Goal: Task Accomplishment & Management: Use online tool/utility

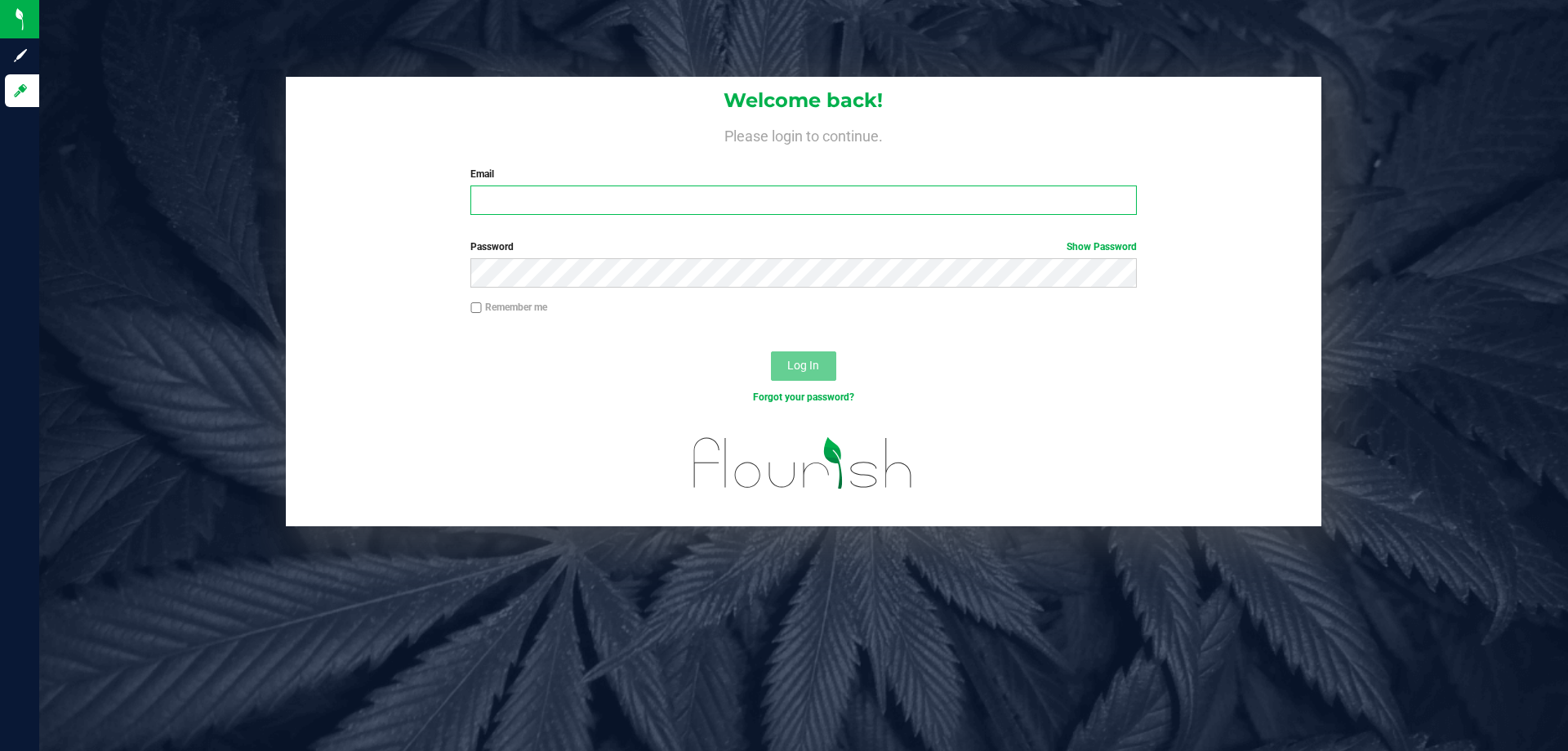
click at [628, 205] on input "Email" at bounding box center [802, 199] width 666 height 29
type input "[EMAIL_ADDRESS][DOMAIN_NAME]"
click at [770, 351] on button "Log In" at bounding box center [803, 365] width 66 height 29
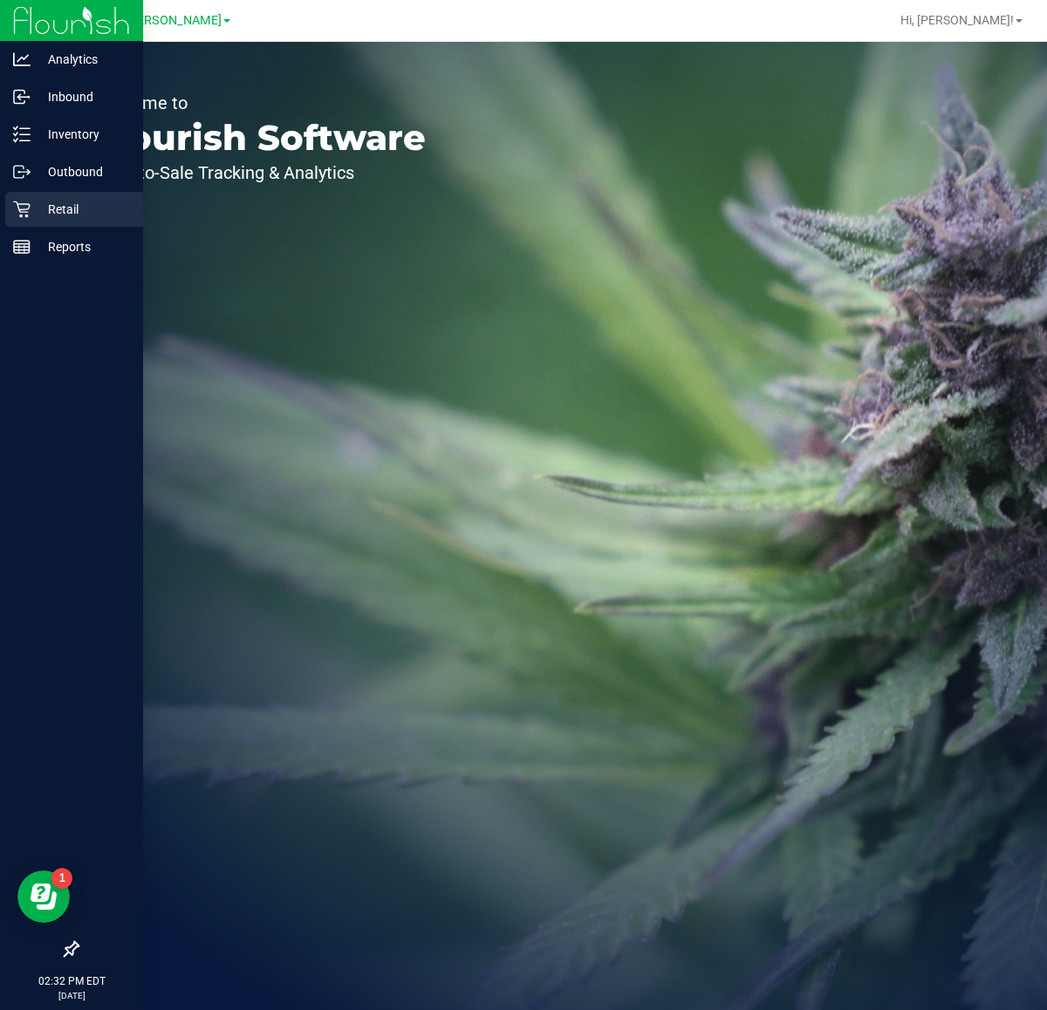
click at [37, 199] on p "Retail" at bounding box center [83, 209] width 105 height 21
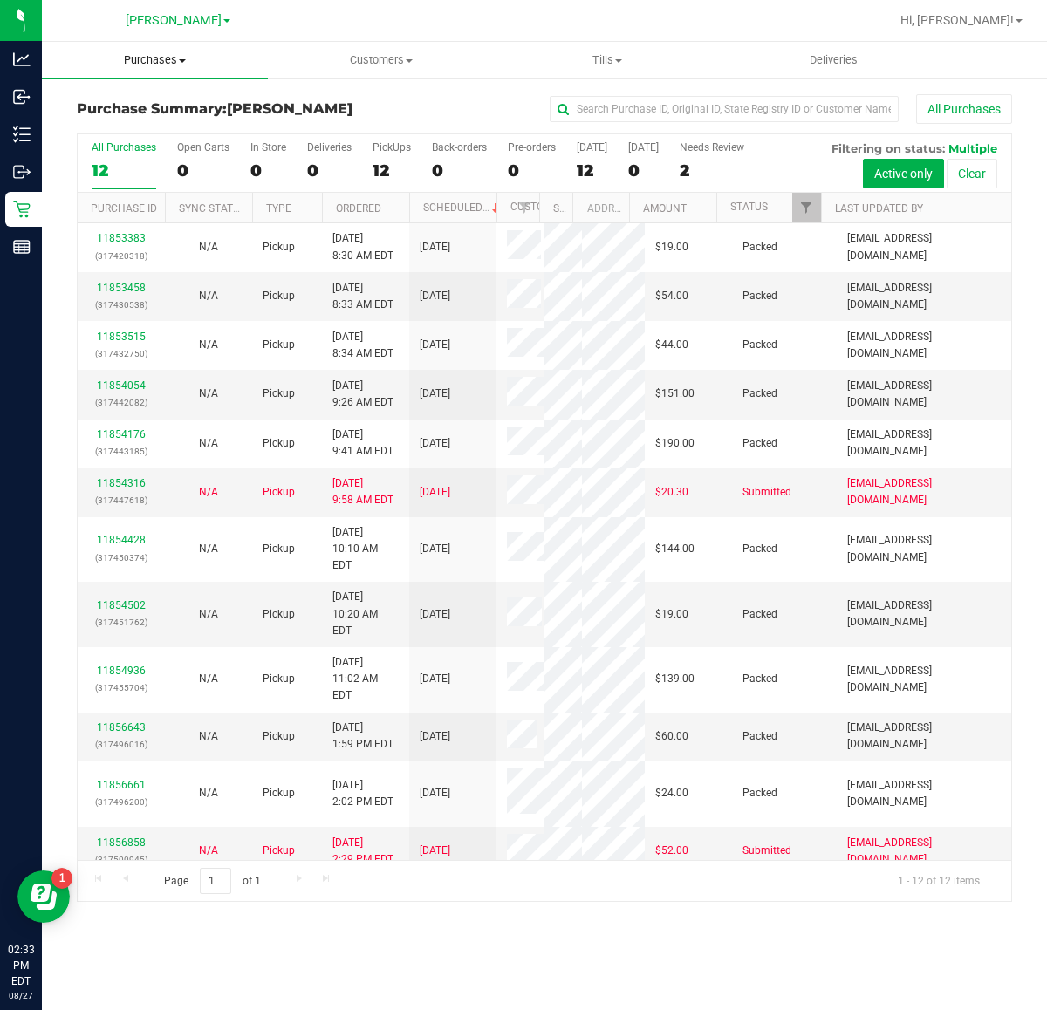
click at [154, 67] on span "Purchases" at bounding box center [155, 60] width 226 height 16
click at [100, 128] on span "Fulfillment" at bounding box center [96, 126] width 108 height 15
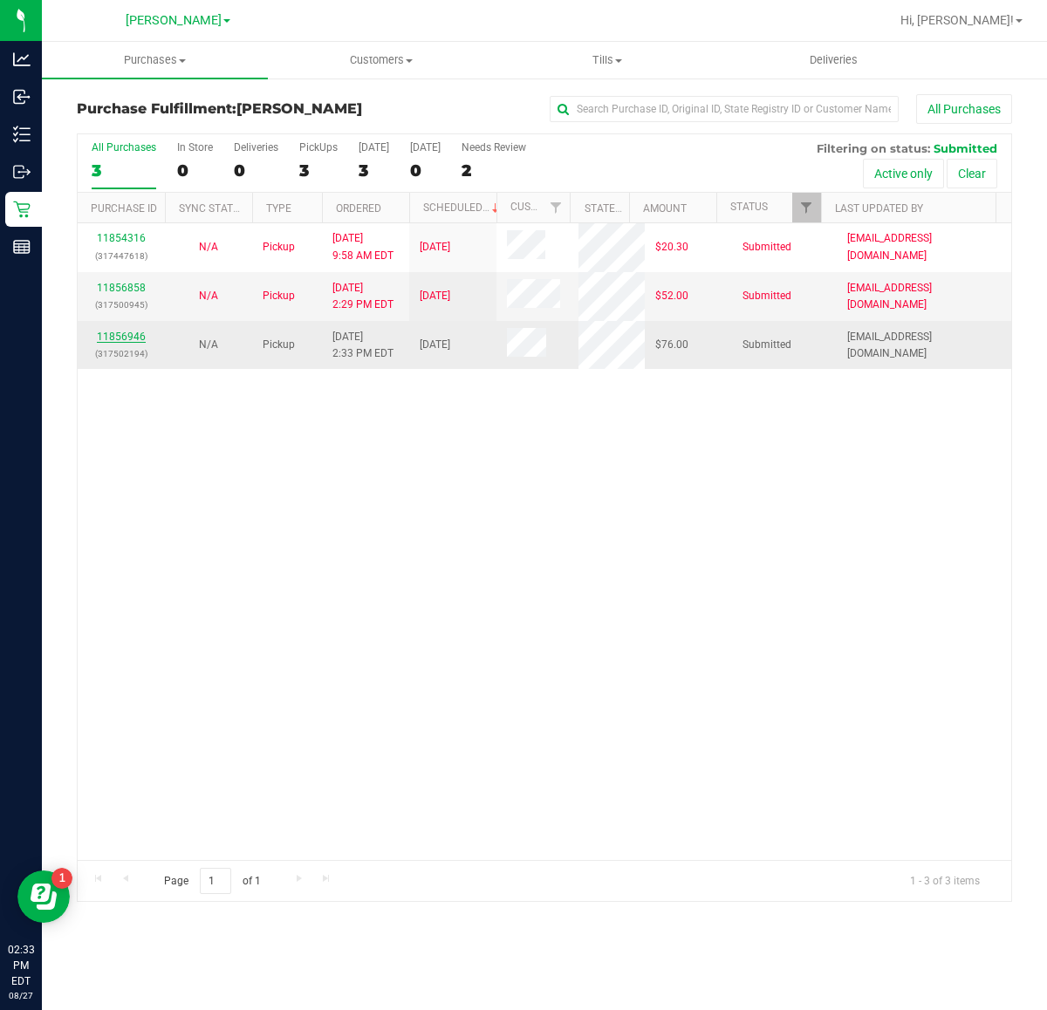
click at [126, 340] on link "11856946" at bounding box center [121, 337] width 49 height 12
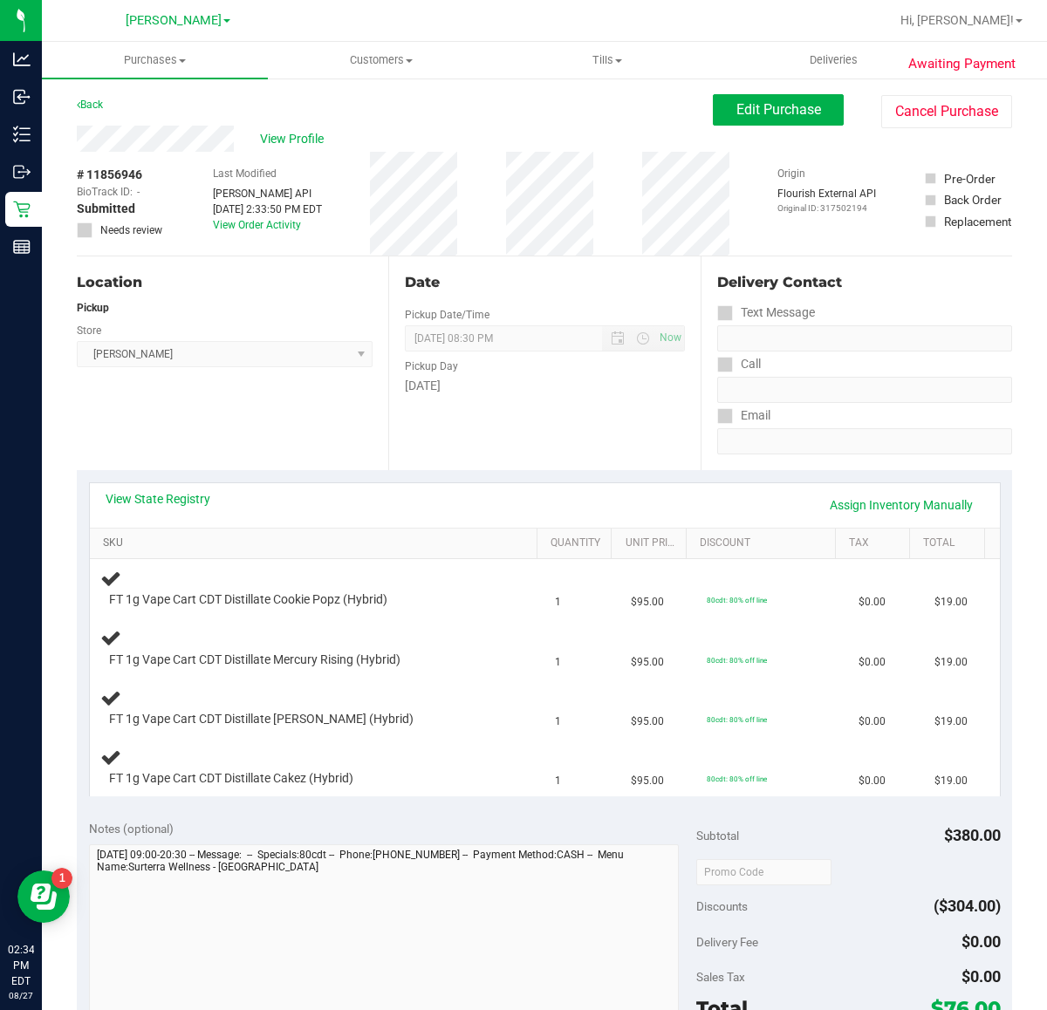
click at [106, 542] on link "SKU" at bounding box center [316, 543] width 427 height 14
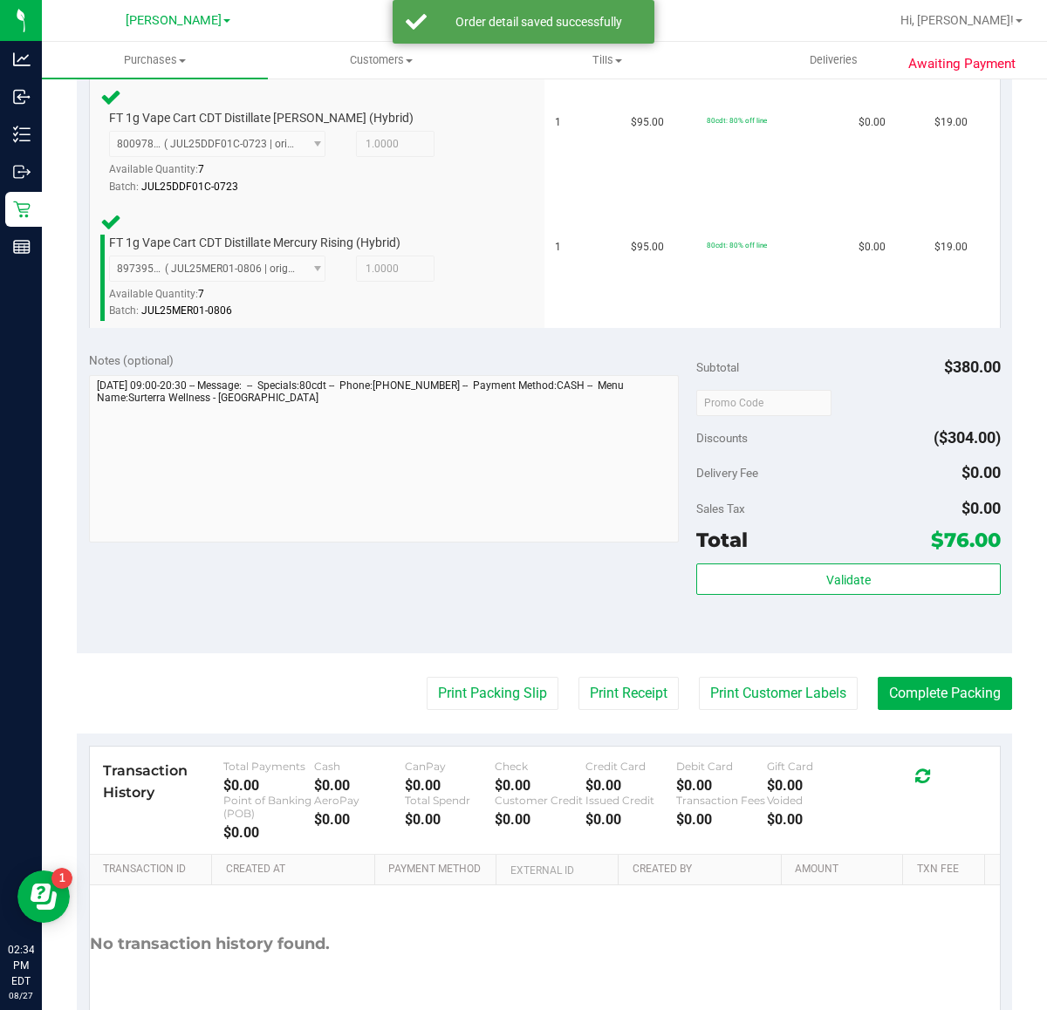
scroll to position [731, 0]
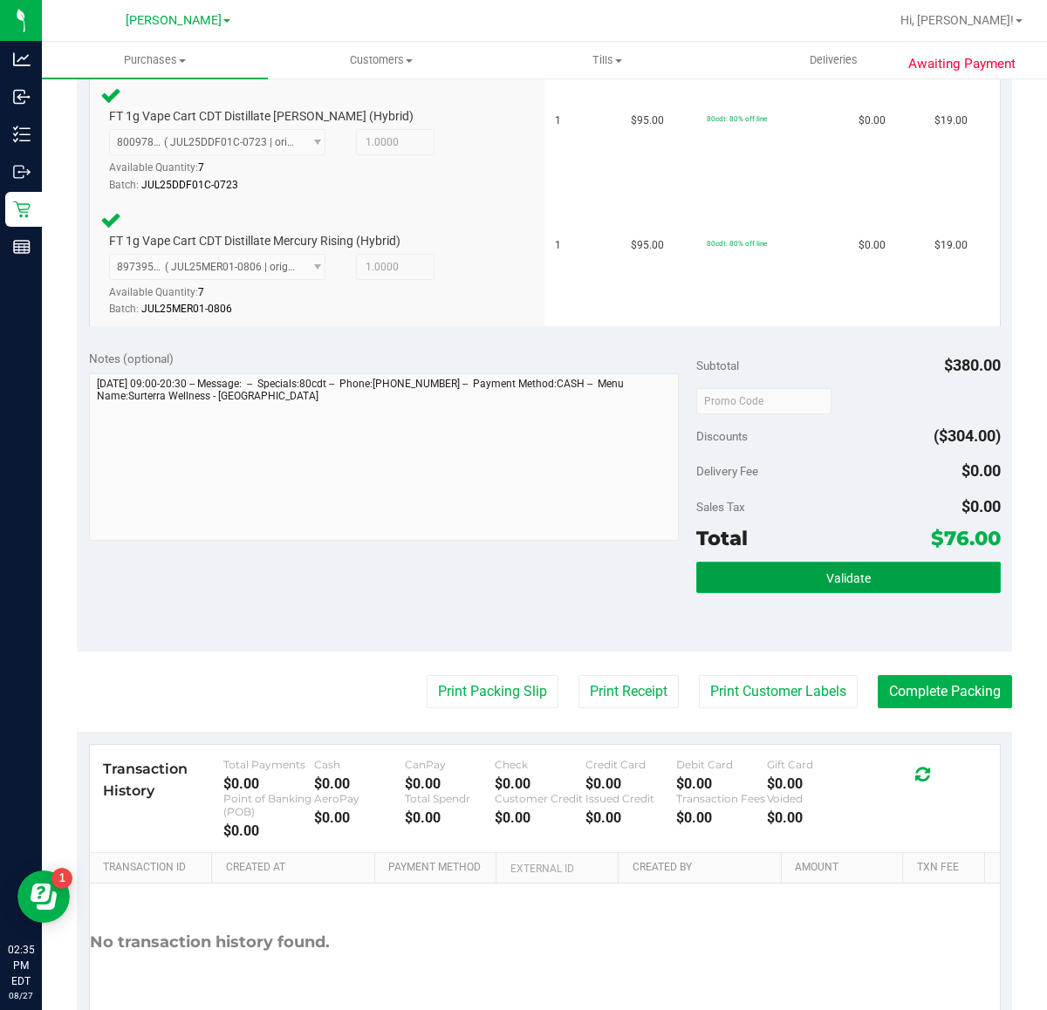
click at [882, 582] on button "Validate" at bounding box center [848, 577] width 304 height 31
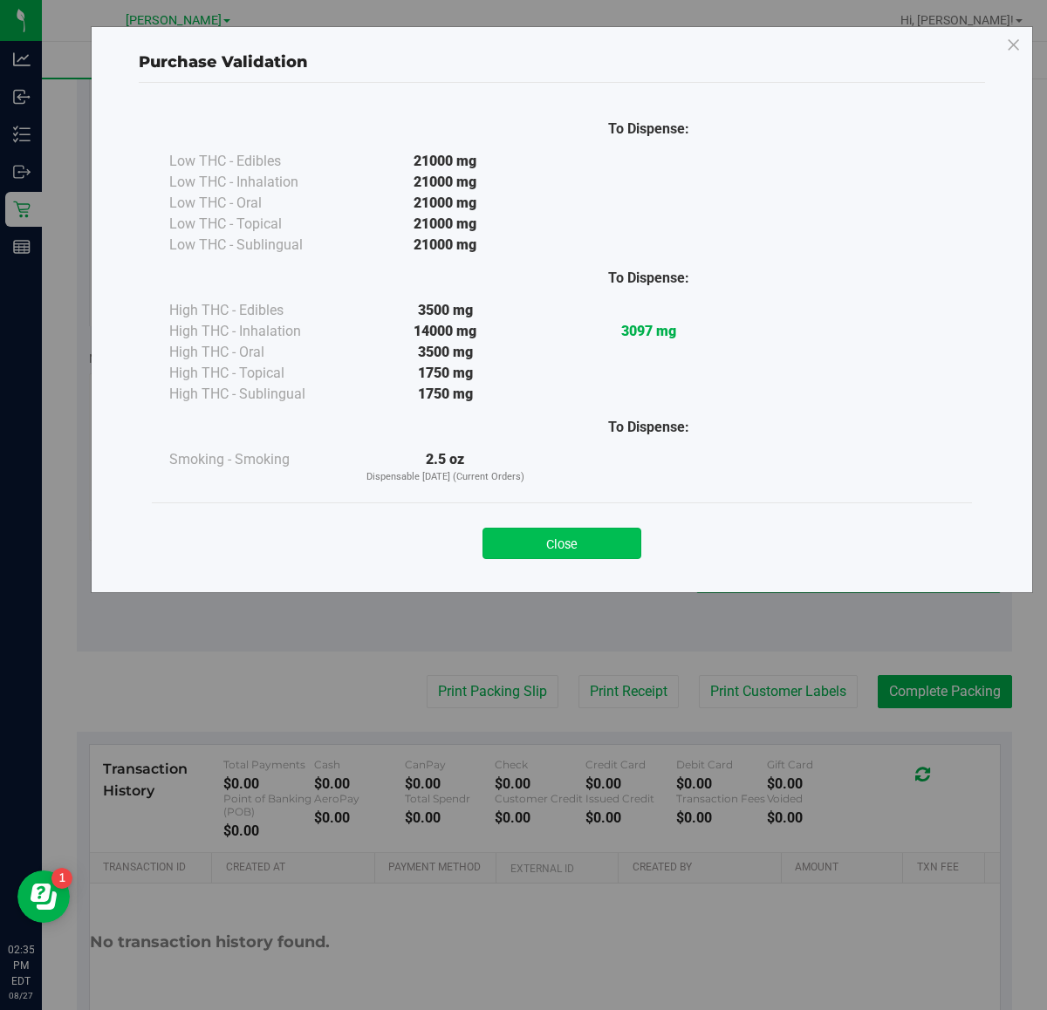
click at [578, 537] on button "Close" at bounding box center [561, 543] width 159 height 31
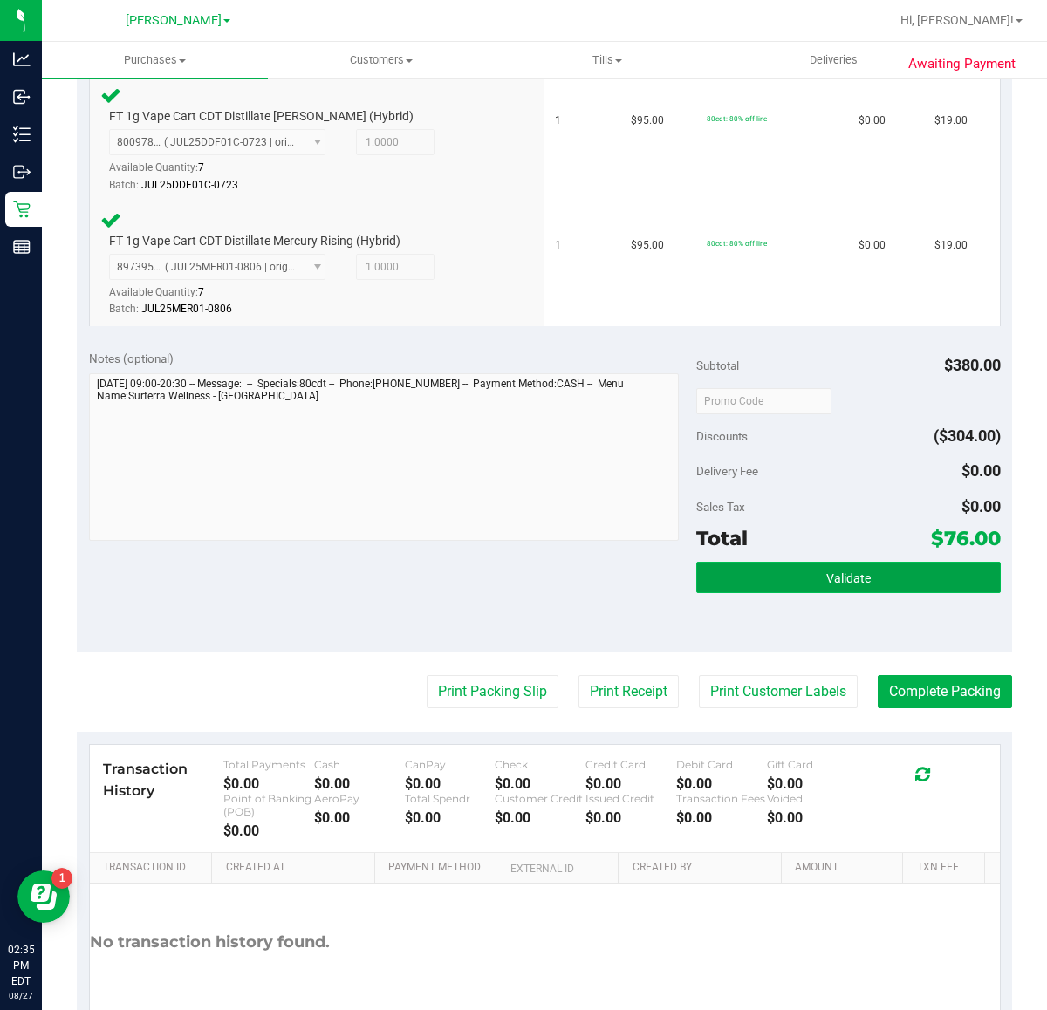
click at [857, 577] on button "Validate" at bounding box center [848, 577] width 304 height 31
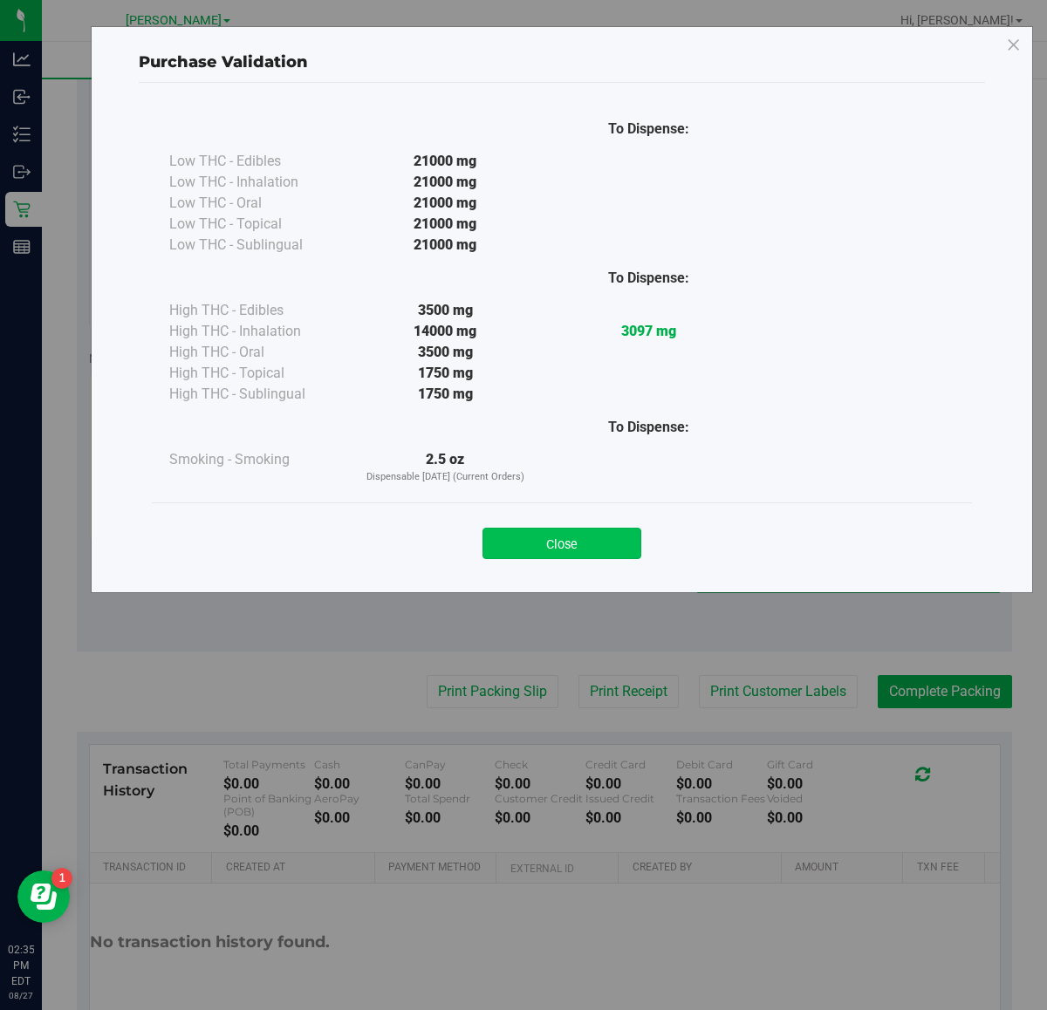
click at [559, 545] on button "Close" at bounding box center [561, 543] width 159 height 31
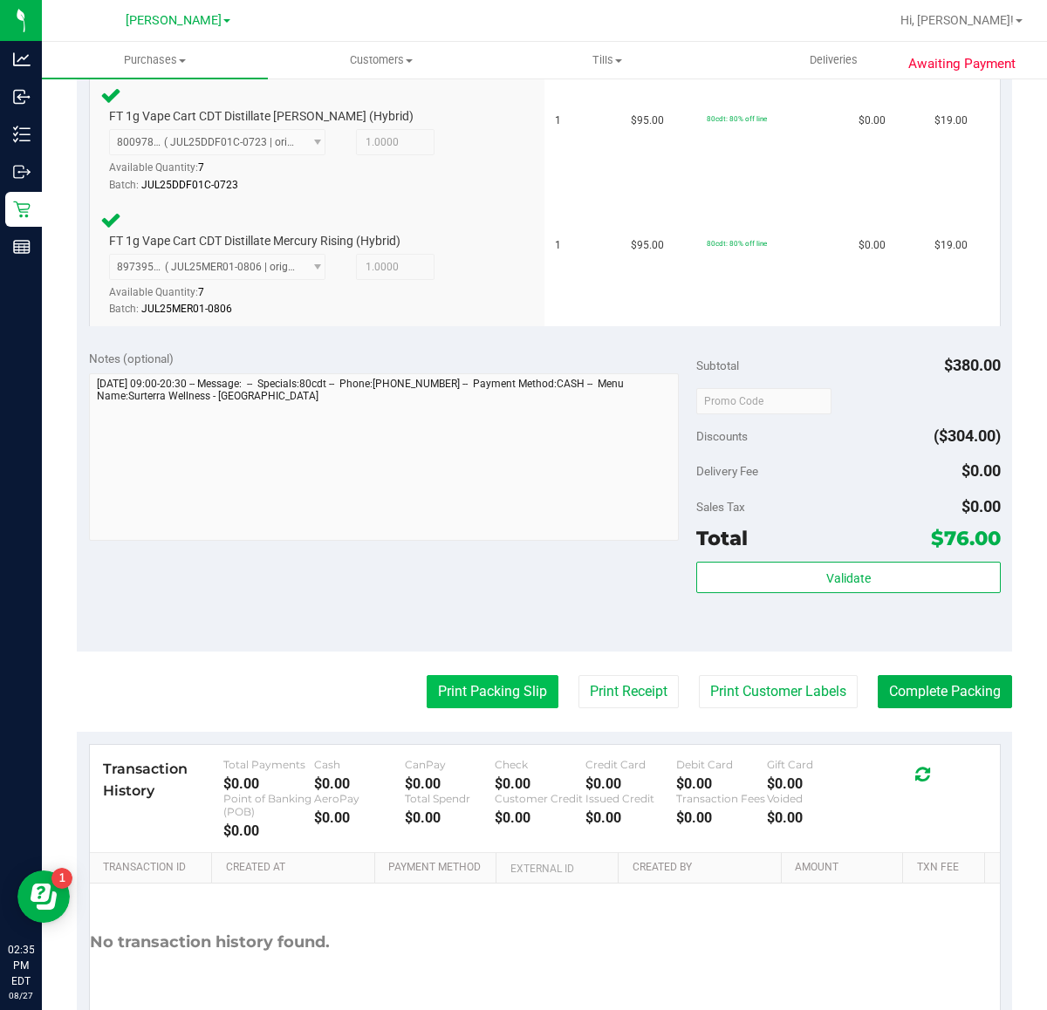
click at [476, 690] on button "Print Packing Slip" at bounding box center [493, 691] width 132 height 33
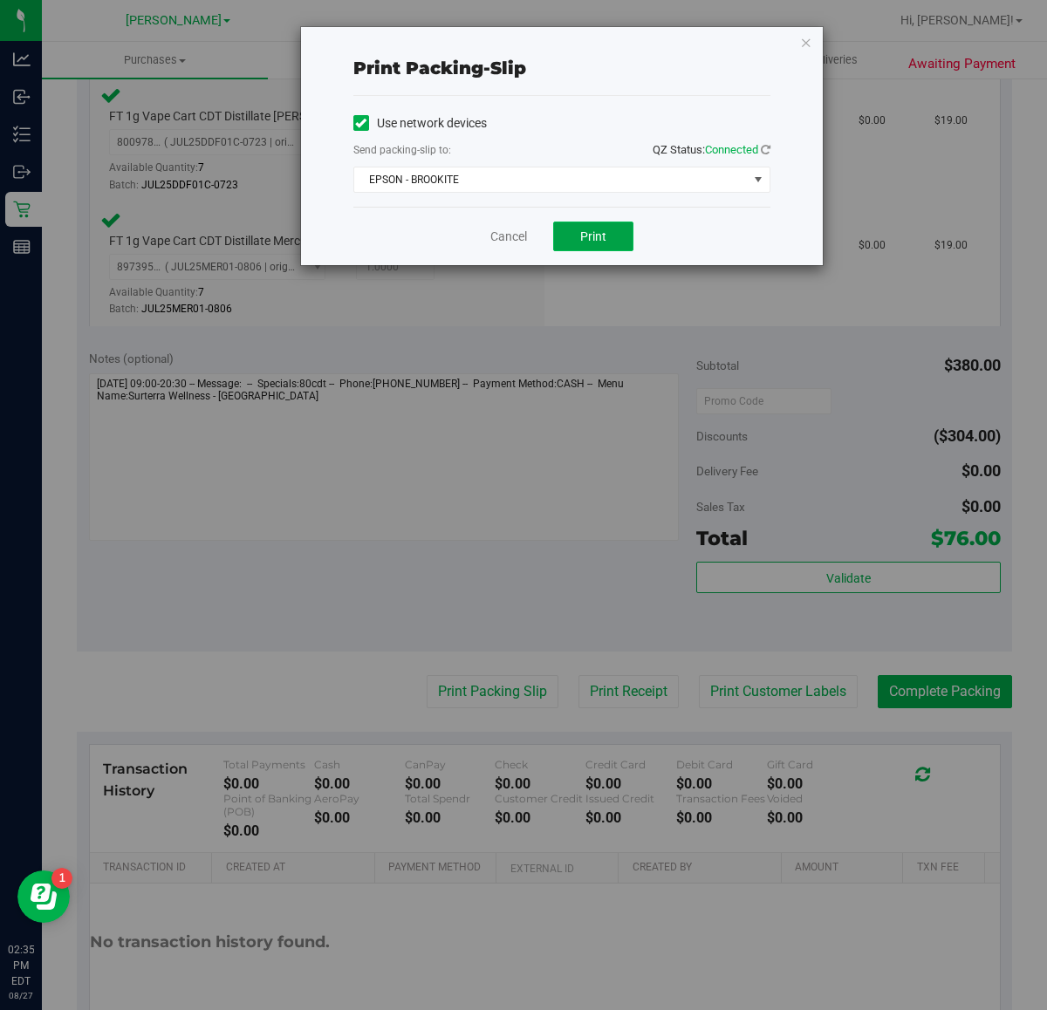
click at [561, 245] on button "Print" at bounding box center [593, 237] width 80 height 30
click at [498, 237] on link "Cancel" at bounding box center [508, 237] width 37 height 18
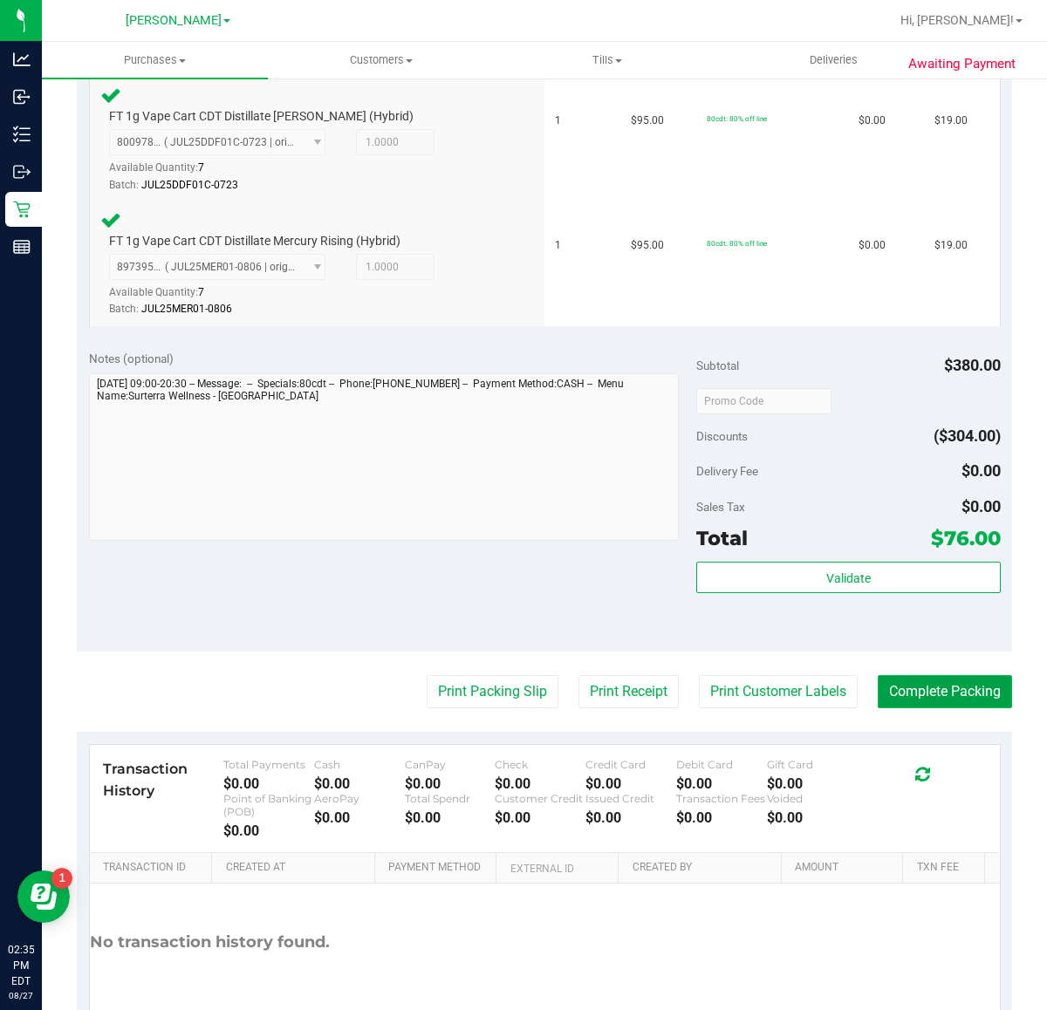
click at [961, 686] on button "Complete Packing" at bounding box center [944, 691] width 134 height 33
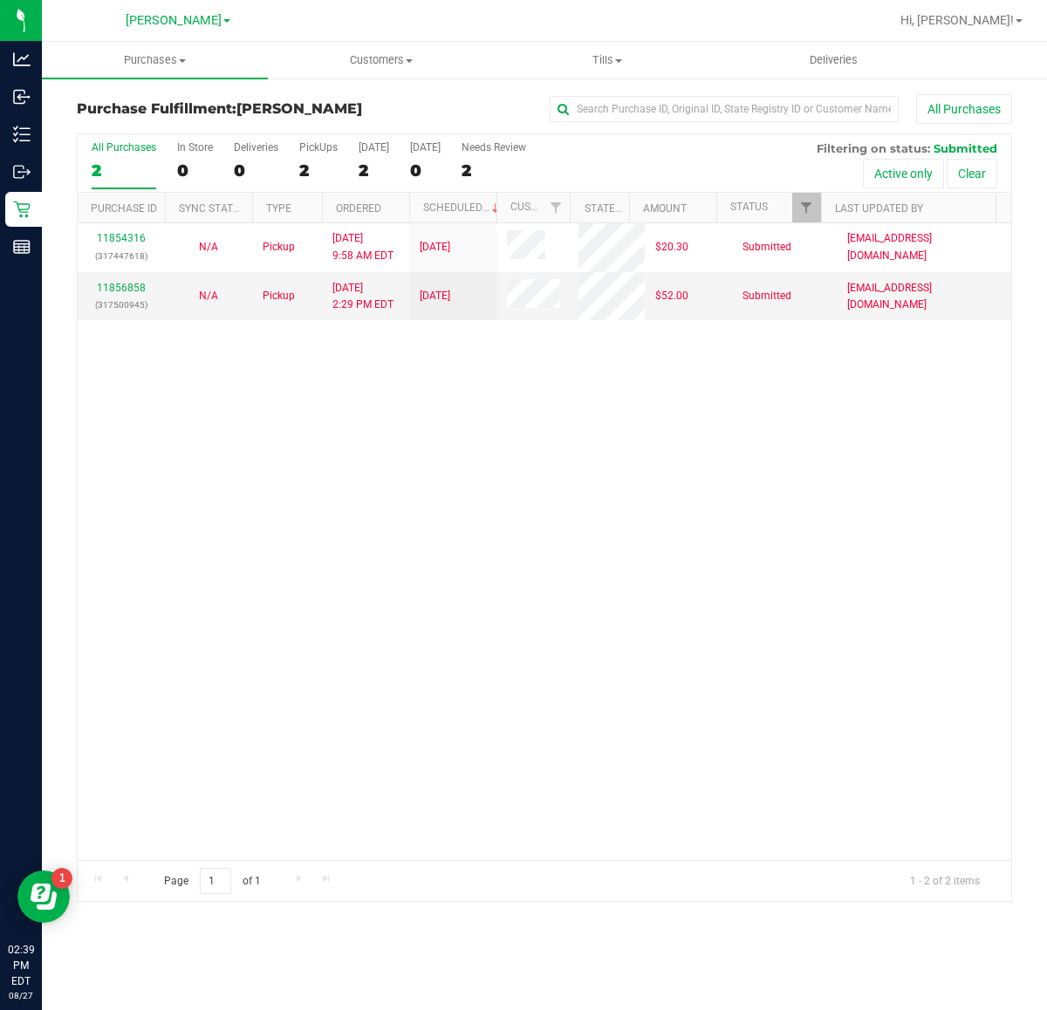
click at [709, 625] on div "11854316 (317447618) N/A Pickup 8/27/2025 9:58 AM EDT 8/27/2025 $20.30 Submitte…" at bounding box center [544, 541] width 933 height 637
click at [770, 724] on div "11854316 (317447618) N/A Pickup 8/27/2025 9:58 AM EDT 8/27/2025 $20.30 Submitte…" at bounding box center [544, 541] width 933 height 637
click at [498, 535] on div "11854316 (317447618) N/A Pickup 8/27/2025 9:58 AM EDT 8/27/2025 $20.30 Submitte…" at bounding box center [544, 541] width 933 height 637
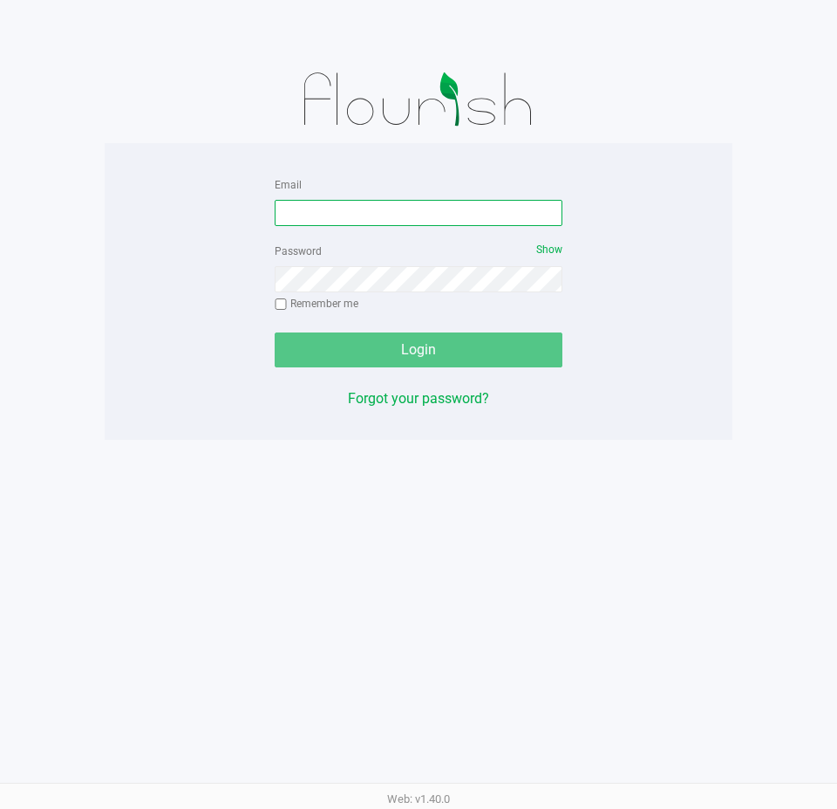
drag, startPoint x: 313, startPoint y: 216, endPoint x: 278, endPoint y: 238, distance: 41.1
click at [304, 215] on input "Email" at bounding box center [419, 213] width 288 height 26
type input "[EMAIL_ADDRESS][DOMAIN_NAME]"
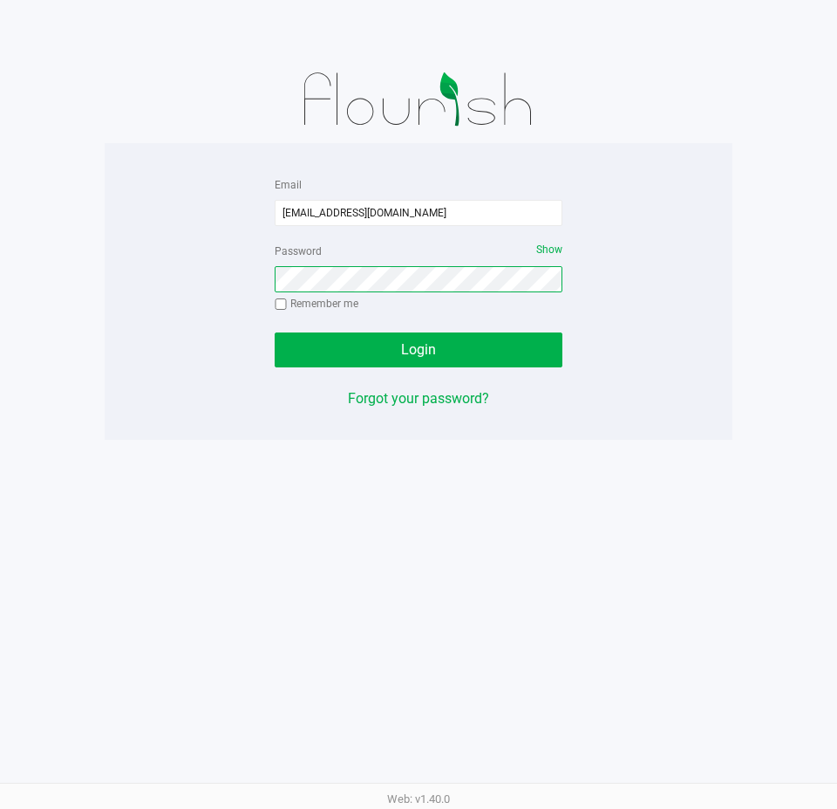
click at [275, 332] on button "Login" at bounding box center [419, 349] width 288 height 35
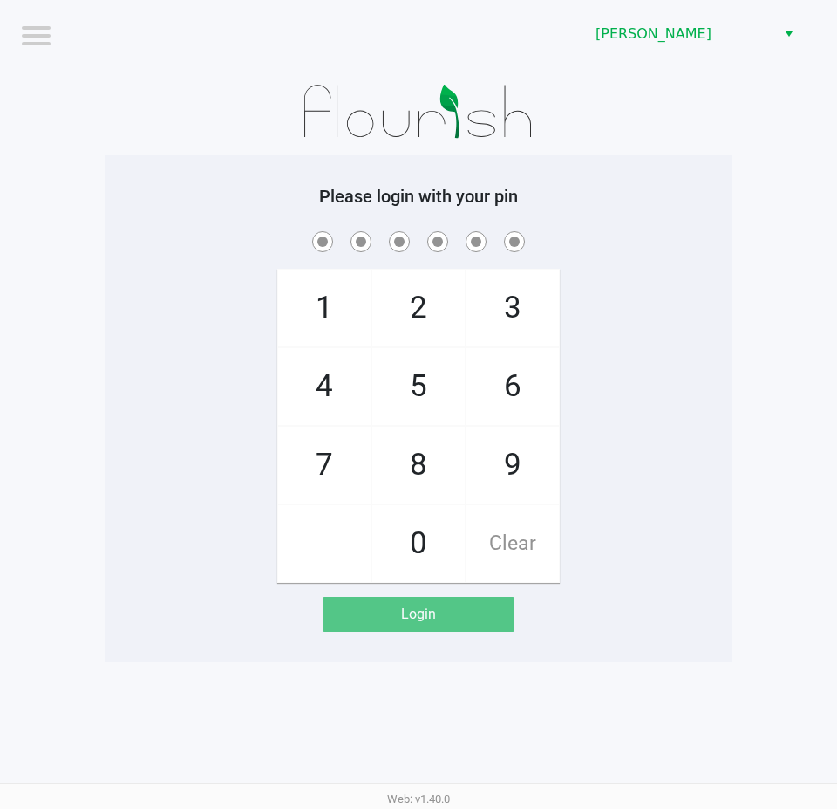
click at [601, 163] on div "Please login with your pin 1 4 7 2 5 8 0 3 6 9 Clear Login" at bounding box center [419, 408] width 628 height 507
checkbox input "true"
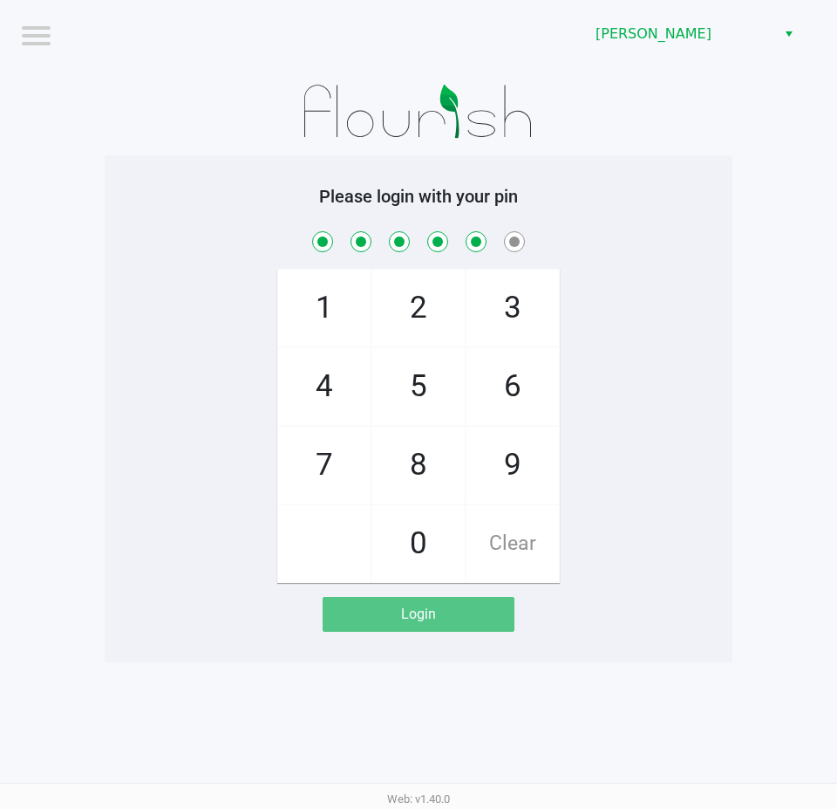
checkbox input "true"
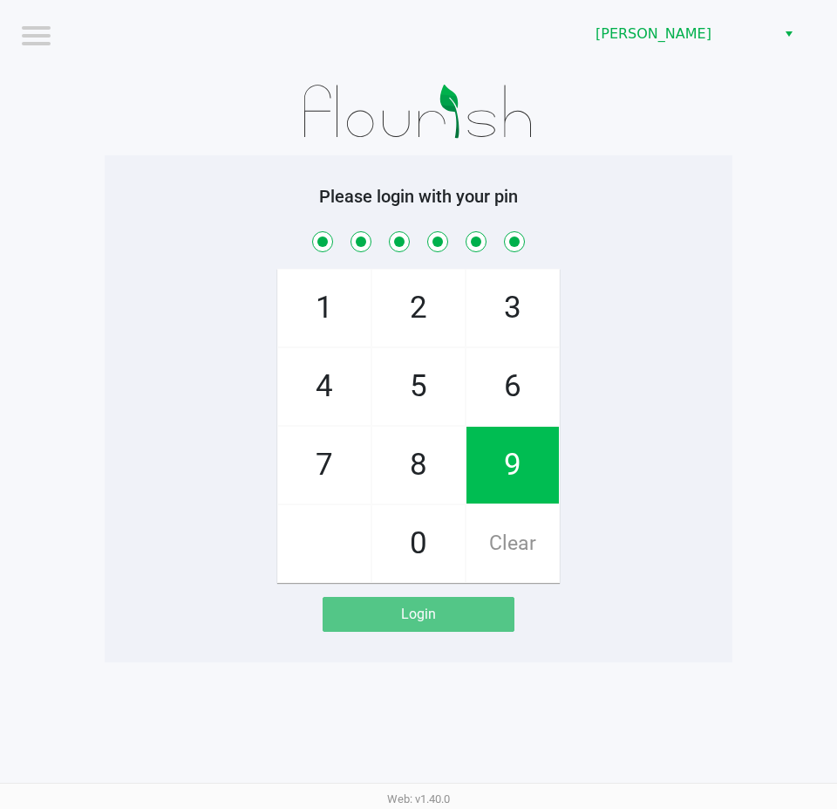
checkbox input "true"
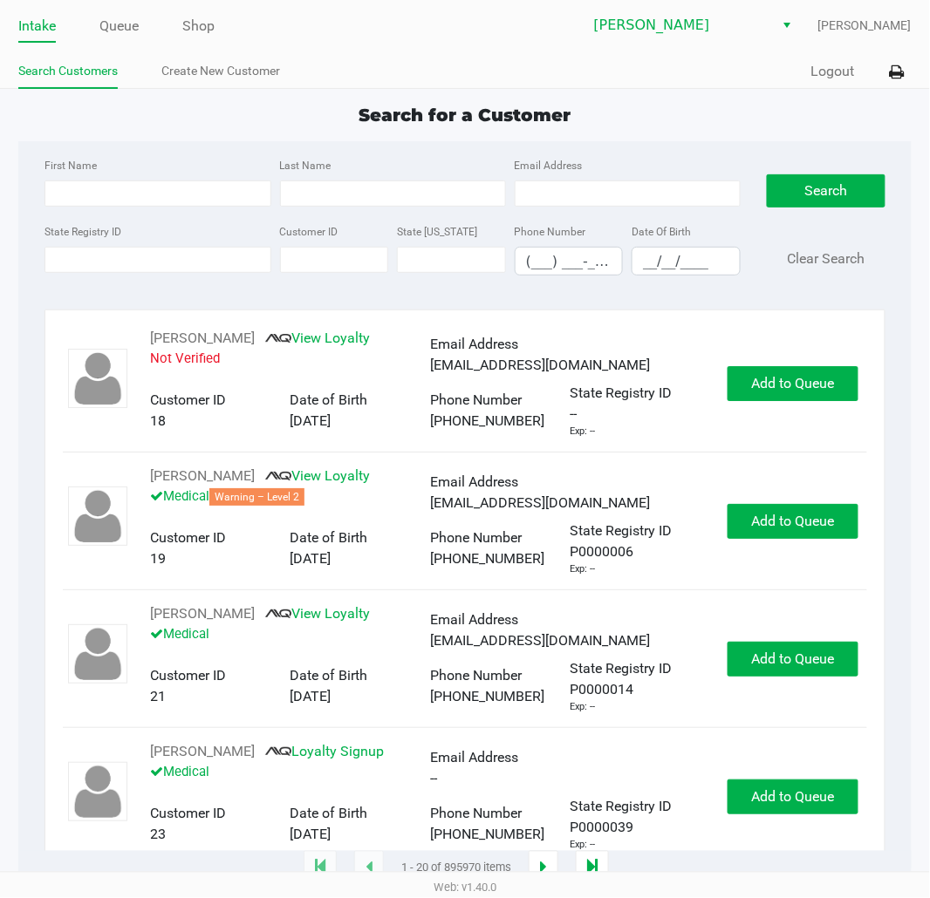
drag, startPoint x: 324, startPoint y: 13, endPoint x: 369, endPoint y: 283, distance: 274.0
click at [369, 283] on div "State Registry ID Customer ID State ID Phone Number (___) ___-____ Date Of Birt…" at bounding box center [392, 255] width 705 height 69
click at [464, 42] on div "Intake Queue Shop Clermont WC Sharlene Amadio Search Customers Create New Custo…" at bounding box center [465, 44] width 930 height 89
click at [108, 24] on link "Queue" at bounding box center [118, 26] width 39 height 24
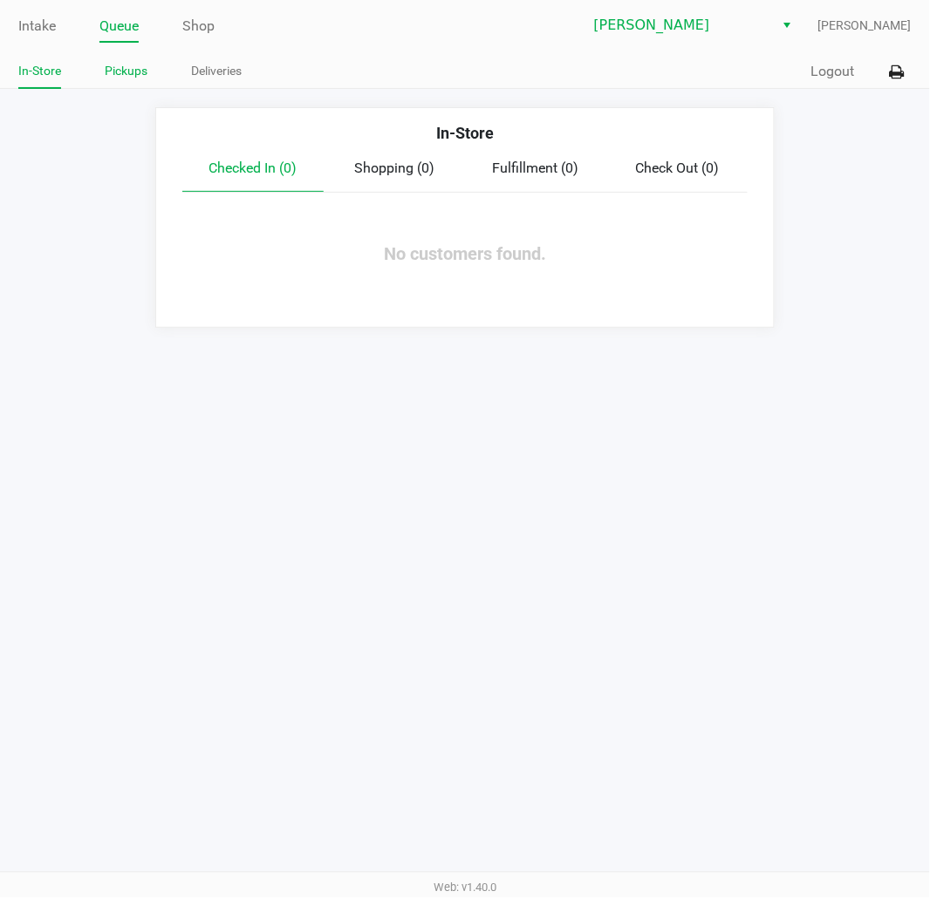
click at [137, 75] on link "Pickups" at bounding box center [126, 71] width 43 height 22
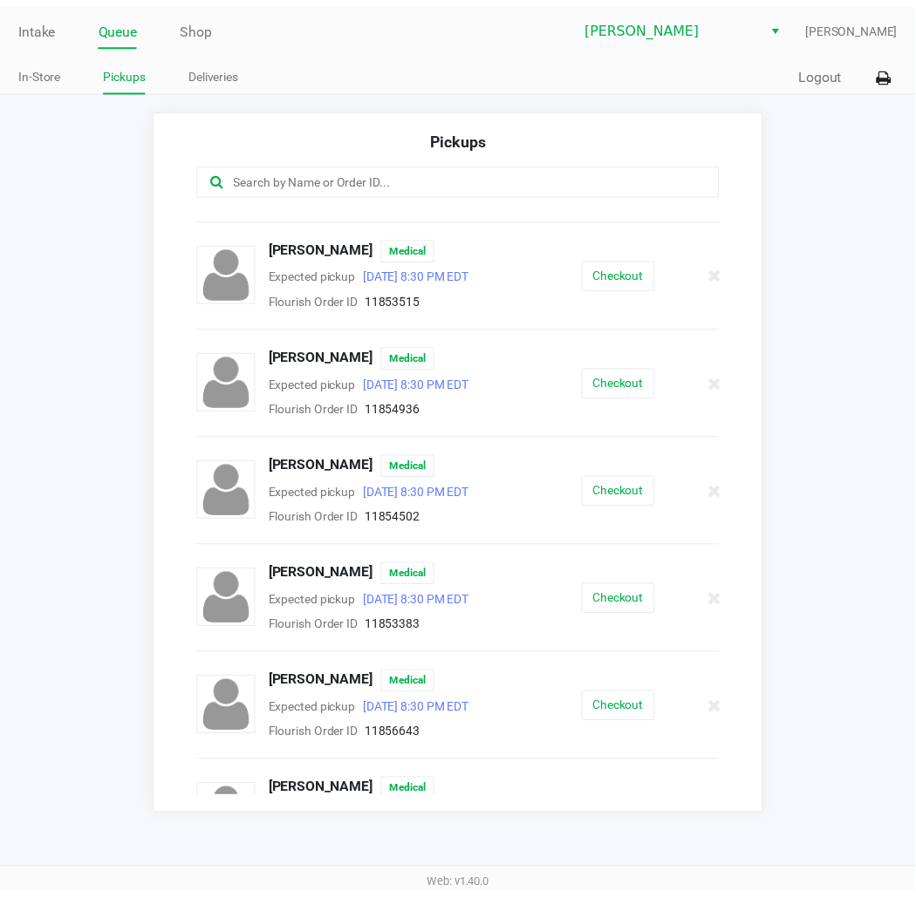
scroll to position [582, 0]
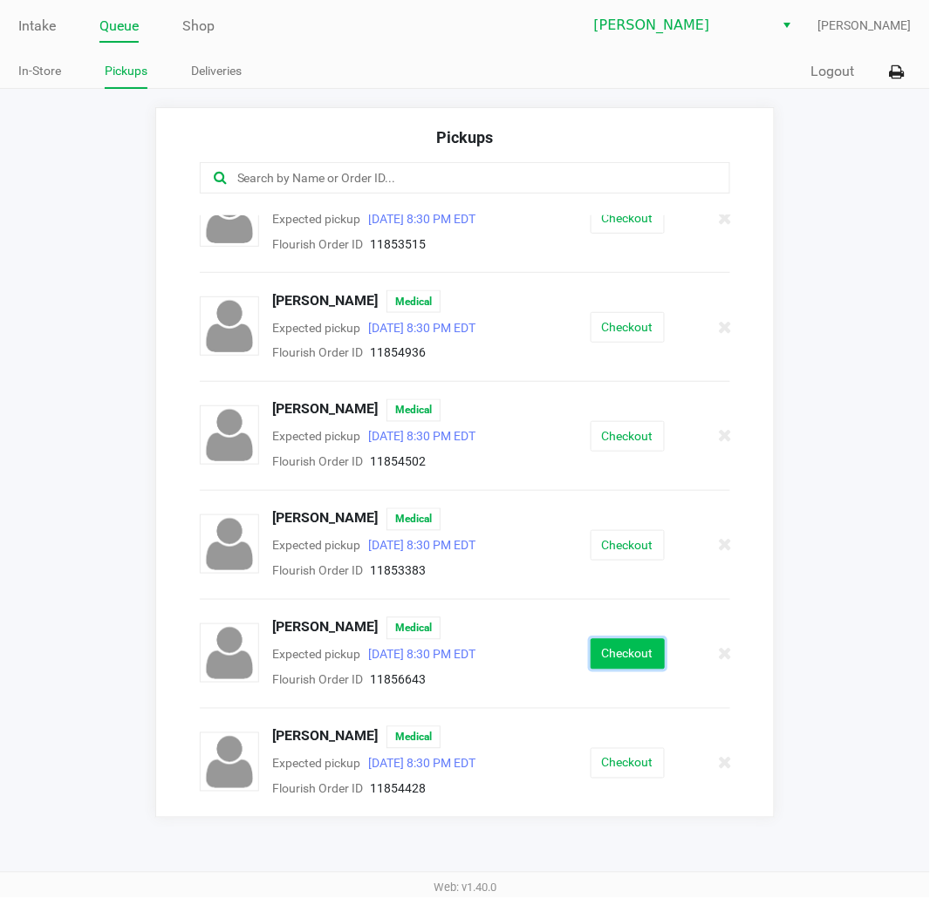
click at [625, 659] on button "Checkout" at bounding box center [628, 654] width 74 height 31
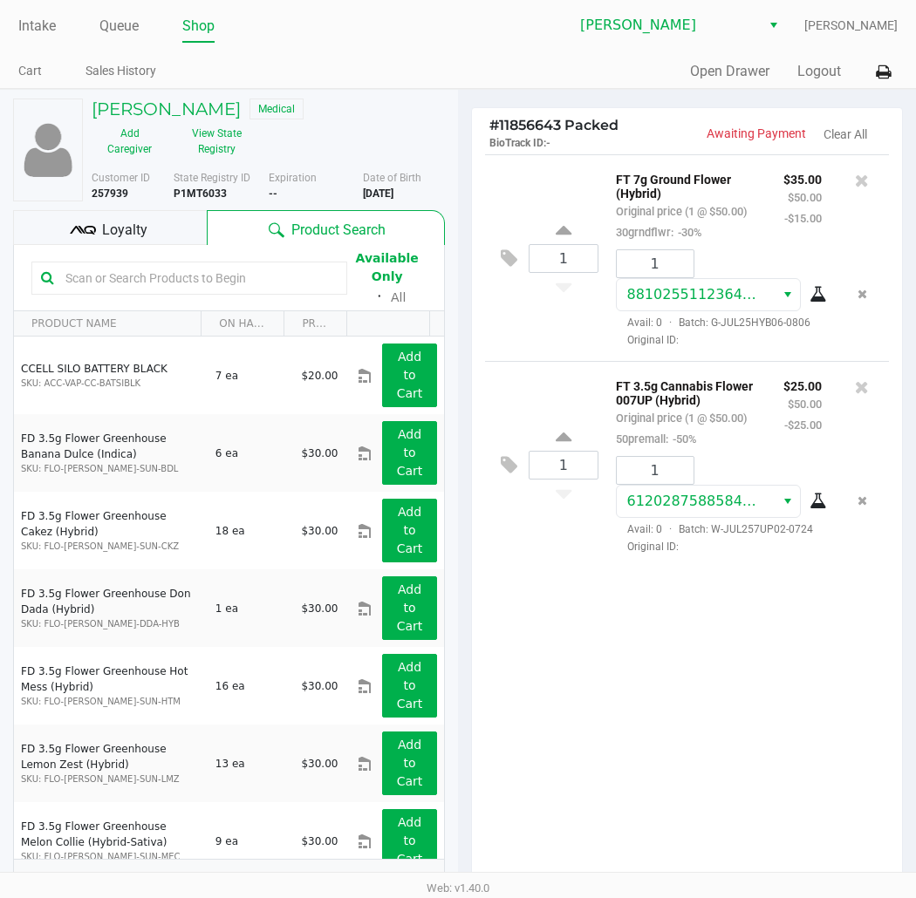
click at [687, 698] on div "1 FT 7g Ground Flower (Hybrid) Original price (1 @ $50.00) 30grndflwr: -30% $35…" at bounding box center [687, 519] width 430 height 730
click at [737, 761] on div "1 FT 7g Ground Flower (Hybrid) Original price (1 @ $50.00) 30grndflwr: -30% $35…" at bounding box center [687, 519] width 430 height 730
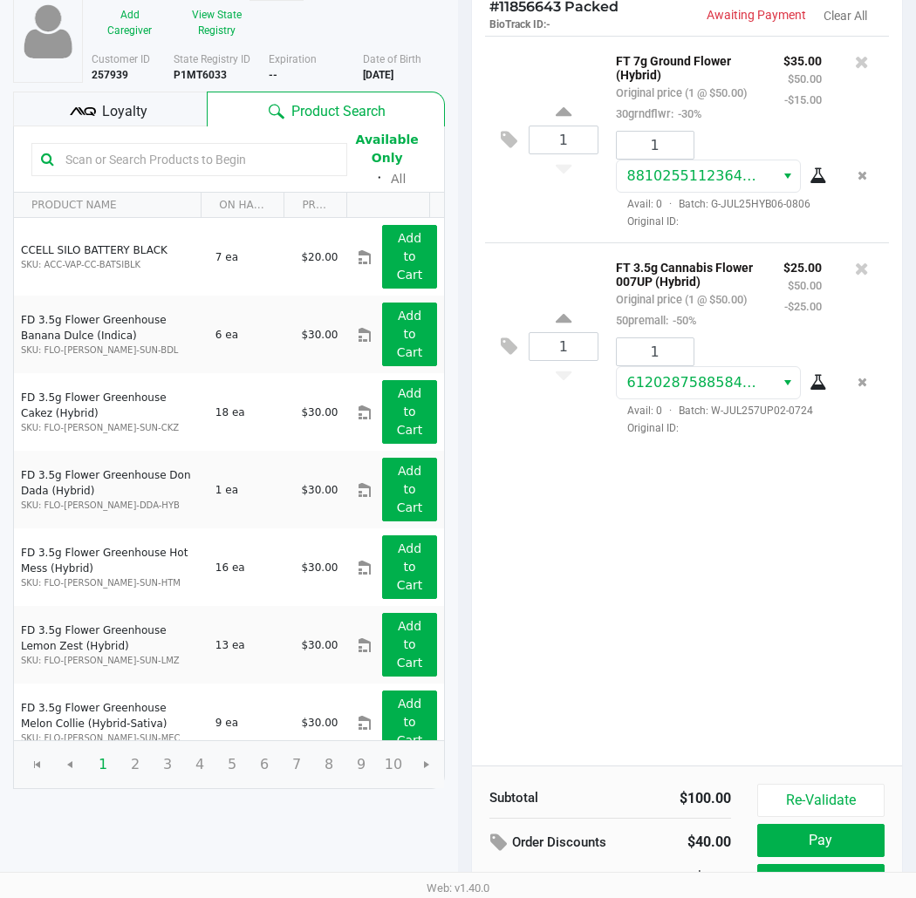
scroll to position [198, 0]
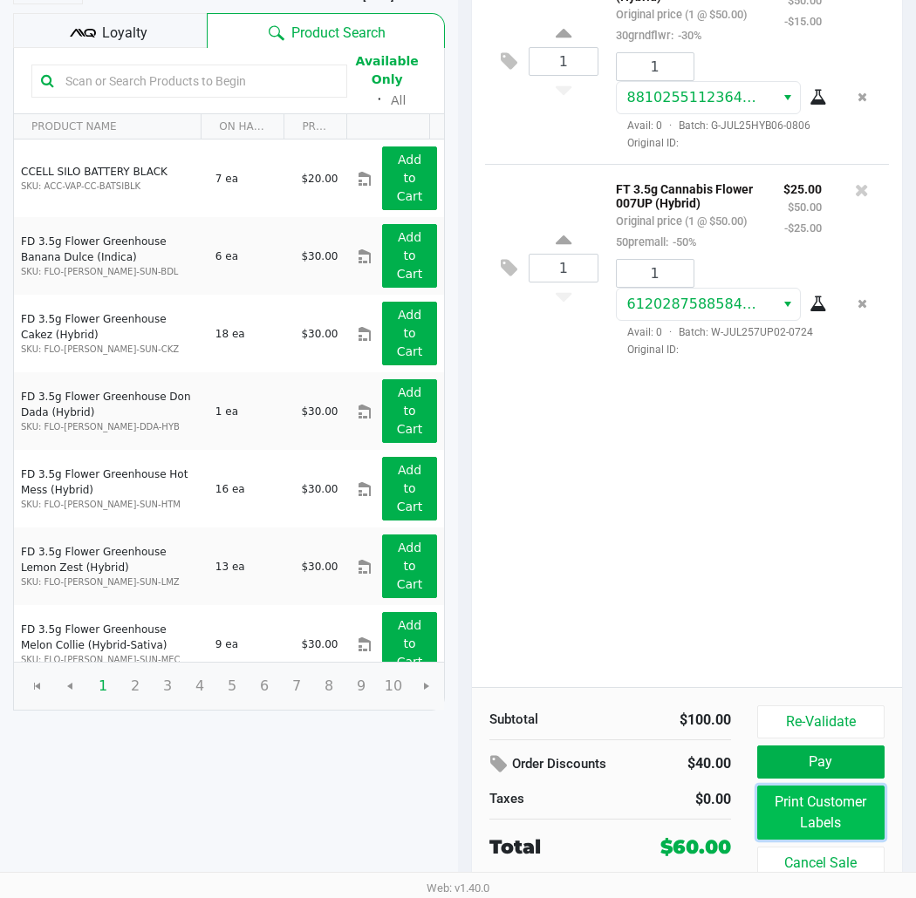
click at [831, 808] on button "Print Customer Labels" at bounding box center [820, 813] width 127 height 54
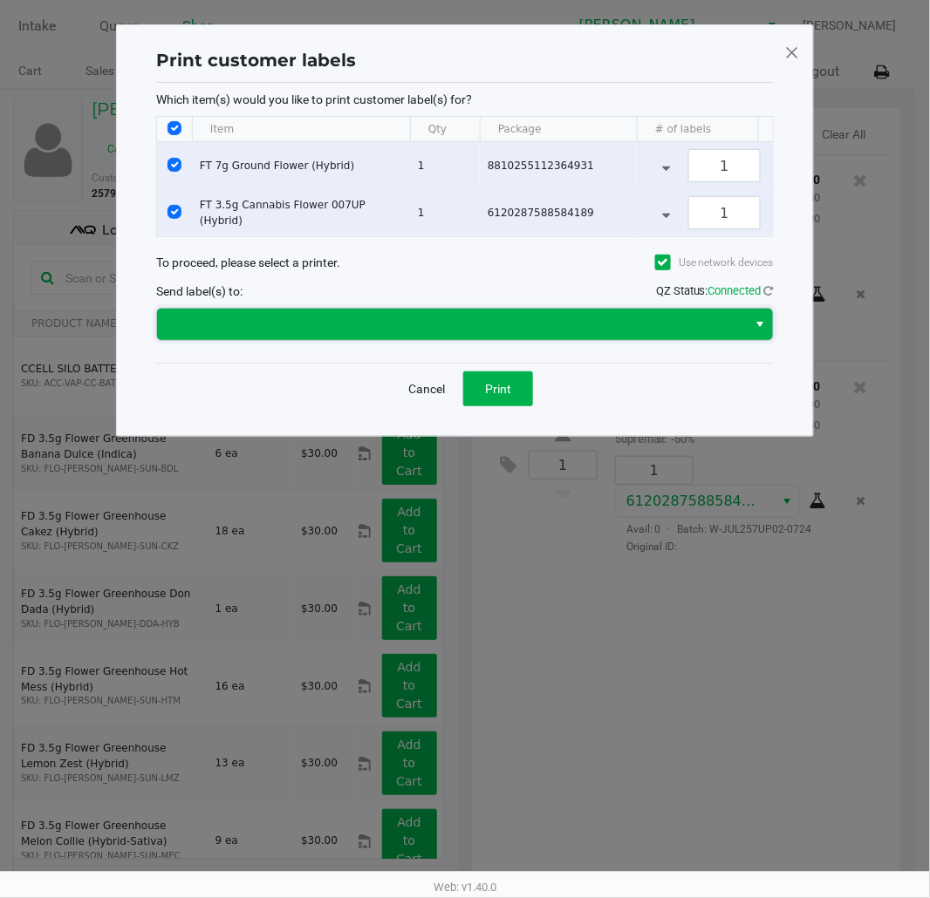
click at [607, 335] on span at bounding box center [452, 324] width 570 height 21
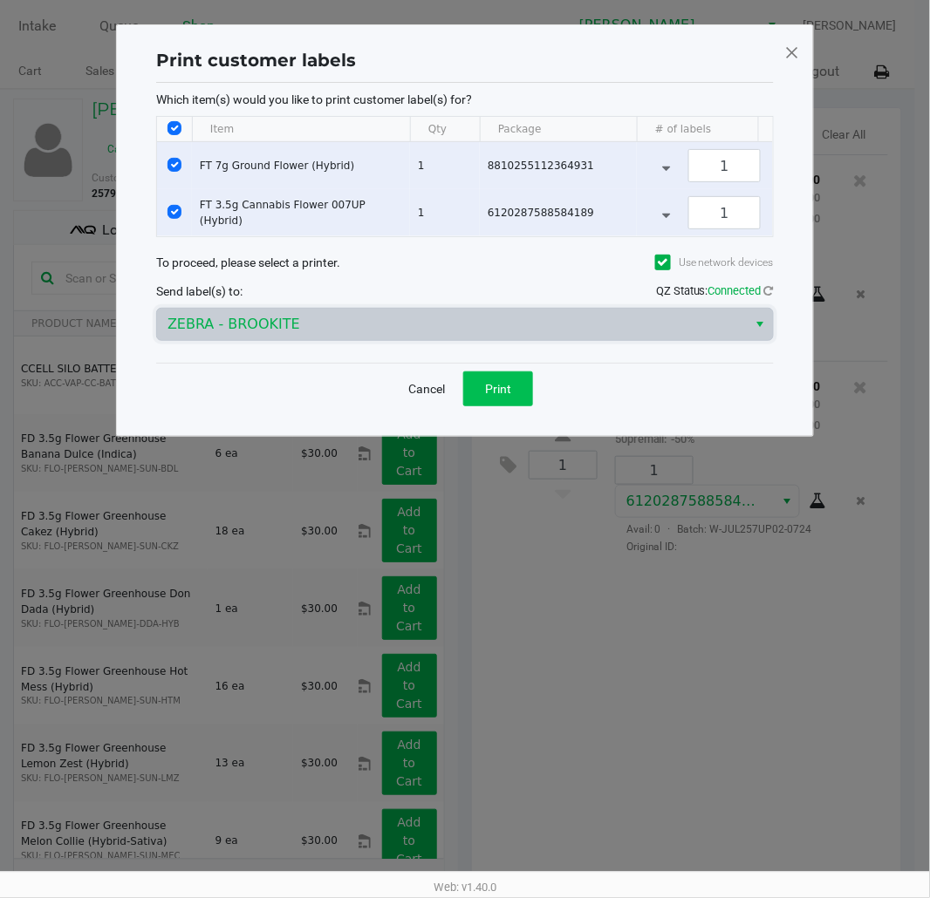
click at [498, 396] on span "Print" at bounding box center [498, 389] width 26 height 14
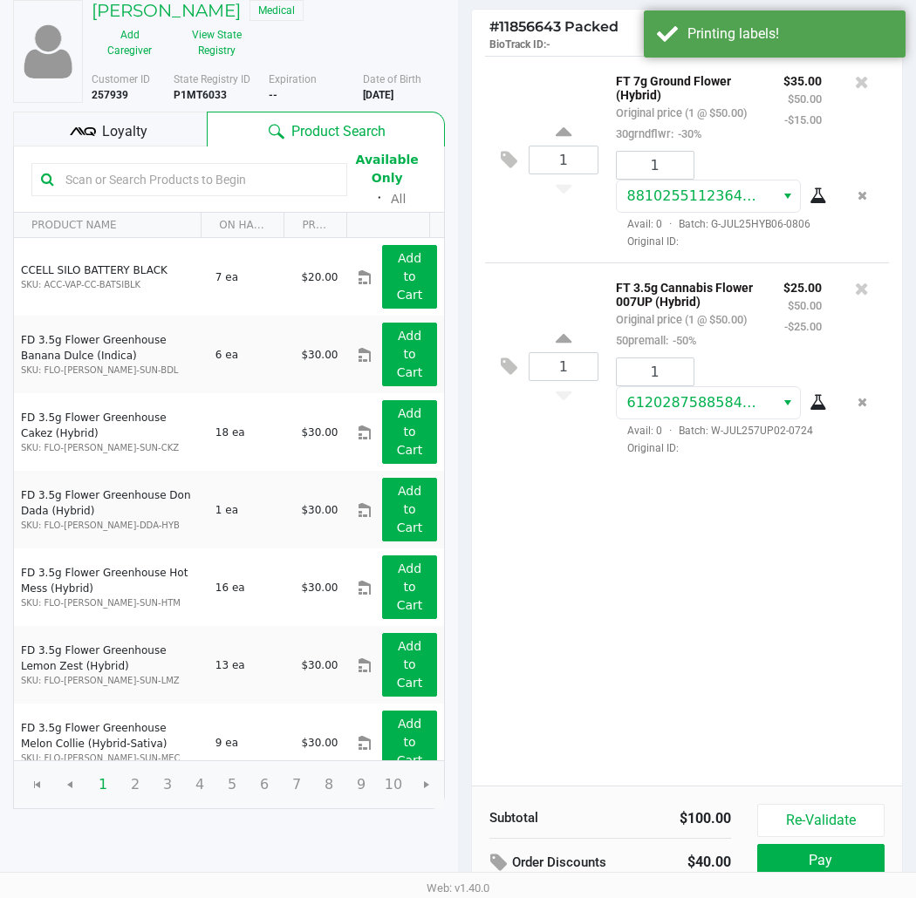
scroll to position [198, 0]
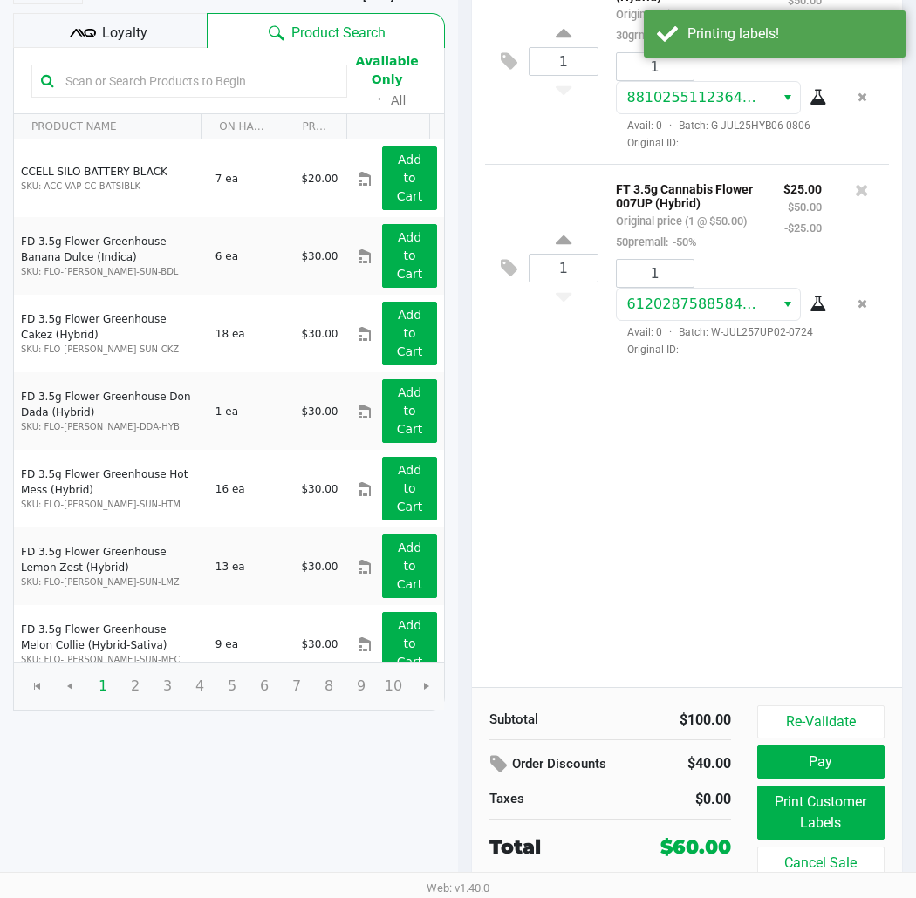
click at [836, 721] on button "Re-Validate" at bounding box center [820, 722] width 127 height 33
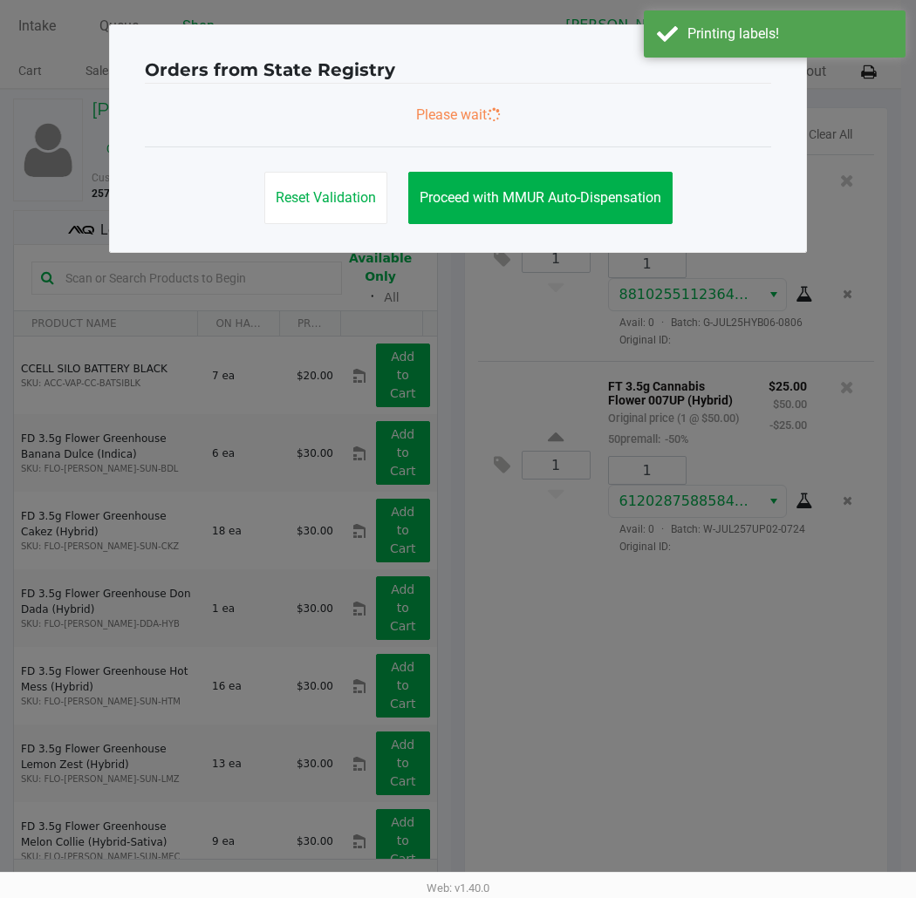
scroll to position [0, 0]
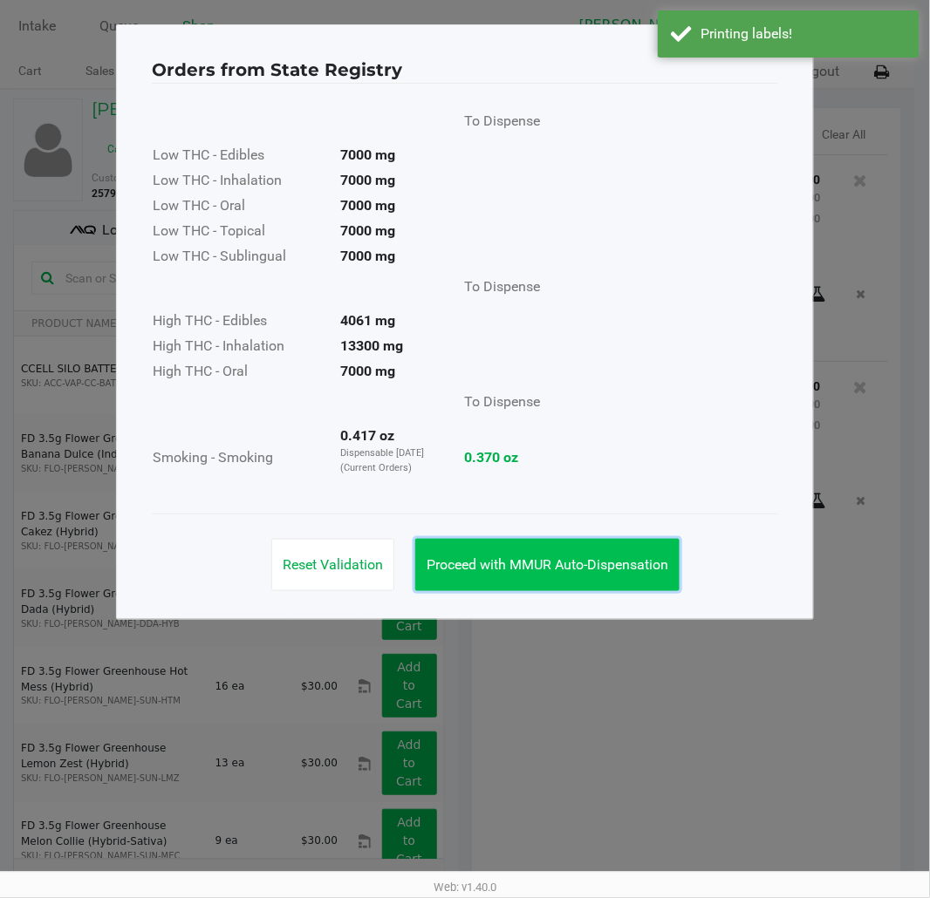
click at [593, 570] on span "Proceed with MMUR Auto-Dispensation" at bounding box center [548, 565] width 242 height 17
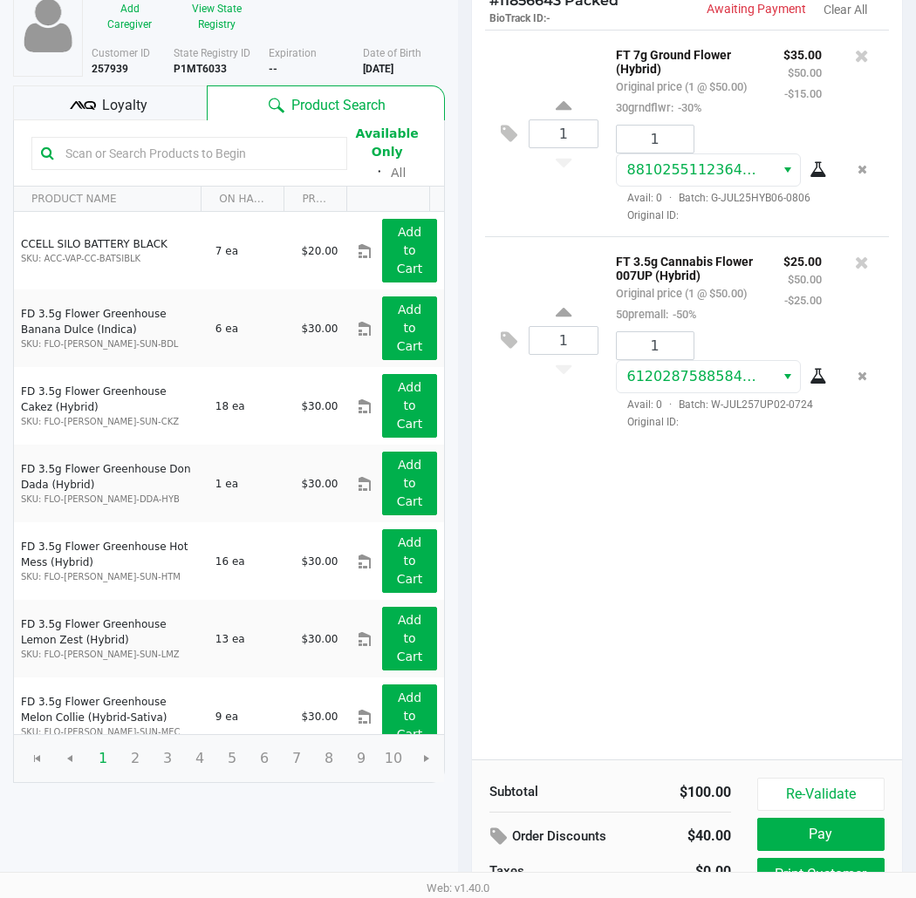
scroll to position [198, 0]
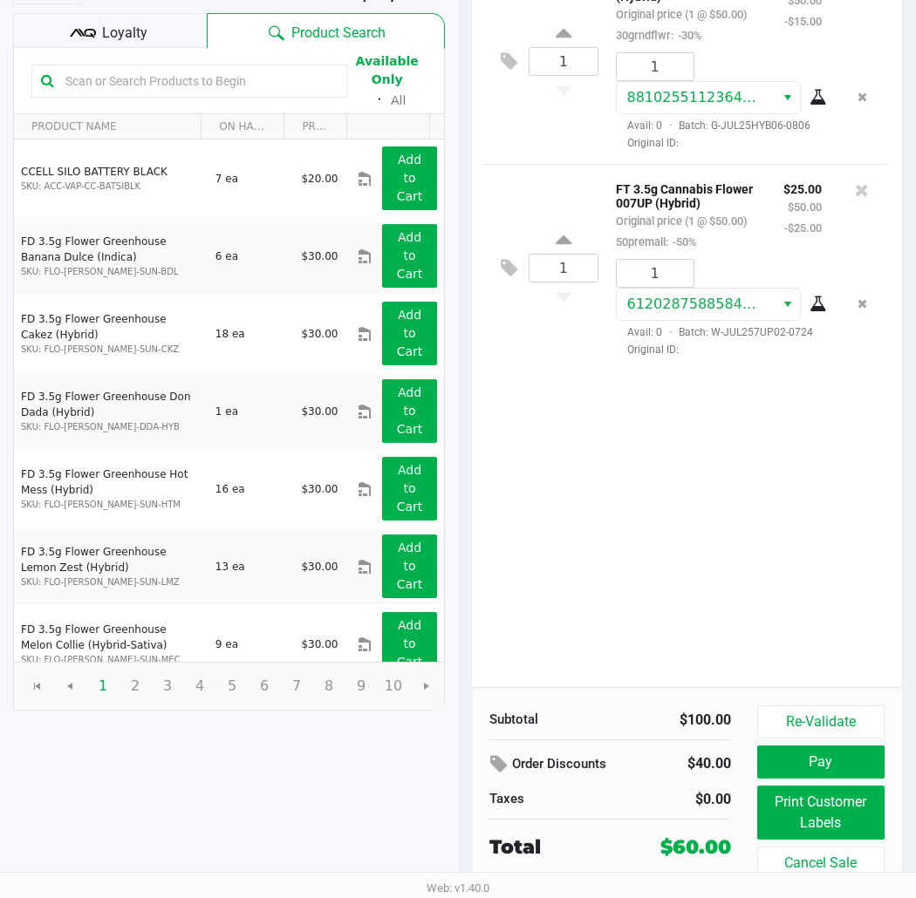
click at [836, 766] on button "Pay" at bounding box center [820, 762] width 127 height 33
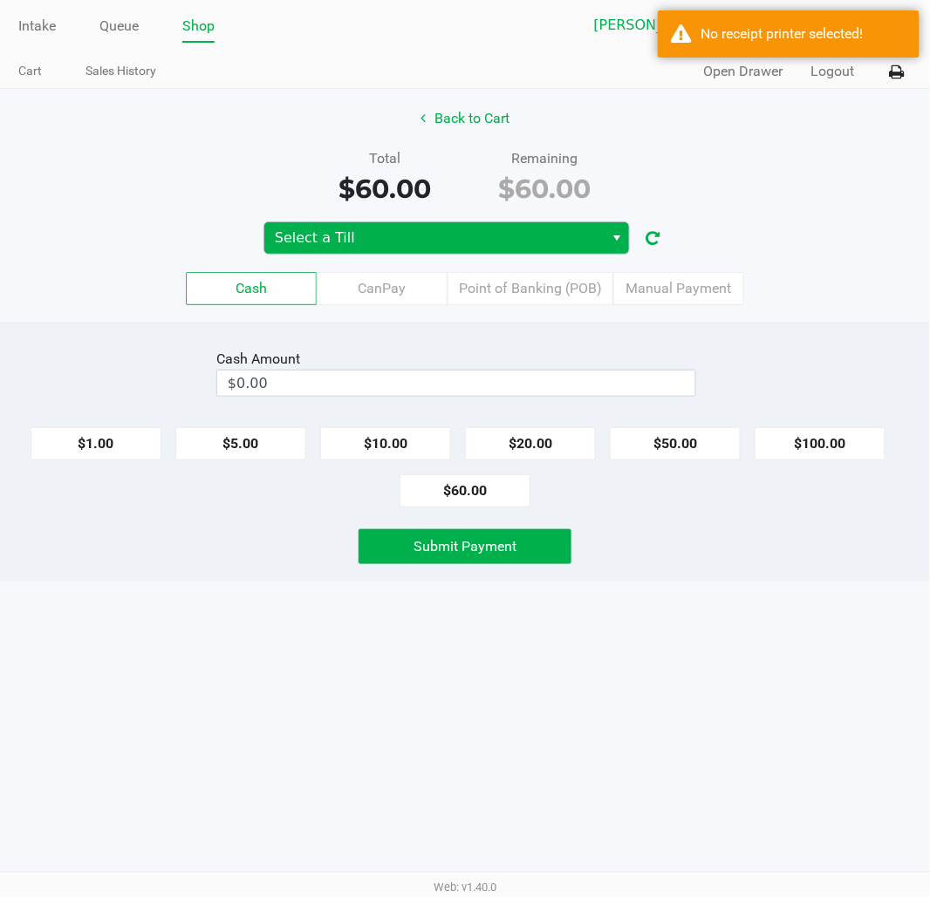
click at [519, 249] on span "Select a Till" at bounding box center [434, 238] width 318 height 21
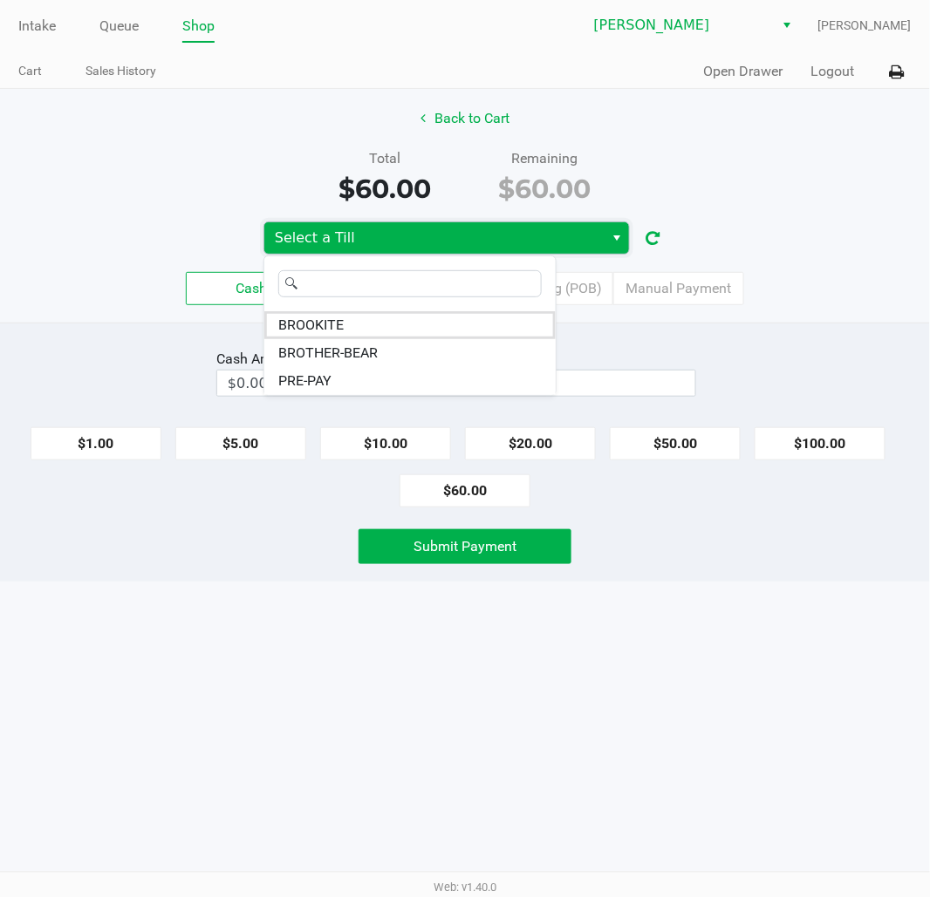
click at [416, 334] on li "BROOKITE" at bounding box center [409, 325] width 291 height 28
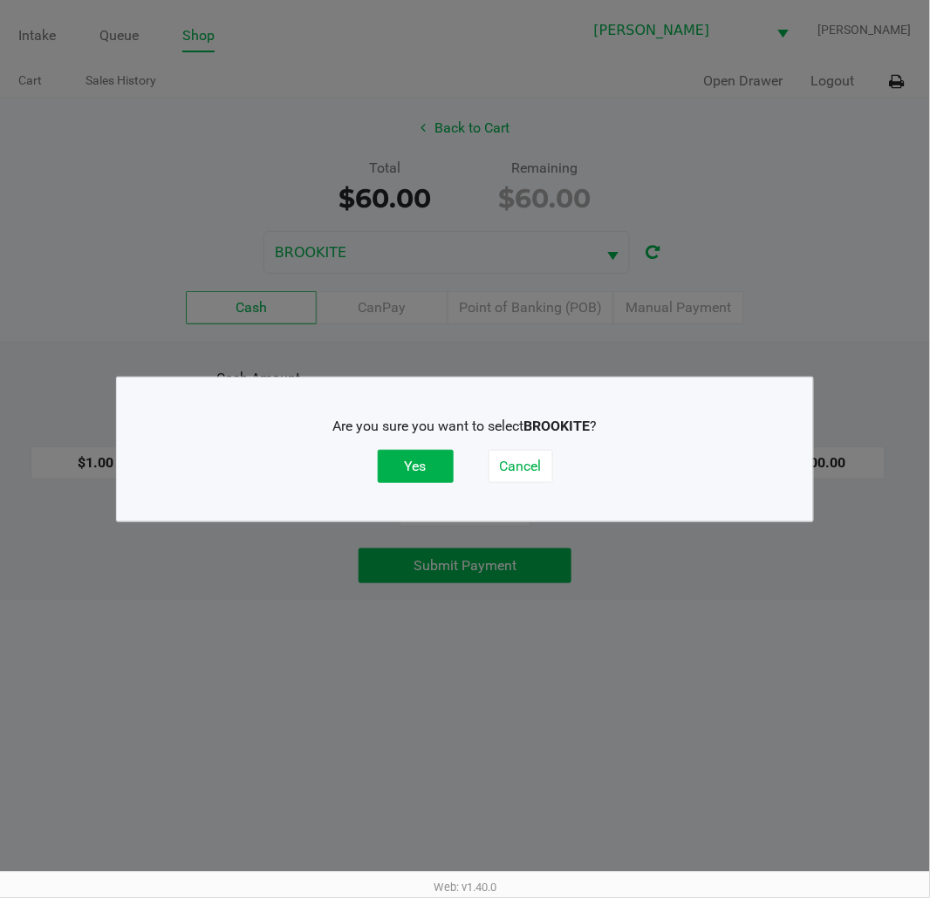
click at [395, 476] on button "Yes" at bounding box center [416, 466] width 76 height 33
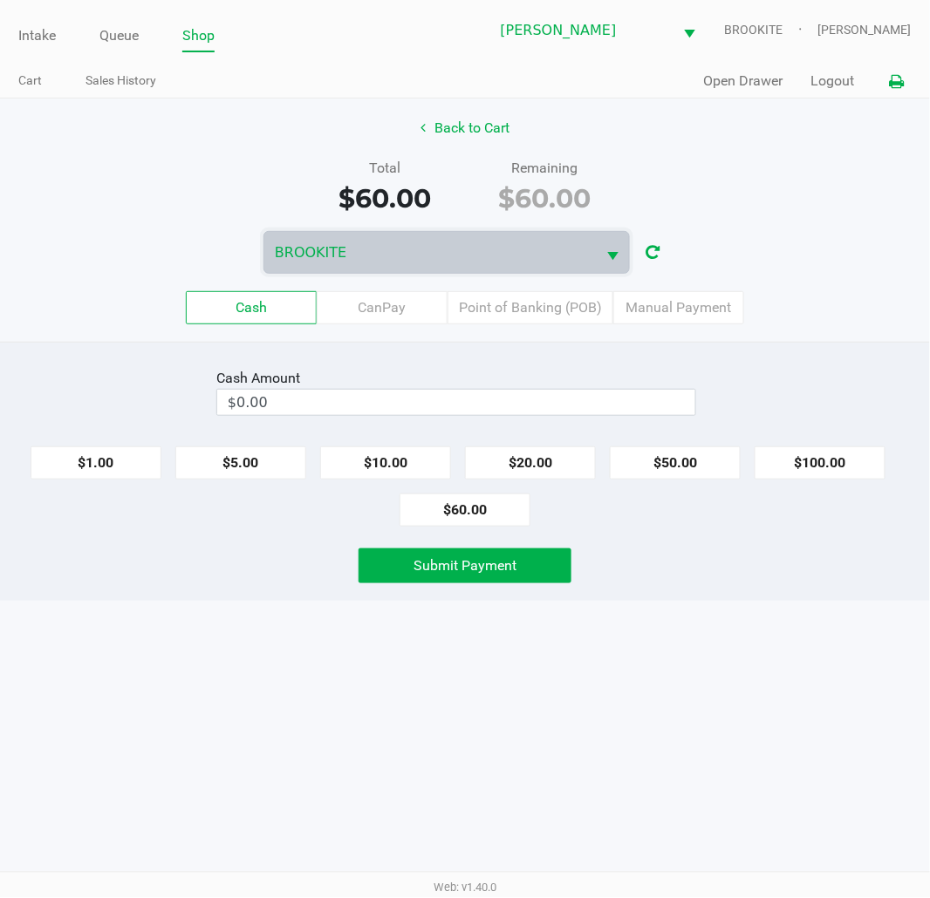
click at [836, 83] on icon at bounding box center [897, 82] width 15 height 12
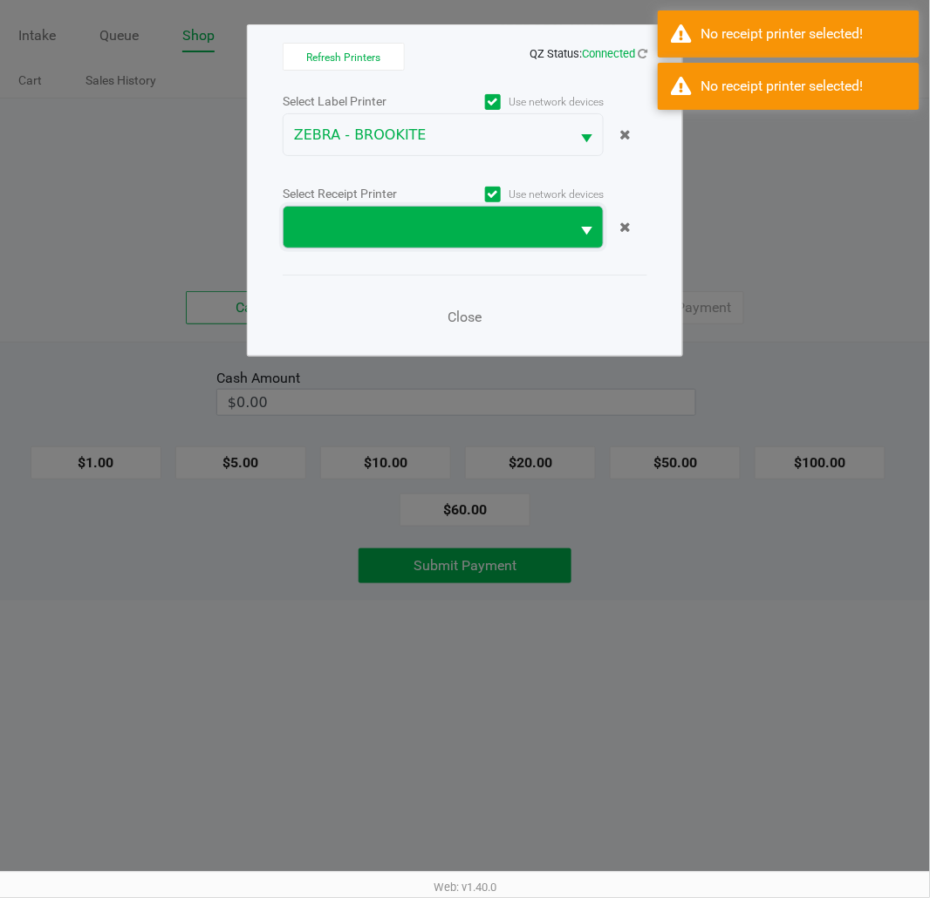
click at [488, 242] on span at bounding box center [426, 227] width 286 height 41
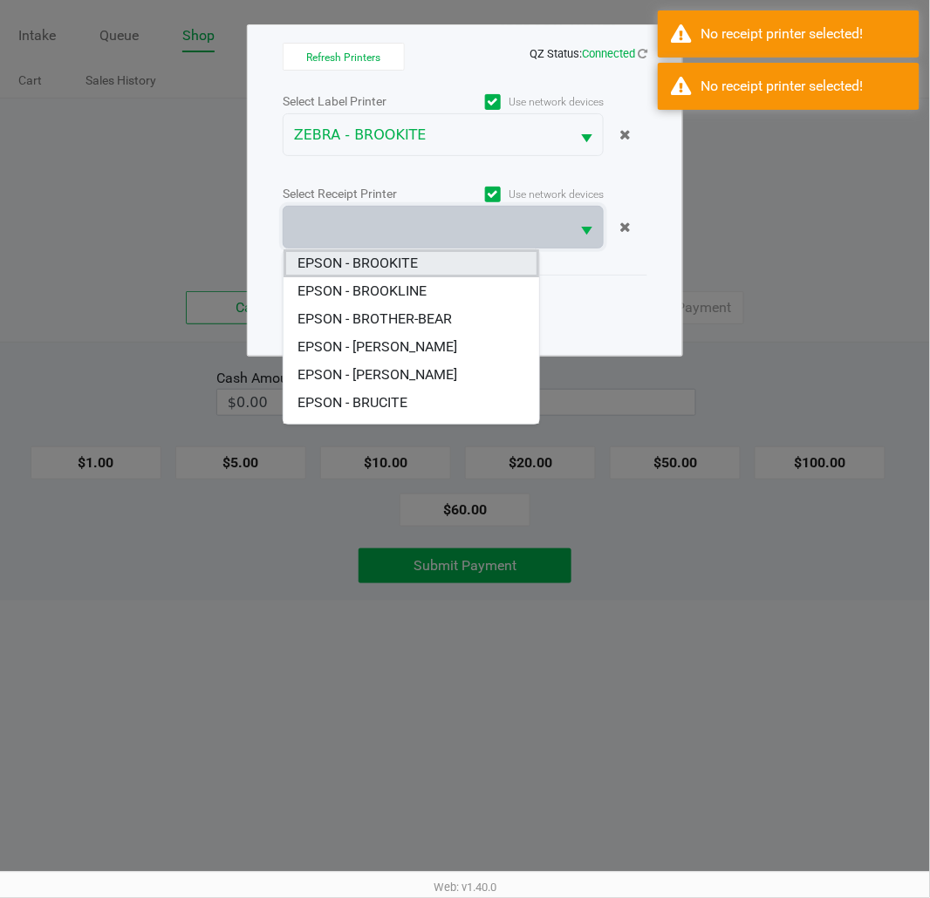
click at [447, 268] on BROOKITE "EPSON - BROOKITE" at bounding box center [410, 263] width 255 height 28
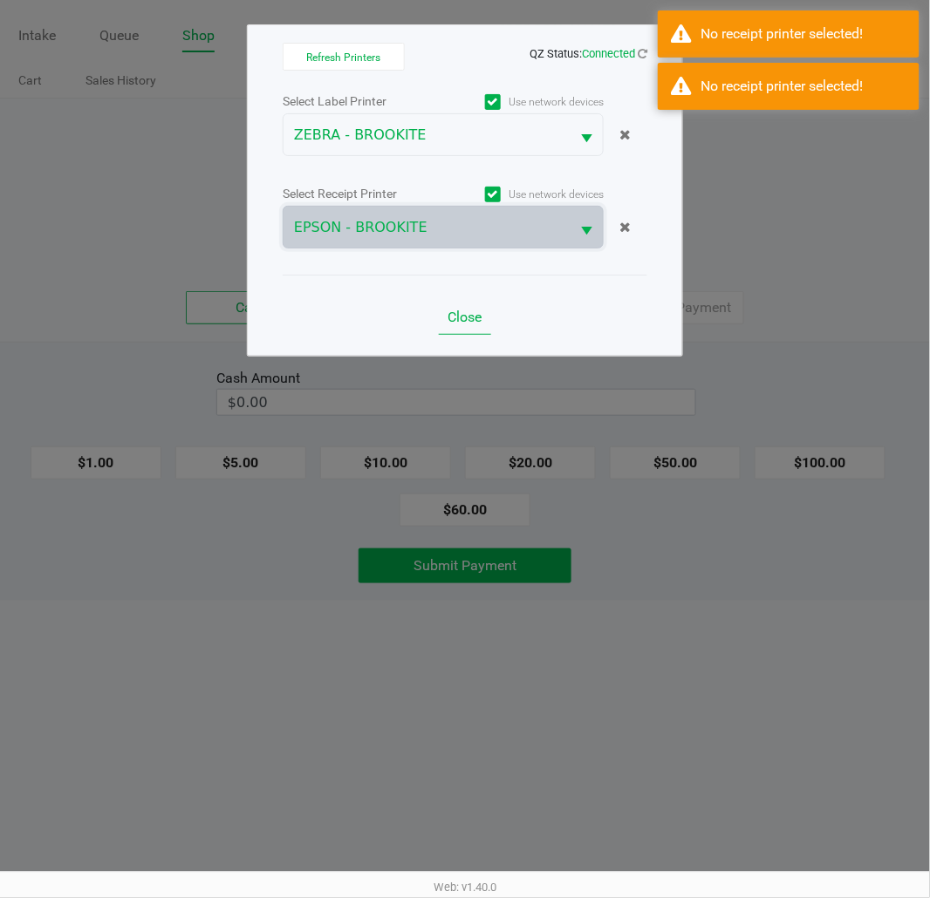
click at [482, 319] on span "Close" at bounding box center [465, 317] width 34 height 17
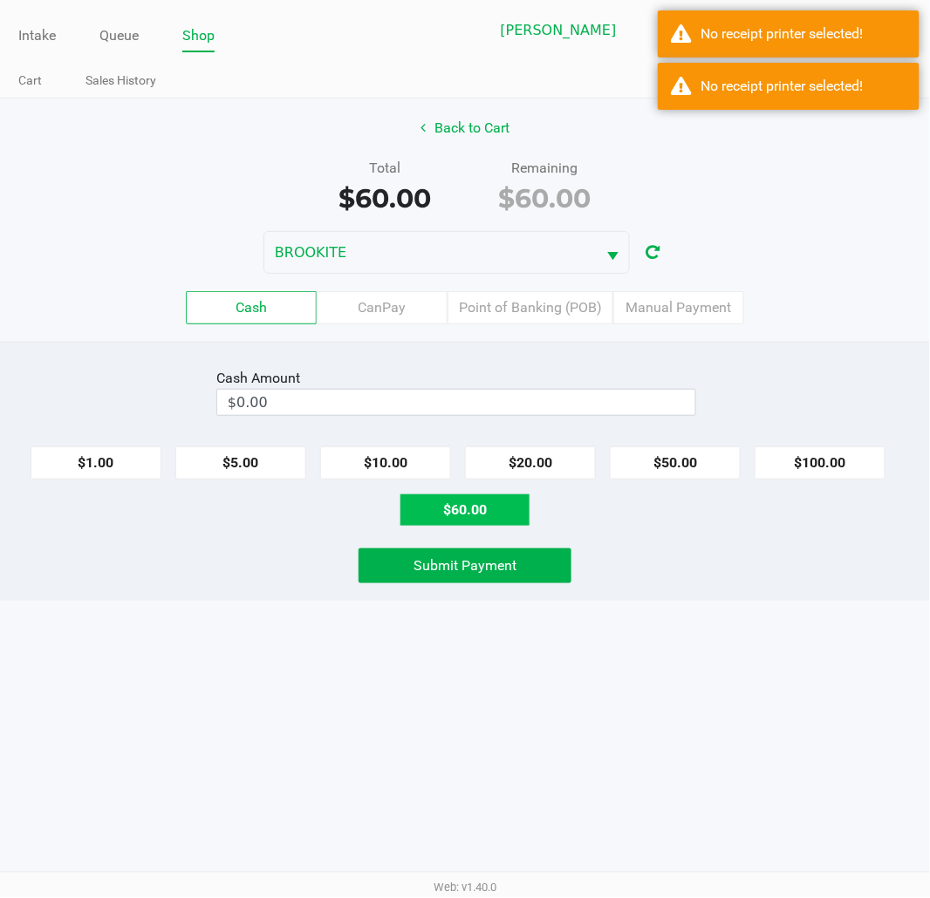
click at [465, 508] on button "$60.00" at bounding box center [464, 510] width 131 height 33
type input "$60.00"
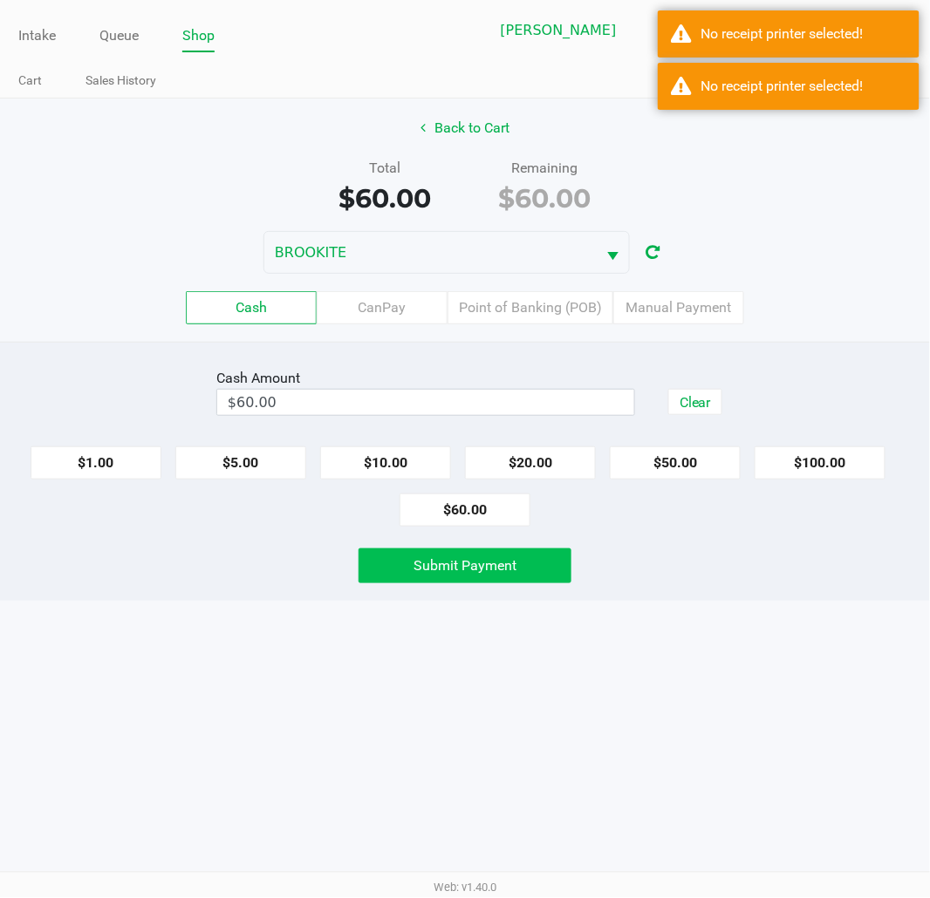
click at [490, 583] on button "Submit Payment" at bounding box center [464, 566] width 213 height 35
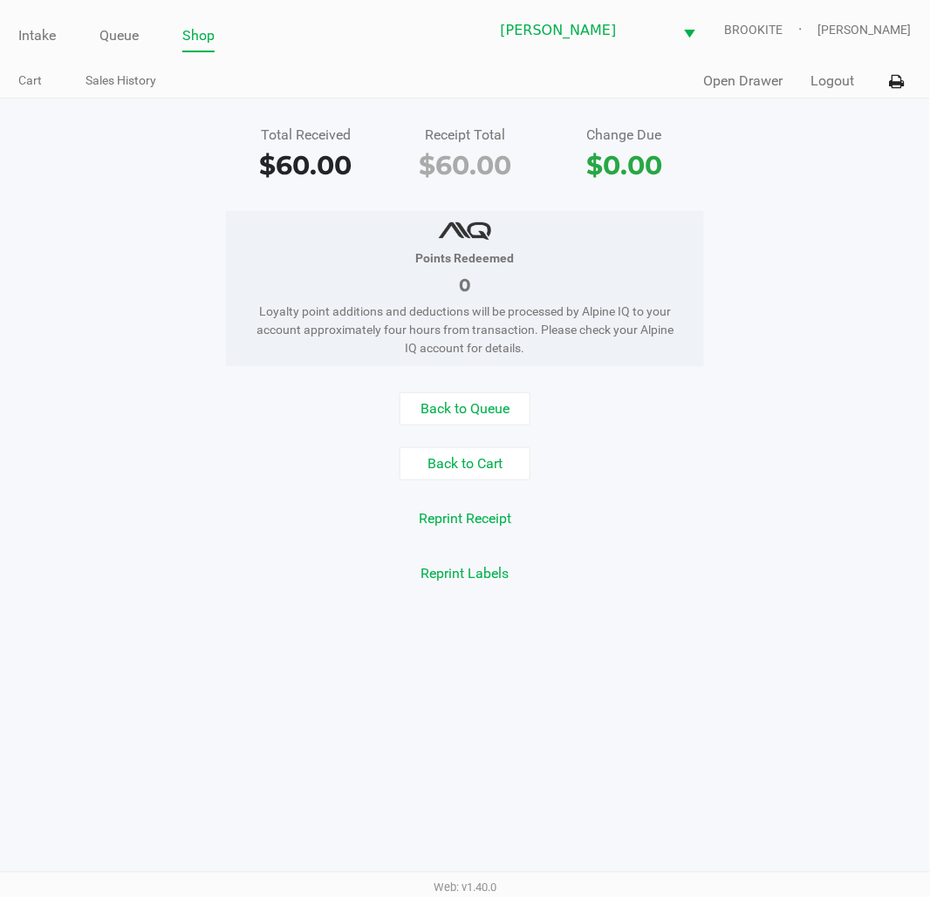
click at [24, 32] on link "Intake" at bounding box center [37, 36] width 38 height 24
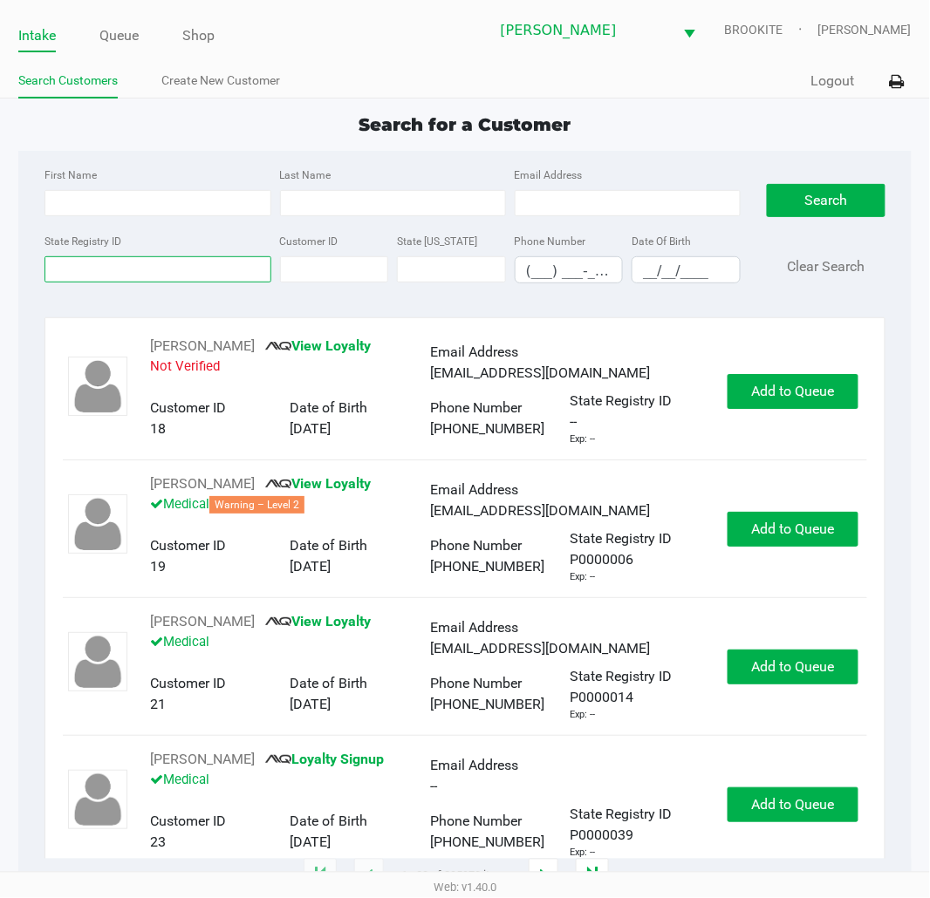
click at [169, 283] on input "State Registry ID" at bounding box center [157, 269] width 226 height 26
click at [157, 274] on input "State Registry ID" at bounding box center [157, 269] width 226 height 26
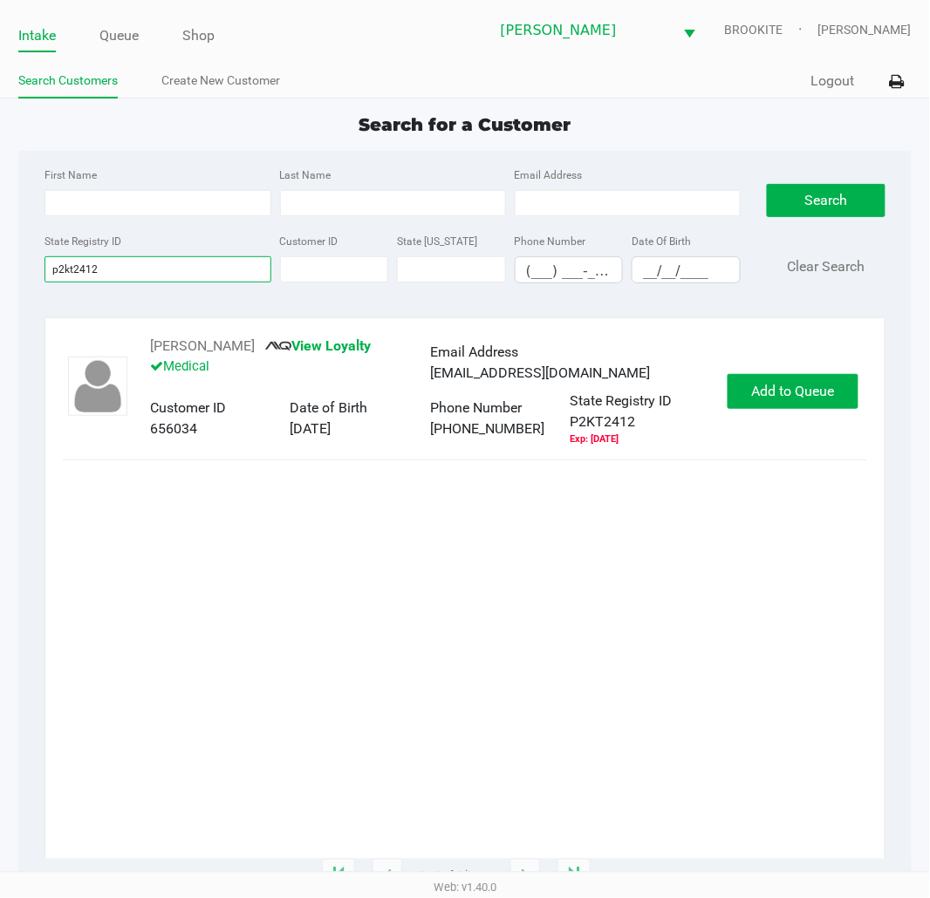
type input "p2kt2412"
click at [796, 399] on span "Add to Queue" at bounding box center [792, 391] width 83 height 17
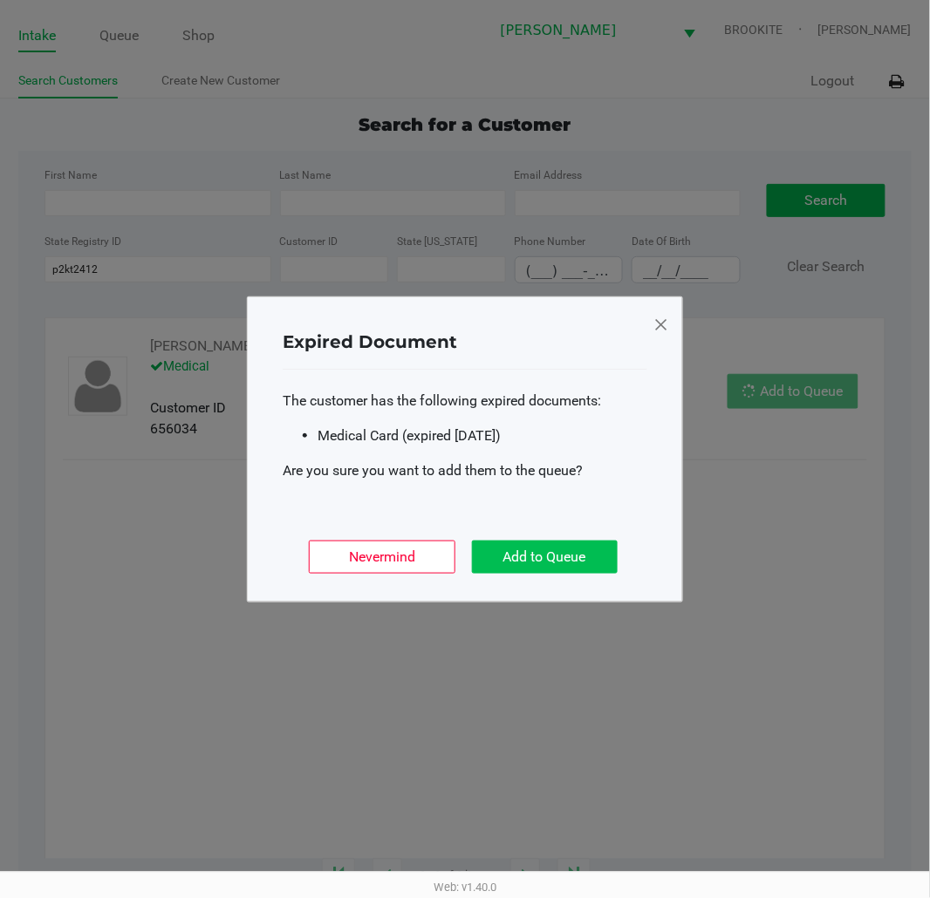
click at [577, 544] on button "Add to Queue" at bounding box center [545, 557] width 146 height 33
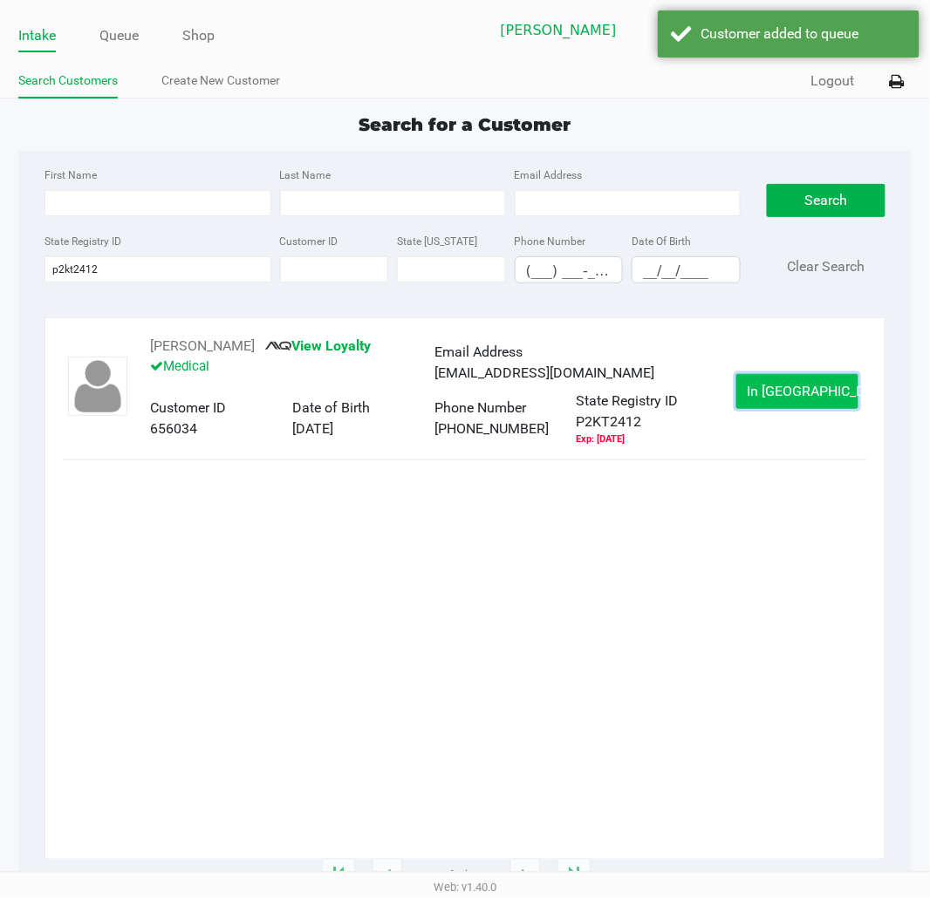
click at [797, 390] on span "In Queue" at bounding box center [821, 391] width 147 height 17
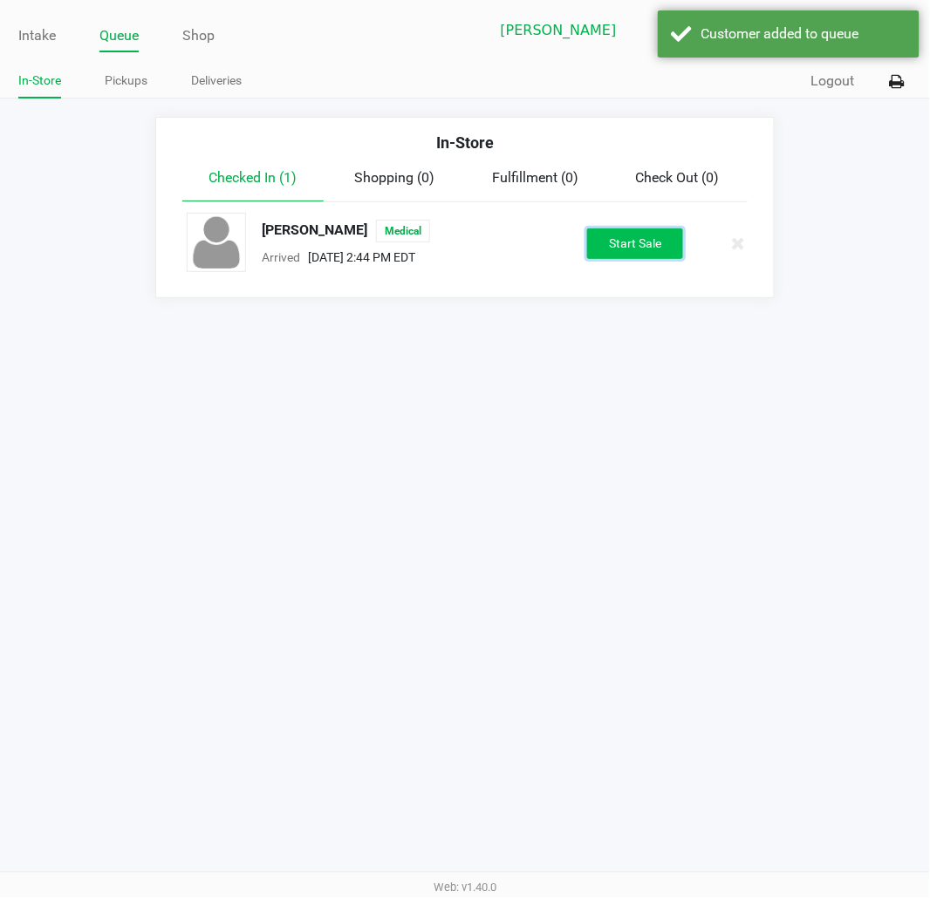
click at [645, 241] on button "Start Sale" at bounding box center [635, 244] width 96 height 31
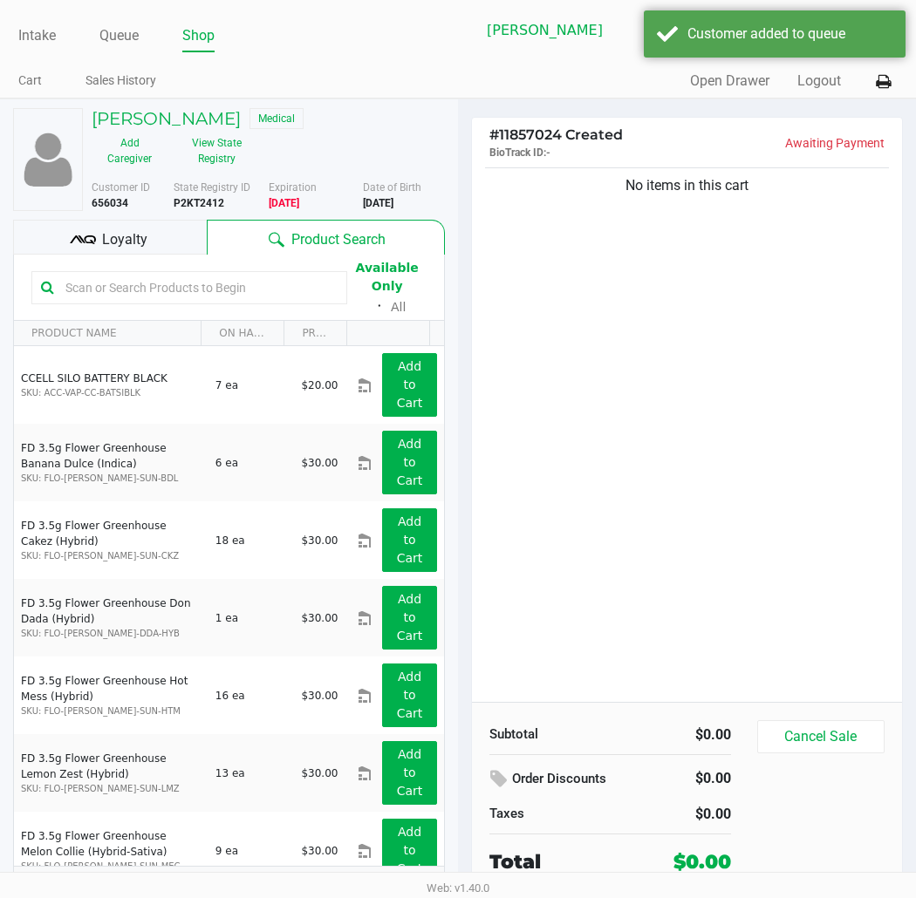
click at [265, 285] on input "text" at bounding box center [197, 288] width 279 height 26
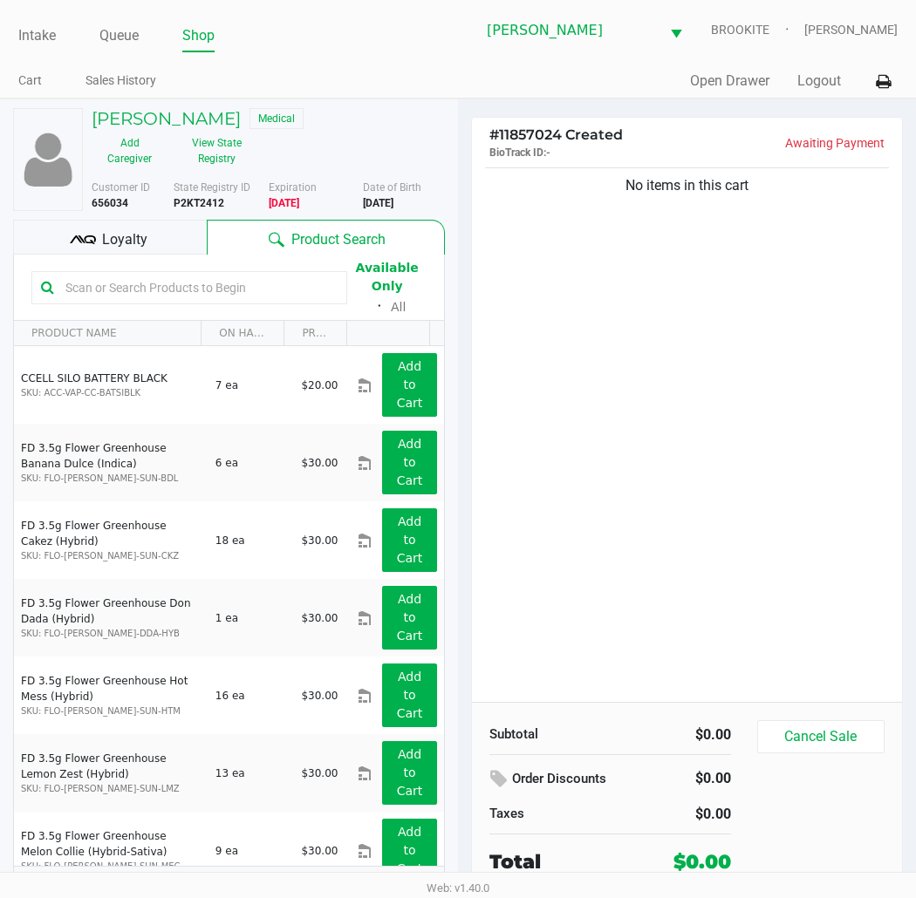
click at [276, 294] on input "text" at bounding box center [197, 288] width 279 height 26
click at [85, 289] on input "text" at bounding box center [197, 288] width 279 height 26
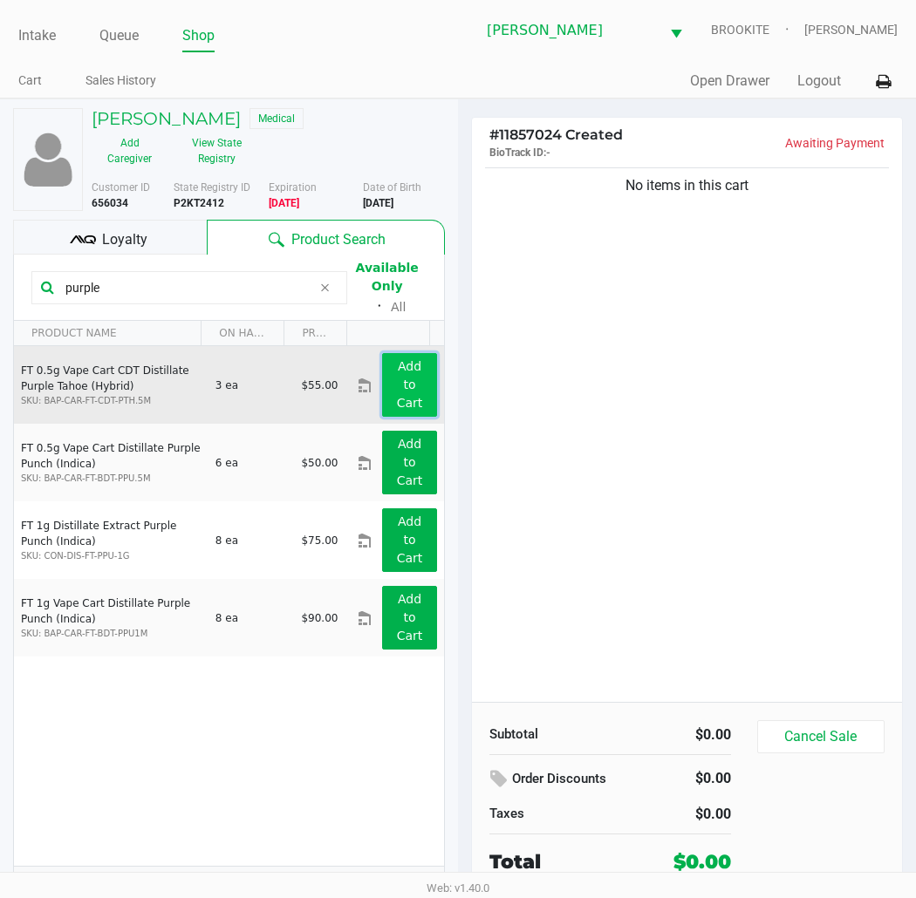
click at [397, 396] on app-button-loader "Add to Cart" at bounding box center [410, 384] width 26 height 51
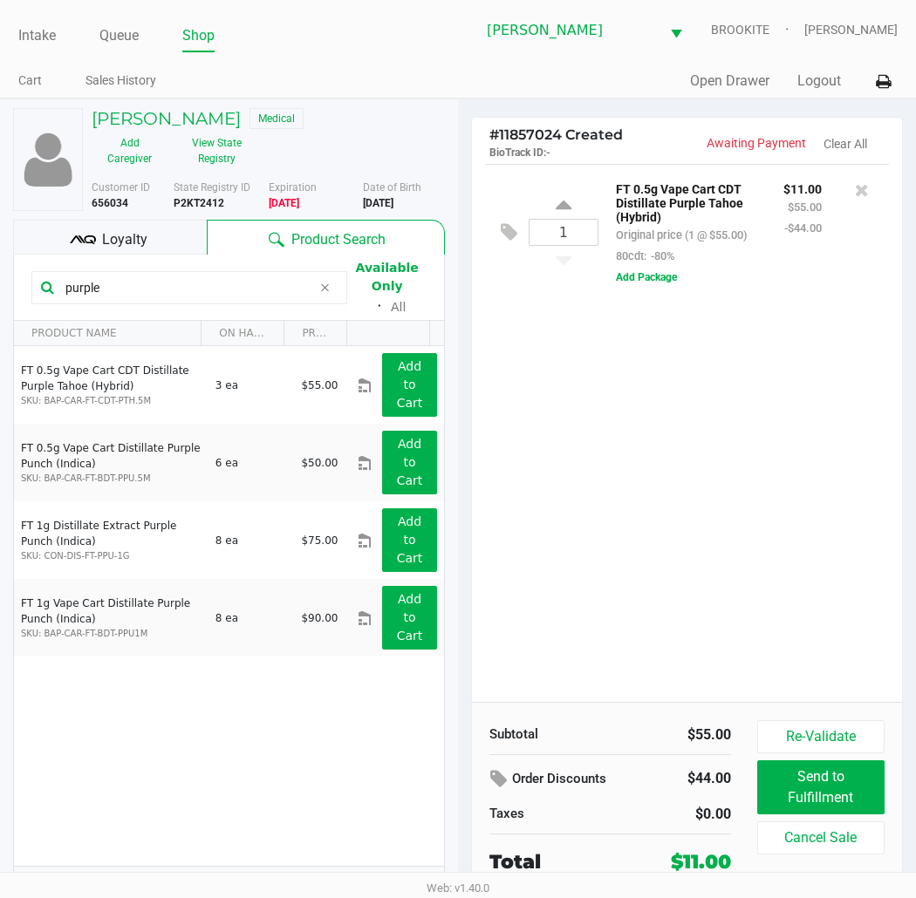
click at [198, 283] on input "purple" at bounding box center [184, 288] width 253 height 26
click at [201, 283] on input "purple" at bounding box center [184, 288] width 253 height 26
type input "t"
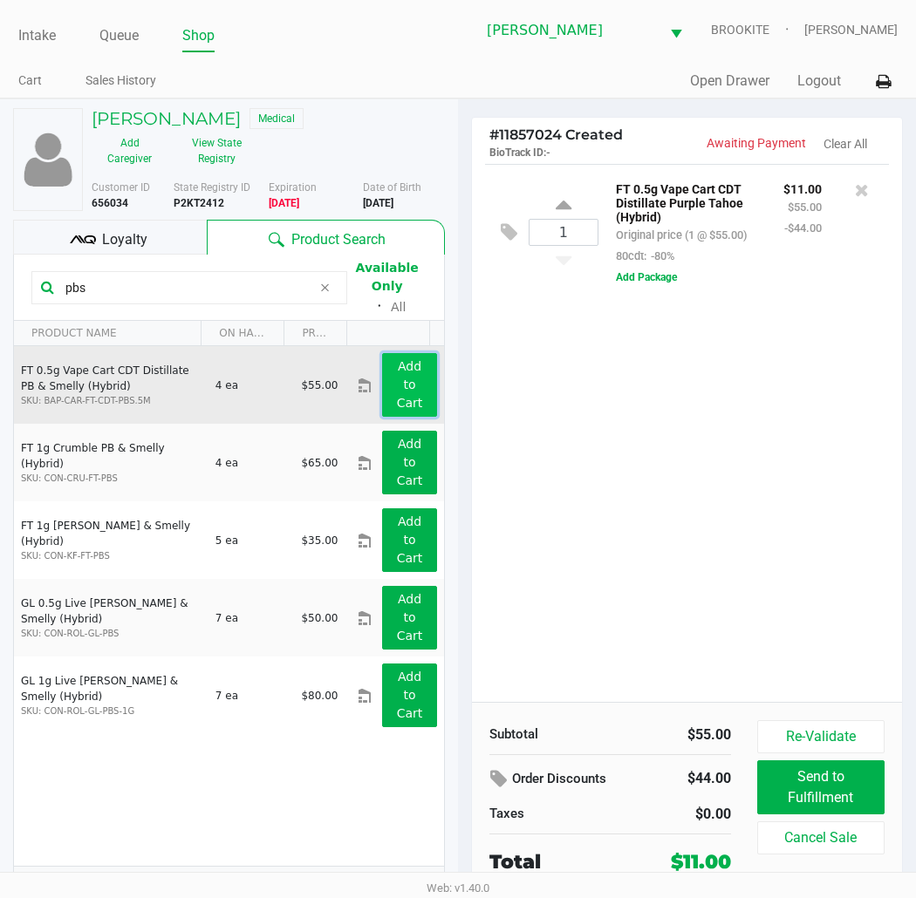
click at [402, 379] on button "Add to Cart" at bounding box center [409, 385] width 55 height 64
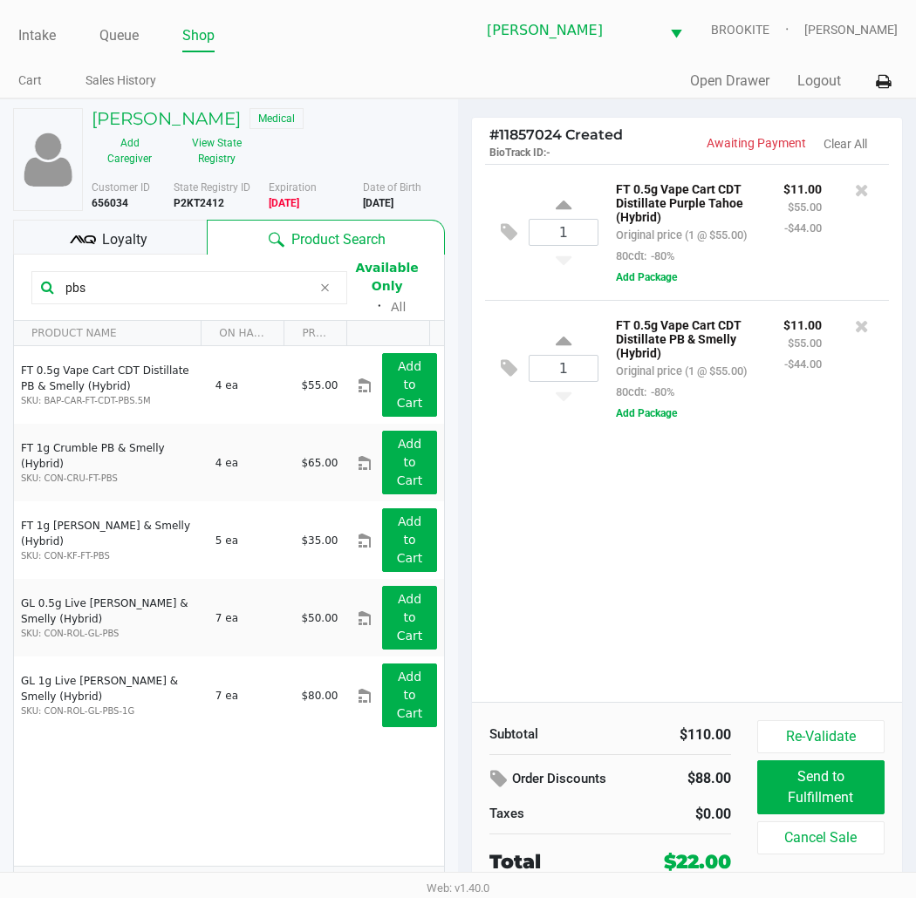
drag, startPoint x: 119, startPoint y: 289, endPoint x: 0, endPoint y: 267, distance: 120.6
click at [0, 266] on div "KATHRYN MORALES Medical Add Caregiver View State Registry Customer ID 656034 St…" at bounding box center [229, 512] width 458 height 827
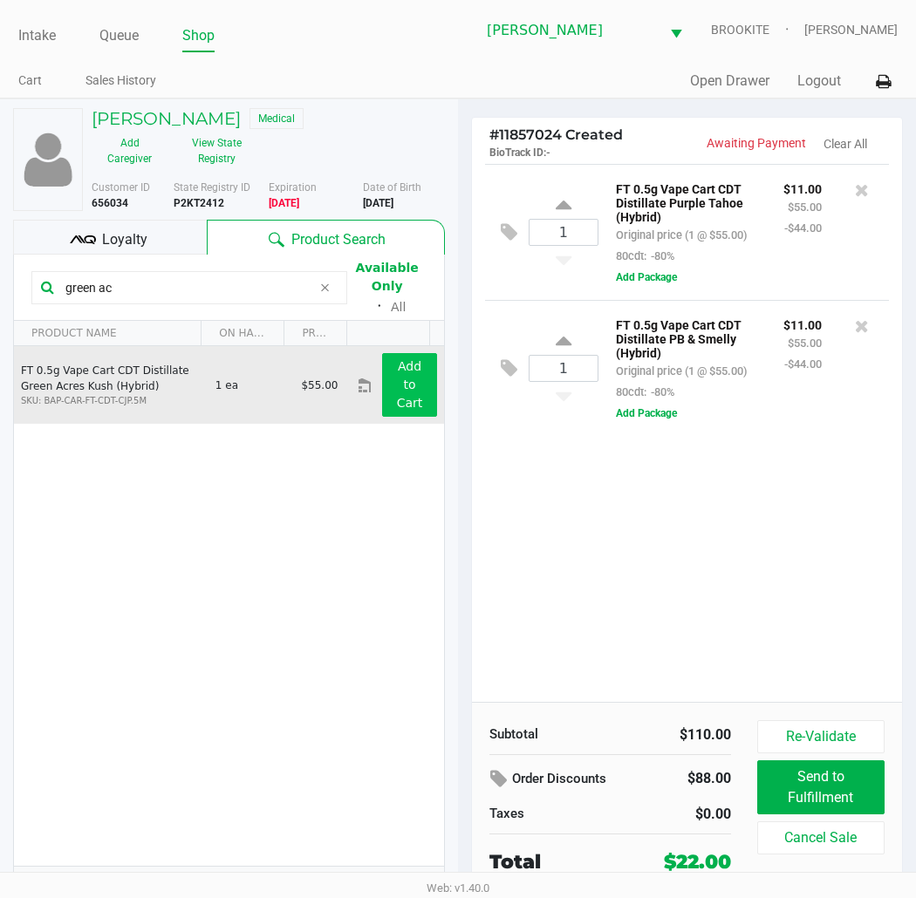
click at [413, 391] on button "Add to Cart" at bounding box center [409, 385] width 55 height 64
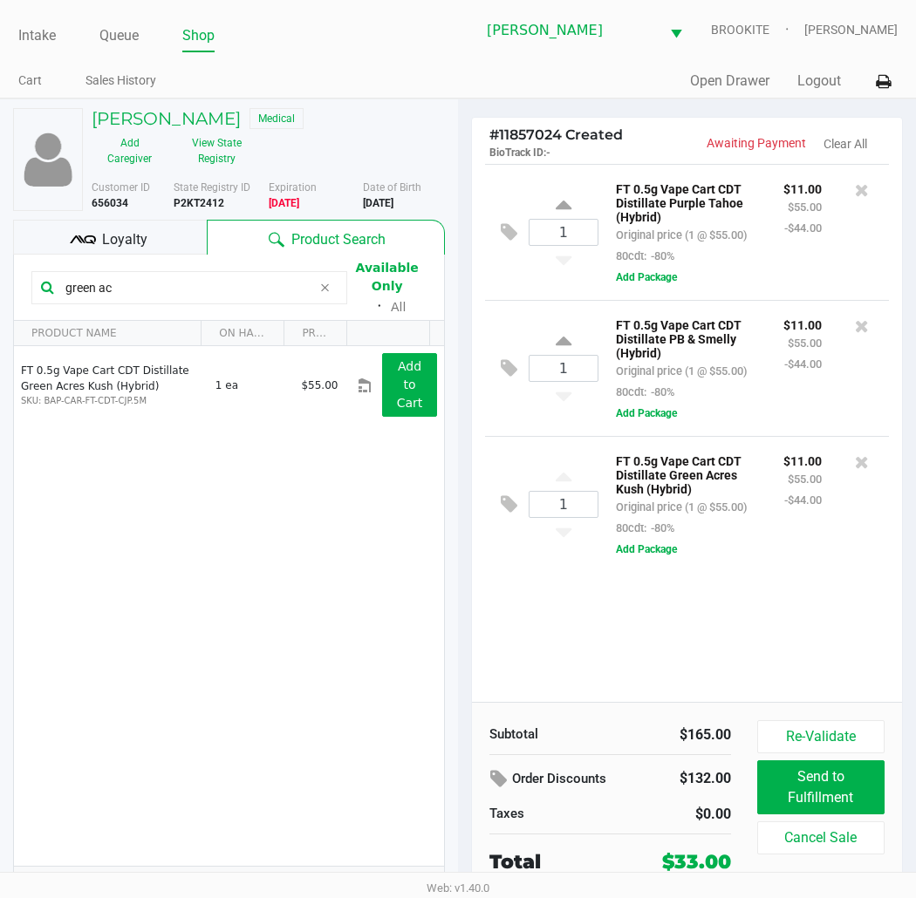
click at [177, 294] on input "green ac" at bounding box center [184, 288] width 253 height 26
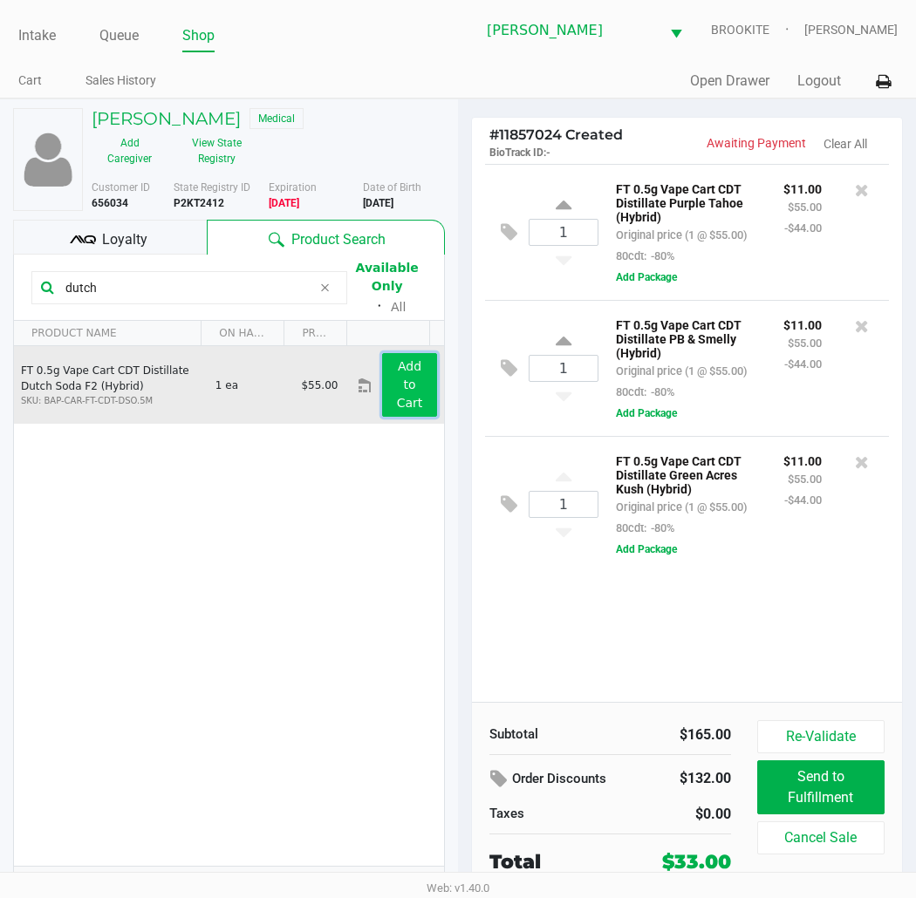
click at [406, 396] on button "Add to Cart" at bounding box center [409, 385] width 55 height 64
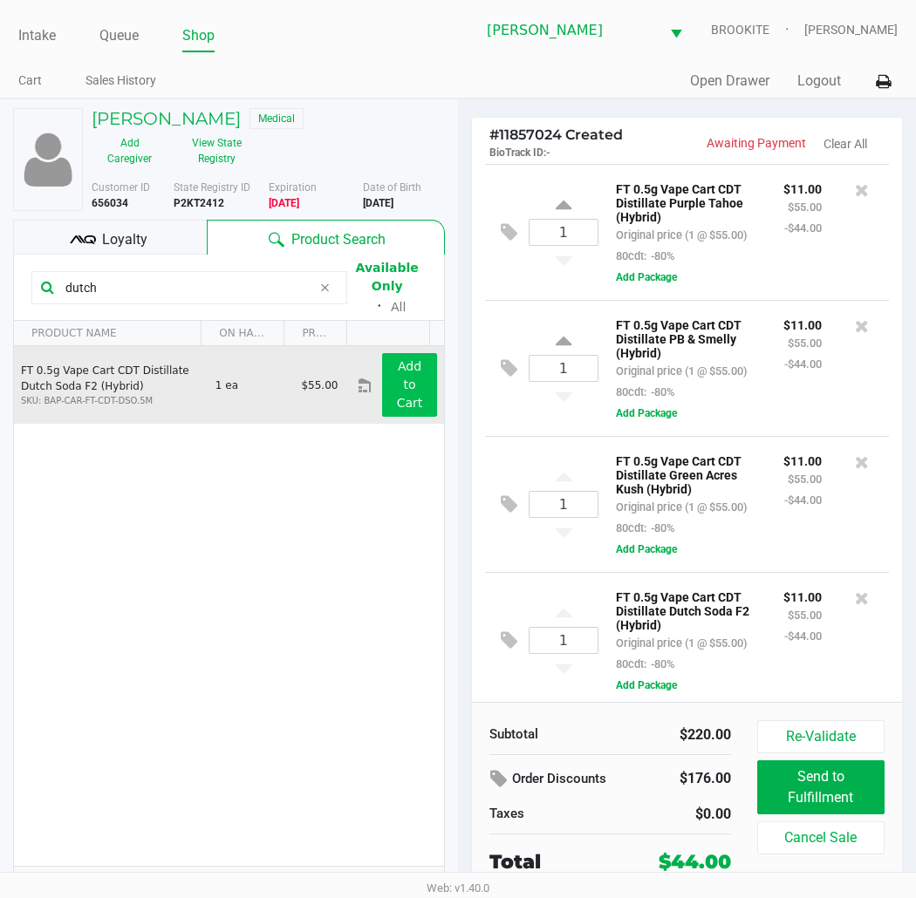
scroll to position [98, 0]
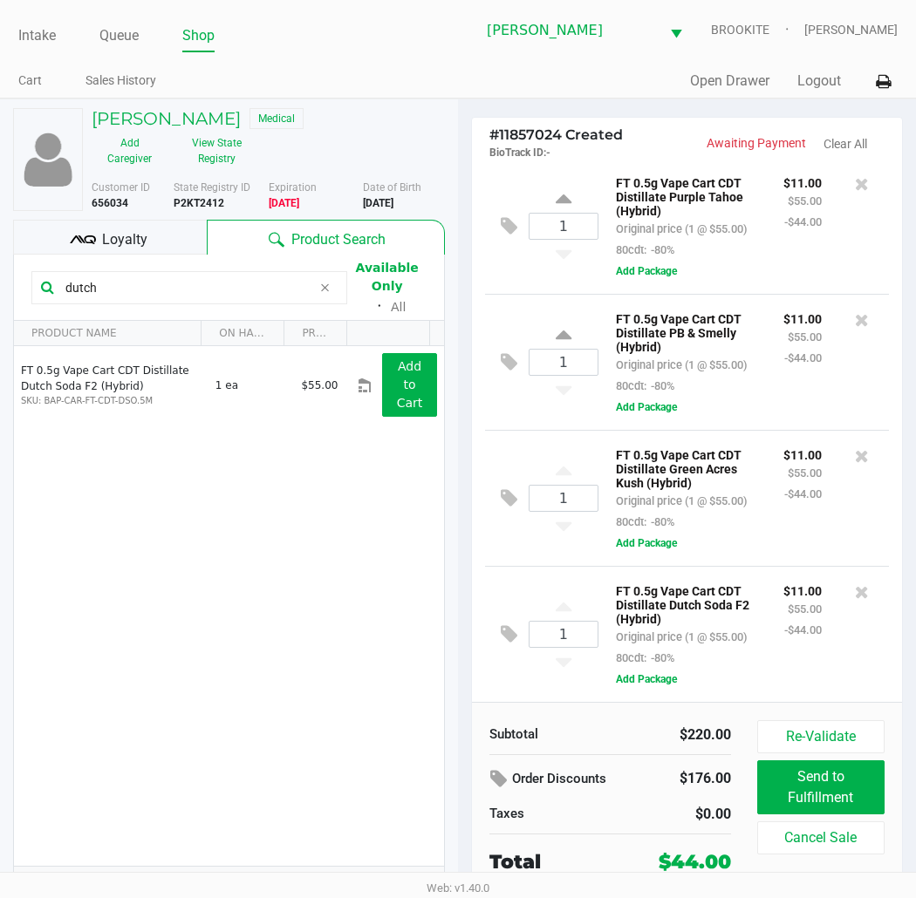
click at [168, 289] on input "dutch" at bounding box center [184, 288] width 253 height 26
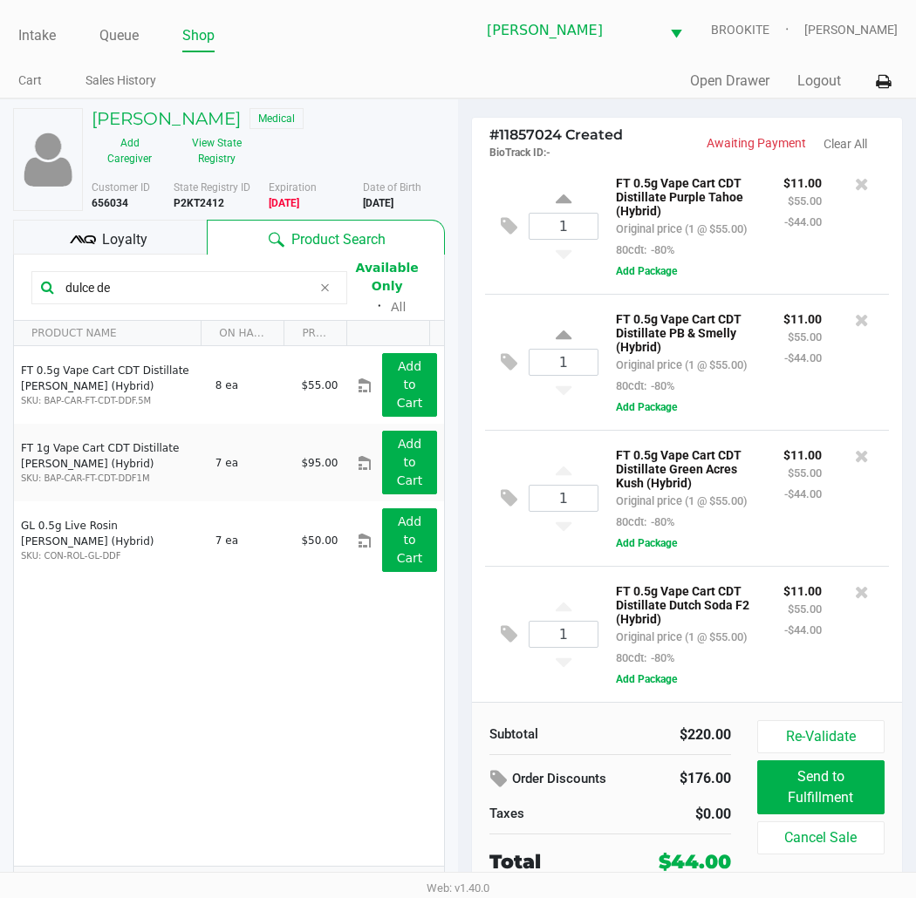
type input "dulce de"
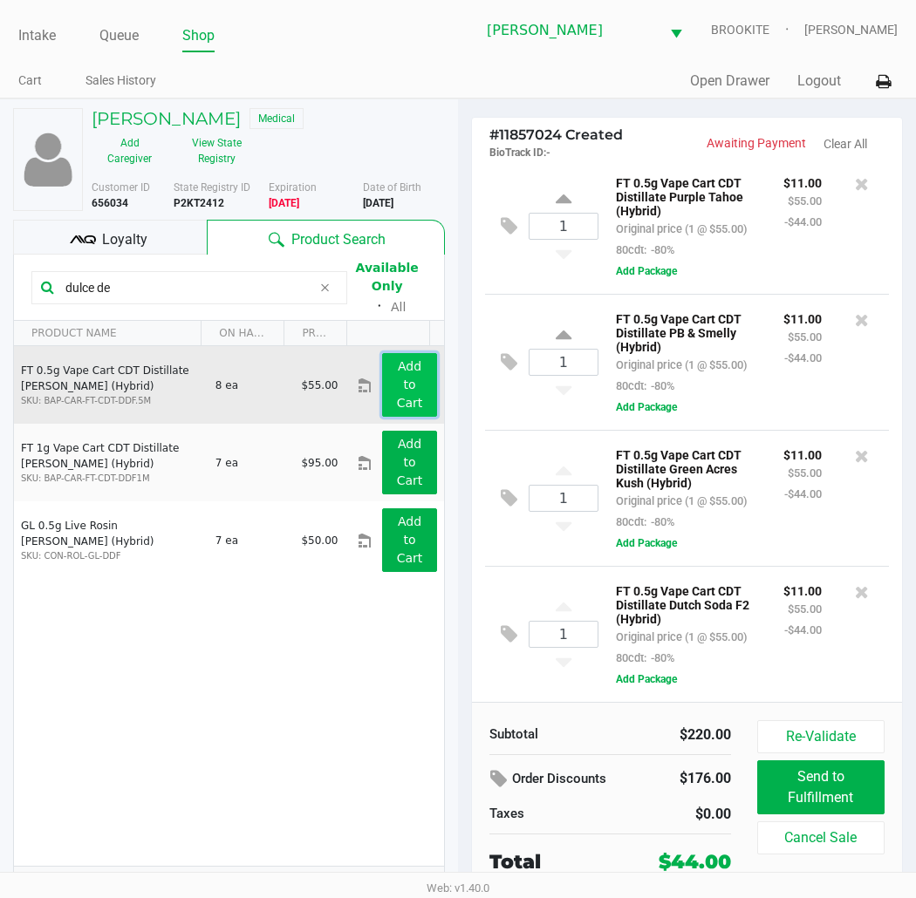
click at [397, 408] on app-button-loader "Add to Cart" at bounding box center [410, 384] width 26 height 51
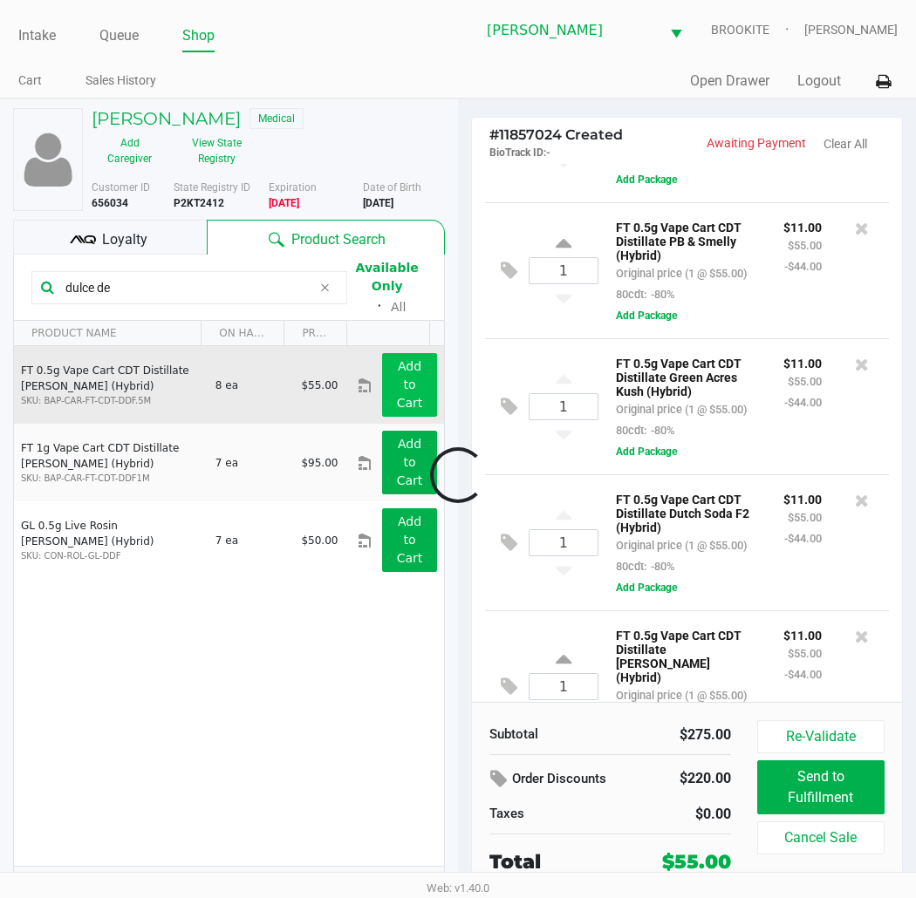
scroll to position [256, 0]
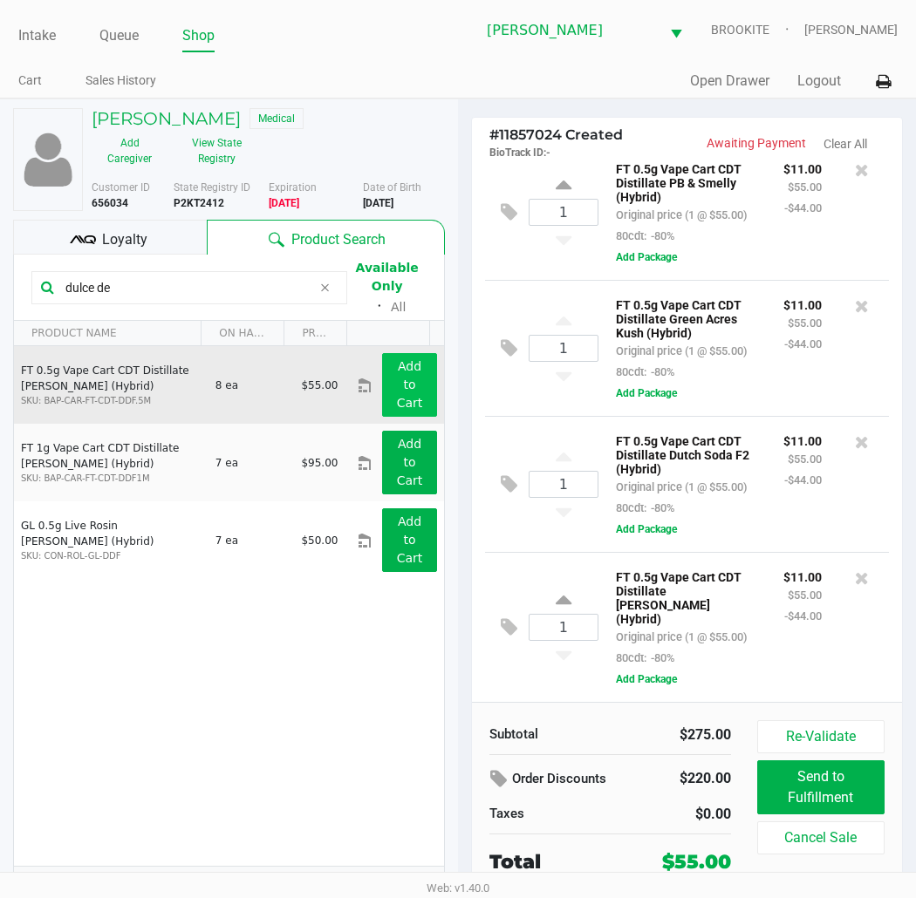
click at [173, 285] on input "dulce de" at bounding box center [184, 288] width 253 height 26
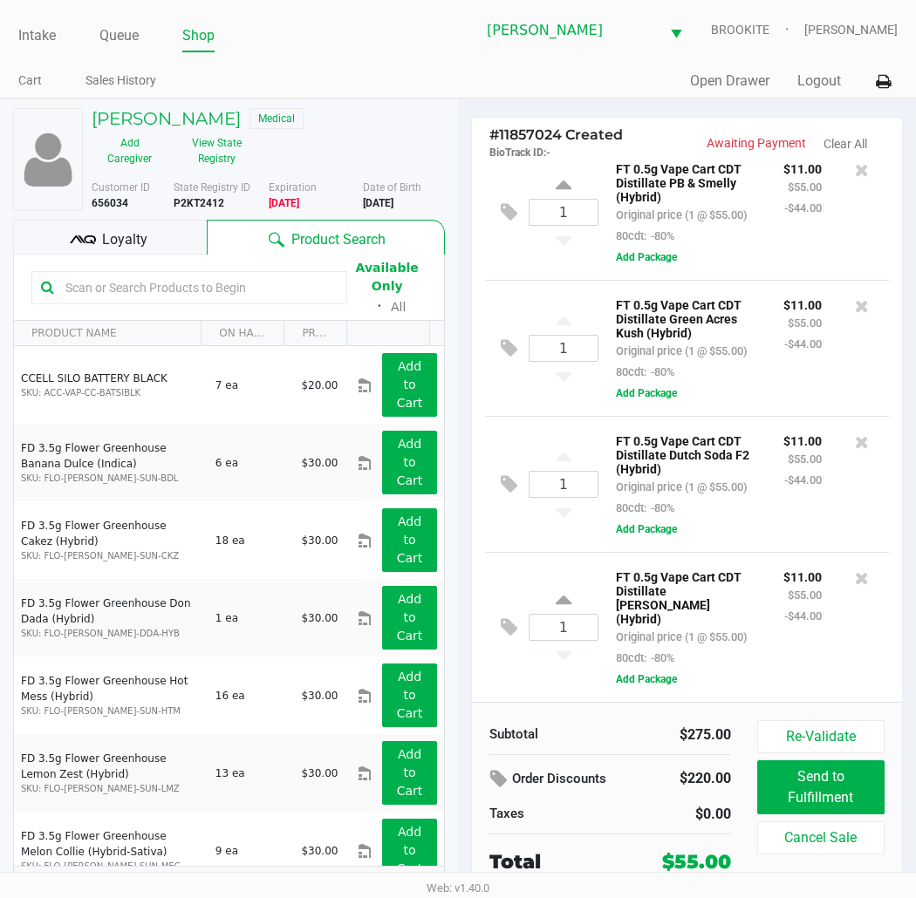
click at [239, 290] on input "text" at bounding box center [197, 288] width 279 height 26
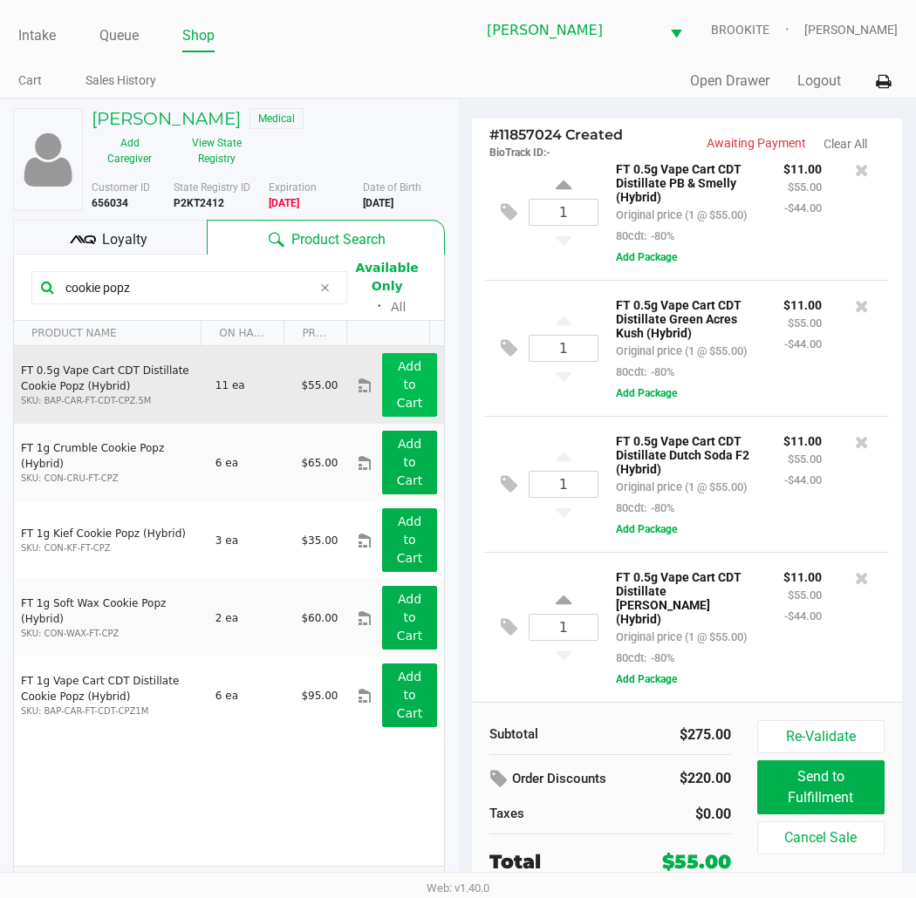
click at [396, 411] on button "Add to Cart" at bounding box center [409, 385] width 55 height 64
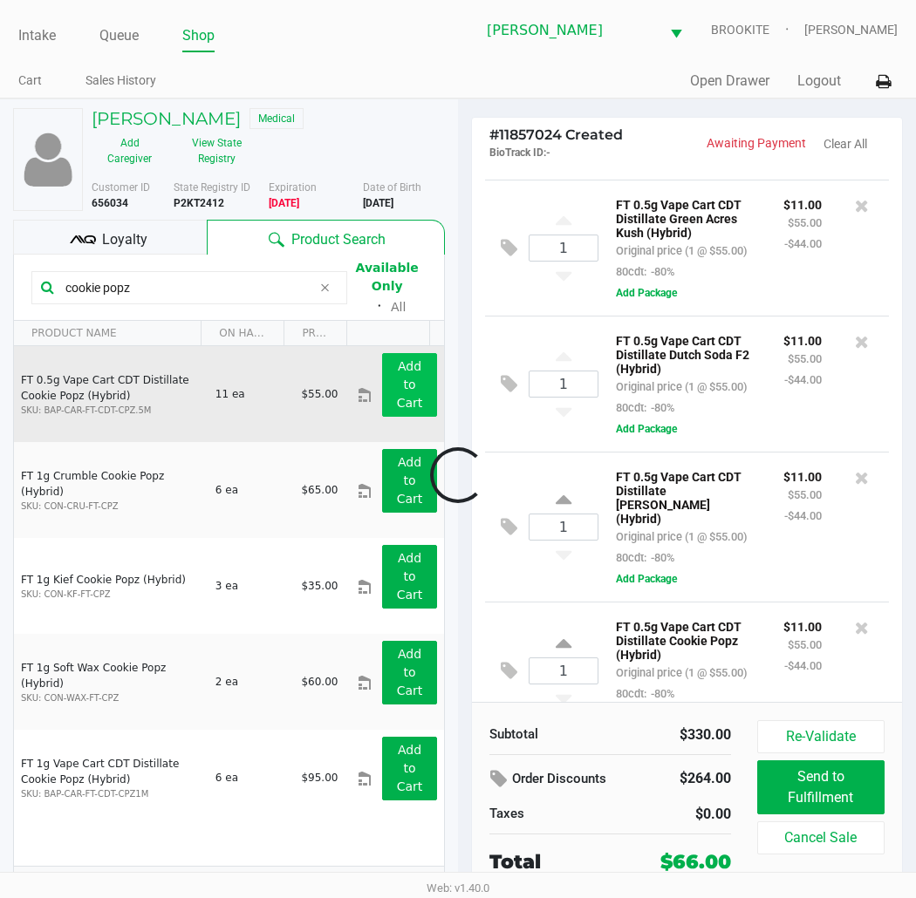
scroll to position [415, 0]
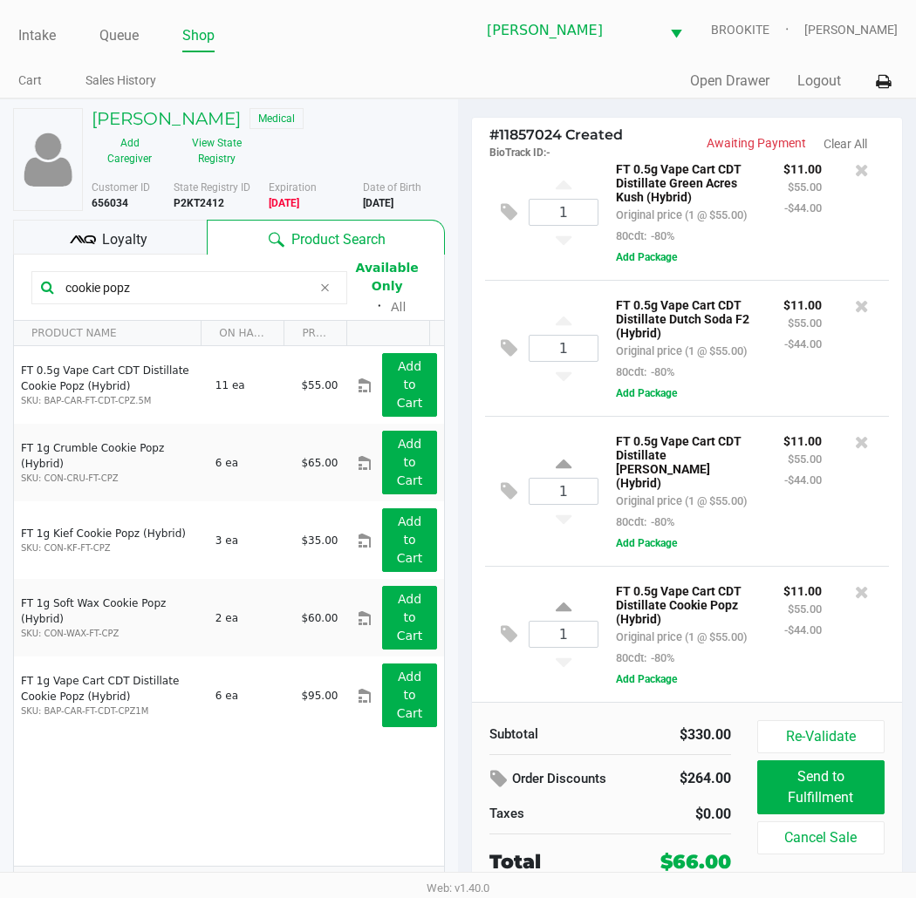
click at [180, 290] on input "cookie popz" at bounding box center [184, 288] width 253 height 26
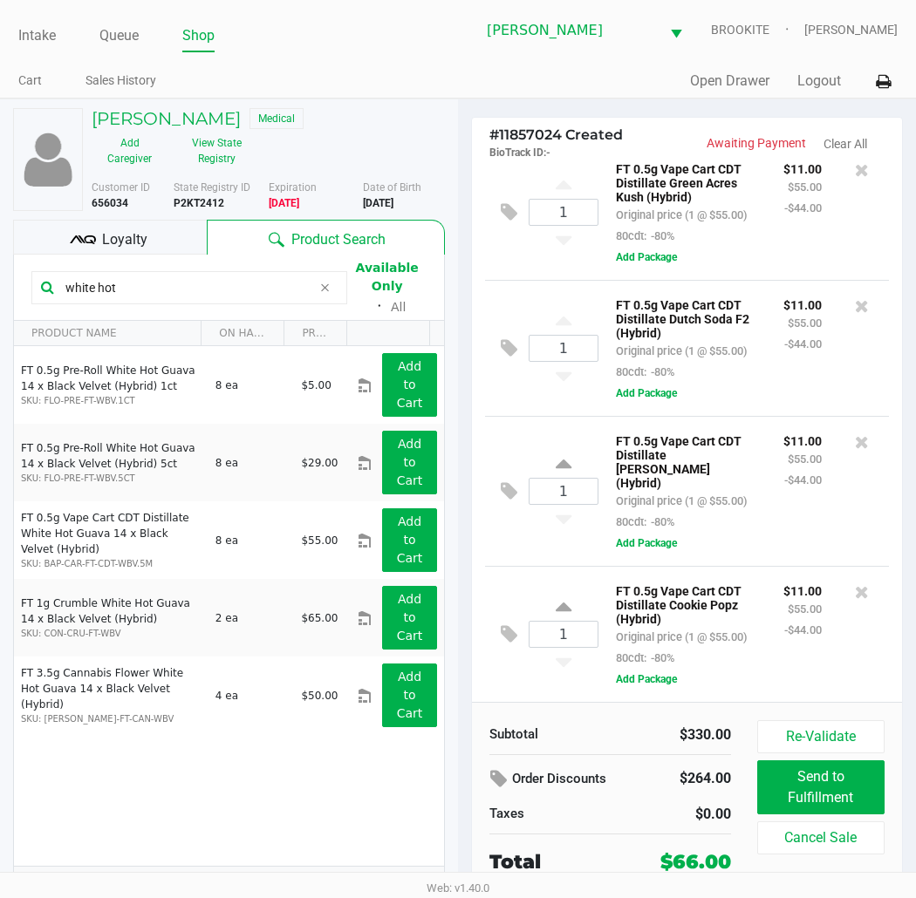
type input "white hot"
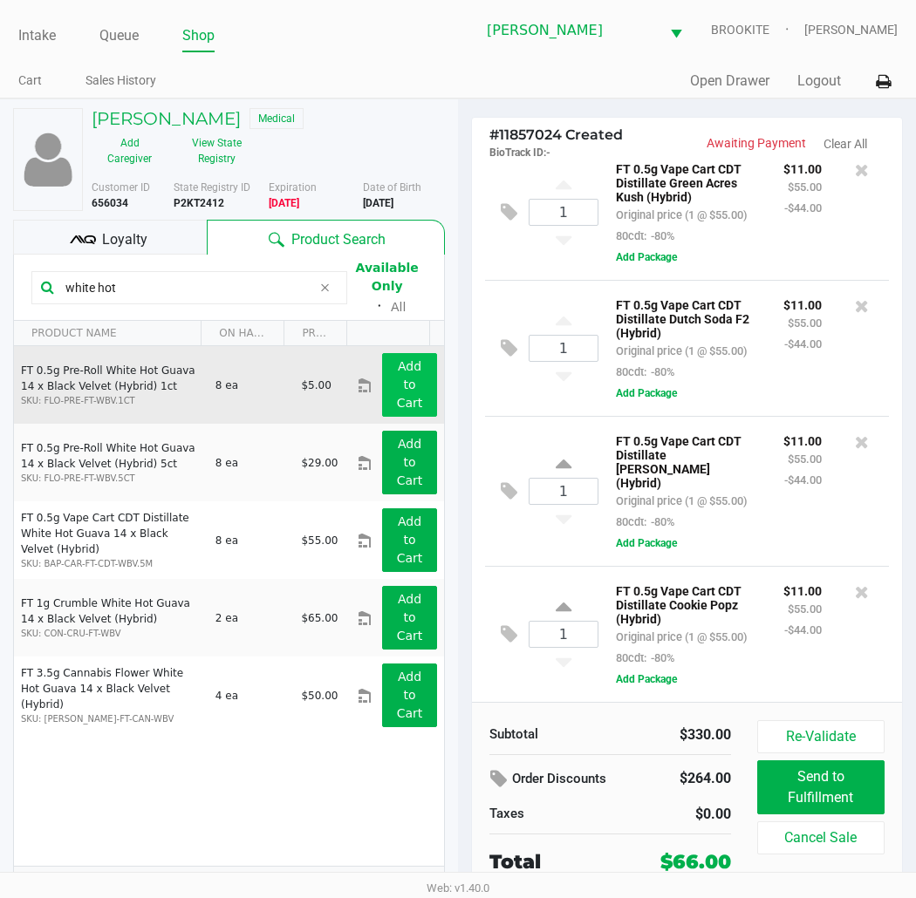
click at [407, 385] on button "Add to Cart" at bounding box center [409, 385] width 55 height 64
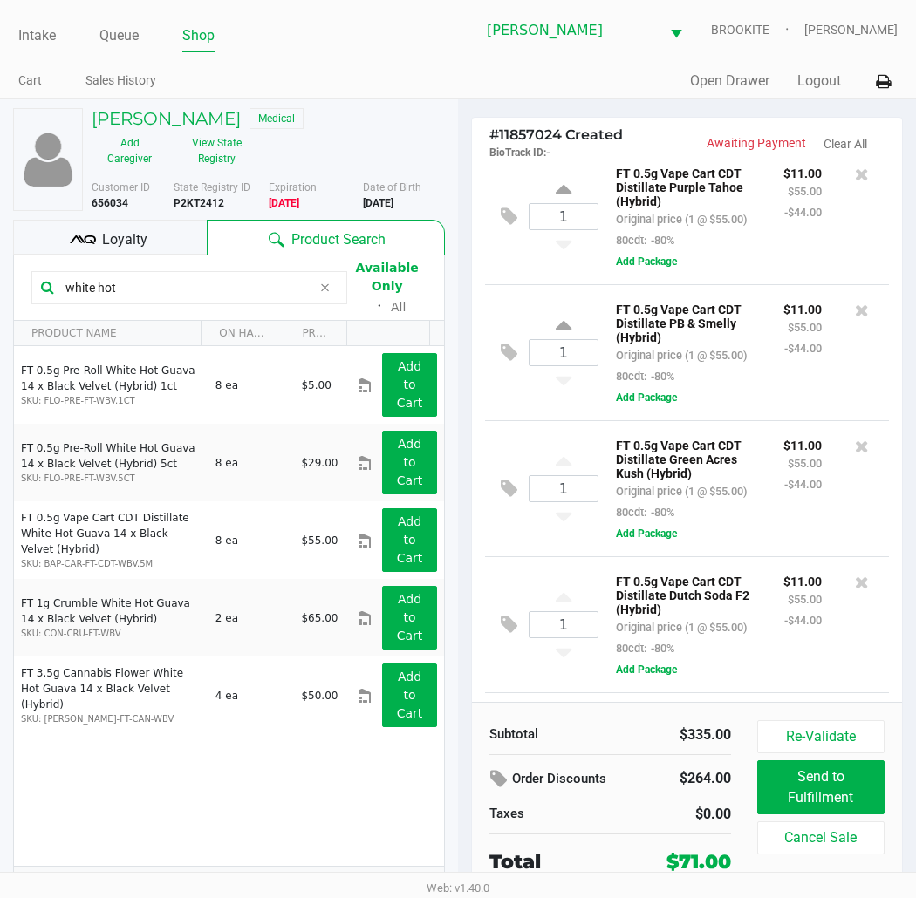
scroll to position [0, 0]
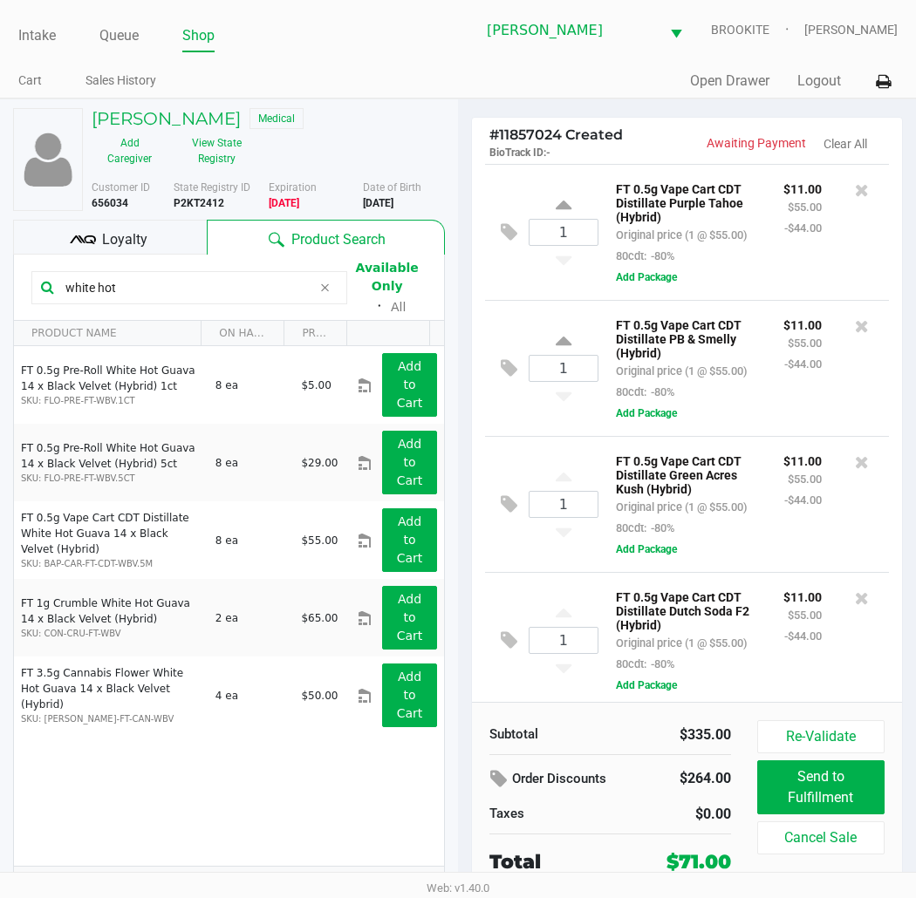
click at [153, 237] on div "Loyalty" at bounding box center [110, 237] width 194 height 35
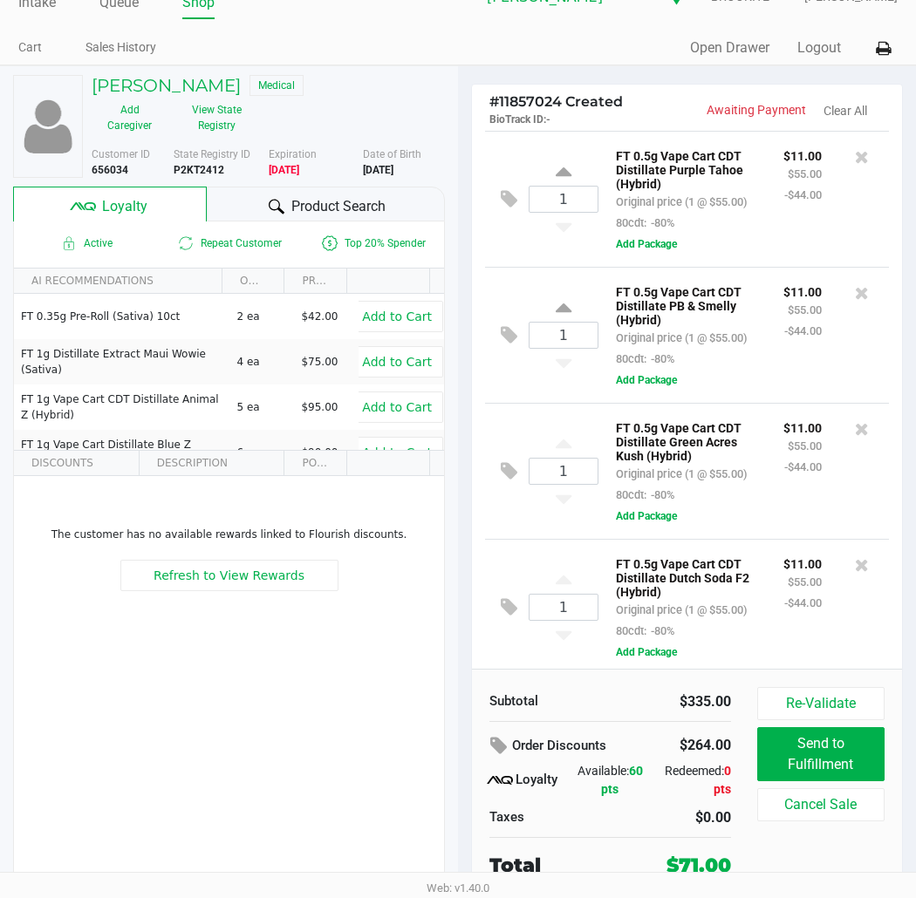
click at [359, 213] on span "Product Search" at bounding box center [338, 206] width 94 height 21
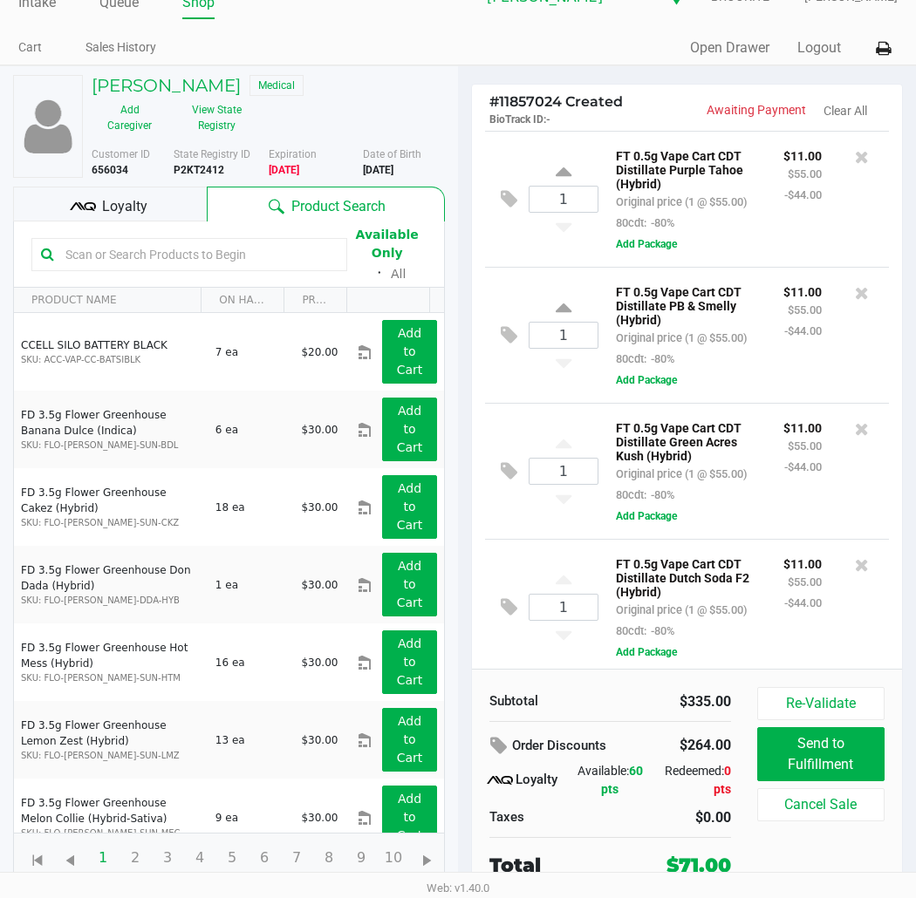
click at [228, 249] on input "text" at bounding box center [197, 255] width 279 height 26
click at [195, 129] on button "View State Registry" at bounding box center [210, 118] width 87 height 44
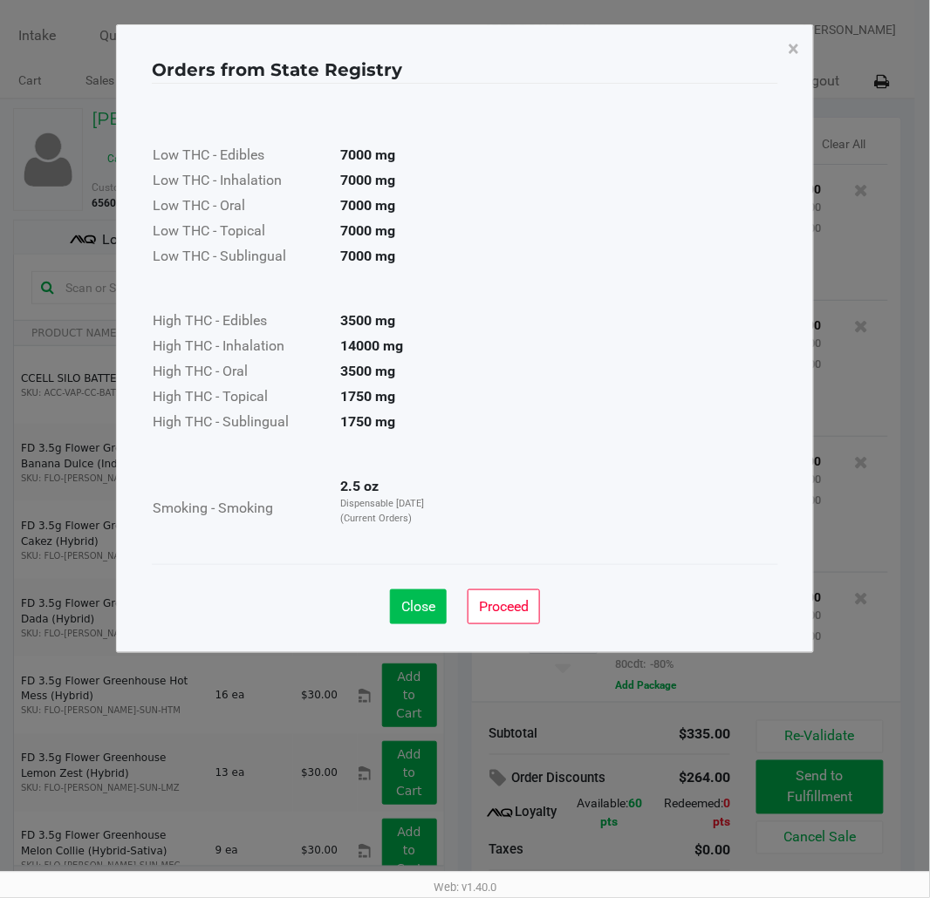
click at [434, 618] on button "Close" at bounding box center [418, 607] width 57 height 35
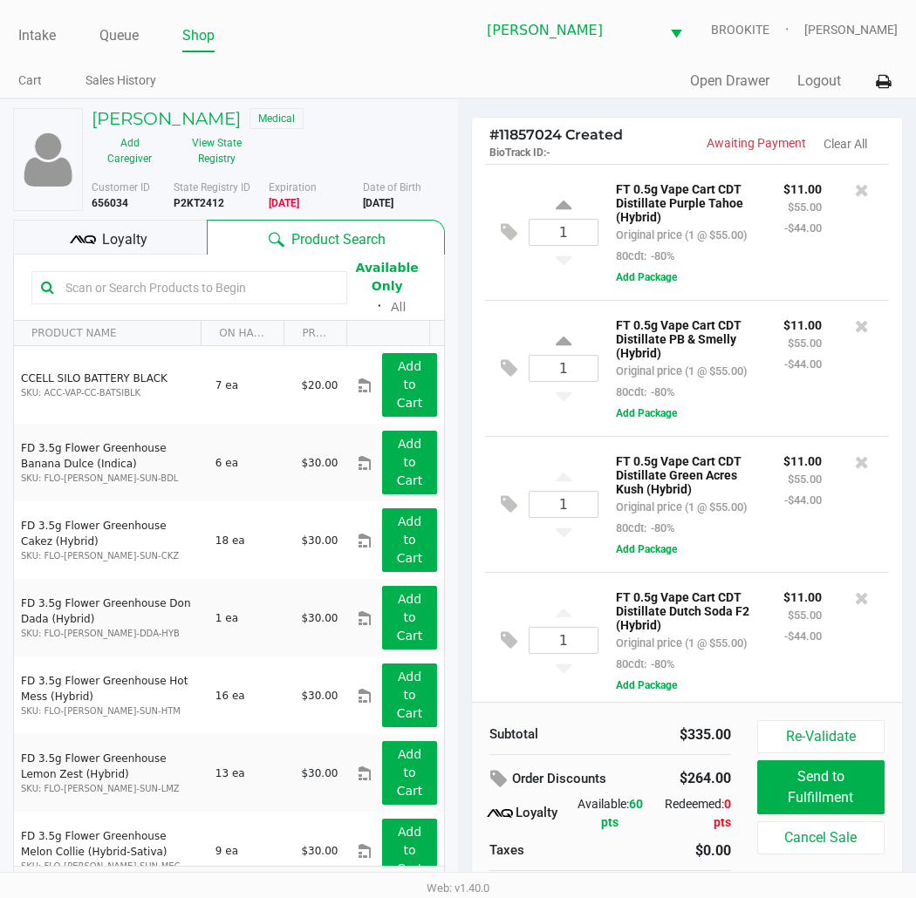
click at [152, 285] on input "text" at bounding box center [197, 288] width 279 height 26
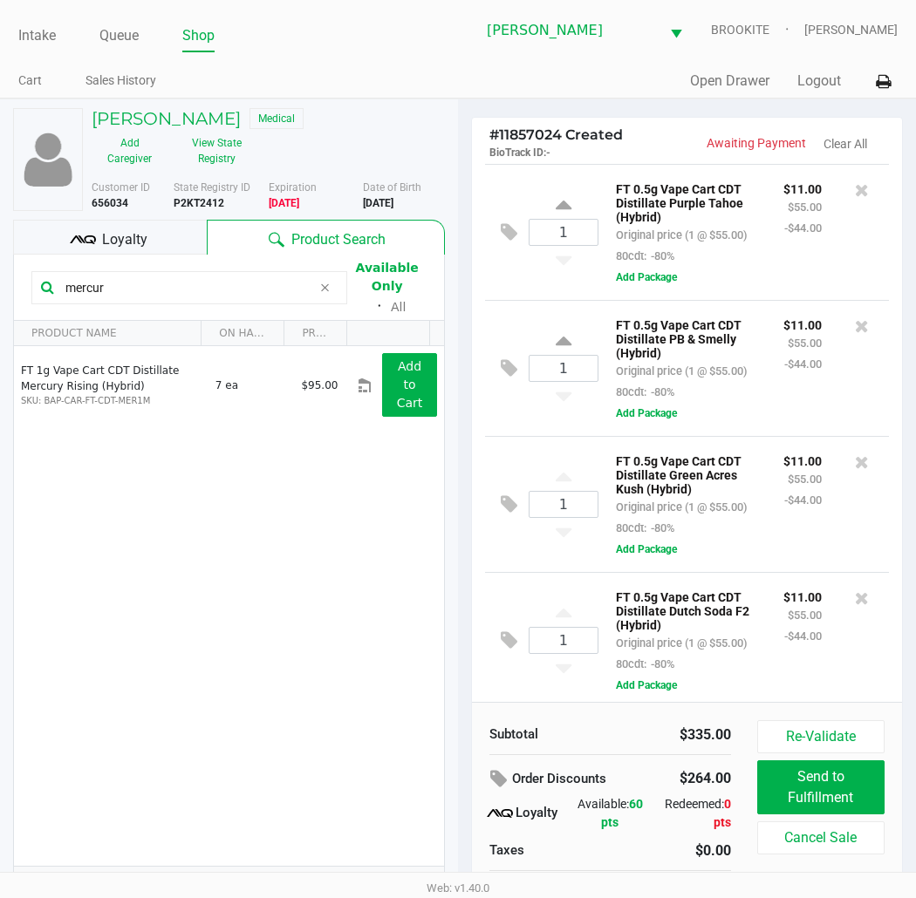
type input "mercur"
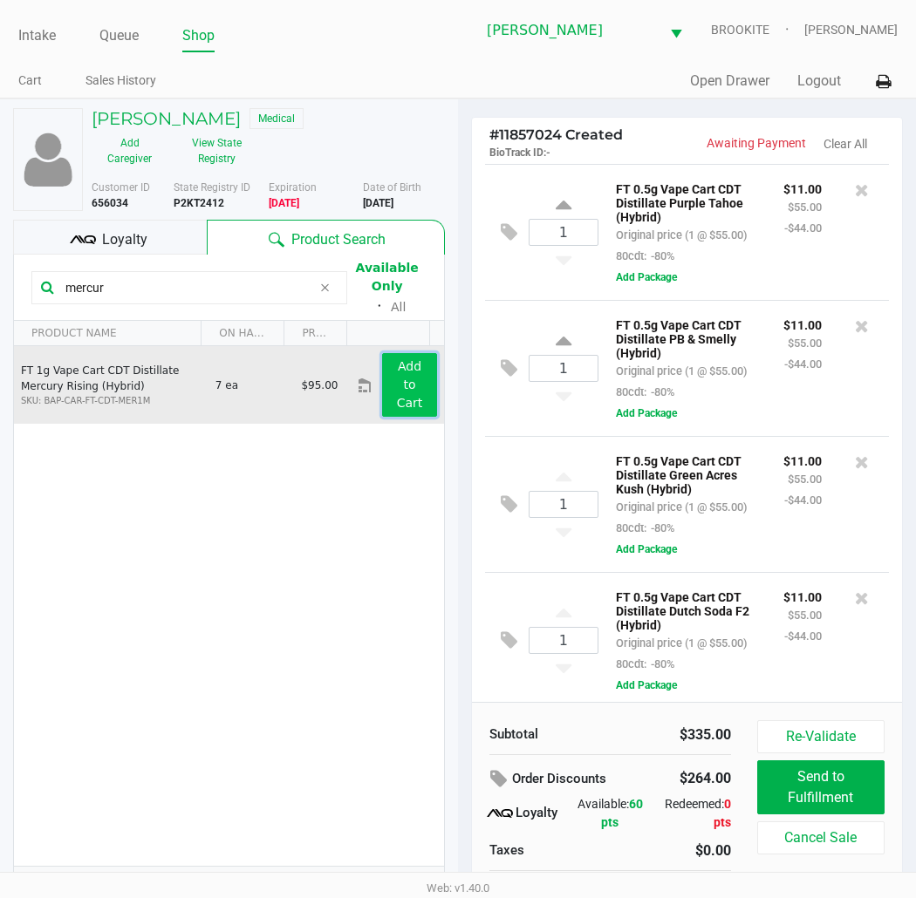
click at [408, 393] on button "Add to Cart" at bounding box center [409, 385] width 55 height 64
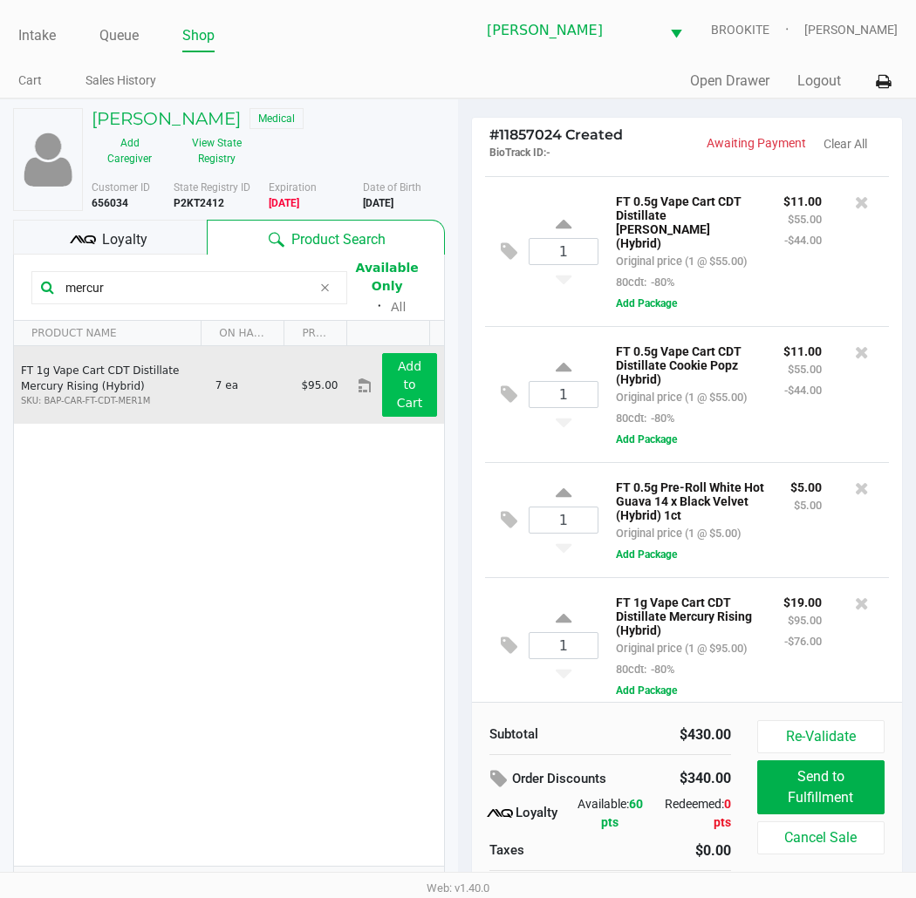
scroll to position [691, 0]
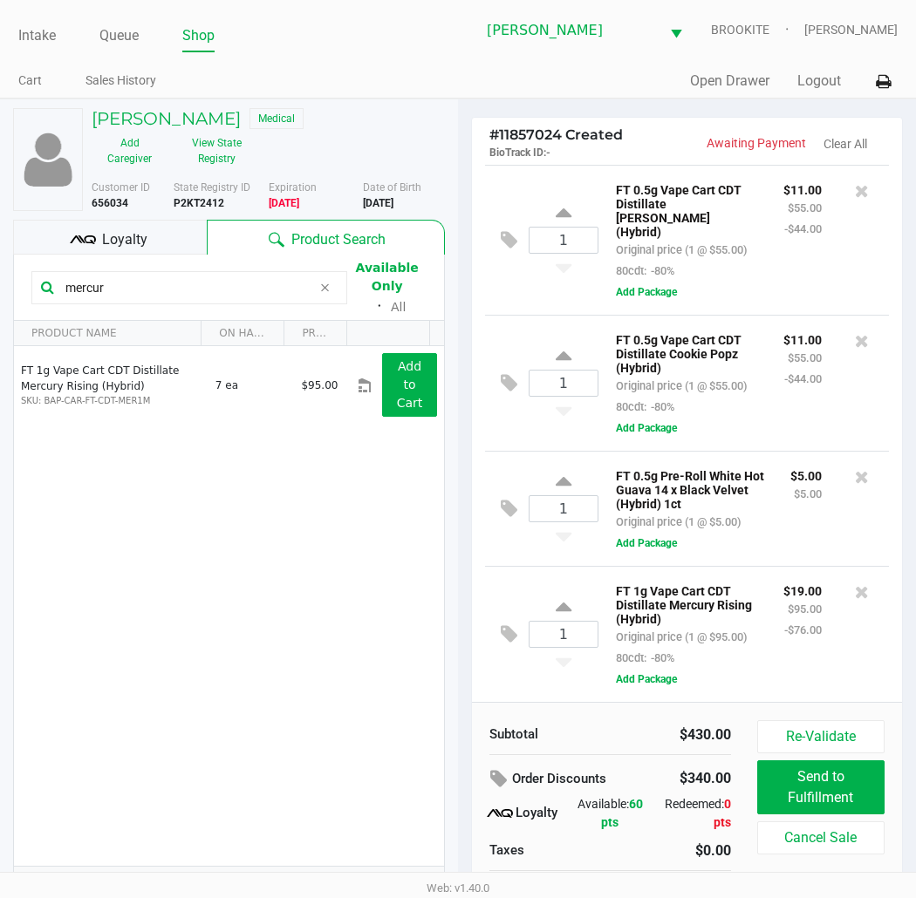
click at [160, 294] on input "mercur" at bounding box center [184, 288] width 253 height 26
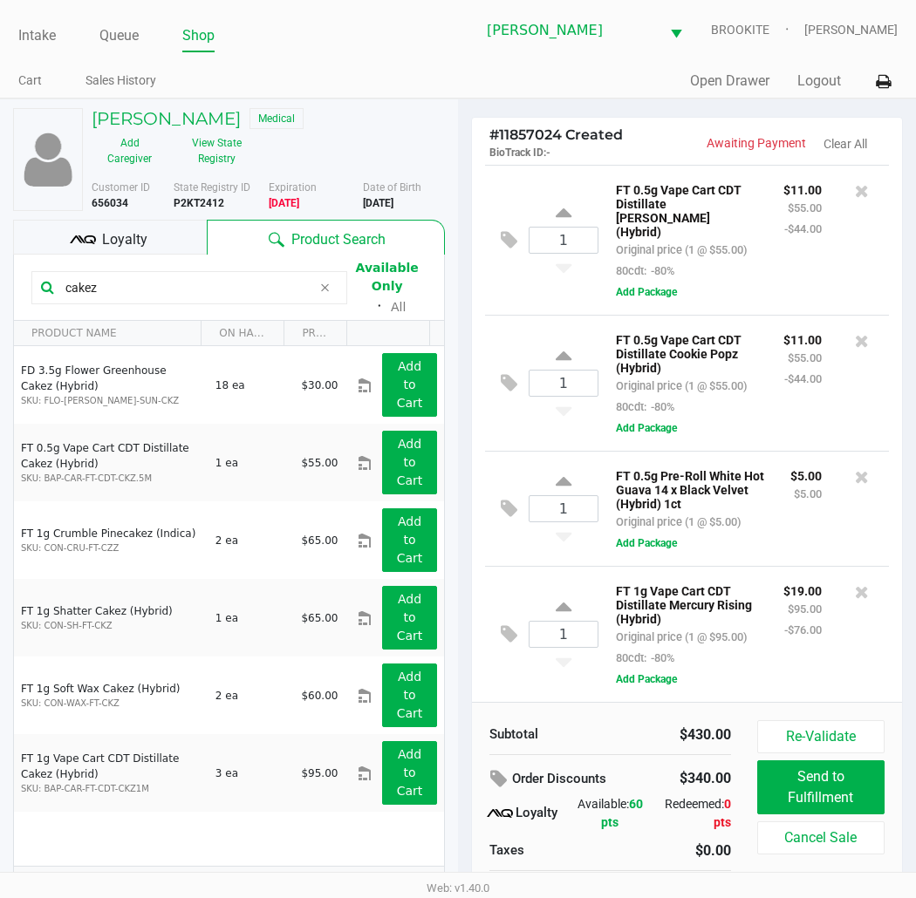
scroll to position [33, 0]
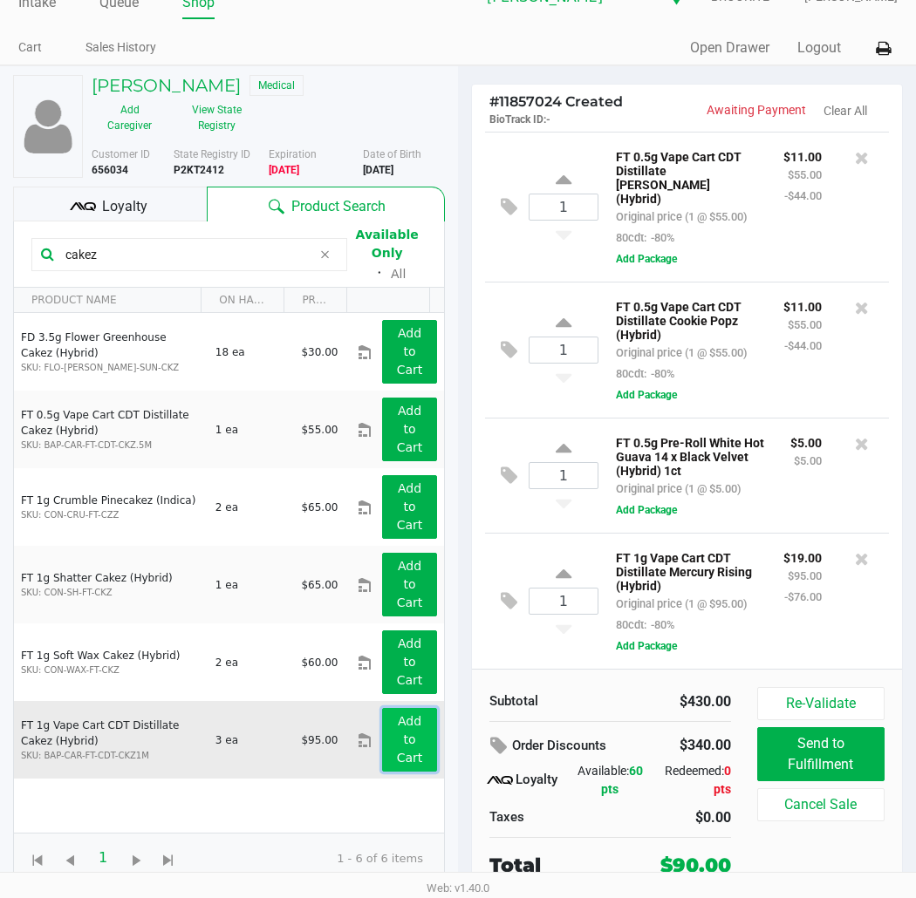
click at [397, 759] on app-button-loader "Add to Cart" at bounding box center [410, 739] width 26 height 51
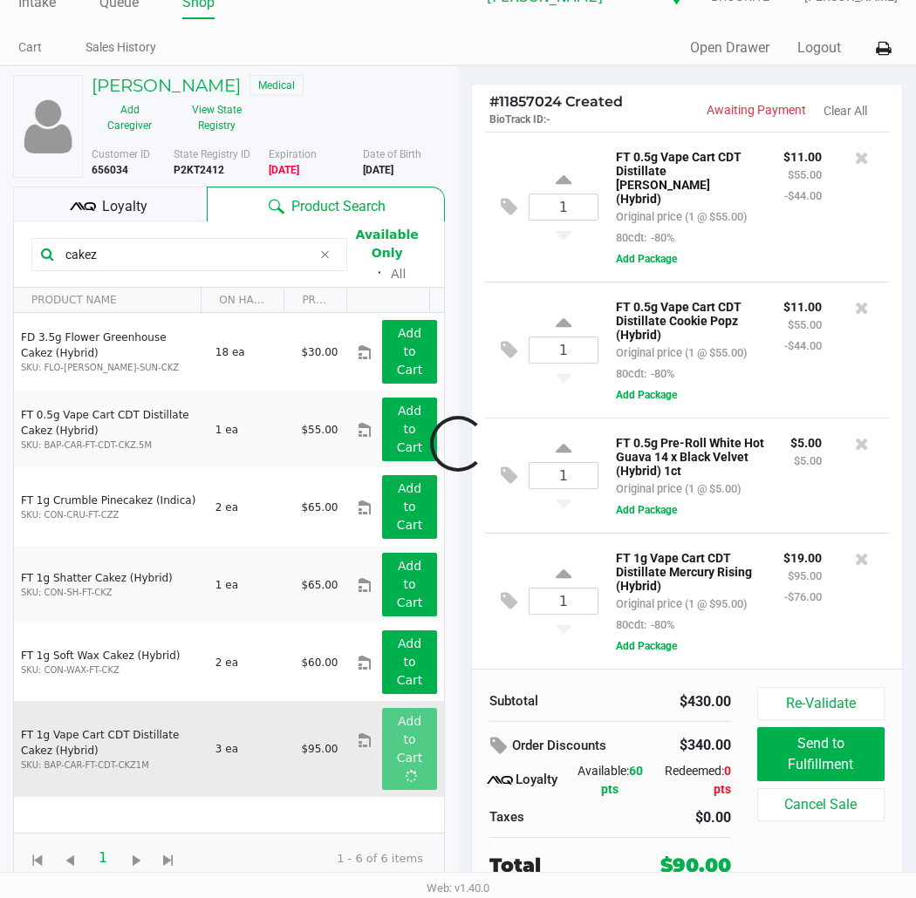
click at [179, 251] on div at bounding box center [458, 445] width 916 height 584
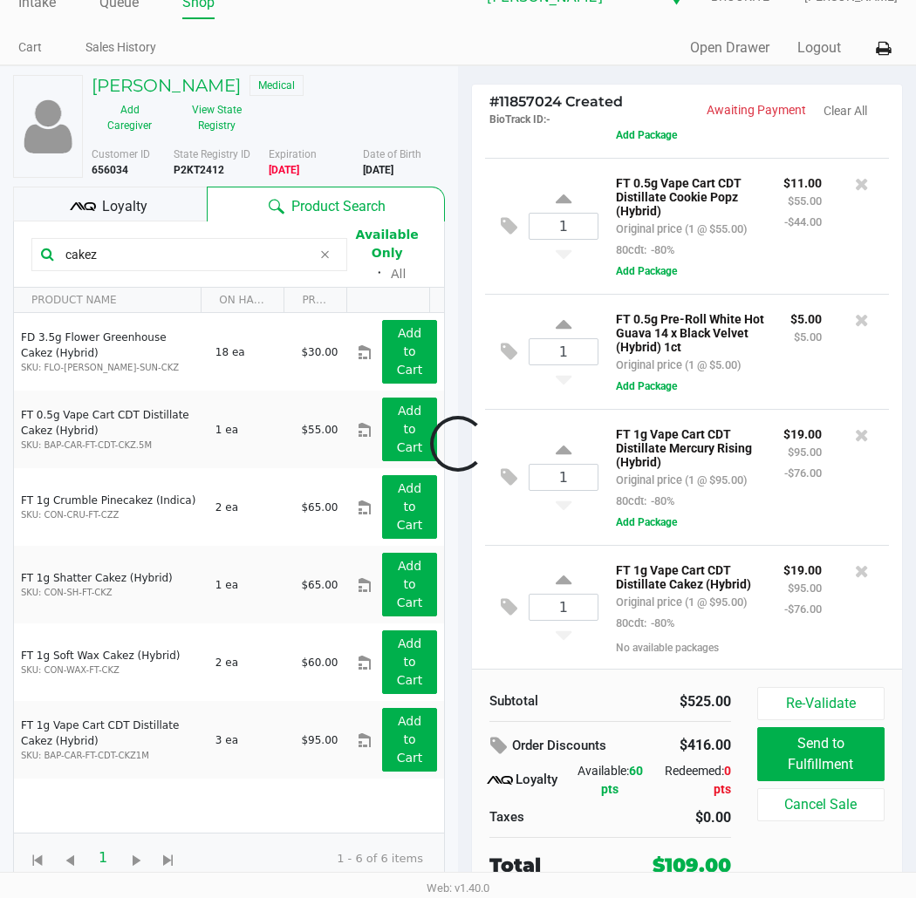
scroll to position [850, 0]
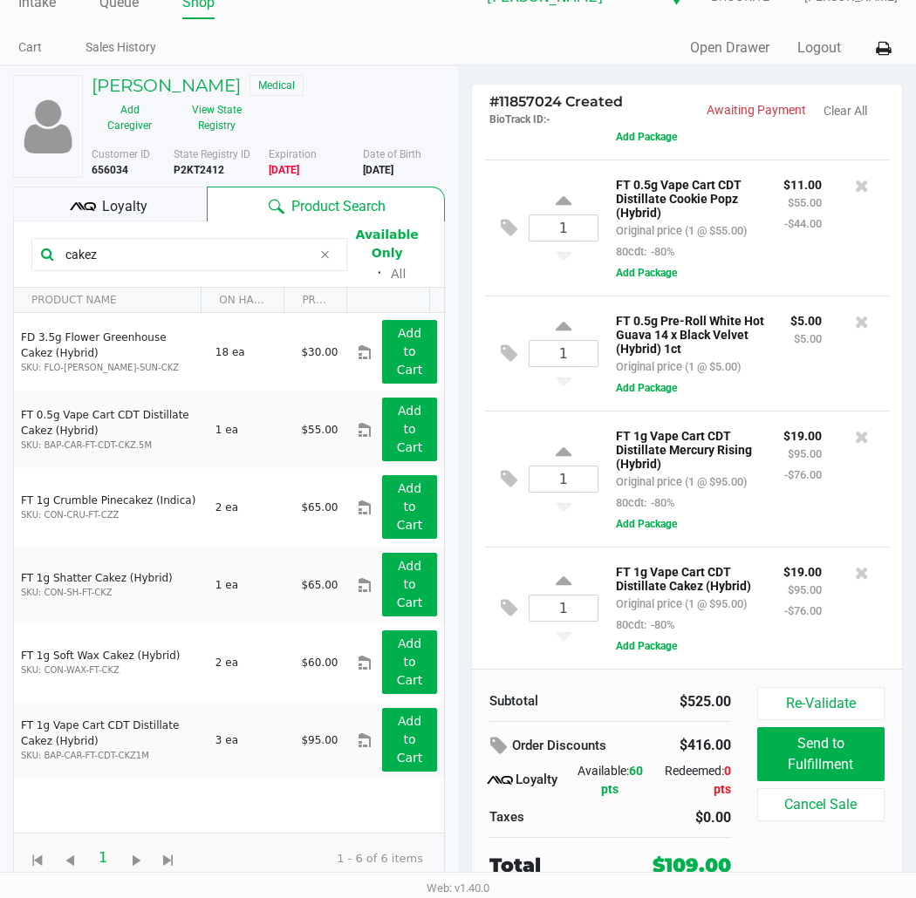
click at [188, 258] on input "cakez" at bounding box center [184, 255] width 253 height 26
type input "n"
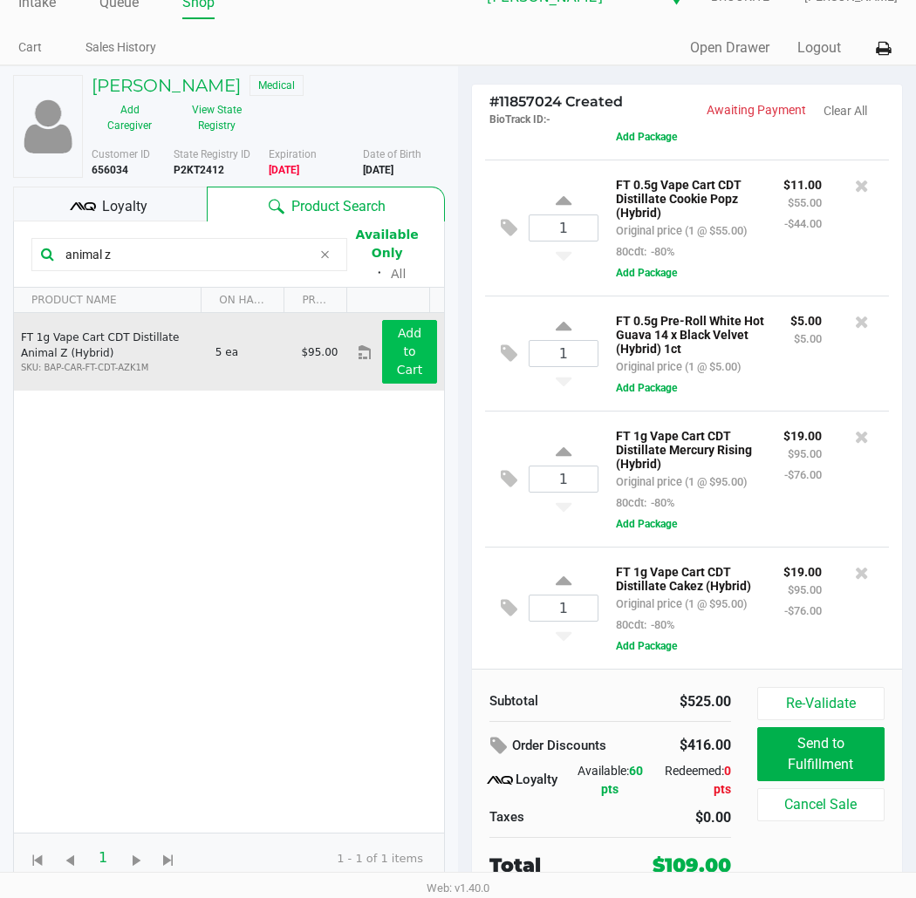
type input "animal z"
click at [405, 350] on button "Add to Cart" at bounding box center [409, 352] width 55 height 64
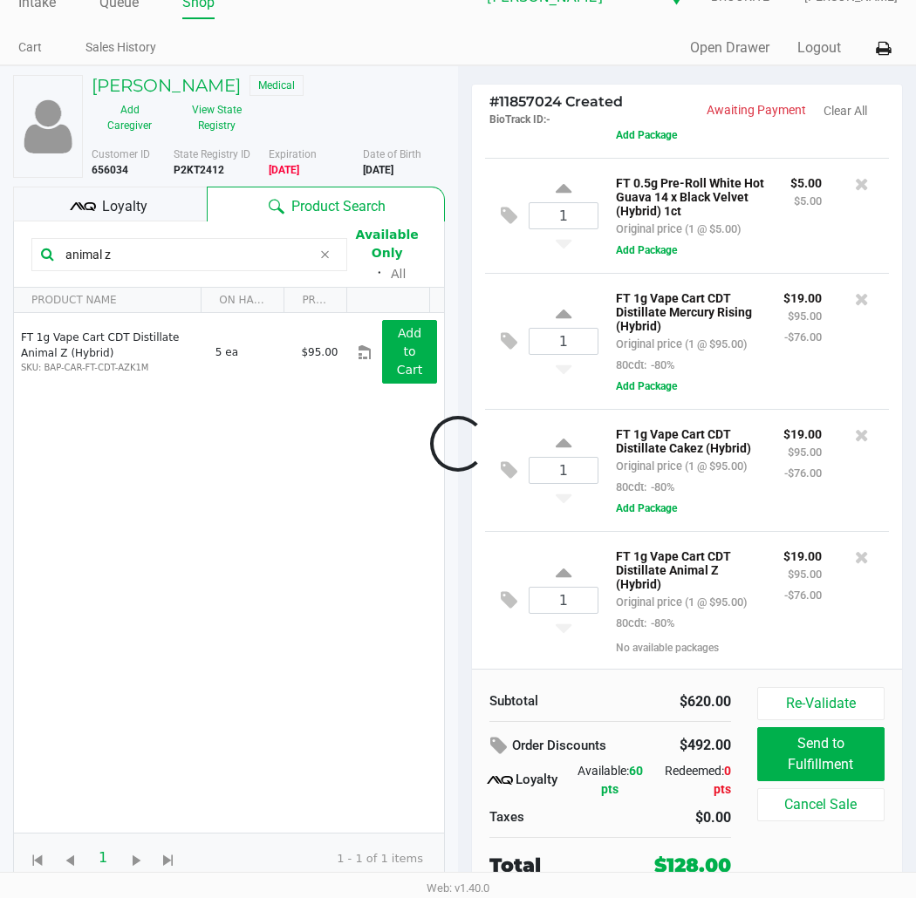
scroll to position [1008, 0]
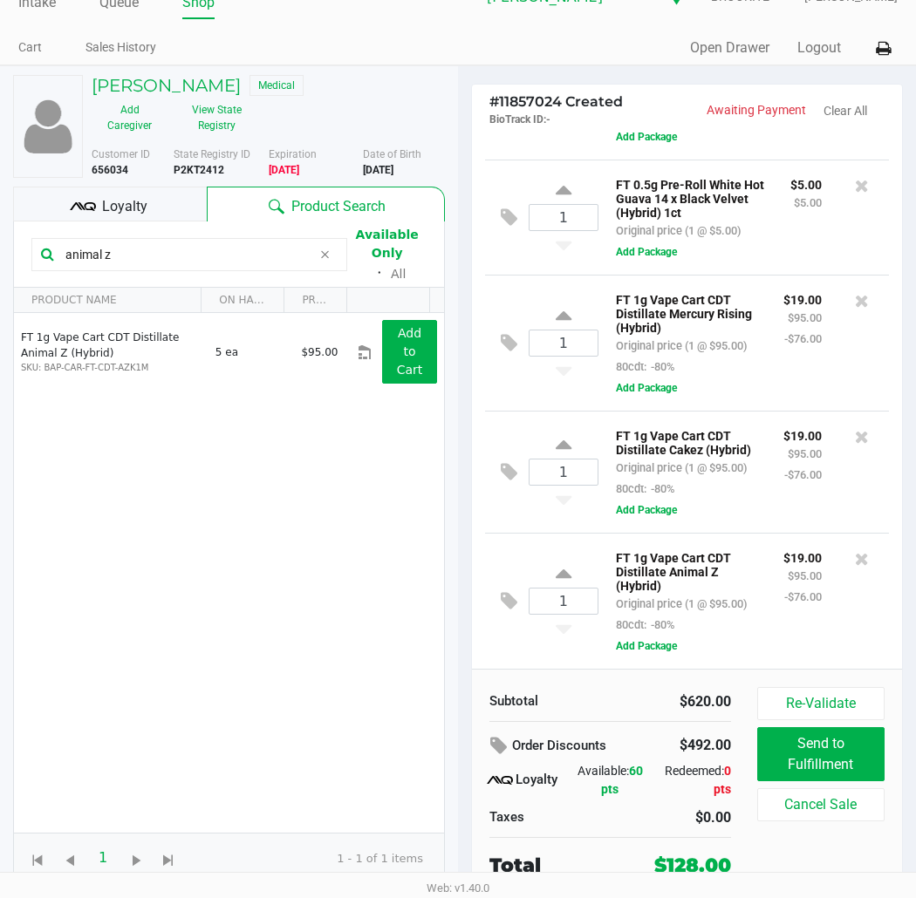
drag, startPoint x: 220, startPoint y: 249, endPoint x: 0, endPoint y: 249, distance: 219.8
click at [0, 249] on div "KATHRYN MORALES Medical Add Caregiver View State Registry Customer ID 656034 St…" at bounding box center [229, 482] width 458 height 832
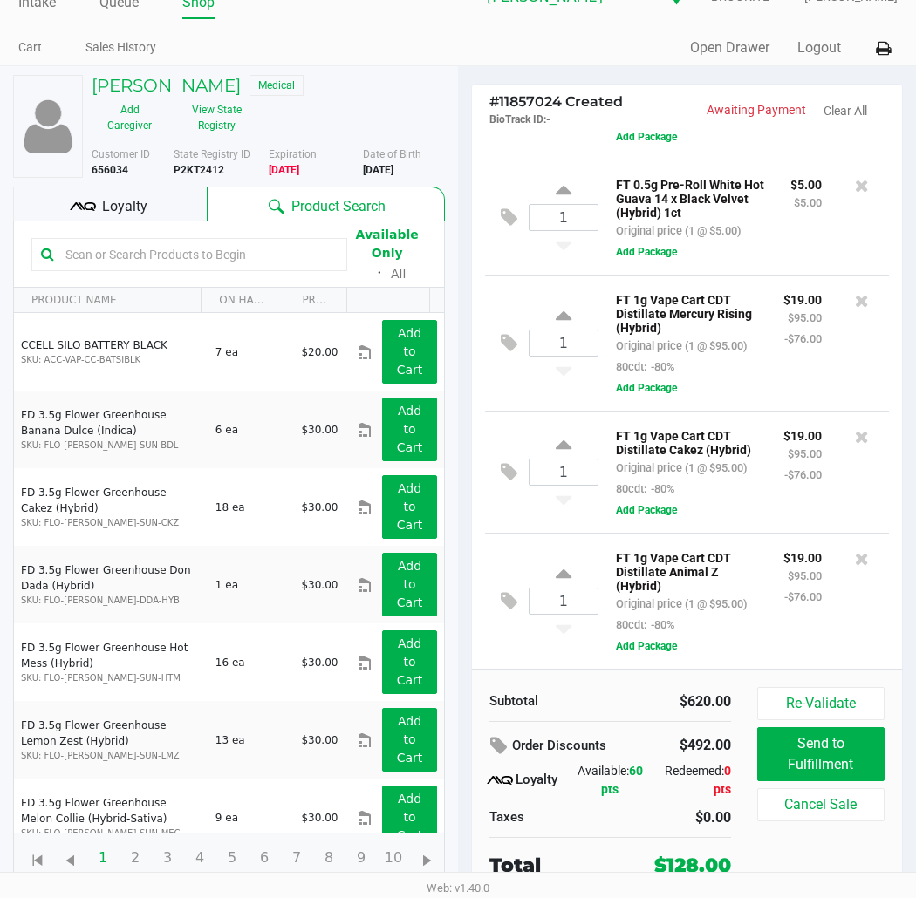
click at [107, 256] on input "text" at bounding box center [197, 255] width 279 height 26
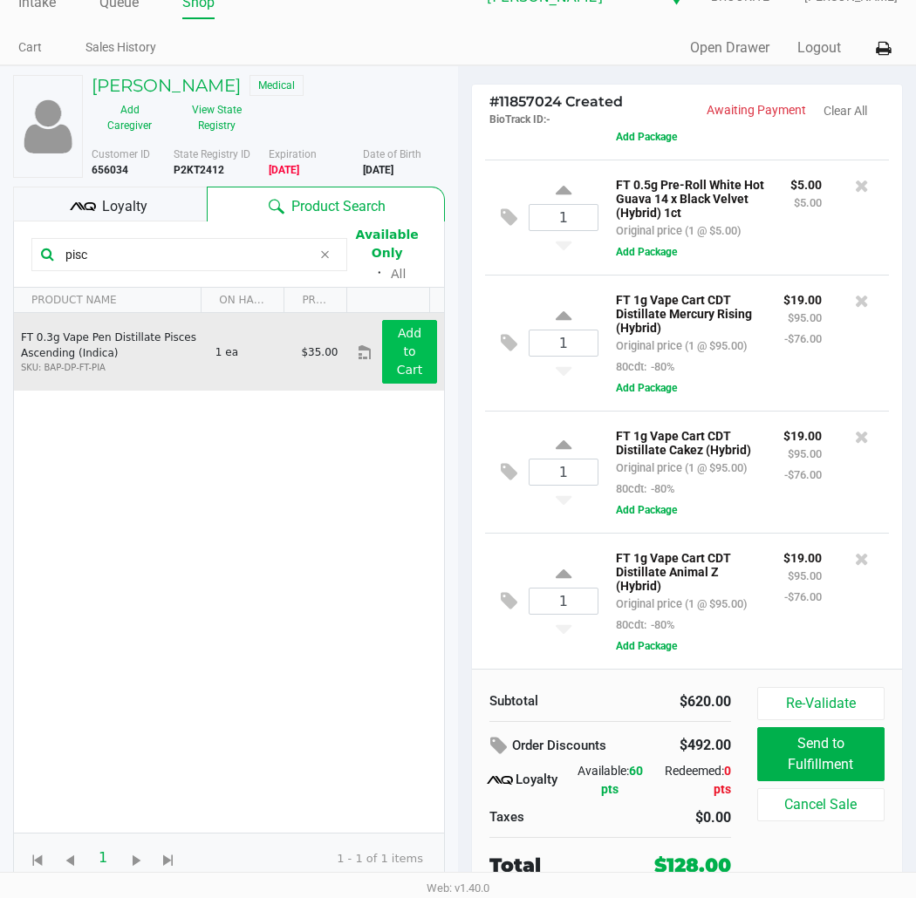
type input "pisc"
click at [397, 352] on app-button-loader "Add to Cart" at bounding box center [410, 351] width 26 height 51
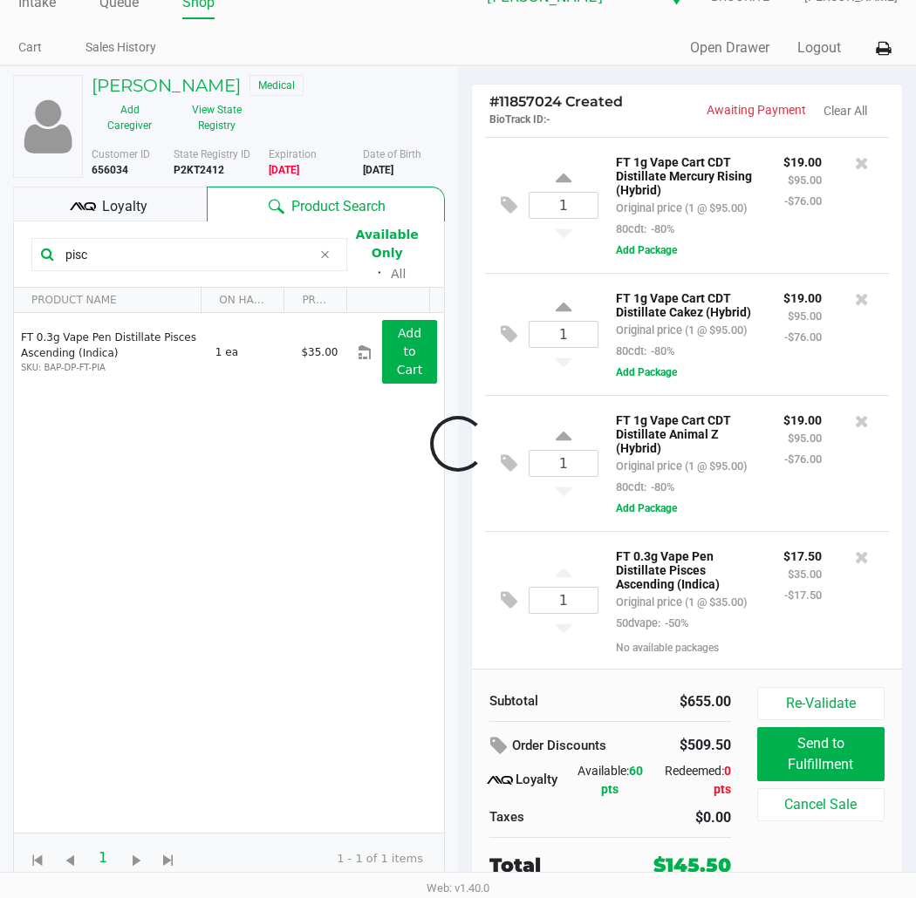
scroll to position [1167, 0]
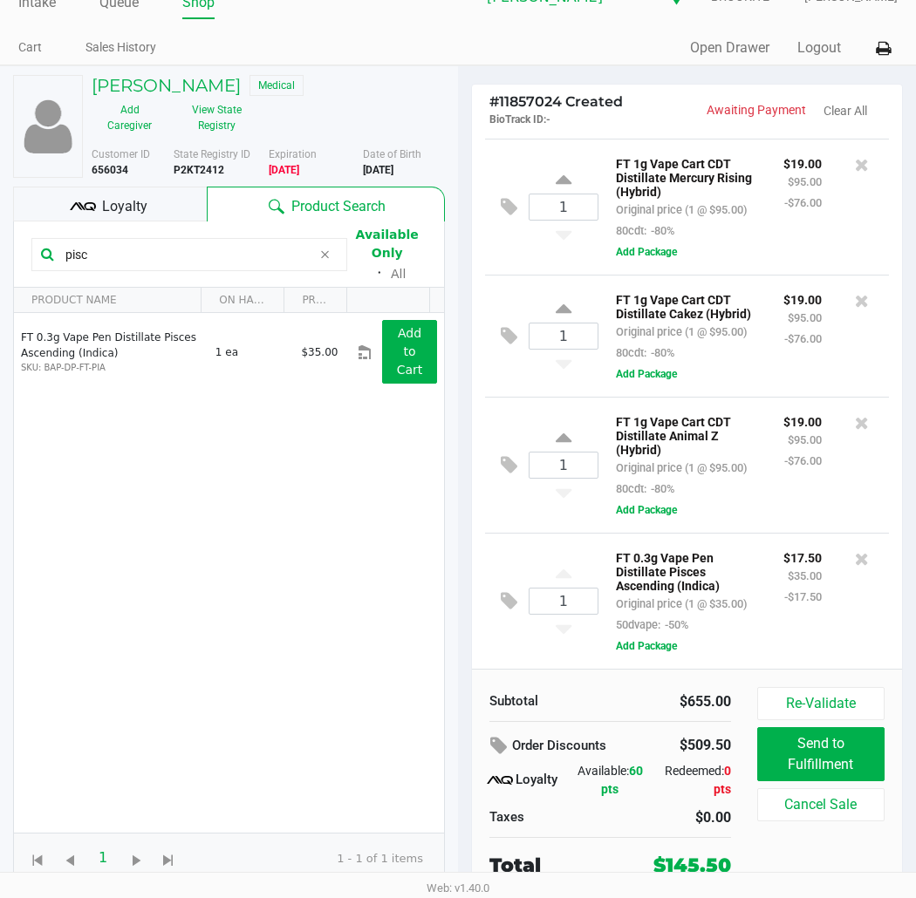
drag, startPoint x: 193, startPoint y: 251, endPoint x: 0, endPoint y: 256, distance: 192.8
click at [5, 251] on div "KATHRYN MORALES Medical Add Caregiver View State Registry Customer ID 656034 St…" at bounding box center [229, 482] width 458 height 832
type input "libra sun"
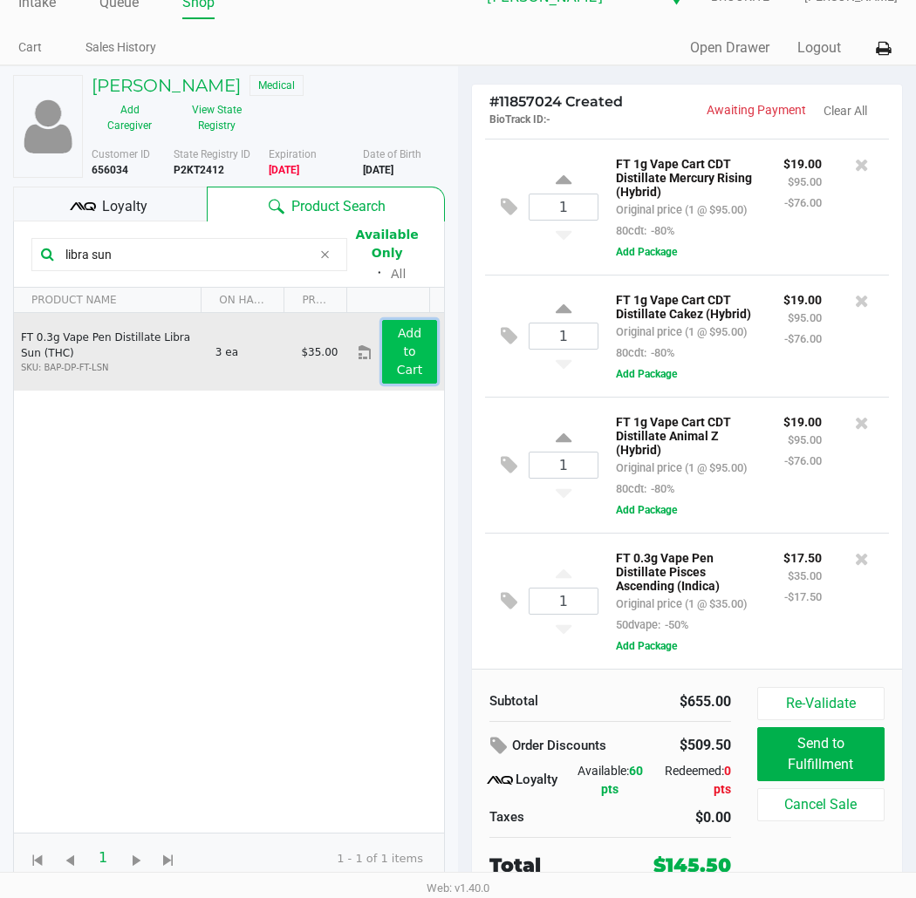
click at [397, 365] on app-button-loader "Add to Cart" at bounding box center [410, 351] width 26 height 51
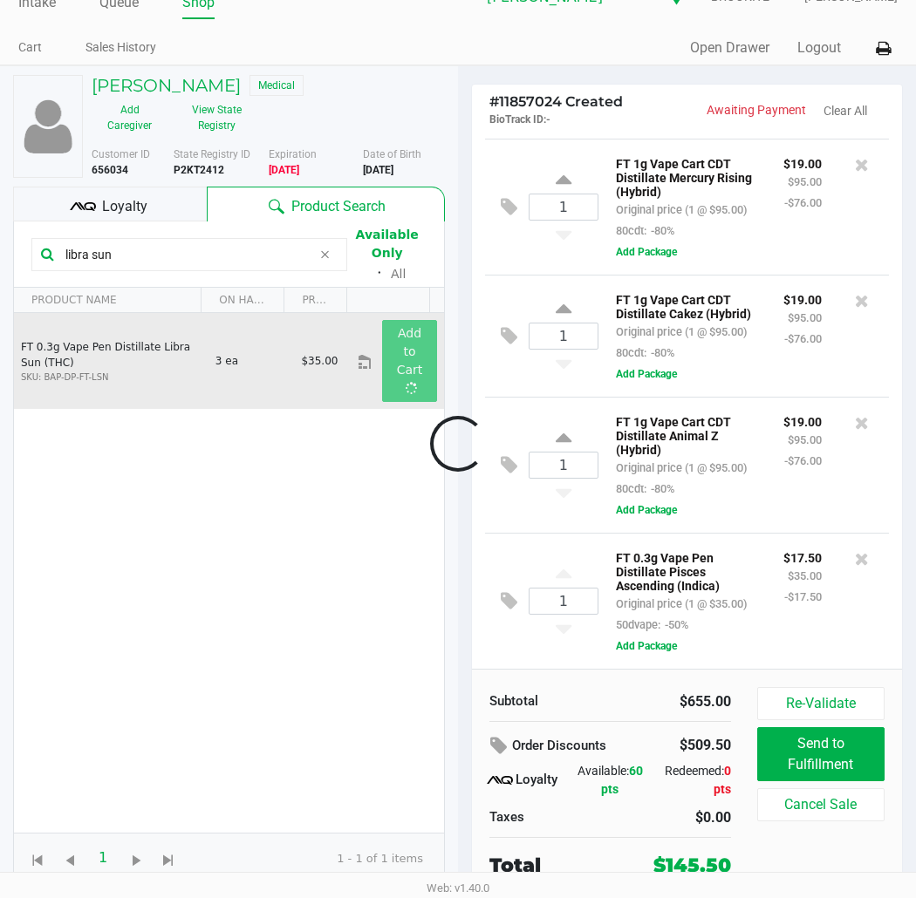
click at [211, 258] on div at bounding box center [458, 445] width 916 height 584
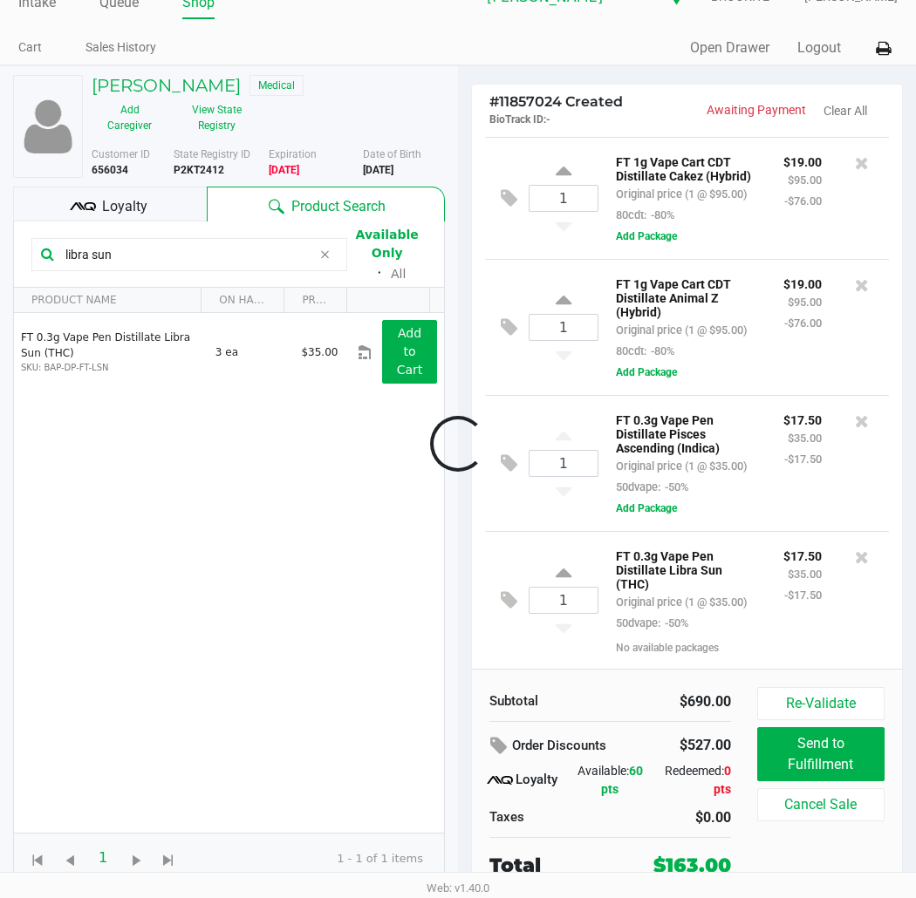
scroll to position [1327, 0]
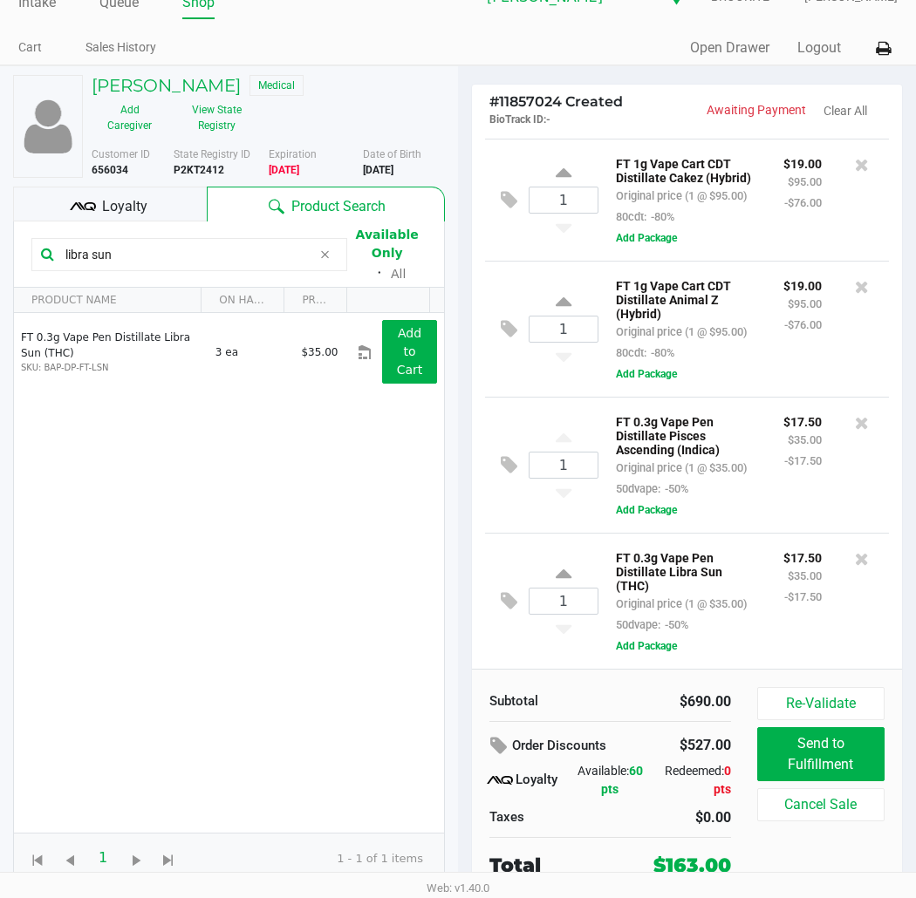
click at [215, 219] on div "Product Search" at bounding box center [326, 204] width 239 height 35
click at [232, 256] on input "libra sun" at bounding box center [184, 255] width 253 height 26
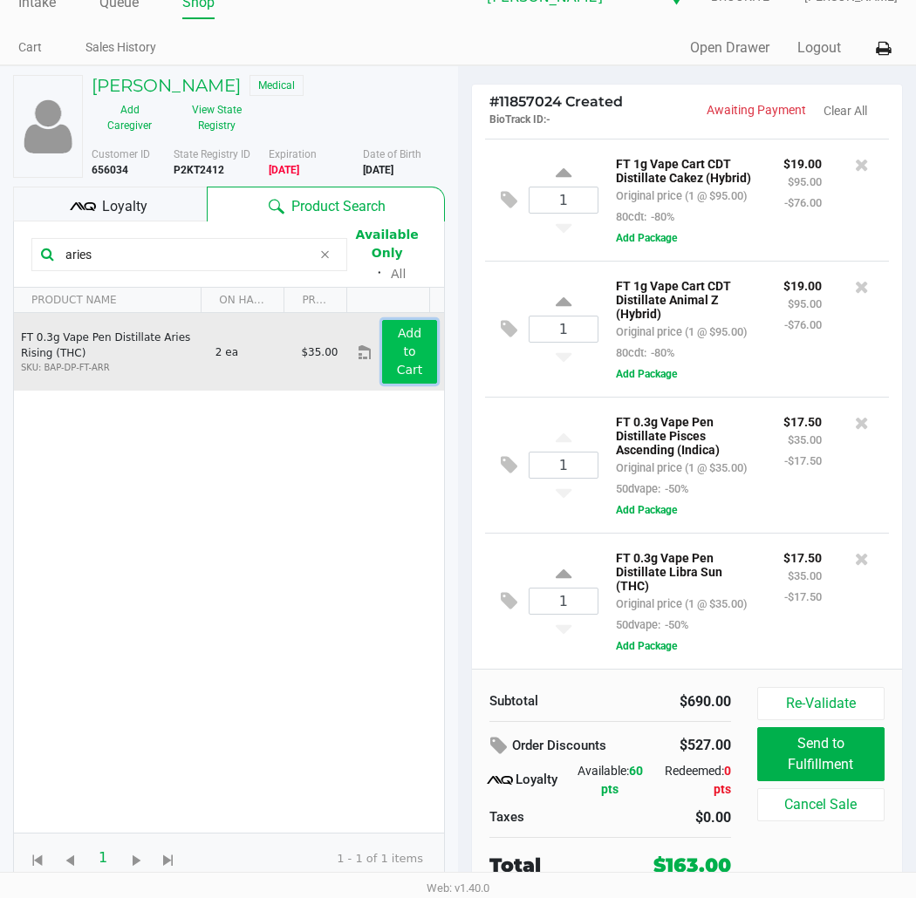
click at [411, 360] on button "Add to Cart" at bounding box center [409, 352] width 55 height 64
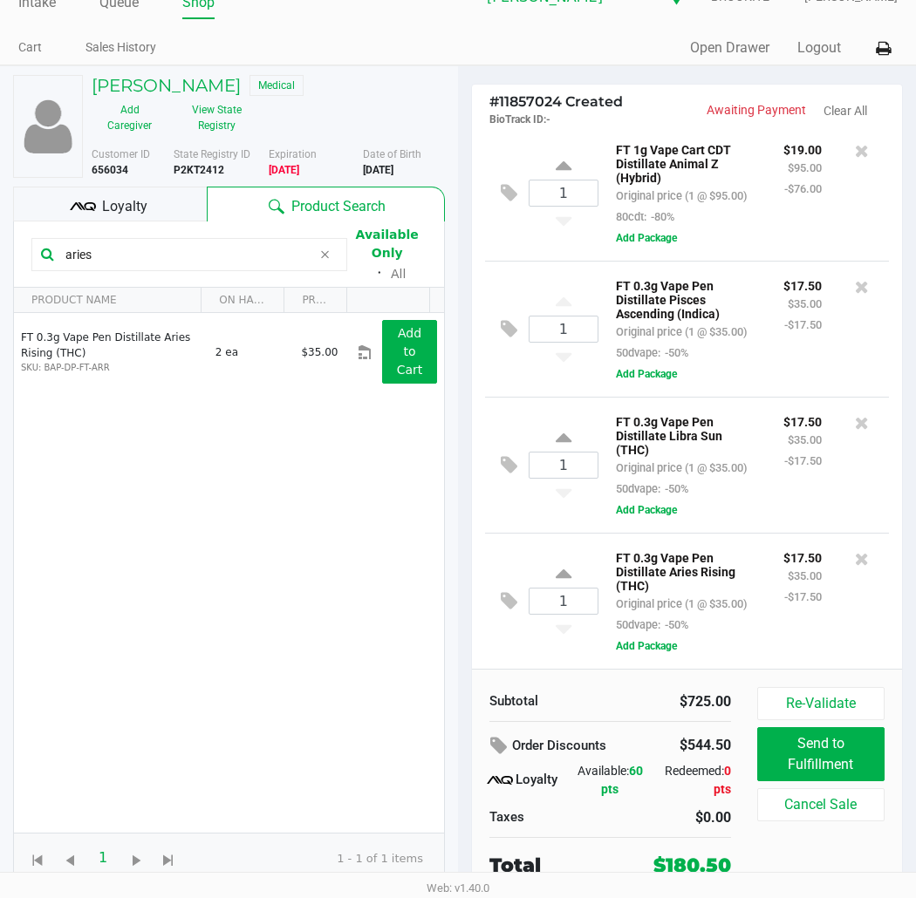
scroll to position [1485, 0]
click at [210, 254] on input "aries" at bounding box center [184, 255] width 253 height 26
type input "a"
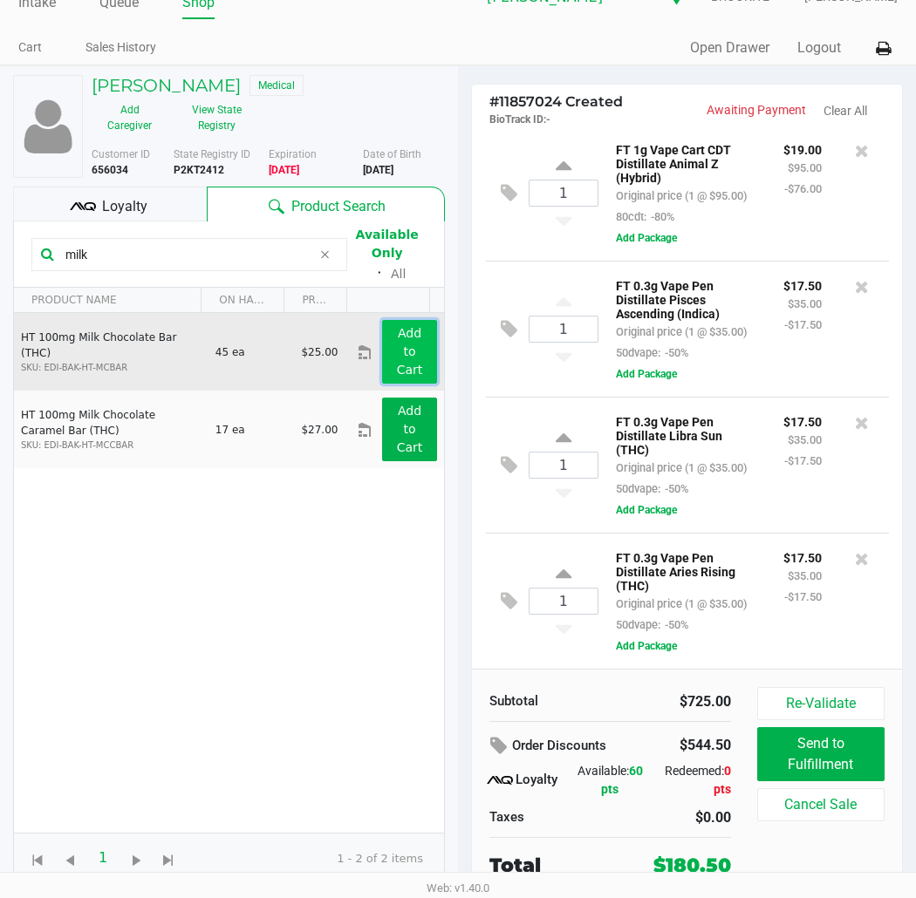
click at [386, 350] on button "Add to Cart" at bounding box center [409, 352] width 55 height 64
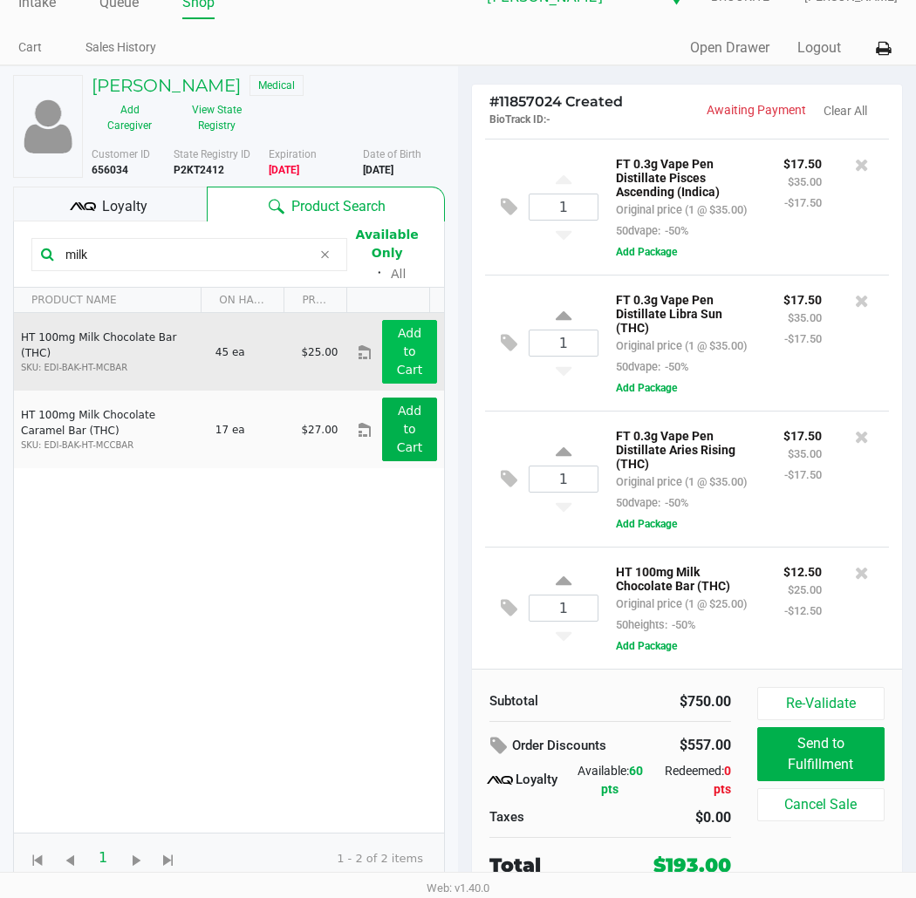
scroll to position [1629, 0]
click at [507, 598] on icon at bounding box center [509, 608] width 17 height 20
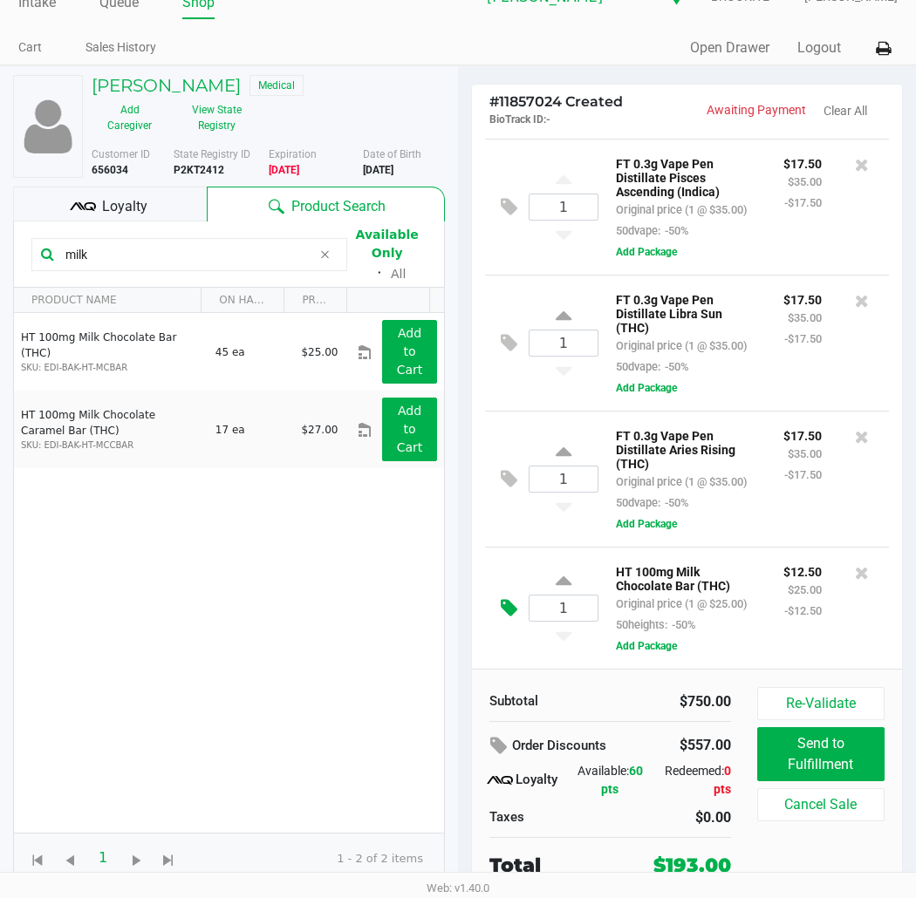
scroll to position [0, 0]
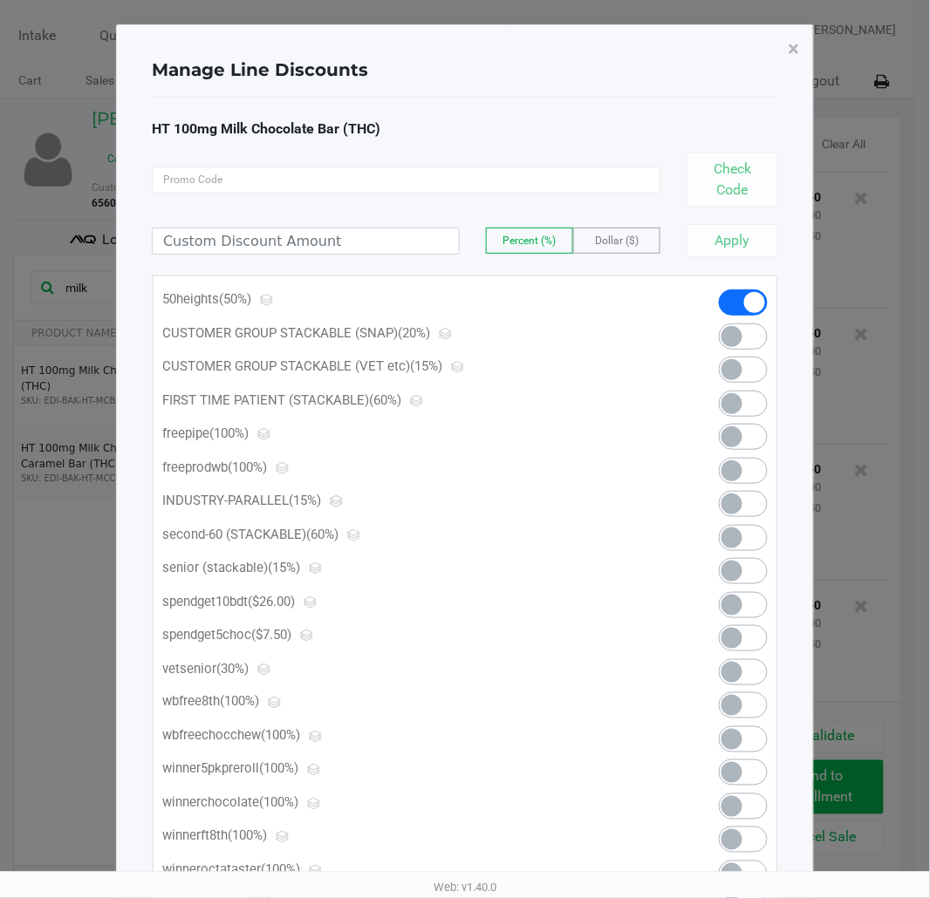
click at [755, 644] on span at bounding box center [743, 638] width 49 height 26
click at [795, 40] on span "×" at bounding box center [794, 49] width 11 height 24
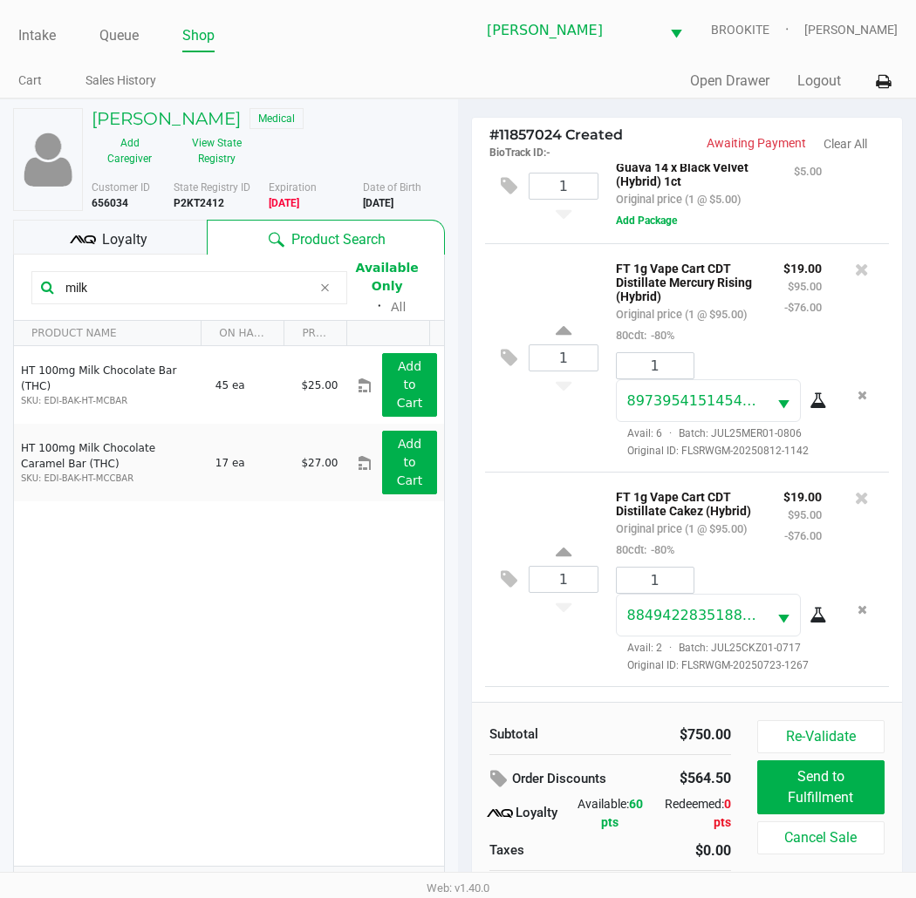
scroll to position [769, 0]
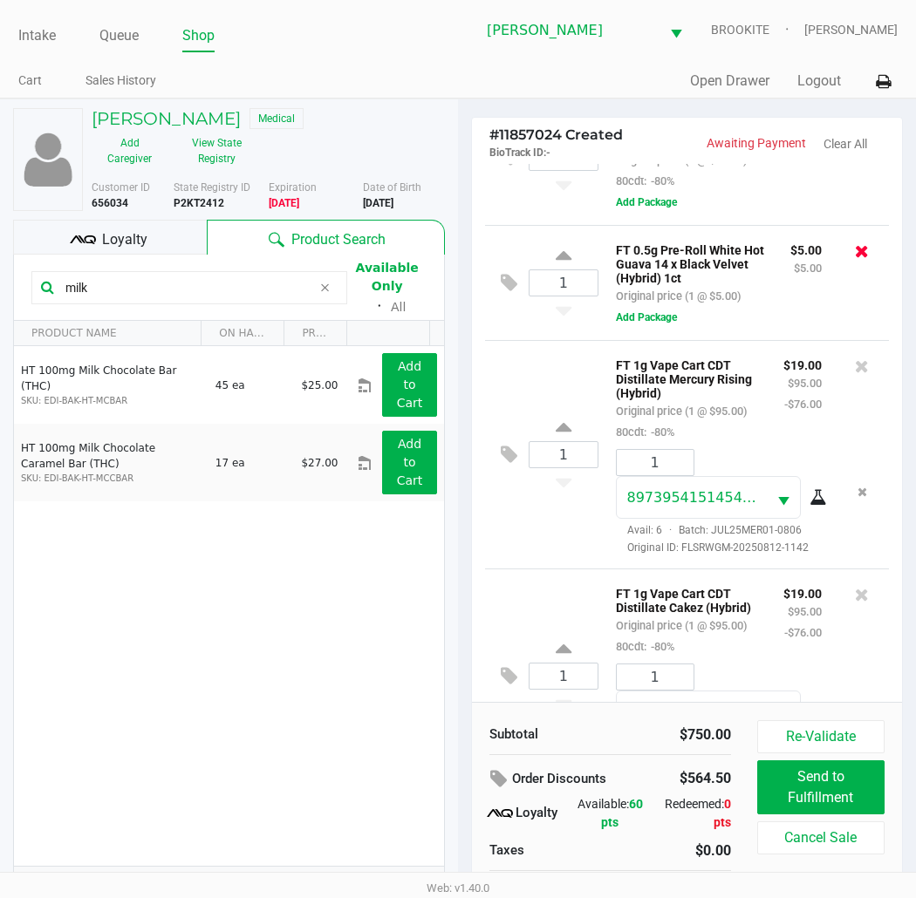
click at [836, 260] on icon at bounding box center [862, 250] width 14 height 17
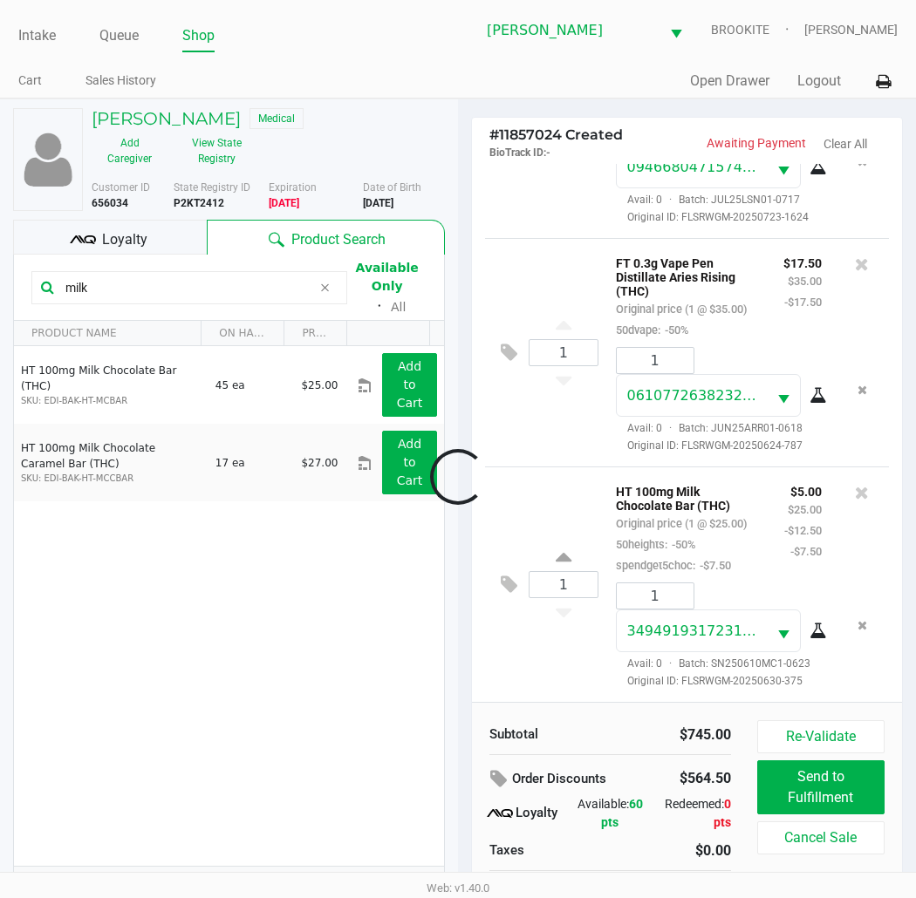
click at [150, 291] on div at bounding box center [458, 478] width 916 height 584
drag, startPoint x: 127, startPoint y: 290, endPoint x: 4, endPoint y: 285, distance: 123.1
click at [0, 284] on div "KATHRYN MORALES Medical Add Caregiver View State Registry Customer ID 656034 St…" at bounding box center [229, 515] width 458 height 832
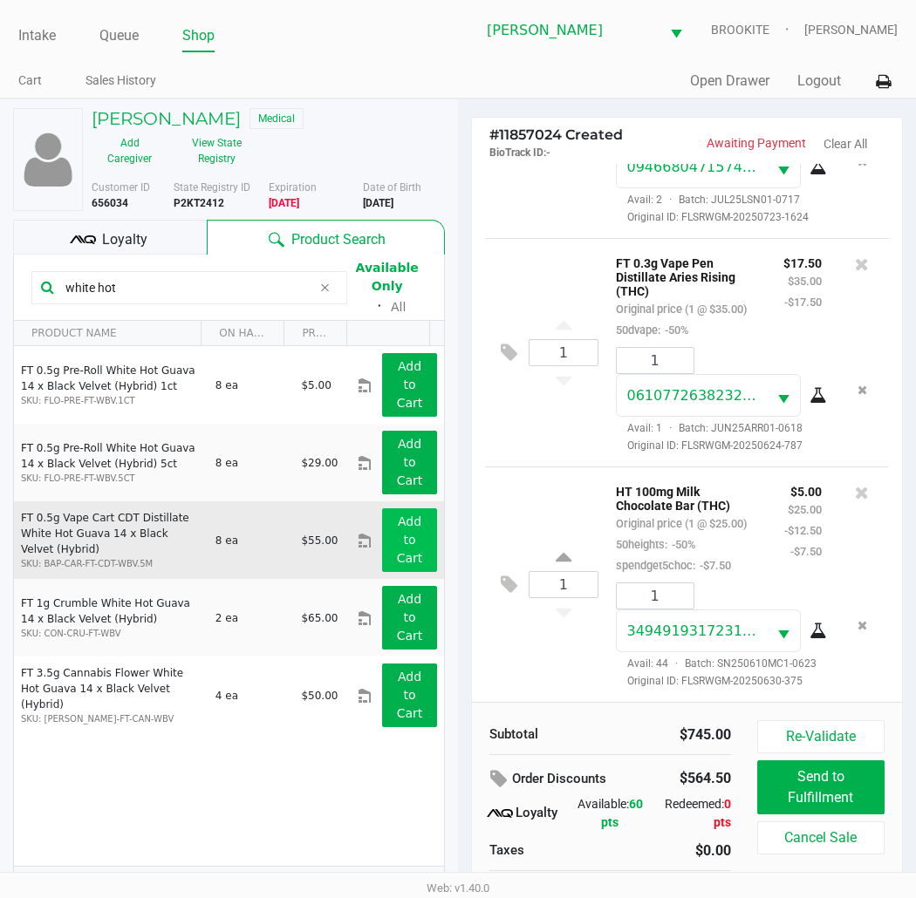
type input "white hot"
click at [397, 543] on app-button-loader "Add to Cart" at bounding box center [410, 540] width 26 height 51
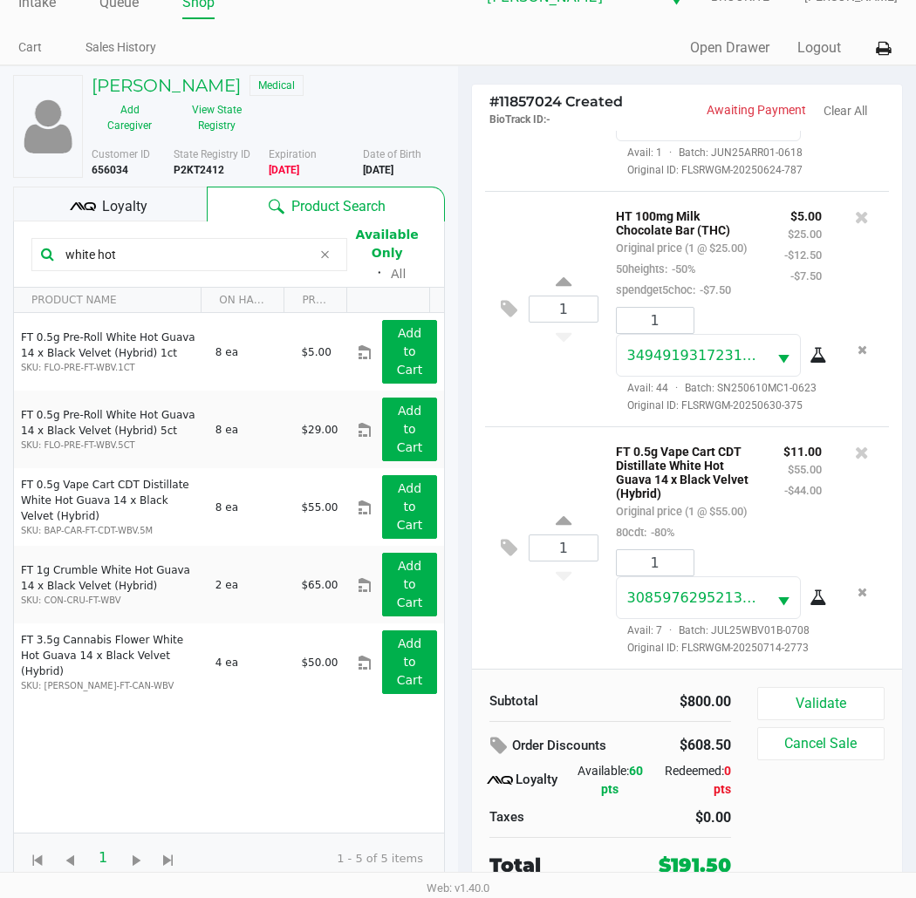
scroll to position [3108, 0]
click at [836, 702] on button "Validate" at bounding box center [820, 703] width 127 height 33
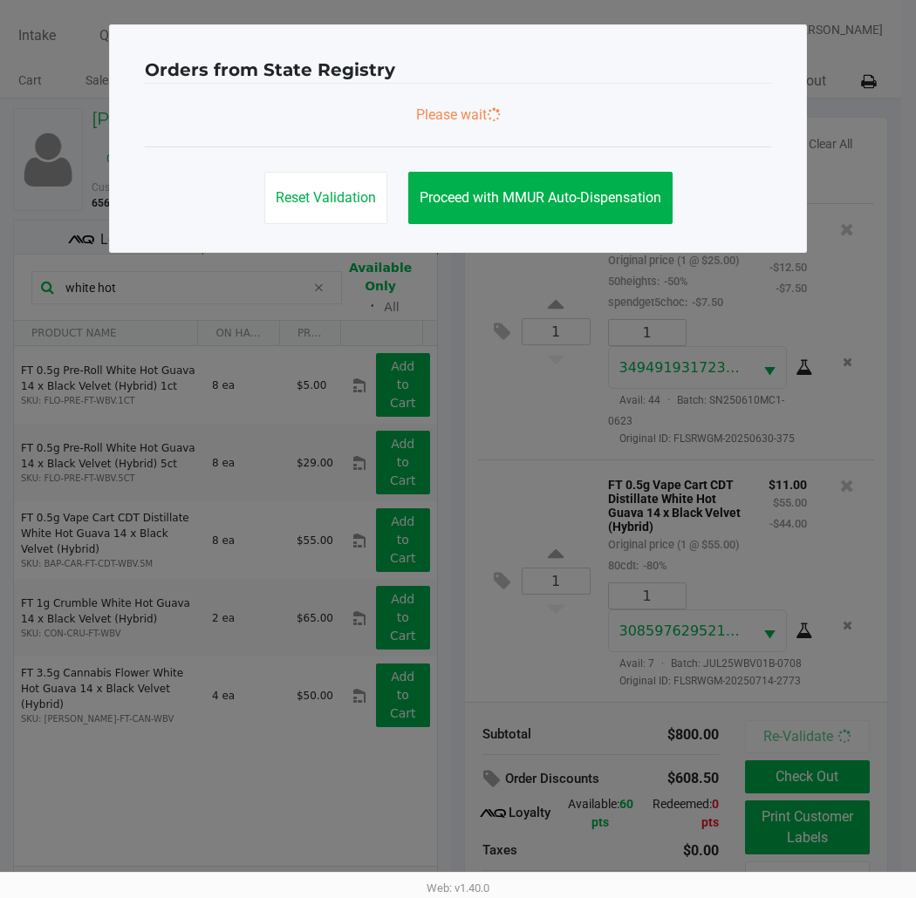
scroll to position [0, 0]
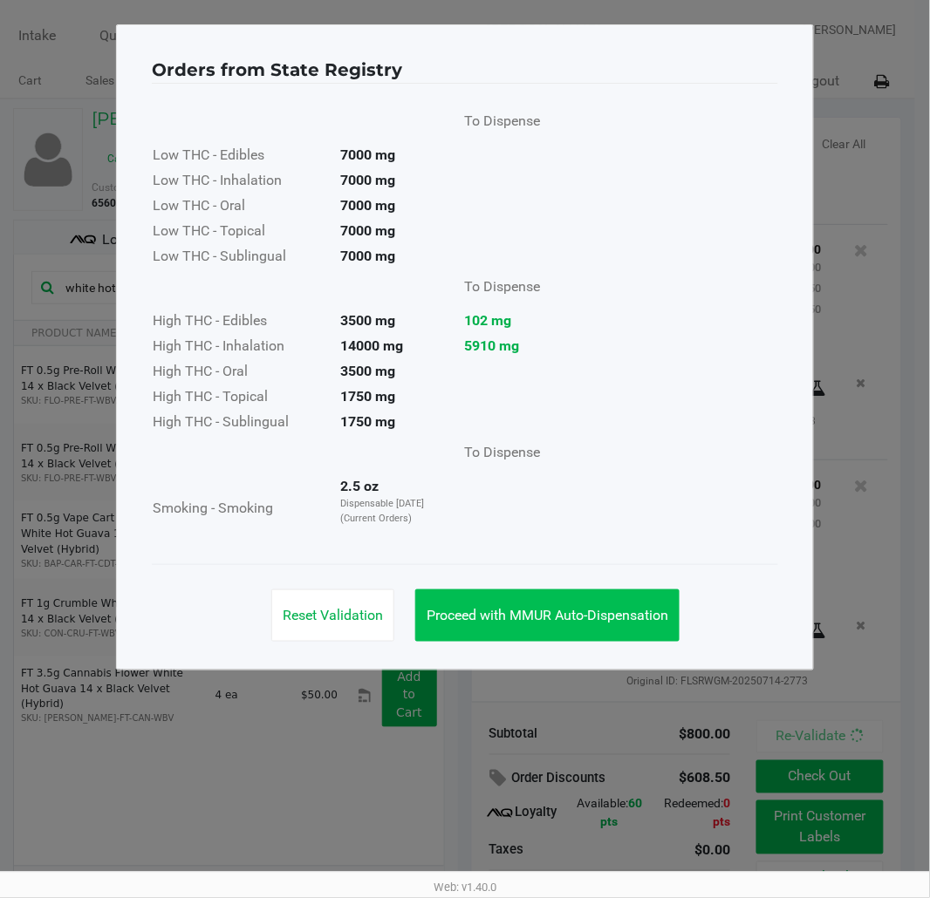
click at [612, 612] on span "Proceed with MMUR Auto-Dispensation" at bounding box center [548, 615] width 242 height 17
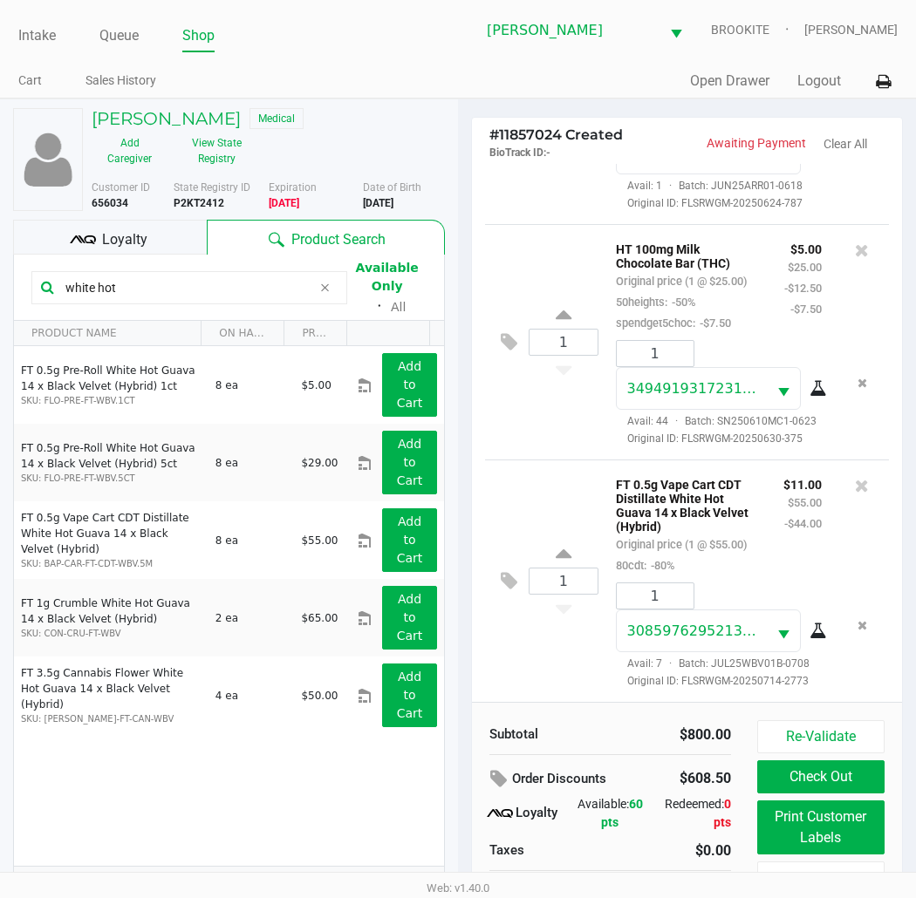
scroll to position [33, 0]
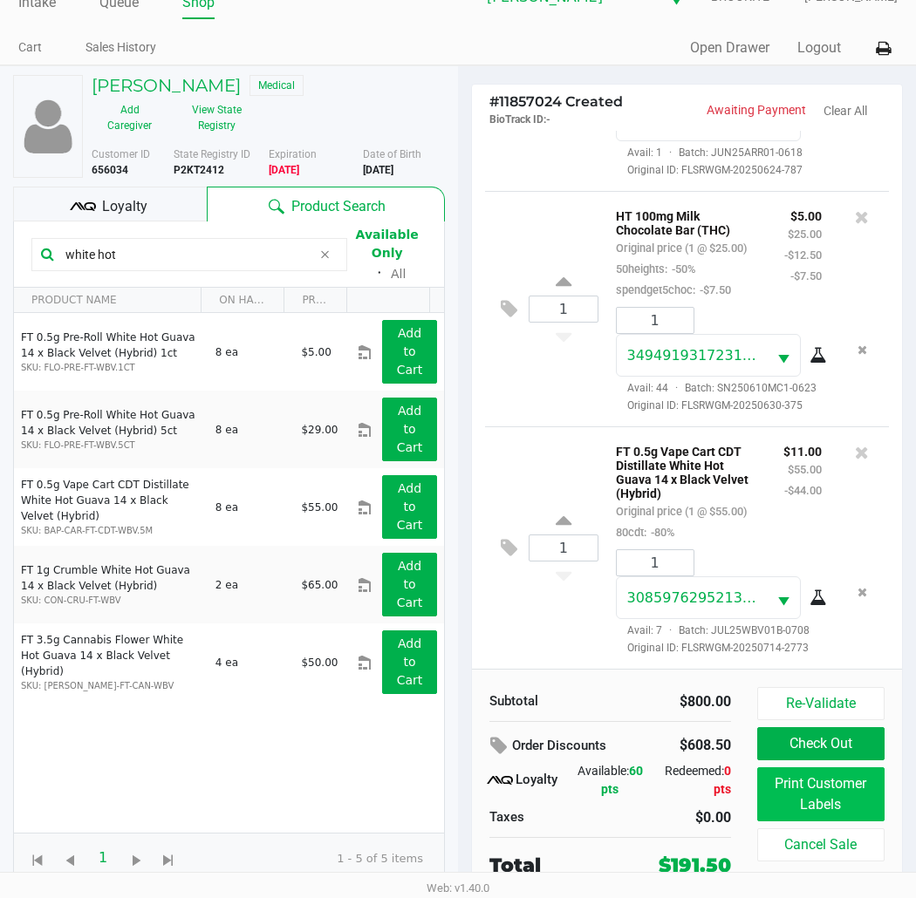
click at [831, 802] on button "Print Customer Labels" at bounding box center [820, 795] width 127 height 54
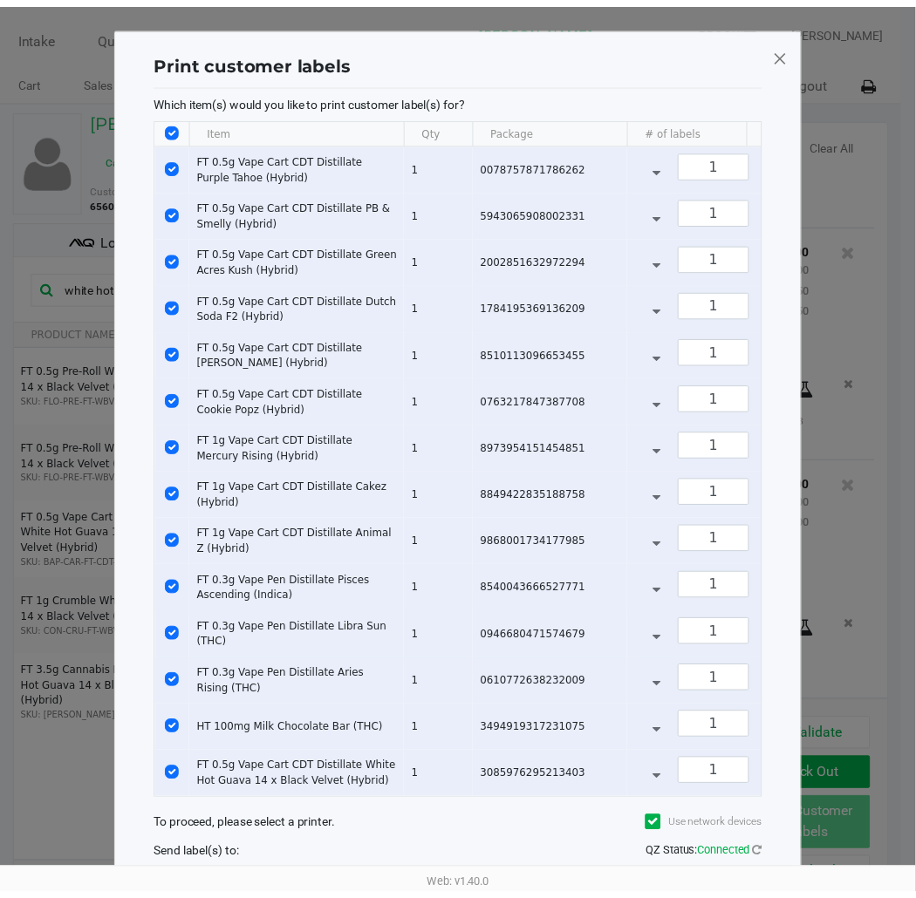
scroll to position [154, 0]
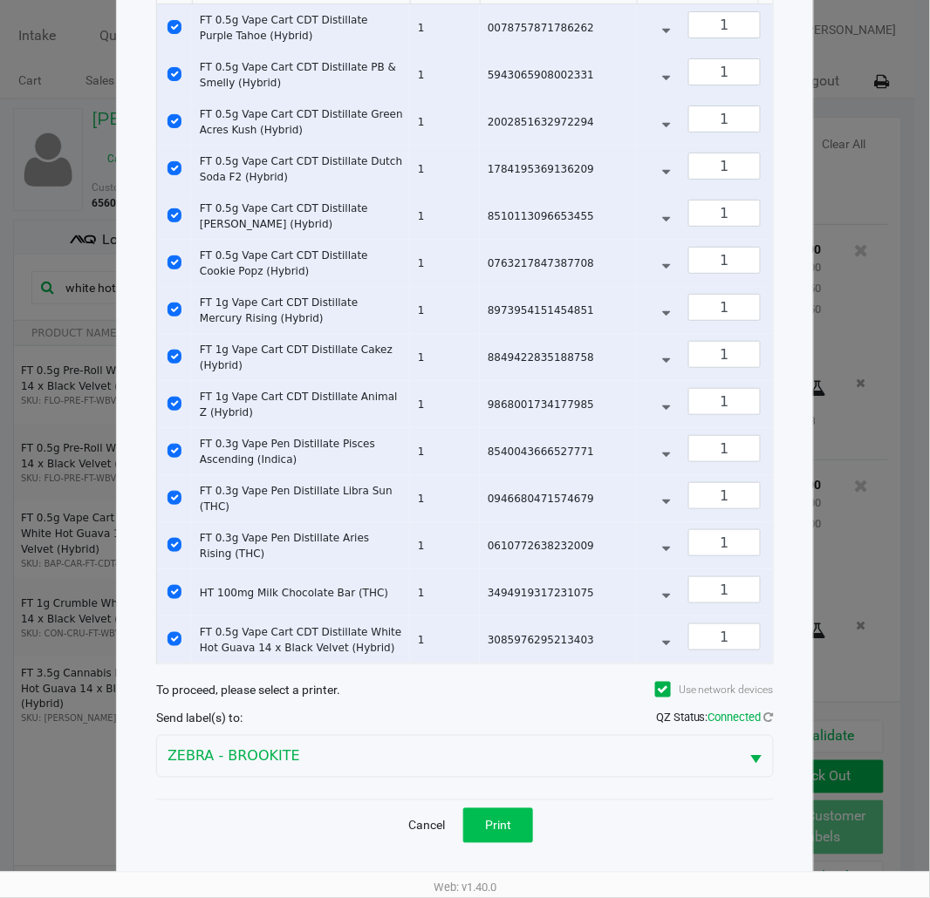
click at [507, 808] on span "Print" at bounding box center [498, 826] width 26 height 14
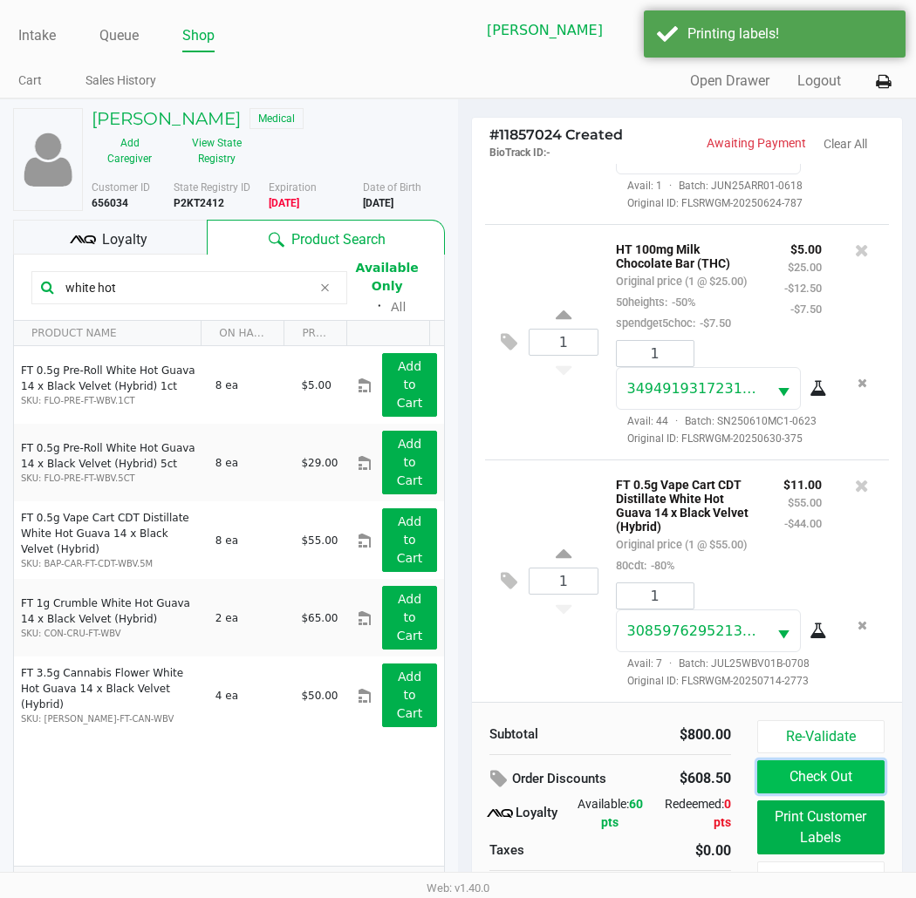
click at [836, 785] on button "Check Out" at bounding box center [820, 777] width 127 height 33
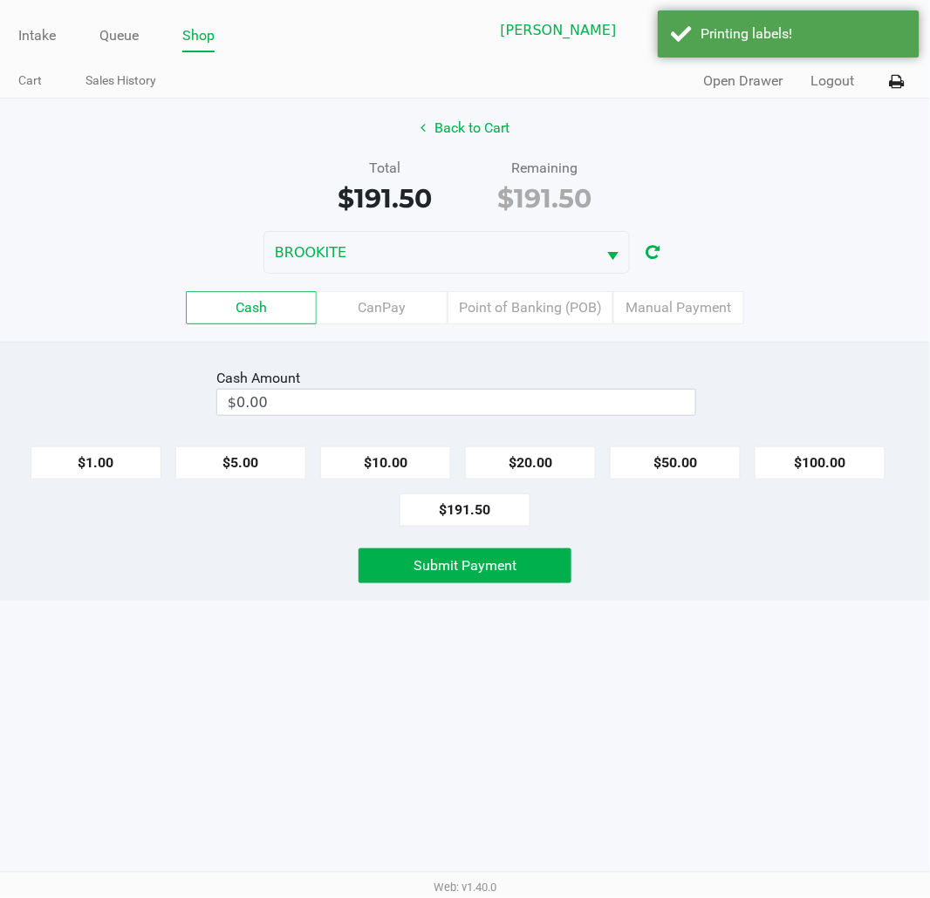
click at [544, 303] on label "Point of Banking (POB)" at bounding box center [530, 307] width 166 height 33
click at [0, 0] on 7 "Point of Banking (POB)" at bounding box center [0, 0] width 0 height 0
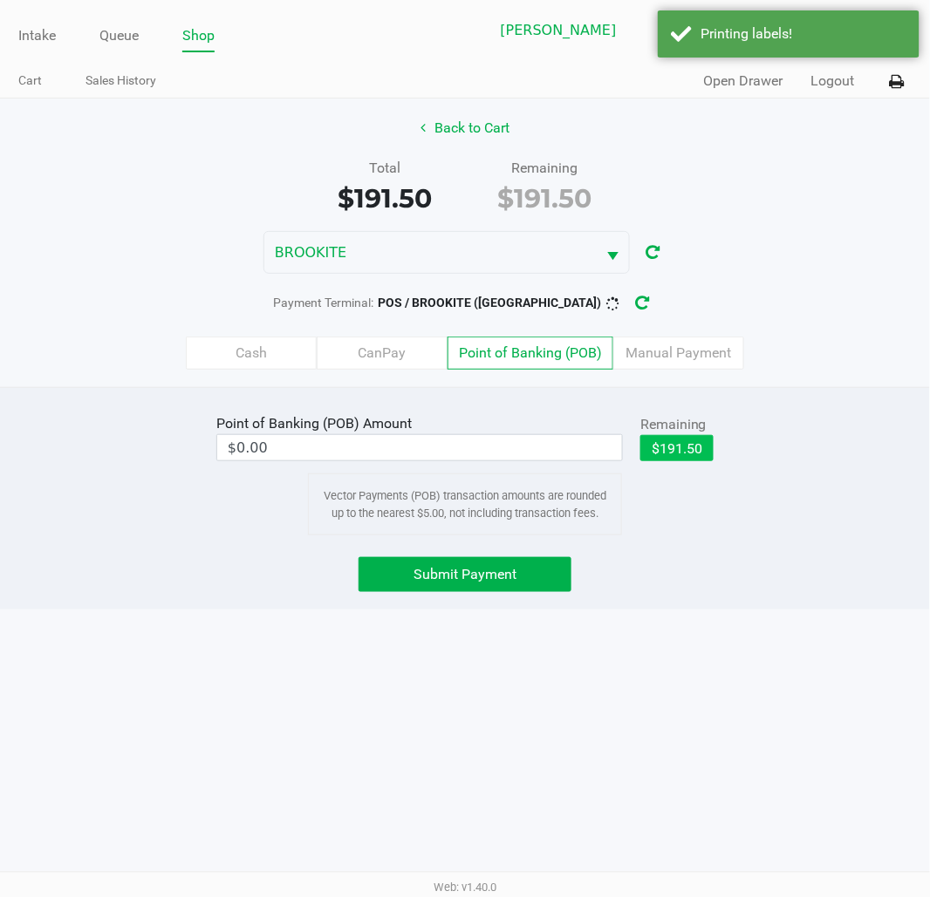
click at [687, 454] on button "$191.50" at bounding box center [676, 448] width 73 height 26
type input "$191.50"
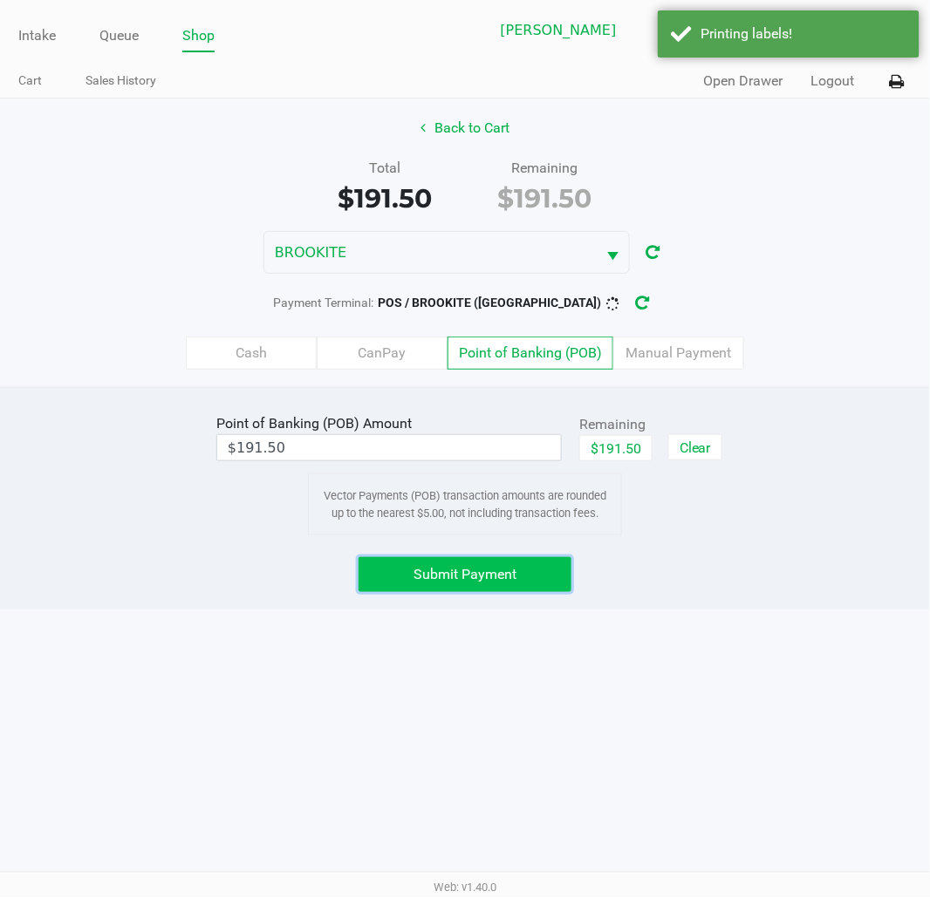
click at [494, 586] on button "Submit Payment" at bounding box center [464, 574] width 213 height 35
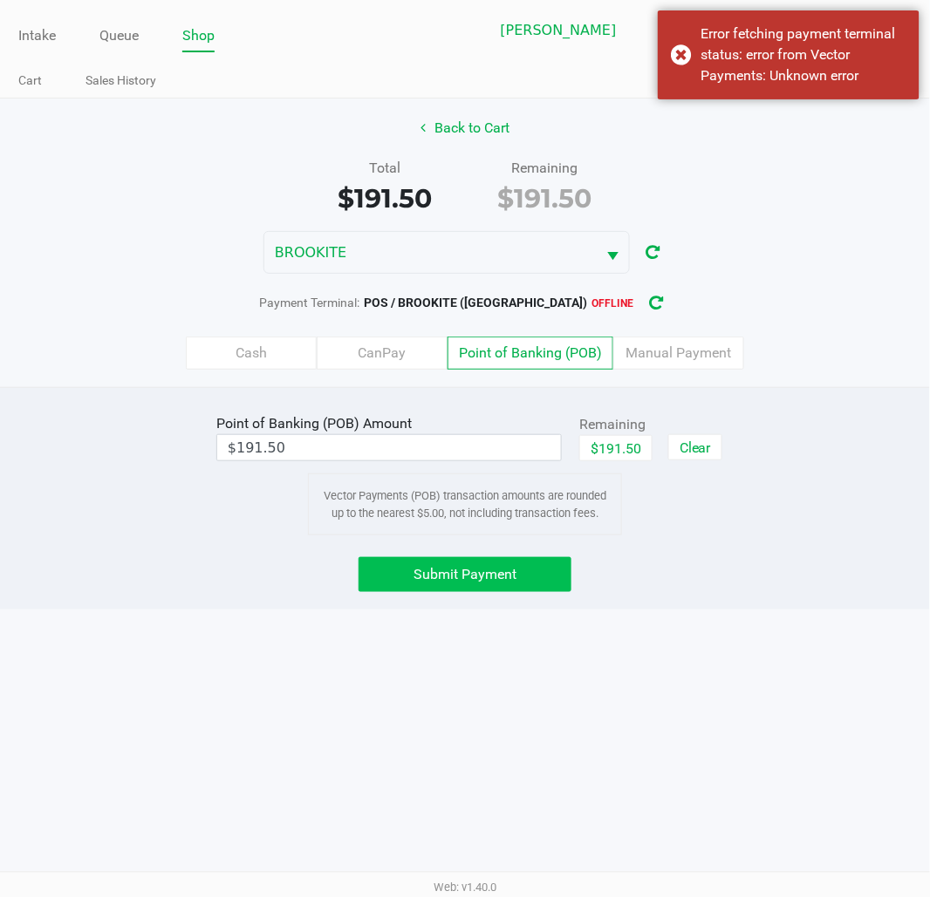
click at [647, 303] on icon "button" at bounding box center [656, 303] width 18 height 17
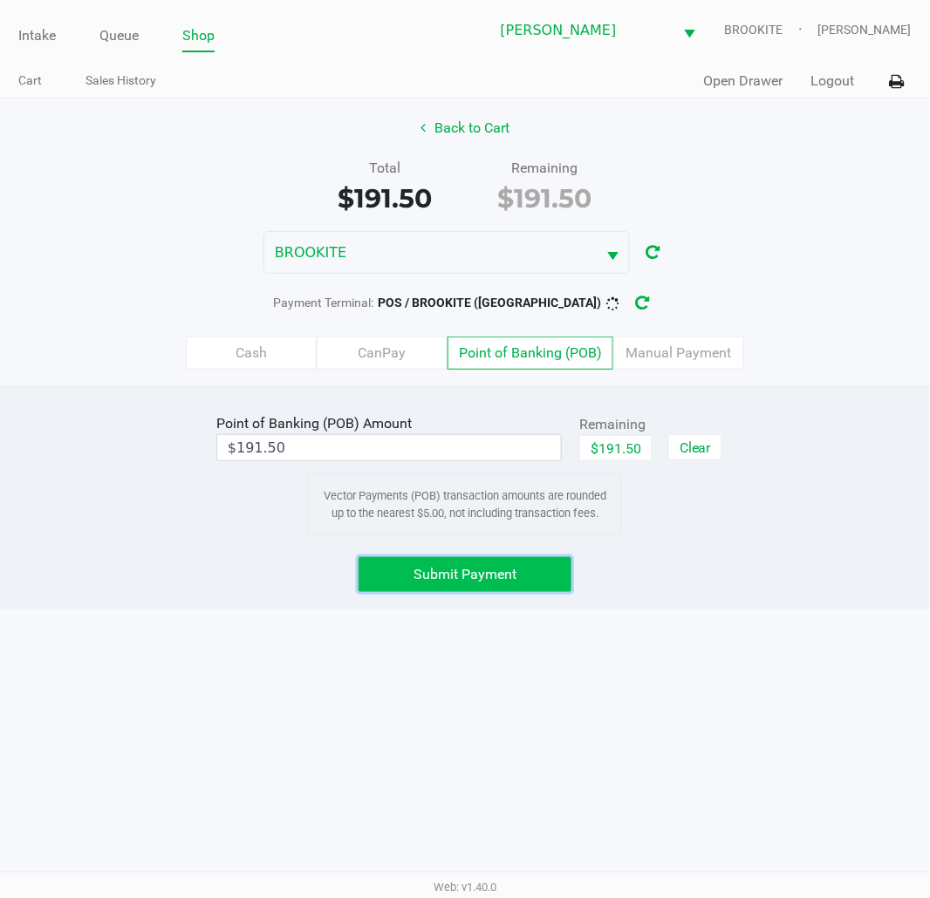
click at [517, 584] on button "Submit Payment" at bounding box center [464, 574] width 213 height 35
click at [643, 318] on button "button" at bounding box center [657, 303] width 28 height 32
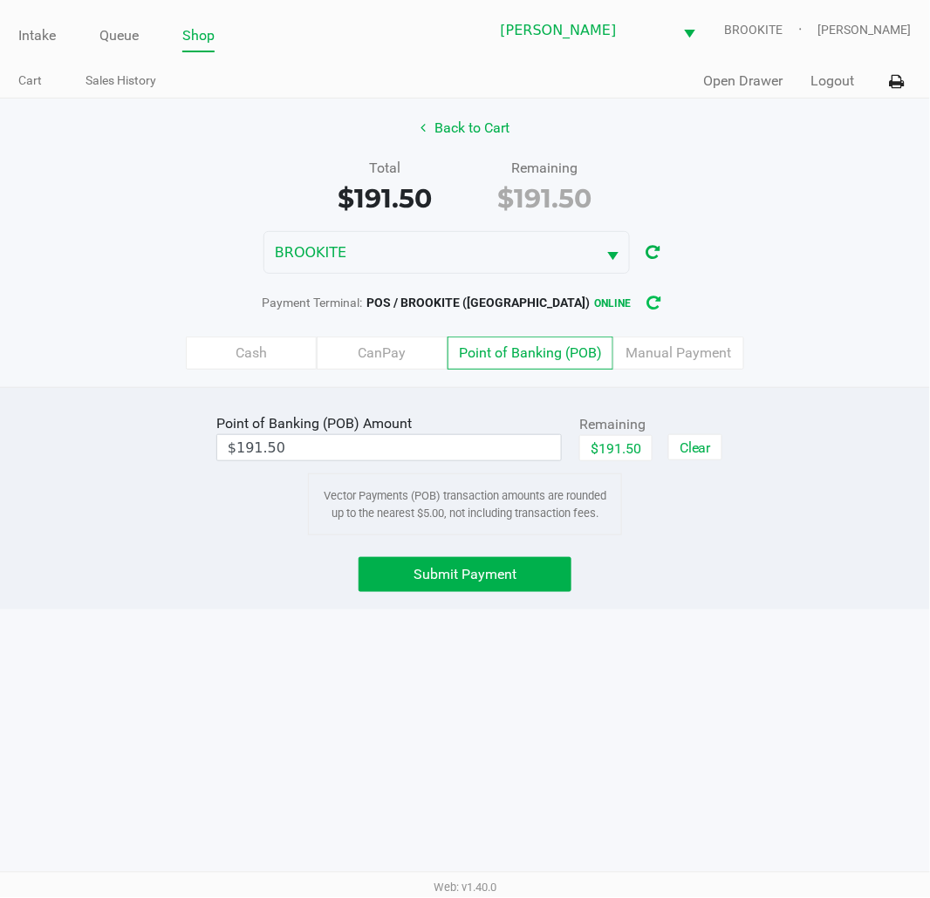
click at [464, 586] on button "Submit Payment" at bounding box center [464, 574] width 213 height 35
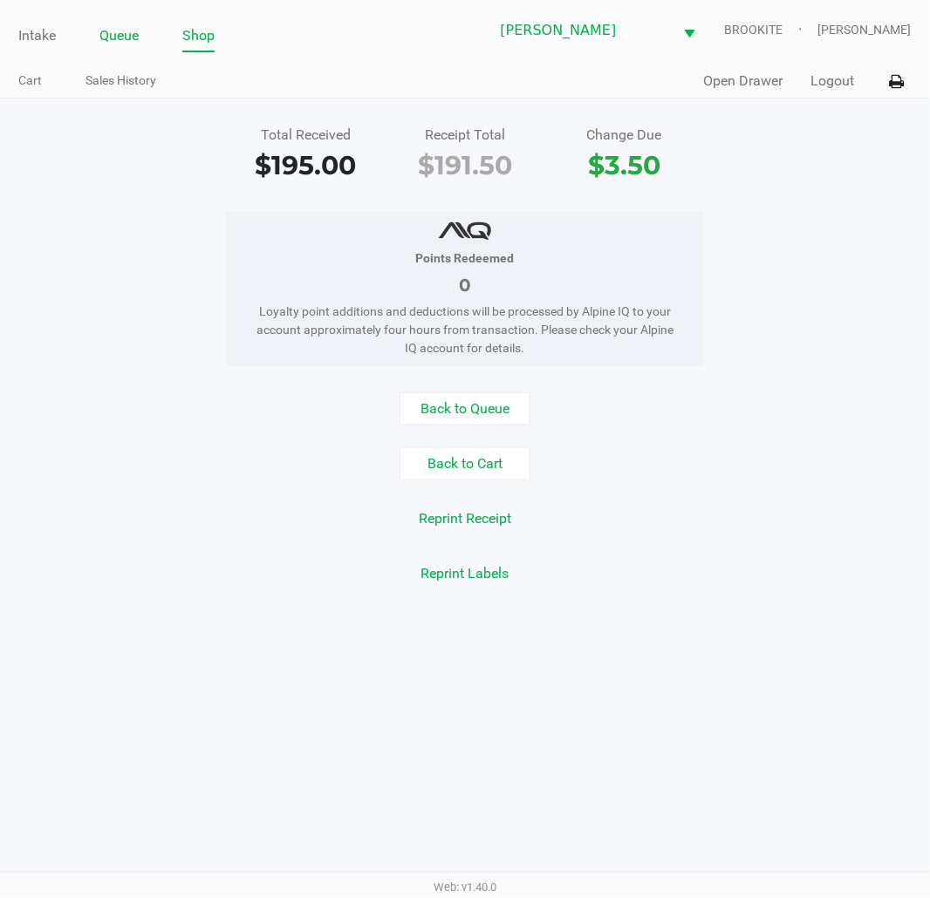
click at [125, 40] on link "Queue" at bounding box center [118, 36] width 39 height 24
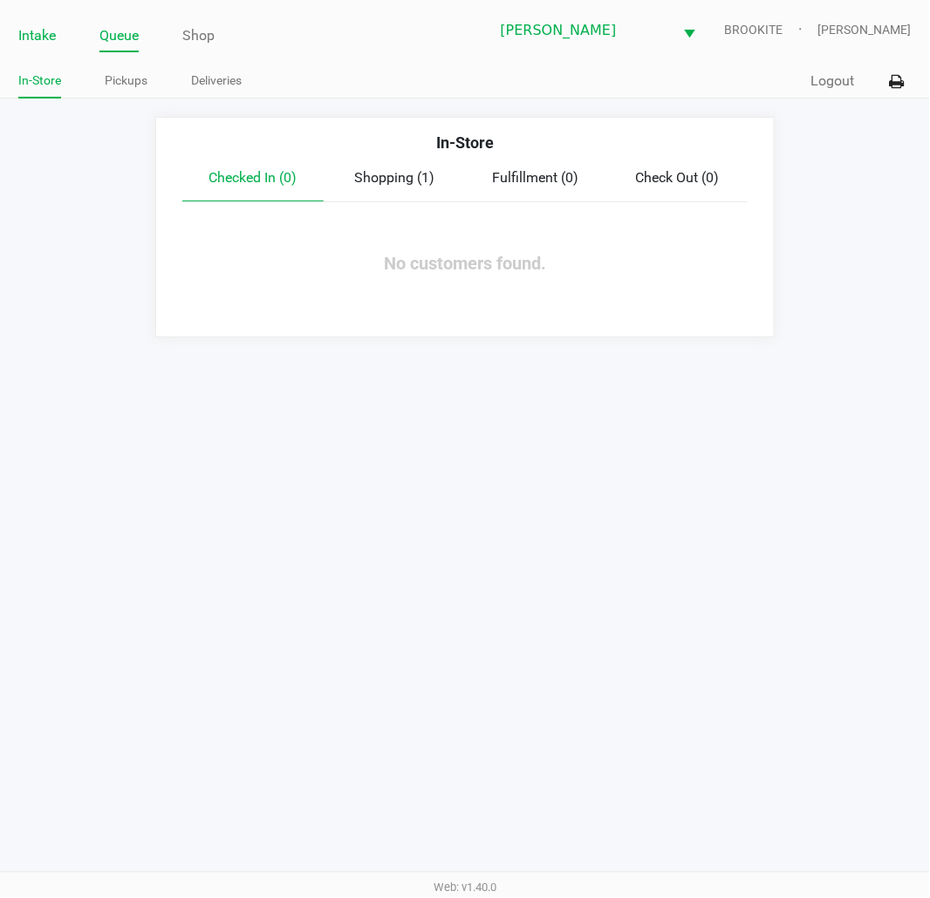
click at [31, 31] on link "Intake" at bounding box center [37, 36] width 38 height 24
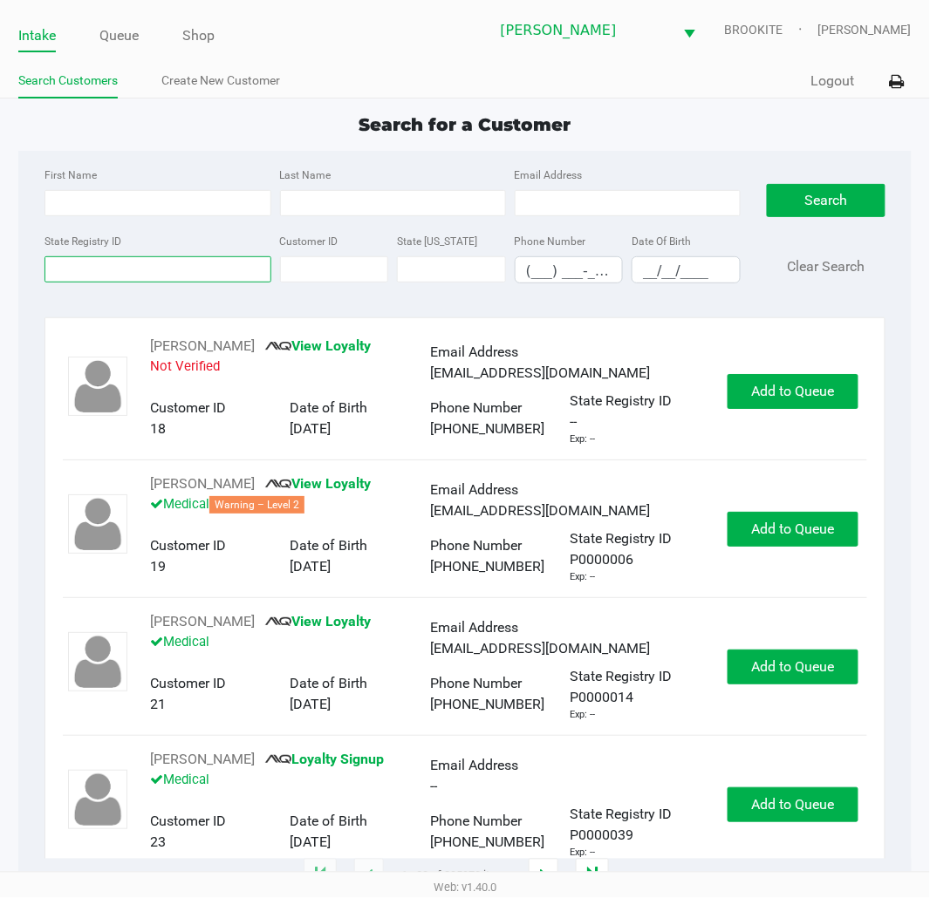
click at [188, 265] on input "State Registry ID" at bounding box center [157, 269] width 226 height 26
click at [160, 272] on input "State Registry ID" at bounding box center [157, 269] width 226 height 26
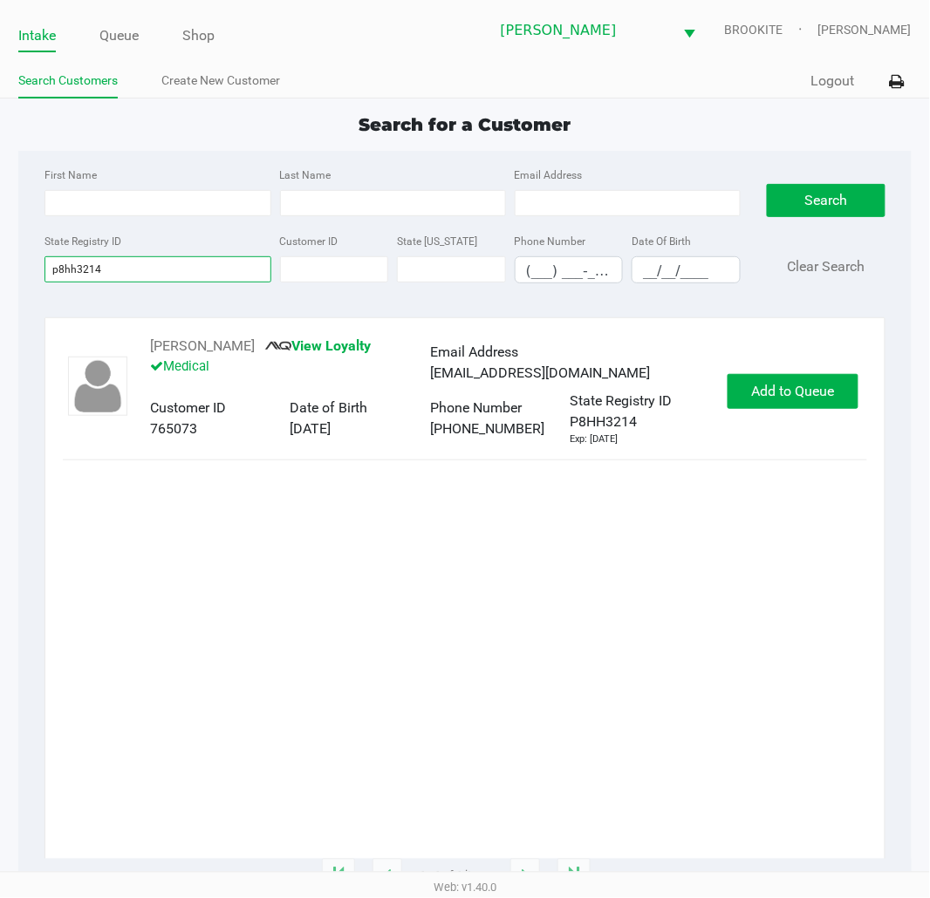
type input "p8hh3214"
click at [761, 386] on span "Add to Queue" at bounding box center [792, 391] width 83 height 17
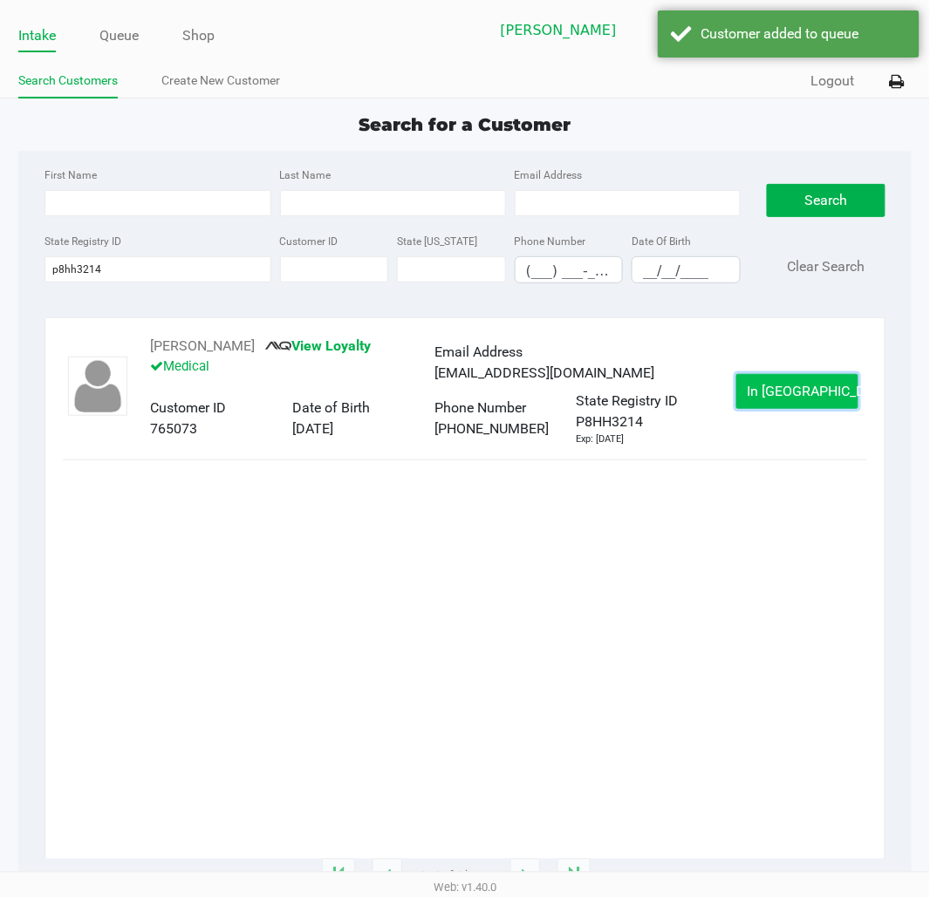
click at [766, 391] on button "In Queue" at bounding box center [797, 391] width 122 height 35
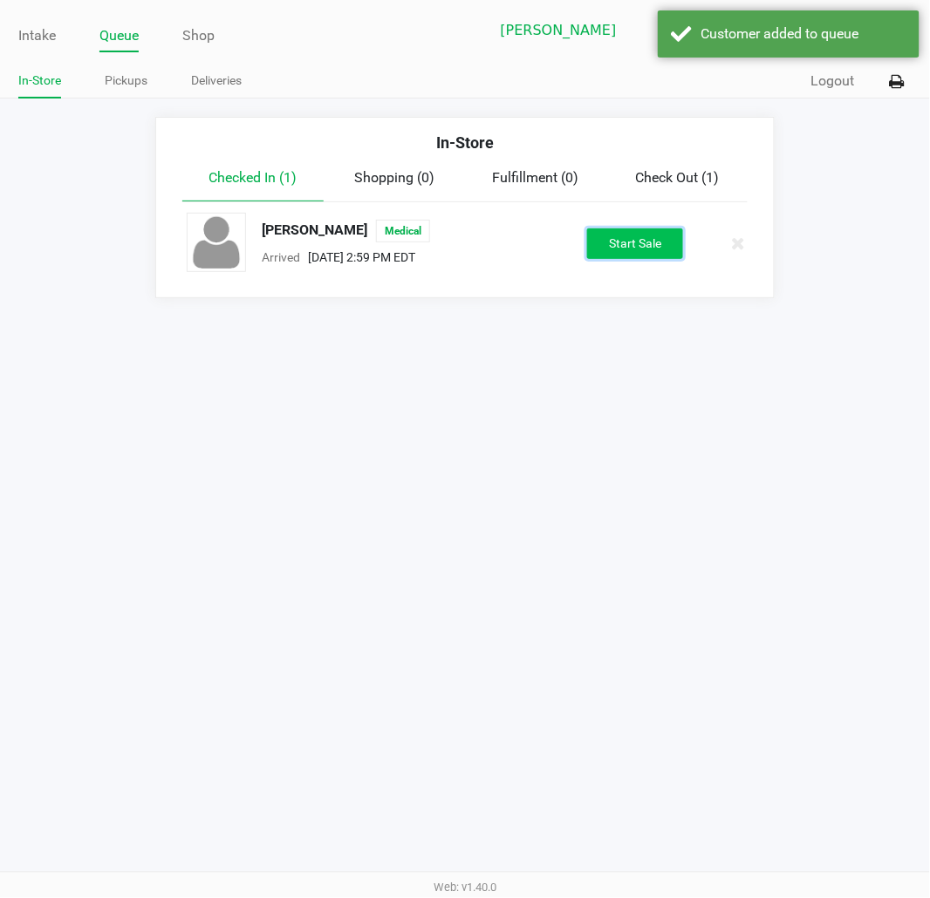
click at [652, 231] on button "Start Sale" at bounding box center [635, 244] width 96 height 31
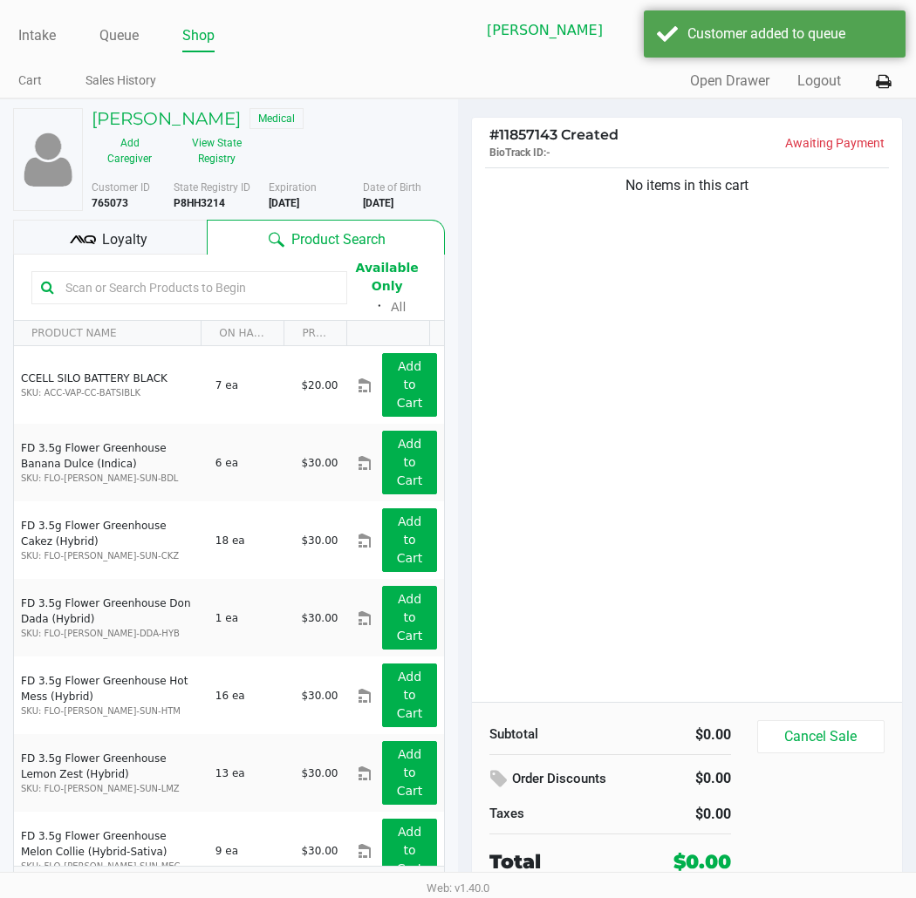
click at [163, 291] on input "text" at bounding box center [197, 288] width 279 height 26
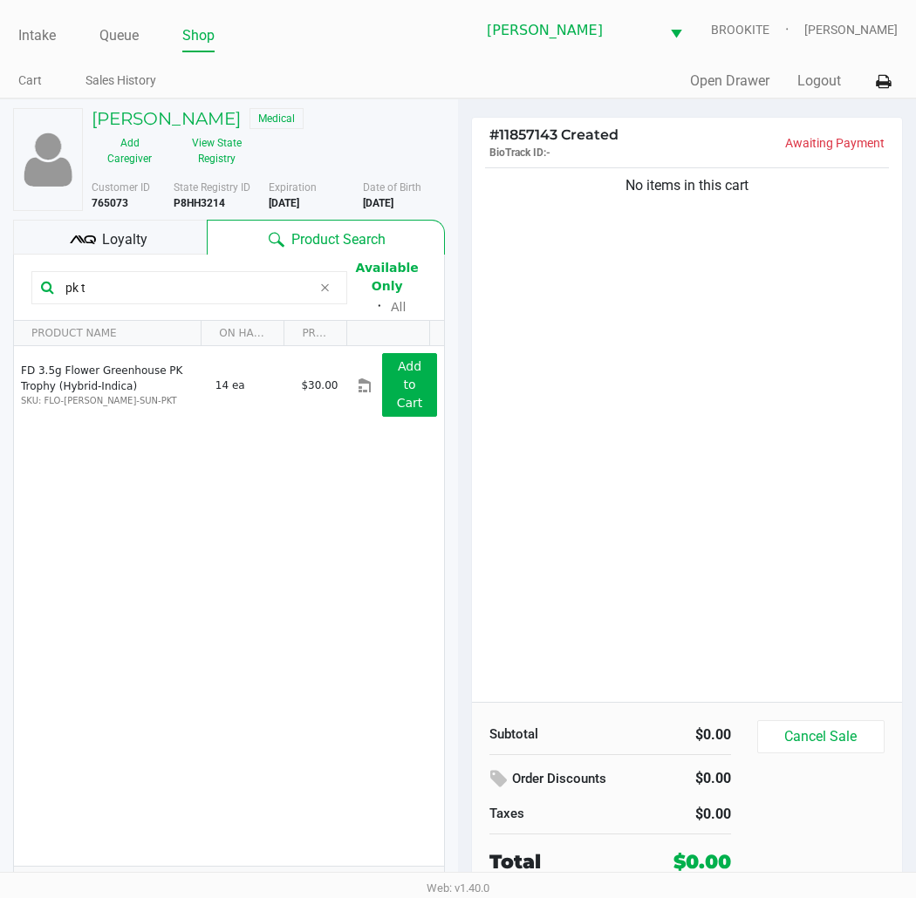
drag, startPoint x: 150, startPoint y: 290, endPoint x: 0, endPoint y: 297, distance: 150.2
click at [0, 290] on div "LINDSAY NEEL Medical Add Caregiver View State Registry Customer ID 765073 State…" at bounding box center [229, 512] width 458 height 827
type input "\"
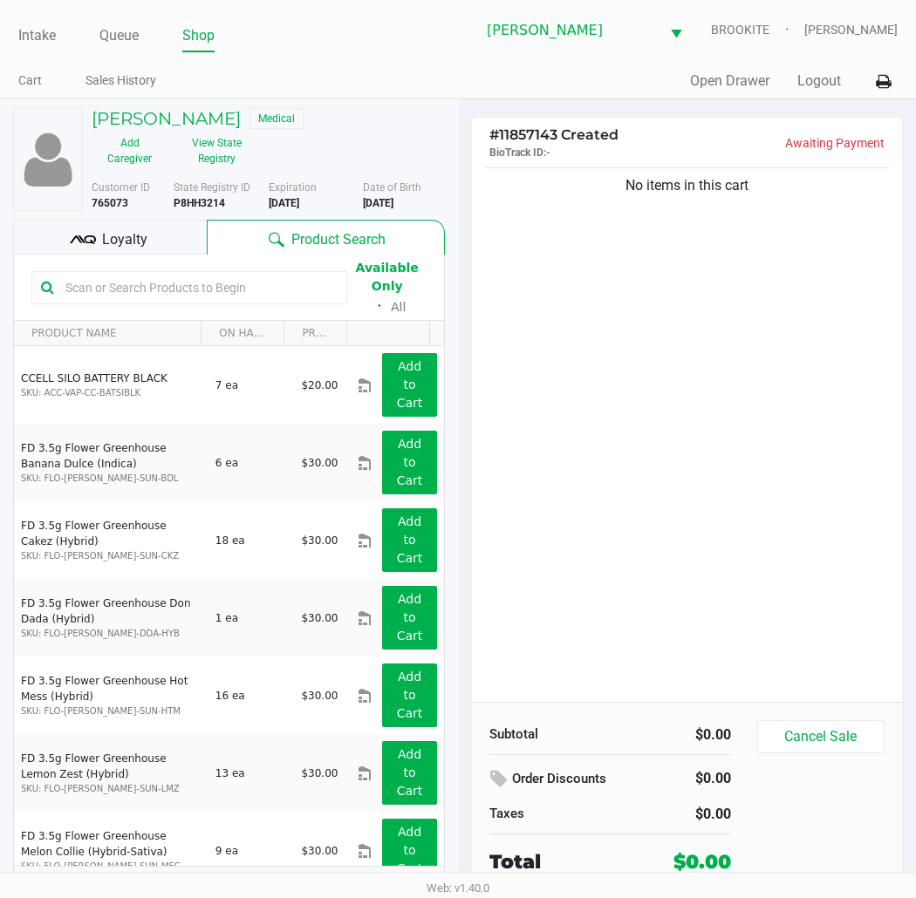
click at [748, 436] on div "No items in this cart" at bounding box center [687, 433] width 430 height 538
click at [160, 290] on input "text" at bounding box center [197, 288] width 279 height 26
click at [189, 281] on input "text" at bounding box center [197, 288] width 279 height 26
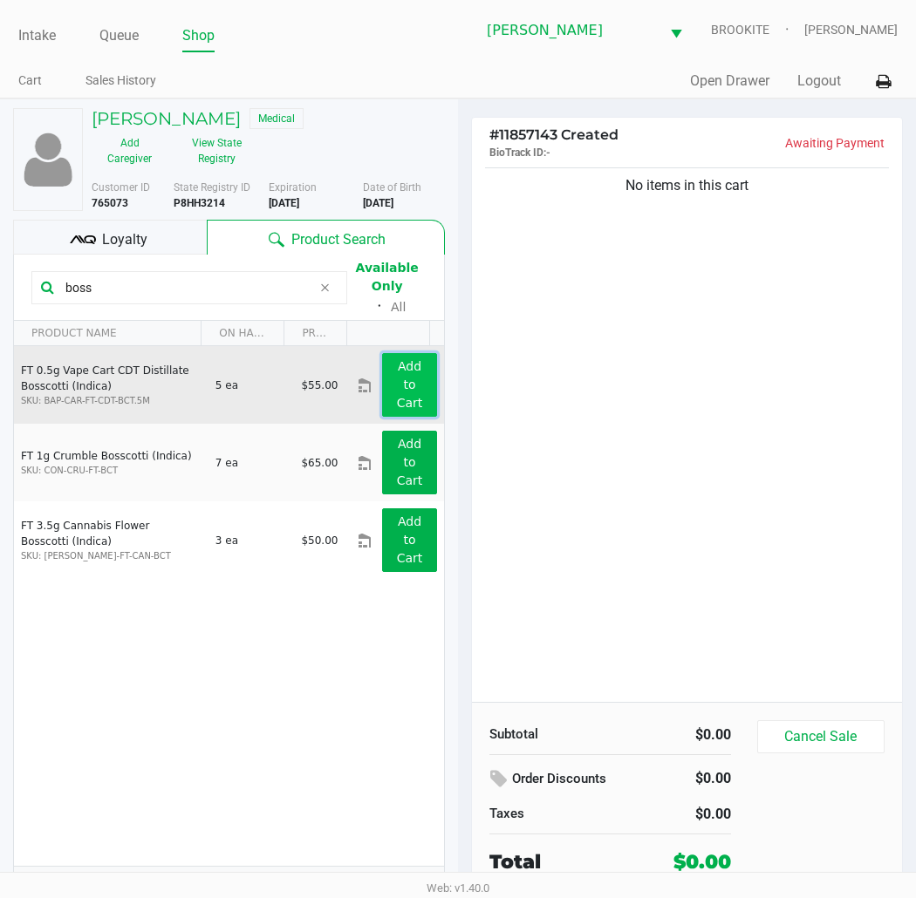
click at [406, 389] on button "Add to Cart" at bounding box center [409, 385] width 55 height 64
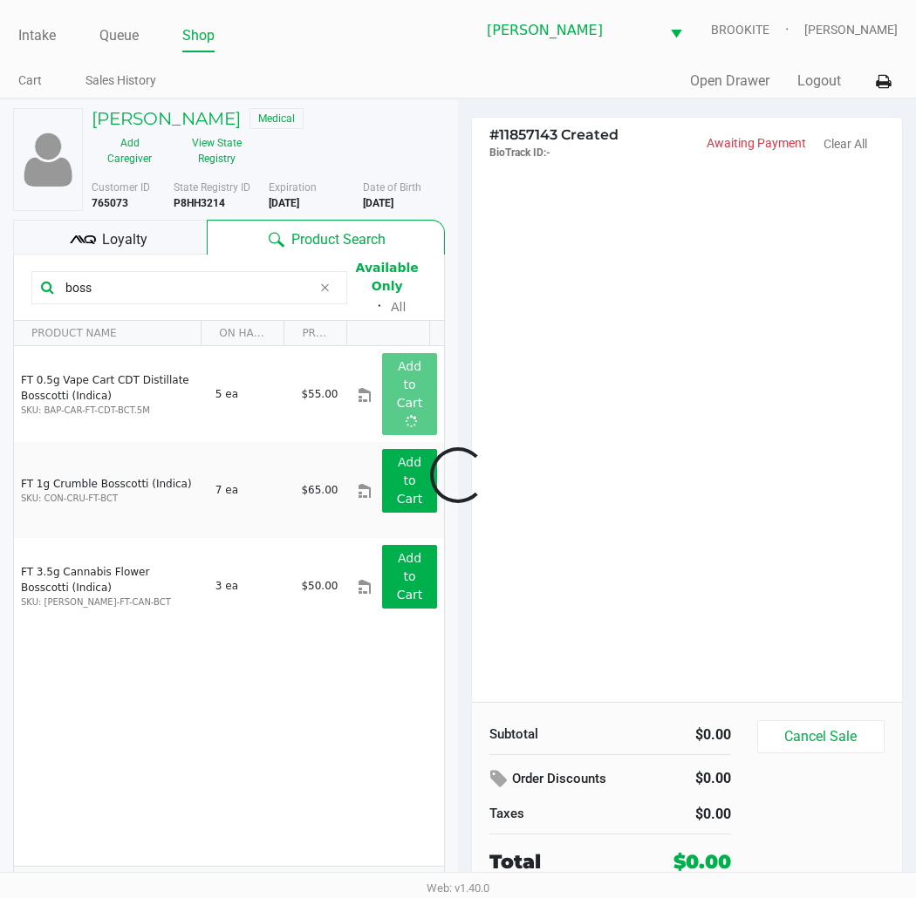
click at [180, 303] on div at bounding box center [458, 475] width 916 height 579
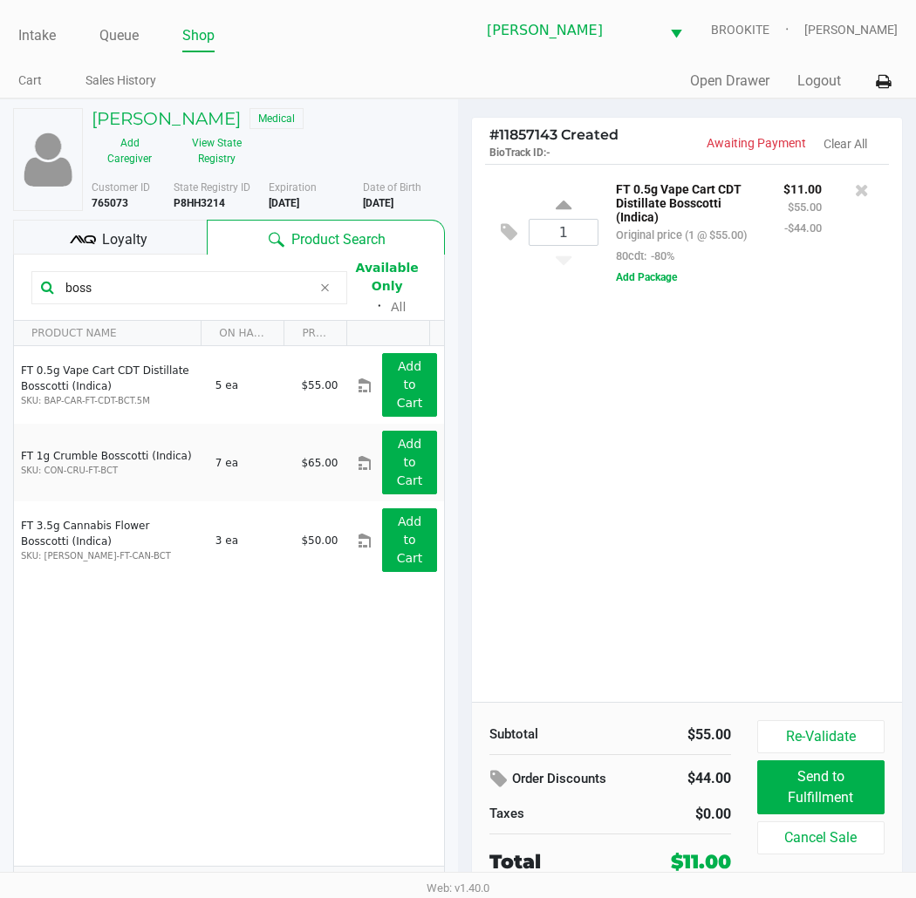
click at [164, 281] on input "boss" at bounding box center [184, 288] width 253 height 26
type input "b"
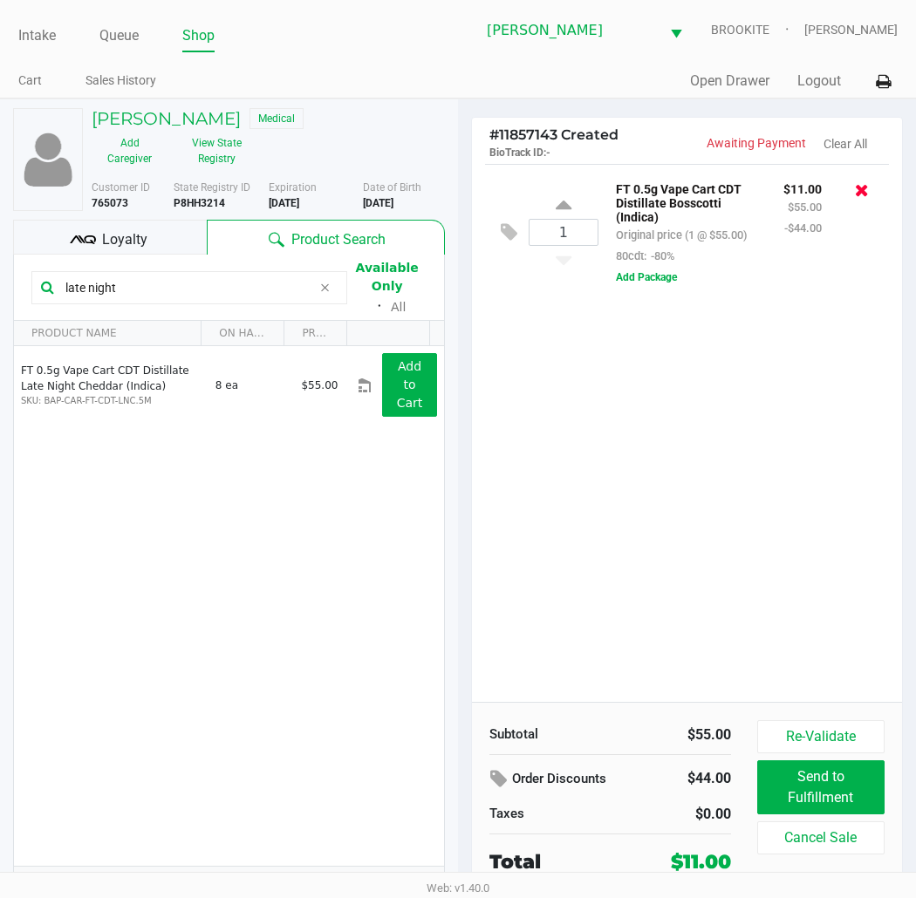
click at [836, 186] on icon at bounding box center [862, 189] width 14 height 17
click at [204, 284] on input "late night" at bounding box center [184, 288] width 253 height 26
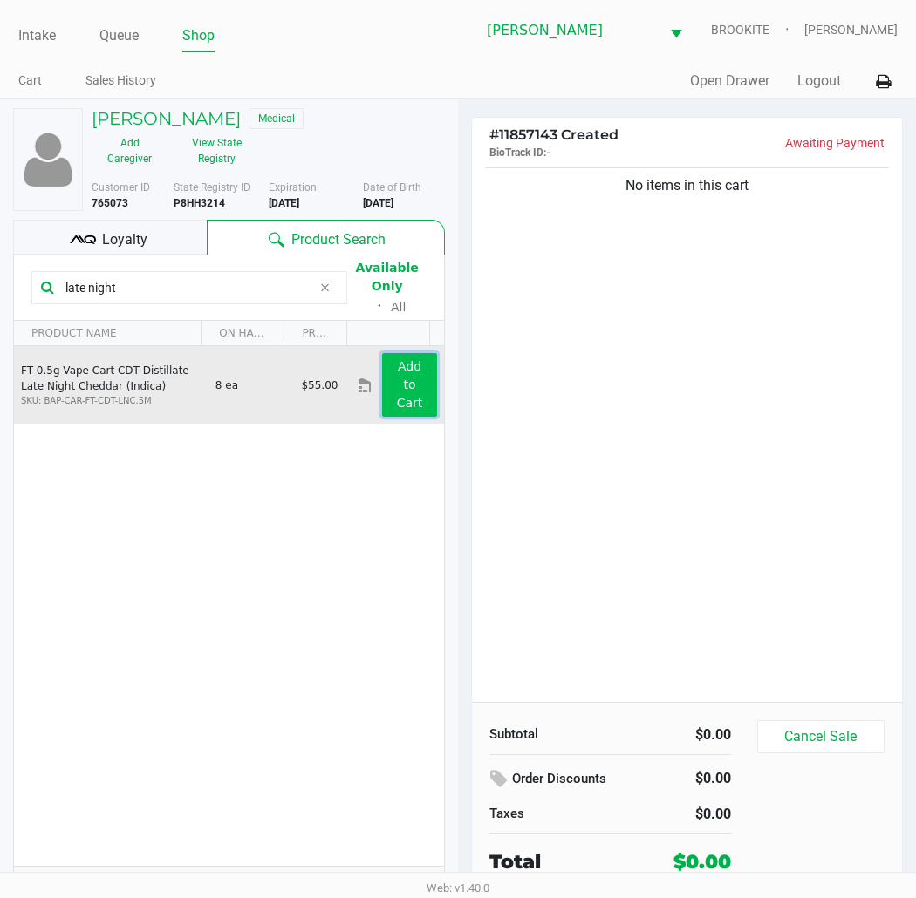
click at [397, 391] on app-button-loader "Add to Cart" at bounding box center [410, 384] width 26 height 51
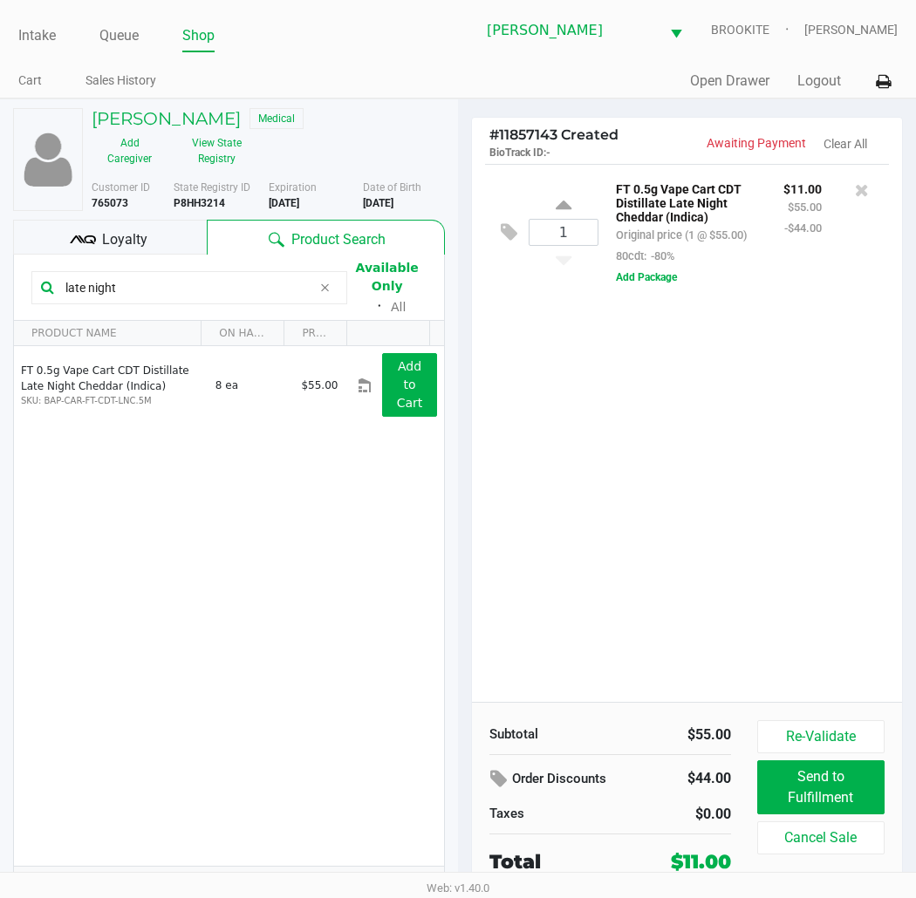
drag, startPoint x: 151, startPoint y: 292, endPoint x: 6, endPoint y: 314, distance: 146.4
click at [6, 314] on div "LINDSAY NEEL Medical Add Caregiver View State Registry Customer ID 765073 State…" at bounding box center [229, 512] width 458 height 827
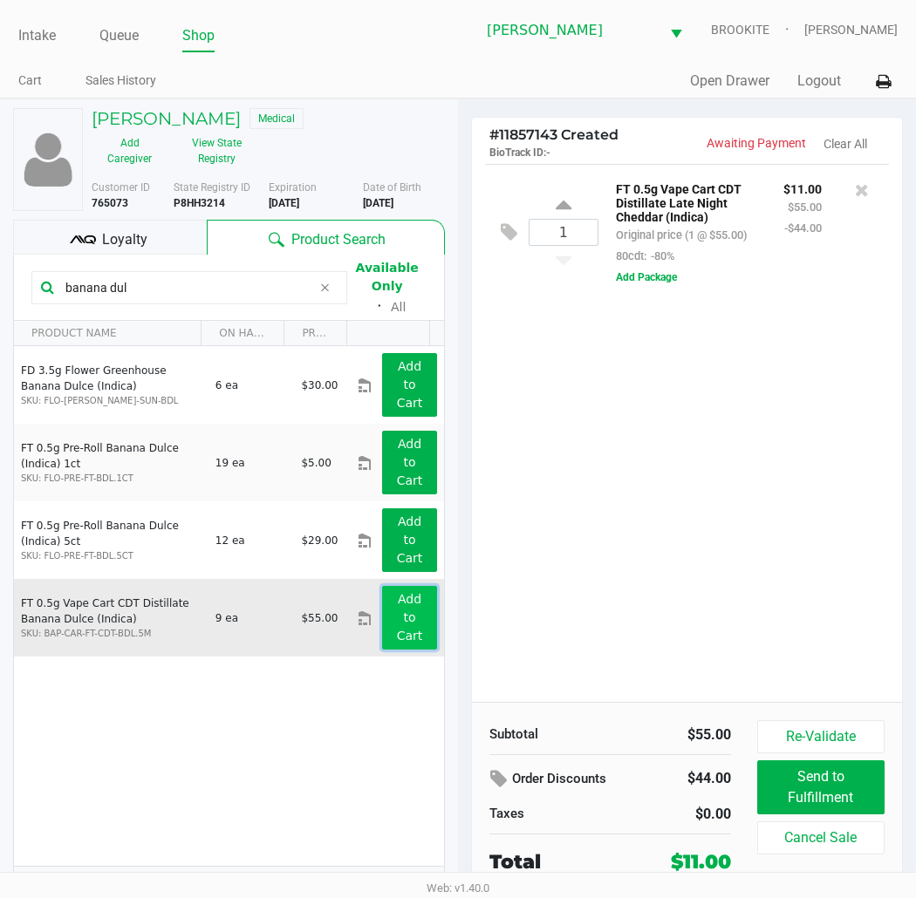
click at [399, 609] on app-button-loader "Add to Cart" at bounding box center [410, 617] width 26 height 51
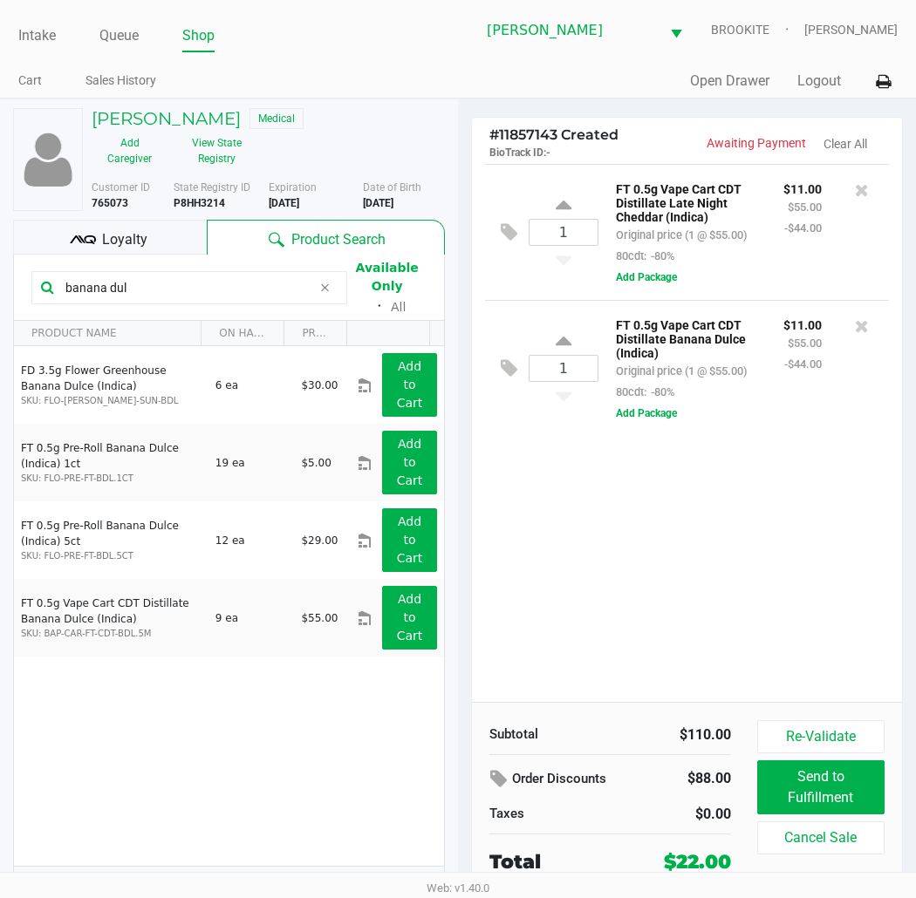
drag, startPoint x: 210, startPoint y: 274, endPoint x: 0, endPoint y: 277, distance: 210.2
click at [0, 277] on div "LINDSAY NEEL Medical Add Caregiver View State Registry Customer ID 765073 State…" at bounding box center [229, 512] width 458 height 827
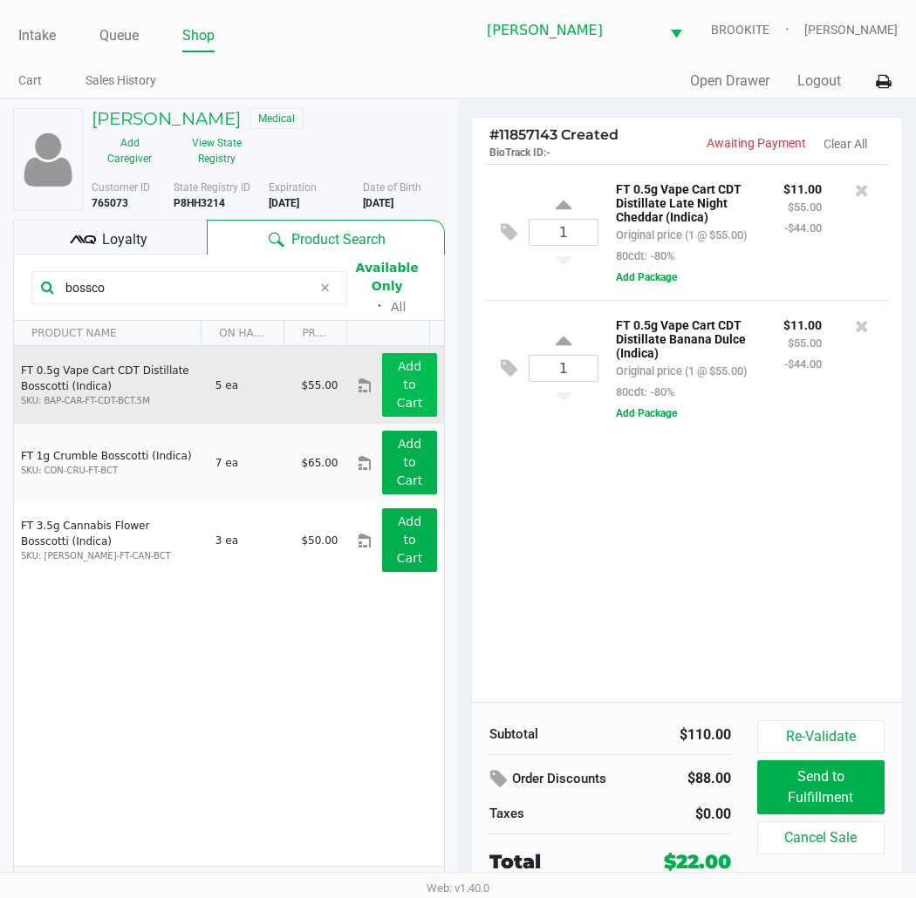
type input "bossco"
click at [397, 390] on app-button-loader "Add to Cart" at bounding box center [410, 384] width 26 height 51
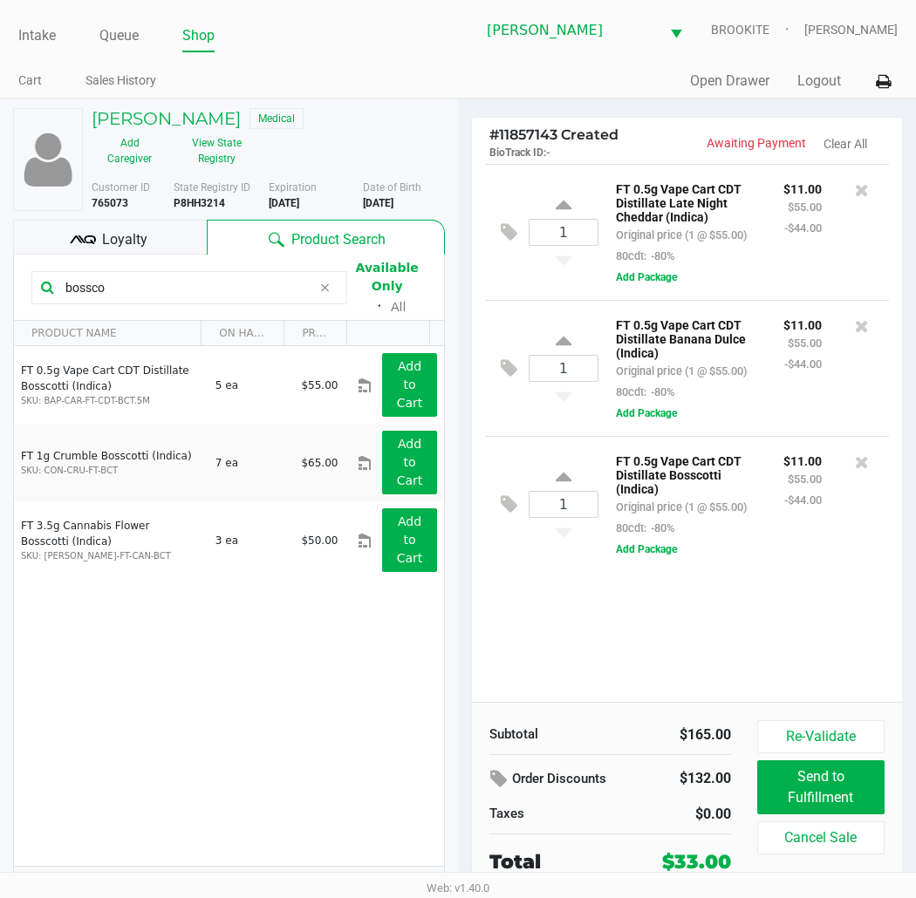
click at [690, 631] on div "1 FT 0.5g Vape Cart CDT Distillate Late Night Cheddar (Indica) Original price (…" at bounding box center [687, 433] width 430 height 538
click at [134, 240] on span "Loyalty" at bounding box center [124, 239] width 45 height 21
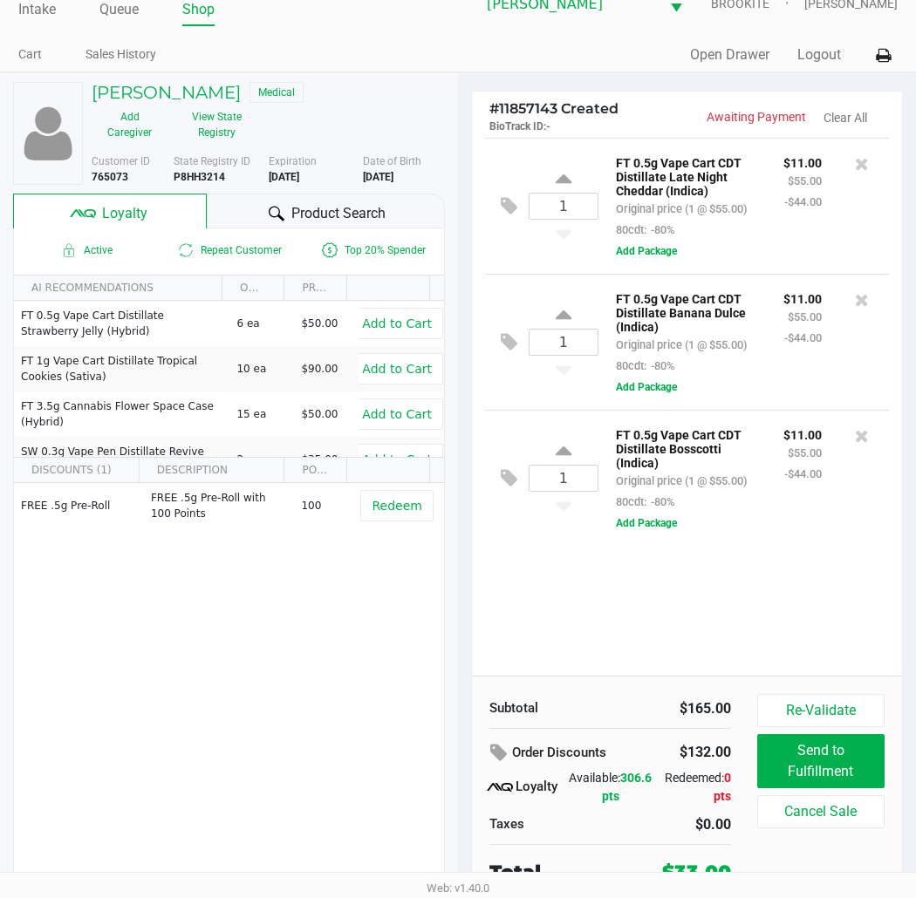
scroll to position [33, 0]
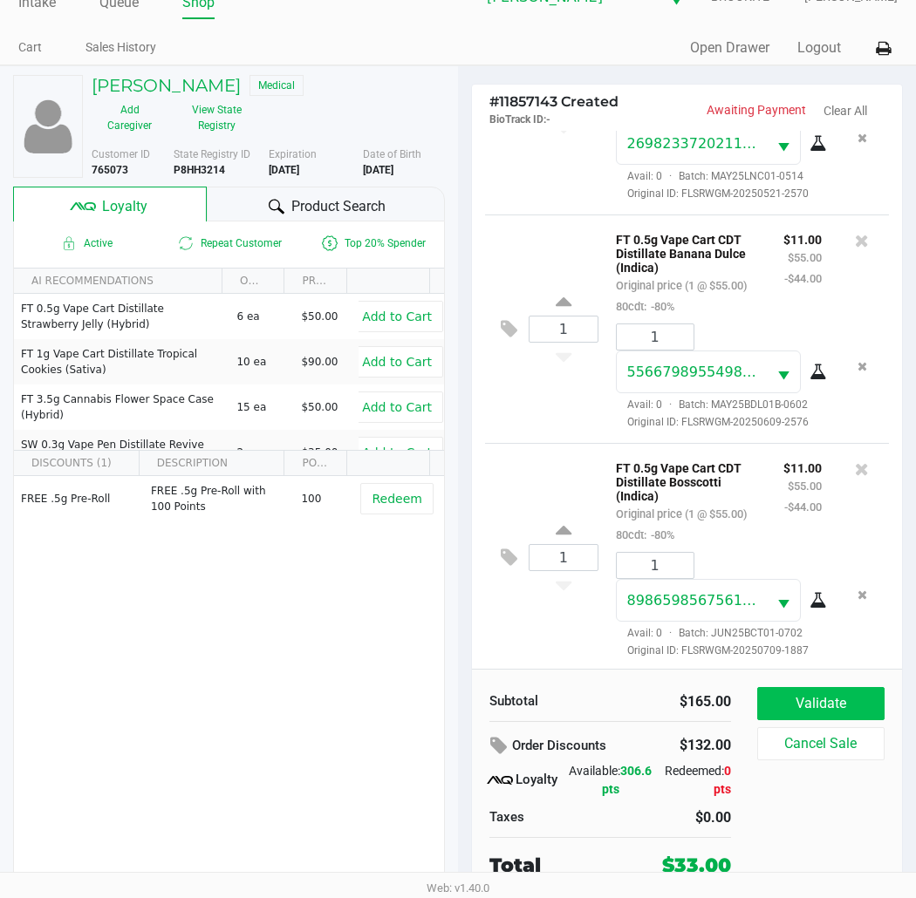
click at [836, 700] on button "Validate" at bounding box center [820, 703] width 127 height 33
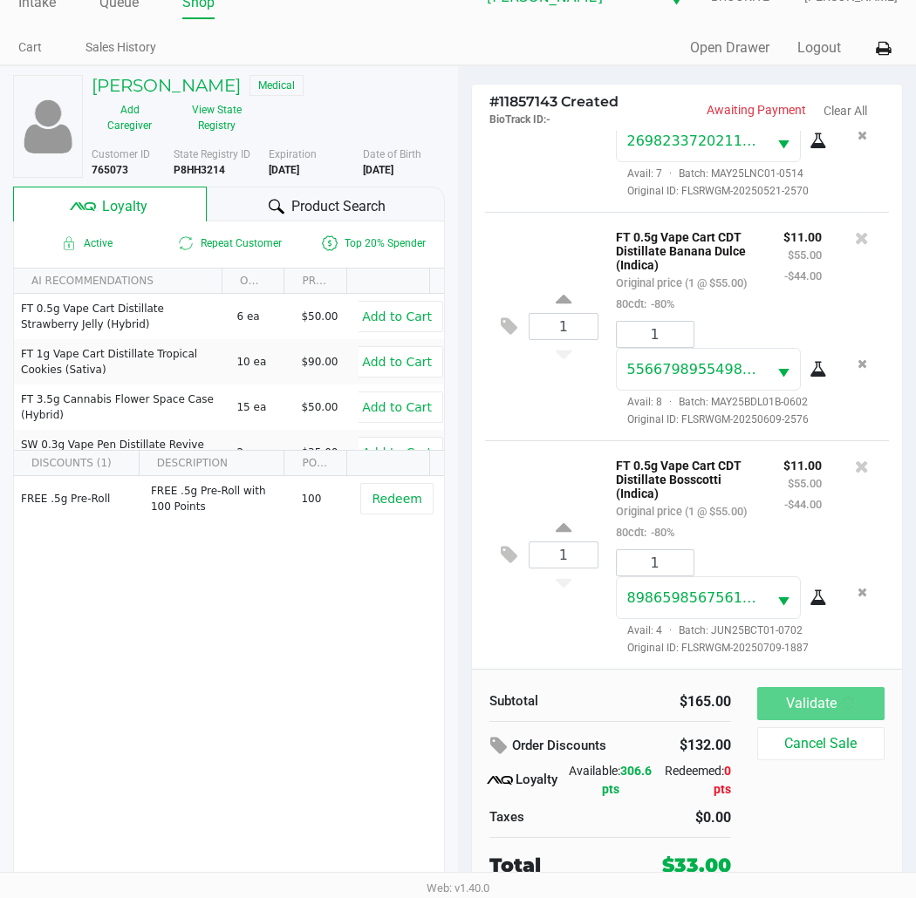
scroll to position [0, 0]
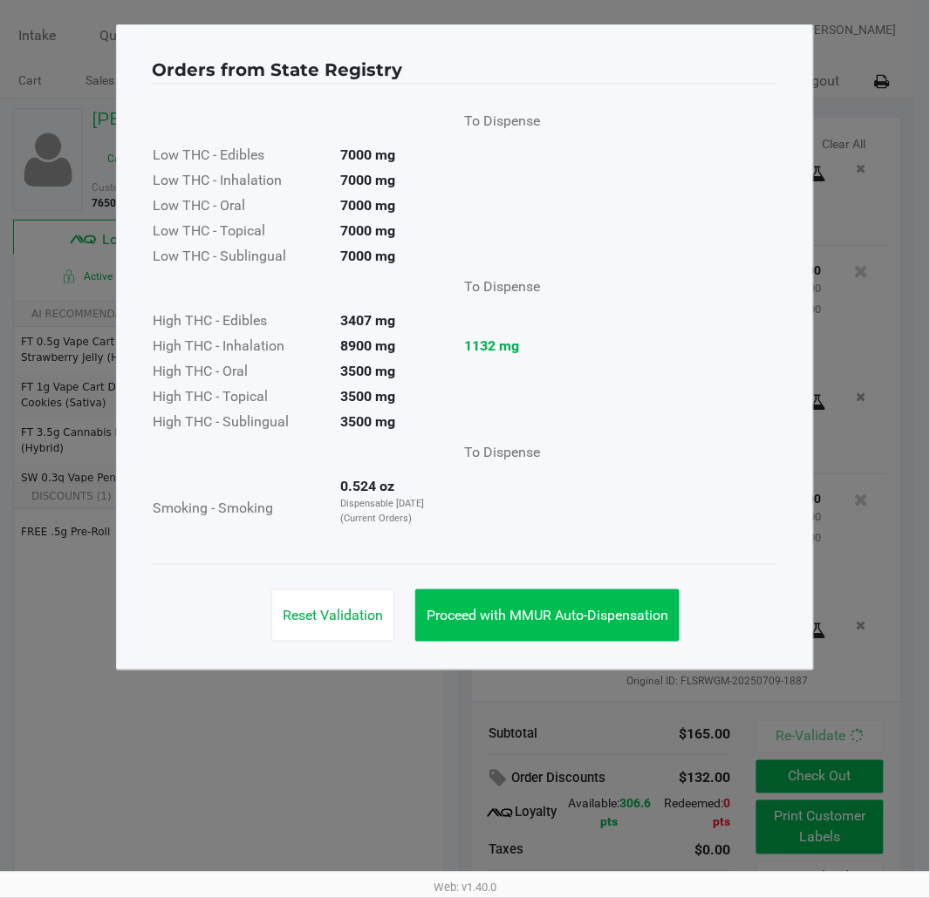
click at [545, 607] on span "Proceed with MMUR Auto-Dispensation" at bounding box center [548, 615] width 242 height 17
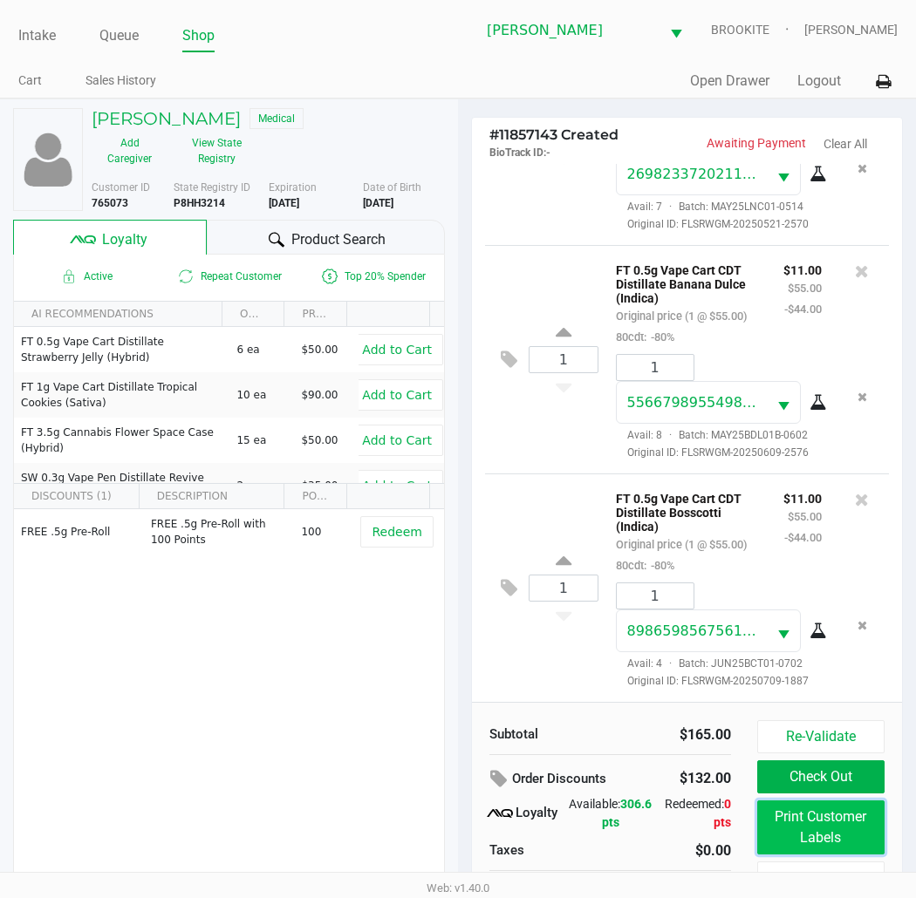
click at [799, 808] on button "Print Customer Labels" at bounding box center [820, 828] width 127 height 54
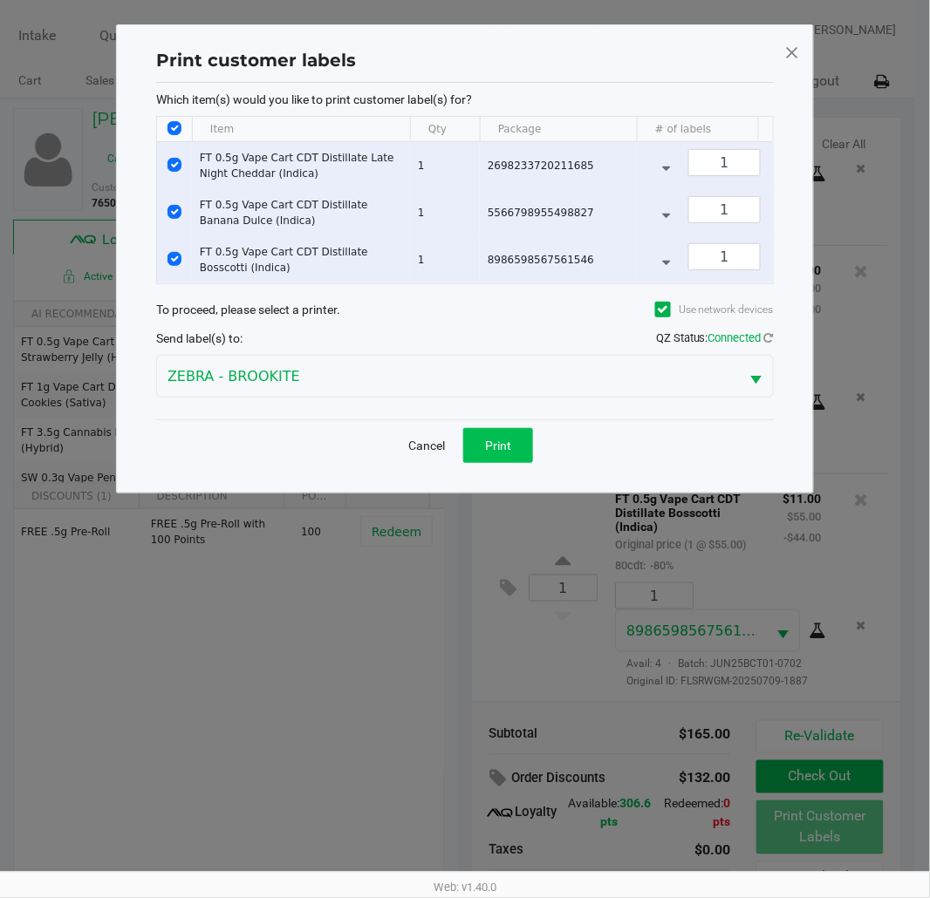
click at [501, 453] on span "Print" at bounding box center [498, 446] width 26 height 14
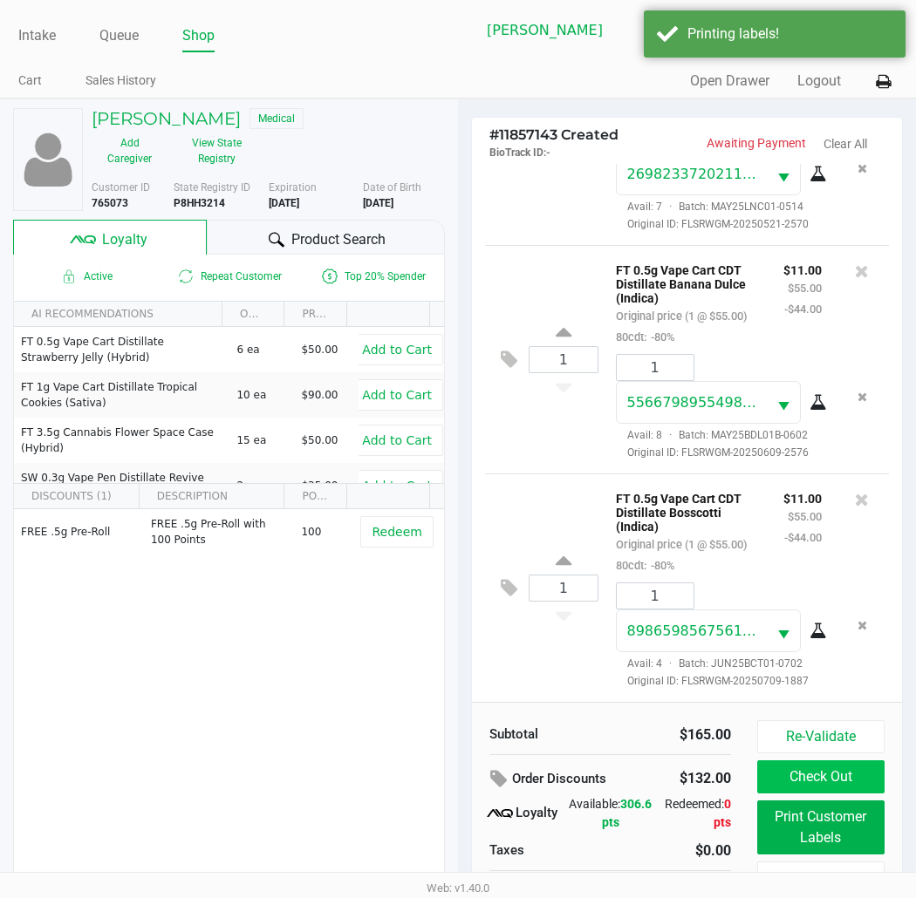
click at [836, 782] on button "Check Out" at bounding box center [820, 777] width 127 height 33
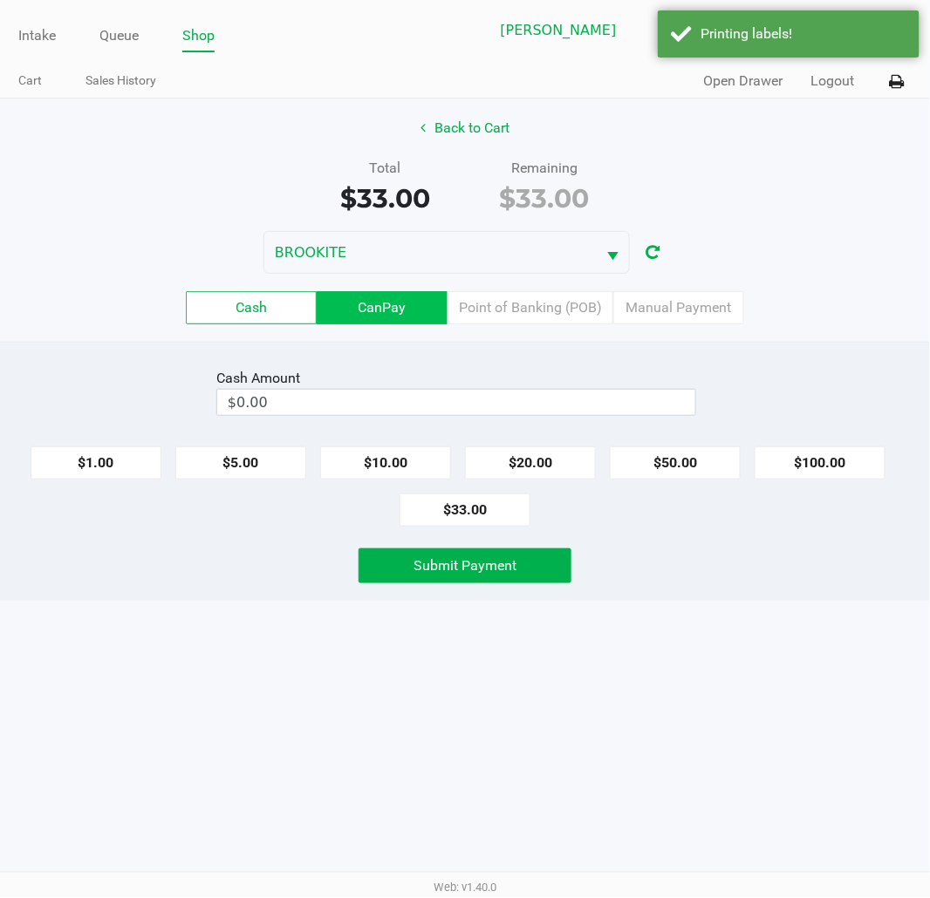
click at [391, 309] on label "CanPay" at bounding box center [382, 307] width 131 height 33
click at [0, 0] on 2 "CanPay" at bounding box center [0, 0] width 0 height 0
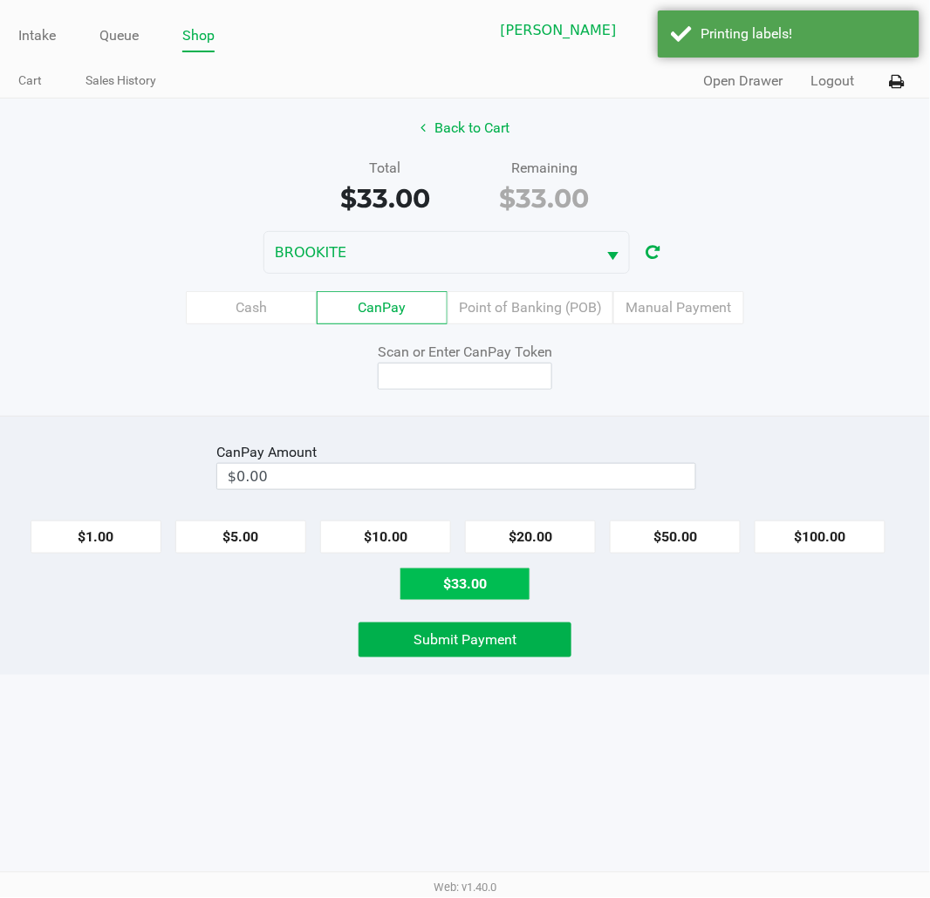
click at [464, 597] on button "$33.00" at bounding box center [464, 584] width 131 height 33
type input "$33.00"
click at [486, 372] on input at bounding box center [465, 376] width 174 height 27
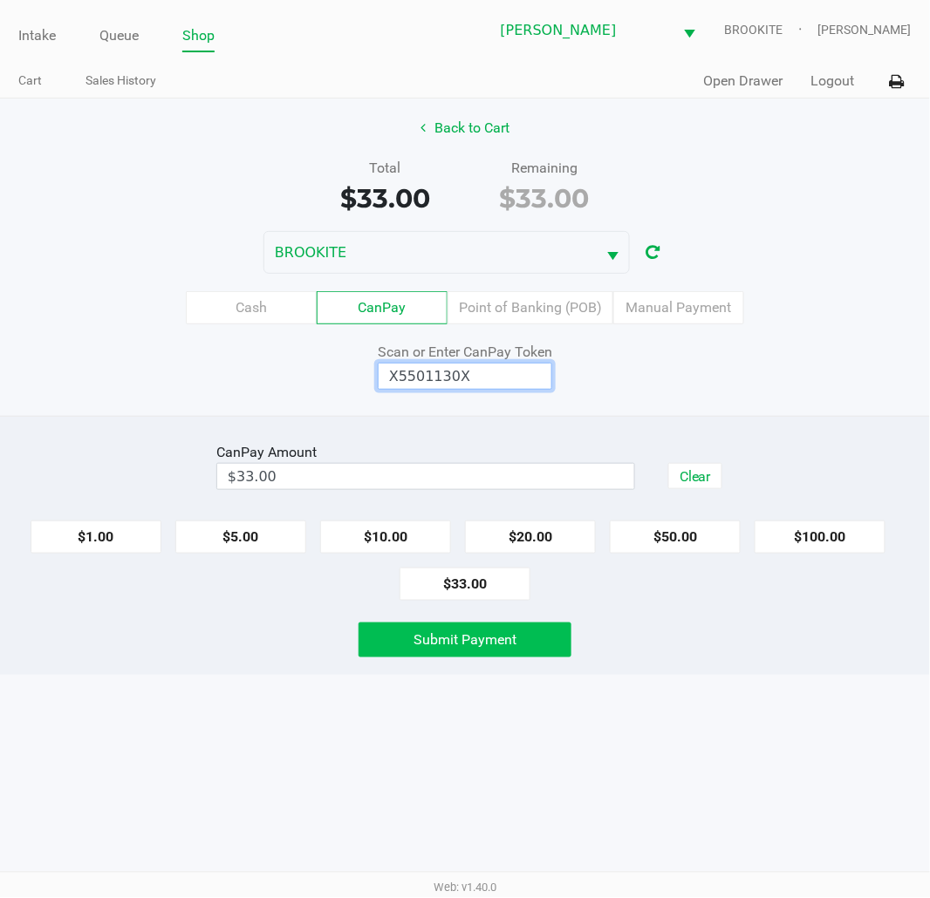
type input "X5501130X"
click at [481, 652] on button "Submit Payment" at bounding box center [464, 640] width 213 height 35
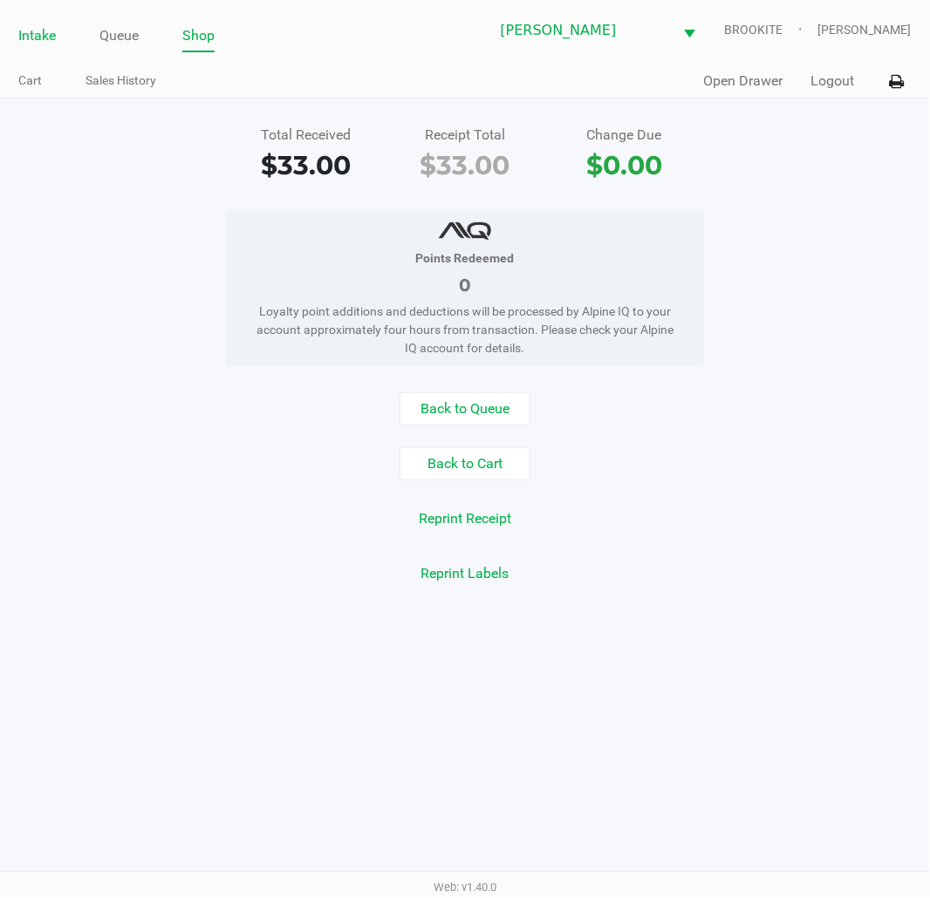
click at [27, 27] on link "Intake" at bounding box center [37, 36] width 38 height 24
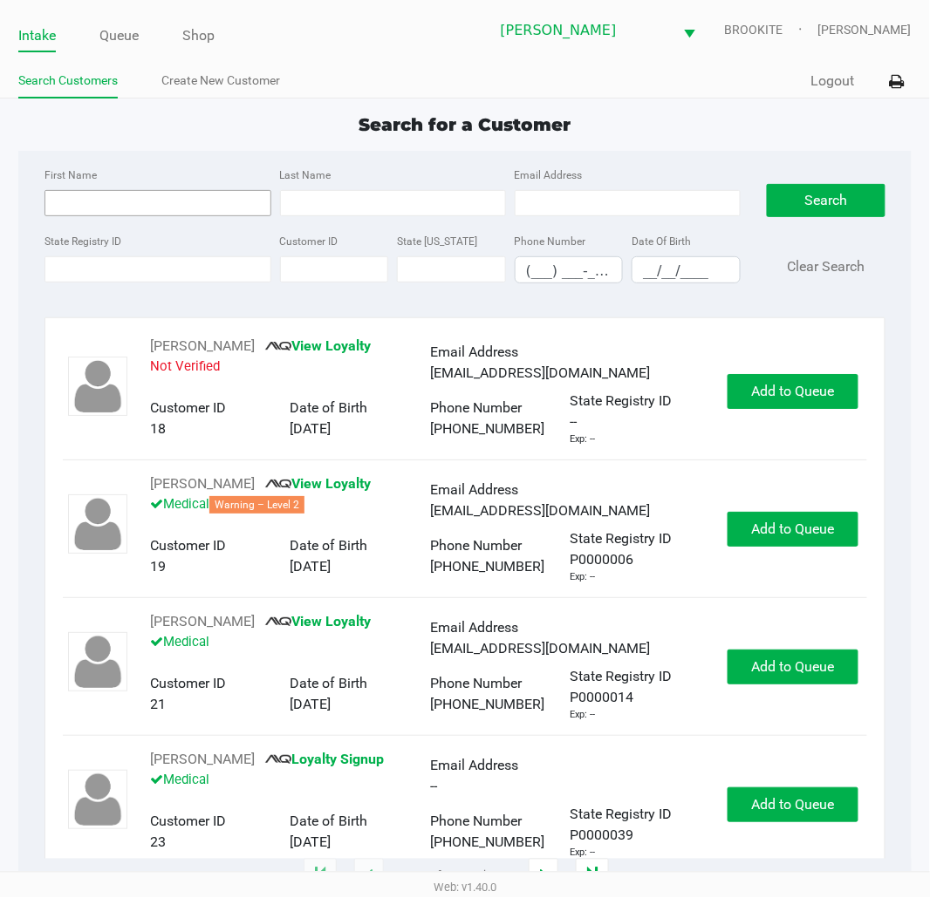
click at [179, 196] on input "First Name" at bounding box center [157, 203] width 226 height 26
type input "jessica"
type input "skaggs"
click at [836, 214] on button "Search" at bounding box center [826, 200] width 119 height 33
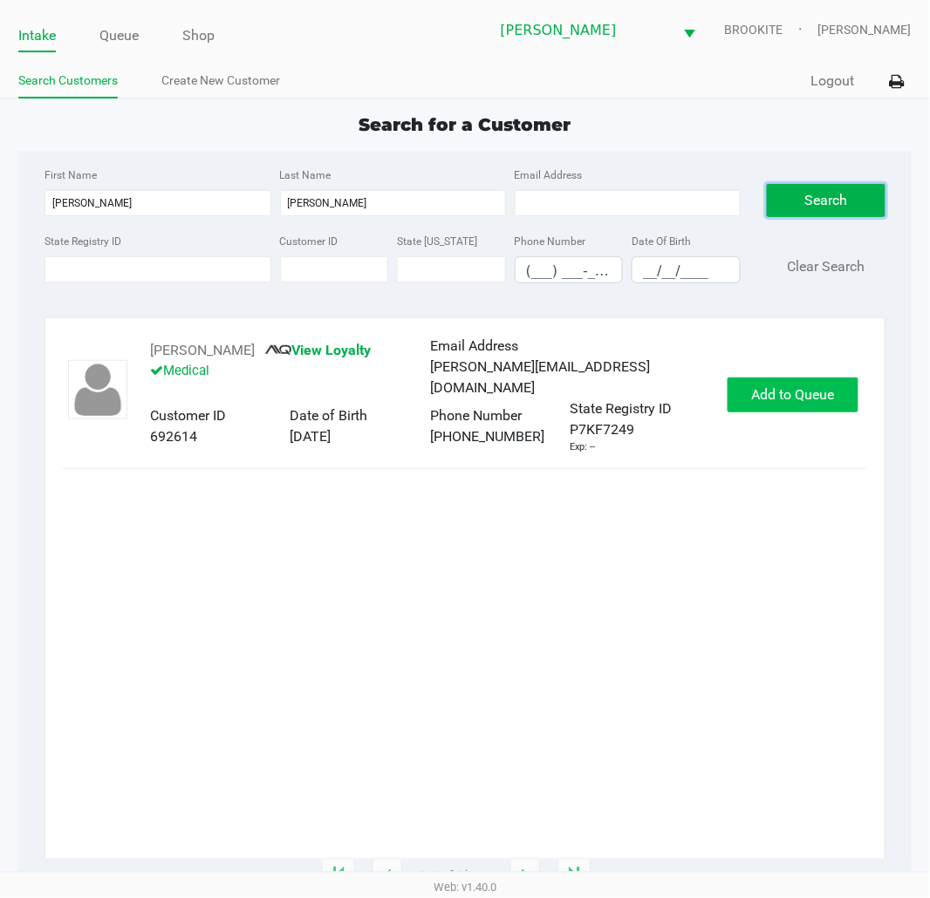
click at [816, 393] on span "Add to Queue" at bounding box center [792, 394] width 83 height 17
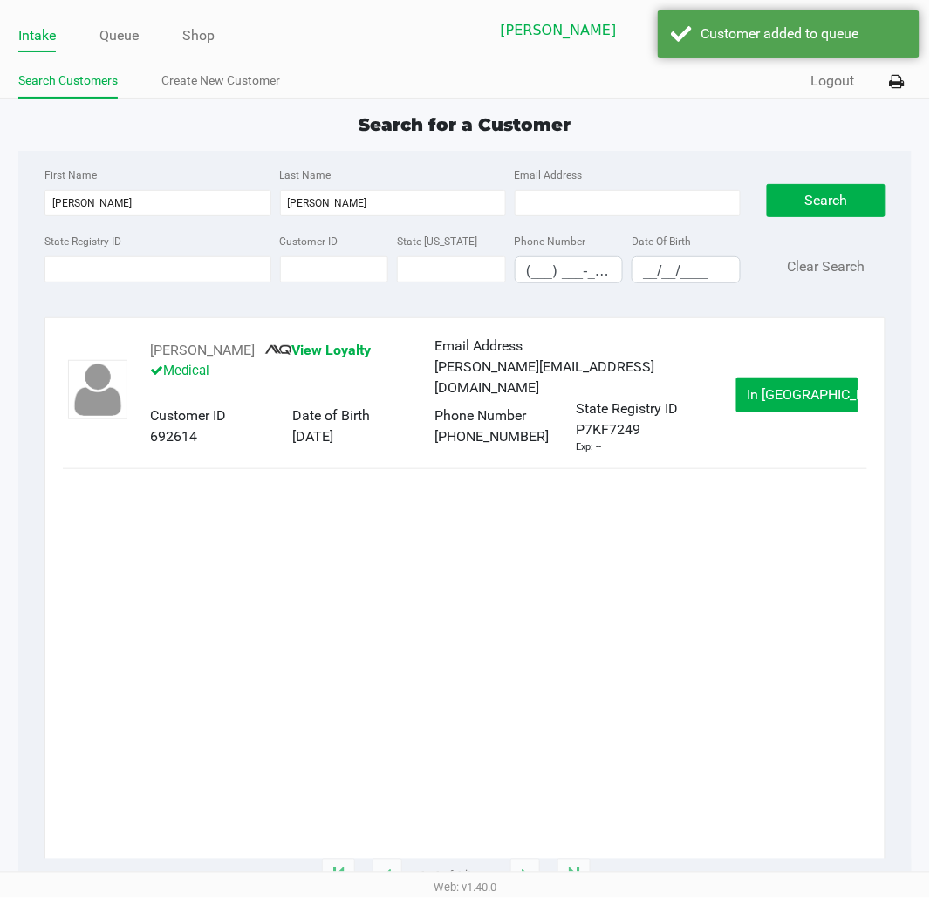
click at [813, 399] on span "In Queue" at bounding box center [821, 394] width 147 height 17
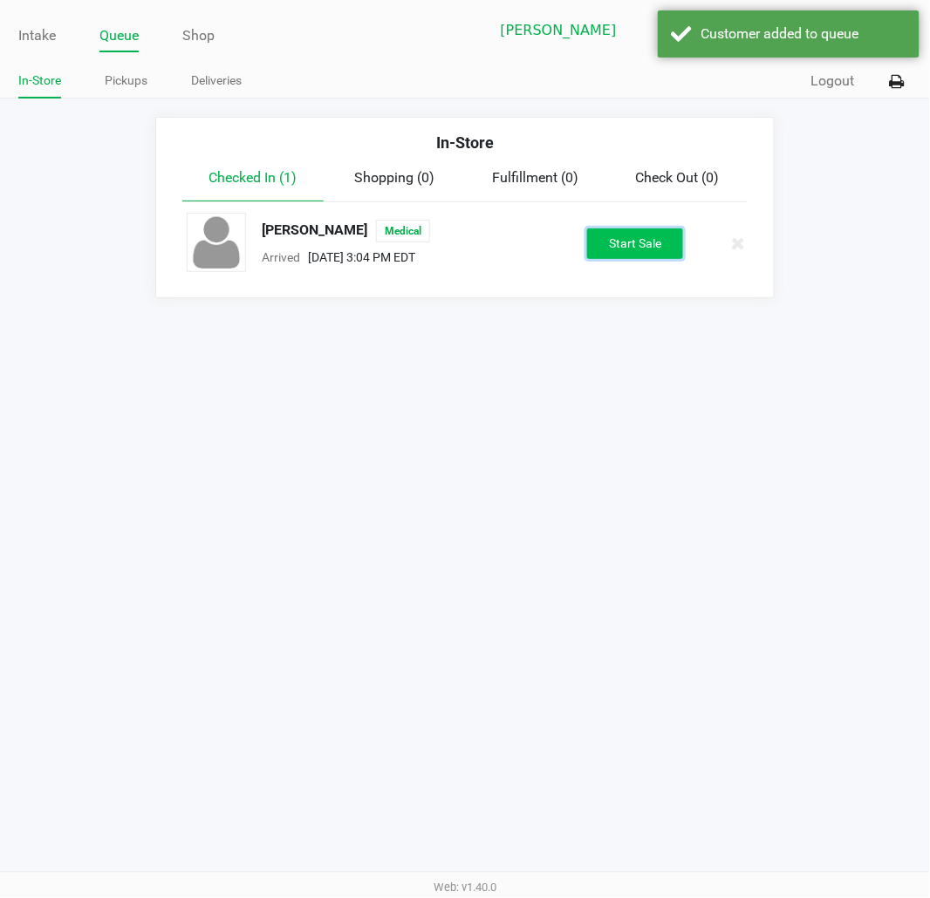
click at [606, 253] on button "Start Sale" at bounding box center [635, 244] width 96 height 31
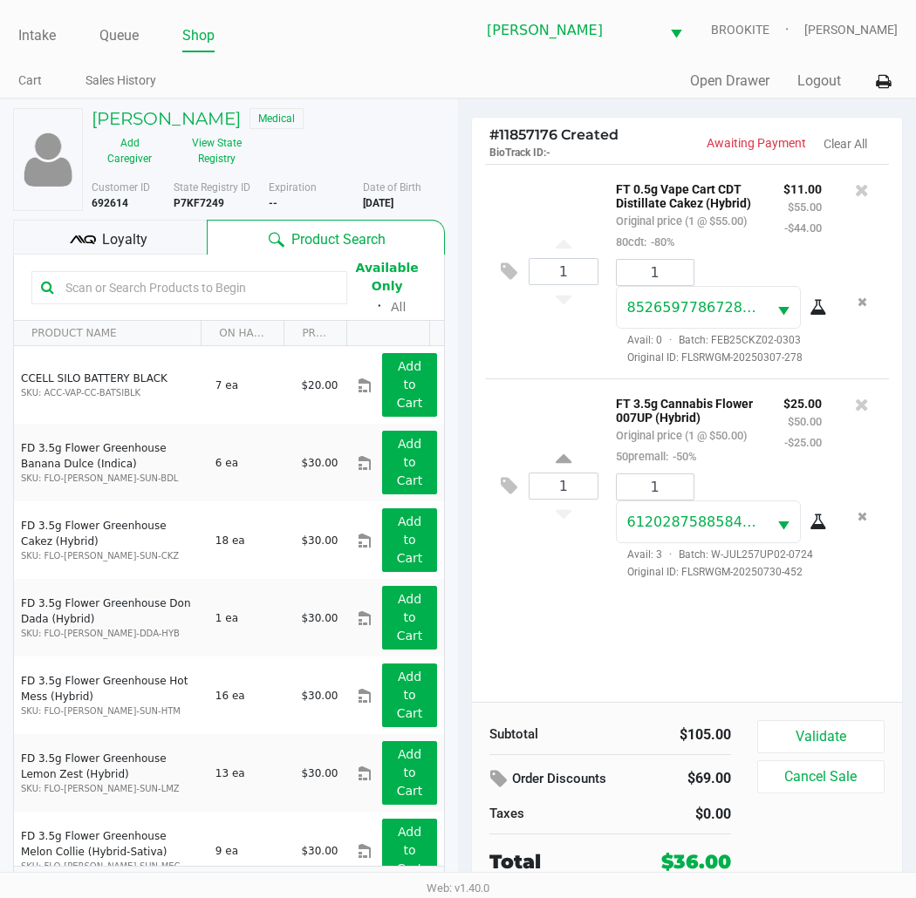
click at [710, 659] on div "1 FT 0.5g Vape Cart CDT Distillate Cakez (Hybrid) Original price (1 @ $55.00) 8…" at bounding box center [687, 433] width 430 height 538
click at [782, 733] on button "Validate" at bounding box center [820, 736] width 127 height 33
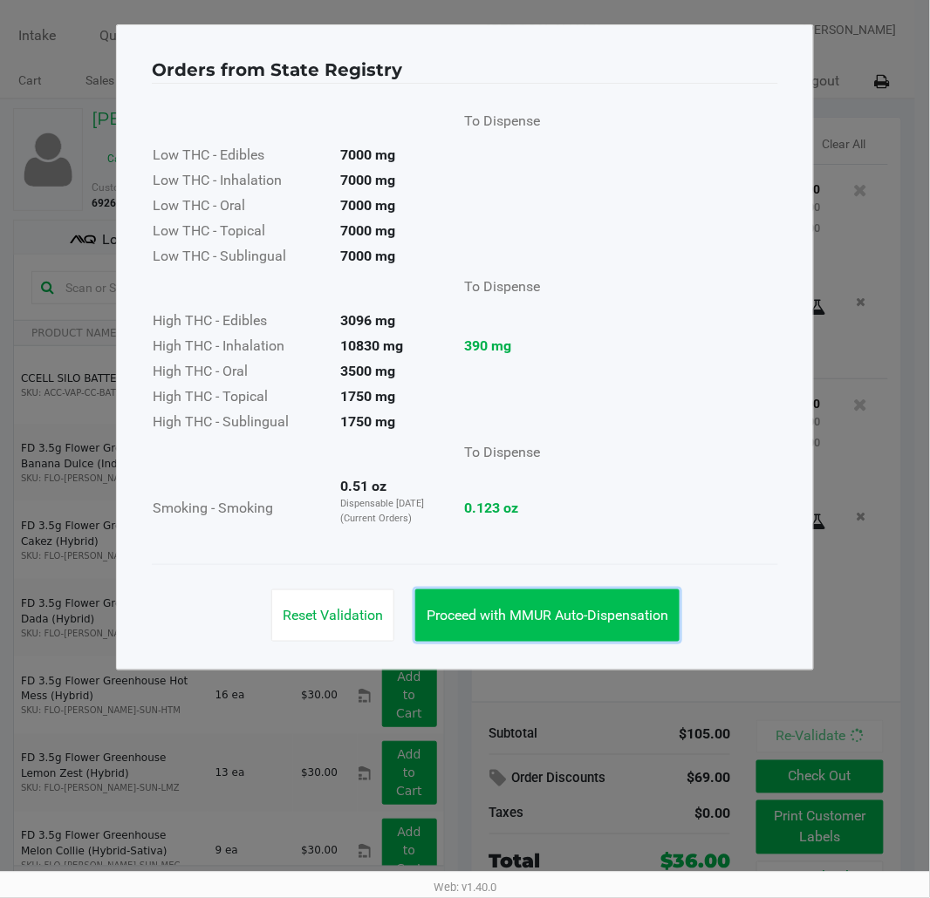
click at [597, 638] on button "Proceed with MMUR Auto-Dispensation" at bounding box center [547, 616] width 264 height 52
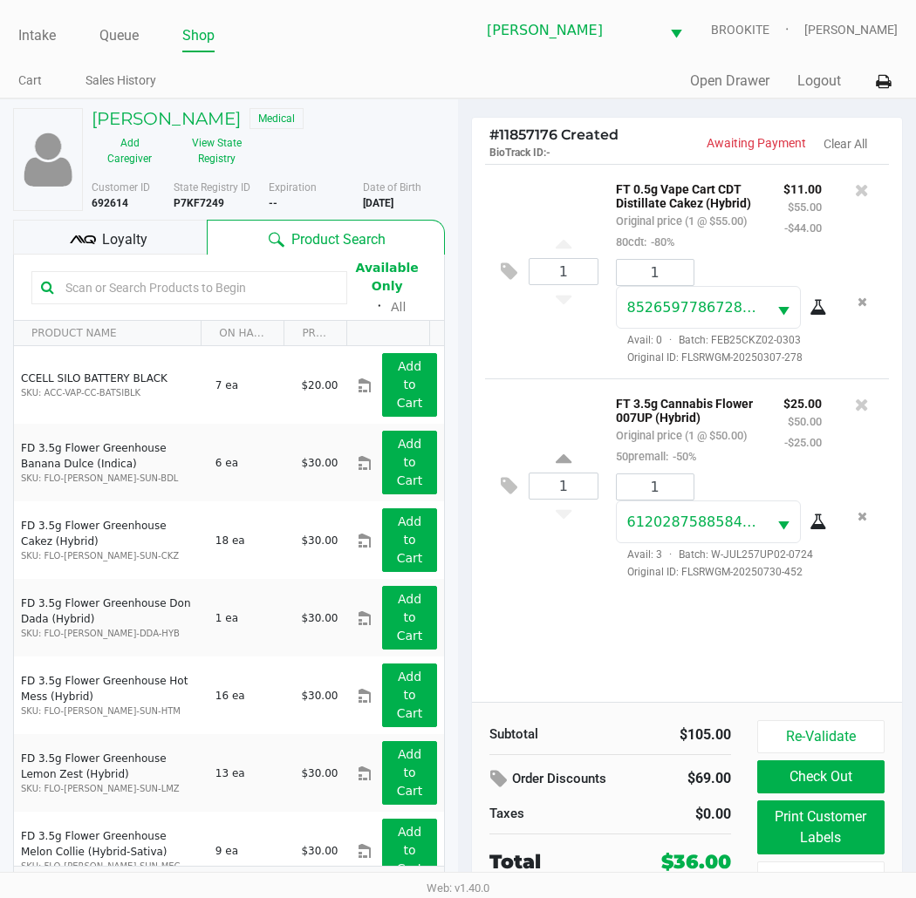
click at [827, 808] on button "Print Customer Labels" at bounding box center [820, 828] width 127 height 54
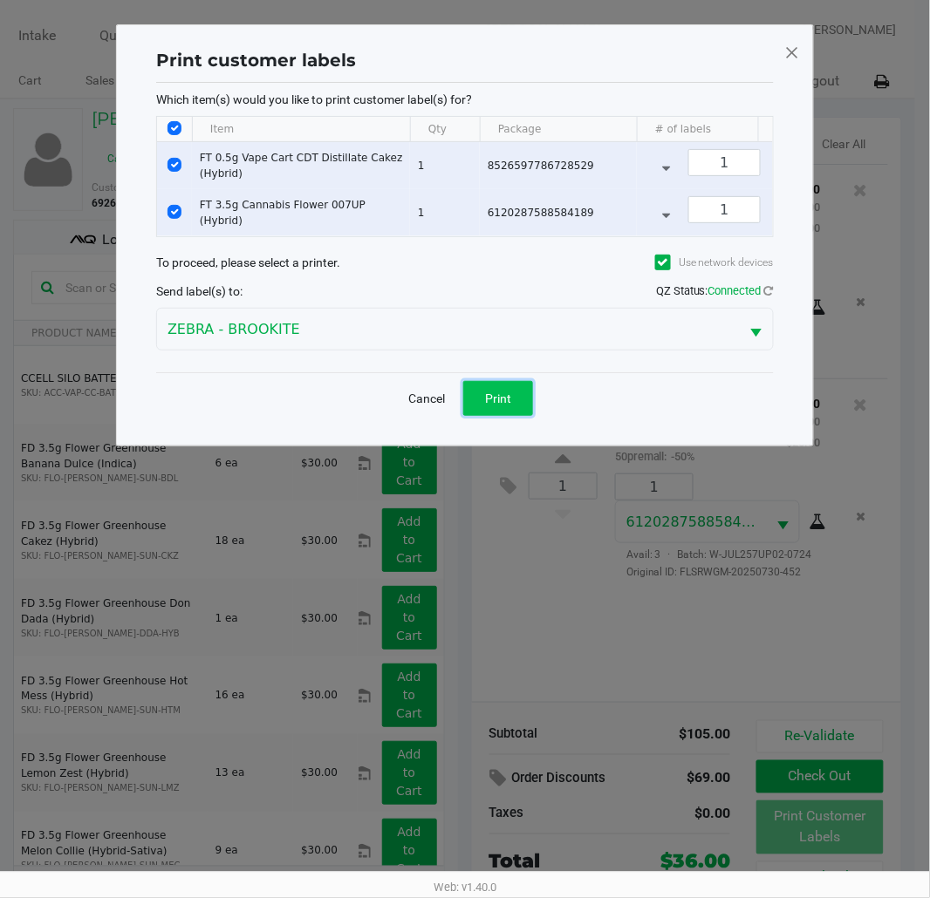
click at [509, 416] on button "Print" at bounding box center [498, 398] width 70 height 35
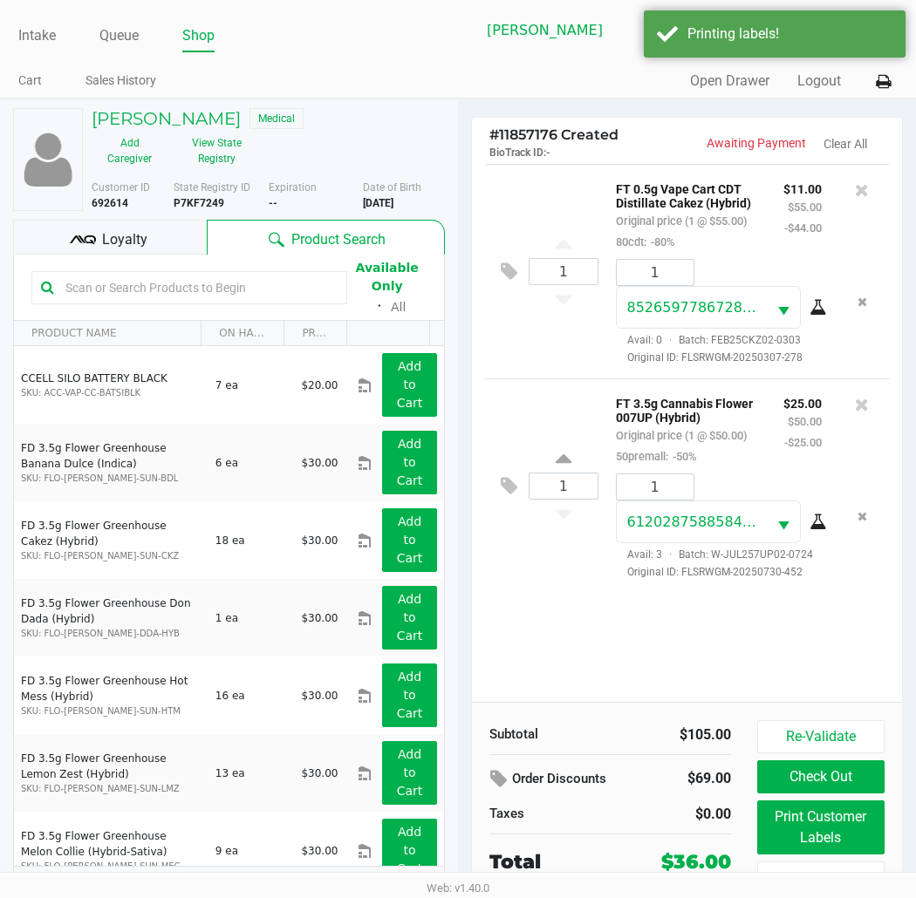
click at [836, 782] on button "Check Out" at bounding box center [820, 777] width 127 height 33
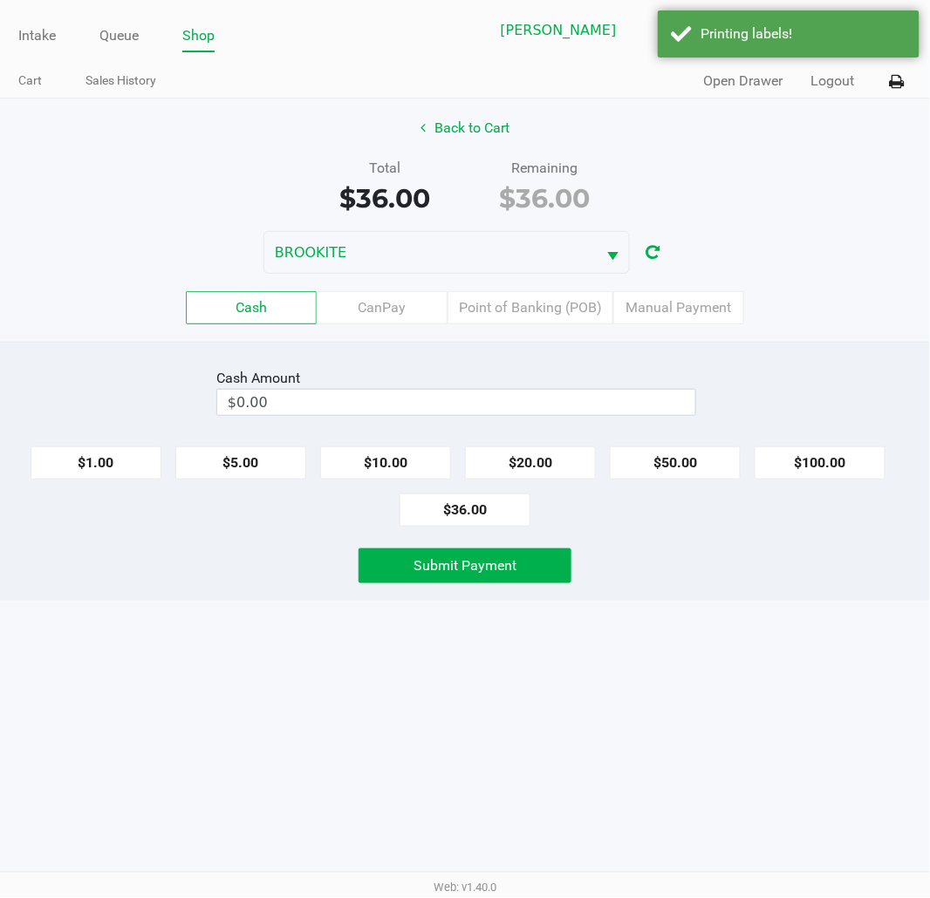
click at [397, 321] on label "CanPay" at bounding box center [382, 307] width 131 height 33
click at [0, 0] on 2 "CanPay" at bounding box center [0, 0] width 0 height 0
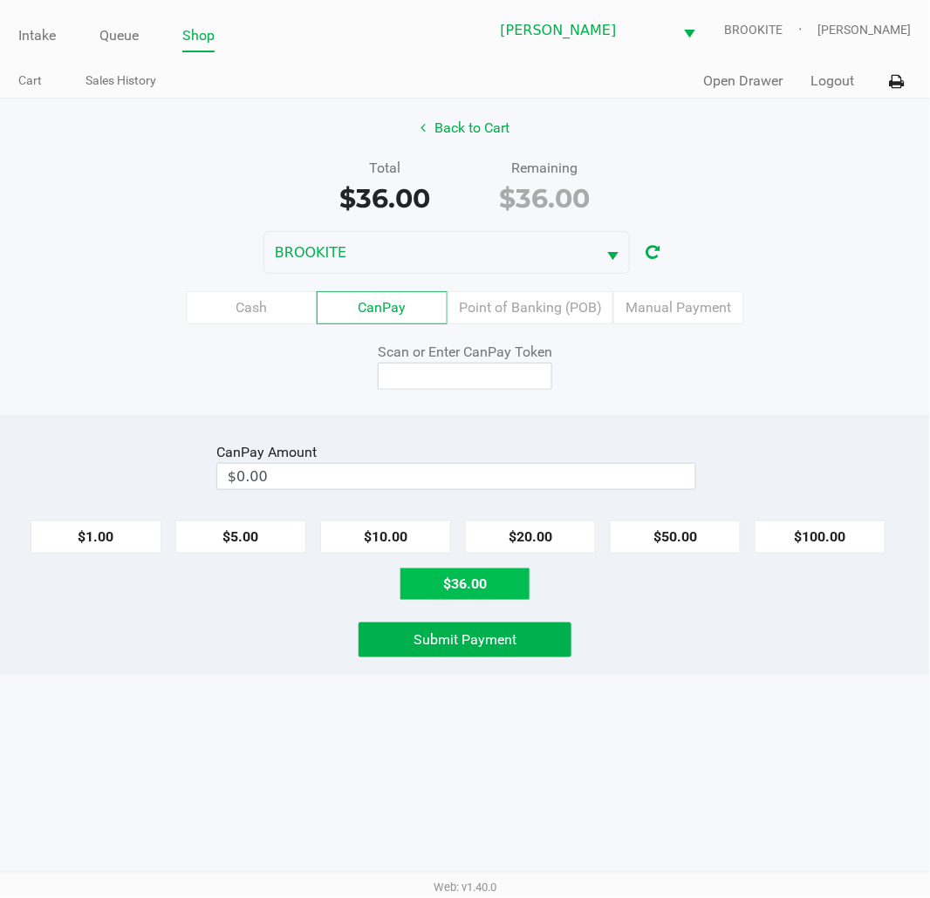
click at [467, 569] on button "$36.00" at bounding box center [464, 584] width 131 height 33
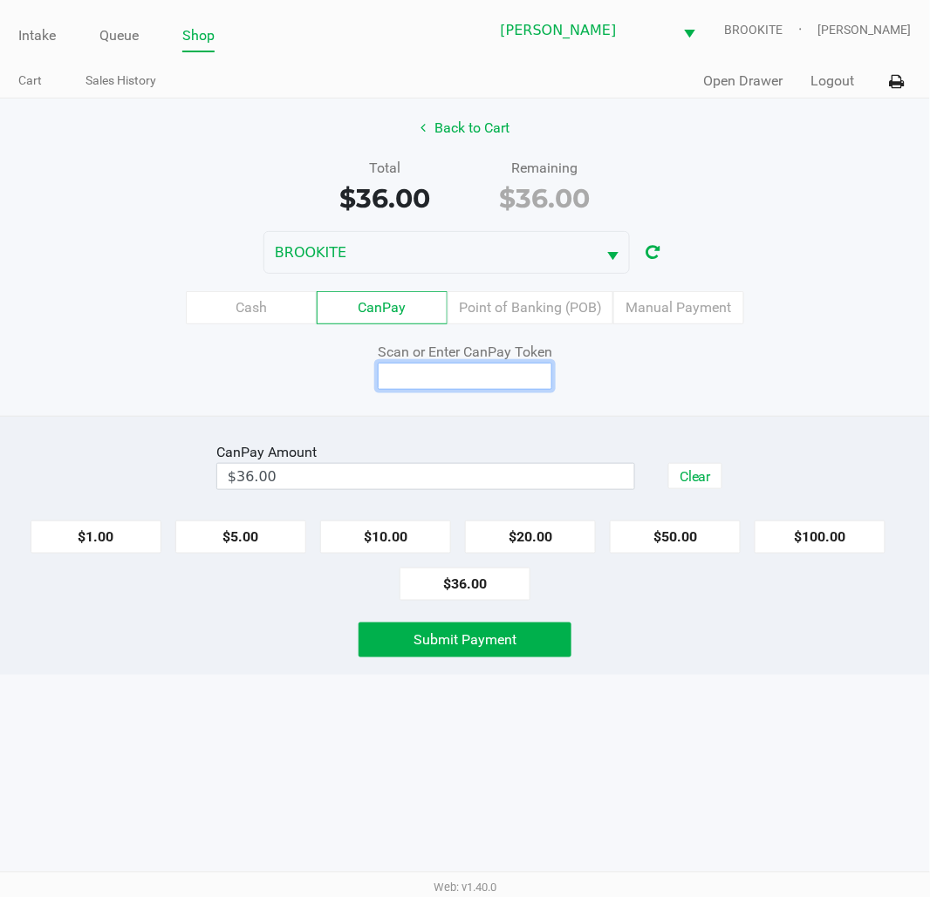
click at [457, 368] on input at bounding box center [465, 376] width 174 height 27
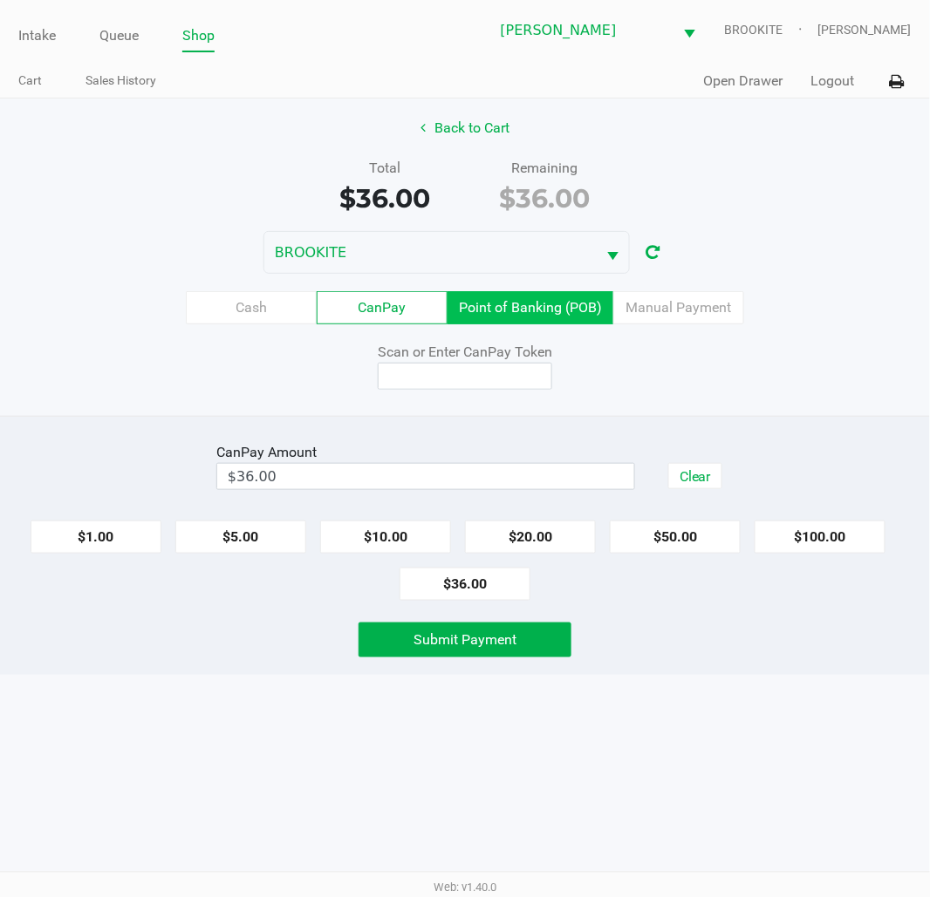
click at [552, 310] on label "Point of Banking (POB)" at bounding box center [530, 307] width 166 height 33
click at [0, 0] on 7 "Point of Banking (POB)" at bounding box center [0, 0] width 0 height 0
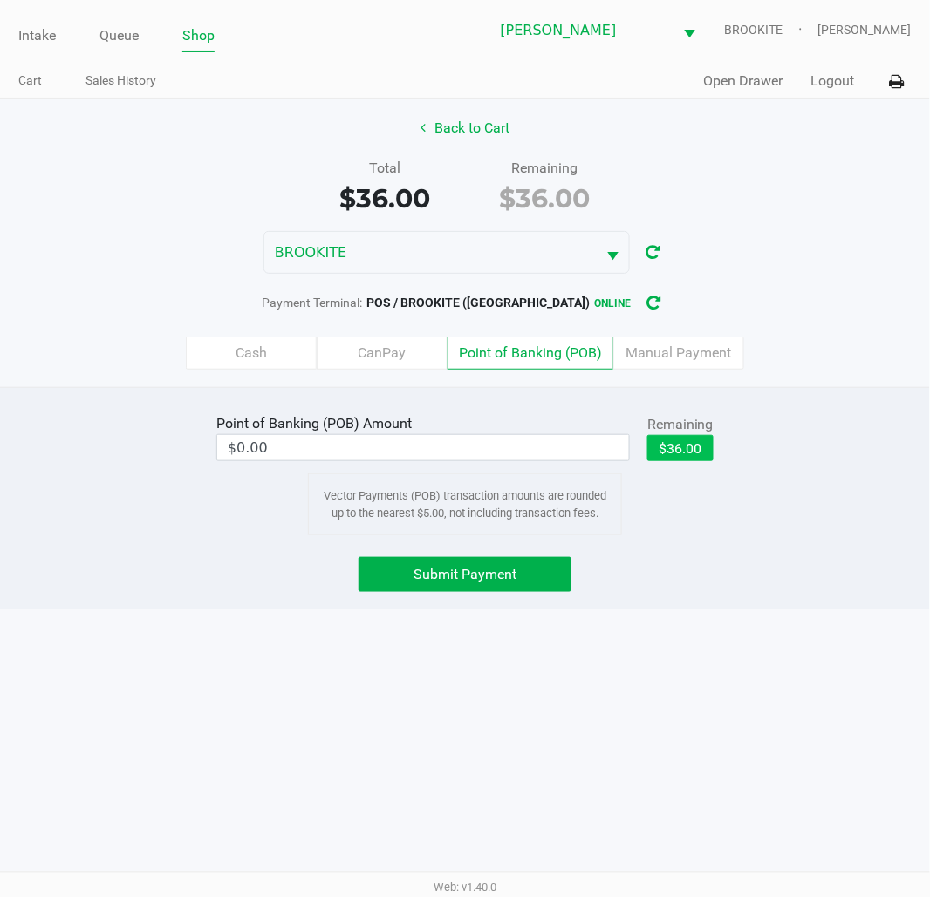
click at [677, 445] on button "$36.00" at bounding box center [680, 448] width 66 height 26
type input "$36.00"
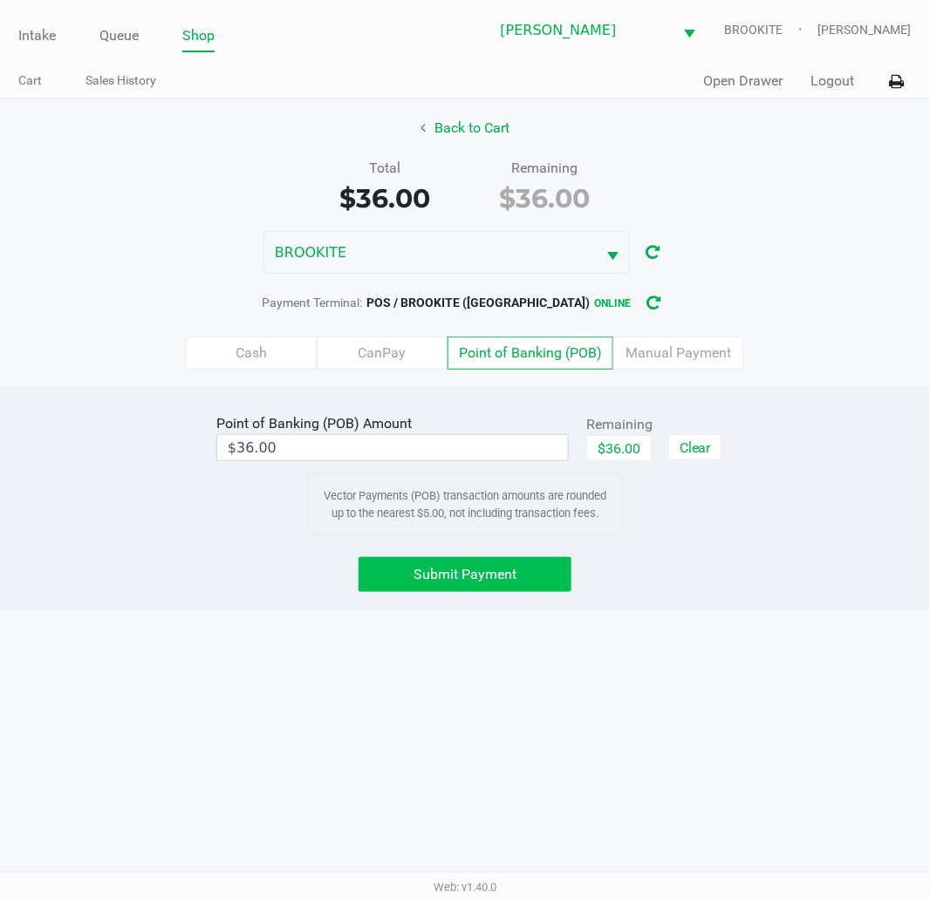
click at [532, 565] on button "Submit Payment" at bounding box center [464, 574] width 213 height 35
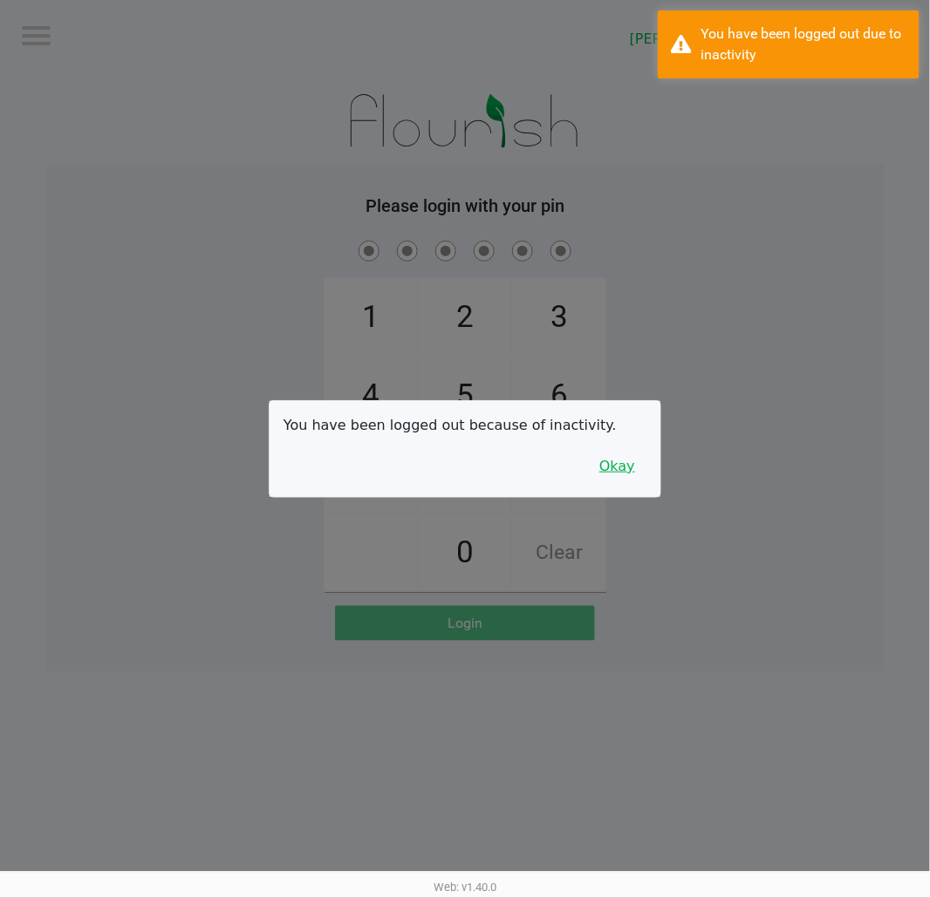
click at [632, 463] on button "Okay" at bounding box center [617, 466] width 58 height 33
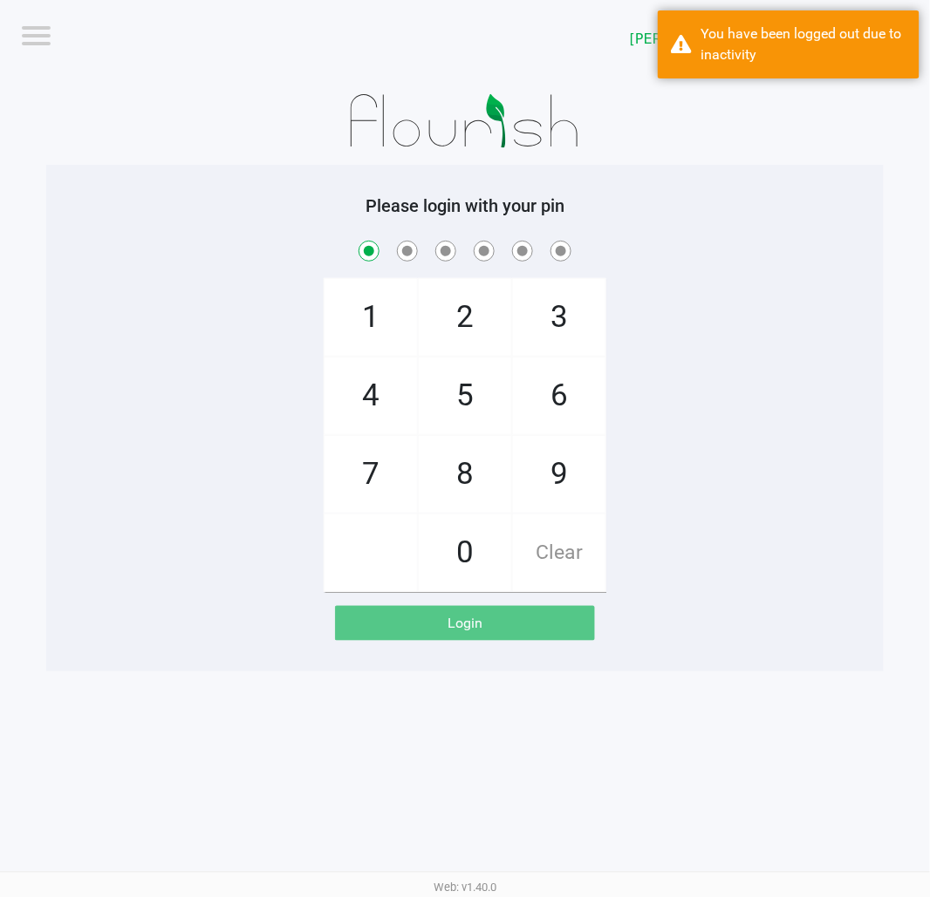
checkbox input "true"
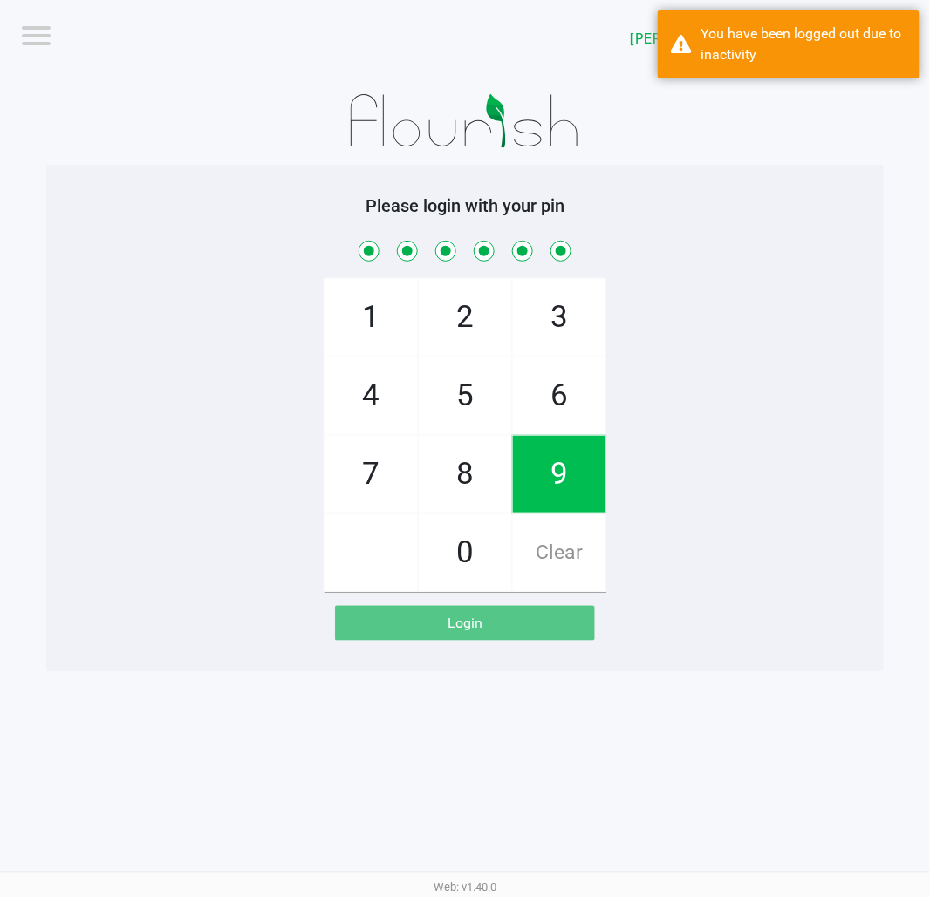
checkbox input "true"
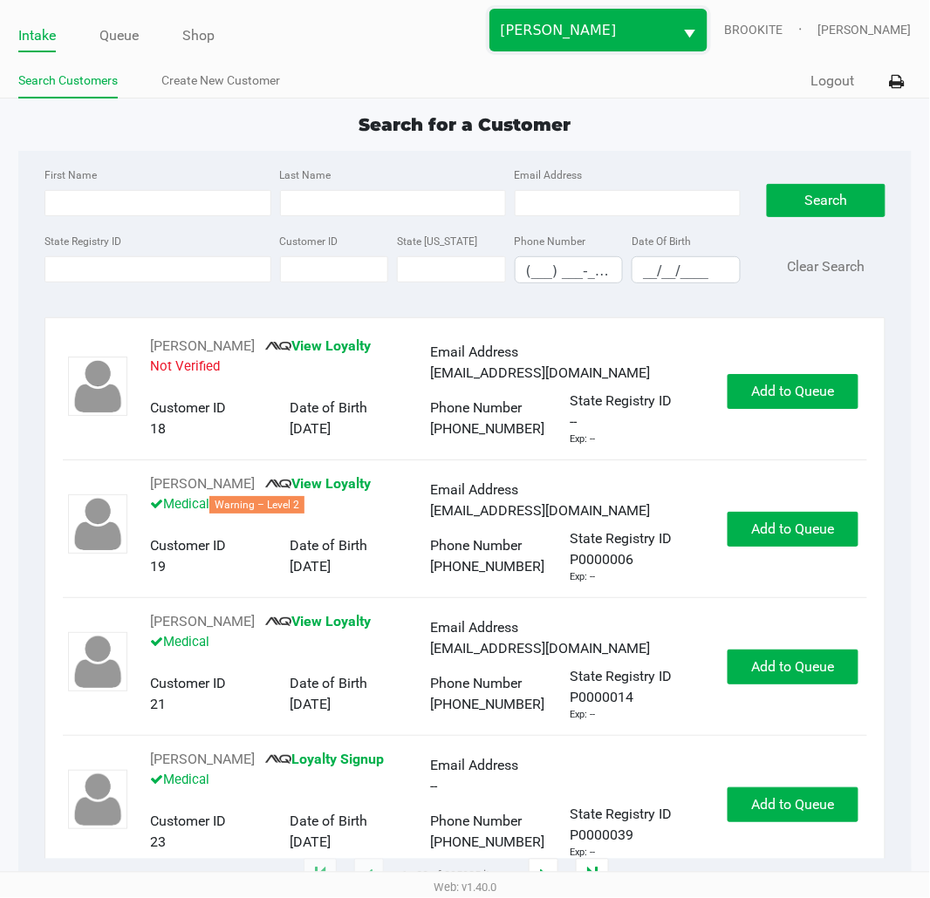
click at [626, 49] on span "[PERSON_NAME]" at bounding box center [581, 30] width 183 height 41
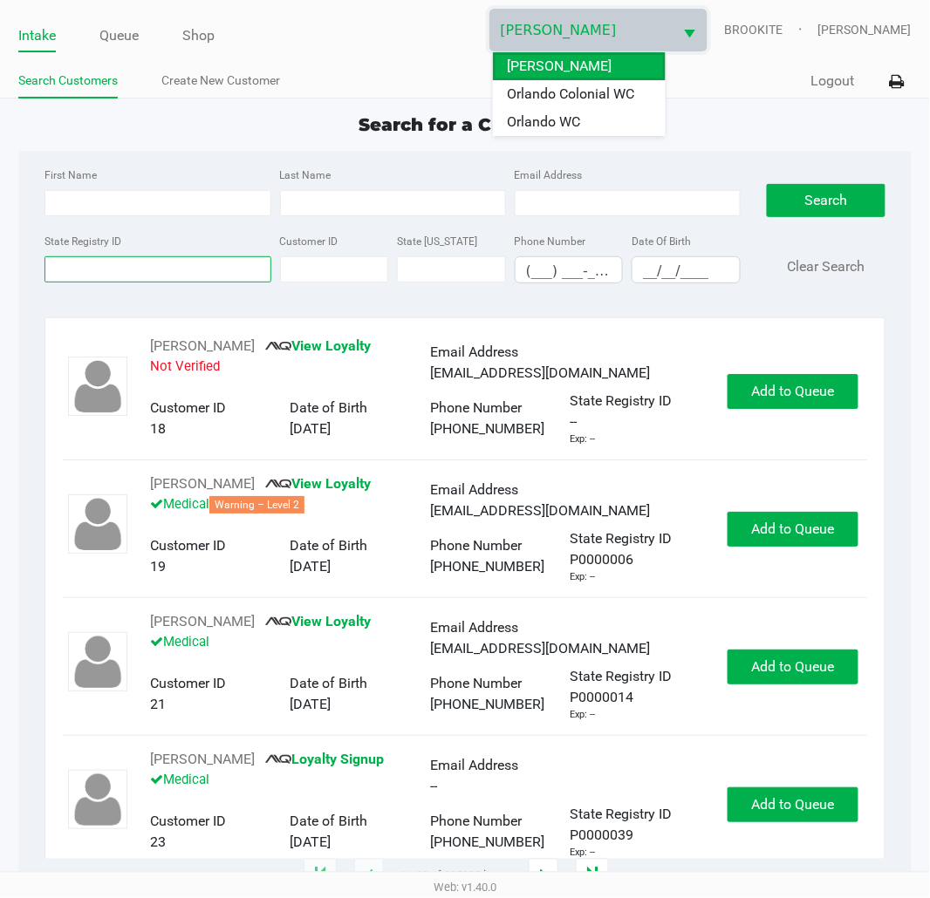
click at [129, 267] on input "State Registry ID" at bounding box center [157, 269] width 226 height 26
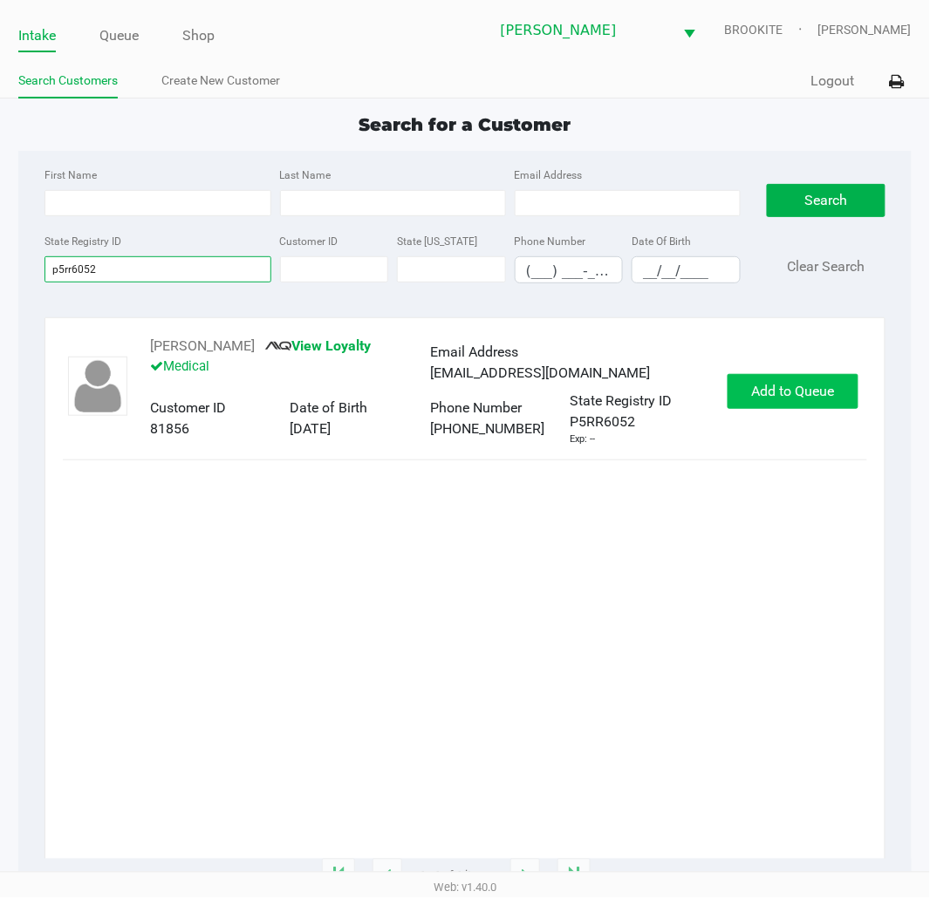
type input "p5rr6052"
click at [782, 386] on span "Add to Queue" at bounding box center [792, 391] width 83 height 17
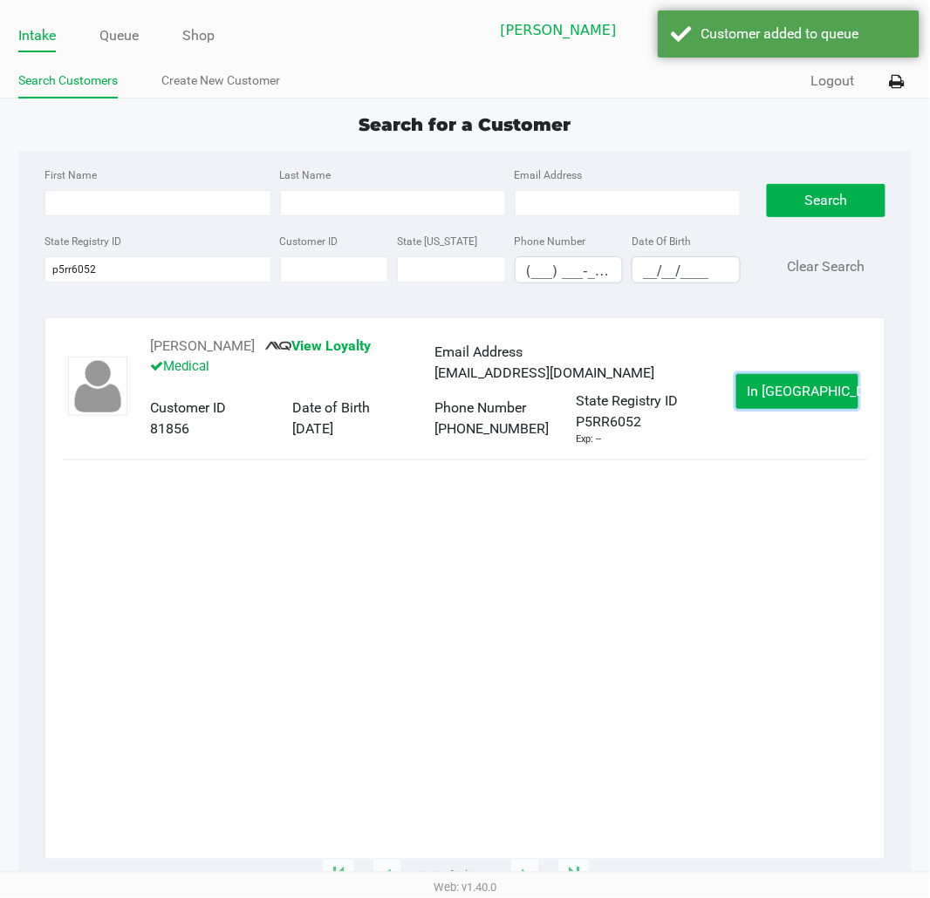
drag, startPoint x: 807, startPoint y: 406, endPoint x: 850, endPoint y: 415, distance: 43.8
click at [804, 406] on button "In Queue" at bounding box center [797, 391] width 122 height 35
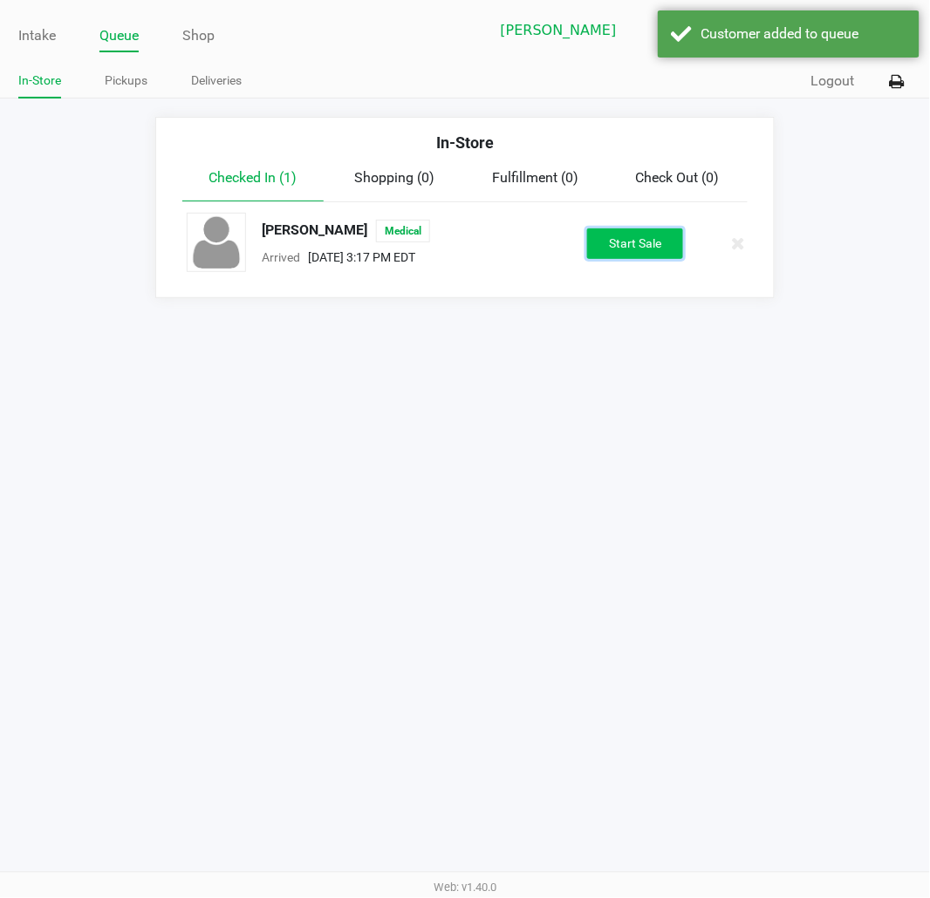
click at [647, 236] on button "Start Sale" at bounding box center [635, 244] width 96 height 31
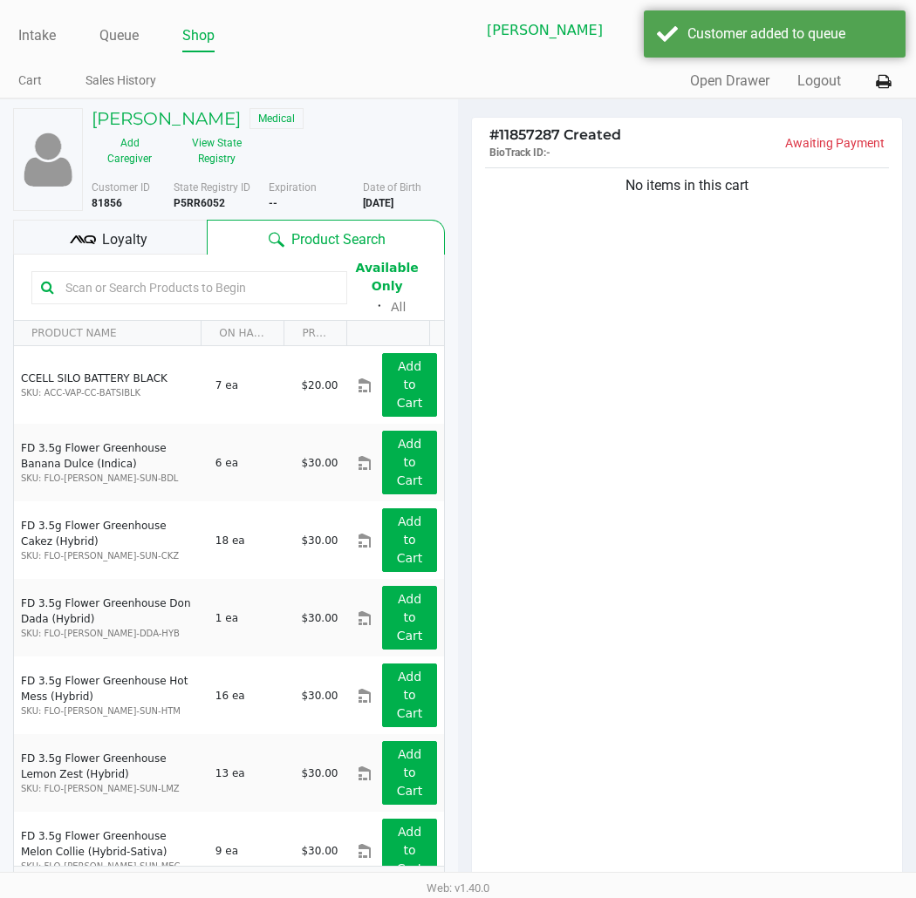
click at [103, 294] on input "text" at bounding box center [197, 288] width 279 height 26
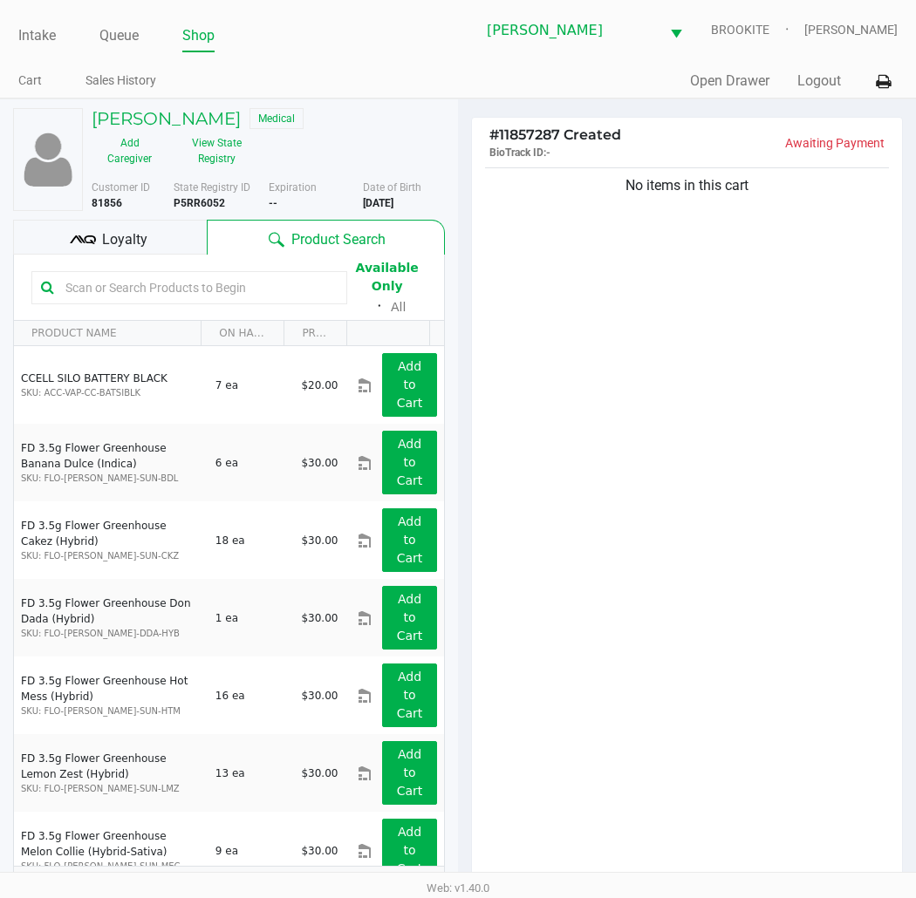
click at [801, 669] on div "No items in this cart" at bounding box center [687, 529] width 430 height 730
click at [210, 283] on input "text" at bounding box center [197, 288] width 279 height 26
drag, startPoint x: 664, startPoint y: 445, endPoint x: 61, endPoint y: 255, distance: 632.0
click at [650, 434] on div "No items in this cart" at bounding box center [687, 529] width 430 height 730
click at [153, 284] on input "text" at bounding box center [197, 288] width 279 height 26
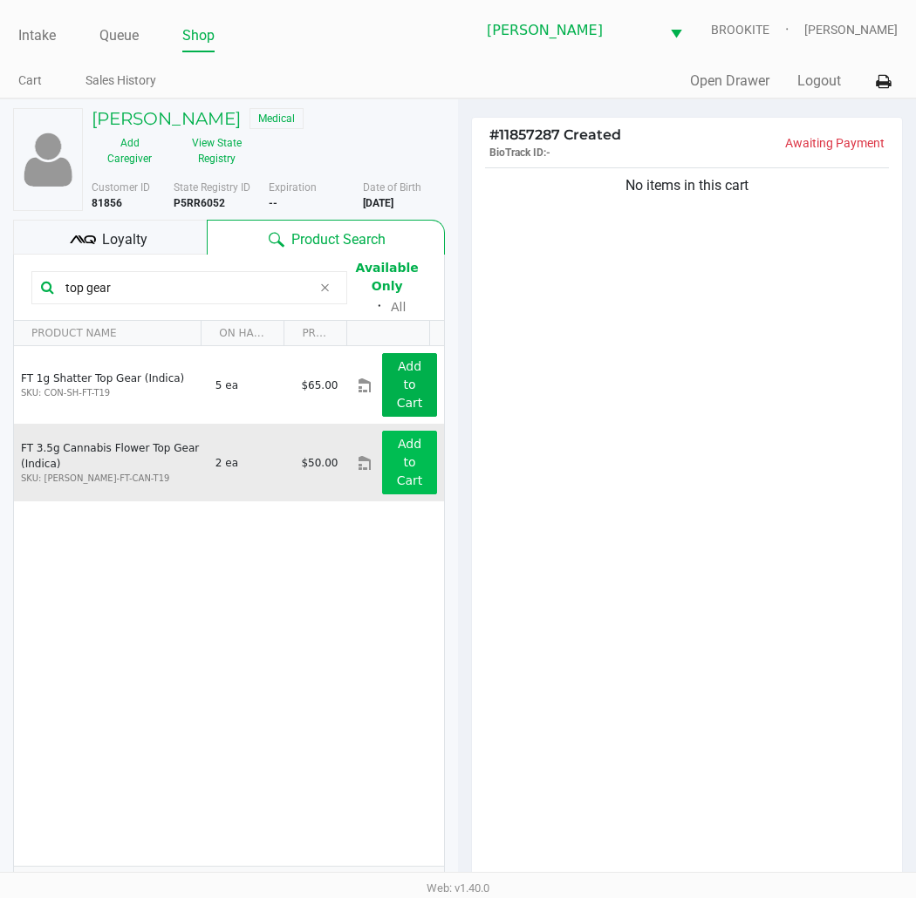
type input "top gear"
click at [397, 461] on app-button-loader "Add to Cart" at bounding box center [410, 462] width 26 height 51
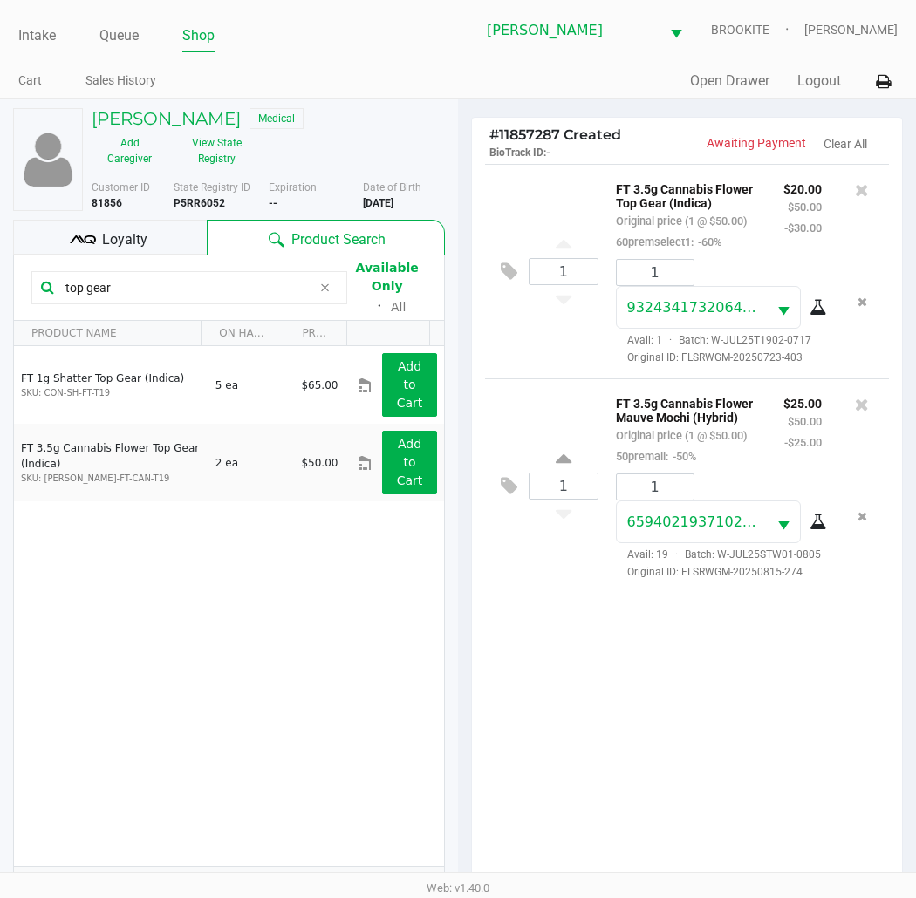
click at [542, 669] on div "1 FT 3.5g Cannabis Flower Top Gear (Indica) Original price (1 @ $50.00) 60prems…" at bounding box center [687, 529] width 430 height 730
click at [648, 719] on div "1 FT 3.5g Cannabis Flower Top Gear (Indica) Original price (1 @ $50.00) 60prems…" at bounding box center [687, 529] width 430 height 730
drag, startPoint x: 211, startPoint y: 283, endPoint x: 0, endPoint y: 310, distance: 212.7
click at [0, 305] on div "Megan Burge Medical Add Caregiver View State Registry Customer ID 81856 State R…" at bounding box center [229, 592] width 458 height 987
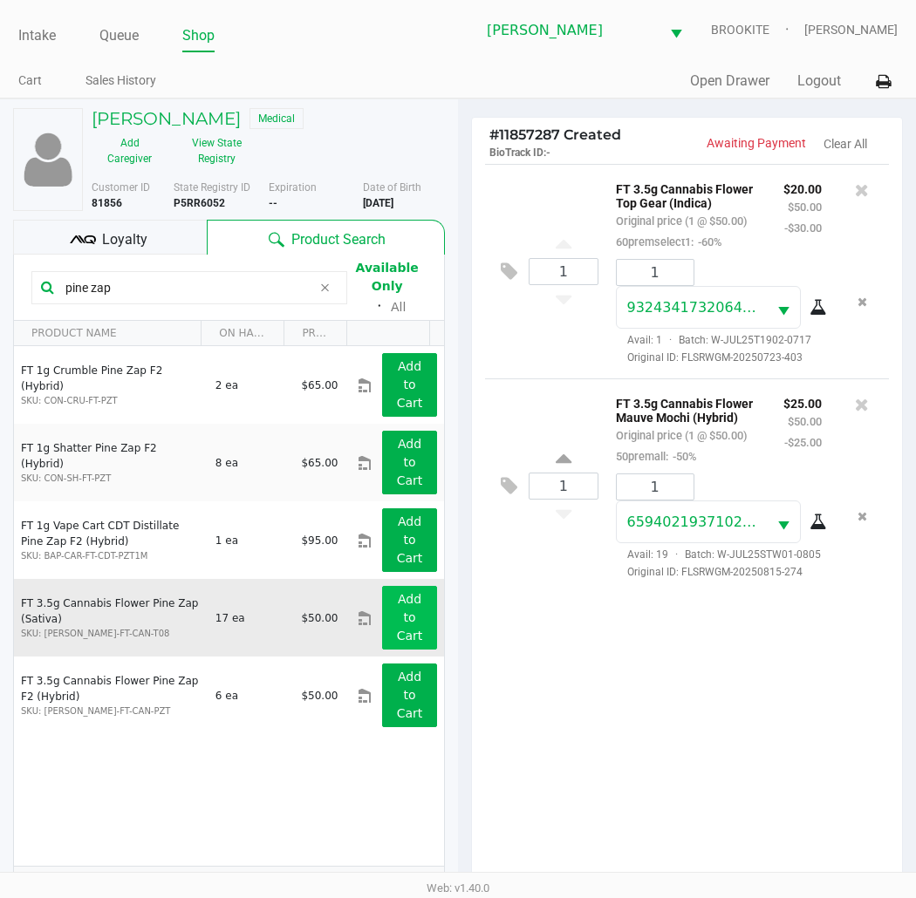
type input "pine zap"
click at [387, 615] on button "Add to Cart" at bounding box center [409, 618] width 55 height 64
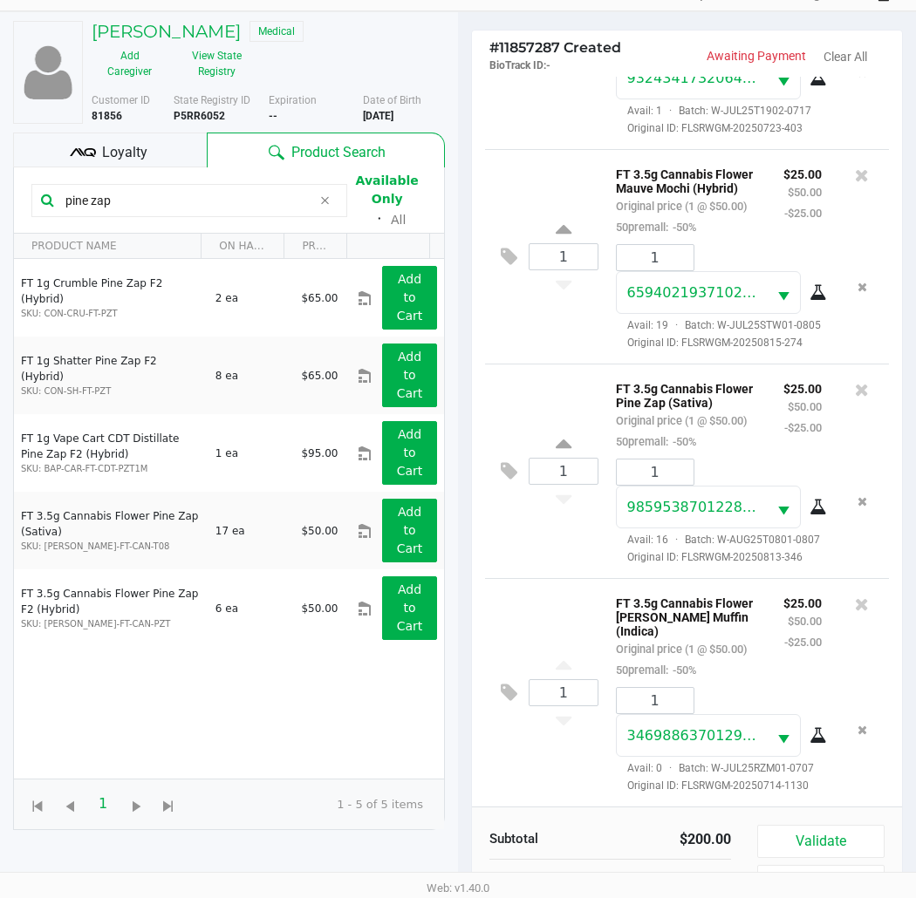
scroll to position [189, 0]
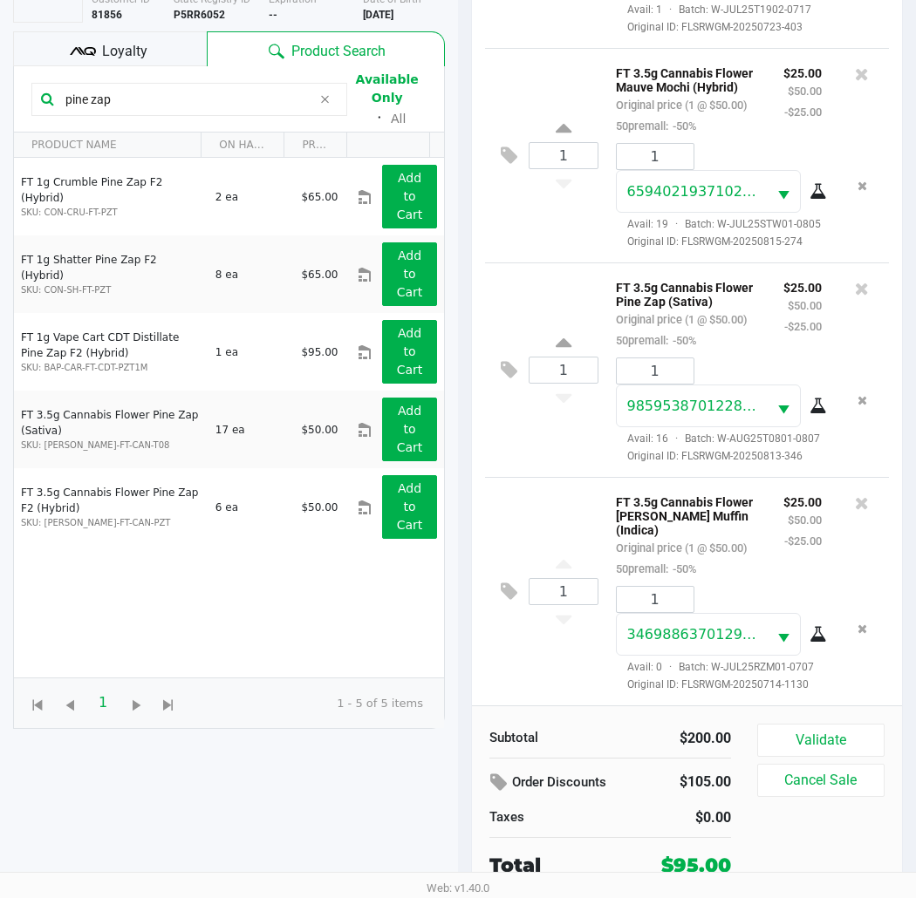
click at [131, 50] on span "Loyalty" at bounding box center [124, 51] width 45 height 21
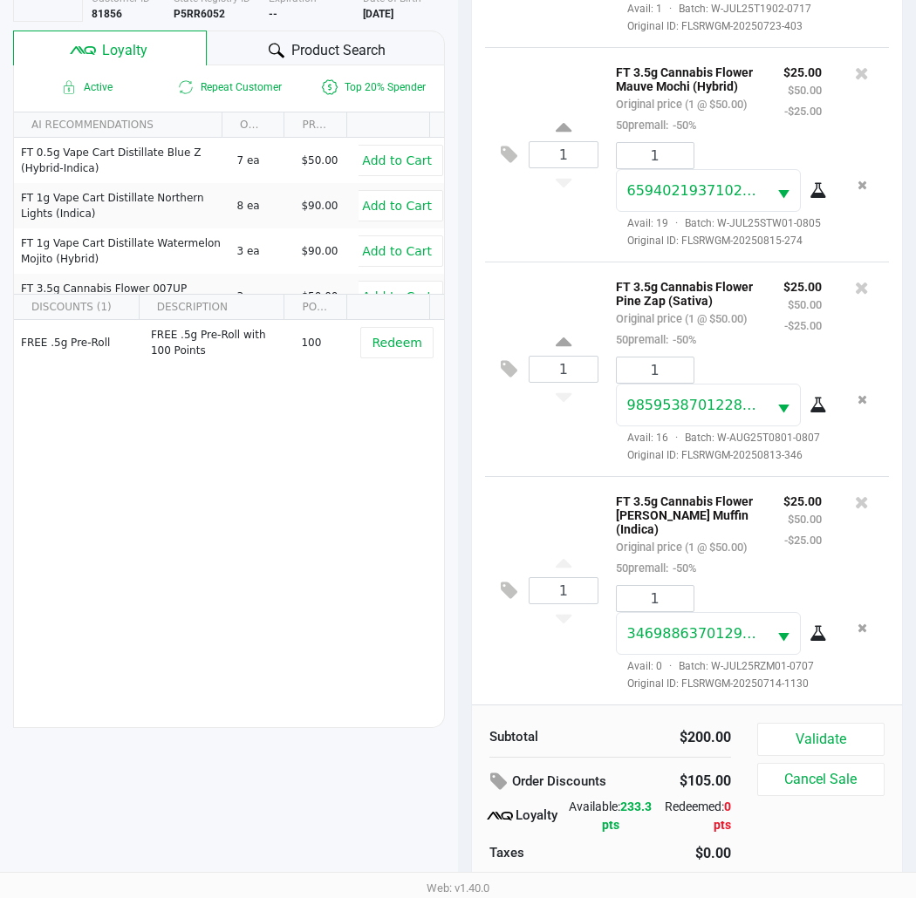
click at [831, 729] on button "Validate" at bounding box center [820, 739] width 127 height 33
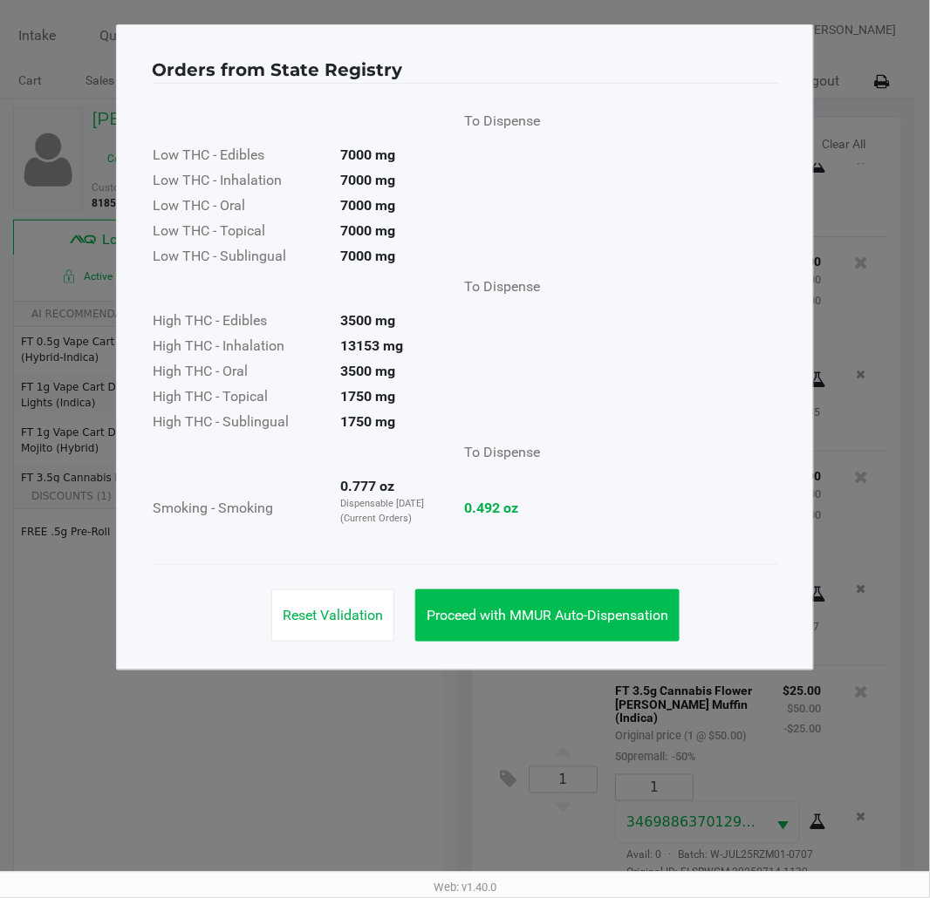
click at [581, 608] on span "Proceed with MMUR Auto-Dispensation" at bounding box center [548, 615] width 242 height 17
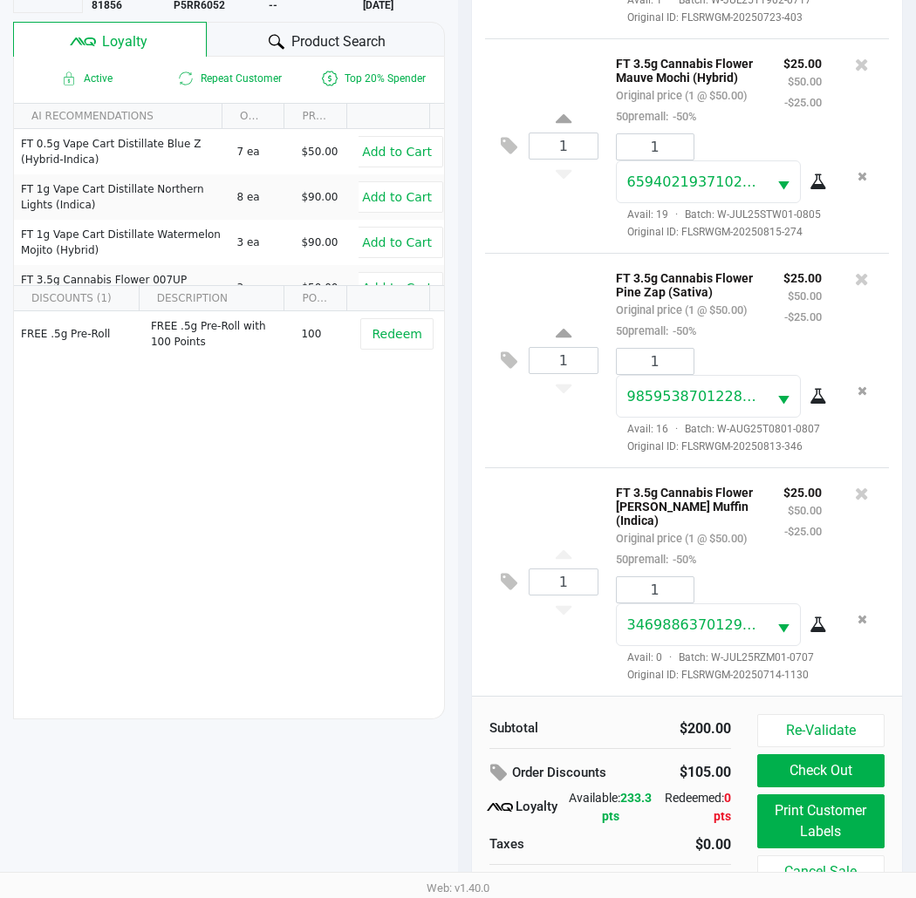
scroll to position [225, 0]
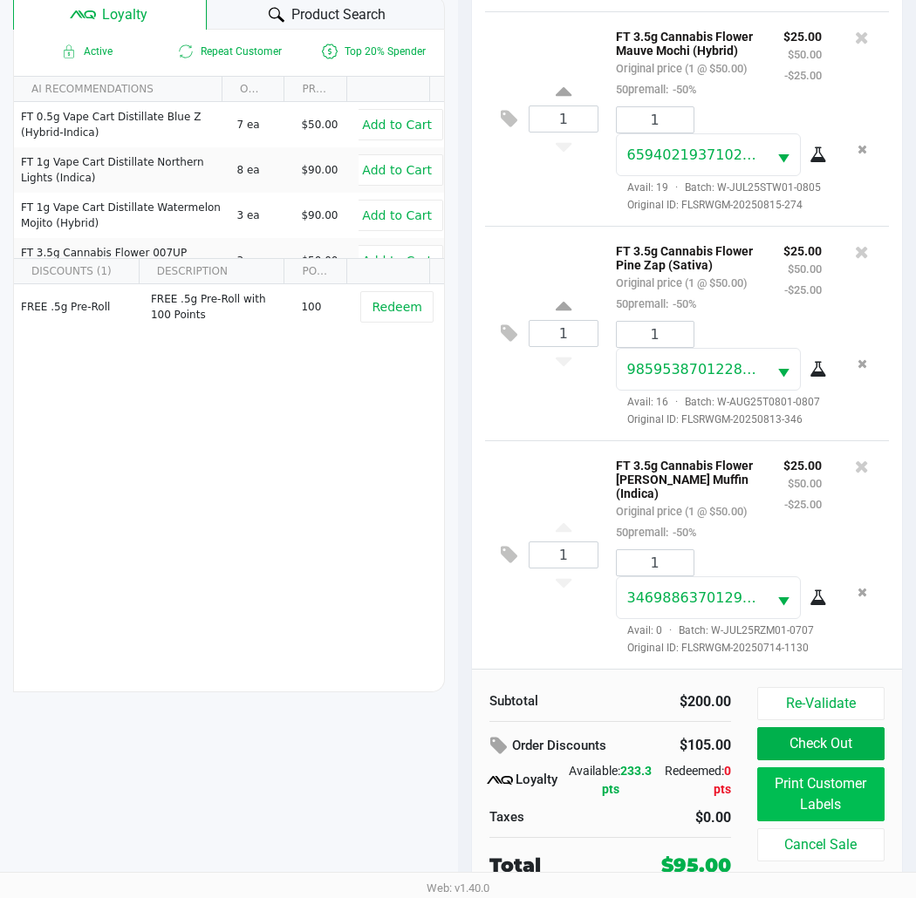
click at [836, 803] on button "Print Customer Labels" at bounding box center [820, 795] width 127 height 54
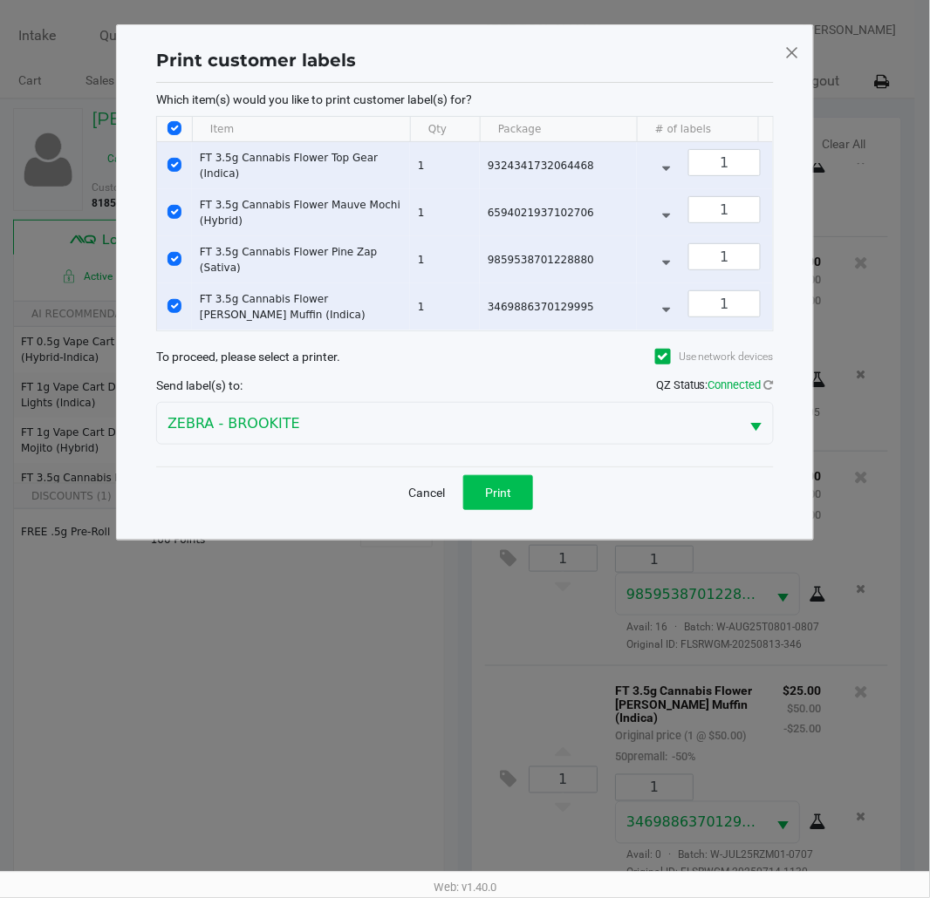
click at [509, 500] on span "Print" at bounding box center [498, 493] width 26 height 14
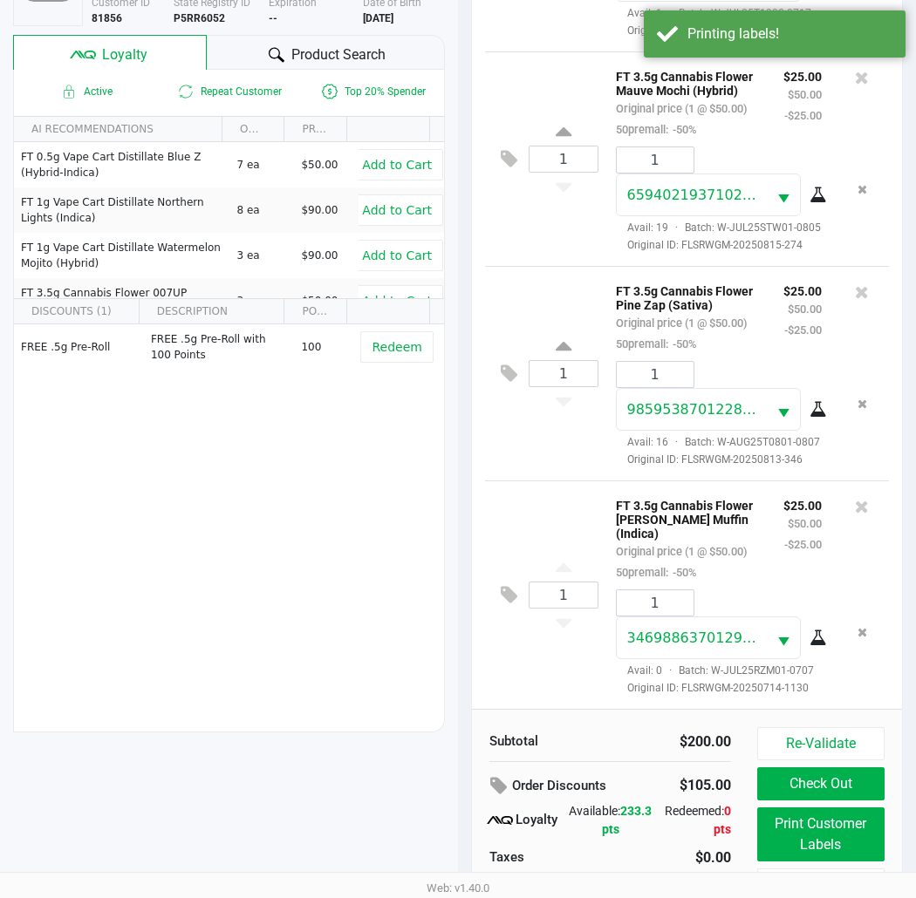
scroll to position [225, 0]
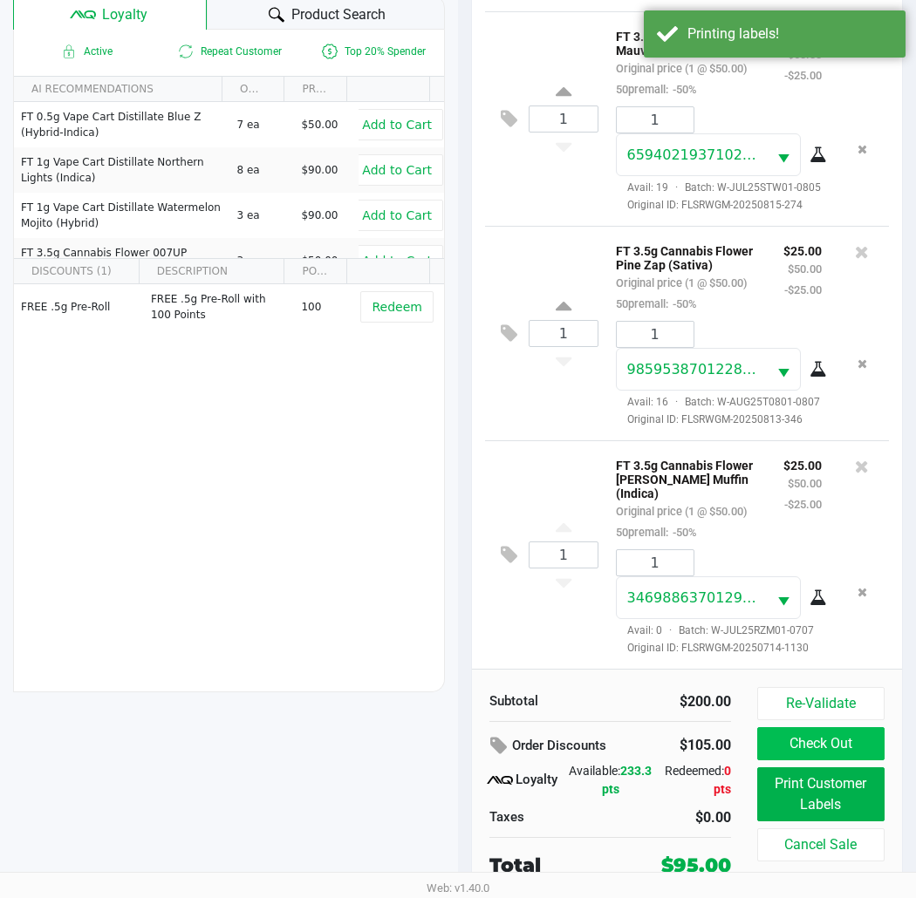
click at [836, 745] on button "Check Out" at bounding box center [820, 743] width 127 height 33
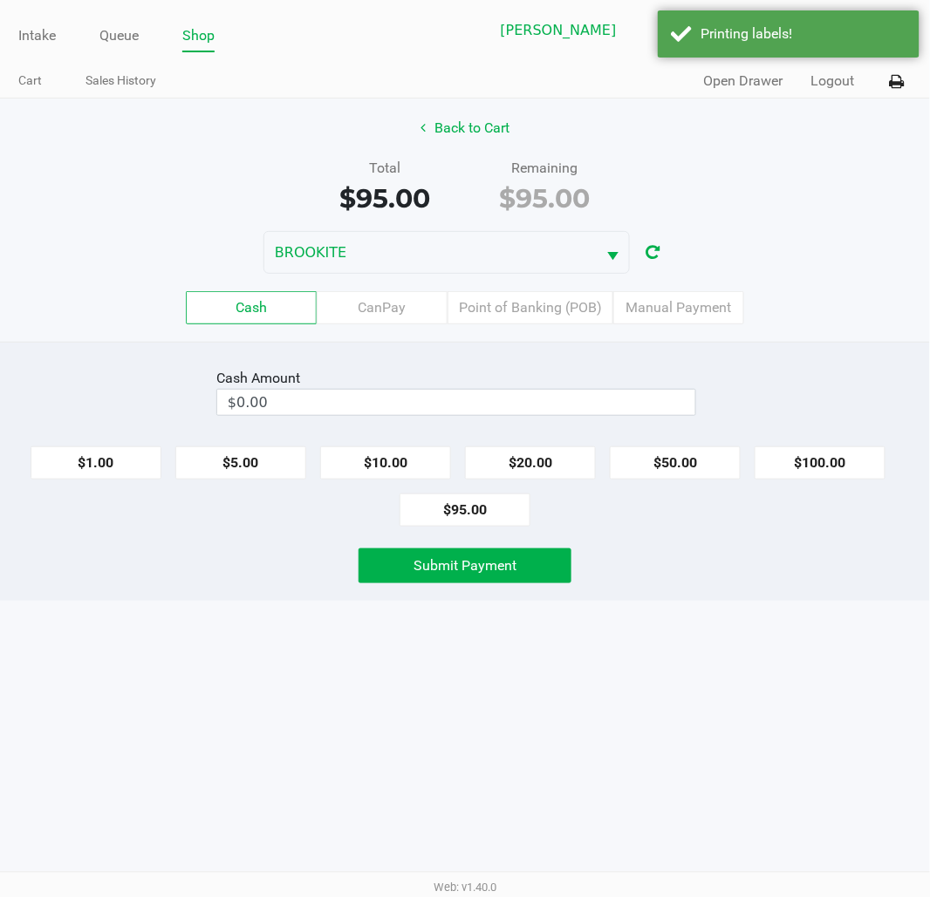
click at [389, 310] on label "CanPay" at bounding box center [382, 307] width 131 height 33
click at [0, 0] on 2 "CanPay" at bounding box center [0, 0] width 0 height 0
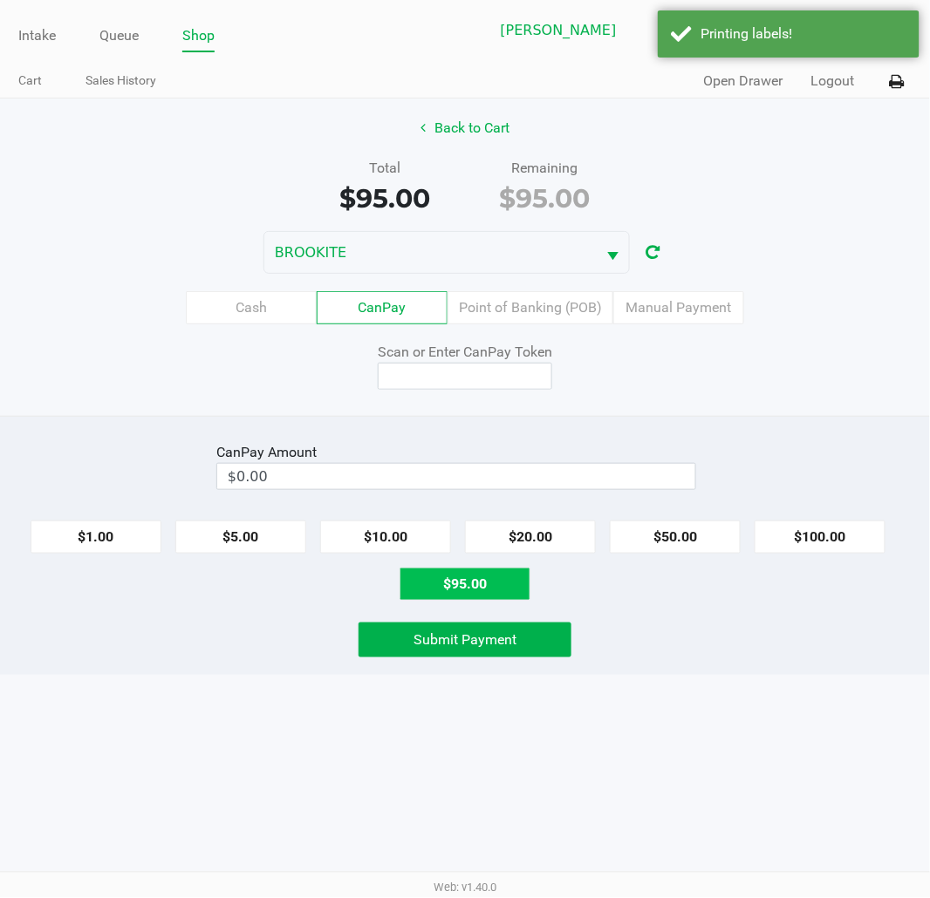
click at [476, 591] on button "$95.00" at bounding box center [464, 584] width 131 height 33
type input "$95.00"
click at [490, 381] on input at bounding box center [465, 376] width 174 height 27
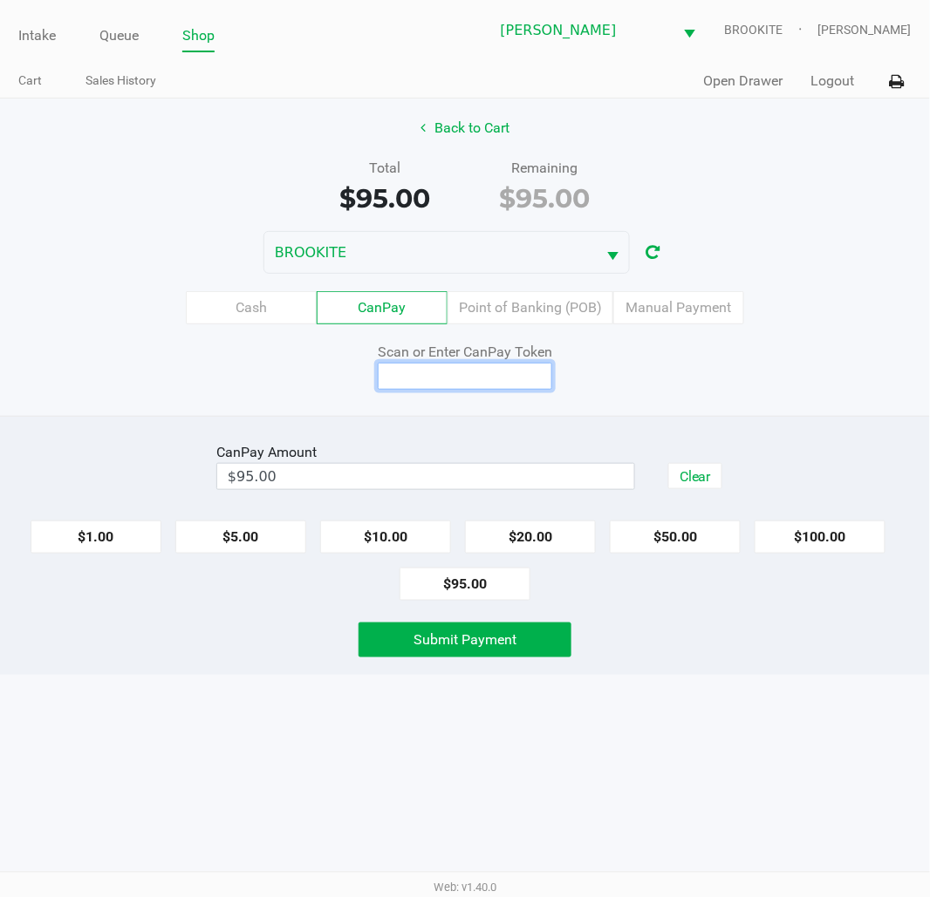
click at [476, 382] on input at bounding box center [465, 376] width 174 height 27
click at [480, 386] on input at bounding box center [465, 376] width 174 height 27
type input "X6367911X"
click at [543, 649] on button "Submit Payment" at bounding box center [464, 640] width 213 height 35
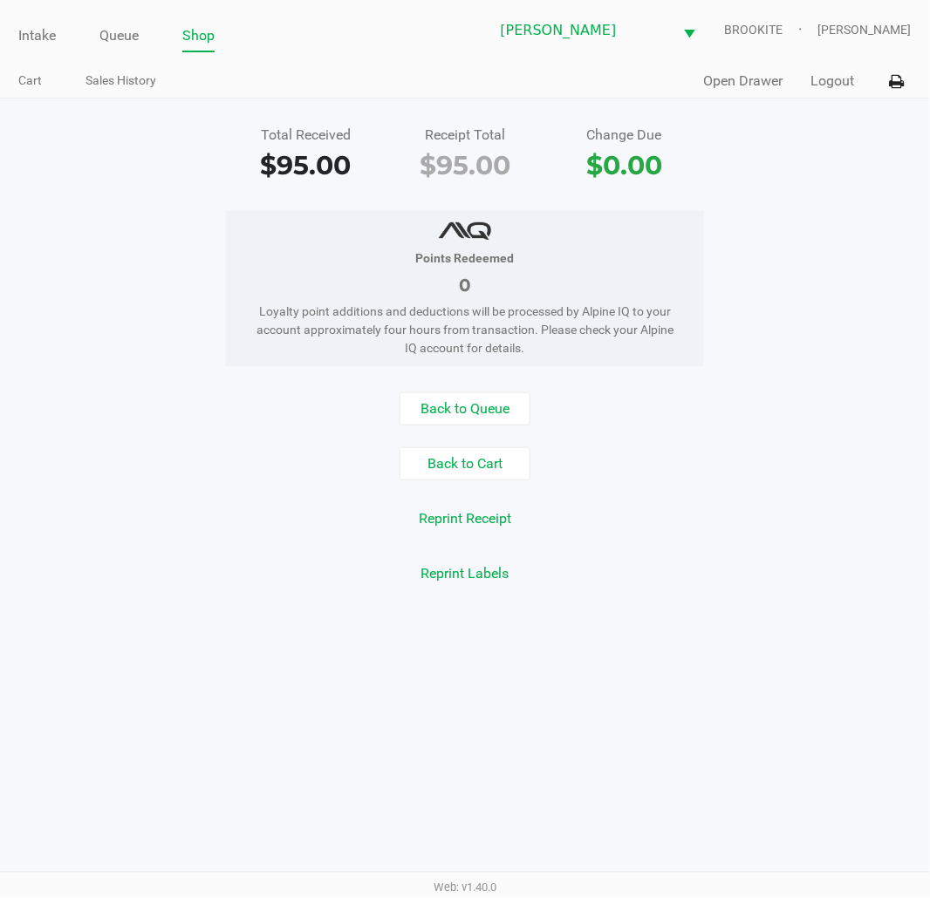
click at [823, 674] on div "Intake Queue Shop Clermont WC BROOKITE Sharlene Amadio Cart Sales History Quick…" at bounding box center [465, 449] width 930 height 898
click at [110, 31] on link "Queue" at bounding box center [118, 36] width 39 height 24
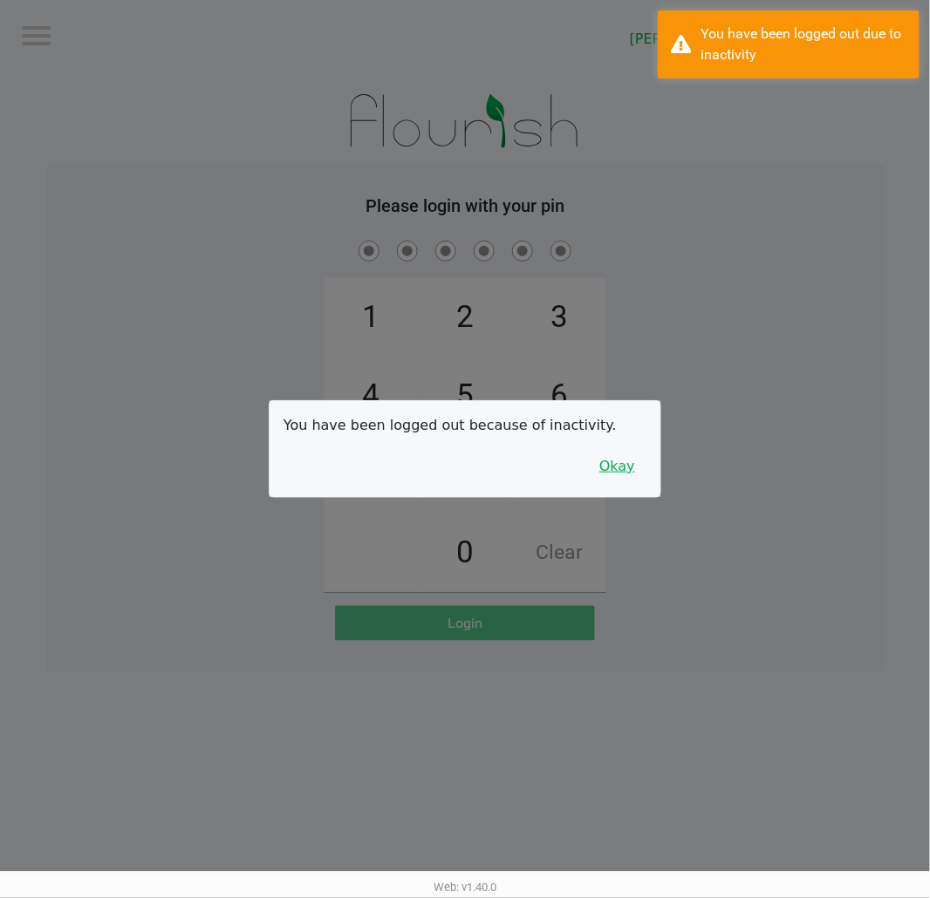
click at [625, 475] on button "Okay" at bounding box center [617, 466] width 58 height 33
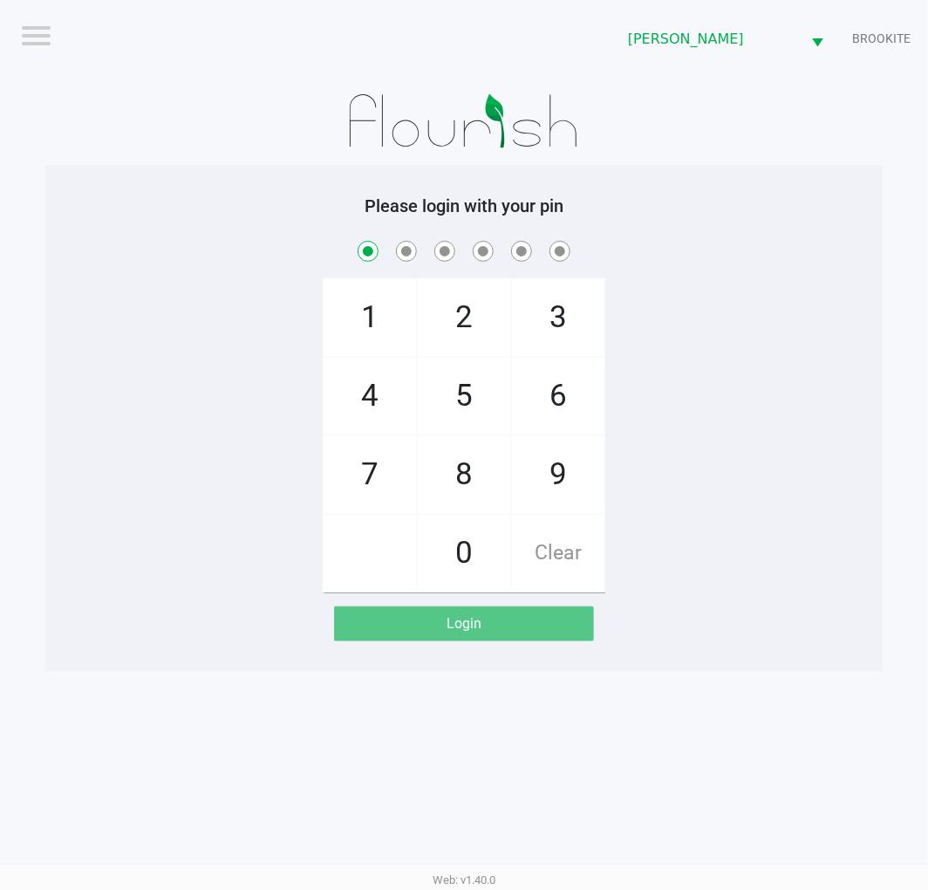
checkbox input "true"
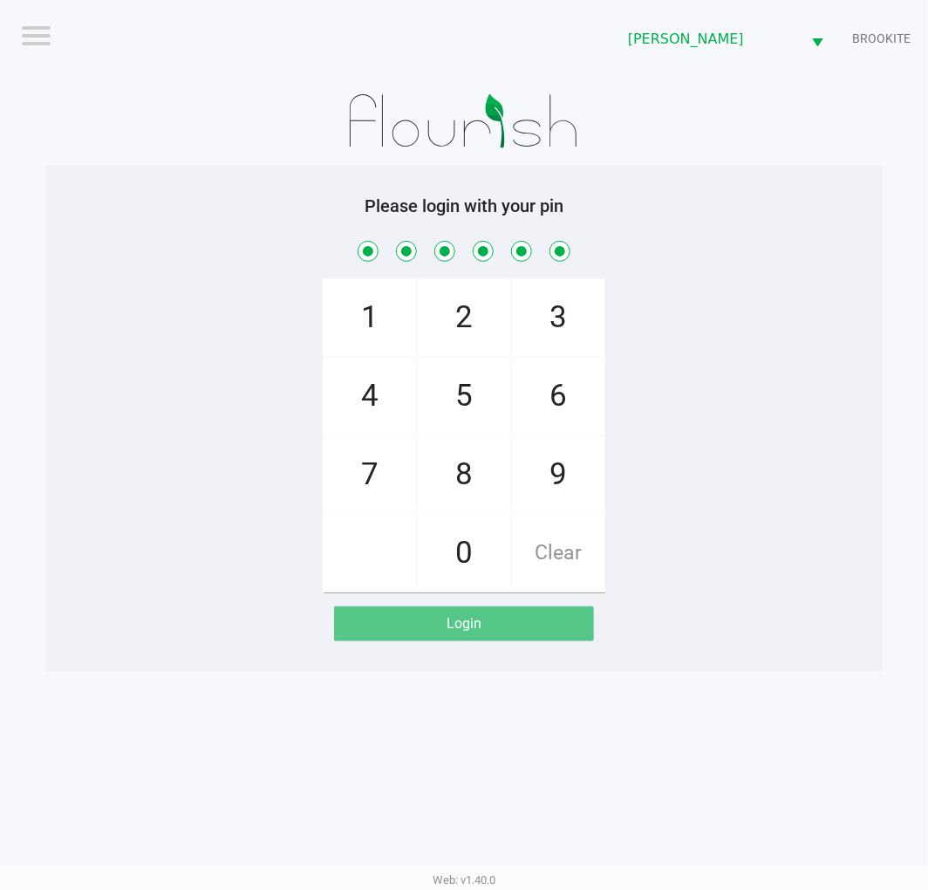
checkbox input "true"
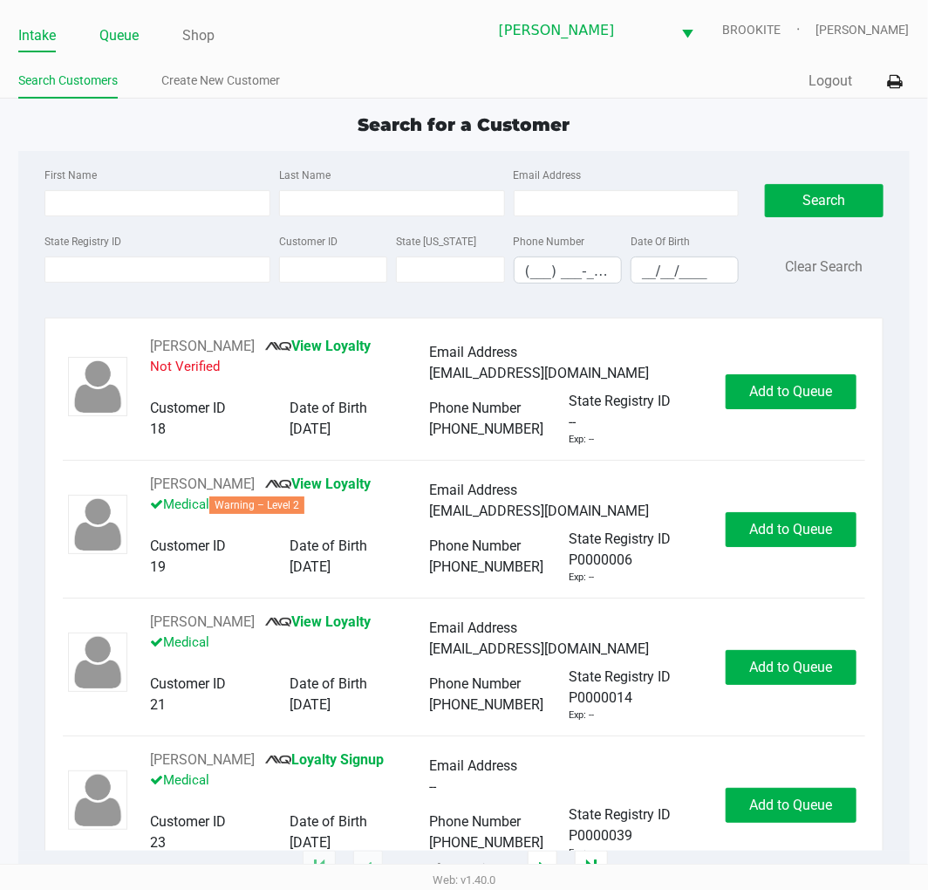
click at [120, 29] on link "Queue" at bounding box center [118, 36] width 39 height 24
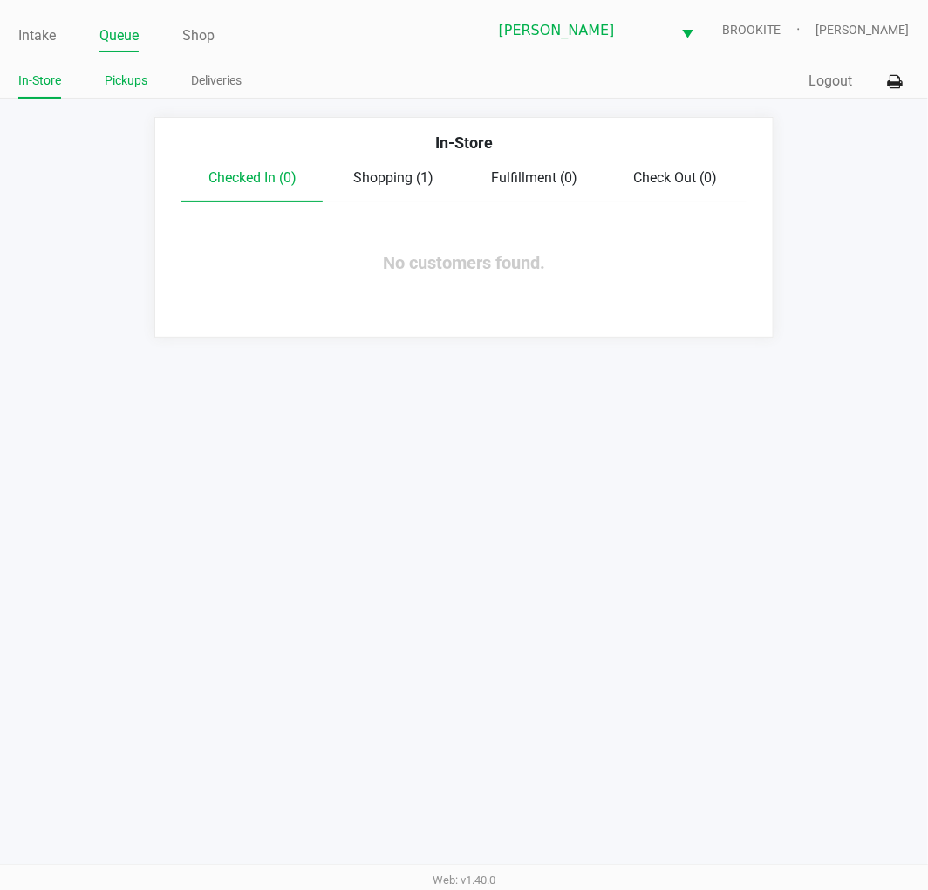
click at [133, 80] on link "Pickups" at bounding box center [126, 81] width 43 height 22
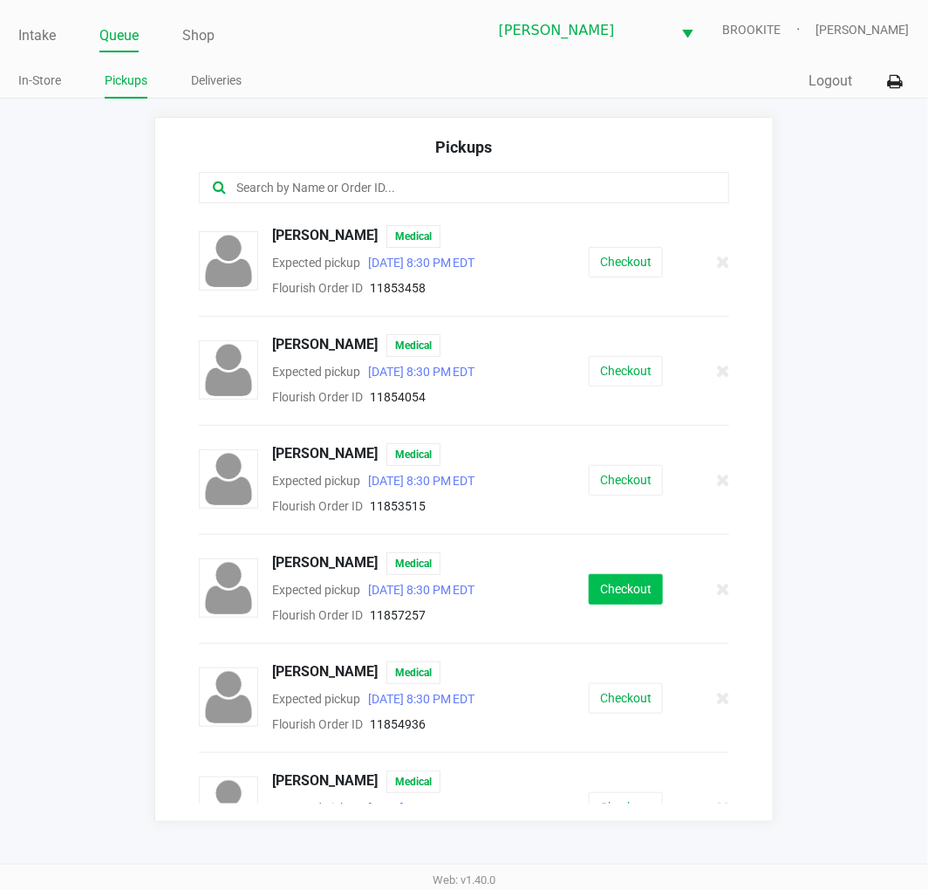
click at [629, 593] on button "Checkout" at bounding box center [626, 589] width 74 height 31
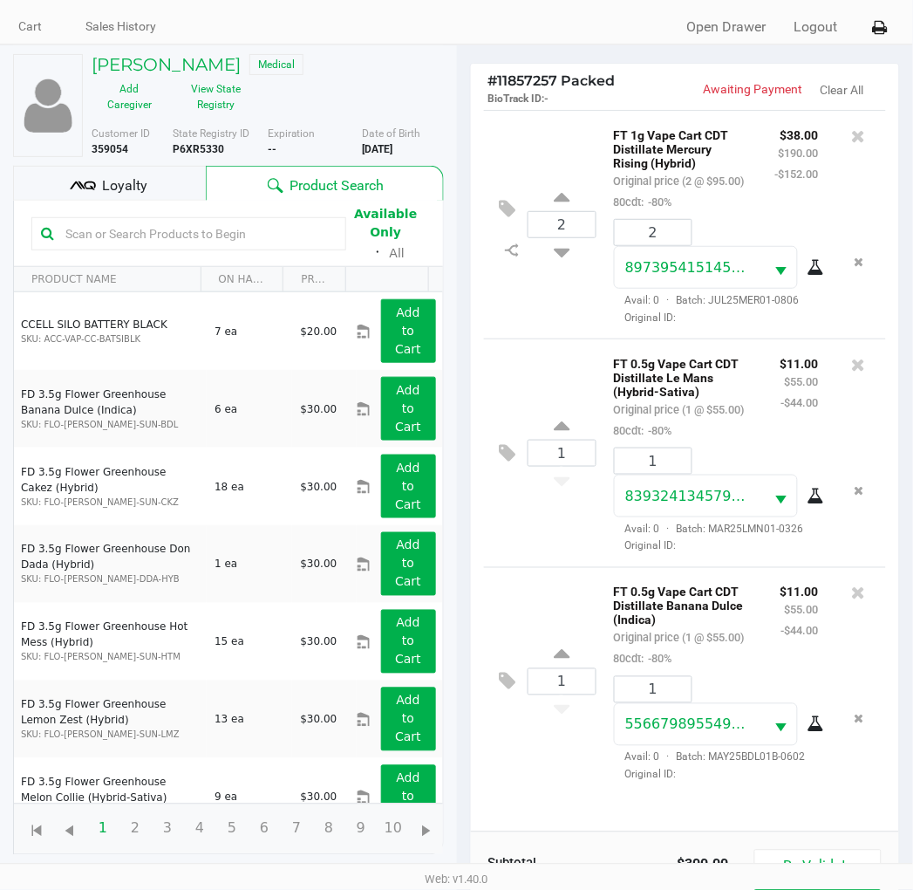
scroll to position [208, 0]
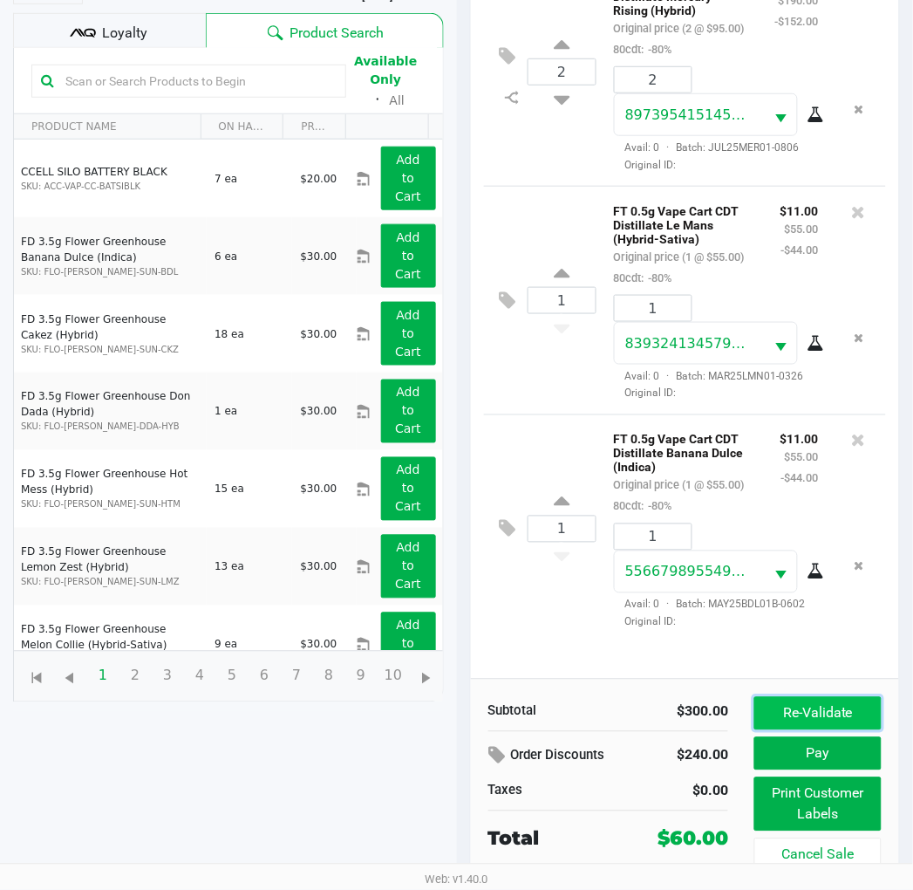
click at [822, 709] on button "Re-Validate" at bounding box center [818, 713] width 126 height 33
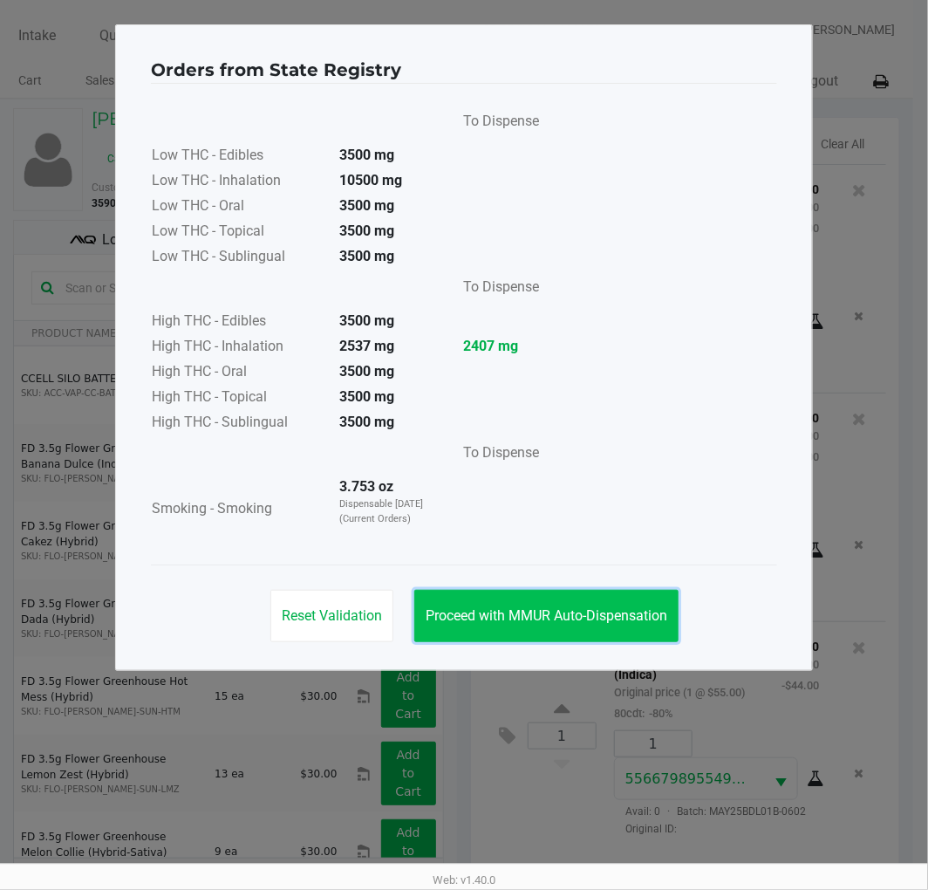
click at [597, 626] on button "Proceed with MMUR Auto-Dispensation" at bounding box center [546, 616] width 264 height 52
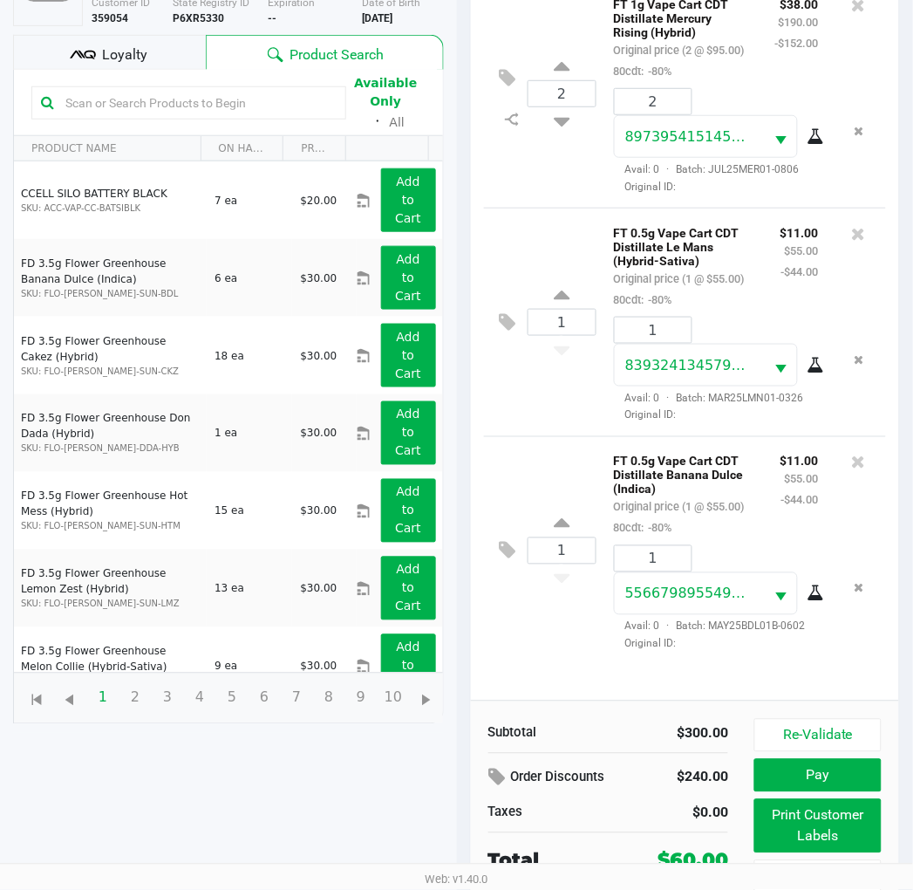
scroll to position [208, 0]
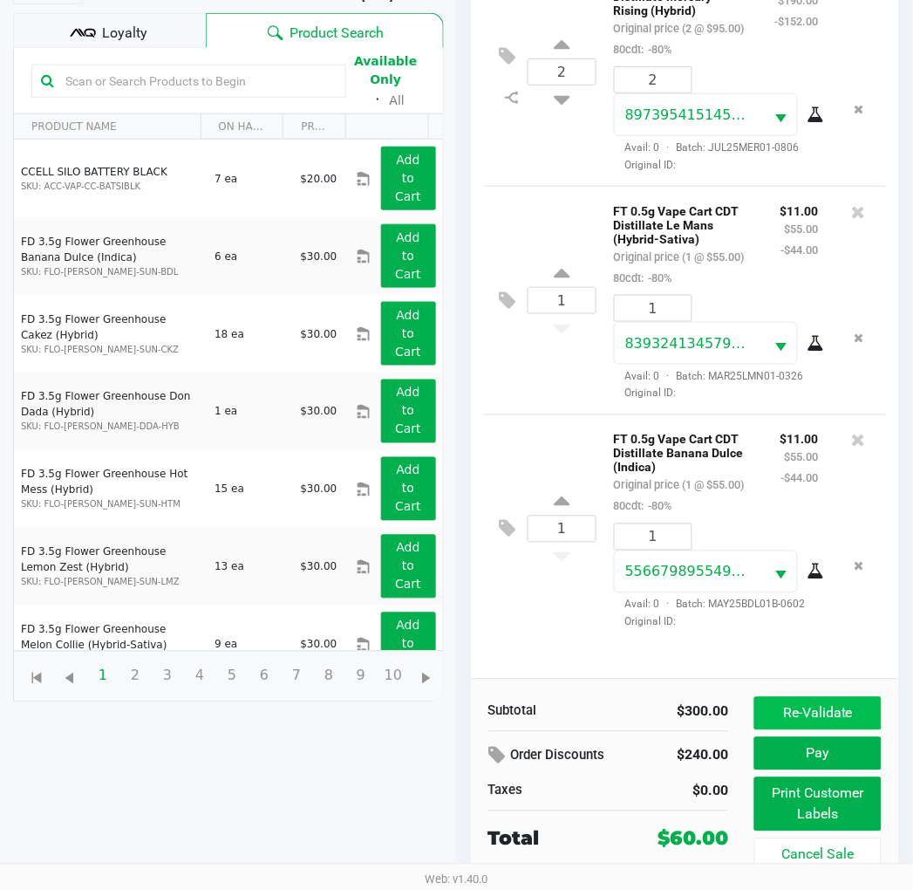
click at [836, 721] on button "Re-Validate" at bounding box center [818, 713] width 126 height 33
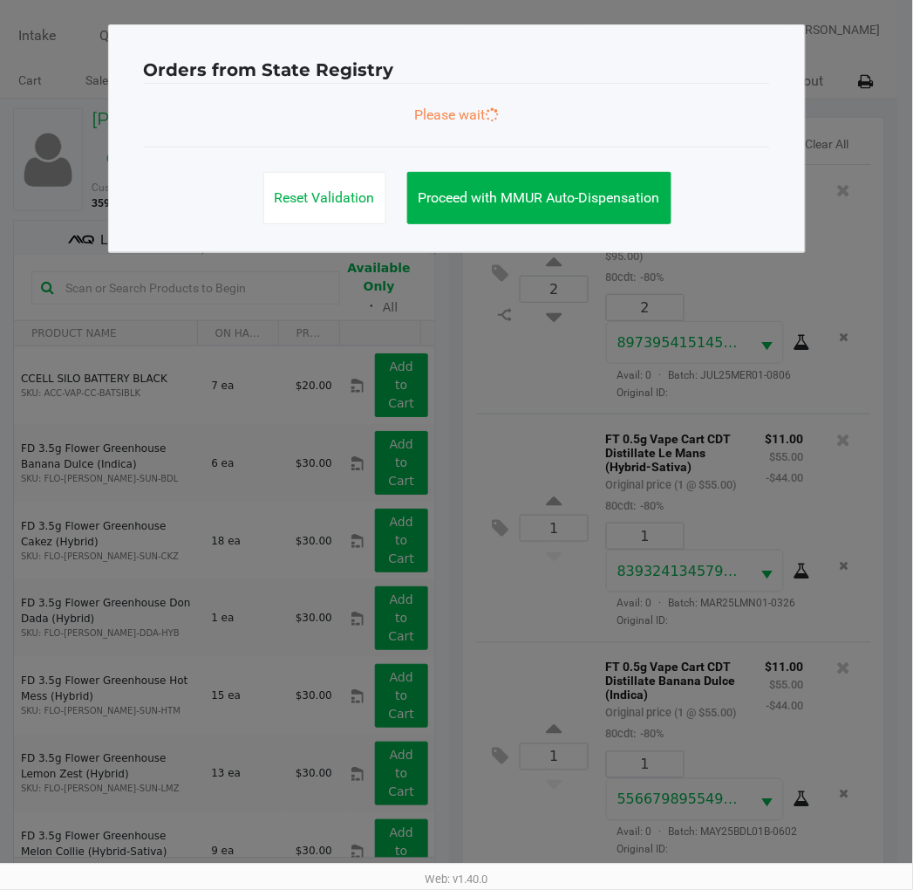
scroll to position [0, 0]
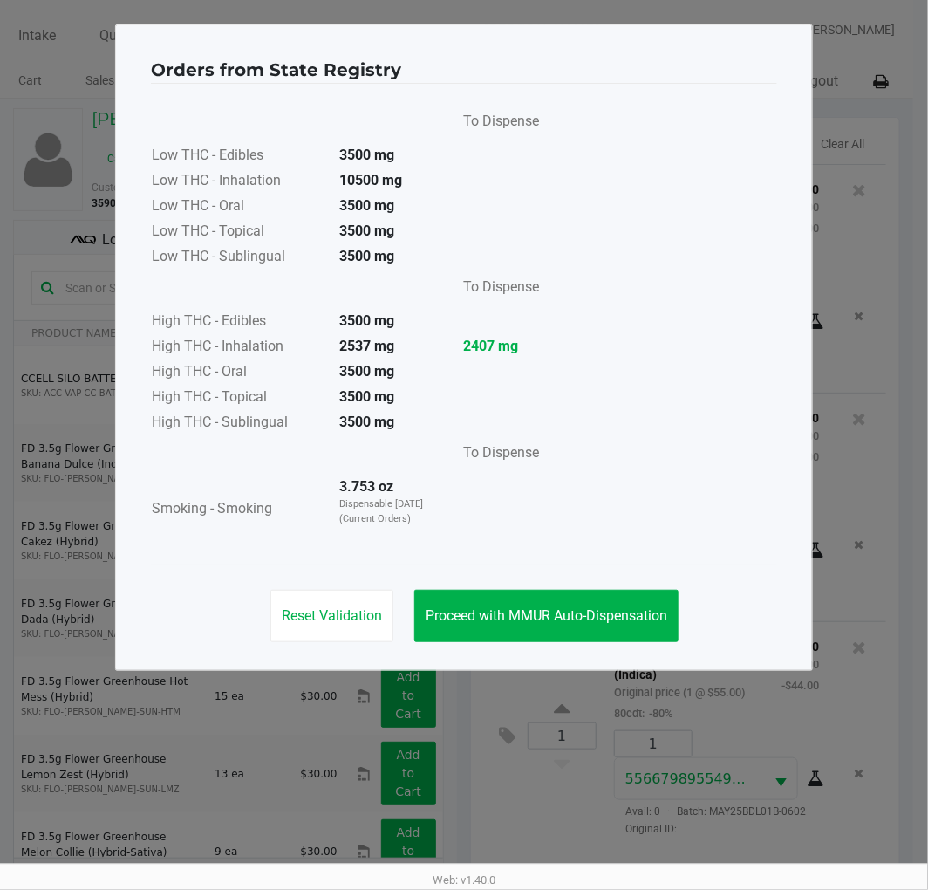
click at [598, 608] on span "Proceed with MMUR Auto-Dispensation" at bounding box center [547, 615] width 242 height 17
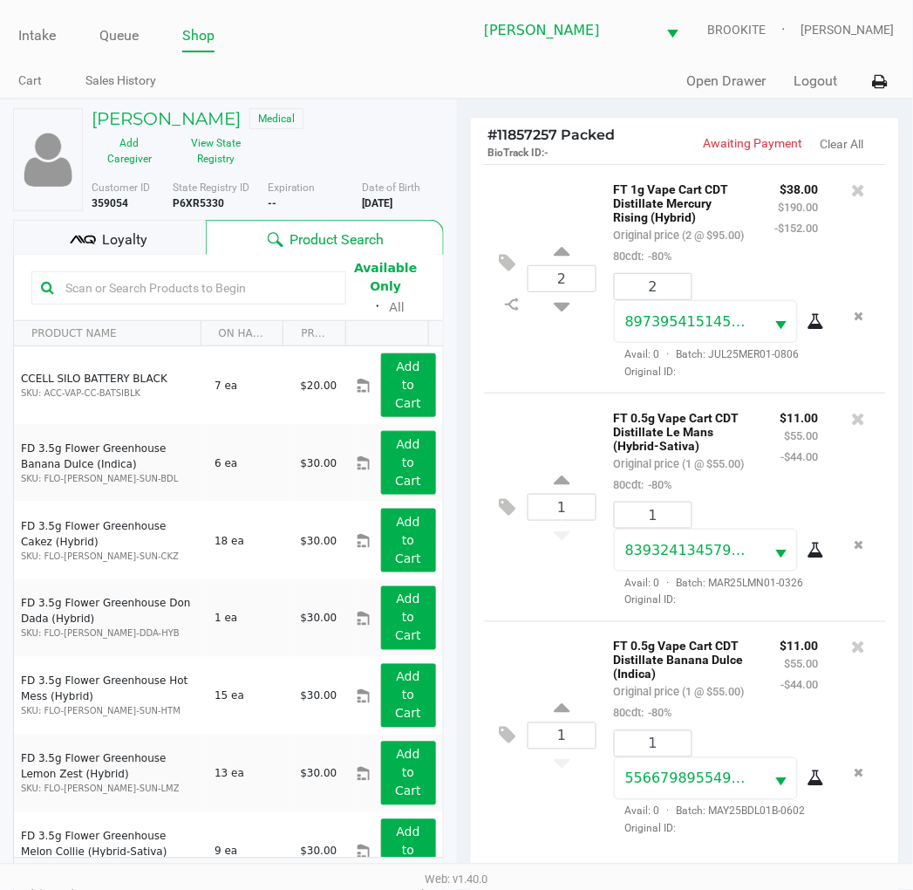
scroll to position [208, 0]
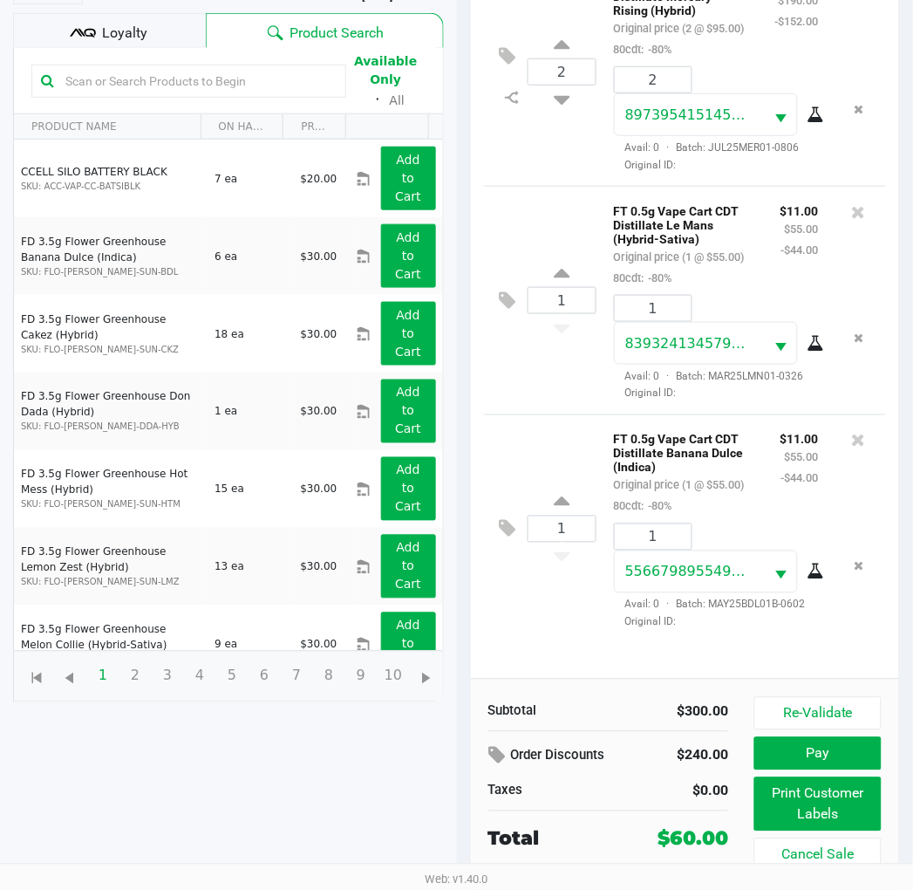
click at [812, 806] on button "Print Customer Labels" at bounding box center [818, 804] width 126 height 54
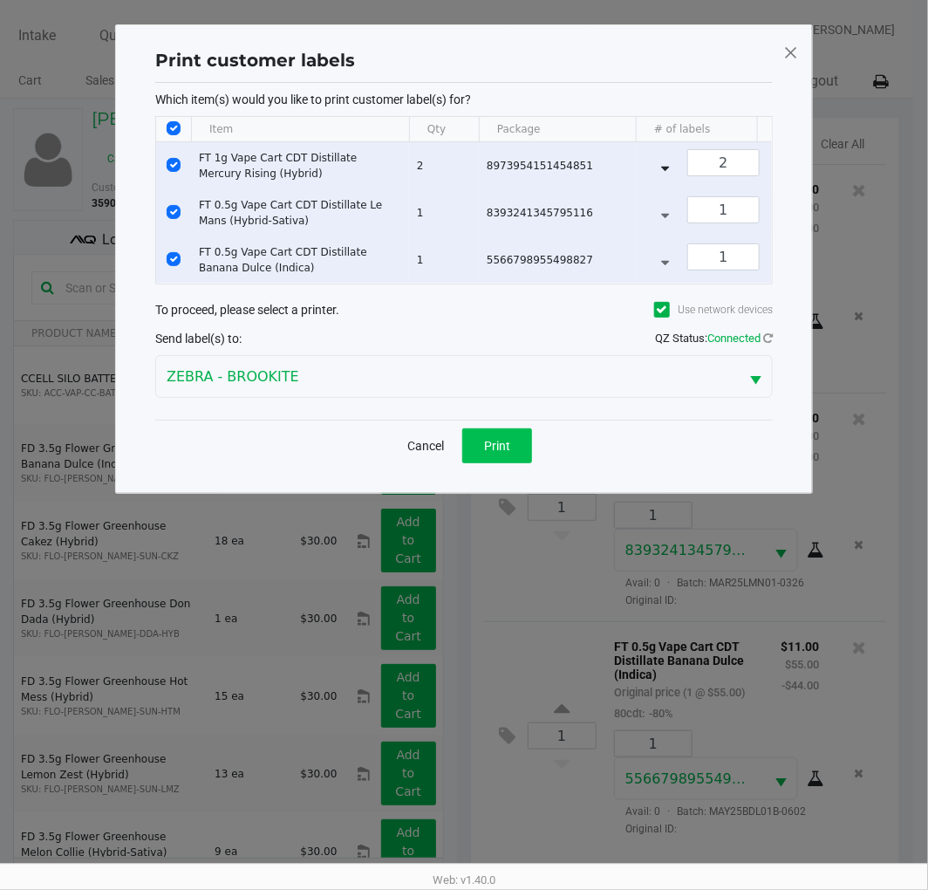
click at [513, 463] on button "Print" at bounding box center [497, 445] width 70 height 35
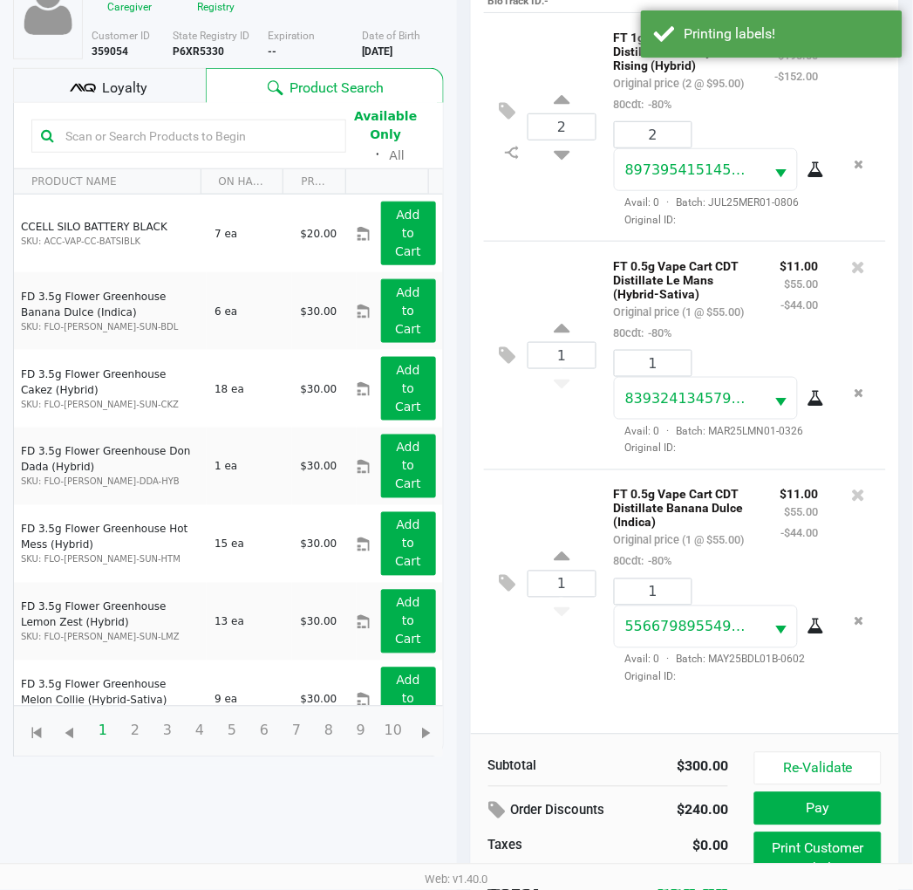
scroll to position [208, 0]
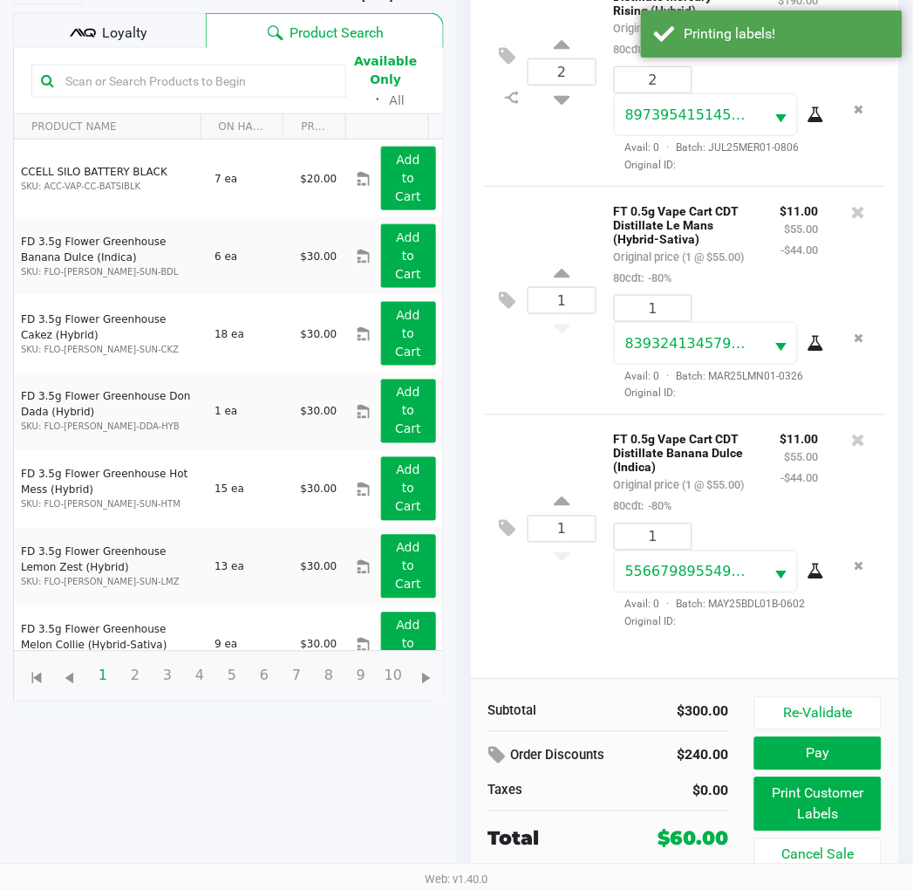
click at [836, 755] on button "Pay" at bounding box center [818, 753] width 126 height 33
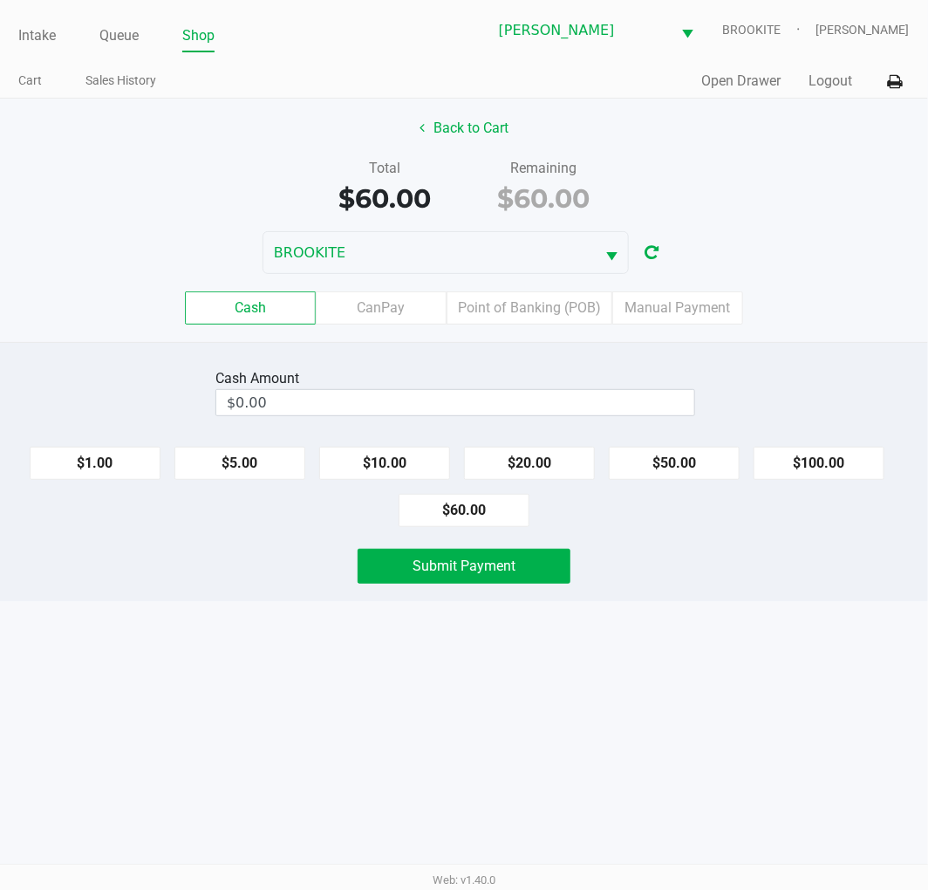
click at [399, 314] on label "CanPay" at bounding box center [381, 307] width 131 height 33
click at [0, 0] on 2 "CanPay" at bounding box center [0, 0] width 0 height 0
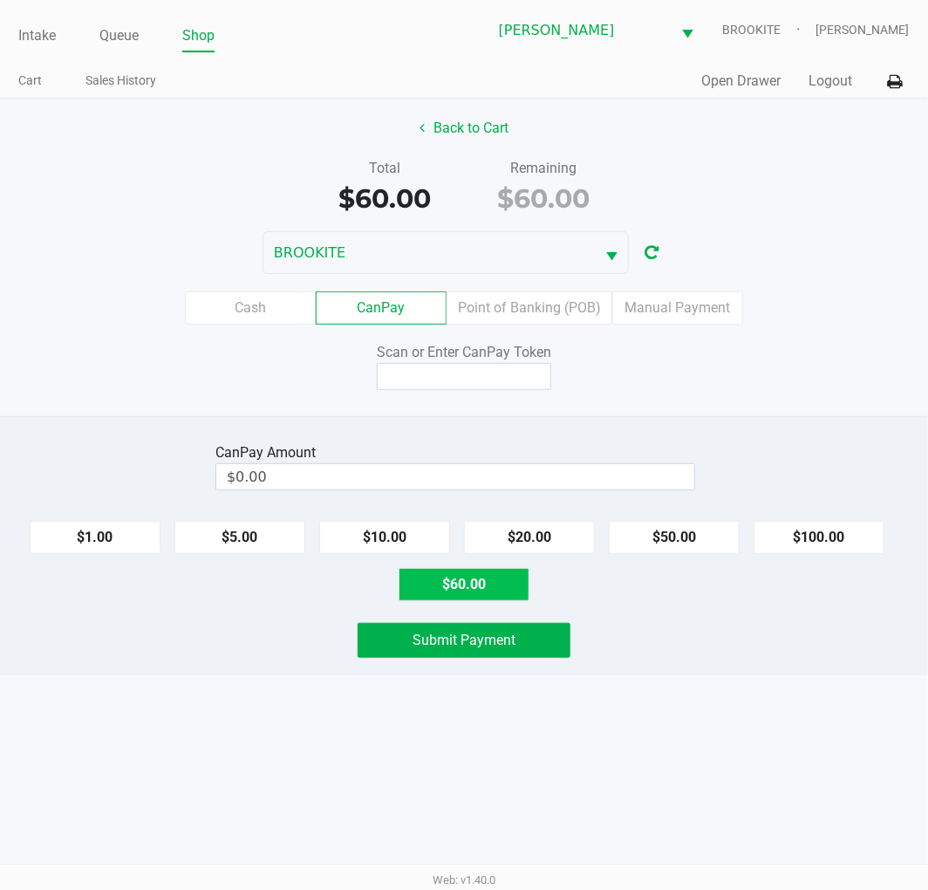
click at [480, 591] on button "$60.00" at bounding box center [464, 584] width 131 height 33
type input "$60.00"
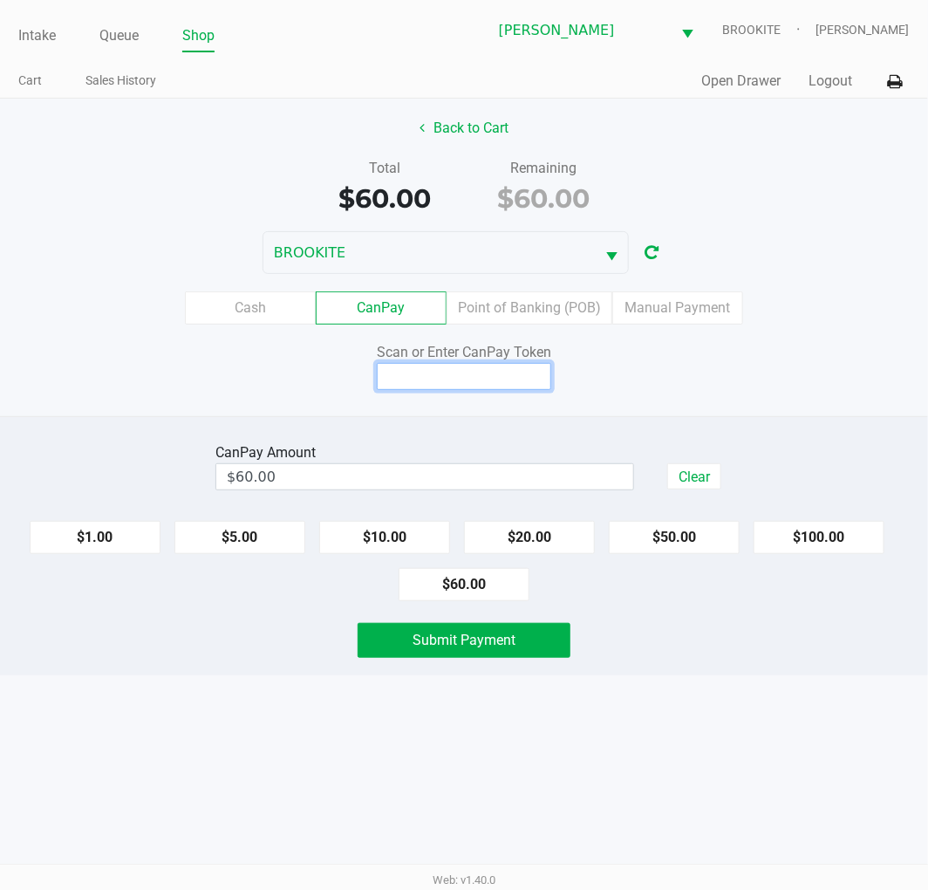
click at [467, 375] on input at bounding box center [464, 376] width 174 height 27
type input "X9610298X"
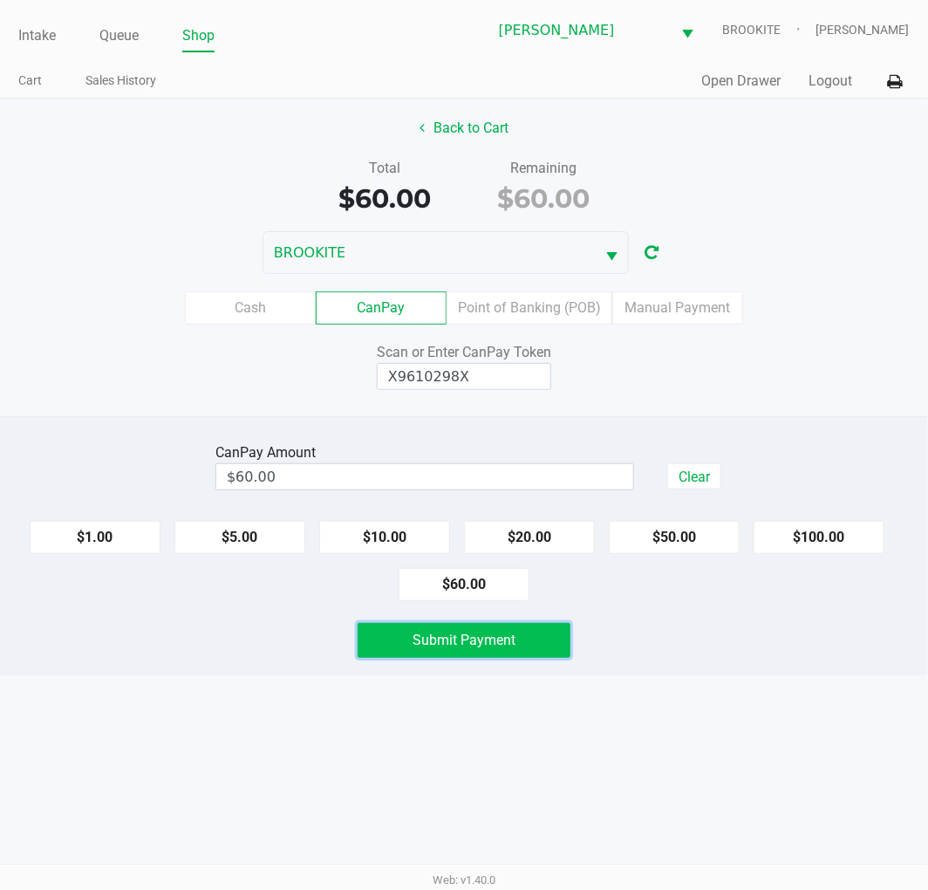
click at [513, 646] on span "Submit Payment" at bounding box center [464, 640] width 103 height 17
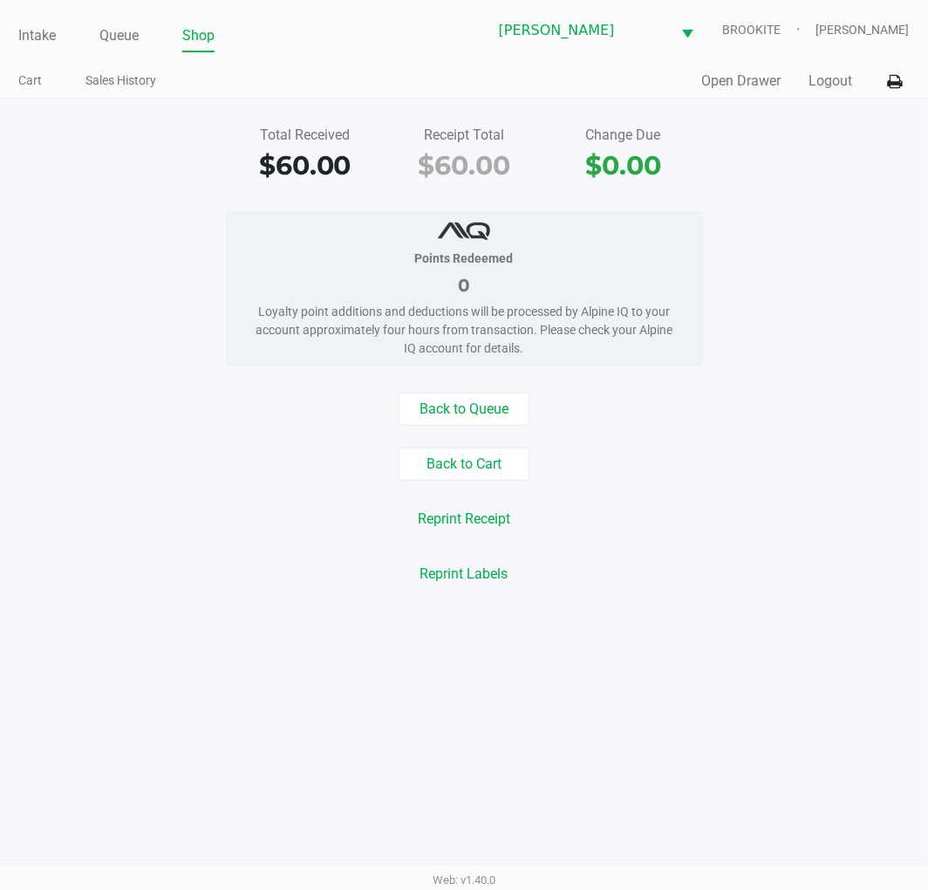
click at [116, 30] on link "Queue" at bounding box center [118, 36] width 39 height 24
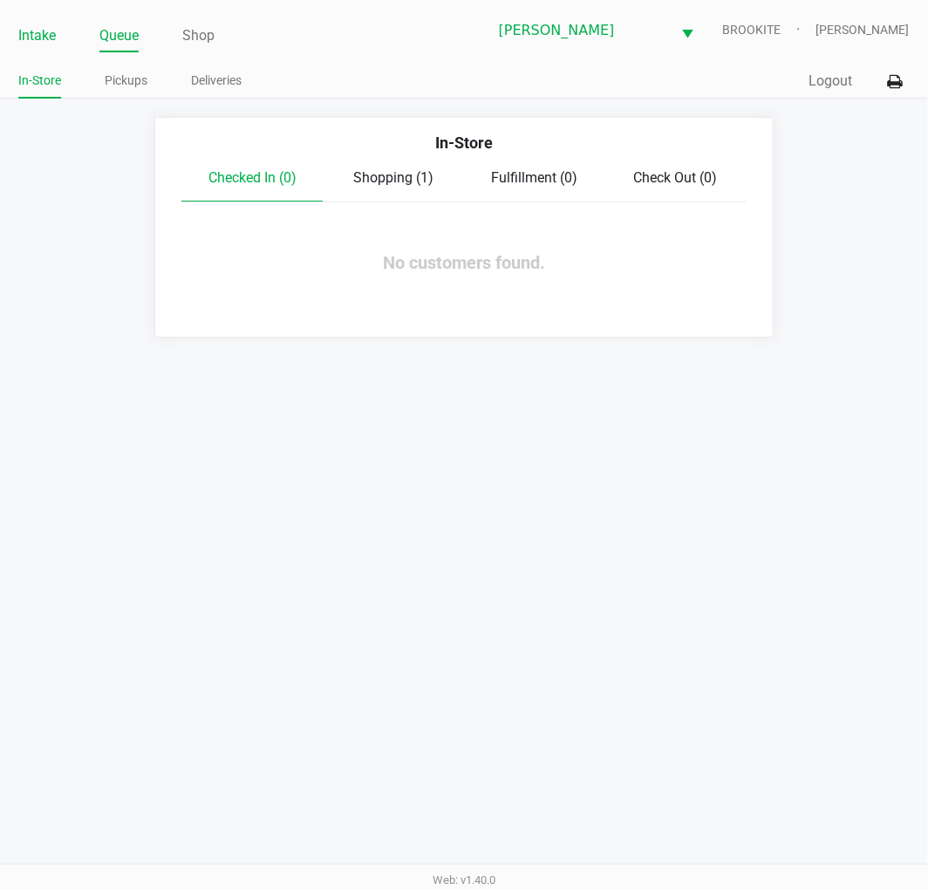
click at [29, 30] on link "Intake" at bounding box center [37, 36] width 38 height 24
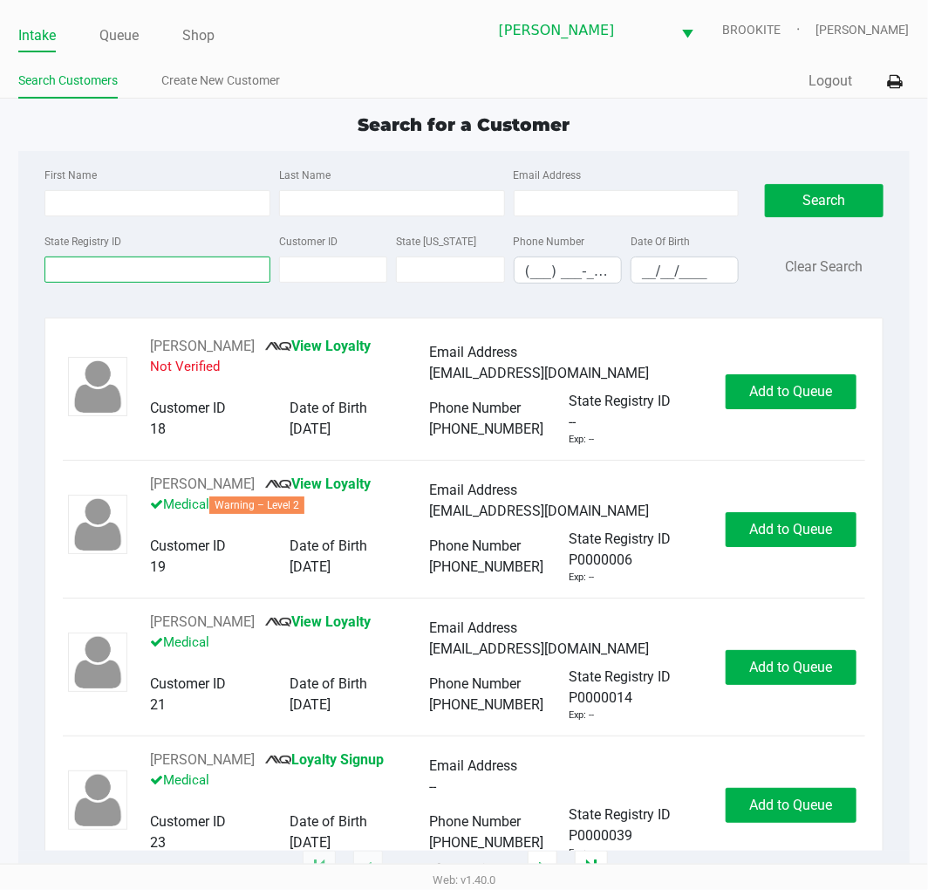
click at [210, 270] on input "State Registry ID" at bounding box center [157, 269] width 226 height 26
click at [167, 269] on input "State Registry ID" at bounding box center [157, 269] width 226 height 26
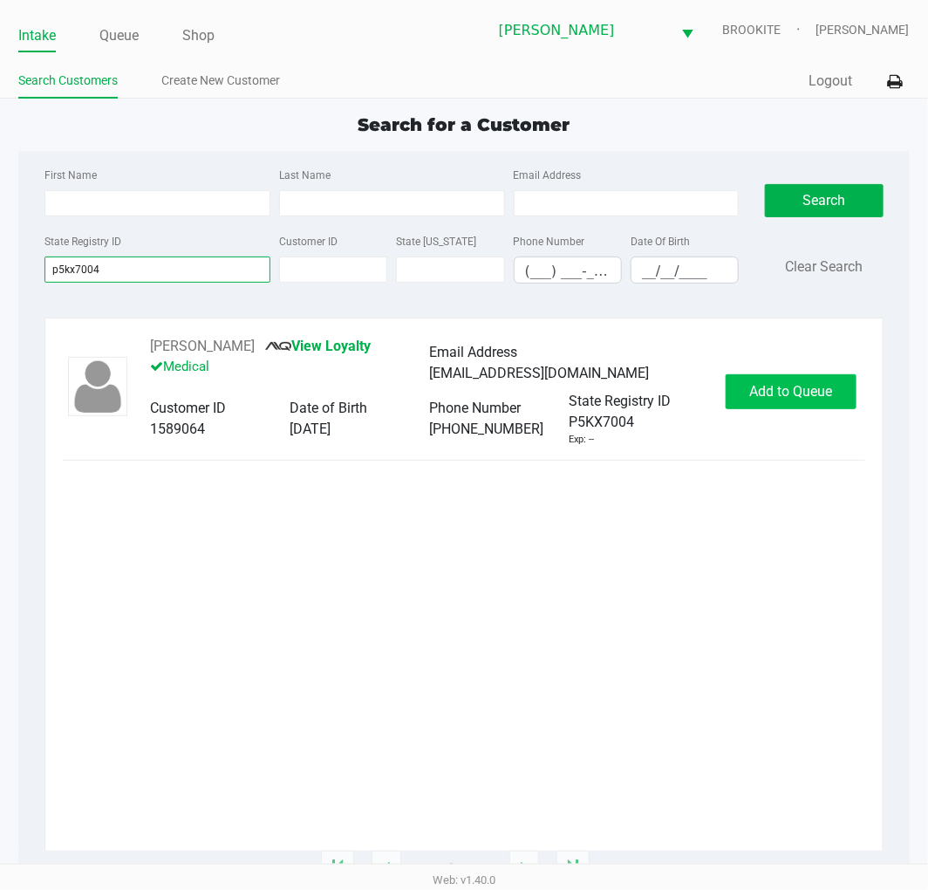
type input "p5kx7004"
click at [812, 383] on span "Add to Queue" at bounding box center [790, 391] width 83 height 17
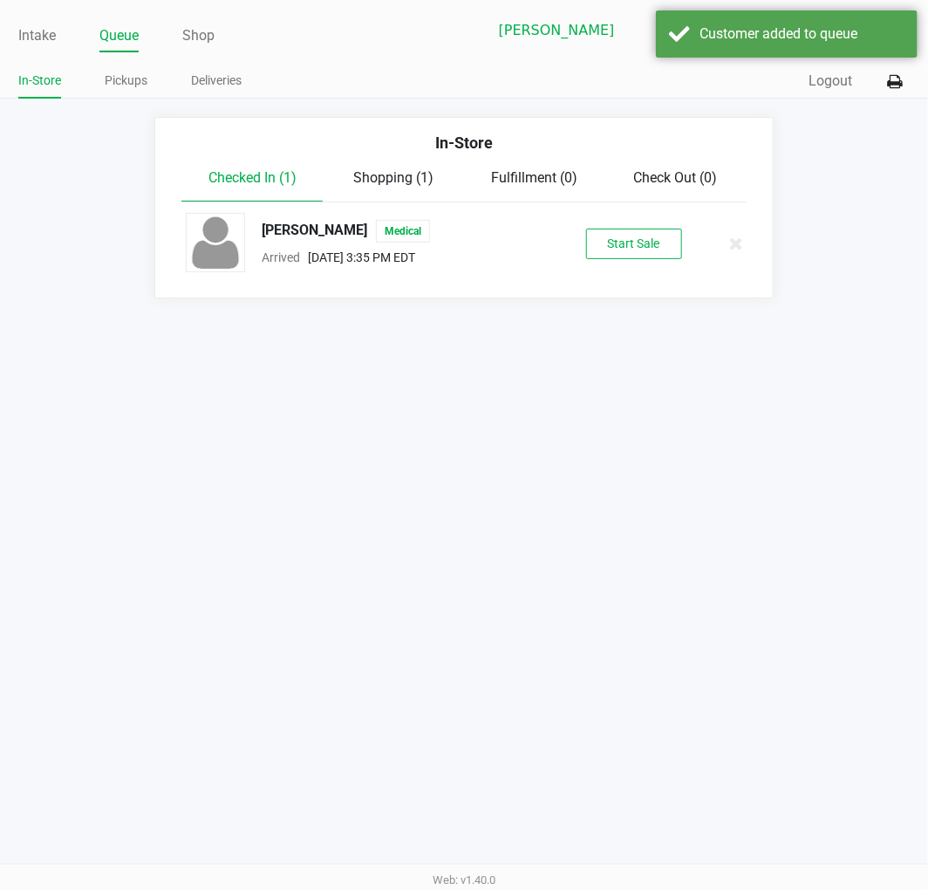
click at [647, 249] on button "Start Sale" at bounding box center [634, 244] width 96 height 31
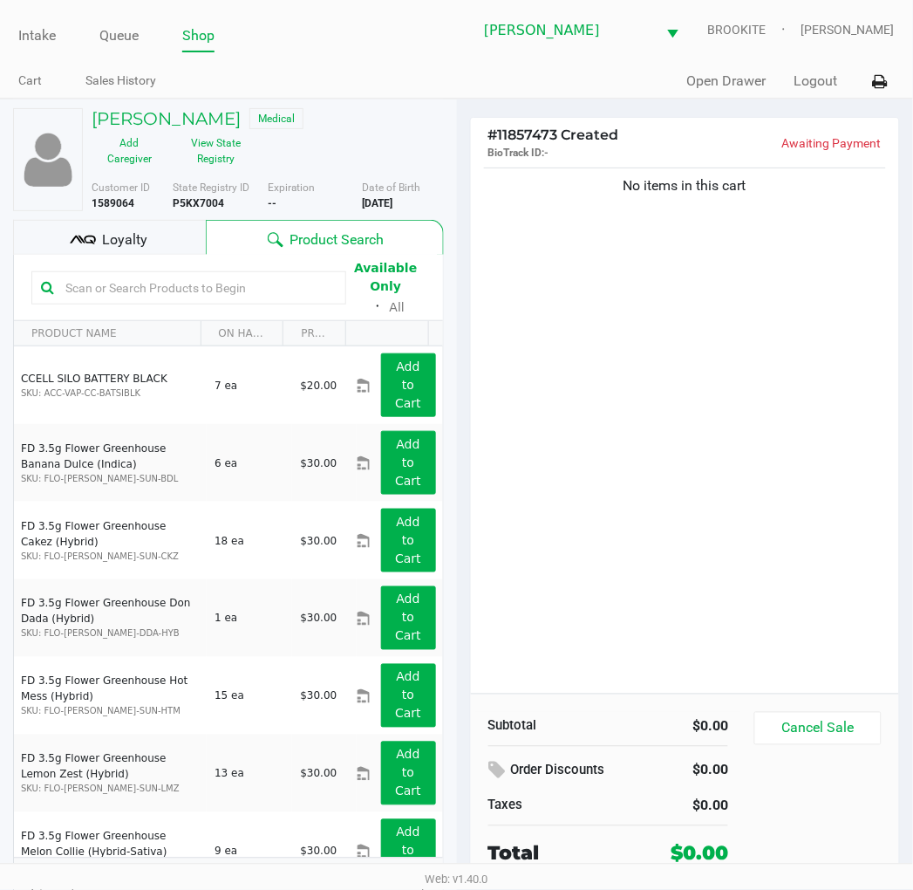
click at [223, 288] on input "text" at bounding box center [197, 288] width 278 height 26
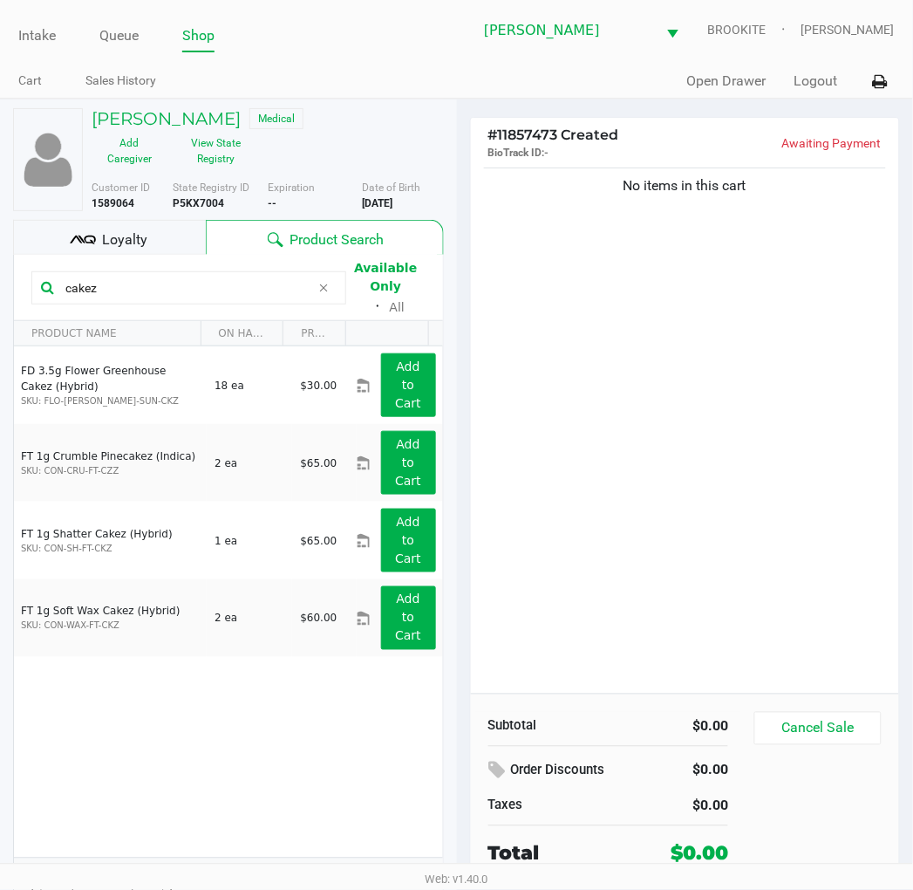
drag, startPoint x: 197, startPoint y: 281, endPoint x: -2, endPoint y: 295, distance: 199.4
click at [0, 295] on html "Intake Queue Shop Clermont WC BROOKITE Sharlene Amadio Cart Sales History Quick…" at bounding box center [456, 445] width 913 height 890
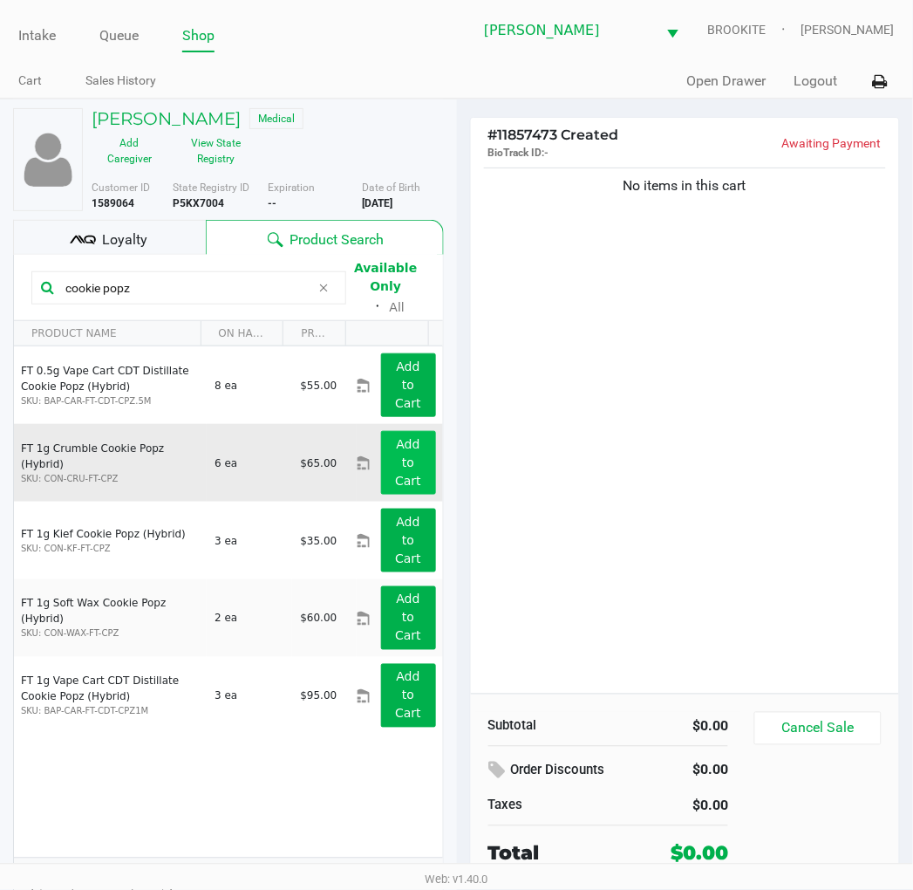
scroll to position [28, 0]
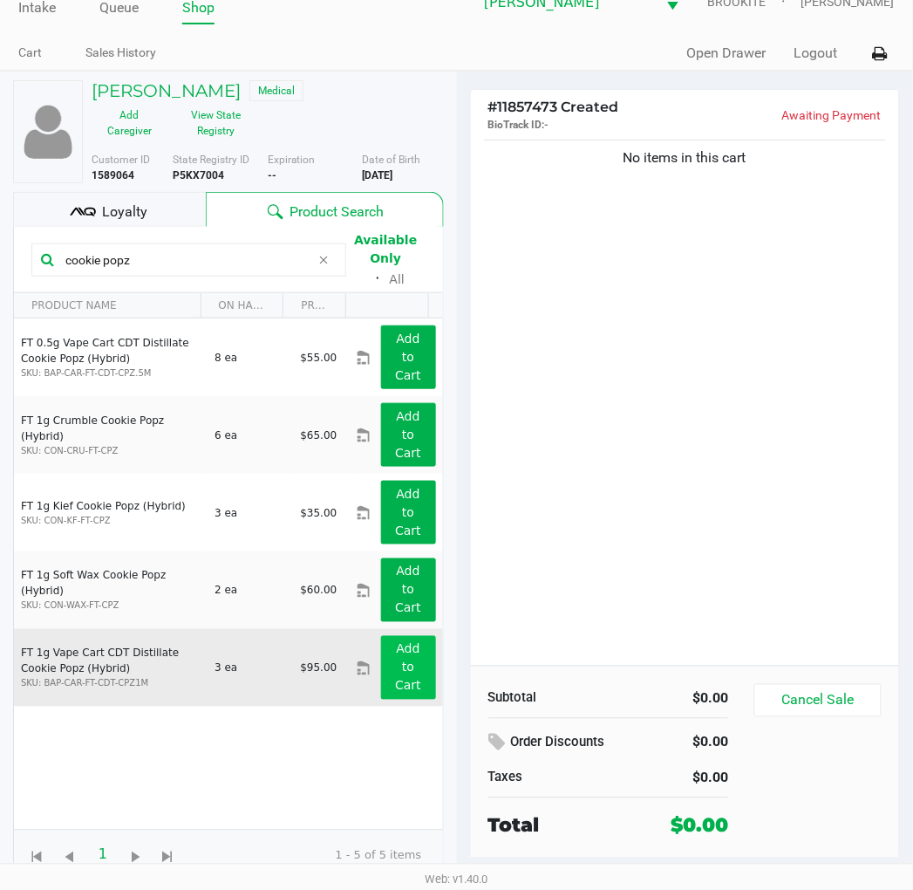
type input "cookie popz"
click at [387, 668] on button "Add to Cart" at bounding box center [408, 668] width 55 height 64
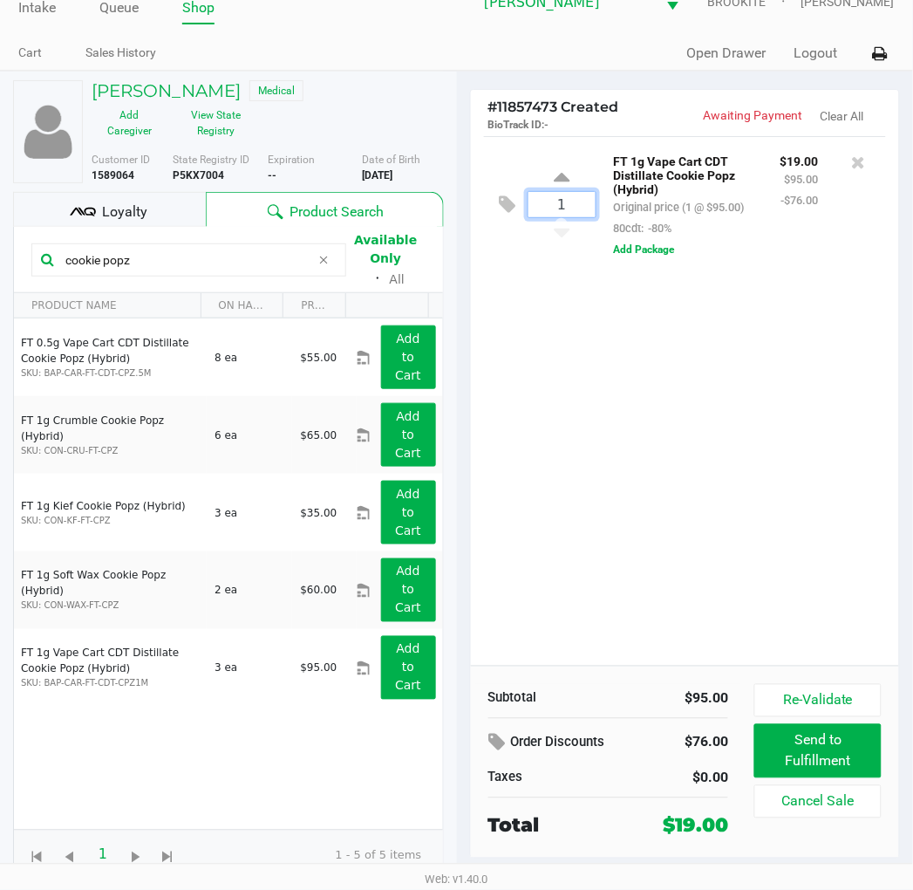
click at [577, 216] on input "1" at bounding box center [562, 204] width 67 height 25
type input "2"
click at [629, 520] on div "STEPHEN WALL Medical Add Caregiver View State Registry Customer ID 1589064 Stat…" at bounding box center [456, 480] width 913 height 819
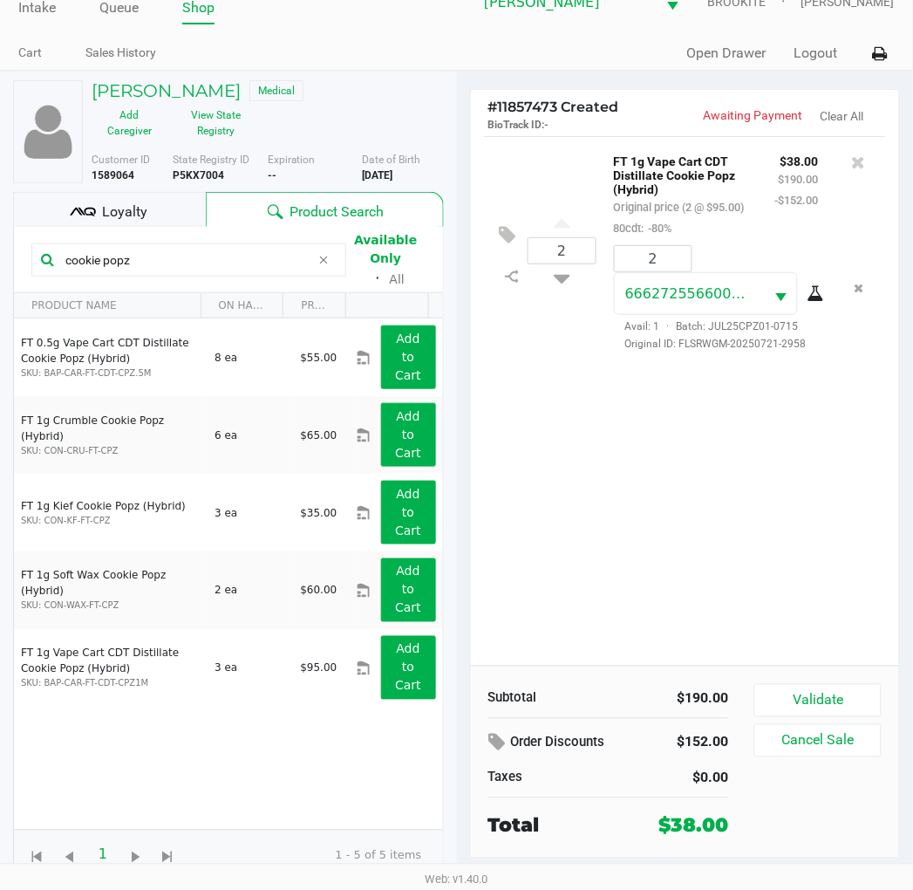
click at [836, 693] on button "Validate" at bounding box center [818, 700] width 126 height 33
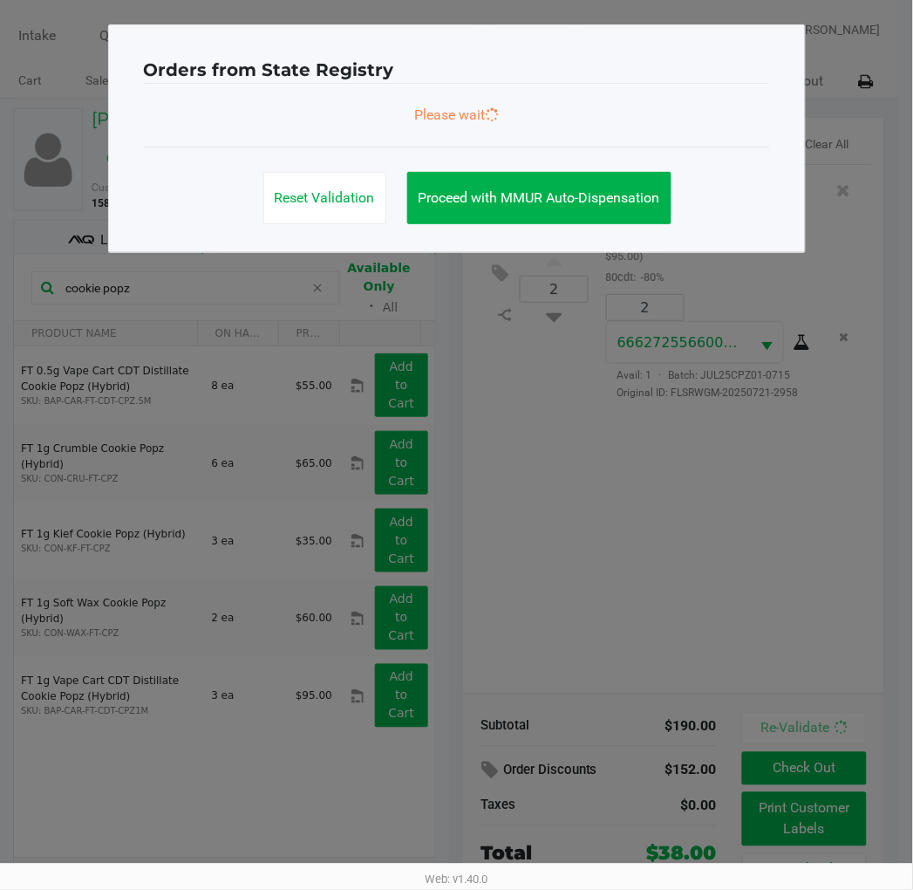
scroll to position [0, 0]
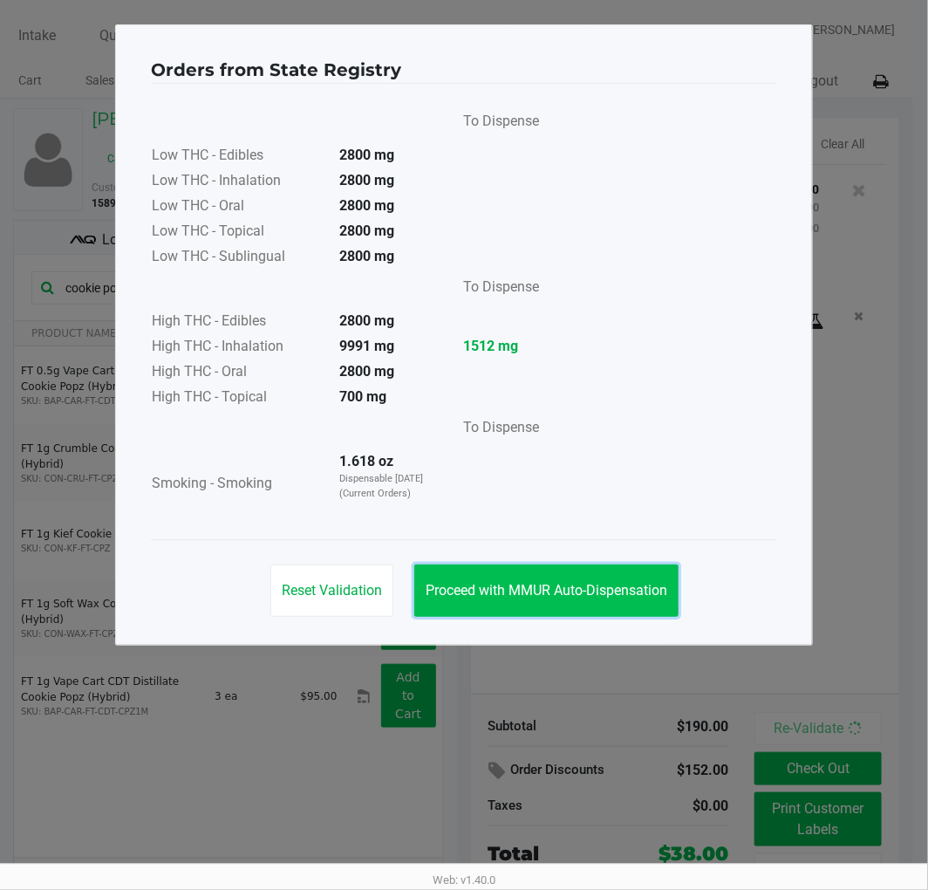
click at [513, 585] on span "Proceed with MMUR Auto-Dispensation" at bounding box center [547, 590] width 242 height 17
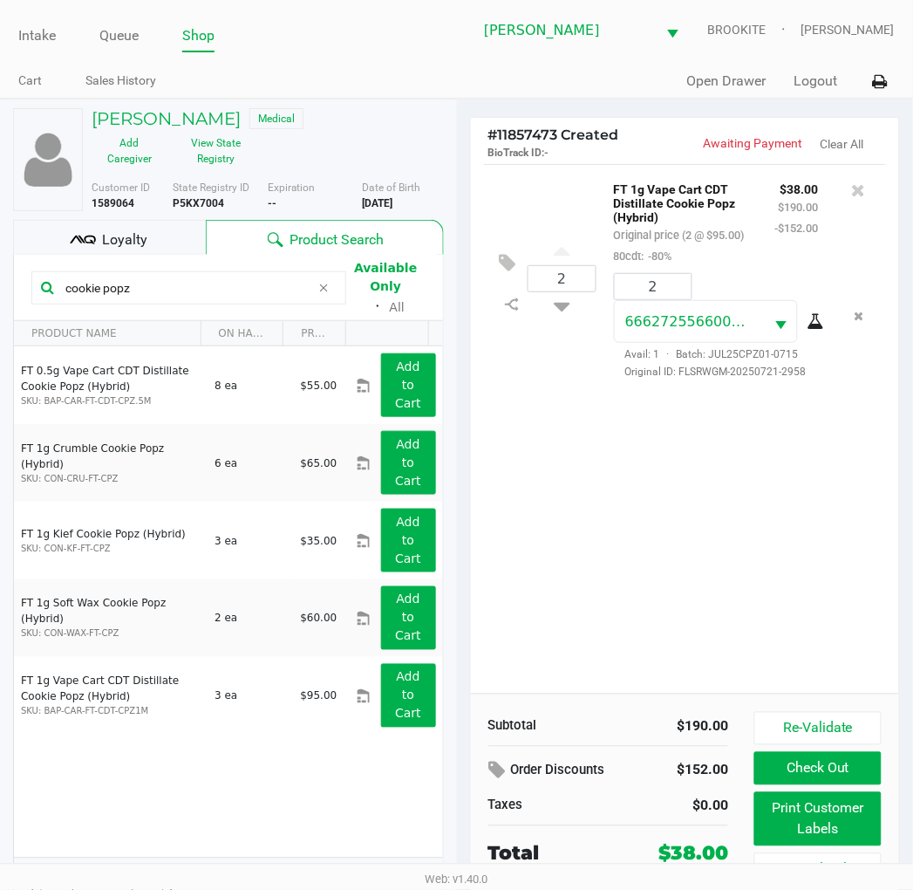
click at [792, 808] on button "Print Customer Labels" at bounding box center [818, 819] width 126 height 54
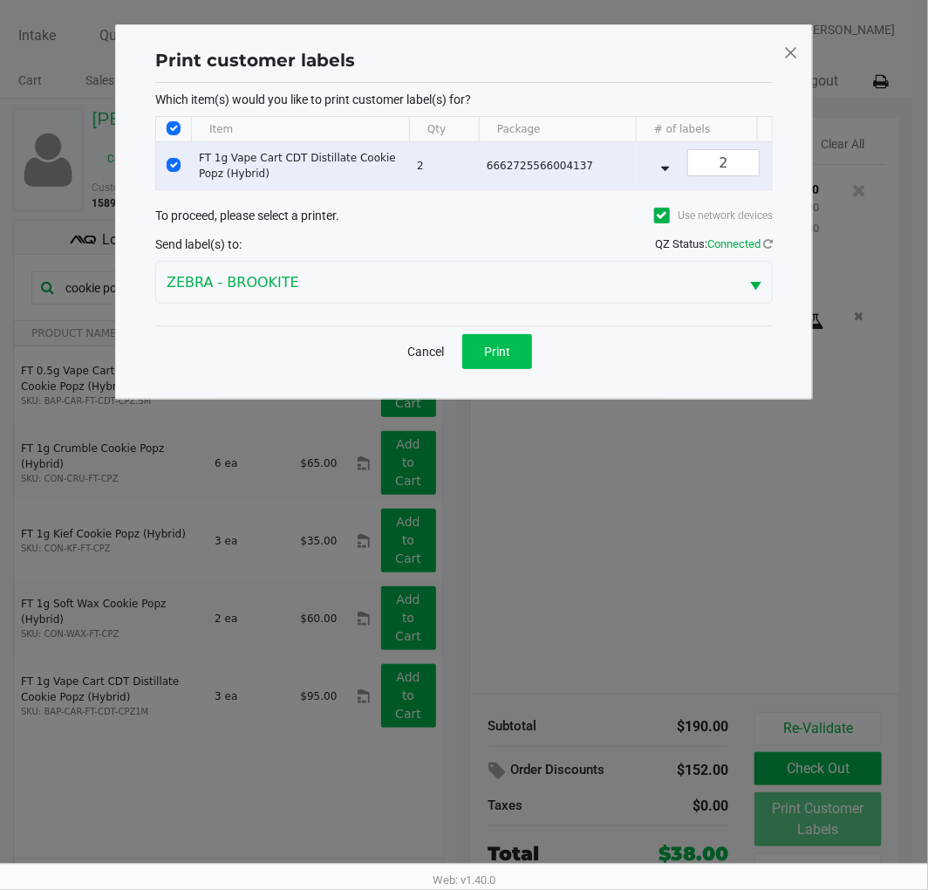
click at [497, 358] on span "Print" at bounding box center [497, 352] width 26 height 14
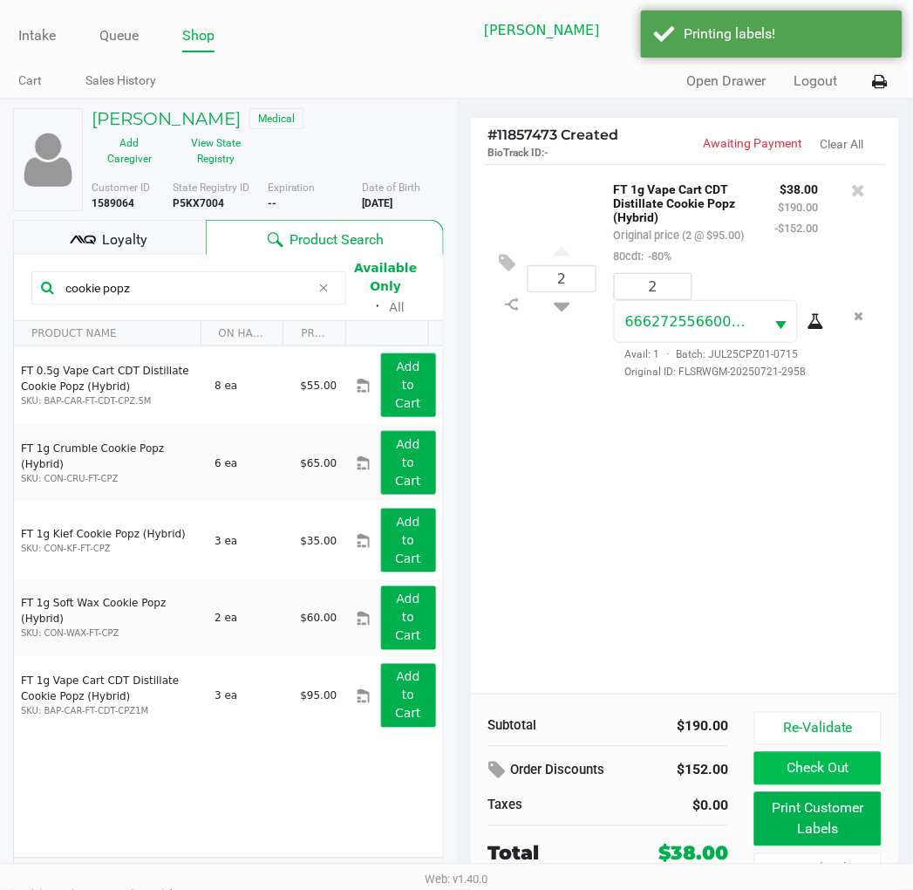
click at [836, 766] on button "Check Out" at bounding box center [818, 768] width 126 height 33
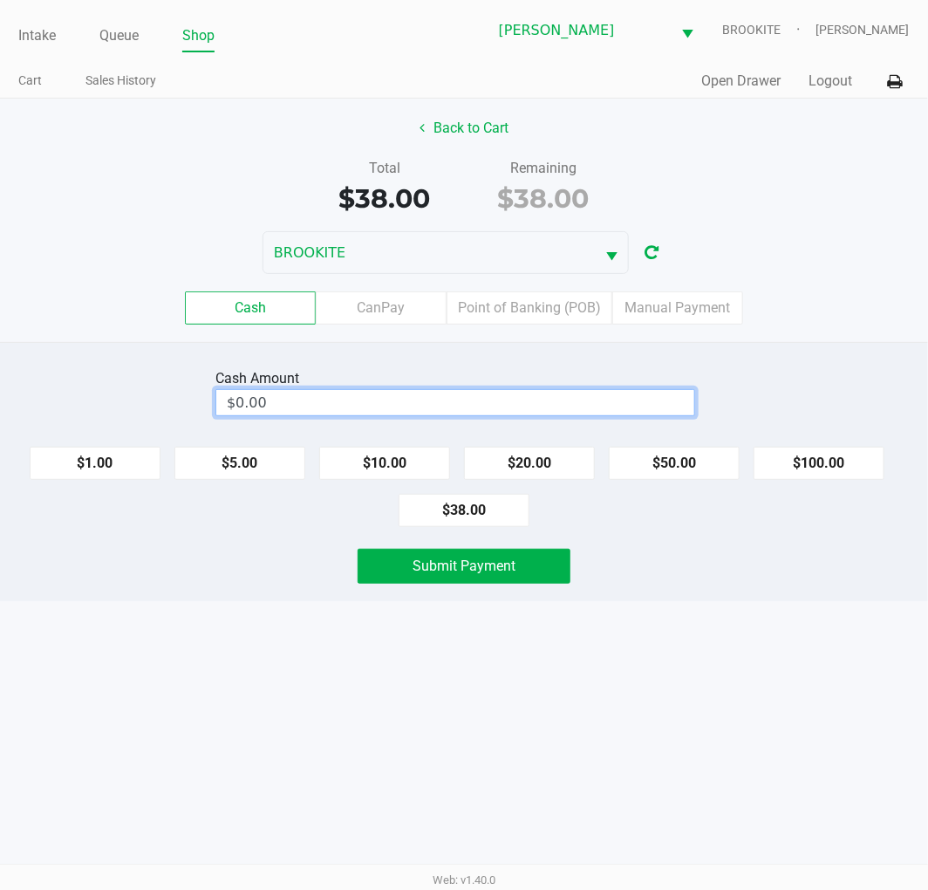
click at [486, 406] on input "$0.00" at bounding box center [455, 402] width 478 height 25
click at [521, 604] on div "Intake Queue Shop Clermont WC BROOKITE Sharlene Amadio Cart Sales History Quick…" at bounding box center [464, 445] width 928 height 890
type input "$40.00"
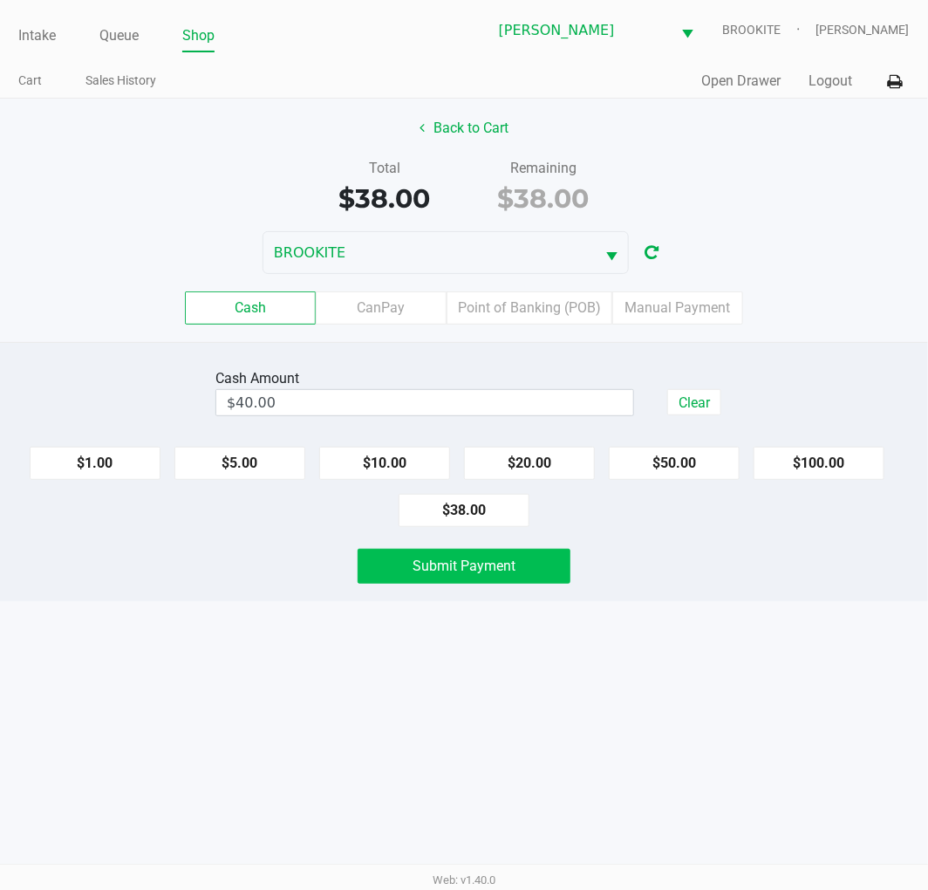
click at [516, 567] on button "Submit Payment" at bounding box center [464, 566] width 213 height 35
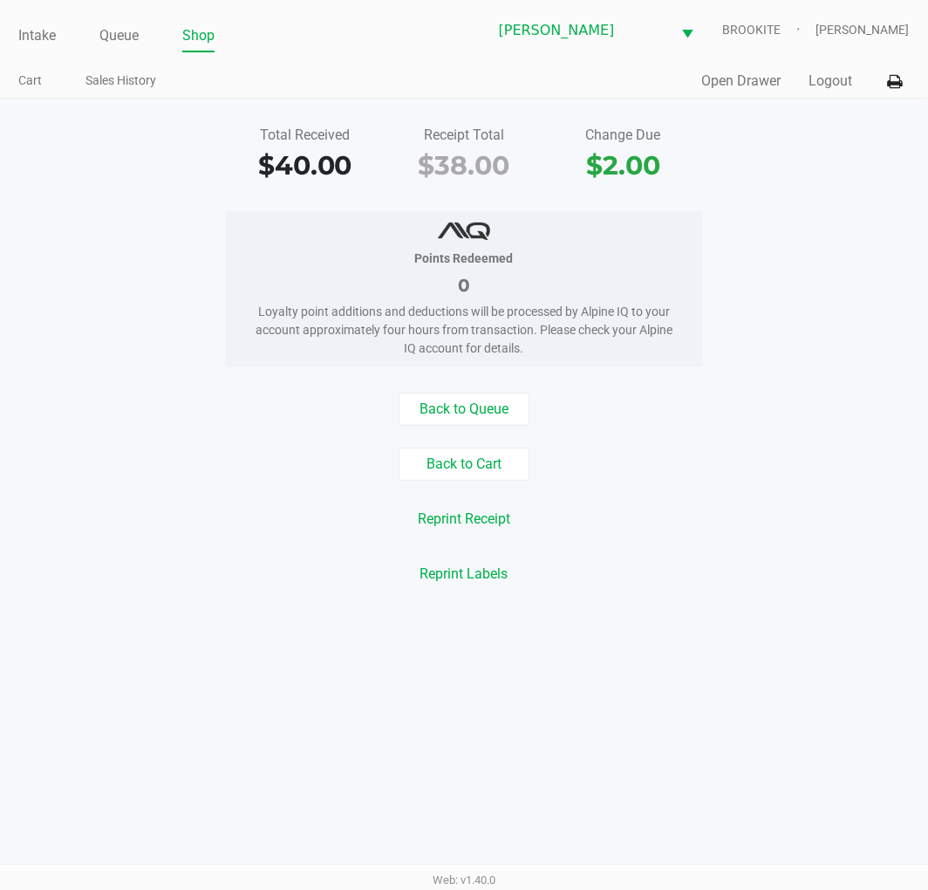
click at [720, 81] on button "Open Drawer" at bounding box center [741, 81] width 79 height 21
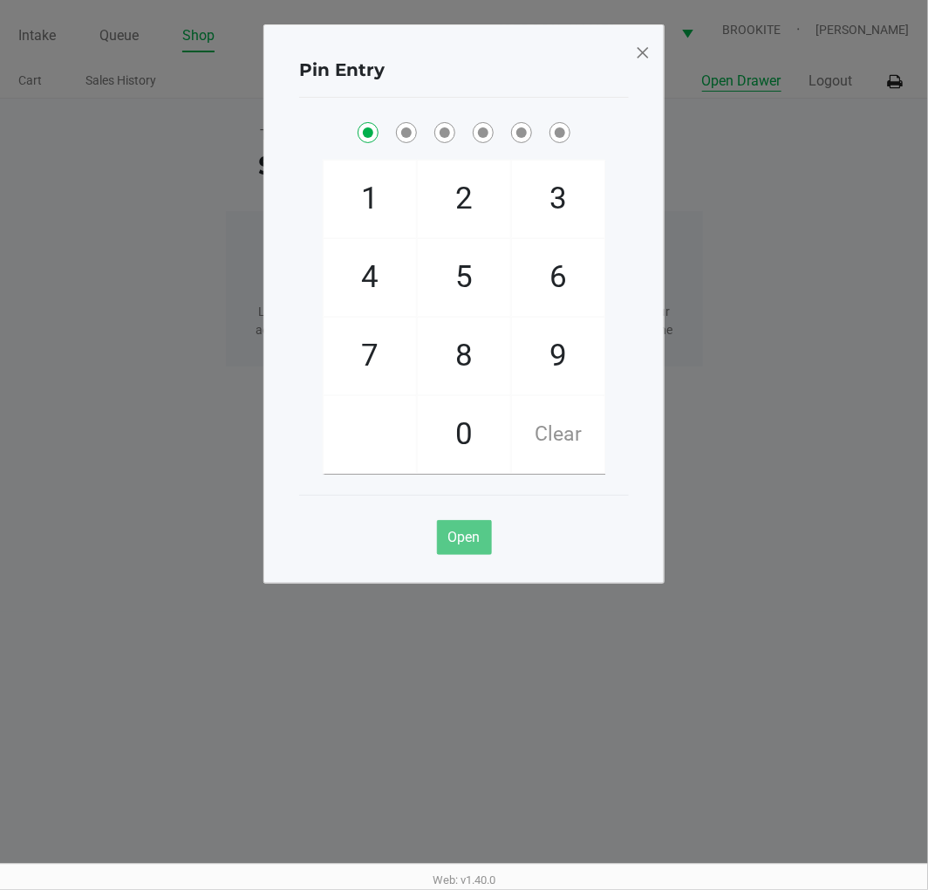
checkbox input "true"
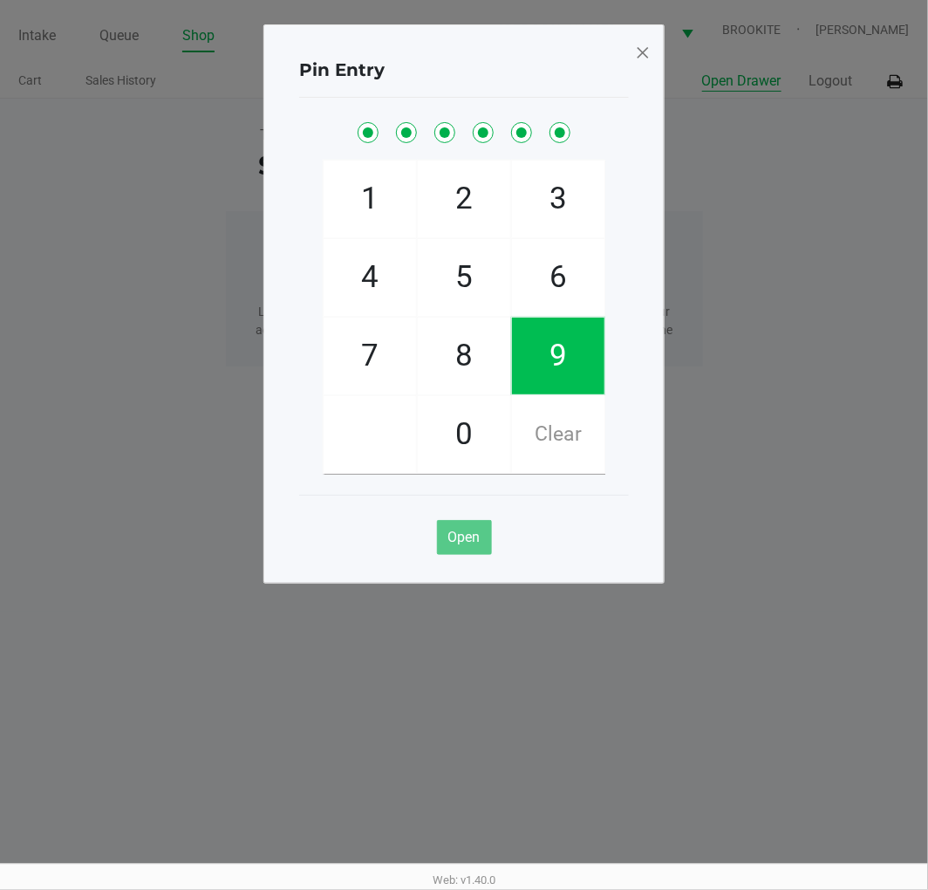
checkbox input "true"
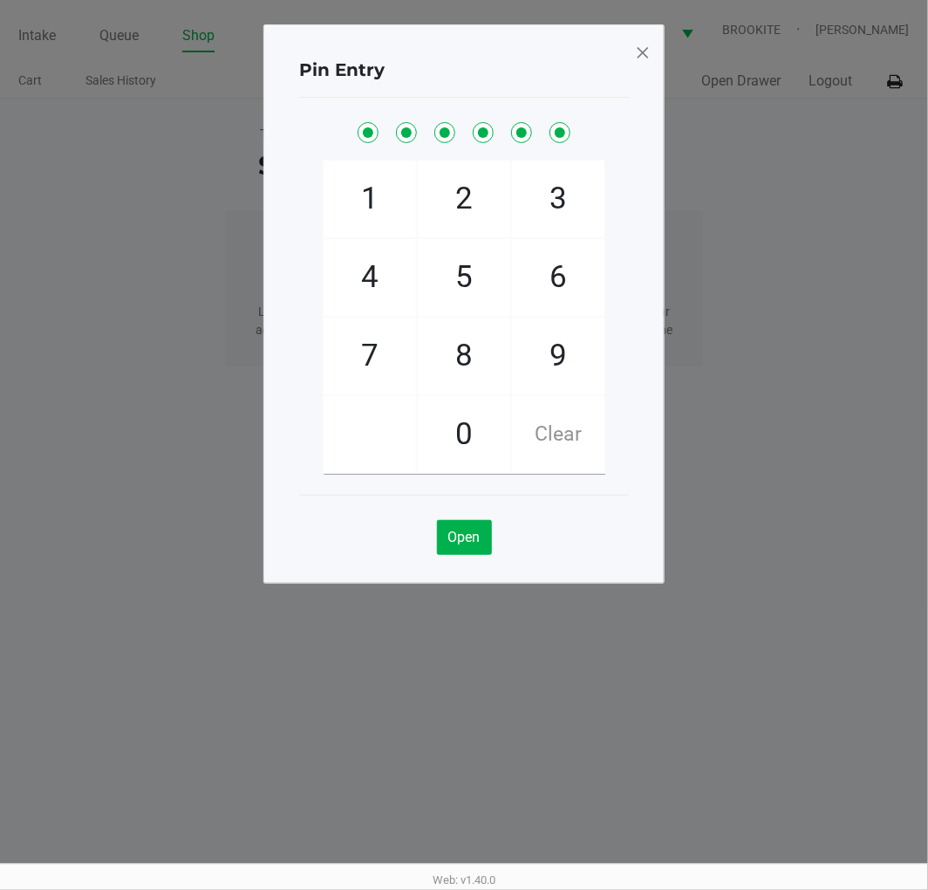
click at [648, 54] on span at bounding box center [643, 52] width 16 height 28
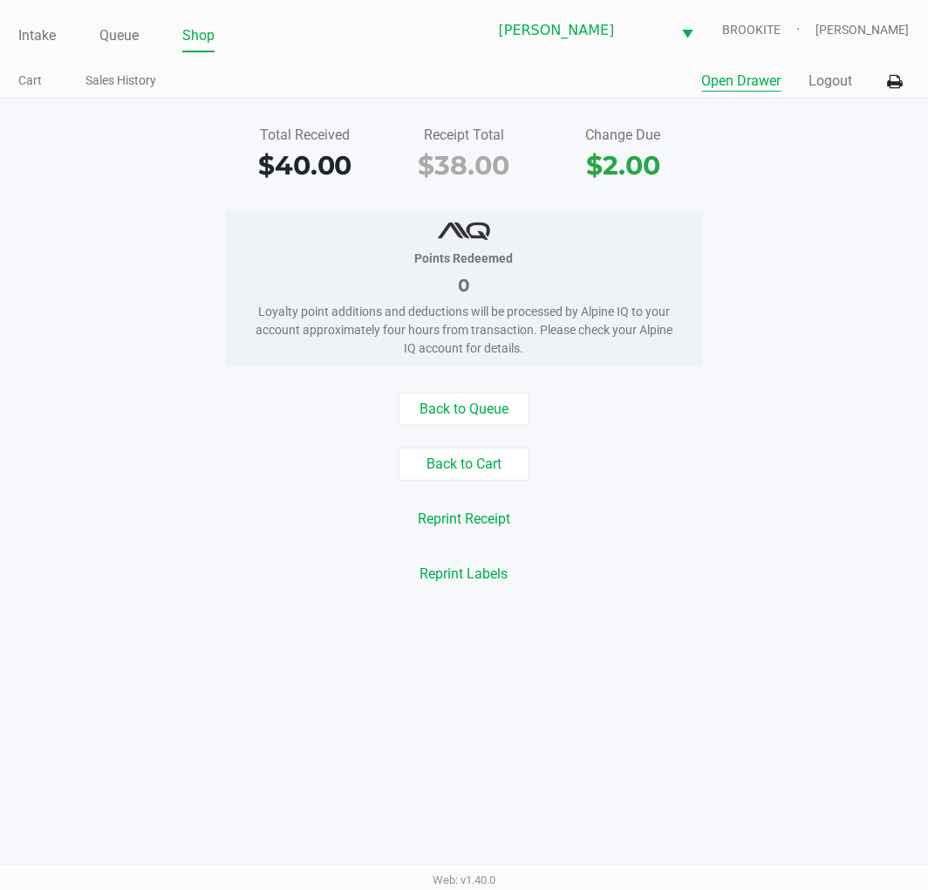
click at [36, 32] on link "Intake" at bounding box center [37, 36] width 38 height 24
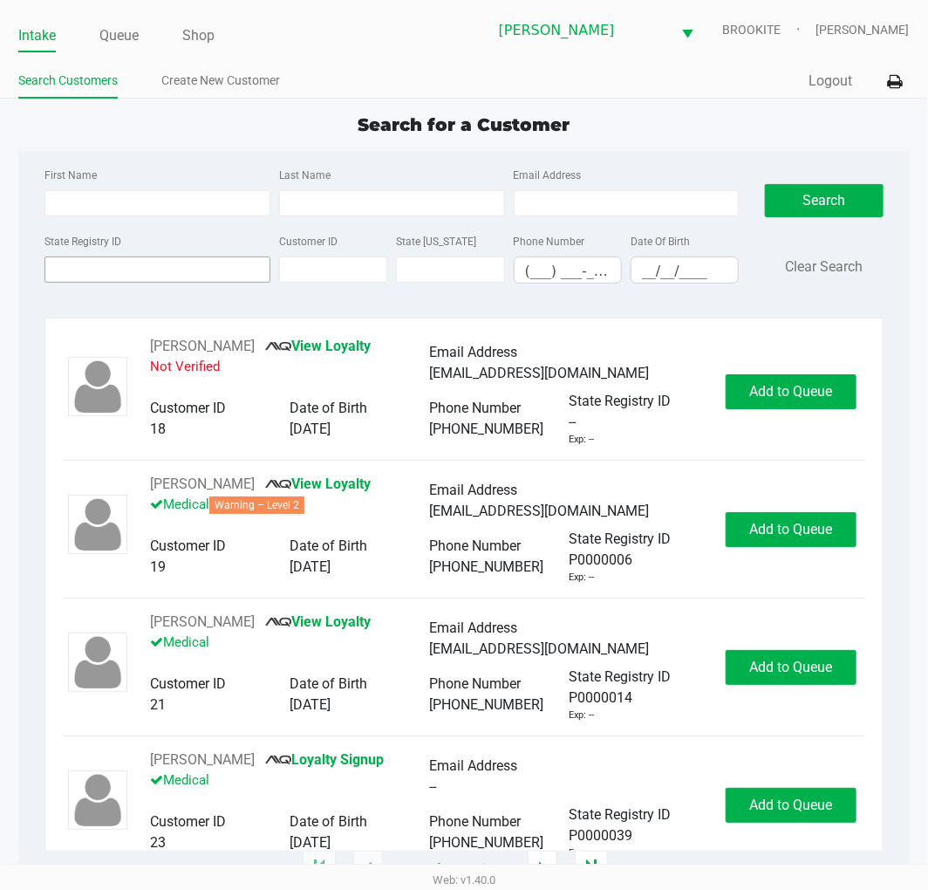
click at [187, 265] on input "State Registry ID" at bounding box center [157, 269] width 226 height 26
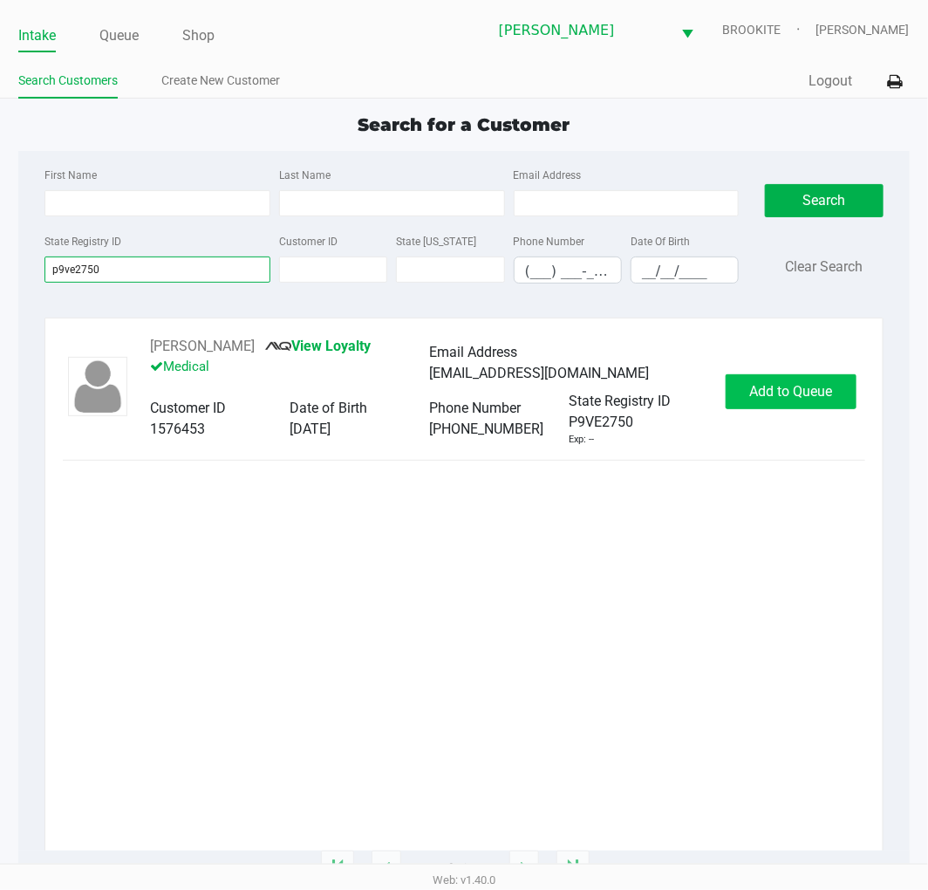
type input "p9ve2750"
click at [803, 380] on button "Add to Queue" at bounding box center [791, 391] width 131 height 35
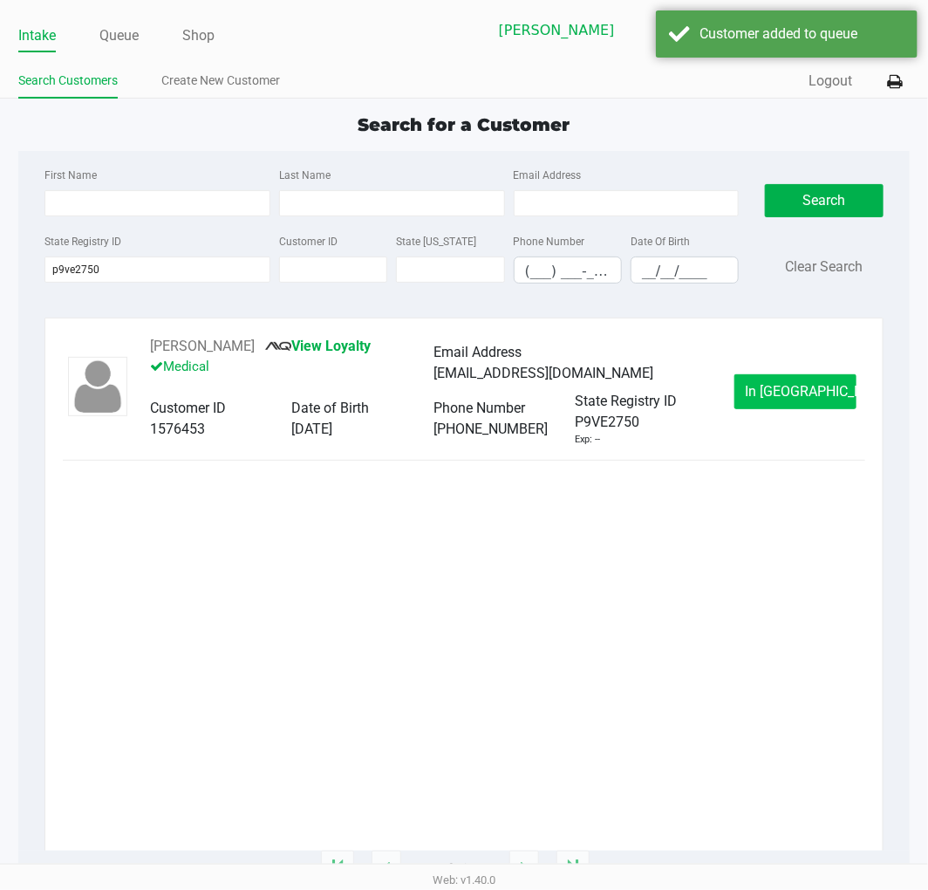
click at [805, 402] on button "In Queue" at bounding box center [795, 391] width 122 height 35
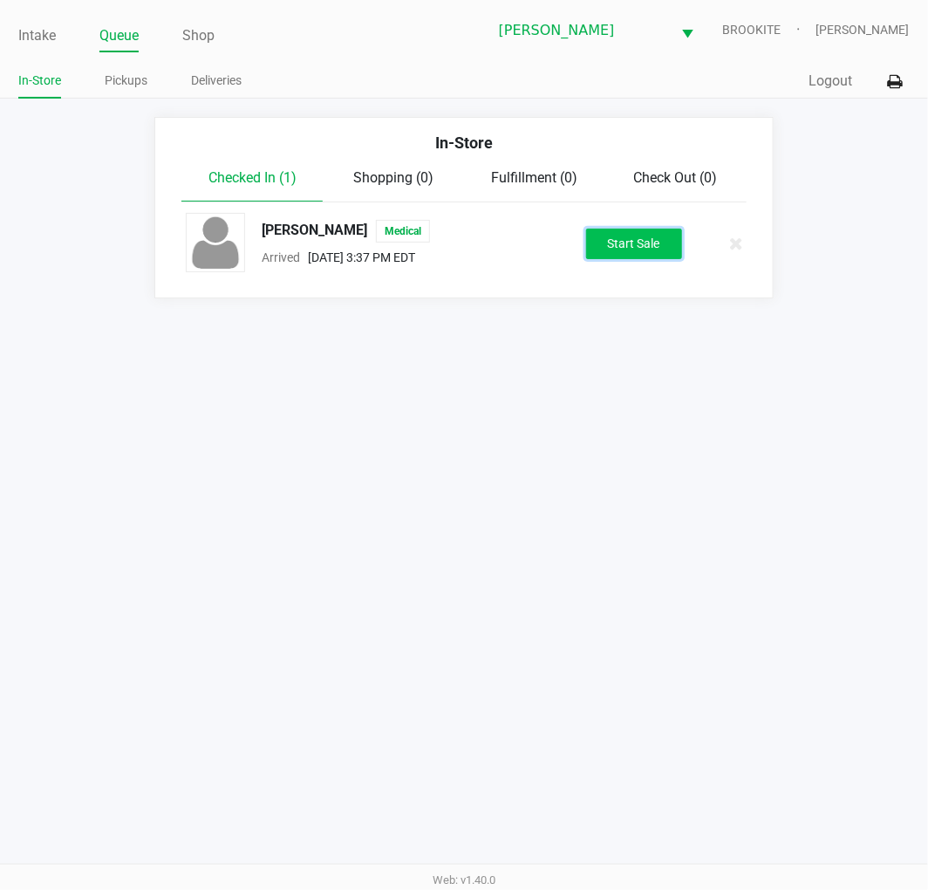
click at [650, 258] on button "Start Sale" at bounding box center [634, 244] width 96 height 31
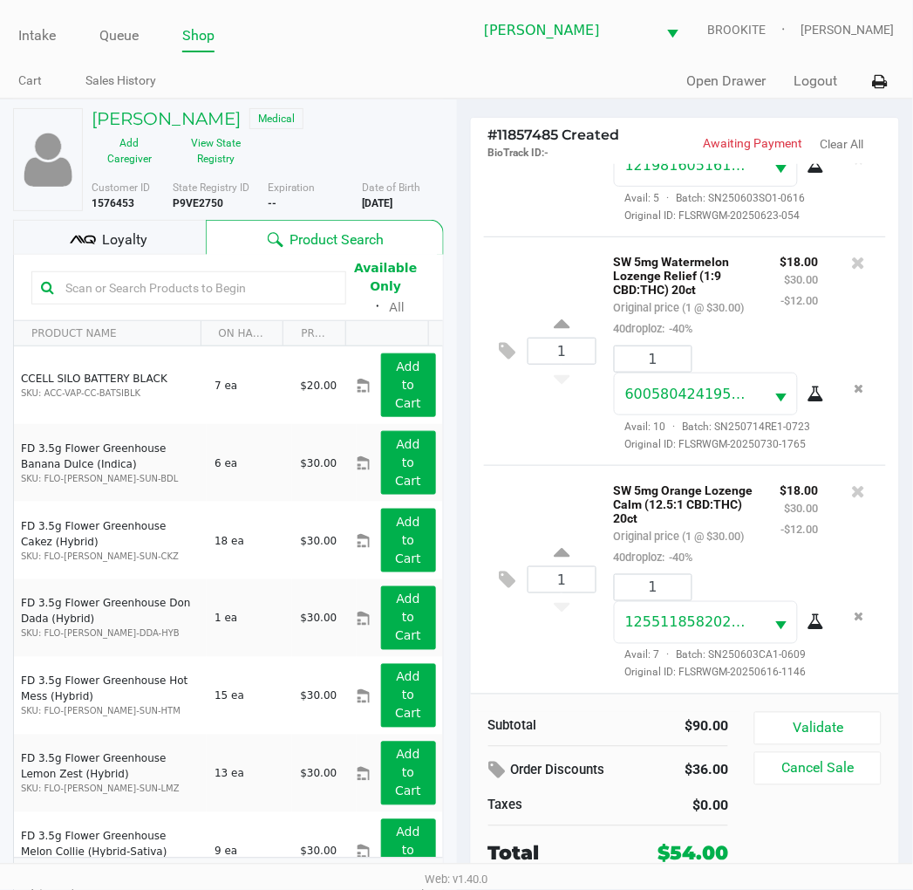
scroll to position [288, 0]
click at [836, 727] on button "Validate" at bounding box center [818, 728] width 126 height 33
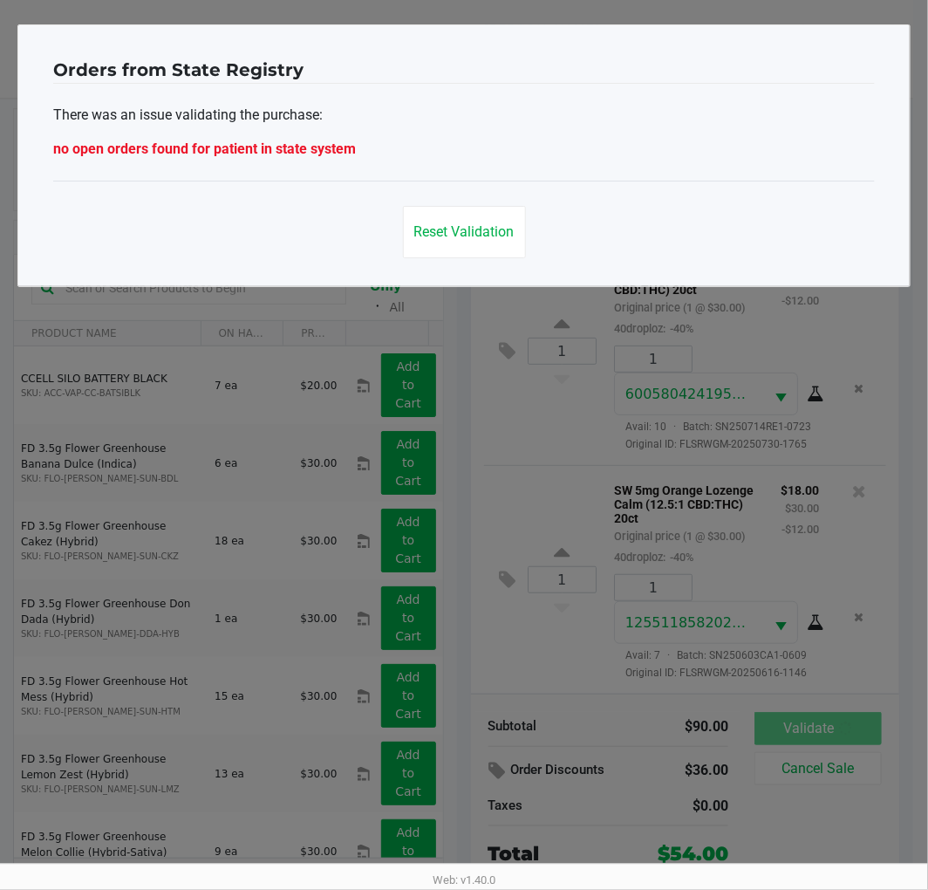
click at [485, 239] on span "Reset Validation" at bounding box center [464, 231] width 100 height 17
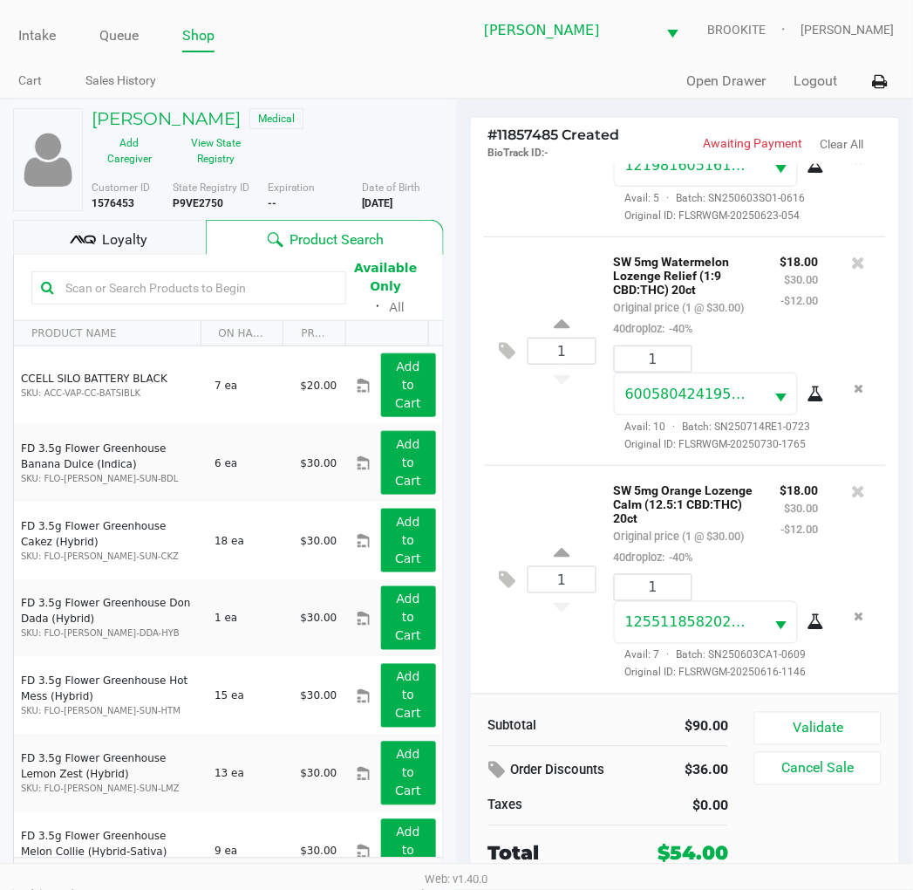
click at [140, 233] on span "Loyalty" at bounding box center [124, 239] width 45 height 21
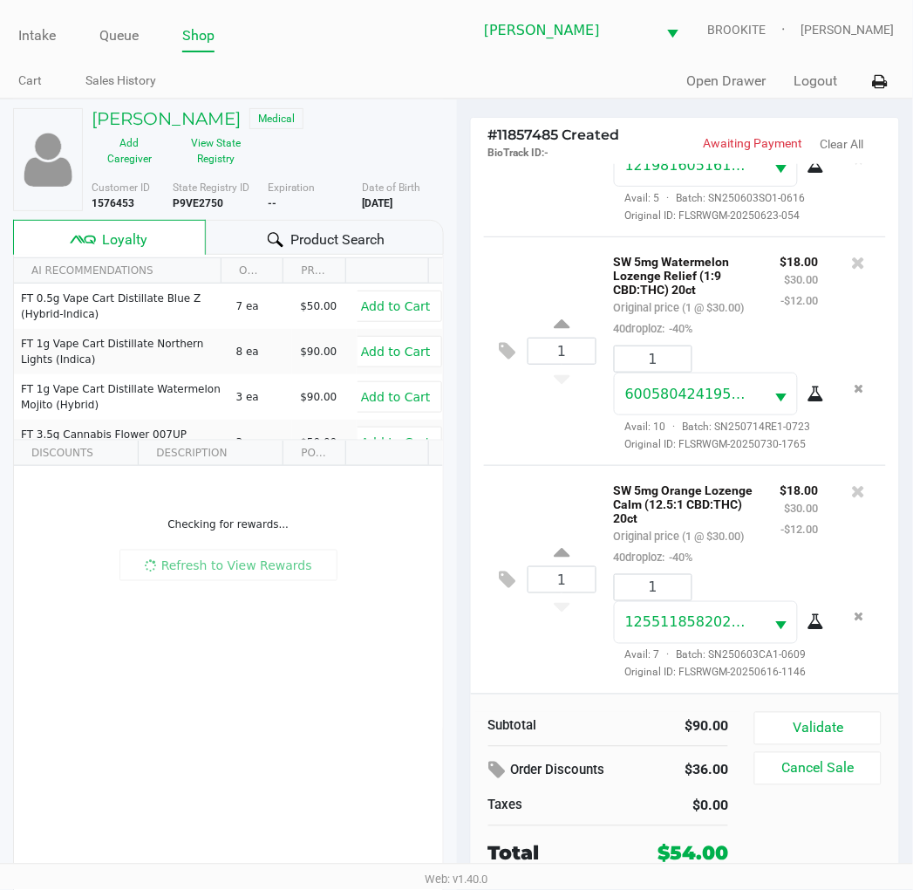
click at [220, 161] on button "View State Registry" at bounding box center [210, 151] width 87 height 44
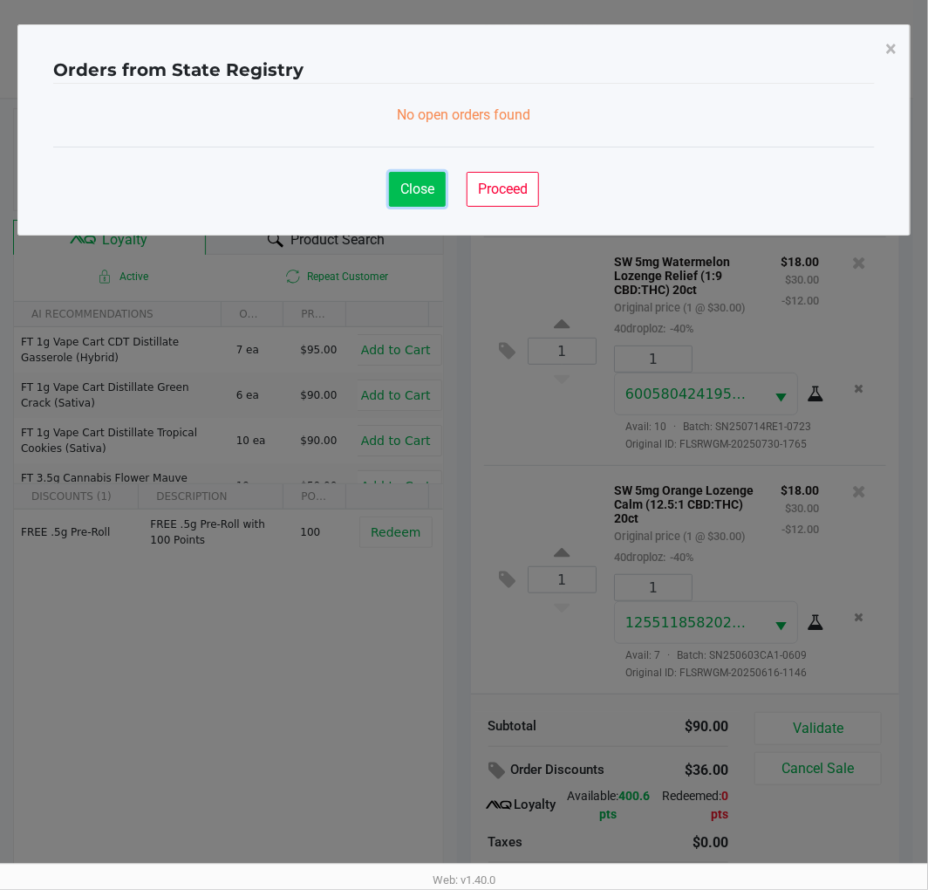
click at [426, 181] on span "Close" at bounding box center [417, 189] width 34 height 17
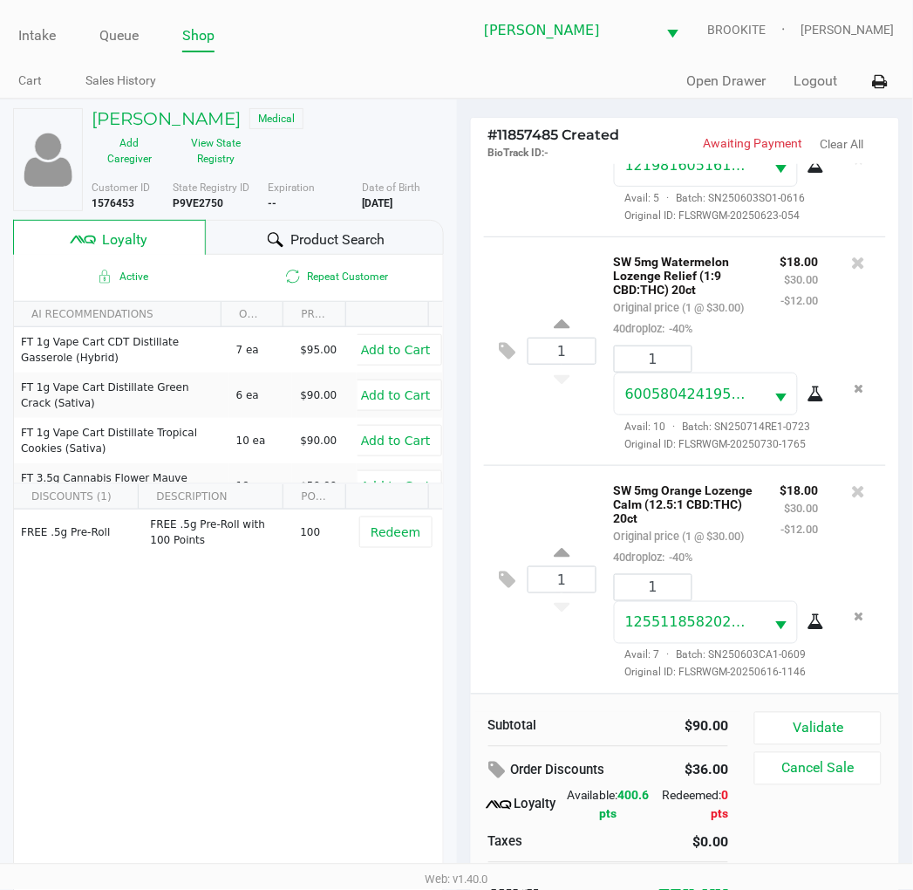
click at [207, 206] on b "P9VE2750" at bounding box center [198, 203] width 51 height 12
copy b "P9VE2750"
drag, startPoint x: 424, startPoint y: 208, endPoint x: 363, endPoint y: 207, distance: 61.1
click at [363, 207] on div "More Date of Birth 3/21/1971" at bounding box center [409, 195] width 94 height 31
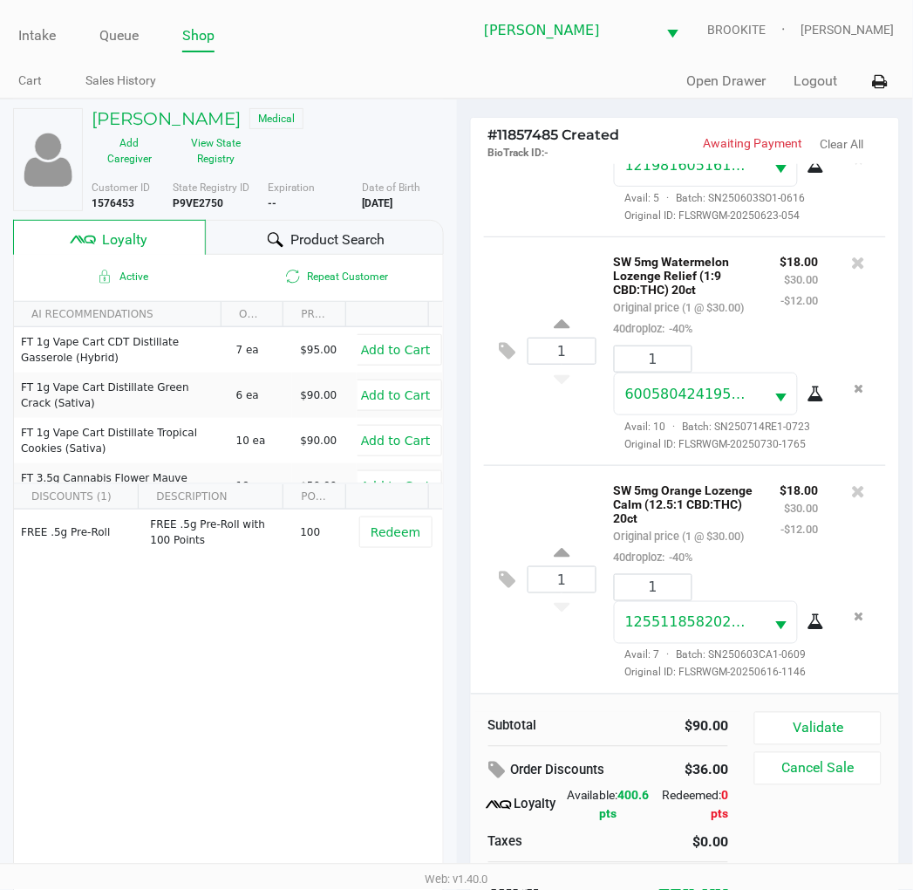
copy b "3/21/1971"
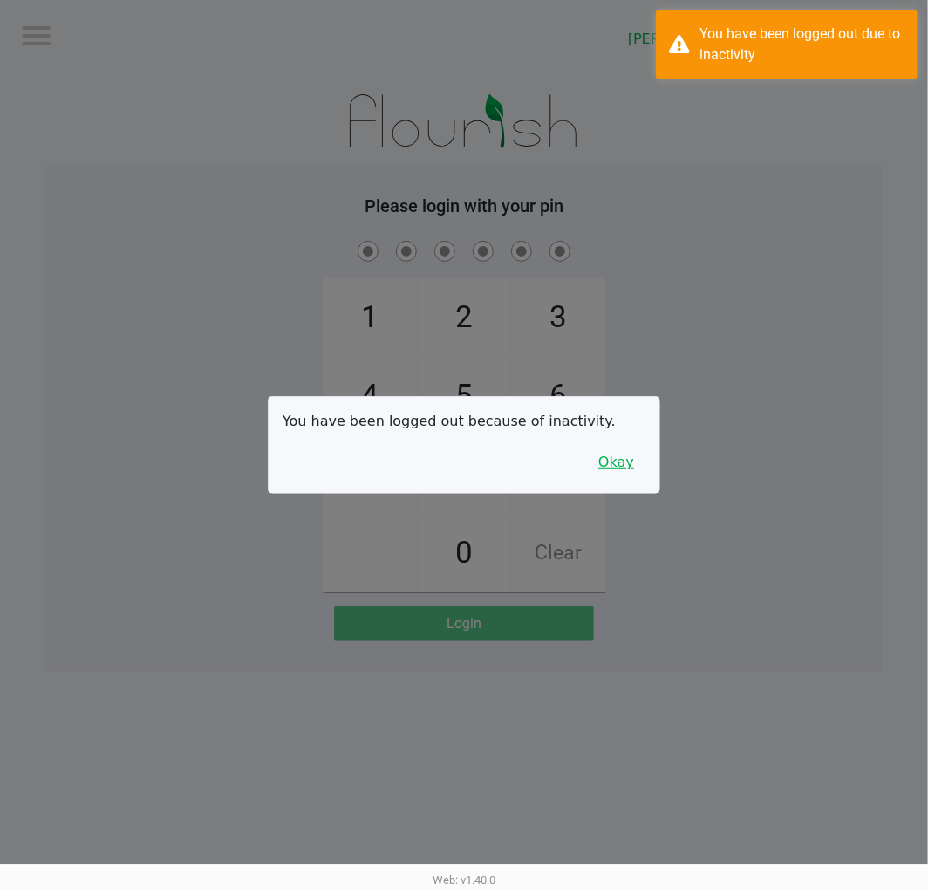
click at [622, 469] on button "Okay" at bounding box center [616, 462] width 58 height 33
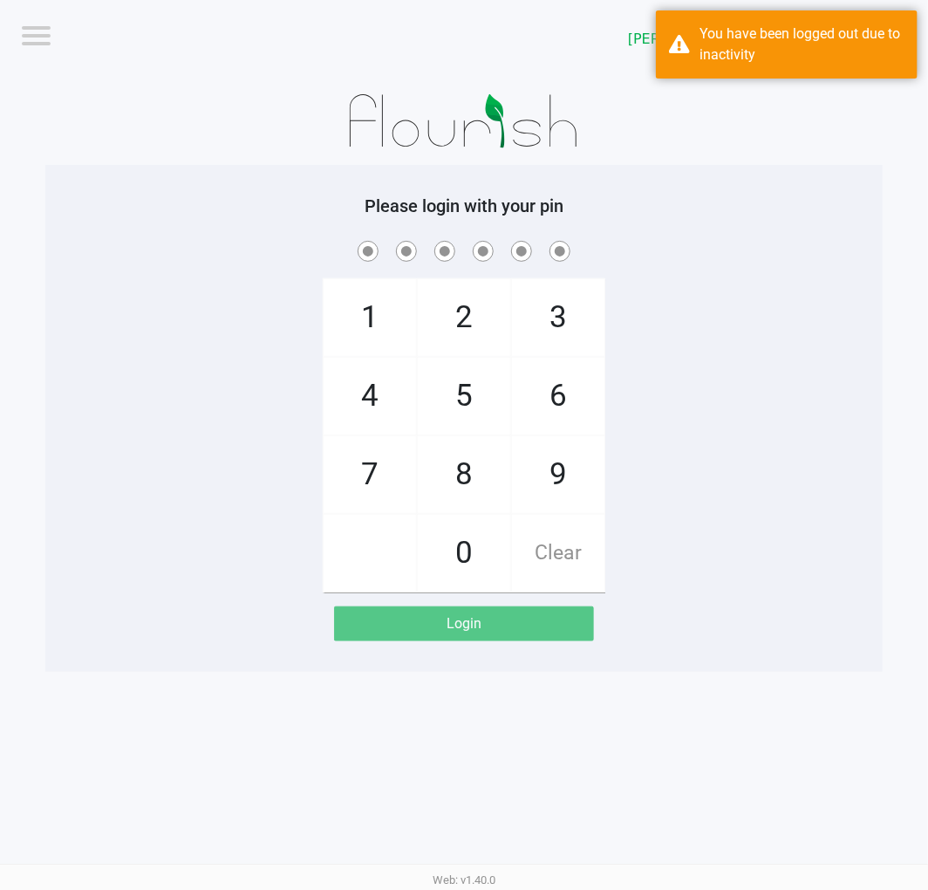
click at [716, 221] on div "Please login with your pin 1 4 7 2 5 8 0 3 6 9 Clear Login" at bounding box center [463, 418] width 837 height 446
checkbox input "true"
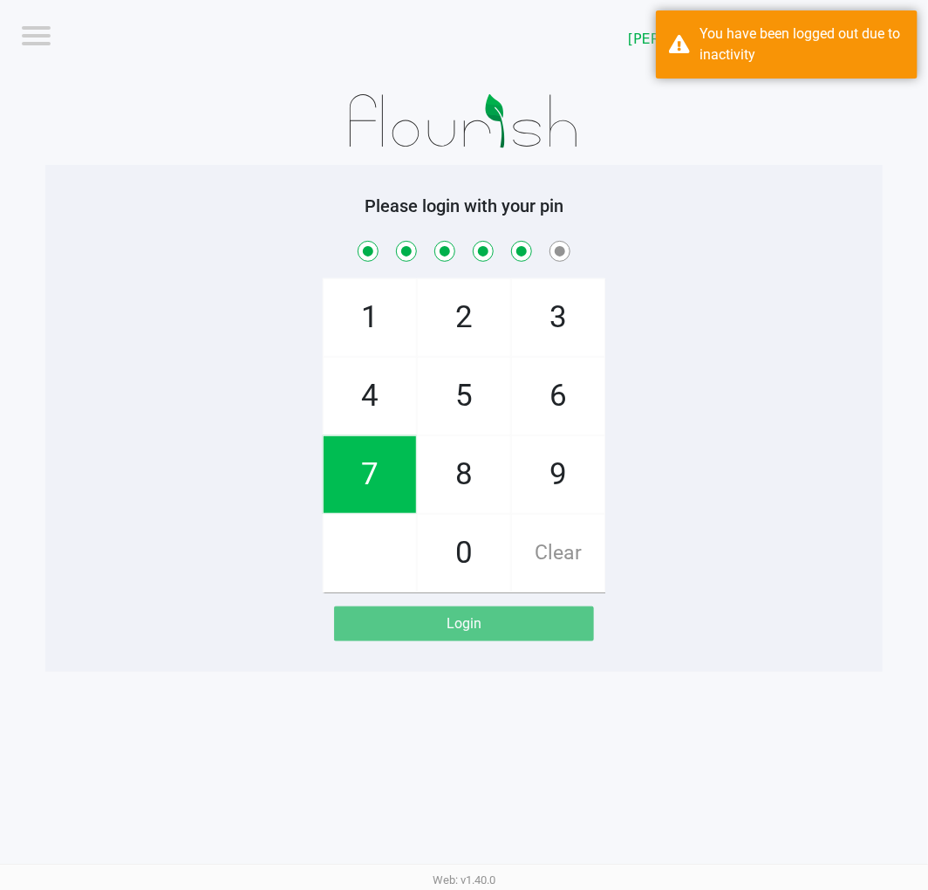
checkbox input "true"
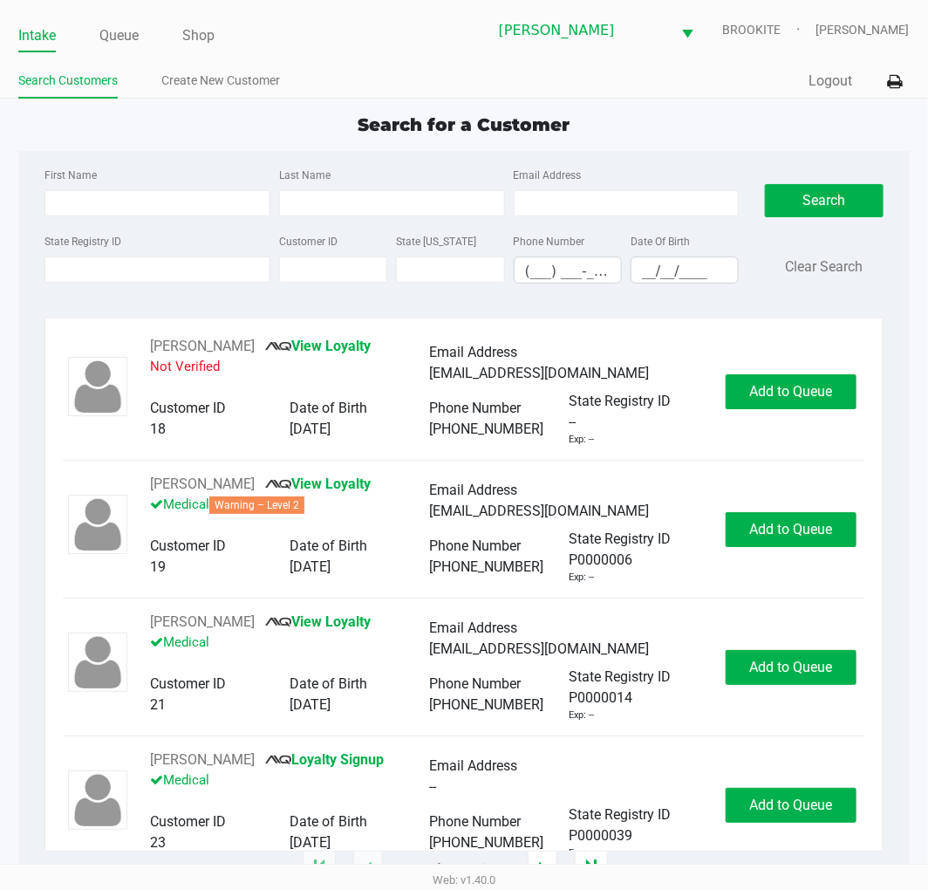
click at [138, 35] on link "Queue" at bounding box center [118, 36] width 39 height 24
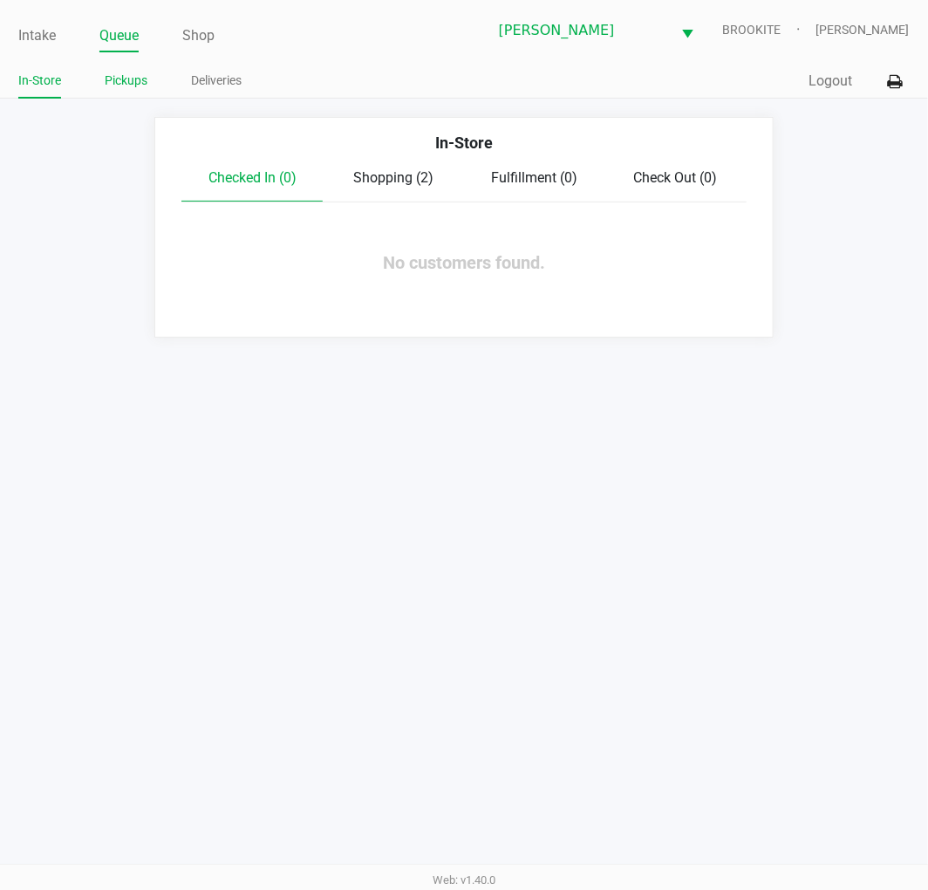
click at [138, 68] on li "Pickups" at bounding box center [126, 83] width 43 height 31
click at [134, 85] on link "Pickups" at bounding box center [126, 81] width 43 height 22
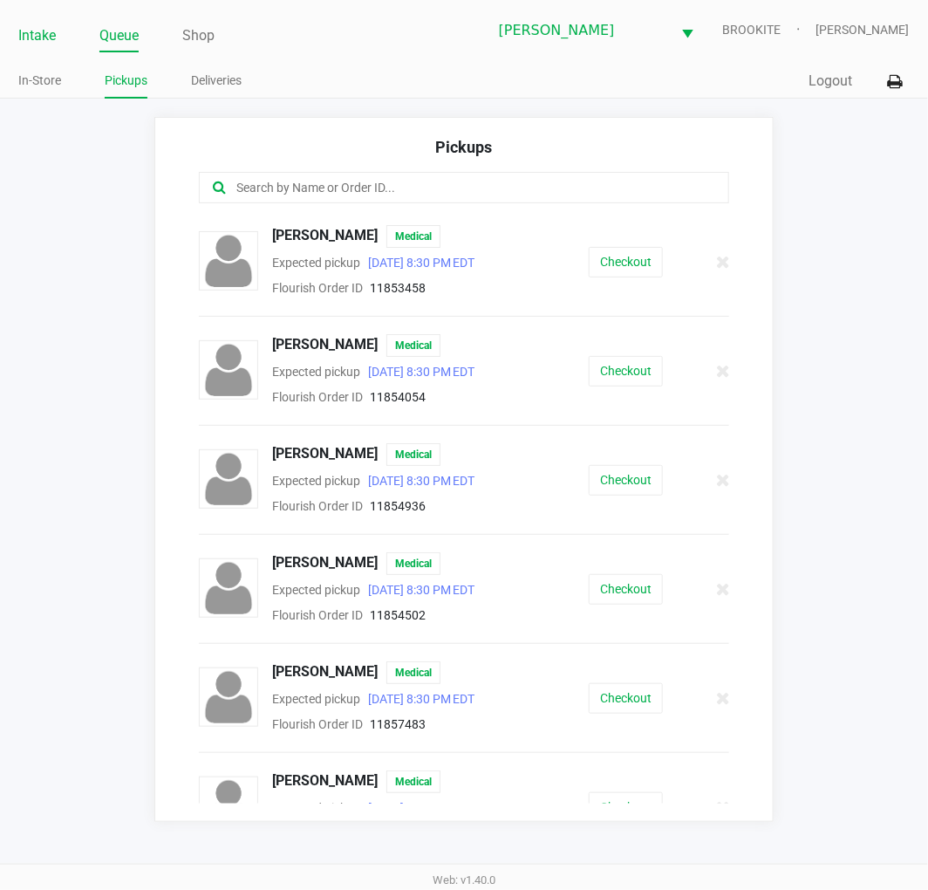
click at [28, 31] on link "Intake" at bounding box center [37, 36] width 38 height 24
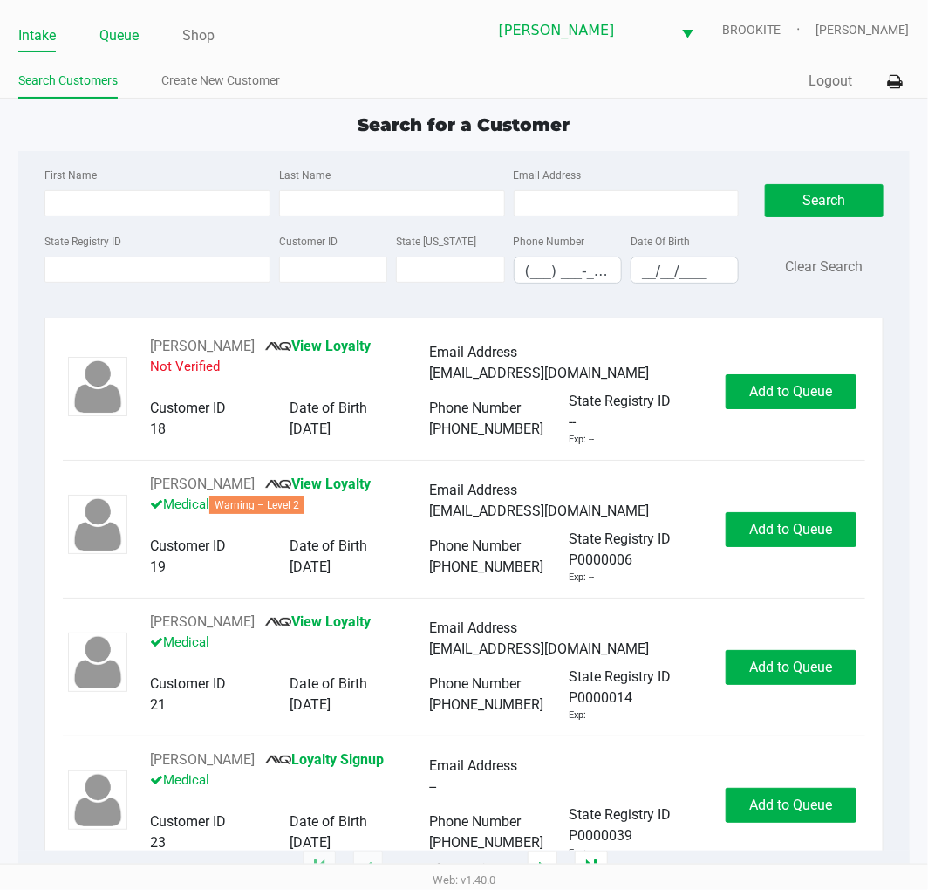
click at [122, 38] on link "Queue" at bounding box center [118, 36] width 39 height 24
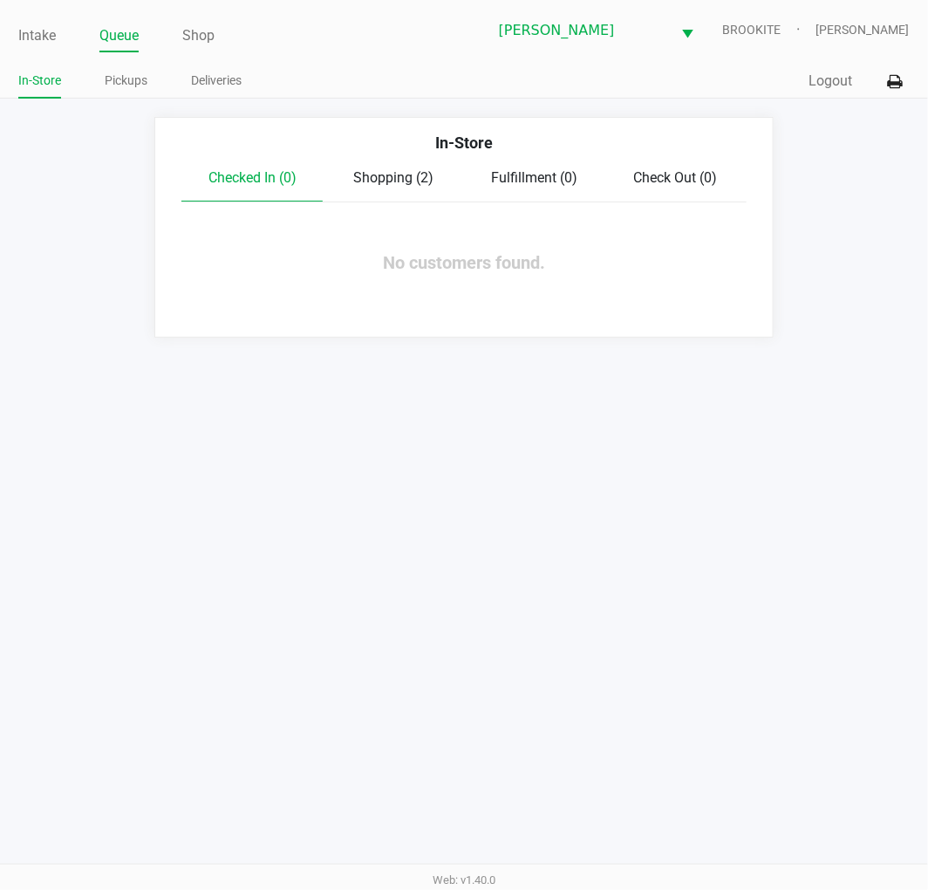
click at [406, 169] on span "Shopping (2)" at bounding box center [393, 177] width 80 height 17
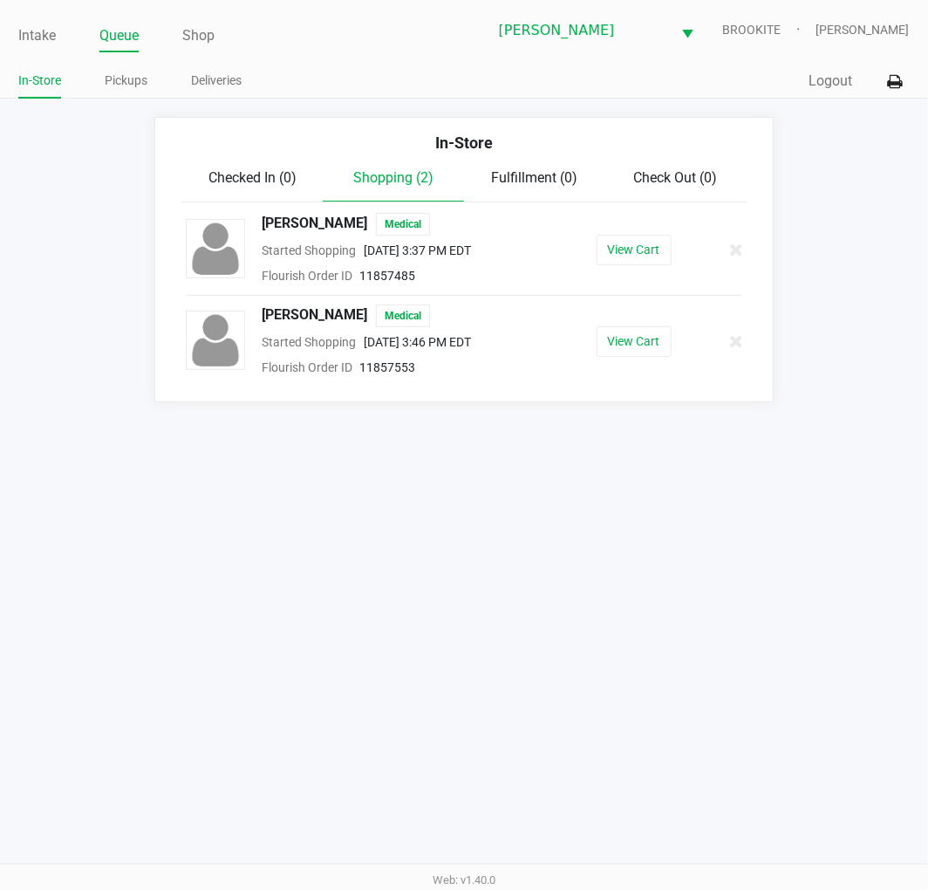
click at [520, 253] on div "Started Shopping Aug 27, 2025 3:37 PM EDT" at bounding box center [405, 250] width 312 height 21
click at [650, 255] on button "View Cart" at bounding box center [634, 250] width 75 height 31
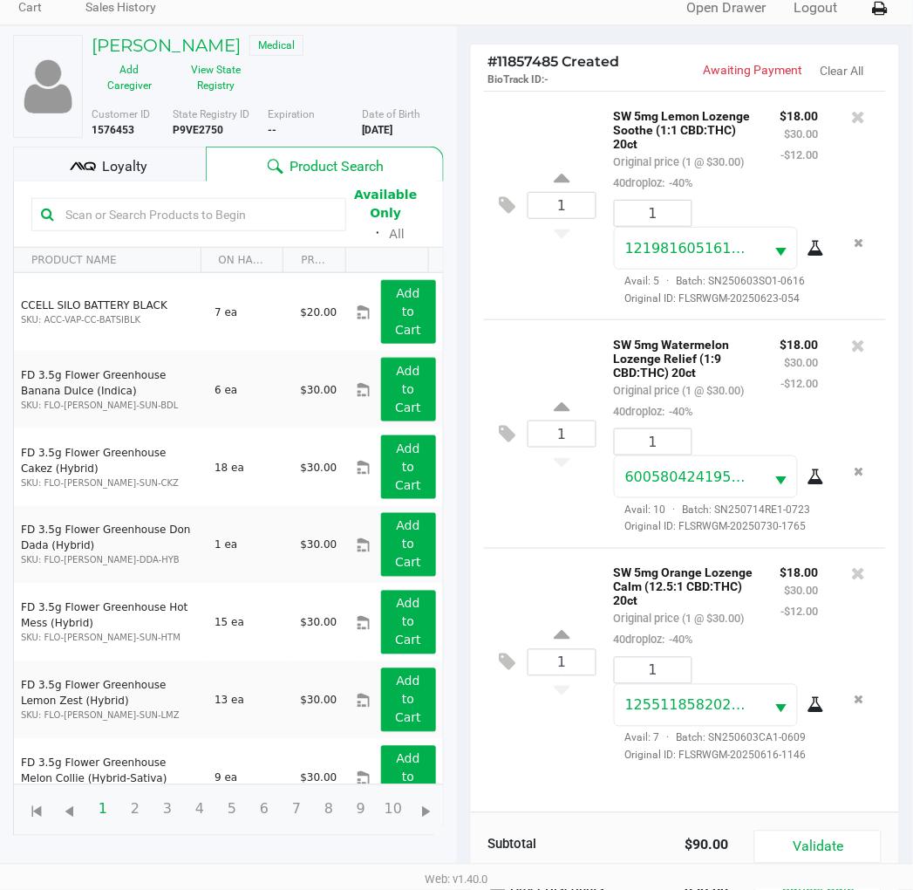
scroll to position [189, 0]
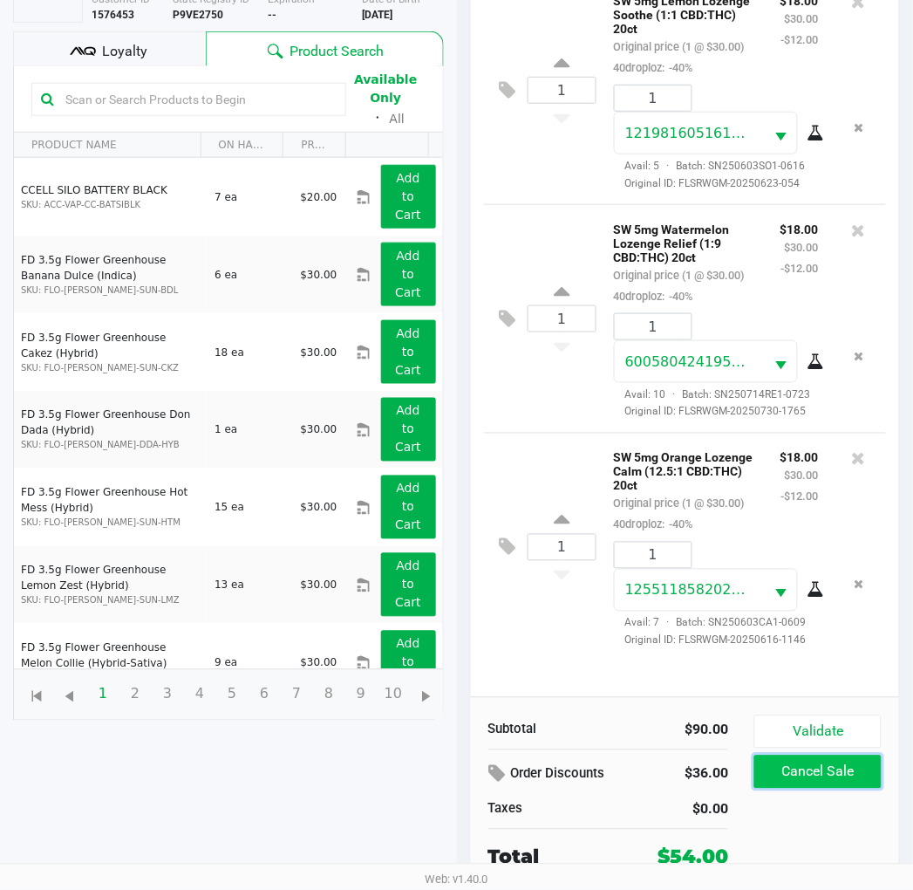
click at [836, 766] on button "Cancel Sale" at bounding box center [818, 771] width 126 height 33
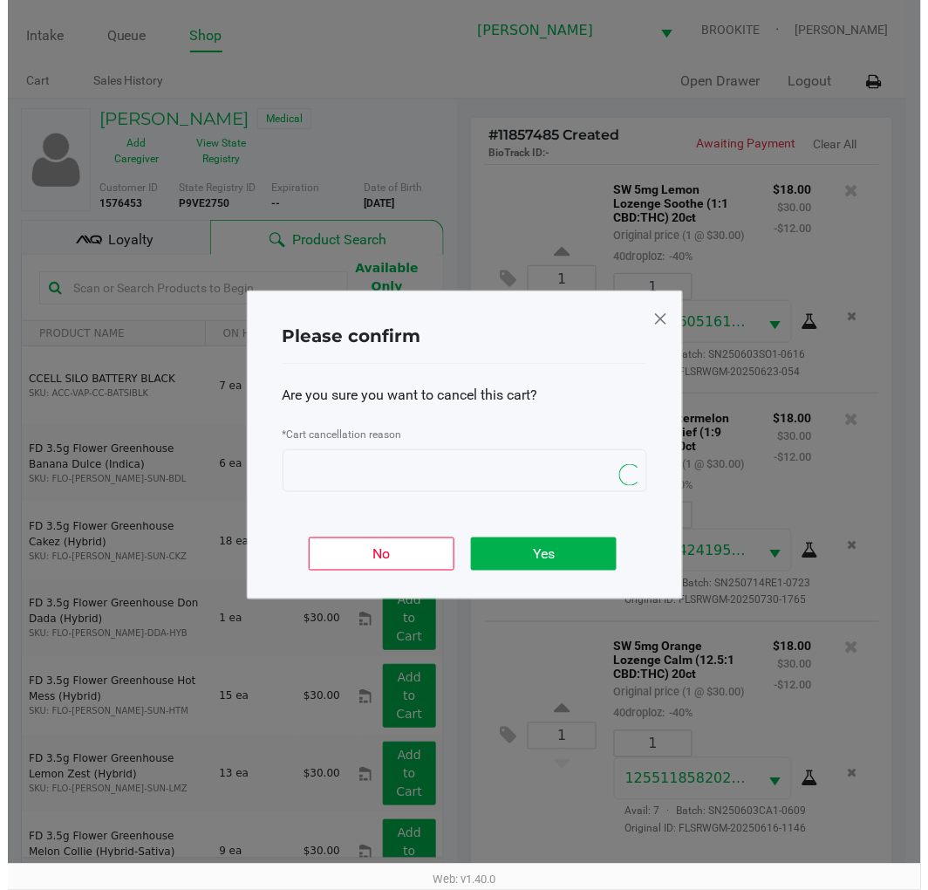
scroll to position [0, 0]
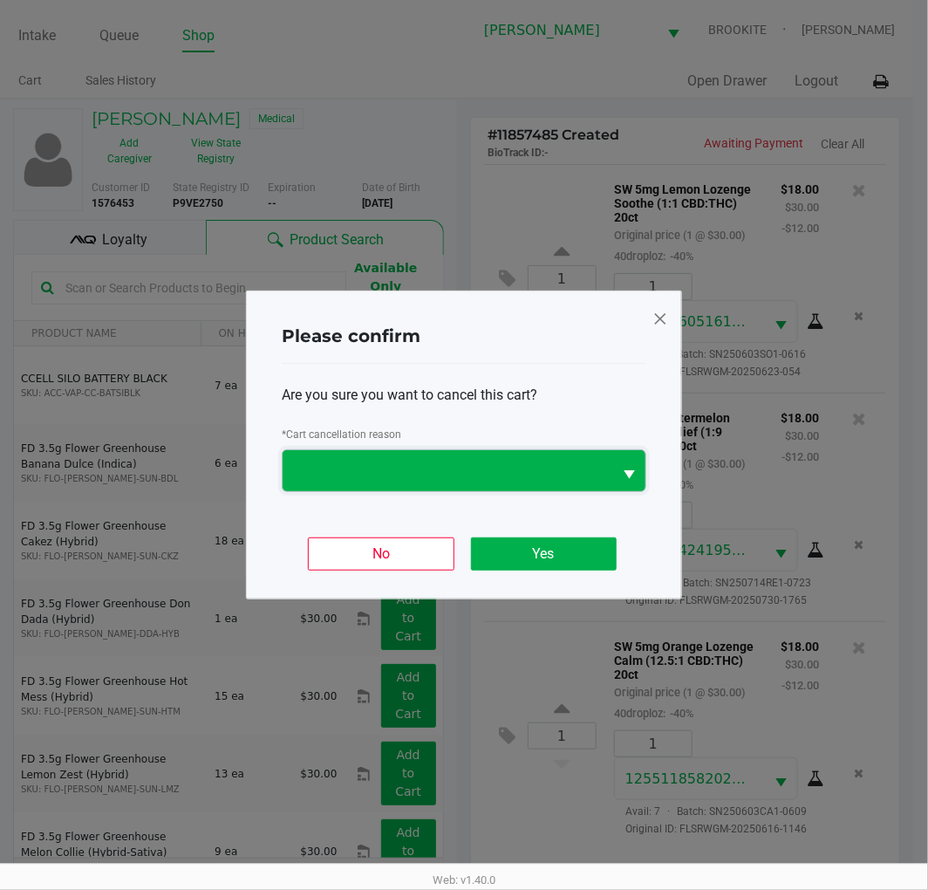
click at [491, 473] on span at bounding box center [447, 471] width 309 height 21
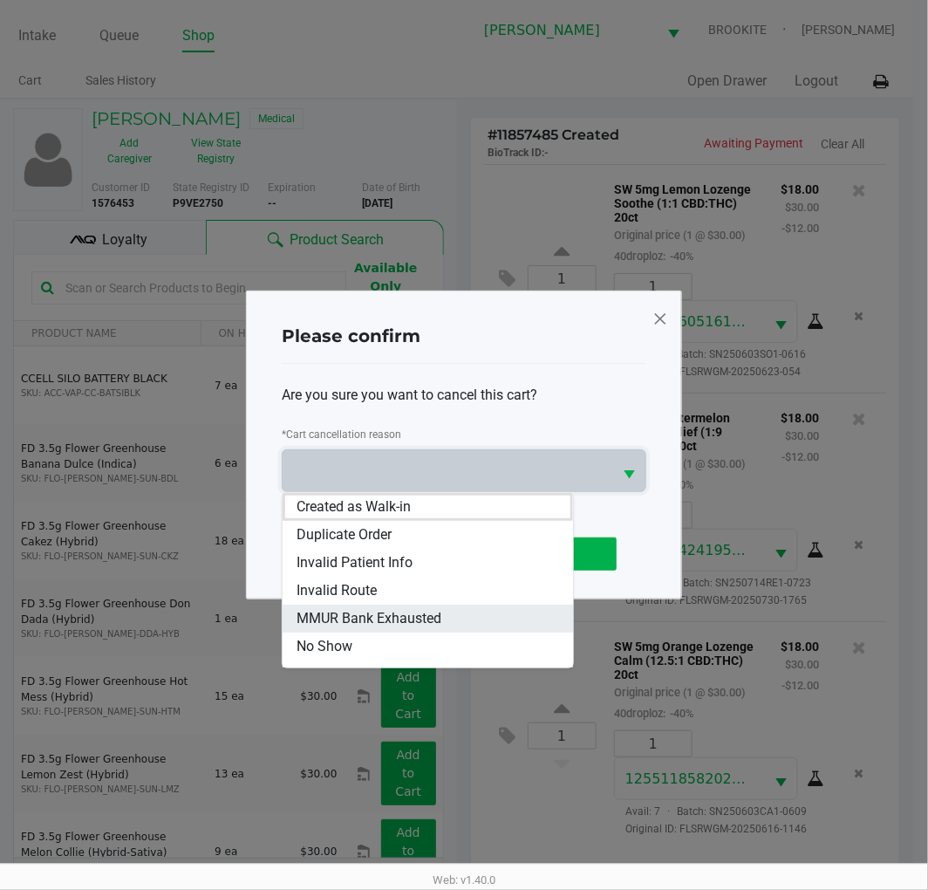
click at [483, 617] on li "MMUR Bank Exhausted" at bounding box center [428, 618] width 290 height 28
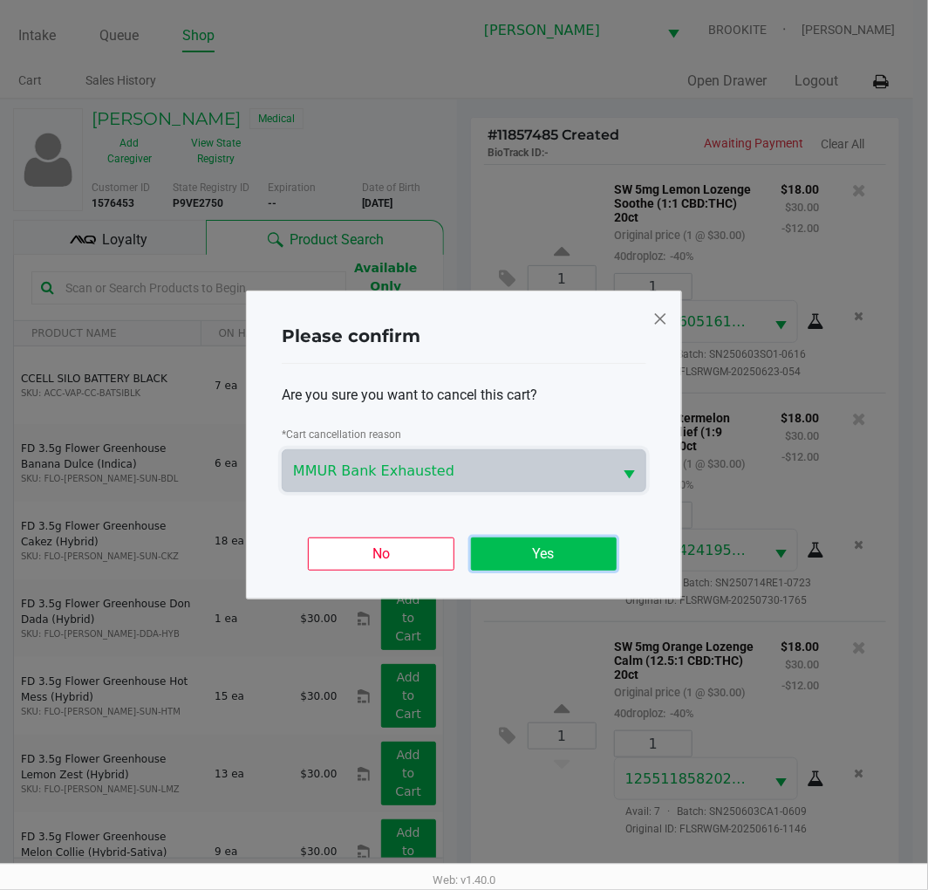
click at [584, 541] on button "Yes" at bounding box center [544, 553] width 146 height 33
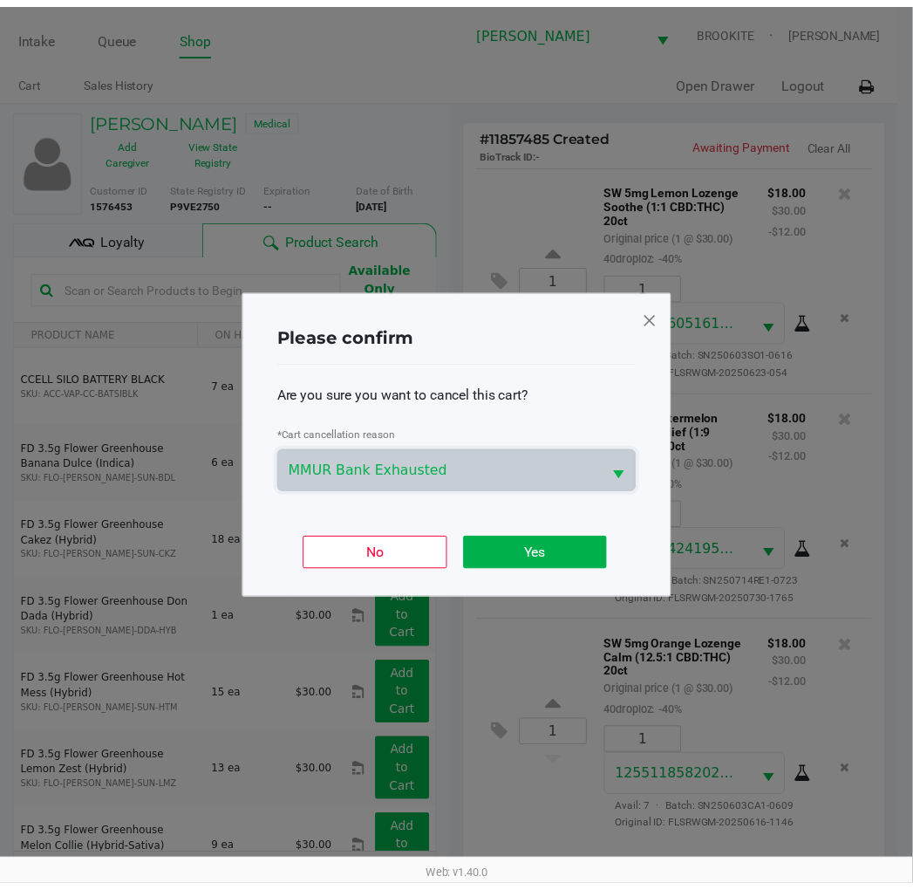
scroll to position [189, 0]
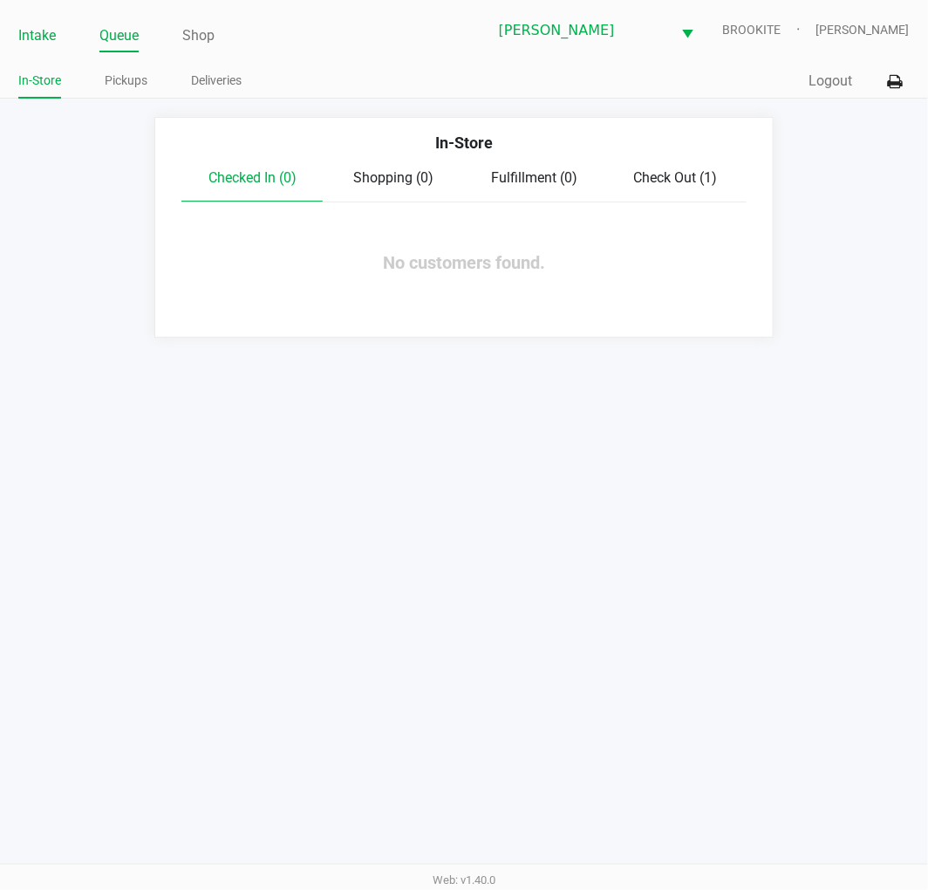
click at [21, 39] on link "Intake" at bounding box center [37, 36] width 38 height 24
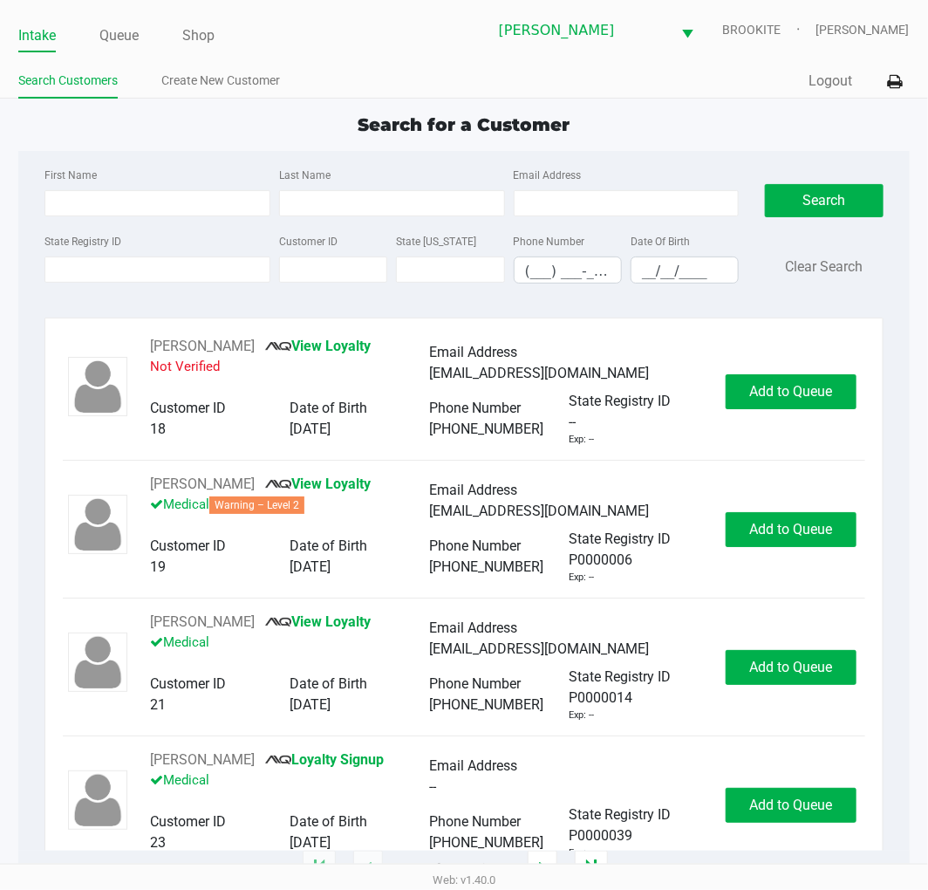
click at [691, 99] on app-point-of-sale "Intake Queue Shop Clermont WC BROOKITE Sharlene Amadio Search Customers Create …" at bounding box center [464, 434] width 928 height 869
click at [183, 270] on input "State Registry ID" at bounding box center [157, 269] width 226 height 26
click at [90, 281] on input "State Registry ID" at bounding box center [157, 269] width 226 height 26
click at [167, 274] on input "State Registry ID" at bounding box center [157, 269] width 226 height 26
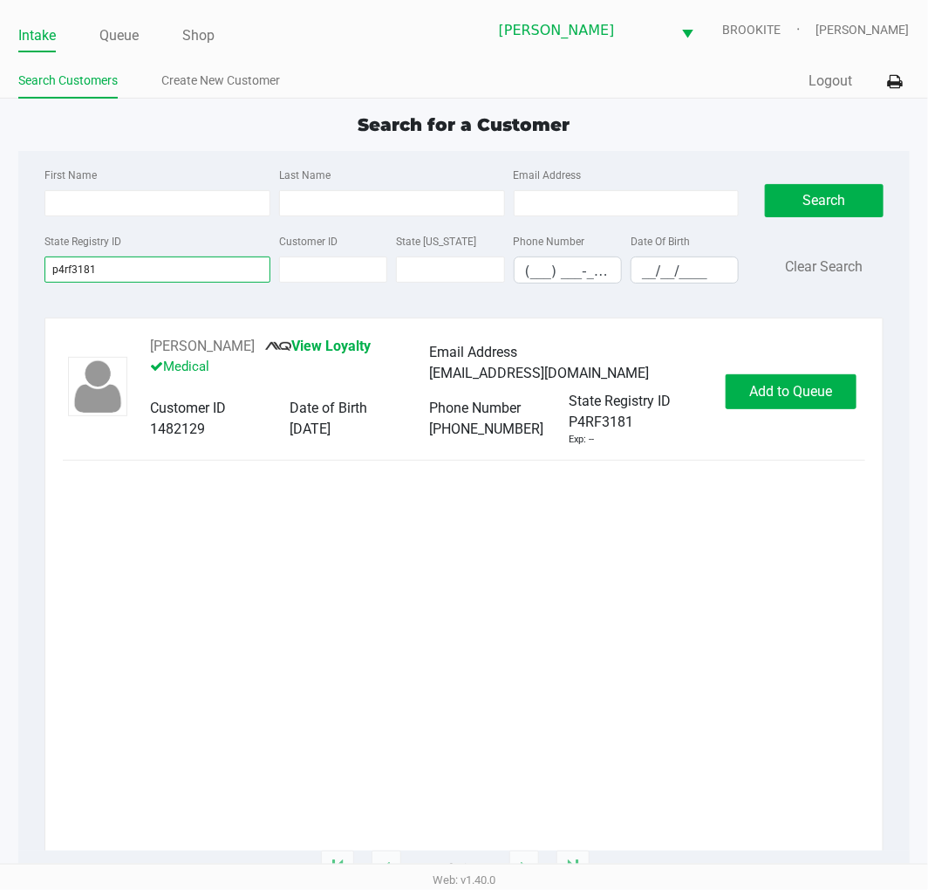
type input "p4rf3181"
click at [807, 397] on span "Add to Queue" at bounding box center [790, 391] width 83 height 17
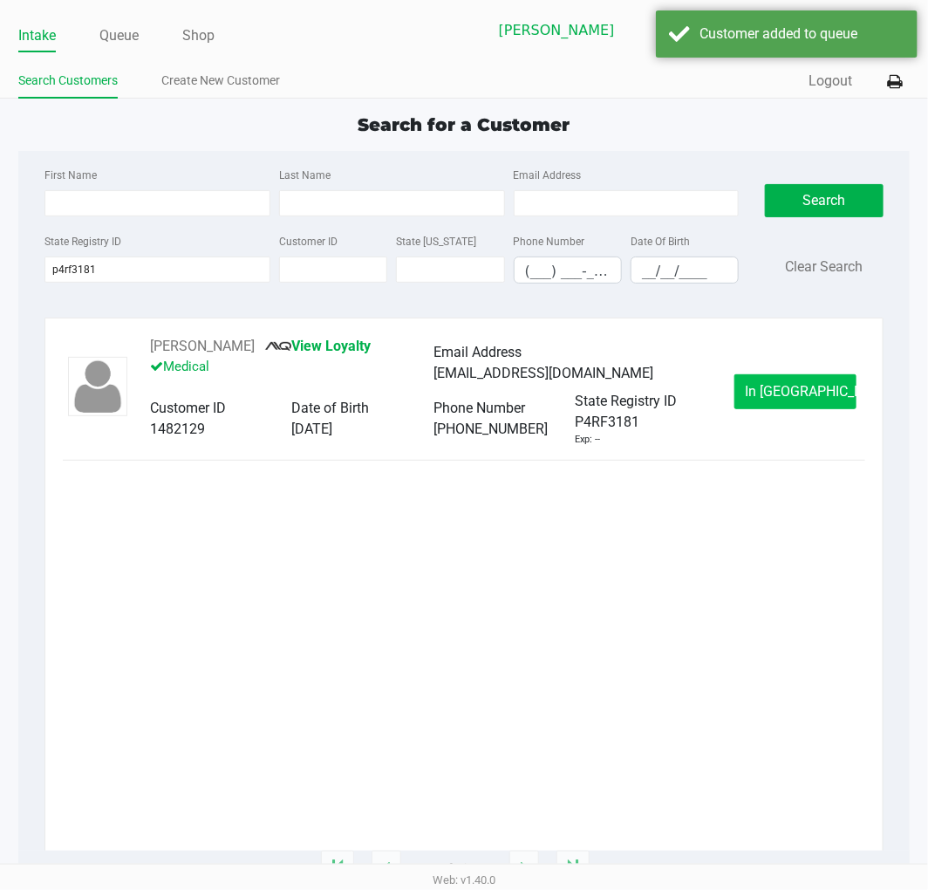
click at [820, 395] on span "In Queue" at bounding box center [819, 391] width 147 height 17
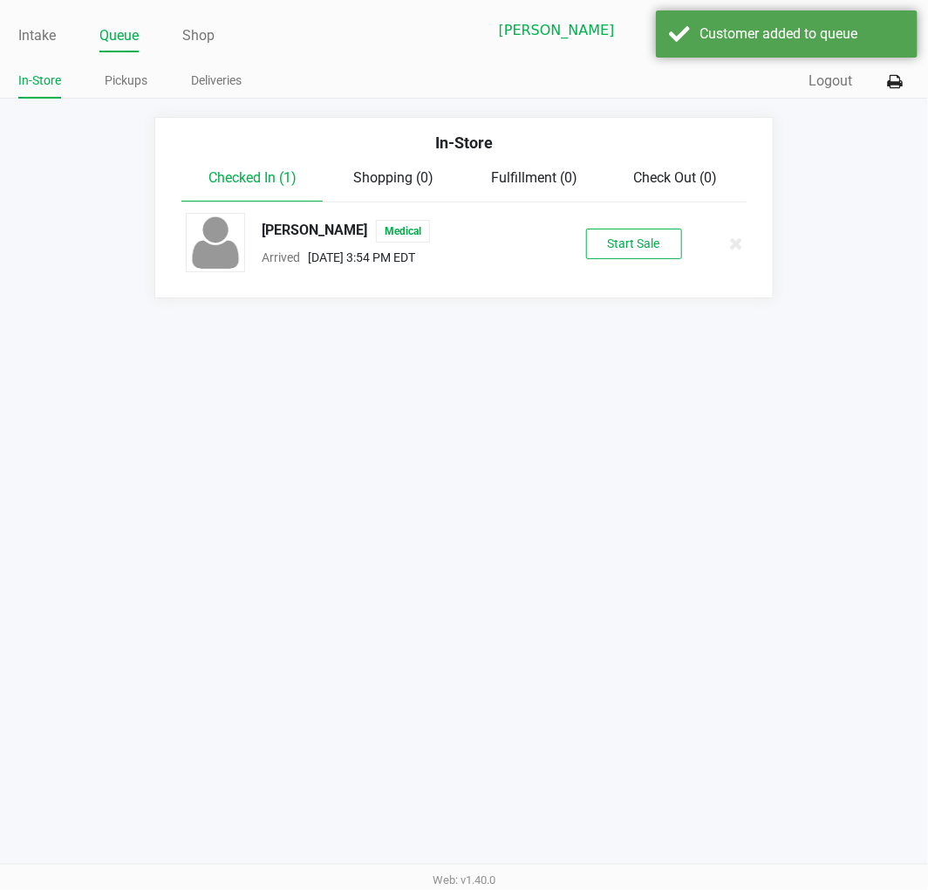
click at [667, 255] on button "Start Sale" at bounding box center [634, 244] width 96 height 31
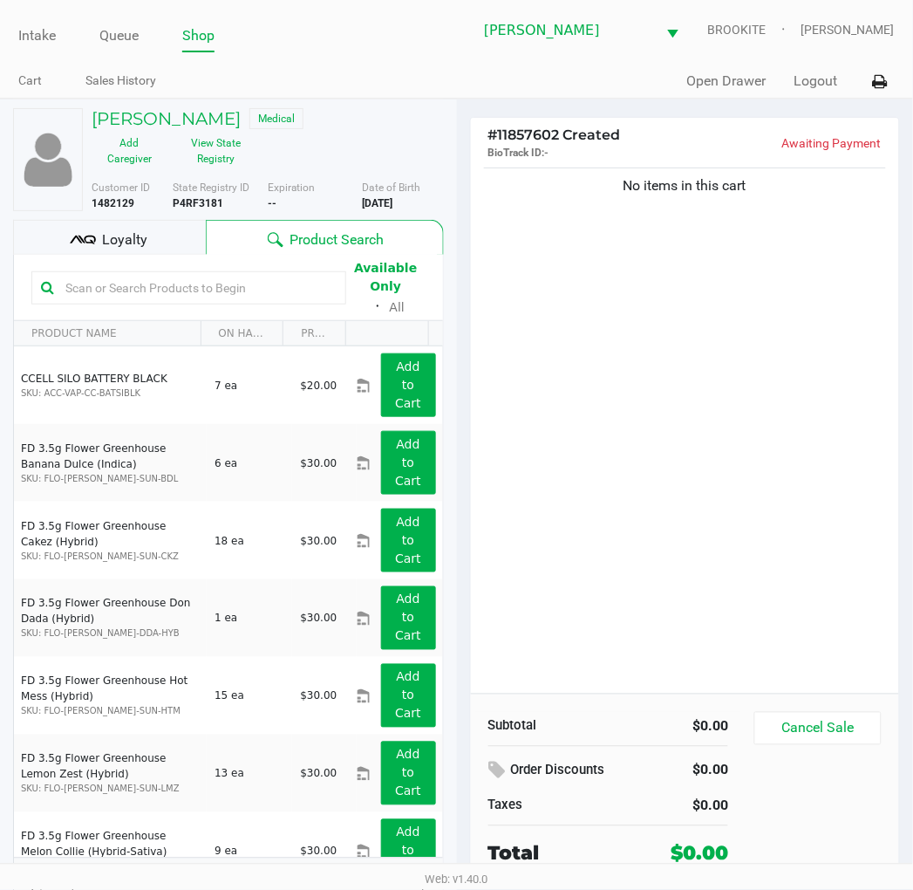
click at [245, 290] on input "text" at bounding box center [197, 288] width 278 height 26
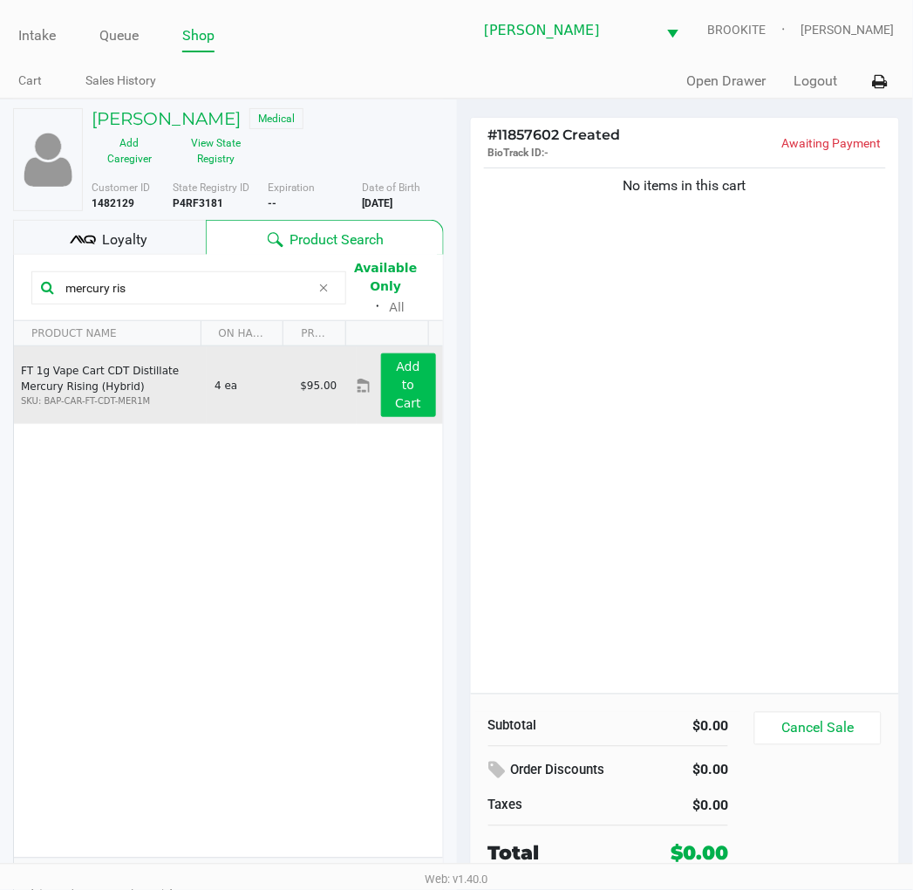
type input "mercury ris"
click at [381, 385] on button "Add to Cart" at bounding box center [408, 385] width 55 height 64
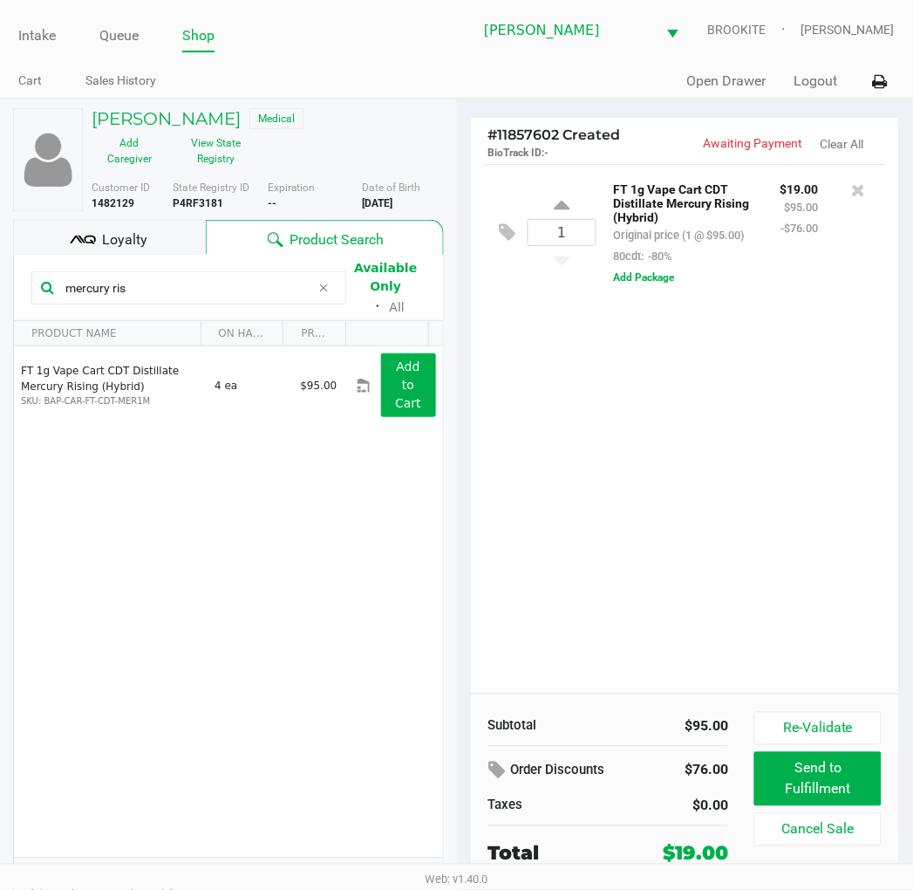
click at [742, 396] on div "1 FT 1g Vape Cart CDT Distillate Mercury Rising (Hybrid) Original price (1 @ $9…" at bounding box center [685, 428] width 429 height 529
click at [708, 544] on div "1 FT 1g Vape Cart CDT Distillate Mercury Rising (Hybrid) Original price (1 @ $9…" at bounding box center [685, 428] width 429 height 529
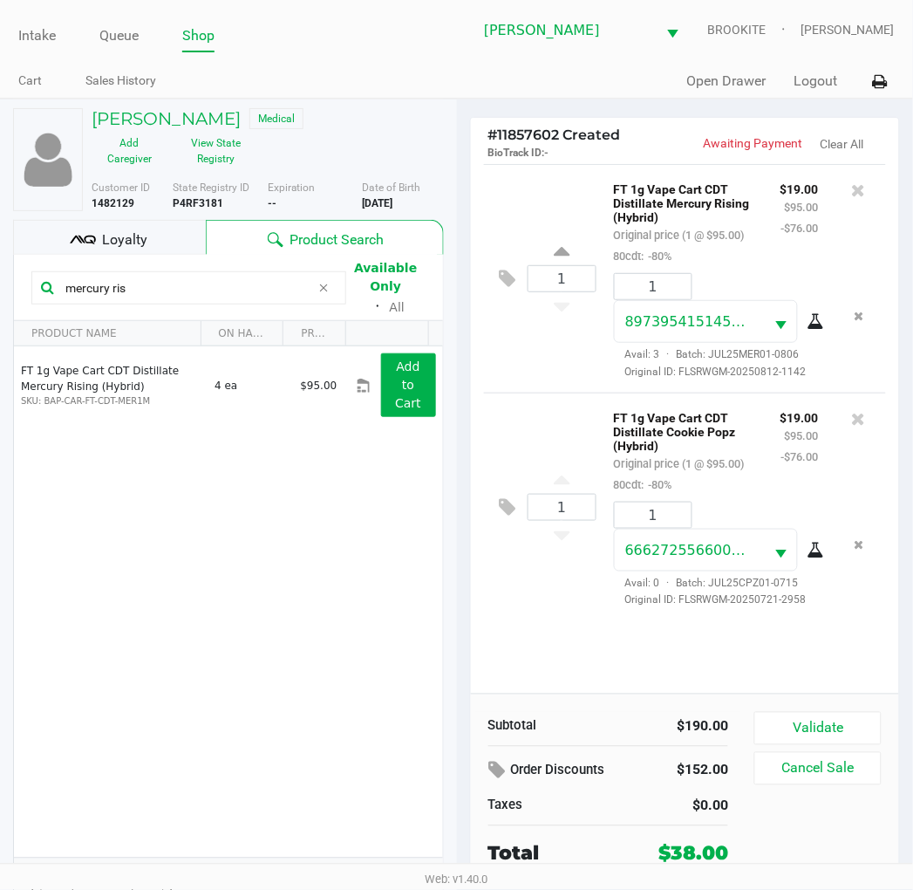
click at [836, 718] on button "Validate" at bounding box center [818, 728] width 126 height 33
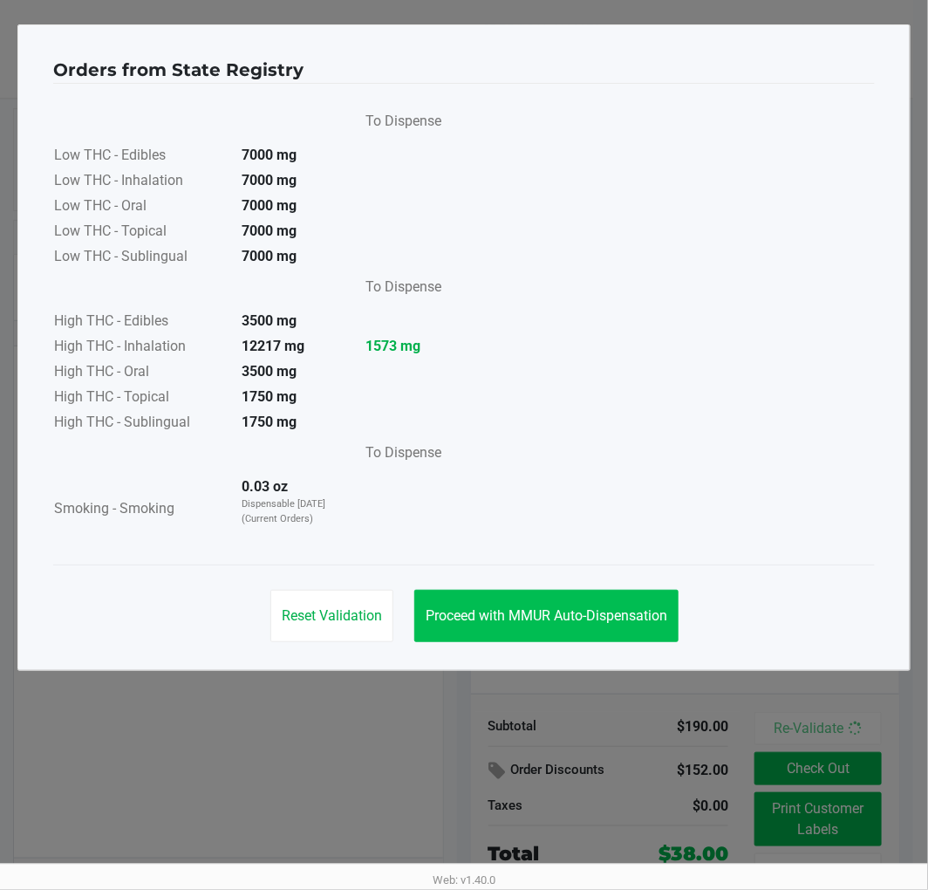
click at [509, 596] on button "Proceed with MMUR Auto-Dispensation" at bounding box center [546, 616] width 264 height 52
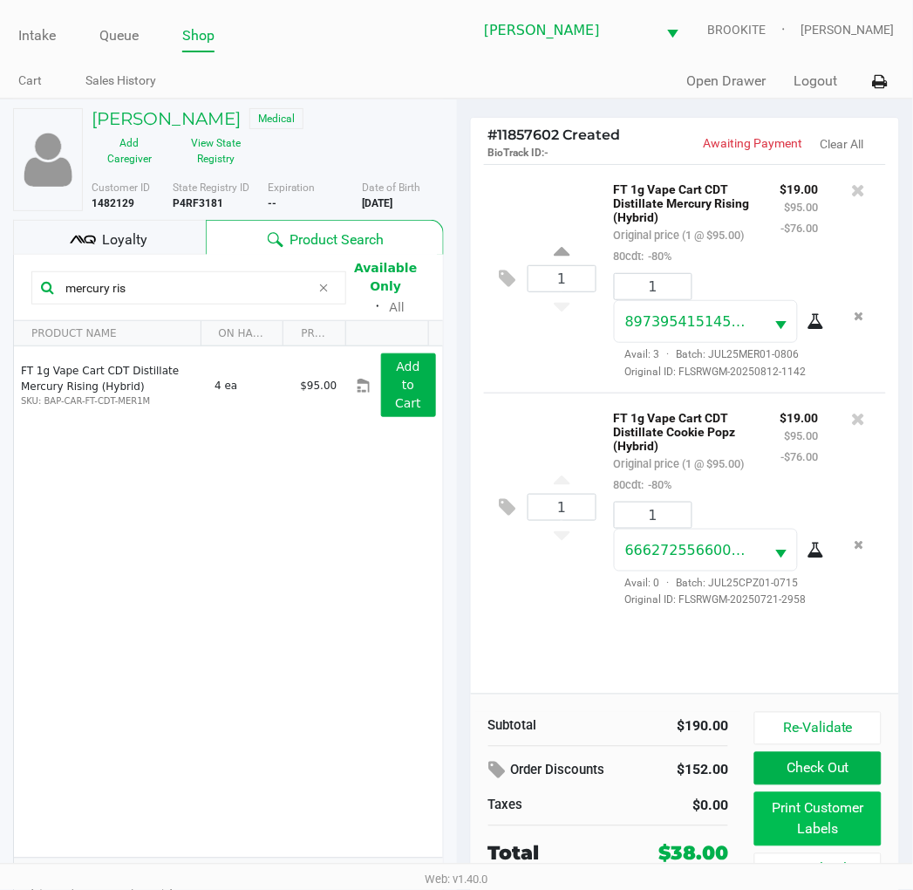
click at [816, 808] on button "Print Customer Labels" at bounding box center [818, 819] width 126 height 54
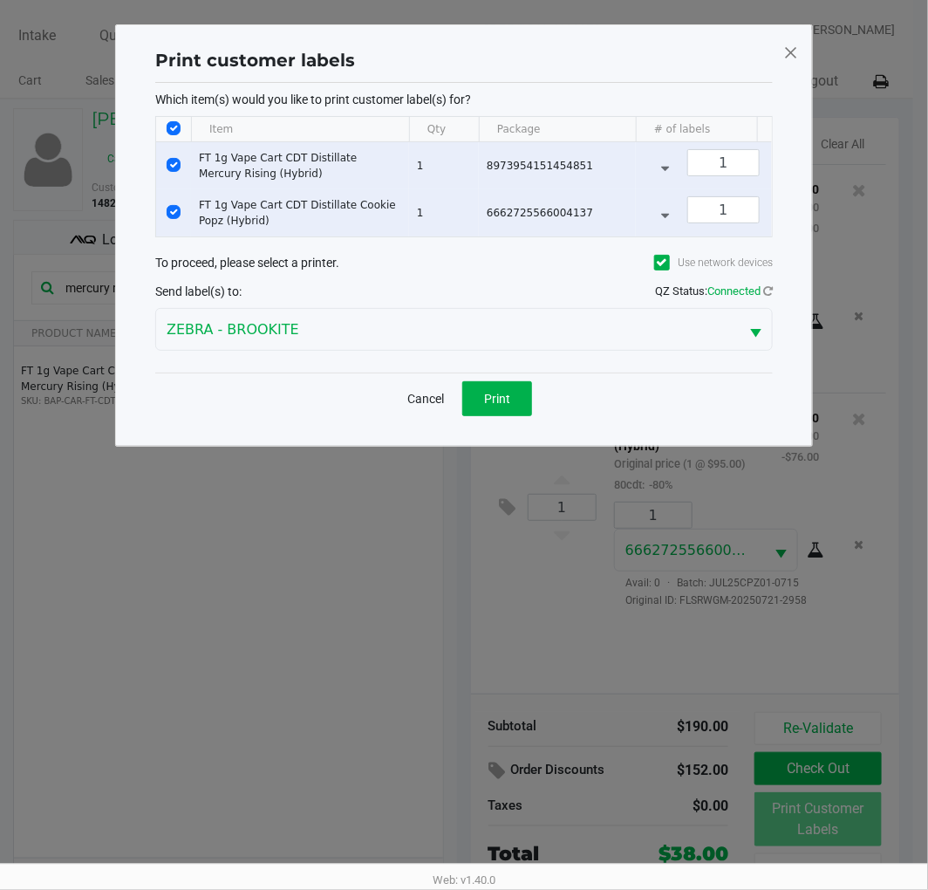
click at [501, 395] on button "Print" at bounding box center [497, 398] width 70 height 35
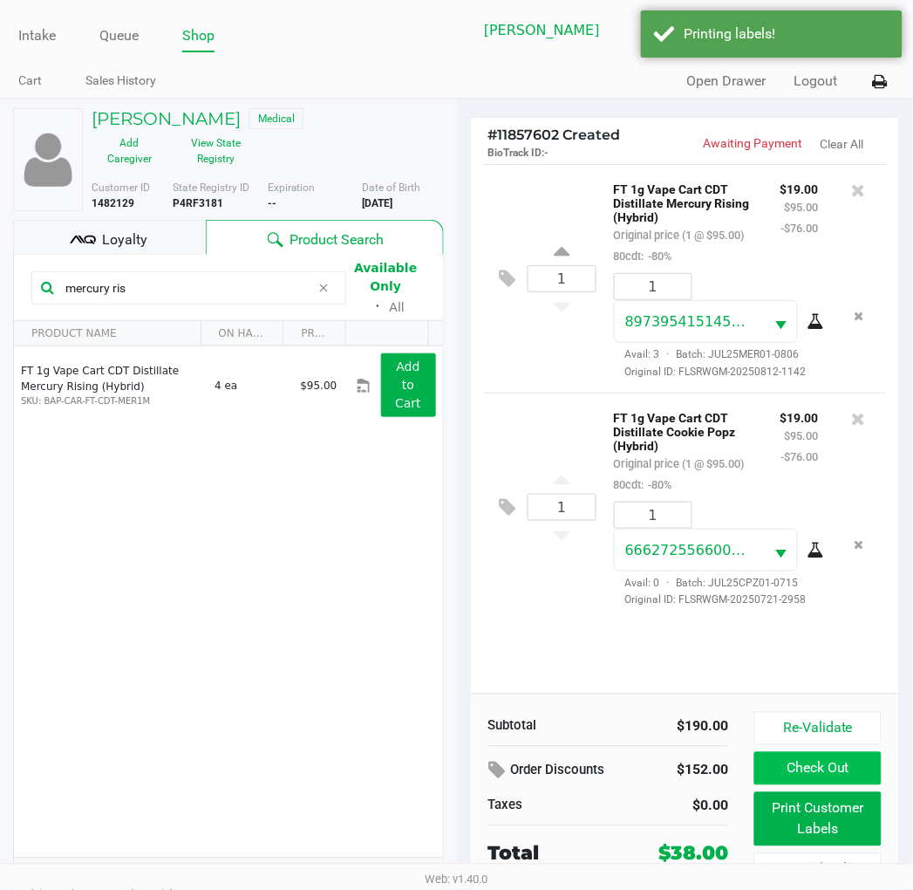
click at [836, 773] on button "Check Out" at bounding box center [818, 768] width 126 height 33
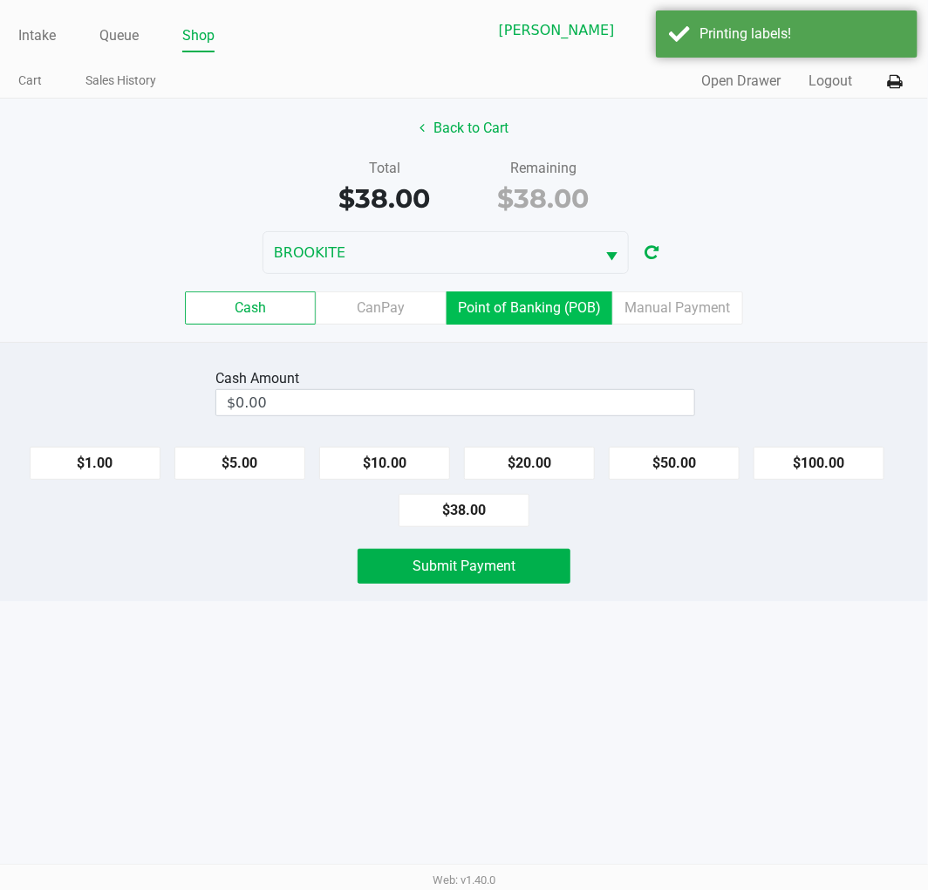
click at [558, 303] on label "Point of Banking (POB)" at bounding box center [530, 307] width 166 height 33
click at [0, 0] on 7 "Point of Banking (POB)" at bounding box center [0, 0] width 0 height 0
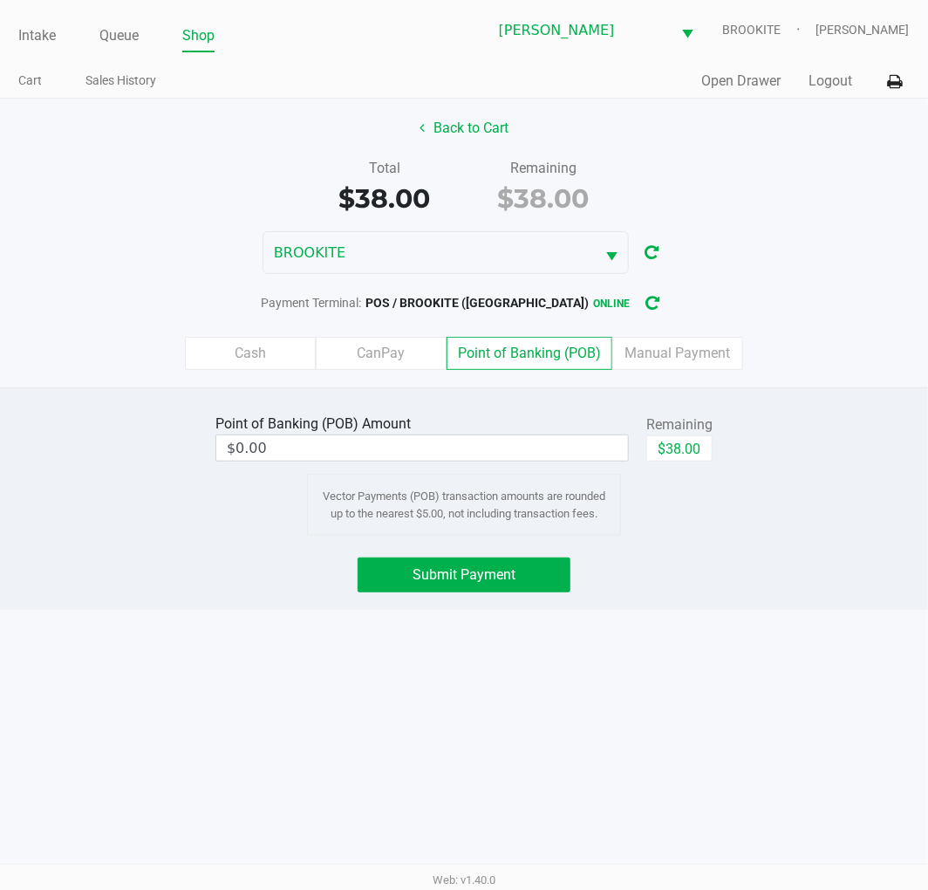
click at [674, 449] on button "$38.00" at bounding box center [679, 448] width 66 height 26
type input "$38.00"
click at [501, 573] on span "Submit Payment" at bounding box center [464, 574] width 103 height 17
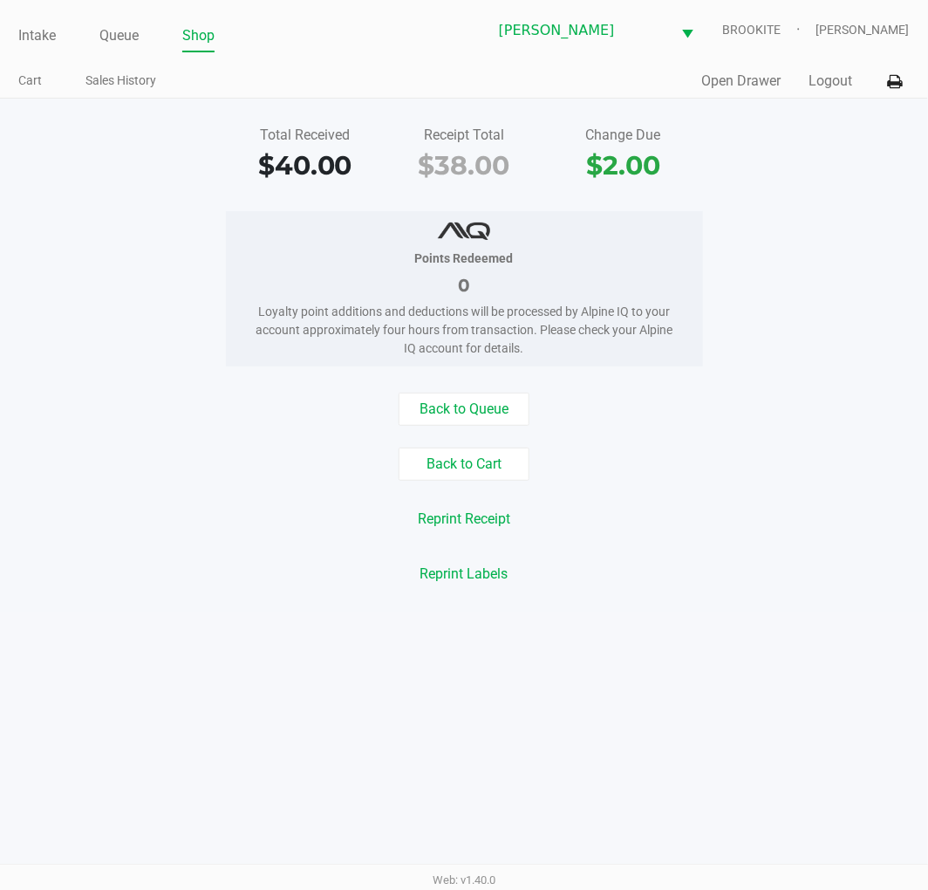
click at [741, 510] on div "Reprint Receipt" at bounding box center [464, 518] width 954 height 33
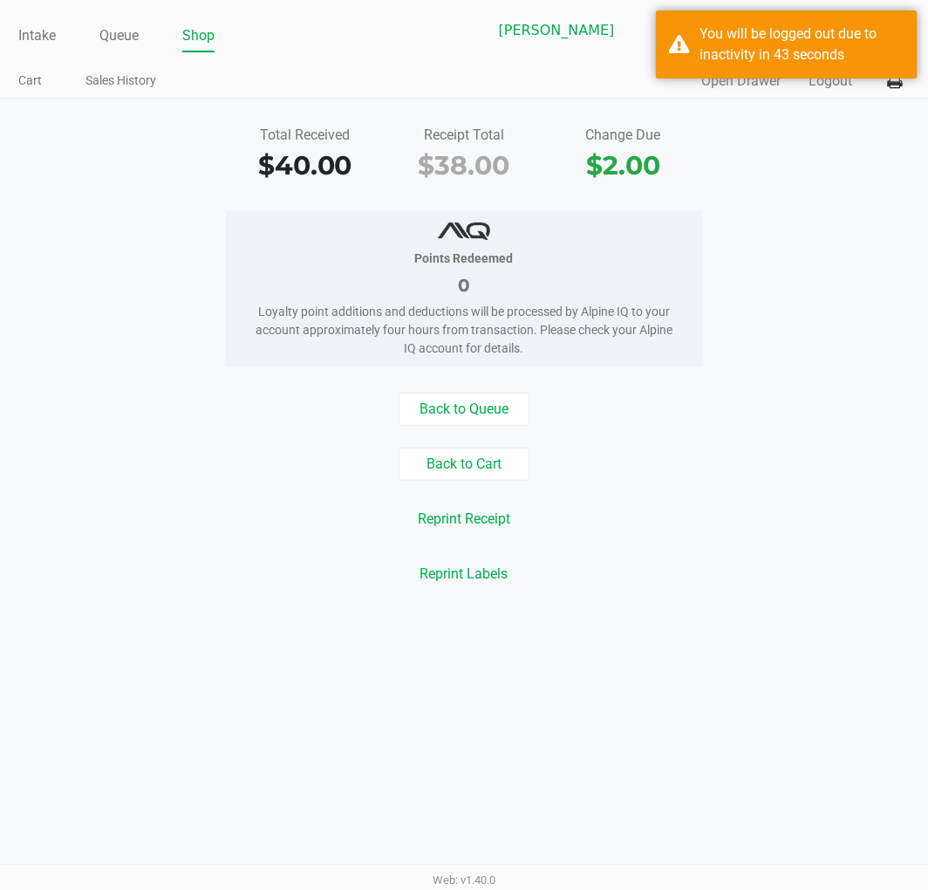
click at [738, 641] on div "Intake Queue Shop Clermont WC BROOKITE Sharlene Amadio Cart Sales History Quick…" at bounding box center [464, 445] width 928 height 890
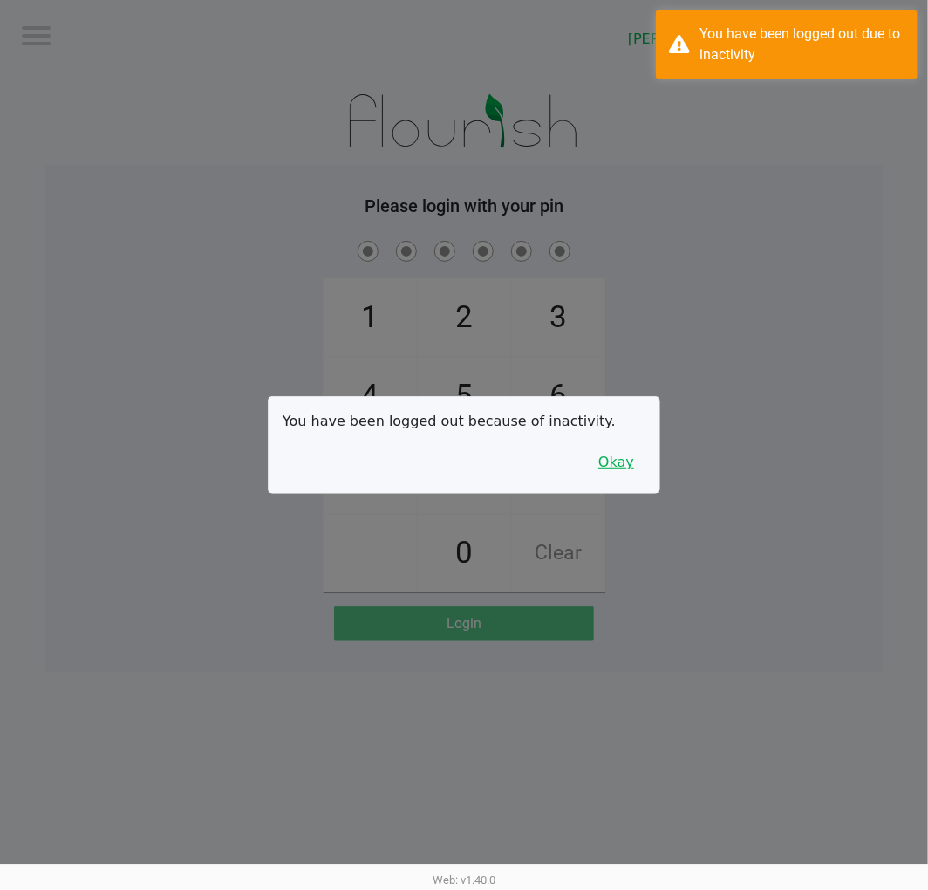
click at [625, 466] on button "Okay" at bounding box center [616, 462] width 58 height 33
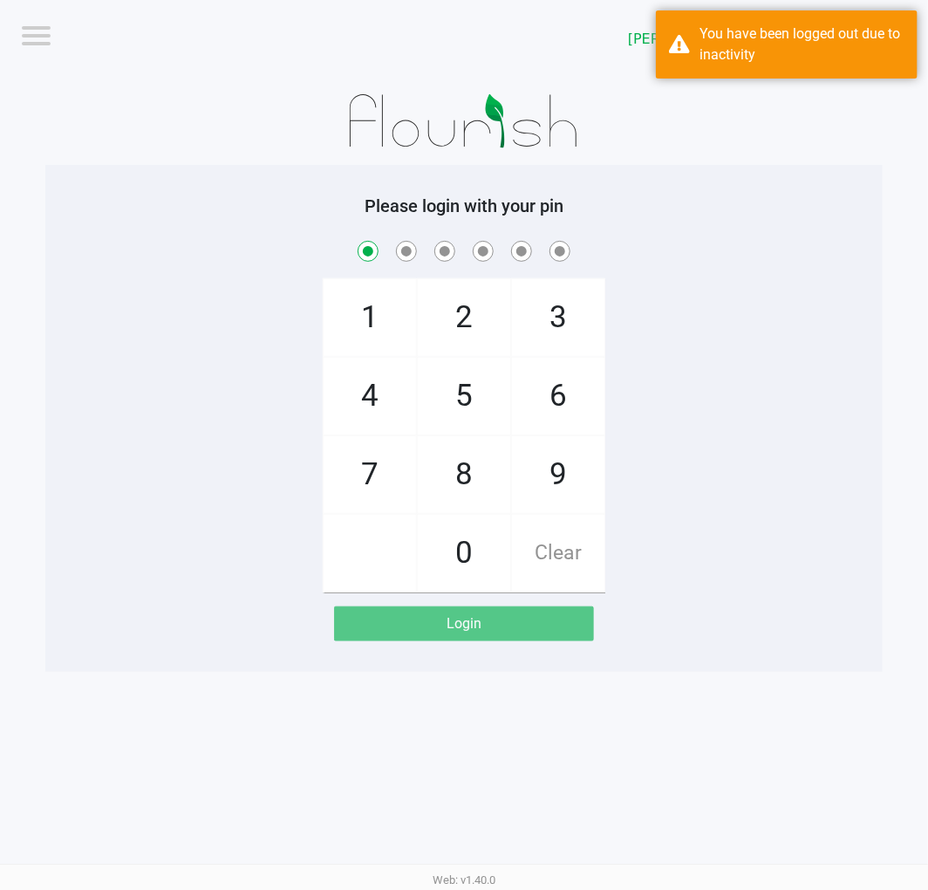
checkbox input "true"
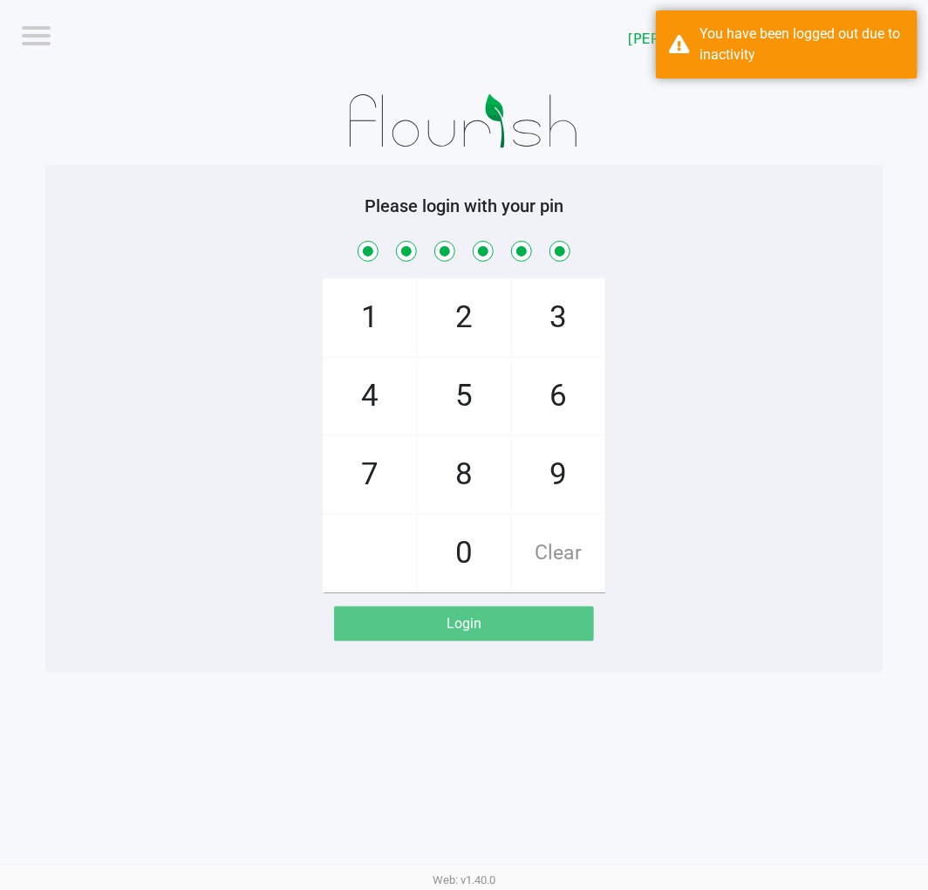
checkbox input "true"
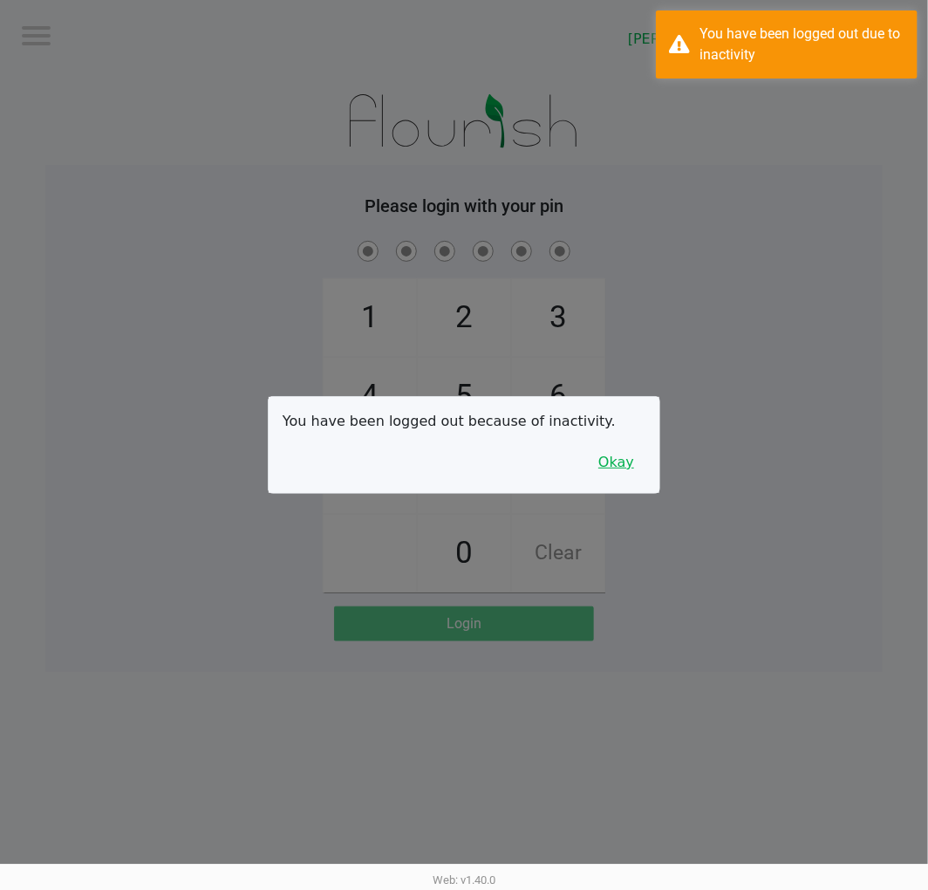
drag, startPoint x: 625, startPoint y: 458, endPoint x: 595, endPoint y: 509, distance: 59.1
click at [625, 458] on button "Okay" at bounding box center [616, 462] width 58 height 33
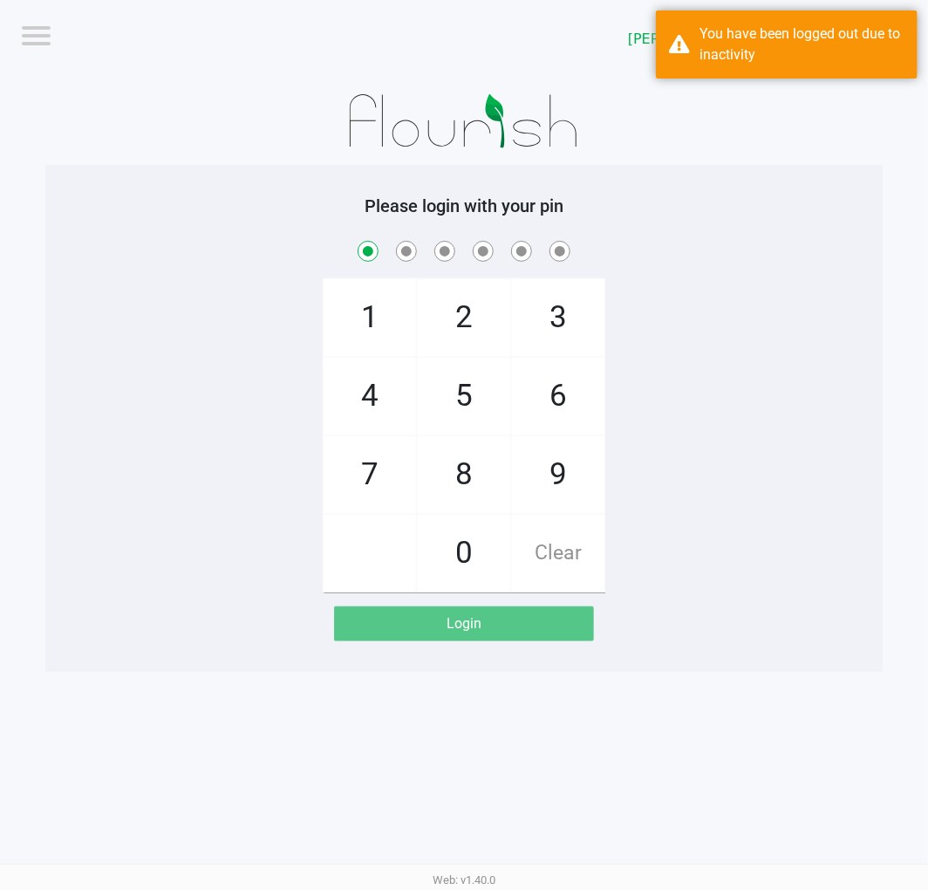
checkbox input "true"
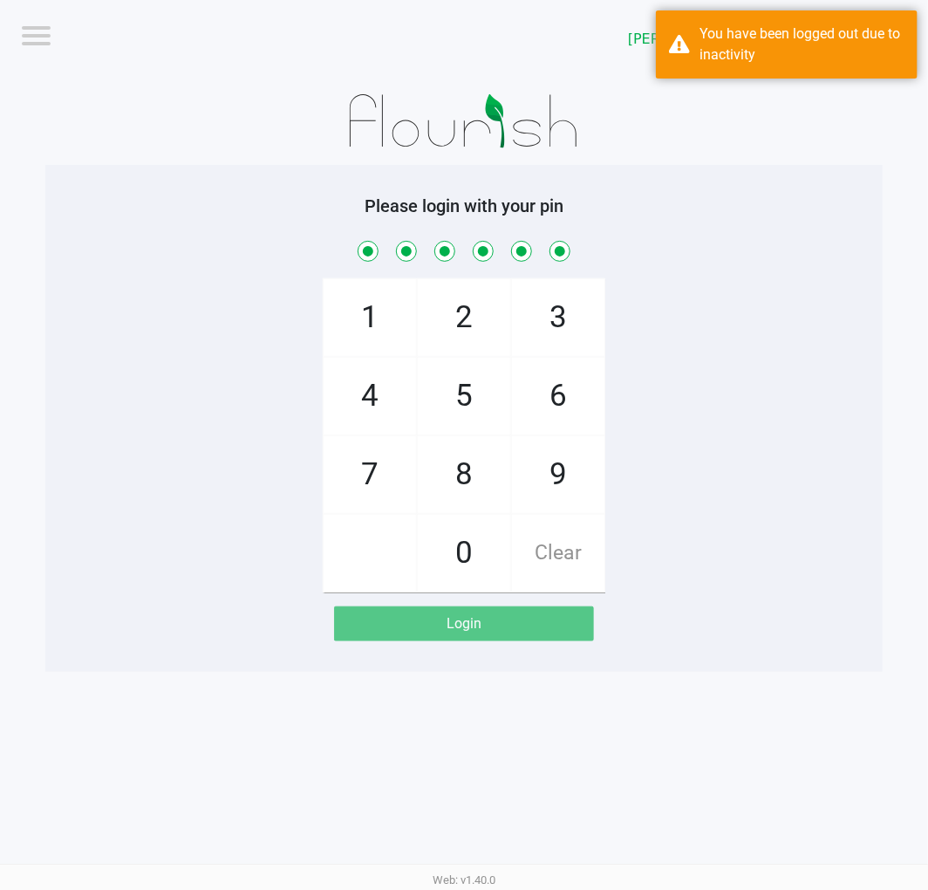
checkbox input "true"
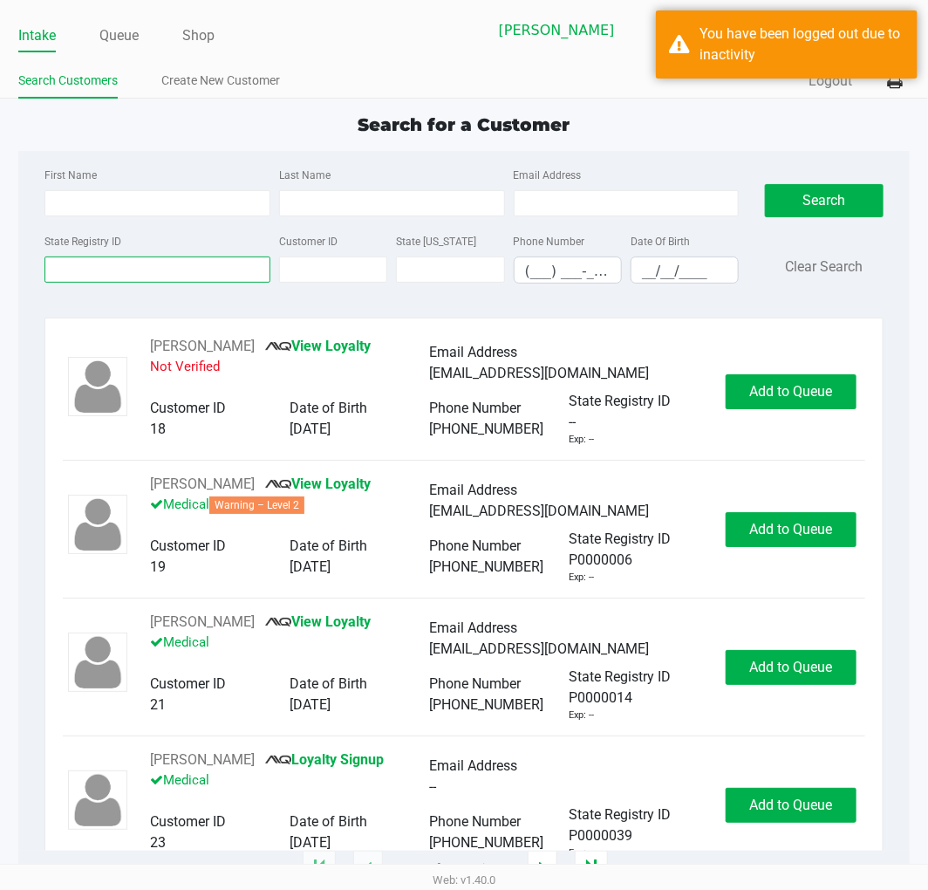
click at [120, 272] on input "State Registry ID" at bounding box center [157, 269] width 226 height 26
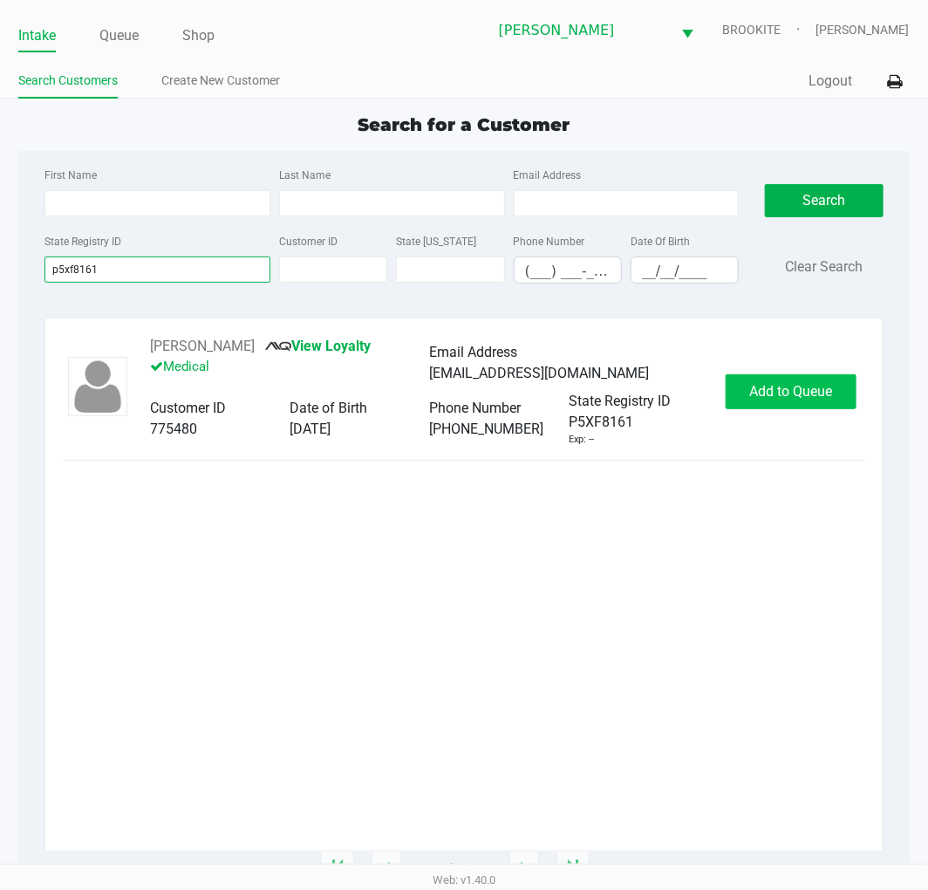
type input "p5xf8161"
click at [794, 407] on button "Add to Queue" at bounding box center [791, 391] width 131 height 35
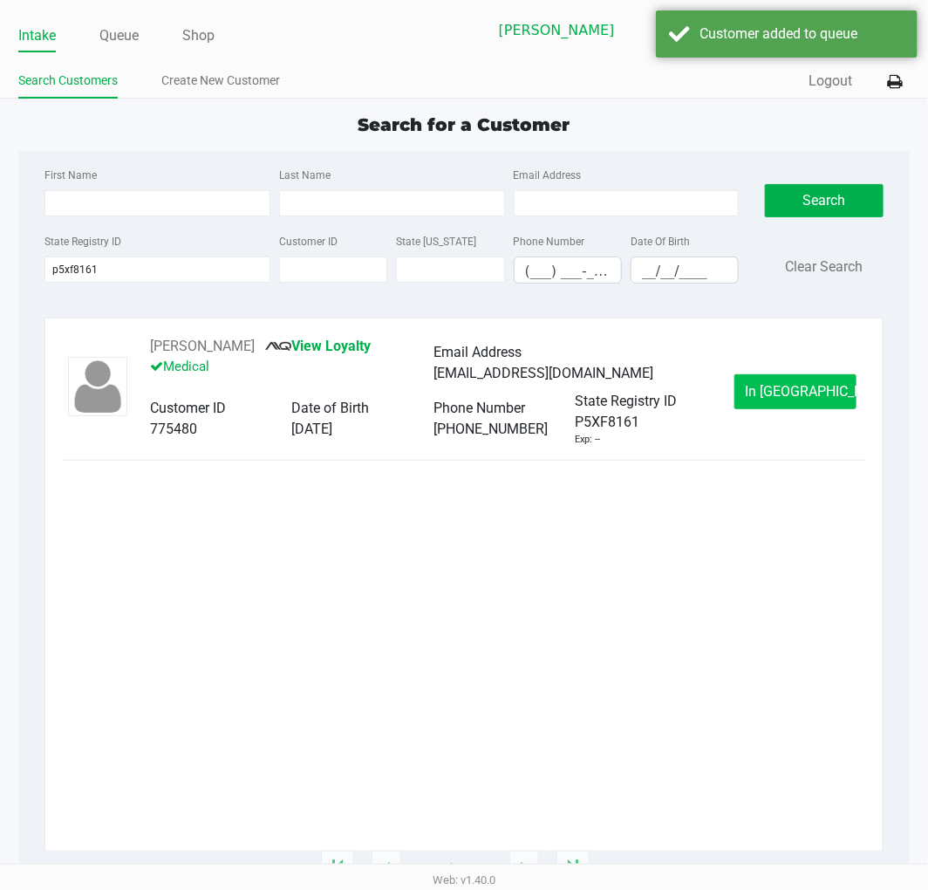
click at [809, 386] on span "In Queue" at bounding box center [819, 391] width 147 height 17
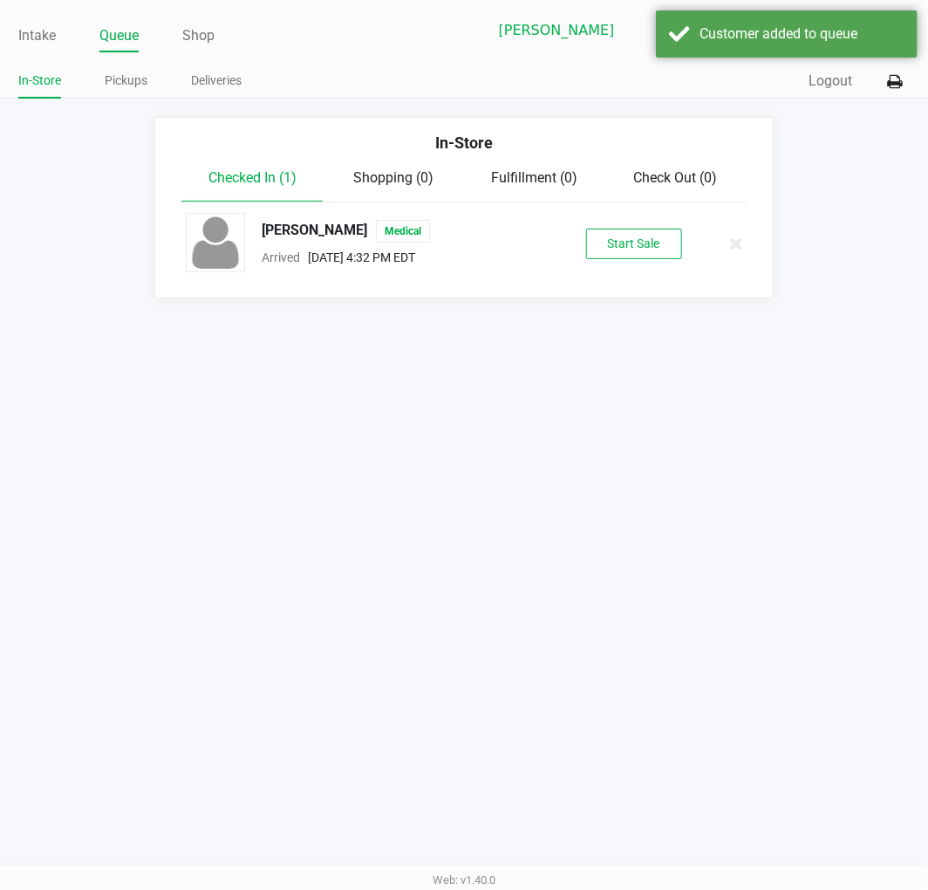
click at [650, 237] on button "Start Sale" at bounding box center [634, 244] width 96 height 31
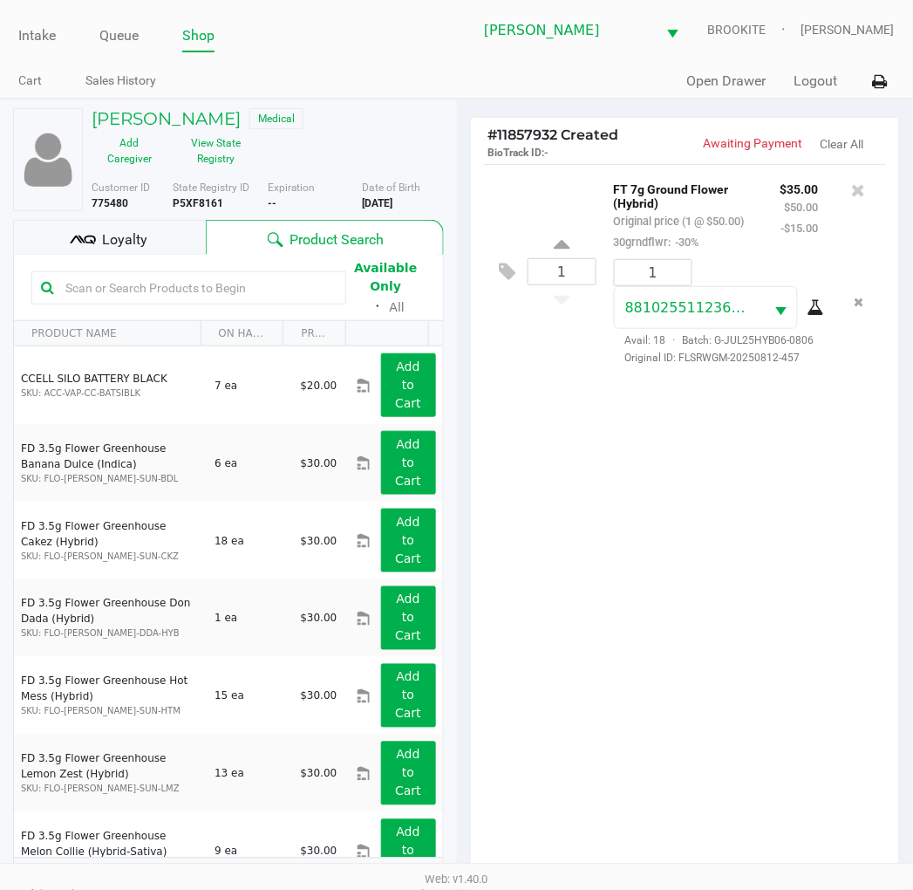
click at [757, 638] on div "1 FT 7g Ground Flower (Hybrid) Original price (1 @ $50.00) 30grndflwr: -30% $35…" at bounding box center [685, 524] width 429 height 721
click at [640, 509] on div "1 FT 7g Ground Flower (Hybrid) Original price (1 @ $50.00) 30grndflwr: -30% $35…" at bounding box center [685, 524] width 429 height 721
click at [641, 509] on div "1 FT 7g Ground Flower (Hybrid) Original price (1 @ $50.00) 30grndflwr: -30% $35…" at bounding box center [685, 524] width 429 height 721
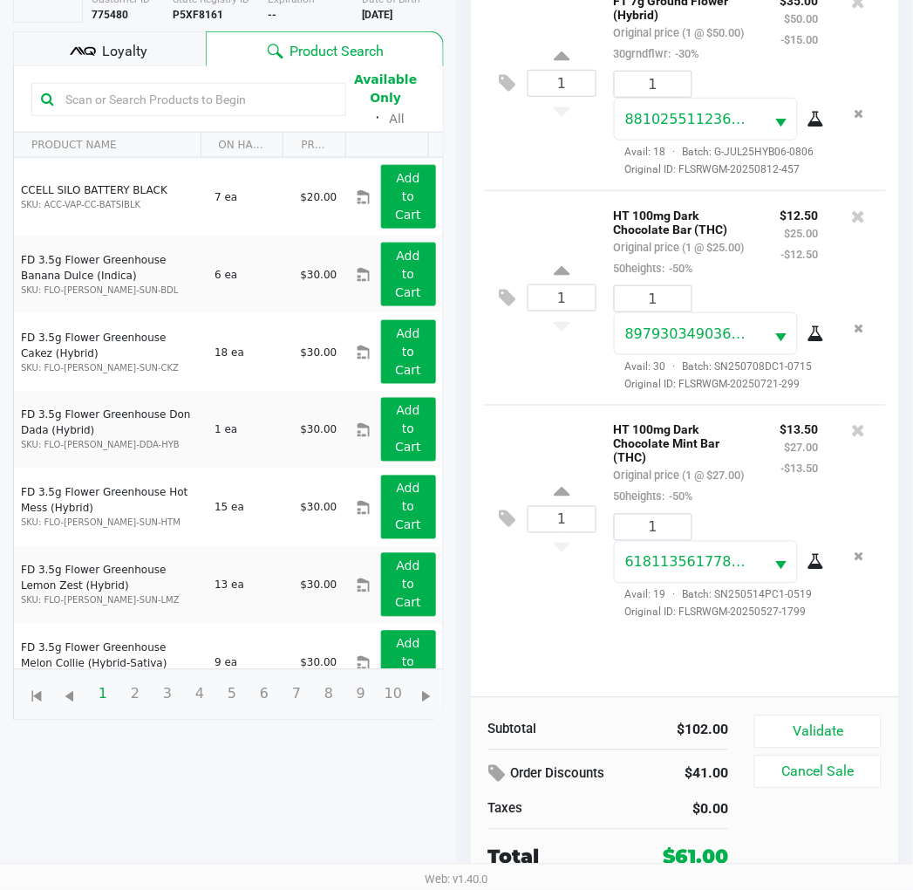
scroll to position [188, 0]
click at [836, 725] on button "Validate" at bounding box center [818, 731] width 126 height 33
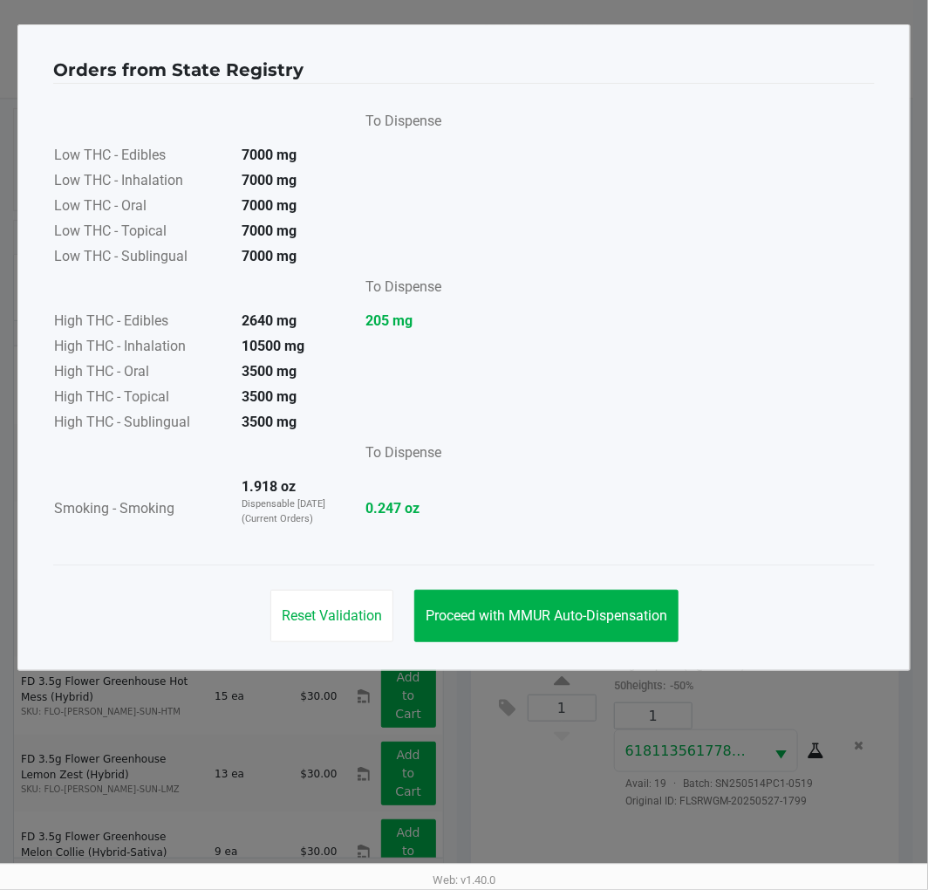
click at [579, 613] on span "Proceed with MMUR Auto-Dispensation" at bounding box center [547, 615] width 242 height 17
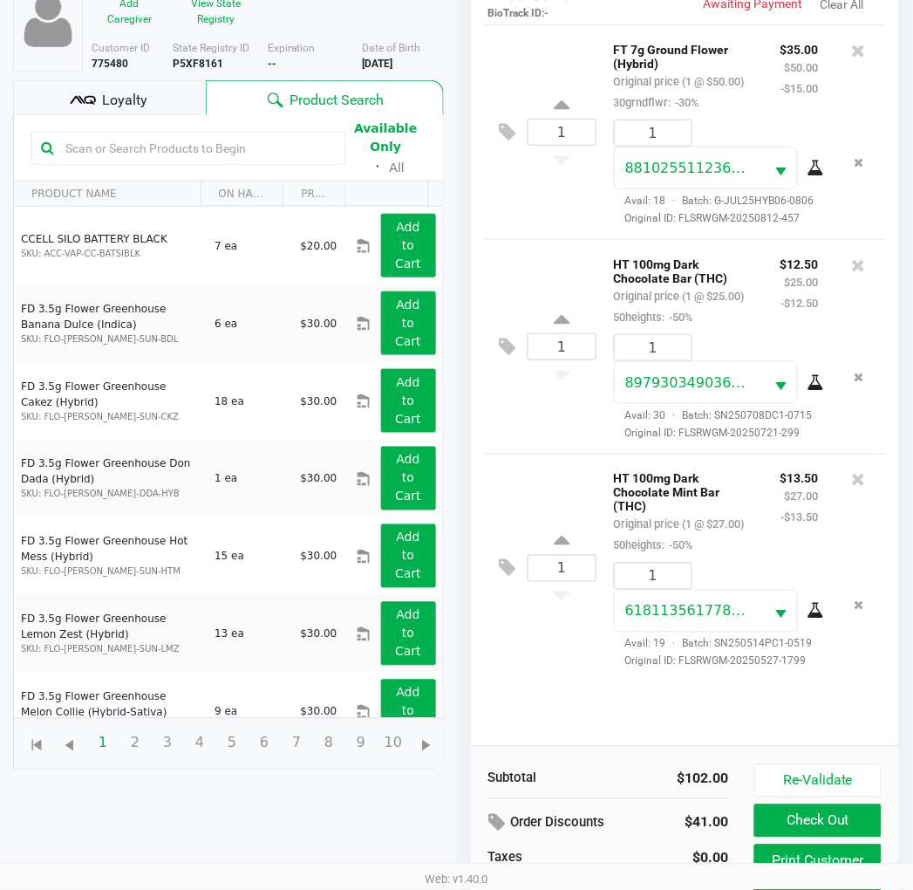
scroll to position [208, 0]
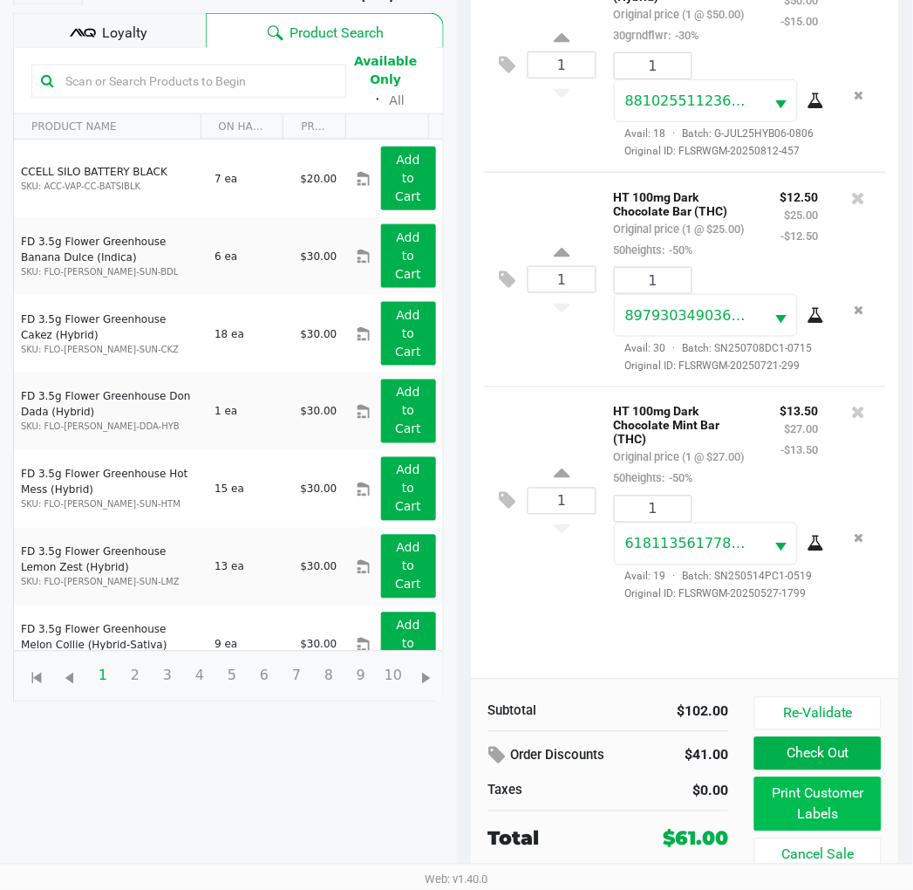
click at [822, 799] on button "Print Customer Labels" at bounding box center [818, 804] width 126 height 54
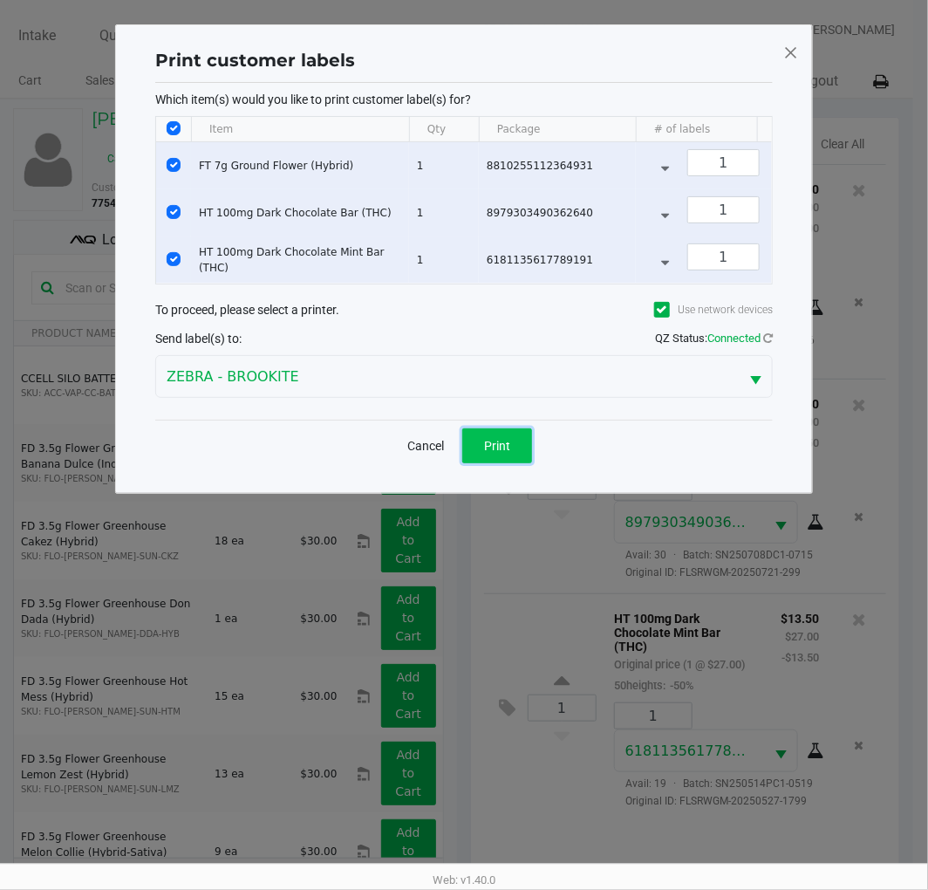
click at [483, 463] on button "Print" at bounding box center [497, 445] width 70 height 35
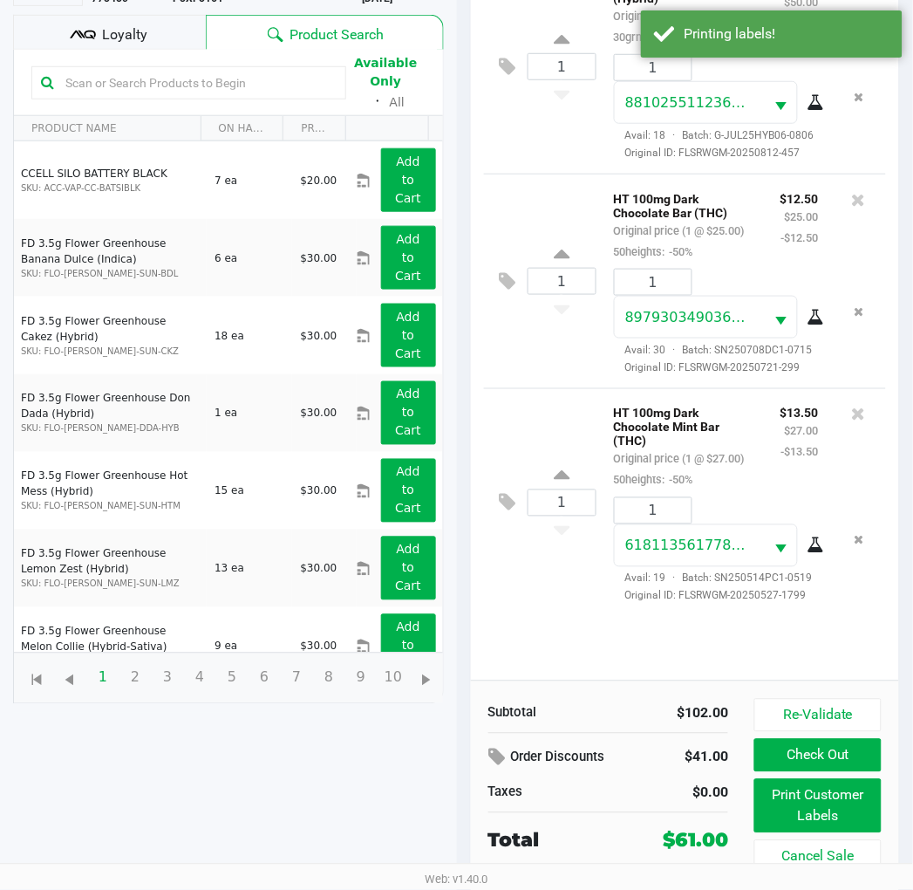
scroll to position [208, 0]
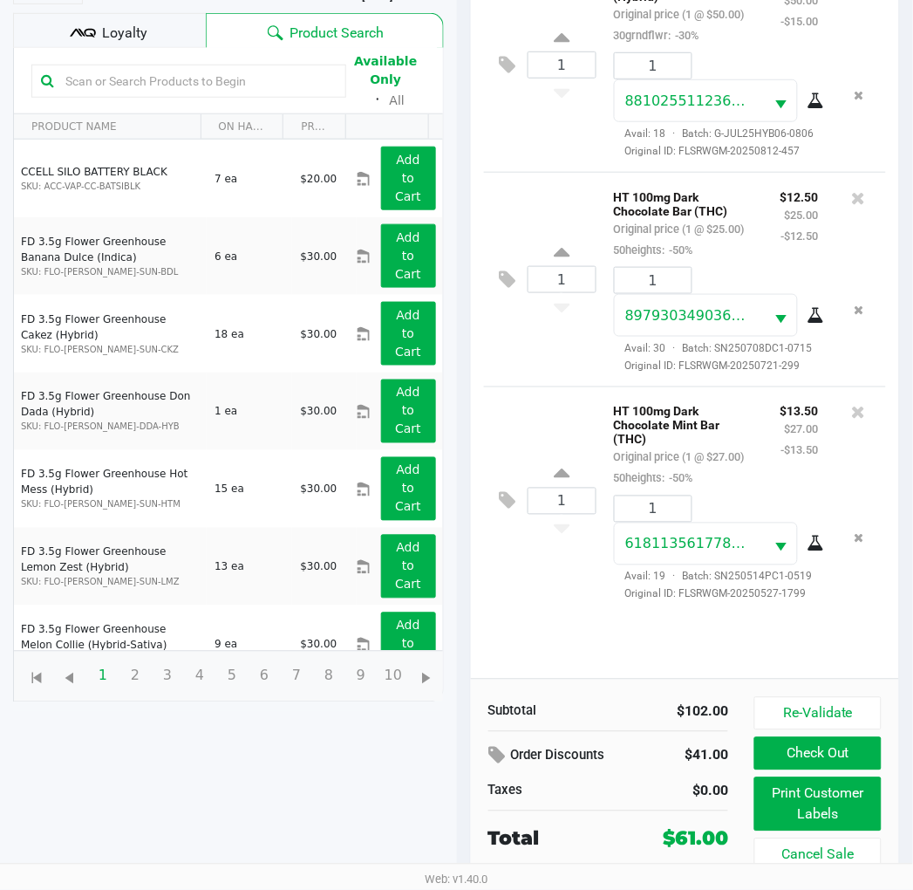
click at [836, 759] on button "Check Out" at bounding box center [818, 753] width 126 height 33
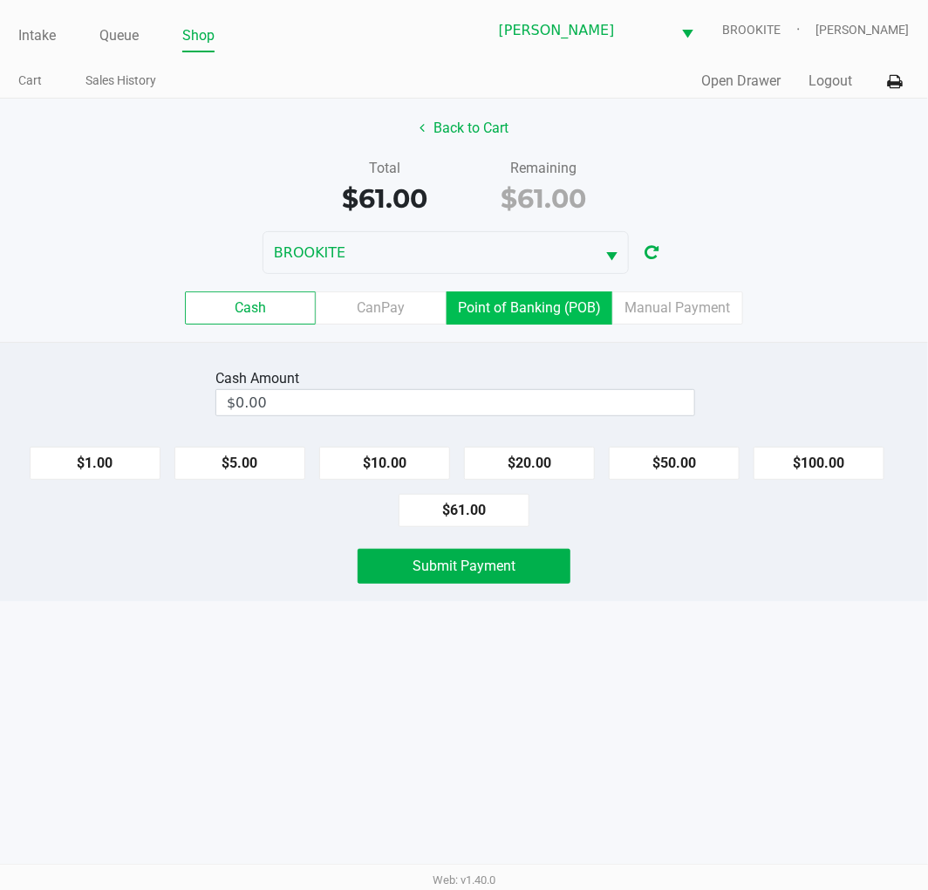
click at [535, 305] on label "Point of Banking (POB)" at bounding box center [530, 307] width 166 height 33
click at [0, 0] on 7 "Point of Banking (POB)" at bounding box center [0, 0] width 0 height 0
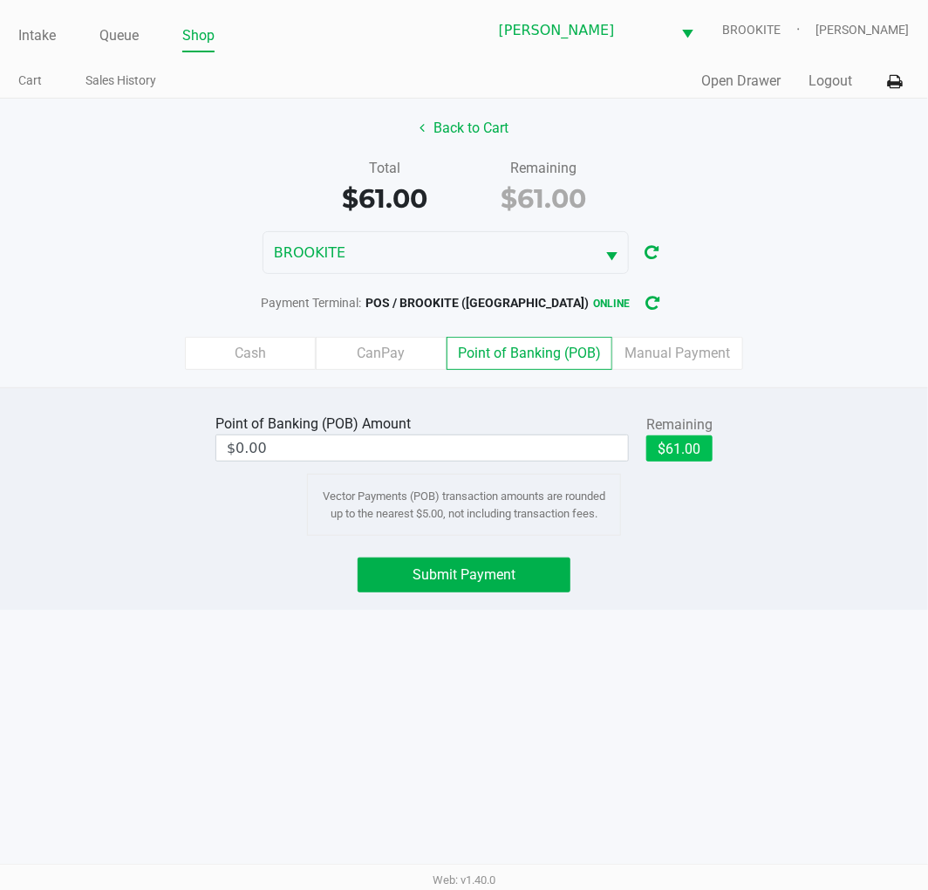
click at [696, 449] on button "$61.00" at bounding box center [679, 448] width 66 height 26
type input "$61.00"
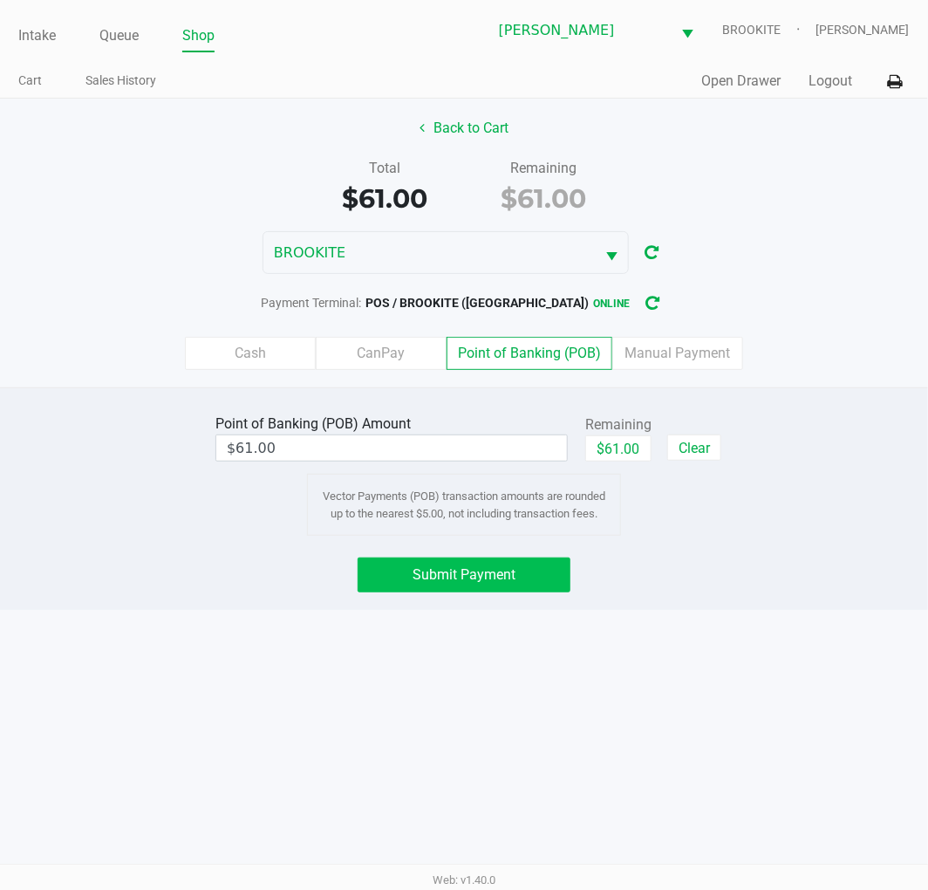
click at [497, 587] on button "Submit Payment" at bounding box center [464, 574] width 213 height 35
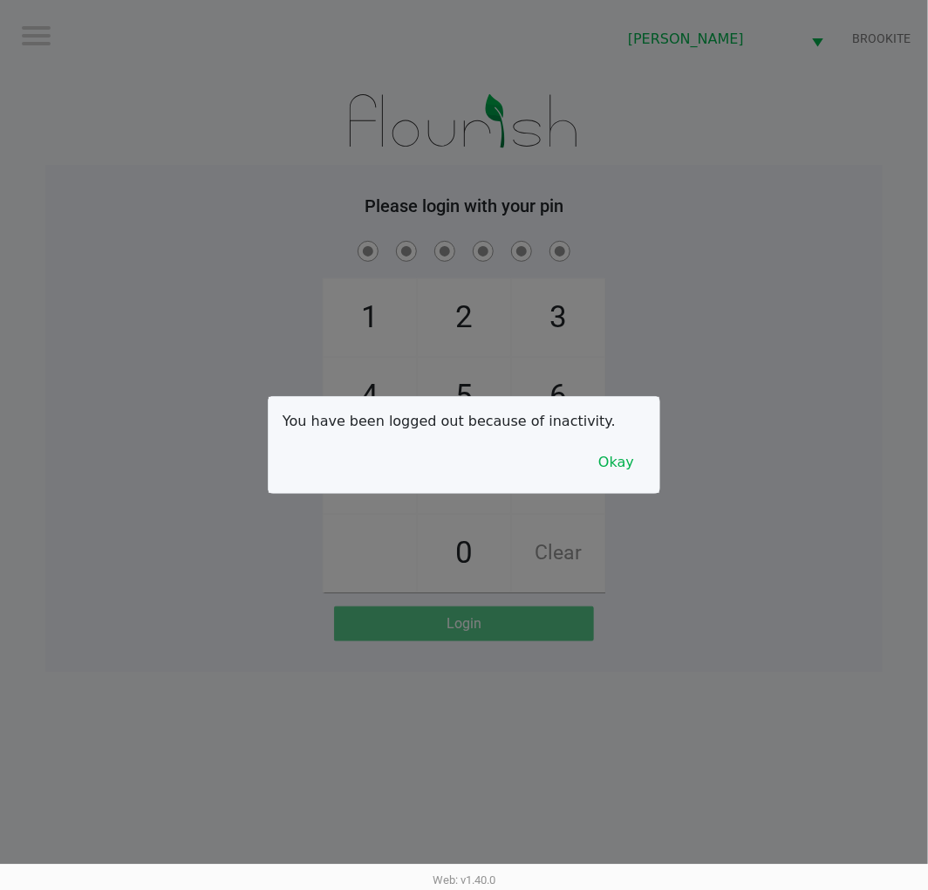
click at [612, 463] on button "Okay" at bounding box center [616, 462] width 58 height 33
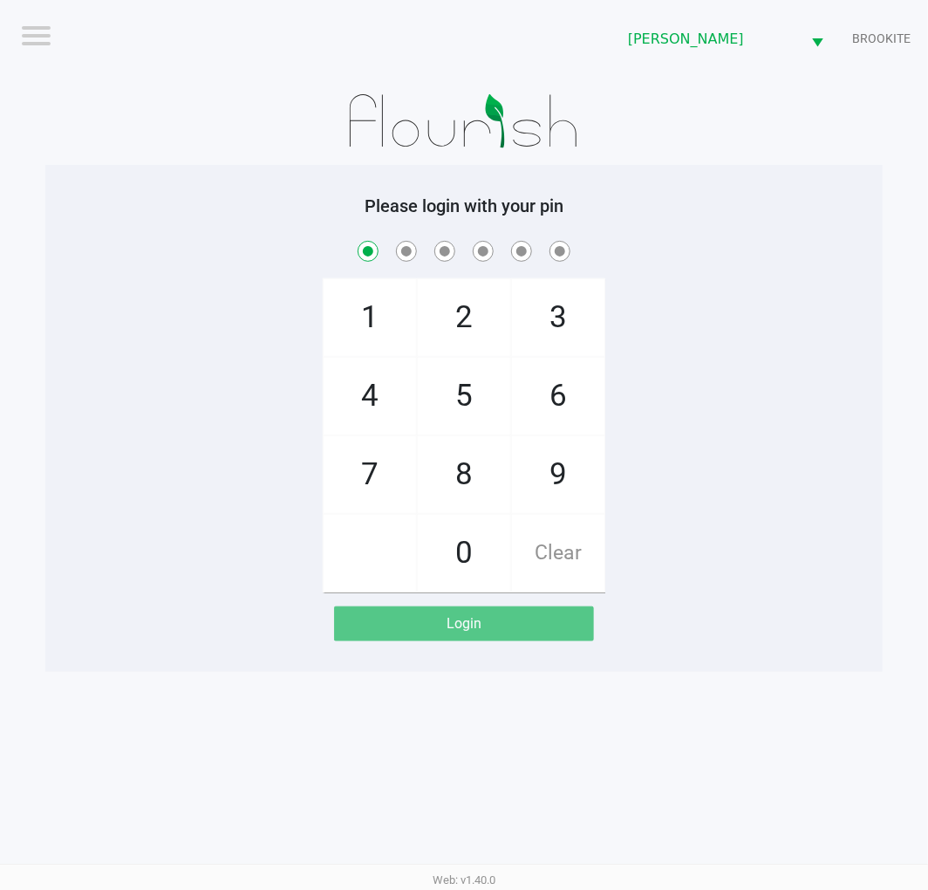
checkbox input "true"
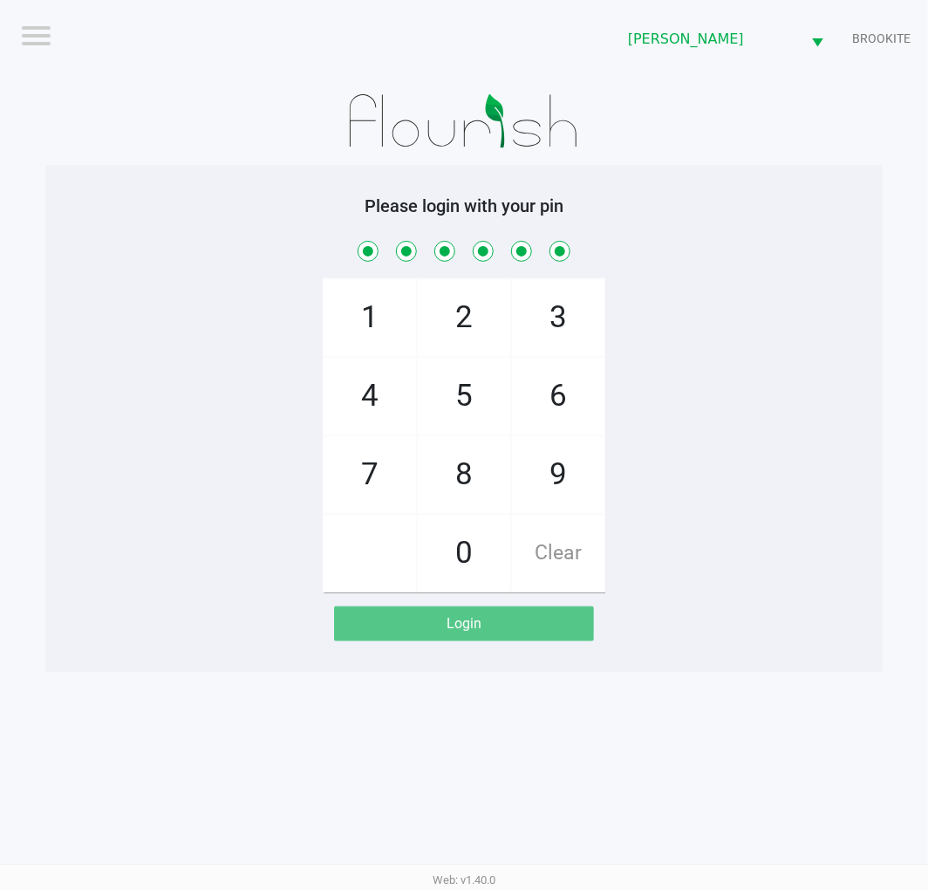
checkbox input "true"
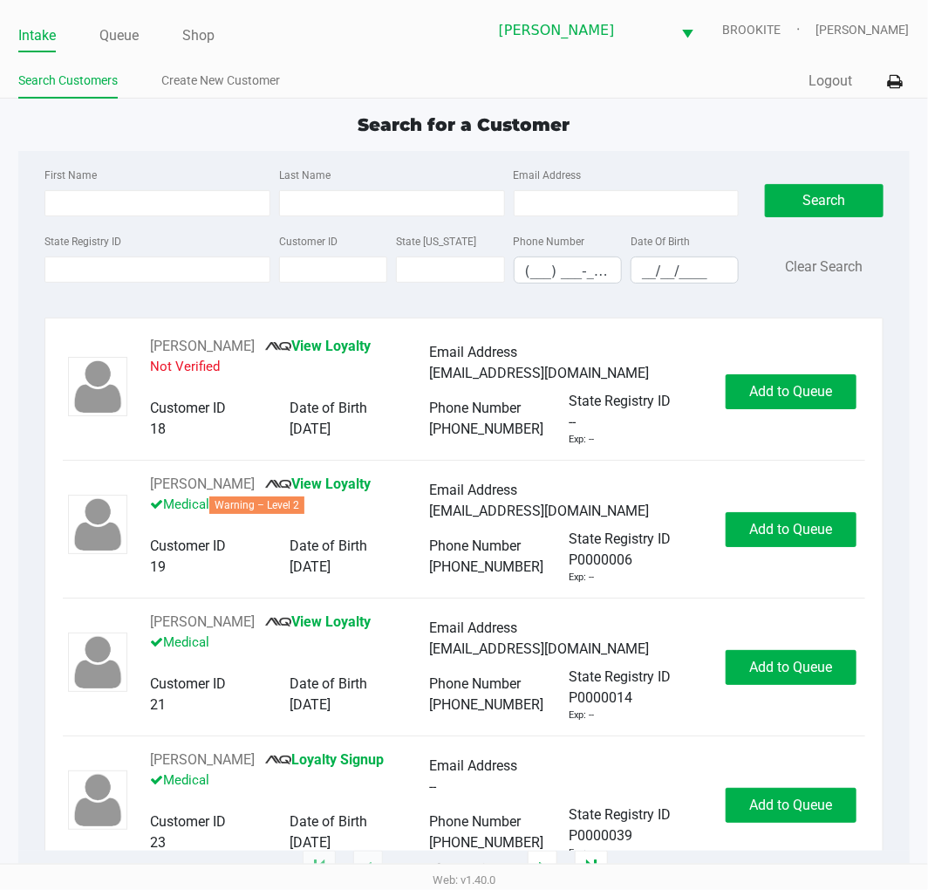
click at [171, 241] on div "State Registry ID" at bounding box center [157, 256] width 235 height 53
click at [176, 272] on input "State Registry ID" at bounding box center [157, 269] width 226 height 26
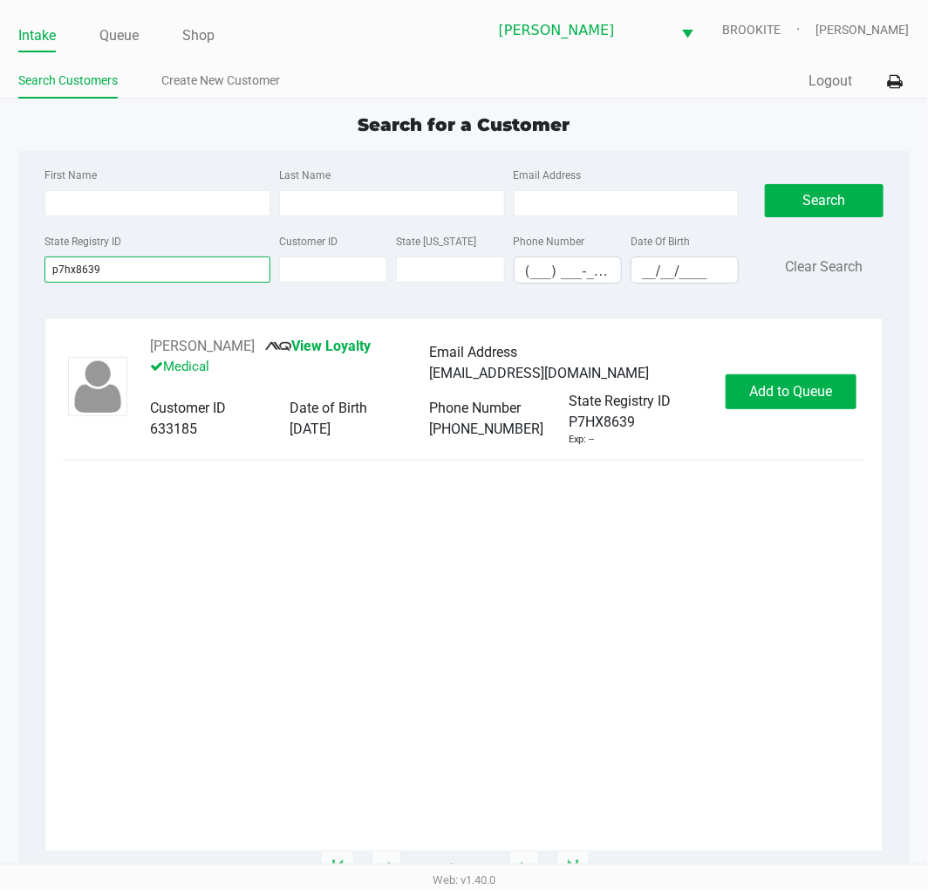
type input "p7hx8639"
click at [809, 405] on button "Add to Queue" at bounding box center [791, 391] width 131 height 35
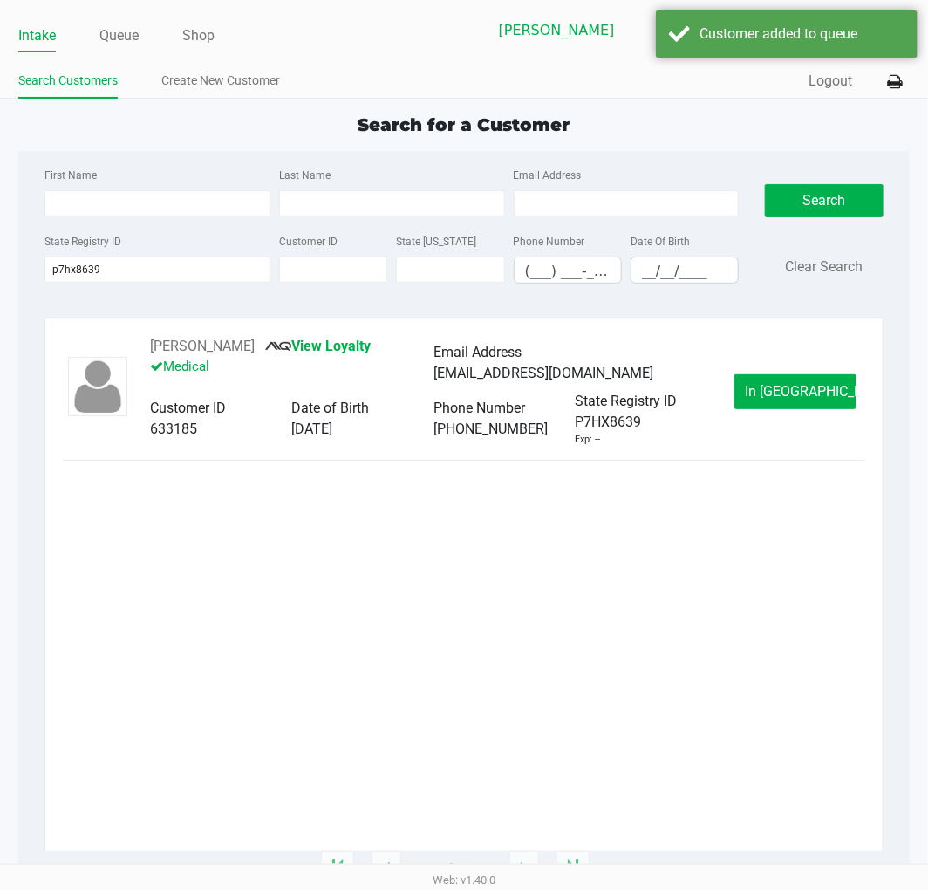
click at [833, 401] on button "In Queue" at bounding box center [795, 391] width 122 height 35
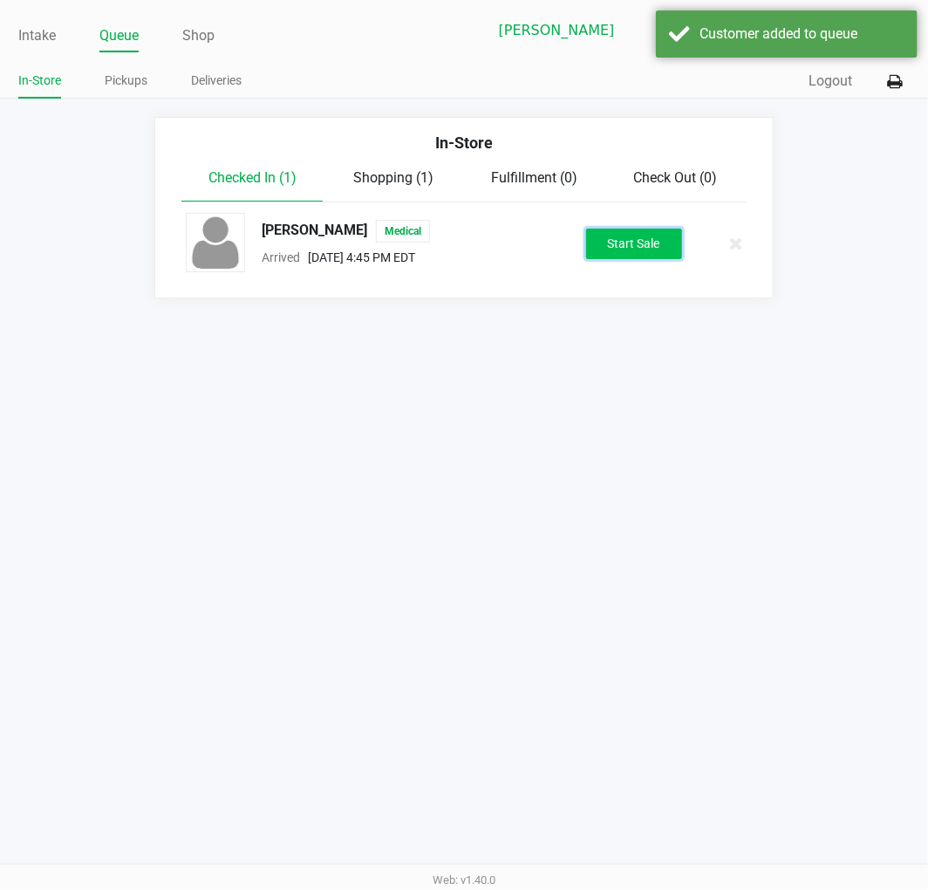
click at [657, 244] on button "Start Sale" at bounding box center [634, 244] width 96 height 31
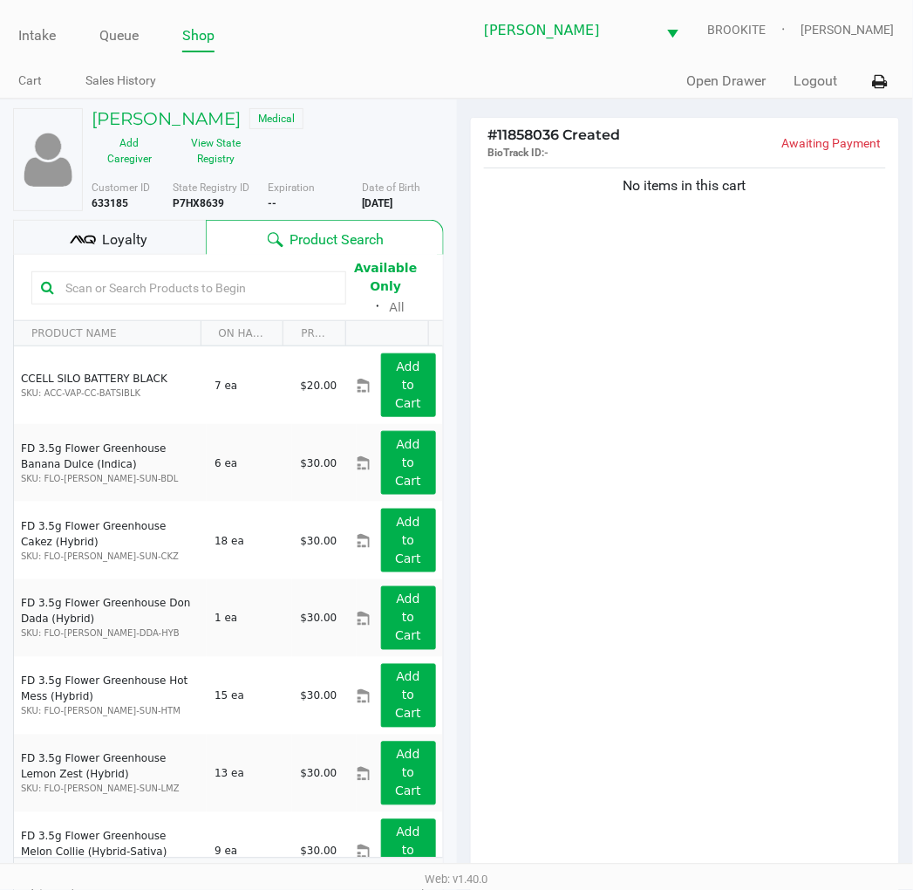
click at [755, 436] on div "No items in this cart" at bounding box center [685, 524] width 429 height 721
click at [240, 282] on input "text" at bounding box center [197, 288] width 278 height 26
click at [255, 279] on input "text" at bounding box center [197, 288] width 278 height 26
click at [563, 354] on div "No items in this cart" at bounding box center [685, 524] width 429 height 721
click at [229, 283] on input "text" at bounding box center [197, 288] width 278 height 26
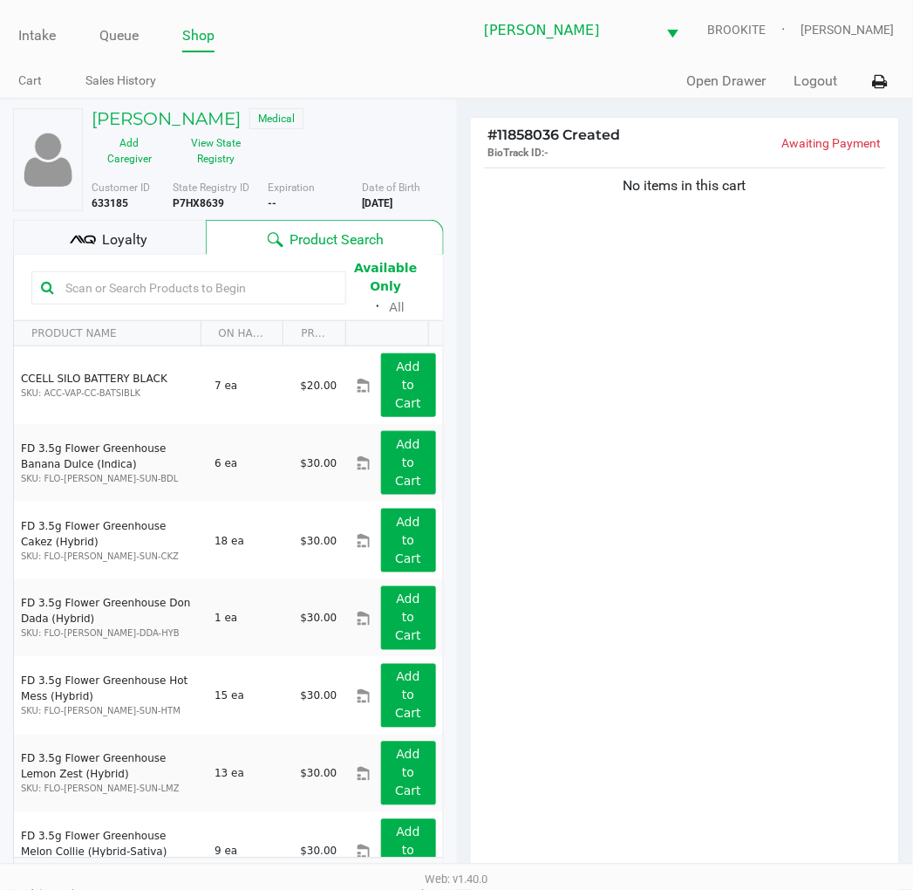
click at [229, 283] on input "text" at bounding box center [197, 288] width 278 height 26
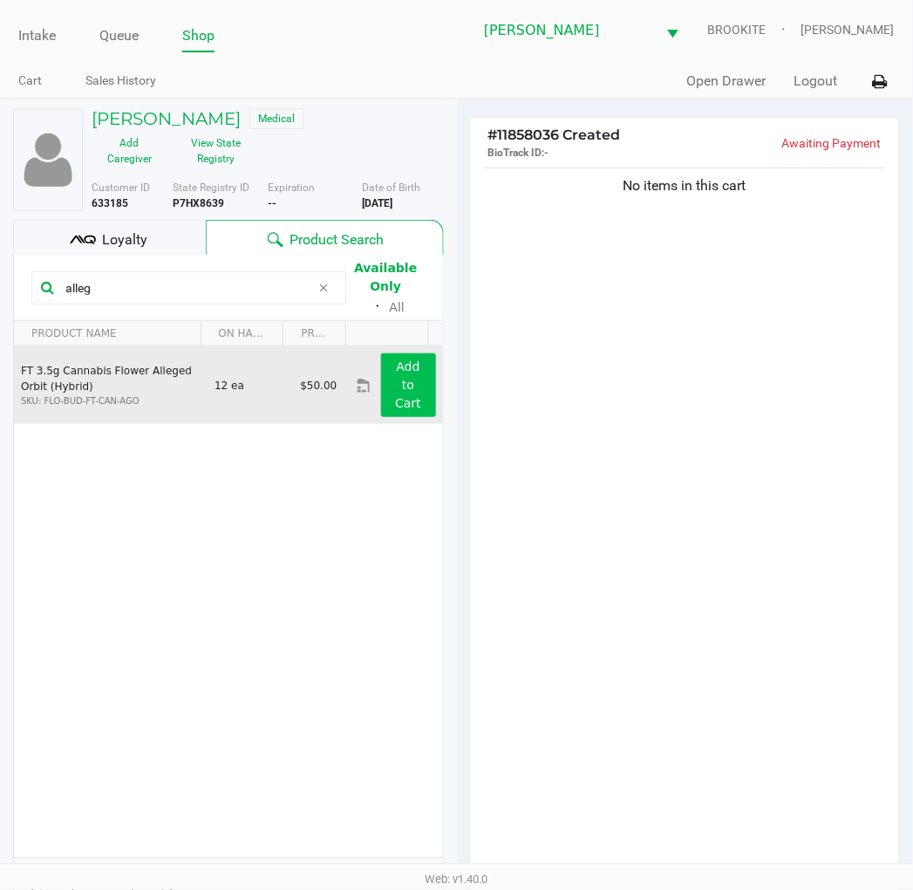
type input "alleg"
click at [388, 379] on button "Add to Cart" at bounding box center [408, 385] width 55 height 64
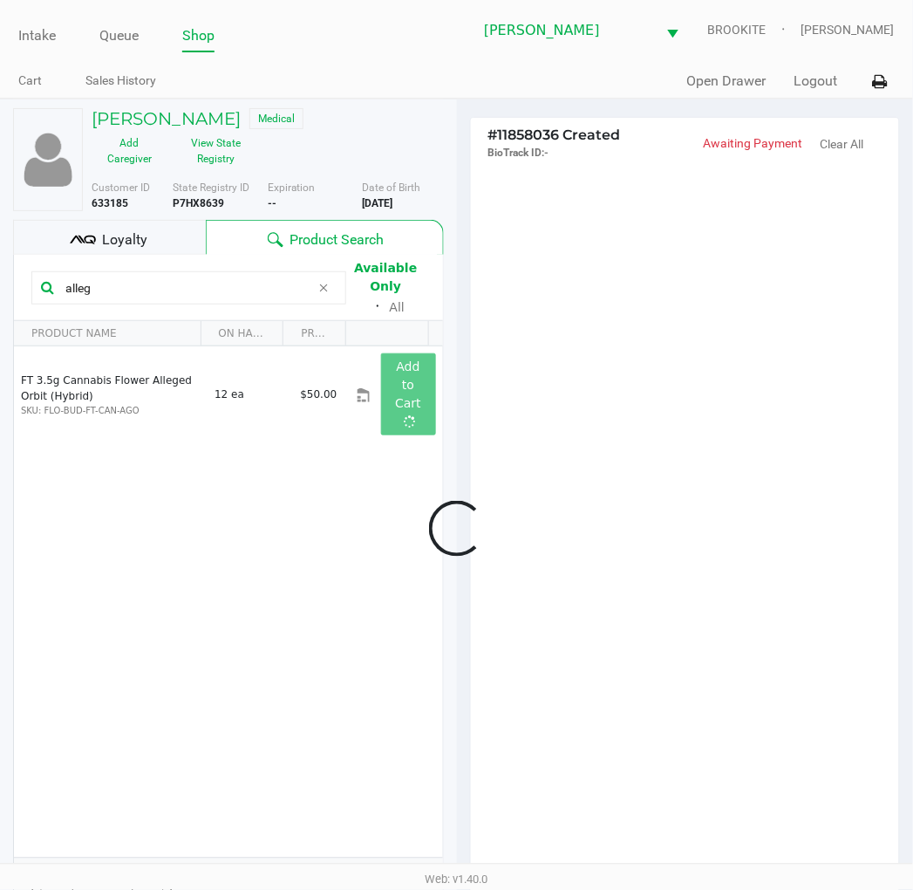
click at [628, 404] on div at bounding box center [456, 529] width 913 height 686
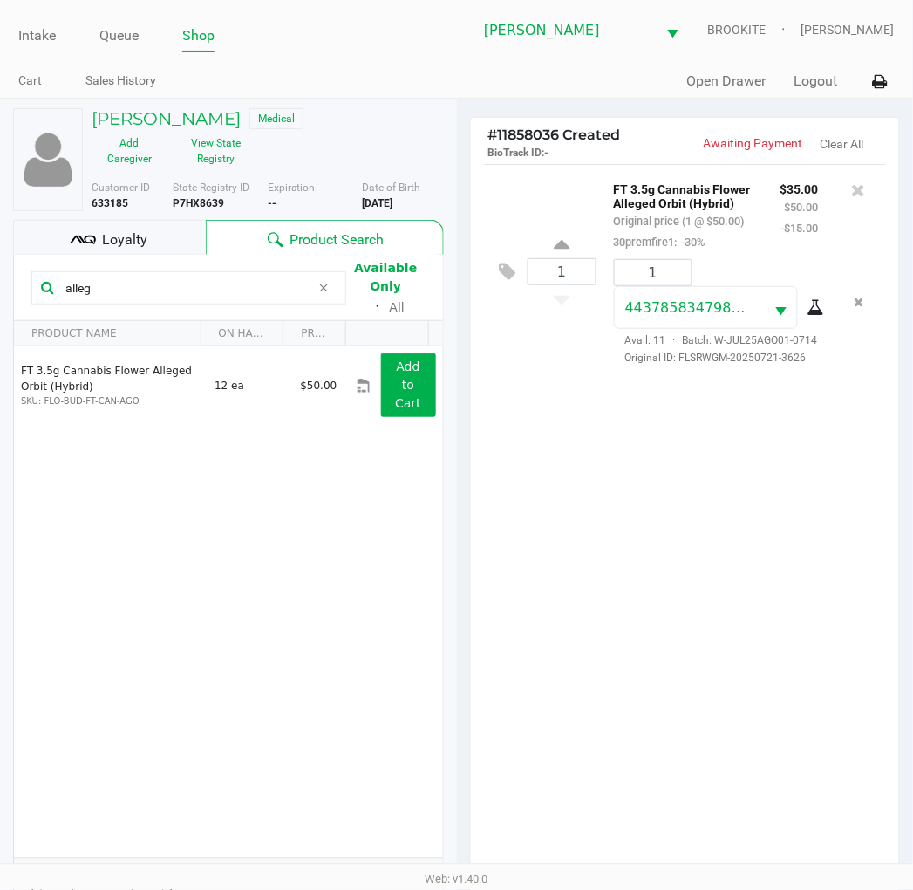
click at [757, 689] on div "1 FT 3.5g Cannabis Flower Alleged Orbit (Hybrid) Original price (1 @ $50.00) 30…" at bounding box center [685, 524] width 429 height 721
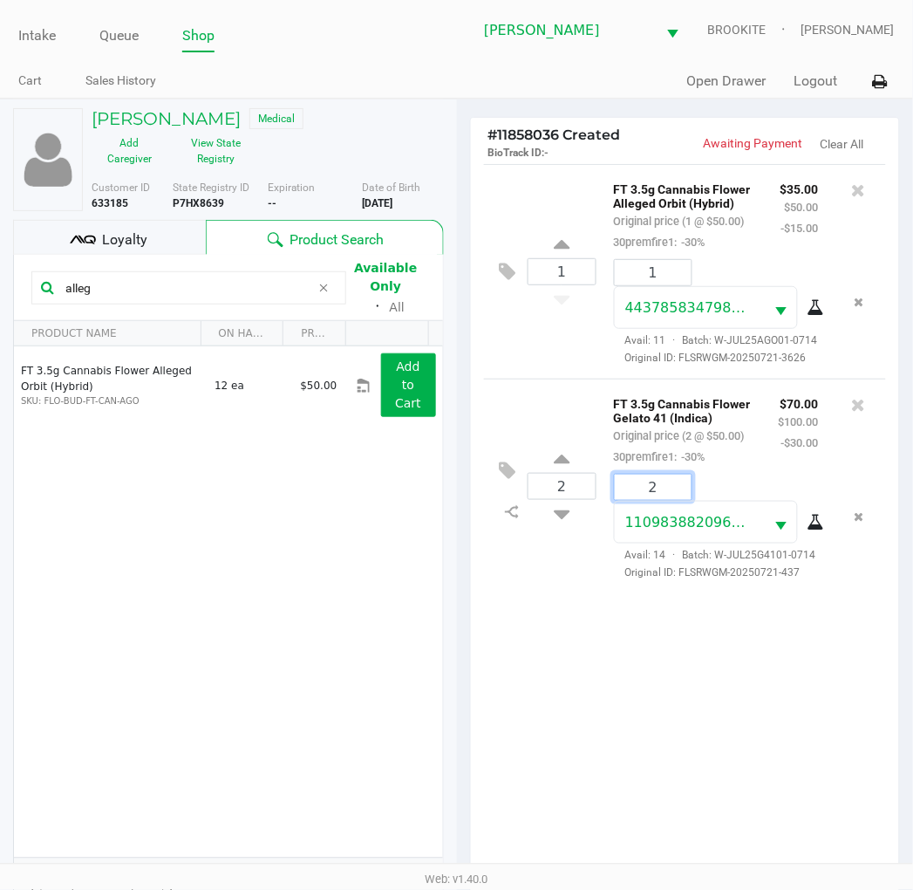
click at [667, 500] on input "2" at bounding box center [653, 487] width 77 height 25
type input "1"
click at [741, 763] on div "GERARDO RAMIREZ Medical Add Caregiver View State Registry Customer ID 633185 St…" at bounding box center [456, 589] width 913 height 980
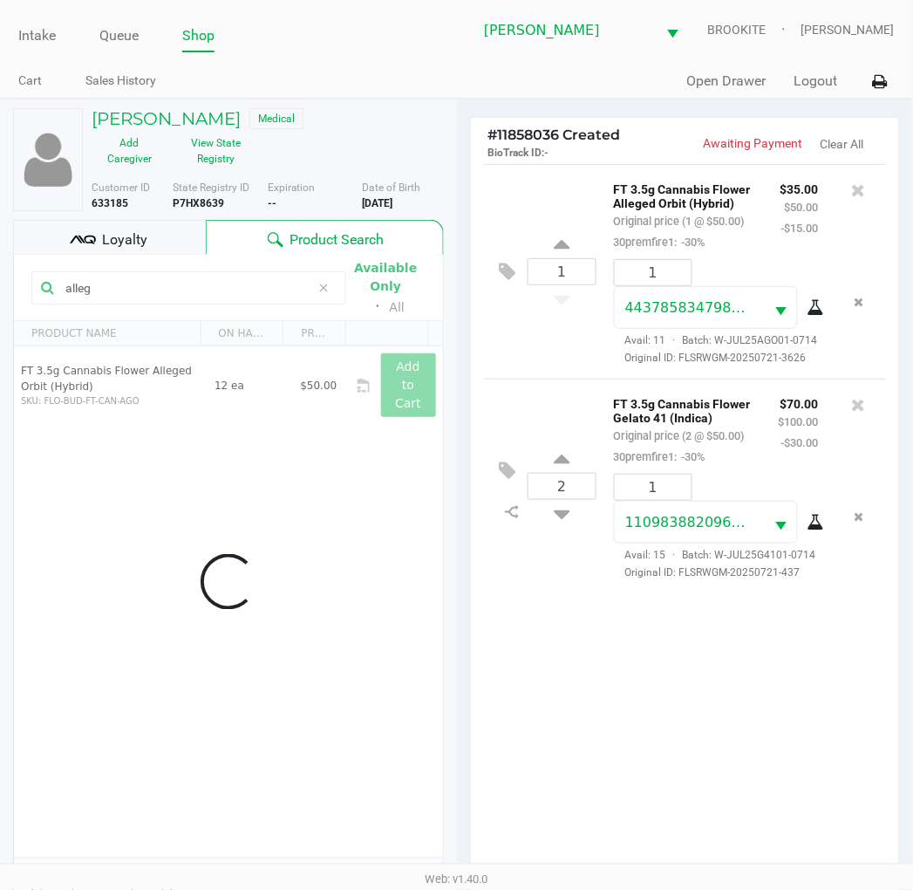
click at [558, 522] on icon at bounding box center [562, 511] width 16 height 22
type input "1"
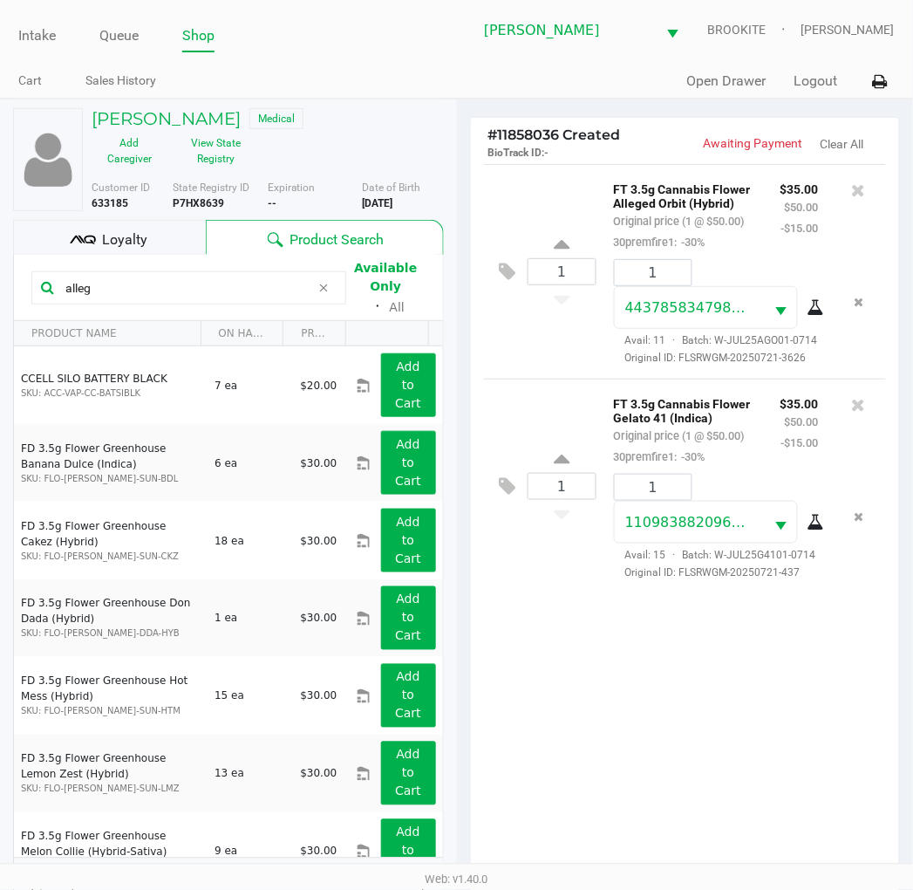
click at [570, 720] on div "1 FT 3.5g Cannabis Flower Alleged Orbit (Hybrid) Original price (1 @ $50.00) 30…" at bounding box center [685, 524] width 429 height 721
click at [620, 665] on div "1 FT 3.5g Cannabis Flower Alleged Orbit (Hybrid) Original price (1 @ $50.00) 30…" at bounding box center [685, 524] width 429 height 721
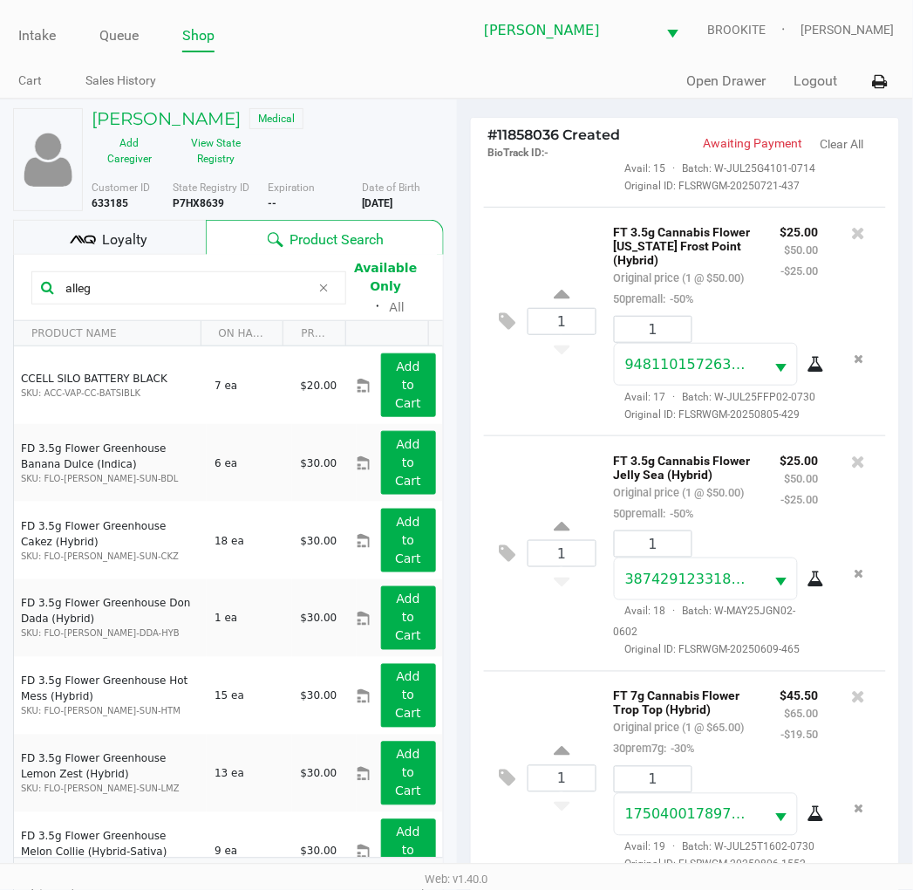
scroll to position [189, 0]
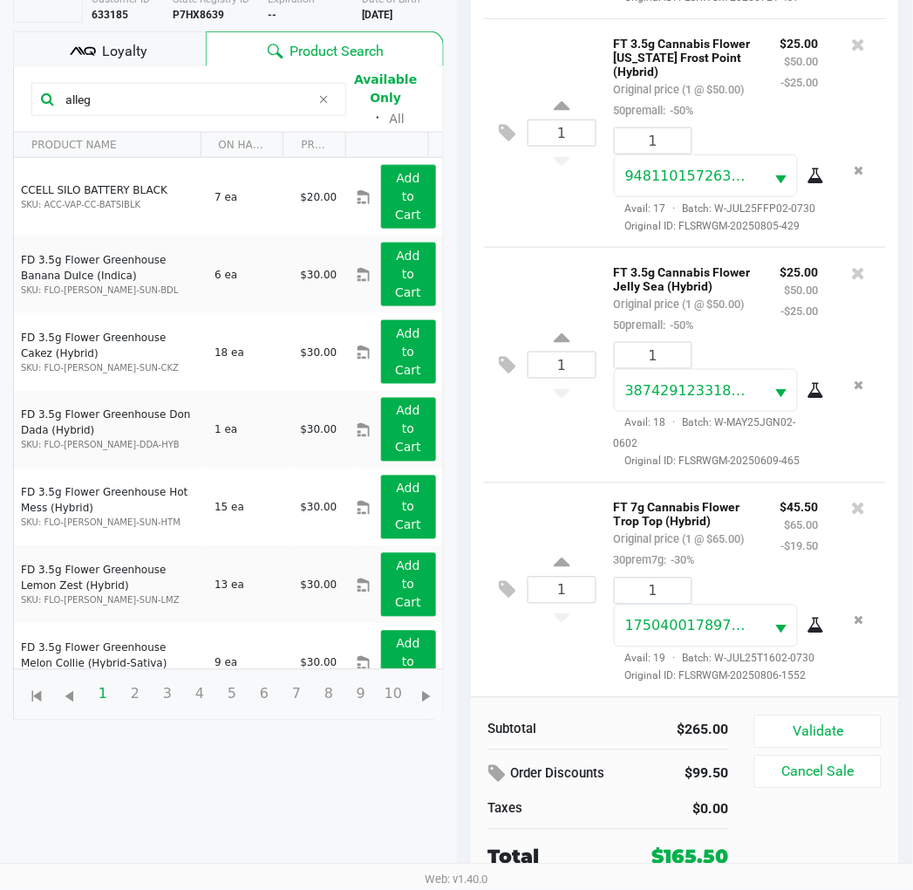
click at [816, 727] on button "Validate" at bounding box center [818, 731] width 126 height 33
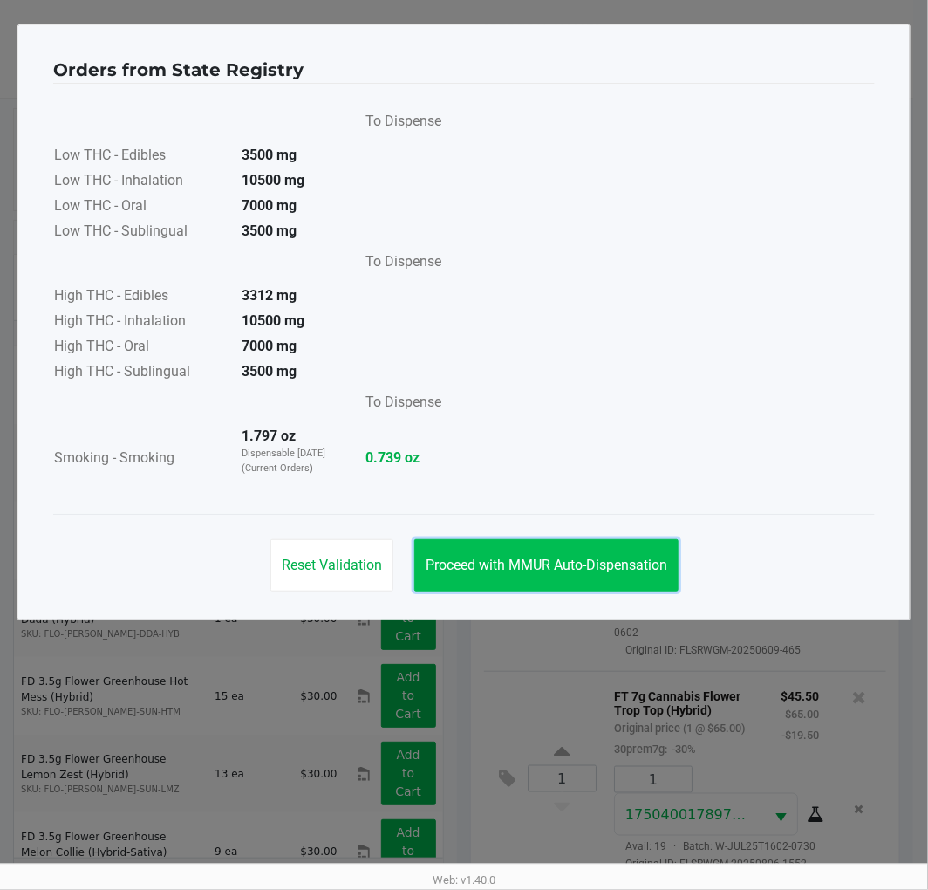
click at [594, 558] on span "Proceed with MMUR Auto-Dispensation" at bounding box center [547, 565] width 242 height 17
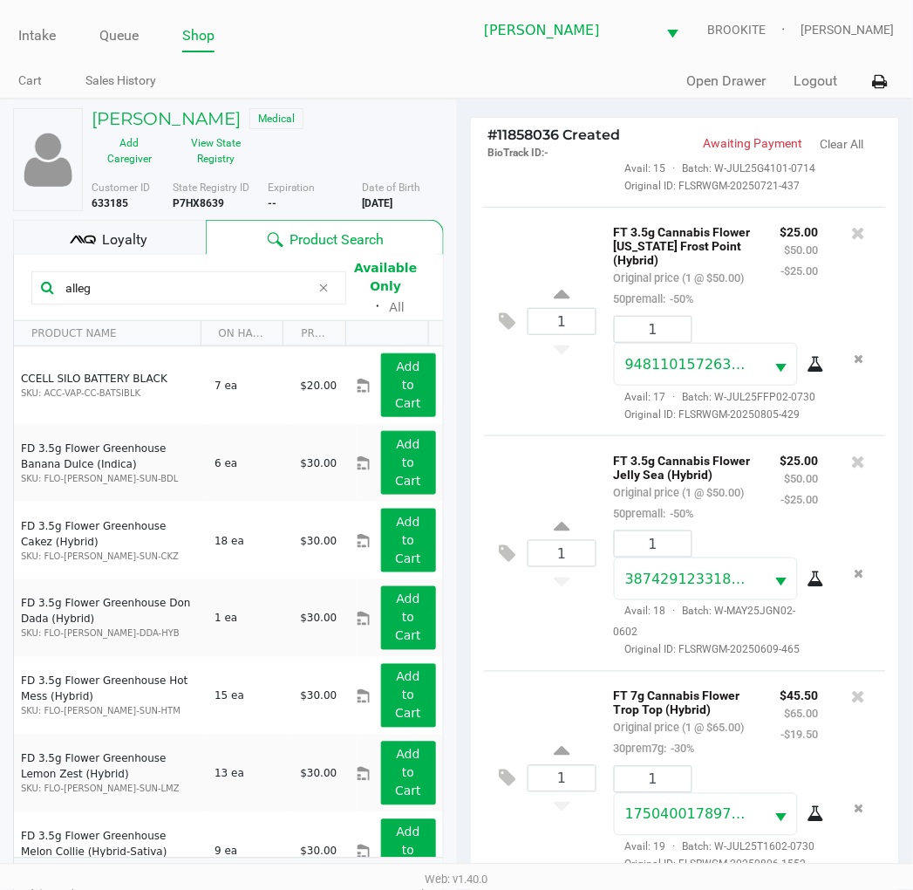
click at [157, 240] on div "Loyalty" at bounding box center [109, 237] width 193 height 35
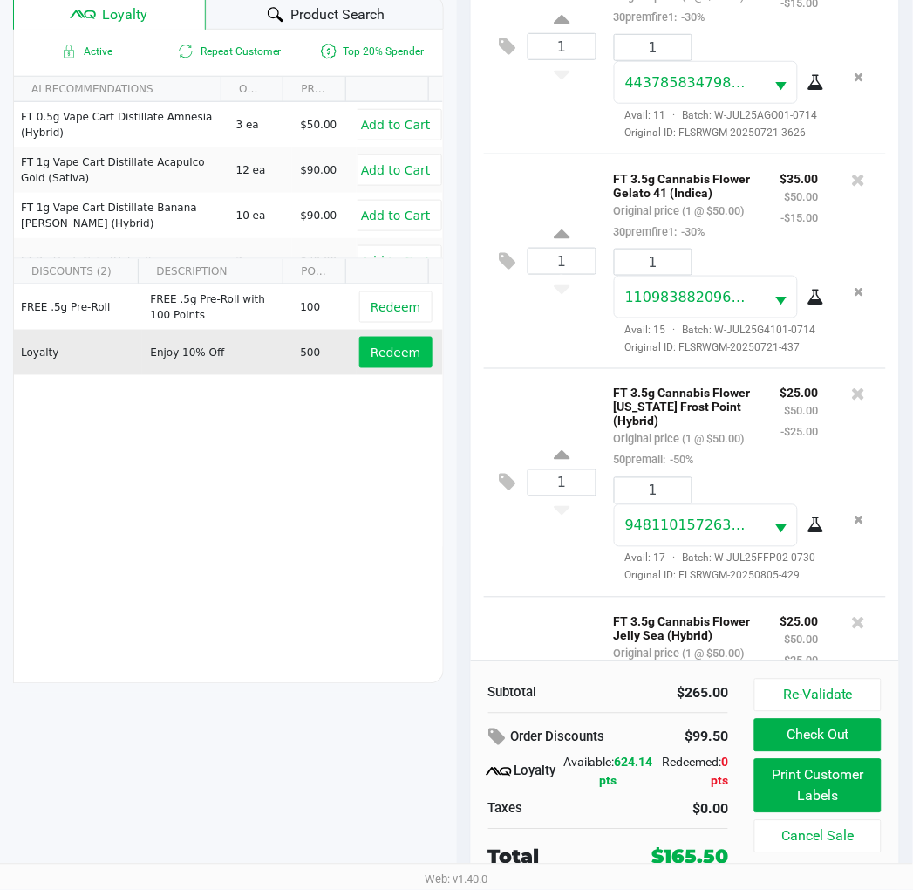
click at [379, 355] on span "Redeem" at bounding box center [396, 352] width 50 height 14
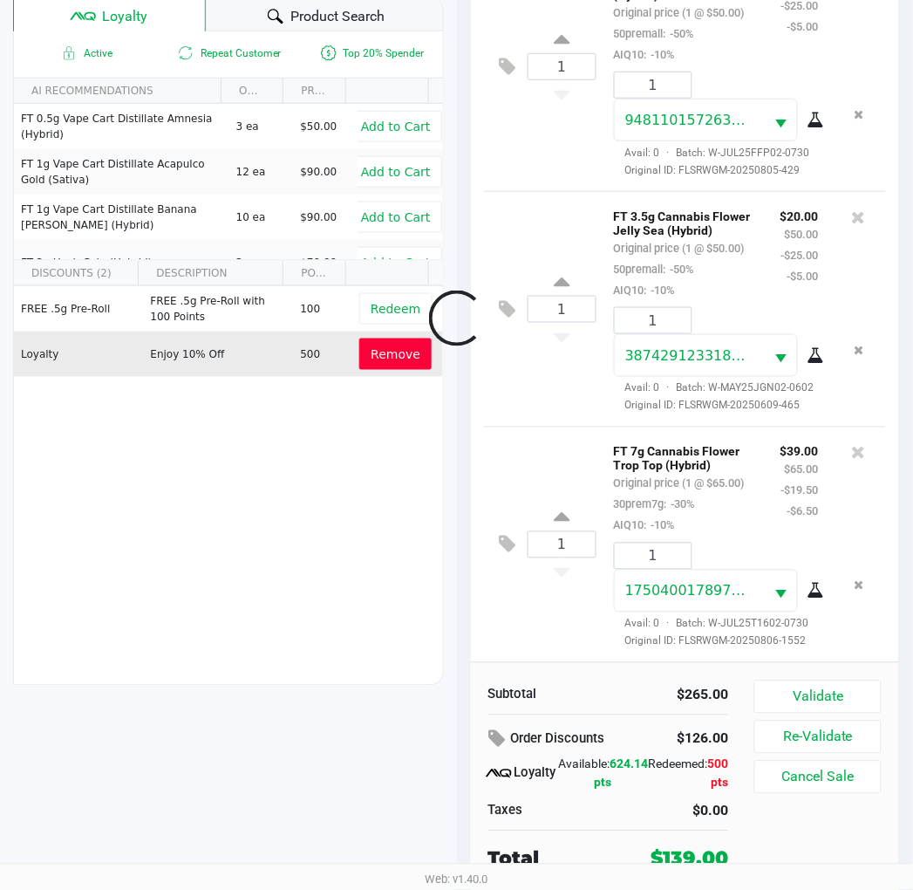
scroll to position [731, 0]
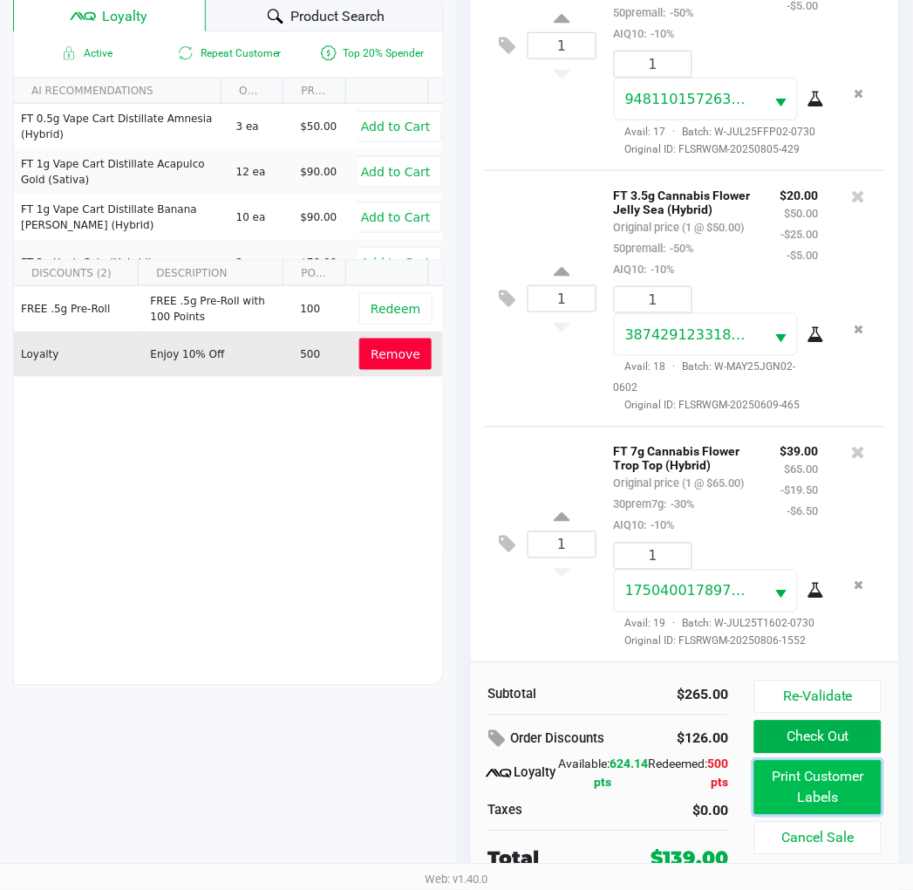
click at [830, 799] on button "Print Customer Labels" at bounding box center [818, 788] width 126 height 54
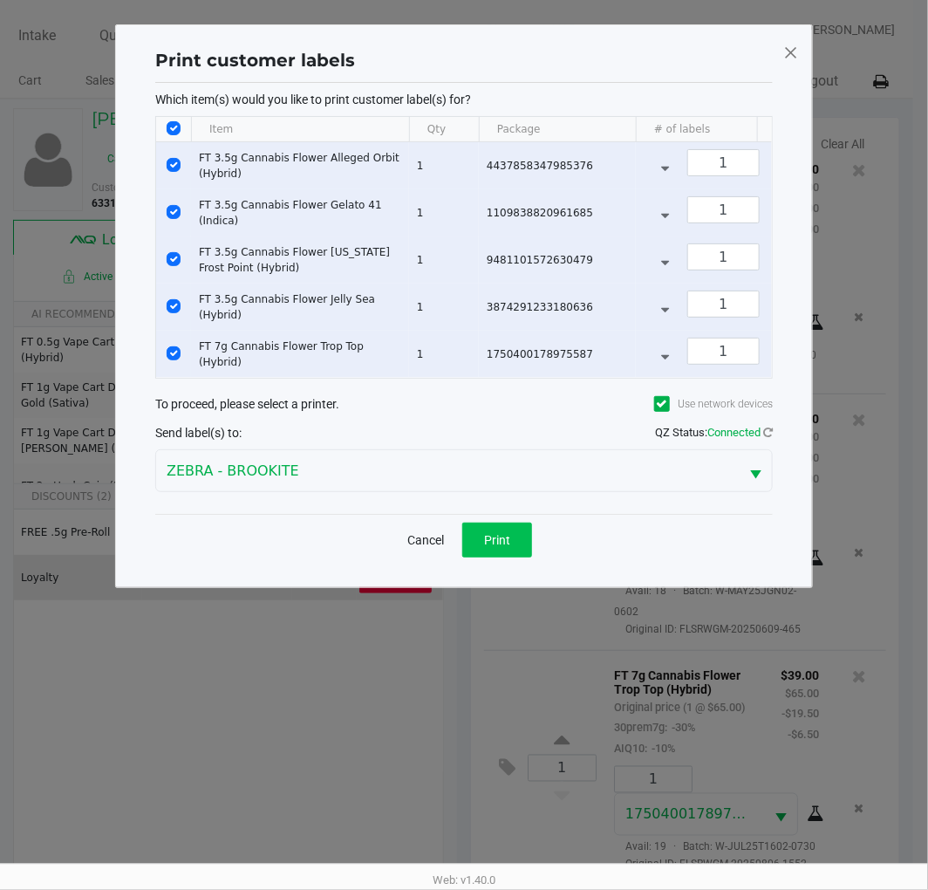
click at [509, 537] on button "Print" at bounding box center [497, 539] width 70 height 35
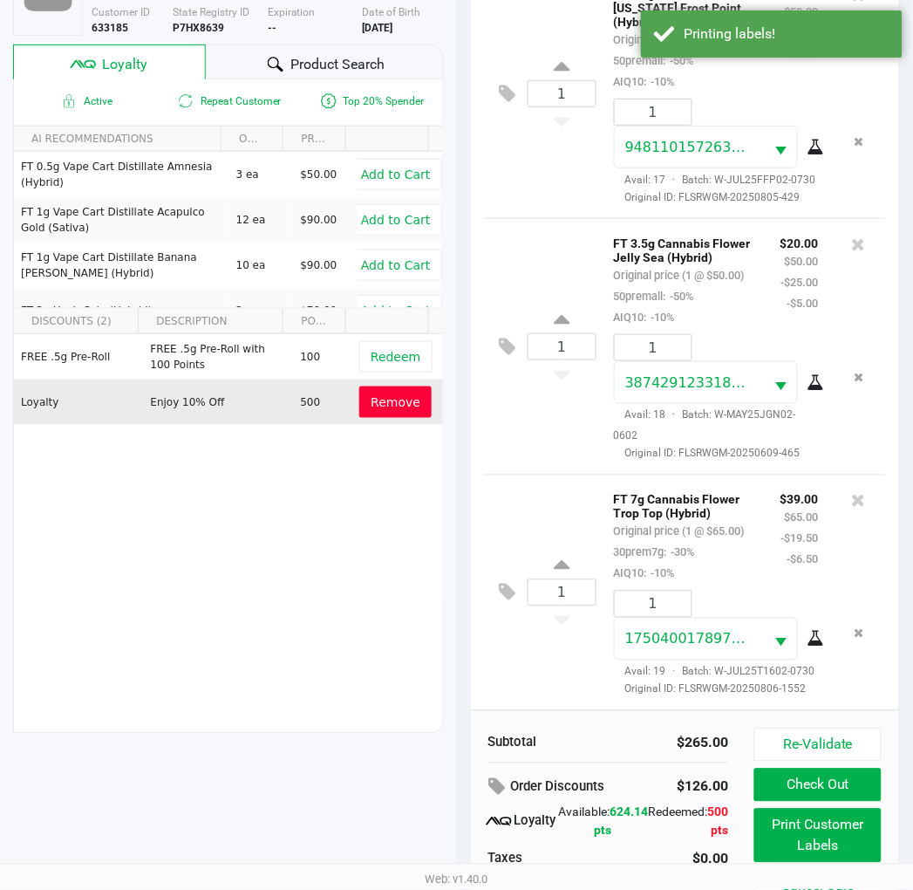
scroll to position [225, 0]
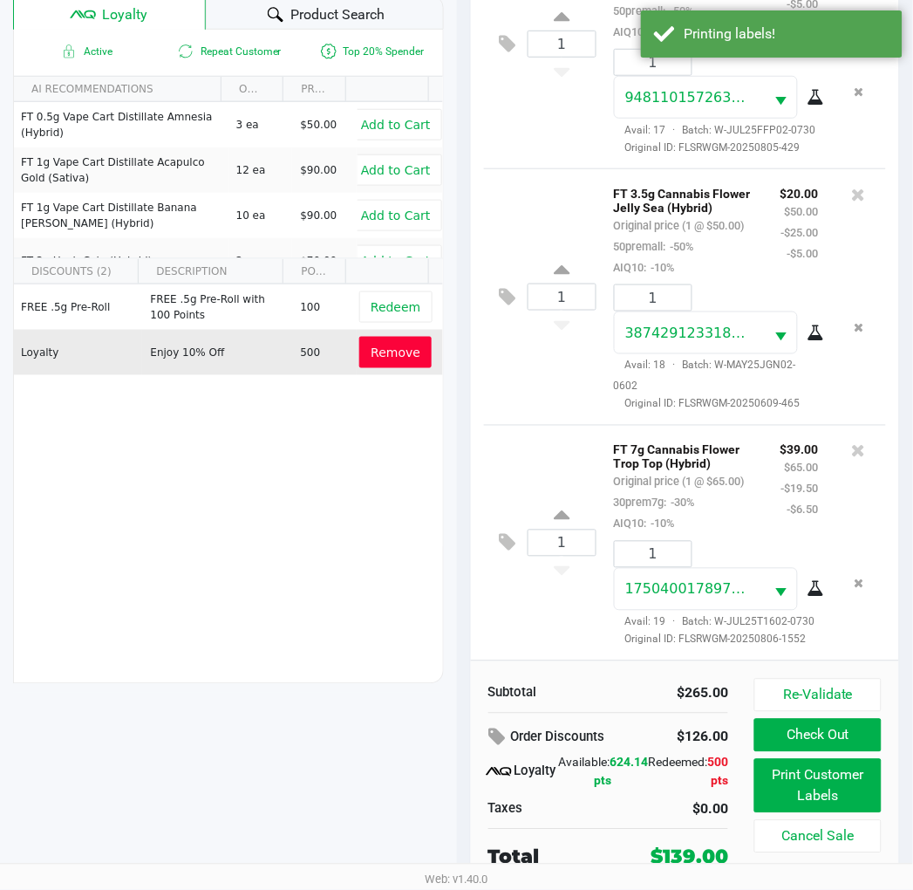
click at [836, 735] on button "Check Out" at bounding box center [818, 735] width 126 height 33
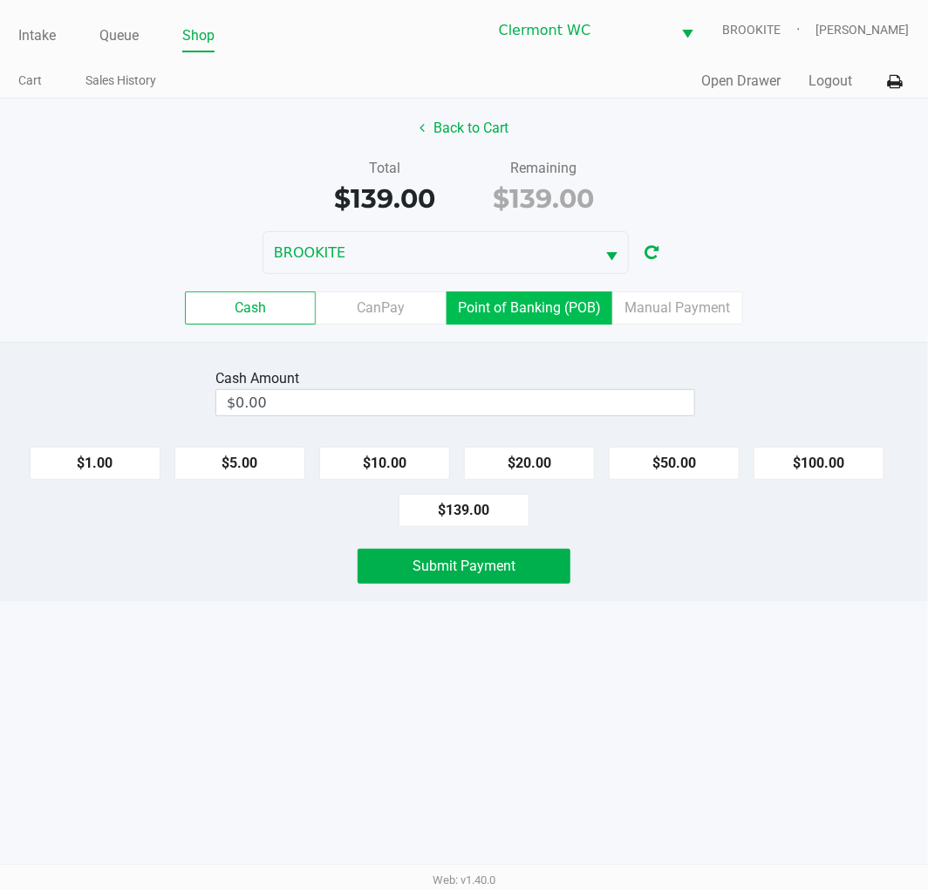
click at [533, 298] on label "Point of Banking (POB)" at bounding box center [530, 307] width 166 height 33
click at [0, 0] on 7 "Point of Banking (POB)" at bounding box center [0, 0] width 0 height 0
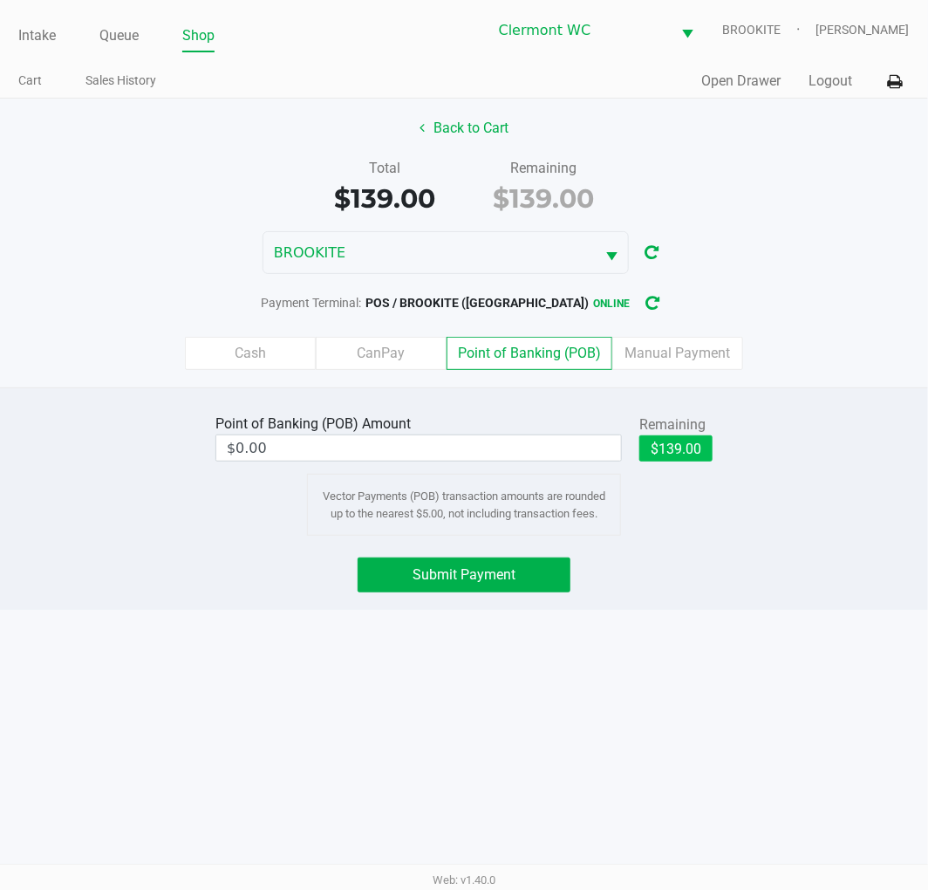
click at [707, 451] on button "$139.00" at bounding box center [675, 448] width 73 height 26
type input "$139.00"
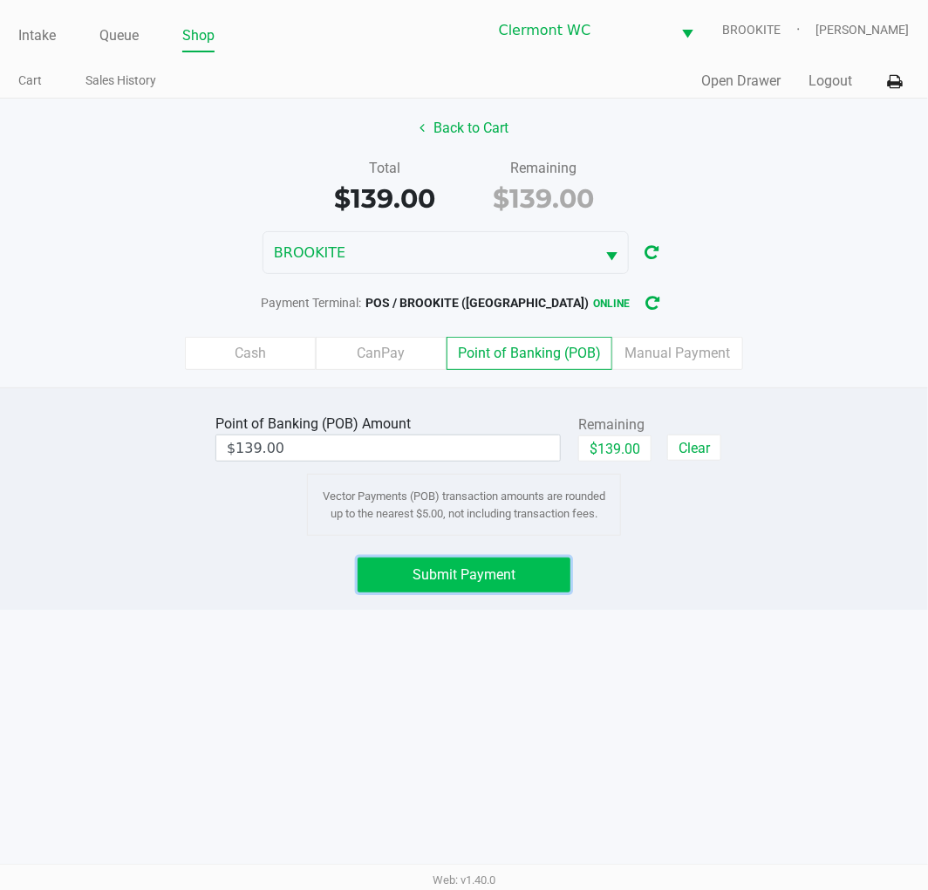
click at [481, 581] on span "Submit Payment" at bounding box center [464, 574] width 103 height 17
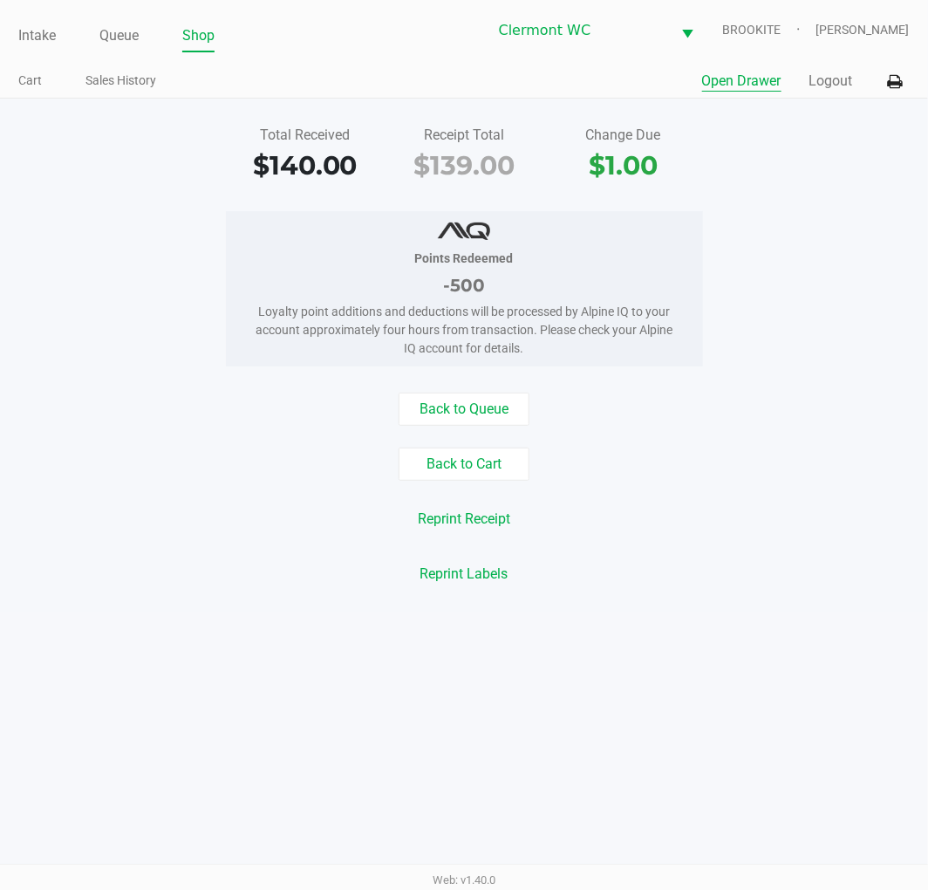
click at [742, 76] on button "Open Drawer" at bounding box center [741, 81] width 79 height 21
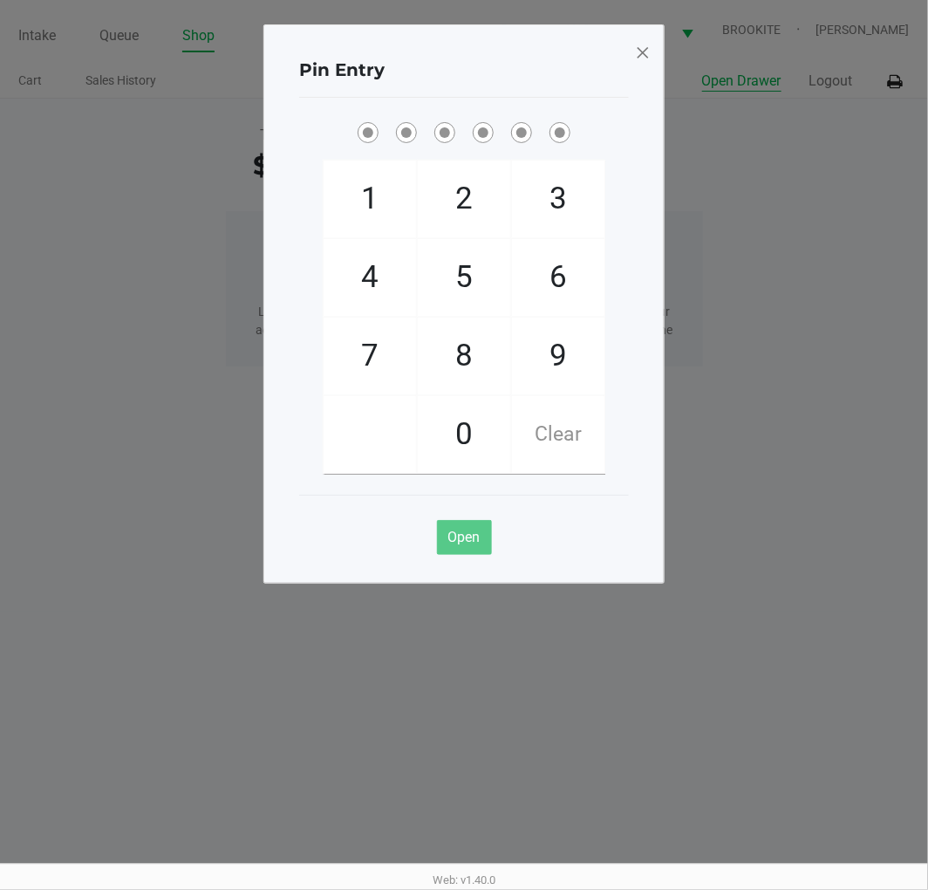
click at [462, 355] on span "8" at bounding box center [464, 356] width 92 height 77
checkbox input "true"
click at [557, 215] on span "3" at bounding box center [558, 198] width 92 height 77
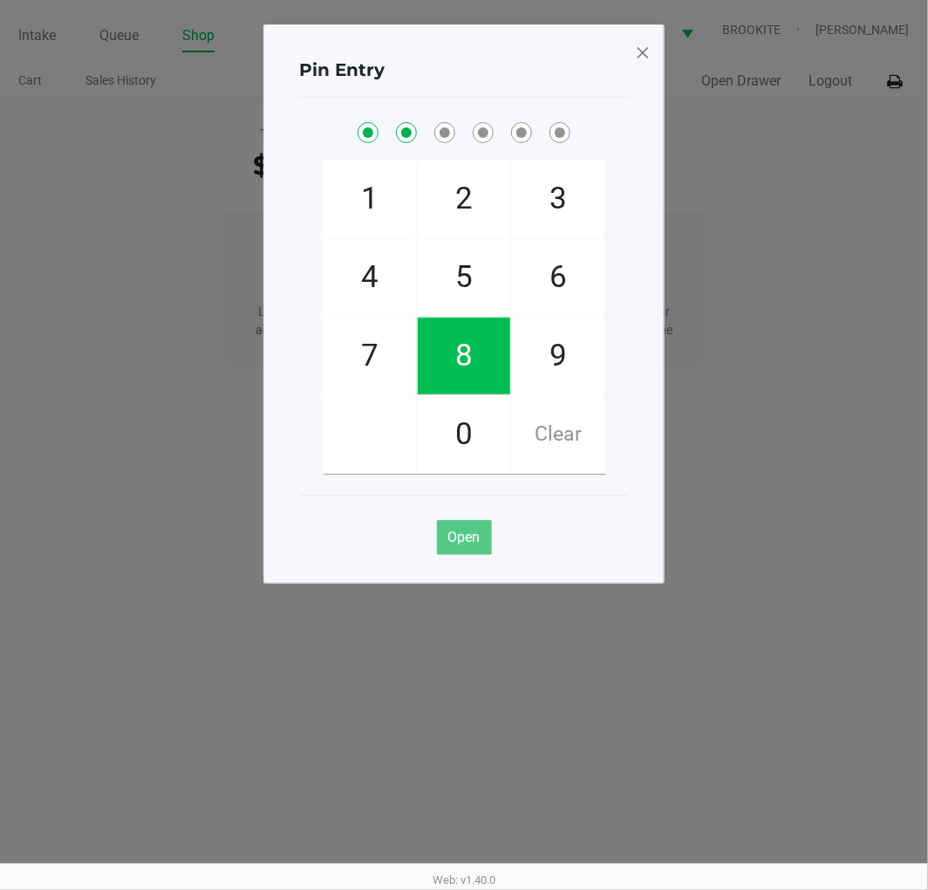
checkbox input "true"
click at [342, 219] on span "1" at bounding box center [370, 198] width 92 height 77
checkbox input "true"
click at [360, 373] on span "7" at bounding box center [370, 356] width 92 height 77
checkbox input "true"
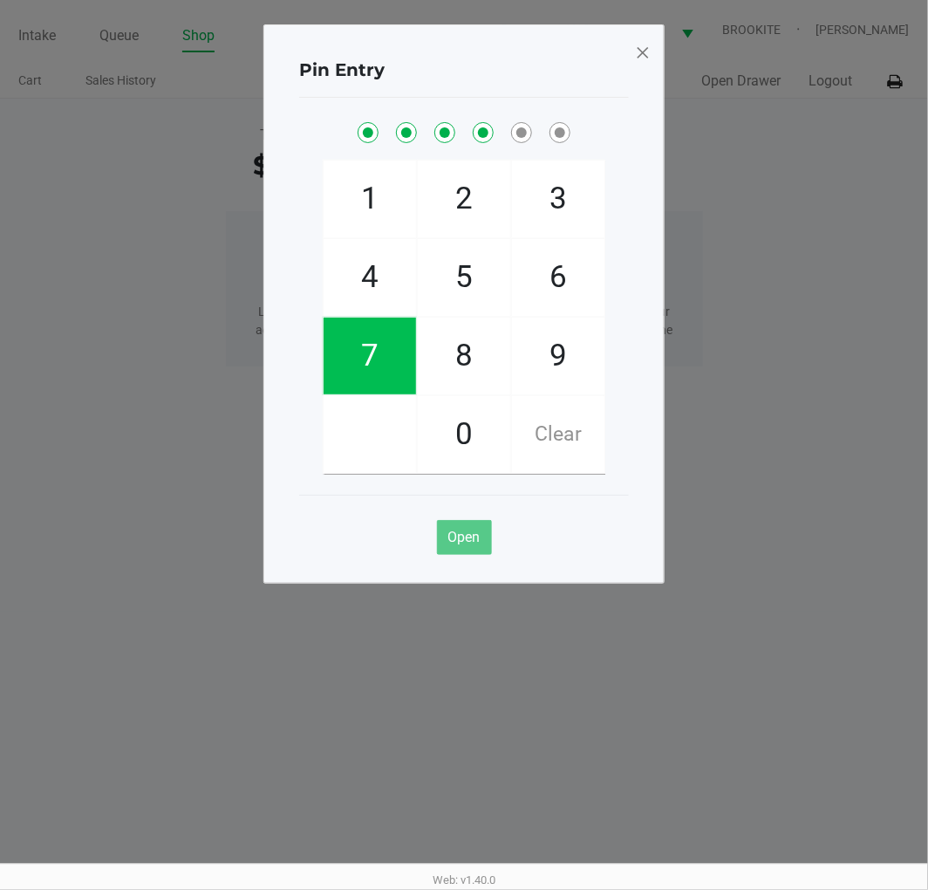
click at [550, 372] on span "9" at bounding box center [558, 356] width 92 height 77
checkbox input "true"
click at [561, 170] on span "3" at bounding box center [558, 198] width 92 height 77
checkbox input "true"
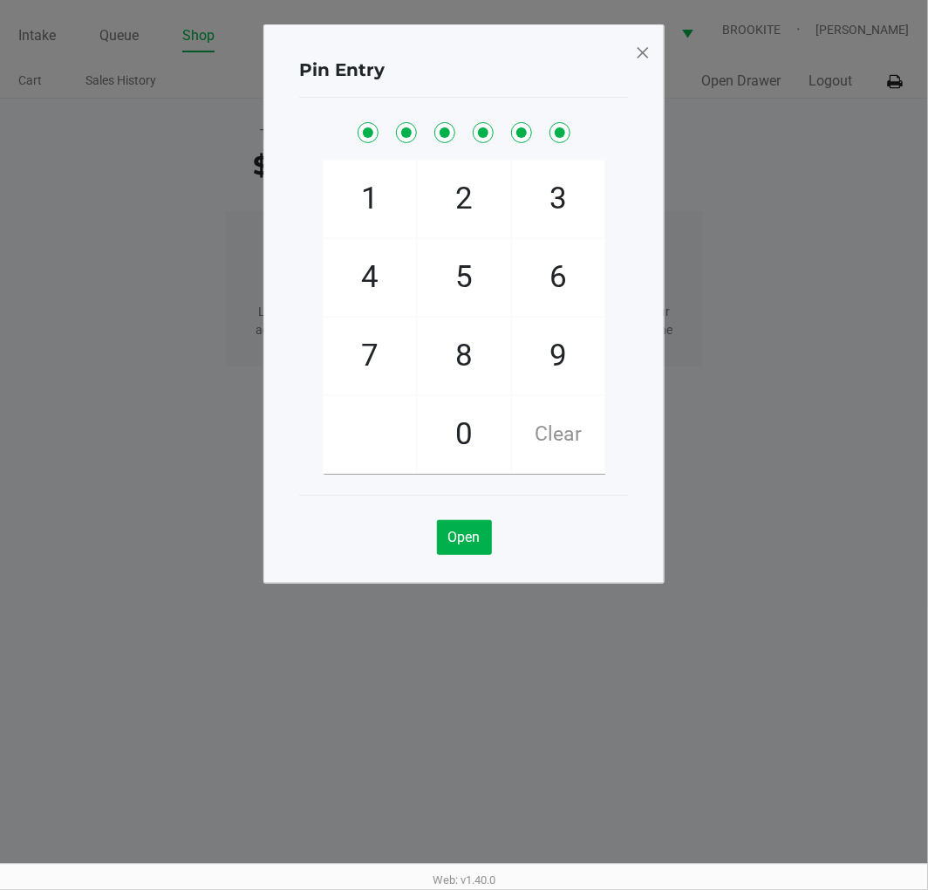
click at [640, 56] on span at bounding box center [643, 52] width 16 height 28
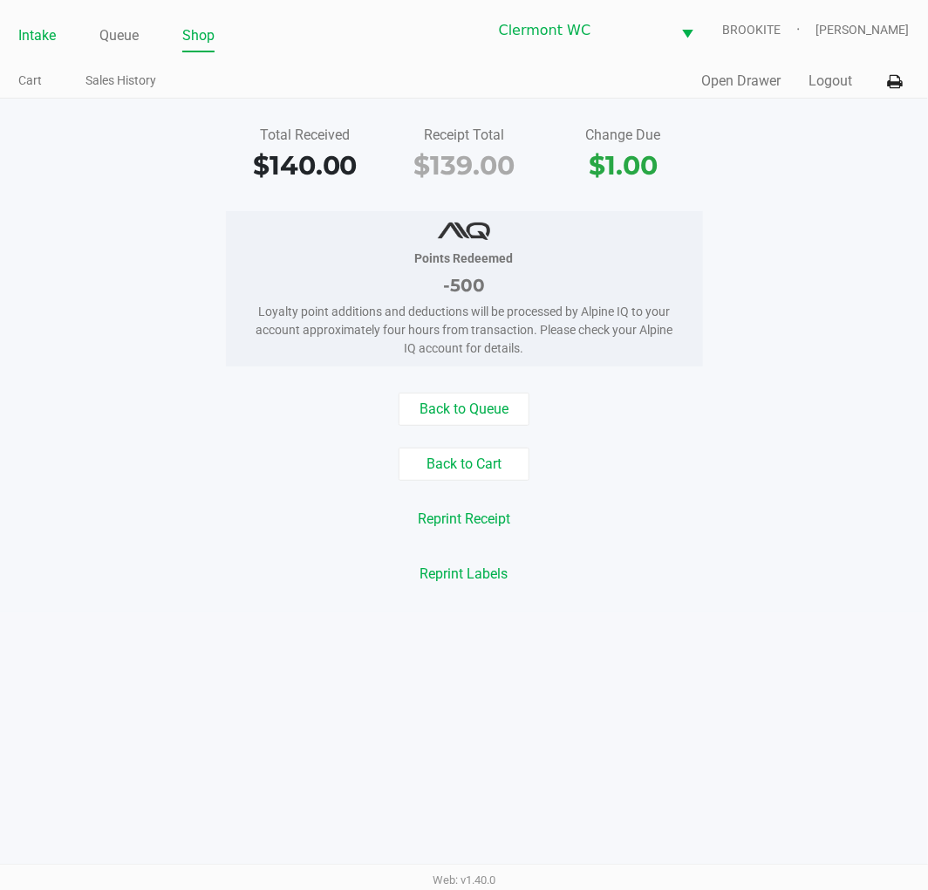
click at [22, 35] on link "Intake" at bounding box center [37, 36] width 38 height 24
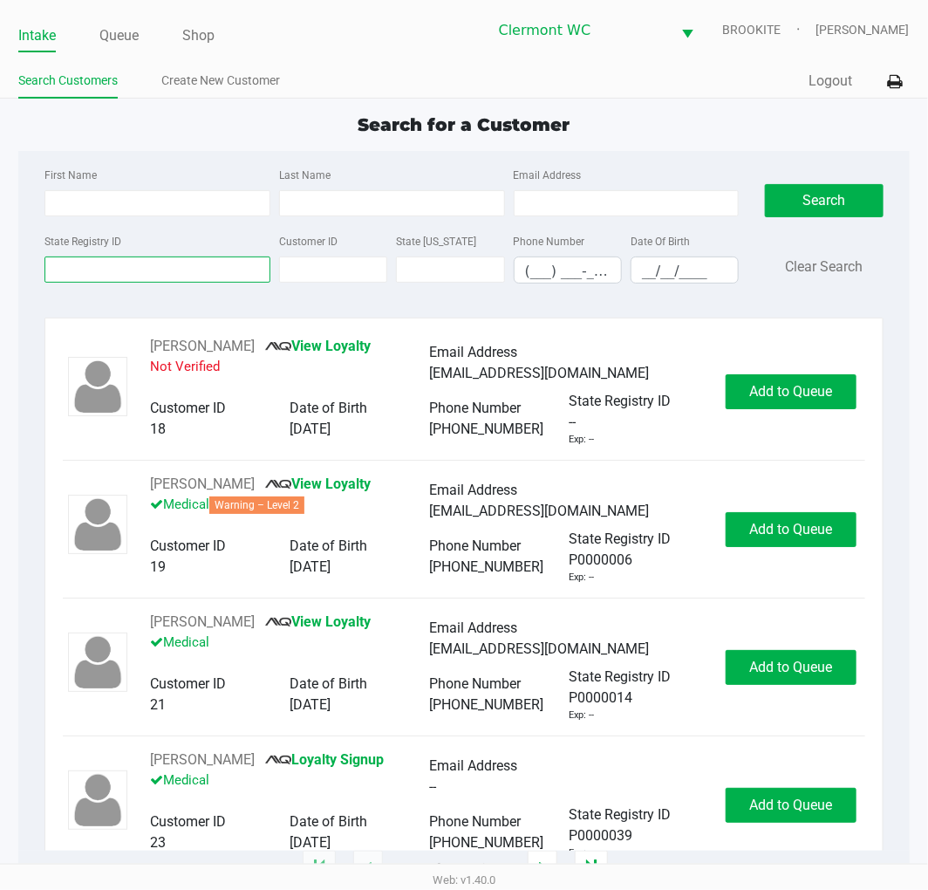
click at [167, 282] on input "State Registry ID" at bounding box center [157, 269] width 226 height 26
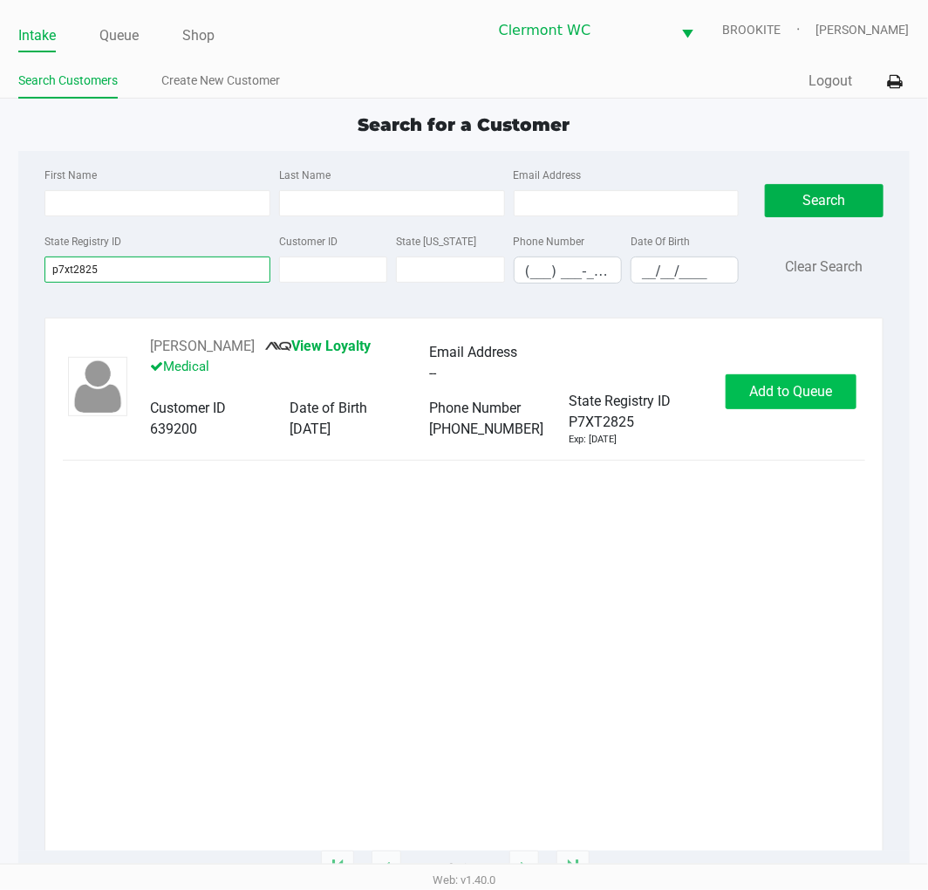
type input "p7xt2825"
click at [789, 395] on span "Add to Queue" at bounding box center [790, 391] width 83 height 17
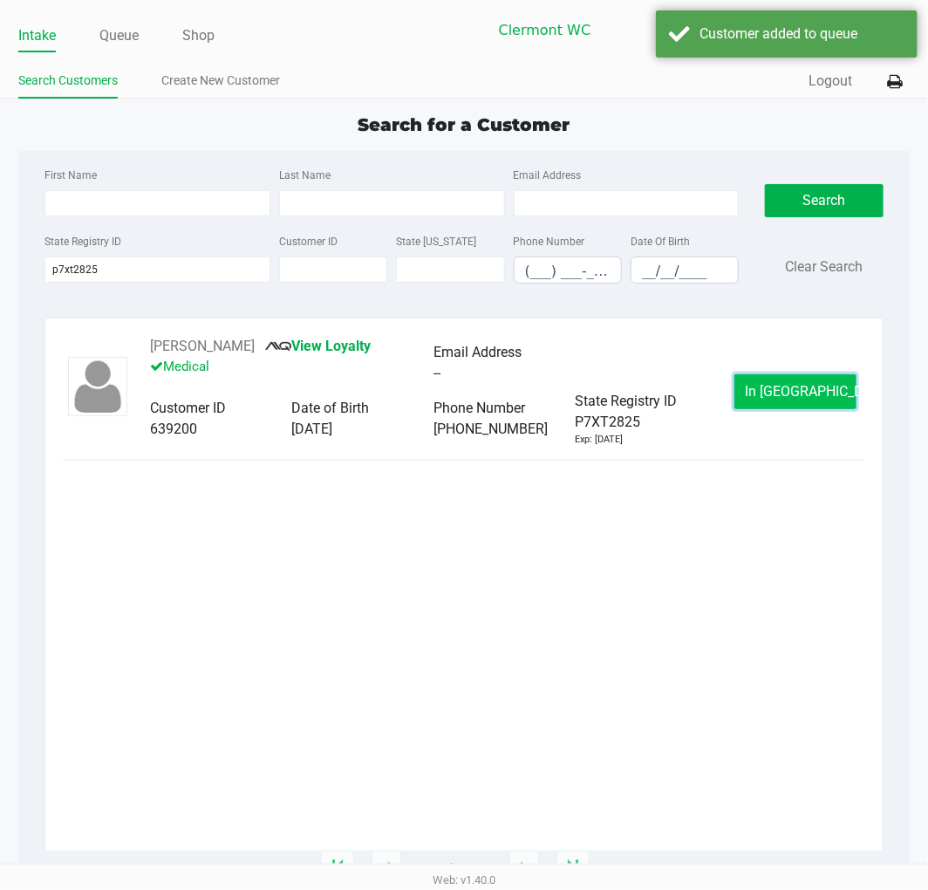
click at [798, 398] on span "In Queue" at bounding box center [819, 391] width 147 height 17
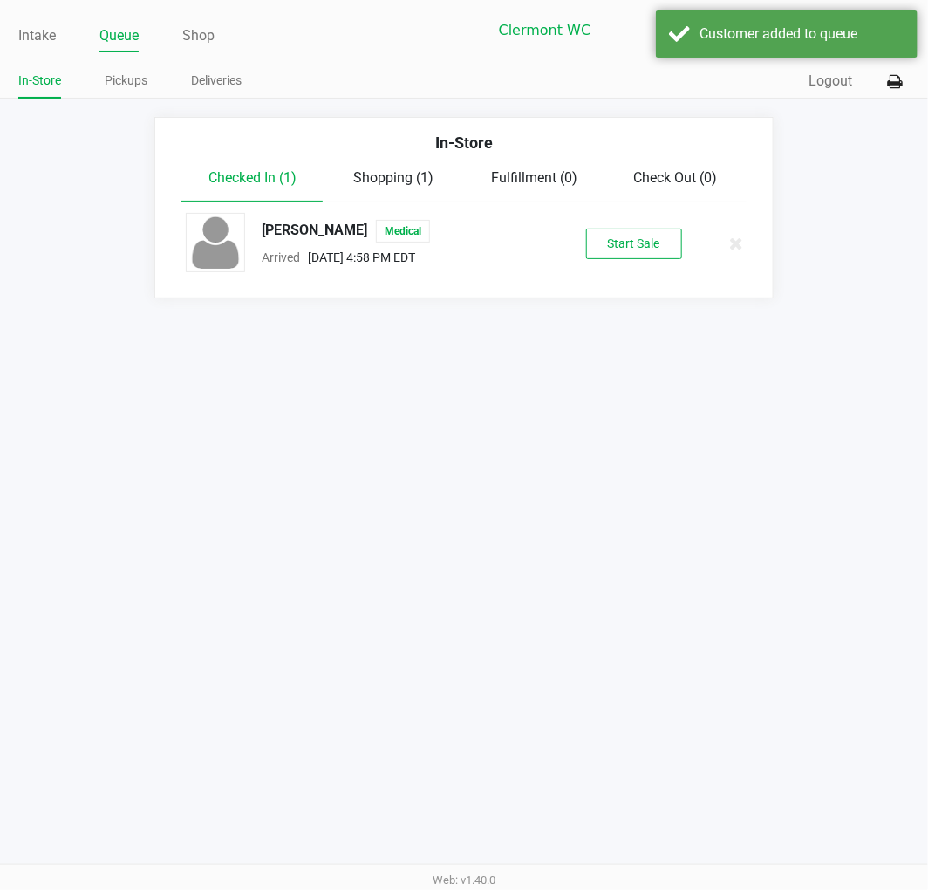
click at [629, 242] on button "Start Sale" at bounding box center [634, 244] width 96 height 31
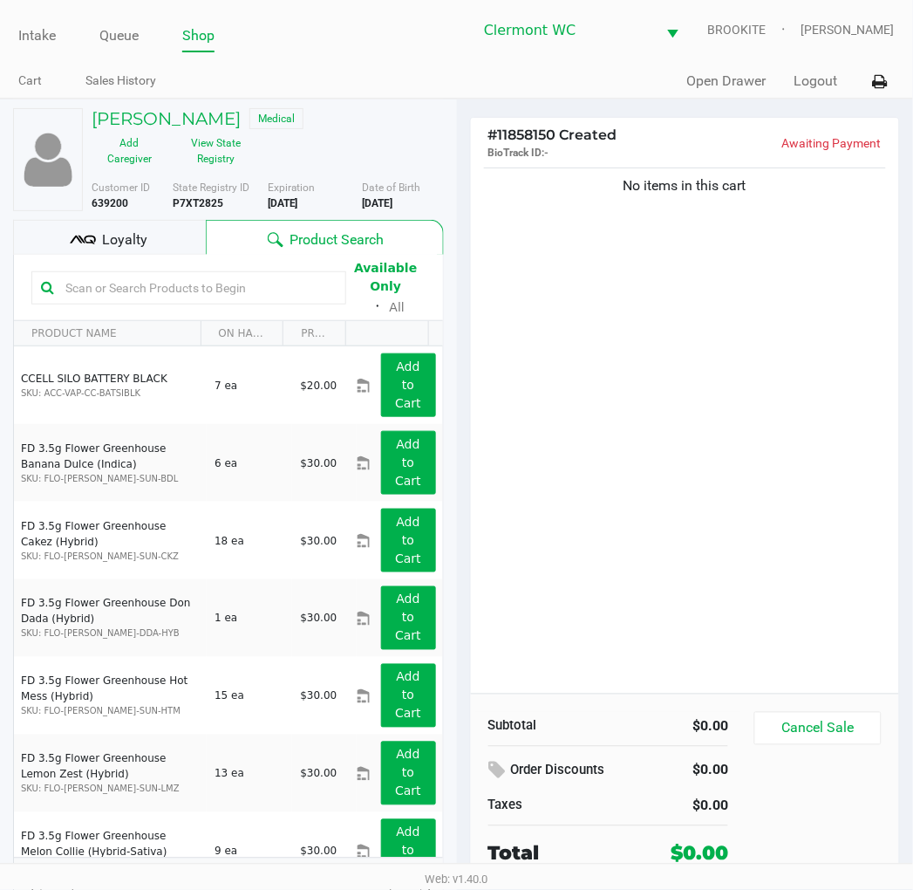
click at [213, 289] on input "text" at bounding box center [197, 288] width 278 height 26
click at [195, 286] on input "text" at bounding box center [197, 288] width 278 height 26
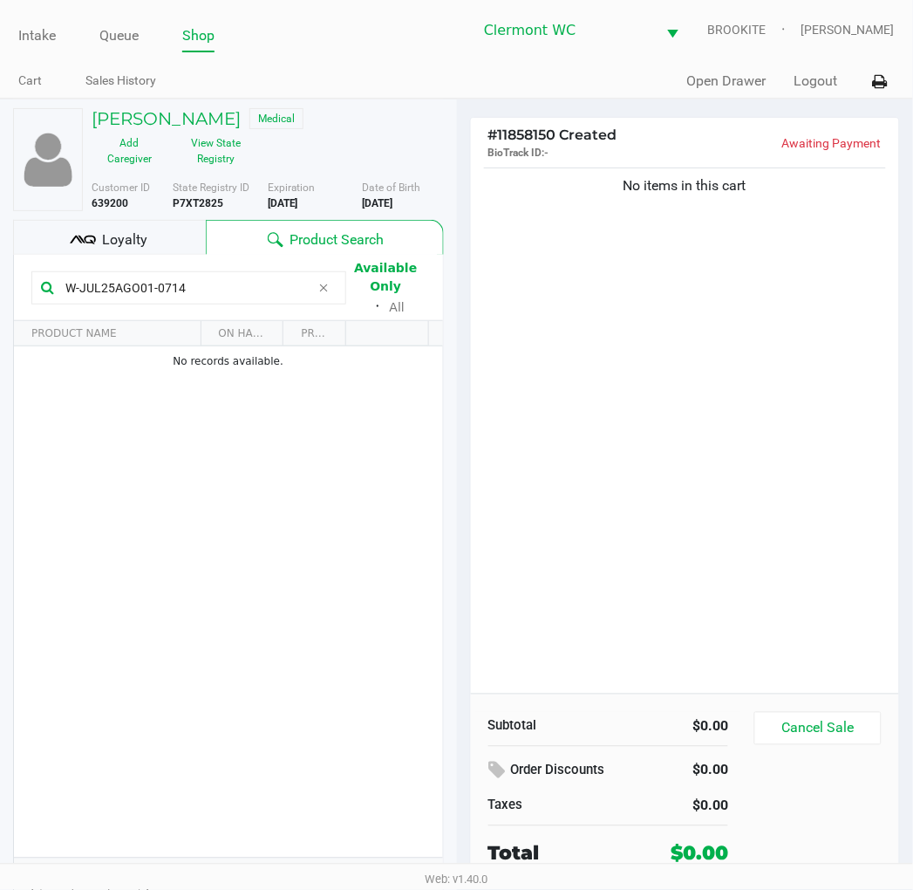
type input "W-JUL25AGO01-0714"
click at [693, 451] on div "No items in this cart" at bounding box center [685, 428] width 429 height 529
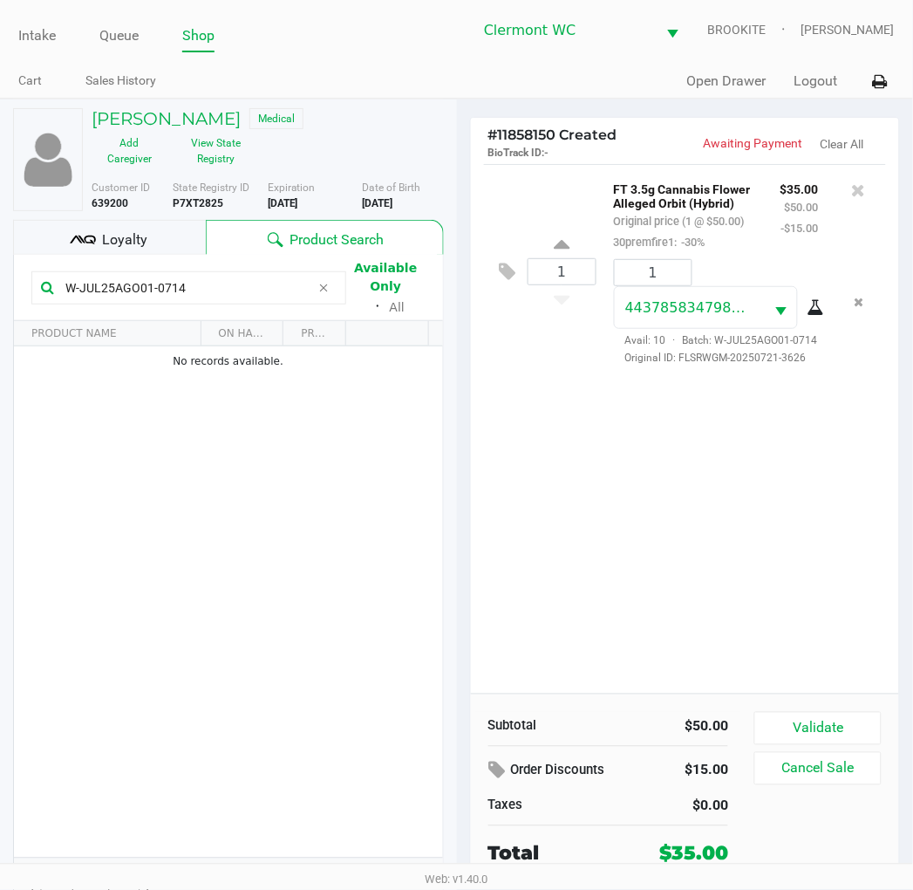
click at [836, 725] on button "Validate" at bounding box center [818, 728] width 126 height 33
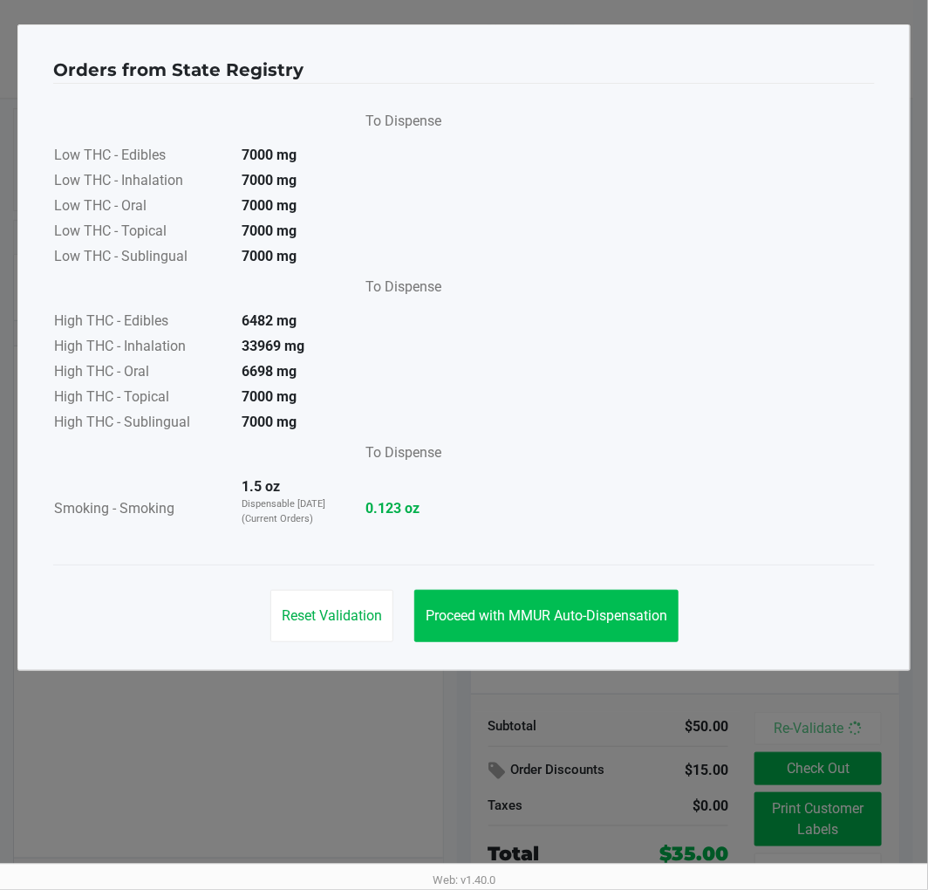
click at [621, 597] on button "Proceed with MMUR Auto-Dispensation" at bounding box center [546, 616] width 264 height 52
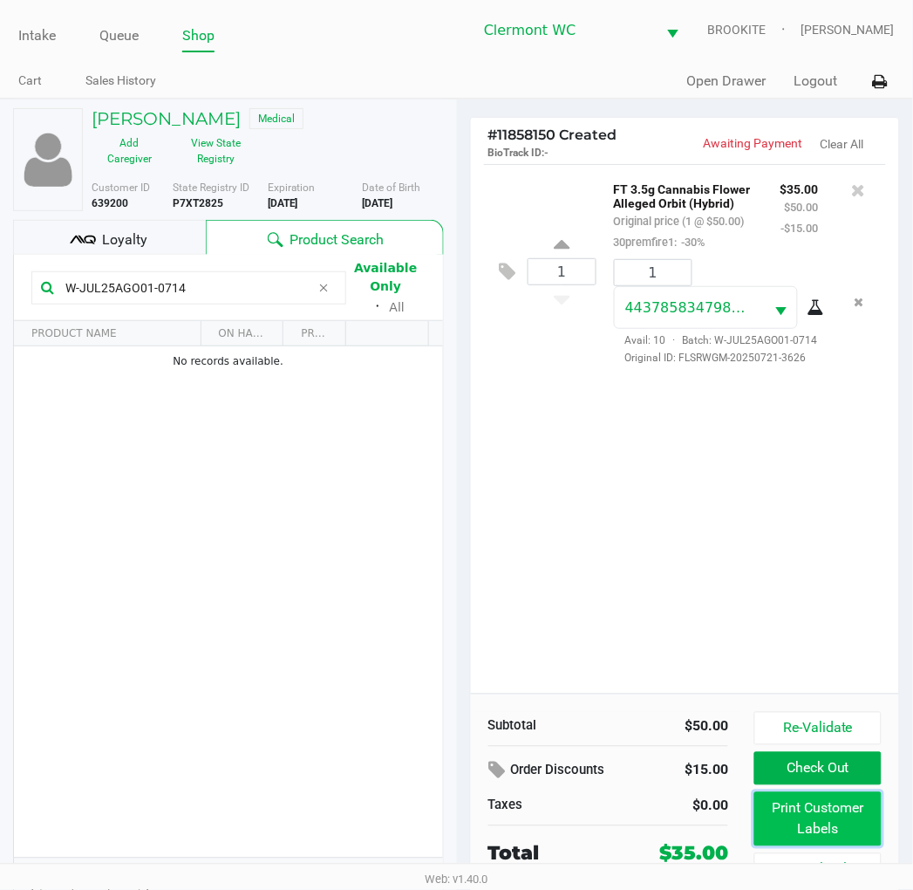
click at [816, 808] on button "Print Customer Labels" at bounding box center [818, 819] width 126 height 54
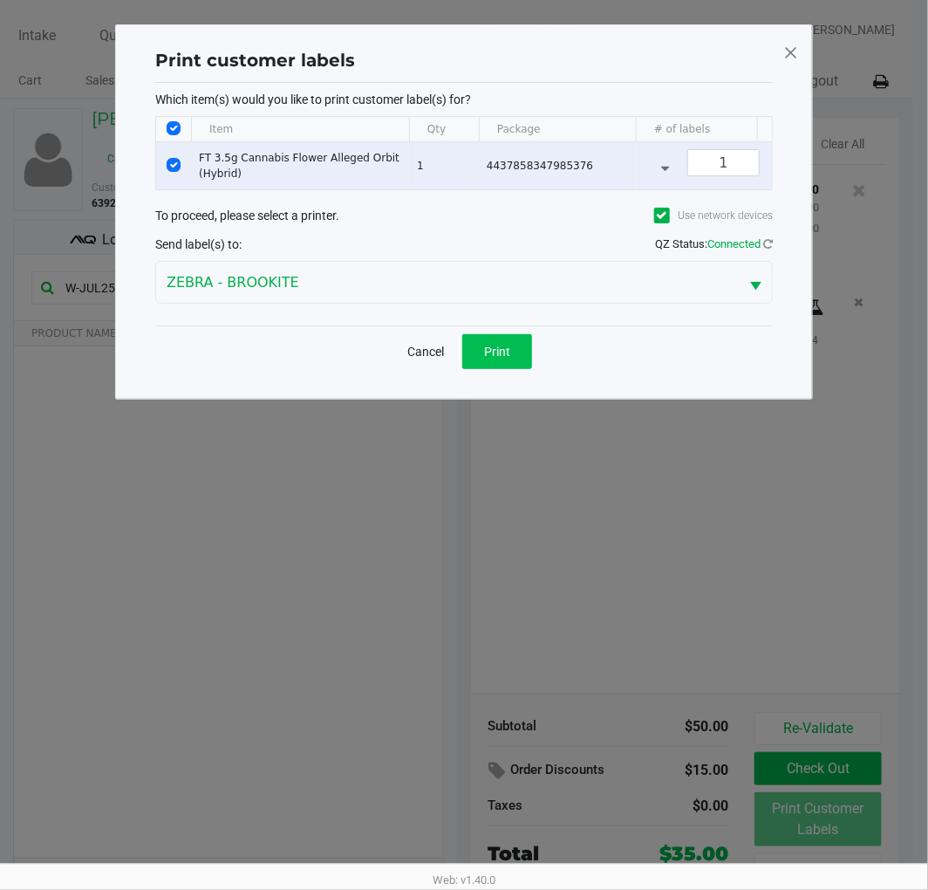
click at [504, 358] on span "Print" at bounding box center [497, 352] width 26 height 14
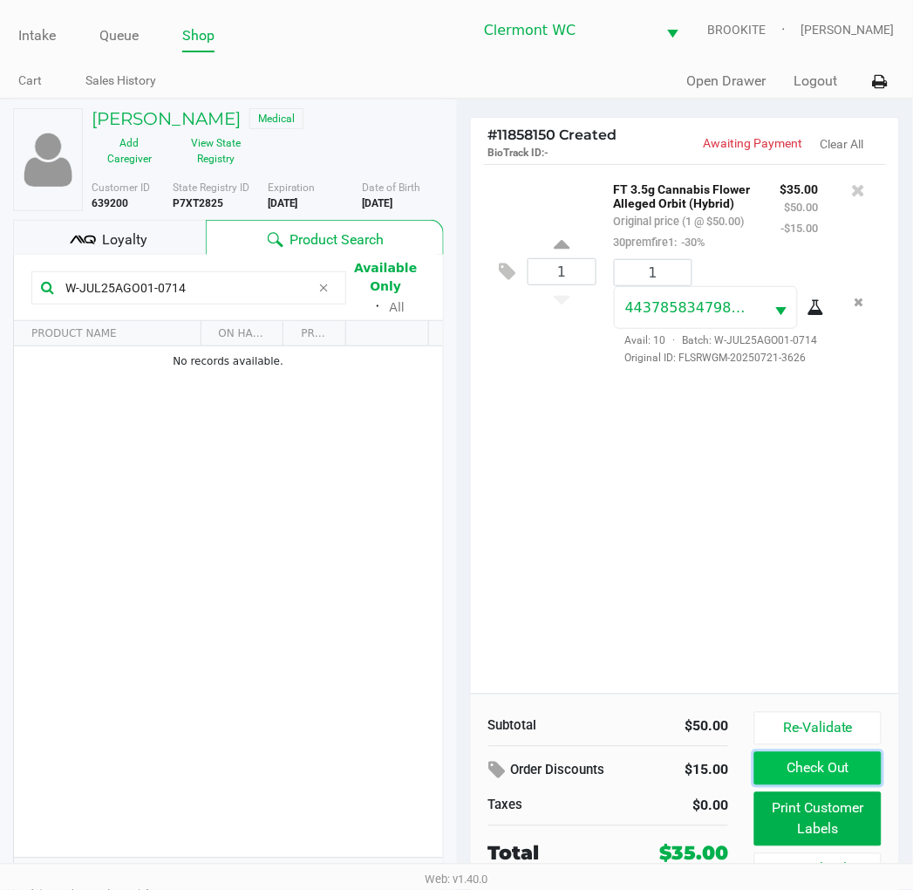
click at [831, 779] on button "Check Out" at bounding box center [818, 768] width 126 height 33
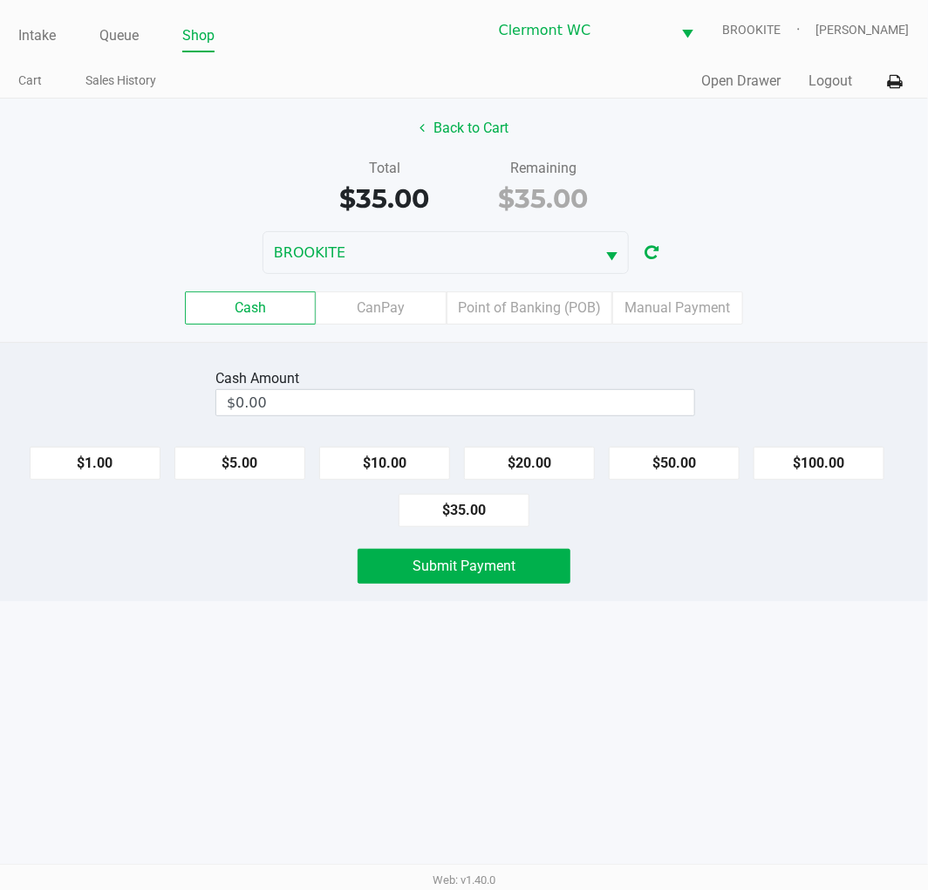
click at [380, 308] on label "CanPay" at bounding box center [381, 307] width 131 height 33
click at [0, 0] on 2 "CanPay" at bounding box center [0, 0] width 0 height 0
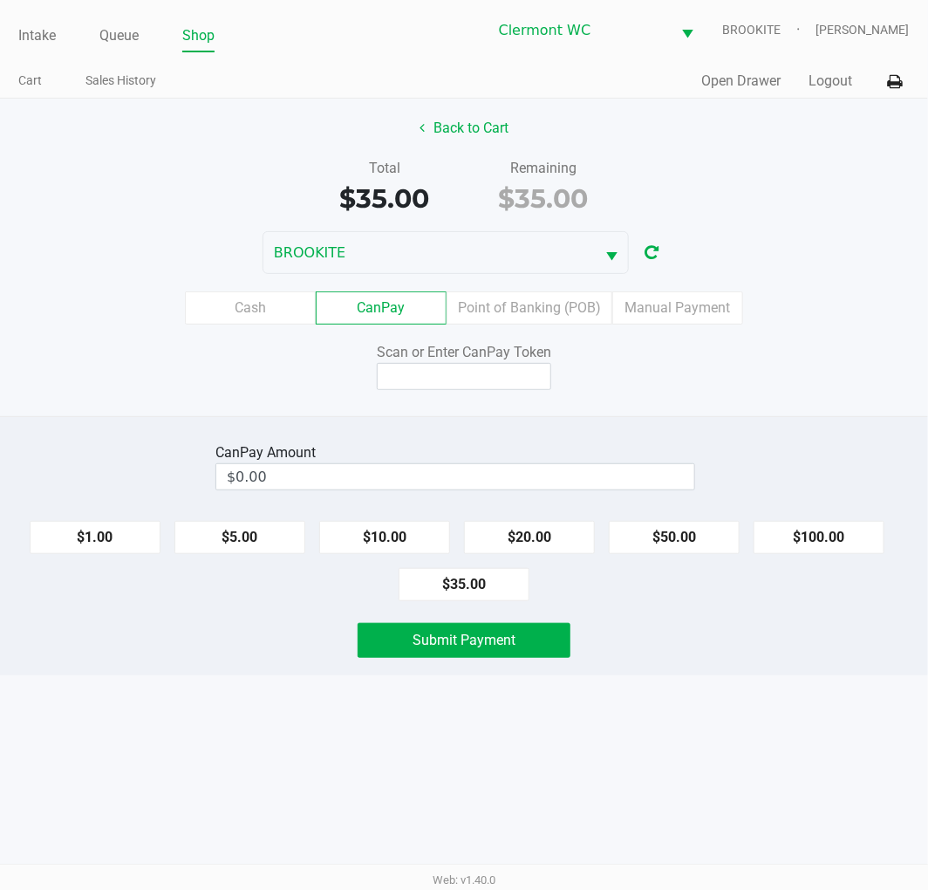
click at [475, 584] on button "$35.00" at bounding box center [464, 584] width 131 height 33
click at [413, 467] on input "$35.00" at bounding box center [424, 476] width 417 height 25
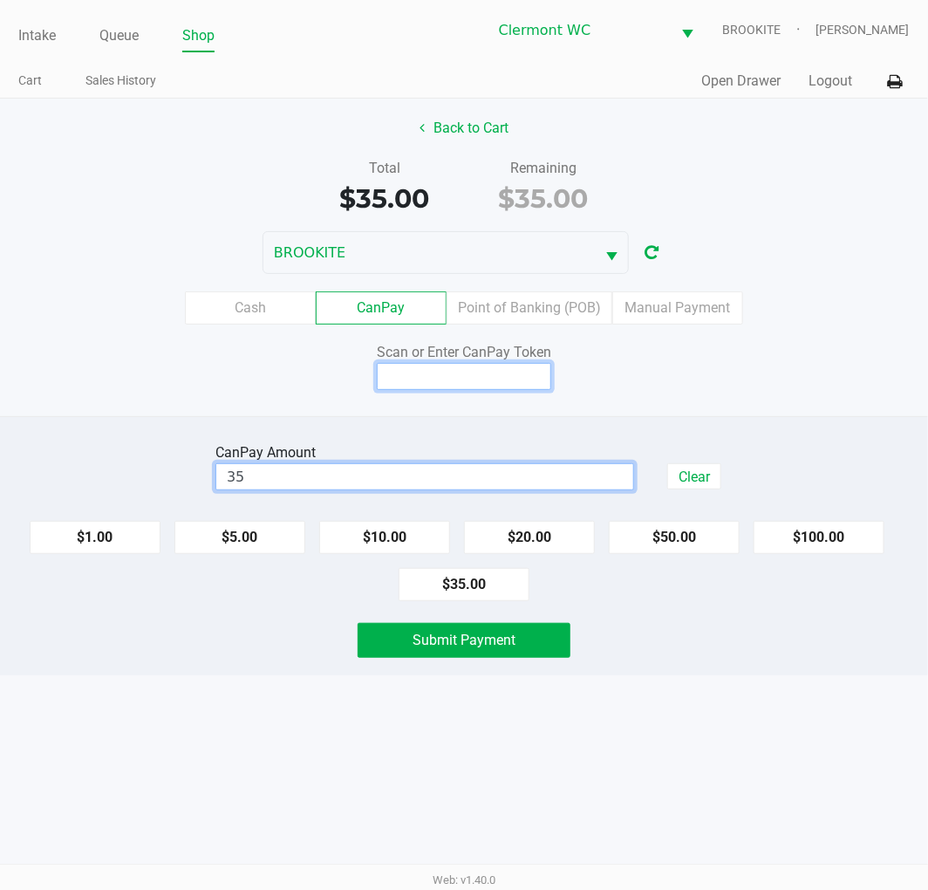
click at [462, 372] on input at bounding box center [464, 376] width 174 height 27
type input "$35.00"
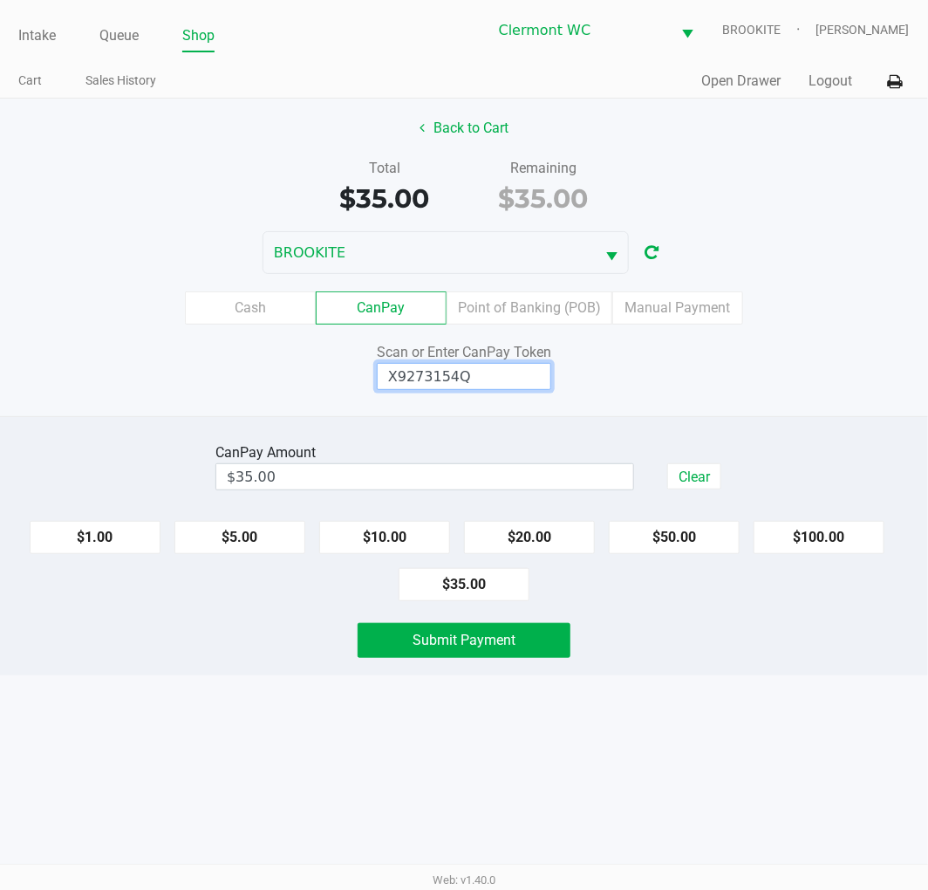
type input "X9273154Q"
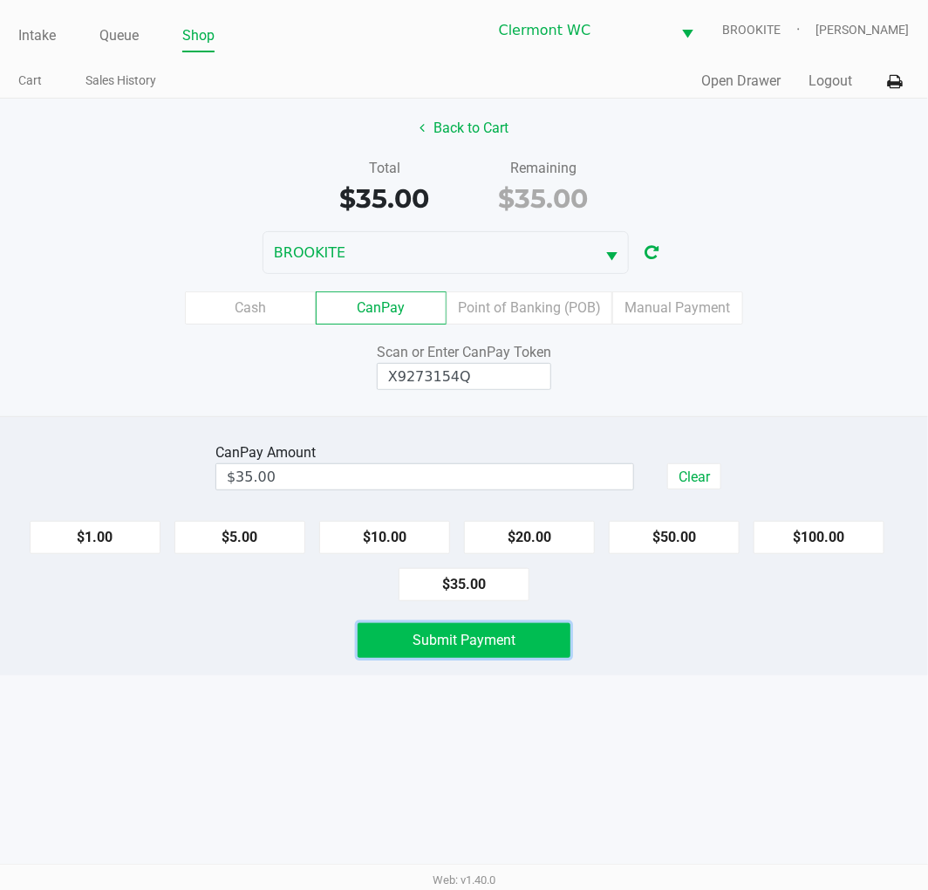
click at [535, 640] on button "Submit Payment" at bounding box center [464, 640] width 213 height 35
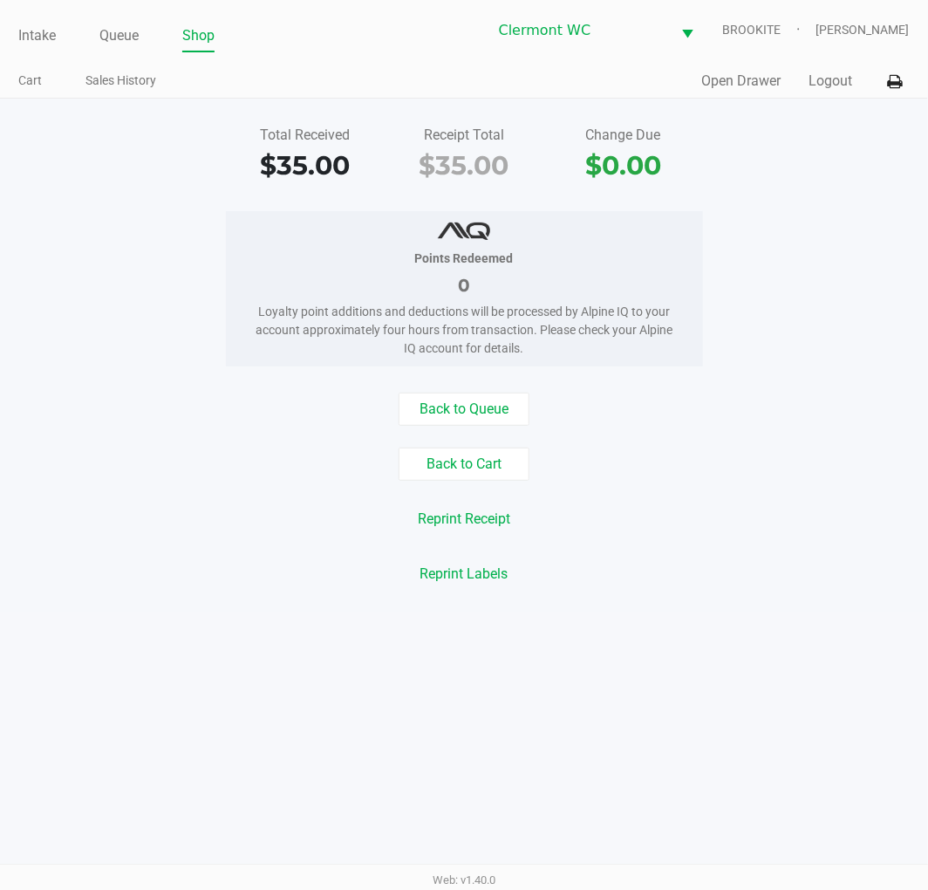
click at [131, 33] on link "Queue" at bounding box center [118, 36] width 39 height 24
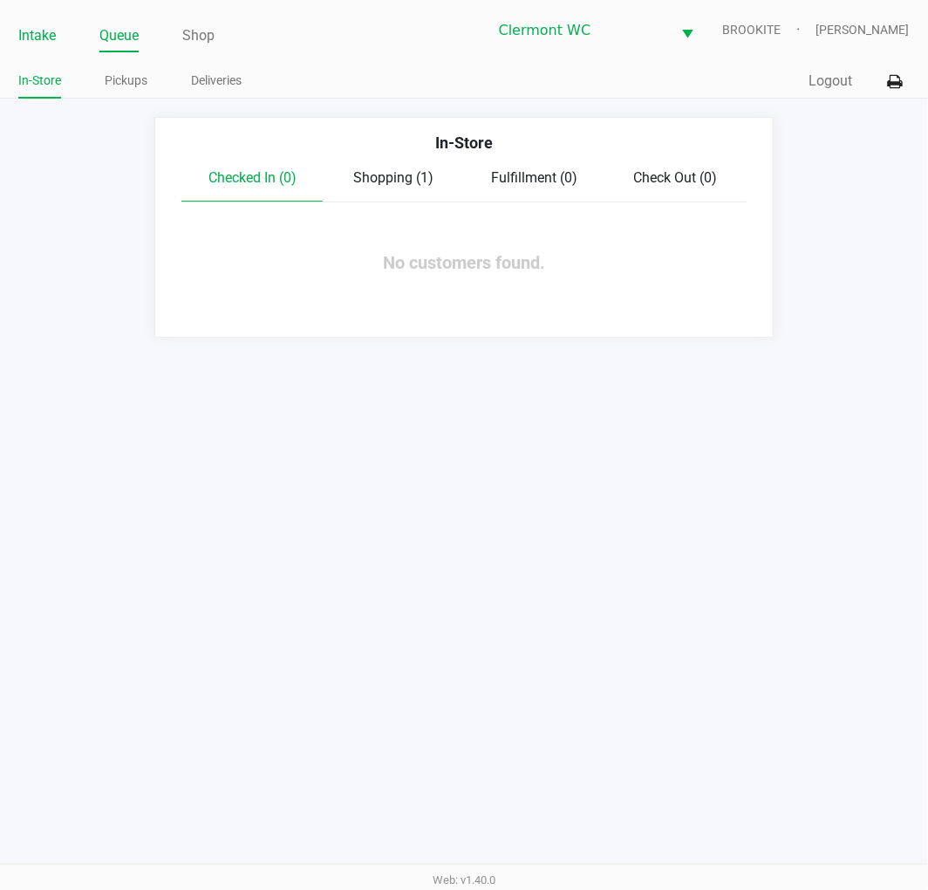
click at [44, 37] on link "Intake" at bounding box center [37, 36] width 38 height 24
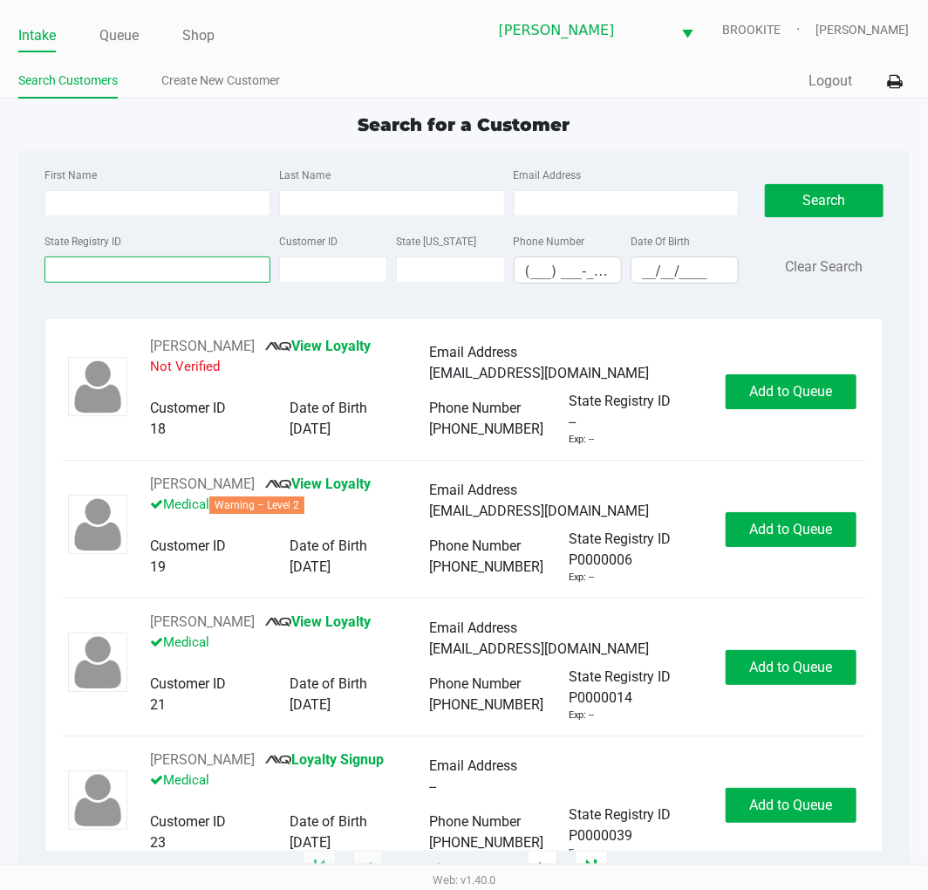
click at [207, 274] on input "State Registry ID" at bounding box center [157, 269] width 226 height 26
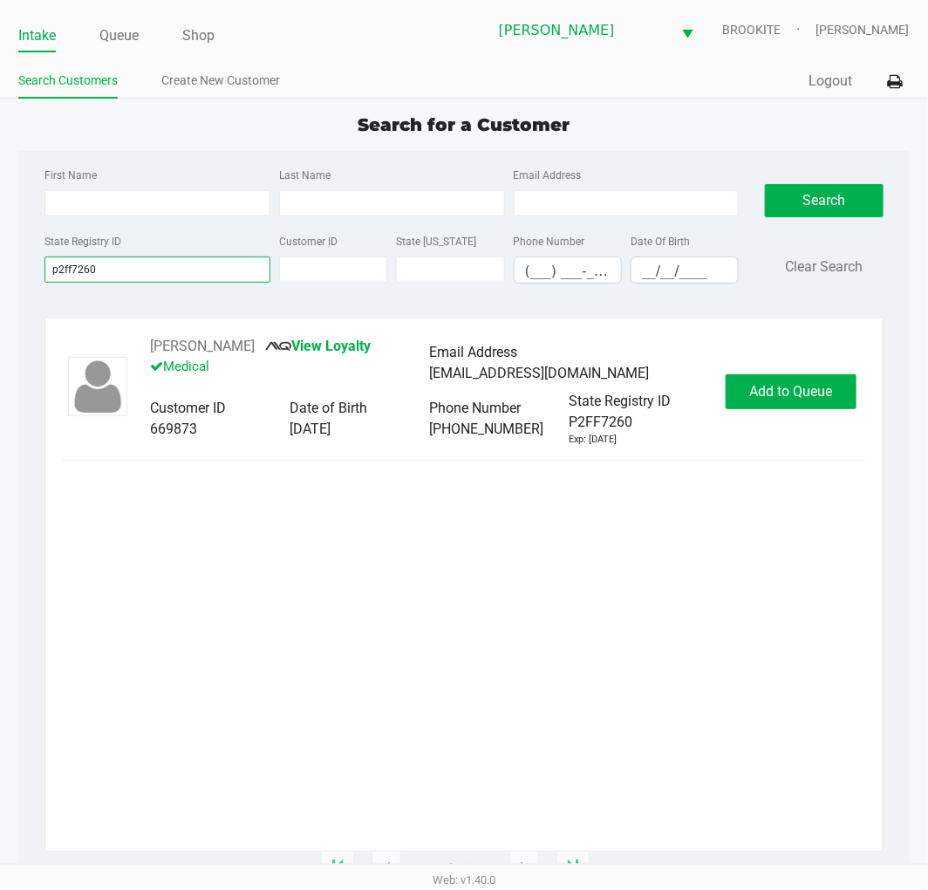
type input "p2ff7260"
click at [786, 391] on span "Add to Queue" at bounding box center [790, 391] width 83 height 17
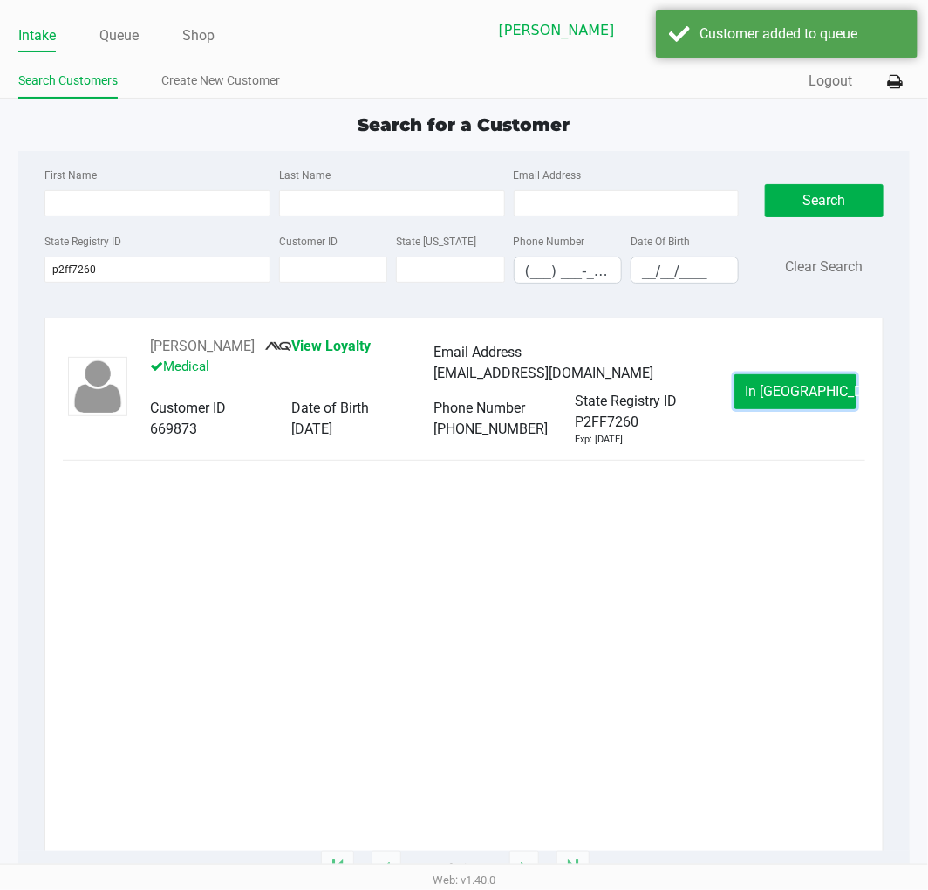
click at [786, 391] on span "In Queue" at bounding box center [819, 391] width 147 height 17
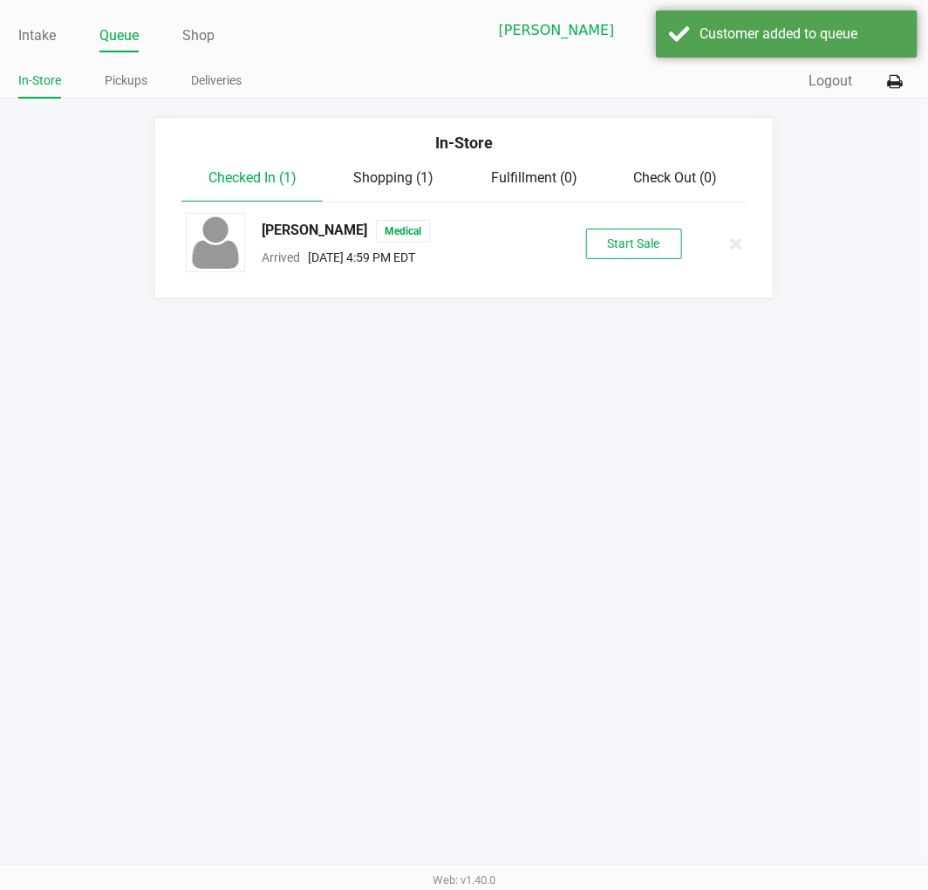
click at [619, 266] on div "BRANDON HARTPENCE Medical Arrived Aug 27, 2025 4:59 PM EDT Start Sale" at bounding box center [464, 243] width 582 height 61
click at [619, 249] on button "Start Sale" at bounding box center [634, 244] width 96 height 31
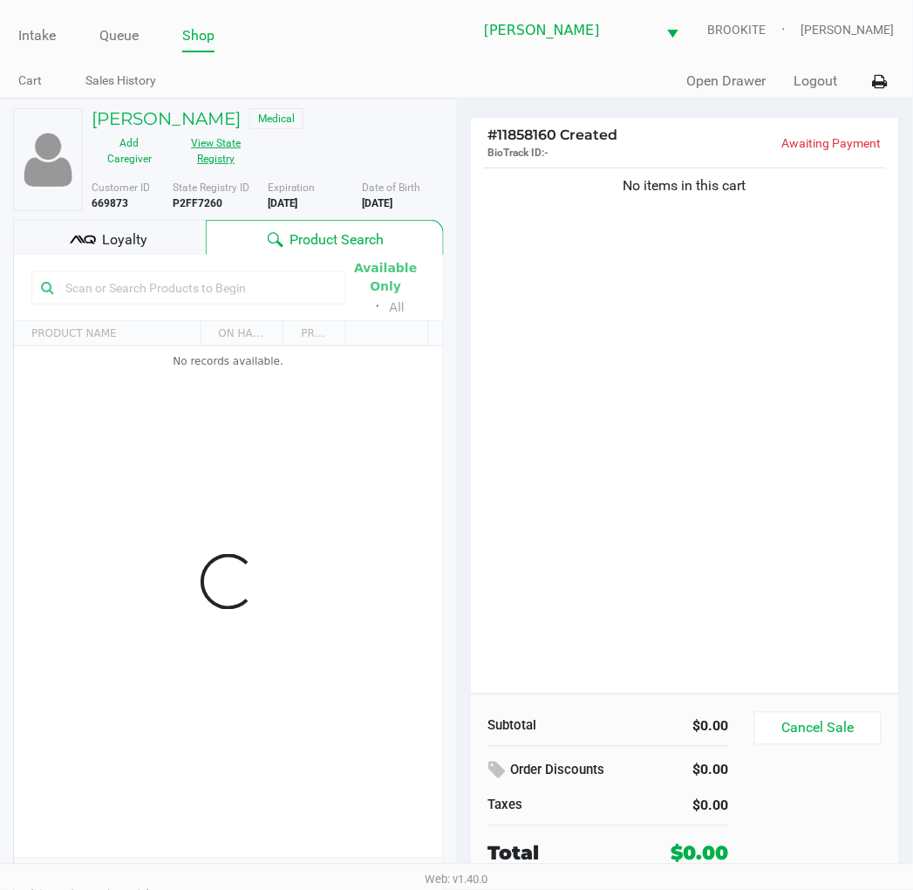
click at [188, 143] on button "View State Registry" at bounding box center [210, 151] width 87 height 44
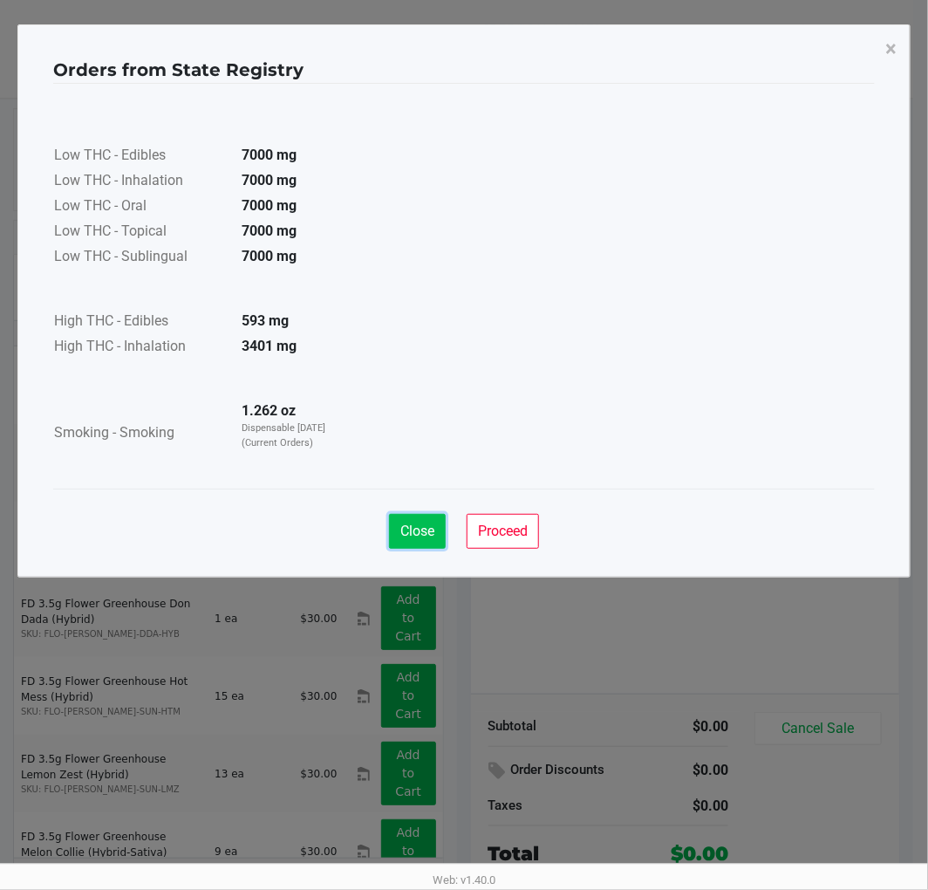
click at [413, 546] on button "Close" at bounding box center [417, 531] width 57 height 35
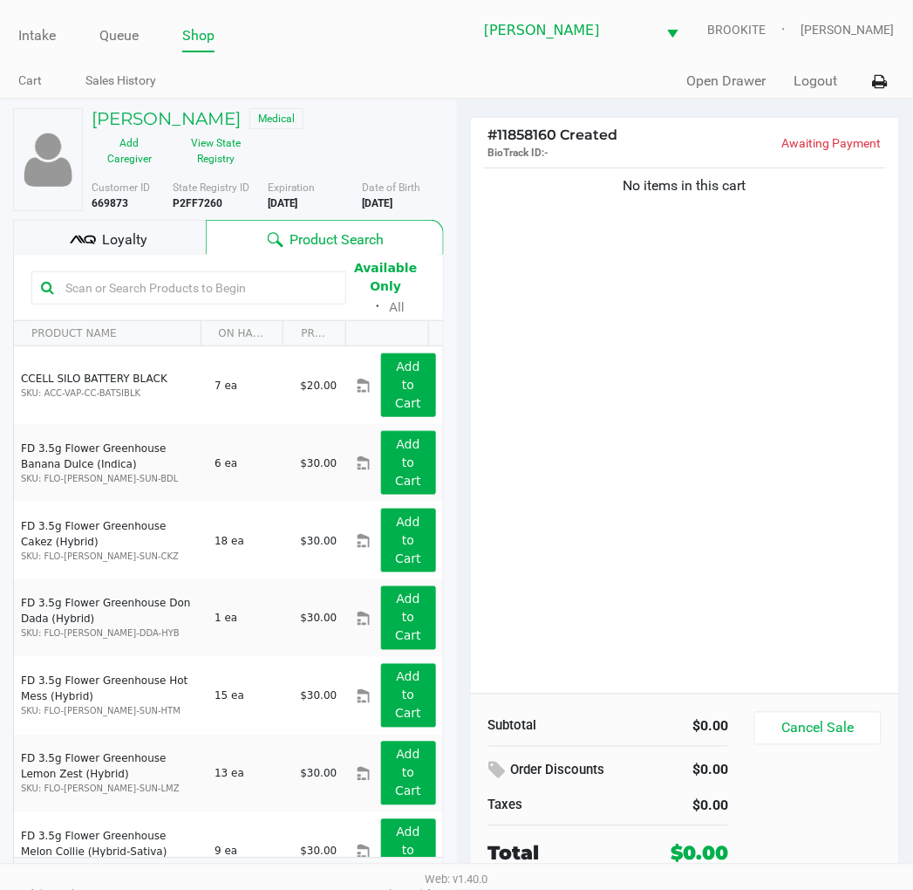
click at [708, 500] on div "No items in this cart" at bounding box center [685, 428] width 429 height 529
click at [249, 283] on input "text" at bounding box center [197, 288] width 278 height 26
click at [93, 290] on input "text" at bounding box center [197, 288] width 278 height 26
click at [220, 288] on input "text" at bounding box center [197, 288] width 278 height 26
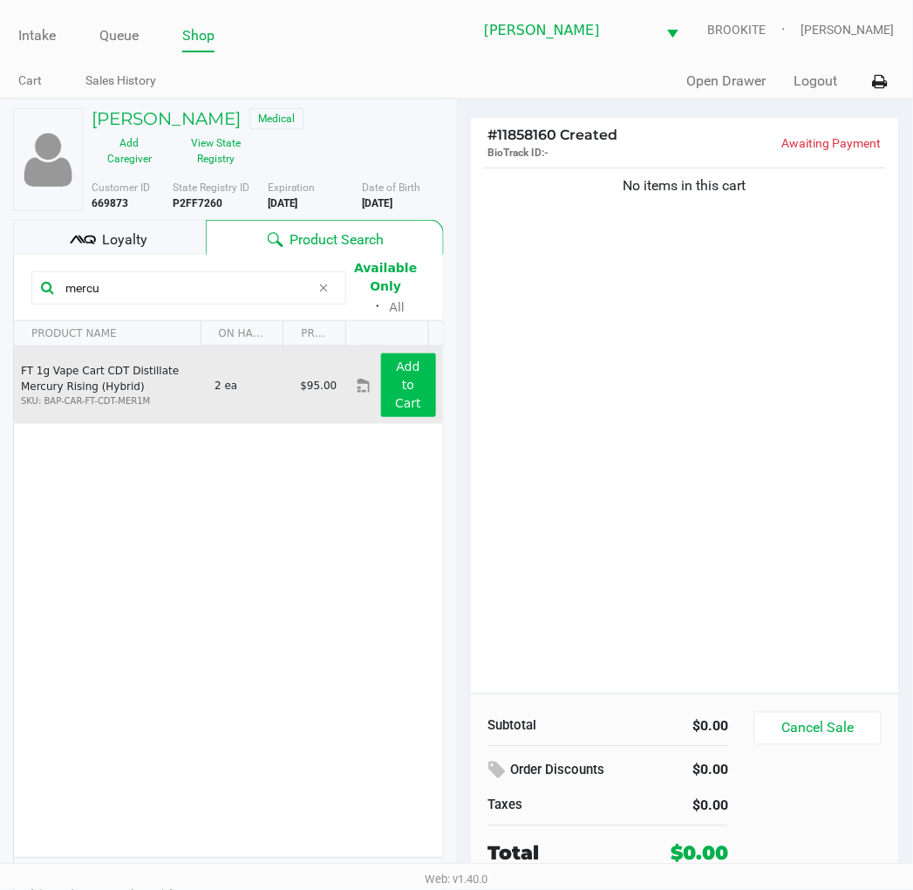
type input "mercu"
click at [381, 391] on button "Add to Cart" at bounding box center [408, 385] width 55 height 64
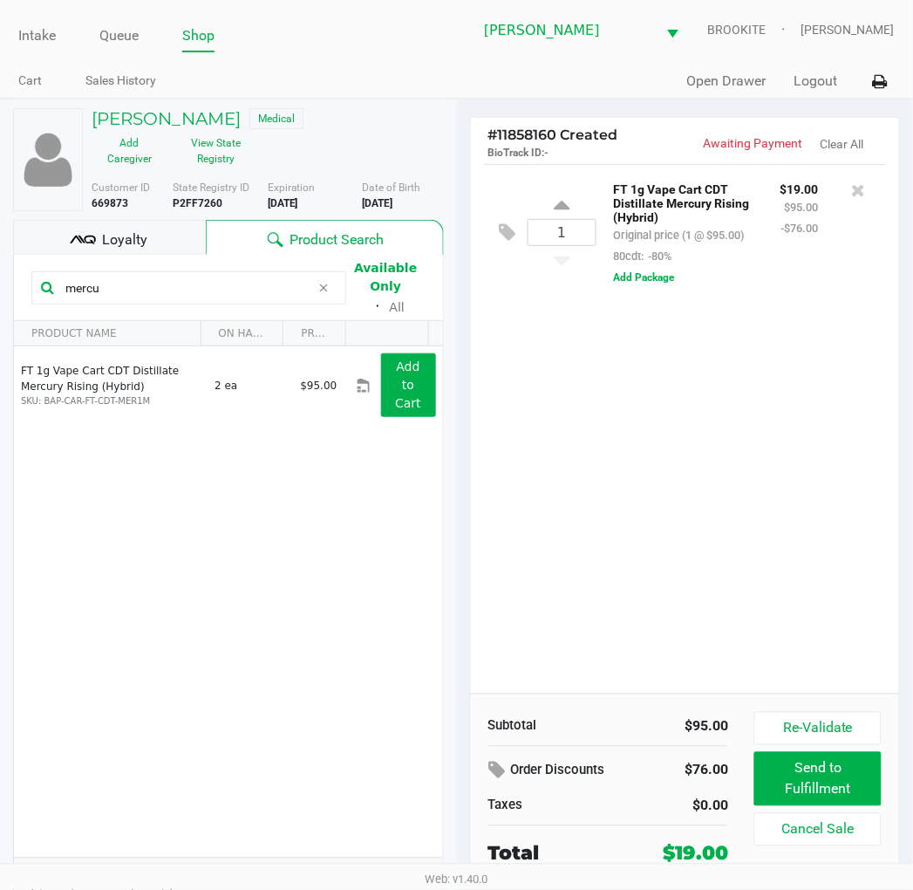
drag, startPoint x: 129, startPoint y: 283, endPoint x: -2, endPoint y: 318, distance: 135.2
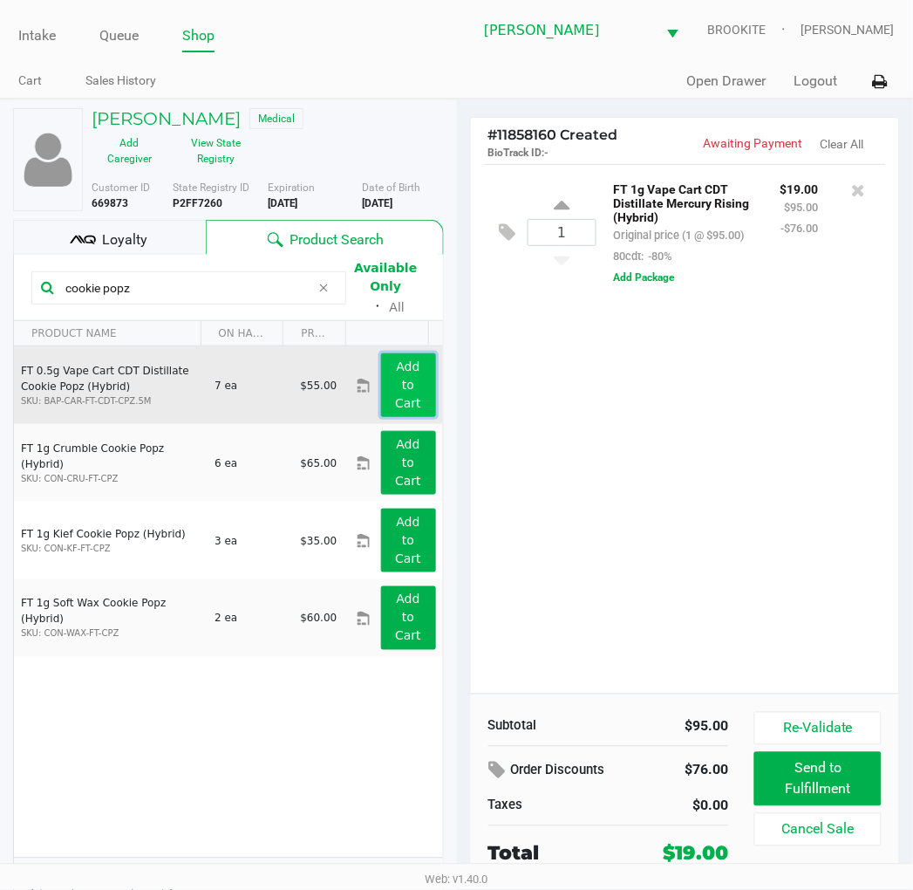
click at [398, 381] on app-button-loader "Add to Cart" at bounding box center [408, 384] width 26 height 51
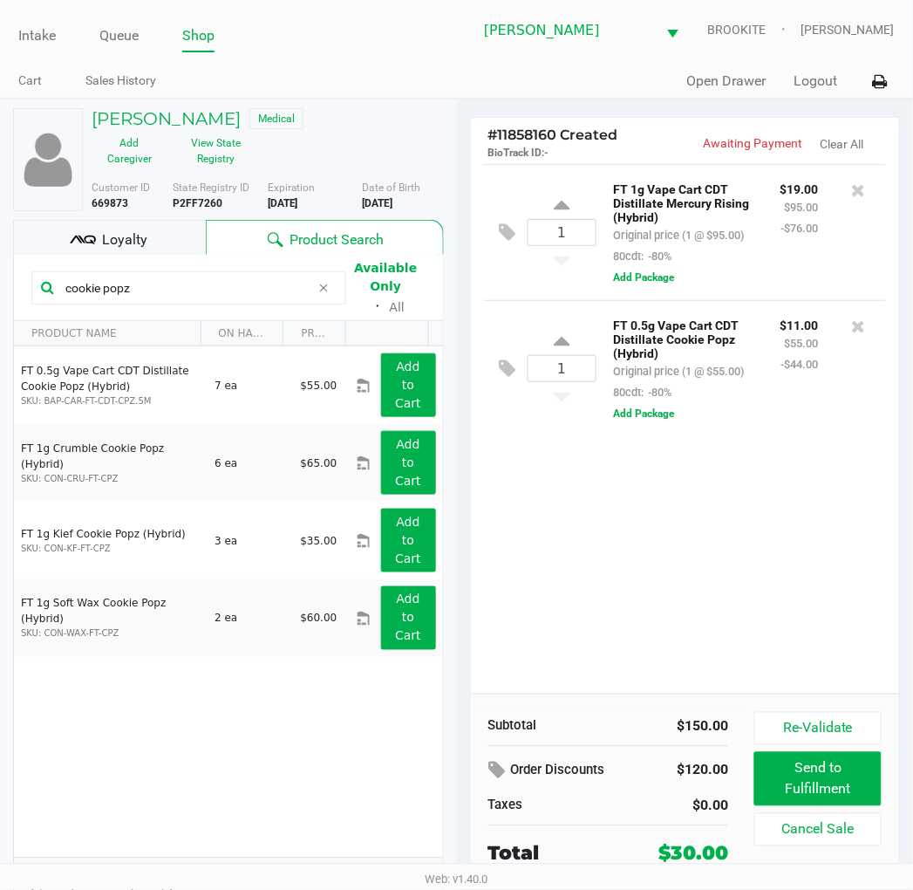
drag, startPoint x: 155, startPoint y: 290, endPoint x: -2, endPoint y: 324, distance: 160.7
click at [0, 324] on html "Intake Queue Shop Clermont WC BROOKITE Sharlene Amadio Cart Sales History Quick…" at bounding box center [456, 445] width 913 height 890
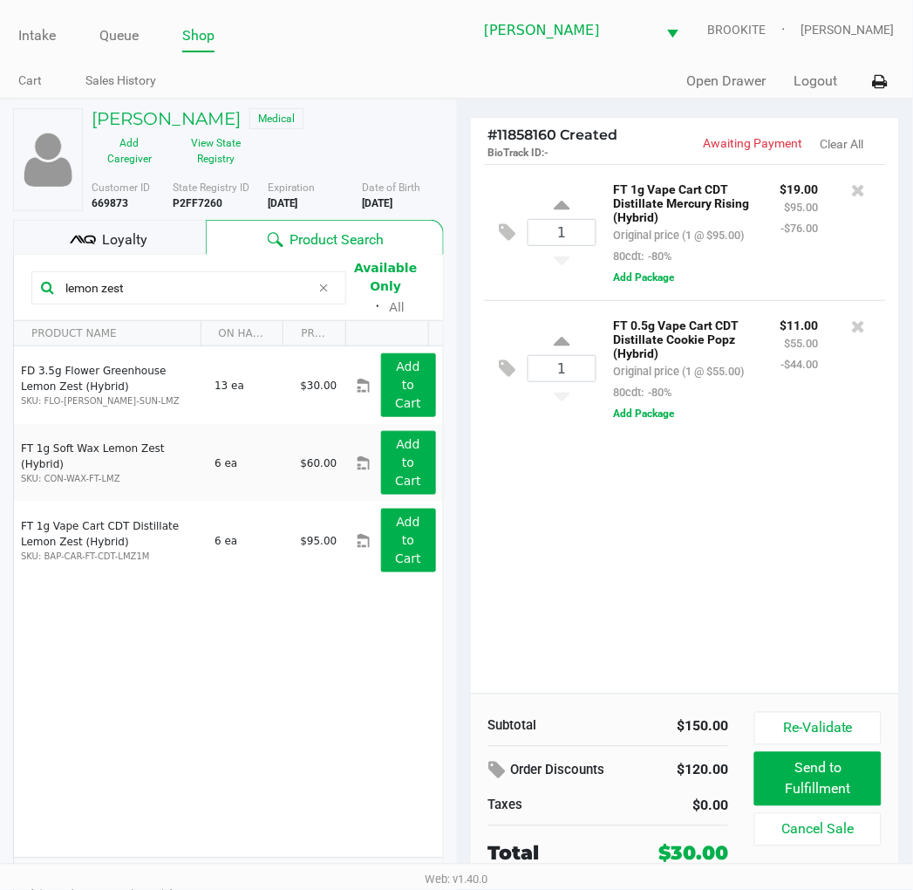
drag, startPoint x: 213, startPoint y: 290, endPoint x: -2, endPoint y: 480, distance: 286.1
click at [0, 480] on html "Intake Queue Shop Clermont WC BROOKITE Sharlene Amadio Cart Sales History Quick…" at bounding box center [456, 445] width 913 height 890
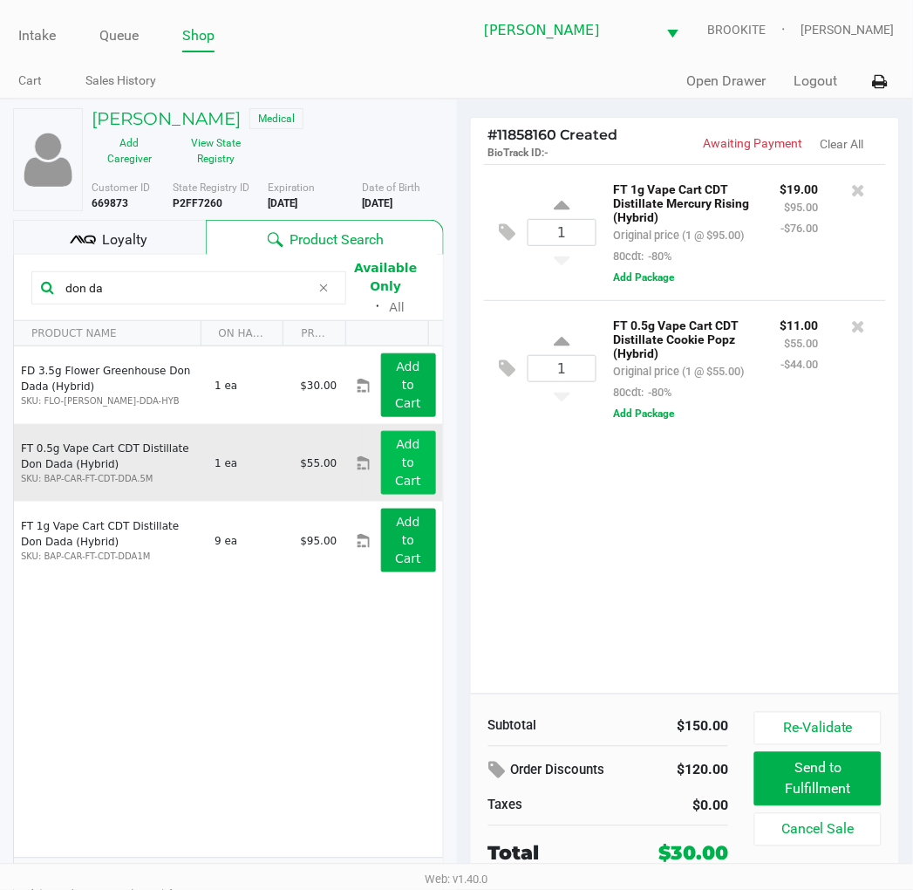
type input "don da"
click at [395, 449] on app-button-loader "Add to Cart" at bounding box center [408, 462] width 26 height 51
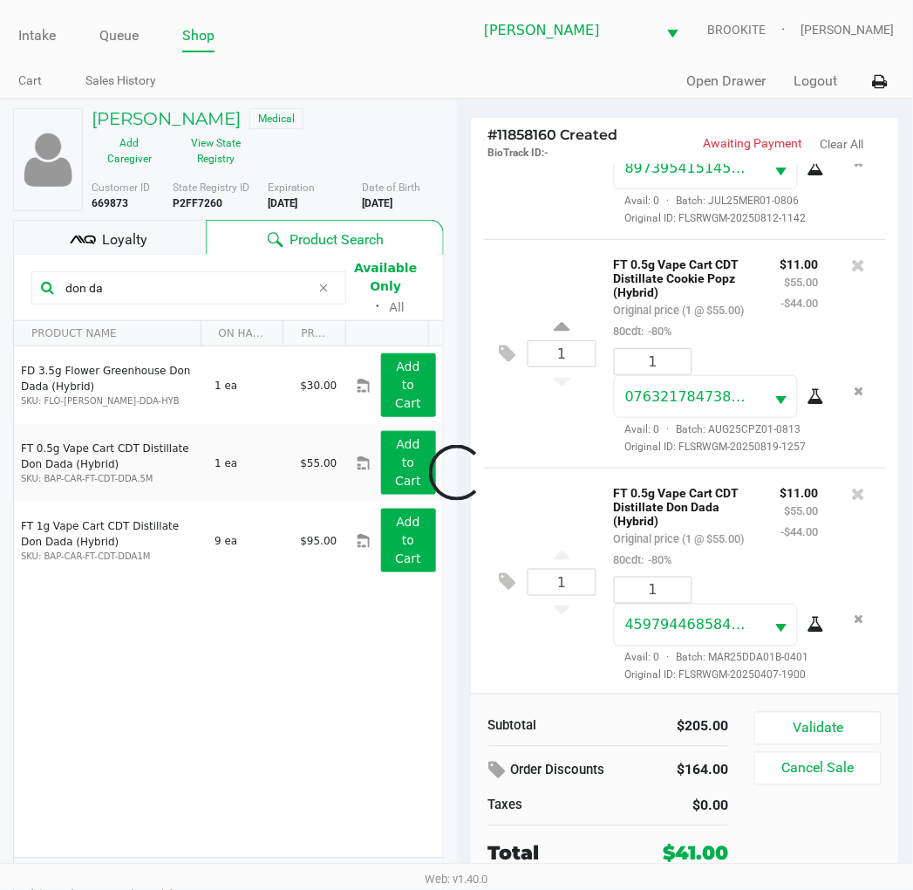
scroll to position [246, 0]
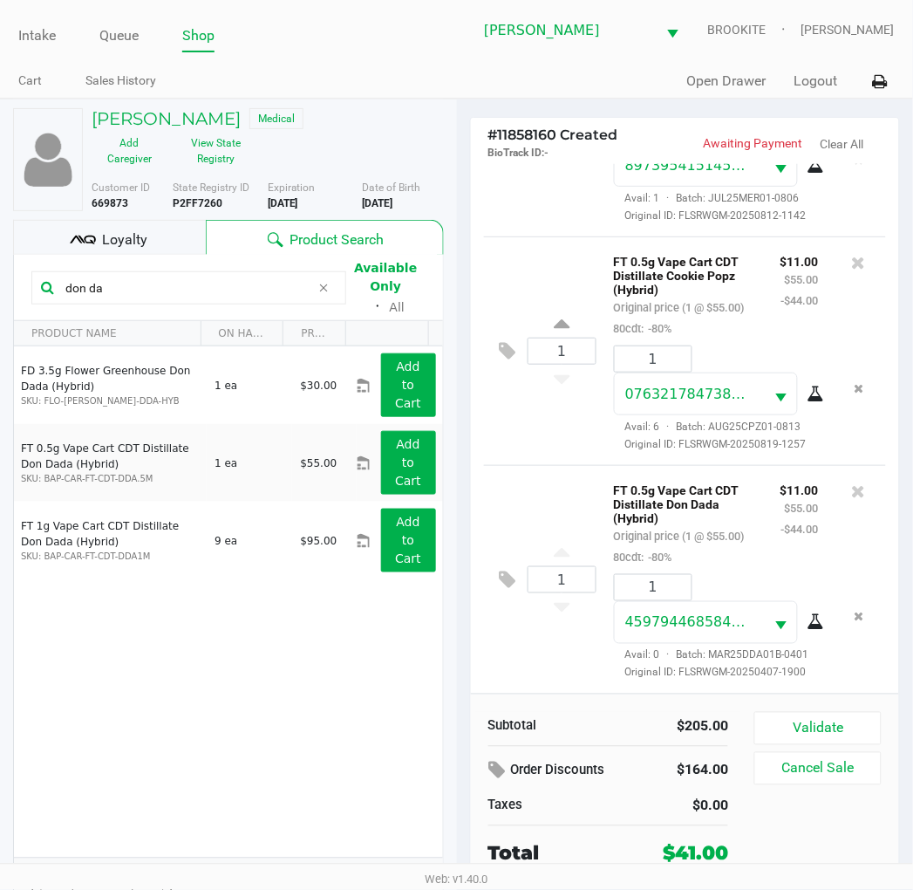
click at [836, 728] on button "Validate" at bounding box center [818, 728] width 126 height 33
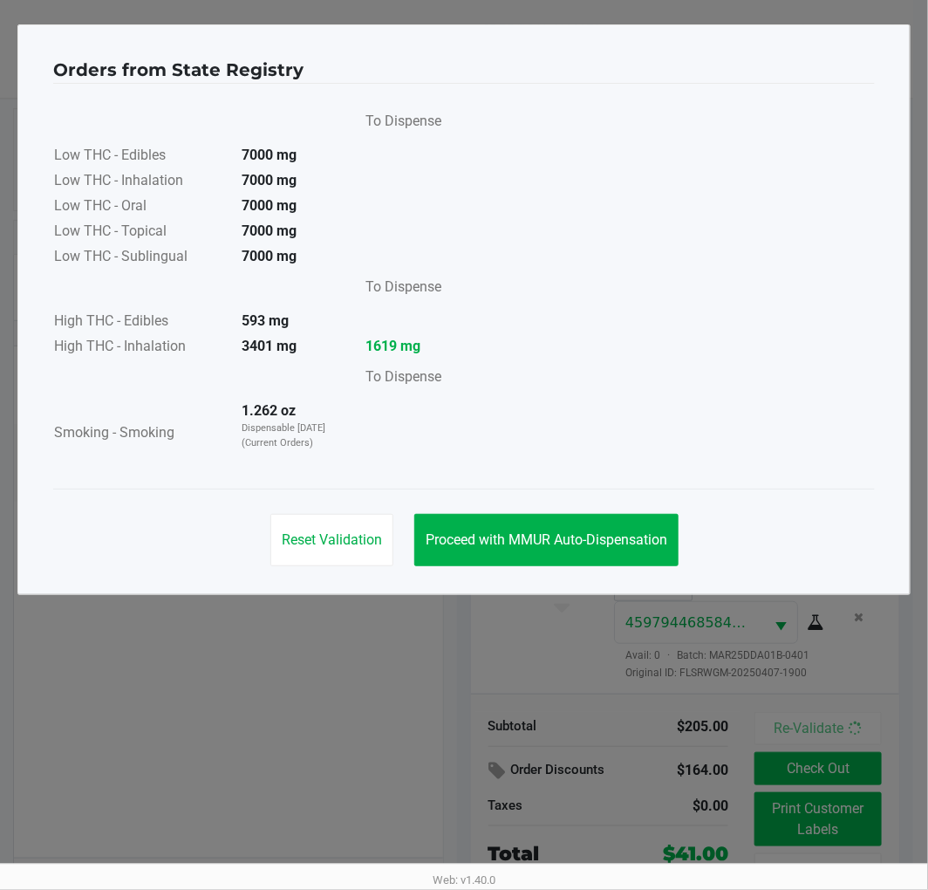
click at [577, 537] on span "Proceed with MMUR Auto-Dispensation" at bounding box center [547, 539] width 242 height 17
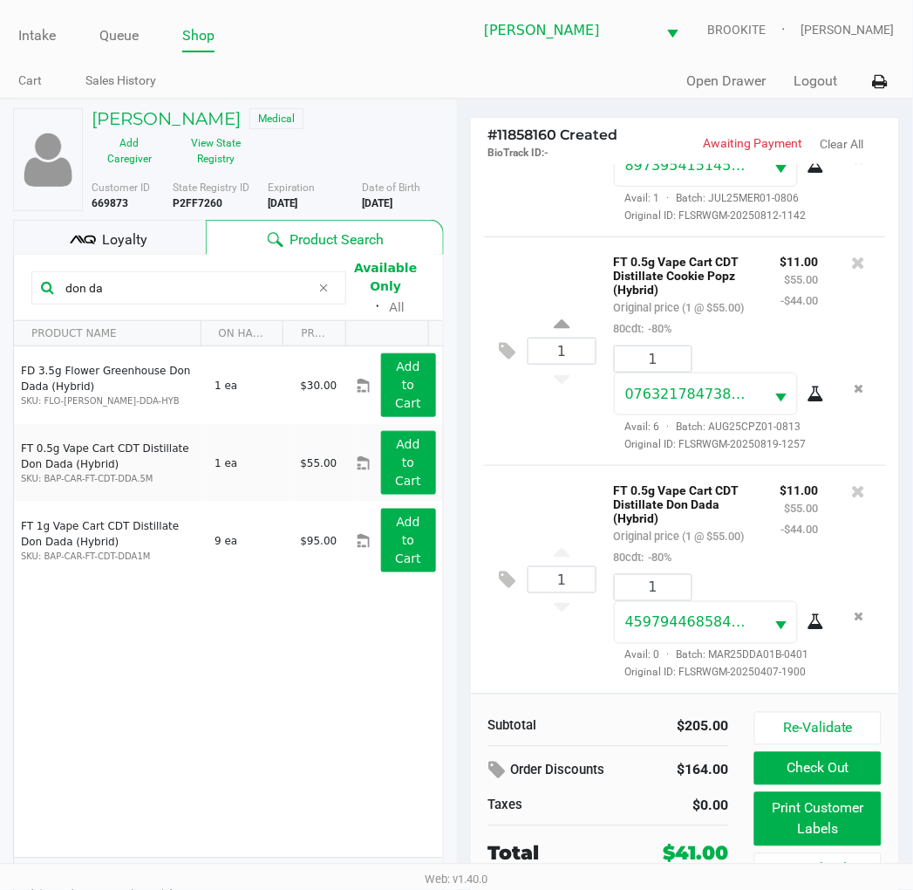
click at [317, 290] on span at bounding box center [324, 287] width 26 height 21
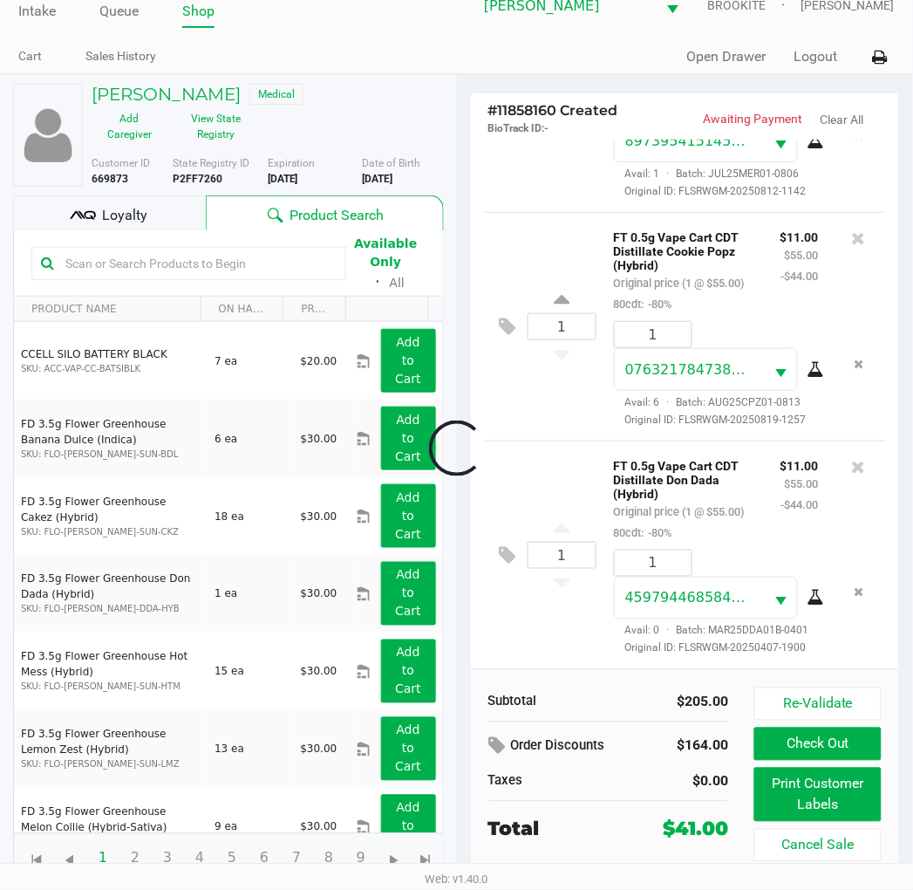
scroll to position [28, 0]
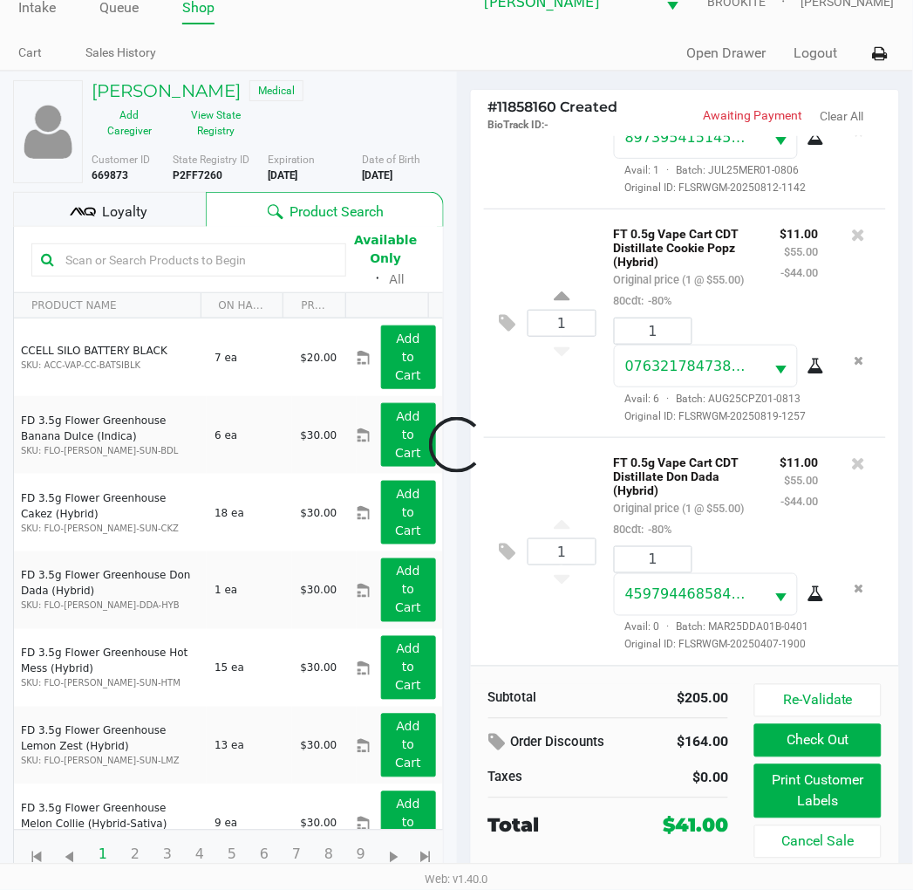
click at [212, 236] on div at bounding box center [456, 444] width 913 height 573
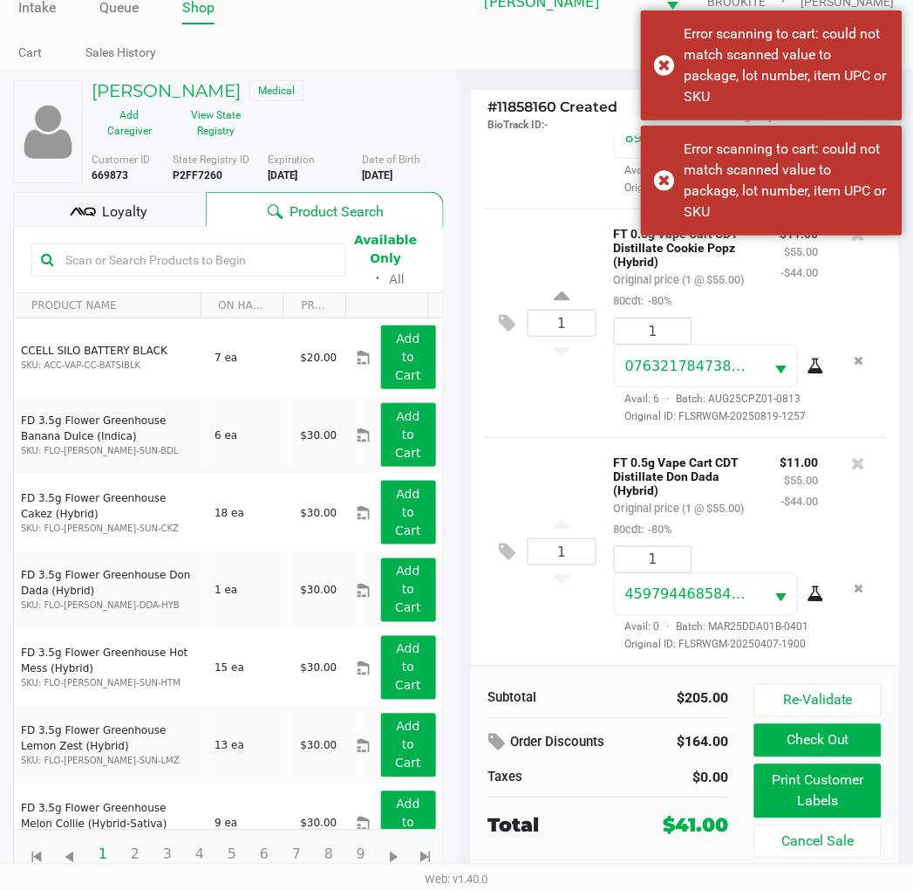
click at [249, 256] on input "text" at bounding box center [197, 260] width 278 height 26
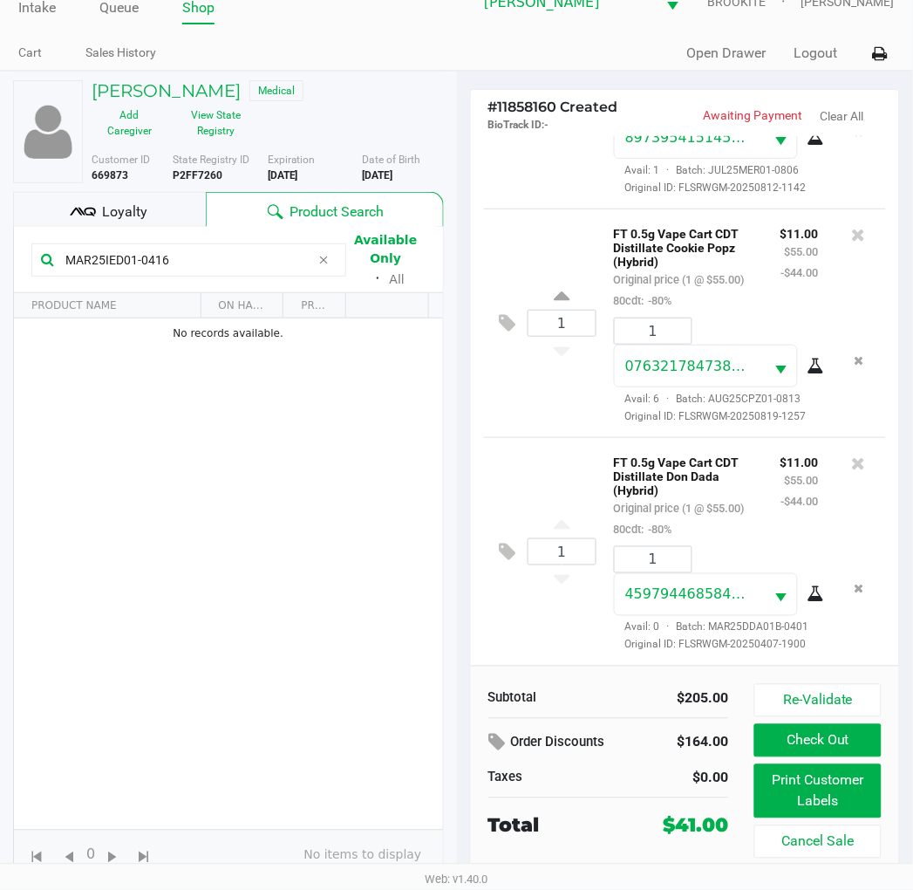
type input "MAR25IED01-0416"
click at [564, 599] on div "1 FT 0.5g Vape Cart CDT Distillate Don Dada (Hybrid) Original price (1 @ $55.00…" at bounding box center [685, 551] width 403 height 229
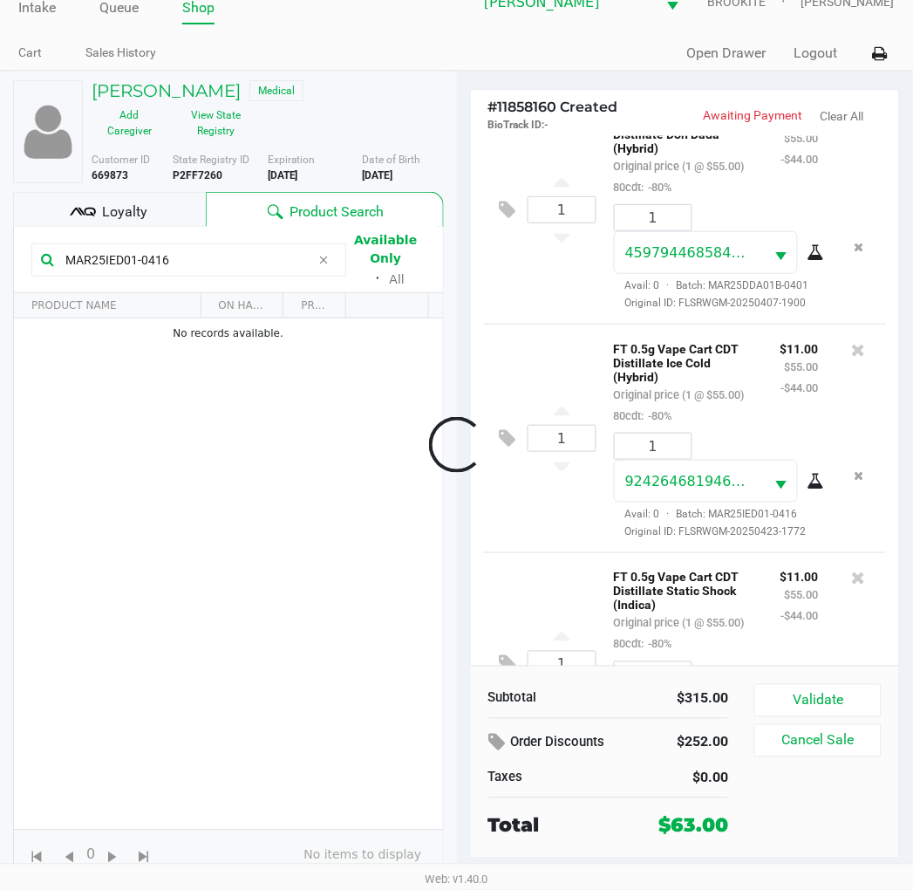
scroll to position [743, 0]
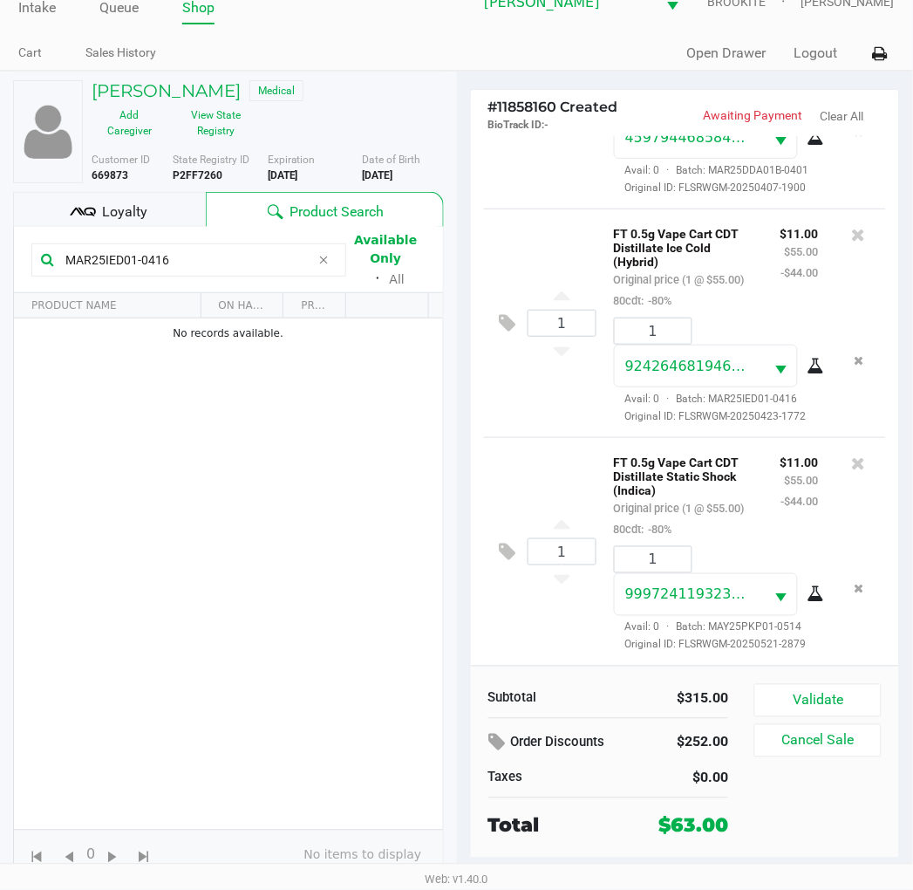
click at [833, 698] on button "Validate" at bounding box center [818, 700] width 126 height 33
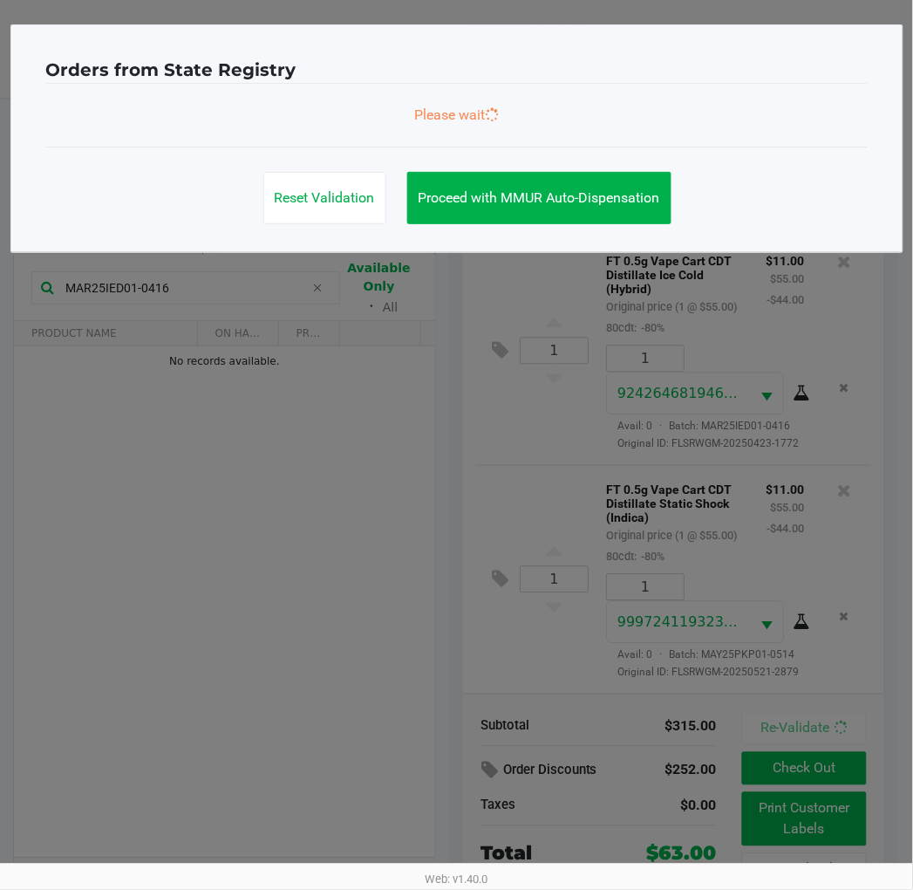
scroll to position [748, 0]
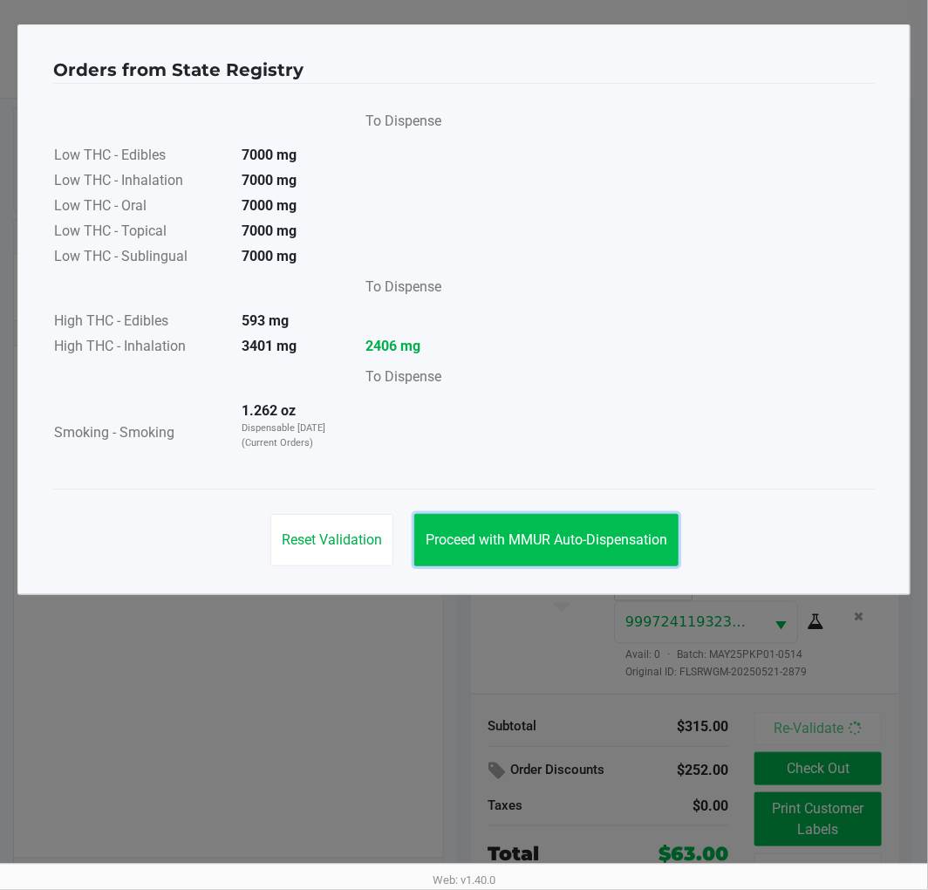
click at [611, 531] on span "Proceed with MMUR Auto-Dispensation" at bounding box center [547, 539] width 242 height 17
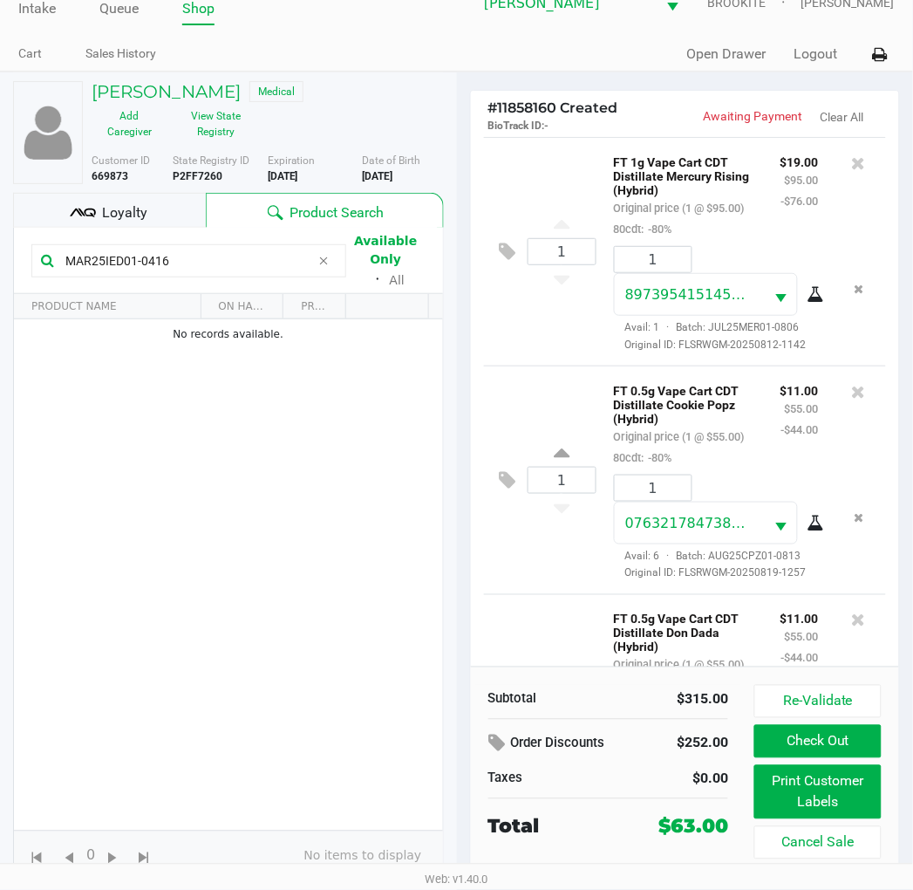
scroll to position [1, 0]
click at [834, 797] on button "Print Customer Labels" at bounding box center [818, 792] width 126 height 54
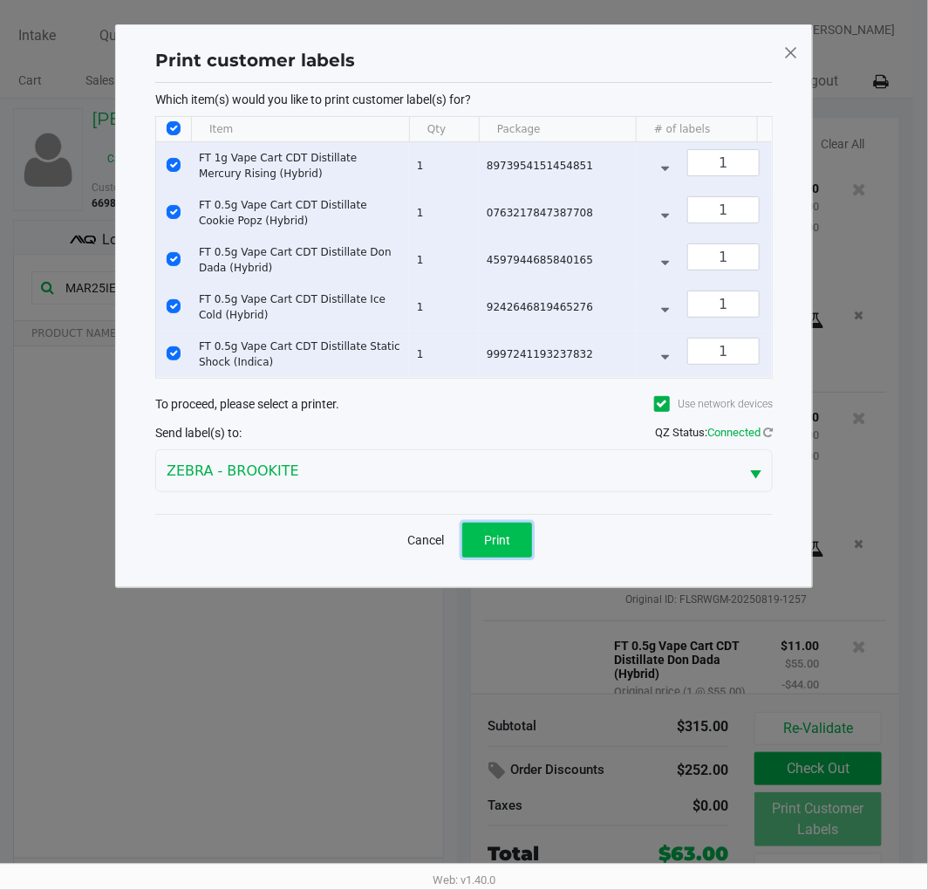
click at [508, 543] on button "Print" at bounding box center [497, 539] width 70 height 35
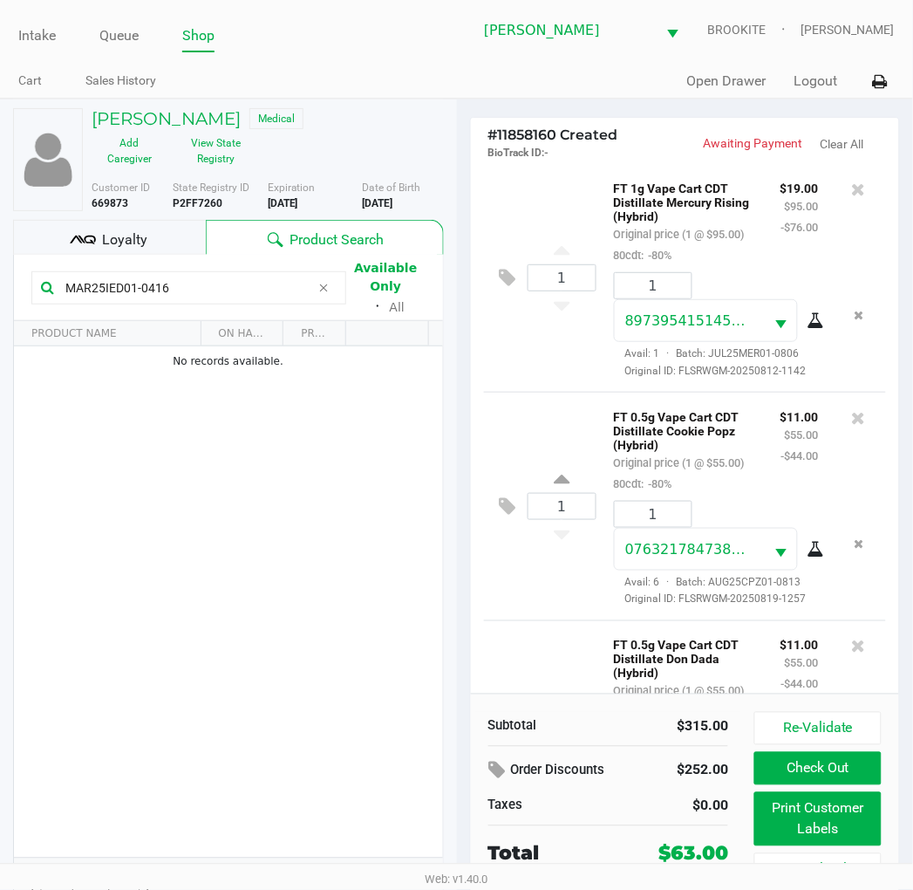
click at [132, 242] on span "Loyalty" at bounding box center [124, 239] width 45 height 21
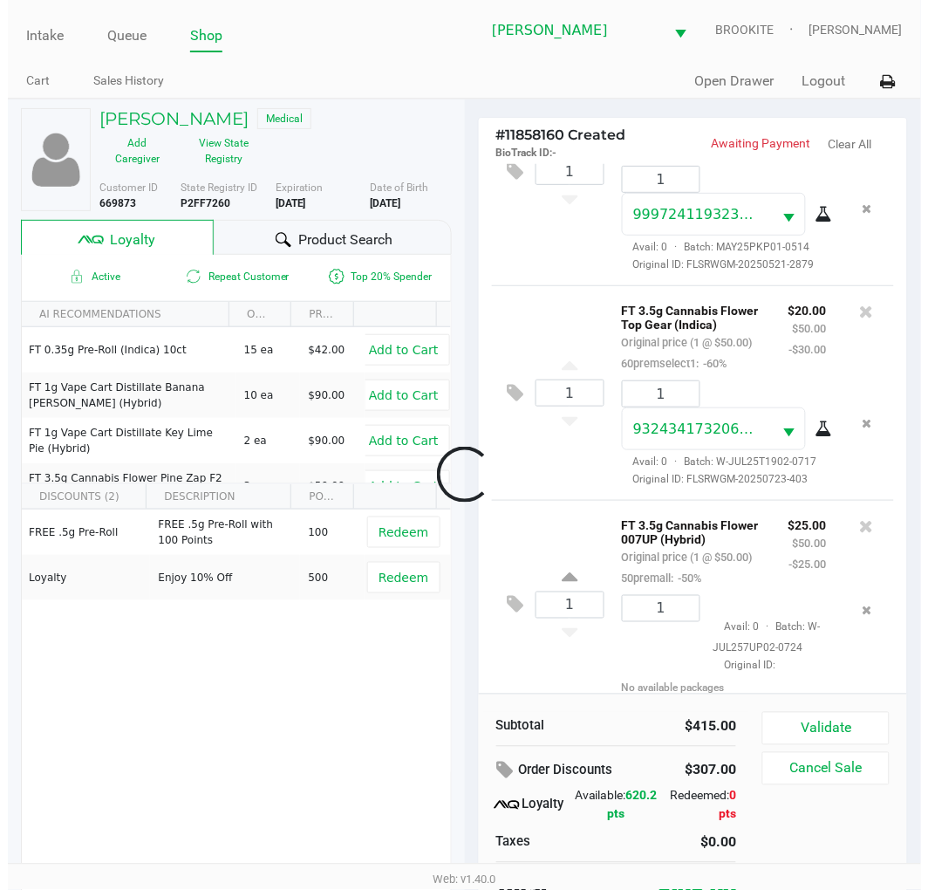
scroll to position [1253, 0]
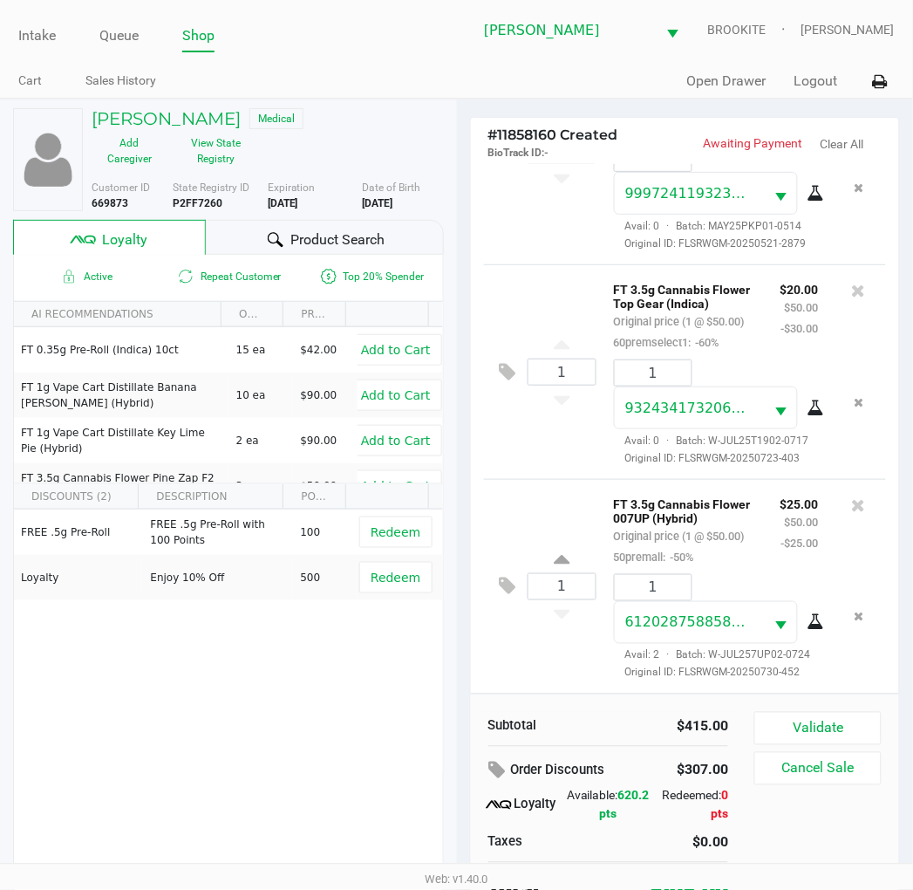
click at [836, 743] on button "Validate" at bounding box center [818, 728] width 126 height 33
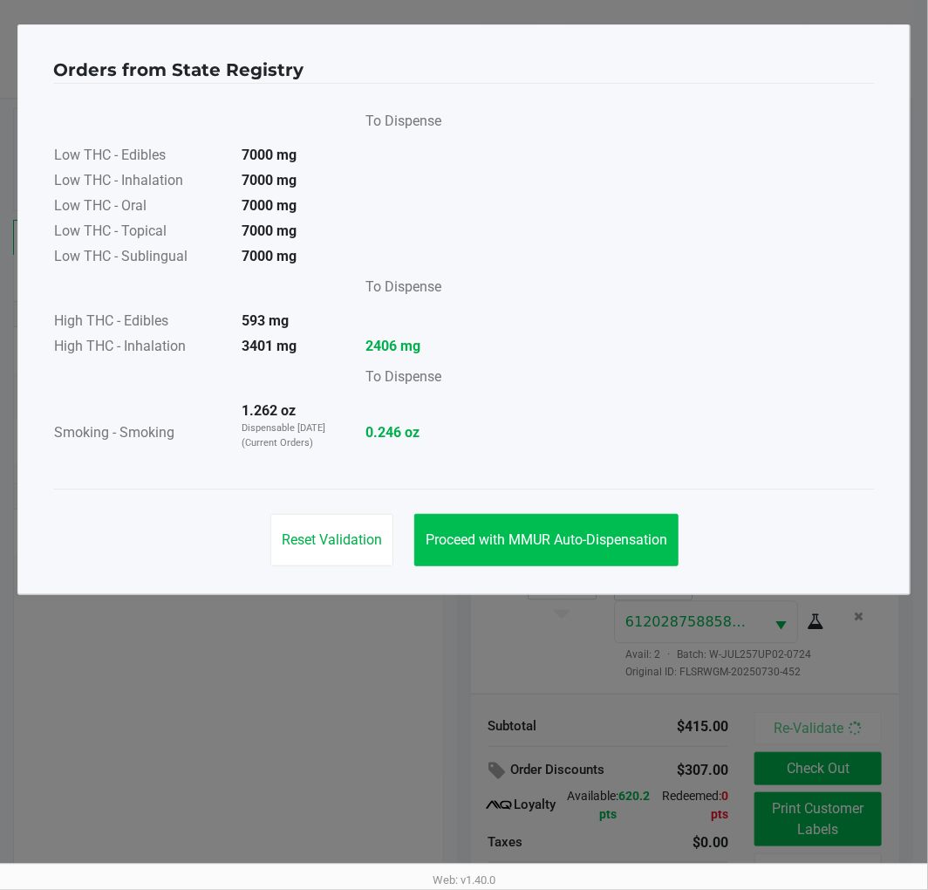
click at [616, 528] on button "Proceed with MMUR Auto-Dispensation" at bounding box center [546, 540] width 264 height 52
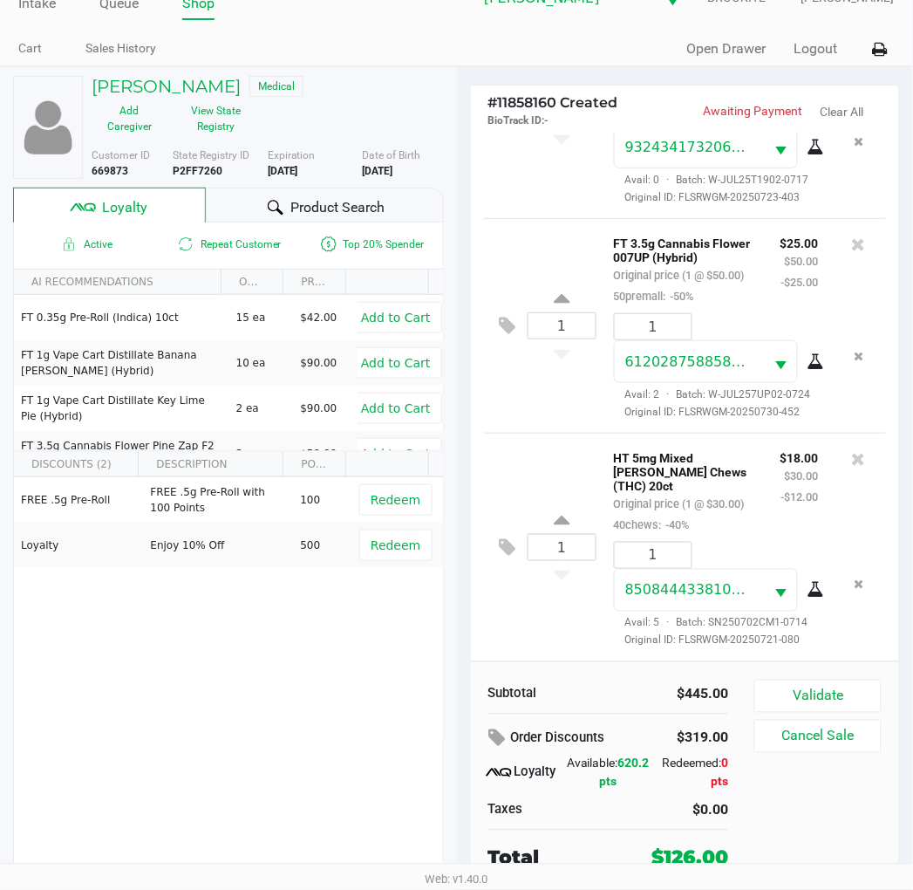
scroll to position [1511, 0]
click at [500, 557] on icon at bounding box center [508, 547] width 17 height 20
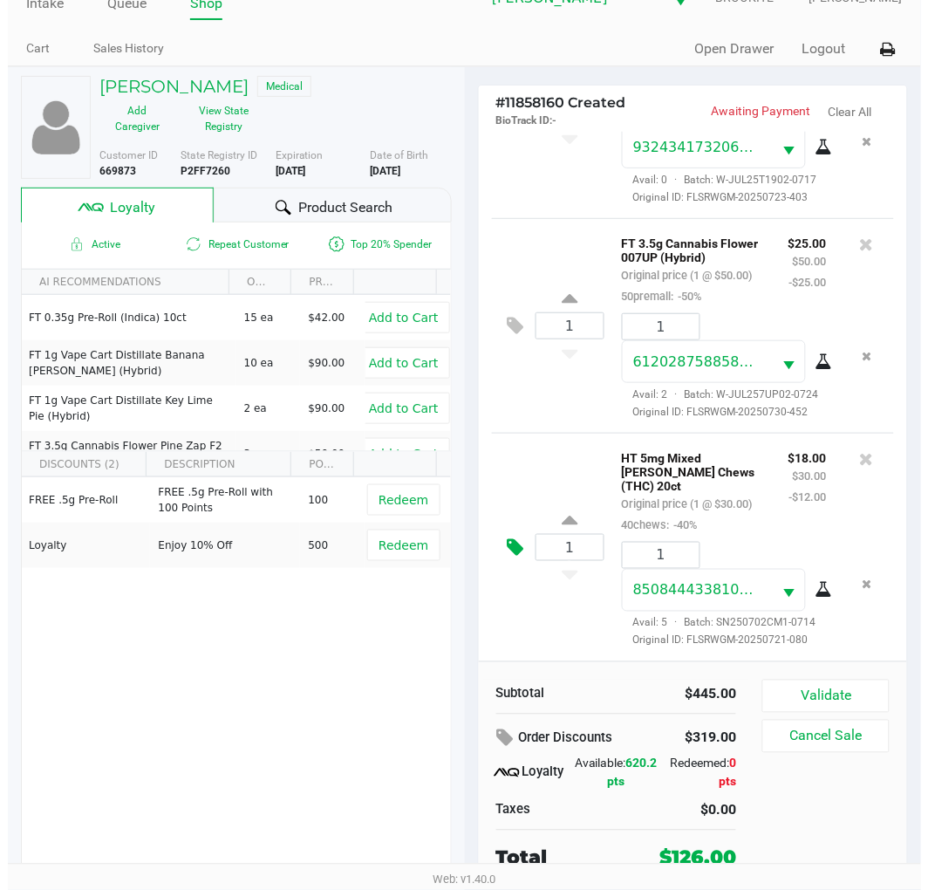
scroll to position [0, 0]
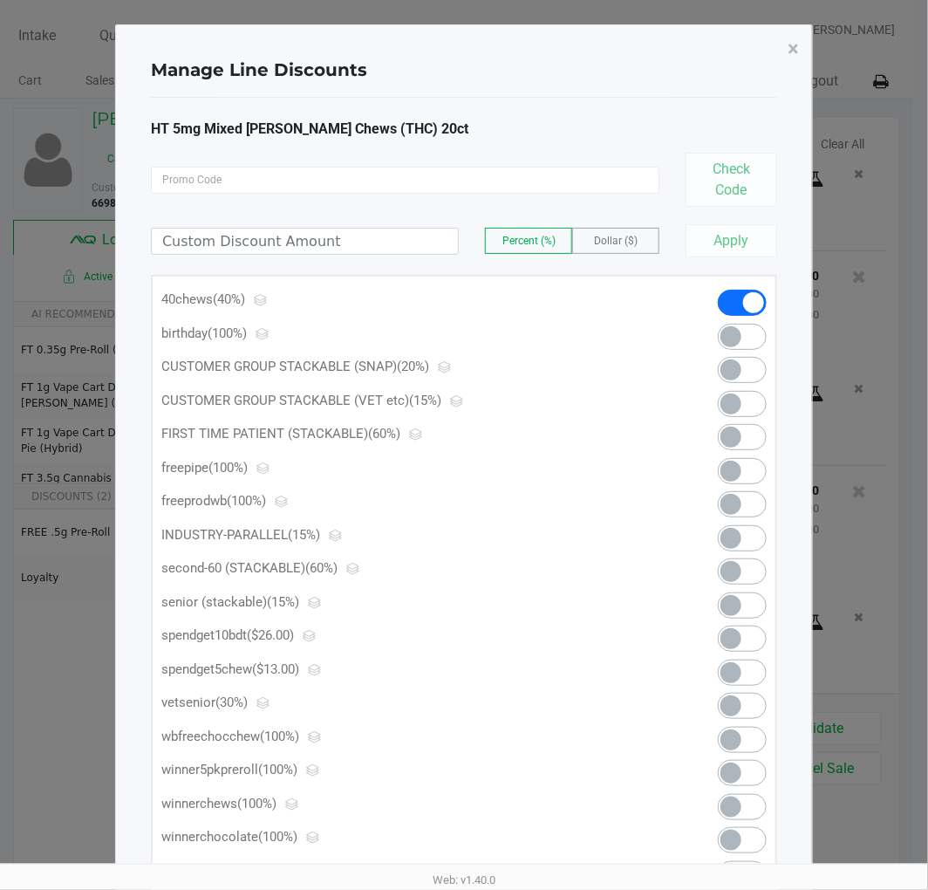
click at [757, 674] on span at bounding box center [742, 672] width 49 height 26
click at [796, 49] on span "×" at bounding box center [793, 49] width 11 height 24
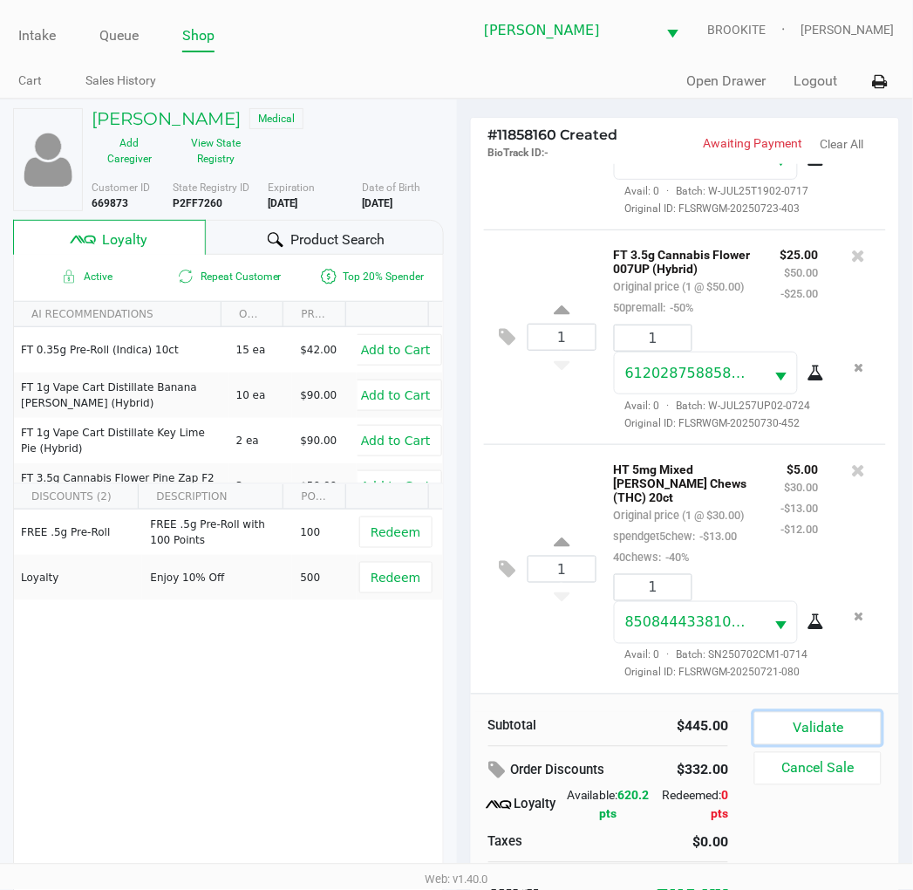
drag, startPoint x: 798, startPoint y: 736, endPoint x: 847, endPoint y: 731, distance: 49.1
click at [799, 736] on button "Validate" at bounding box center [818, 728] width 126 height 33
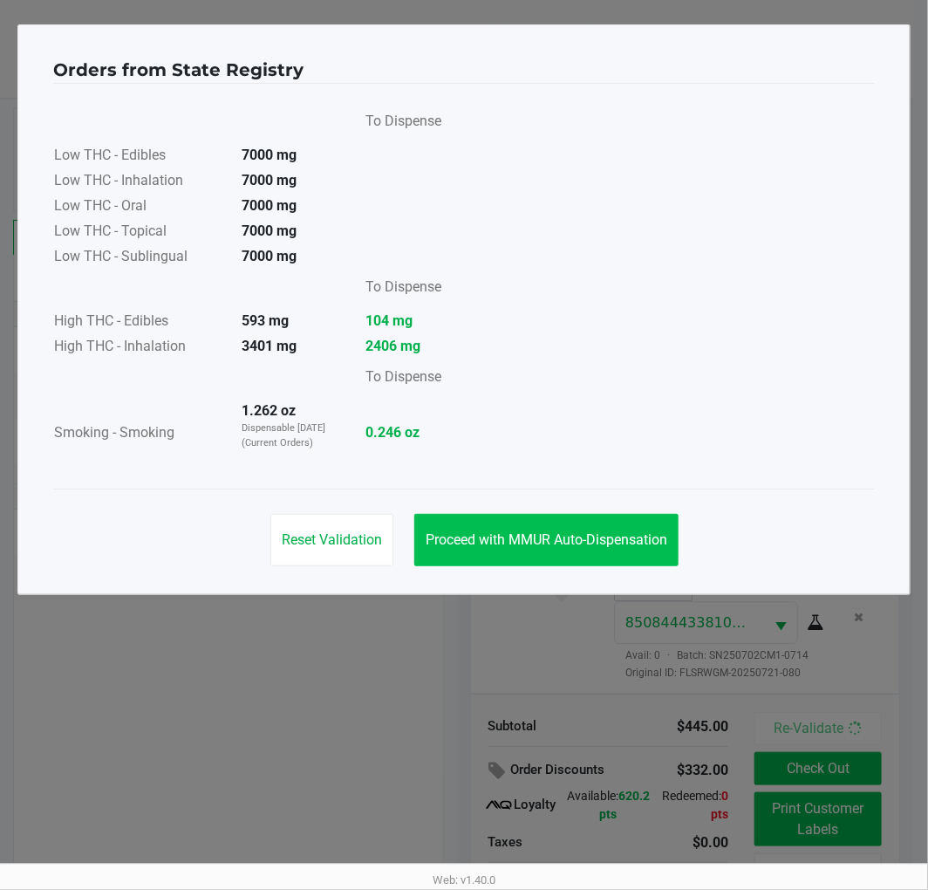
click at [589, 542] on span "Proceed with MMUR Auto-Dispensation" at bounding box center [547, 539] width 242 height 17
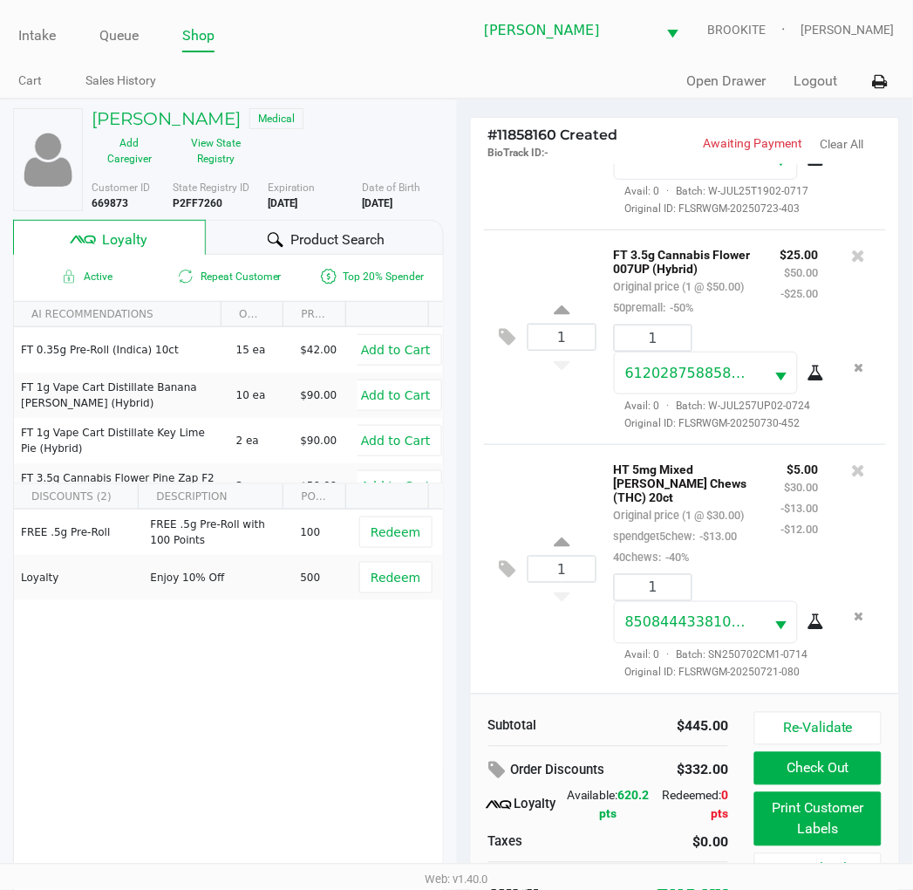
click at [833, 808] on button "Print Customer Labels" at bounding box center [818, 819] width 126 height 54
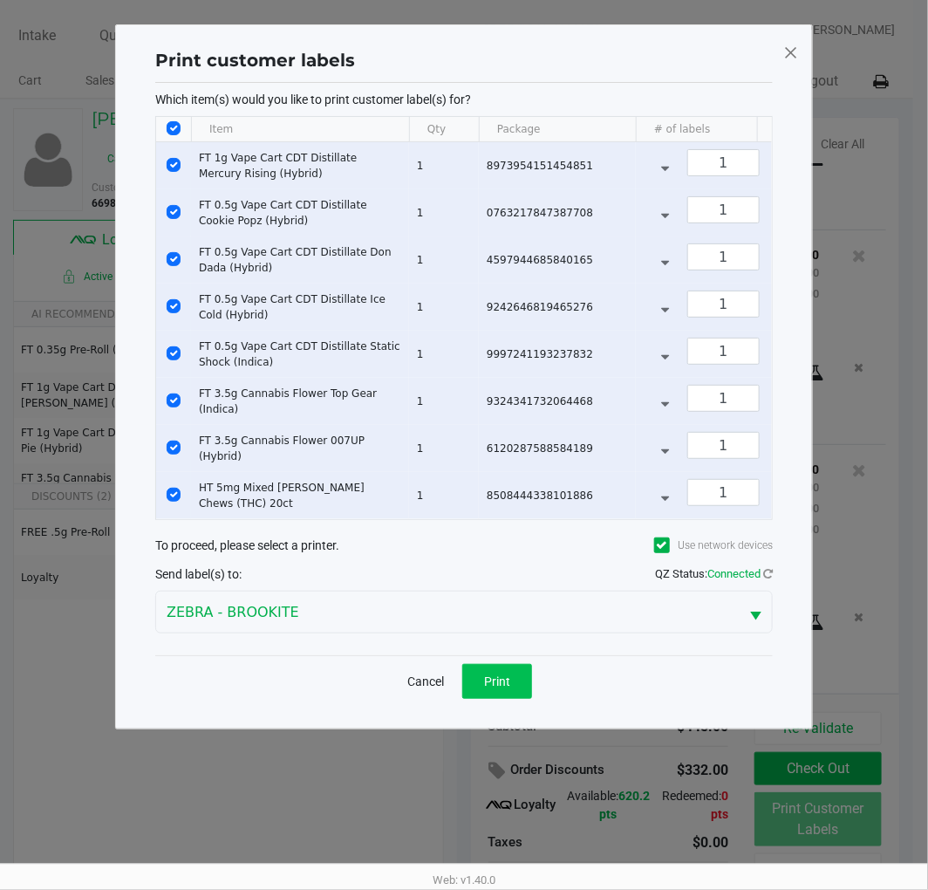
click at [497, 688] on span "Print" at bounding box center [497, 681] width 26 height 14
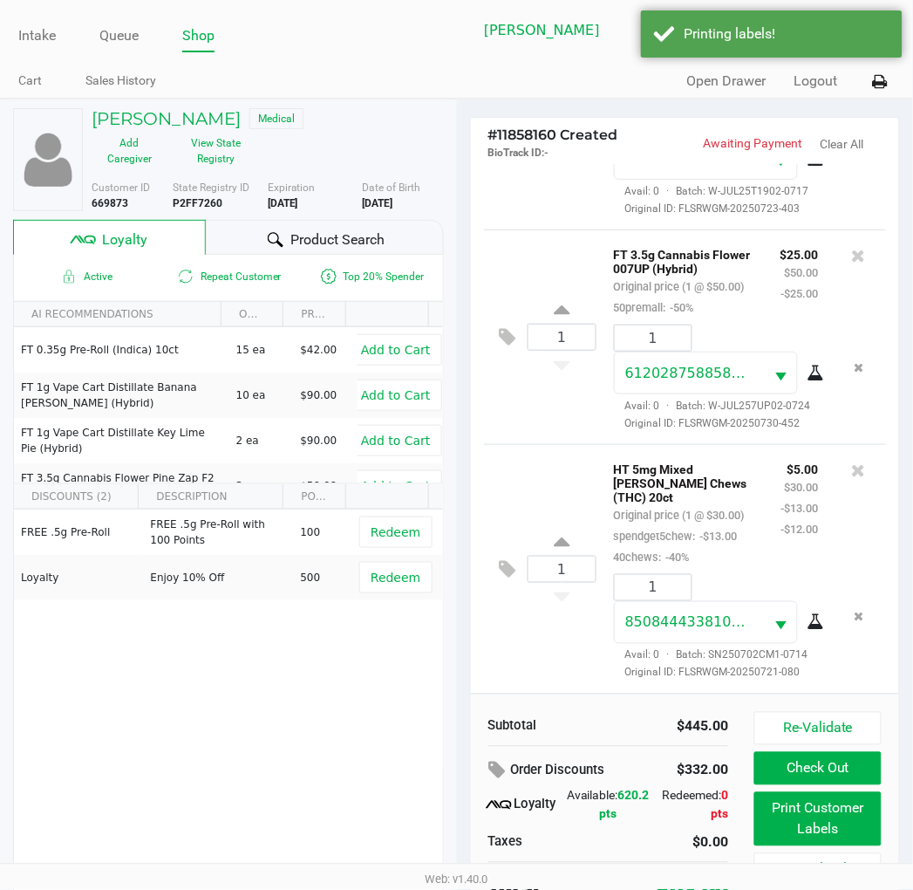
scroll to position [33, 0]
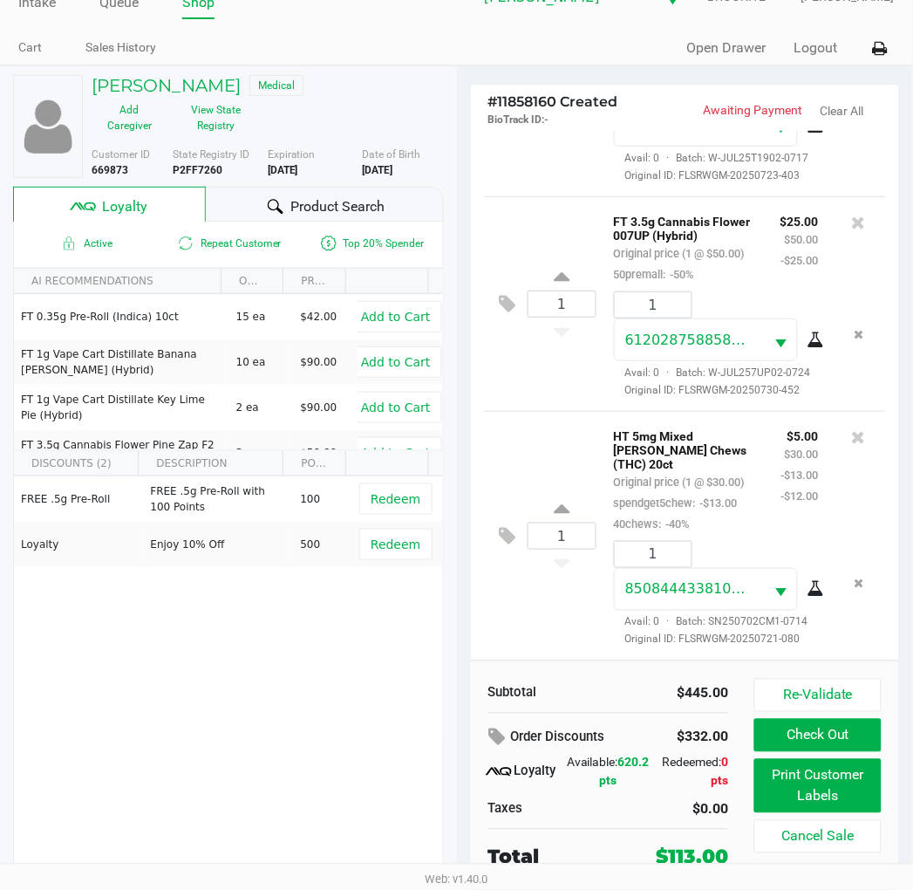
click at [836, 727] on button "Check Out" at bounding box center [818, 735] width 126 height 33
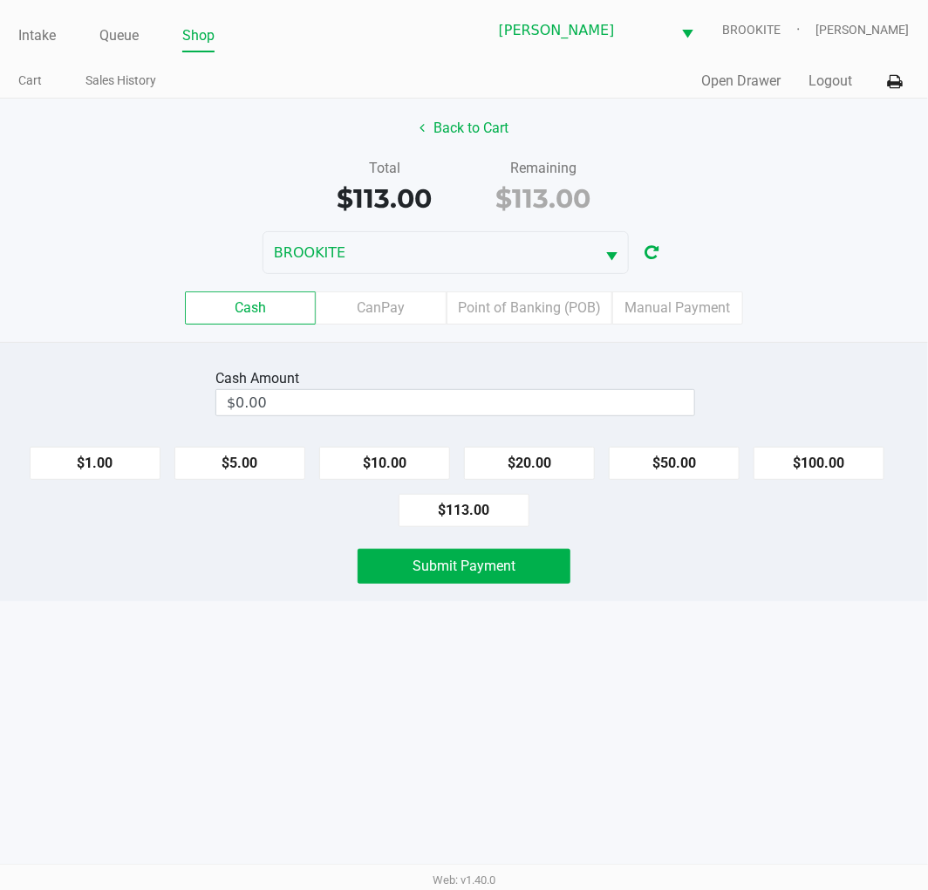
click at [553, 304] on label "Point of Banking (POB)" at bounding box center [530, 307] width 166 height 33
click at [0, 0] on 7 "Point of Banking (POB)" at bounding box center [0, 0] width 0 height 0
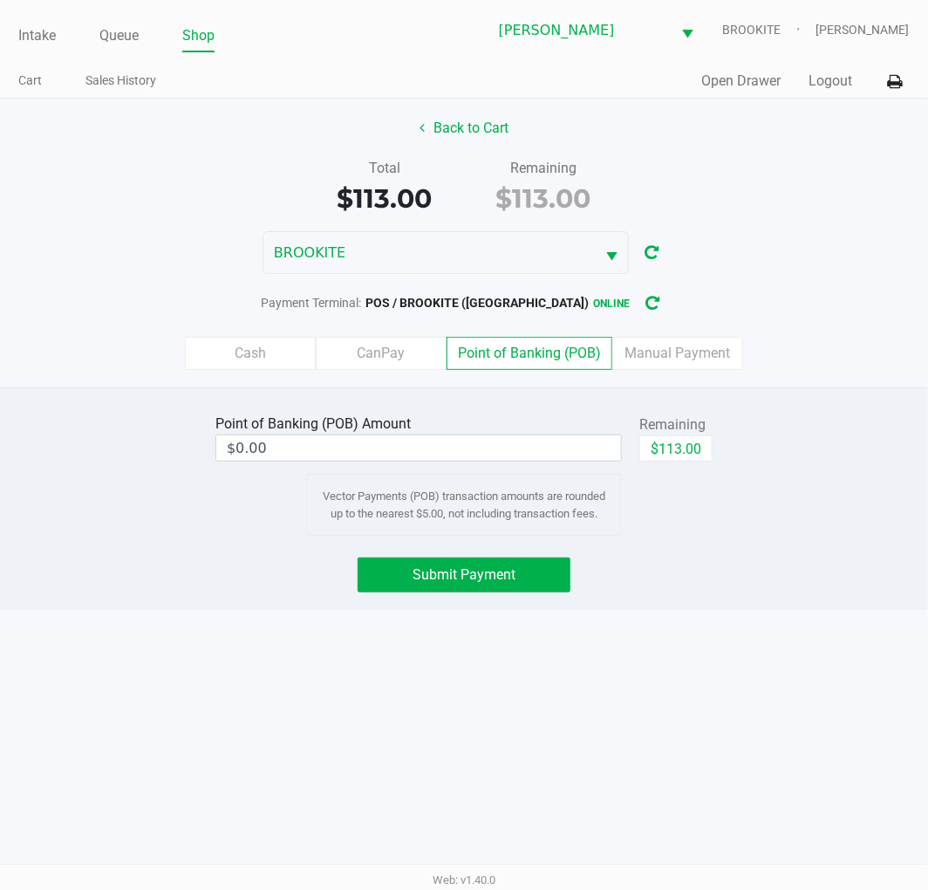
click at [694, 439] on button "$113.00" at bounding box center [675, 448] width 73 height 26
type input "$113.00"
click at [481, 131] on button "Back to Cart" at bounding box center [464, 128] width 112 height 33
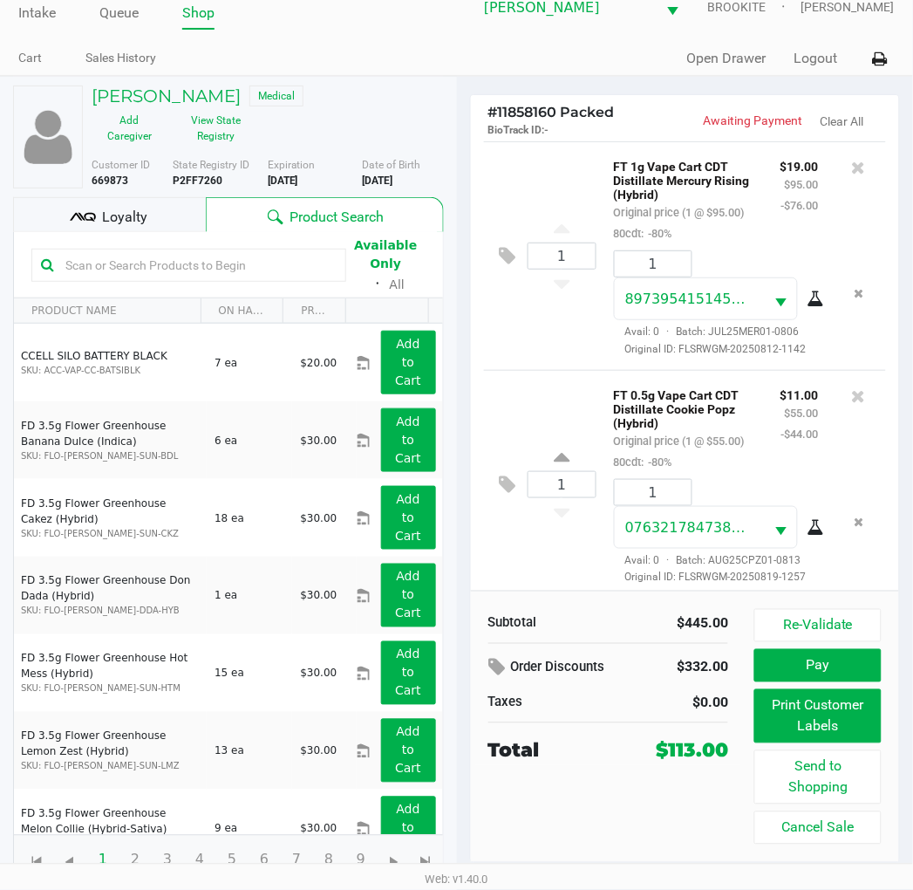
scroll to position [28, 0]
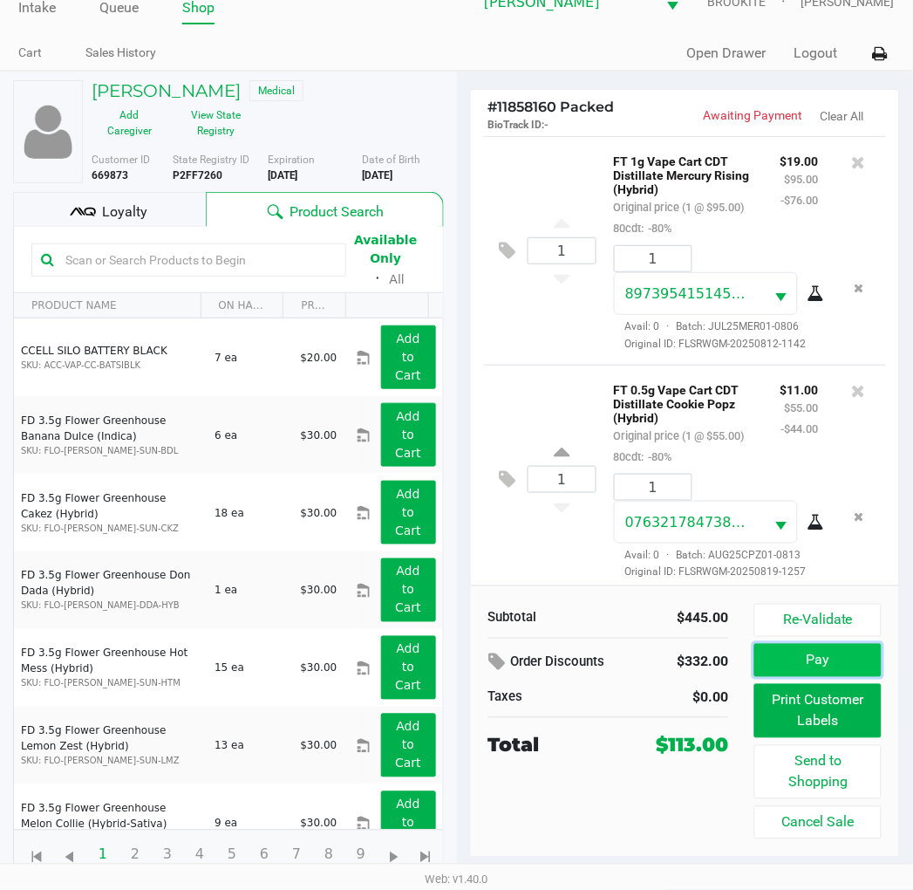
click at [836, 666] on button "Pay" at bounding box center [818, 660] width 126 height 33
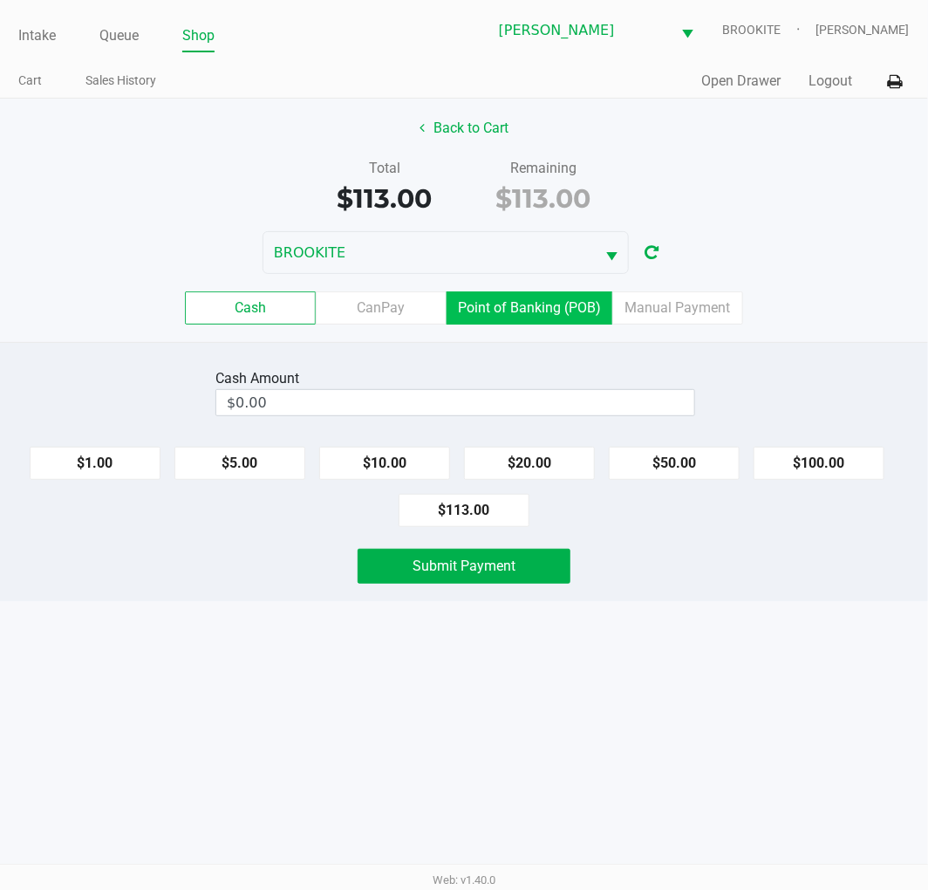
click at [544, 299] on label "Point of Banking (POB)" at bounding box center [530, 307] width 166 height 33
click at [0, 0] on 7 "Point of Banking (POB)" at bounding box center [0, 0] width 0 height 0
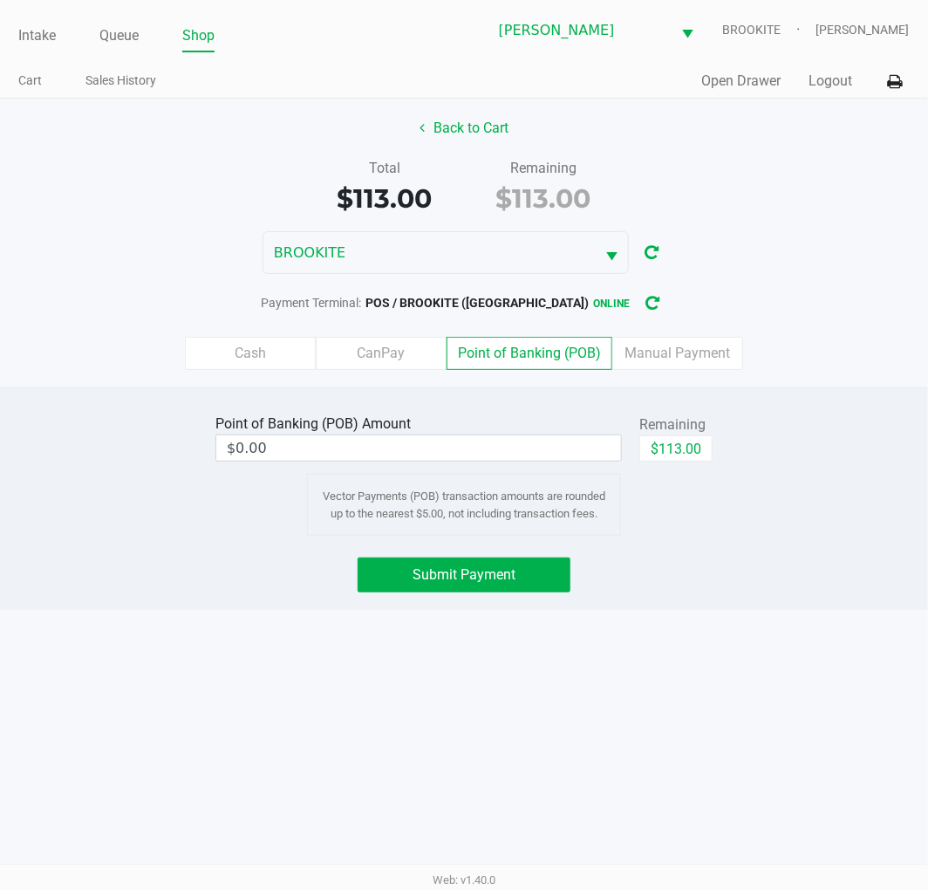
click at [669, 436] on button "$113.00" at bounding box center [675, 448] width 73 height 26
type input "$113.00"
click at [499, 578] on span "Submit Payment" at bounding box center [464, 574] width 103 height 17
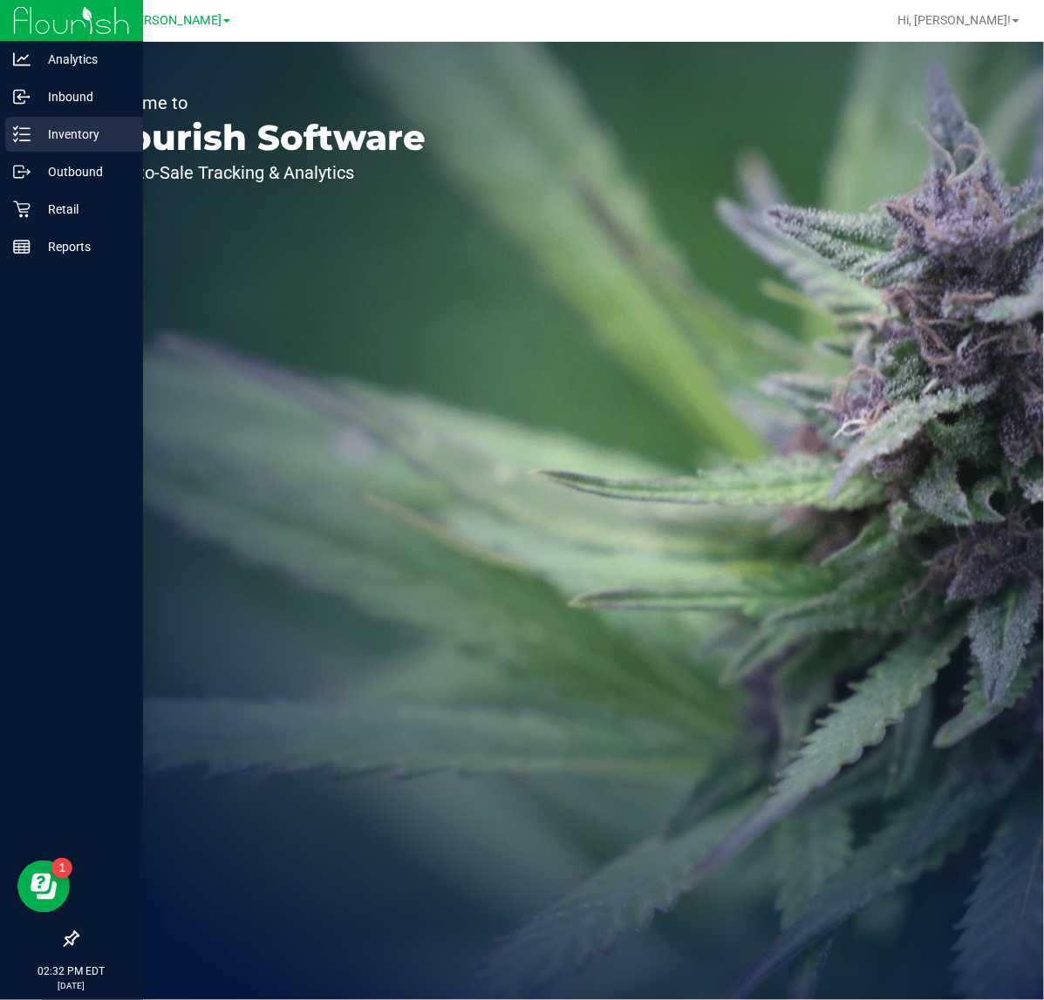
click at [37, 126] on p "Inventory" at bounding box center [83, 134] width 105 height 21
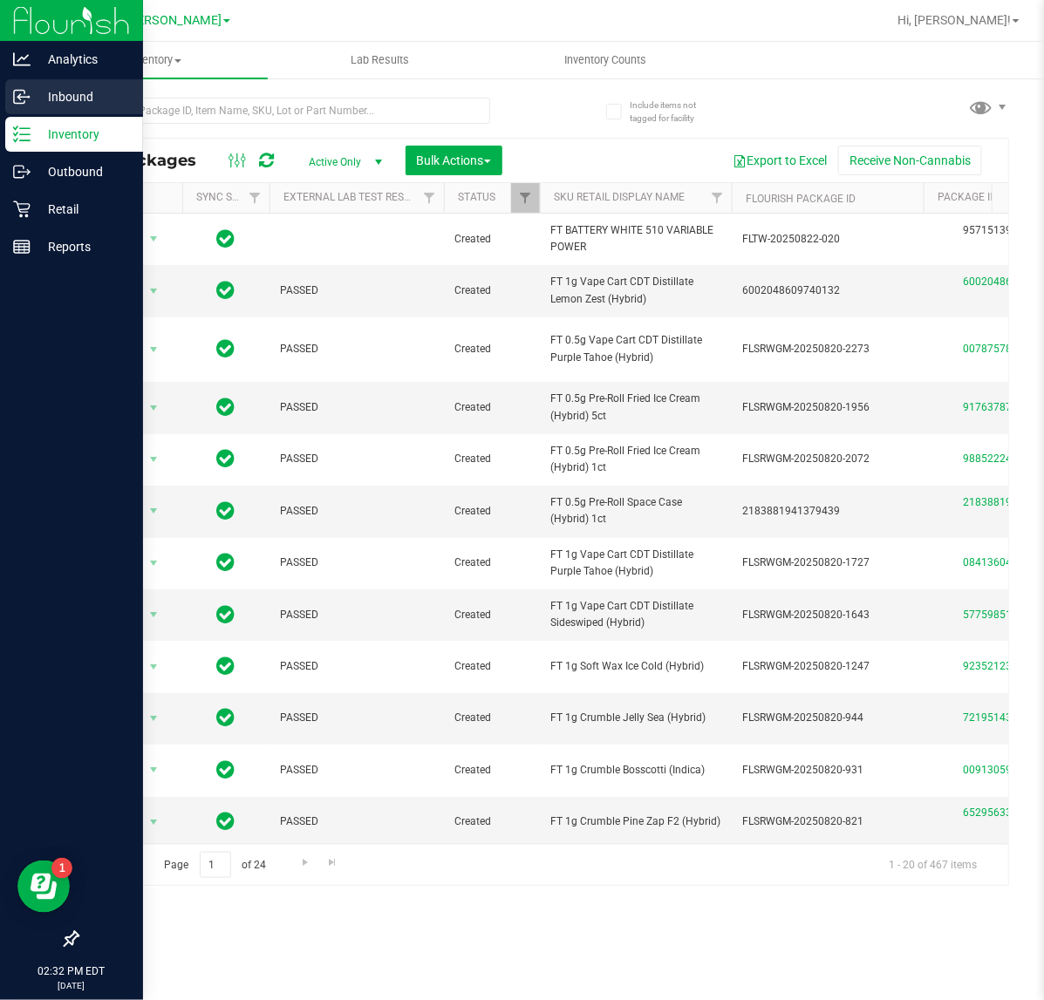
click at [51, 88] on p "Inbound" at bounding box center [83, 96] width 105 height 21
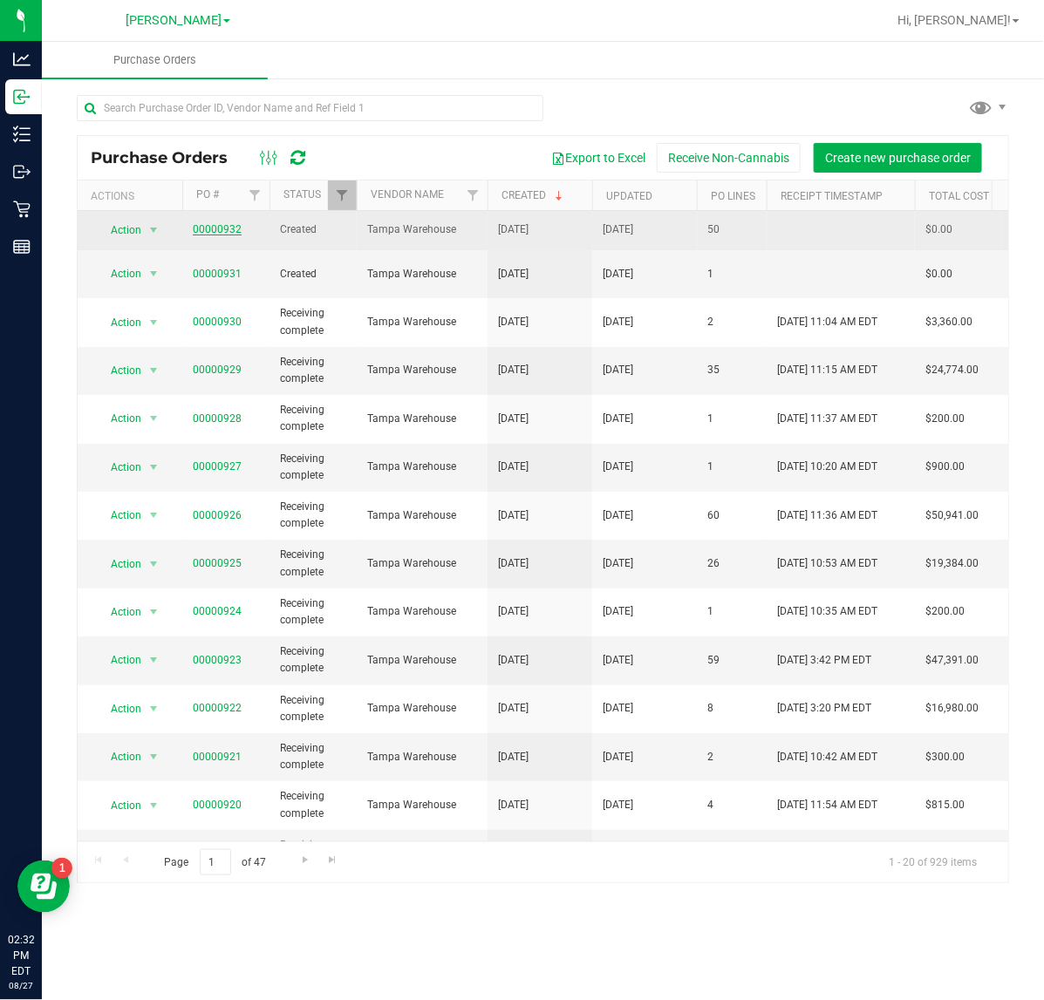
click at [219, 236] on link "00000932" at bounding box center [217, 229] width 49 height 12
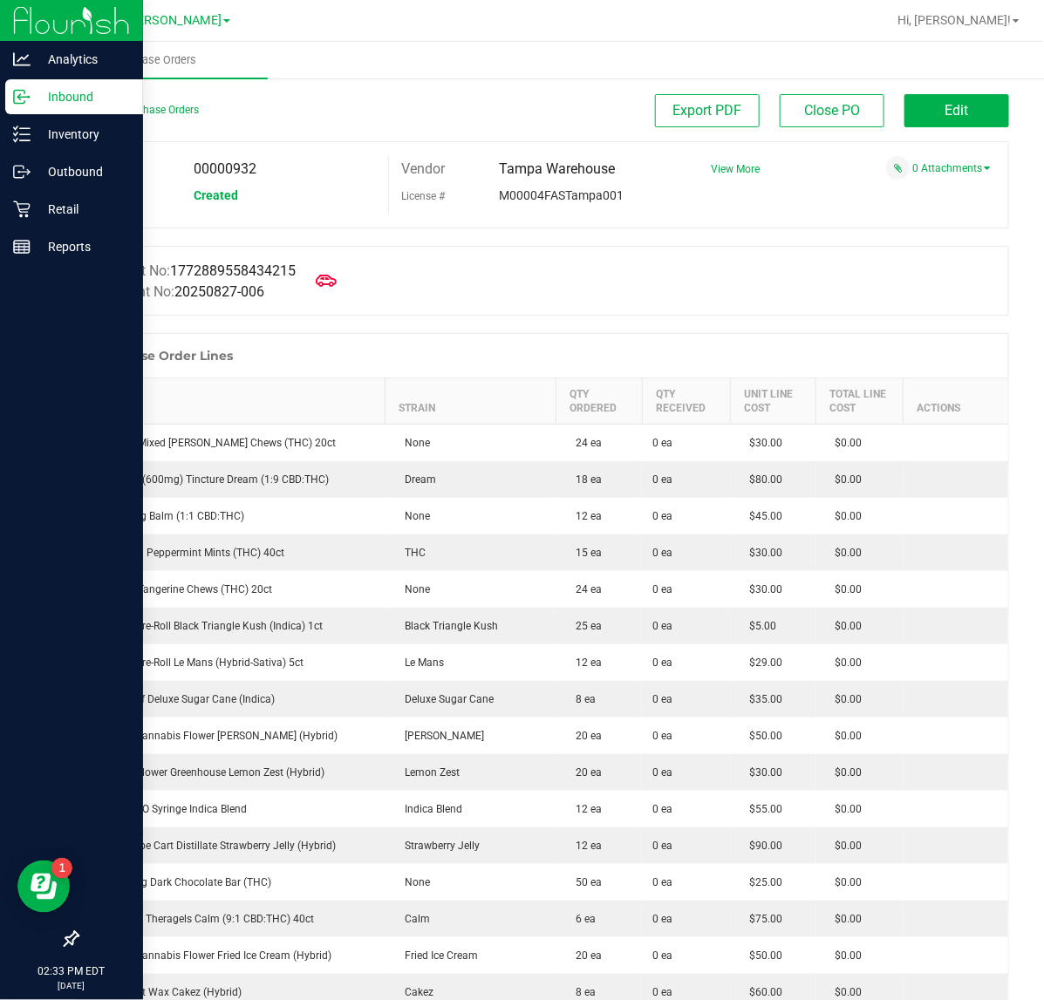
click at [27, 103] on icon at bounding box center [21, 96] width 17 height 17
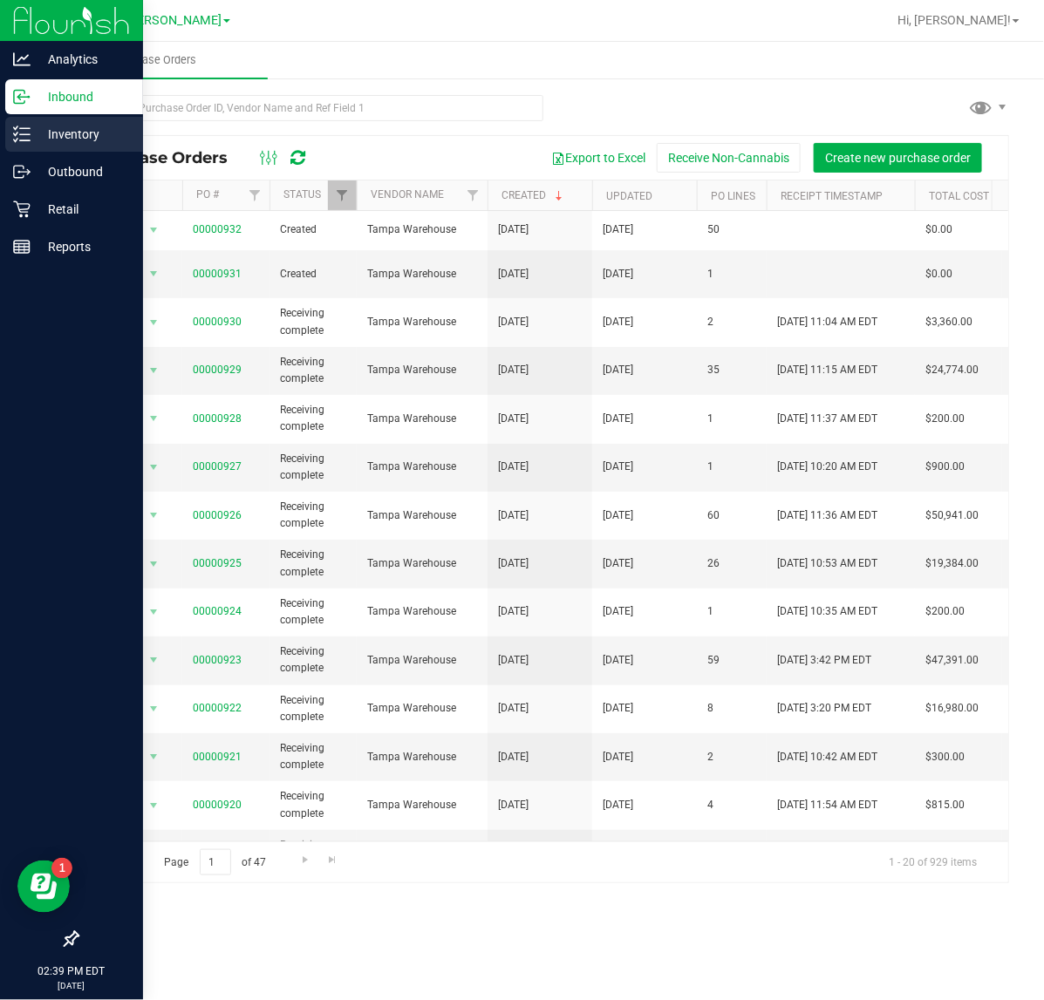
click at [65, 137] on p "Inventory" at bounding box center [83, 134] width 105 height 21
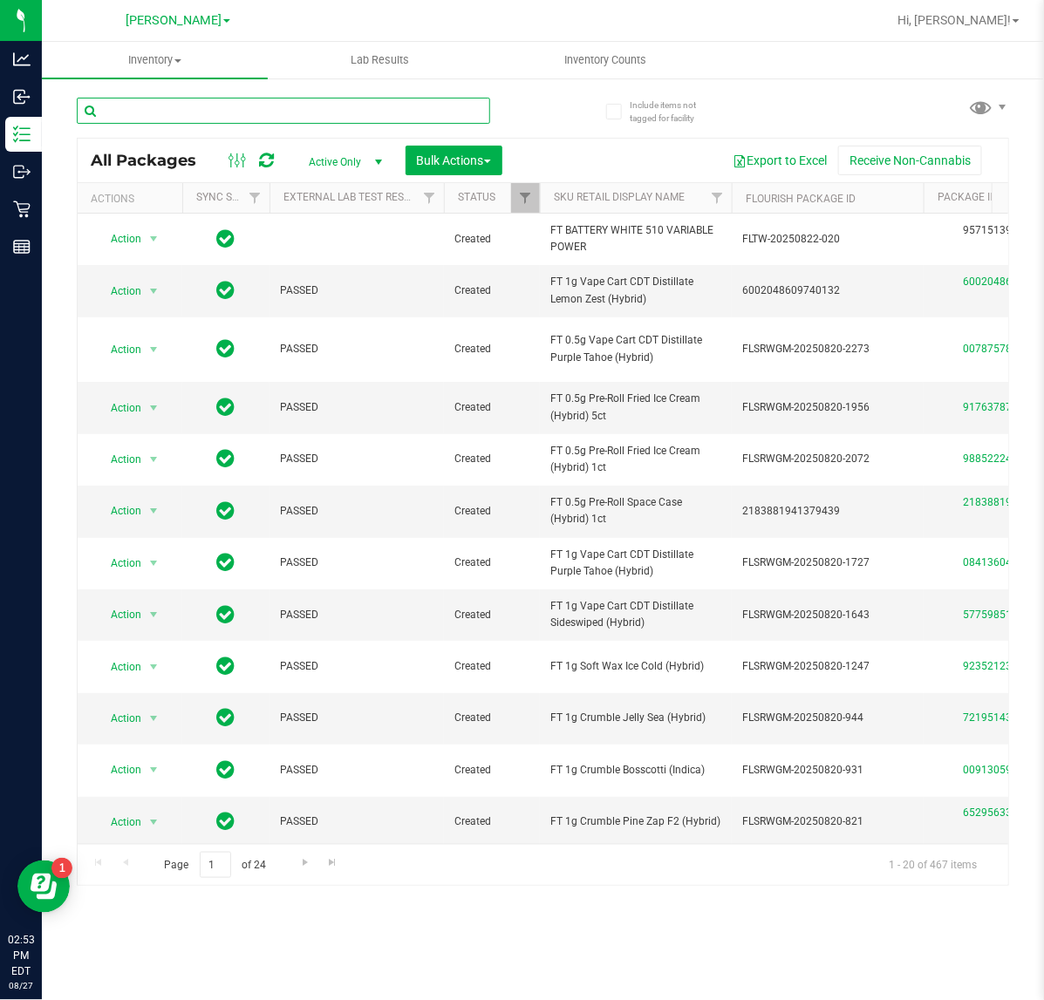
drag, startPoint x: 369, startPoint y: 114, endPoint x: 301, endPoint y: 122, distance: 68.5
click at [303, 122] on input "text" at bounding box center [283, 111] width 413 height 26
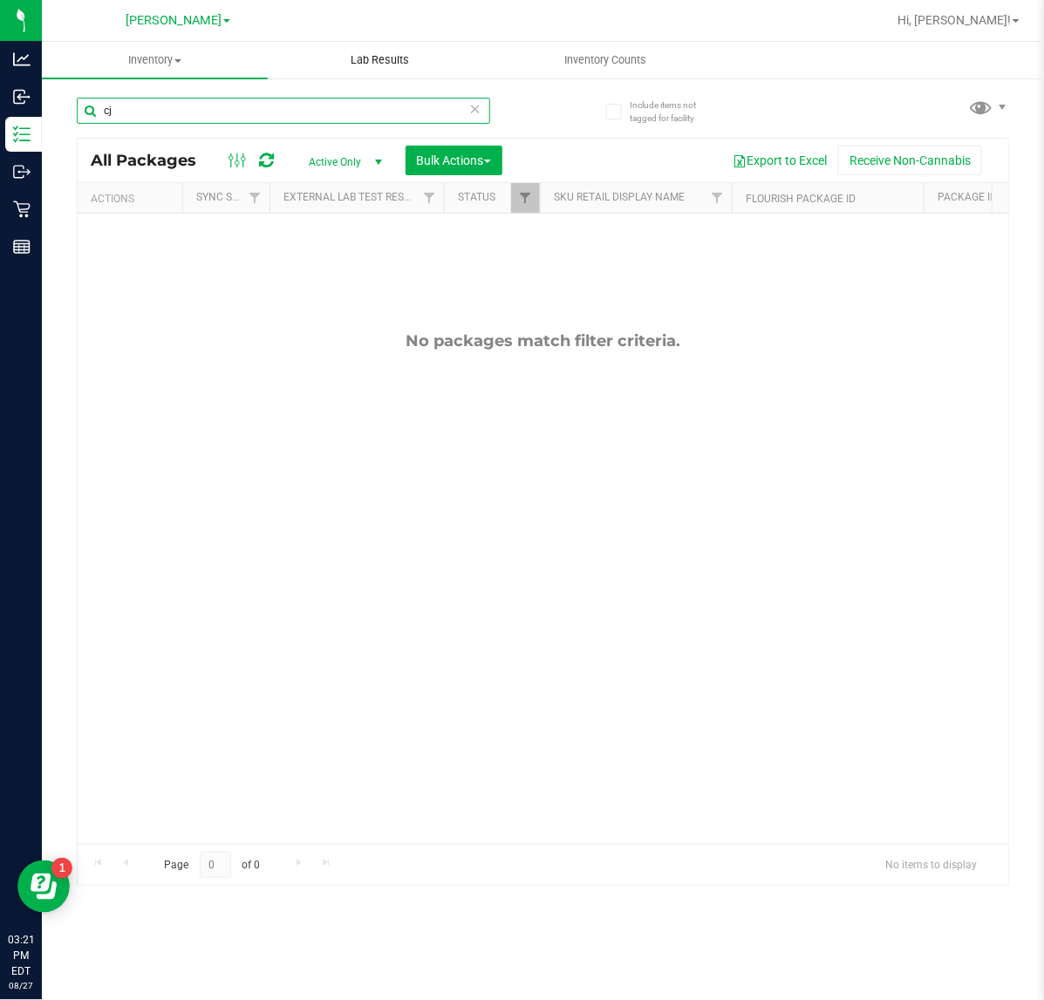
type input "c"
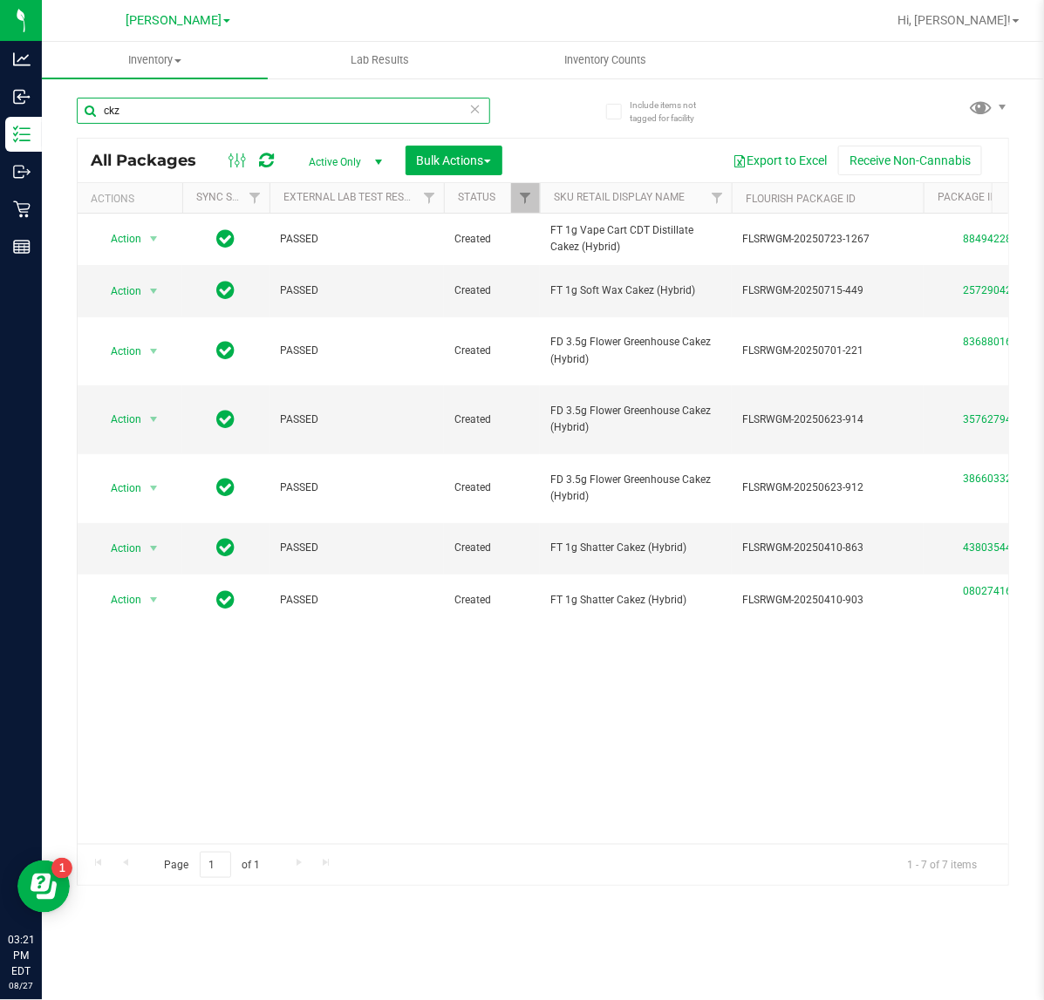
type input "ckz"
click at [472, 105] on icon at bounding box center [475, 108] width 12 height 21
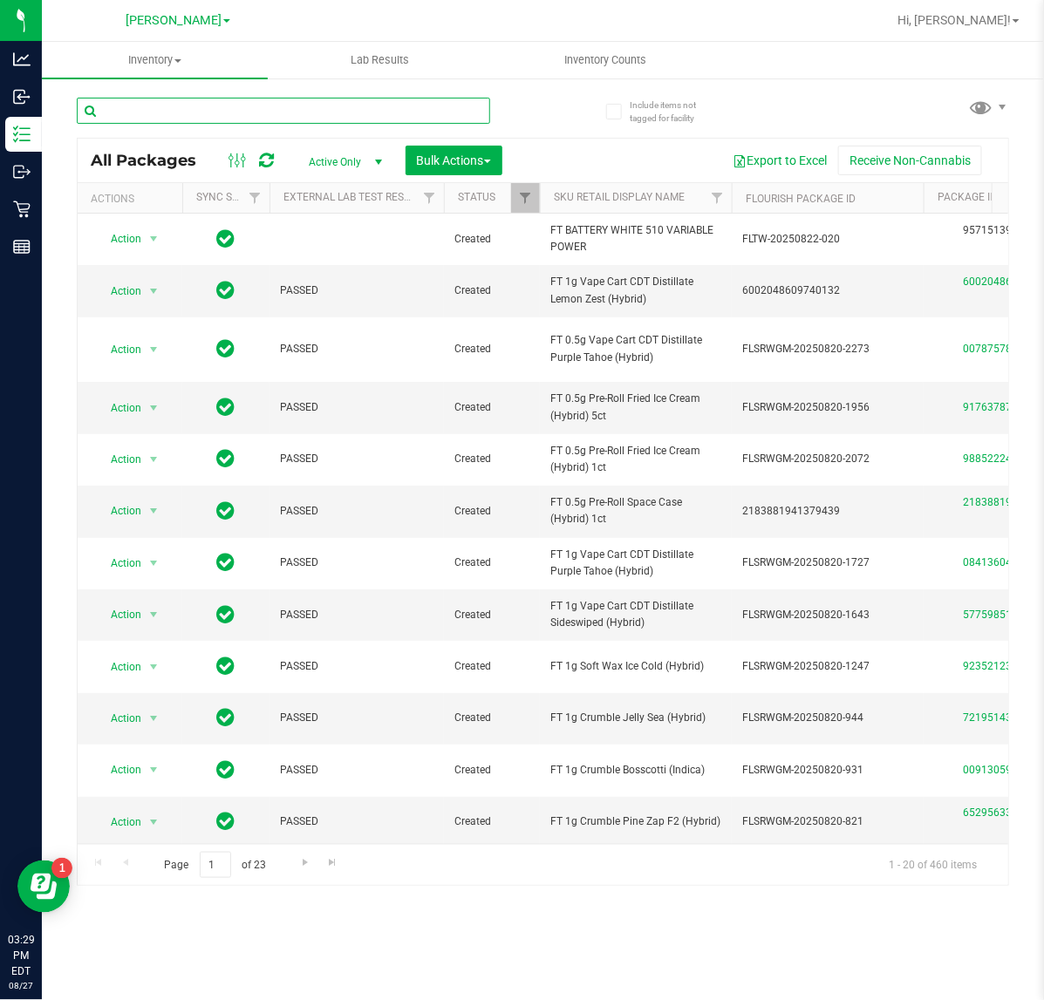
click at [255, 109] on input "text" at bounding box center [283, 111] width 413 height 26
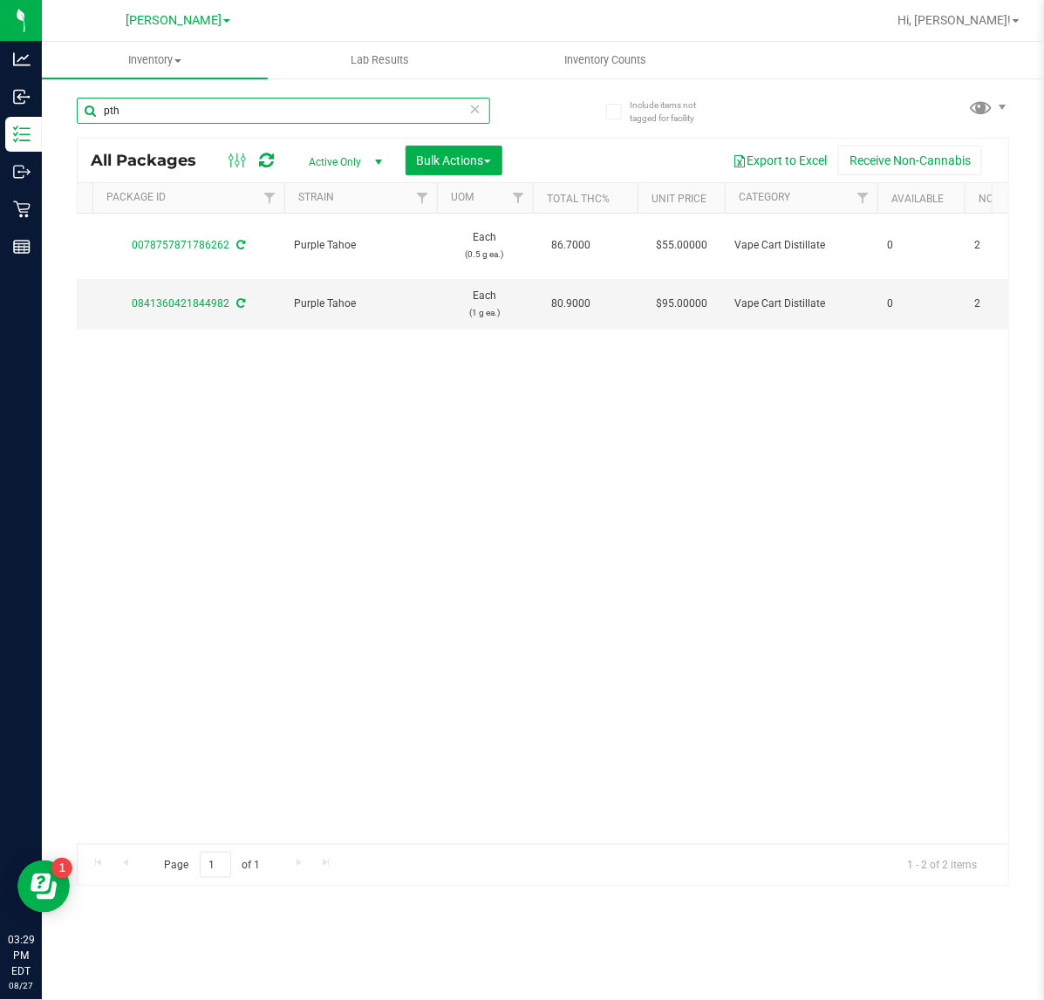
scroll to position [0, 848]
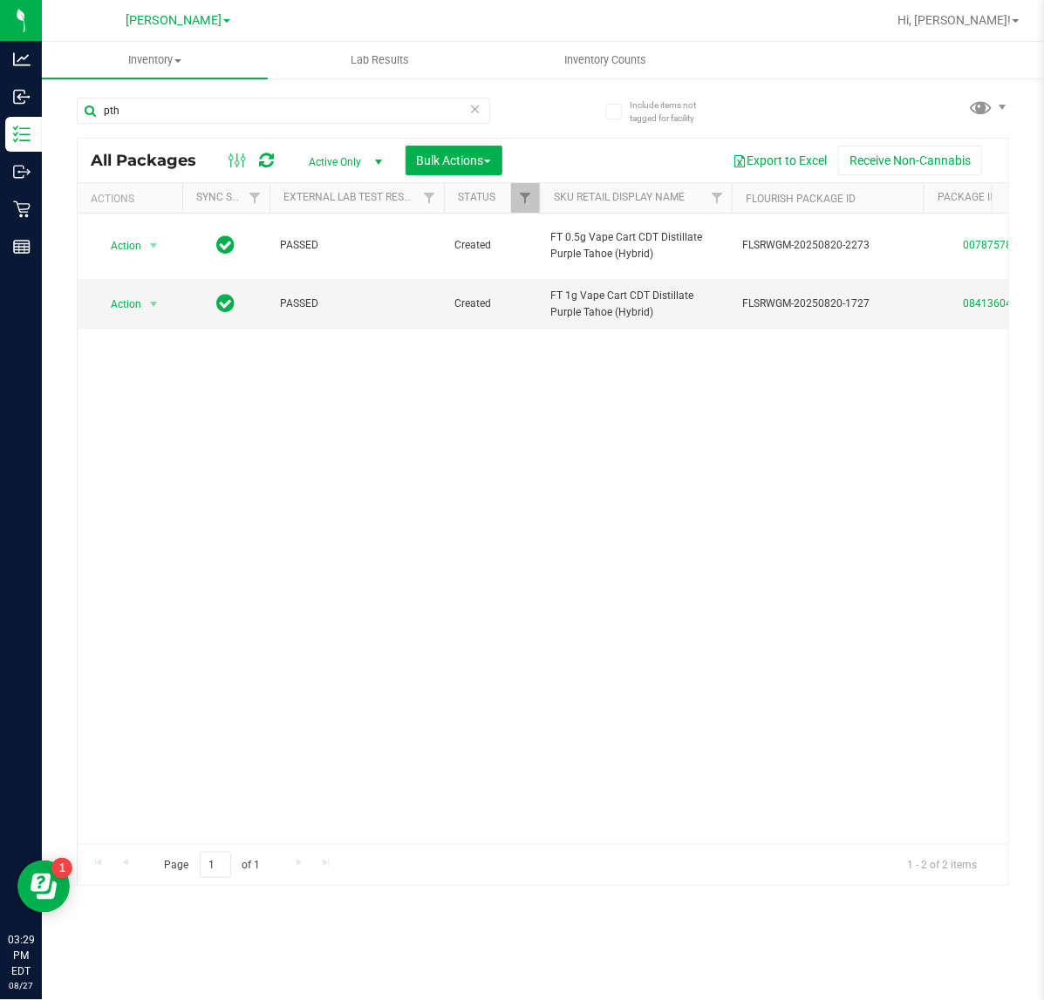
click at [838, 539] on div "Action Action Adjust qty Create package Edit attributes Global inventory Locate…" at bounding box center [543, 529] width 931 height 631
click at [221, 110] on input "pth" at bounding box center [283, 111] width 413 height 26
type input "p"
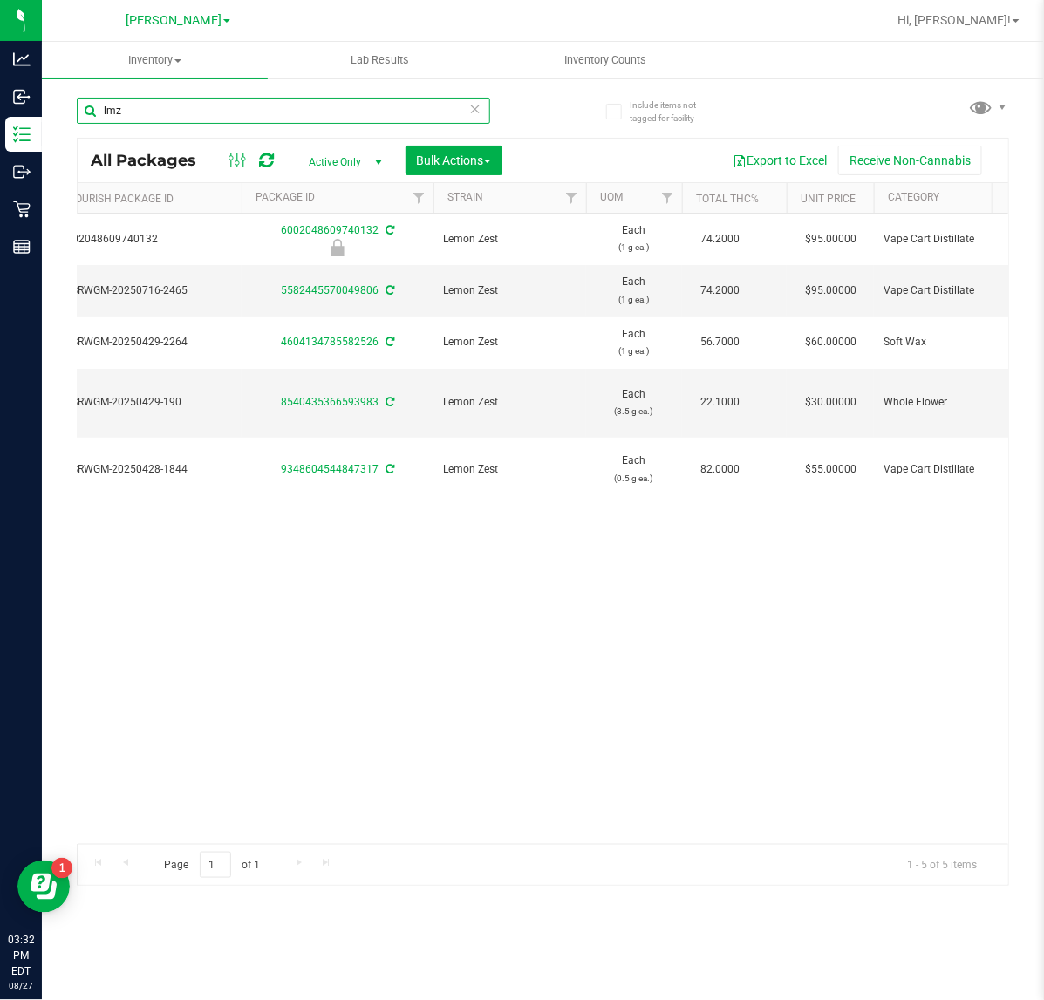
type input "lmz"
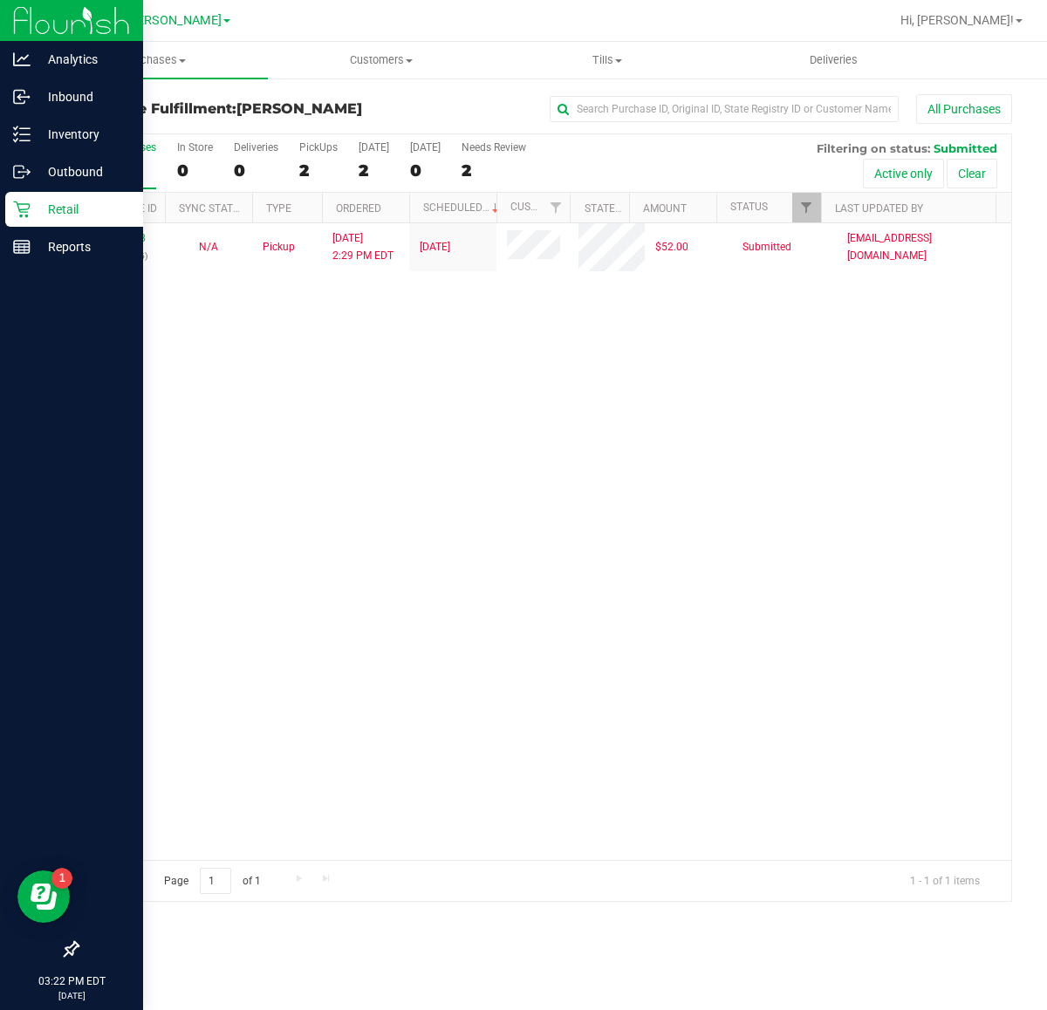
click at [40, 214] on p "Retail" at bounding box center [83, 209] width 105 height 21
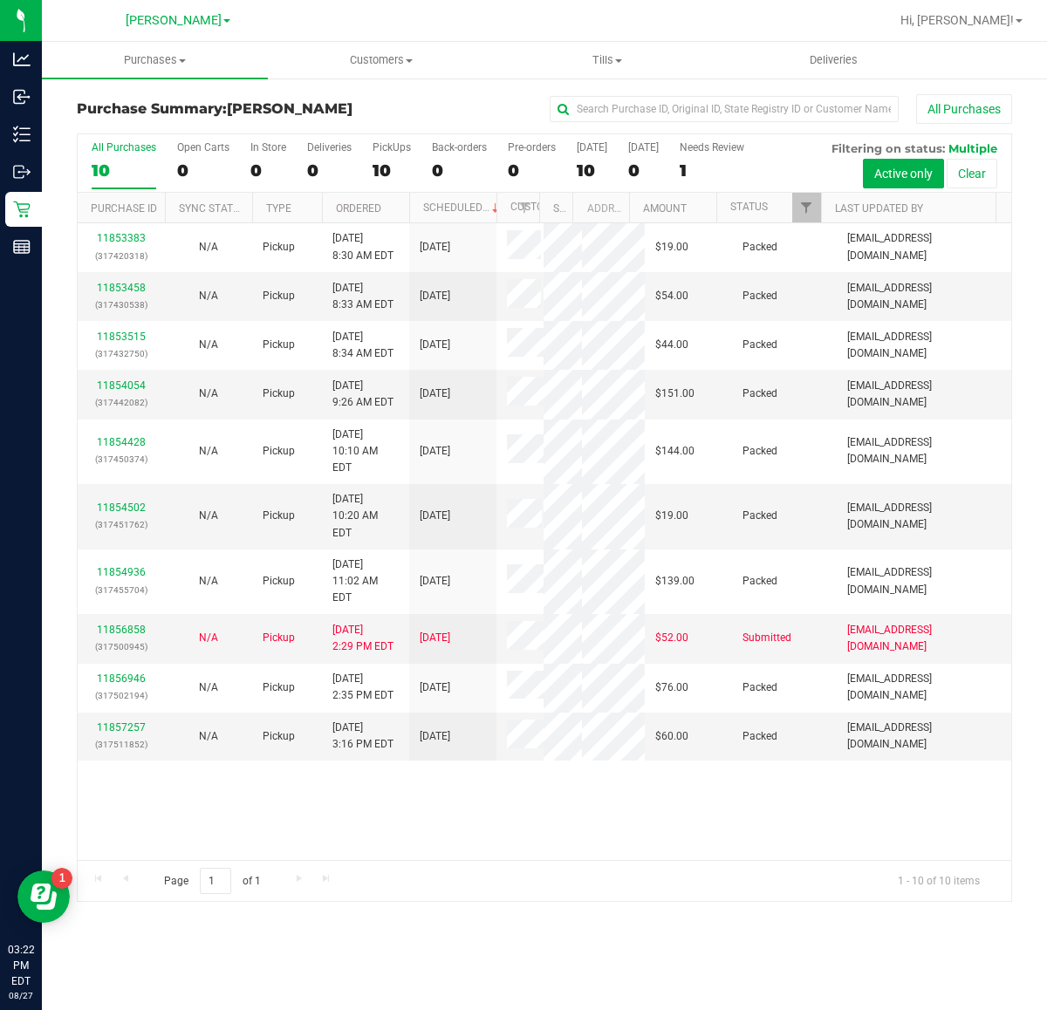
click at [624, 882] on div "Page 1 of 1 1 - 10 of 10 items" at bounding box center [544, 881] width 933 height 42
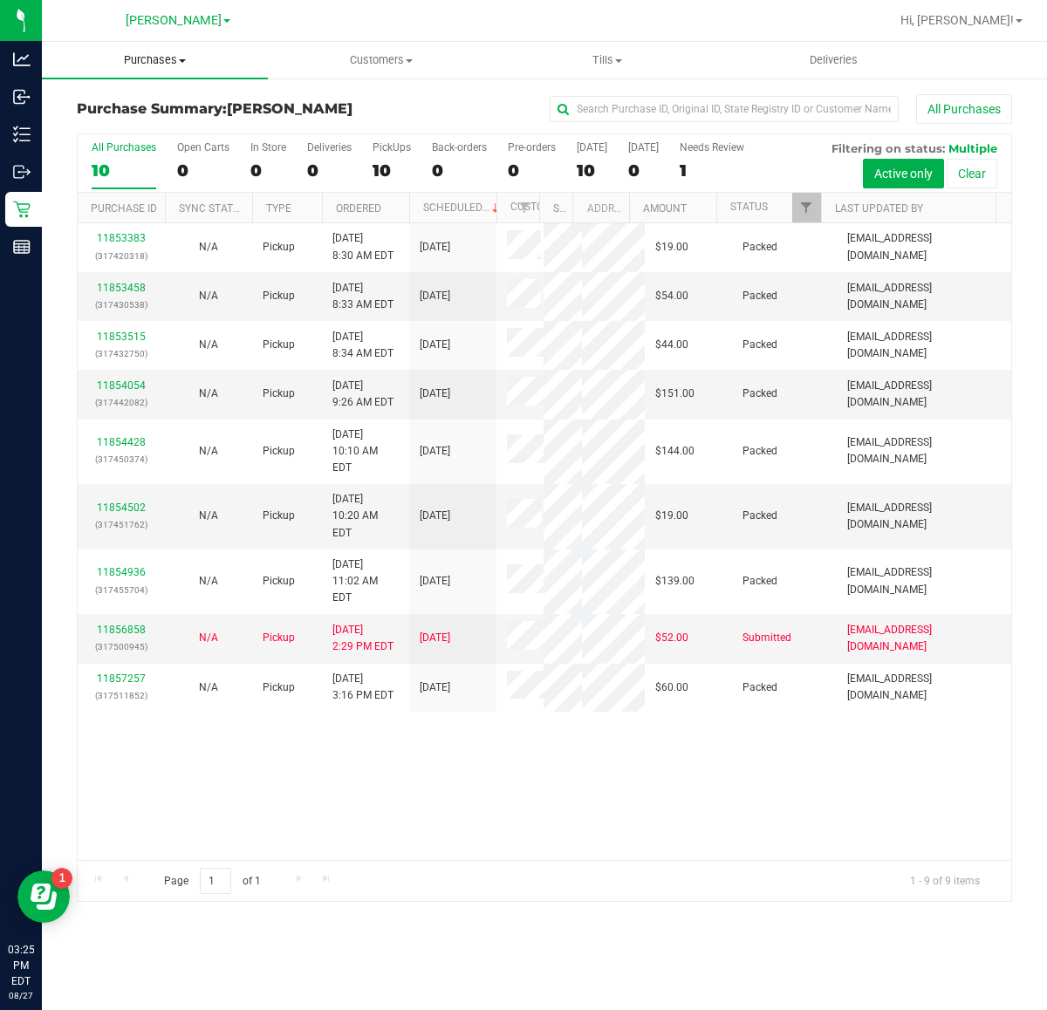
click at [168, 71] on uib-tab-heading "Purchases Summary of purchases Fulfillment All purchases" at bounding box center [155, 60] width 226 height 37
click at [158, 125] on li "Fulfillment" at bounding box center [155, 126] width 226 height 21
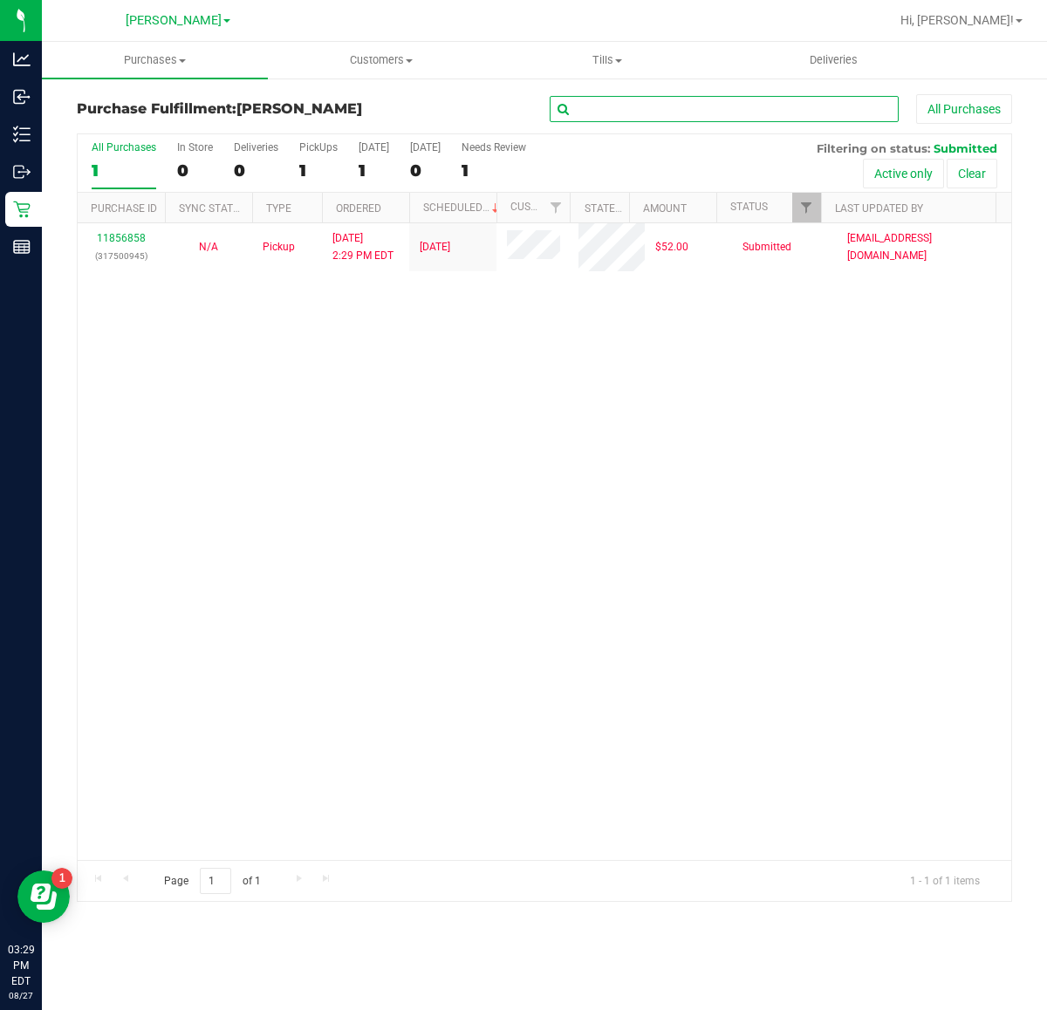
click at [713, 109] on input "text" at bounding box center [724, 109] width 349 height 26
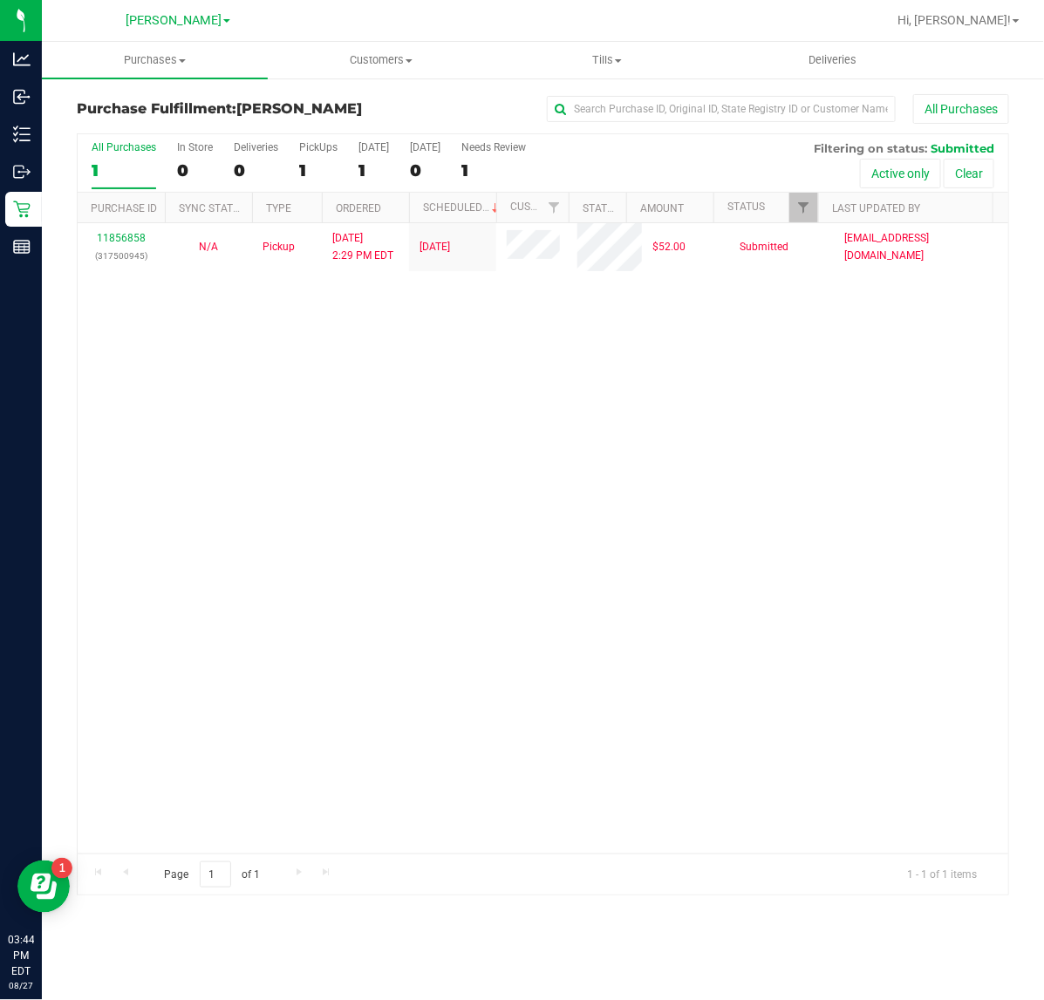
click at [801, 656] on div "11856858 (317500945) N/A Pickup 8/27/2025 2:29 PM EDT 8/27/2025 $52.00 Submitte…" at bounding box center [543, 538] width 931 height 631
click at [229, 668] on div "11856858 (317500945) N/A Pickup 8/27/2025 2:29 PM EDT 8/27/2025 $52.00 Submitte…" at bounding box center [543, 538] width 931 height 631
click at [657, 521] on div "11856858 (317500945) N/A Pickup 8/27/2025 2:29 PM EDT 8/27/2025 $52.00 Submitte…" at bounding box center [543, 538] width 931 height 631
click at [829, 717] on div "11856858 (317500945) N/A Pickup 8/27/2025 2:29 PM EDT 8/27/2025 $52.00 Submitte…" at bounding box center [543, 538] width 931 height 631
click at [836, 755] on div "11856858 (317500945) N/A Pickup 8/27/2025 2:29 PM EDT 8/27/2025 $52.00 Submitte…" at bounding box center [543, 538] width 931 height 631
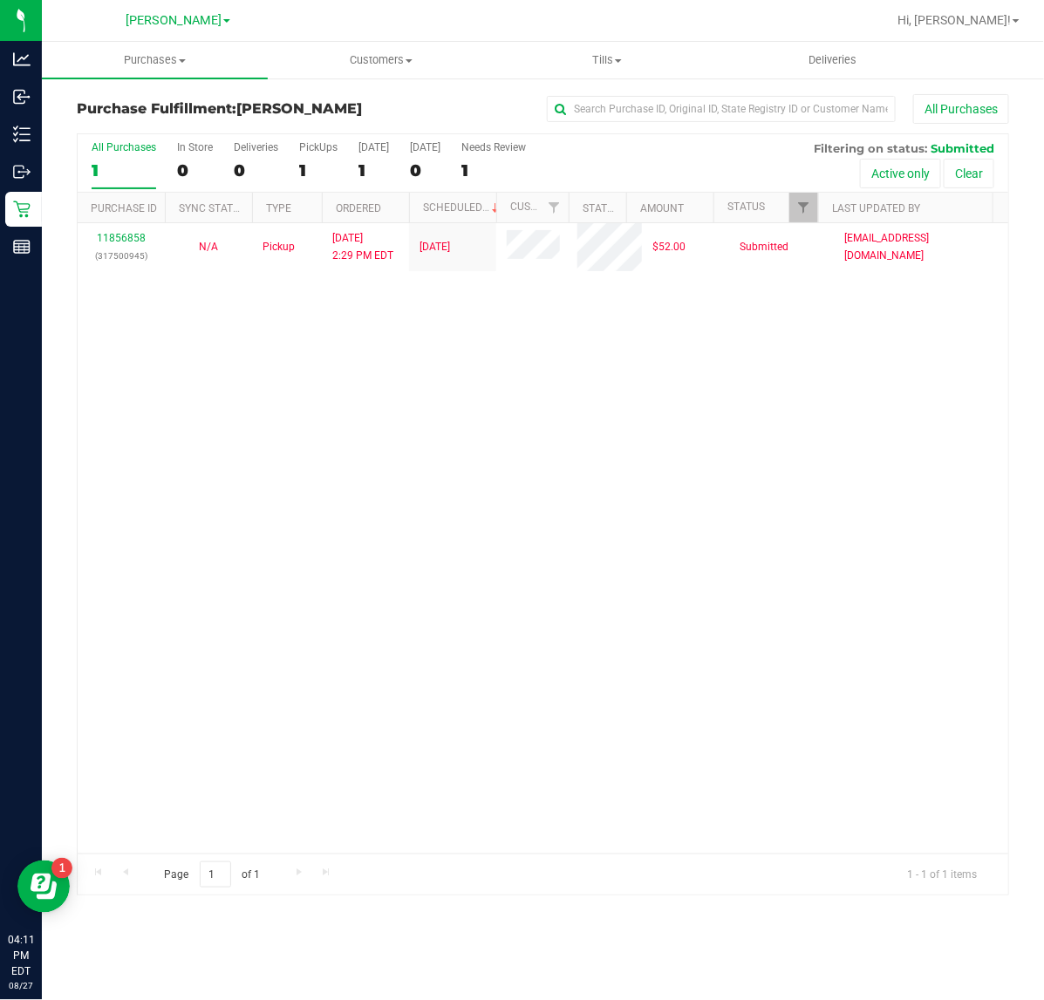
click at [611, 441] on div "11856858 (317500945) N/A Pickup 8/27/2025 2:29 PM EDT 8/27/2025 $52.00 Submitte…" at bounding box center [543, 538] width 931 height 631
click at [638, 708] on div "11856858 (317500945) N/A Pickup 8/27/2025 2:29 PM EDT 8/27/2025 $52.00 Submitte…" at bounding box center [543, 538] width 931 height 631
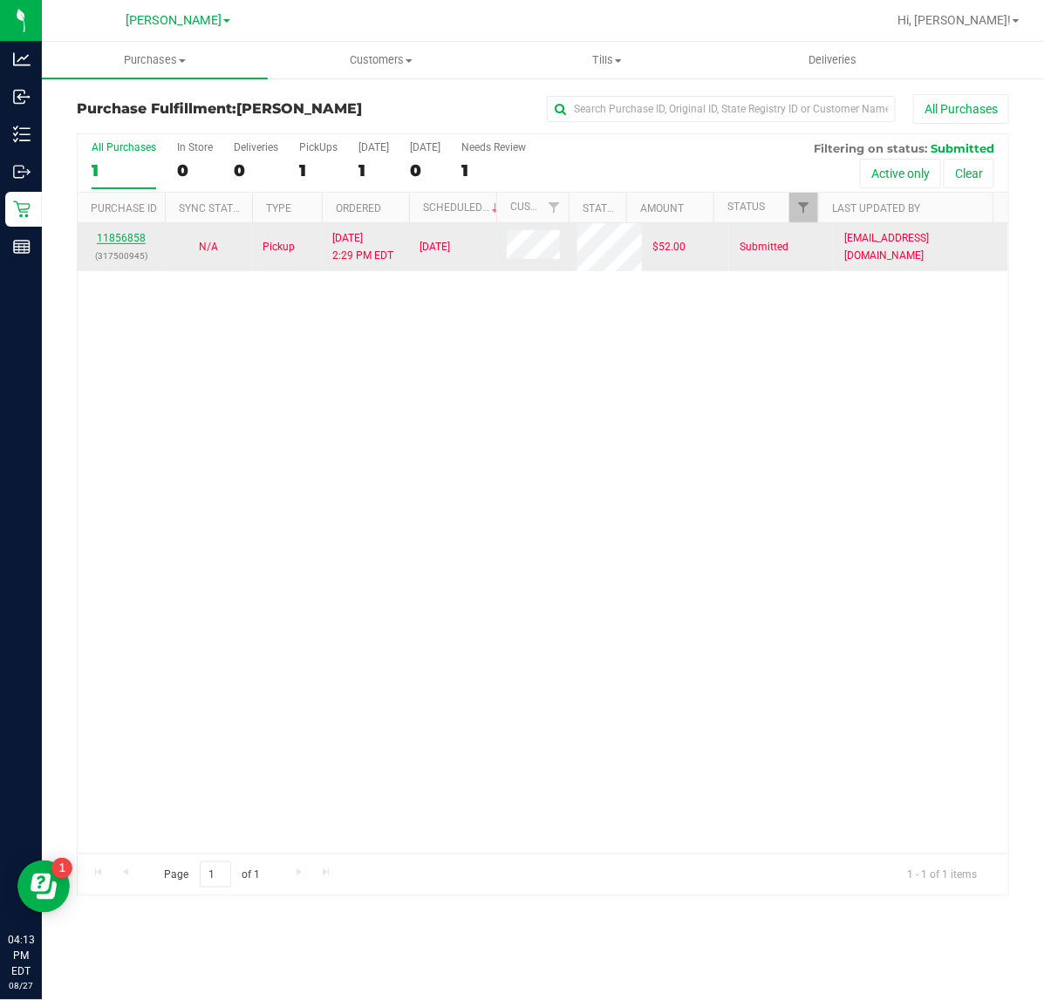
click at [128, 237] on link "11856858" at bounding box center [121, 238] width 49 height 12
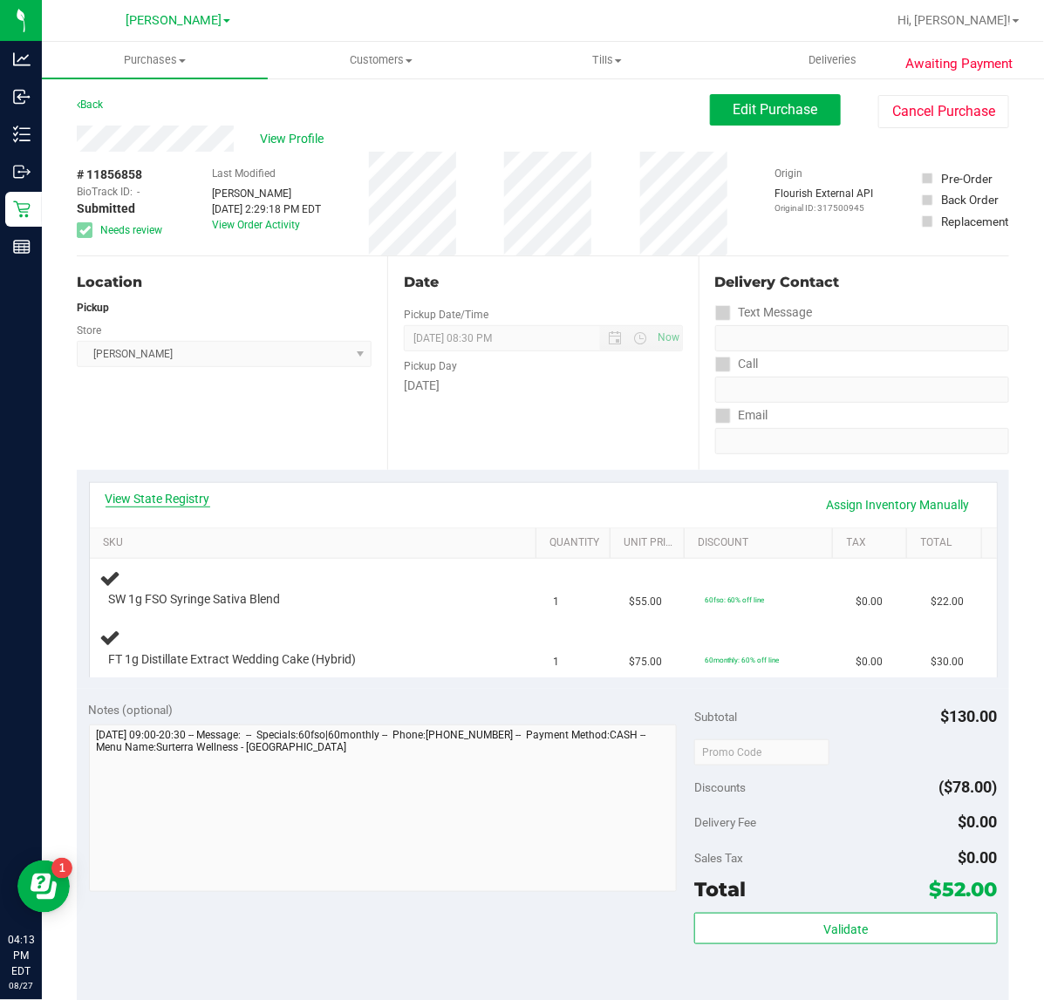
click at [172, 495] on link "View State Registry" at bounding box center [158, 498] width 105 height 17
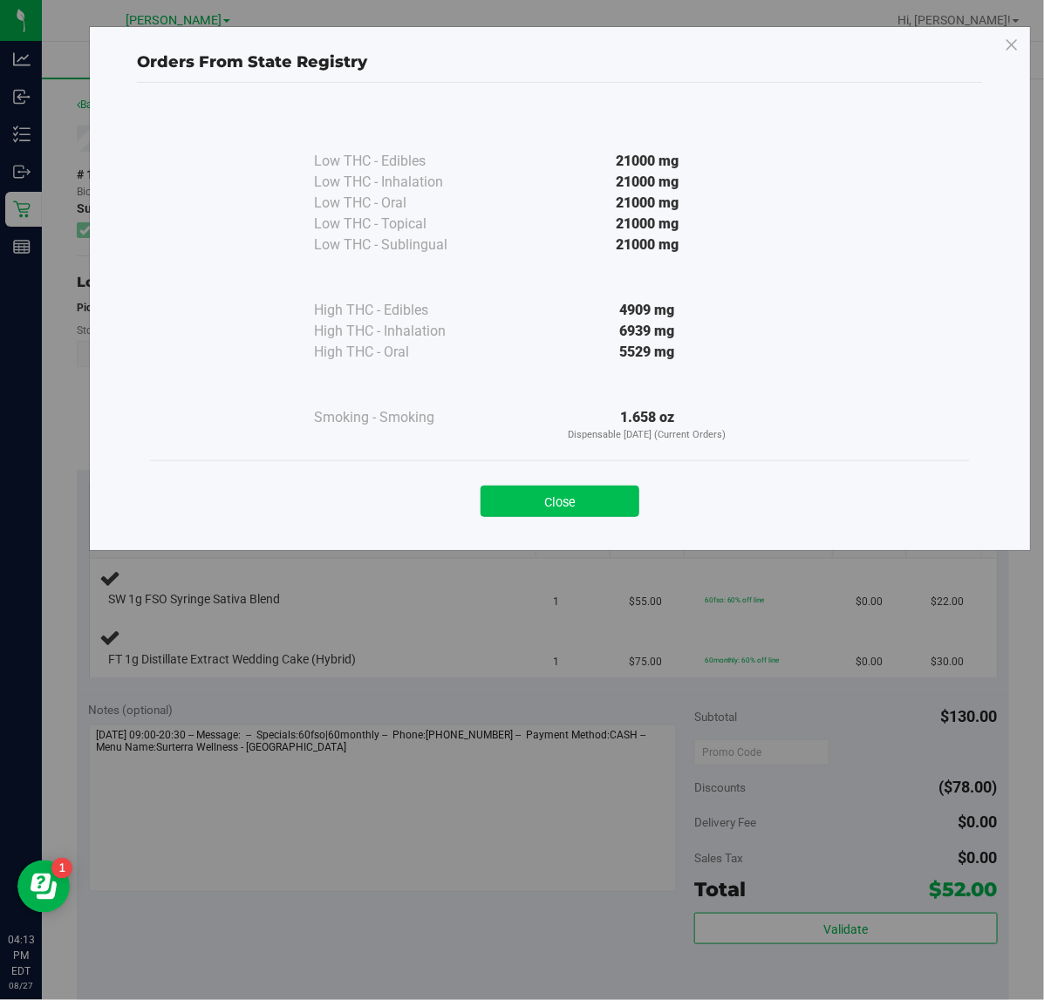
click at [565, 511] on button "Close" at bounding box center [560, 501] width 159 height 31
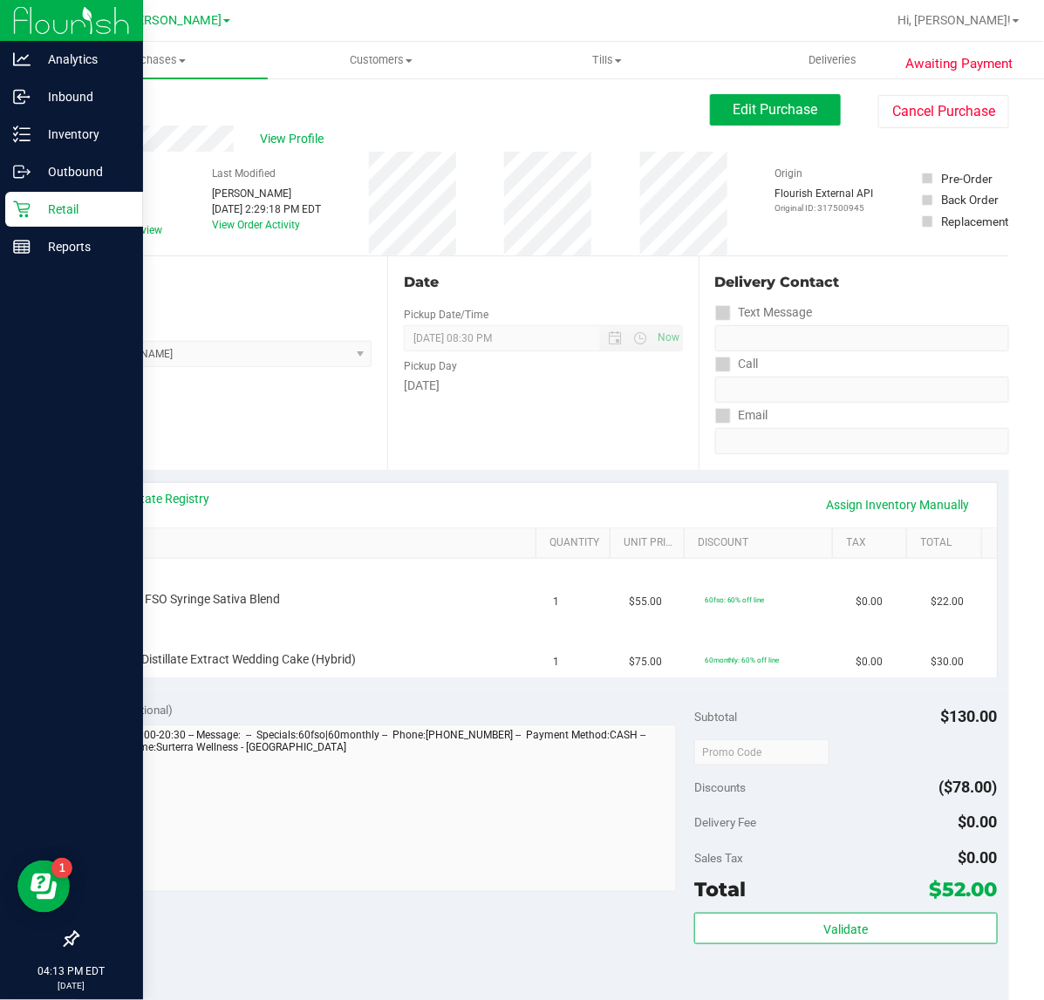
click at [28, 206] on icon at bounding box center [21, 209] width 17 height 17
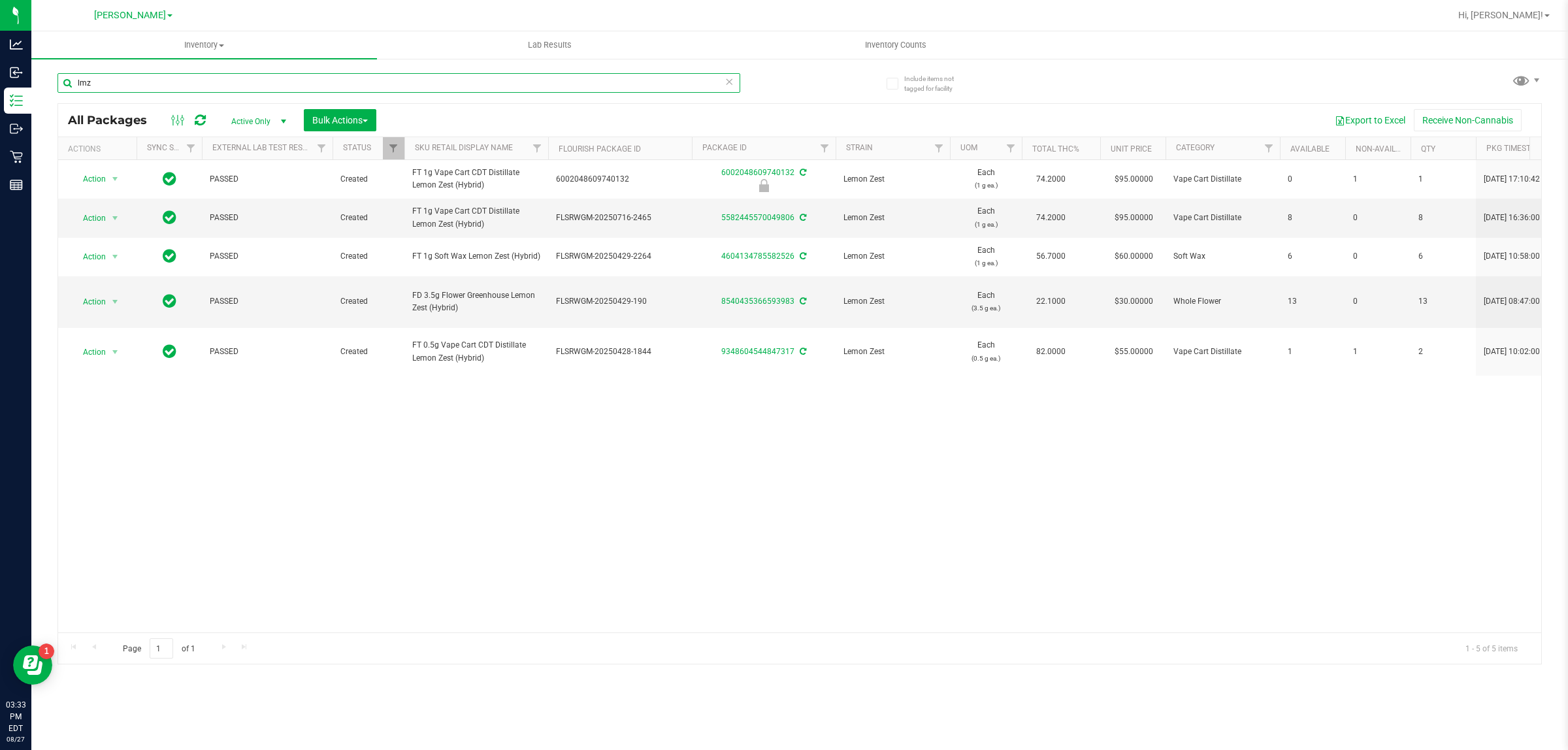
click at [161, 82] on input "lmz" at bounding box center [399, 83] width 683 height 19
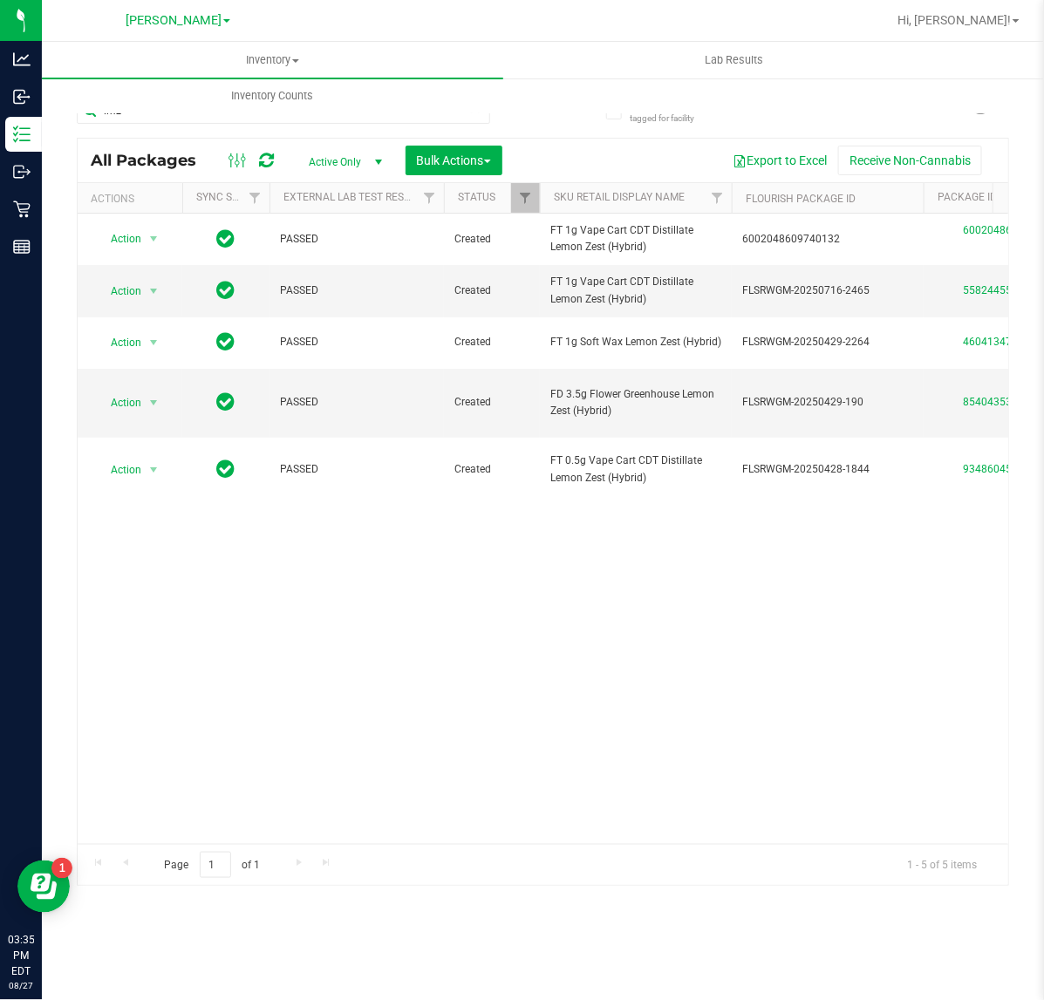
click at [509, 744] on div "Action Action Edit attributes Global inventory Locate package Package audit log…" at bounding box center [543, 529] width 931 height 631
click at [497, 715] on div "Action Action Edit attributes Global inventory Locate package Package audit log…" at bounding box center [543, 529] width 931 height 631
click at [232, 110] on uib-tab-heading "Inventory Counts" at bounding box center [273, 96] width 460 height 35
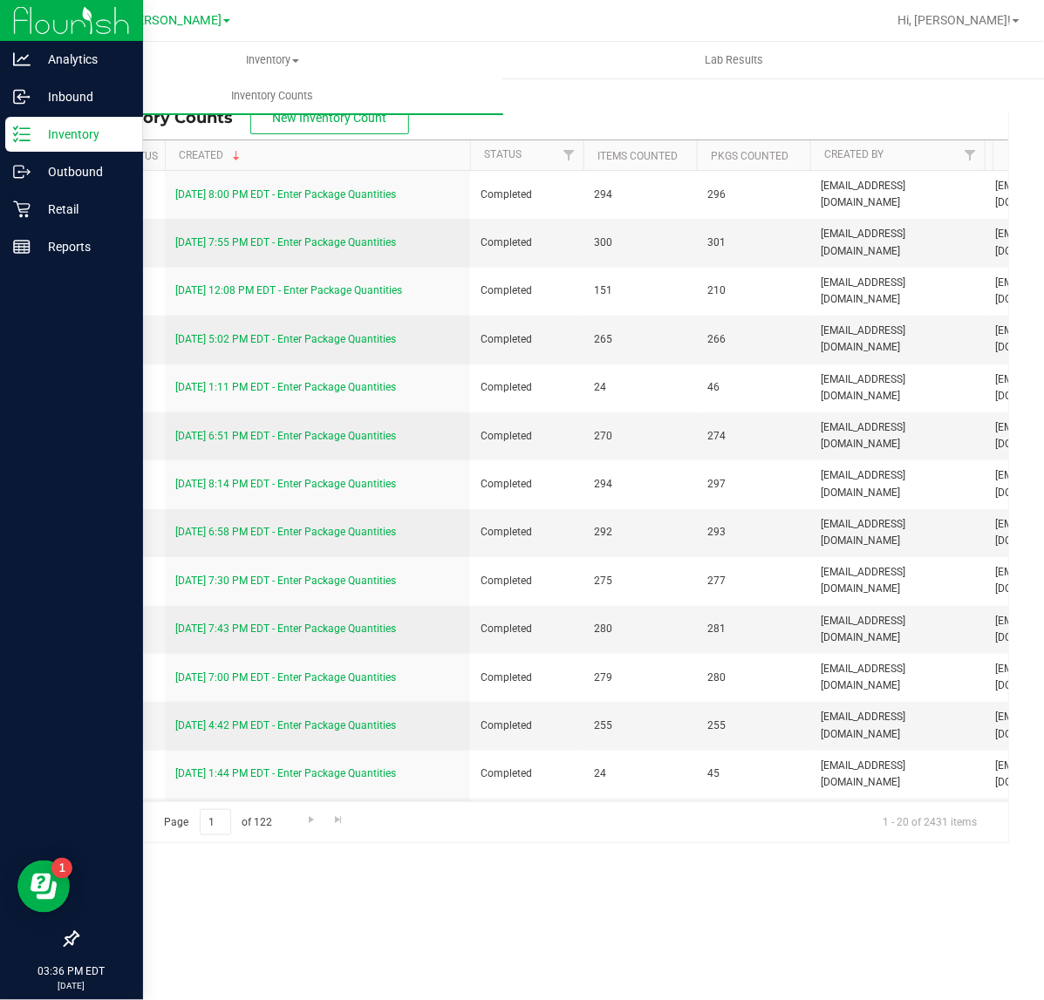
click at [26, 144] on div "Inventory" at bounding box center [74, 134] width 138 height 35
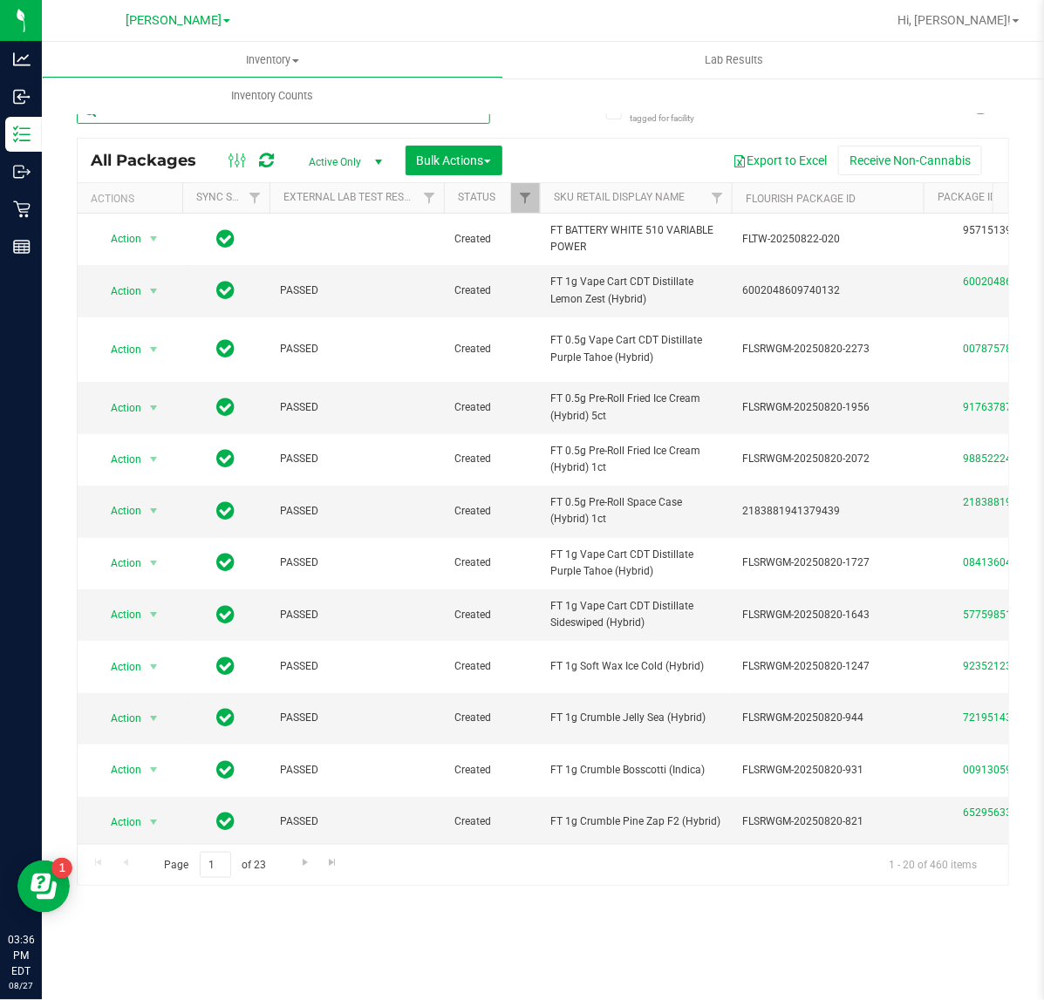
click at [224, 116] on input "text" at bounding box center [283, 111] width 413 height 26
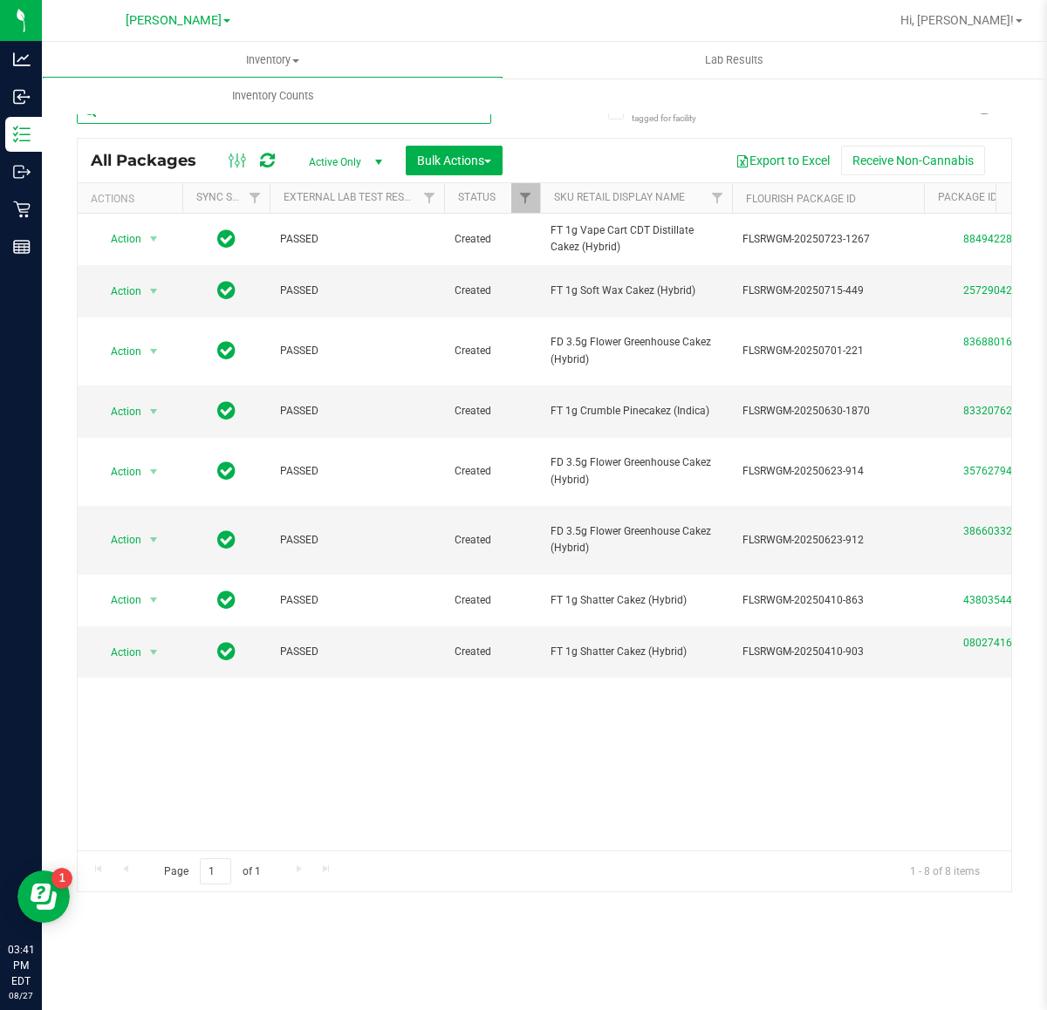
drag, startPoint x: 242, startPoint y: 119, endPoint x: -413, endPoint y: 120, distance: 655.9
click at [0, 120] on html "Analytics Inbound Inventory Outbound Retail Reports 03:41 PM EDT [DATE] 08/27 […" at bounding box center [523, 505] width 1047 height 1010
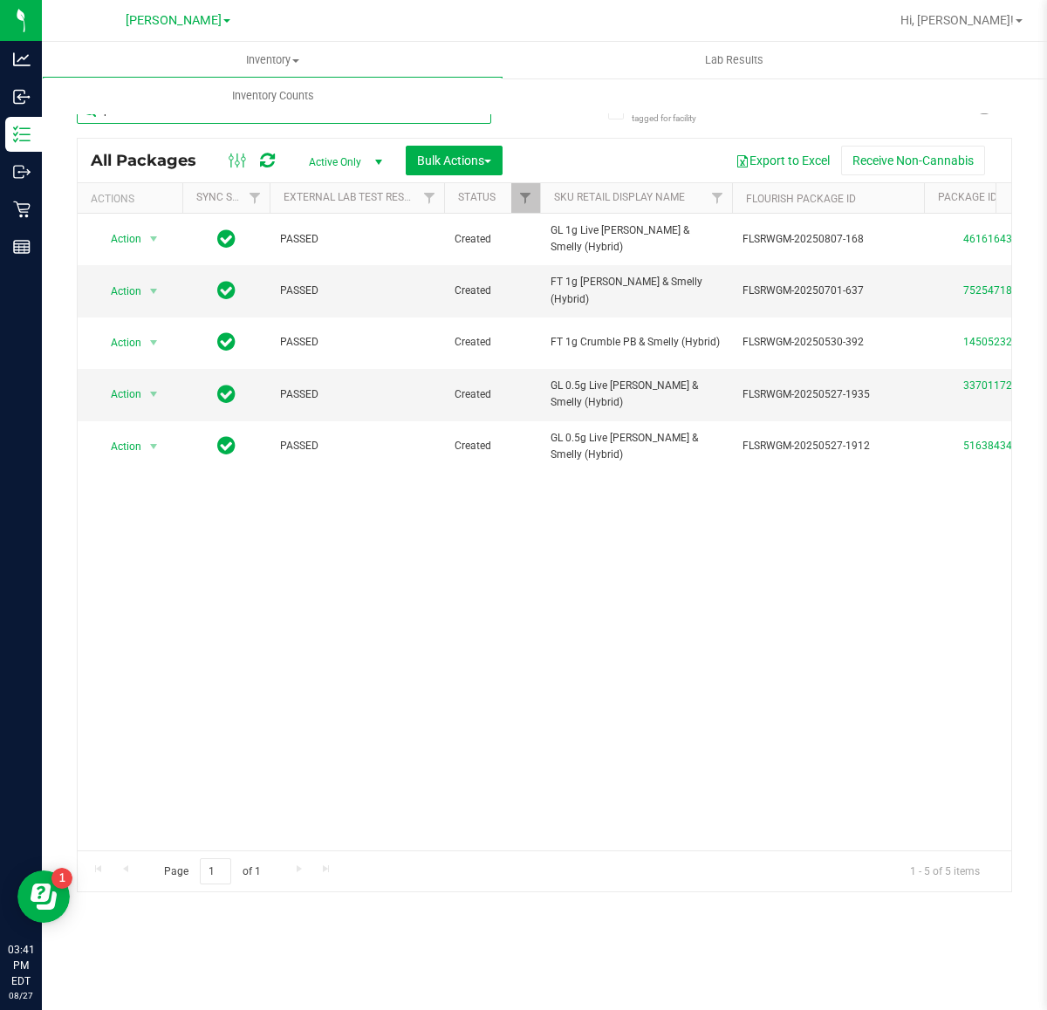
type input "pbs"
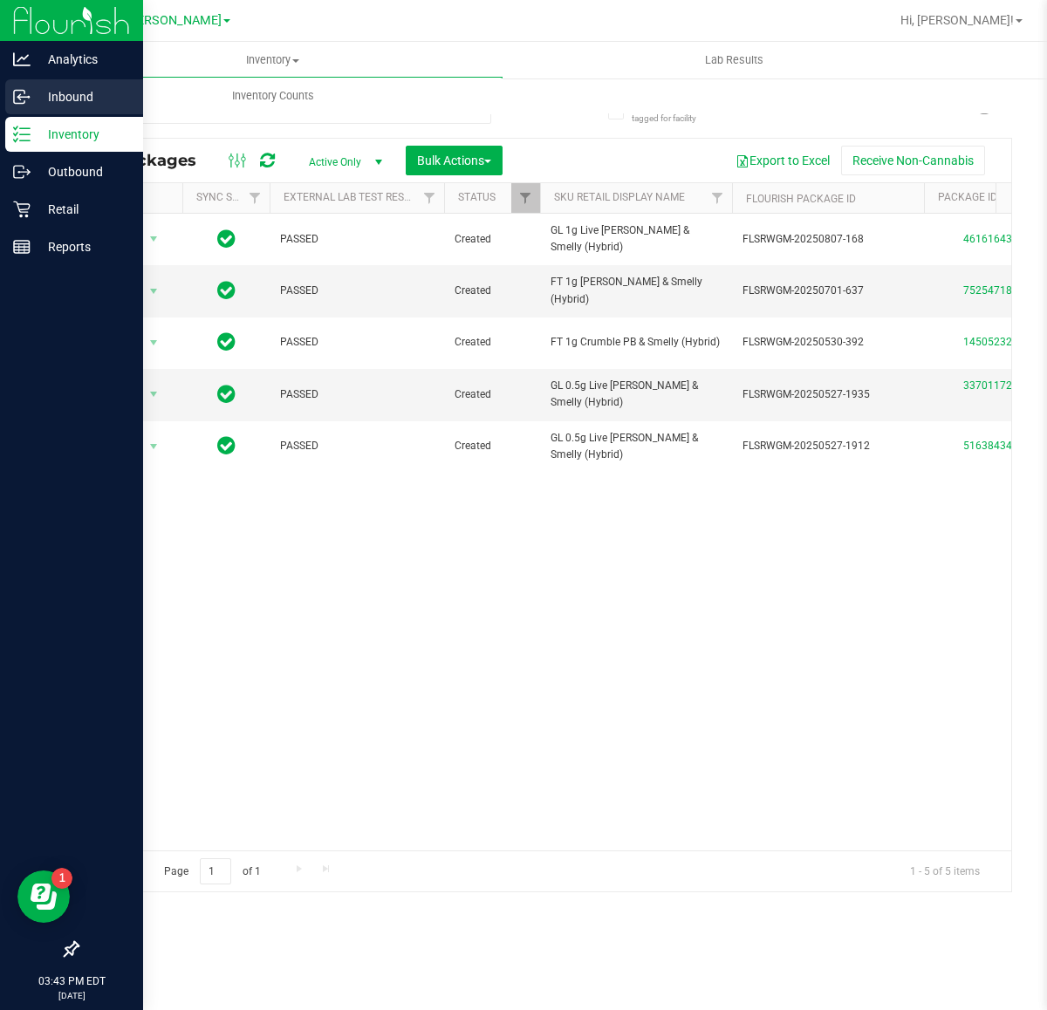
click at [24, 88] on icon at bounding box center [21, 96] width 17 height 17
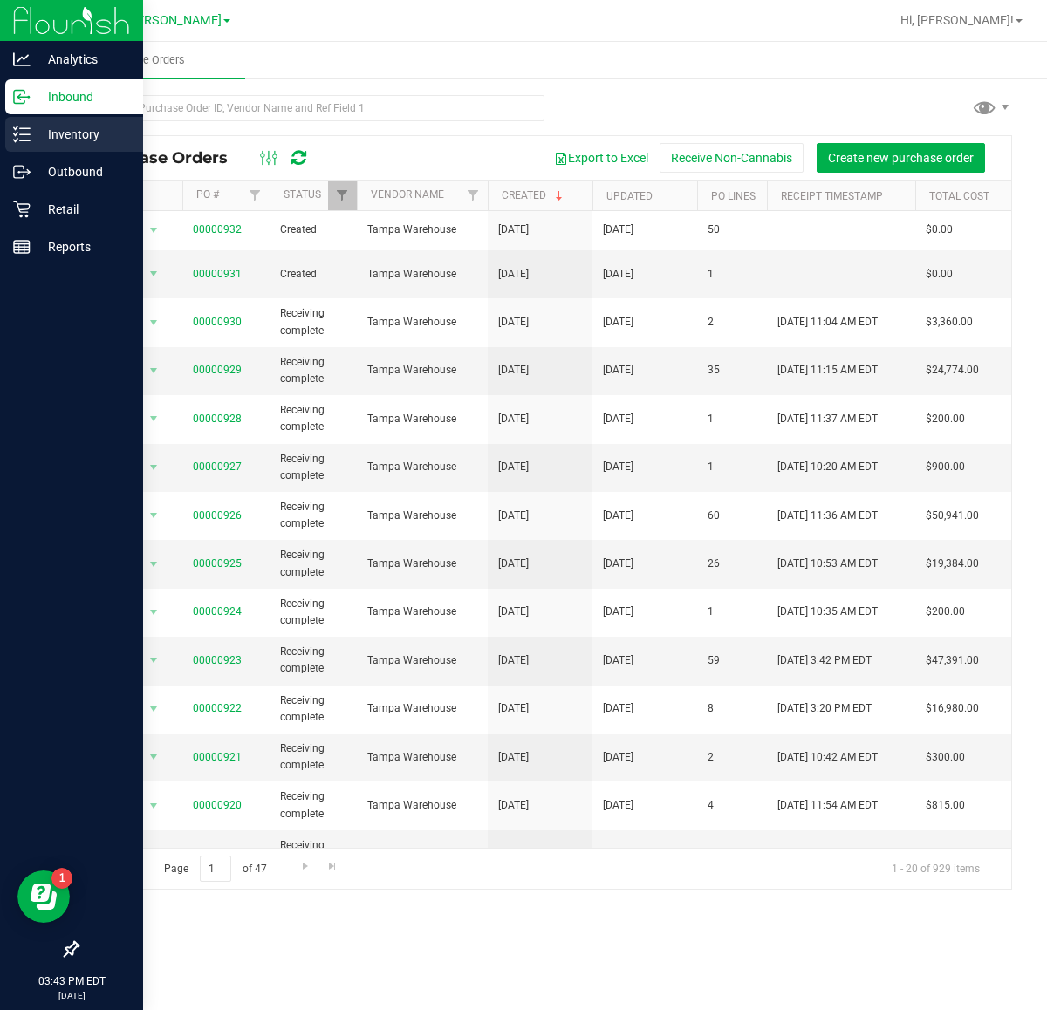
drag, startPoint x: 76, startPoint y: 137, endPoint x: 102, endPoint y: 131, distance: 26.9
click at [74, 137] on p "Inventory" at bounding box center [83, 134] width 105 height 21
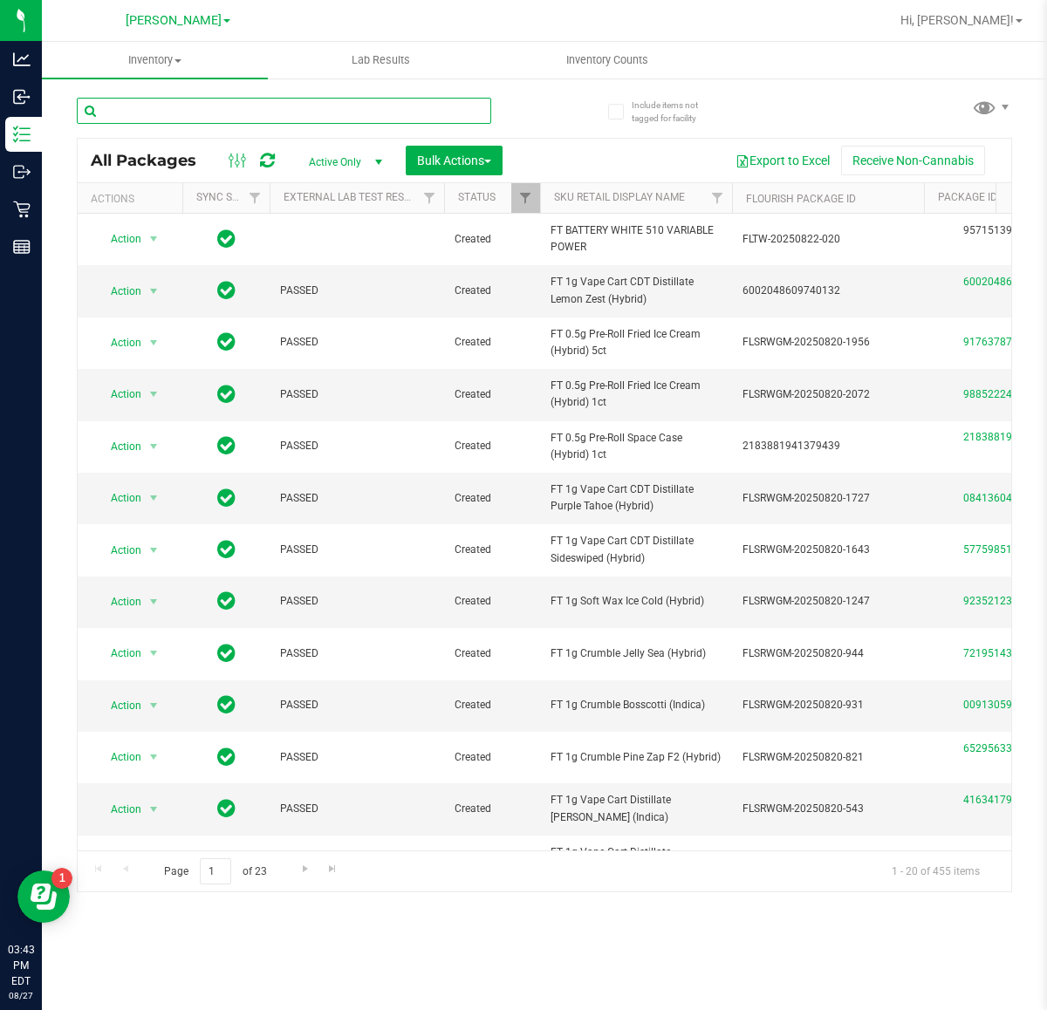
click at [166, 109] on input "text" at bounding box center [284, 111] width 414 height 26
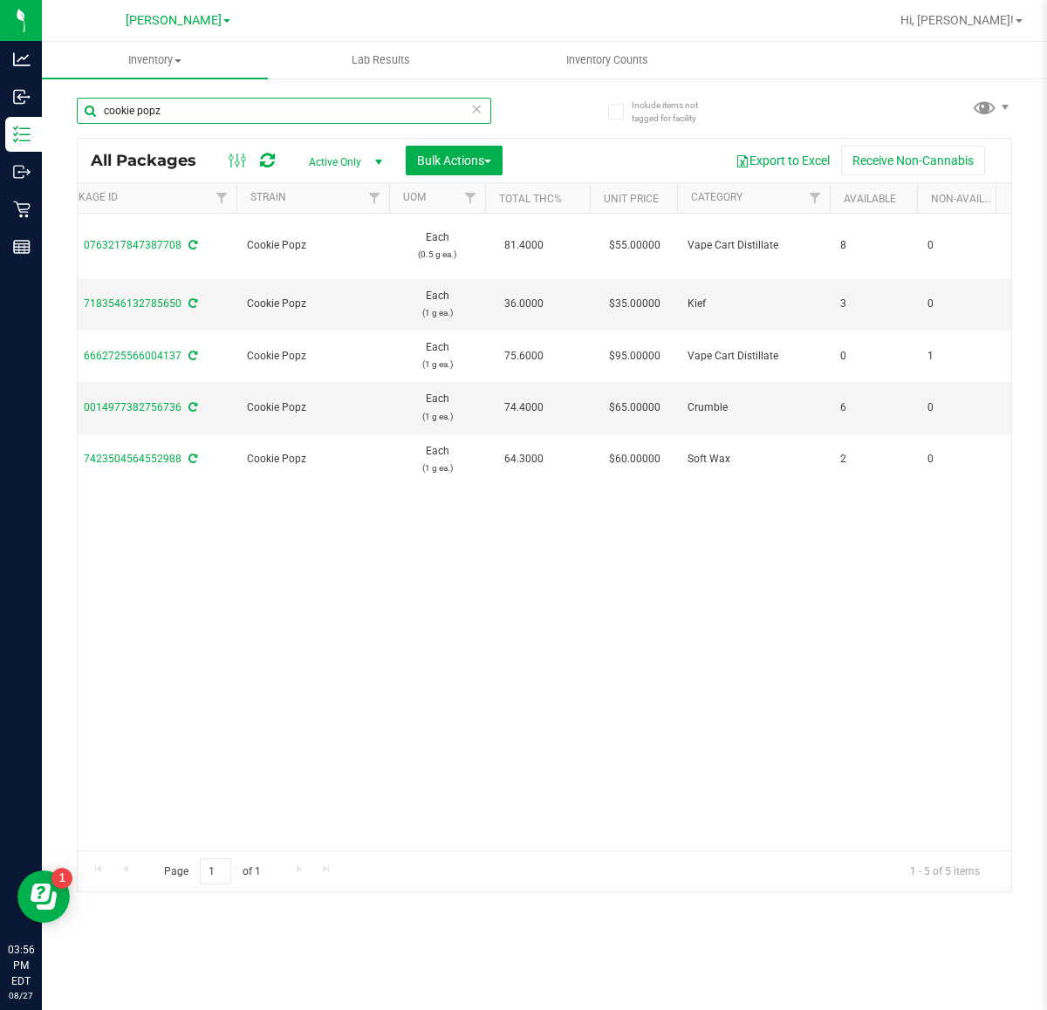
drag, startPoint x: 229, startPoint y: 112, endPoint x: -1047, endPoint y: 111, distance: 1275.2
click at [0, 111] on html "Analytics Inbound Inventory Outbound Retail Reports 03:56 PM EDT 08/27/2025 08/…" at bounding box center [523, 505] width 1047 height 1010
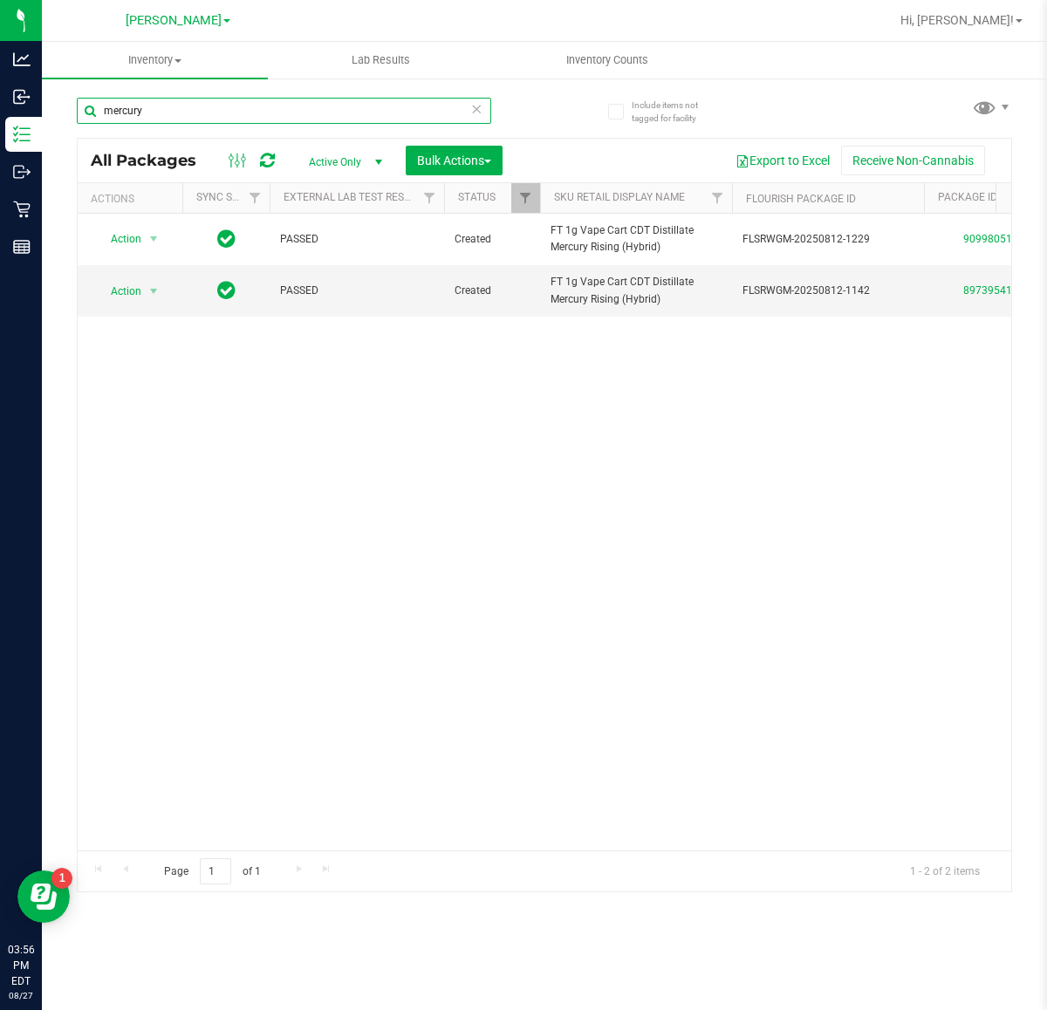
type input "mercury"
click at [55, 611] on div "Inventory All packages All inventory Waste log Create inventory Lab Results Inv…" at bounding box center [544, 526] width 1005 height 968
click at [447, 692] on div "Action Action Adjust qty Create package Edit attributes Global inventory Locate…" at bounding box center [544, 532] width 933 height 637
click at [481, 107] on icon at bounding box center [476, 108] width 12 height 21
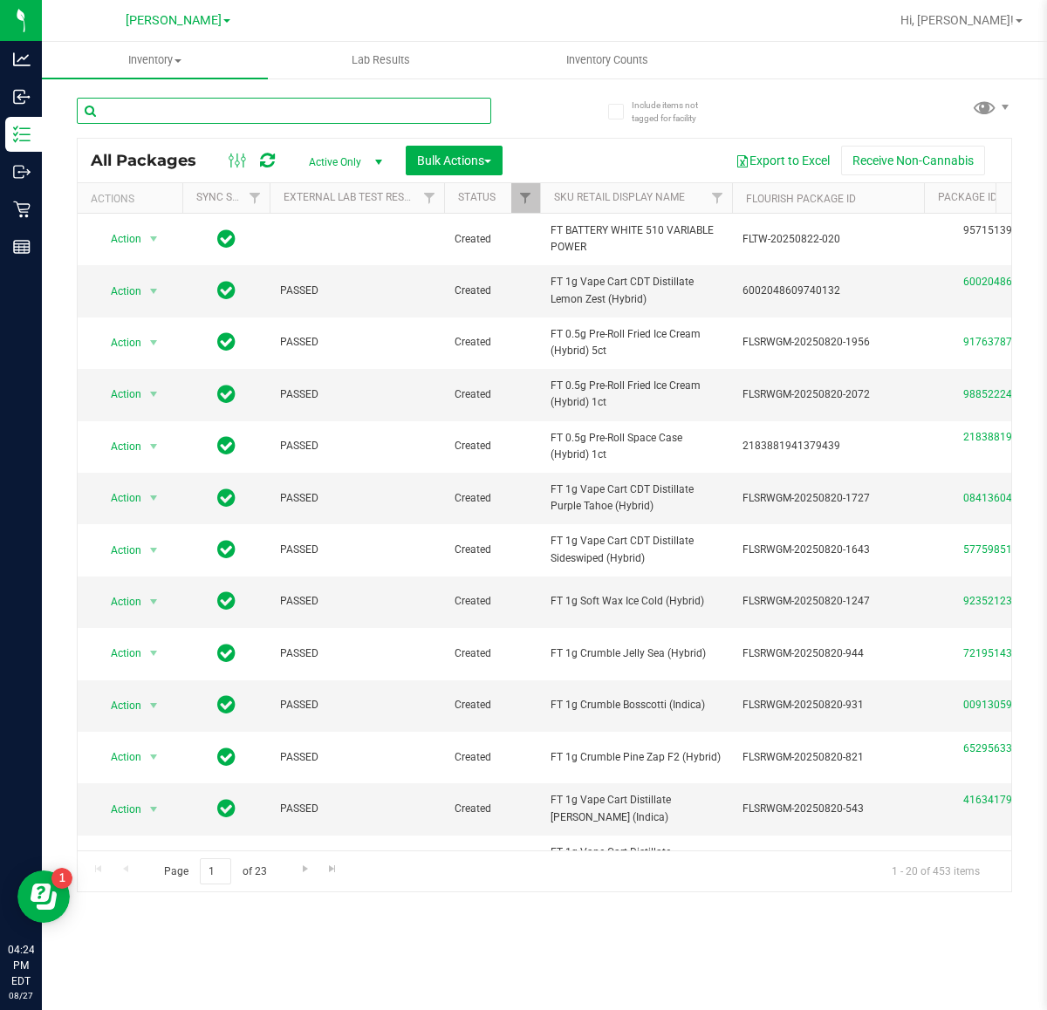
click at [240, 112] on input "text" at bounding box center [284, 111] width 414 height 26
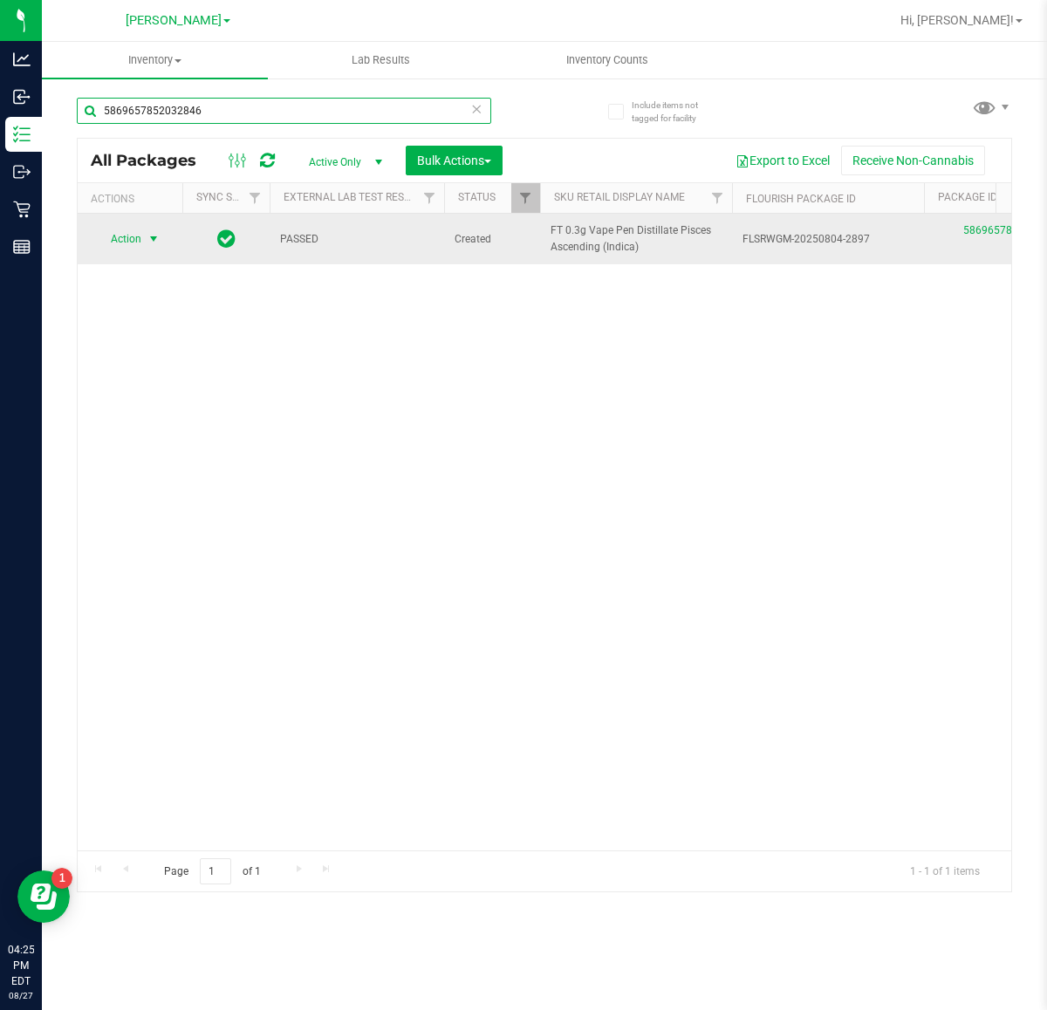
type input "5869657852032846"
click at [154, 241] on span "select" at bounding box center [154, 239] width 14 height 14
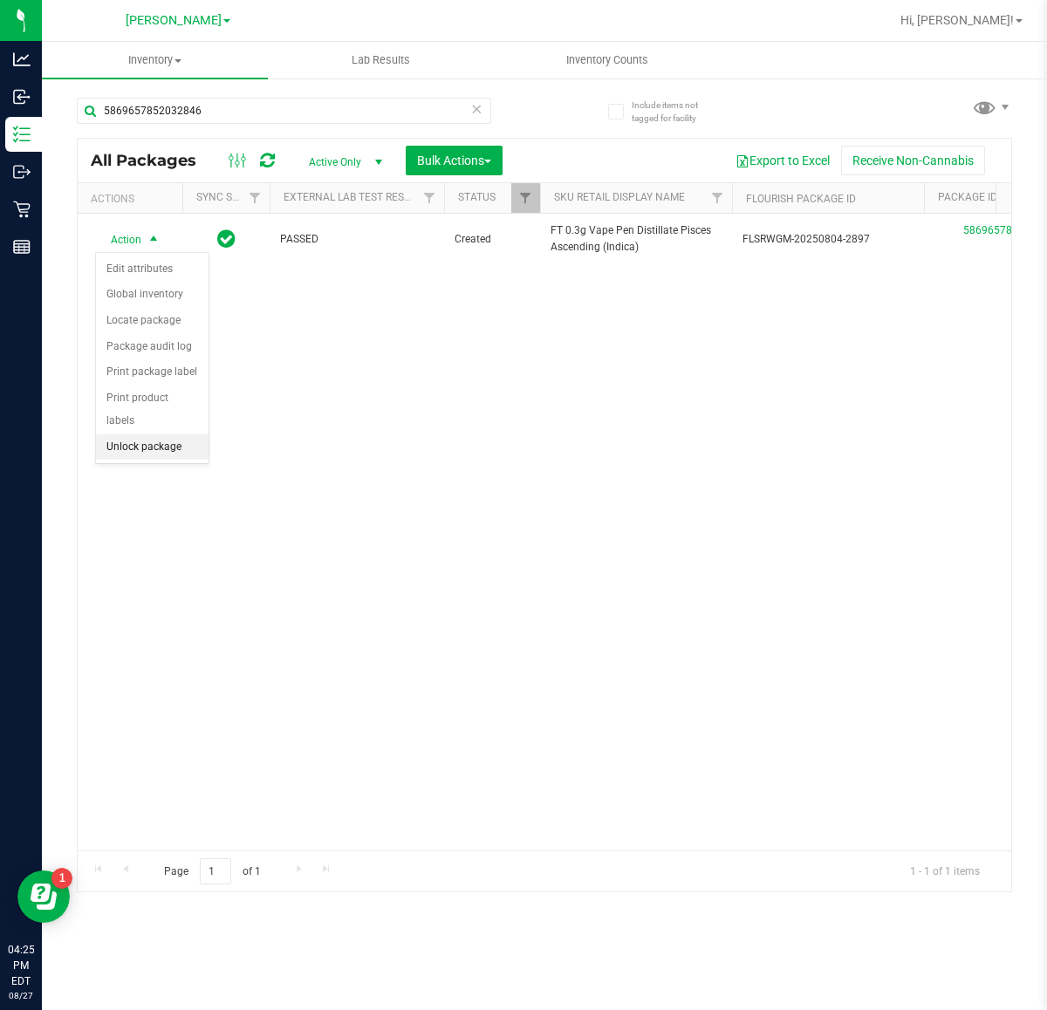
click at [161, 436] on li "Unlock package" at bounding box center [152, 447] width 113 height 26
drag, startPoint x: 519, startPoint y: 670, endPoint x: 499, endPoint y: 563, distance: 109.1
click at [515, 646] on div "Action Action Adjust qty Create package Edit attributes Global inventory Locate…" at bounding box center [544, 532] width 933 height 637
click at [476, 112] on icon at bounding box center [476, 108] width 12 height 21
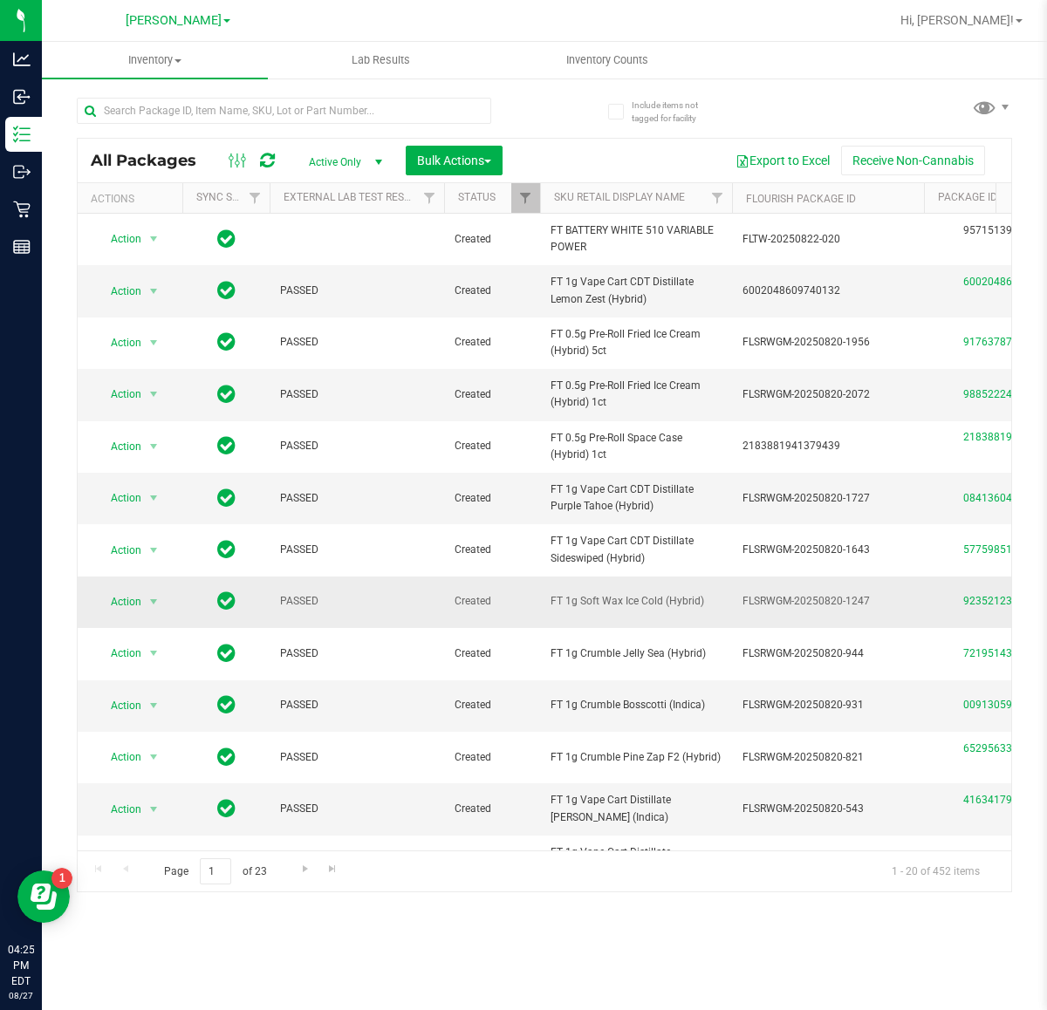
click at [385, 620] on td "PASSED" at bounding box center [357, 602] width 174 height 51
click at [211, 110] on input "text" at bounding box center [284, 111] width 414 height 26
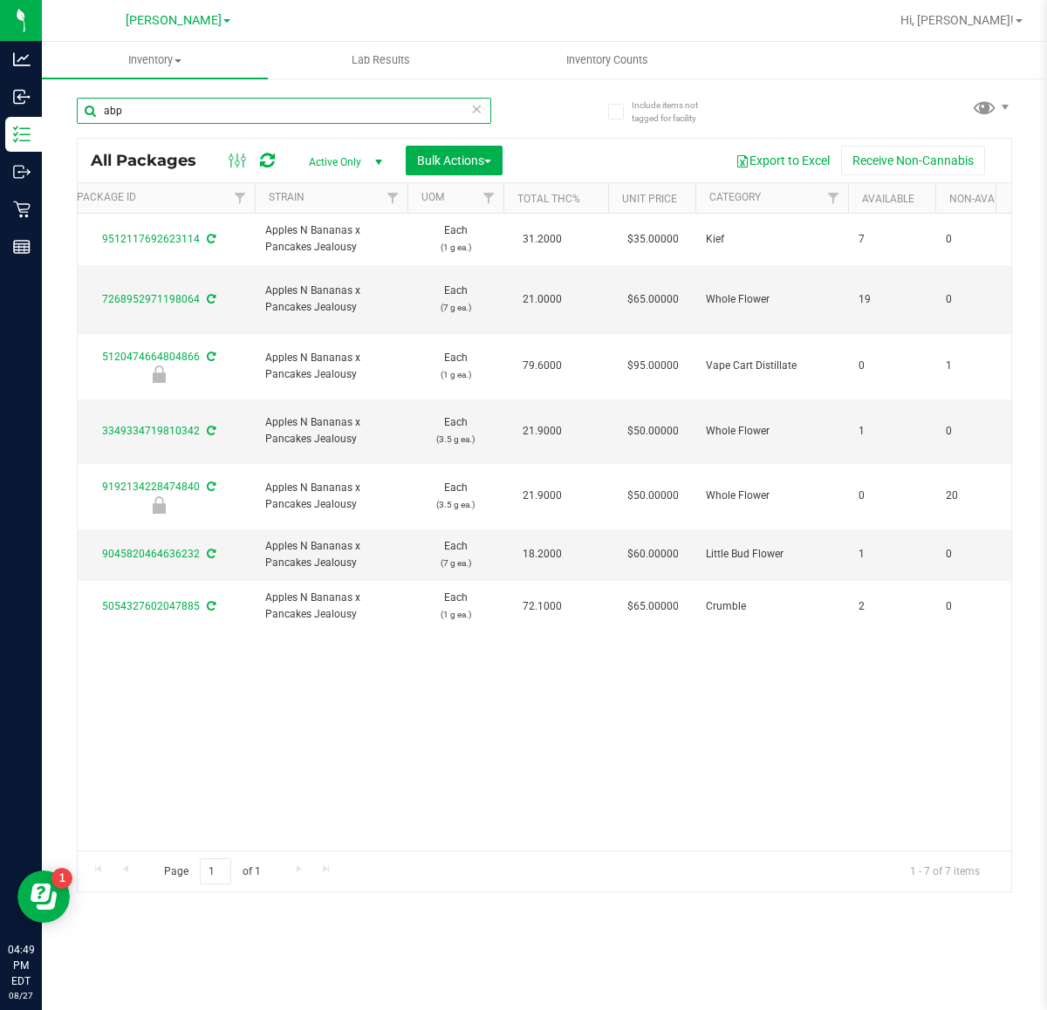
scroll to position [0, 415]
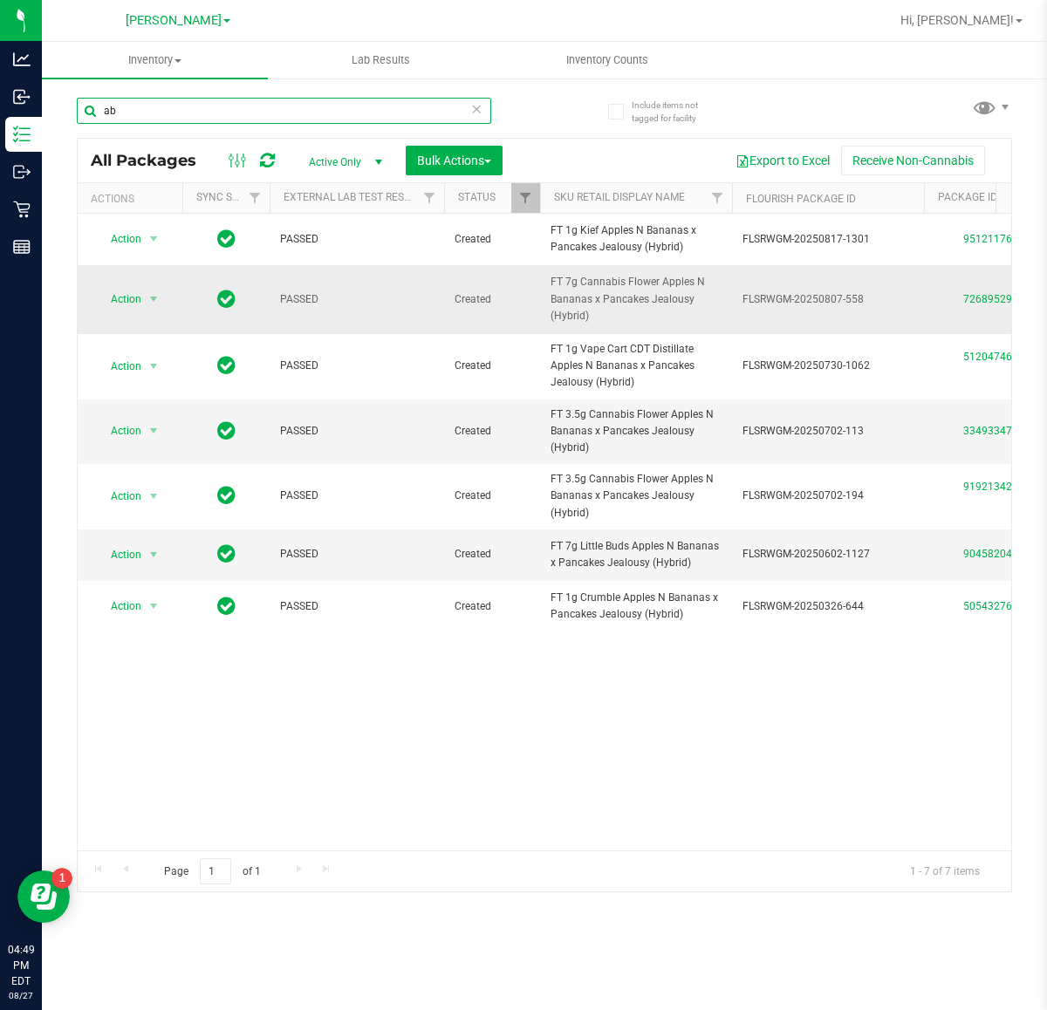
type input "a"
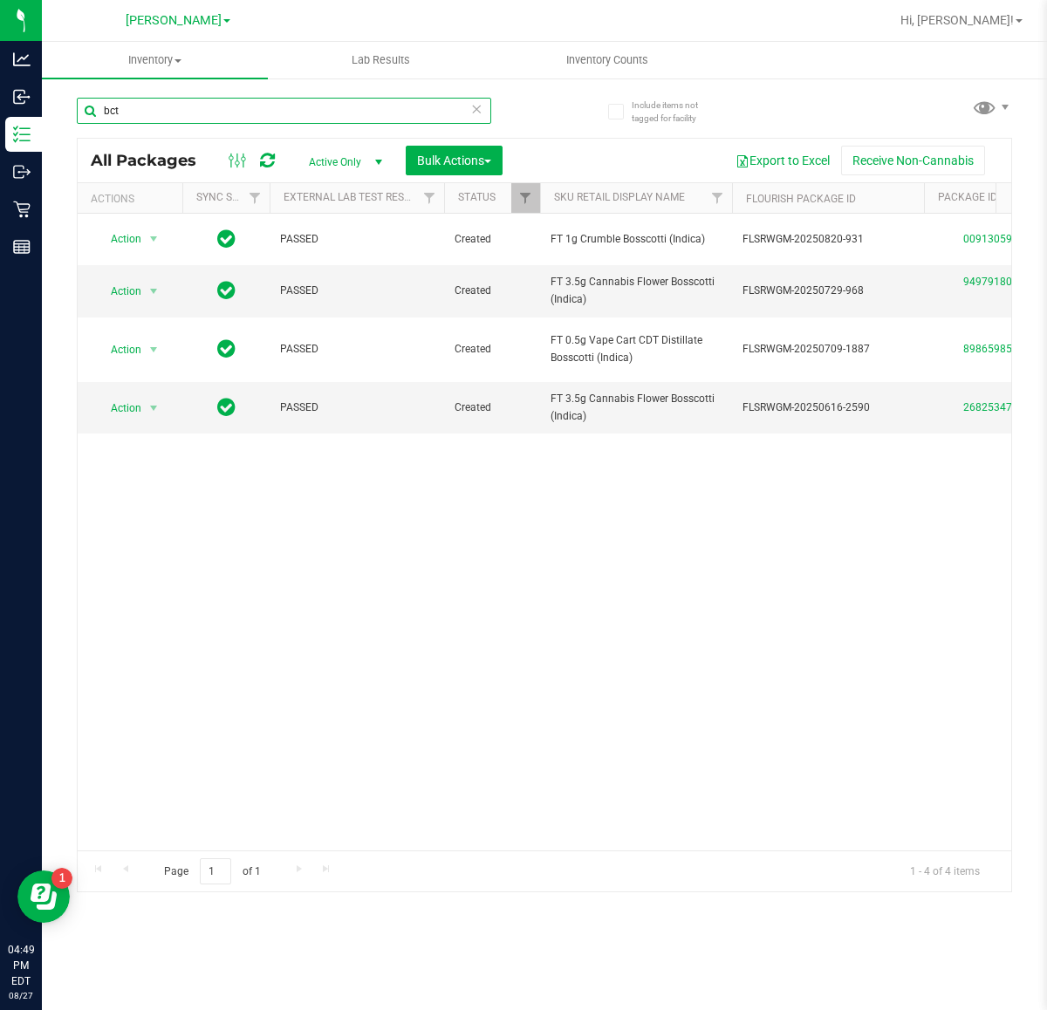
drag, startPoint x: 175, startPoint y: 116, endPoint x: -155, endPoint y: 116, distance: 330.6
click at [0, 116] on html "Analytics Inbound Inventory Outbound Retail Reports 04:49 PM EDT 08/27/2025 08/…" at bounding box center [523, 505] width 1047 height 1010
click at [206, 123] on input "bct" at bounding box center [284, 111] width 414 height 26
click at [203, 113] on input "bct" at bounding box center [284, 111] width 414 height 26
type input "b"
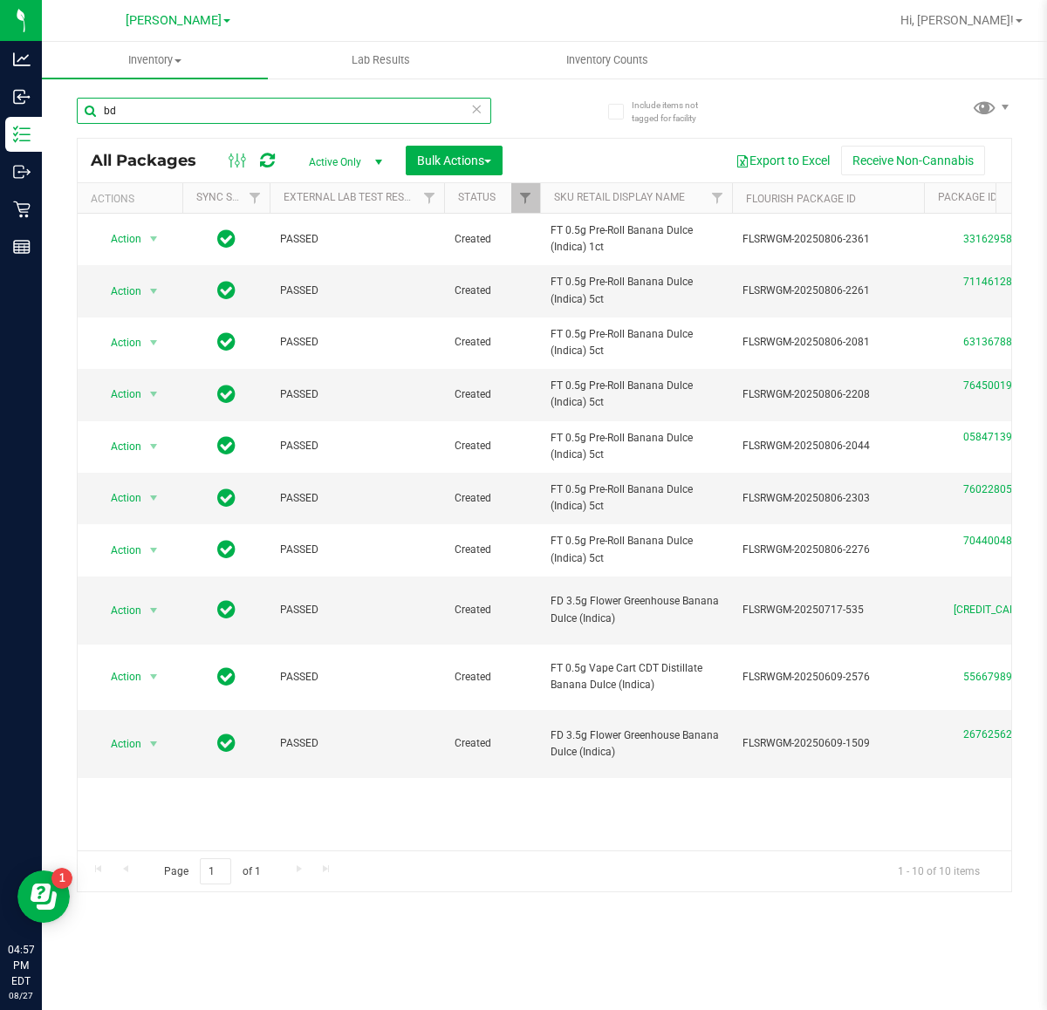
type input "b"
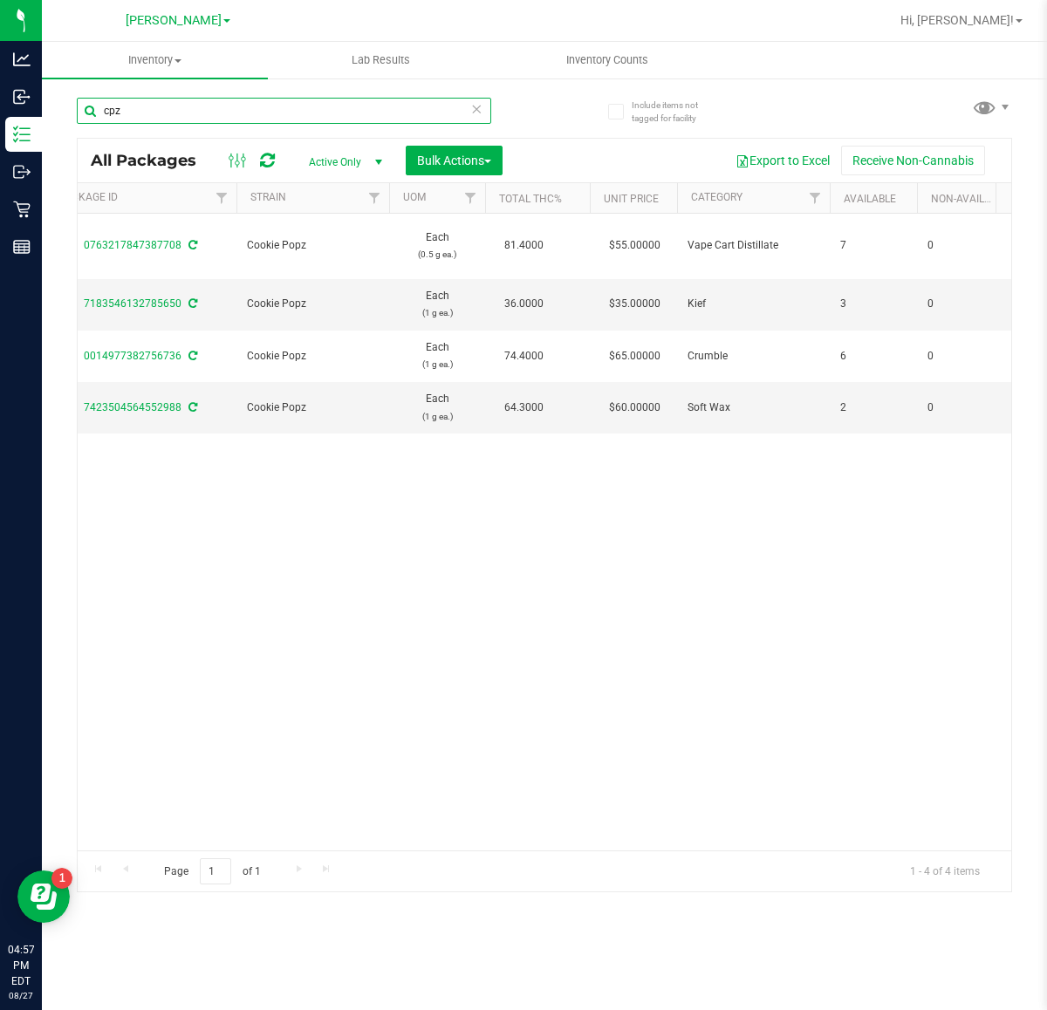
scroll to position [0, 949]
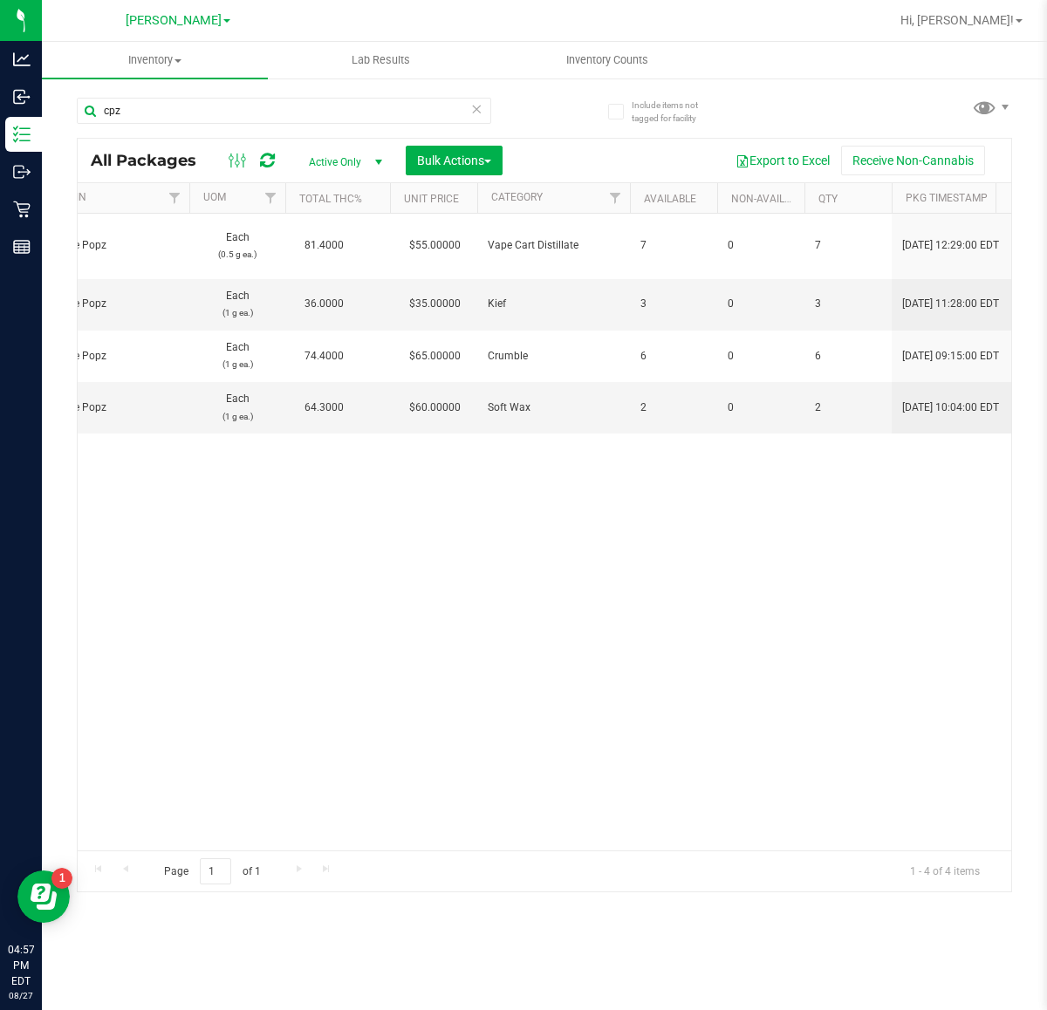
drag, startPoint x: 529, startPoint y: 720, endPoint x: 506, endPoint y: 724, distance: 22.9
click at [523, 720] on div "Action Action Adjust qty Create package Edit attributes Global inventory Locate…" at bounding box center [544, 532] width 933 height 637
click at [425, 756] on div "Action Action Adjust qty Create package Edit attributes Global inventory Locate…" at bounding box center [544, 532] width 933 height 637
click at [181, 114] on input "cpz" at bounding box center [284, 111] width 414 height 26
type input "c"
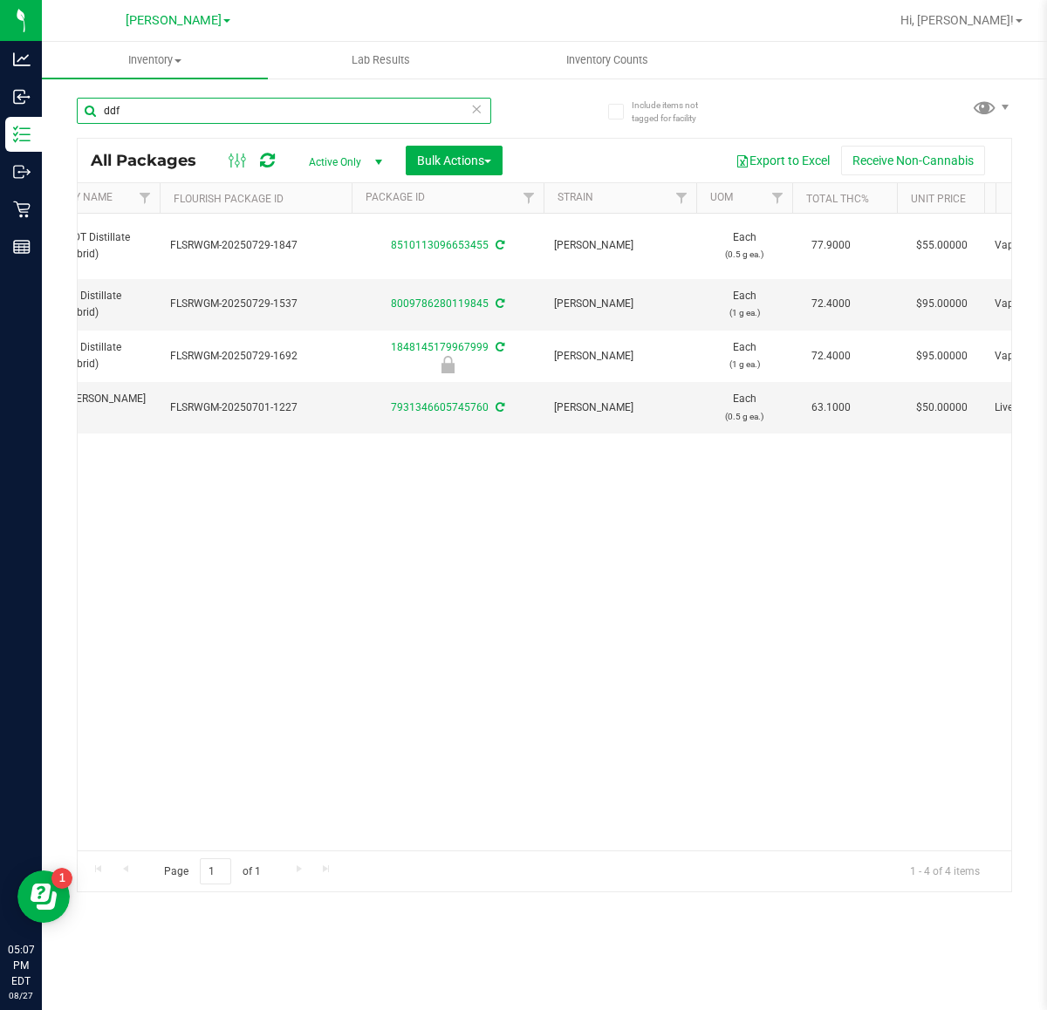
scroll to position [0, 715]
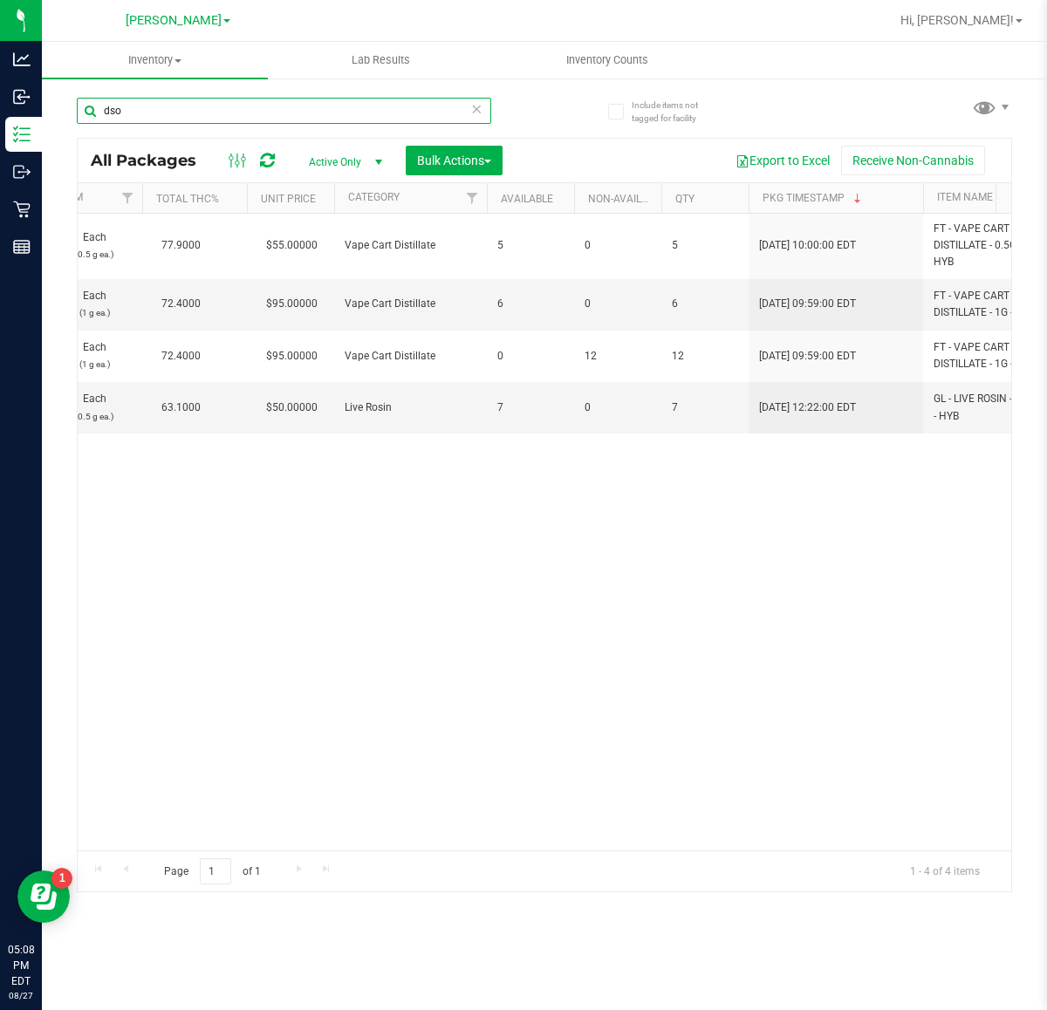
type input "dso"
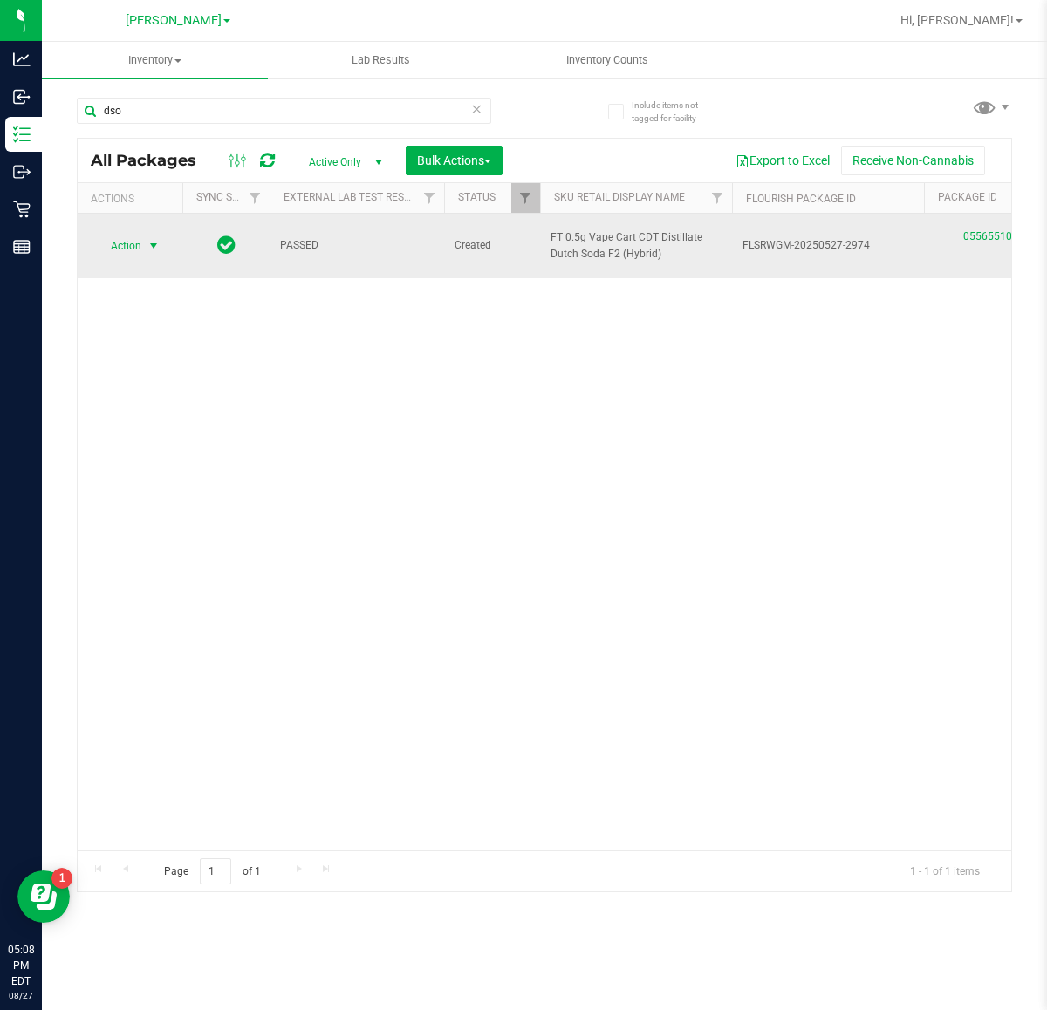
click at [155, 249] on span "select" at bounding box center [154, 246] width 14 height 14
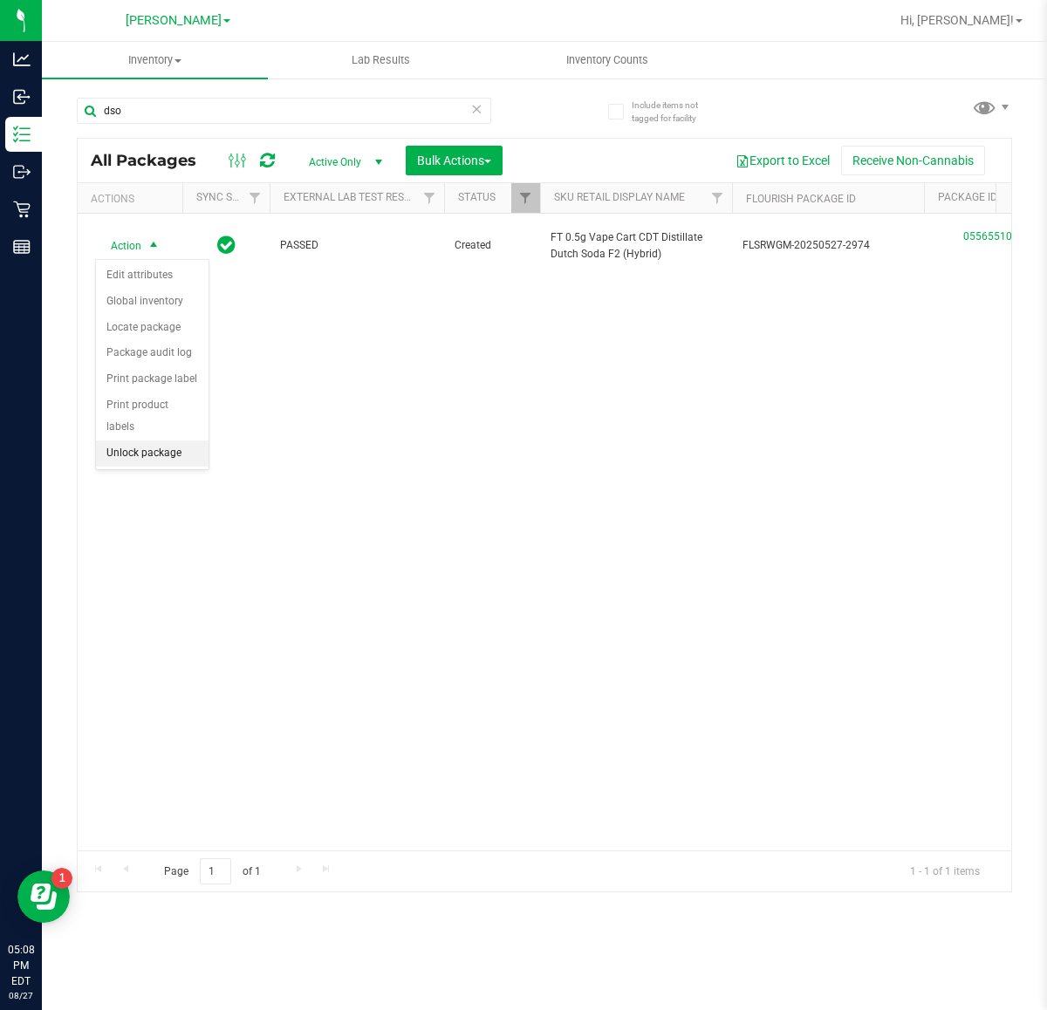
click at [149, 442] on li "Unlock package" at bounding box center [152, 453] width 113 height 26
click at [262, 373] on div "Action Action Adjust qty Create package Edit attributes Global inventory Locate…" at bounding box center [544, 532] width 933 height 637
click at [480, 543] on div "Action Action Adjust qty Create package Edit attributes Global inventory Locate…" at bounding box center [544, 532] width 933 height 637
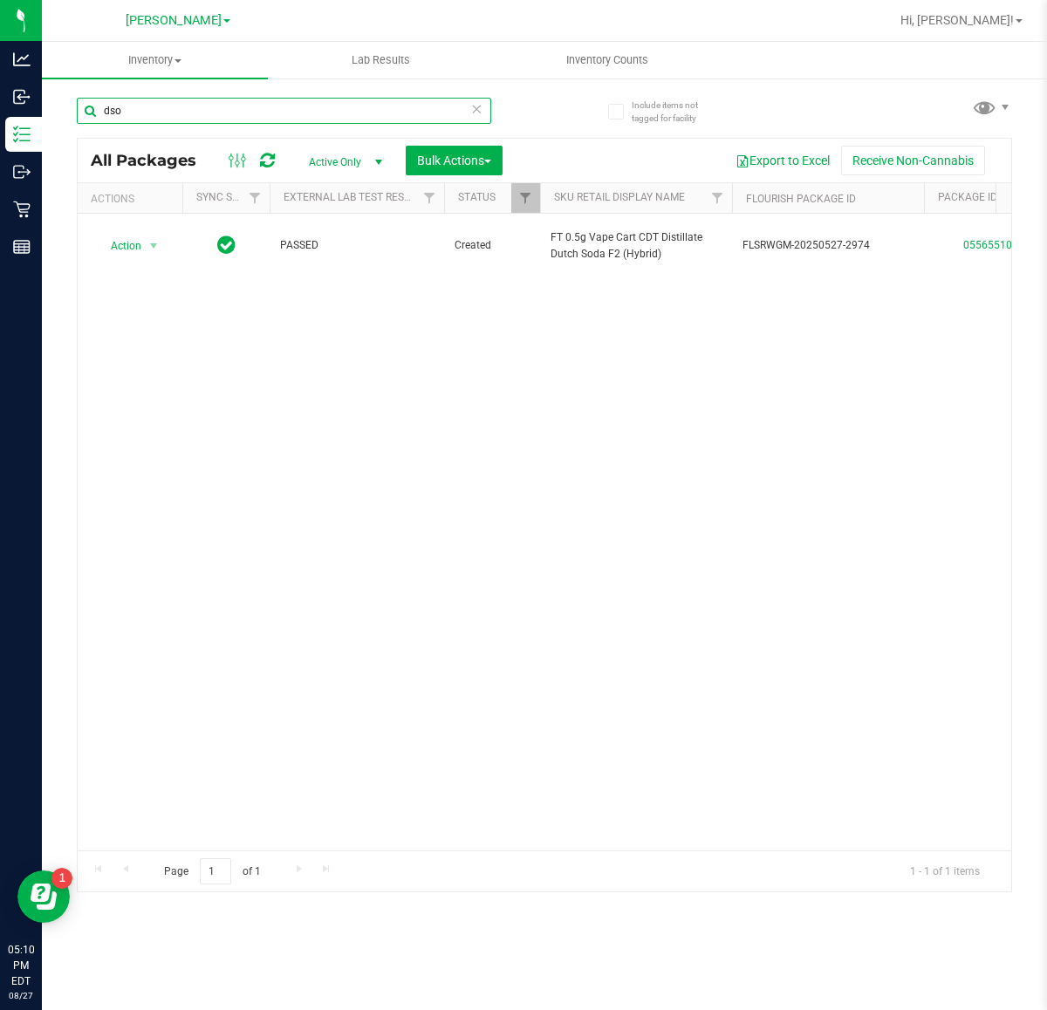
click at [211, 112] on input "dso" at bounding box center [284, 111] width 414 height 26
type input "d"
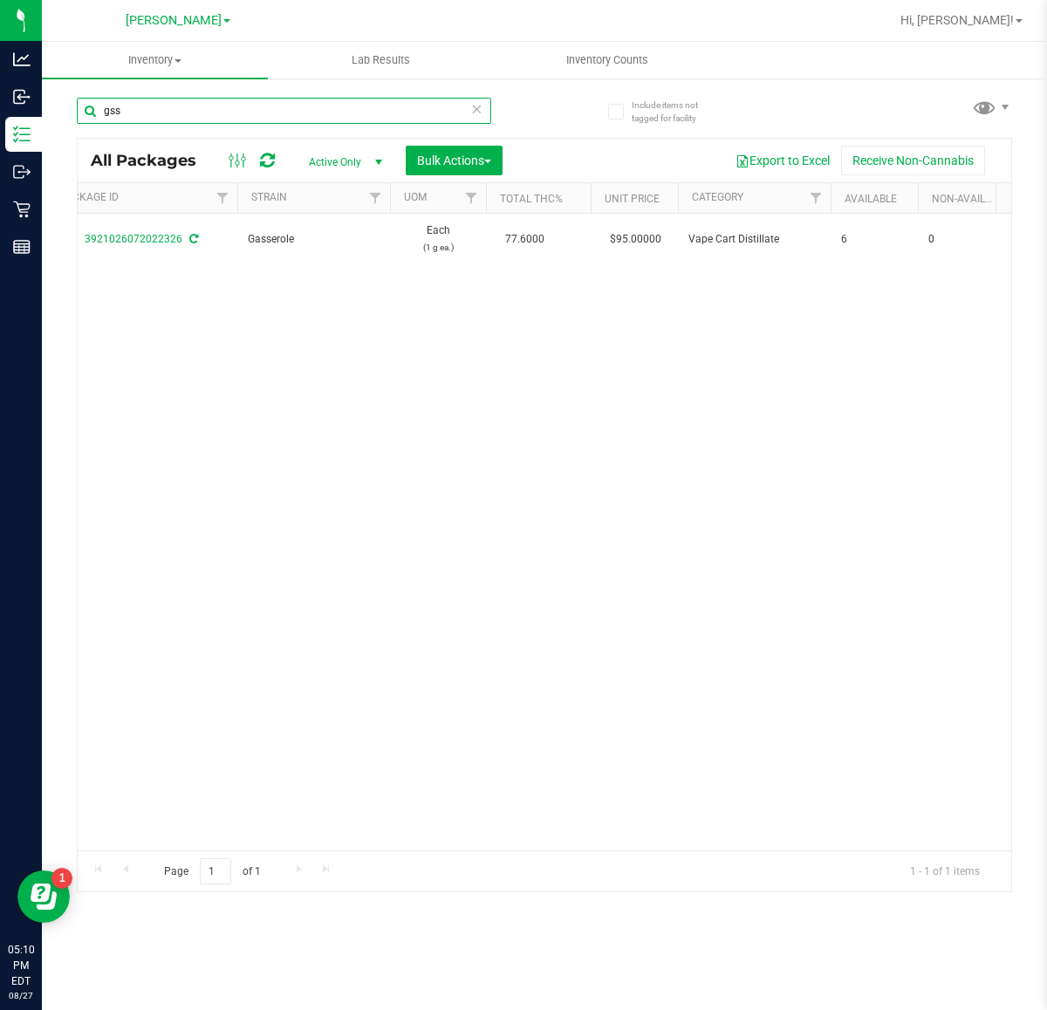
scroll to position [0, 881]
type input "g"
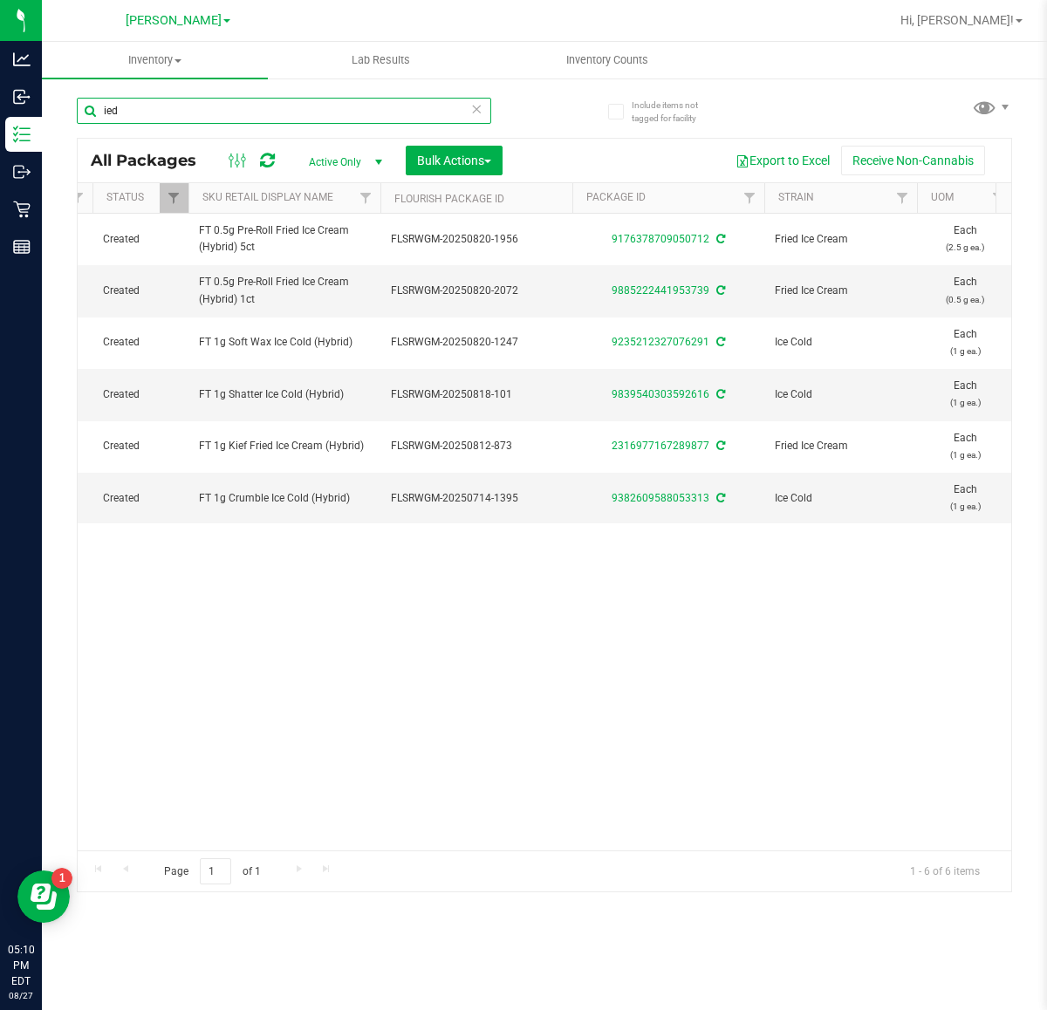
scroll to position [0, 262]
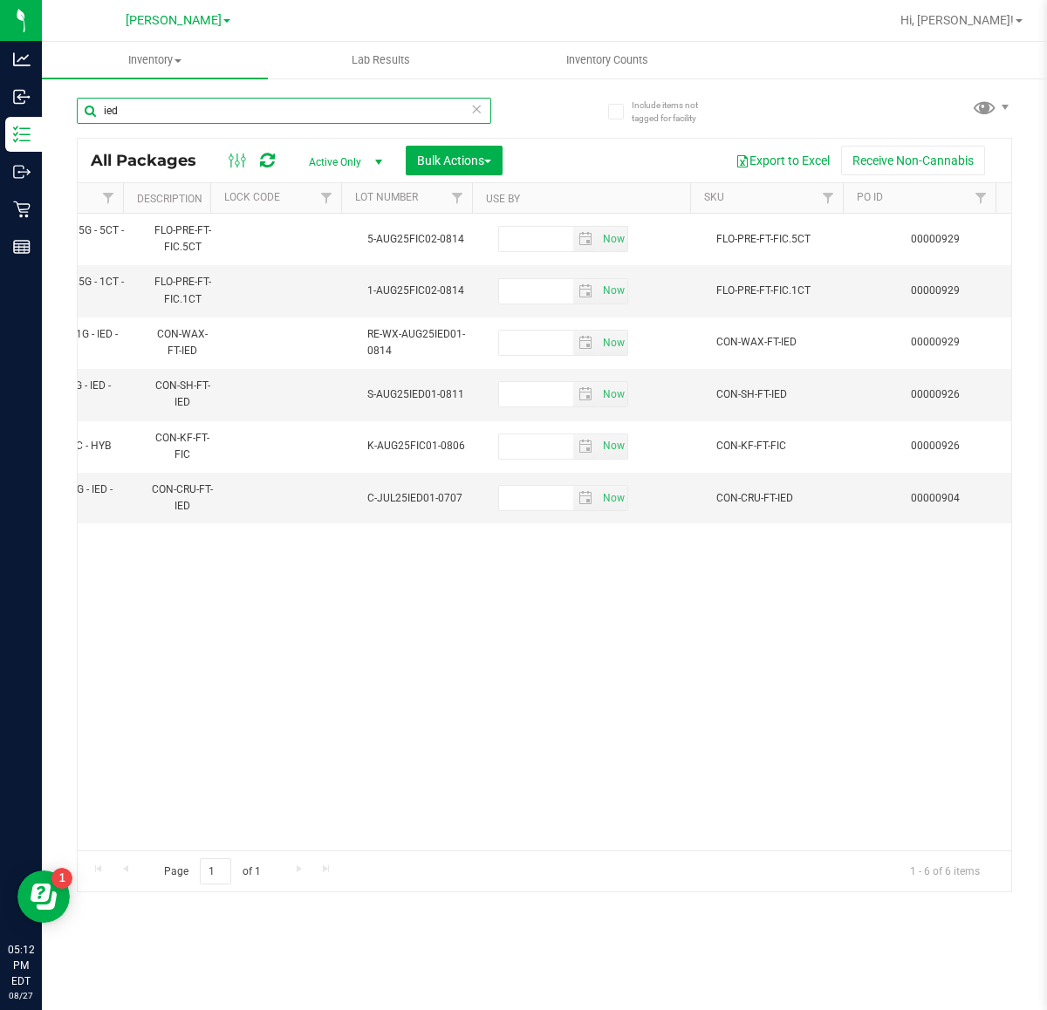
drag, startPoint x: 201, startPoint y: 106, endPoint x: -283, endPoint y: 106, distance: 484.1
click at [0, 106] on html "Analytics Inbound Inventory Outbound Retail Reports 05:12 PM EDT 08/27/2025 08/…" at bounding box center [523, 505] width 1047 height 1010
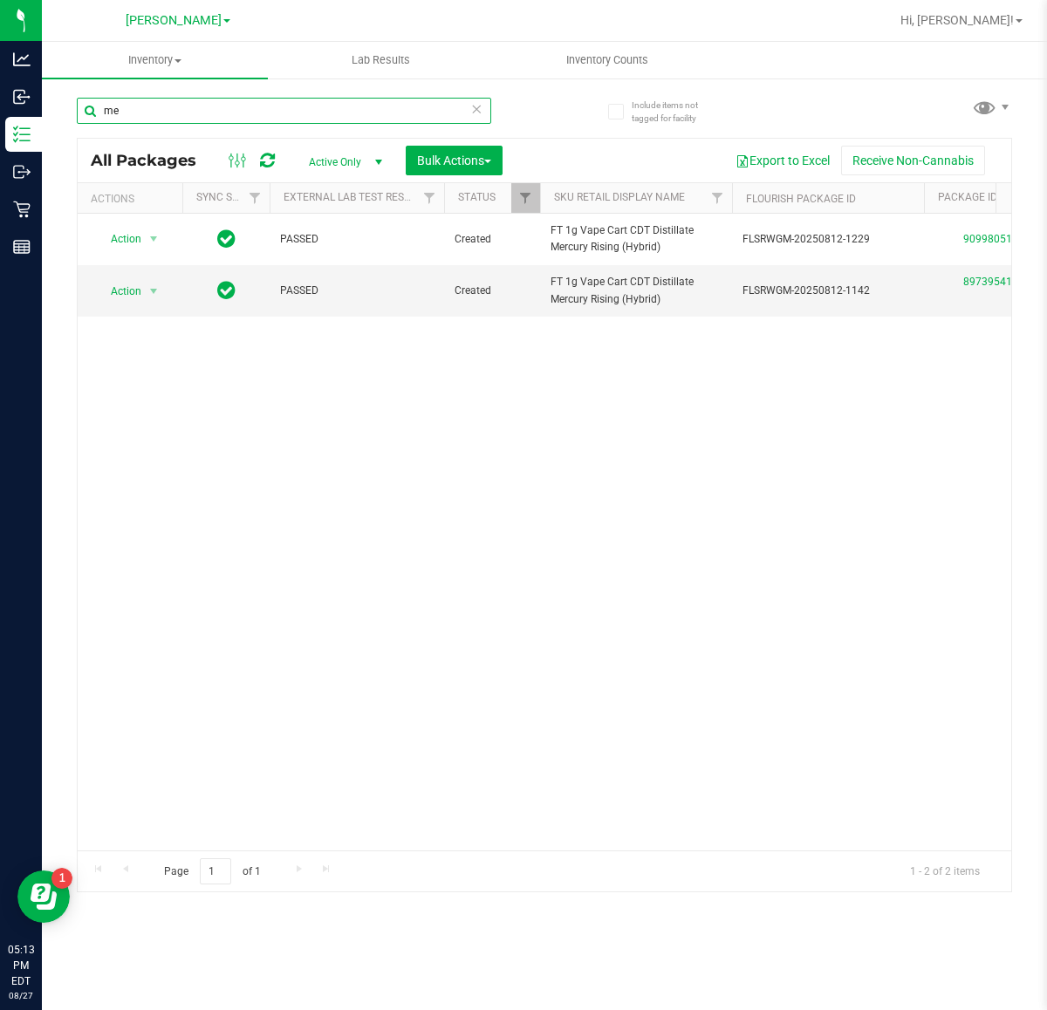
type input "m"
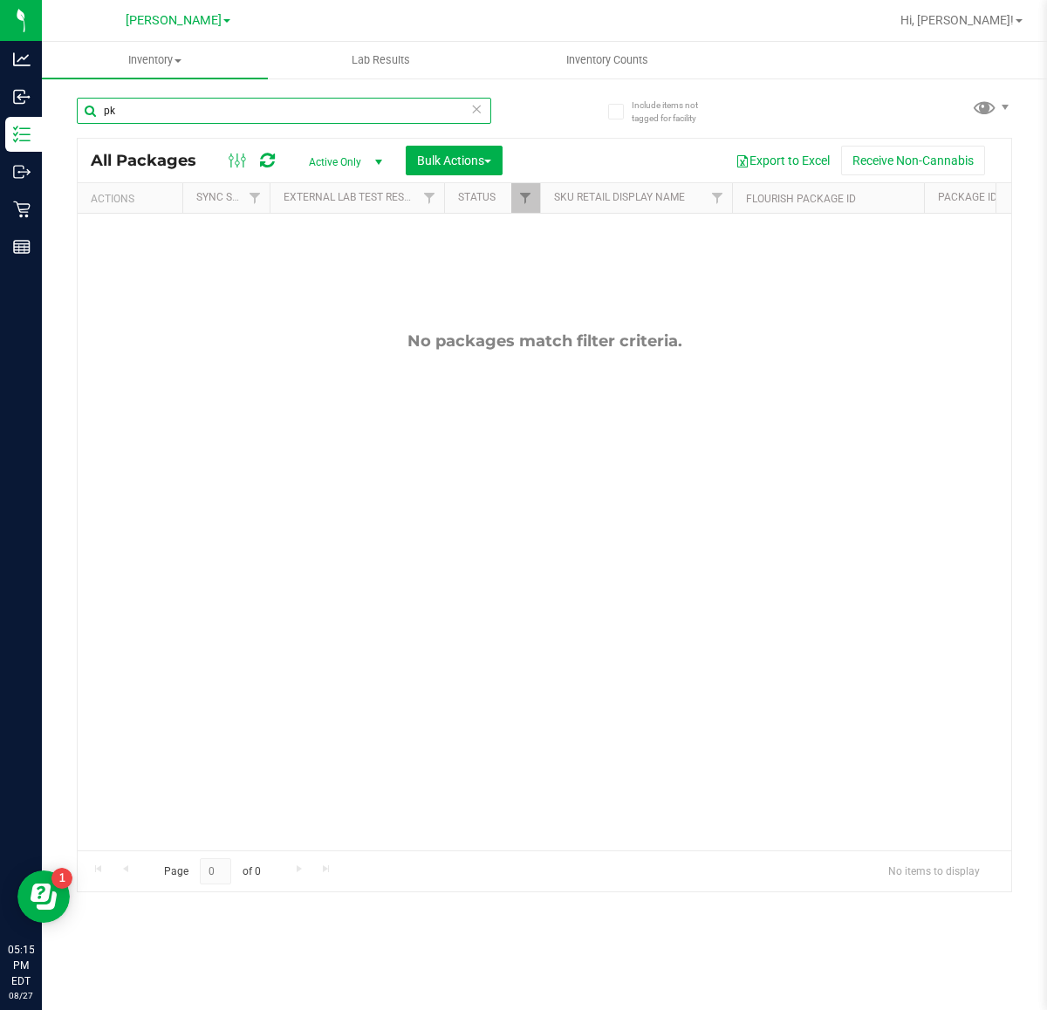
type input "p"
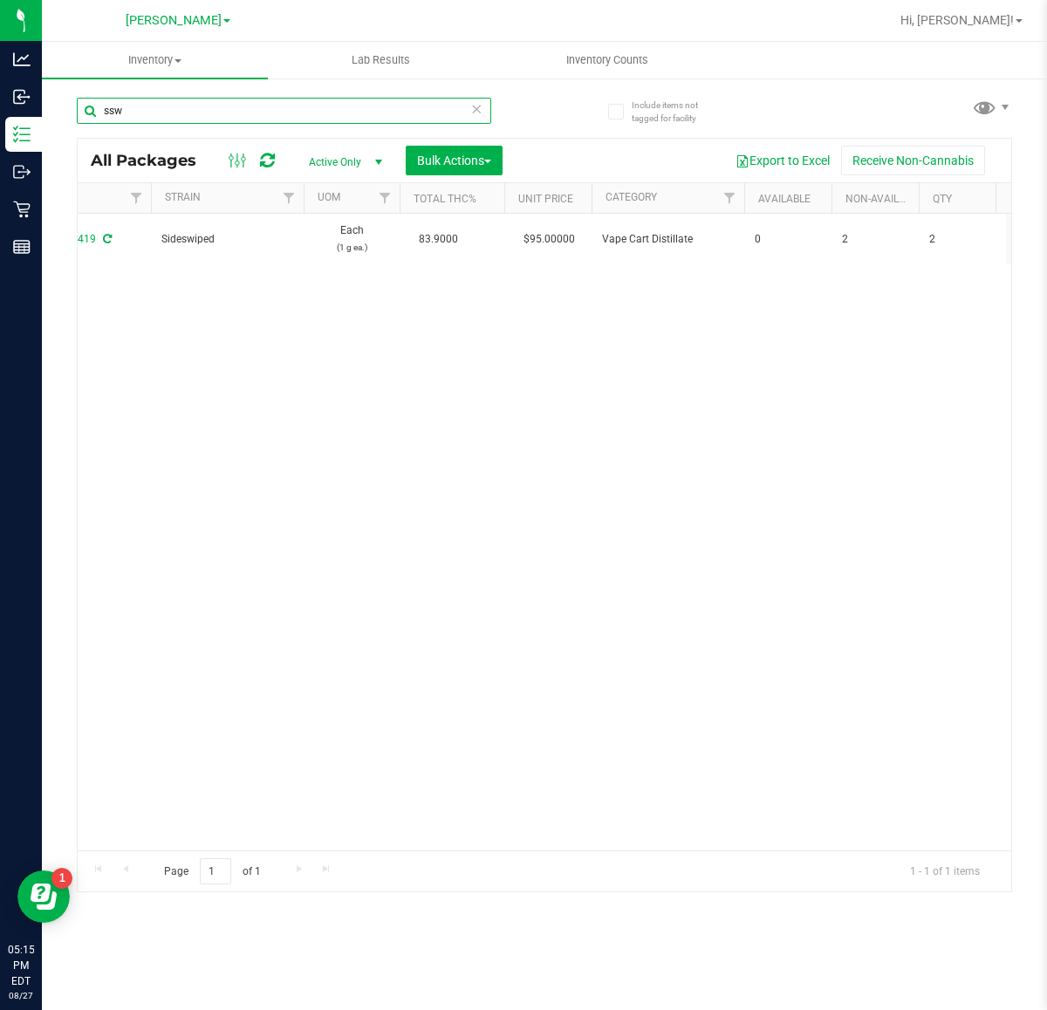
scroll to position [0, 1034]
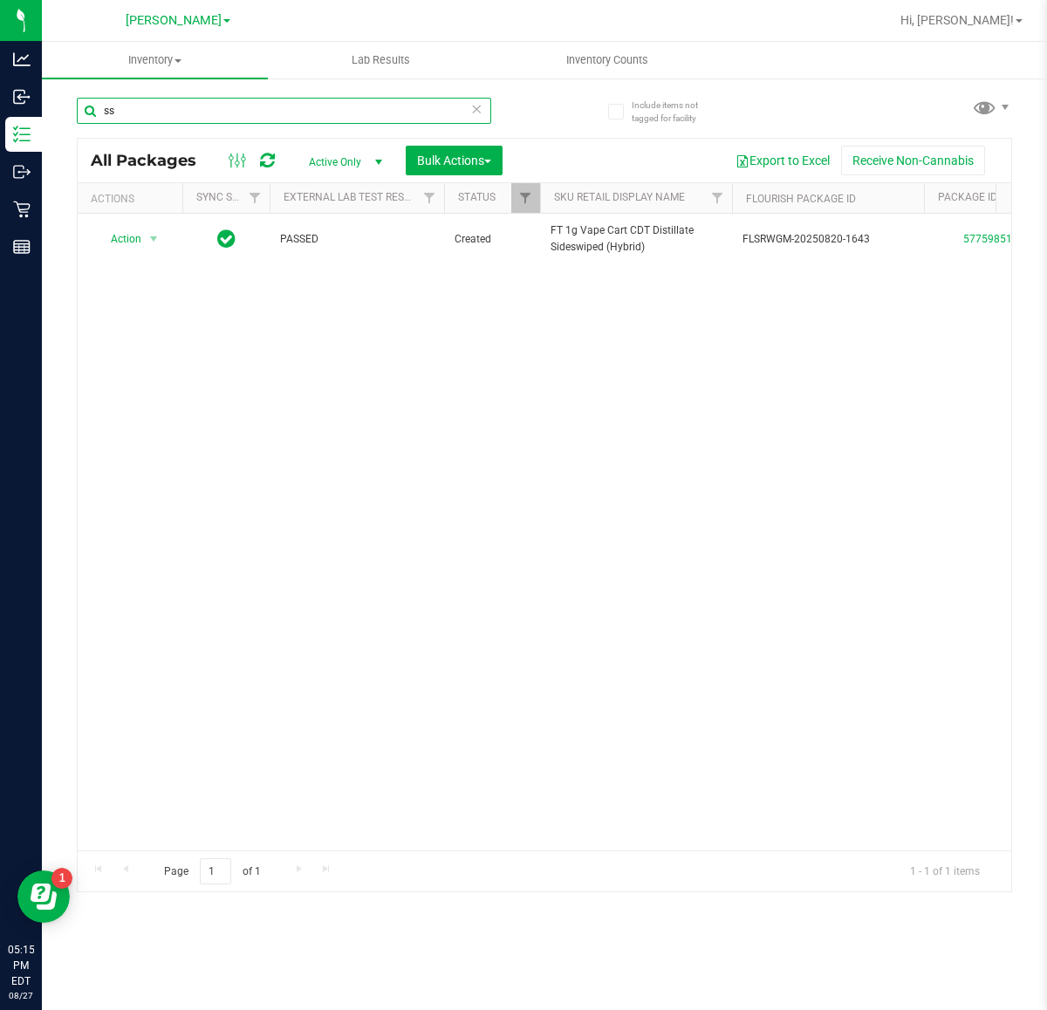
type input "s"
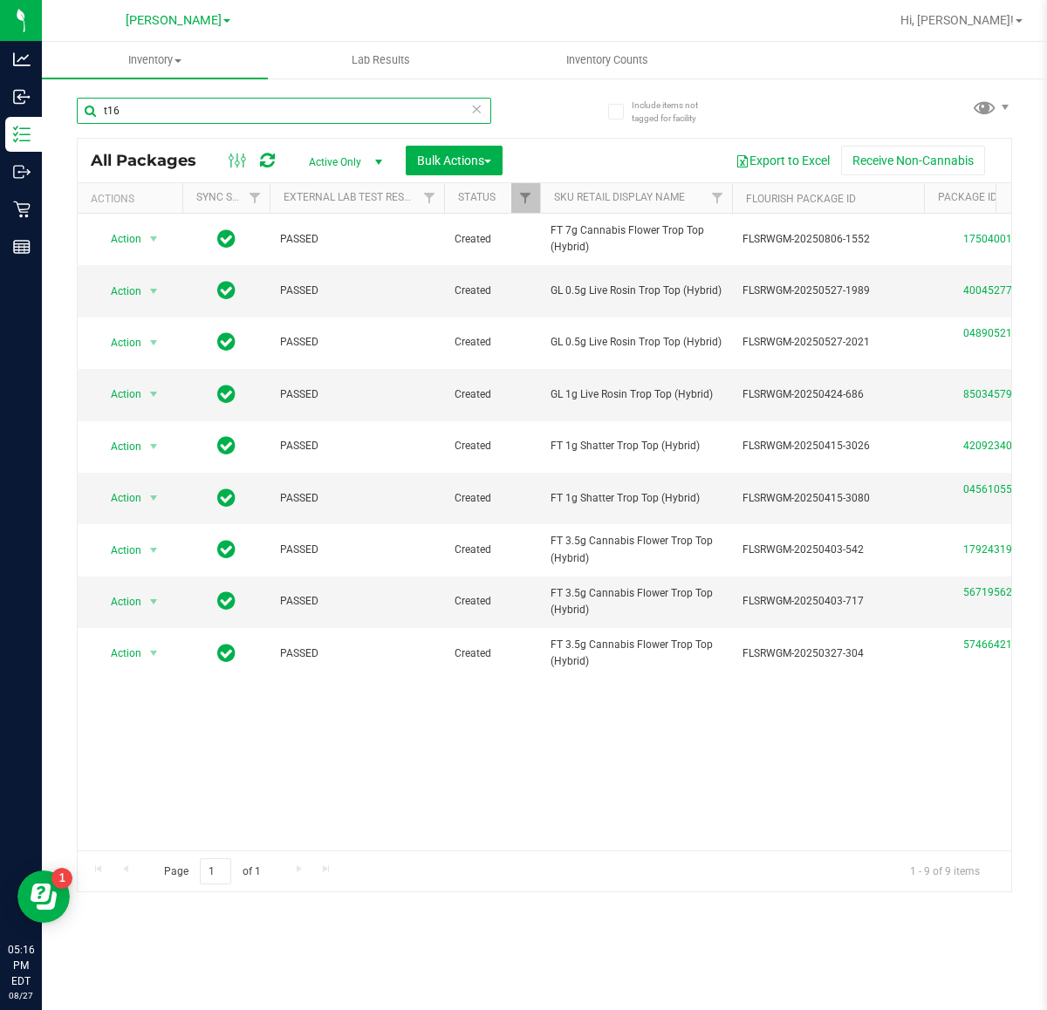
drag, startPoint x: 215, startPoint y: 100, endPoint x: -721, endPoint y: 222, distance: 944.7
click at [0, 222] on html "Analytics Inbound Inventory Outbound Retail Reports 05:16 PM EDT 08/27/2025 08/…" at bounding box center [523, 505] width 1047 height 1010
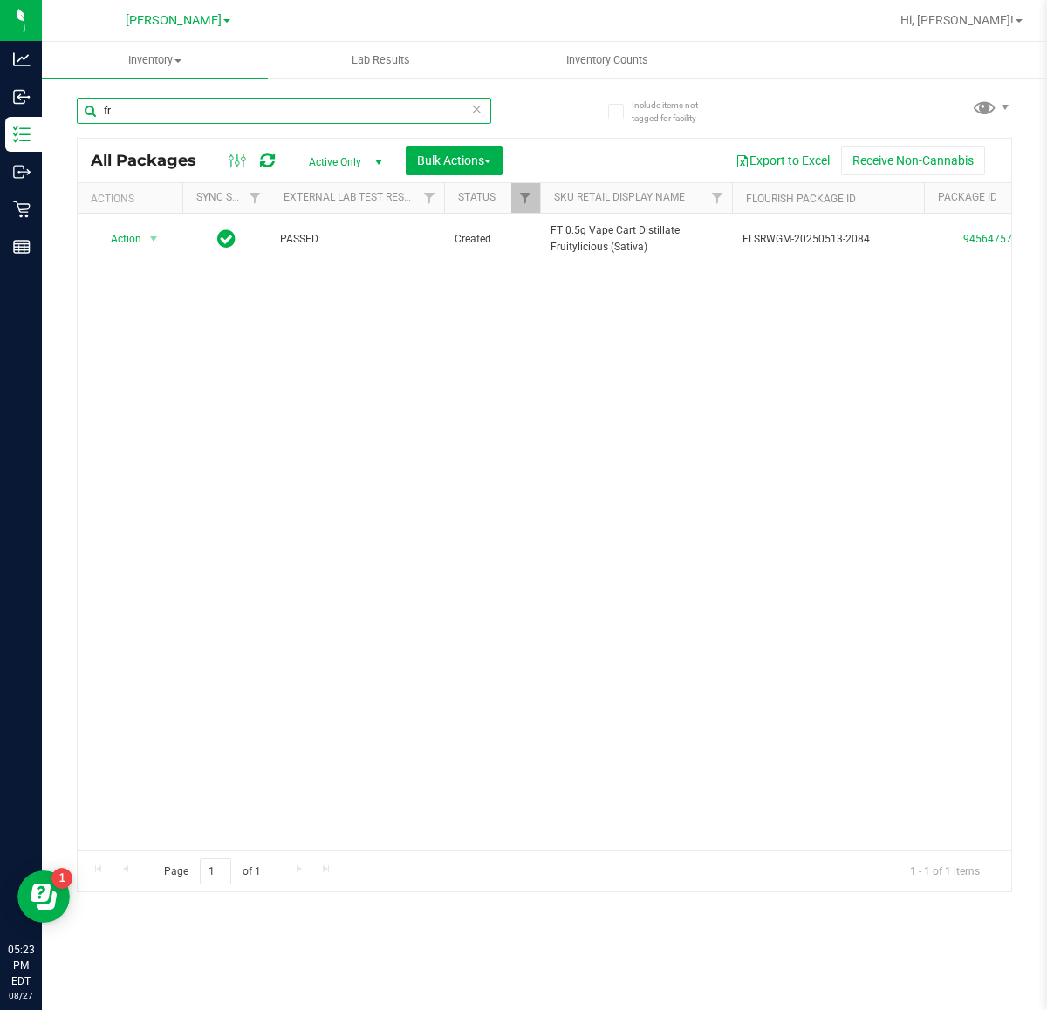
type input "f"
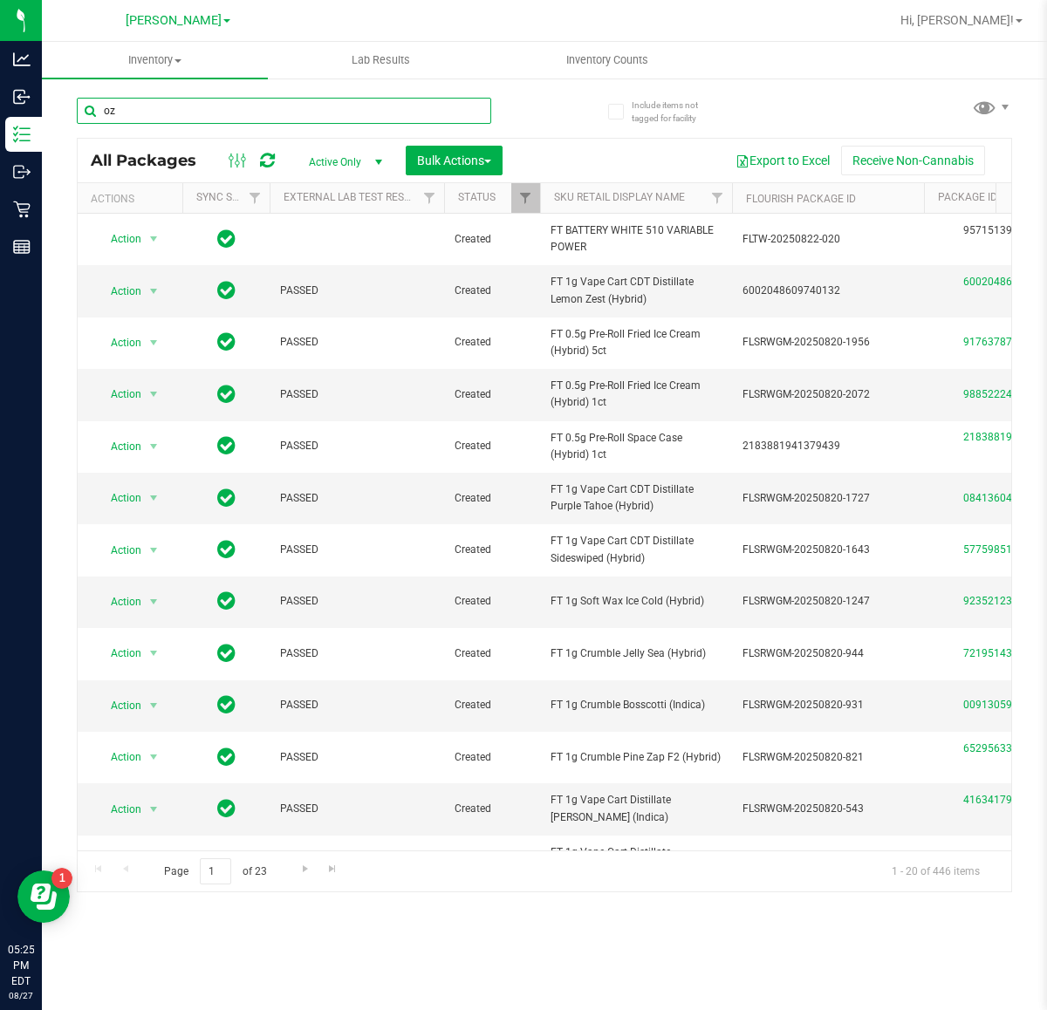
type input "oze"
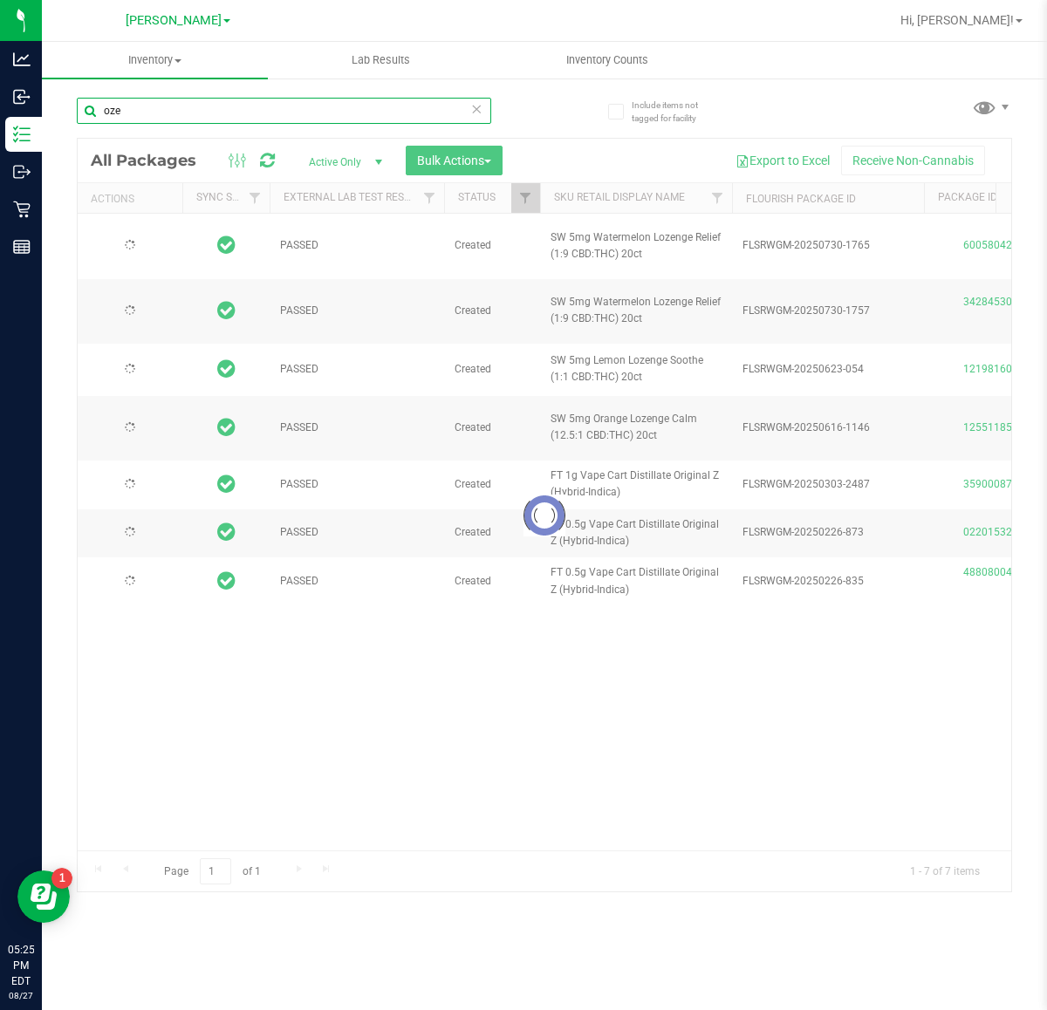
type input "2026-01-24"
type input "2025-12-14"
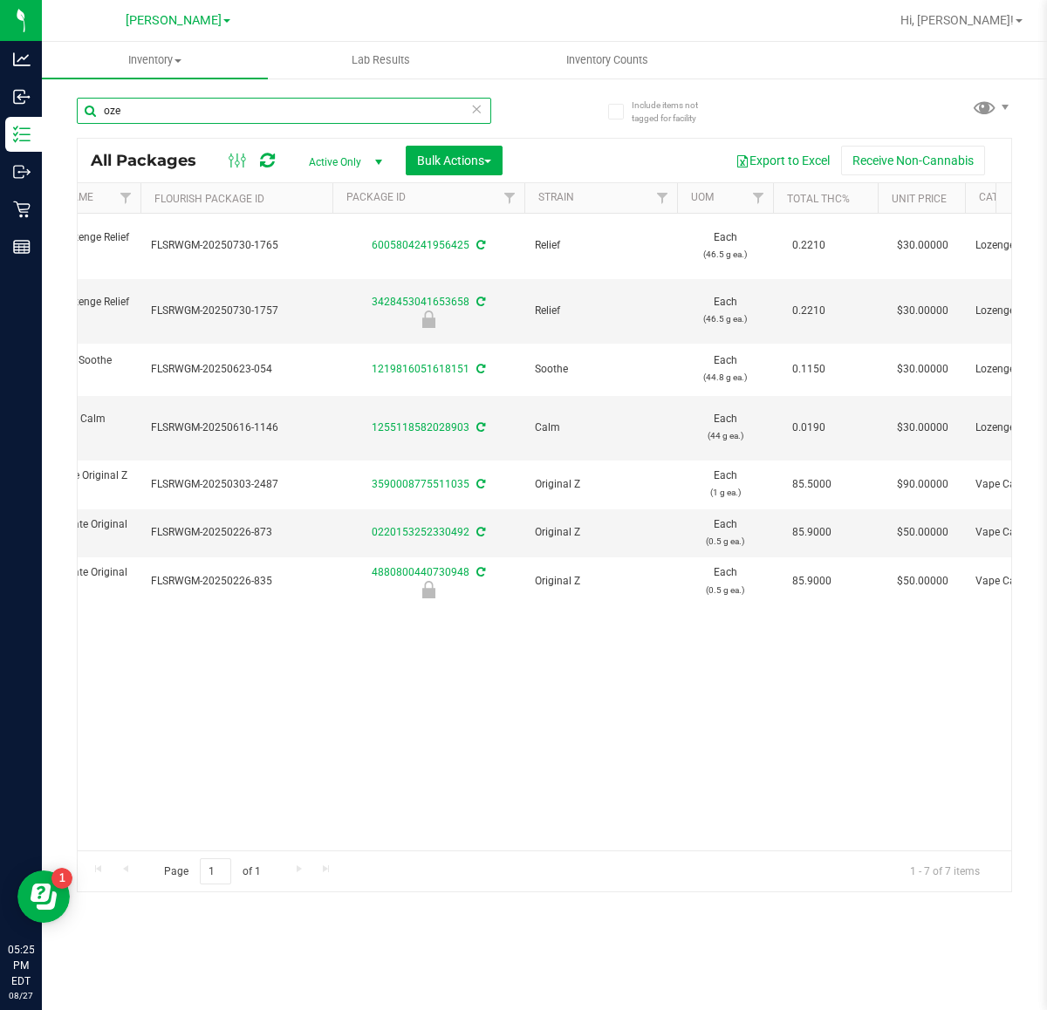
scroll to position [0, 630]
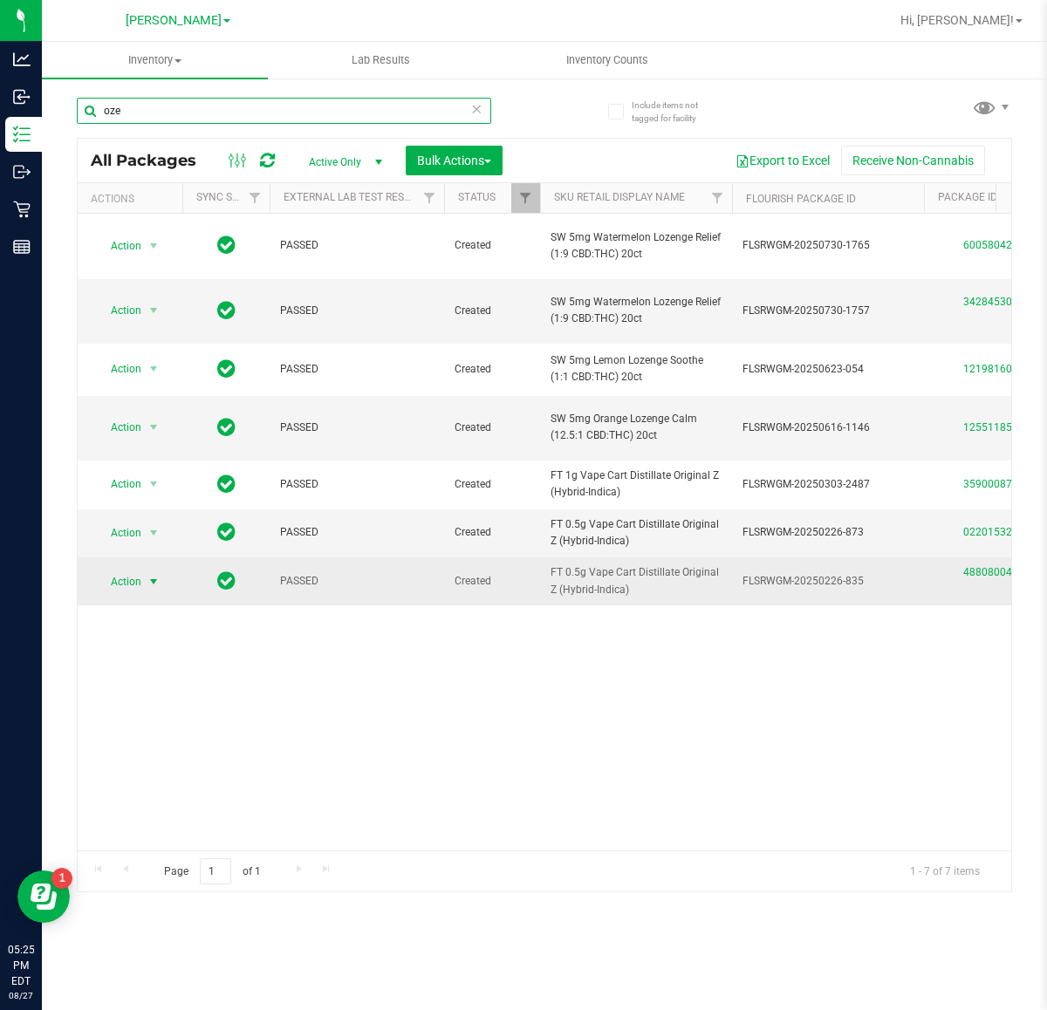
type input "oze"
click at [151, 589] on span "select" at bounding box center [154, 582] width 14 height 14
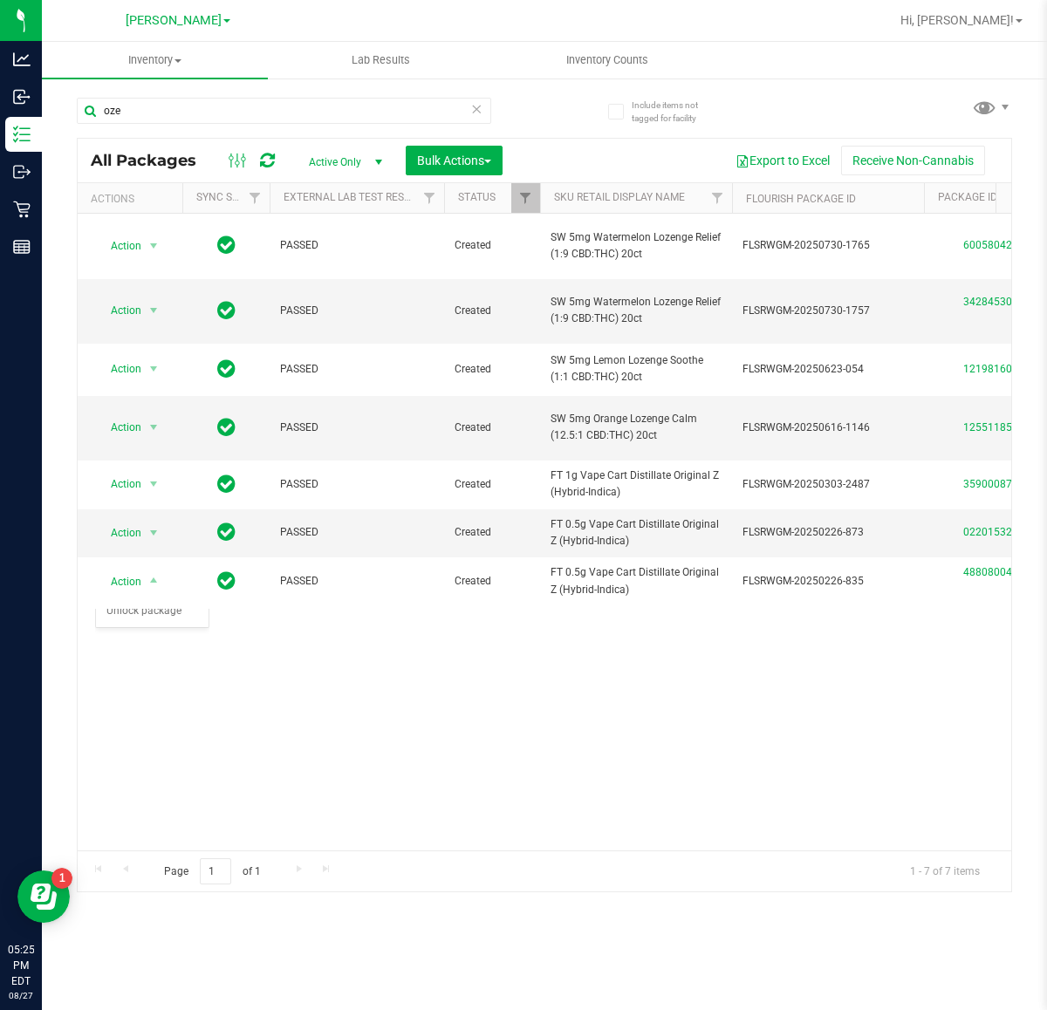
click at [366, 692] on div "Action Action Adjust qty Create package Edit attributes Global inventory Locate…" at bounding box center [544, 532] width 933 height 637
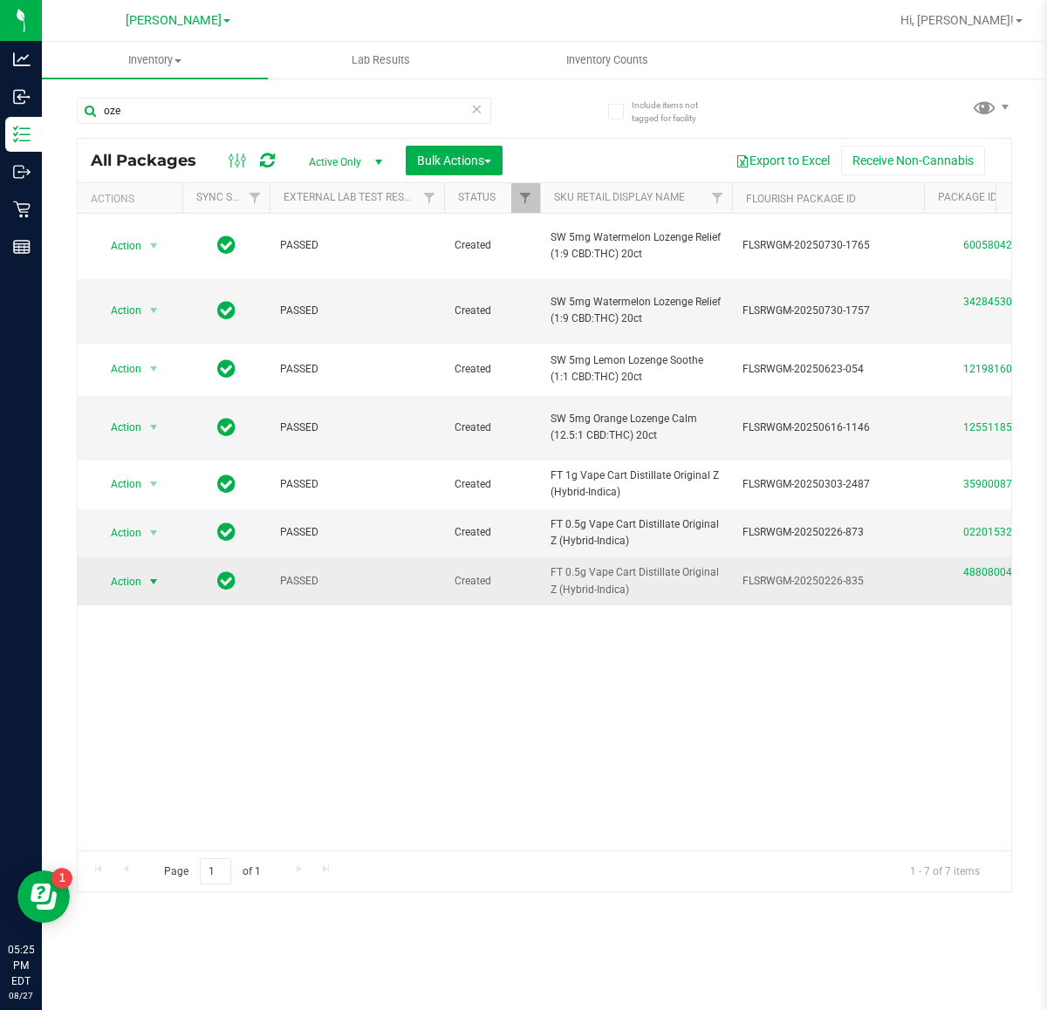
click at [157, 589] on span "select" at bounding box center [154, 582] width 14 height 14
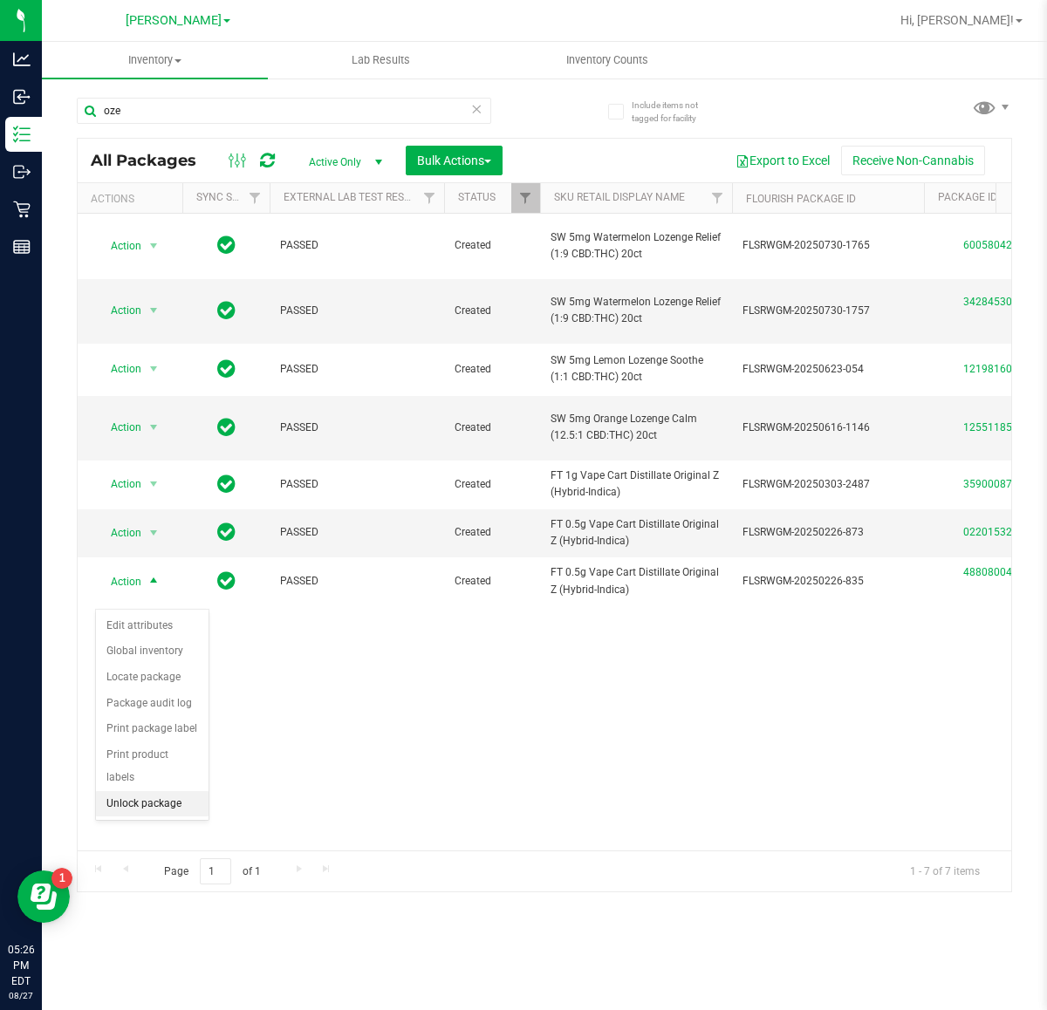
click at [166, 791] on li "Unlock package" at bounding box center [152, 804] width 113 height 26
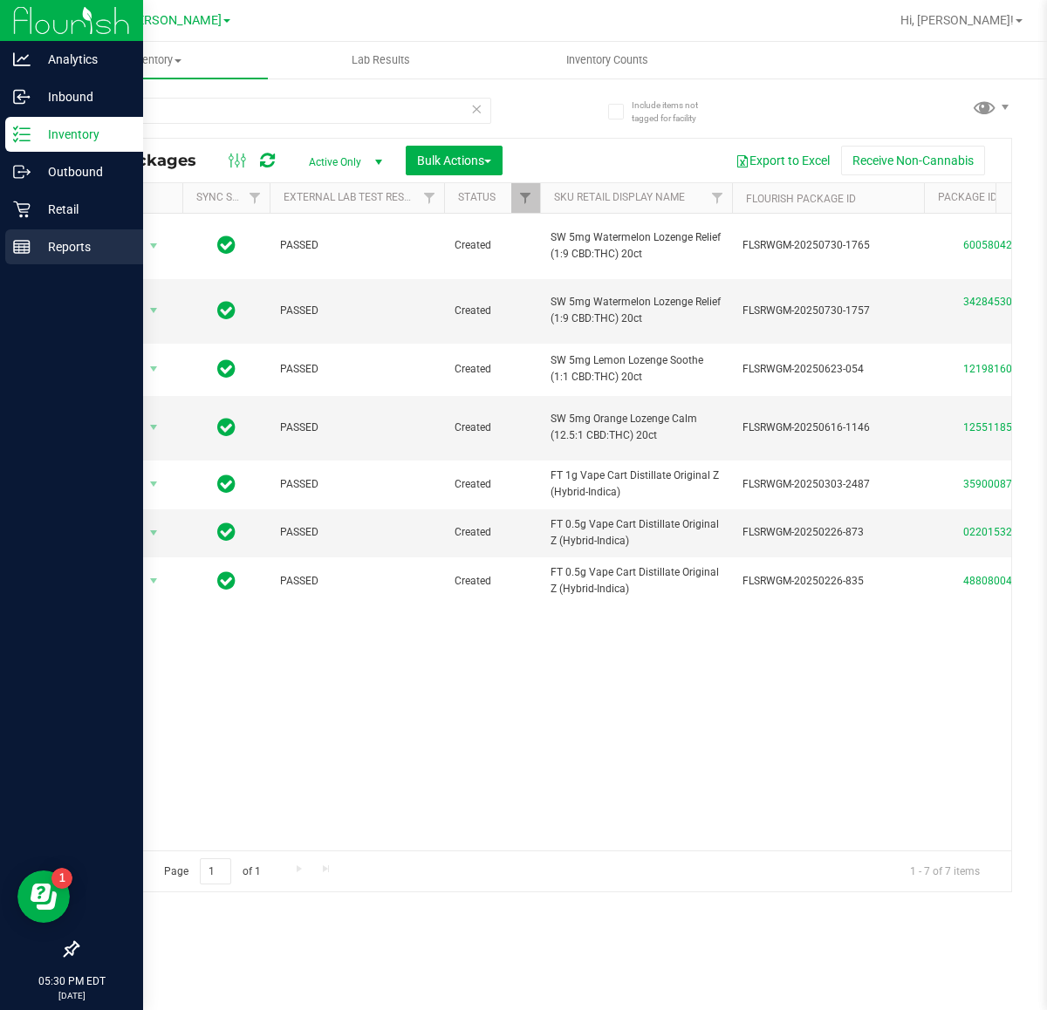
click at [22, 247] on line at bounding box center [22, 247] width 16 height 0
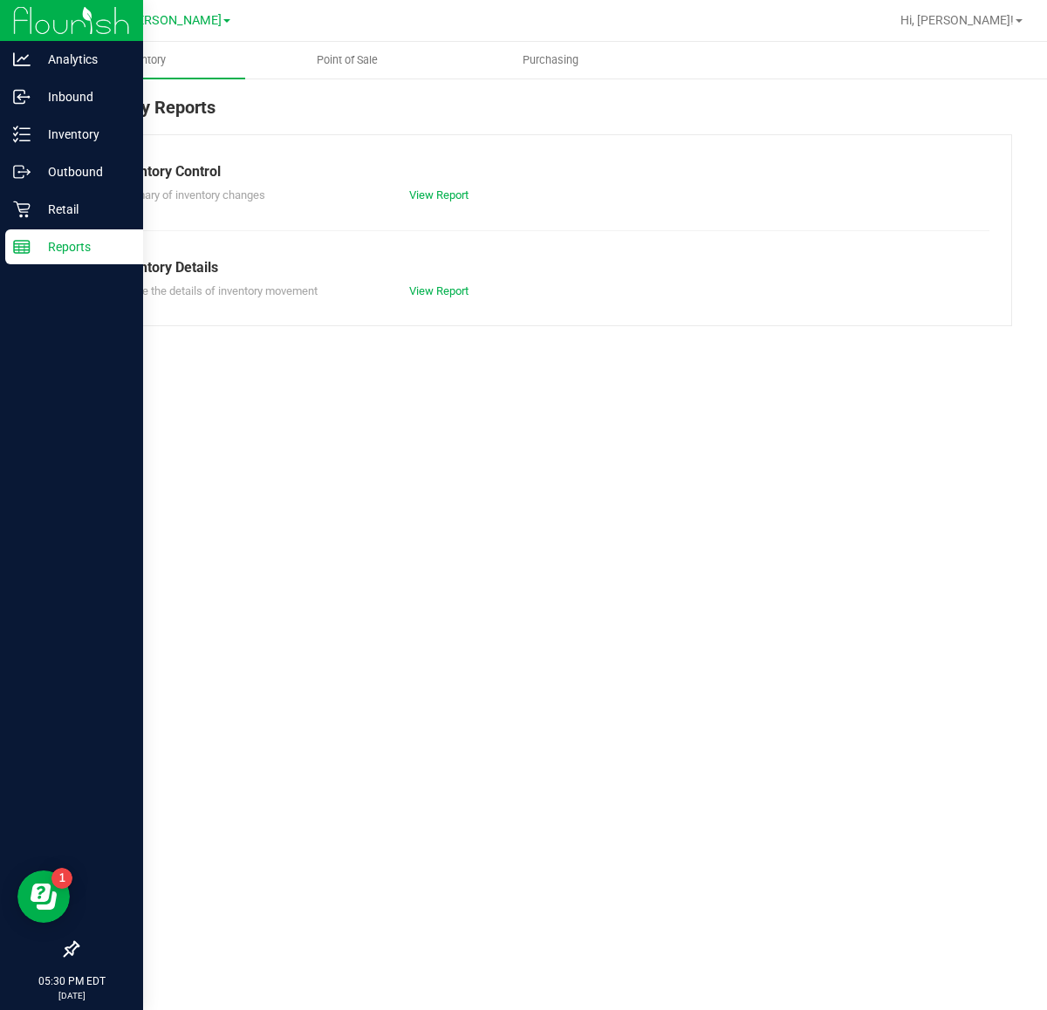
click at [338, 58] on span "Point of Sale" at bounding box center [347, 60] width 108 height 16
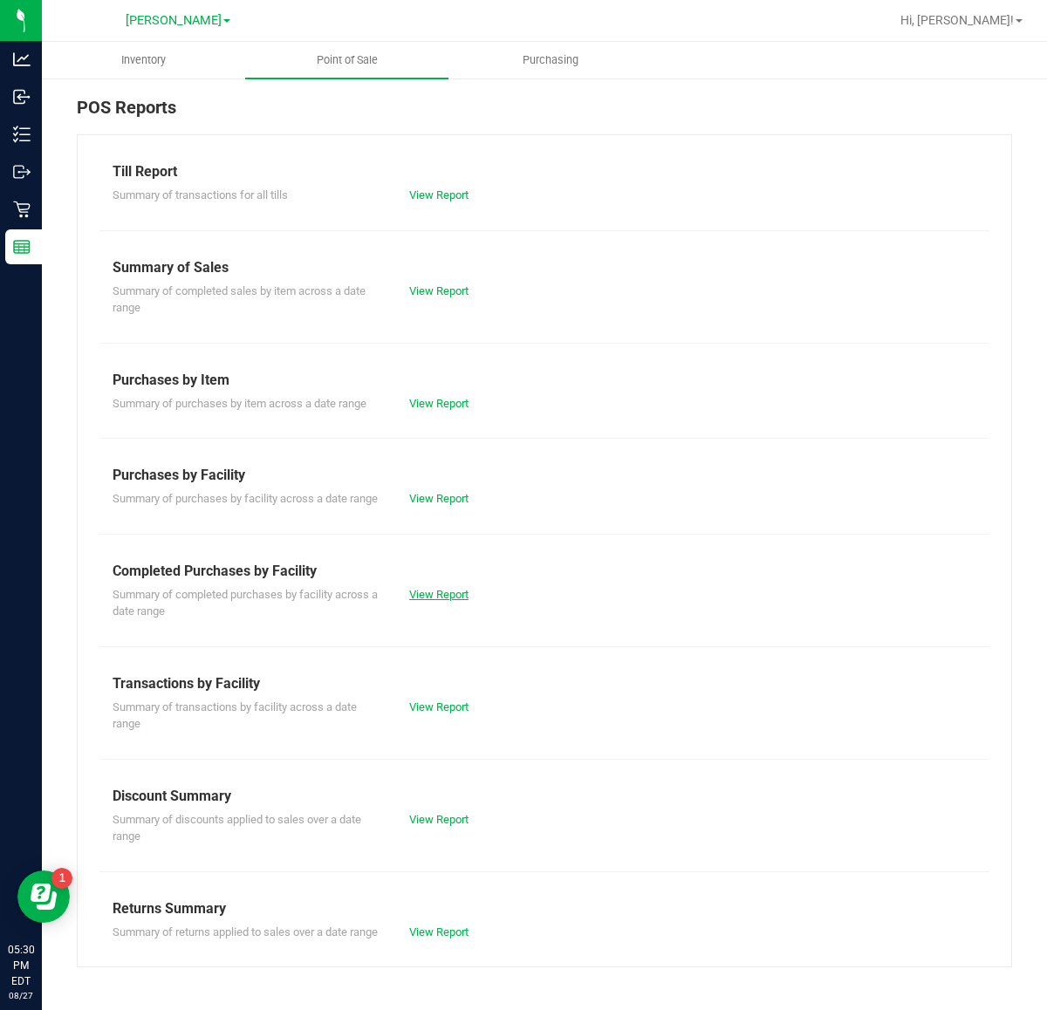
click at [424, 593] on link "View Report" at bounding box center [438, 594] width 59 height 13
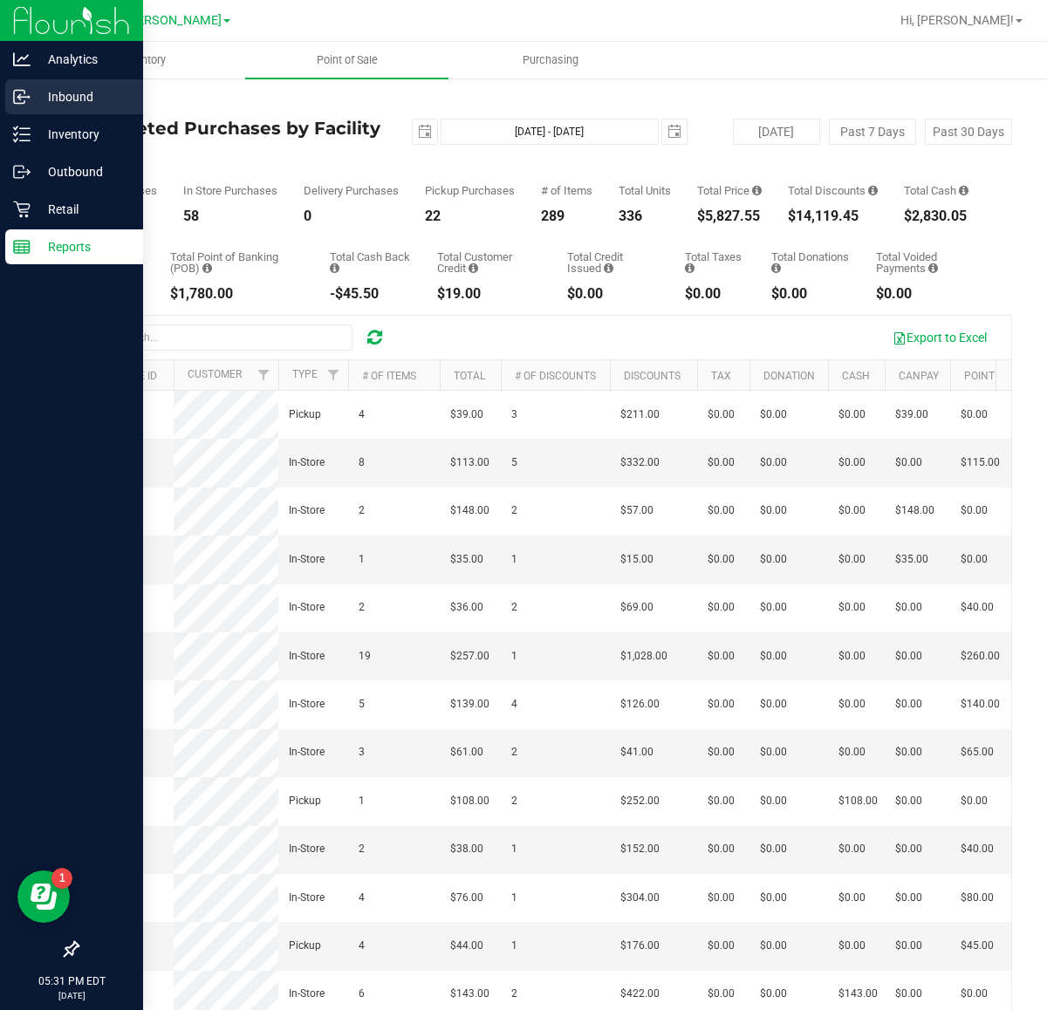
click at [18, 98] on icon at bounding box center [18, 98] width 3 height 3
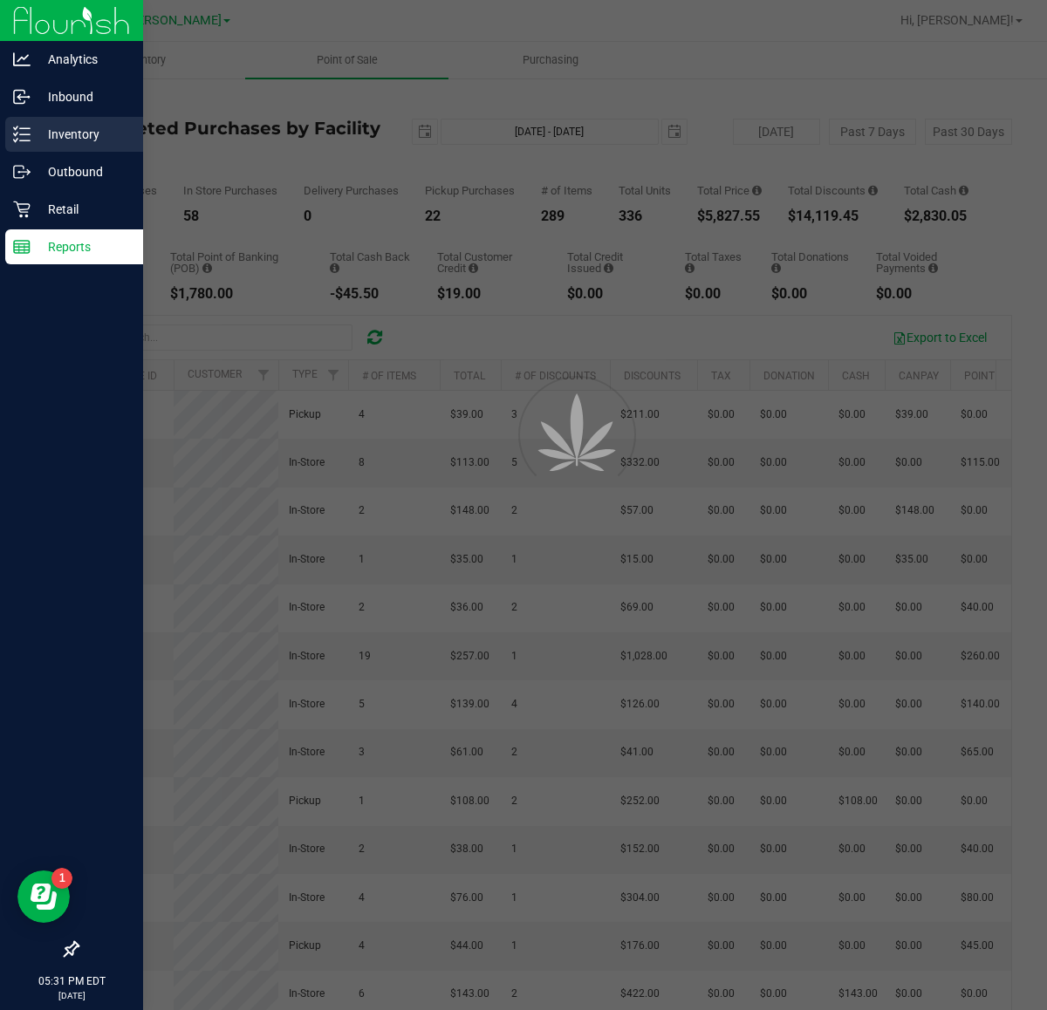
click at [64, 131] on p "Inventory" at bounding box center [83, 134] width 105 height 21
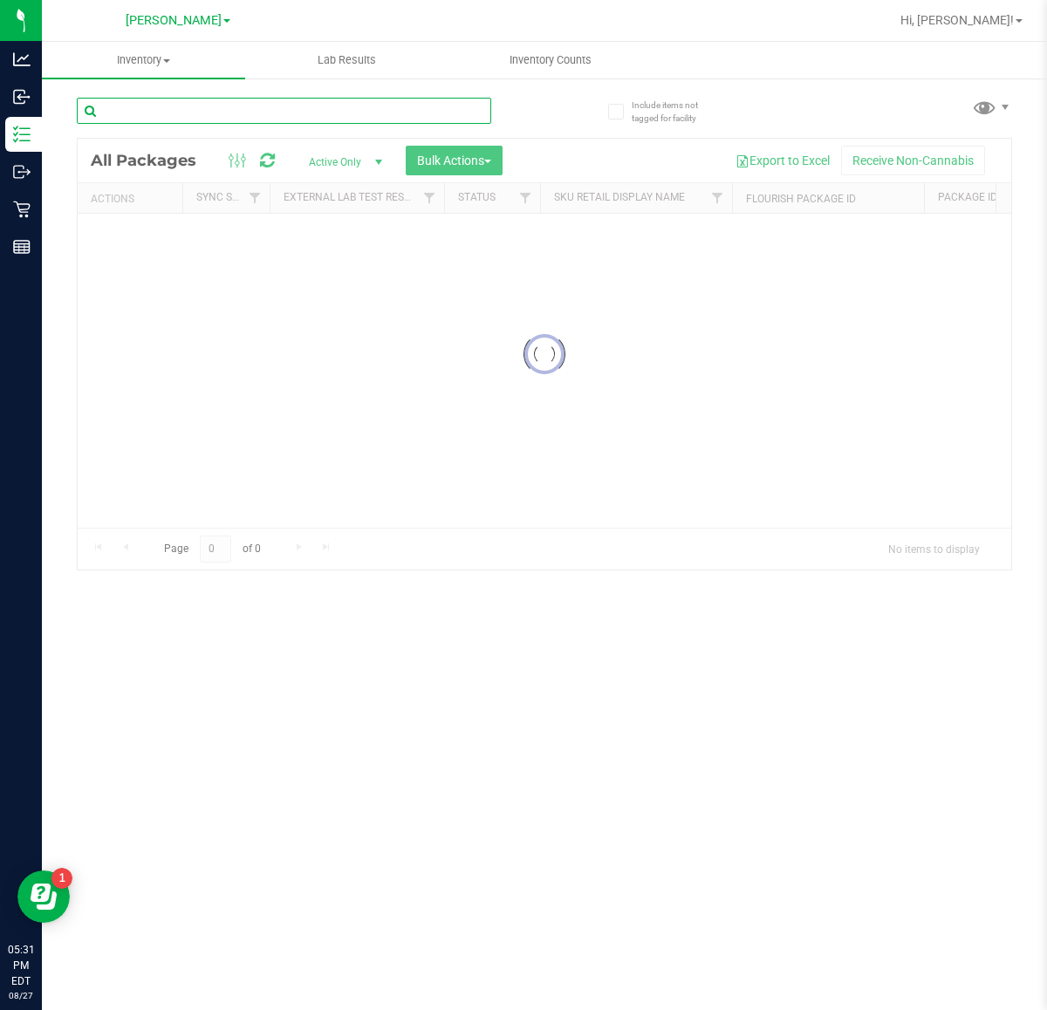
click at [318, 110] on input "text" at bounding box center [284, 111] width 414 height 26
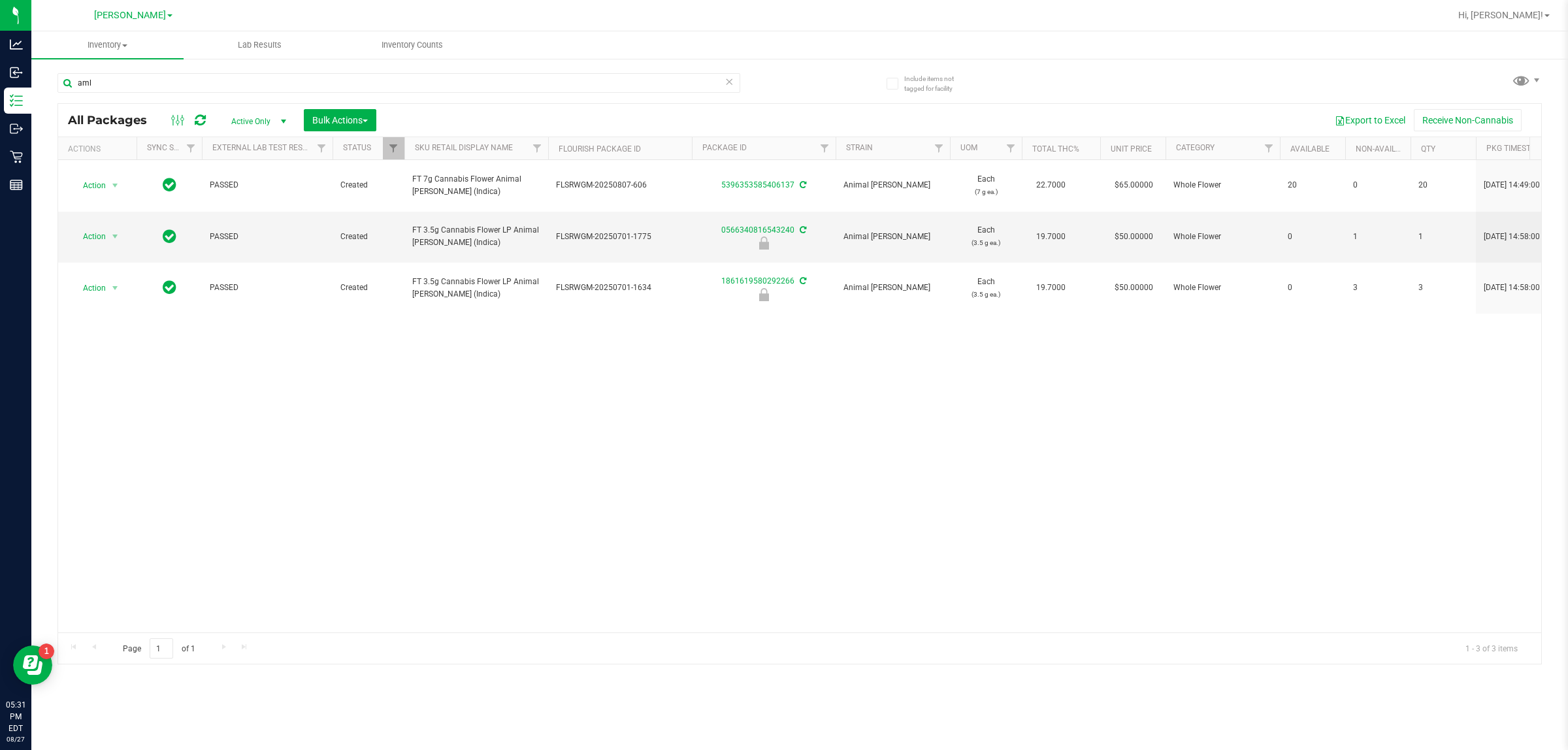
click at [796, 504] on div "Action Action Adjust qty Create package Edit attributes Global inventory Locate…" at bounding box center [800, 396] width 1483 height 473
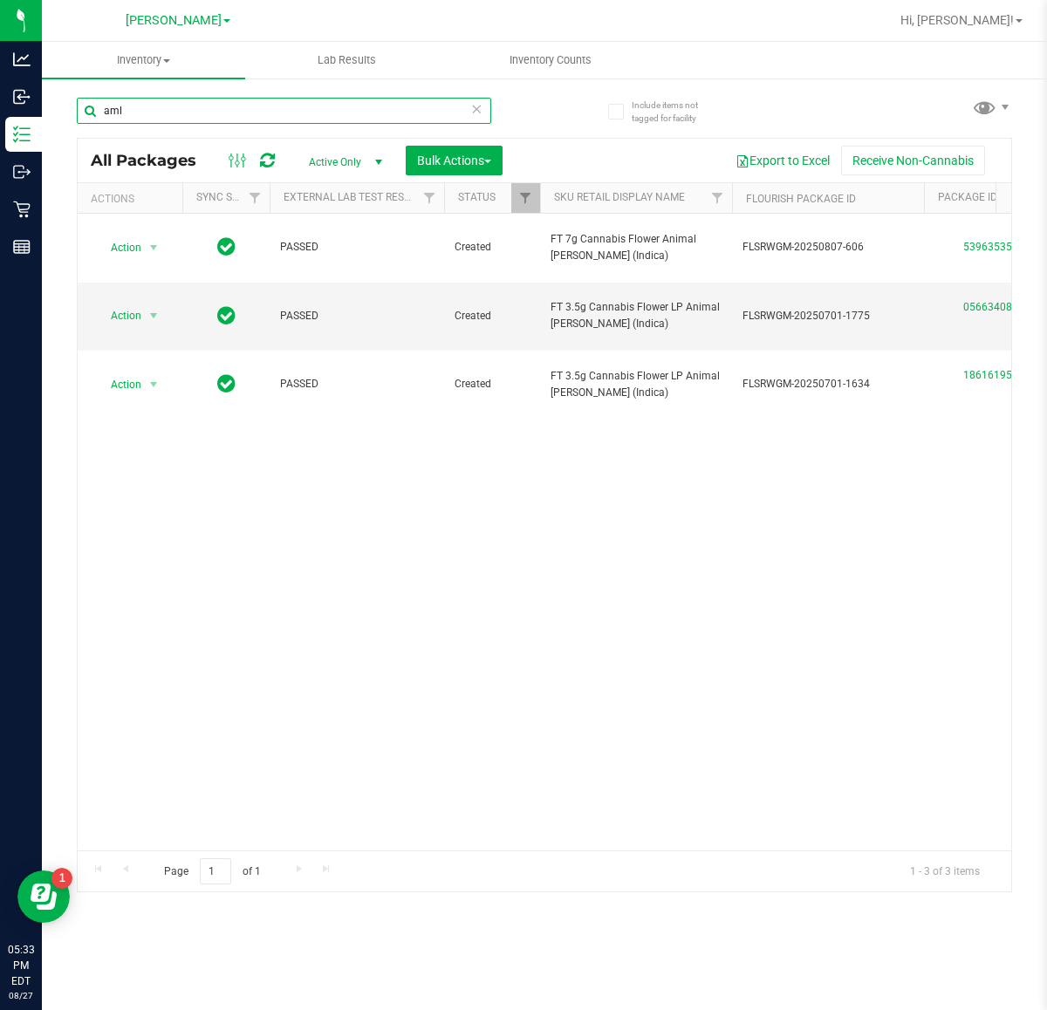
click at [257, 110] on input "aml" at bounding box center [284, 111] width 414 height 26
type input "a"
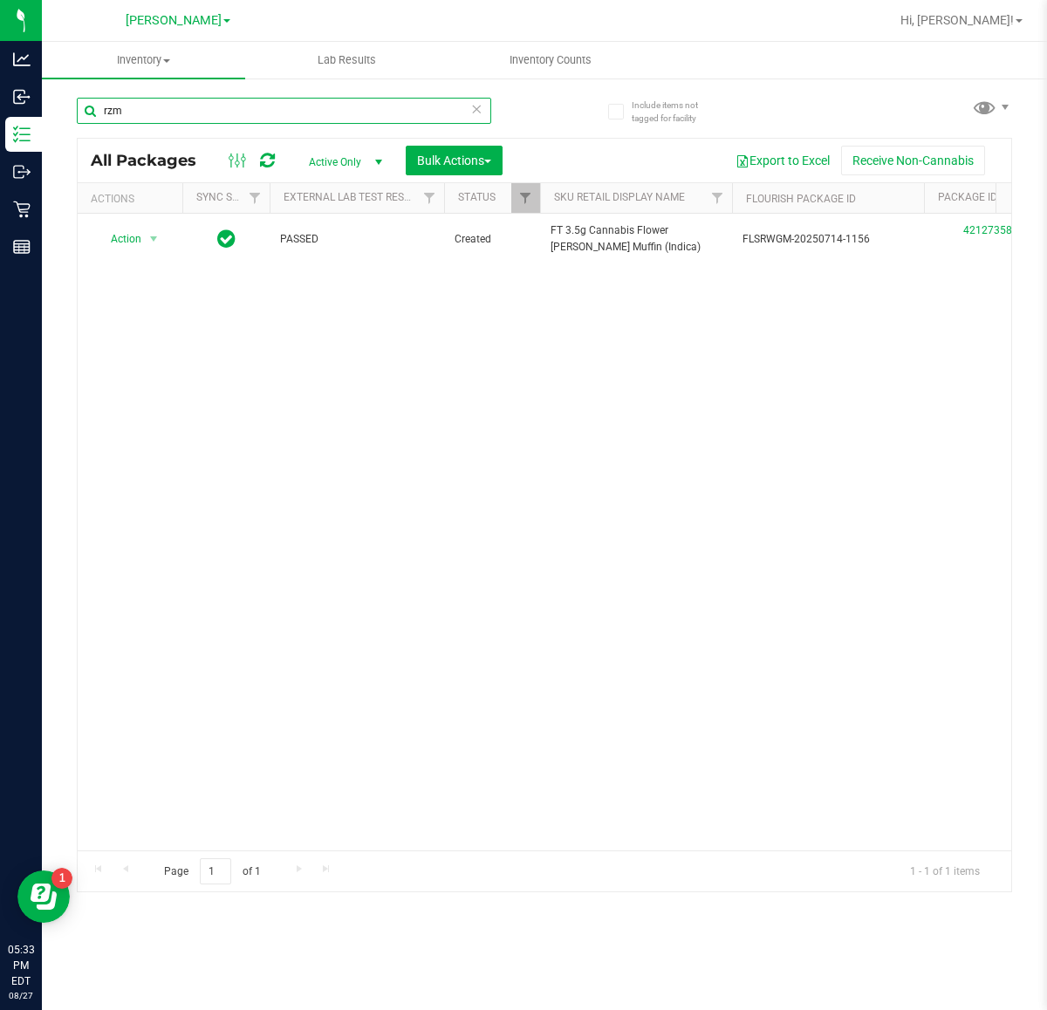
type input "rzm"
click at [570, 434] on div "Action Action Edit attributes Global inventory Locate package Package audit log…" at bounding box center [544, 532] width 933 height 637
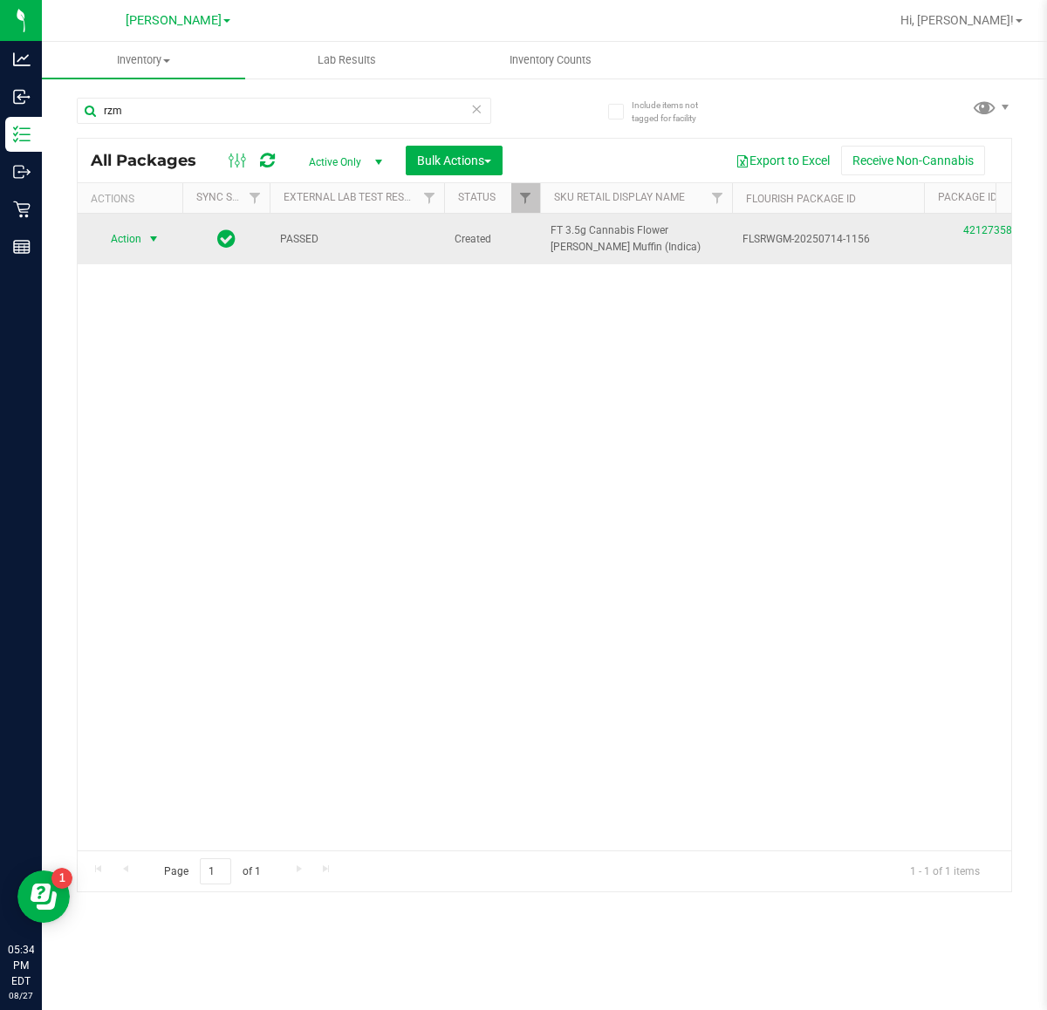
click at [145, 242] on span "select" at bounding box center [154, 239] width 22 height 24
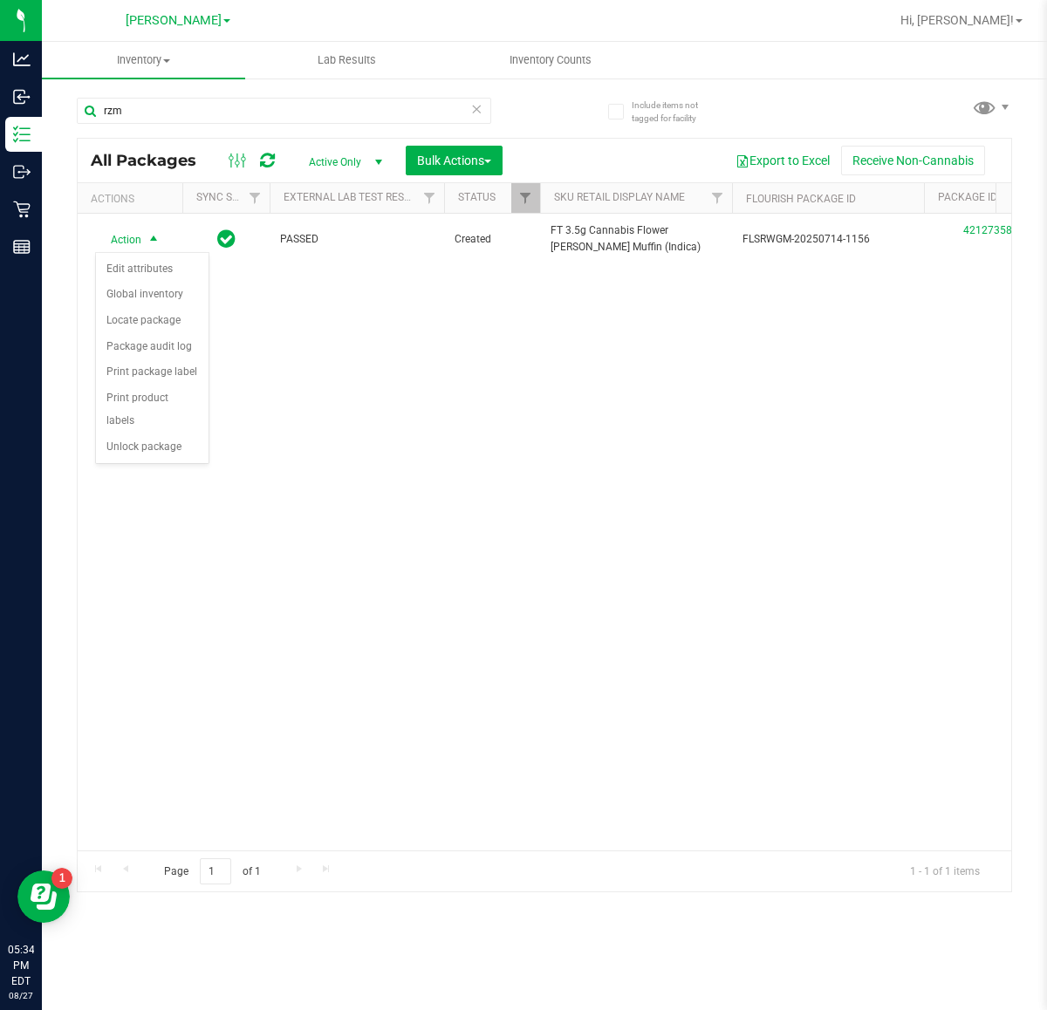
click at [236, 792] on div "Action Action Edit attributes Global inventory Locate package Package audit log…" at bounding box center [544, 532] width 933 height 637
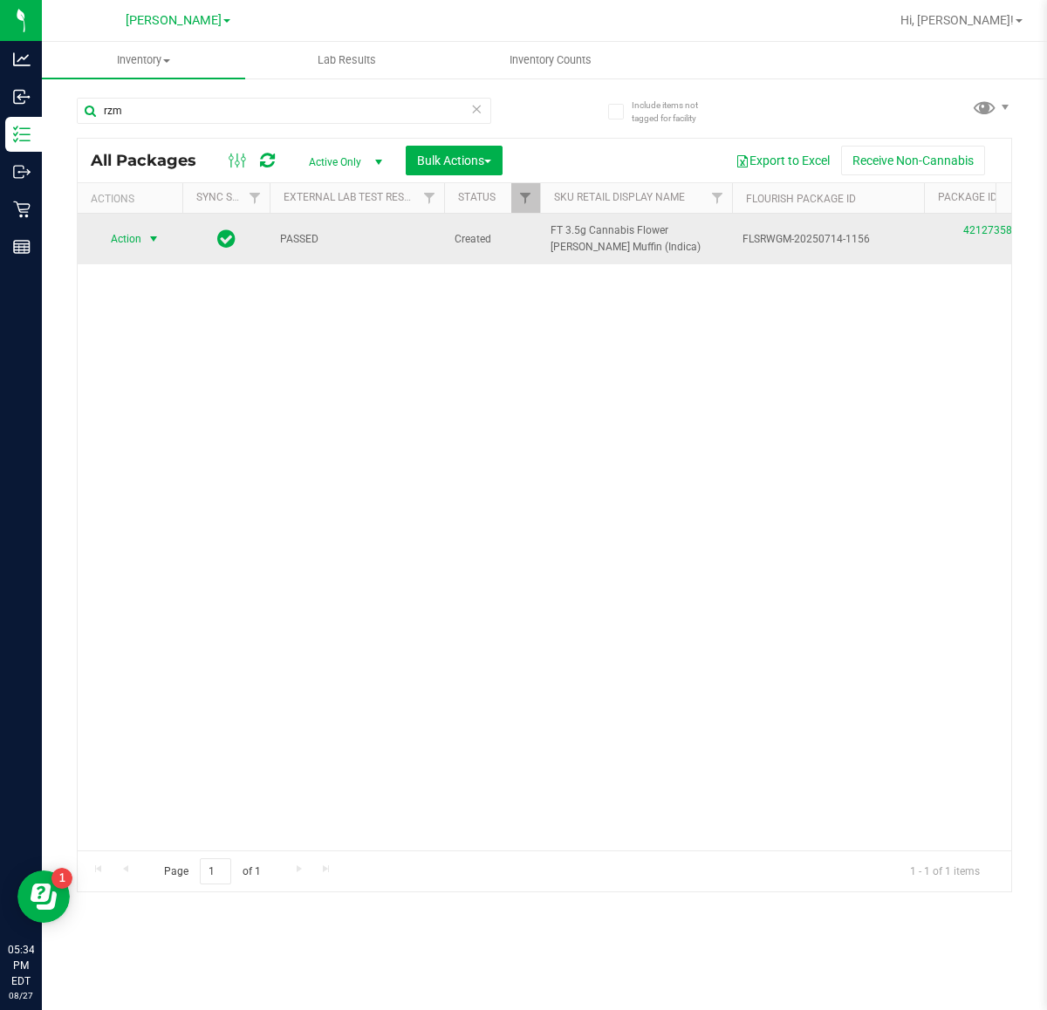
click at [154, 236] on span "select" at bounding box center [154, 239] width 14 height 14
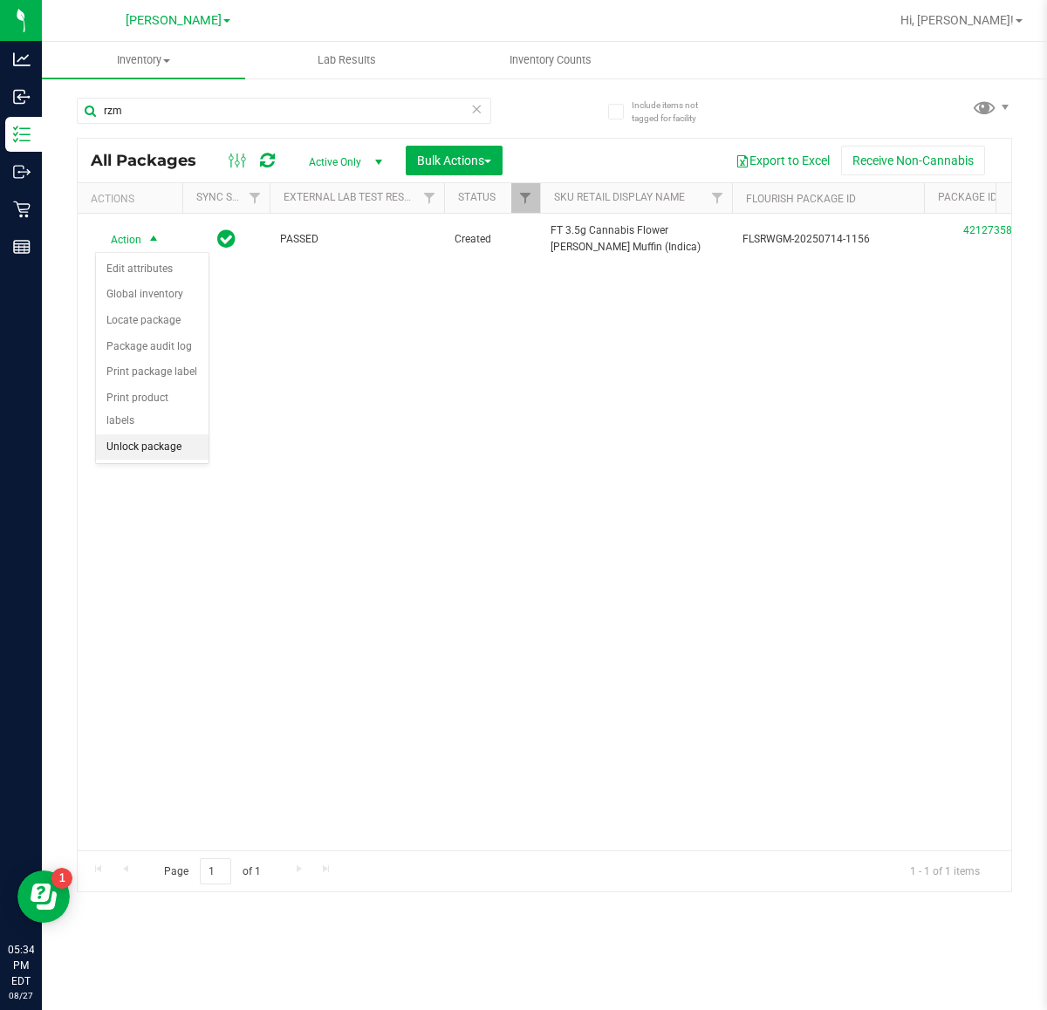
click at [164, 434] on li "Unlock package" at bounding box center [152, 447] width 113 height 26
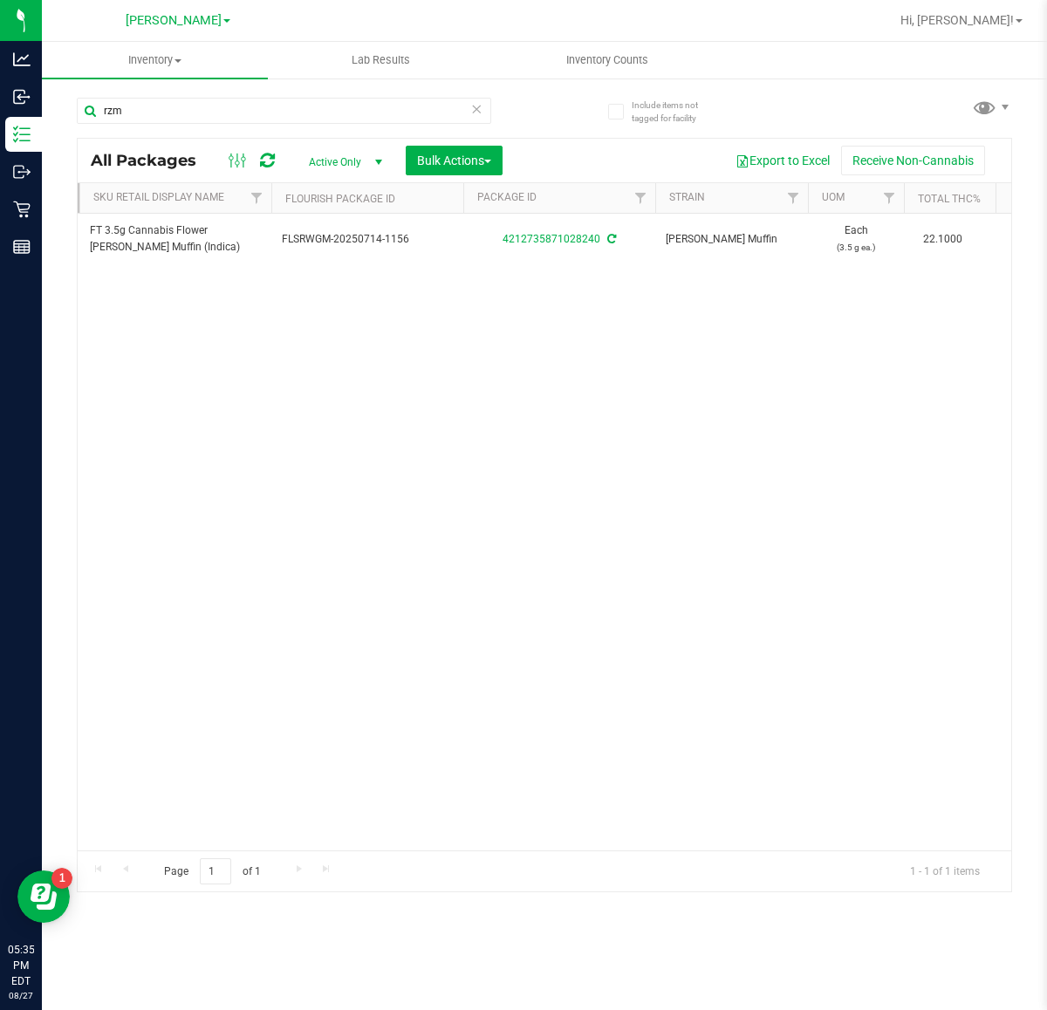
scroll to position [0, 168]
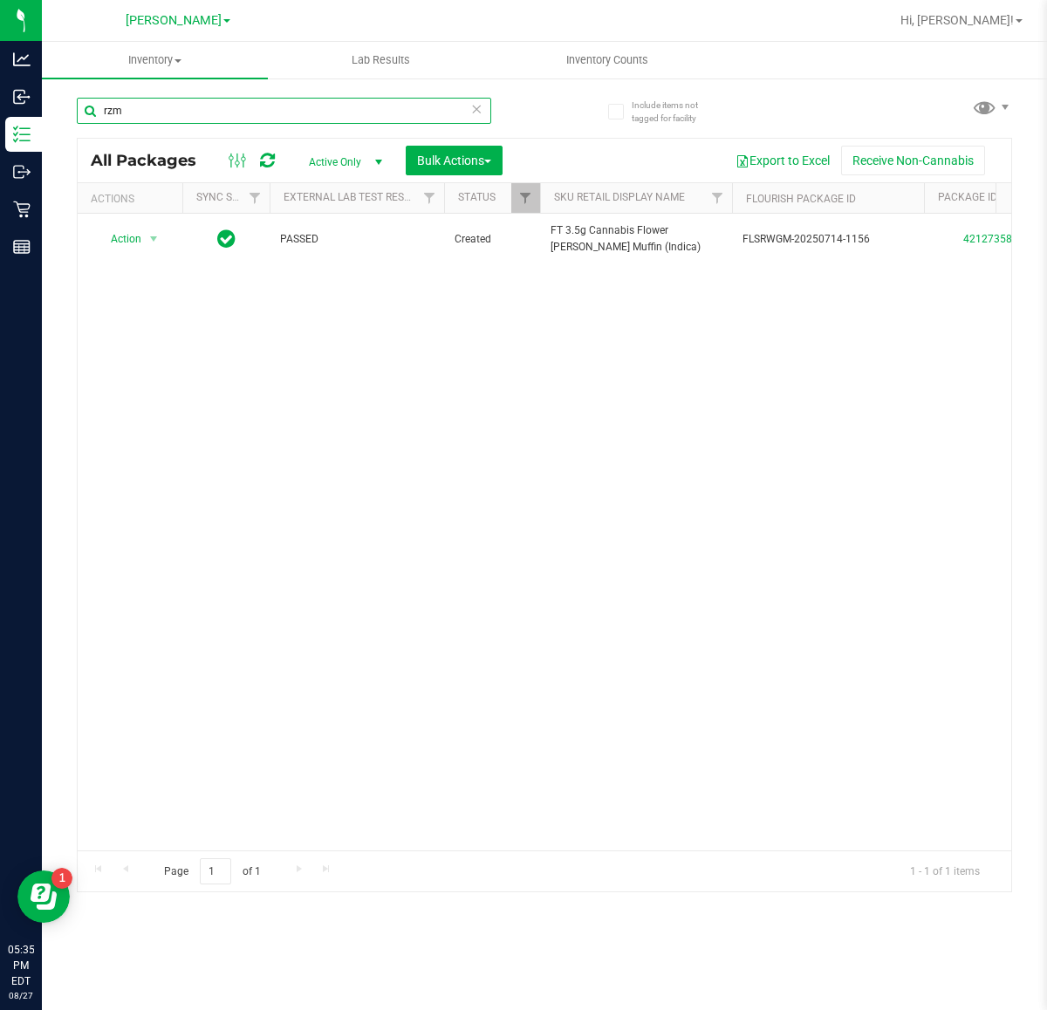
click at [198, 110] on input "rzm" at bounding box center [284, 111] width 414 height 26
type input "r"
type input "t19"
click at [594, 708] on div "Action Action Adjust qty Create package Edit attributes Global inventory Locate…" at bounding box center [544, 532] width 933 height 637
click at [582, 709] on div "Action Action Adjust qty Create package Edit attributes Global inventory Locate…" at bounding box center [544, 532] width 933 height 637
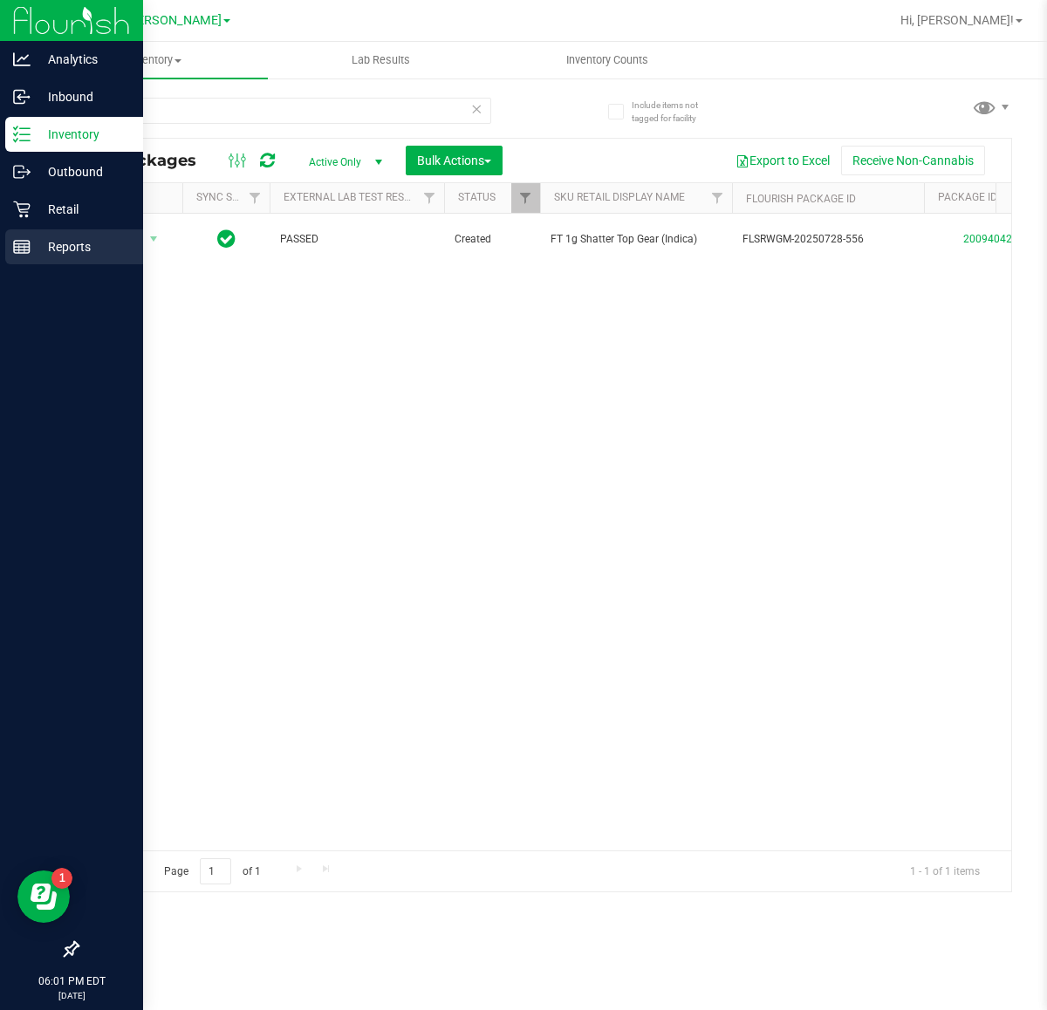
click at [22, 250] on line at bounding box center [22, 250] width 16 height 0
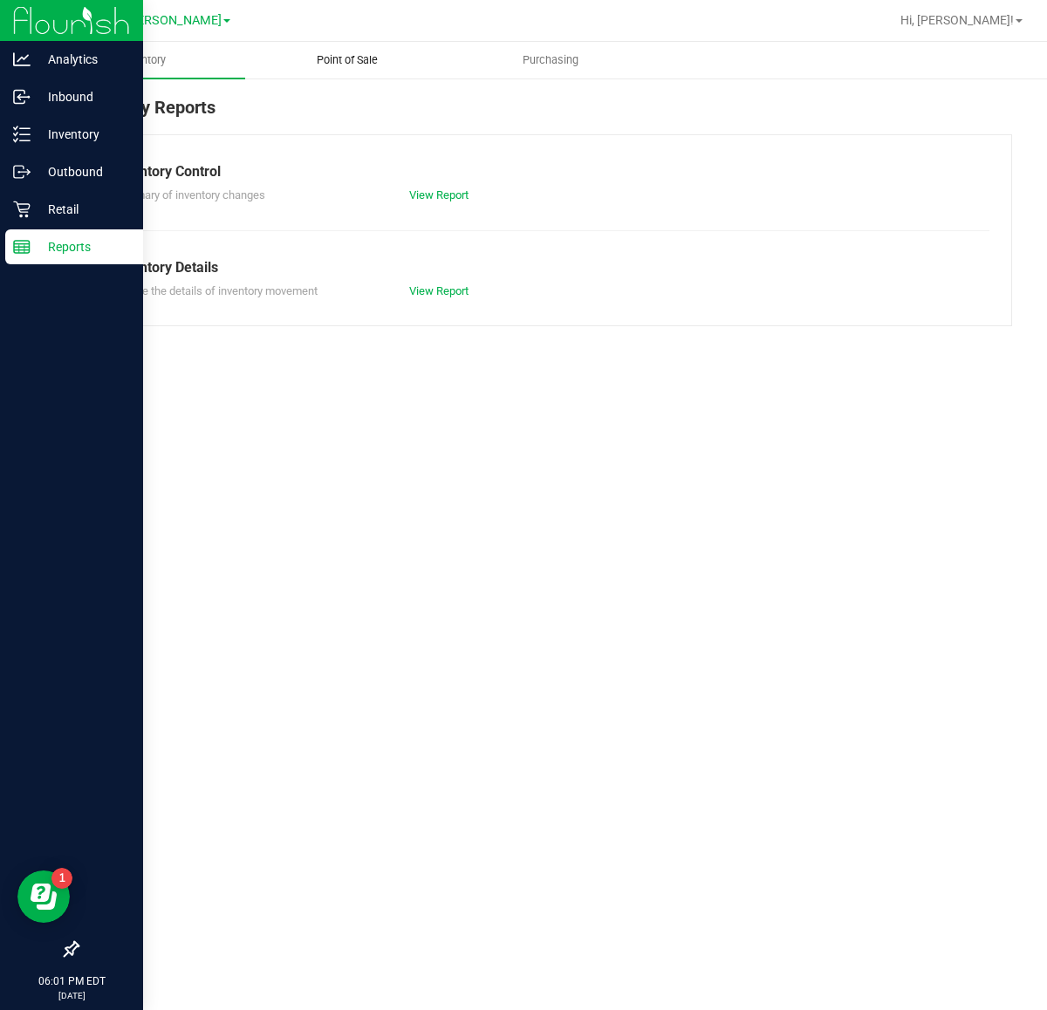
click at [343, 62] on span "Point of Sale" at bounding box center [347, 60] width 108 height 16
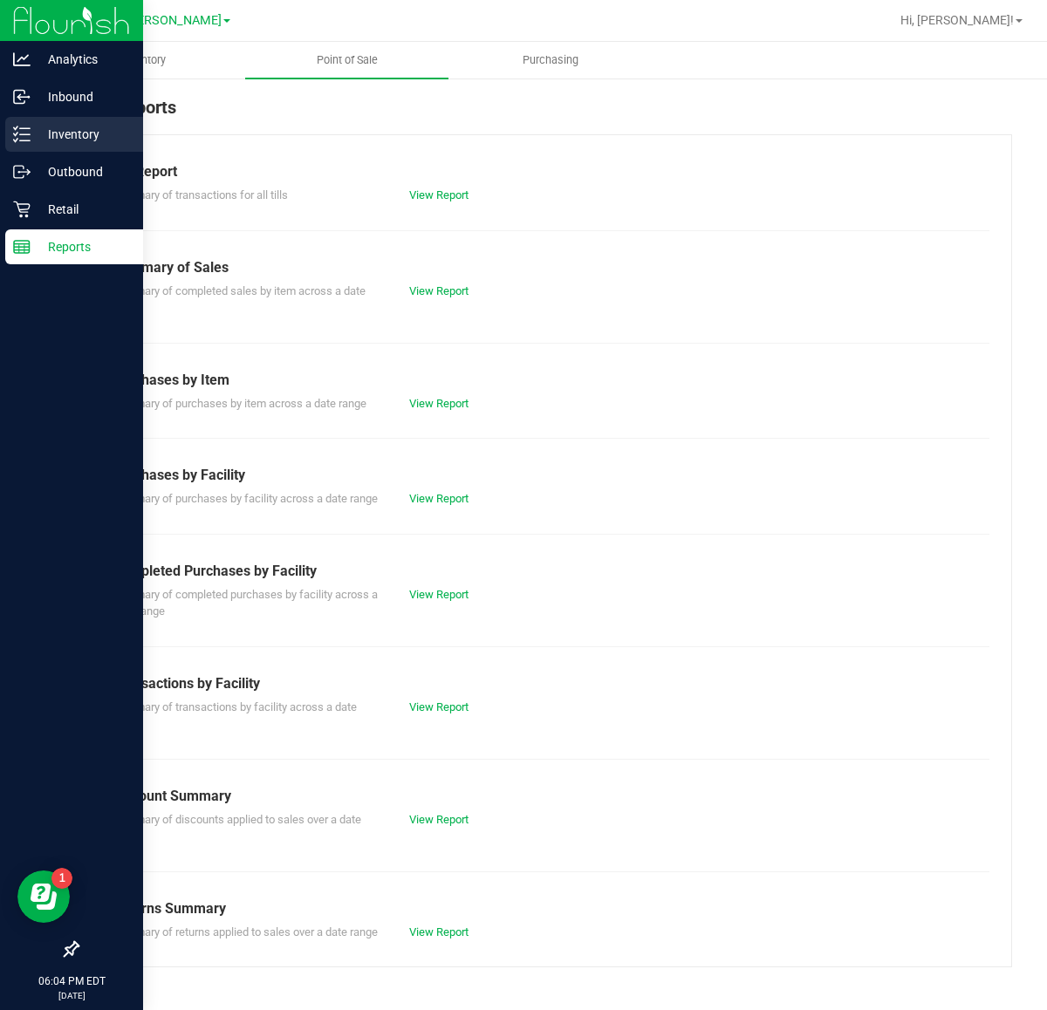
click at [42, 125] on p "Inventory" at bounding box center [83, 134] width 105 height 21
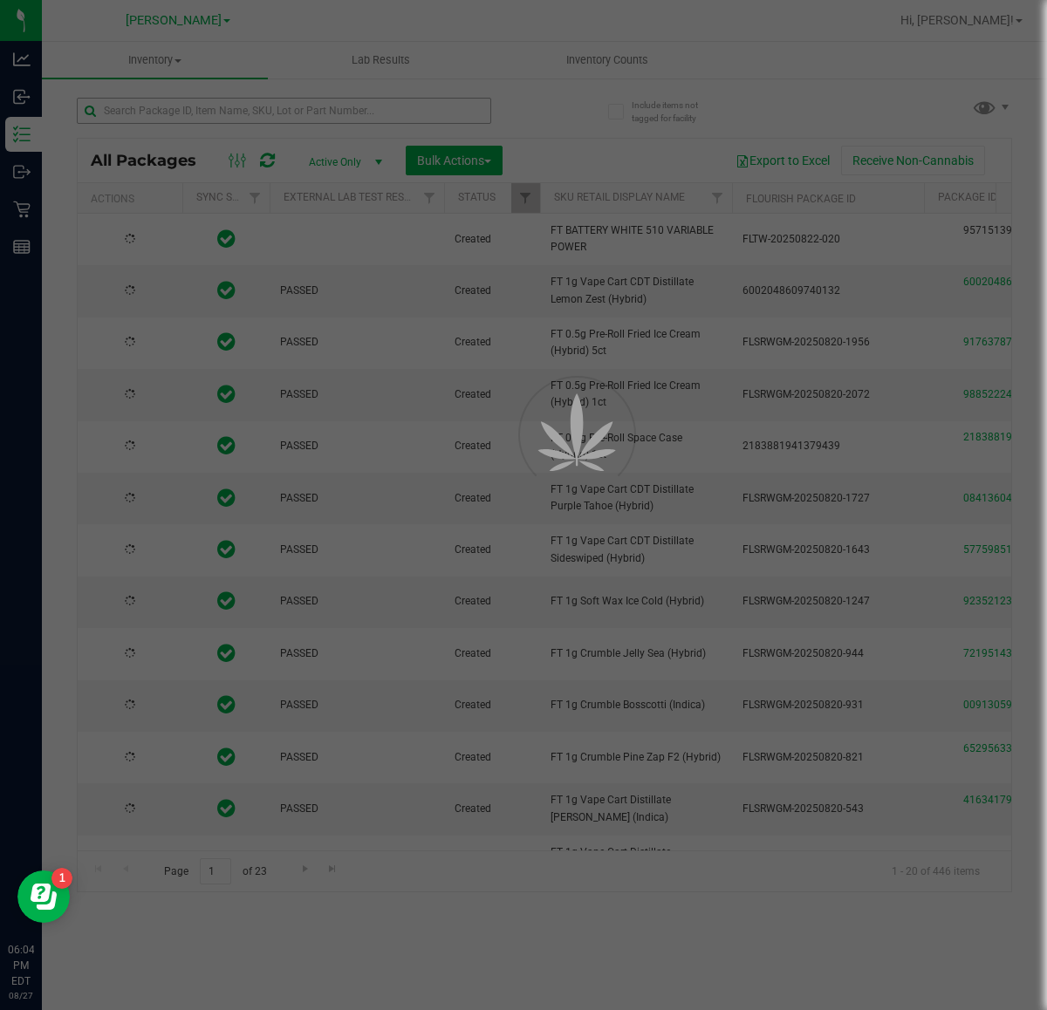
click at [277, 111] on div at bounding box center [523, 505] width 1047 height 1010
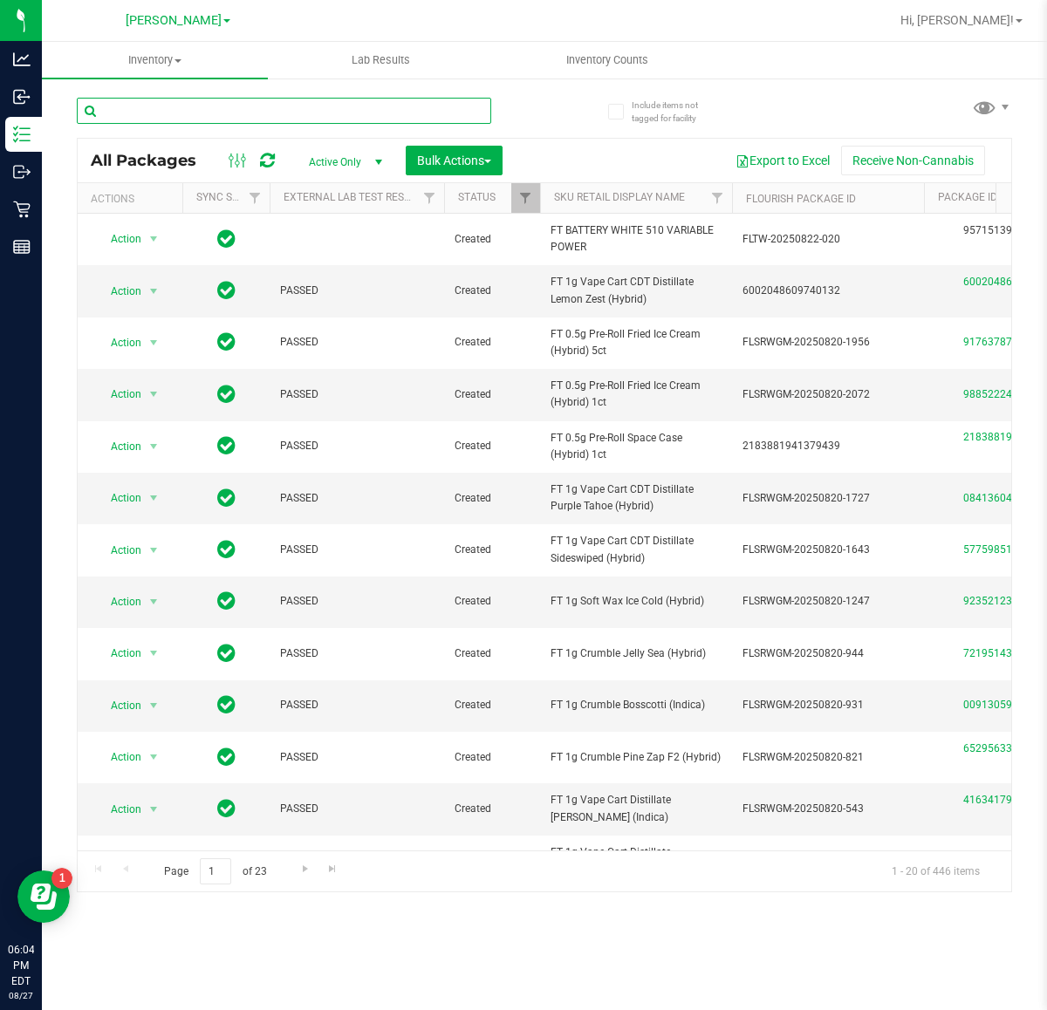
click at [276, 111] on input "text" at bounding box center [284, 111] width 414 height 26
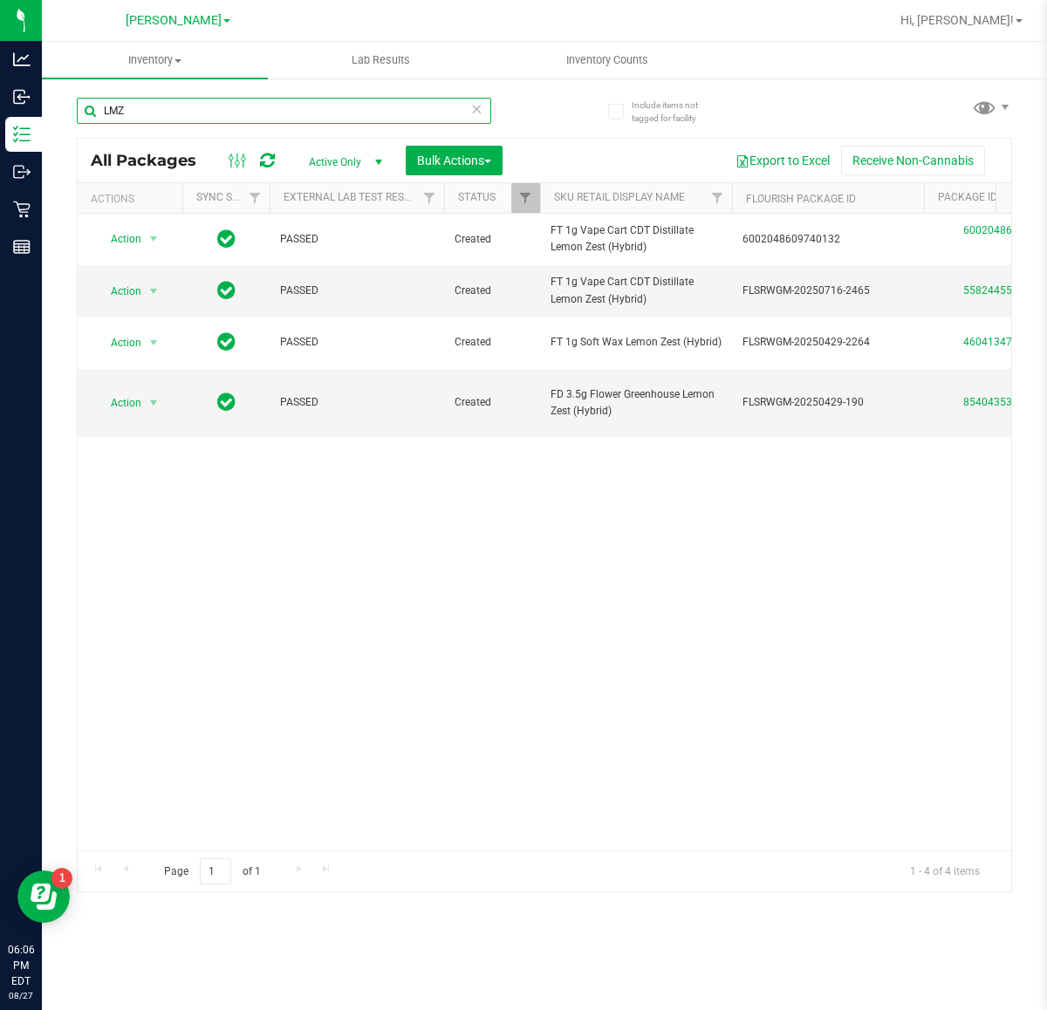
type input "LMZ"
click at [42, 249] on div "Include items not tagged for facility LMZ All Packages Active Only Active Only …" at bounding box center [544, 343] width 1005 height 532
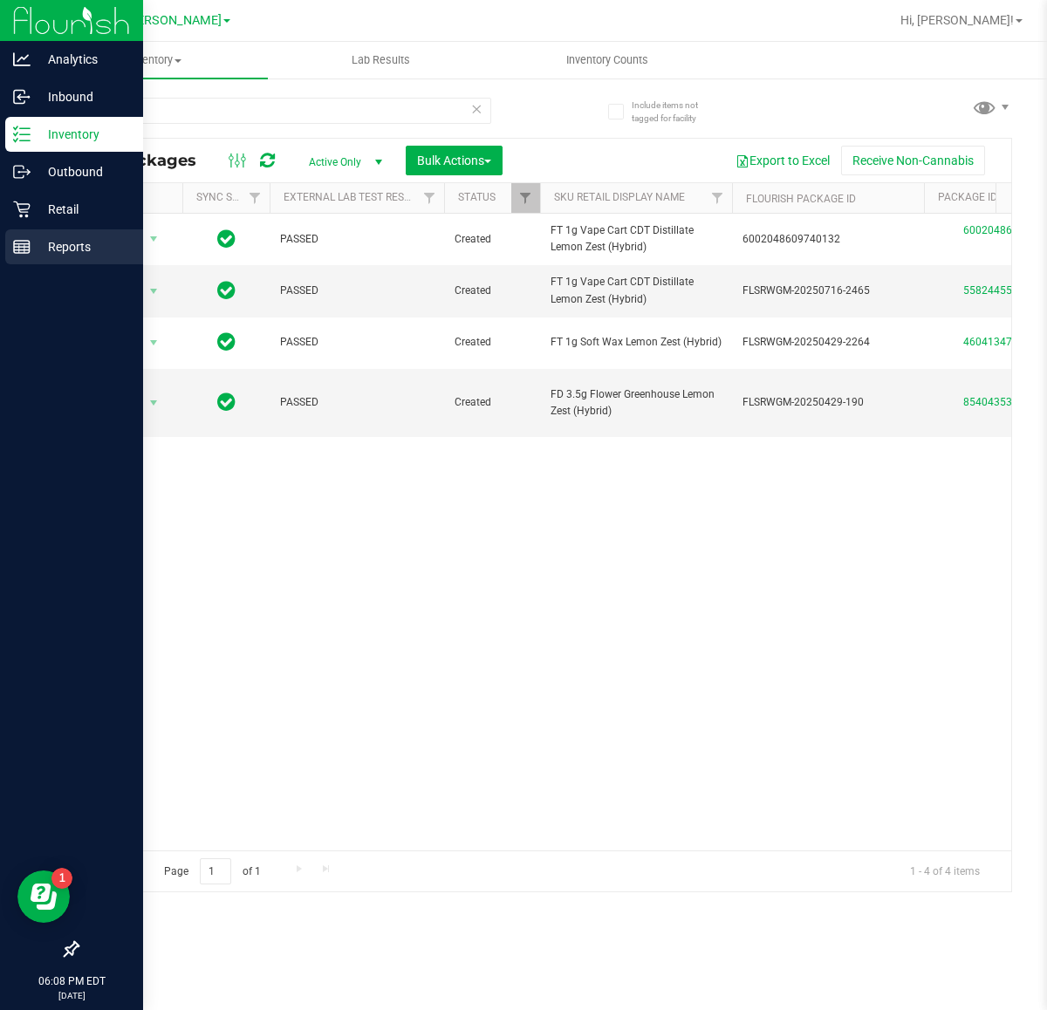
click at [31, 246] on p "Reports" at bounding box center [83, 246] width 105 height 21
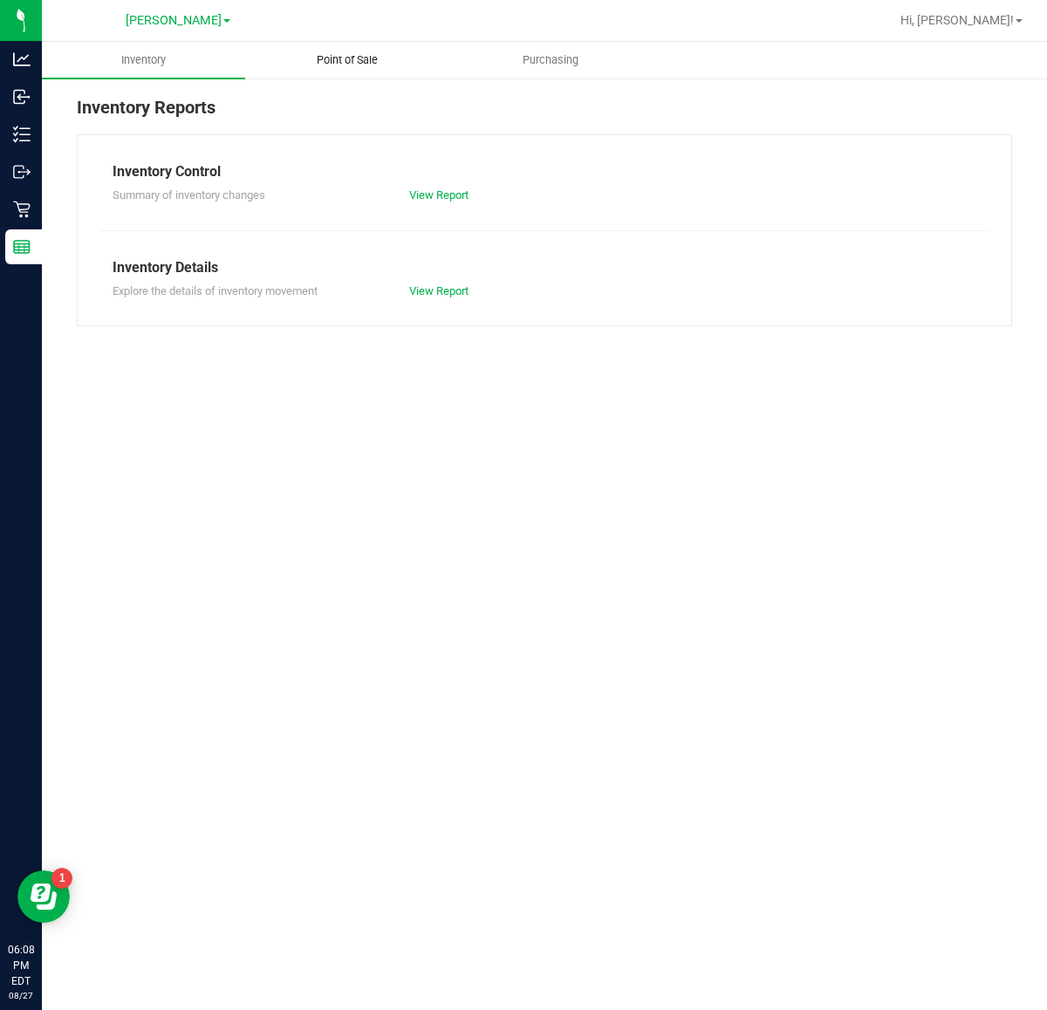
click at [356, 58] on span "Point of Sale" at bounding box center [347, 60] width 108 height 16
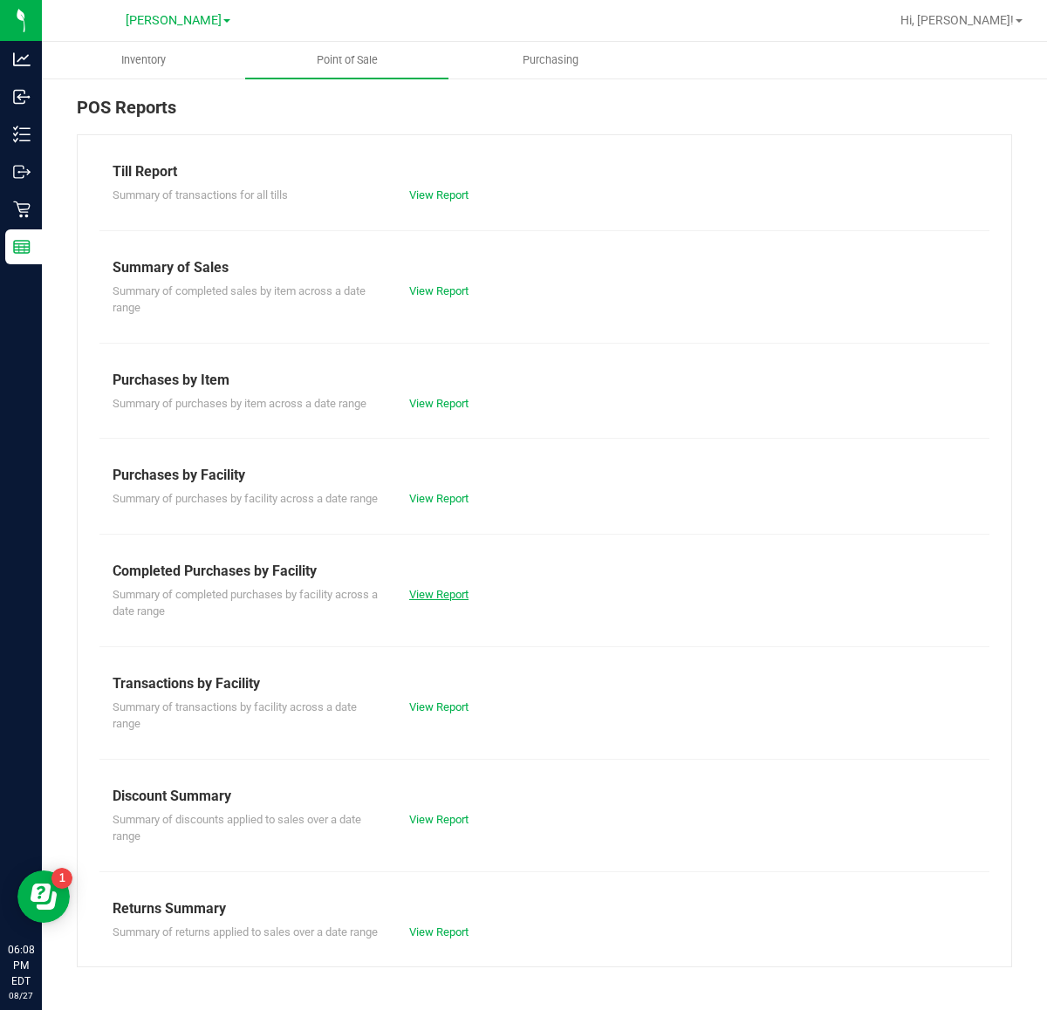
click at [454, 596] on link "View Report" at bounding box center [438, 594] width 59 height 13
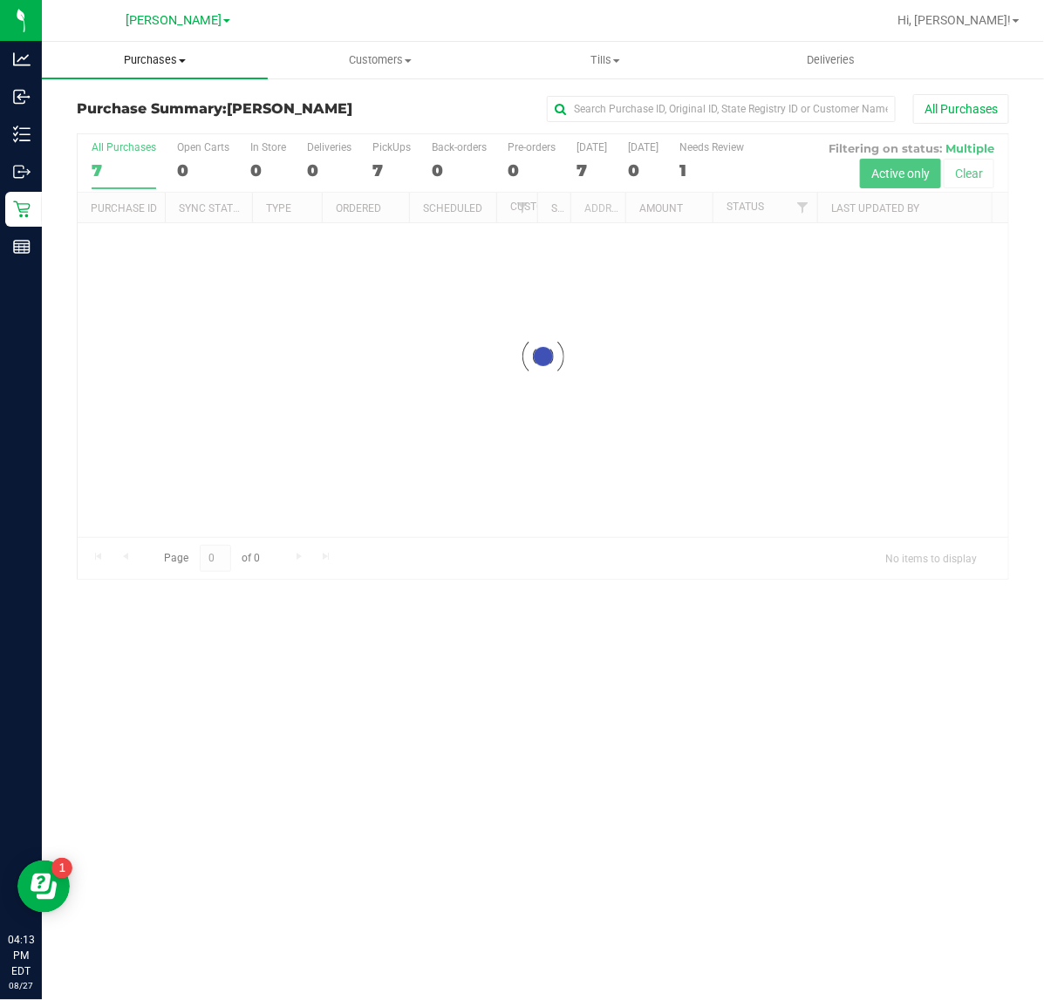
click at [135, 57] on span "Purchases" at bounding box center [155, 60] width 226 height 16
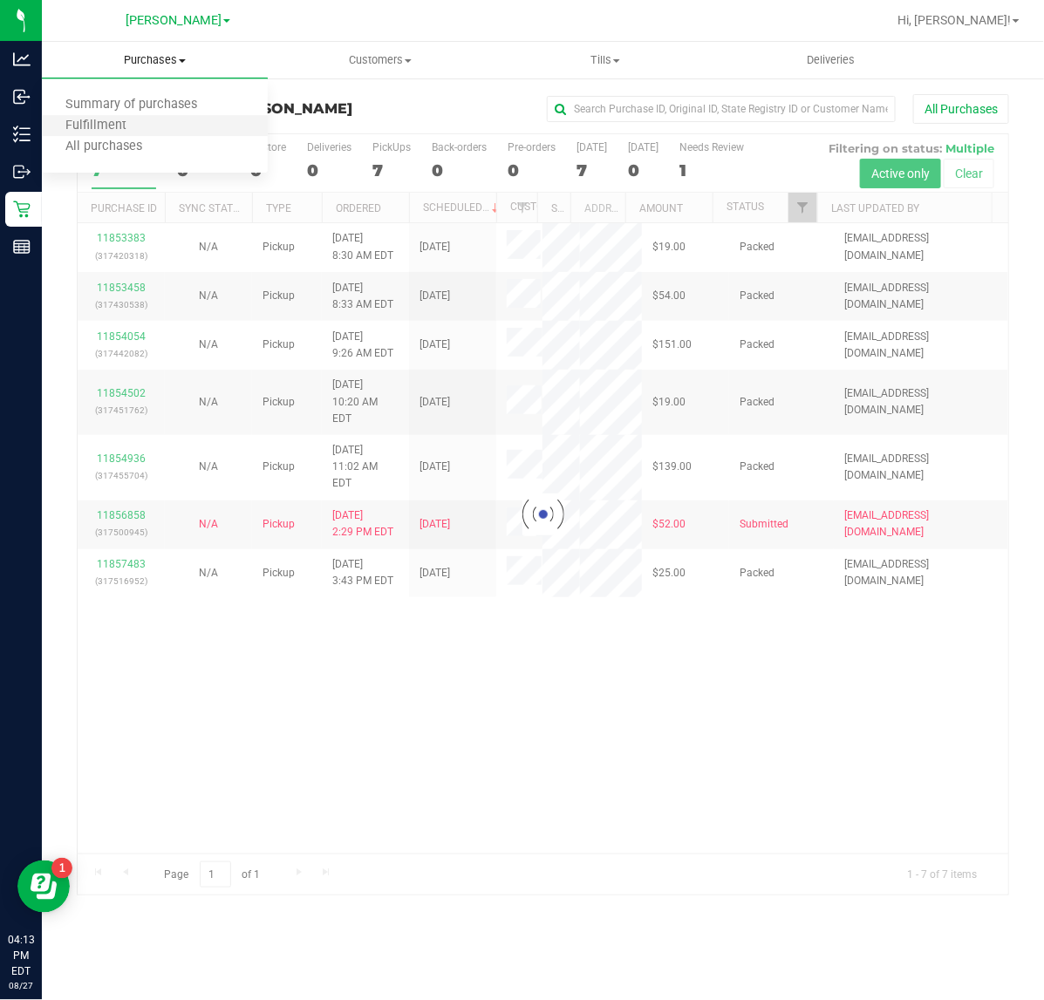
click at [148, 129] on li "Fulfillment" at bounding box center [155, 126] width 226 height 21
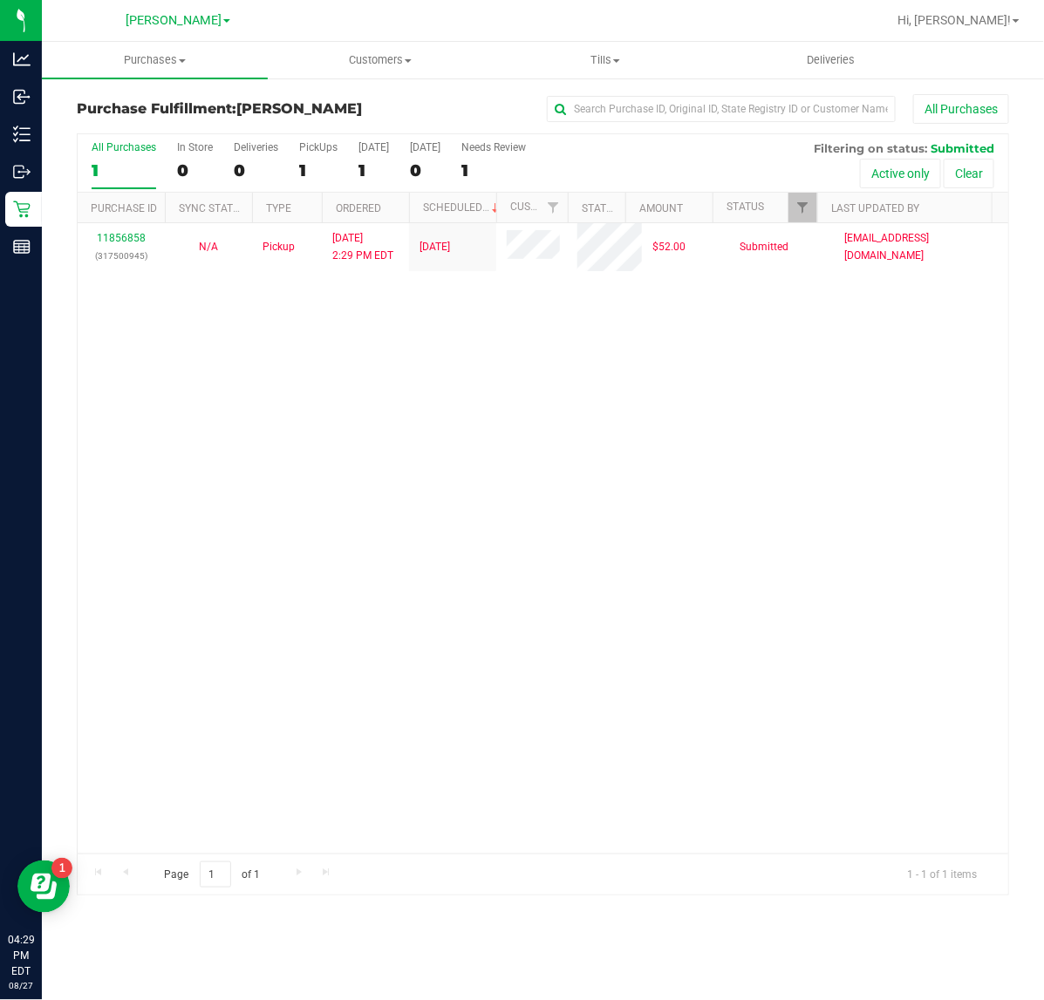
drag, startPoint x: 249, startPoint y: 578, endPoint x: 1041, endPoint y: 747, distance: 809.7
click at [249, 577] on div "11856858 (317500945) N/A Pickup [DATE] 2:29 PM EDT 8/27/2025 $52.00 Submitted […" at bounding box center [543, 538] width 931 height 631
click at [548, 504] on div "11856858 (317500945) N/A Pickup [DATE] 2:29 PM EDT 8/27/2025 $52.00 Submitted […" at bounding box center [543, 538] width 931 height 631
click at [551, 660] on div "11856858 (317500945) N/A Pickup [DATE] 2:29 PM EDT 8/27/2025 $52.00 Submitted […" at bounding box center [543, 538] width 931 height 631
click at [617, 583] on div "11856858 (317500945) N/A Pickup [DATE] 2:29 PM EDT 8/27/2025 $52.00 Submitted […" at bounding box center [543, 538] width 931 height 631
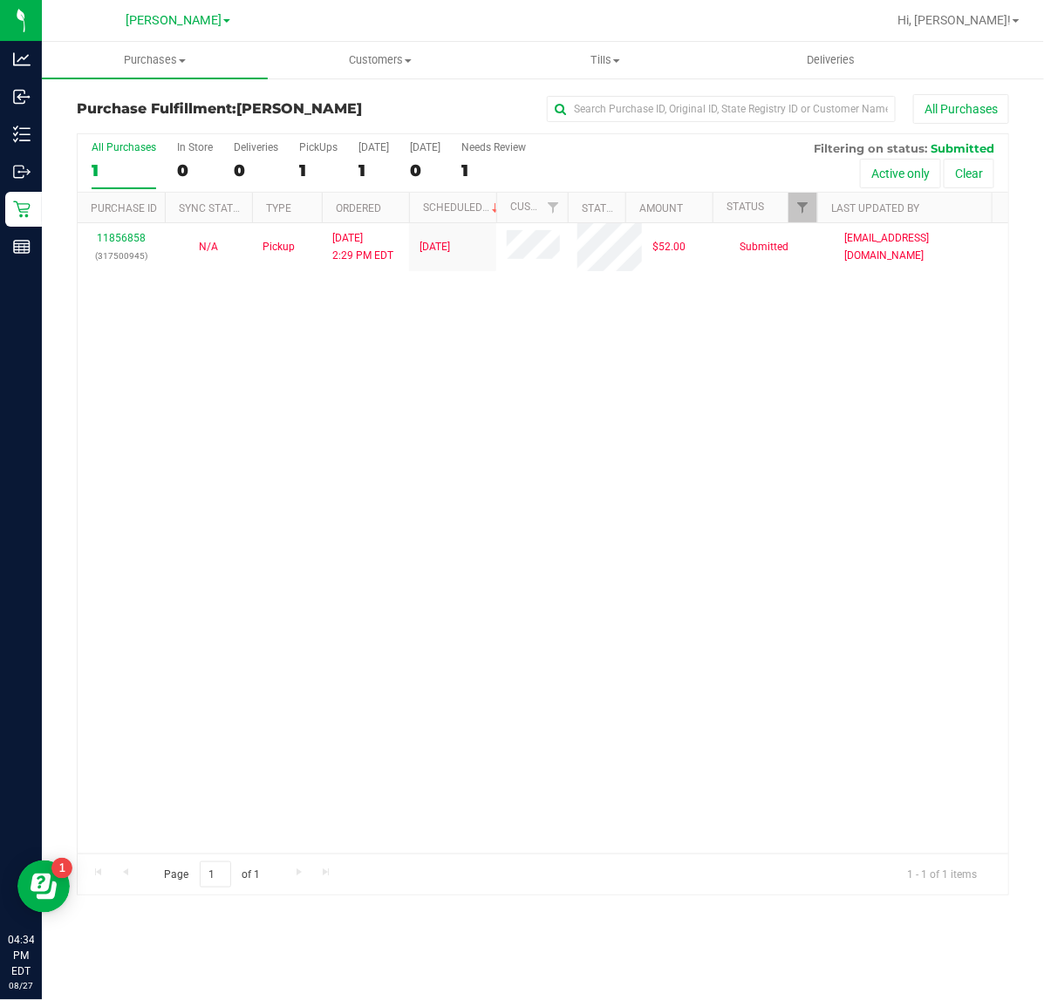
click at [973, 524] on div "11856858 (317500945) N/A Pickup [DATE] 2:29 PM EDT 8/27/2025 $52.00 Submitted […" at bounding box center [543, 538] width 931 height 631
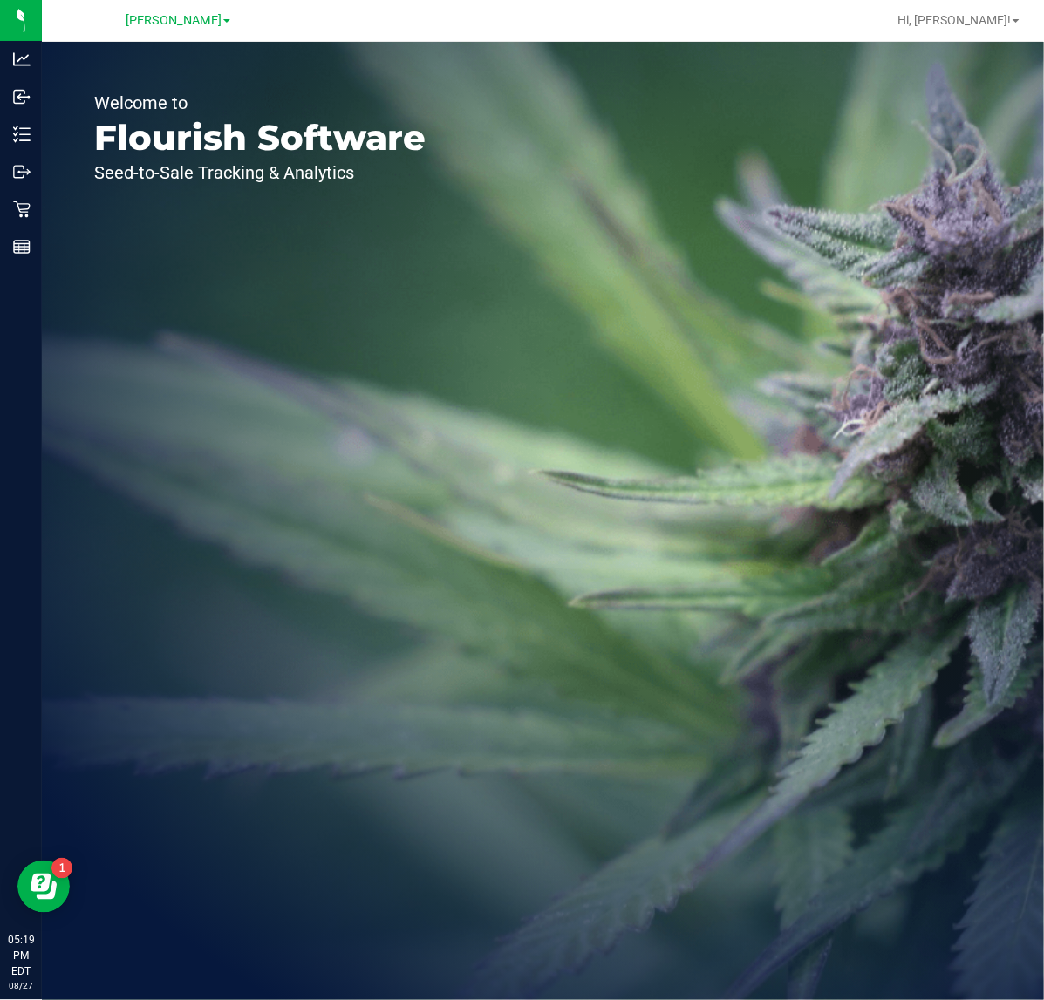
click at [826, 511] on div "Welcome to Flourish Software Seed-to-Sale Tracking & Analytics" at bounding box center [543, 521] width 1002 height 959
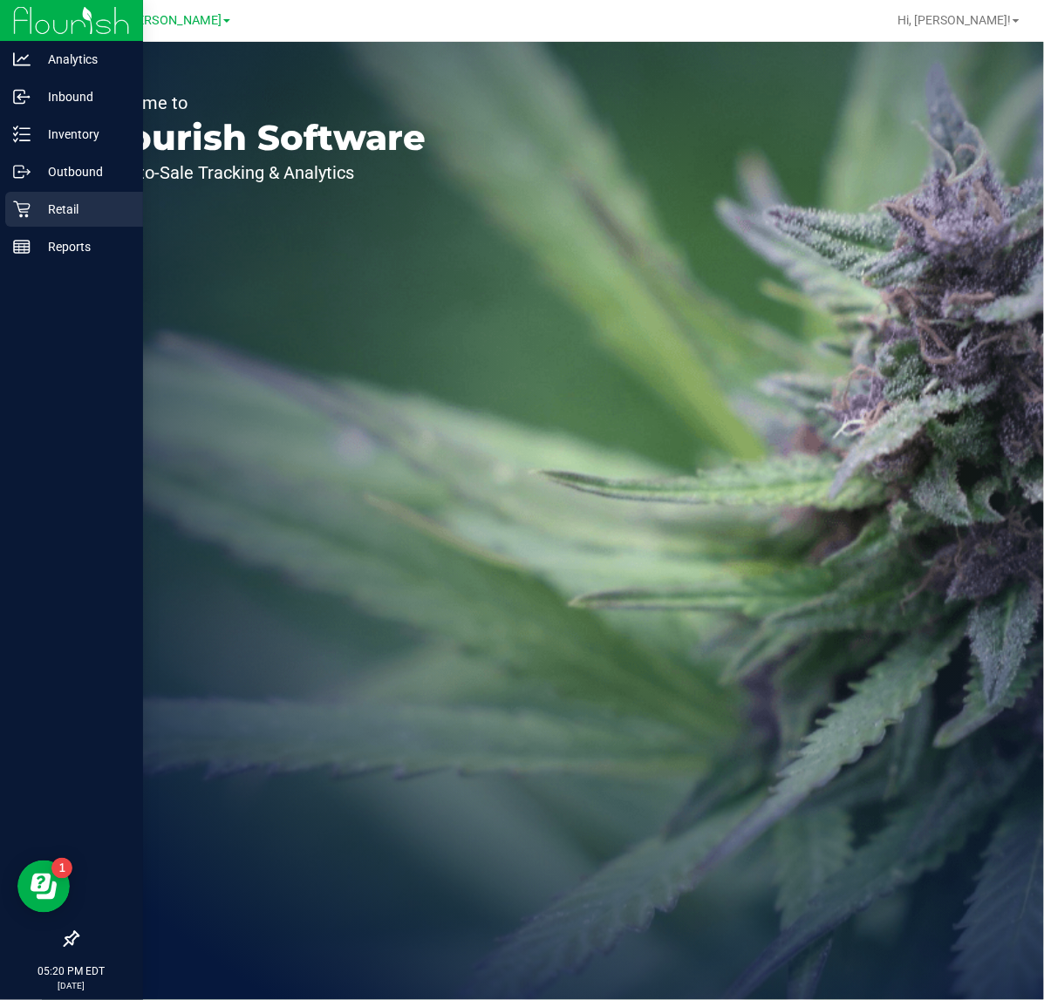
click at [1, 203] on link "Retail" at bounding box center [71, 211] width 143 height 38
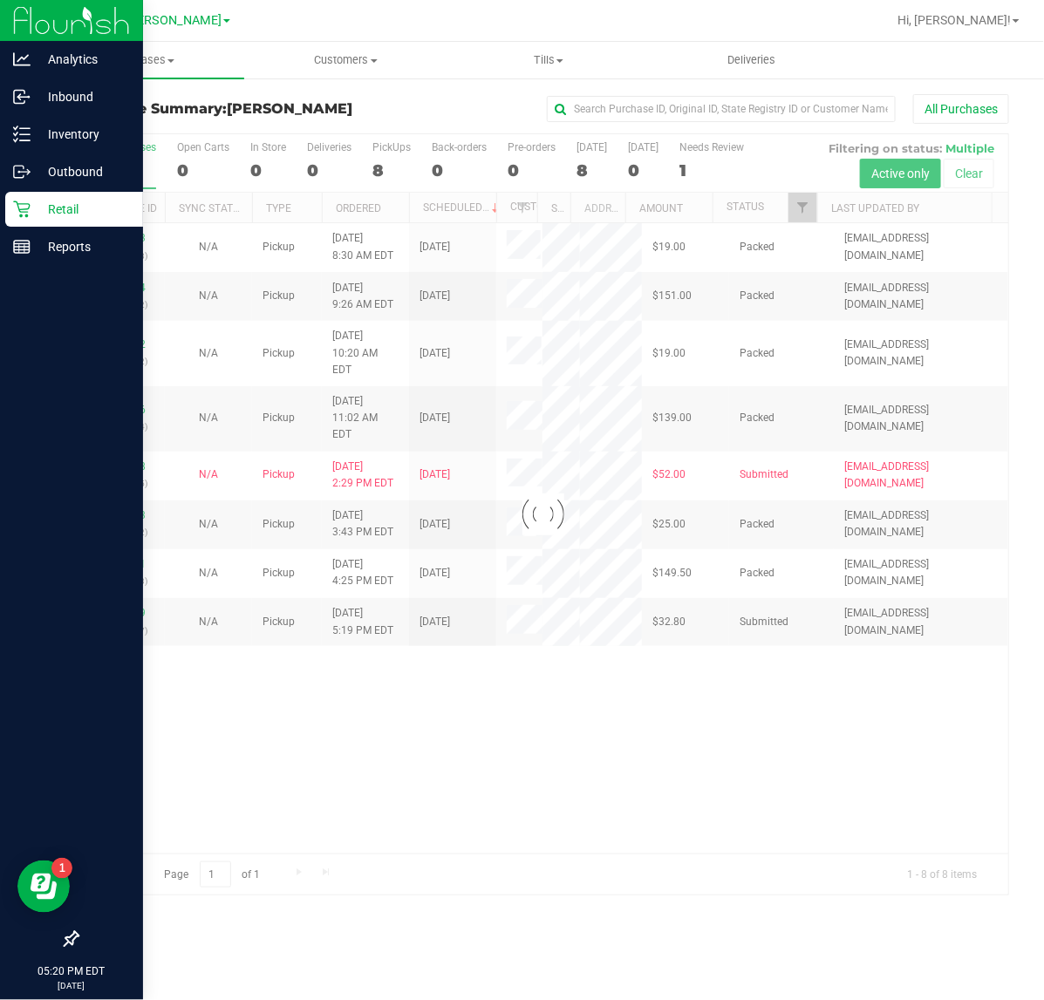
click at [734, 844] on div "Loading... 11853383 (317420318) N/A Pickup [DATE] 8:30 AM EDT 8/27/2025 $19.00 …" at bounding box center [543, 538] width 931 height 631
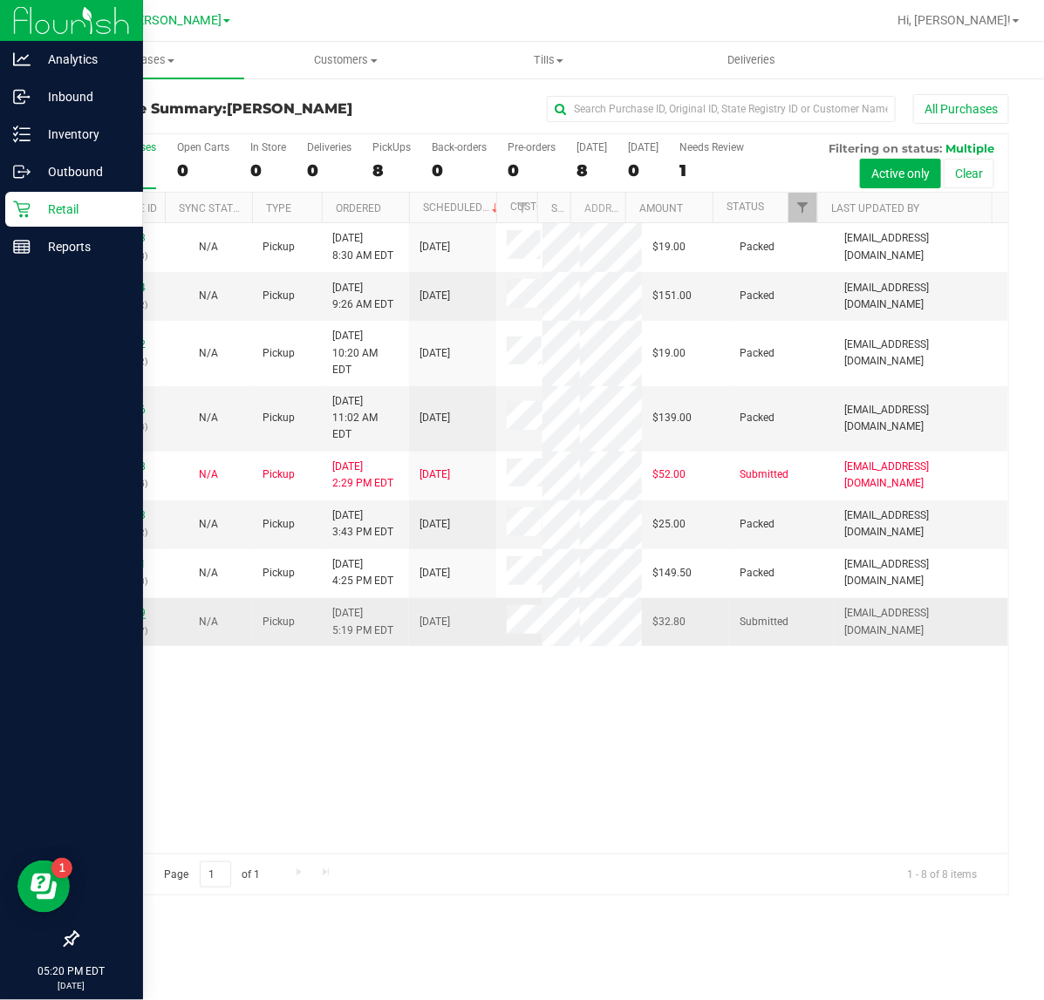
click at [118, 619] on link "11858329" at bounding box center [121, 613] width 49 height 12
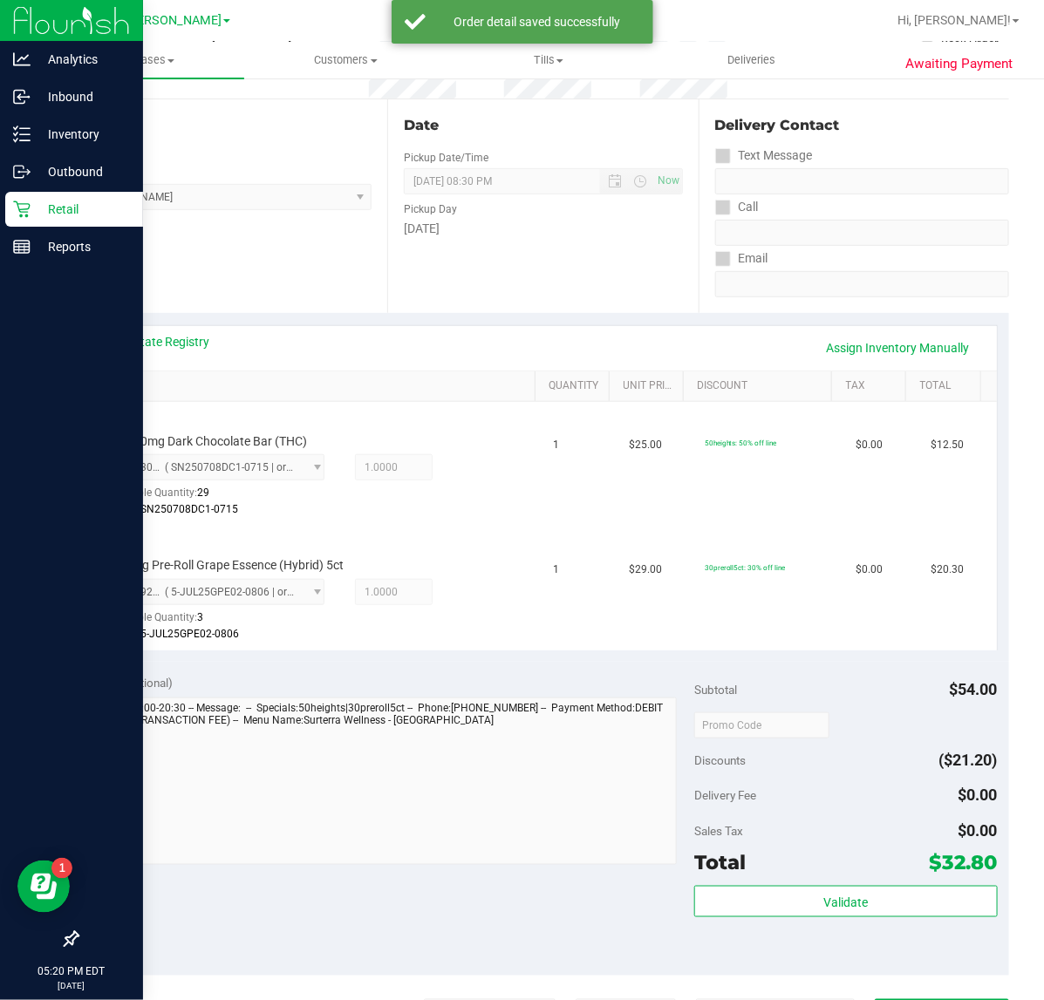
scroll to position [583, 0]
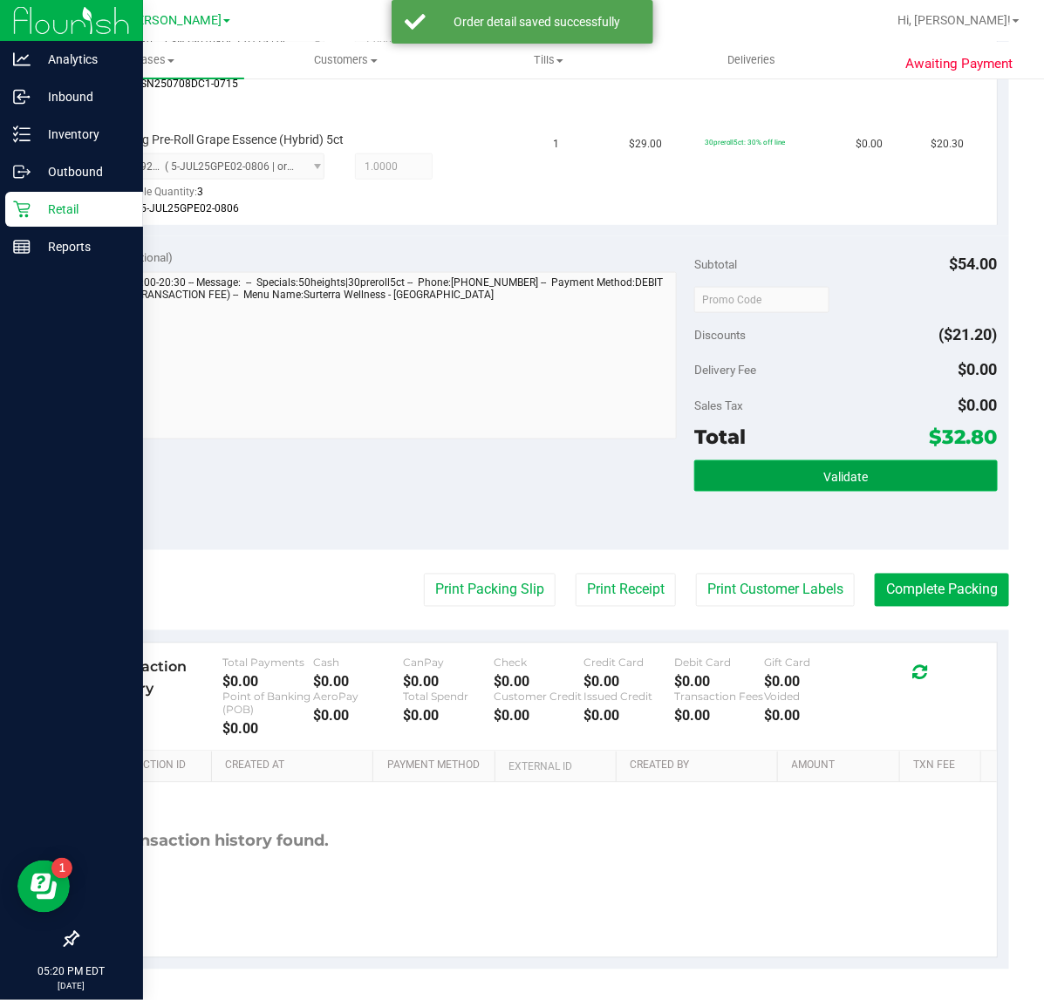
click at [835, 473] on span "Validate" at bounding box center [845, 477] width 44 height 14
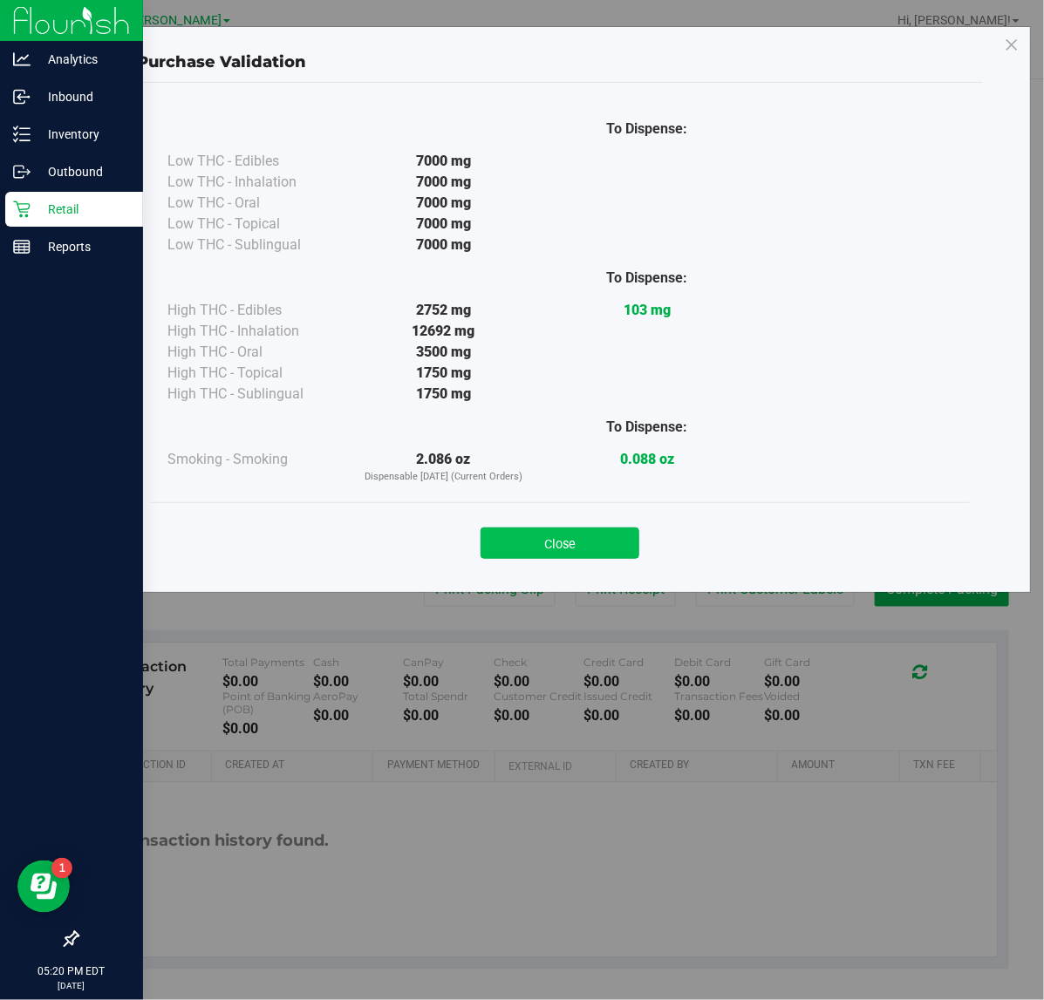
click at [537, 535] on button "Close" at bounding box center [560, 543] width 159 height 31
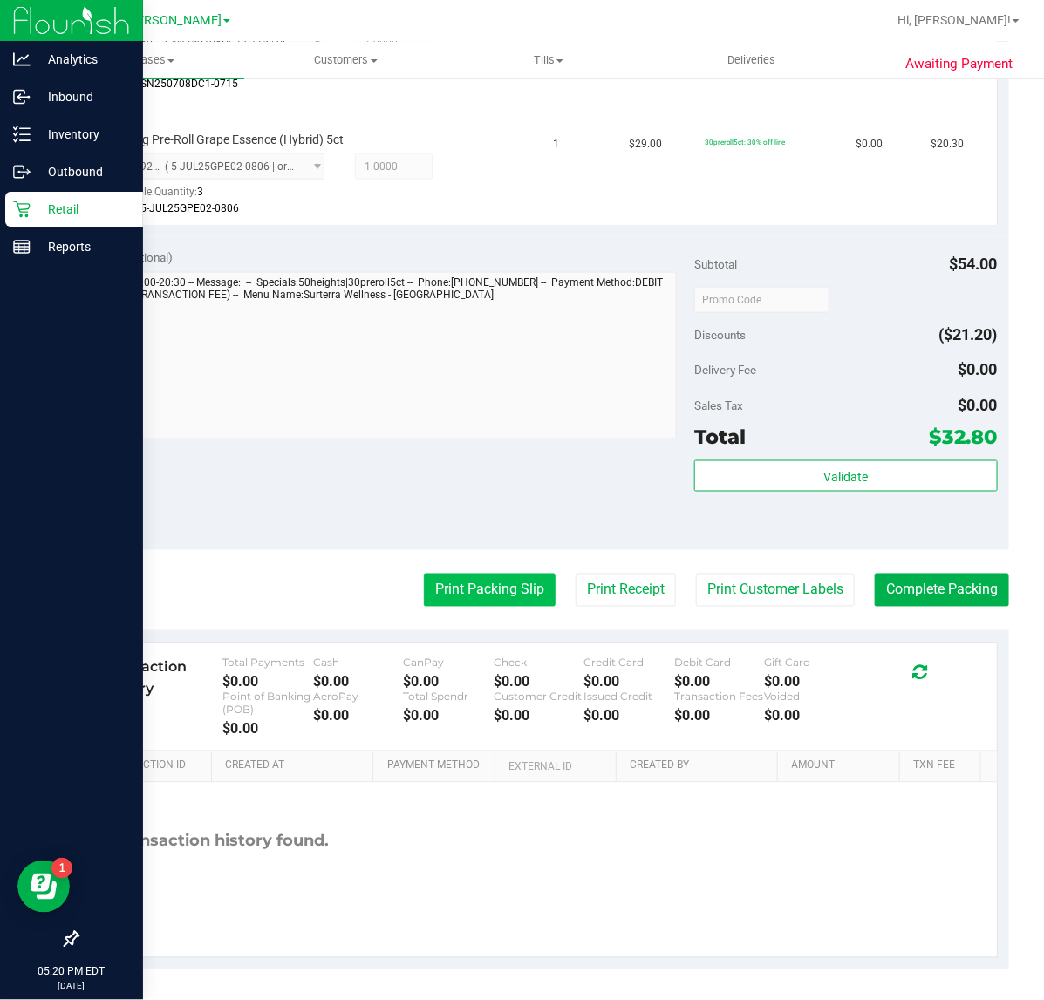
click at [486, 584] on button "Print Packing Slip" at bounding box center [490, 590] width 132 height 33
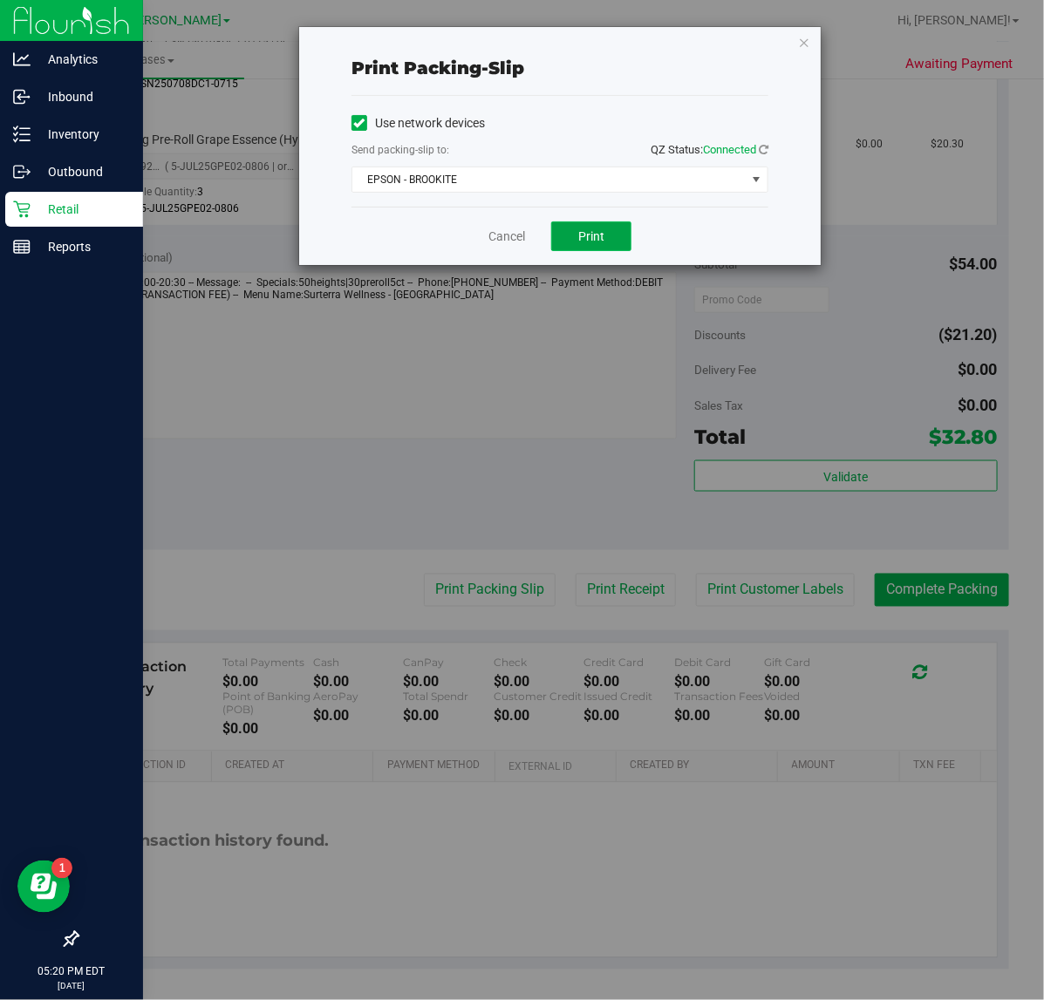
click at [591, 243] on span "Print" at bounding box center [591, 236] width 26 height 14
click at [497, 237] on link "Cancel" at bounding box center [506, 237] width 37 height 18
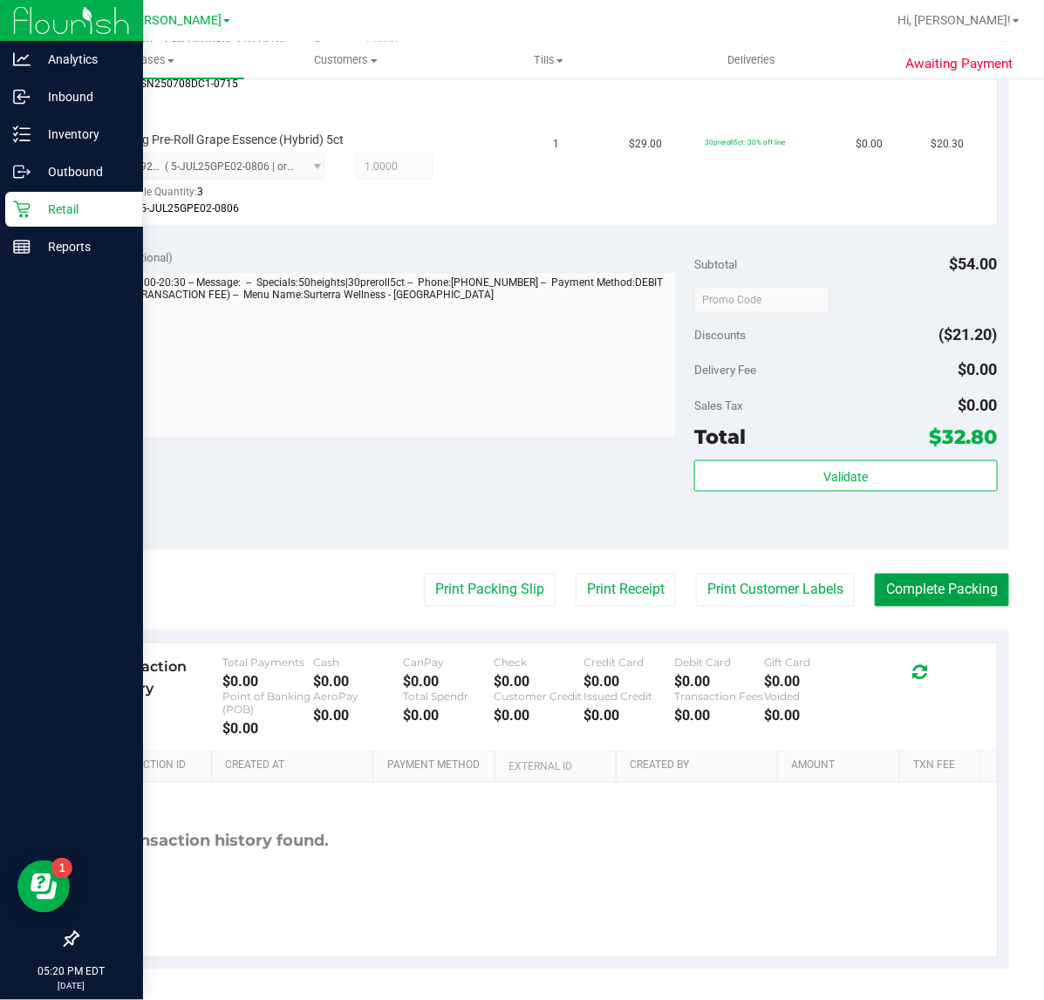
click at [905, 600] on button "Complete Packing" at bounding box center [942, 590] width 134 height 33
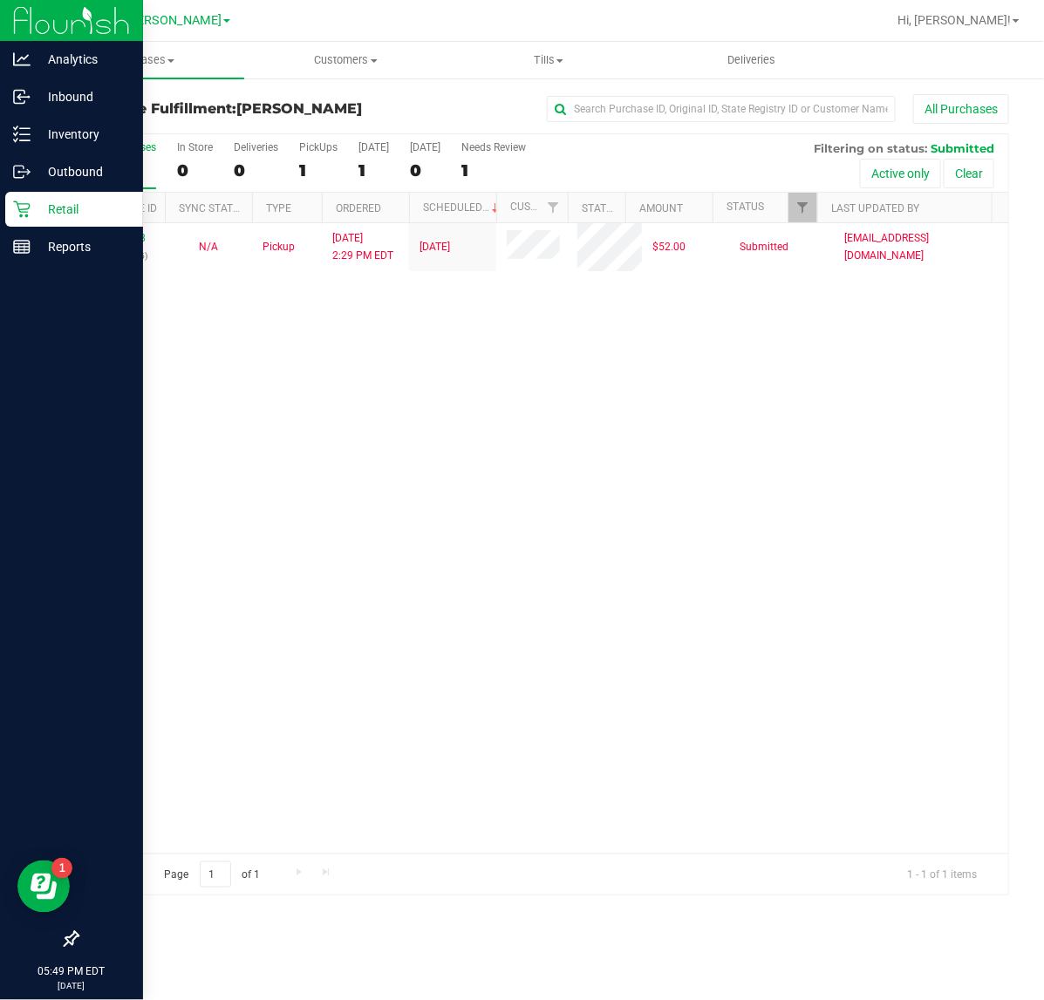
click at [167, 973] on div "Purchases Summary of purchases Fulfillment All purchases Customers All customer…" at bounding box center [543, 521] width 1002 height 959
drag, startPoint x: 530, startPoint y: 768, endPoint x: 283, endPoint y: 65, distance: 745.1
click at [529, 747] on div "11856858 (317500945) N/A Pickup [DATE] 2:29 PM EDT 8/27/2025 $52.00 Submitted […" at bounding box center [543, 538] width 931 height 631
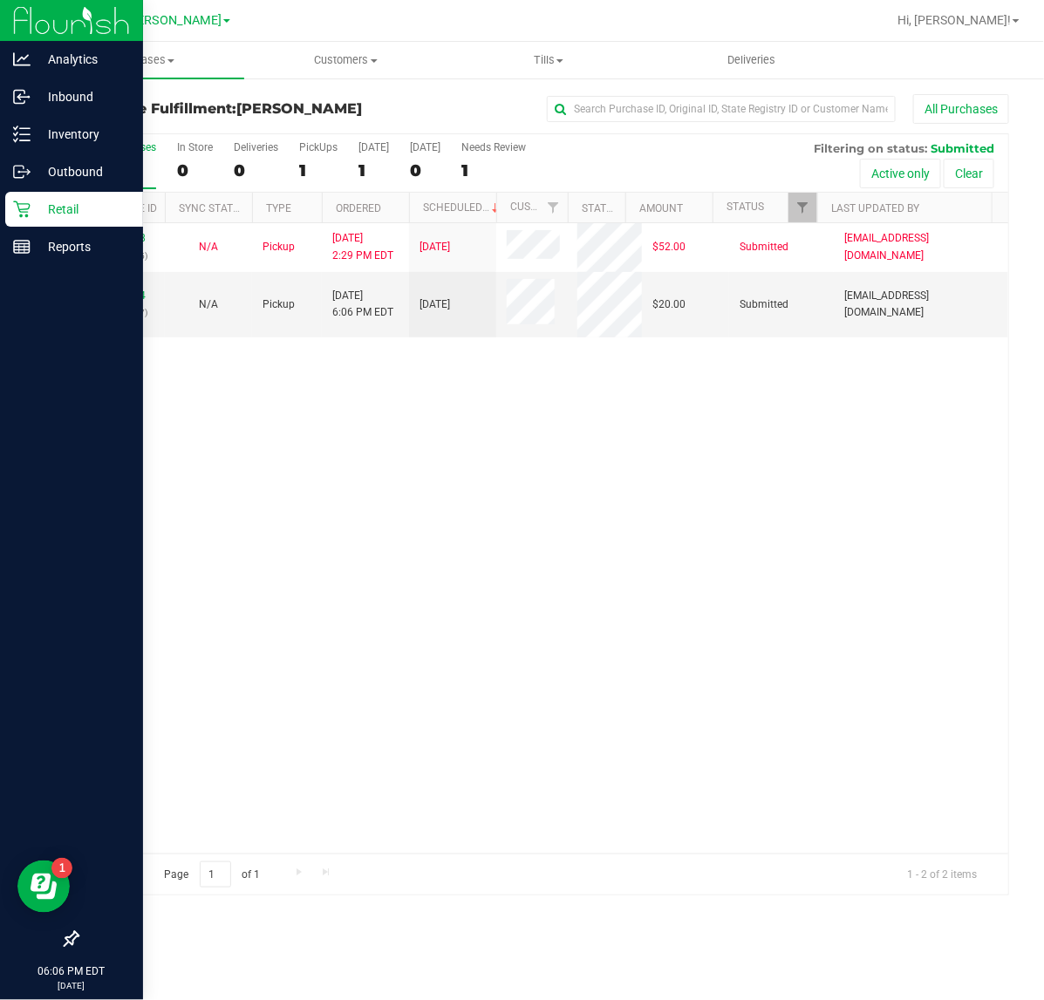
click at [447, 856] on div "Page 1 of 1 1 - 2 of 2 items" at bounding box center [543, 875] width 931 height 42
click at [129, 297] on link "11858734" at bounding box center [121, 296] width 49 height 12
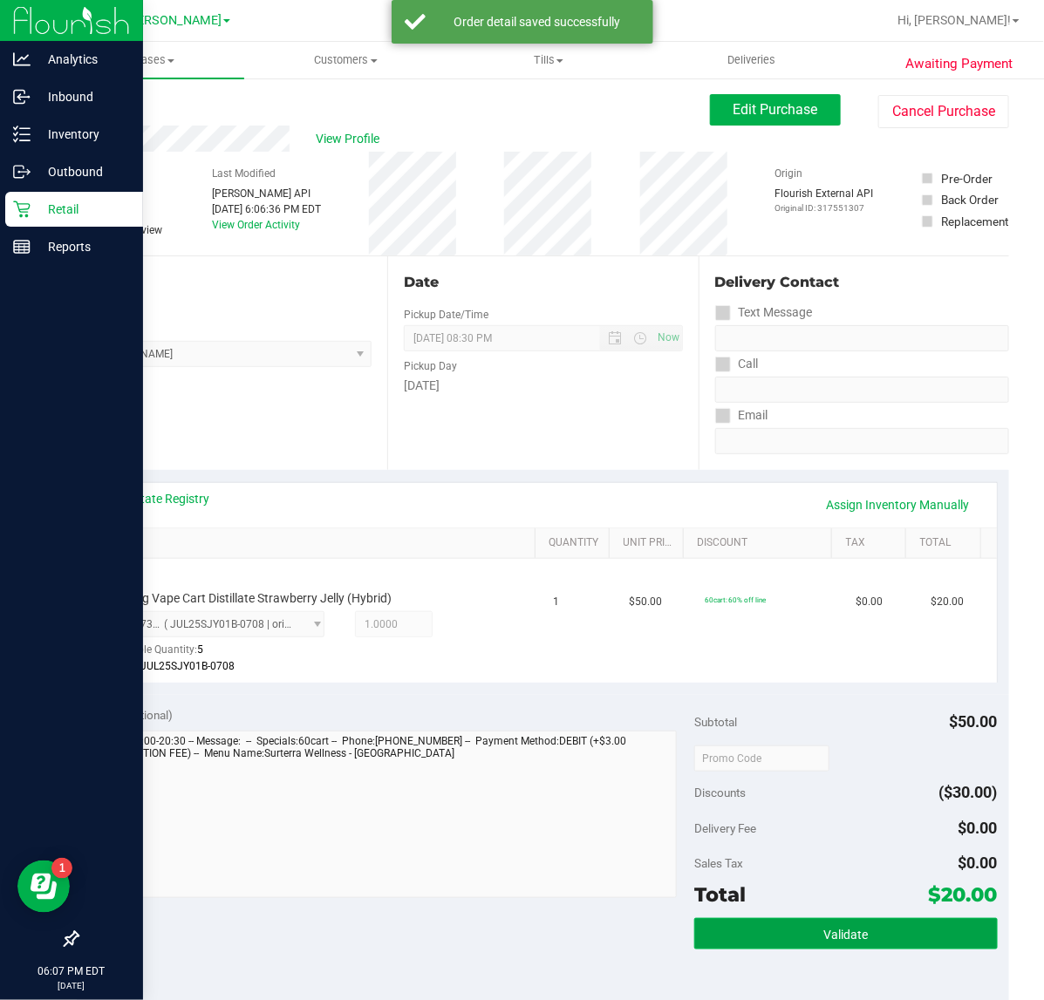
click at [836, 935] on span "Validate" at bounding box center [845, 935] width 44 height 14
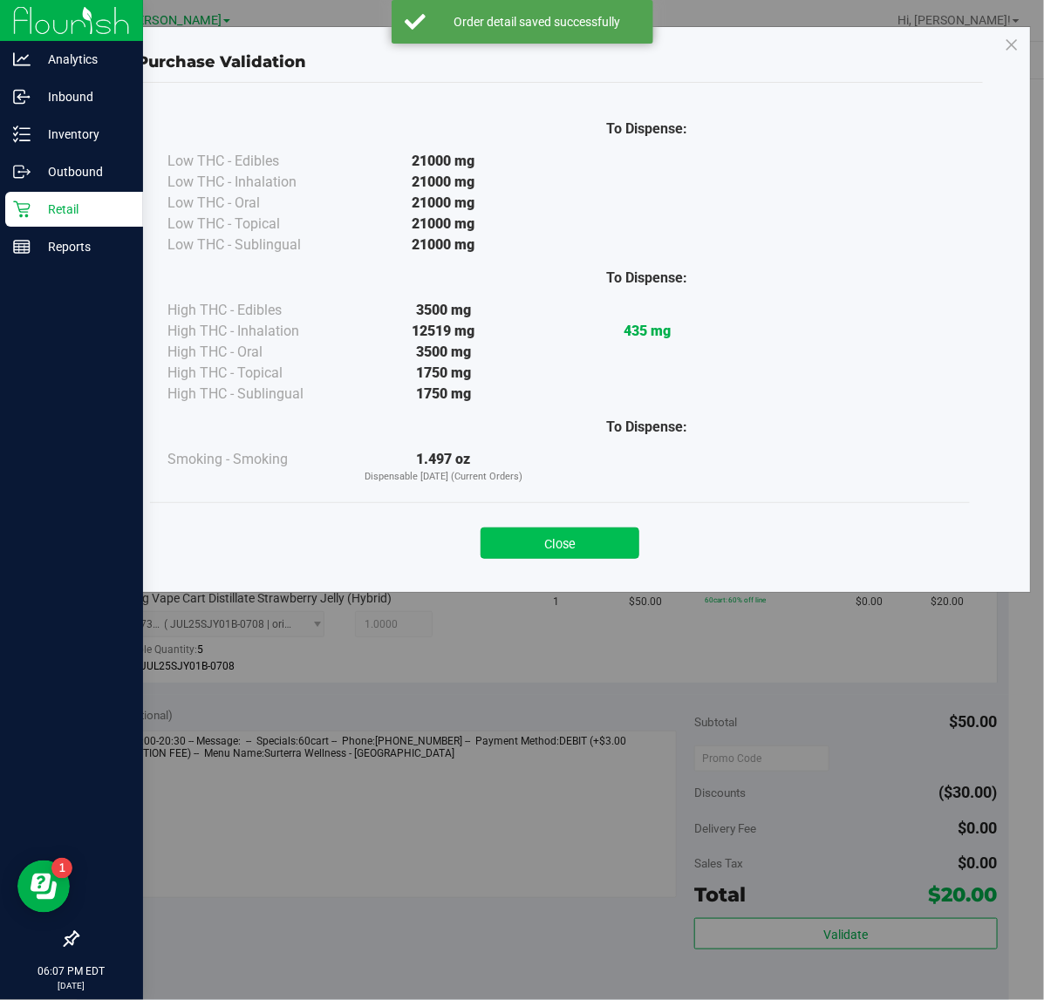
click at [539, 539] on button "Close" at bounding box center [560, 543] width 159 height 31
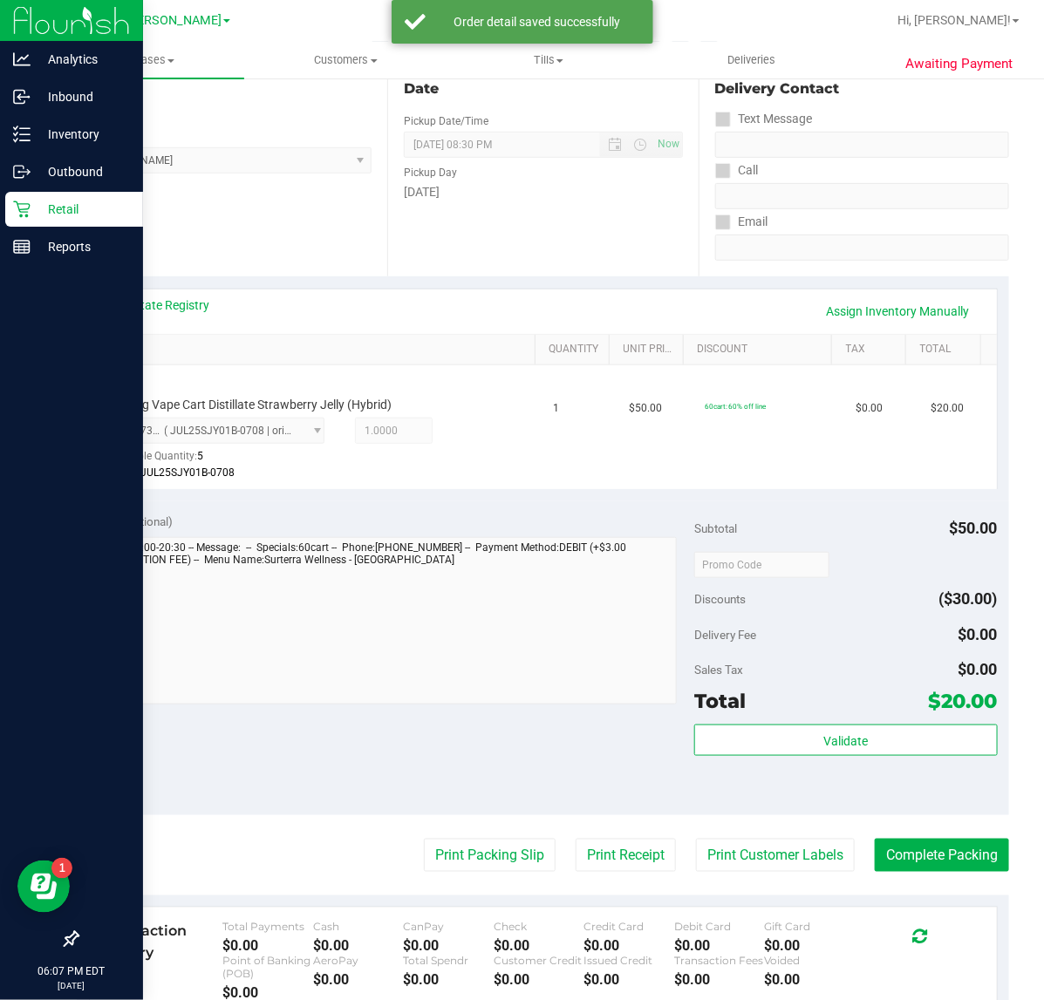
scroll to position [459, 0]
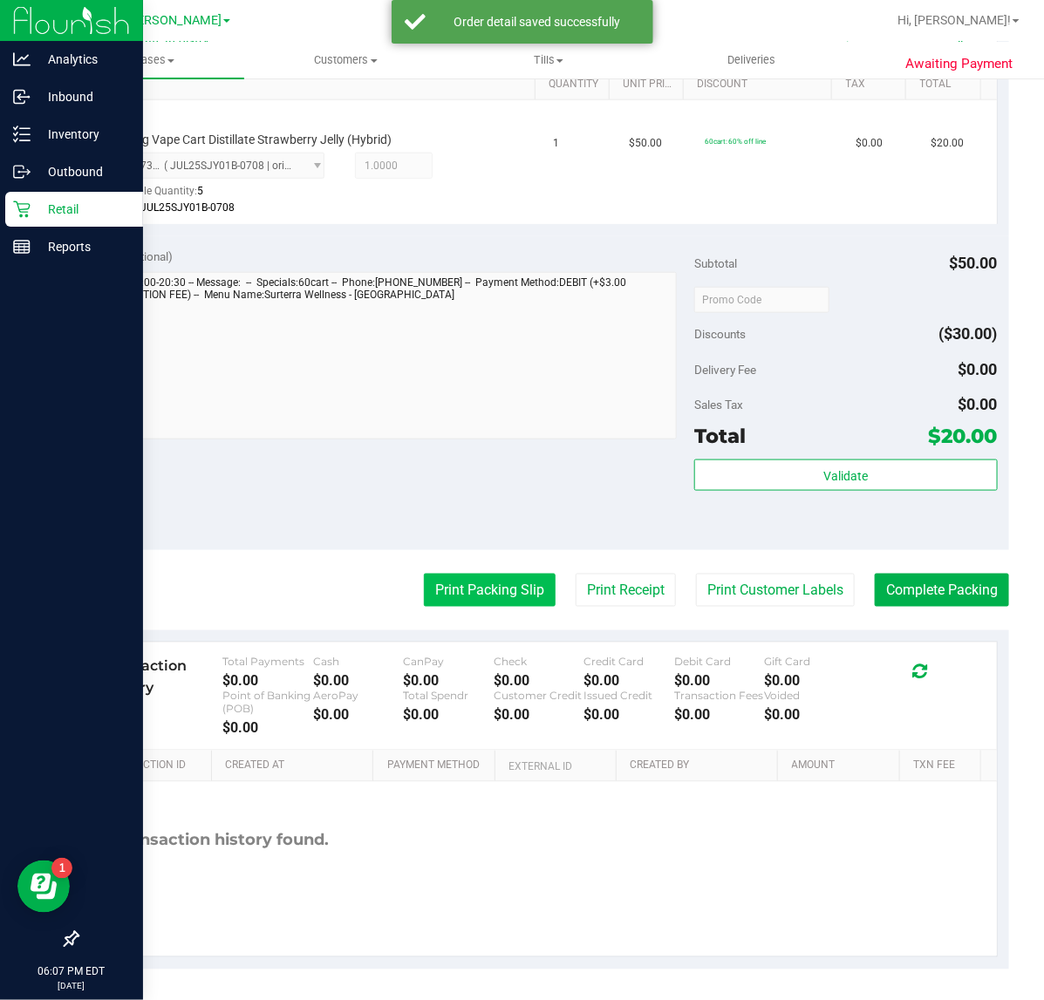
click at [489, 590] on button "Print Packing Slip" at bounding box center [490, 590] width 132 height 33
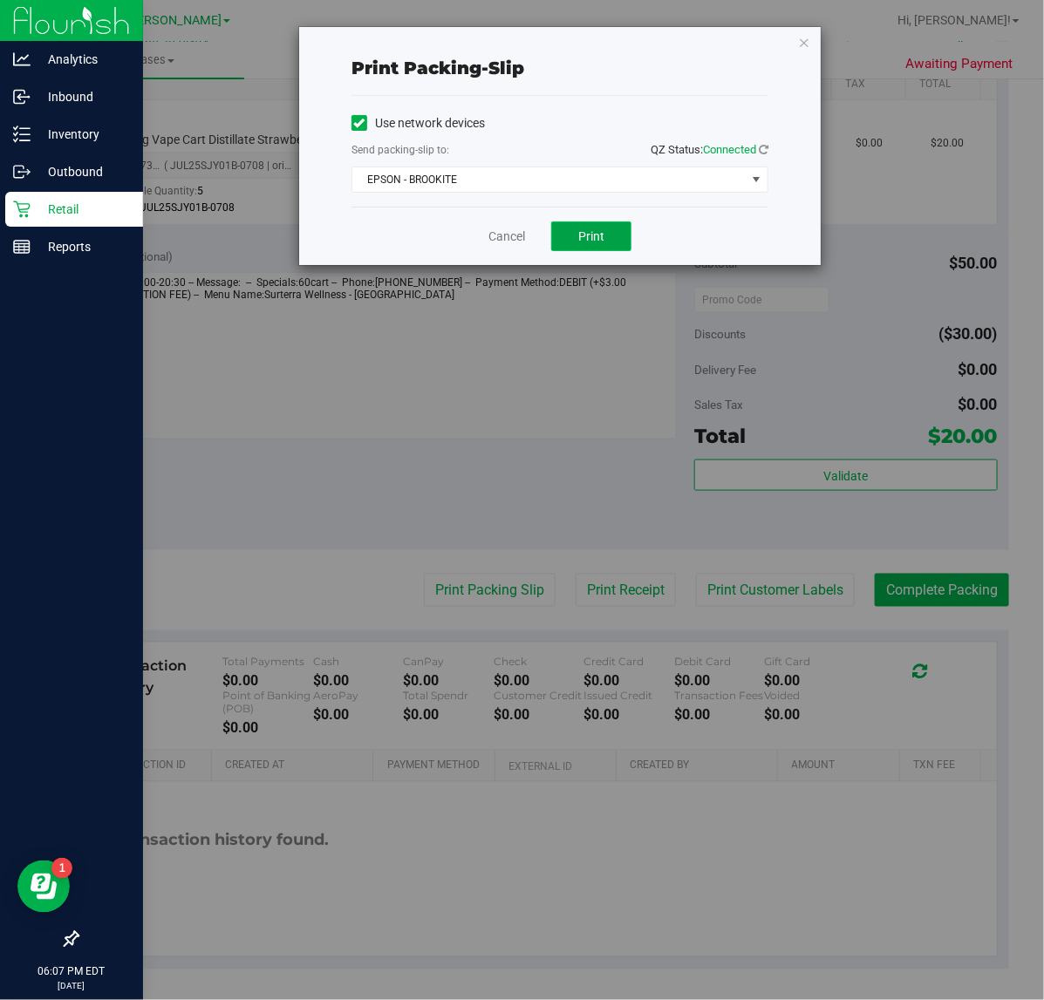
click at [619, 245] on button "Print" at bounding box center [591, 237] width 80 height 30
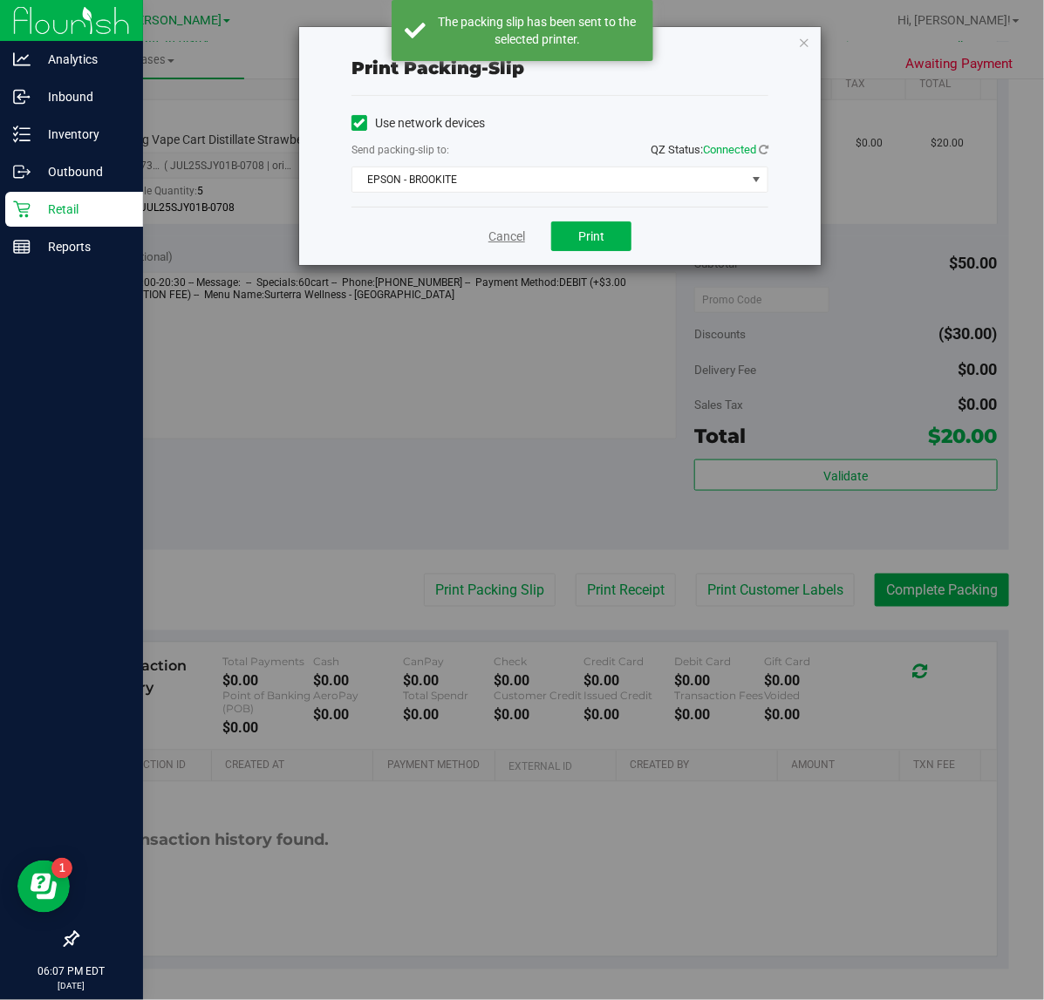
click at [497, 236] on link "Cancel" at bounding box center [506, 237] width 37 height 18
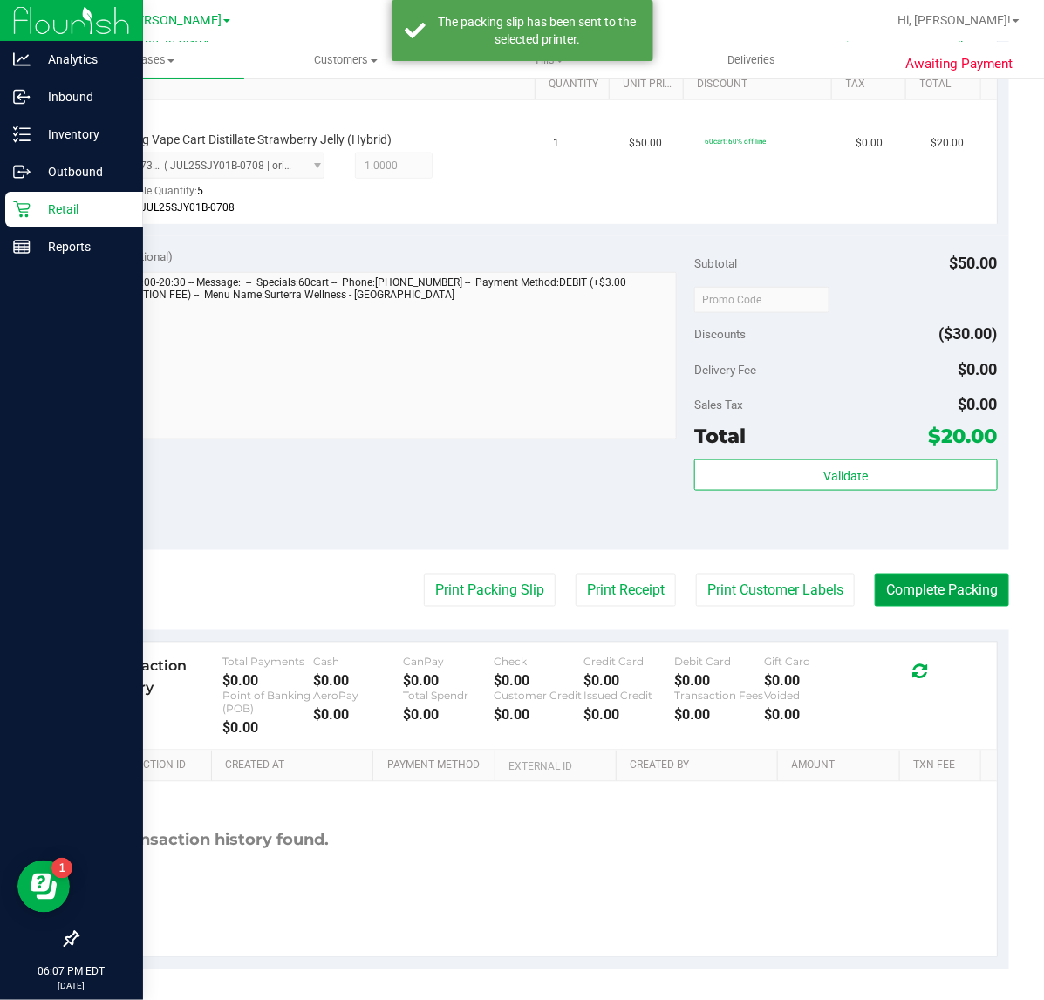
click at [917, 606] on button "Complete Packing" at bounding box center [942, 590] width 134 height 33
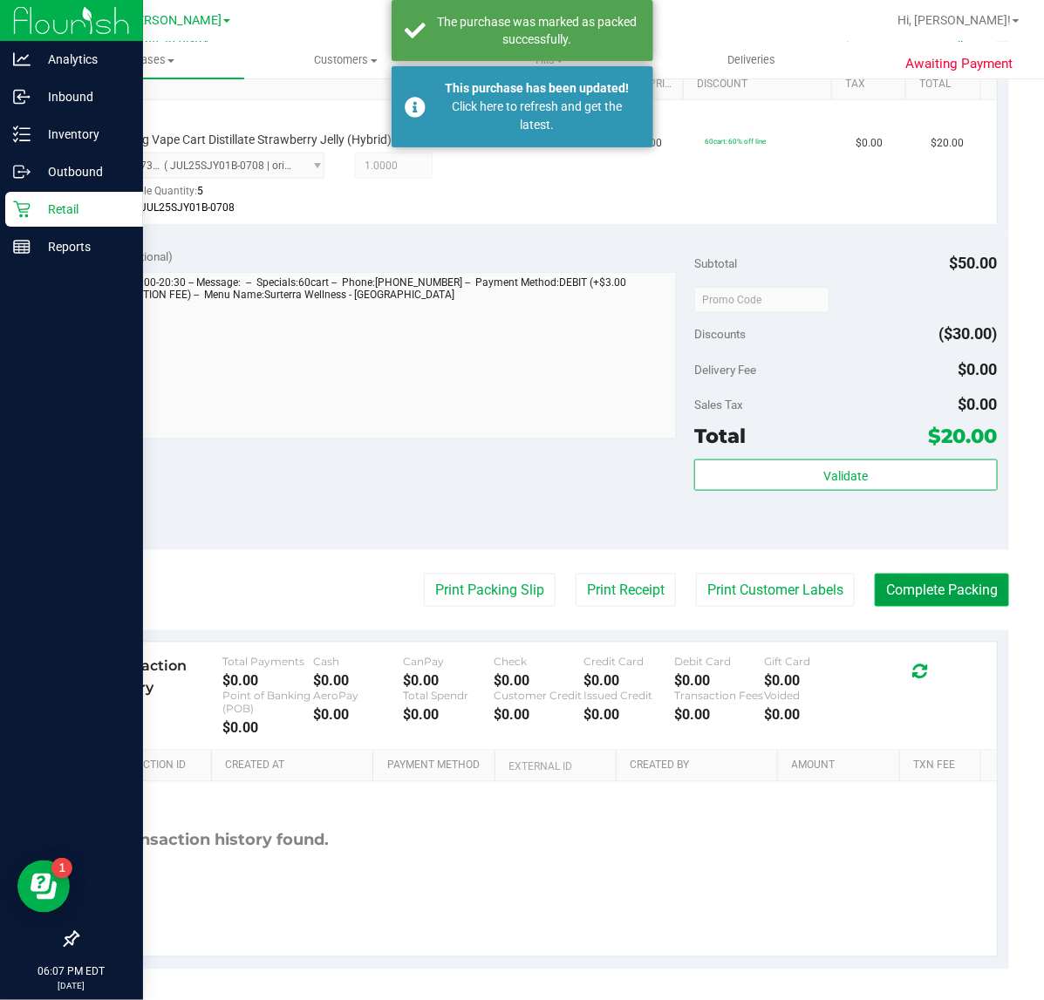
click at [947, 604] on button "Complete Packing" at bounding box center [942, 590] width 134 height 33
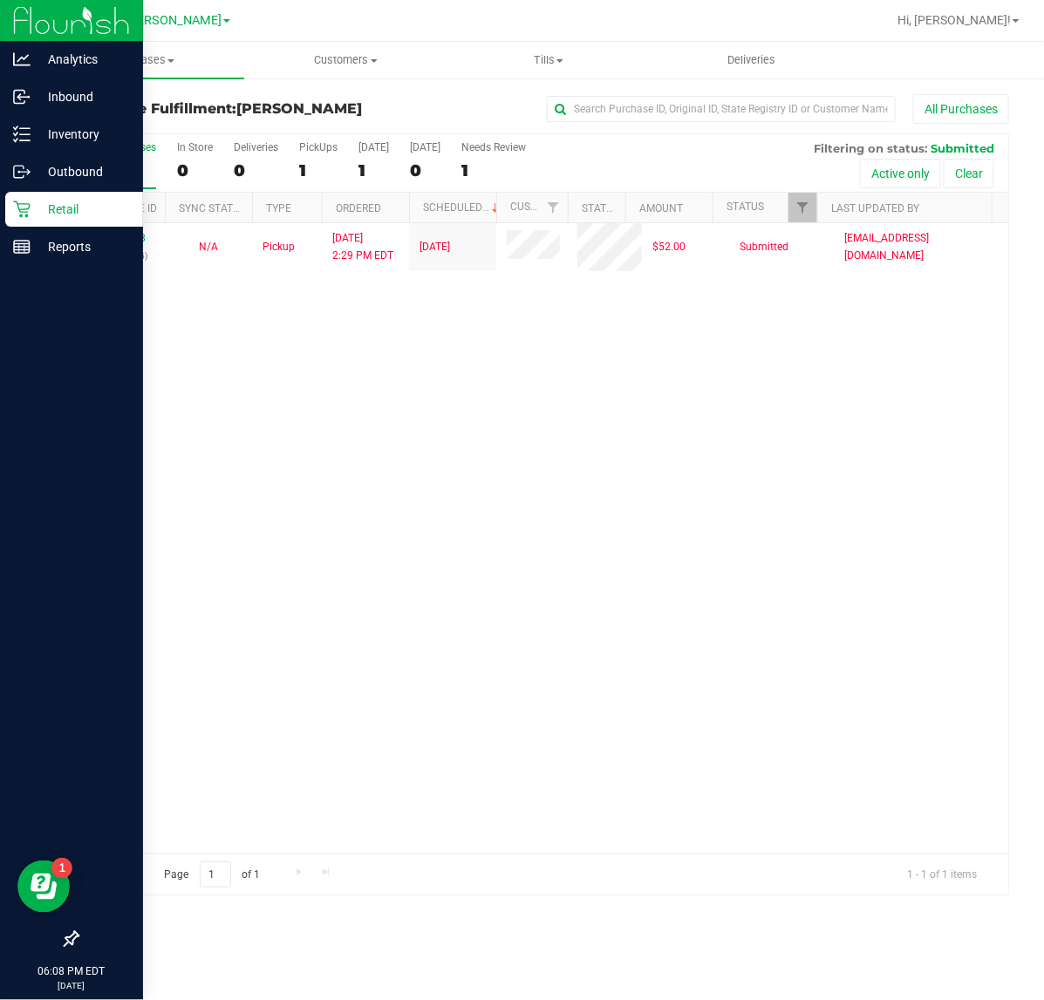
click at [642, 424] on div "11856858 (317500945) N/A Pickup [DATE] 2:29 PM EDT 8/27/2025 $52.00 Submitted […" at bounding box center [543, 538] width 931 height 631
click at [316, 362] on div "11856858 (317500945) N/A Pickup [DATE] 2:29 PM EDT 8/27/2025 $52.00 Submitted […" at bounding box center [543, 538] width 931 height 631
click at [319, 689] on div "11856858 (317500945) N/A Pickup [DATE] 2:29 PM EDT 8/27/2025 $52.00 Submitted […" at bounding box center [543, 538] width 931 height 631
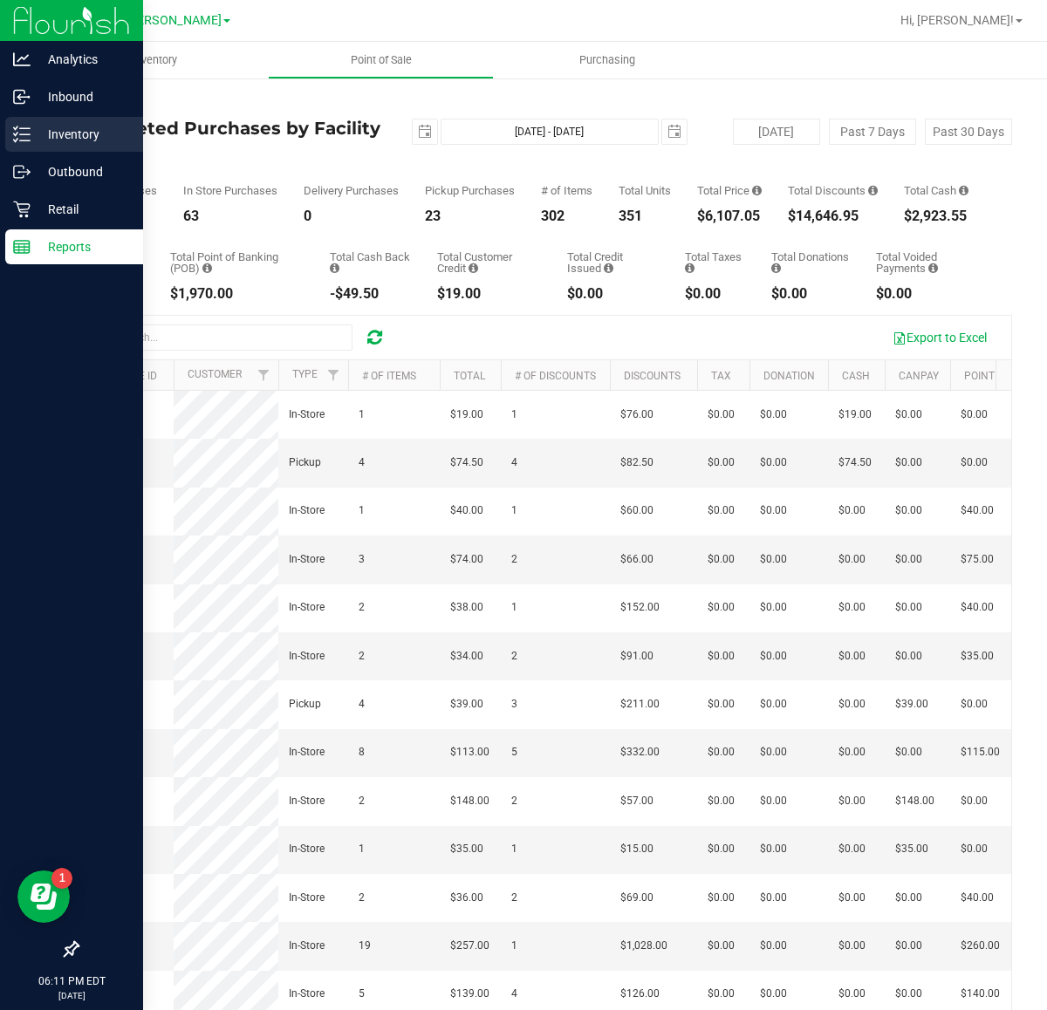
click at [36, 138] on p "Inventory" at bounding box center [83, 134] width 105 height 21
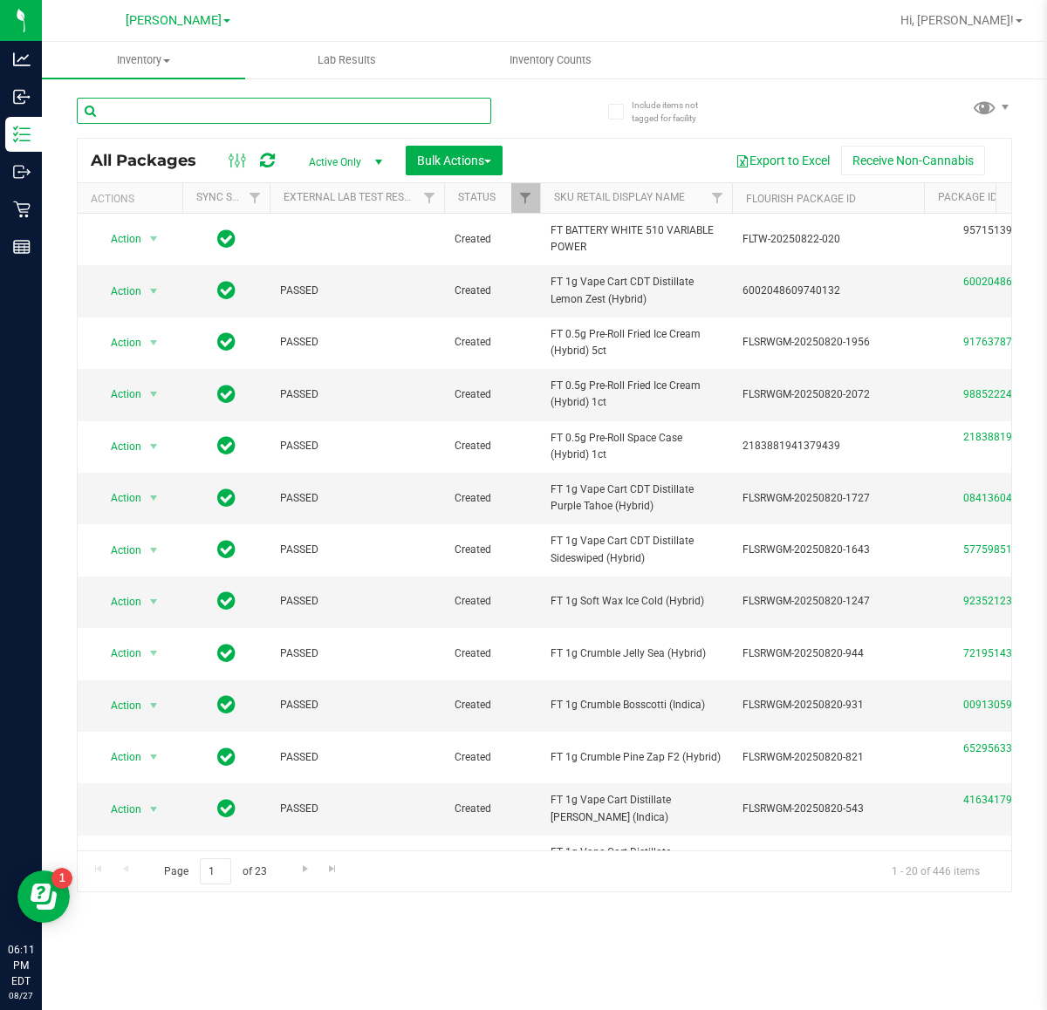
click at [295, 101] on input "text" at bounding box center [284, 111] width 414 height 26
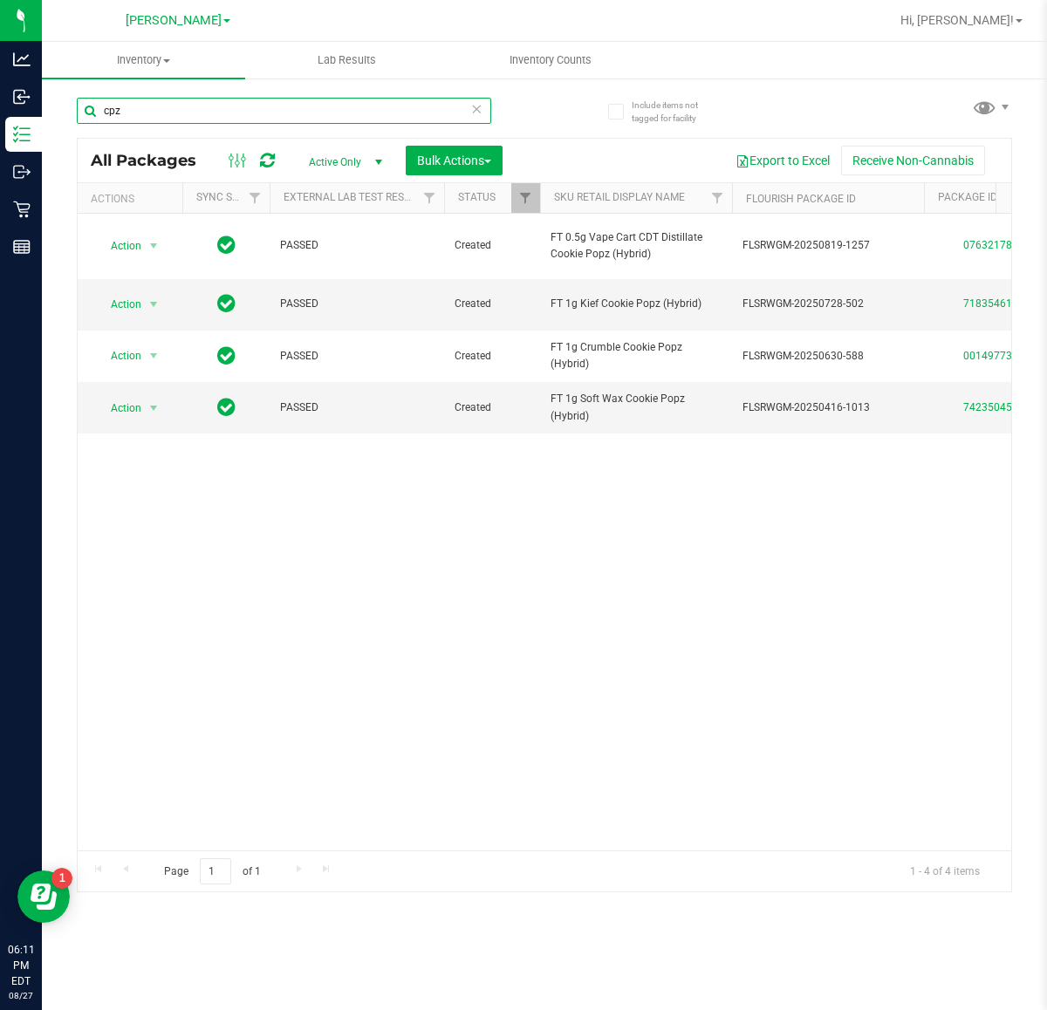
type input "cpz"
click at [473, 716] on div "Action Action Adjust qty Create package Edit attributes Global inventory Locate…" at bounding box center [544, 532] width 933 height 637
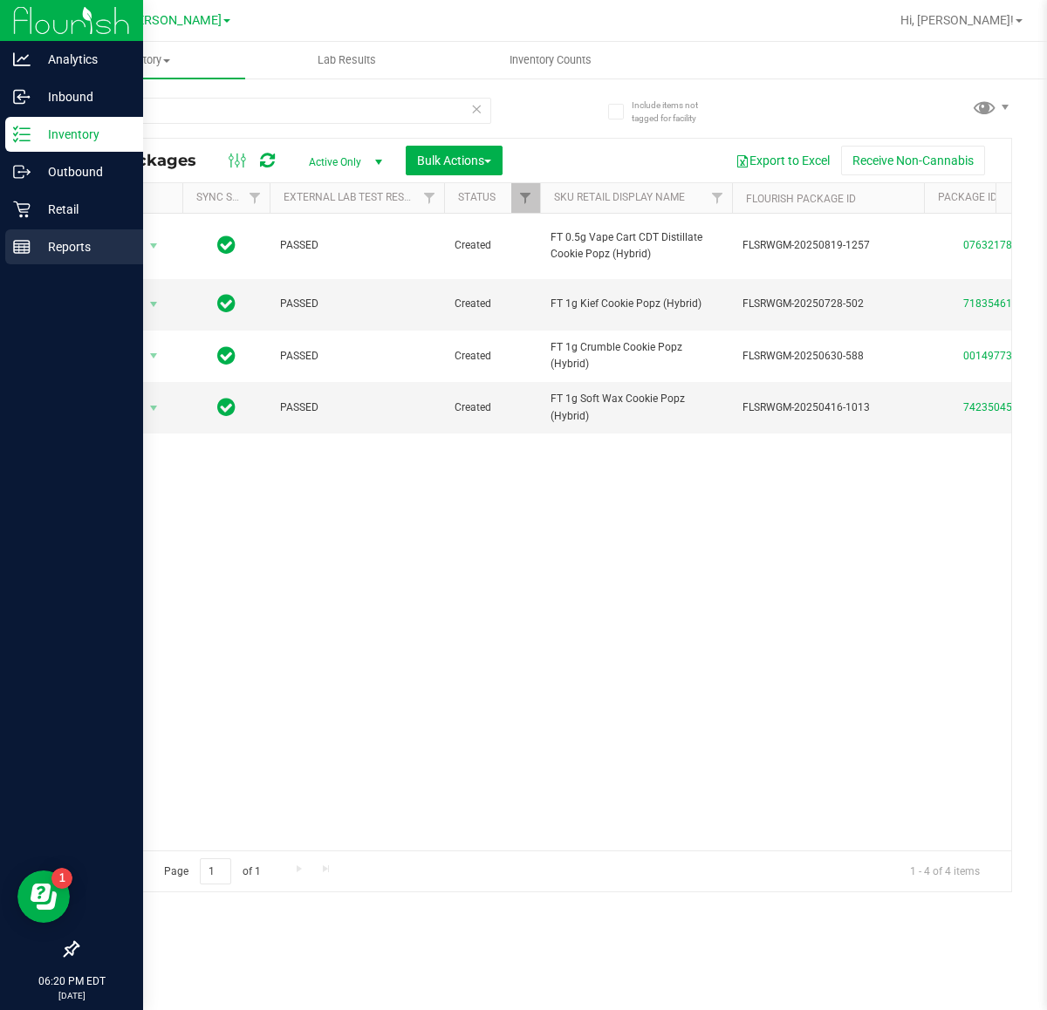
click at [17, 238] on icon at bounding box center [21, 246] width 17 height 17
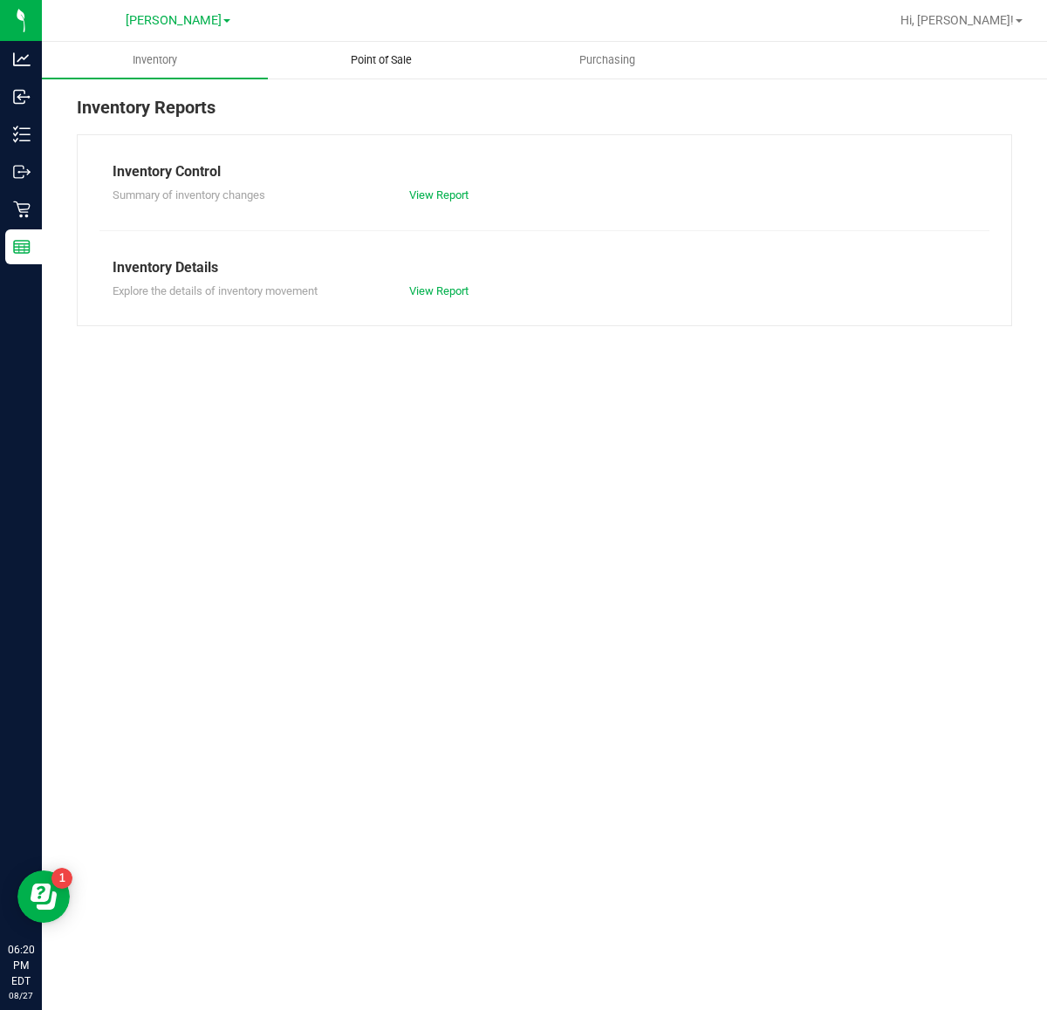
click at [377, 61] on span "Point of Sale" at bounding box center [381, 60] width 108 height 16
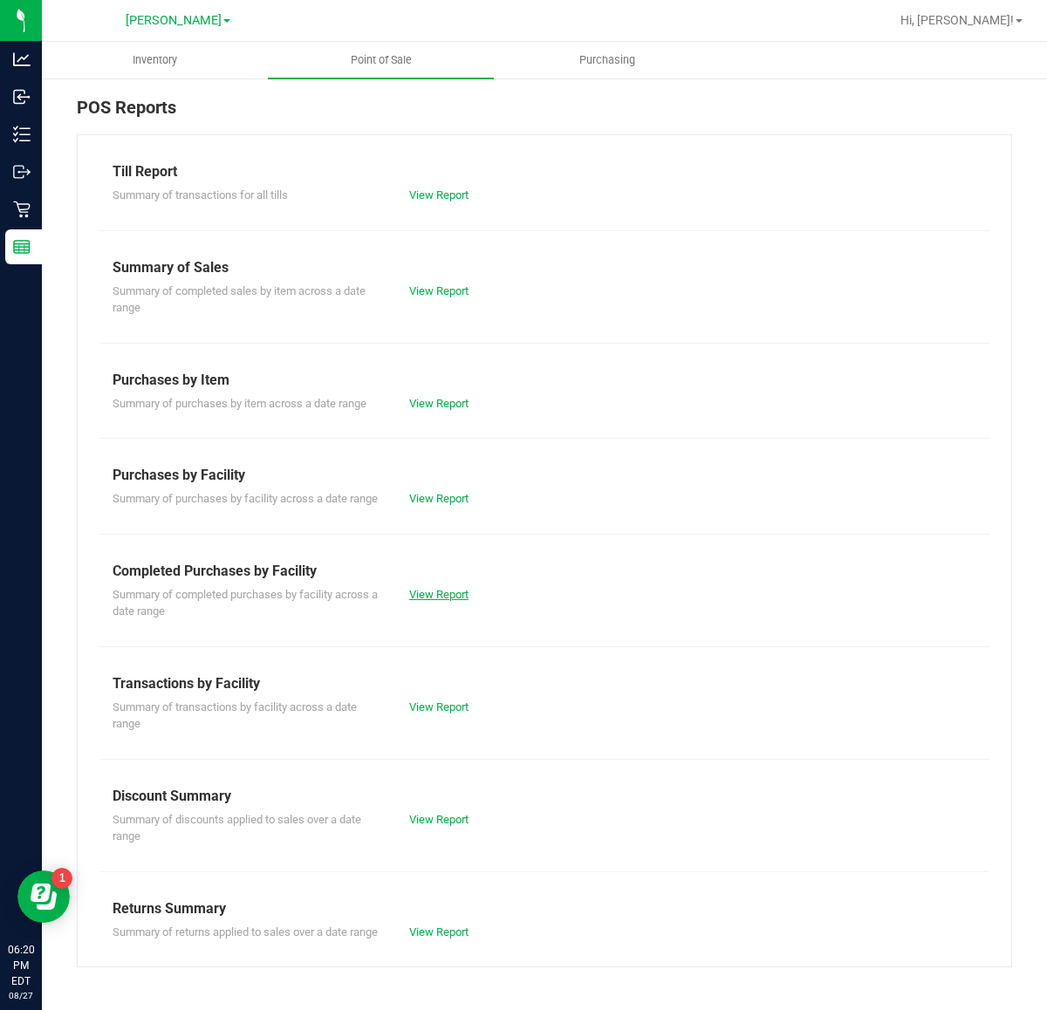
click at [436, 594] on link "View Report" at bounding box center [438, 594] width 59 height 13
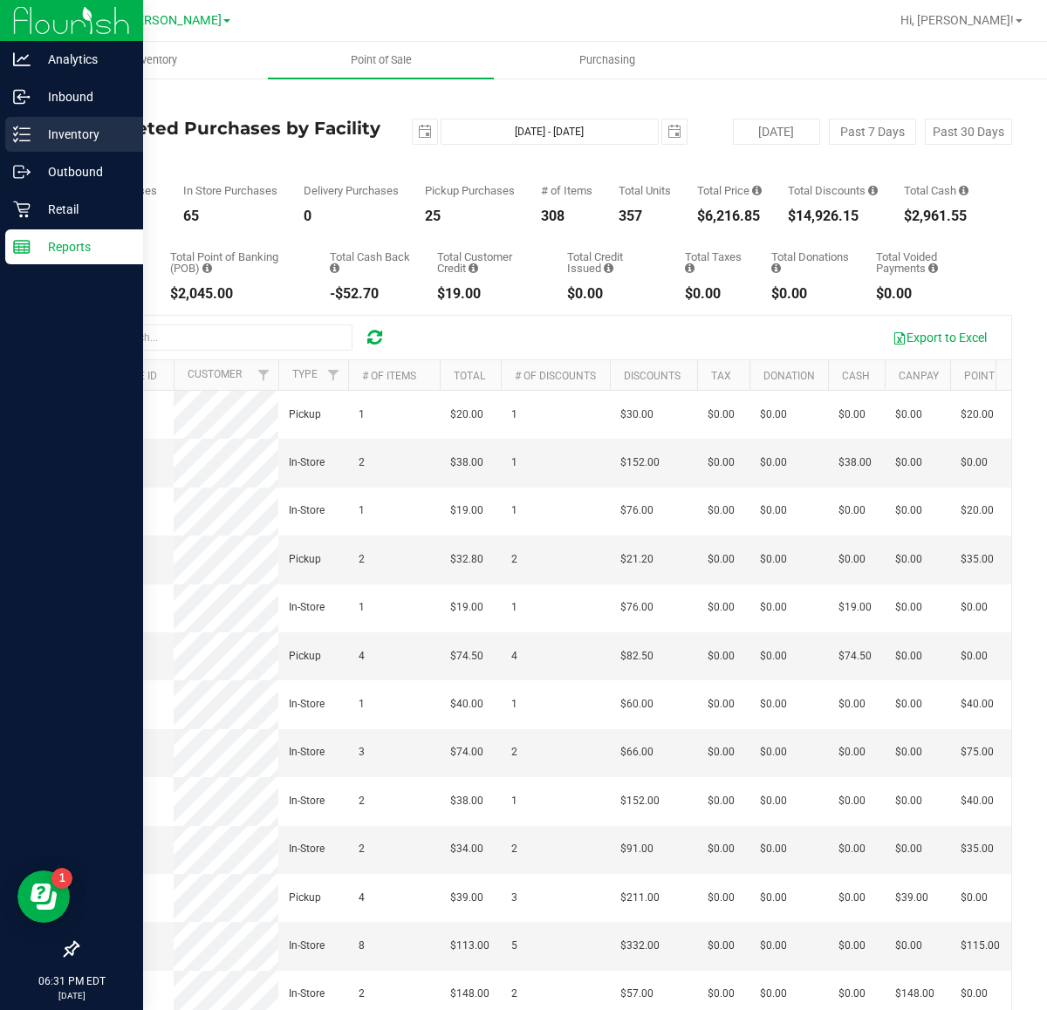
click at [29, 119] on div "Inventory" at bounding box center [74, 134] width 138 height 35
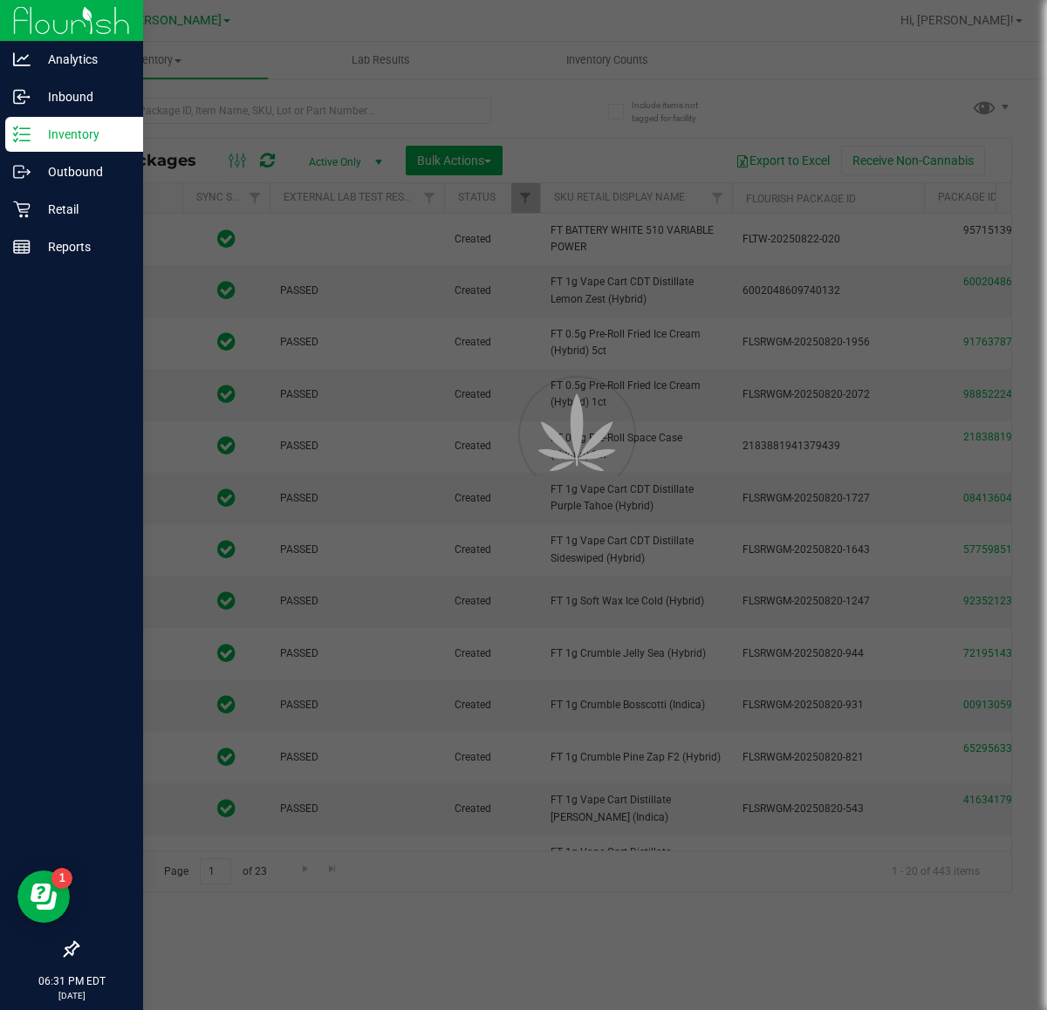
click at [276, 107] on div at bounding box center [523, 505] width 1047 height 1010
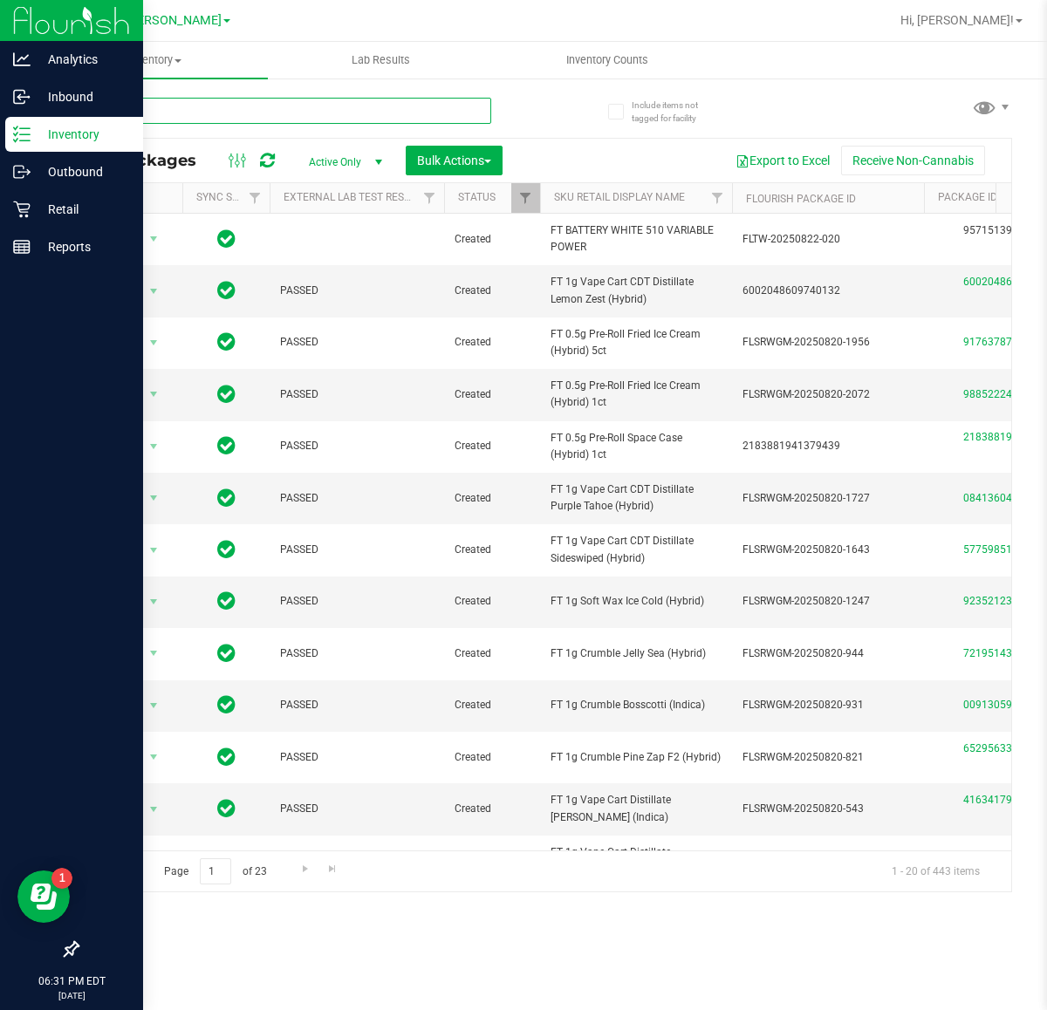
click at [275, 107] on input "text" at bounding box center [284, 111] width 414 height 26
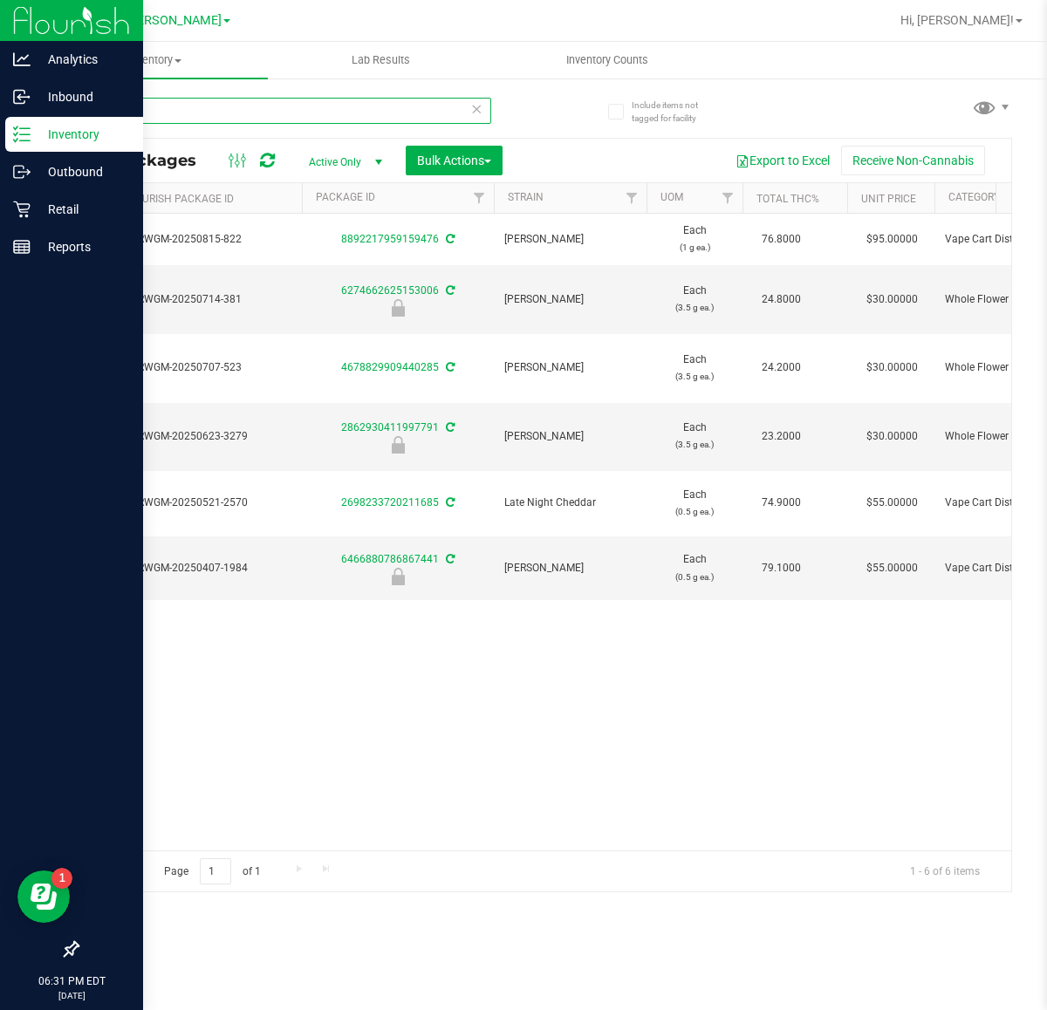
scroll to position [0, 650]
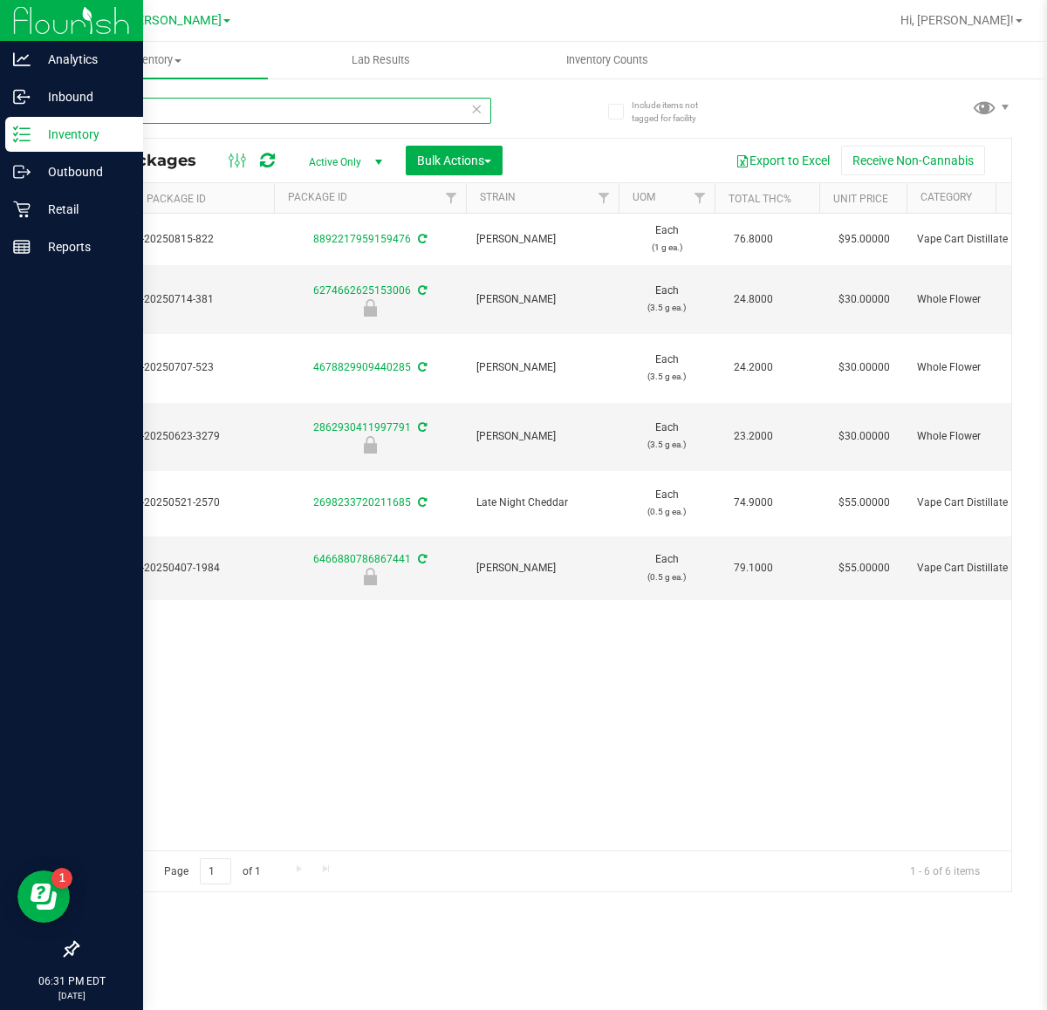
type input "dda"
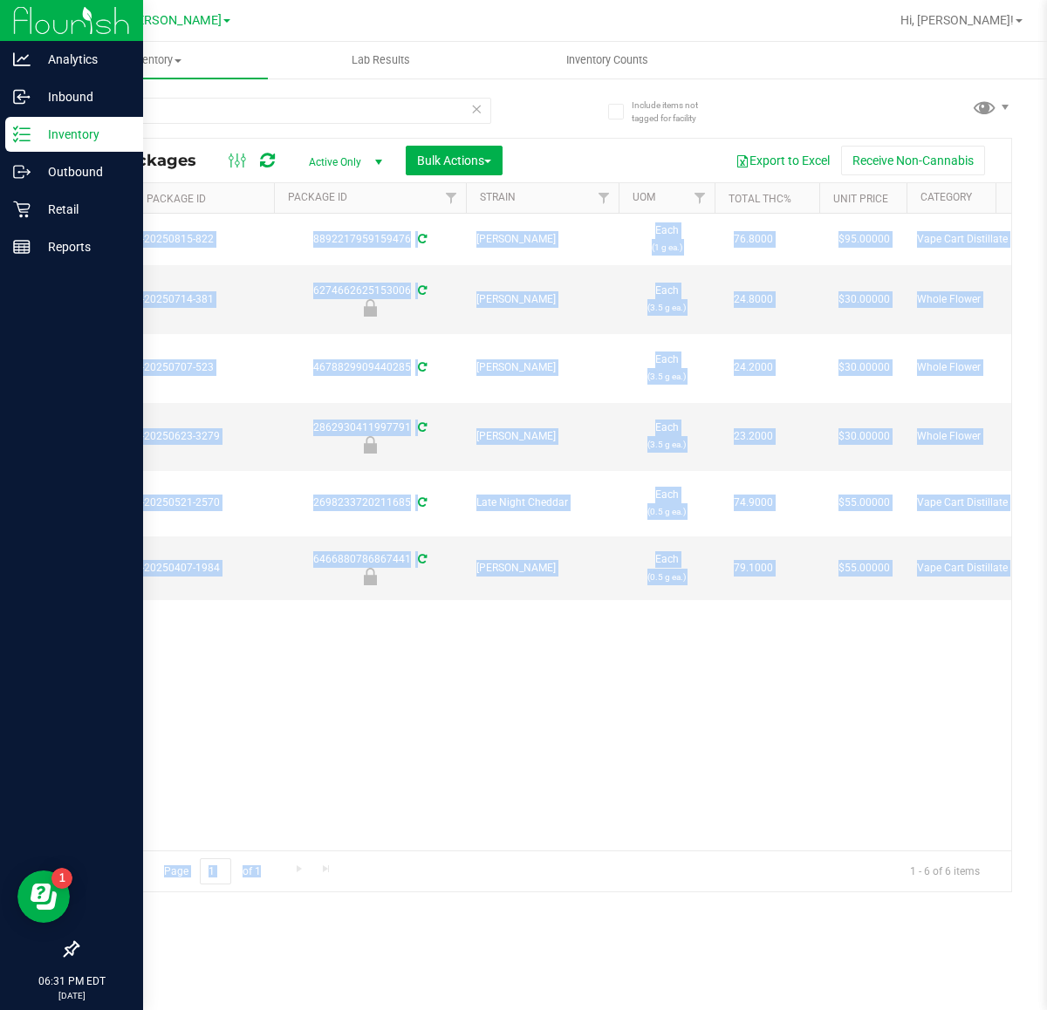
drag, startPoint x: 424, startPoint y: 850, endPoint x: 458, endPoint y: 843, distance: 34.7
click at [458, 843] on div "All Packages Active Only Active Only Lab Samples Locked All External Internal B…" at bounding box center [544, 515] width 935 height 755
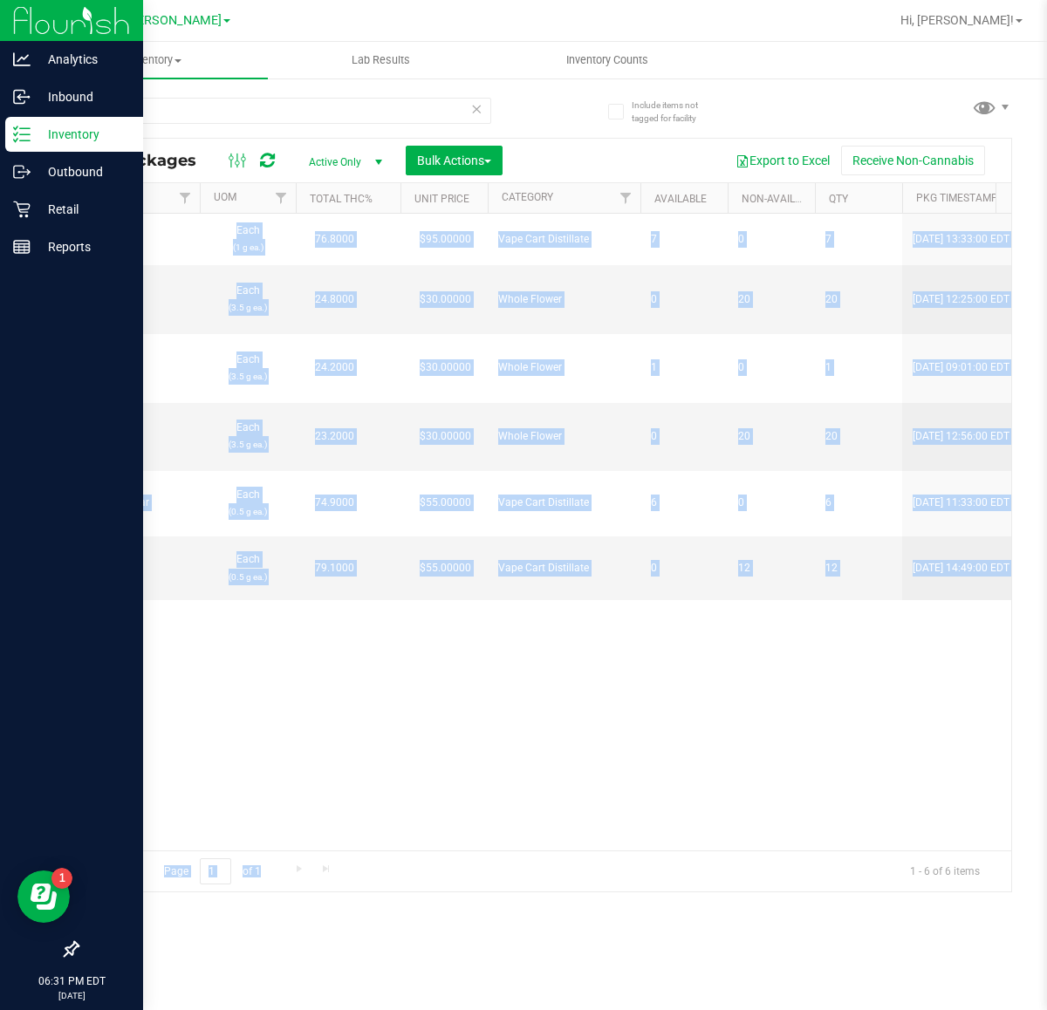
scroll to position [0, 1071]
drag, startPoint x: 570, startPoint y: 763, endPoint x: 535, endPoint y: 753, distance: 36.4
click at [569, 763] on div "Action Action Adjust qty Create package Edit attributes Global inventory Locate…" at bounding box center [544, 532] width 933 height 637
click at [521, 743] on div "Action Action Adjust qty Create package Edit attributes Global inventory Locate…" at bounding box center [544, 532] width 933 height 637
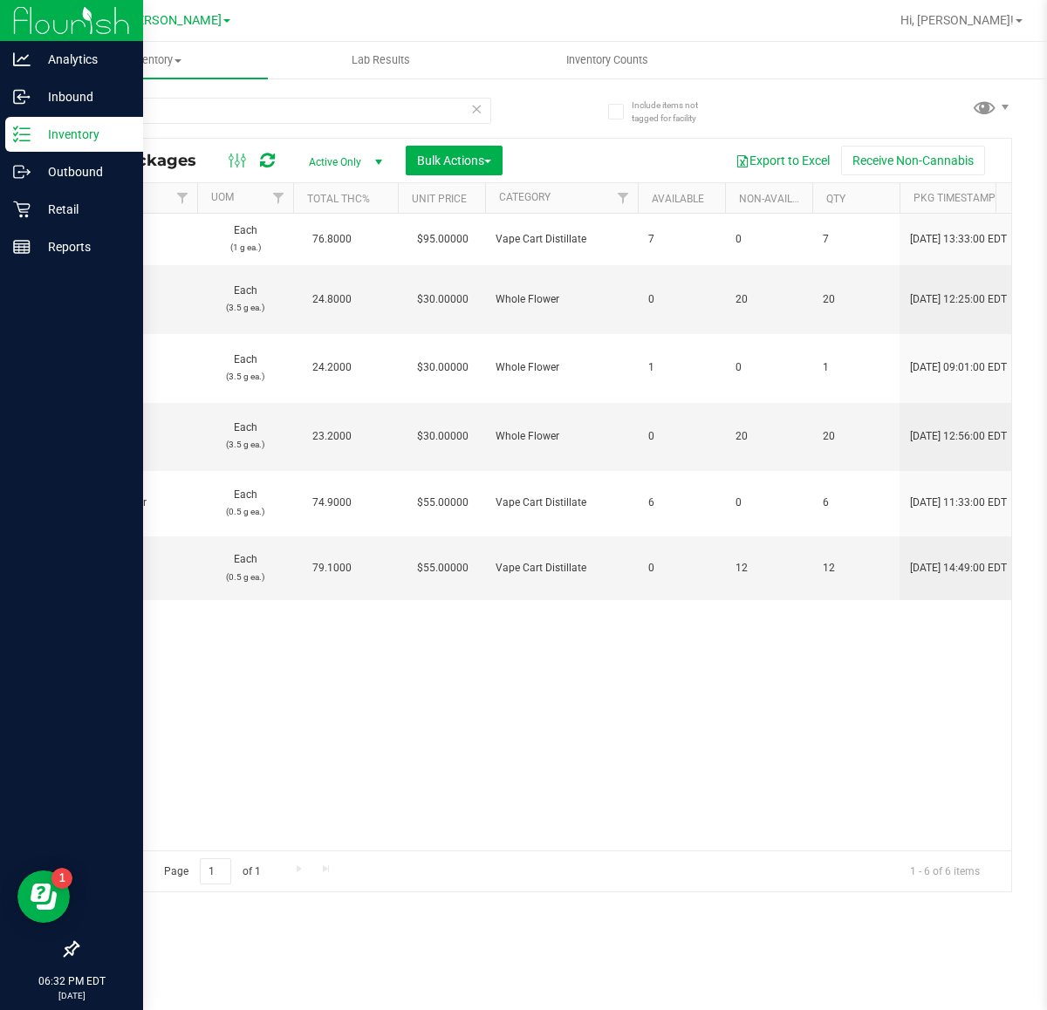
click at [472, 116] on icon at bounding box center [476, 108] width 12 height 21
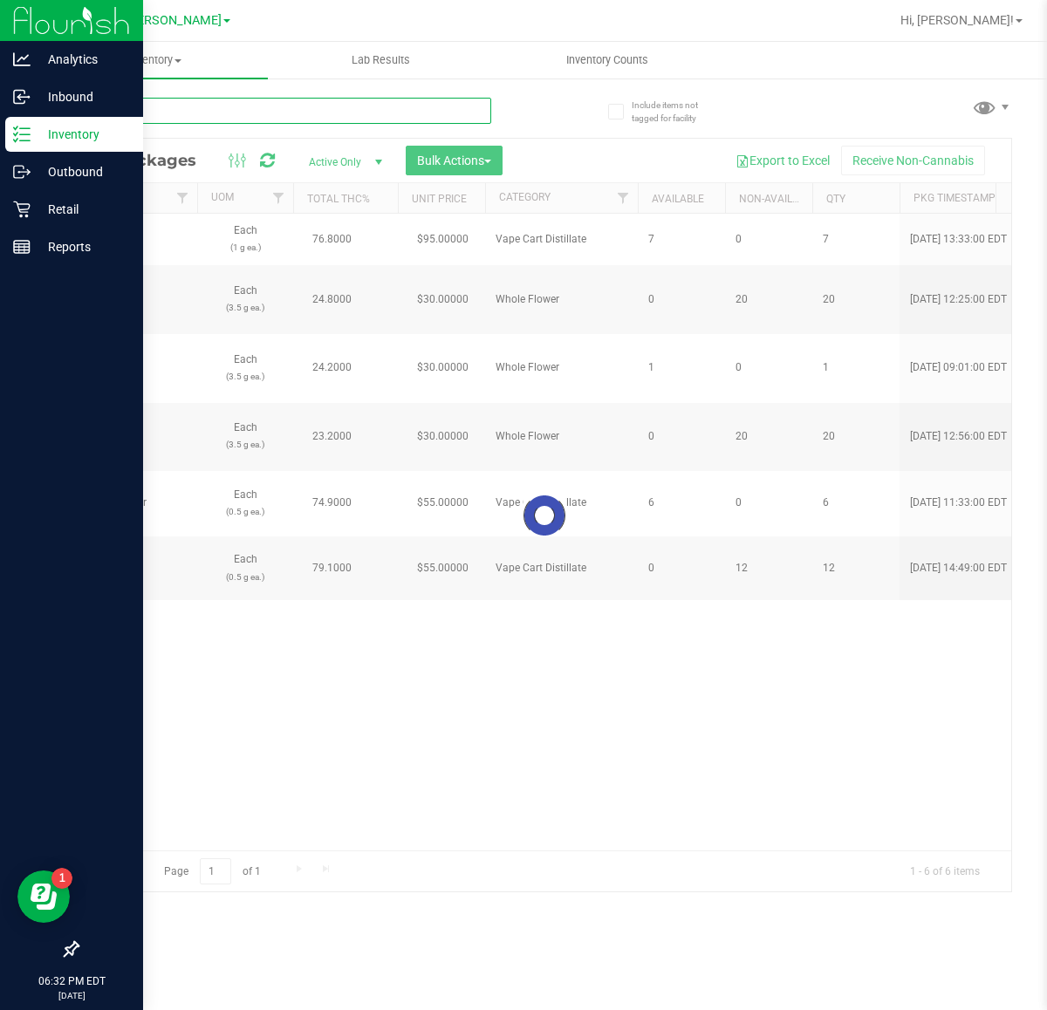
click at [294, 112] on input "text" at bounding box center [284, 111] width 414 height 26
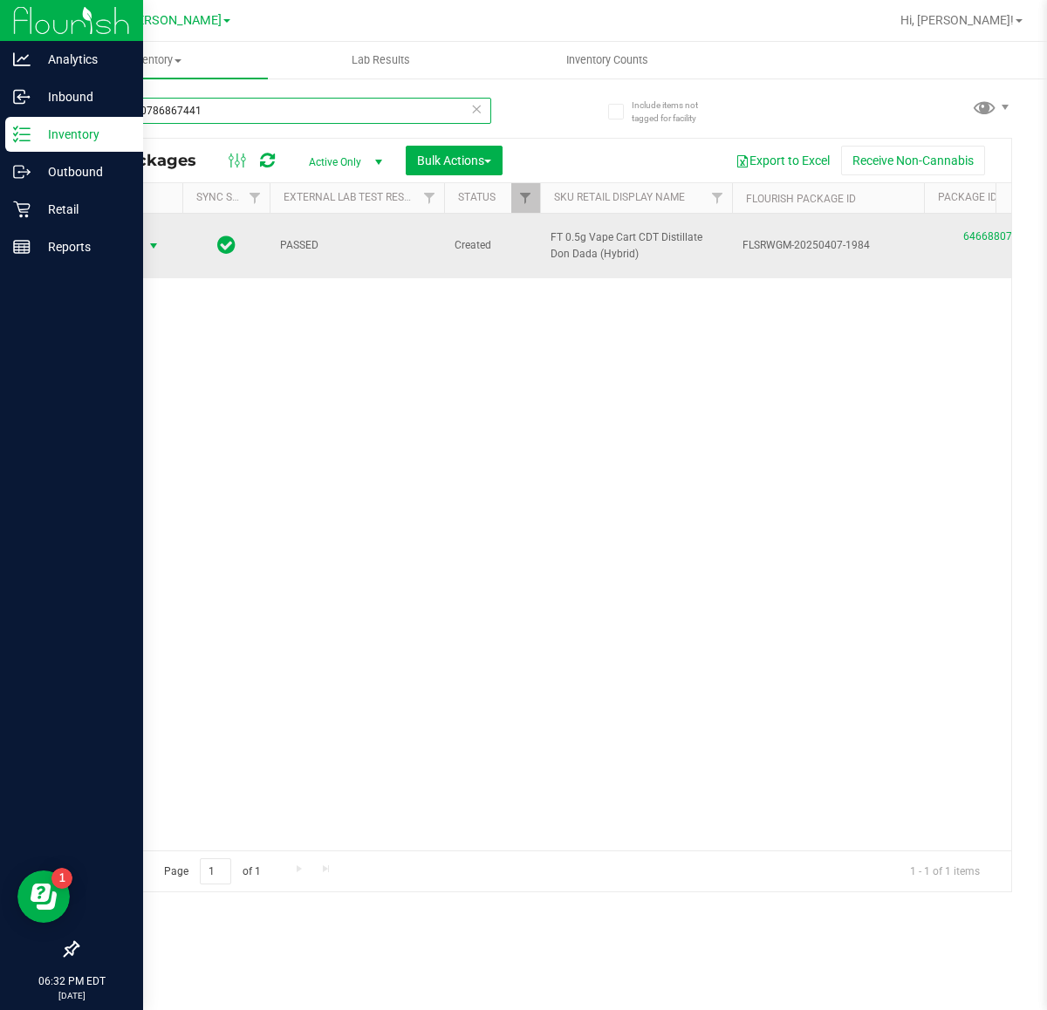
type input "6466880786867441"
click at [129, 246] on span "Action" at bounding box center [118, 246] width 47 height 24
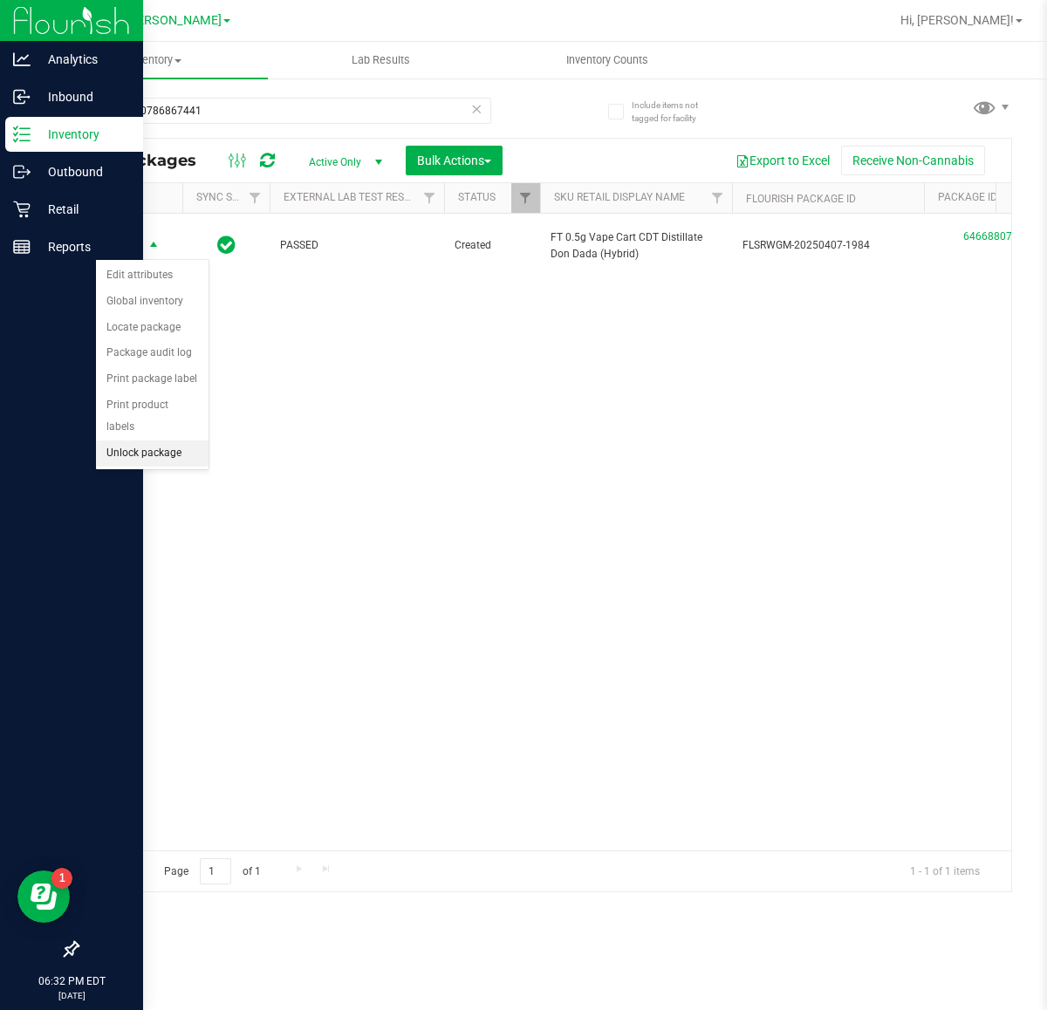
click at [161, 440] on li "Unlock package" at bounding box center [152, 453] width 113 height 26
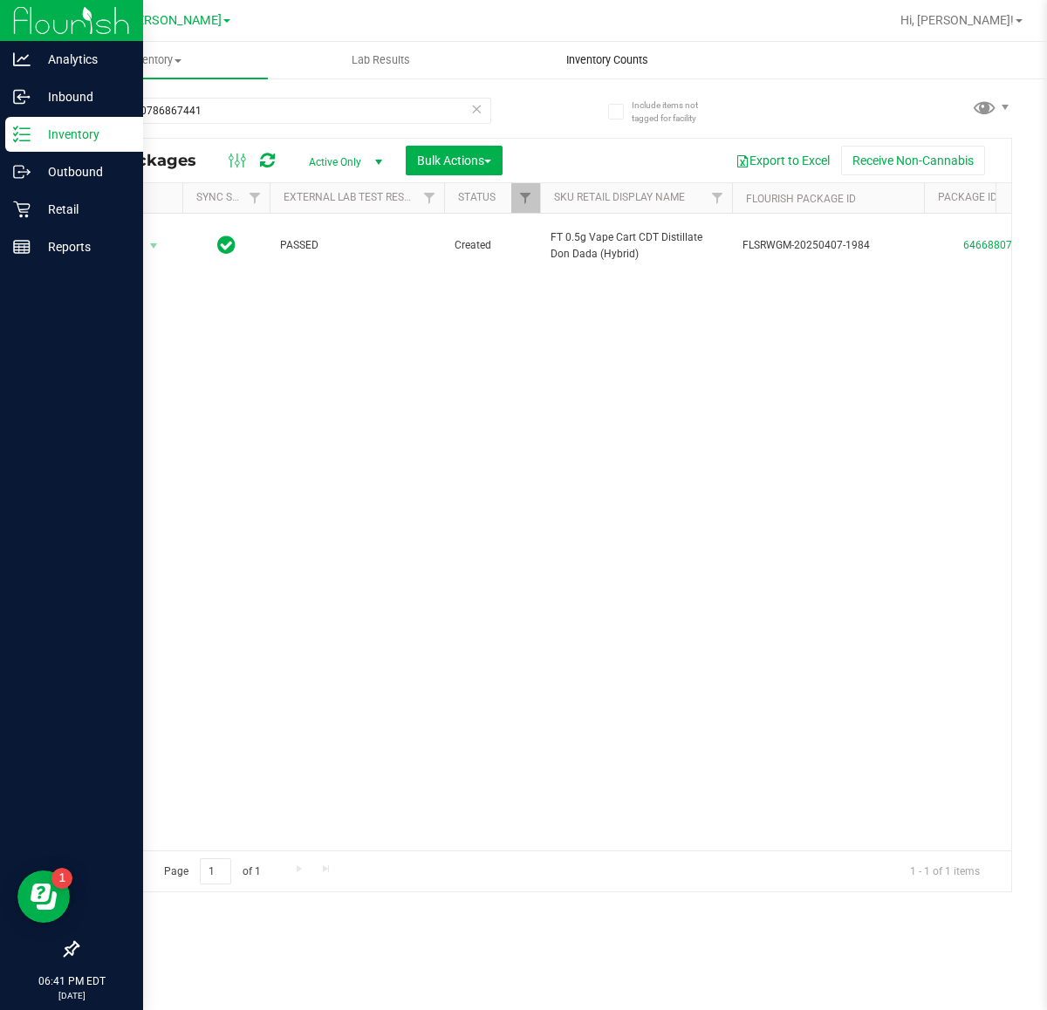
click at [644, 55] on span "Inventory Counts" at bounding box center [607, 60] width 129 height 16
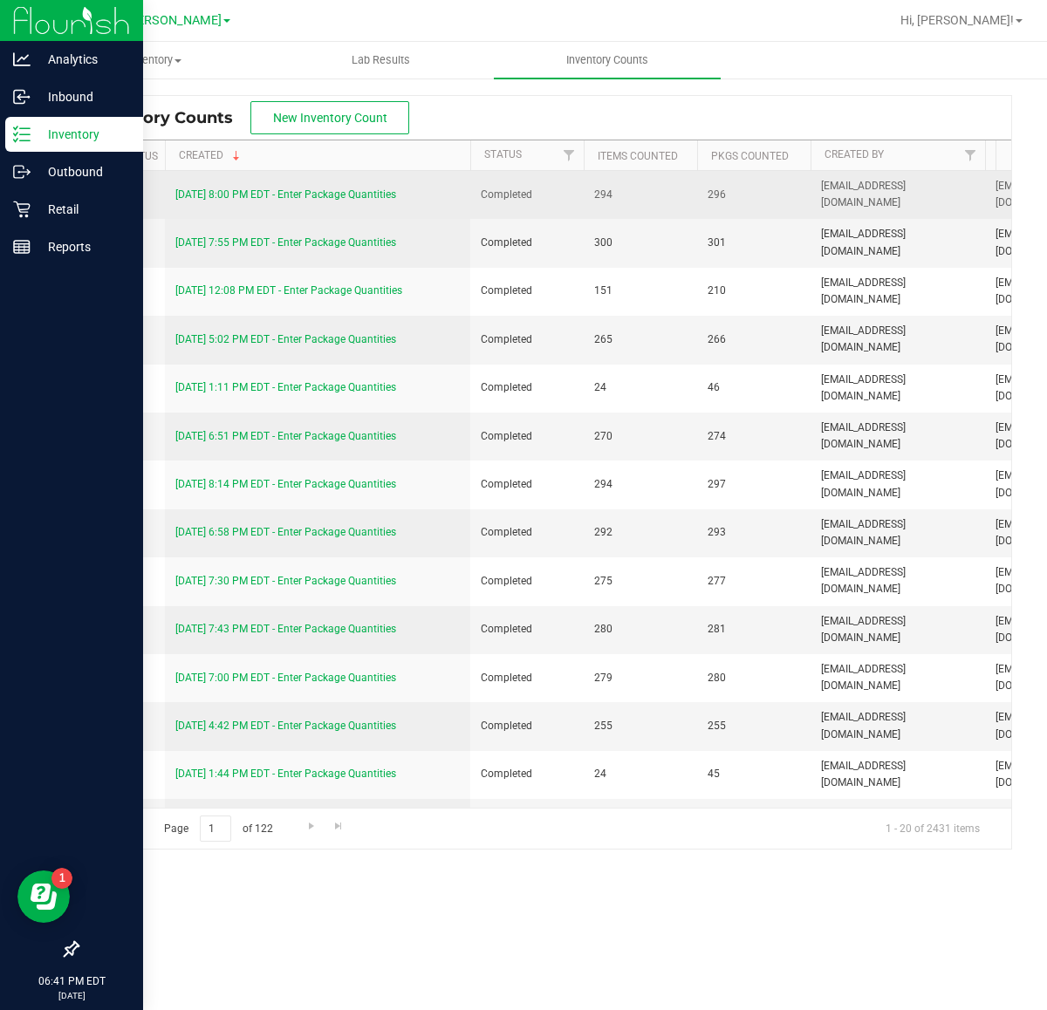
click at [242, 194] on link "[DATE] 8:00 PM EDT - Enter Package Quantities" at bounding box center [285, 194] width 221 height 12
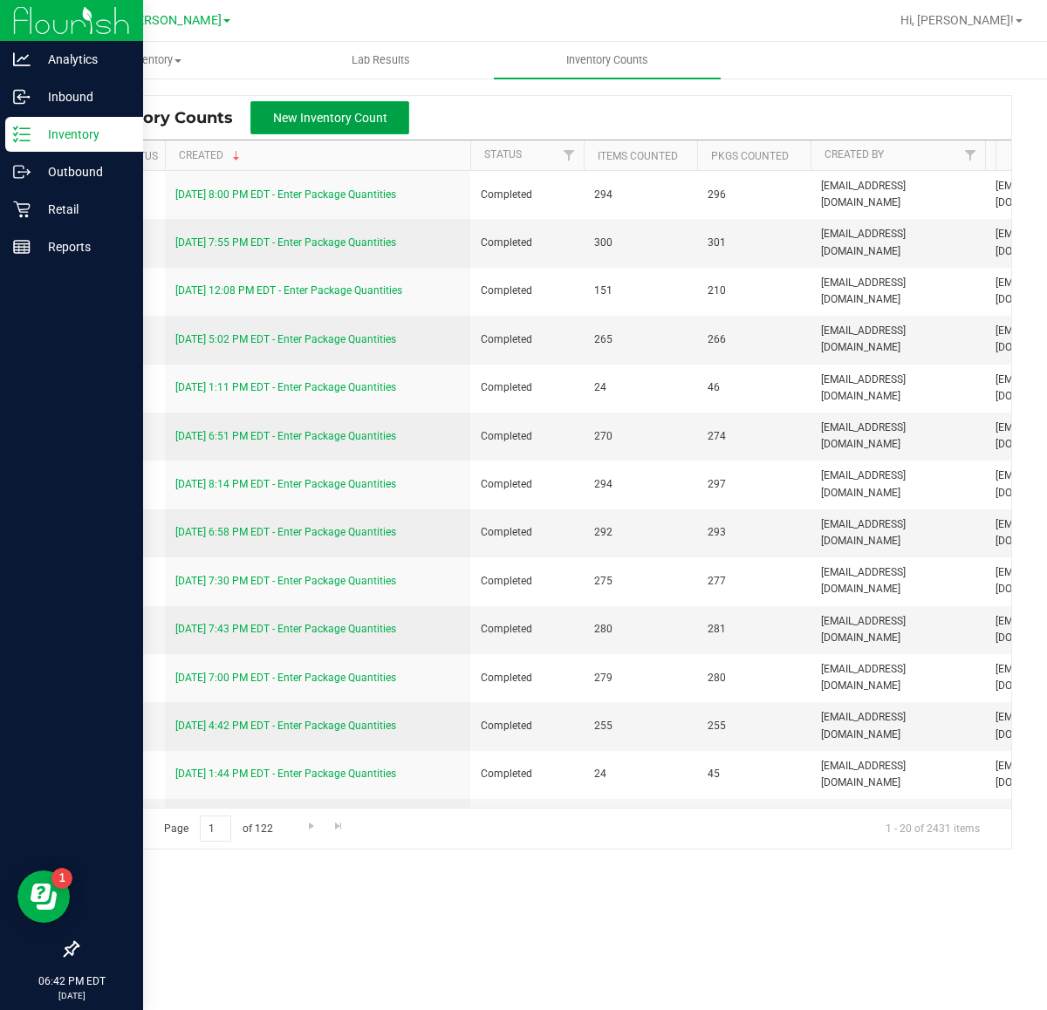
click at [289, 119] on span "New Inventory Count" at bounding box center [330, 118] width 114 height 14
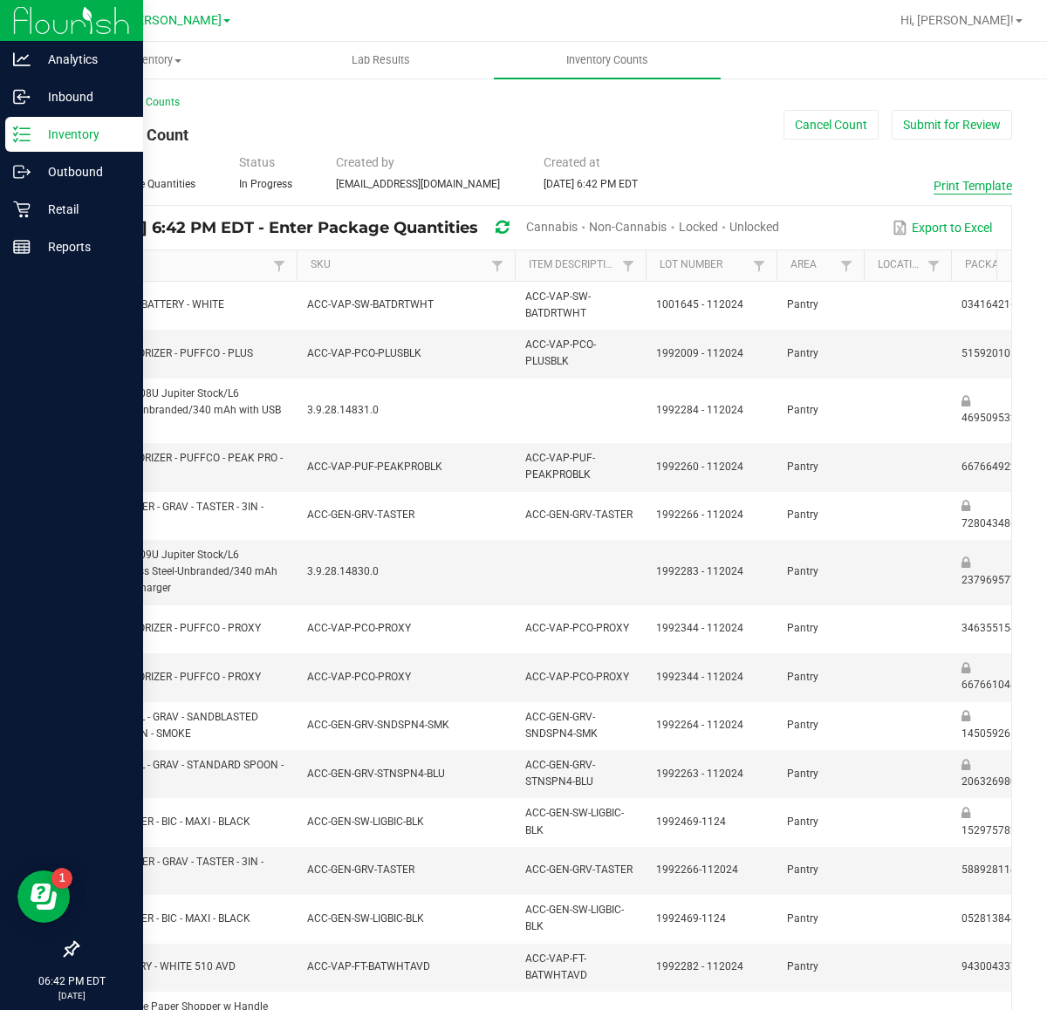
click at [964, 183] on button "Print Template" at bounding box center [972, 185] width 79 height 17
click at [577, 223] on span "Cannabis" at bounding box center [551, 227] width 51 height 14
click at [780, 222] on span "Unlocked" at bounding box center [755, 227] width 50 height 14
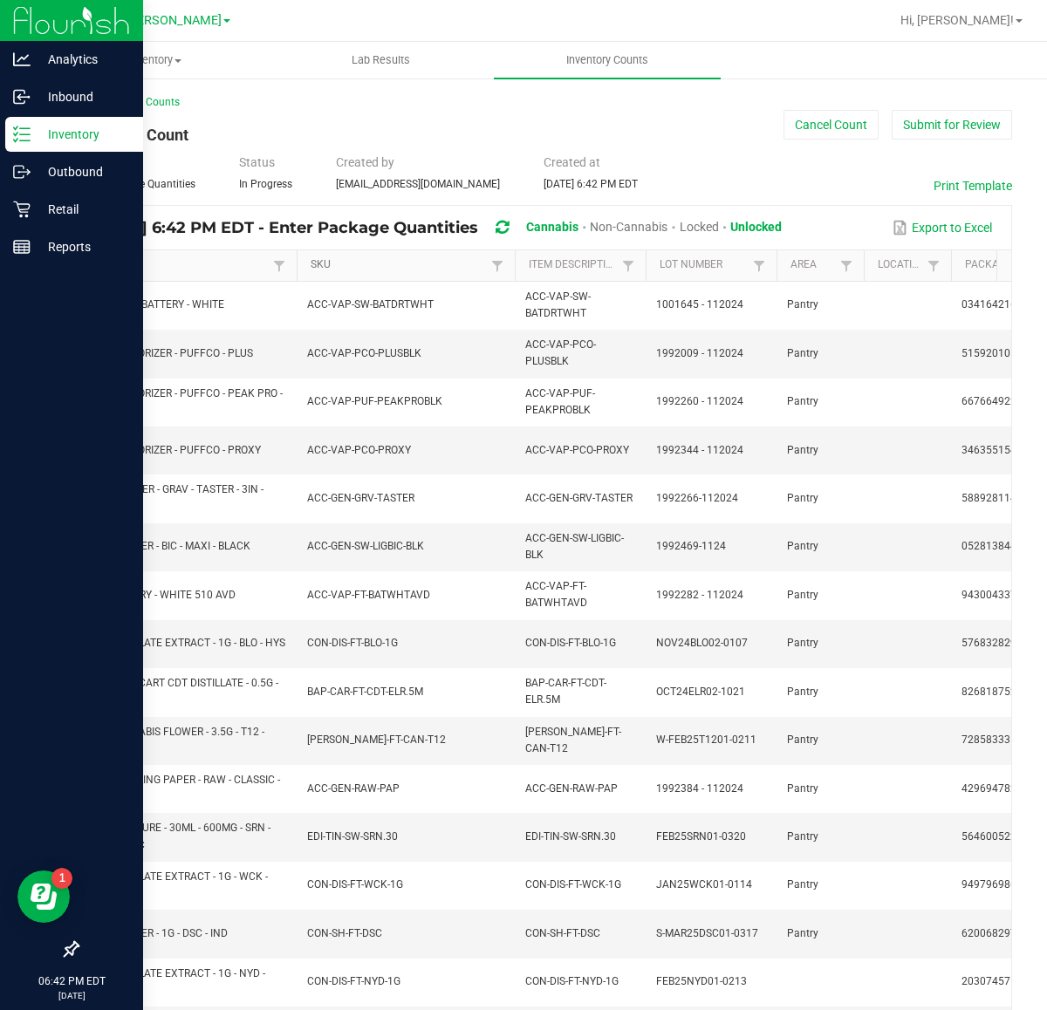
click at [333, 266] on link "SKU" at bounding box center [398, 265] width 175 height 14
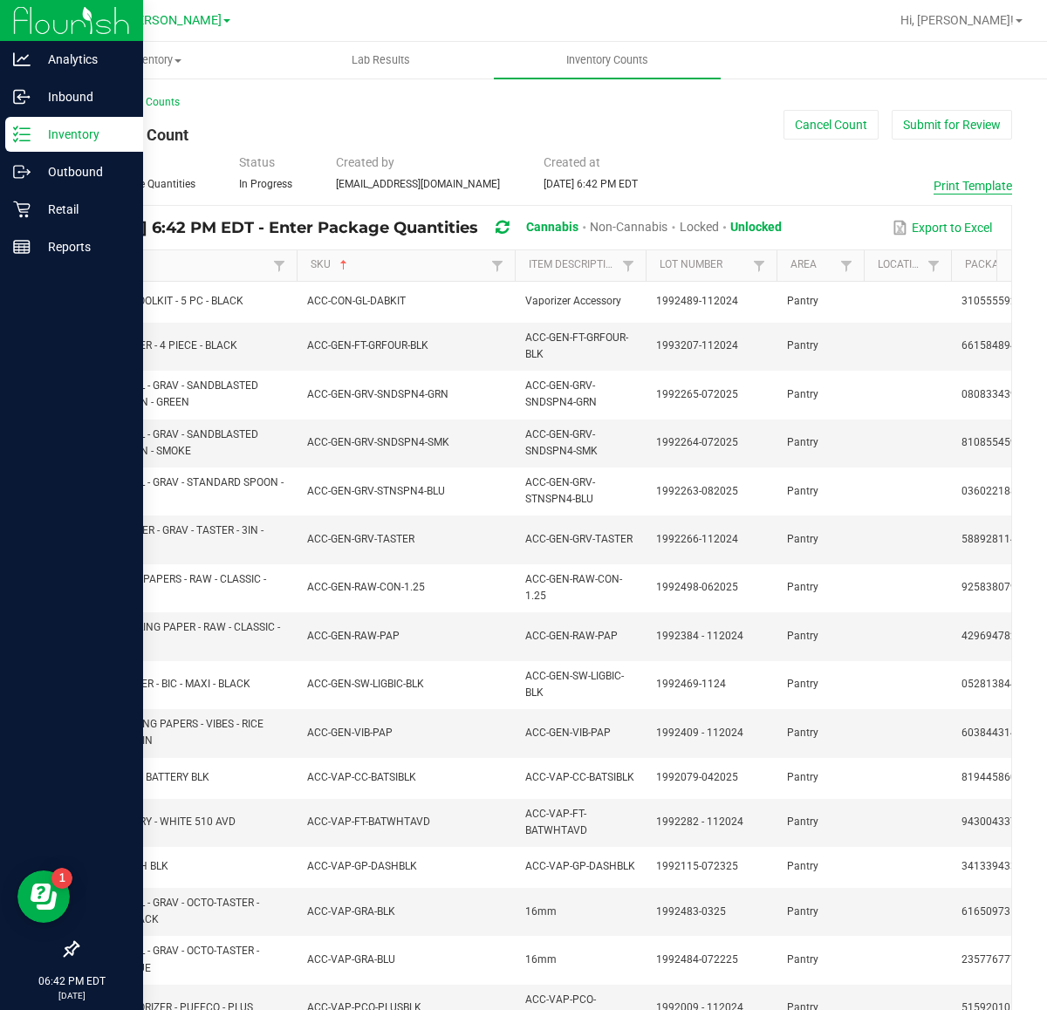
click at [973, 180] on button "Print Template" at bounding box center [972, 185] width 79 height 17
click at [629, 128] on div "< All Inventory Counts Inventory Count Cancel Count Submit for Review Type Ente…" at bounding box center [544, 682] width 935 height 1177
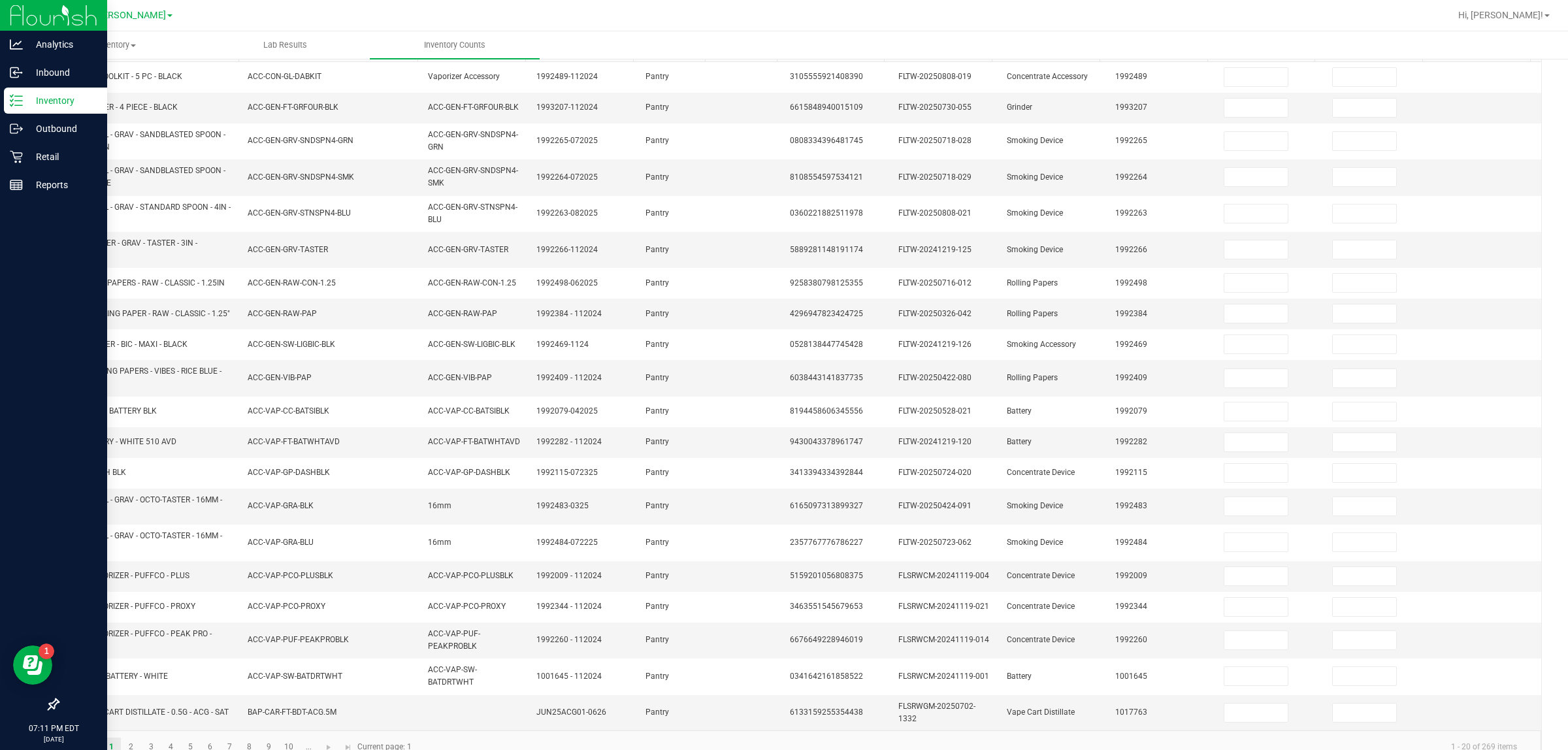
scroll to position [193, 0]
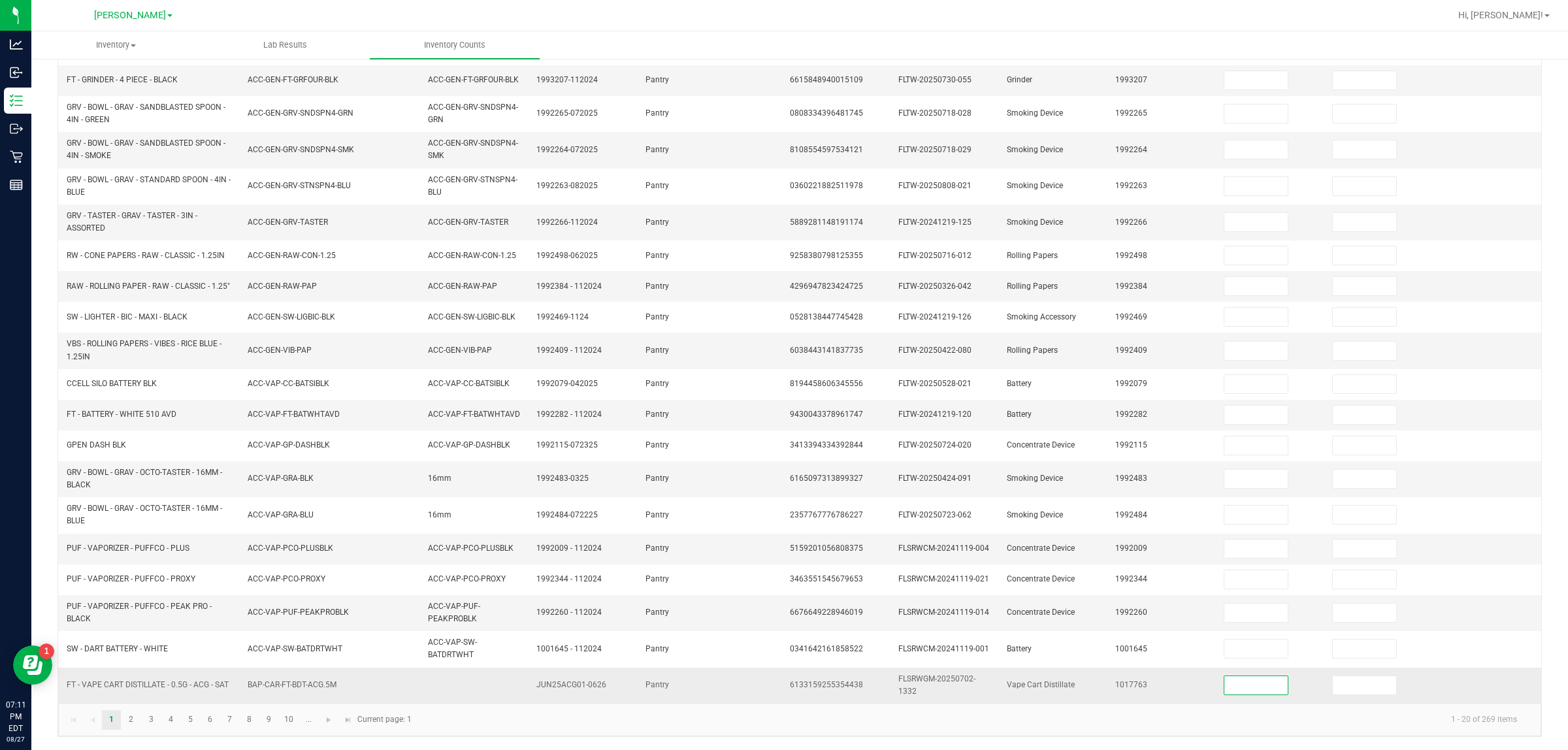
click at [784, 690] on input at bounding box center [1256, 686] width 64 height 18
click at [784, 30] on nav "[PERSON_NAME] Hi, [PERSON_NAME]!" at bounding box center [800, 16] width 1537 height 31
click at [784, 689] on input at bounding box center [1256, 686] width 64 height 18
type input "5"
click at [135, 716] on link "2" at bounding box center [130, 720] width 19 height 19
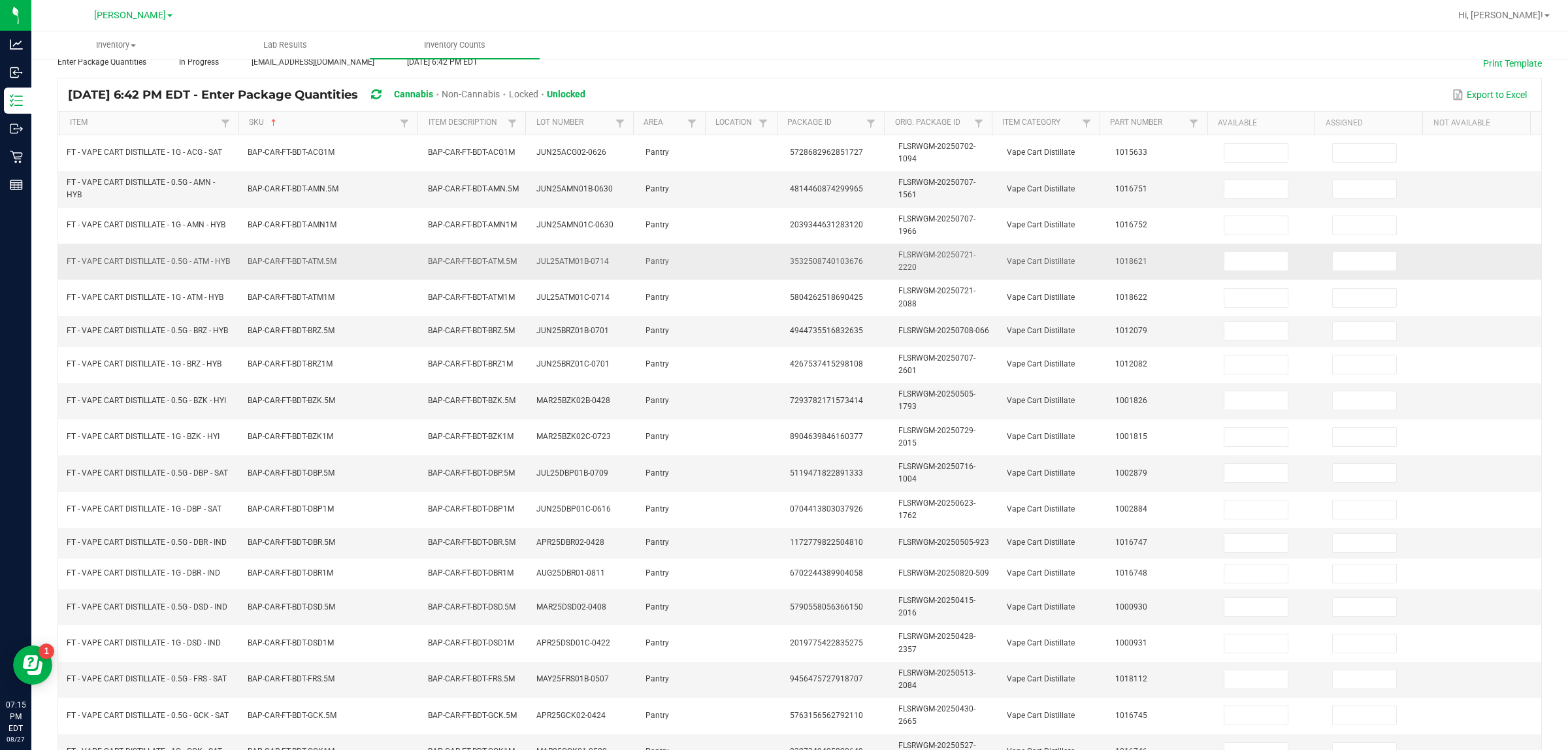
scroll to position [0, 0]
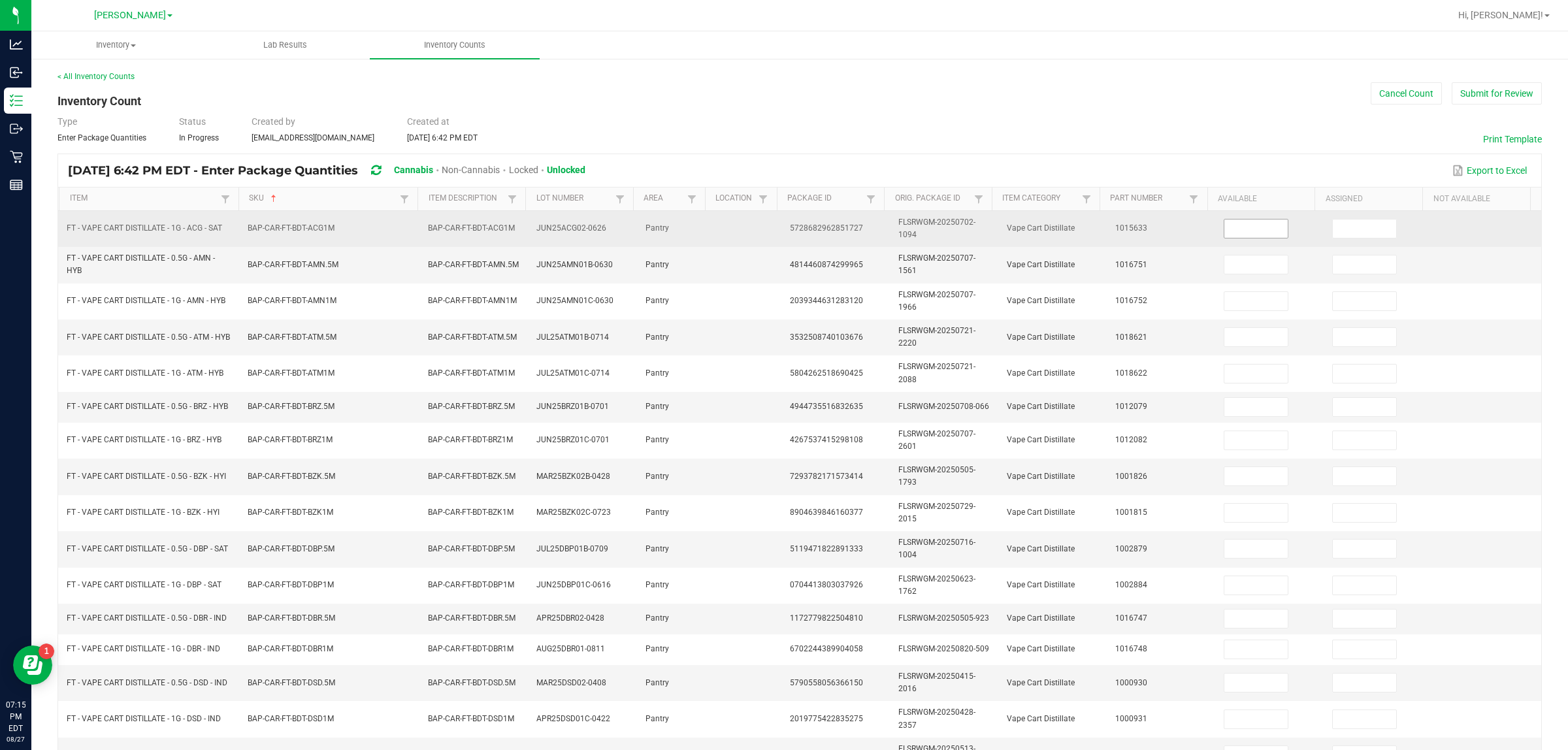
click at [784, 223] on input at bounding box center [1256, 229] width 64 height 18
type input "7"
type input "2"
type input "6"
type input "3"
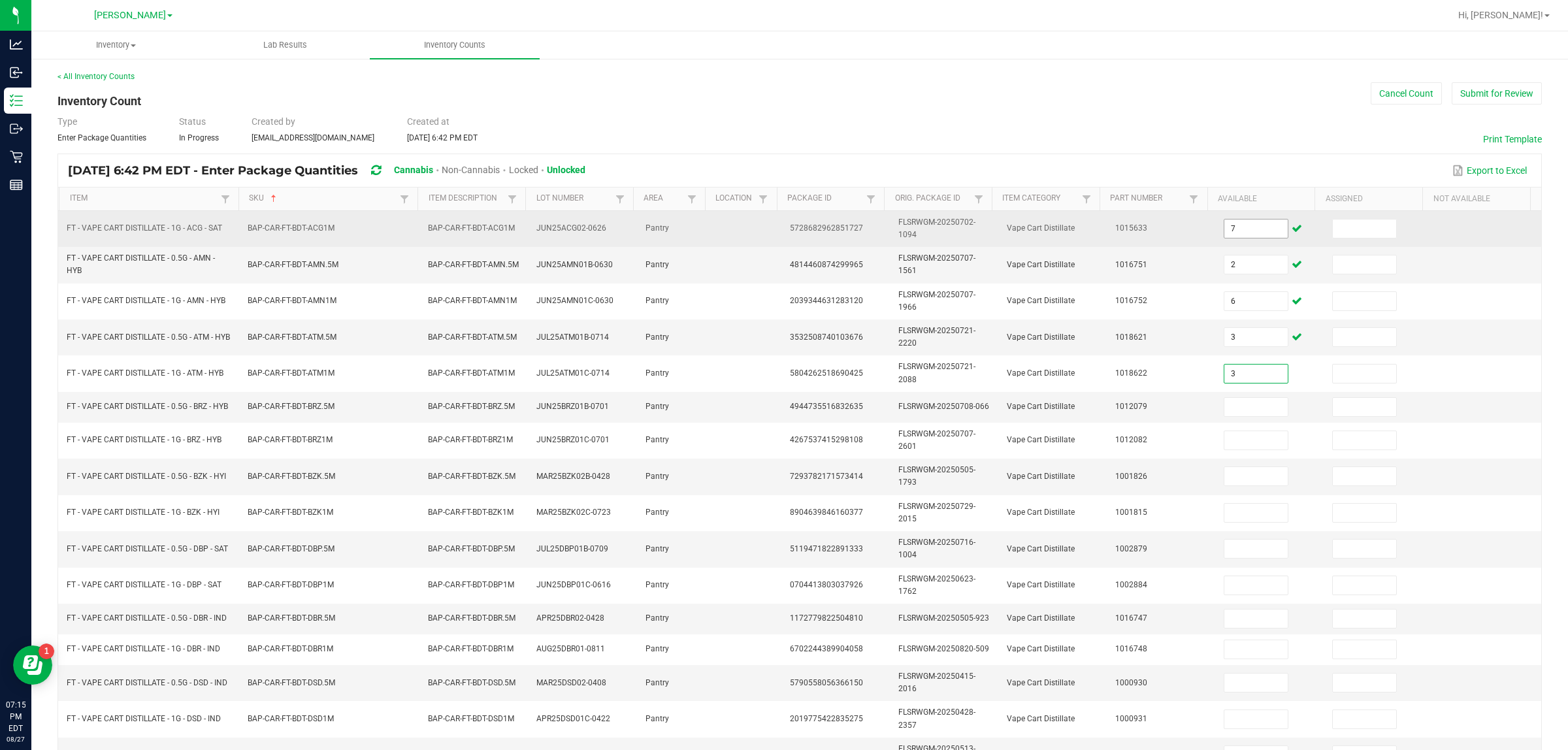
type input "3"
type input "1"
type input "5"
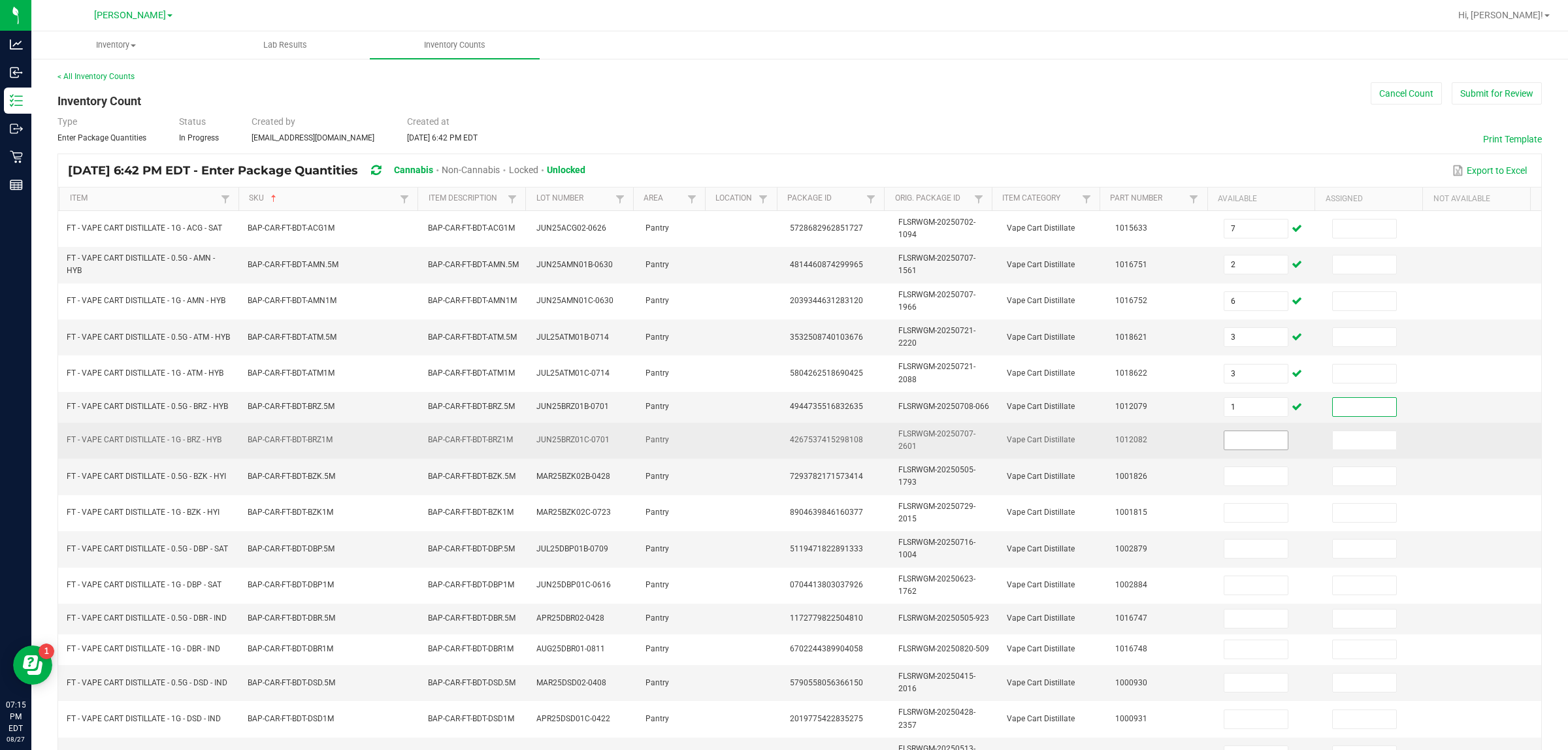
click at [784, 445] on input at bounding box center [1256, 441] width 64 height 18
type input "5"
type input "7"
type input "6"
type input "8"
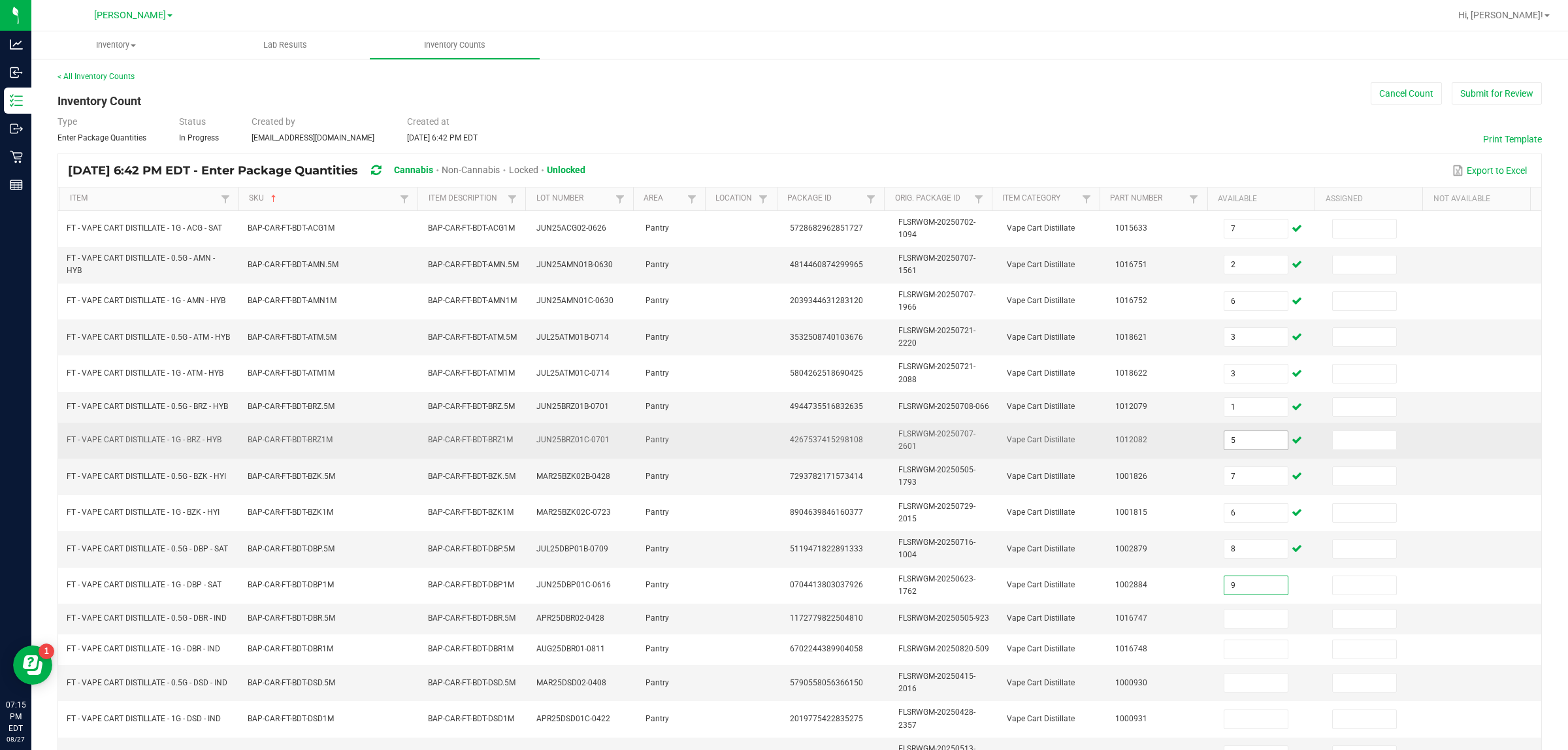
type input "9"
type input "1"
type input "4"
type input "5"
type input "4"
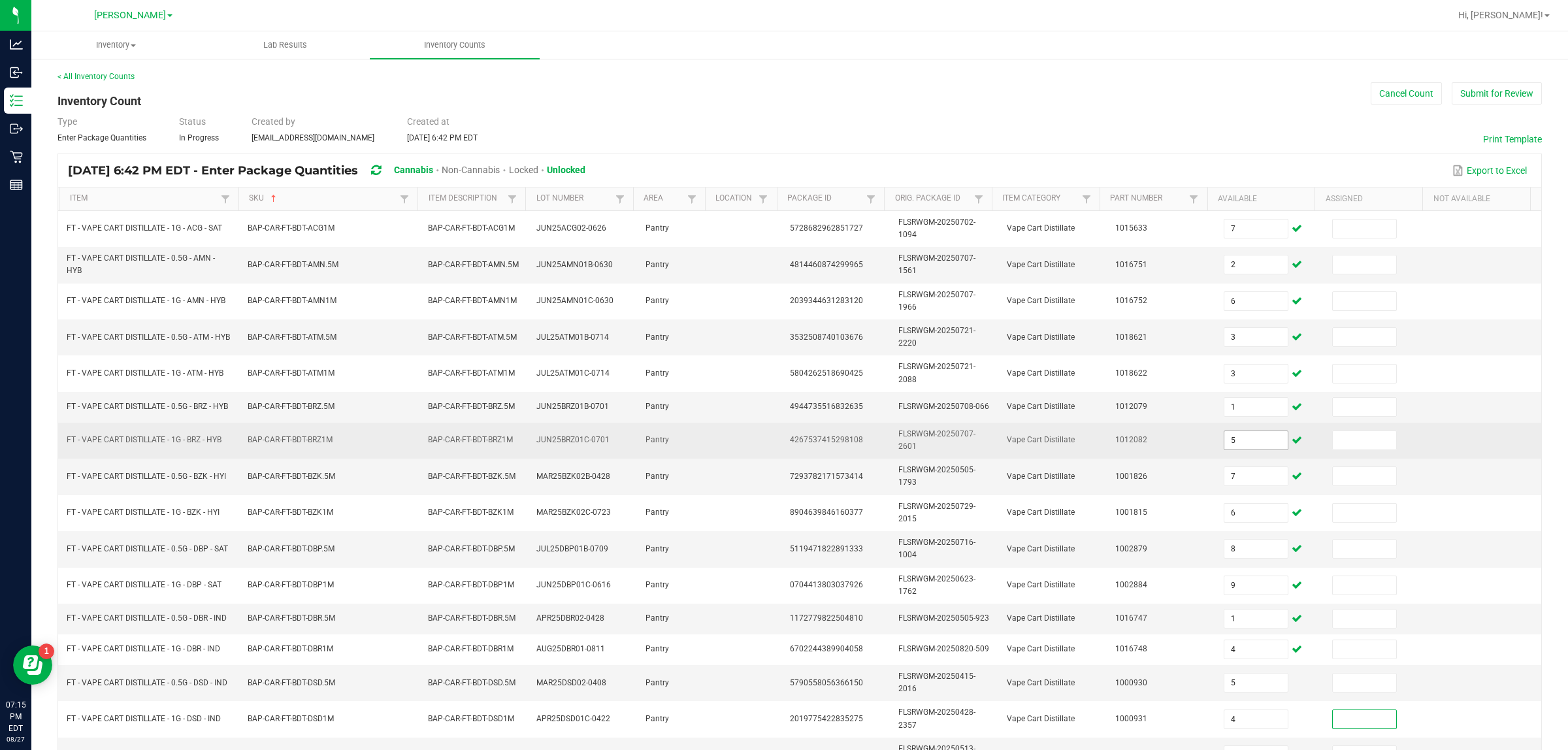
scroll to position [223, 0]
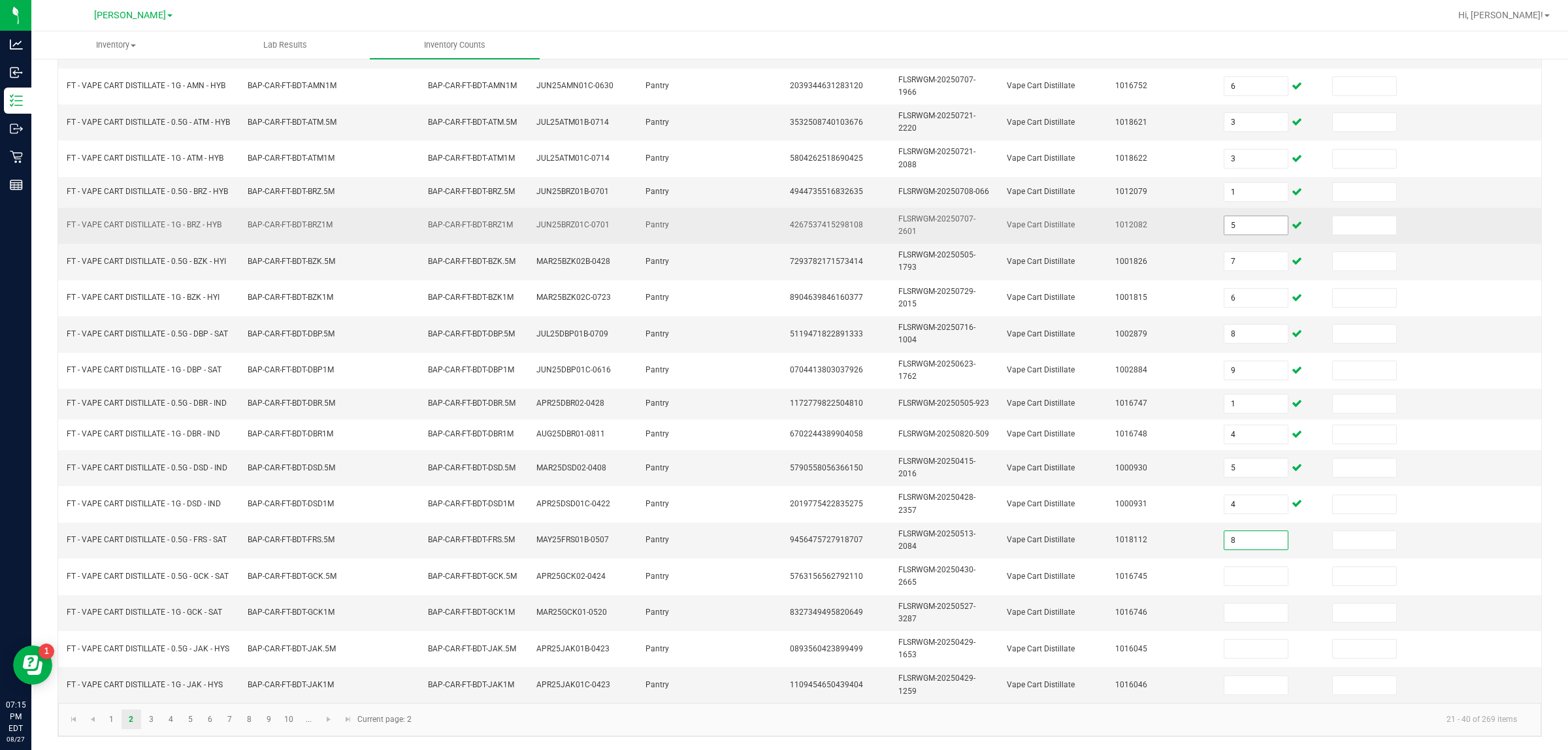
type input "8"
type input "6"
type input "4"
type input "5"
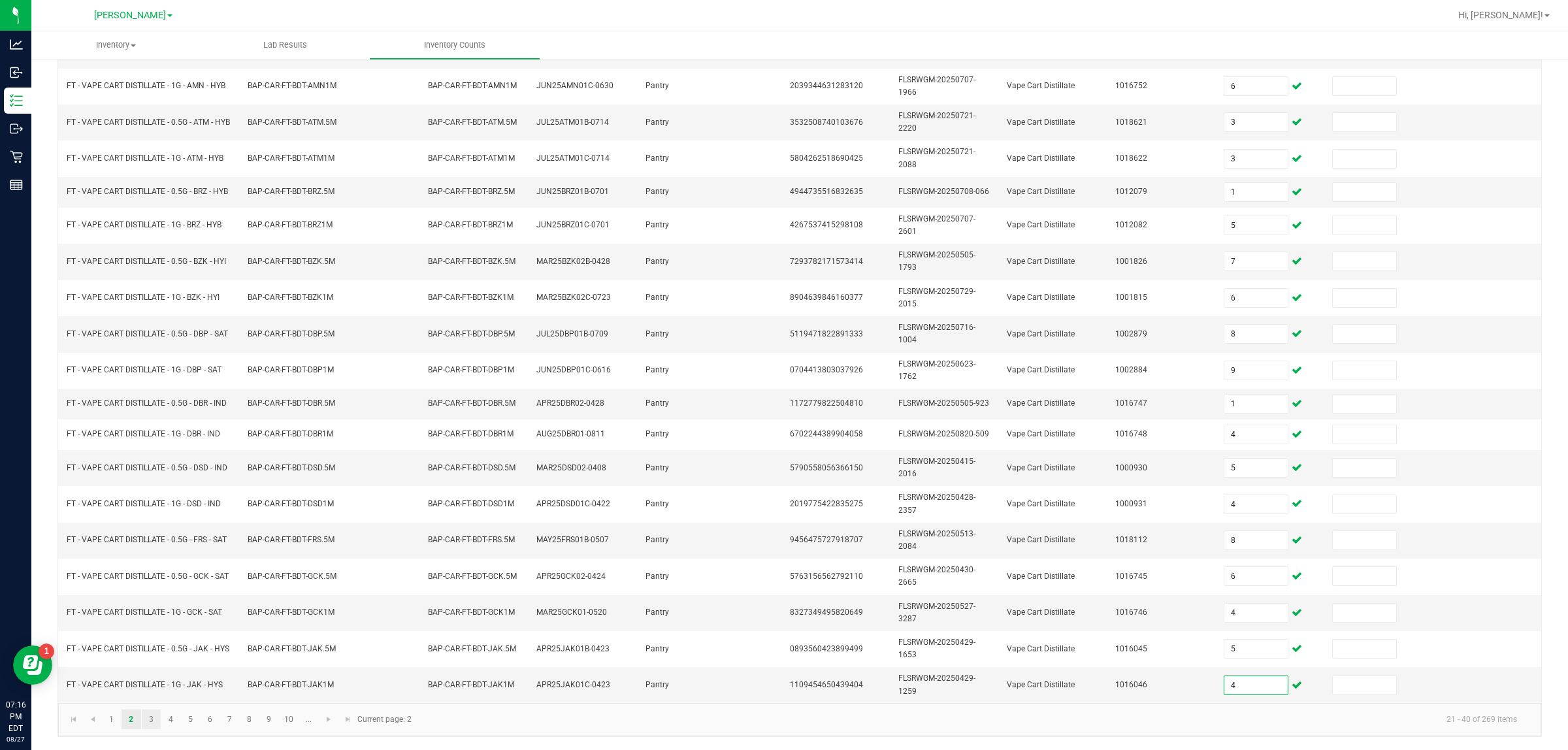
type input "4"
click at [158, 720] on link "3" at bounding box center [151, 719] width 19 height 19
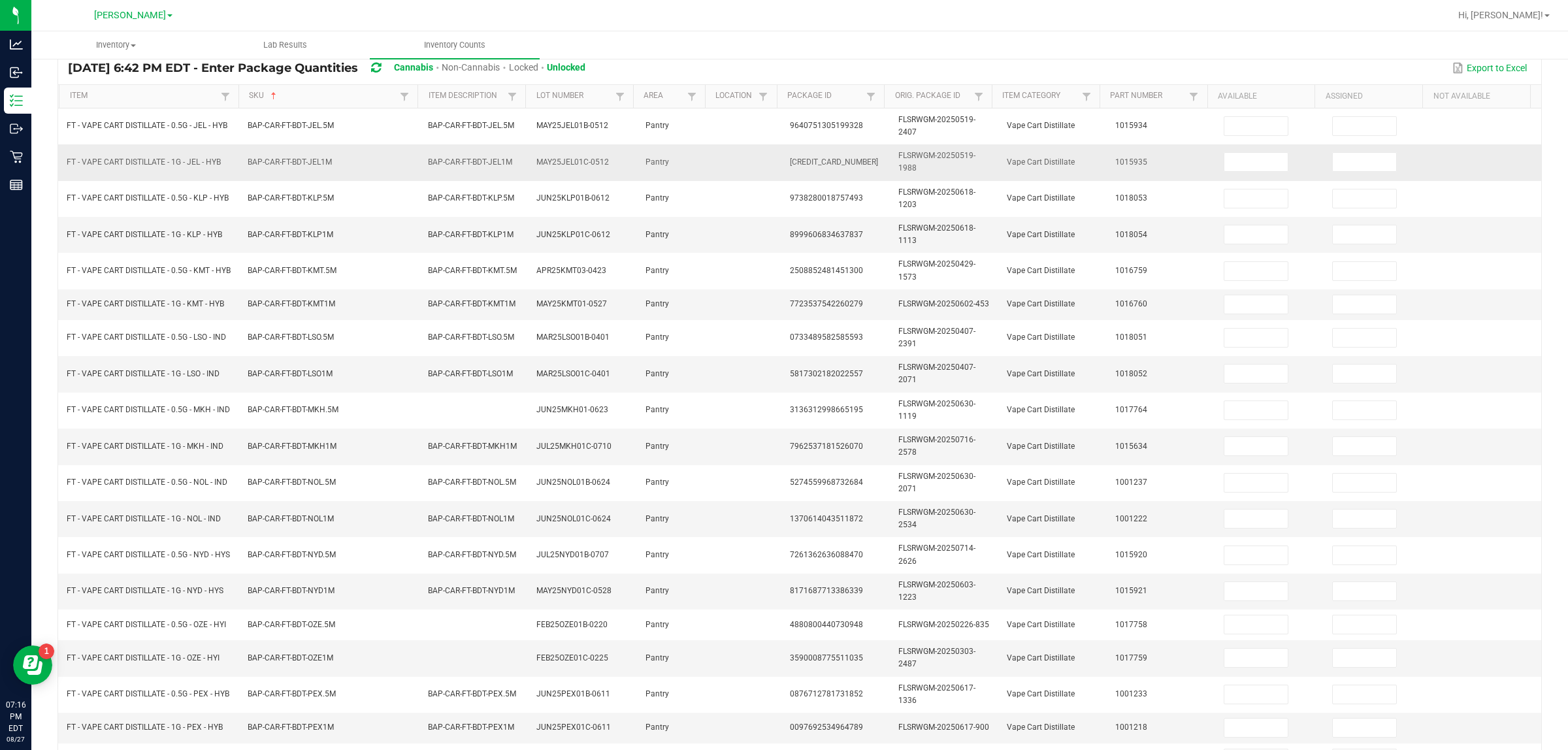
scroll to position [0, 0]
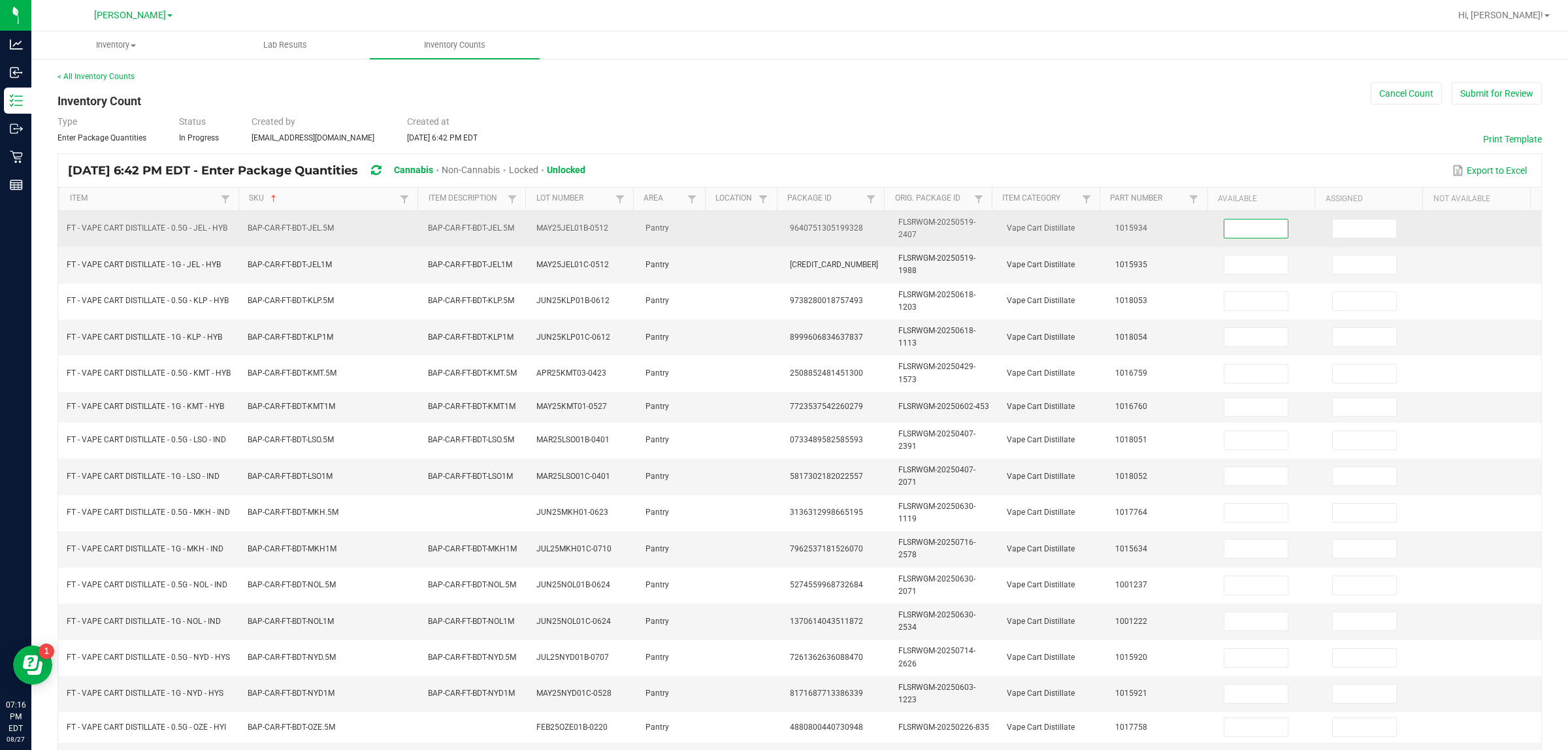
click at [784, 233] on input at bounding box center [1256, 229] width 64 height 18
type input "4"
type input "3"
click at [784, 229] on input "3" at bounding box center [1364, 229] width 64 height 18
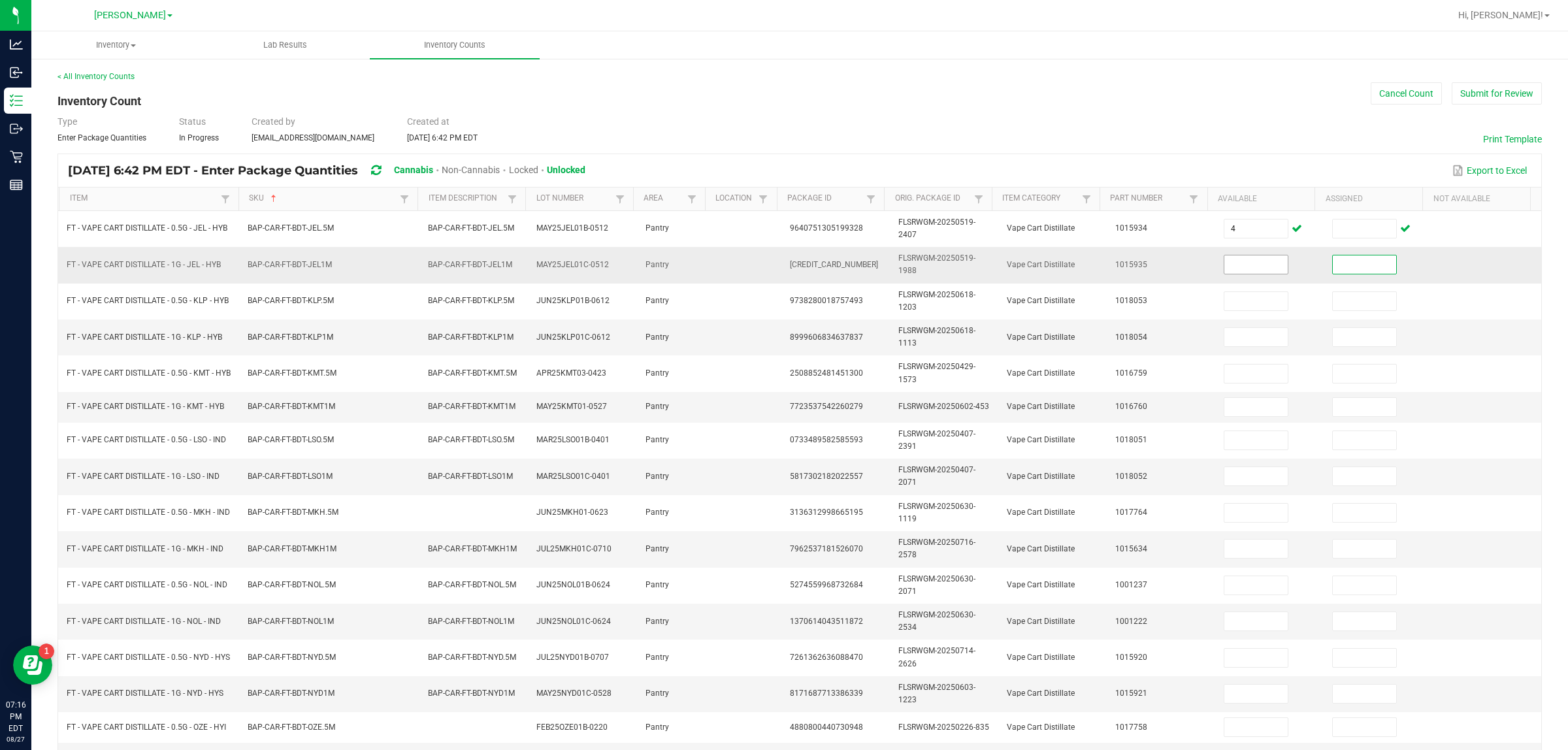
click at [784, 265] on input at bounding box center [1256, 264] width 64 height 18
type input "3"
type input "4"
type input "2"
type input "3"
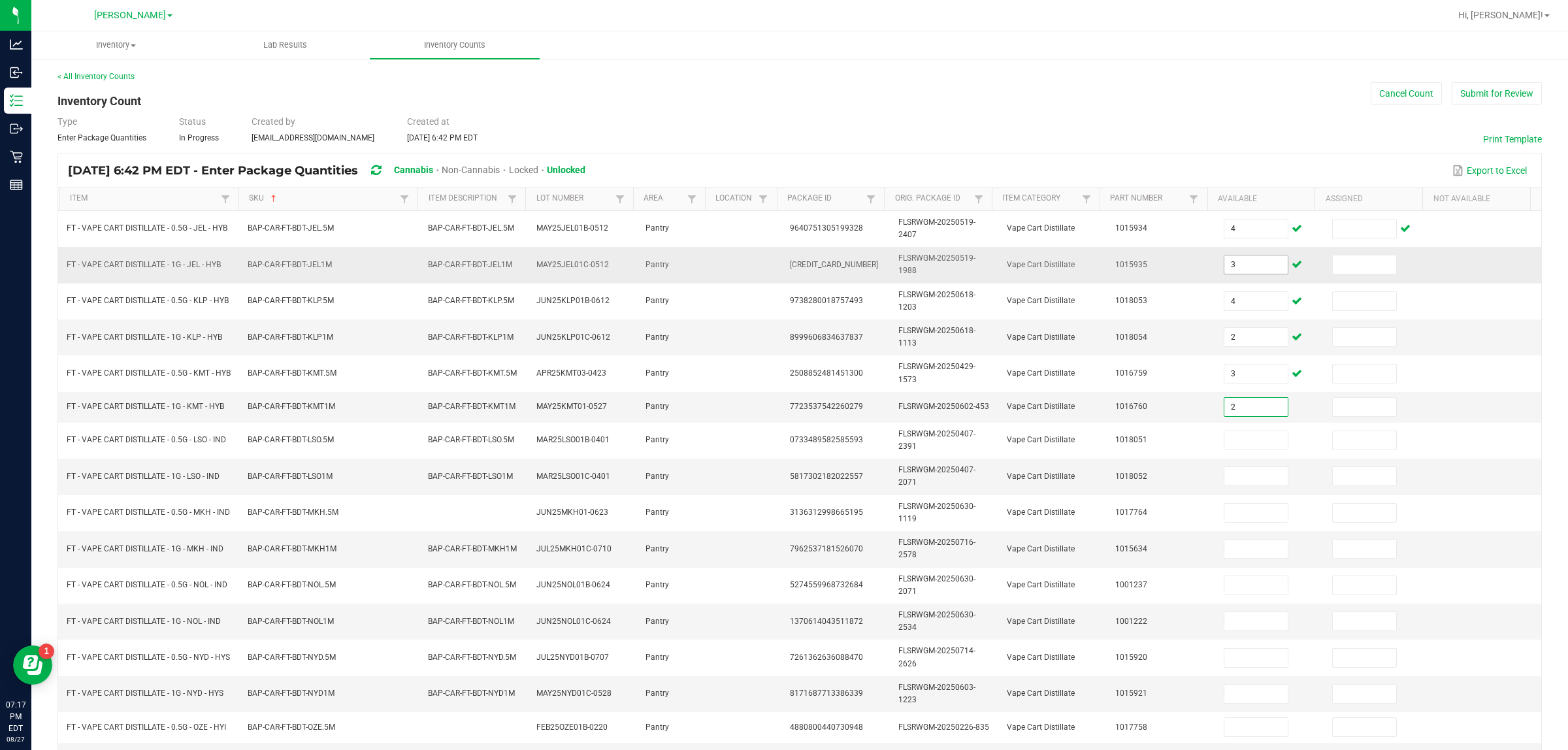
type input "2"
type input "3"
type input "1"
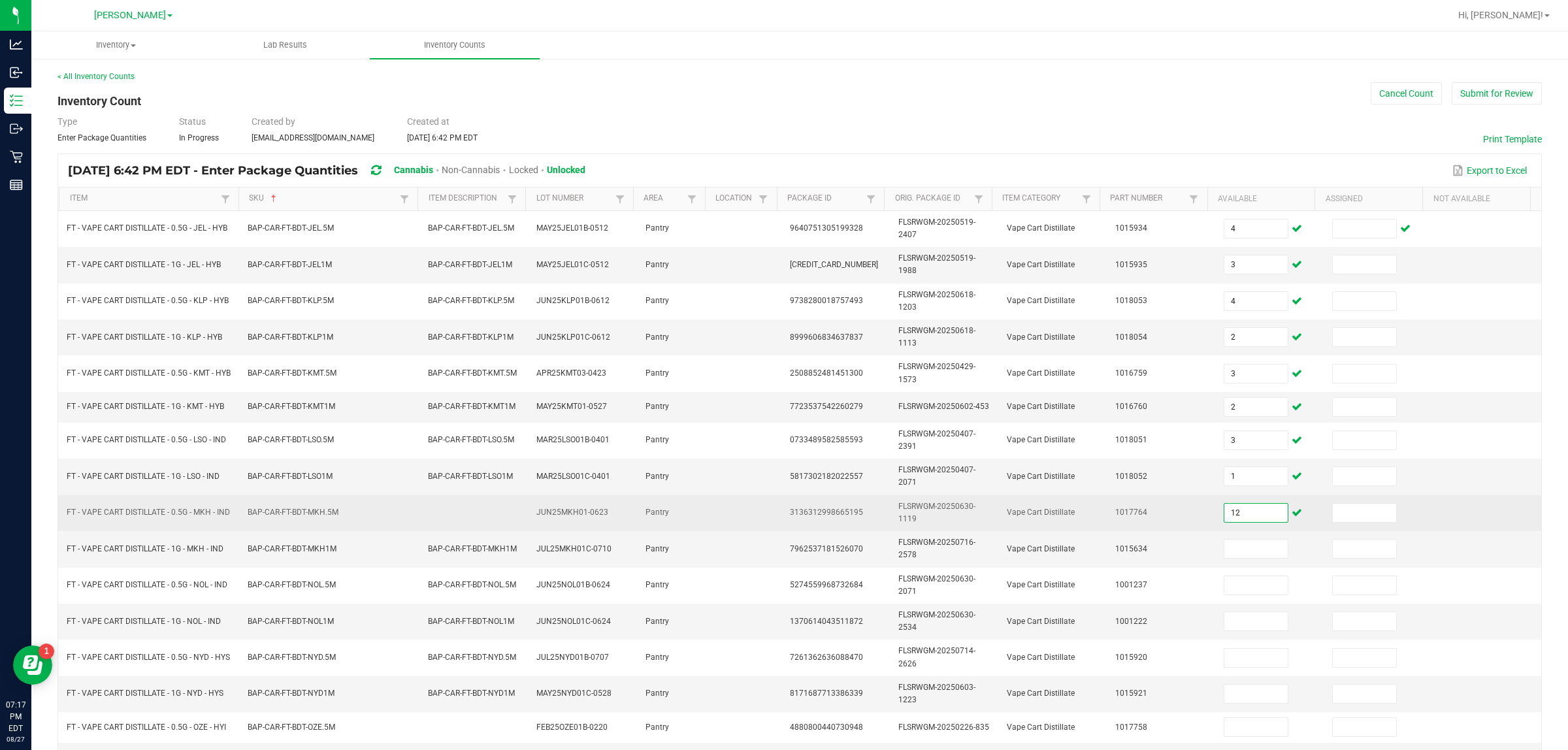
type input "12"
type input "7"
type input "9"
type input "8"
type input "7"
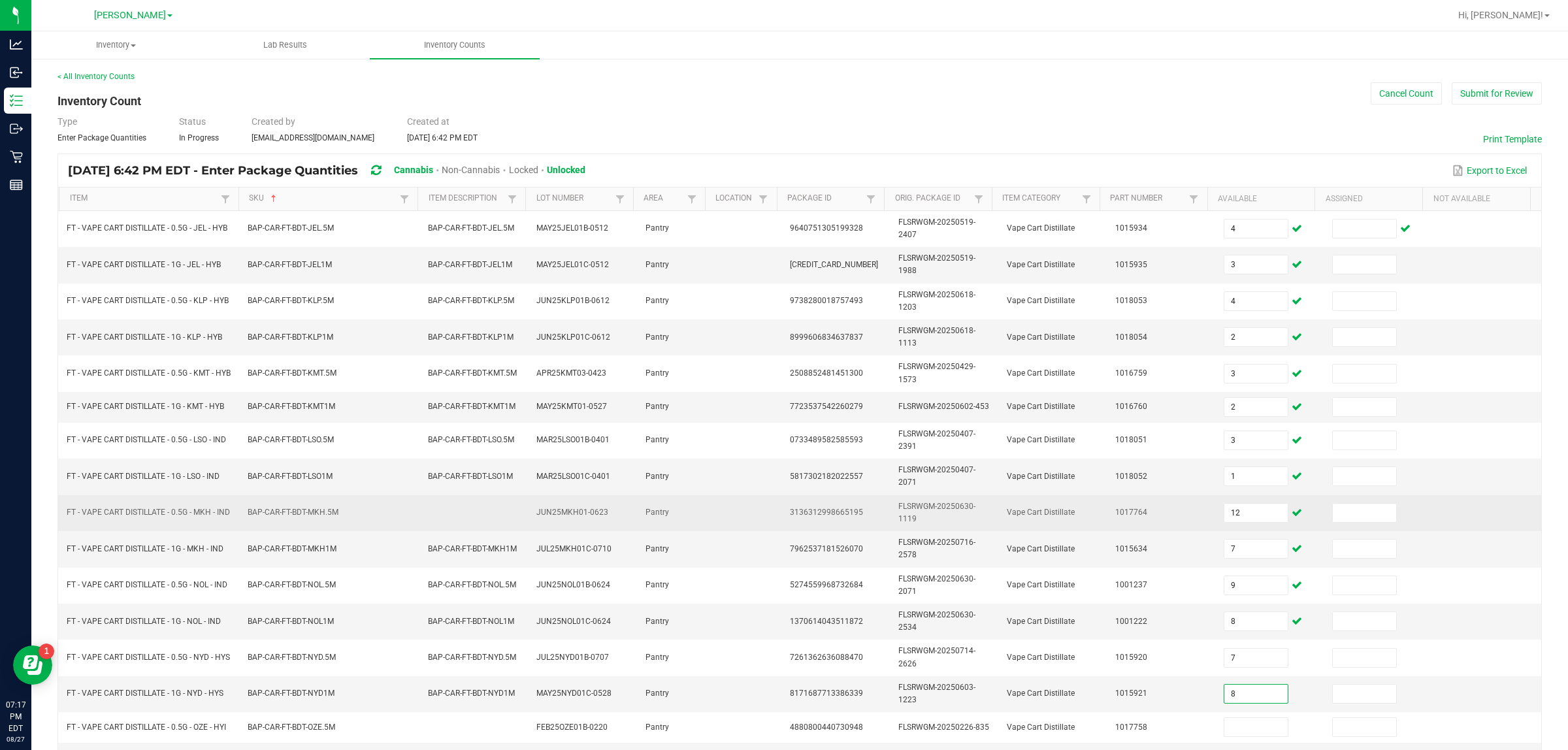
type input "8"
type input "12"
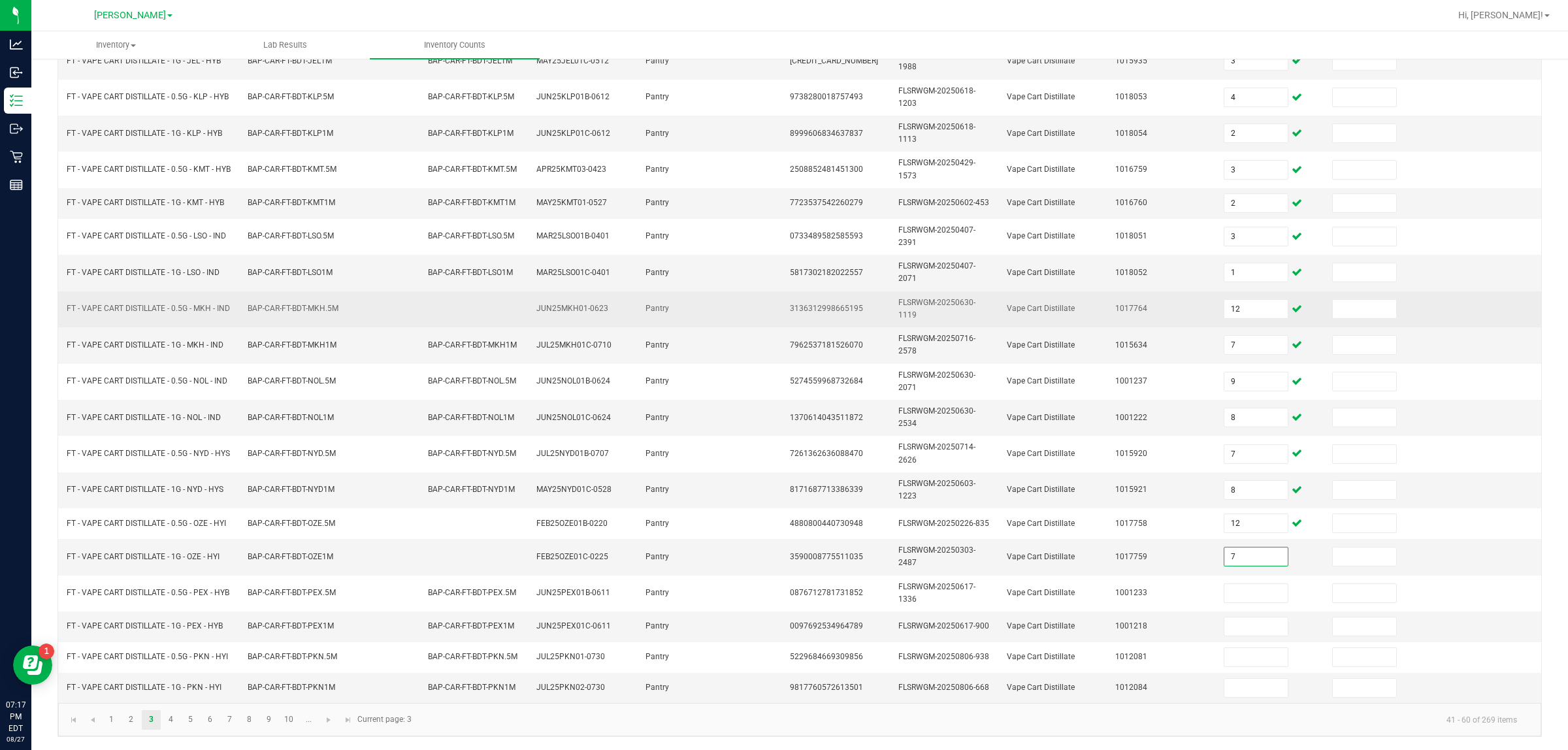
type input "7"
type input "11"
type input "1"
type input "4"
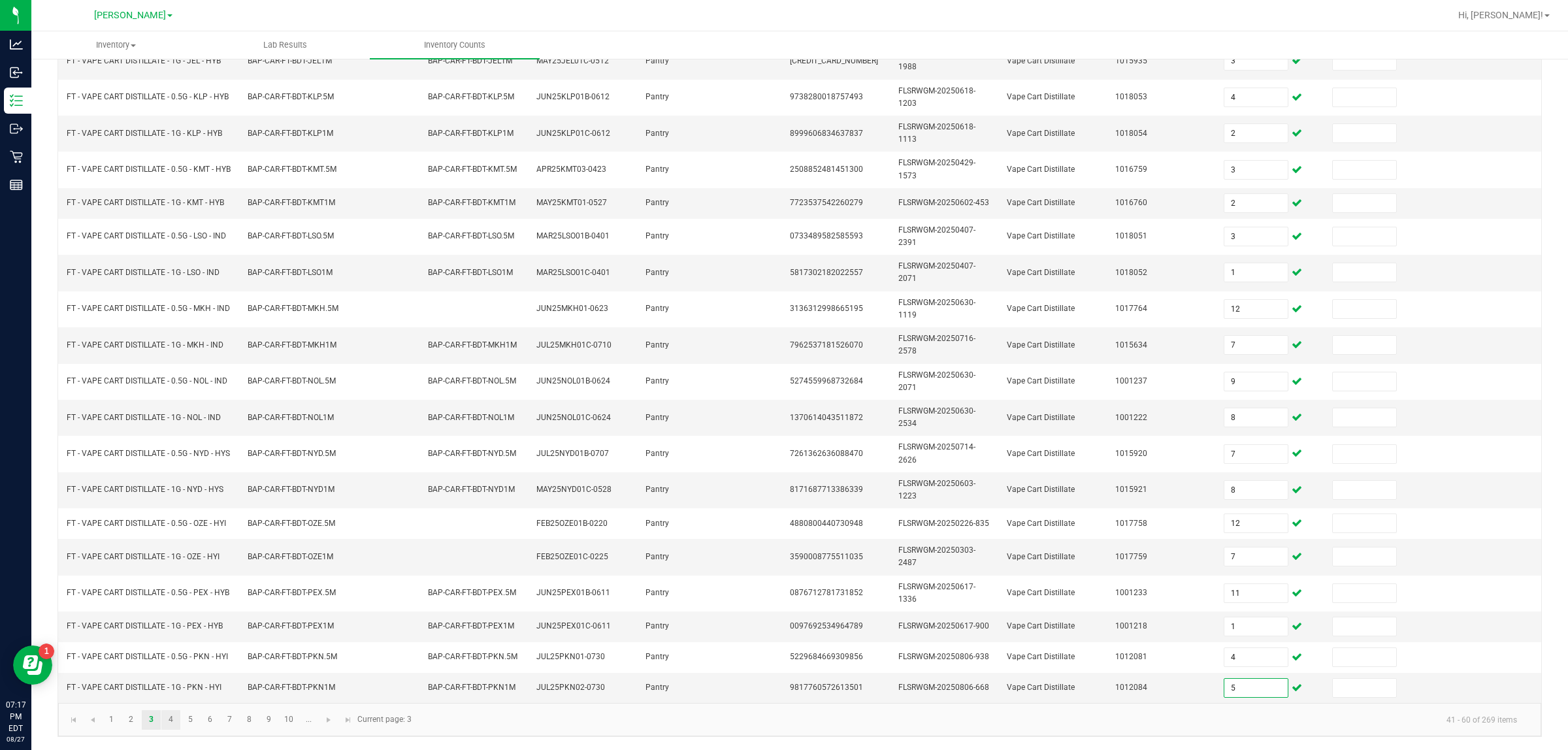
type input "5"
click at [170, 717] on link "4" at bounding box center [170, 720] width 19 height 19
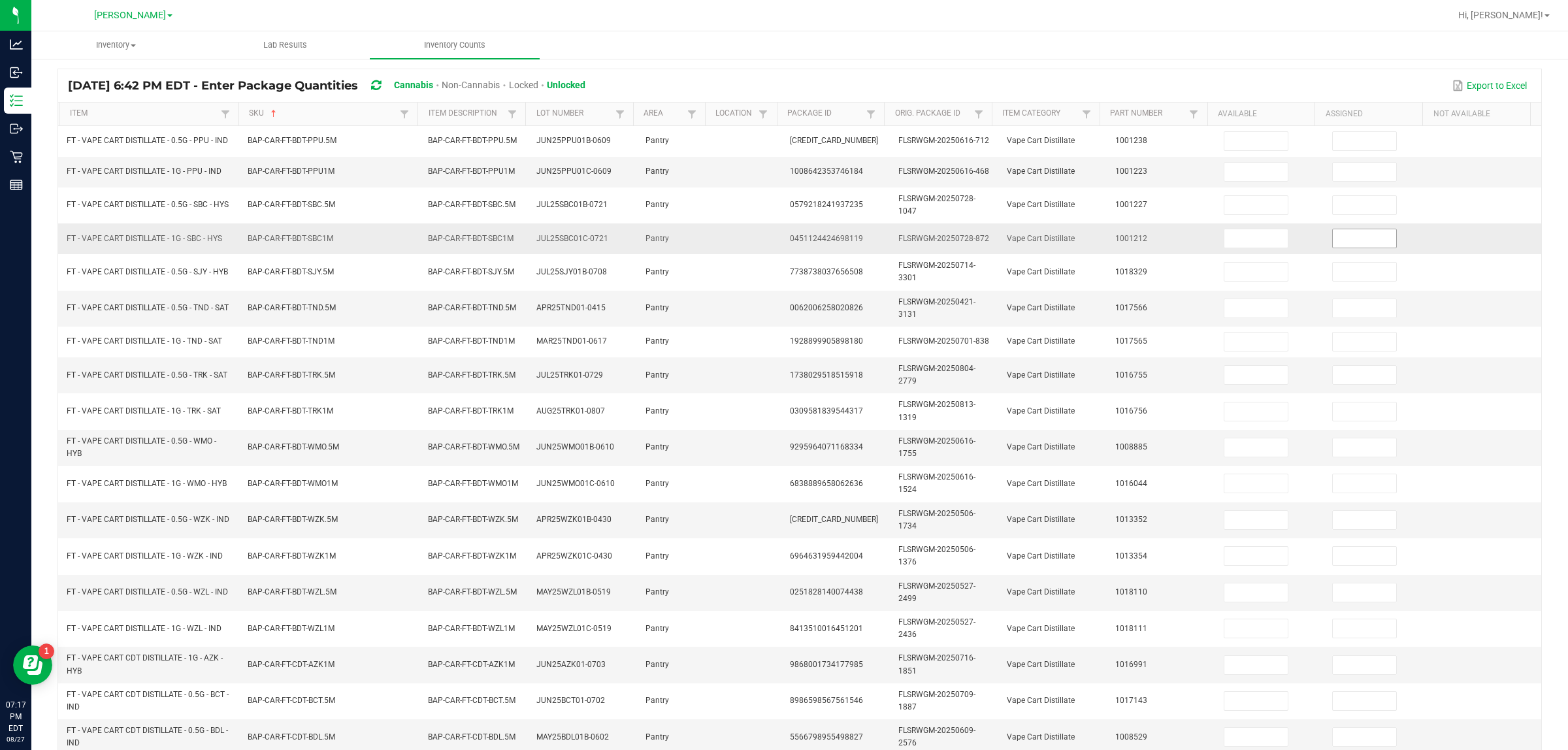
scroll to position [0, 0]
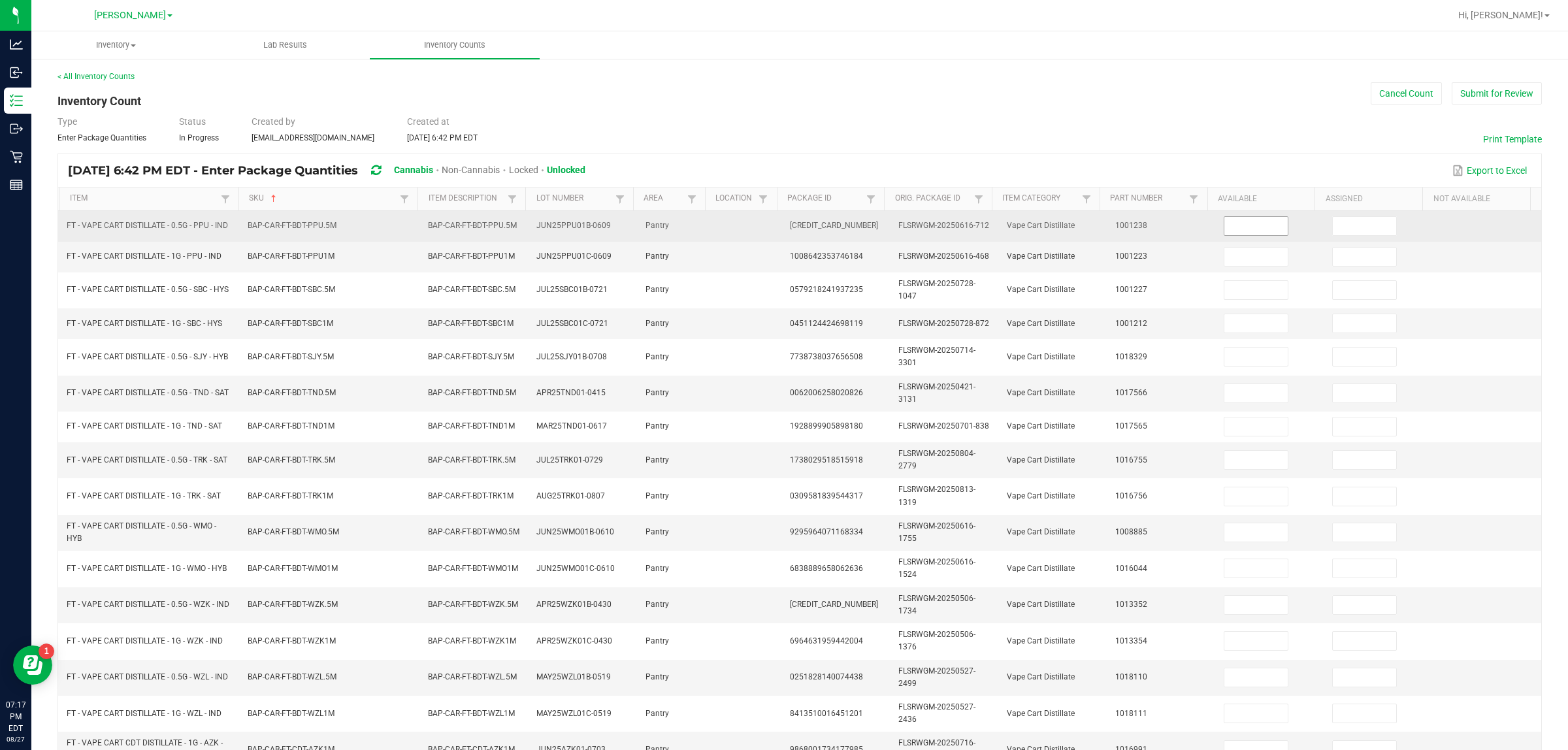
click at [784, 227] on input at bounding box center [1256, 226] width 64 height 18
type input "5"
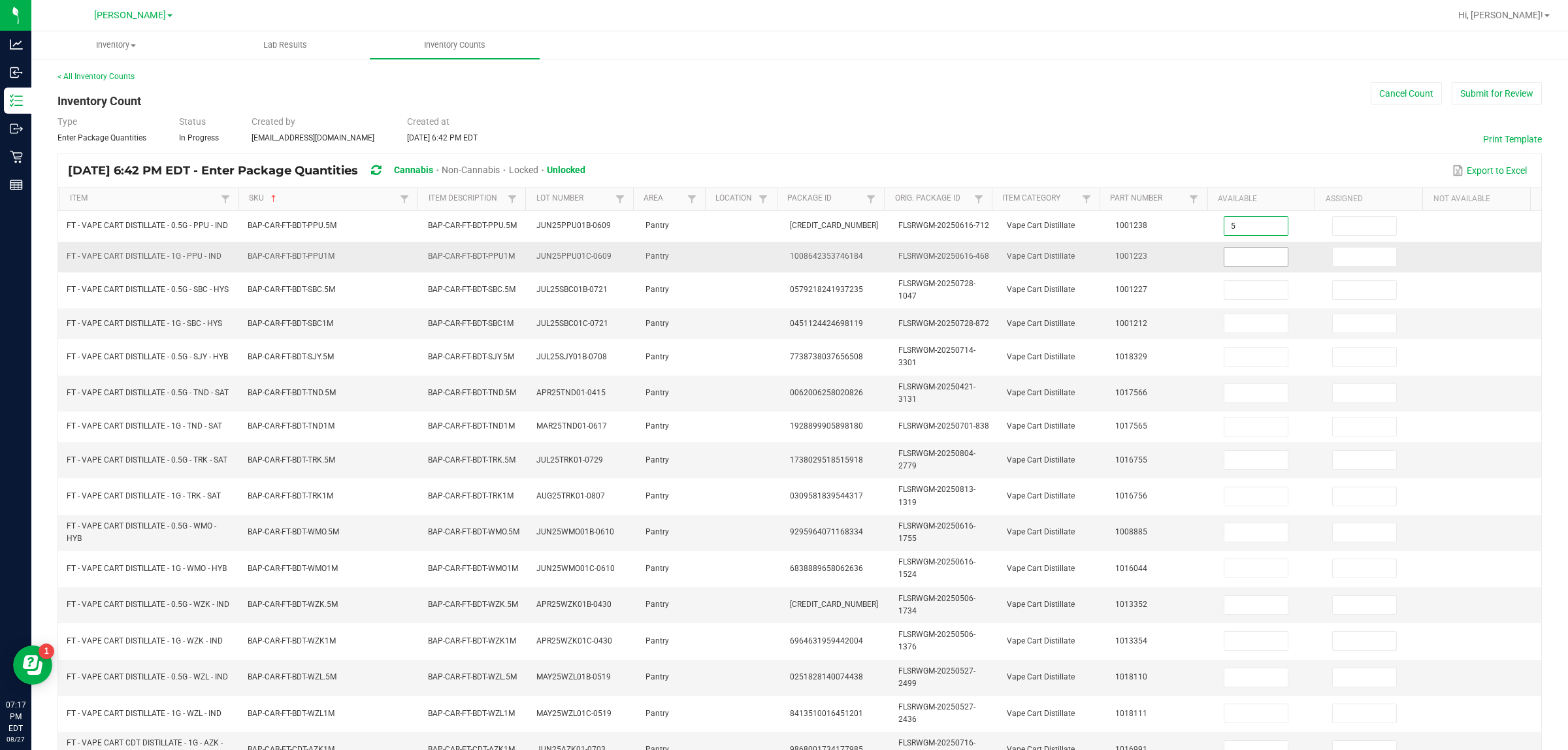
click at [784, 258] on input at bounding box center [1256, 257] width 64 height 18
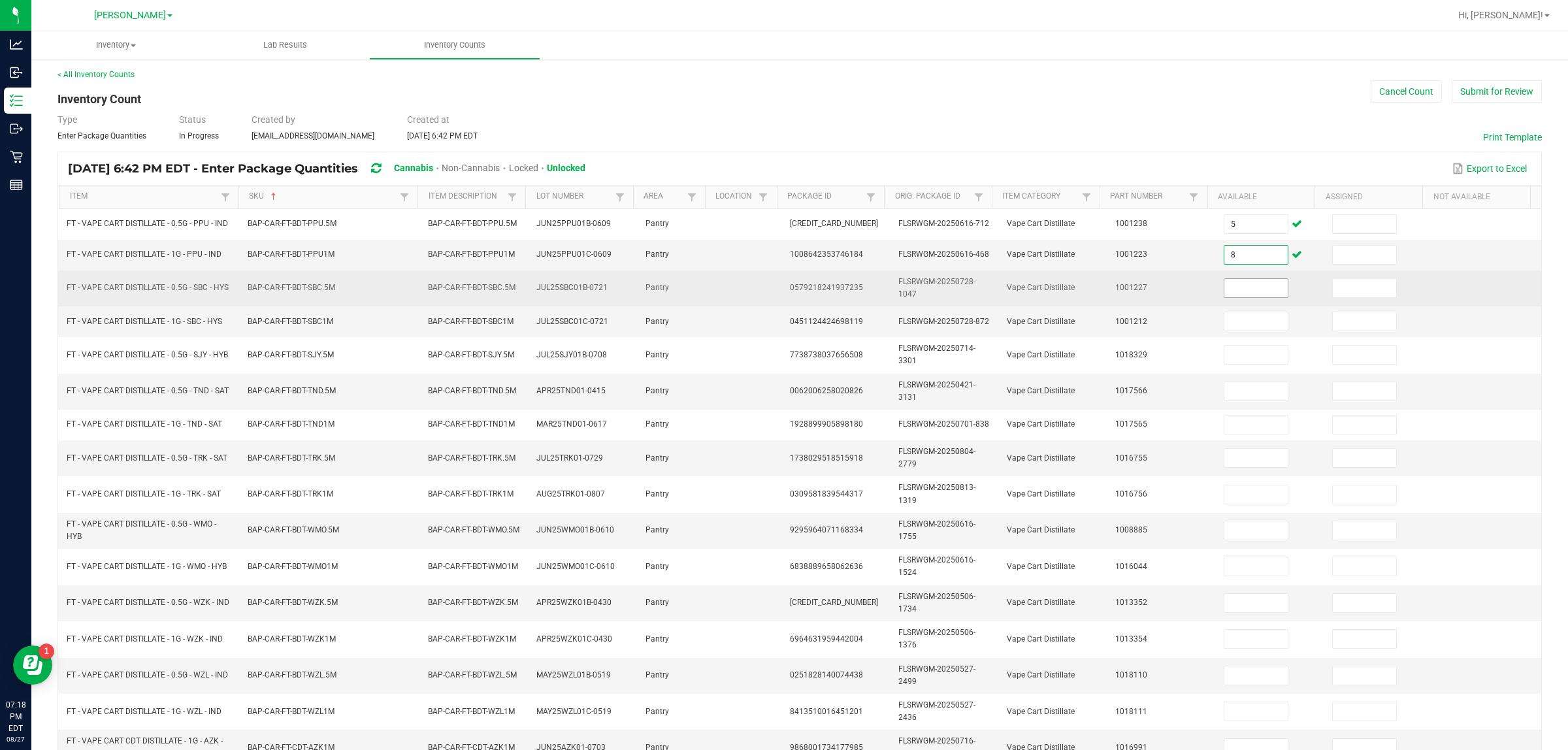
type input "8"
click at [784, 288] on input at bounding box center [1256, 288] width 64 height 18
type input "5"
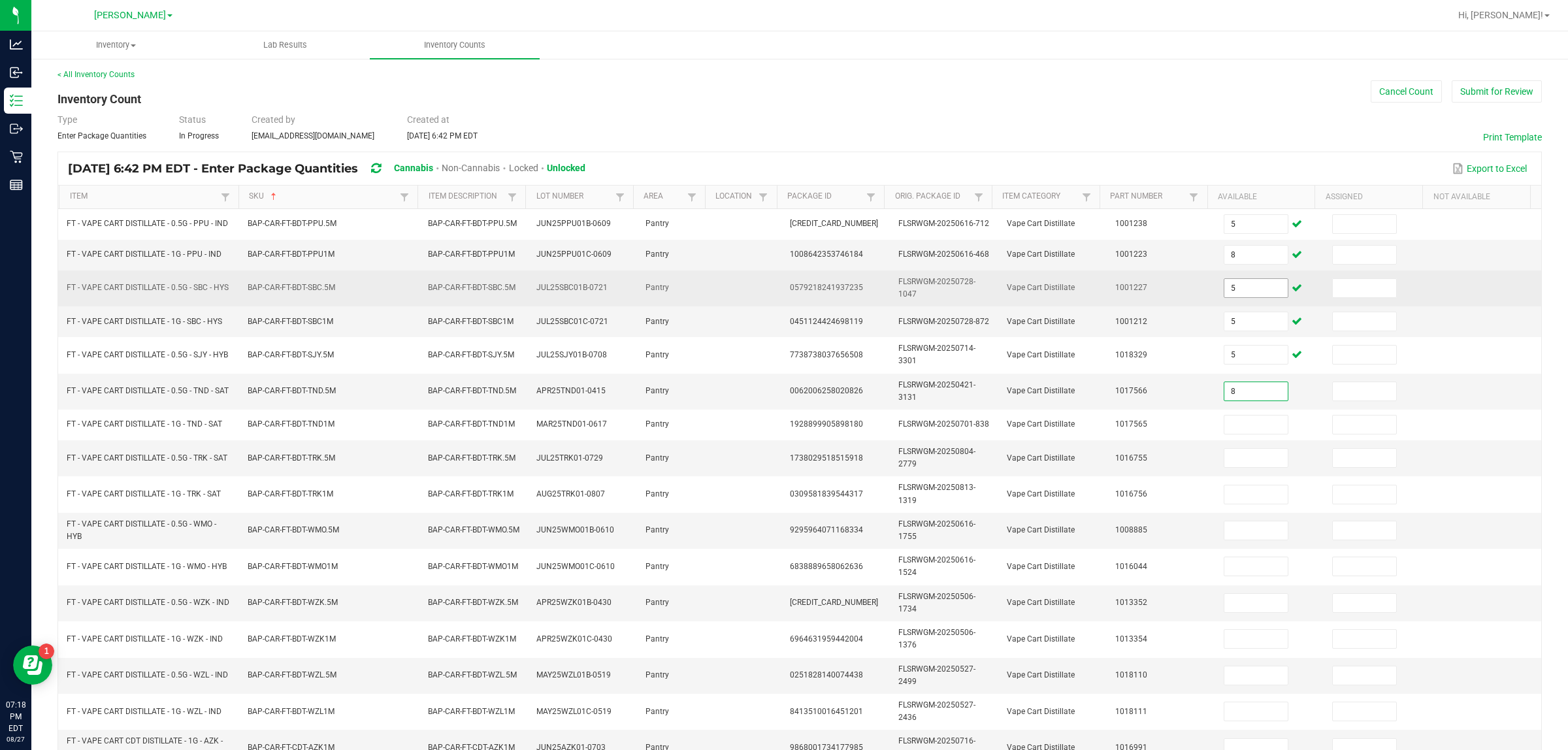
type input "8"
type input "3"
type input "6"
type input "5"
type input "3"
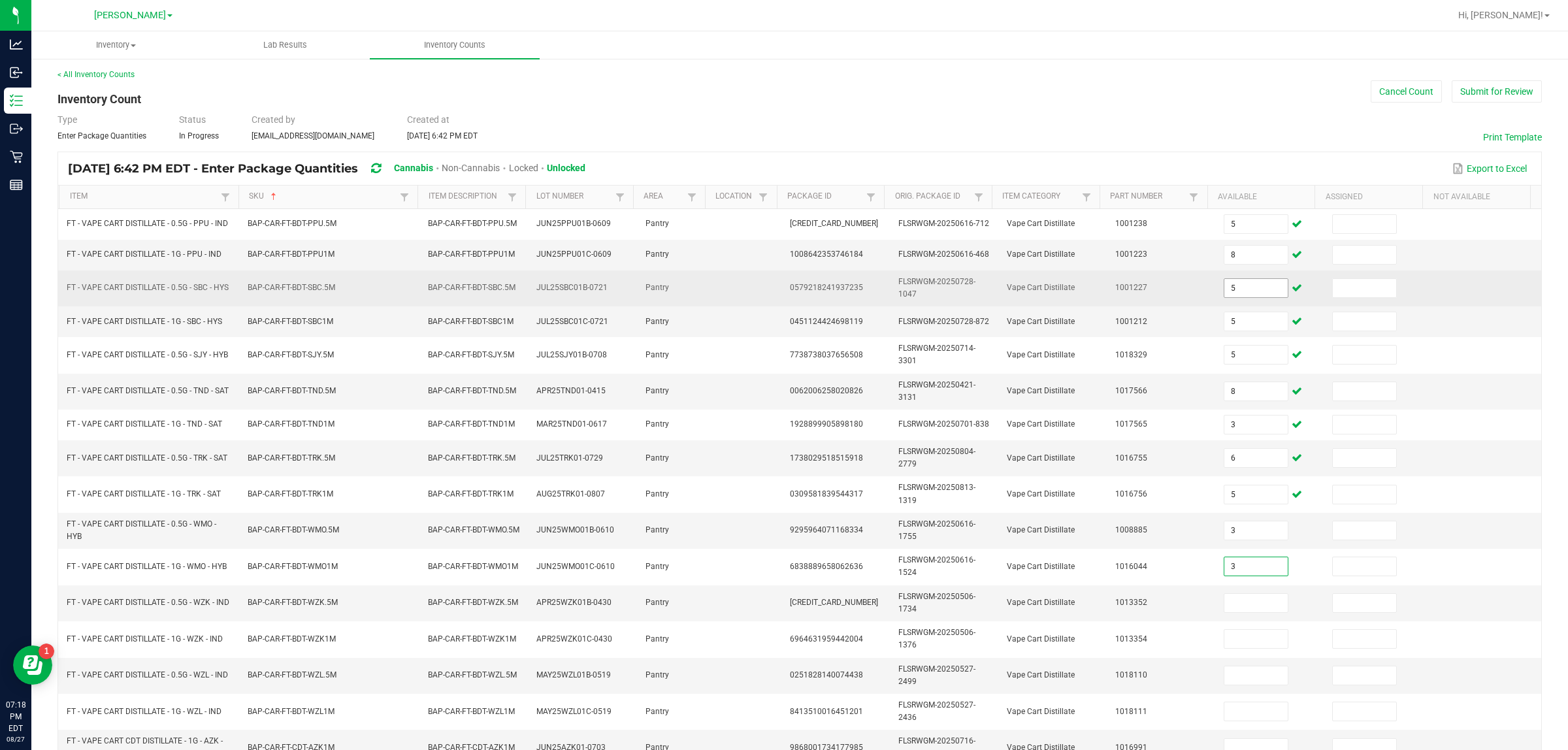
type input "3"
type input "5"
type input "6"
type input "3"
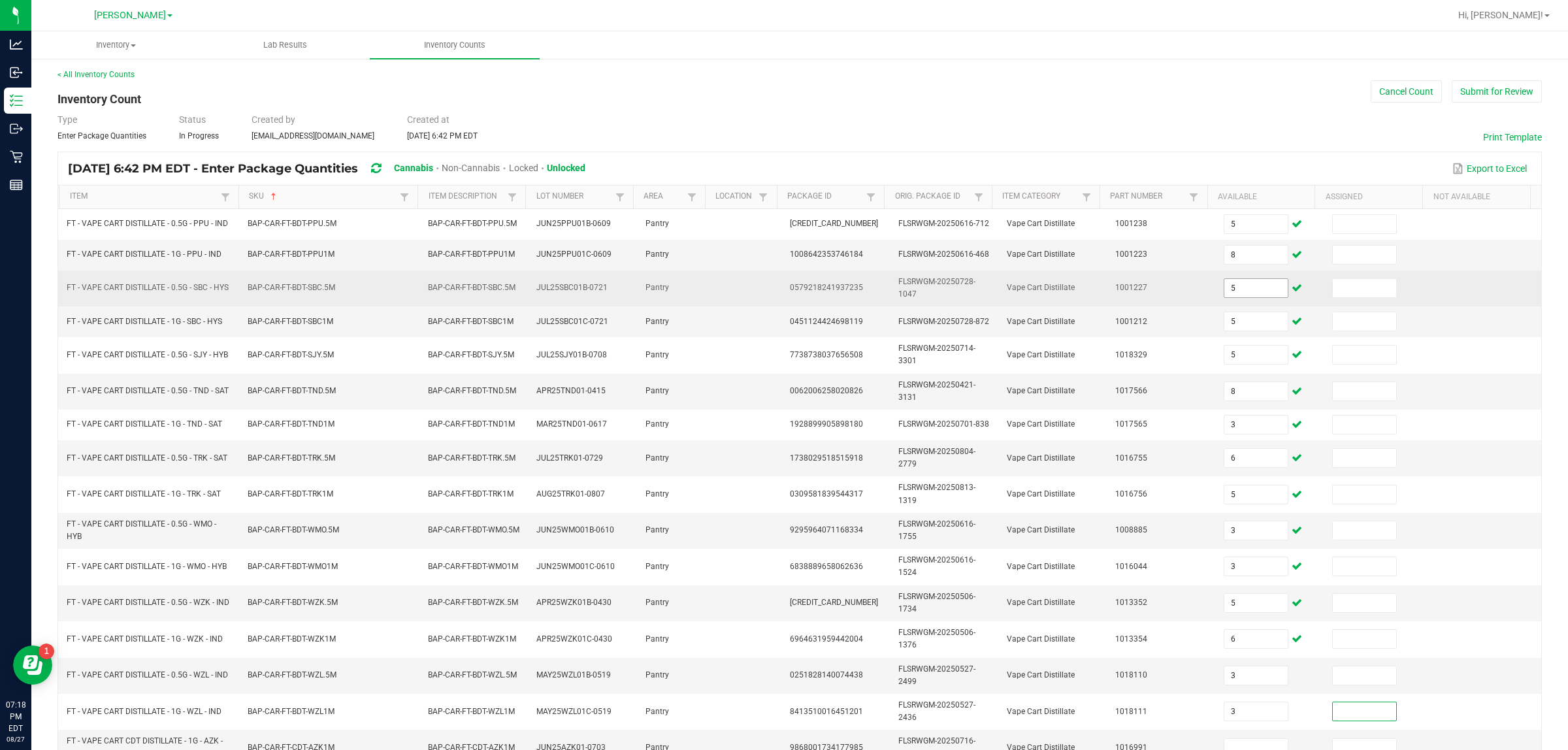
scroll to position [12, 0]
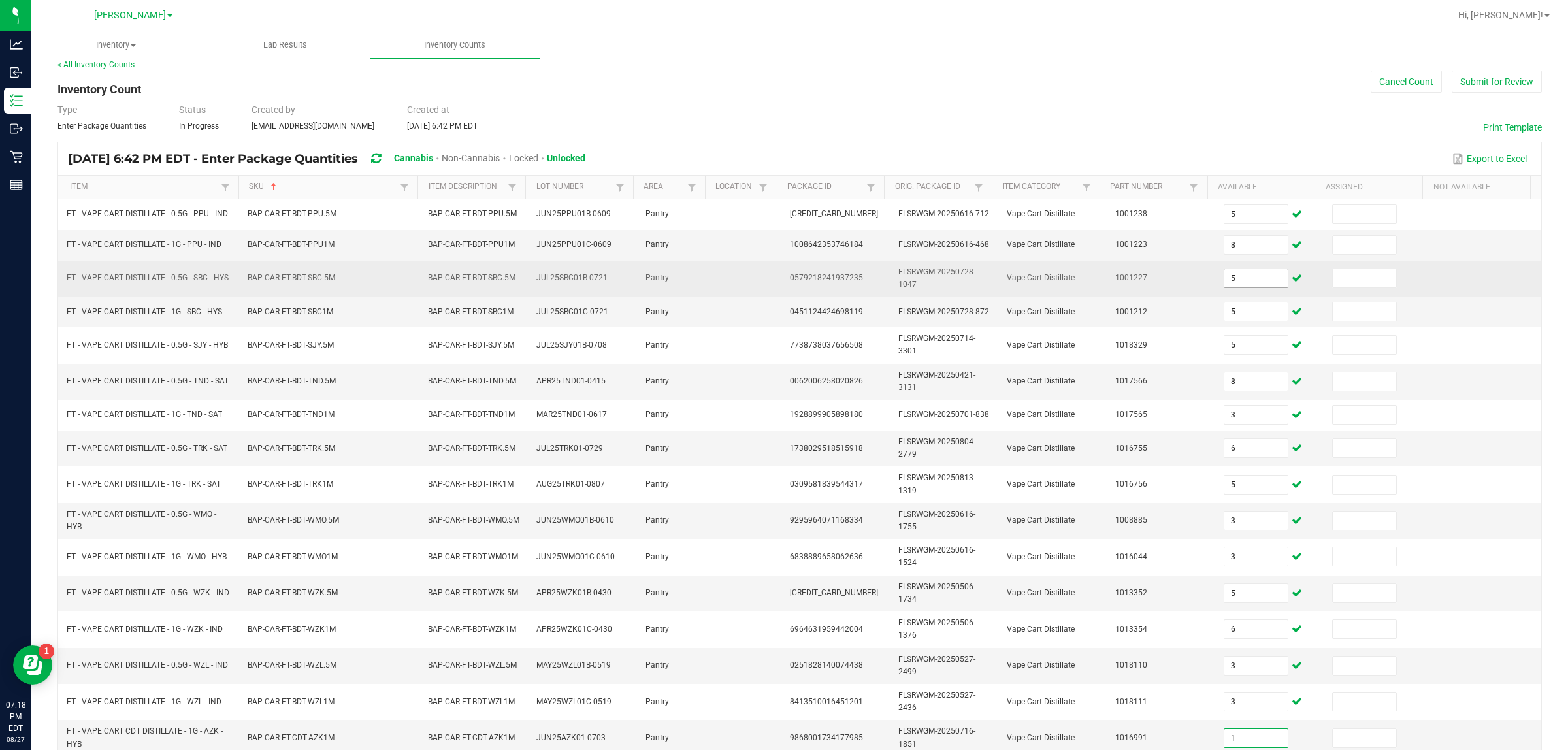
type input "1"
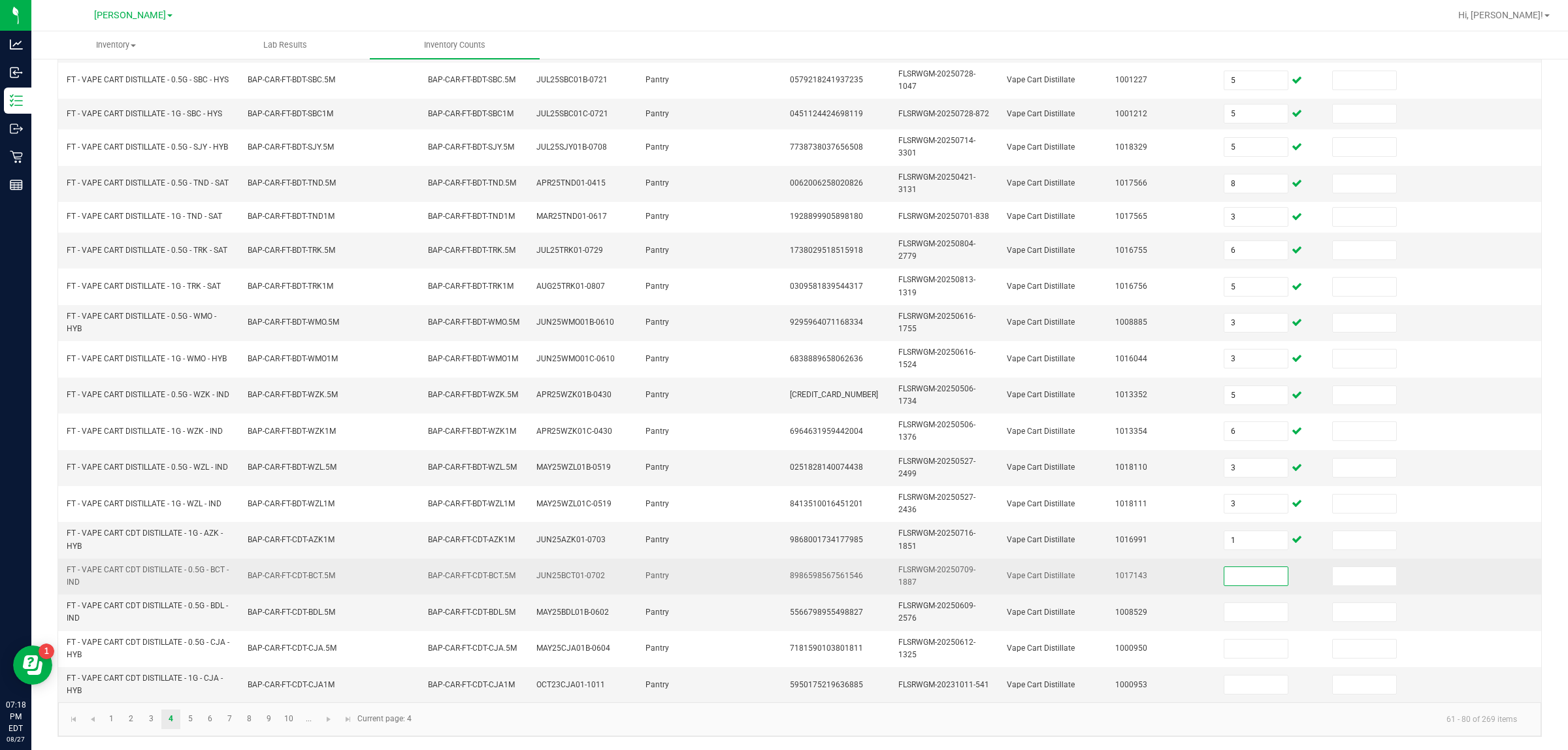
click at [784, 572] on input at bounding box center [1256, 576] width 64 height 18
type input "3"
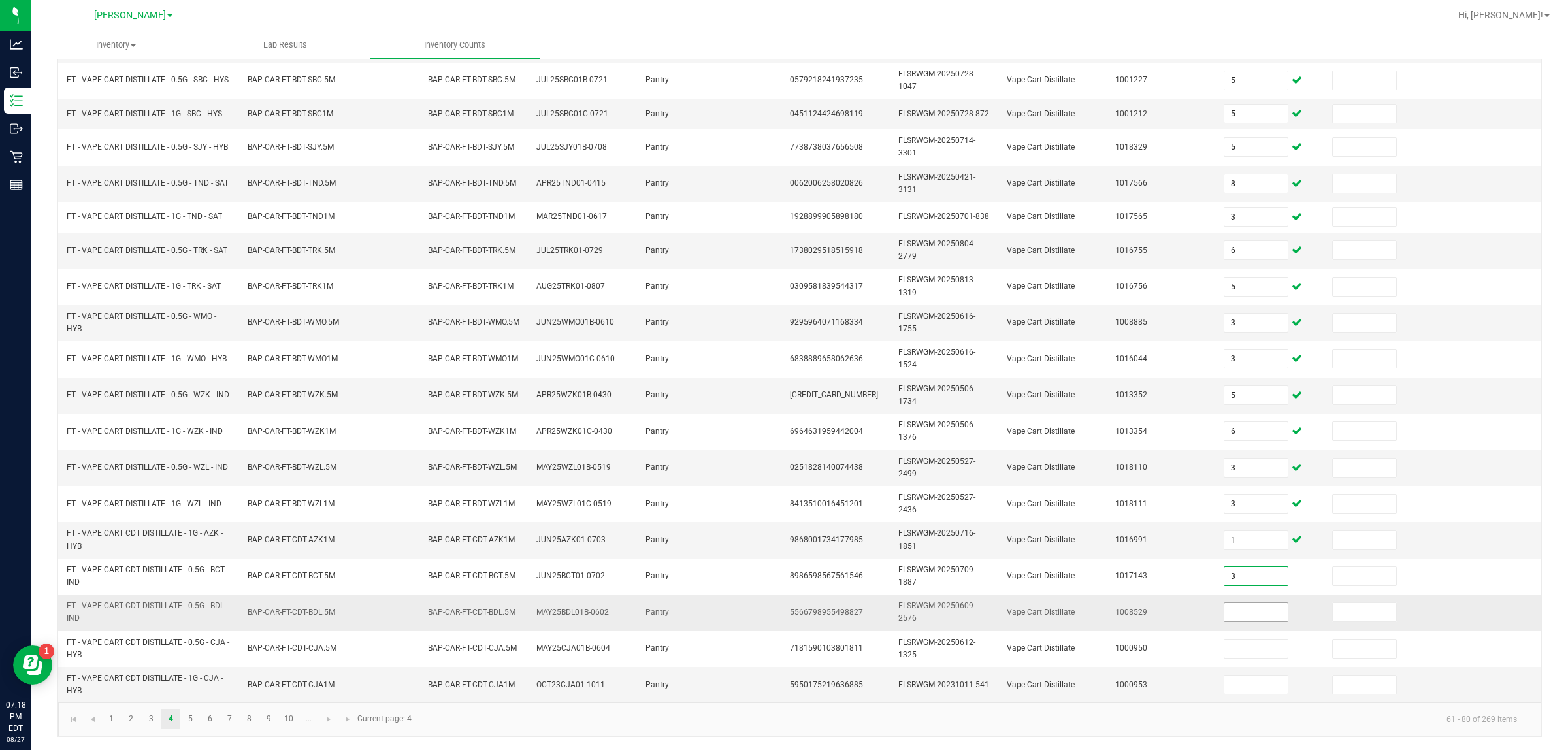
click at [784, 611] on input at bounding box center [1256, 612] width 64 height 18
type input "5"
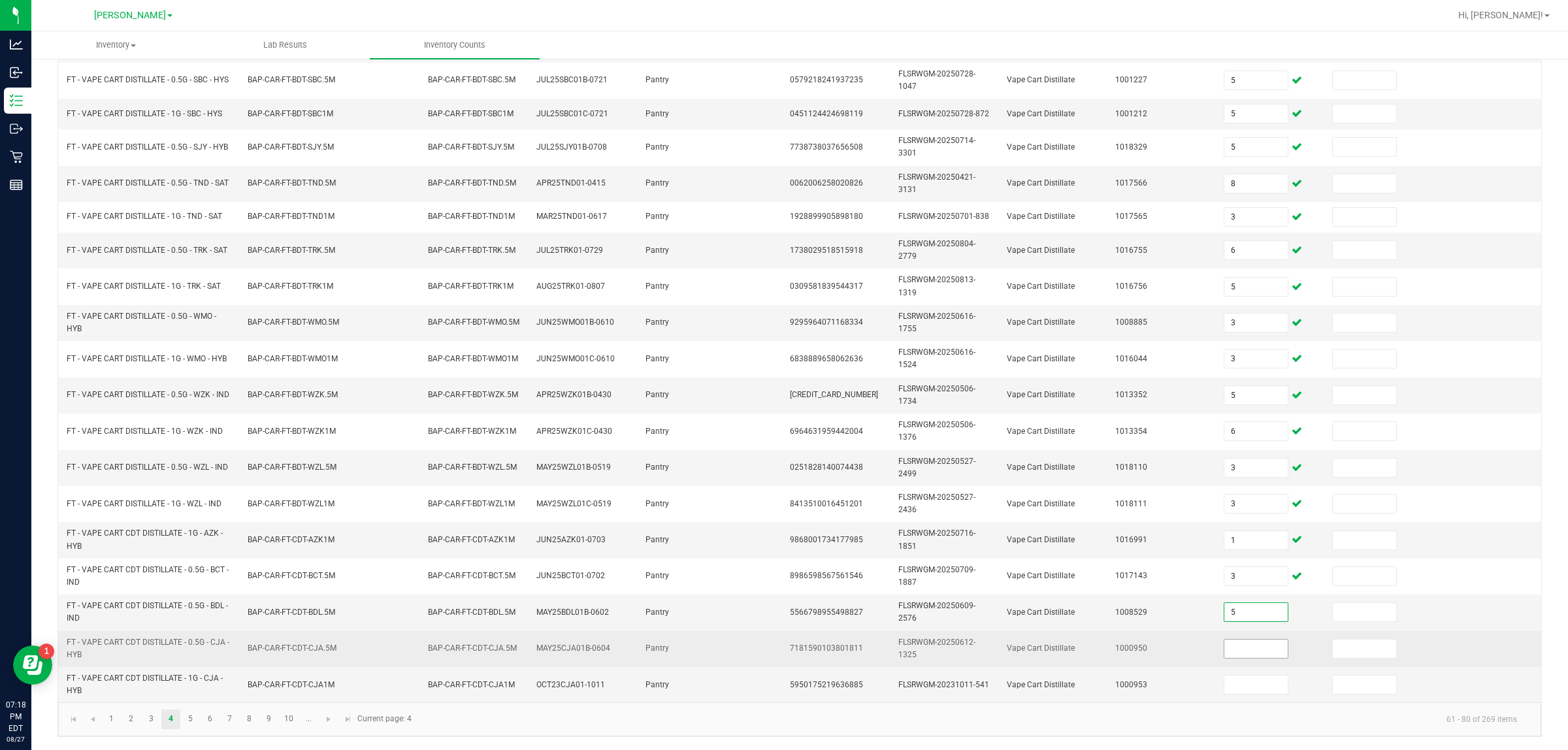
click at [784, 651] on input at bounding box center [1256, 649] width 64 height 18
type input "1"
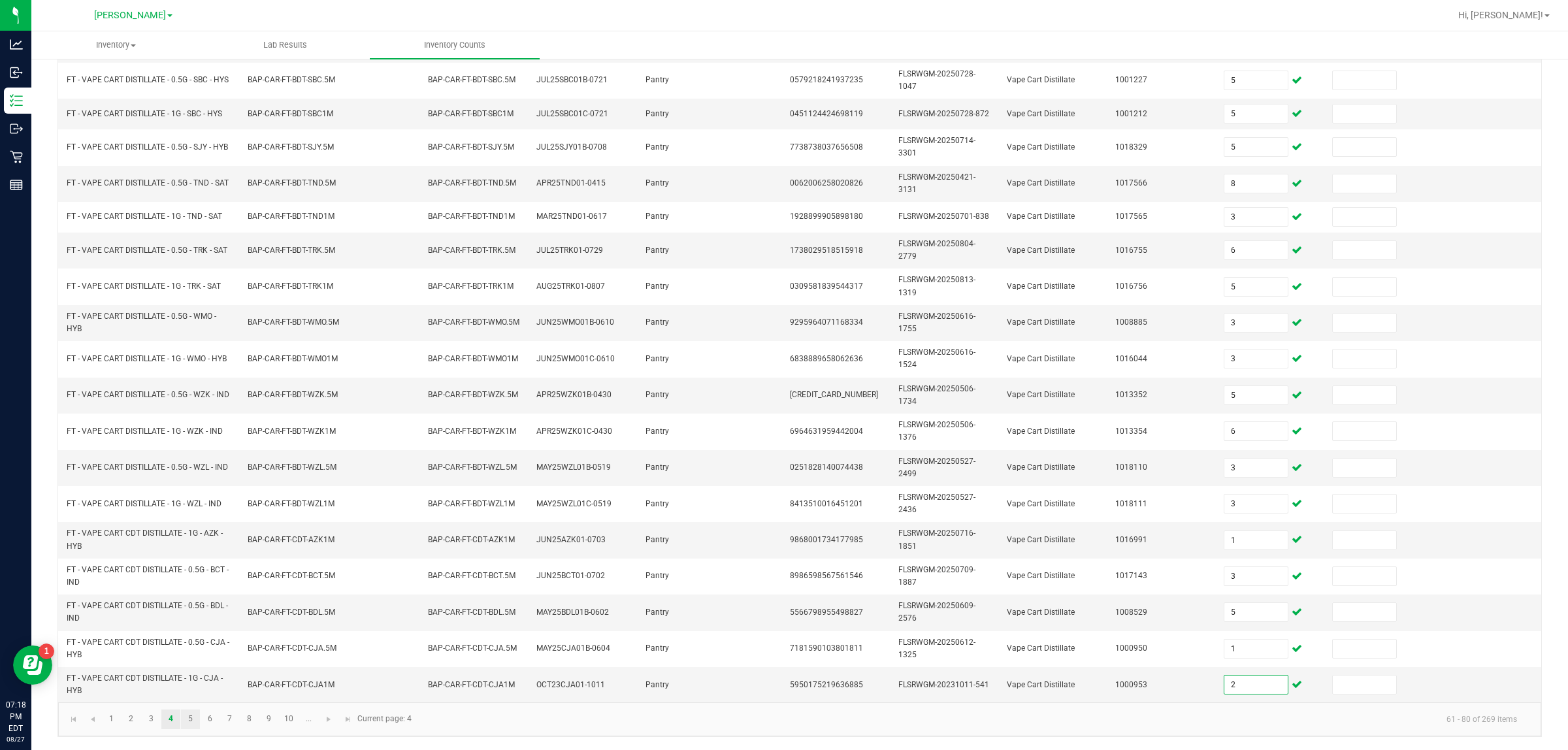
type input "2"
click at [191, 714] on link "5" at bounding box center [190, 719] width 19 height 19
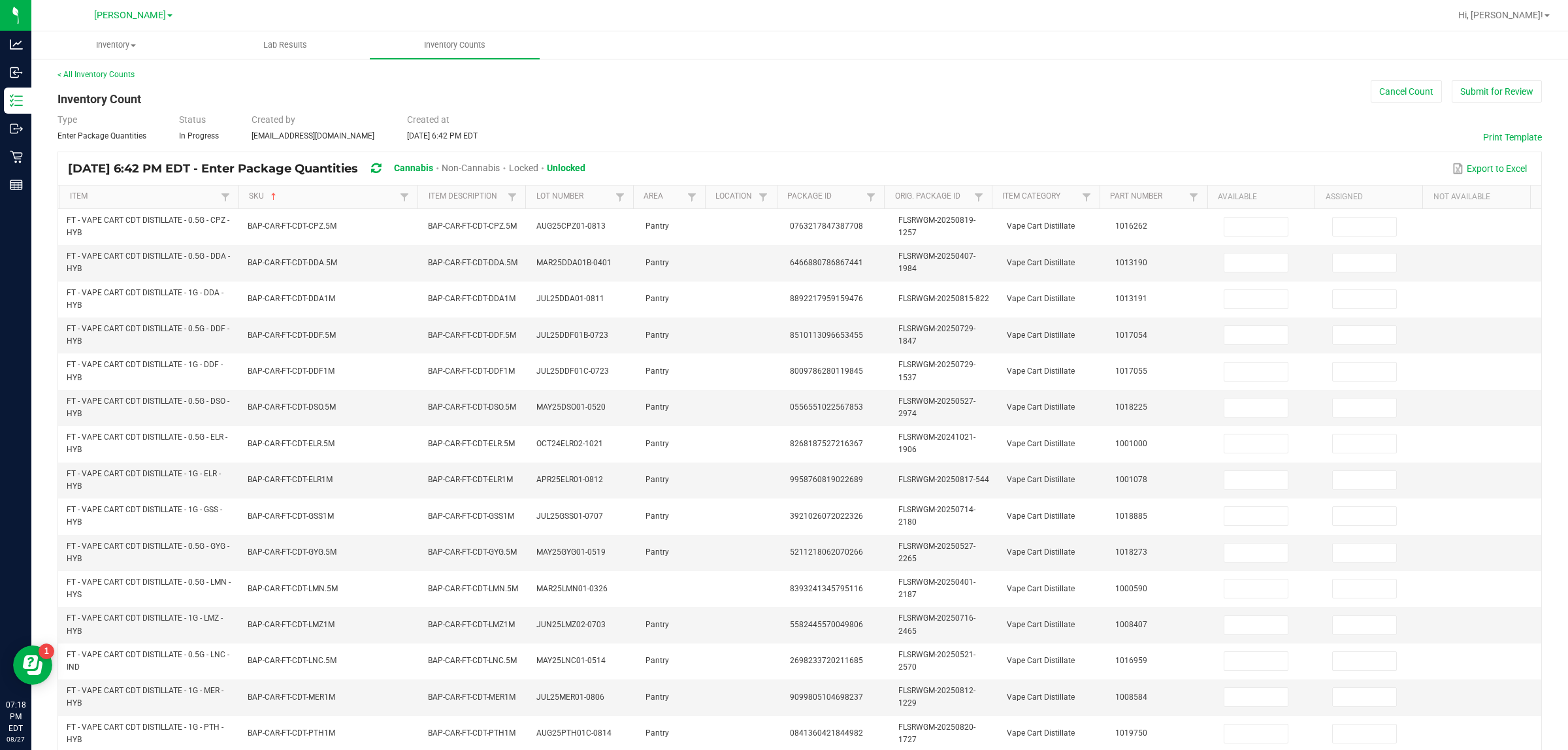
scroll to position [0, 0]
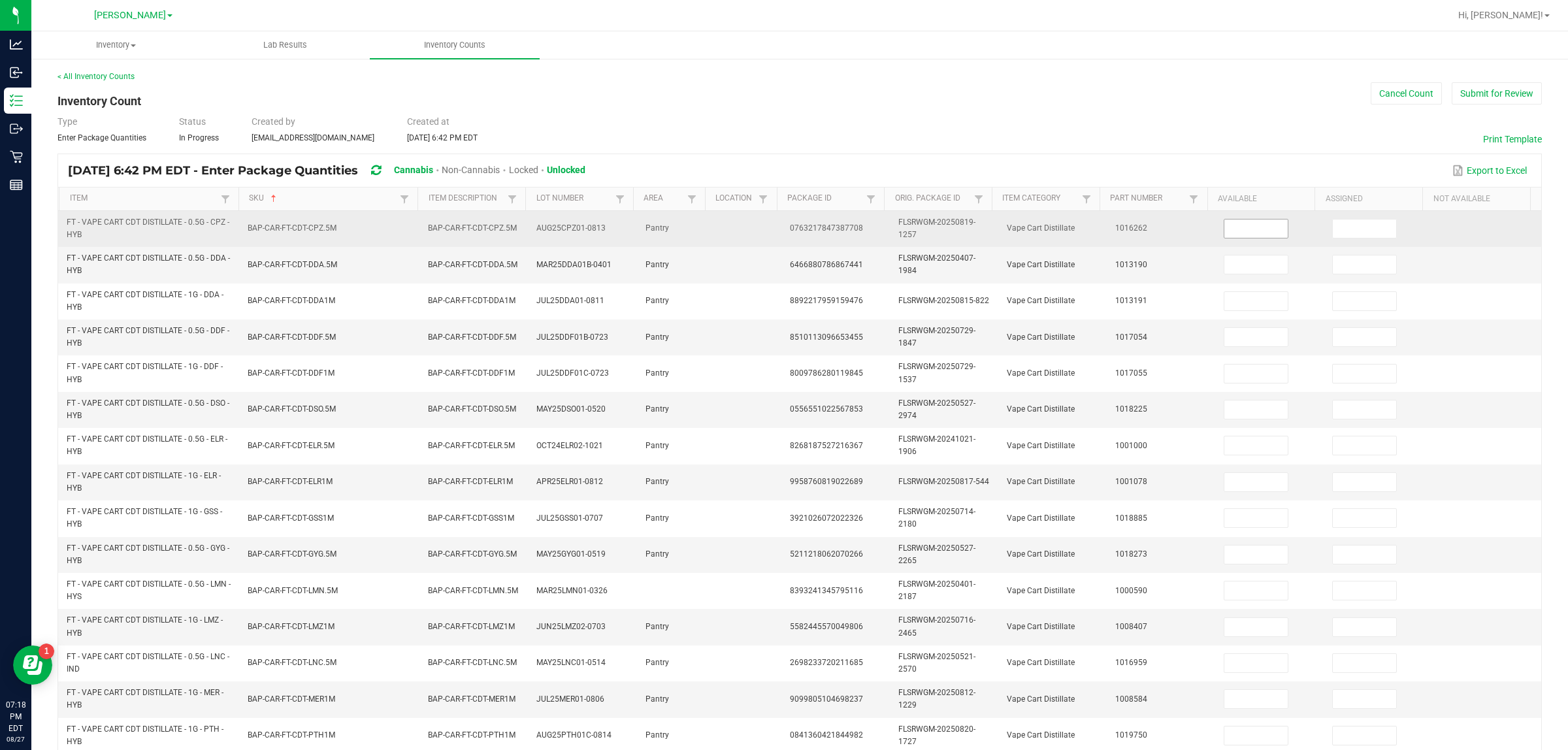
click at [784, 233] on input at bounding box center [1256, 229] width 64 height 18
type input "6"
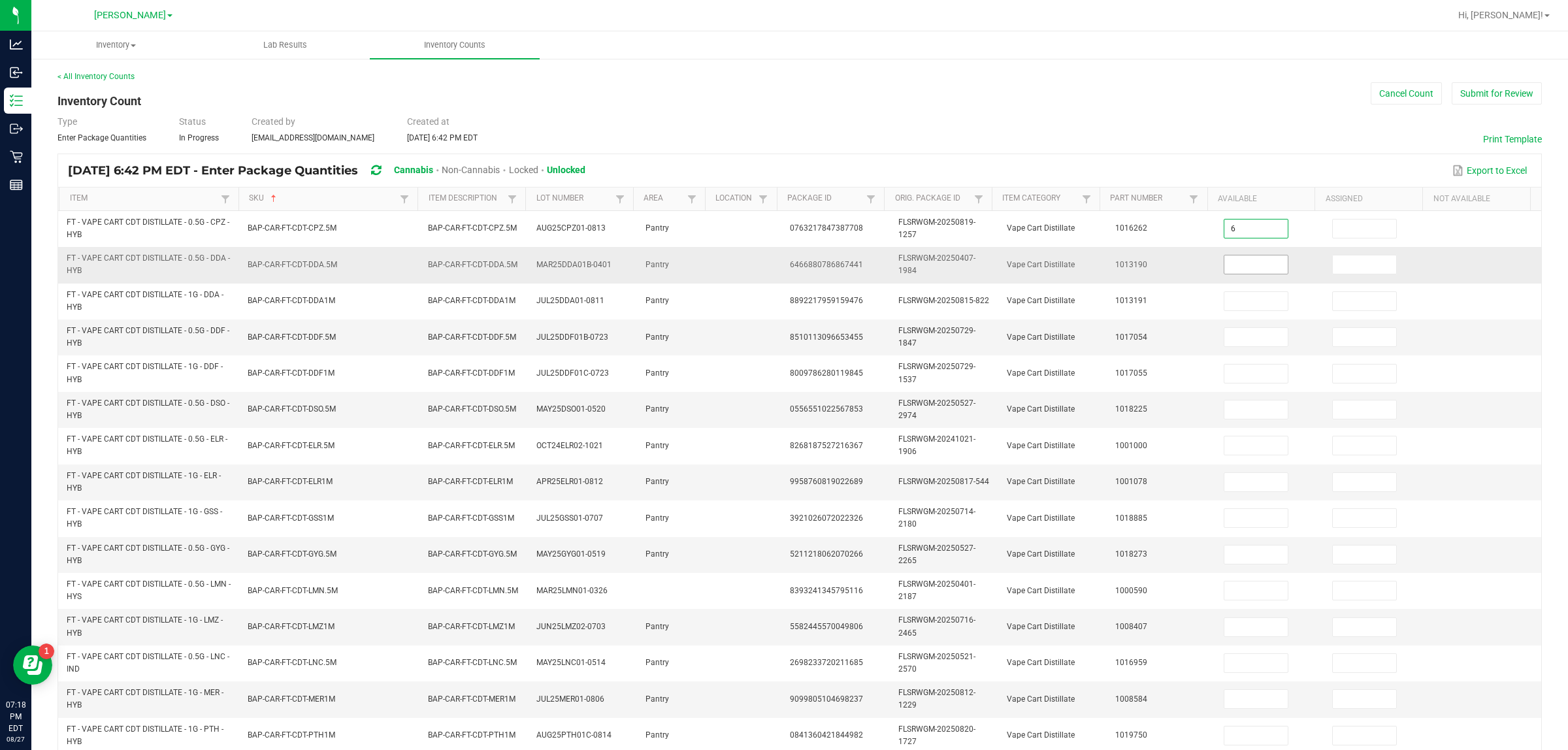
click at [784, 268] on input at bounding box center [1256, 264] width 64 height 18
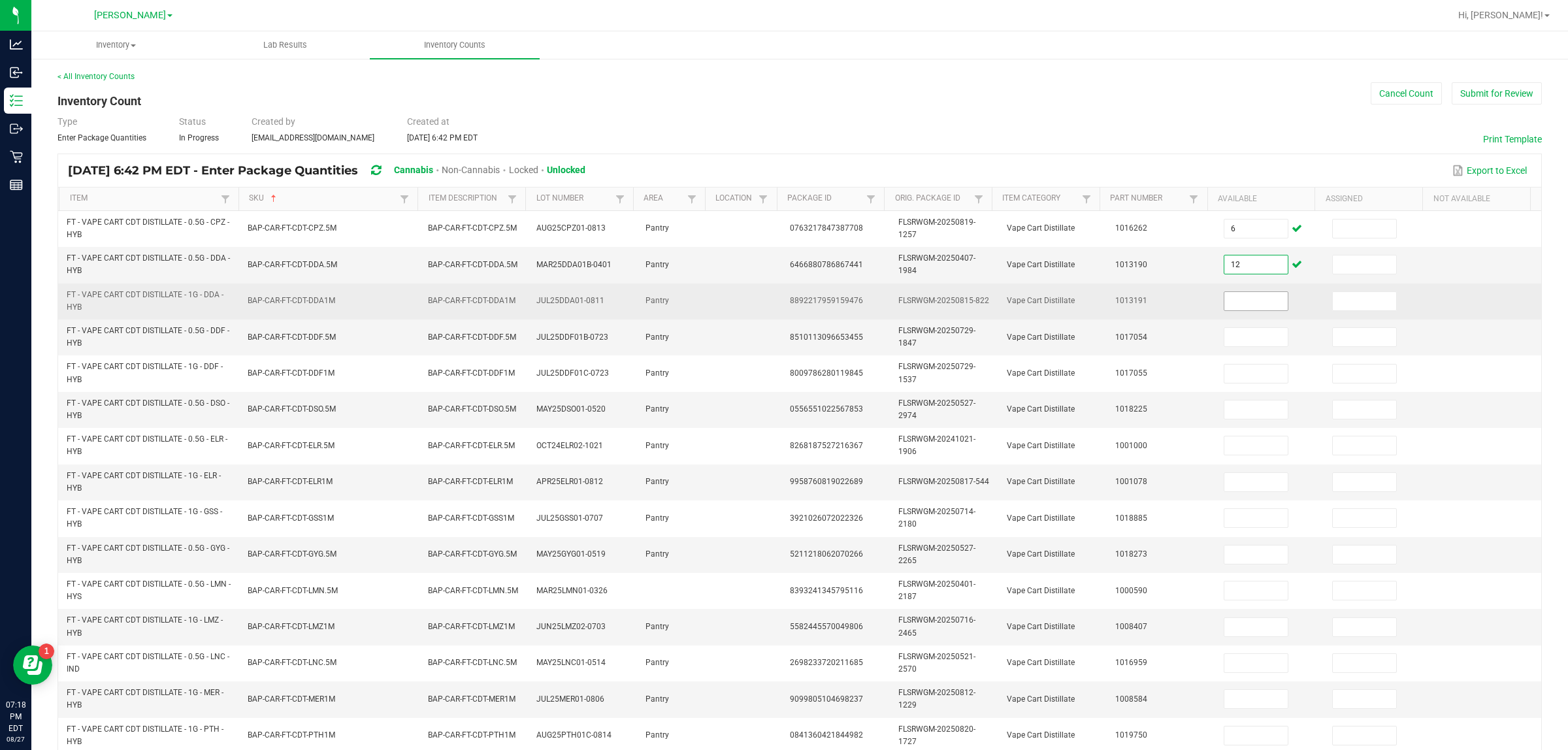
type input "12"
click at [784, 302] on input at bounding box center [1256, 301] width 64 height 18
type input "2"
type input "5"
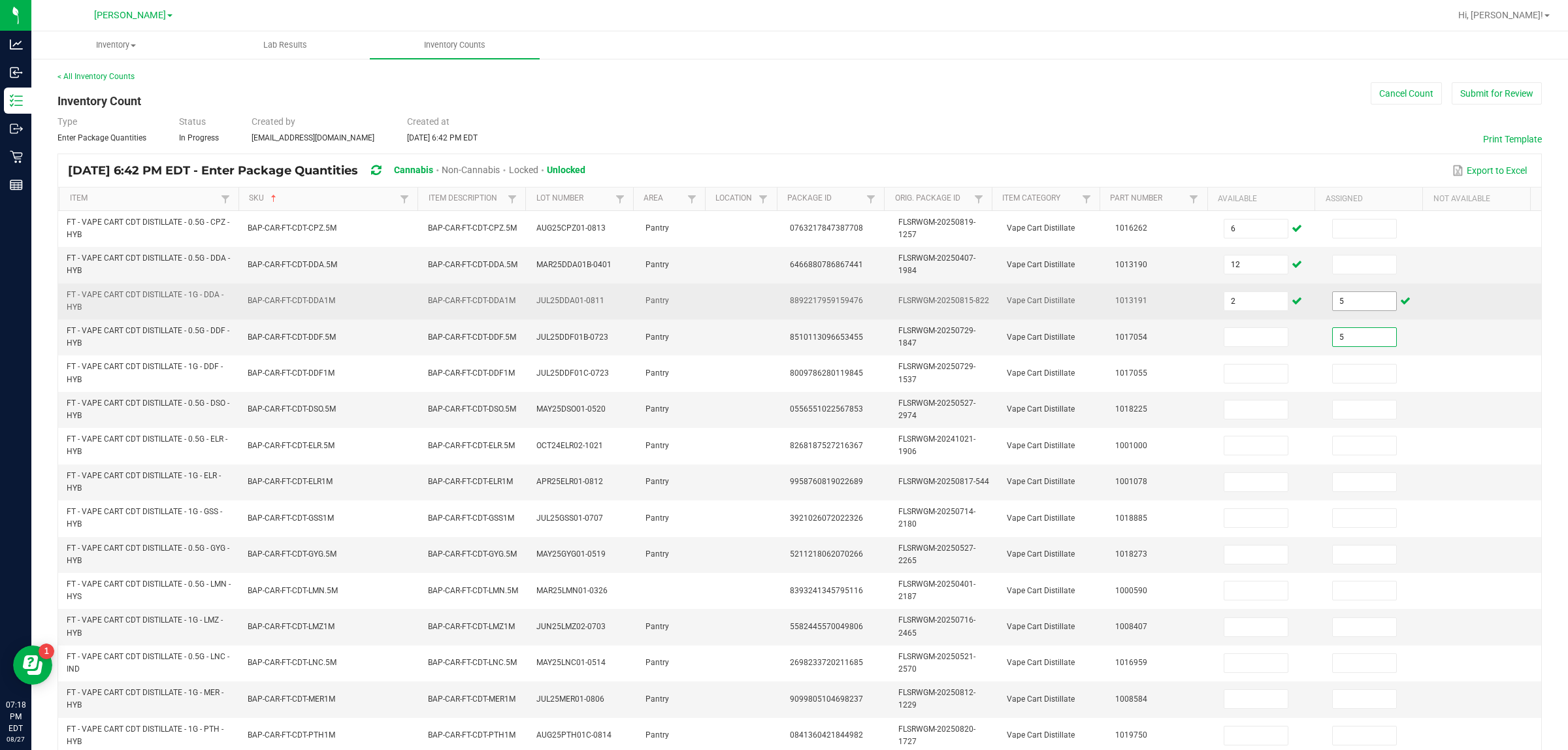
click at [784, 302] on input "5" at bounding box center [1364, 301] width 64 height 18
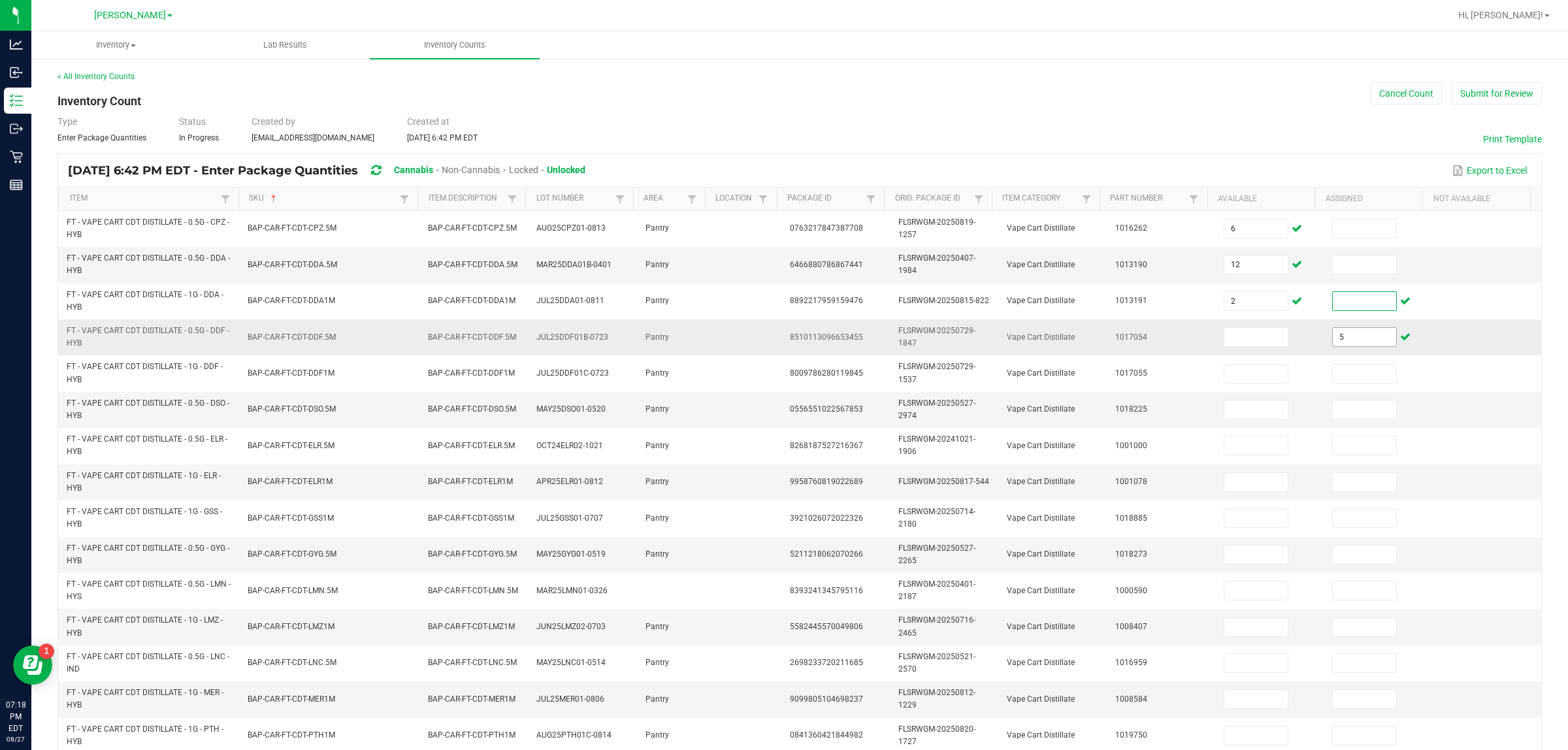
click at [784, 346] on input "5" at bounding box center [1364, 337] width 64 height 18
click at [784, 336] on input at bounding box center [1256, 337] width 64 height 18
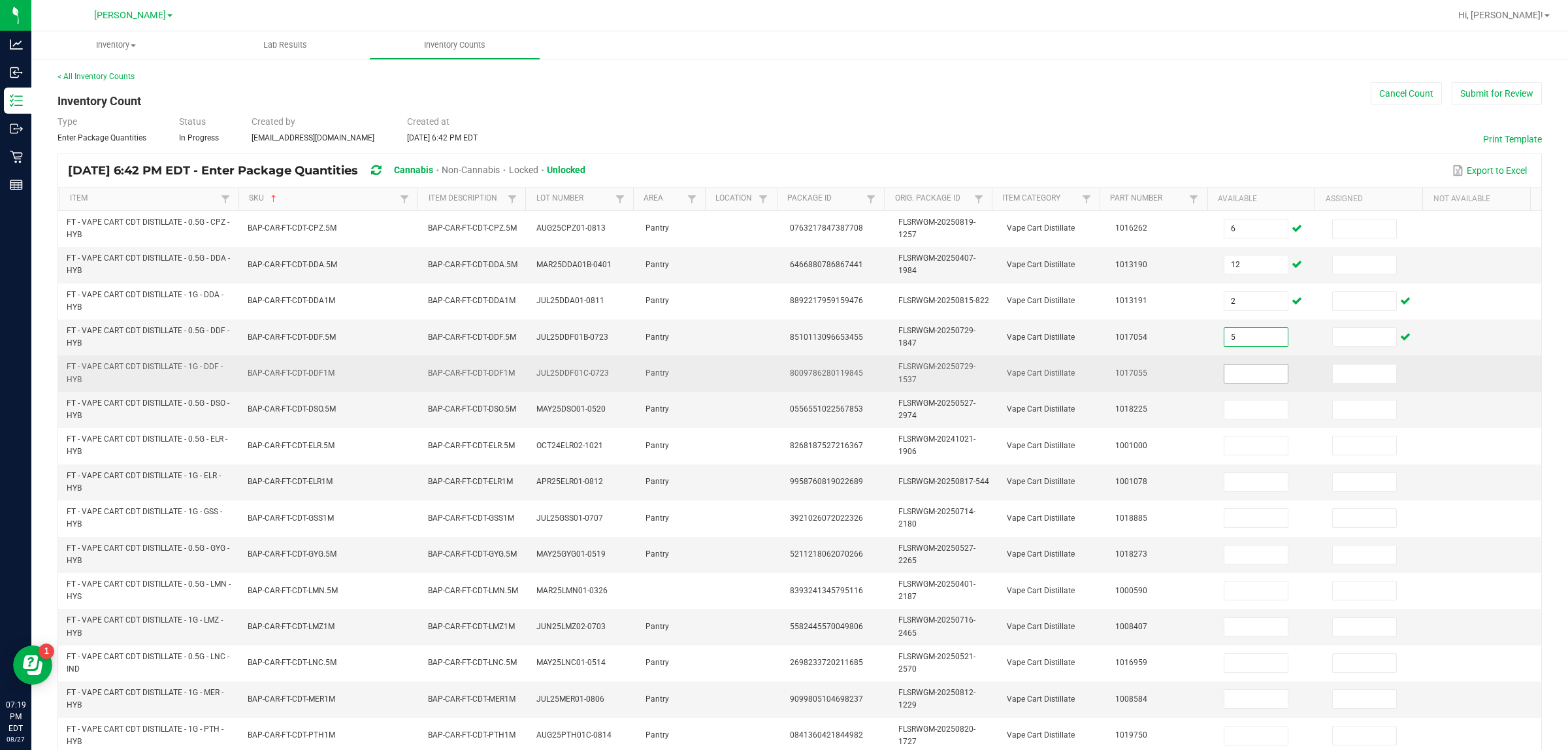
type input "5"
click at [784, 373] on input at bounding box center [1256, 374] width 64 height 18
type input "5"
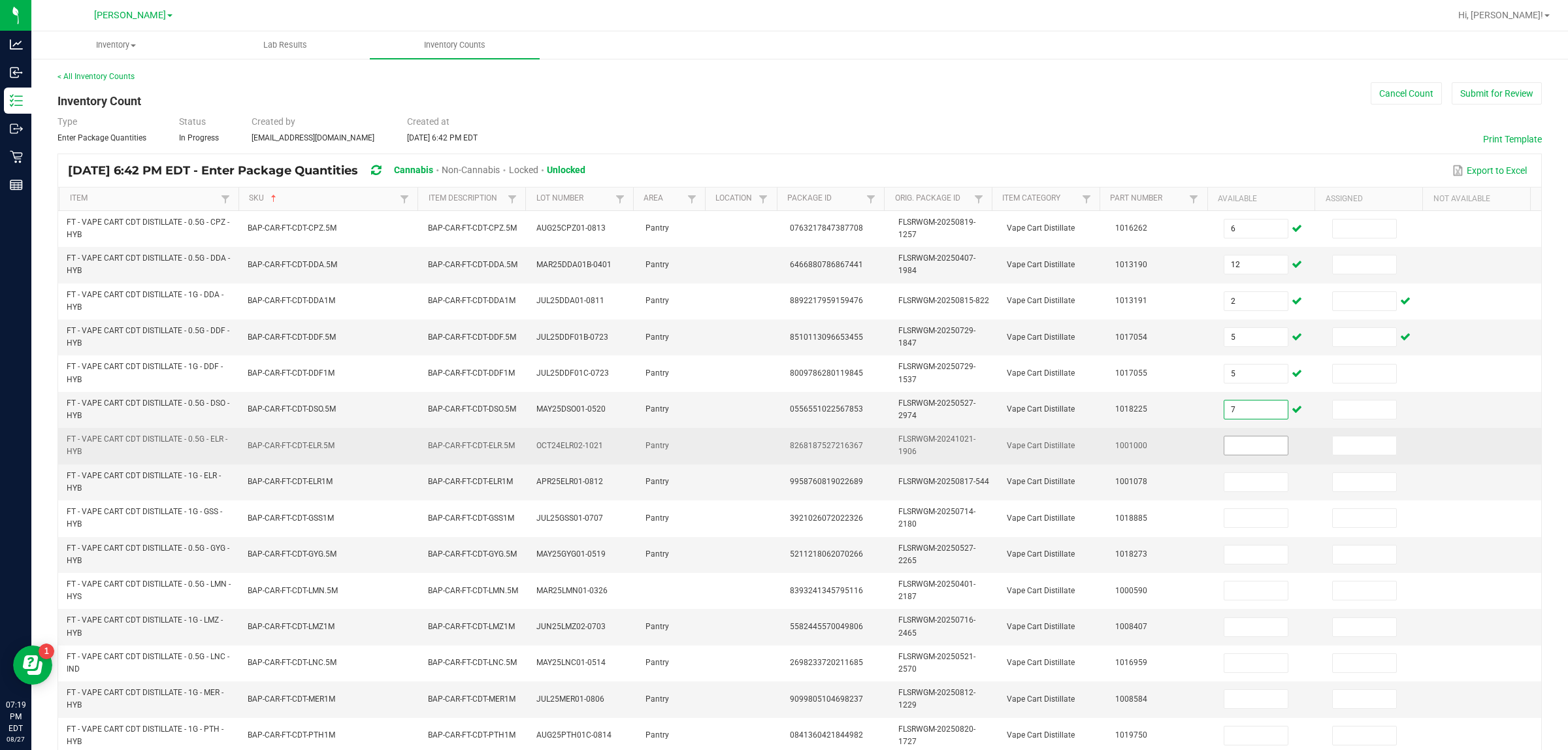
type input "7"
click at [784, 446] on input at bounding box center [1256, 446] width 64 height 18
type input "5"
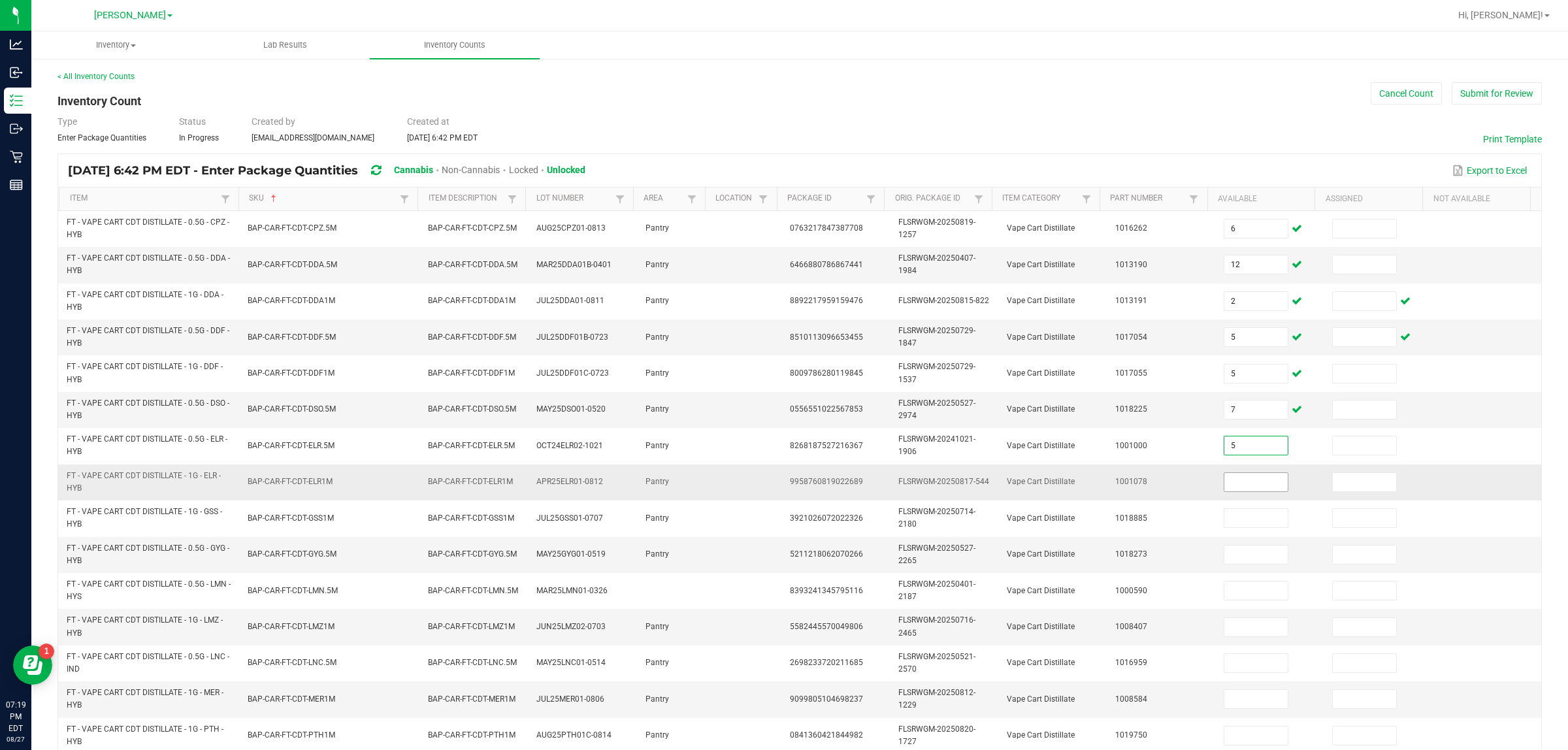
click at [784, 483] on input at bounding box center [1256, 483] width 64 height 18
type input "1"
type input "4"
type input "5"
type input "7"
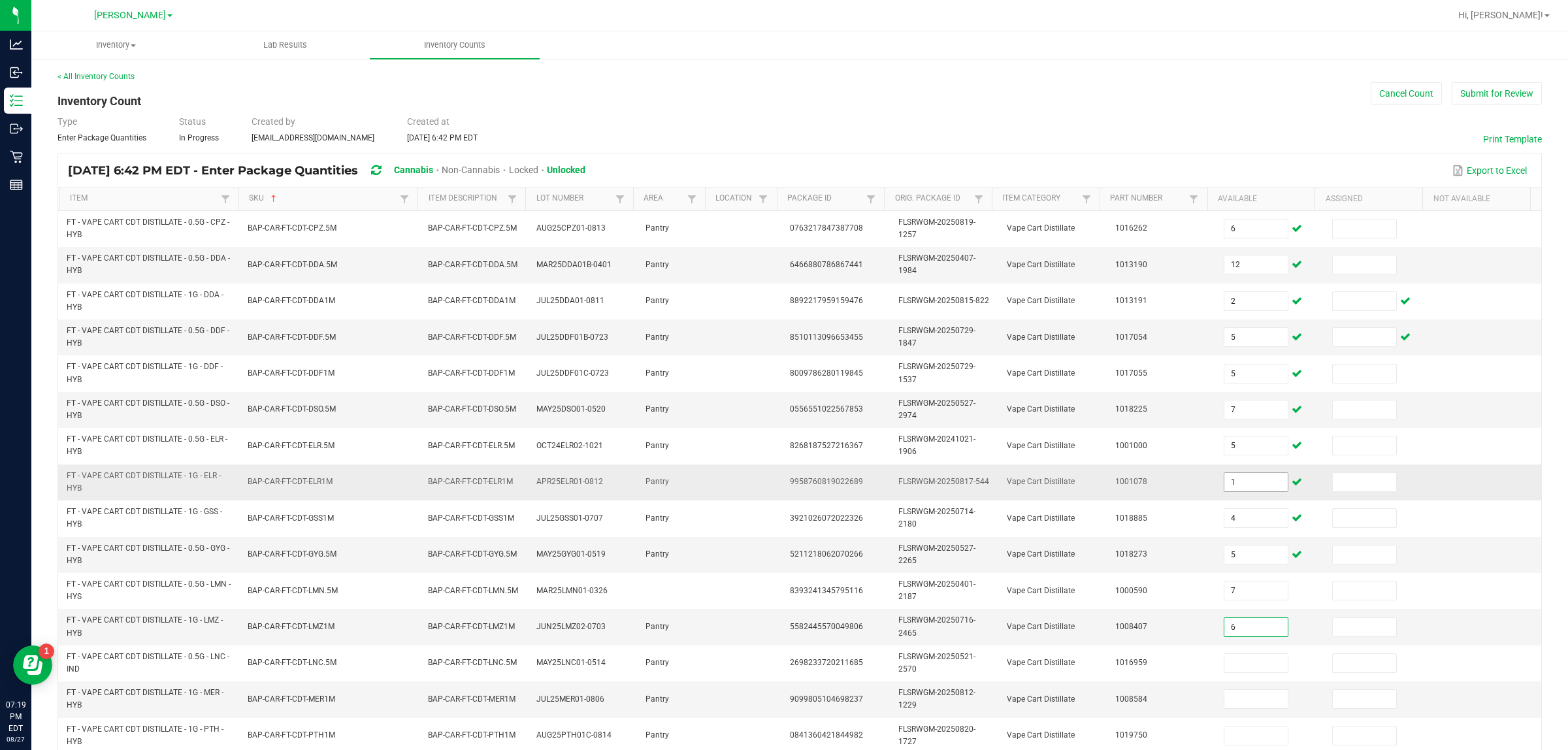
type input "6"
type input "5"
type input "0"
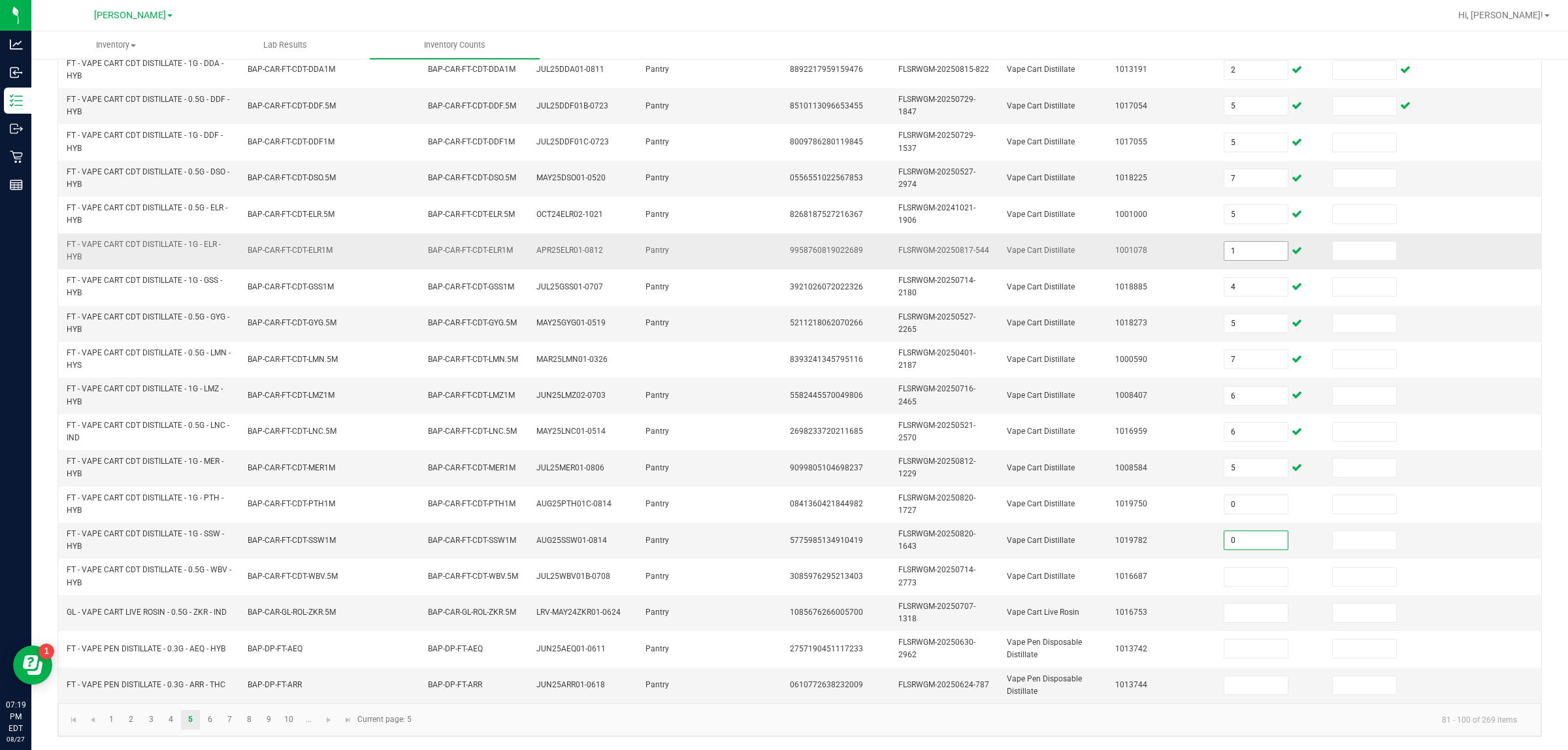
type input "0"
type input "5"
type input "9"
type input "1"
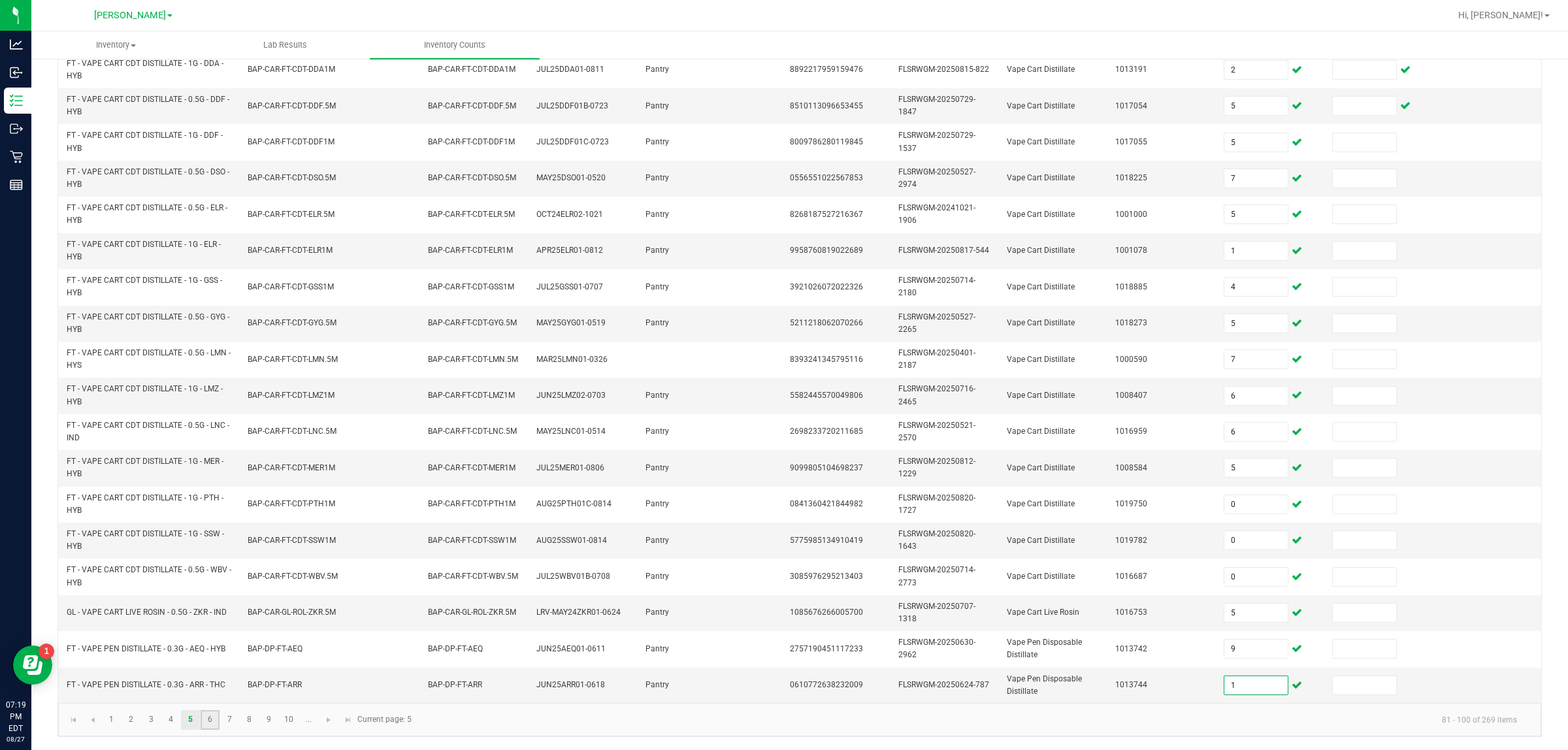
click at [212, 710] on link "6" at bounding box center [210, 720] width 19 height 19
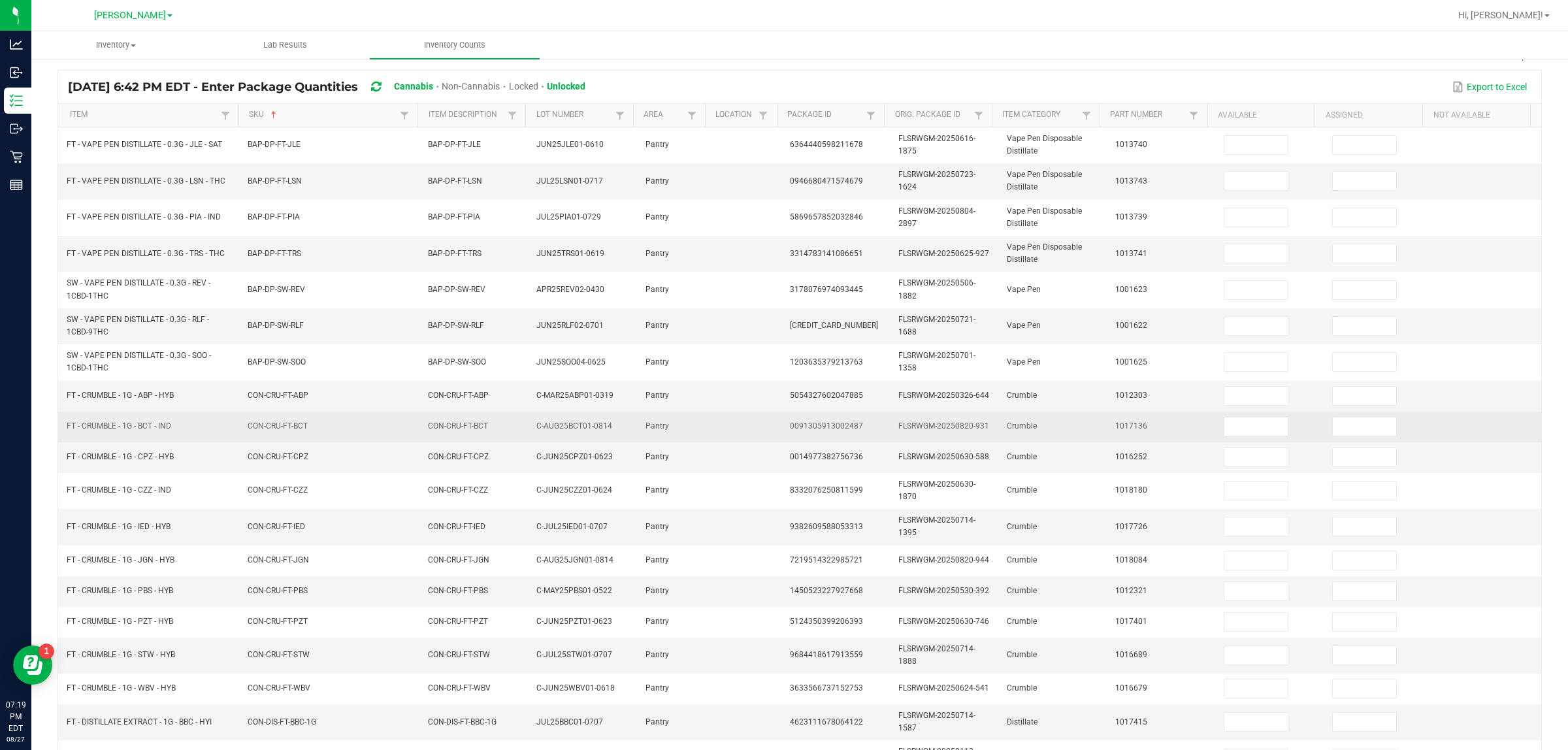
scroll to position [0, 0]
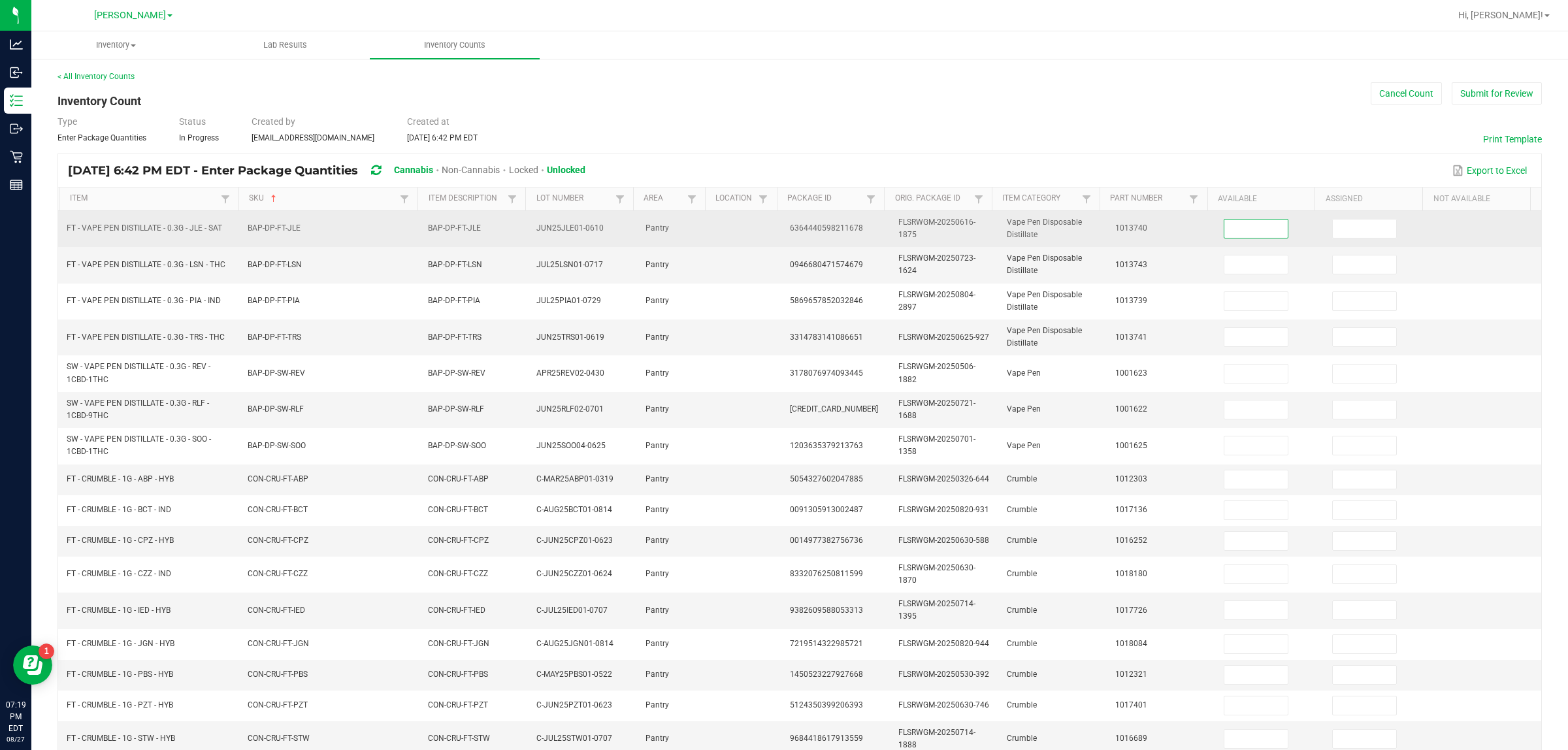
click at [784, 236] on input at bounding box center [1256, 229] width 64 height 18
type input "9"
type input "2"
type input "9"
type input "8"
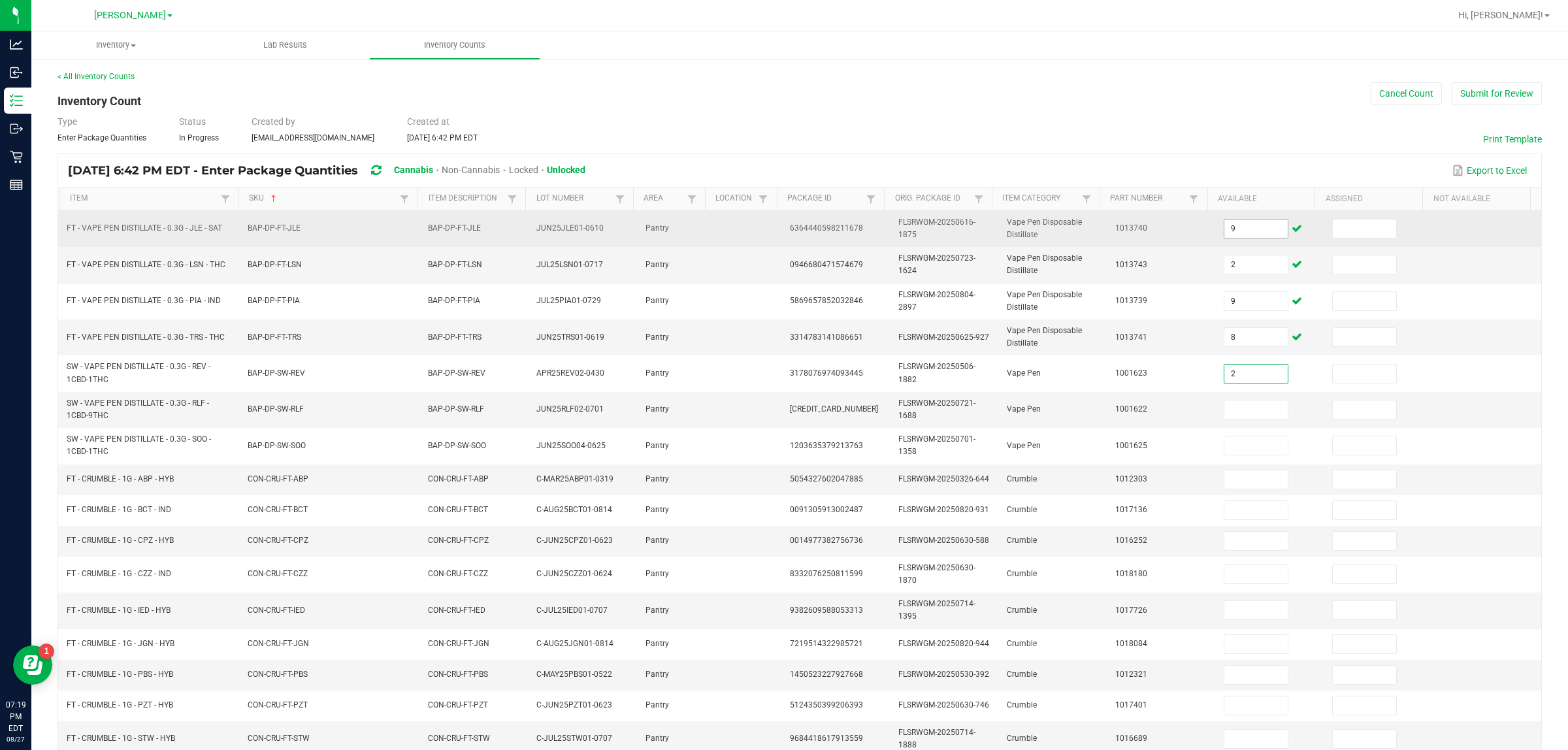
type input "2"
type input "1"
type input "5"
type input "2"
type input "7"
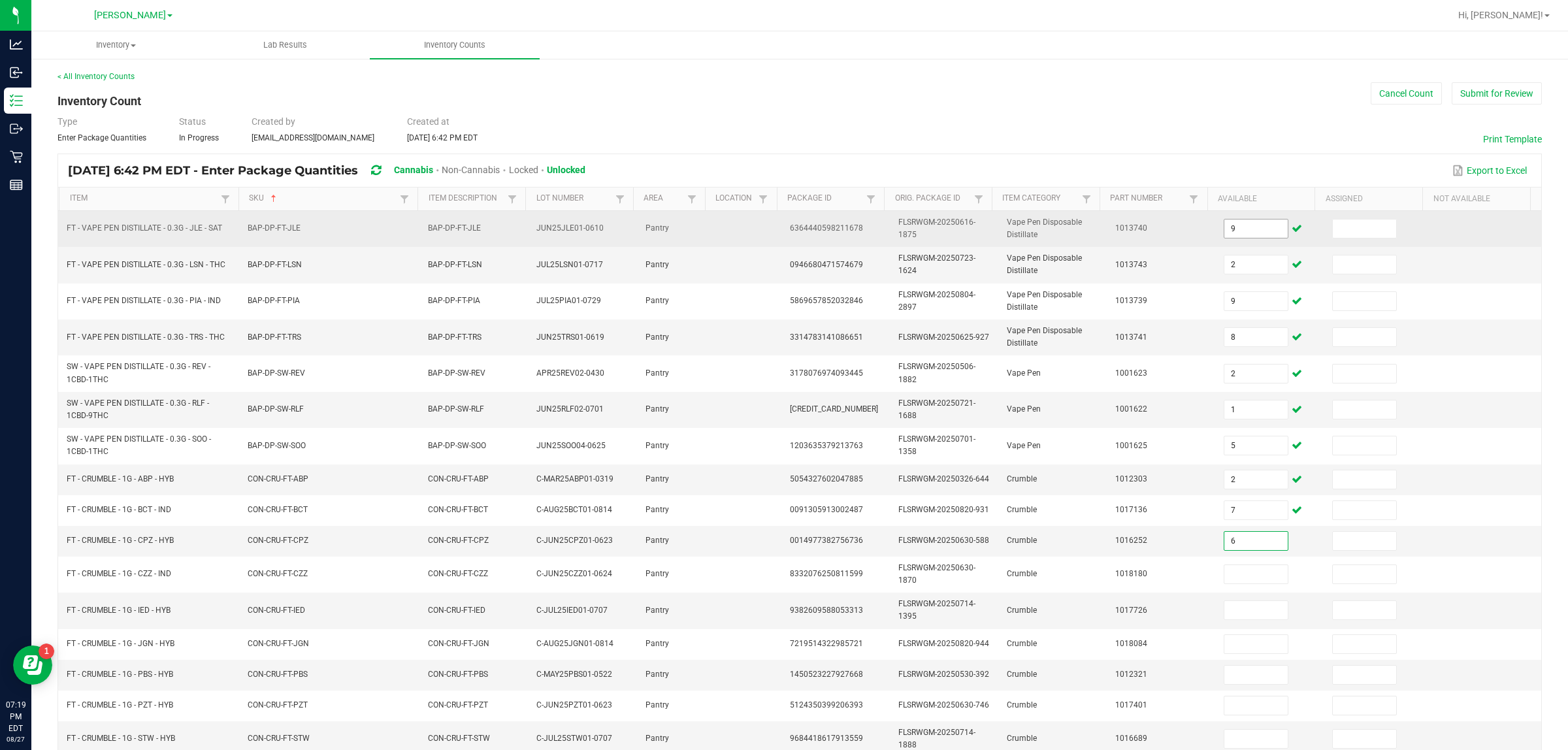
type input "6"
type input "2"
type input "5"
type input "8"
type input "4"
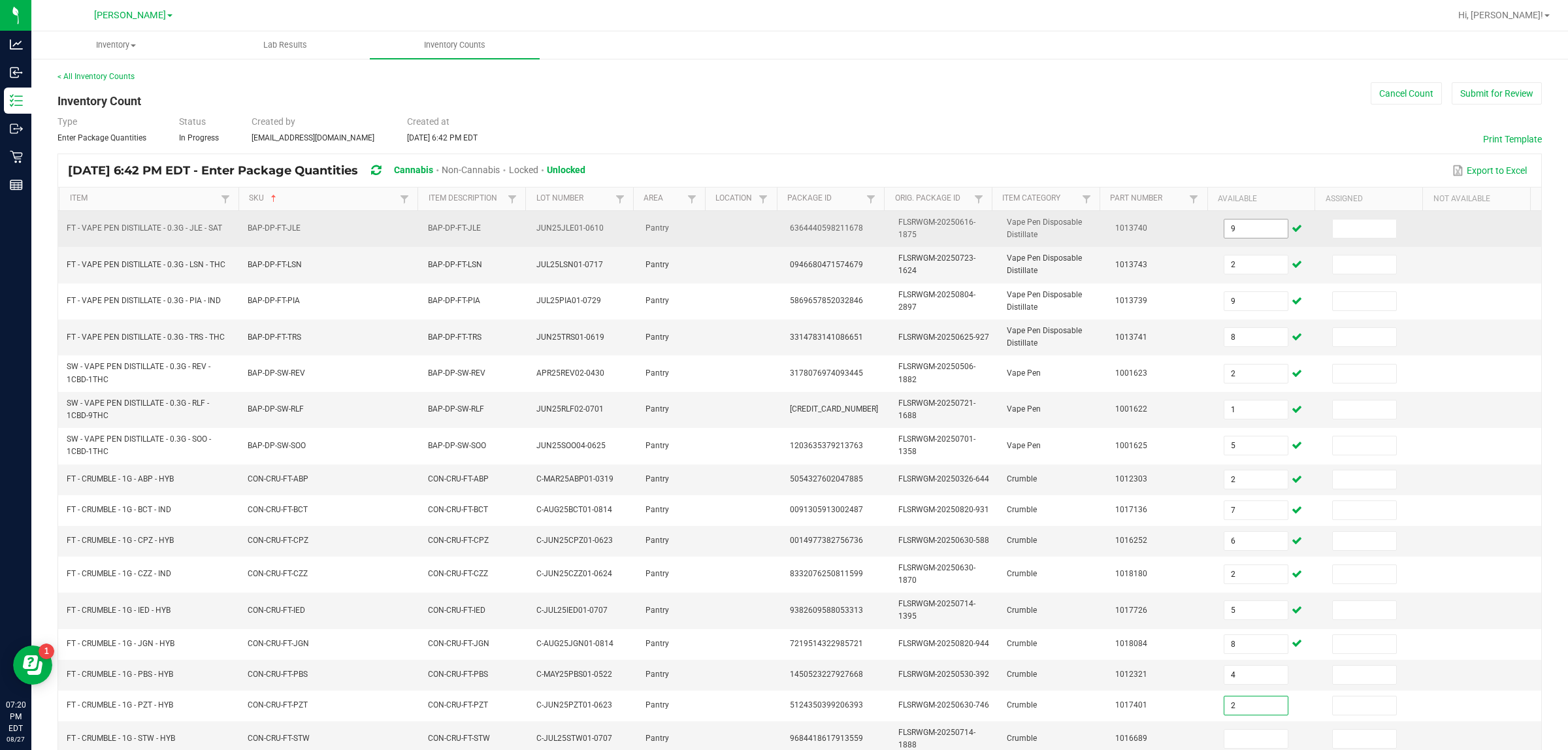
type input "2"
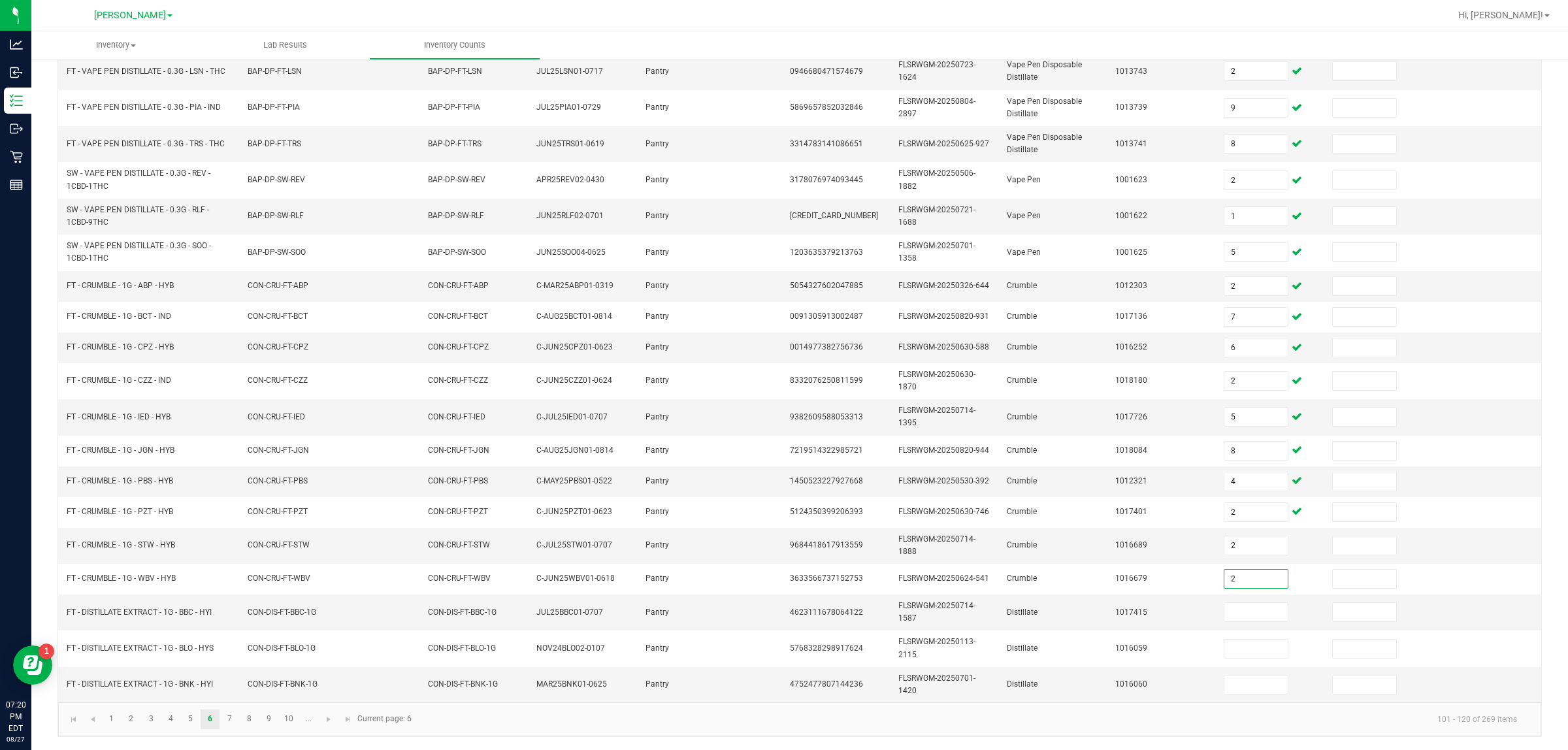
type input "2"
type input "10"
type input "9"
type input "7"
click at [232, 716] on link "7" at bounding box center [229, 719] width 19 height 19
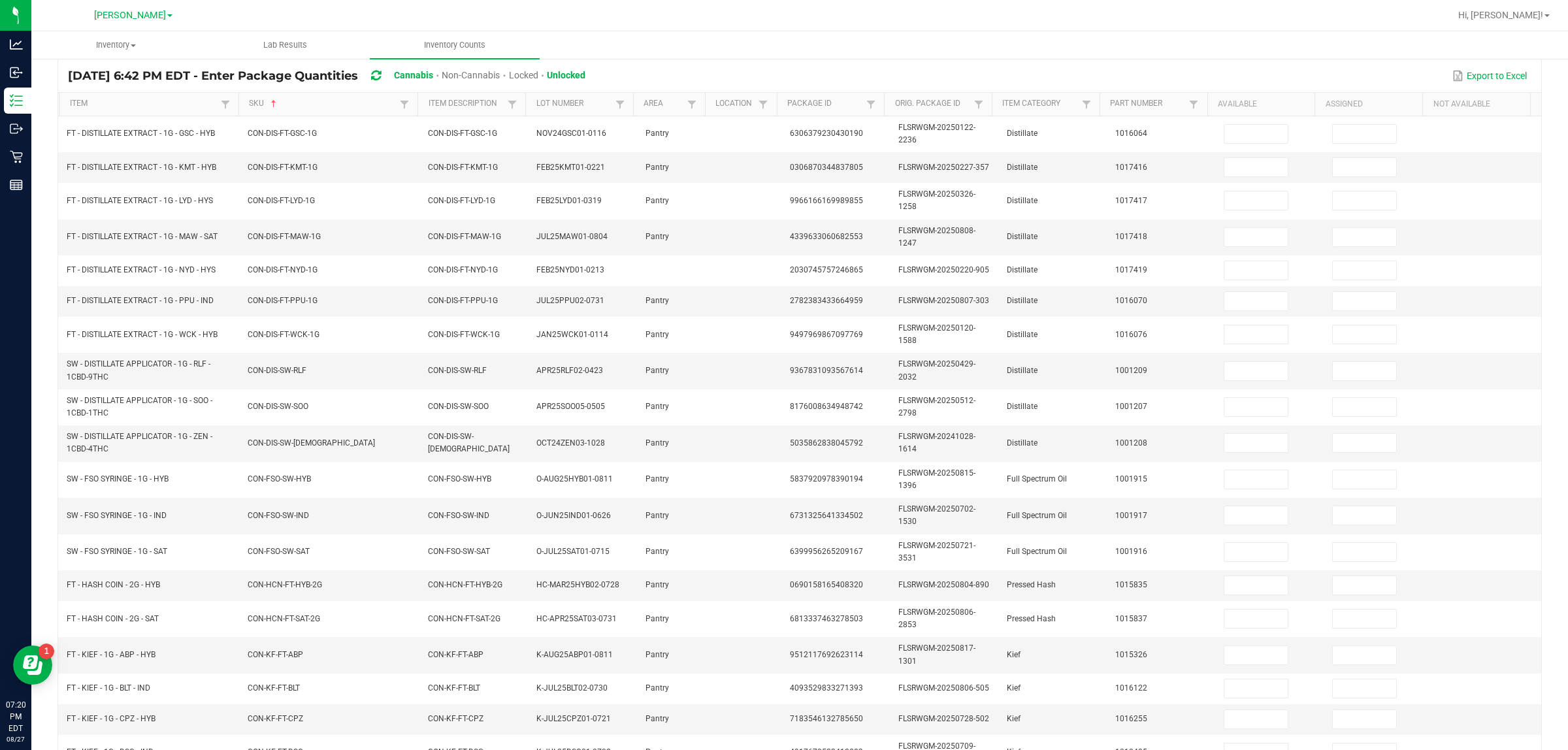
scroll to position [0, 0]
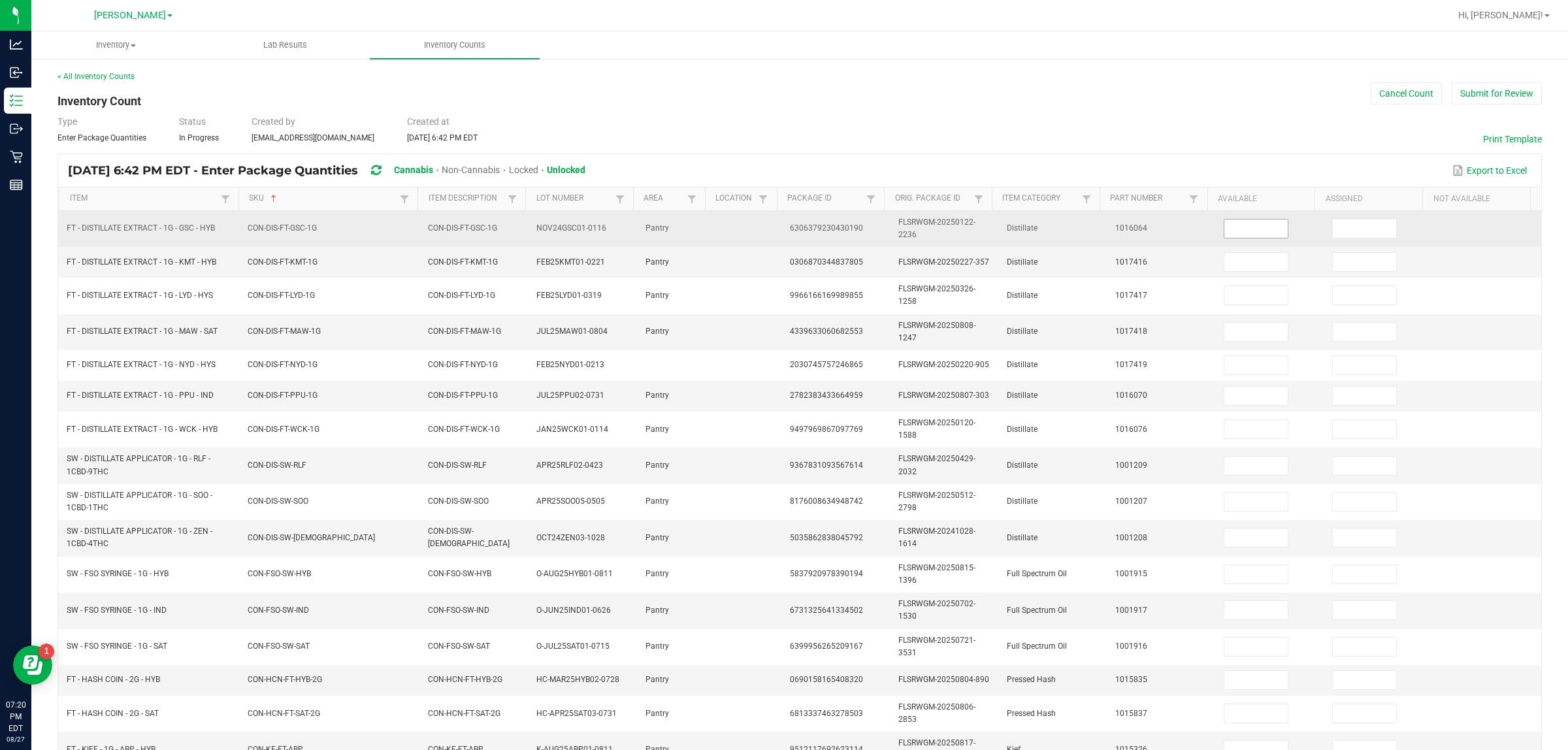
click at [784, 233] on input at bounding box center [1256, 229] width 64 height 18
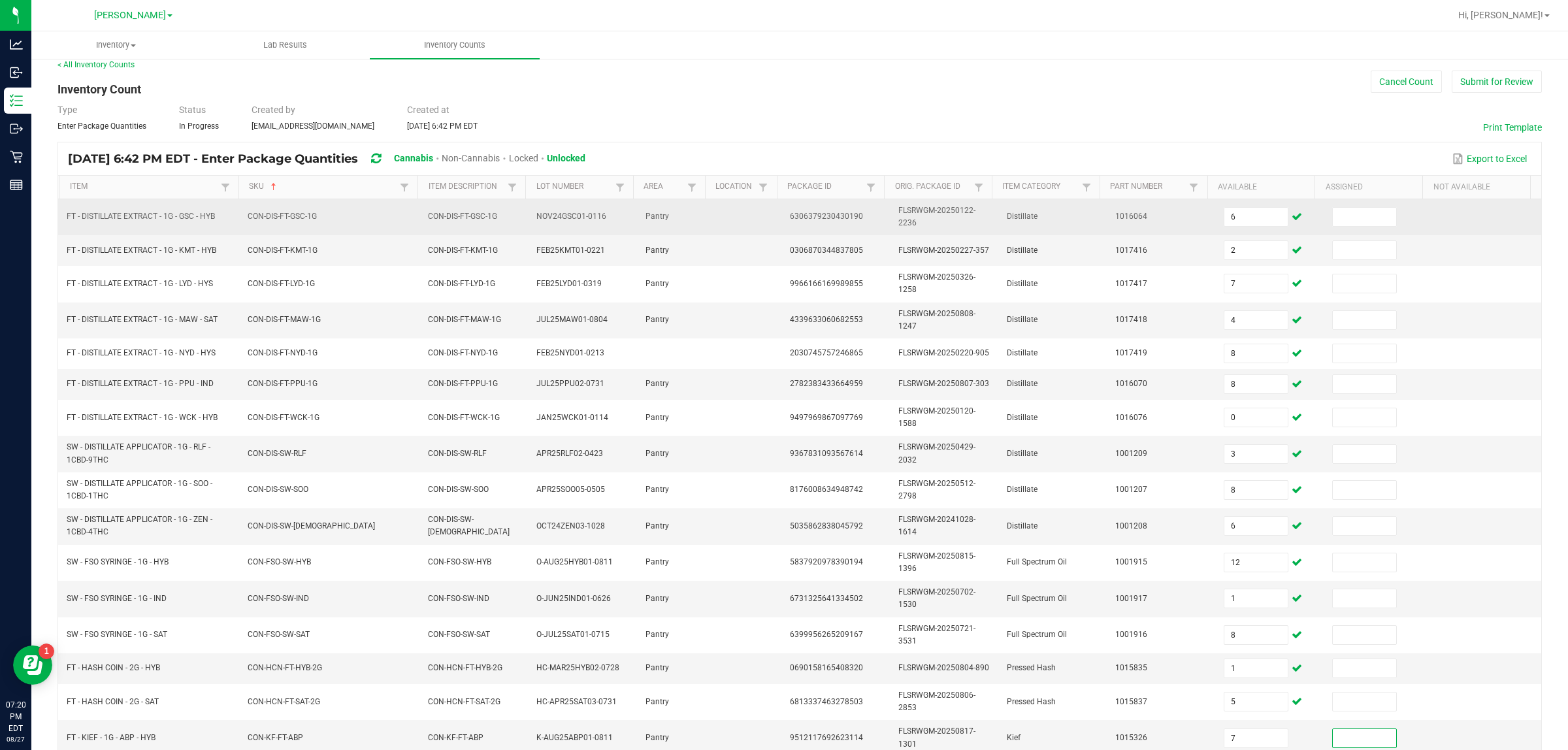
scroll to position [198, 0]
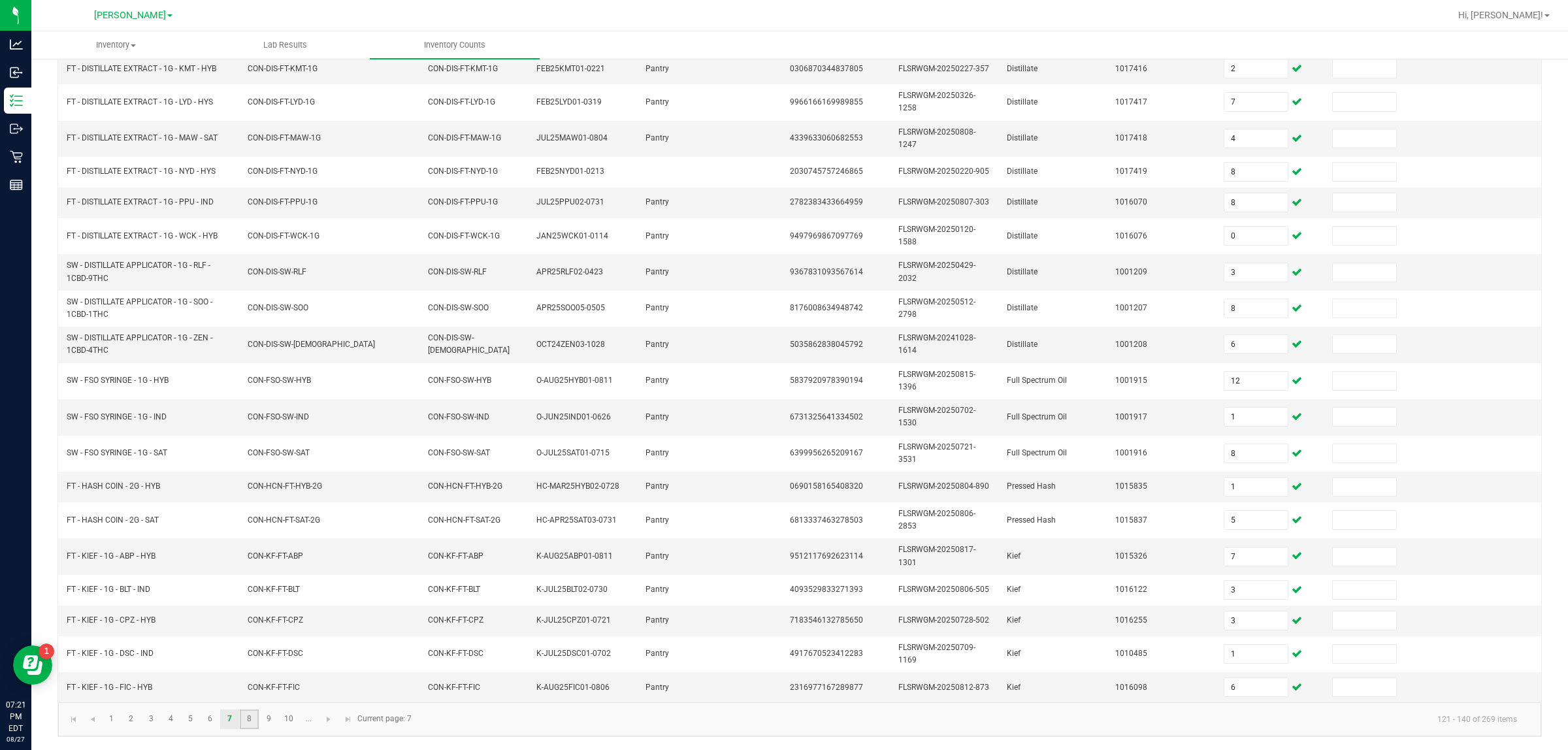
click at [246, 714] on link "8" at bounding box center [249, 719] width 19 height 19
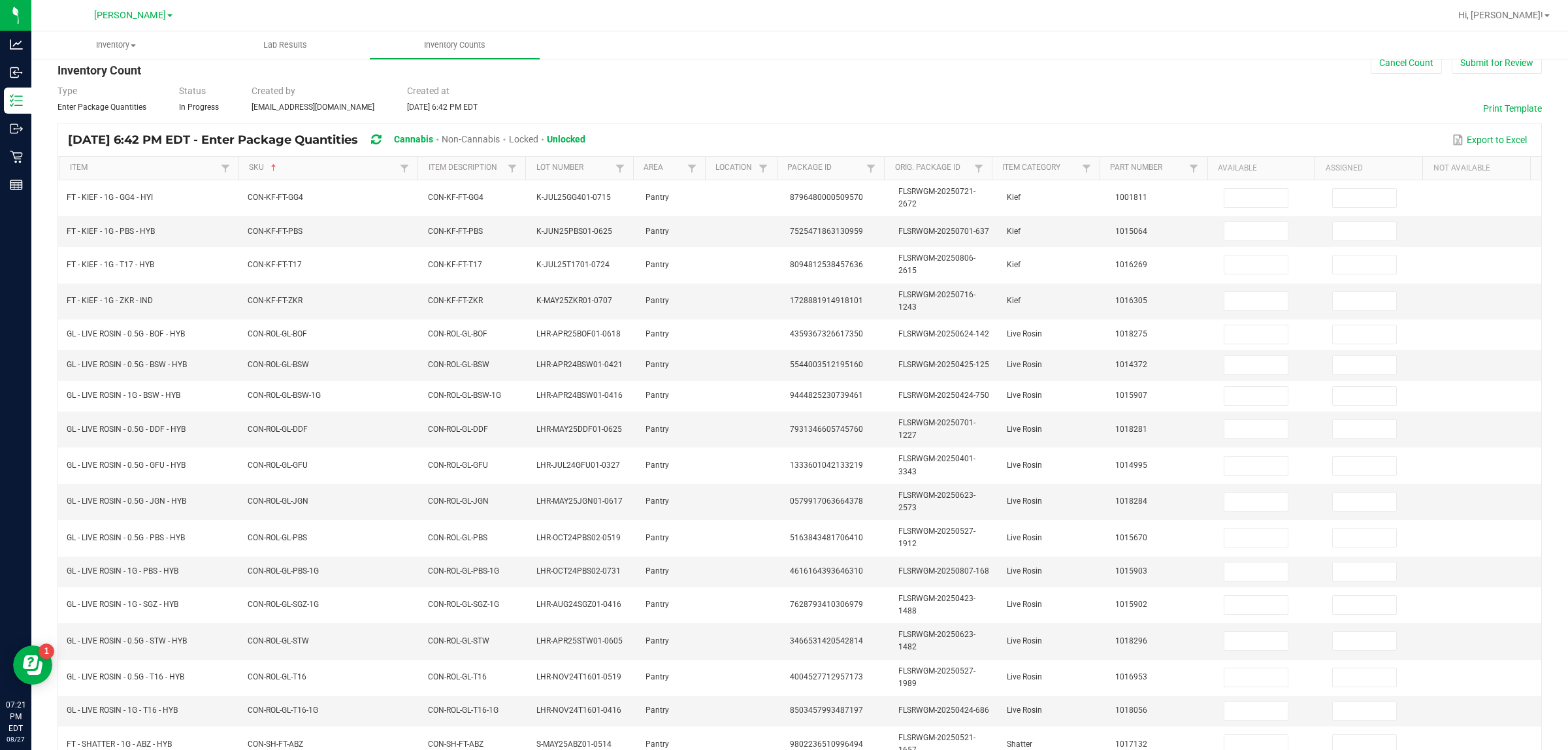
scroll to position [30, 0]
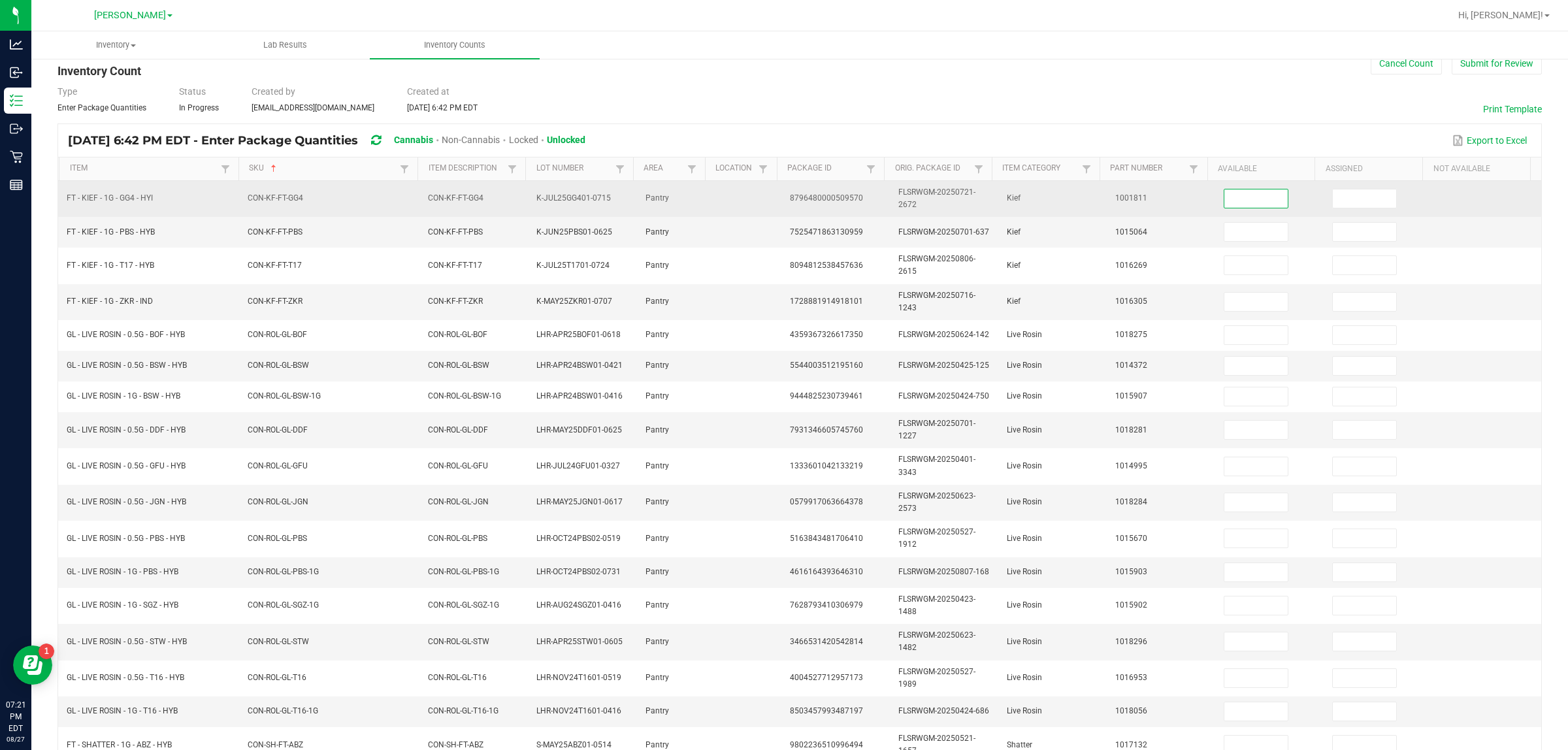
drag, startPoint x: 1230, startPoint y: 197, endPoint x: 1238, endPoint y: 188, distance: 12.0
click at [784, 196] on input at bounding box center [1256, 199] width 64 height 18
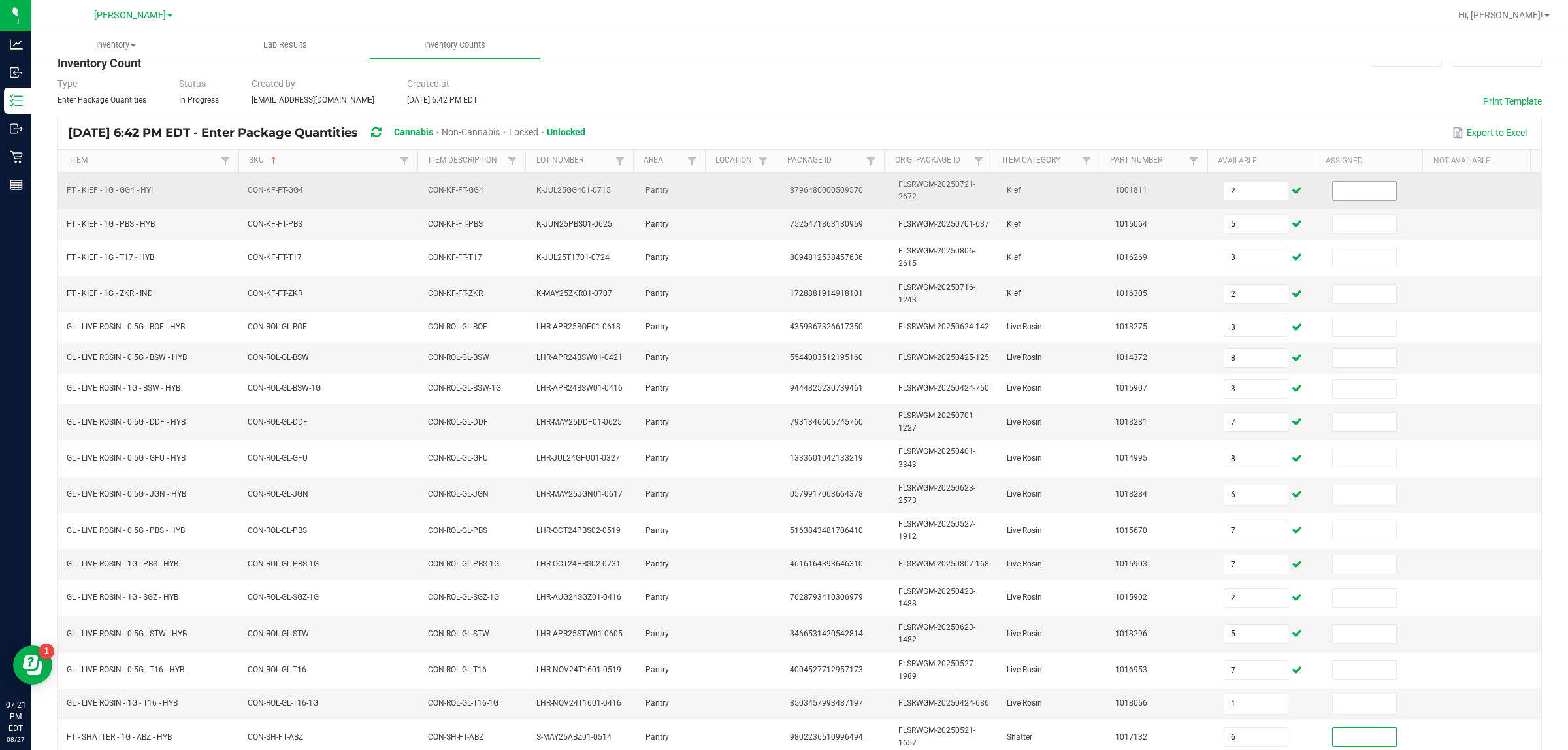
scroll to position [193, 0]
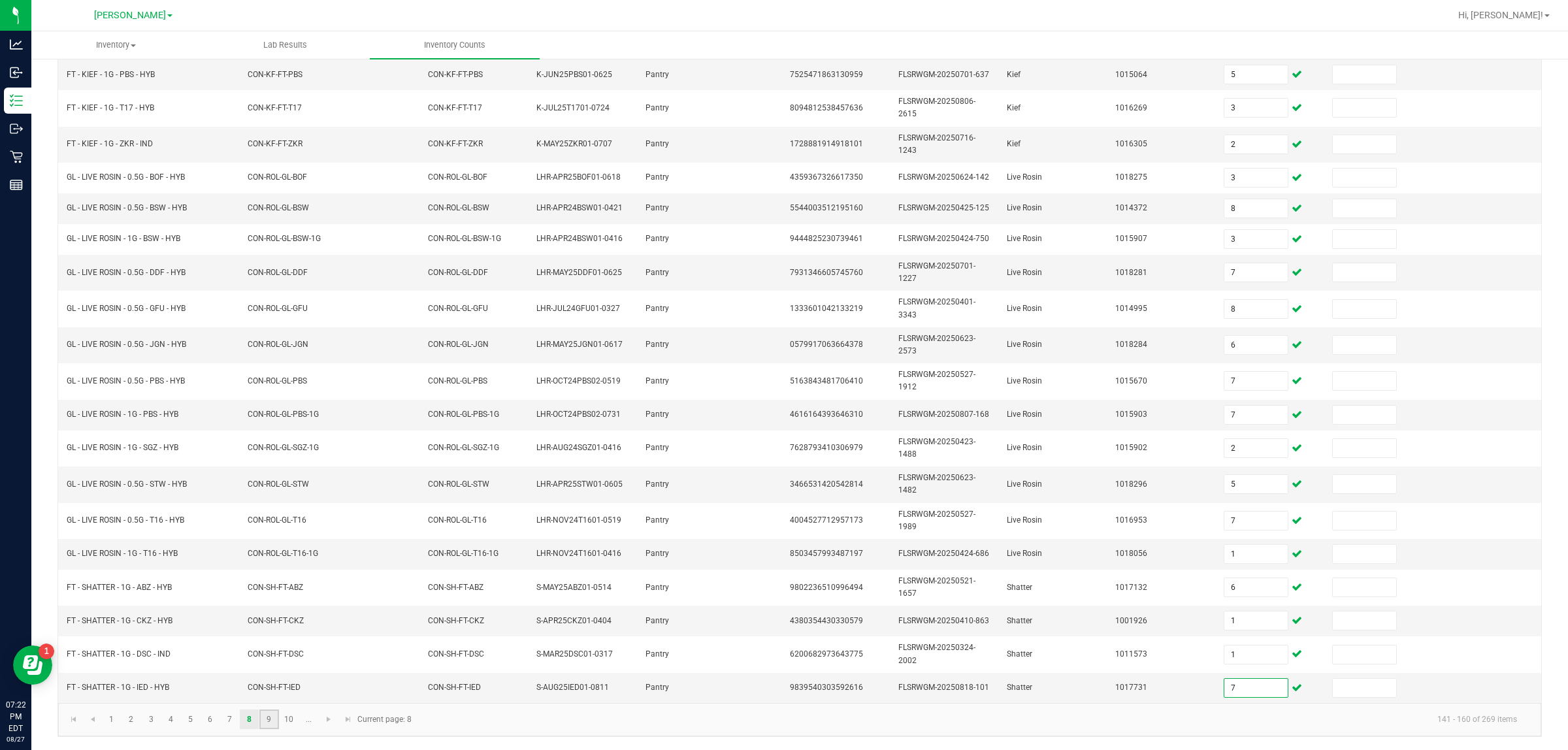
click at [267, 719] on link "9" at bounding box center [268, 719] width 19 height 19
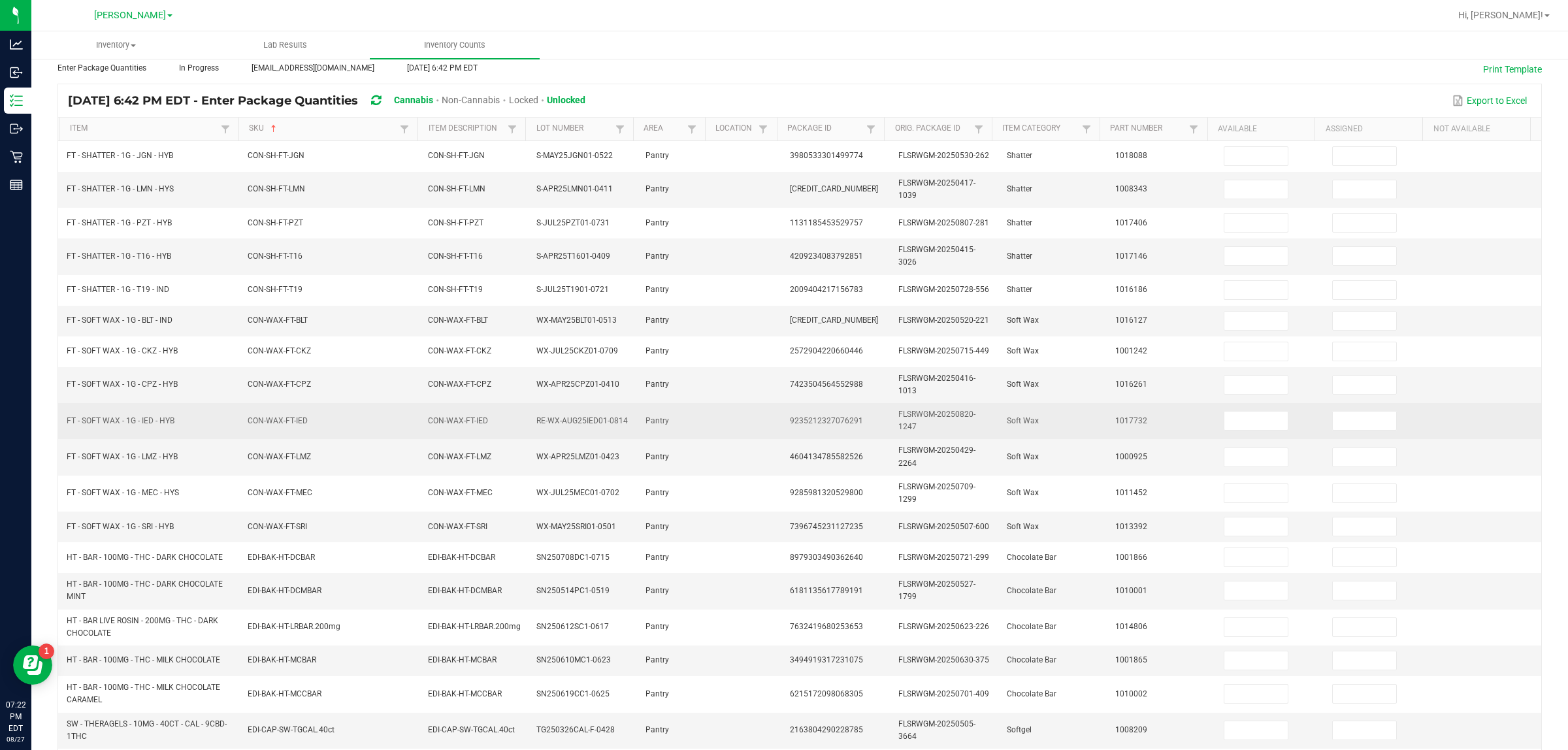
scroll to position [0, 0]
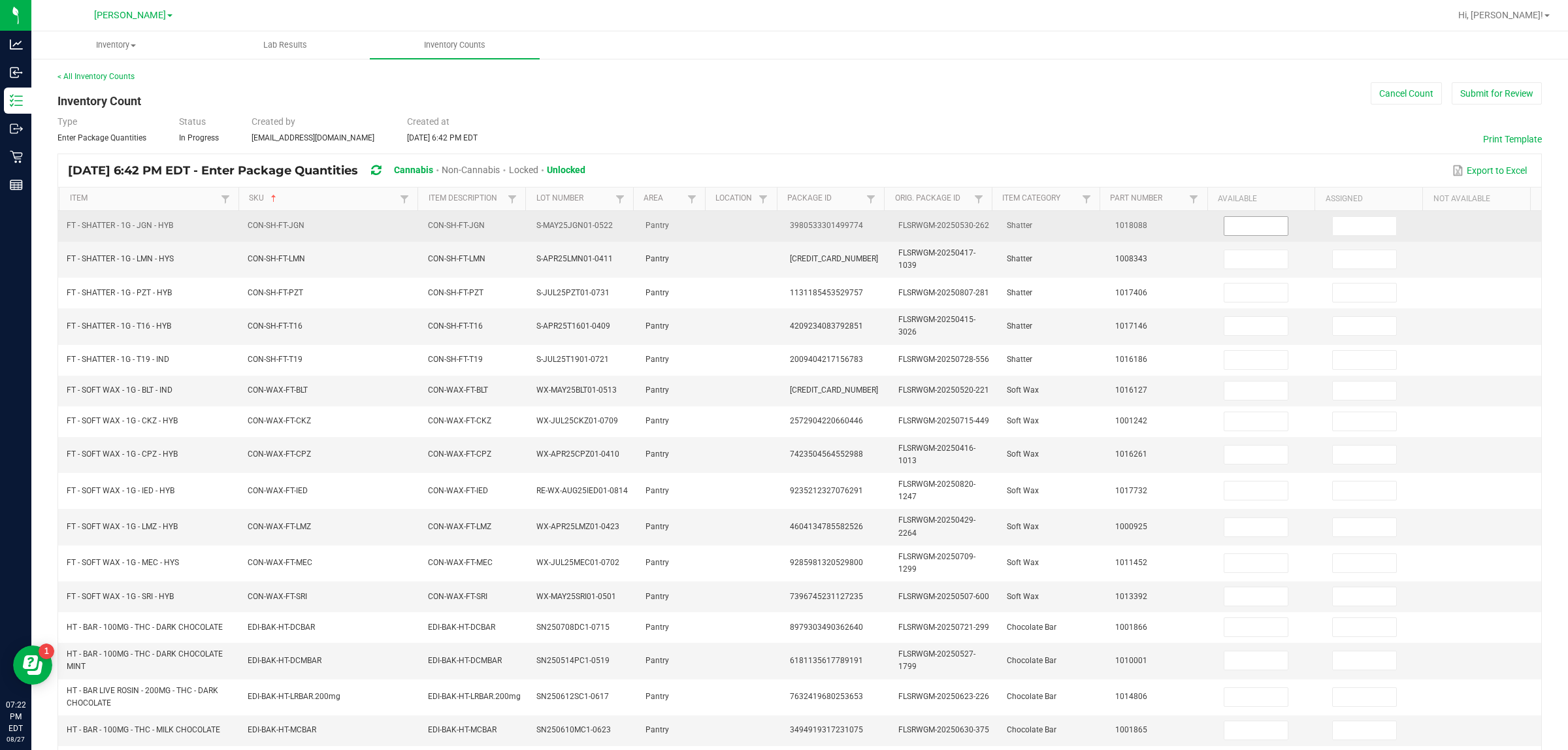
click at [784, 226] on input at bounding box center [1256, 226] width 64 height 18
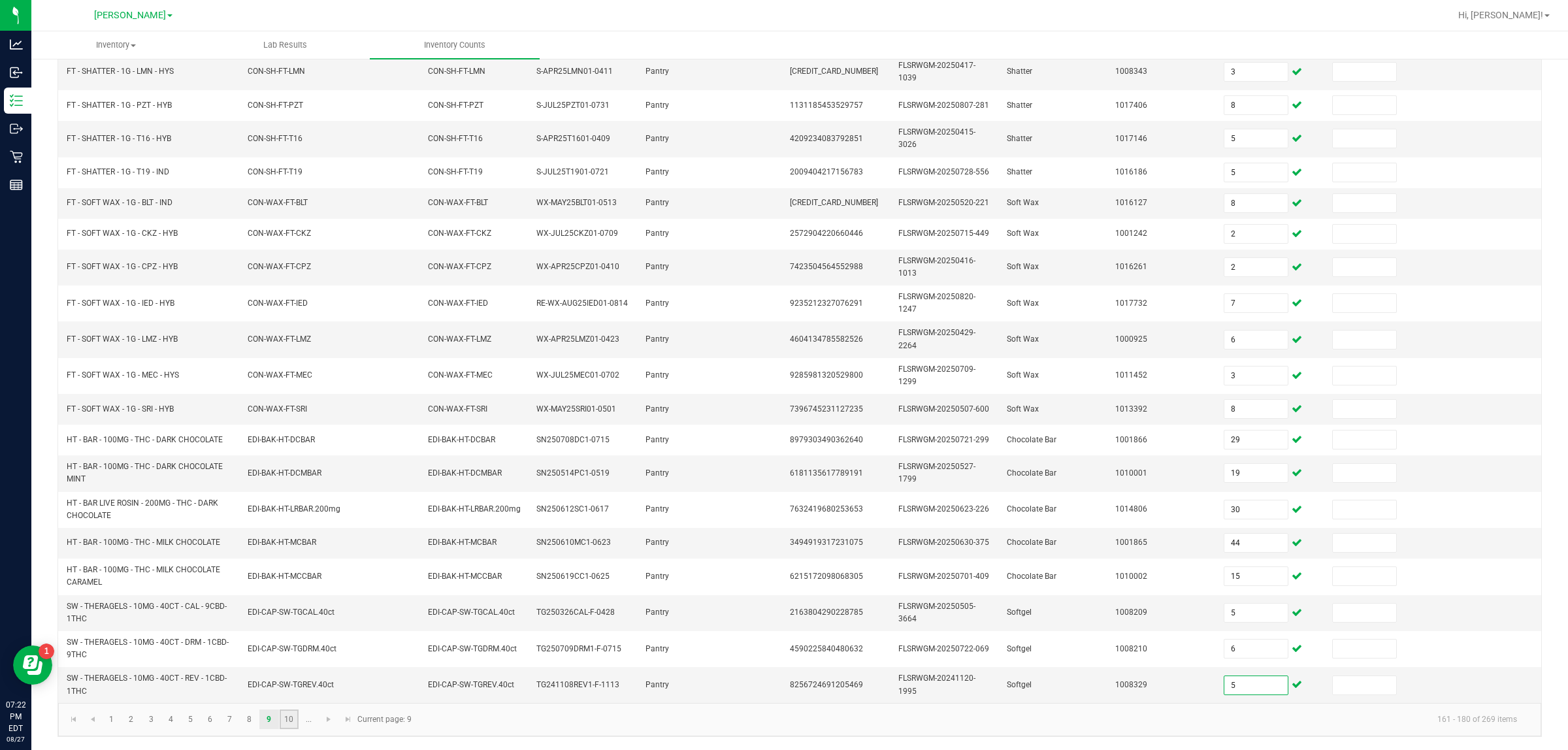
click at [291, 720] on link "10" at bounding box center [288, 719] width 19 height 19
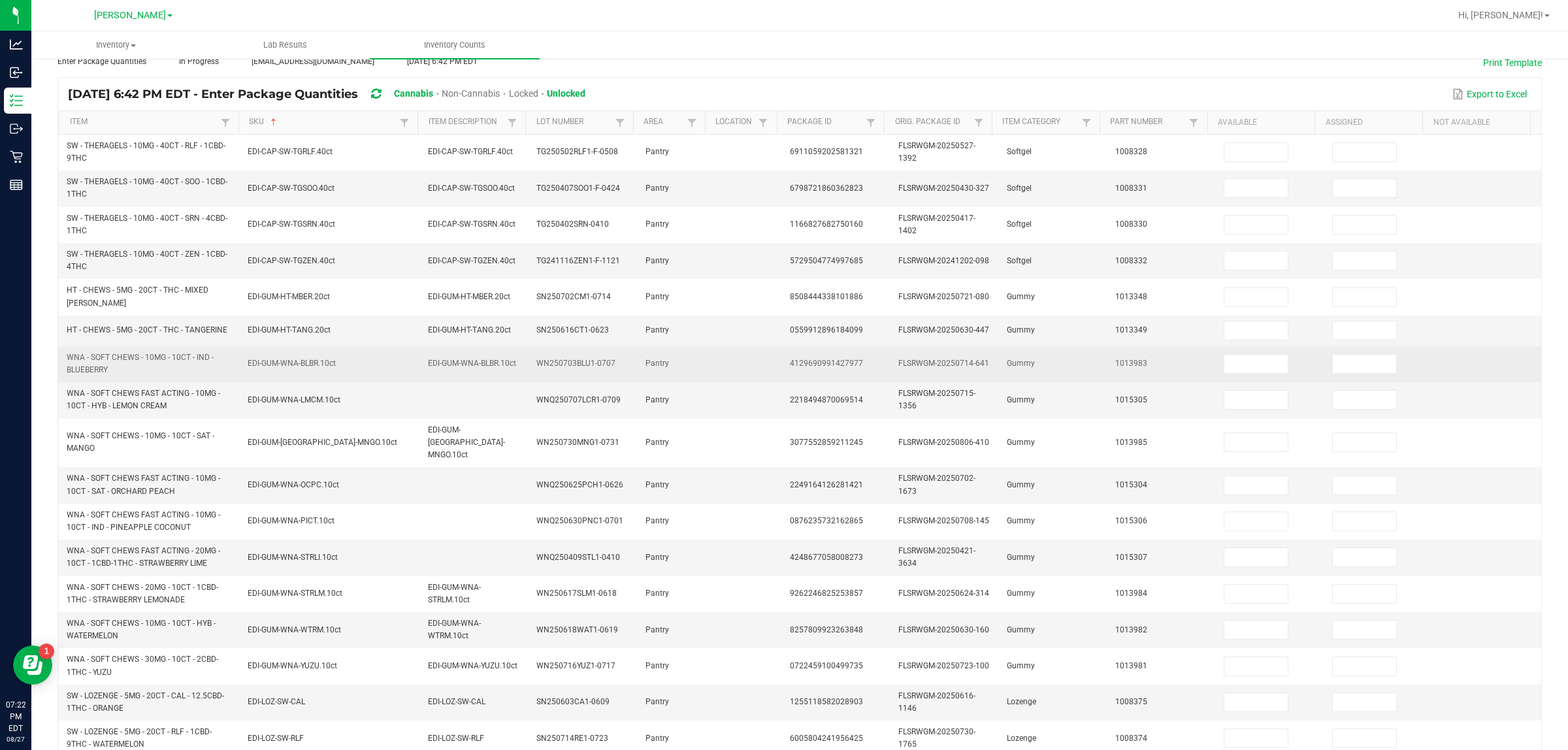
scroll to position [0, 0]
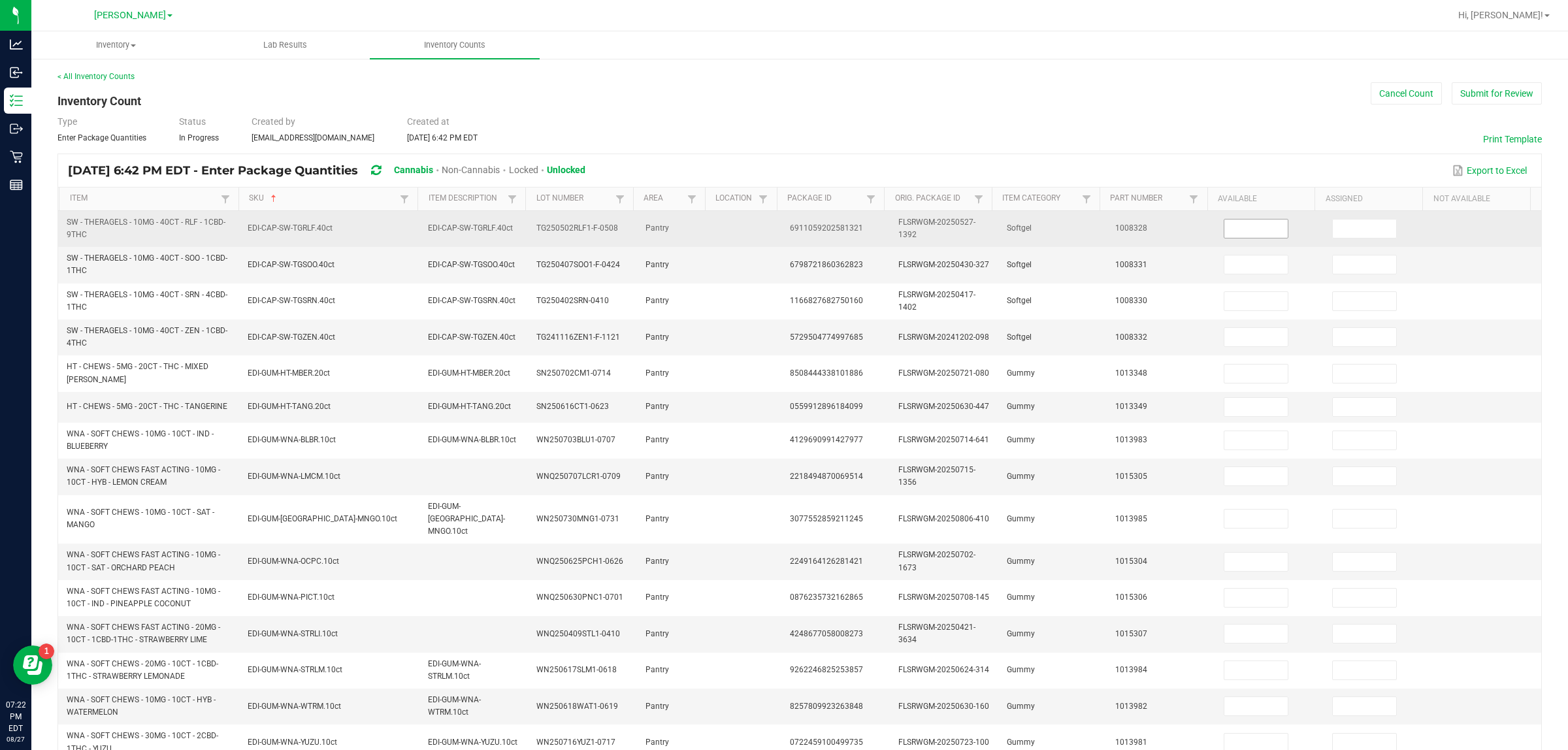
click at [784, 230] on input at bounding box center [1256, 229] width 64 height 18
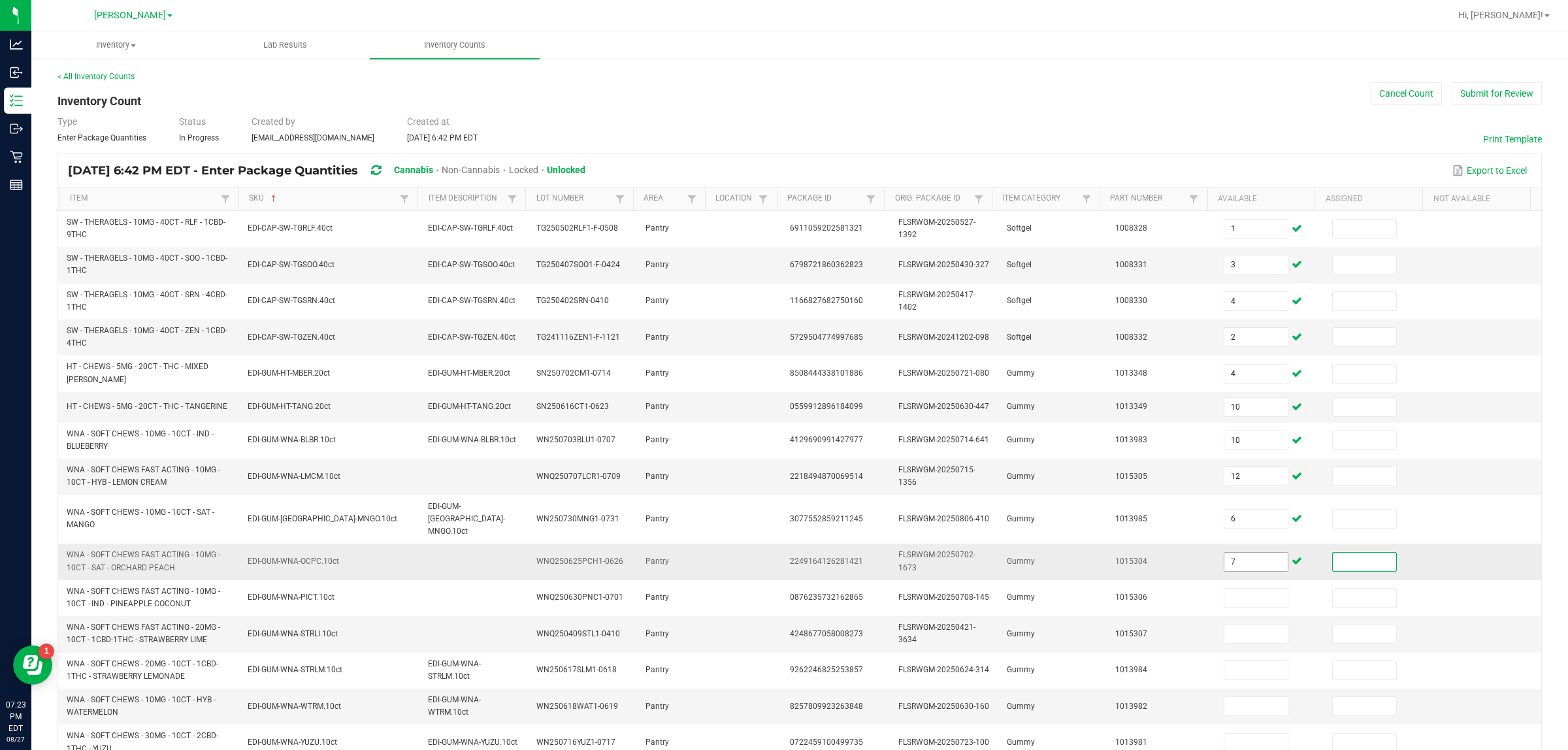
click at [784, 553] on input "7" at bounding box center [1256, 562] width 64 height 18
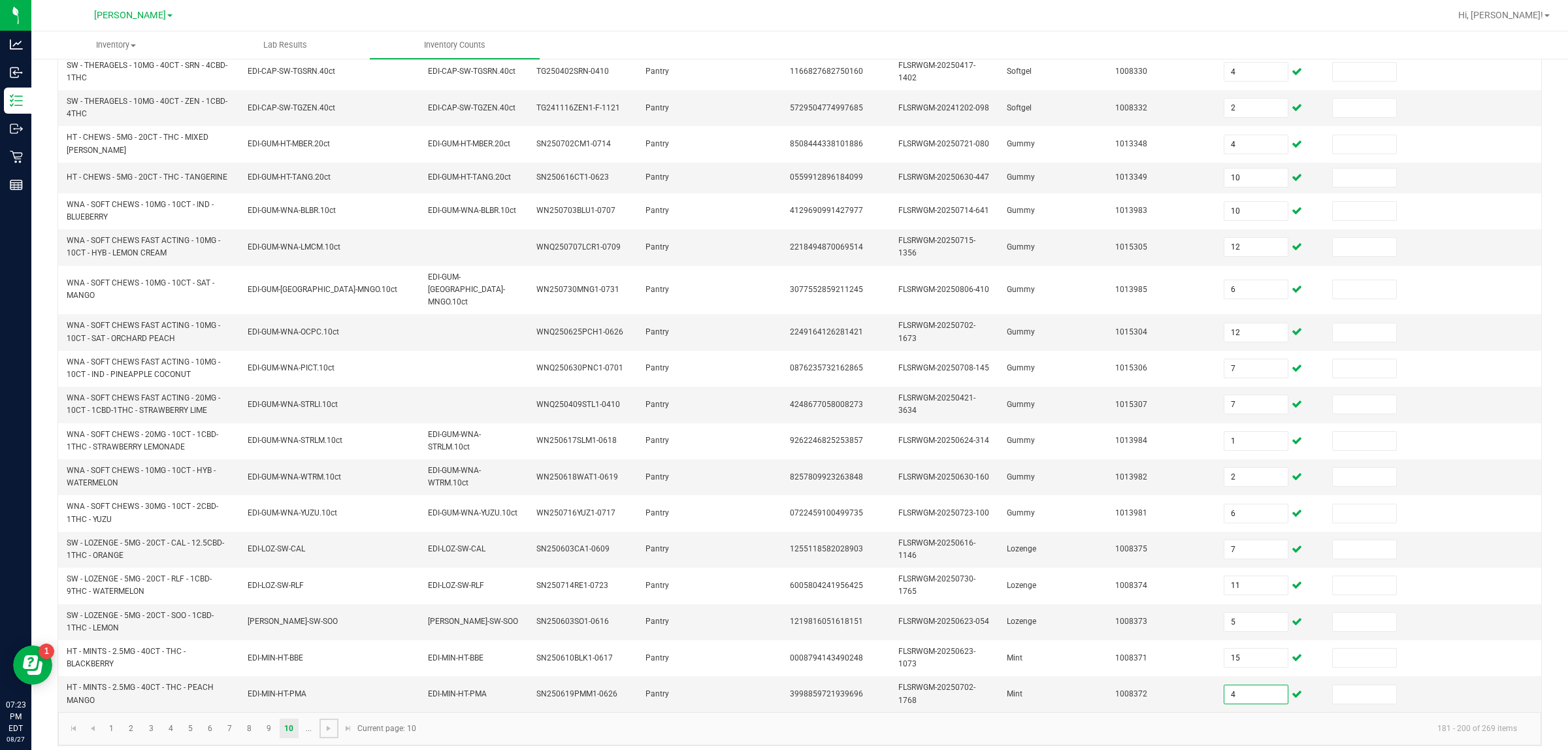
click at [330, 724] on span "Go to the next page" at bounding box center [329, 729] width 10 height 10
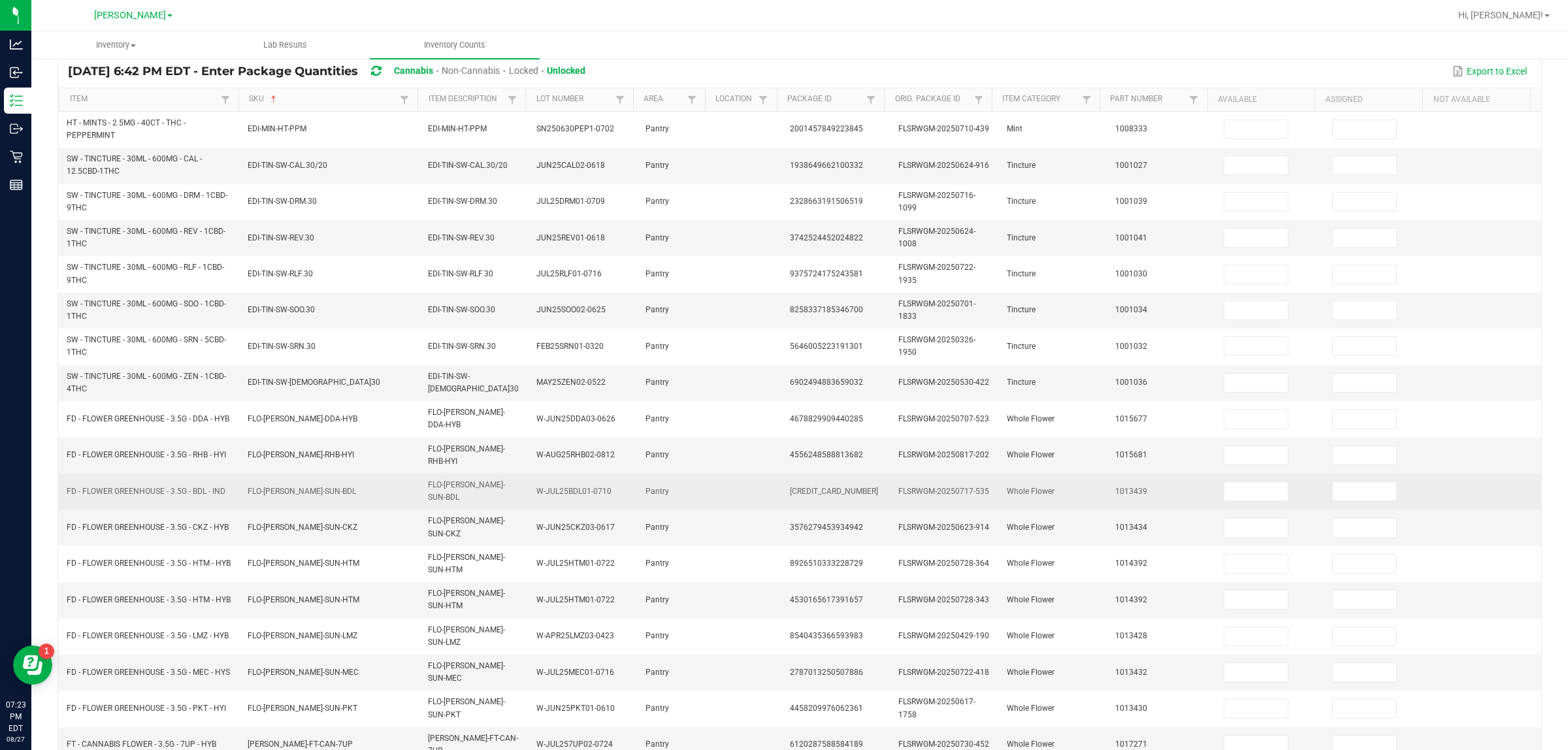
scroll to position [0, 0]
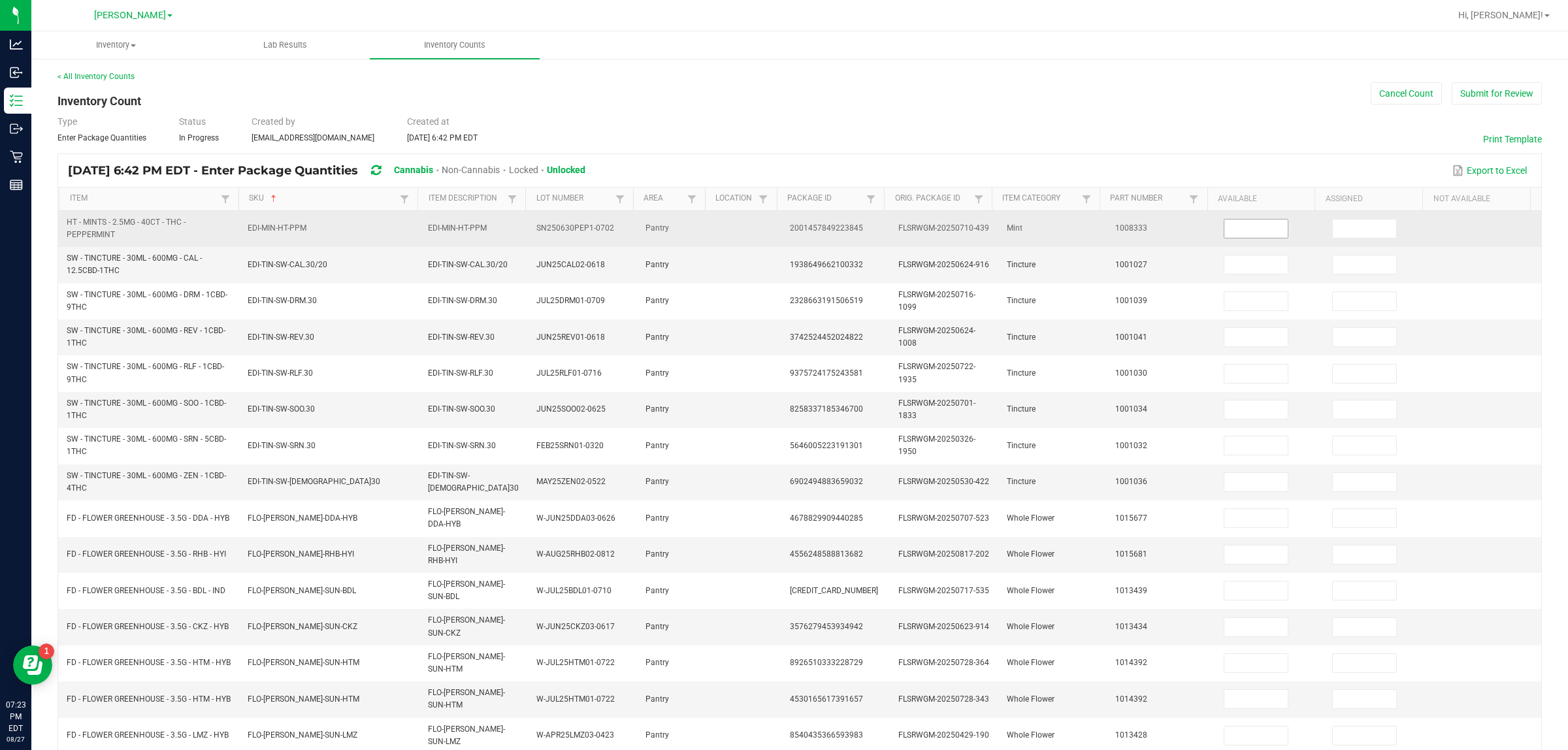
click at [784, 224] on input at bounding box center [1256, 229] width 64 height 18
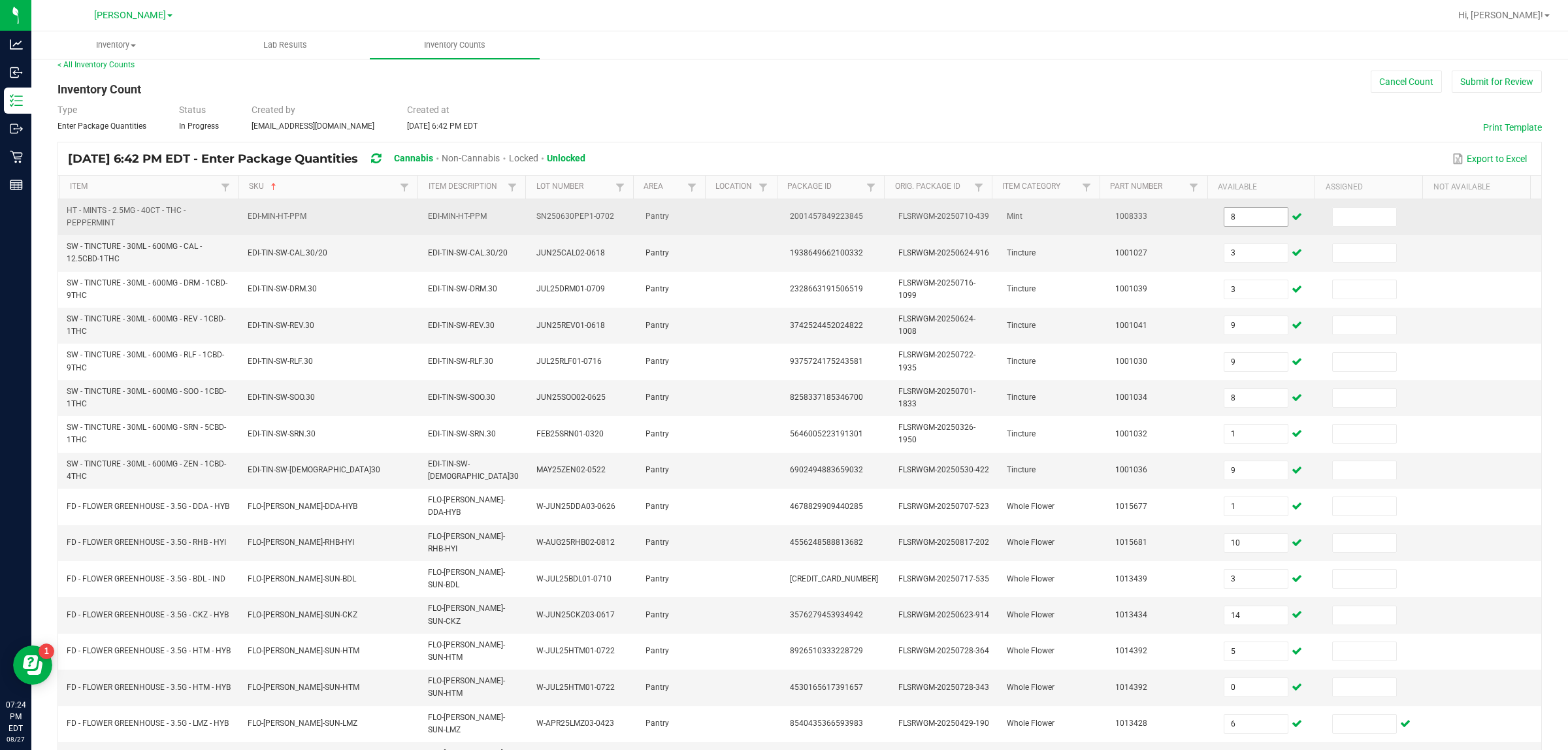
scroll to position [198, 0]
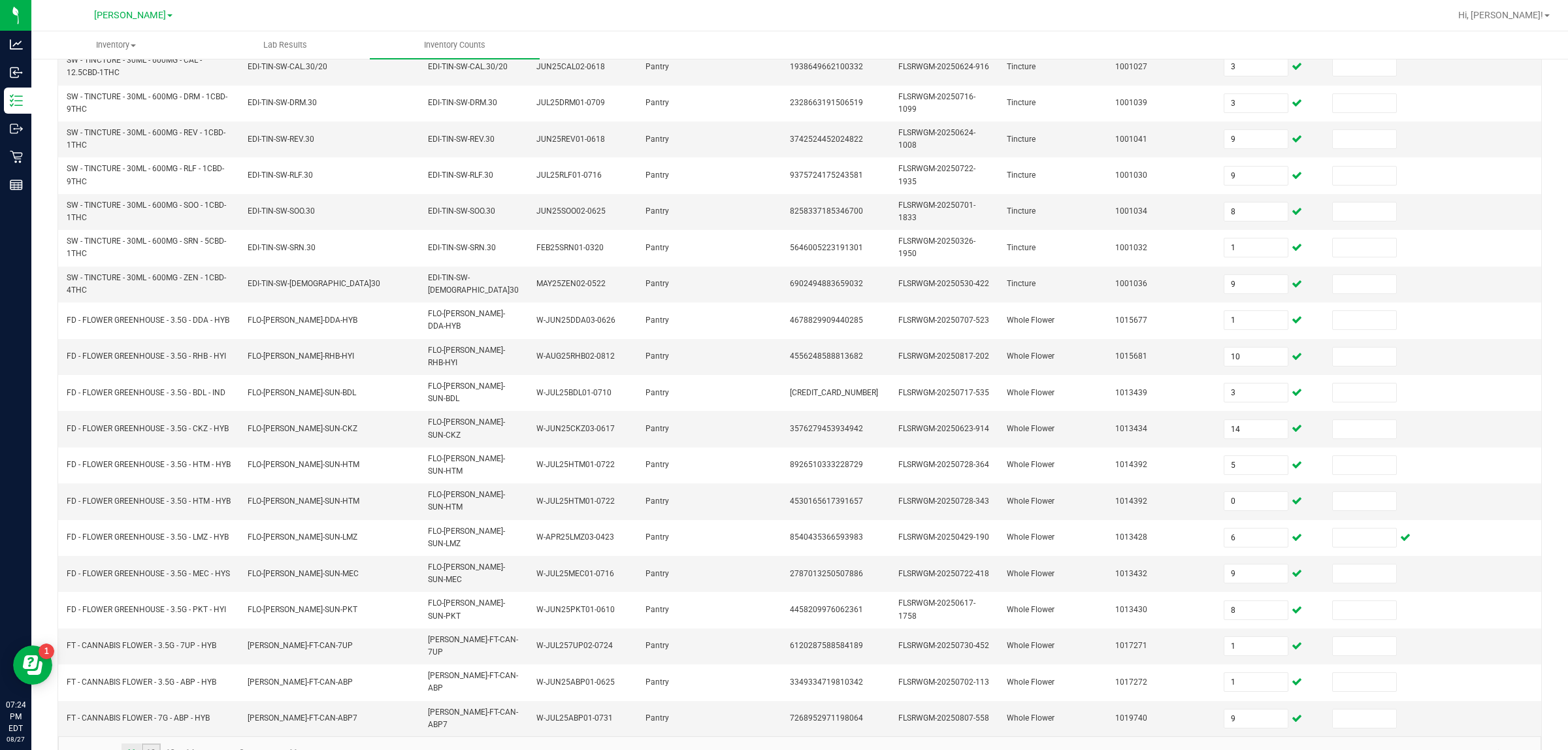
click at [156, 744] on link "12" at bounding box center [151, 754] width 19 height 19
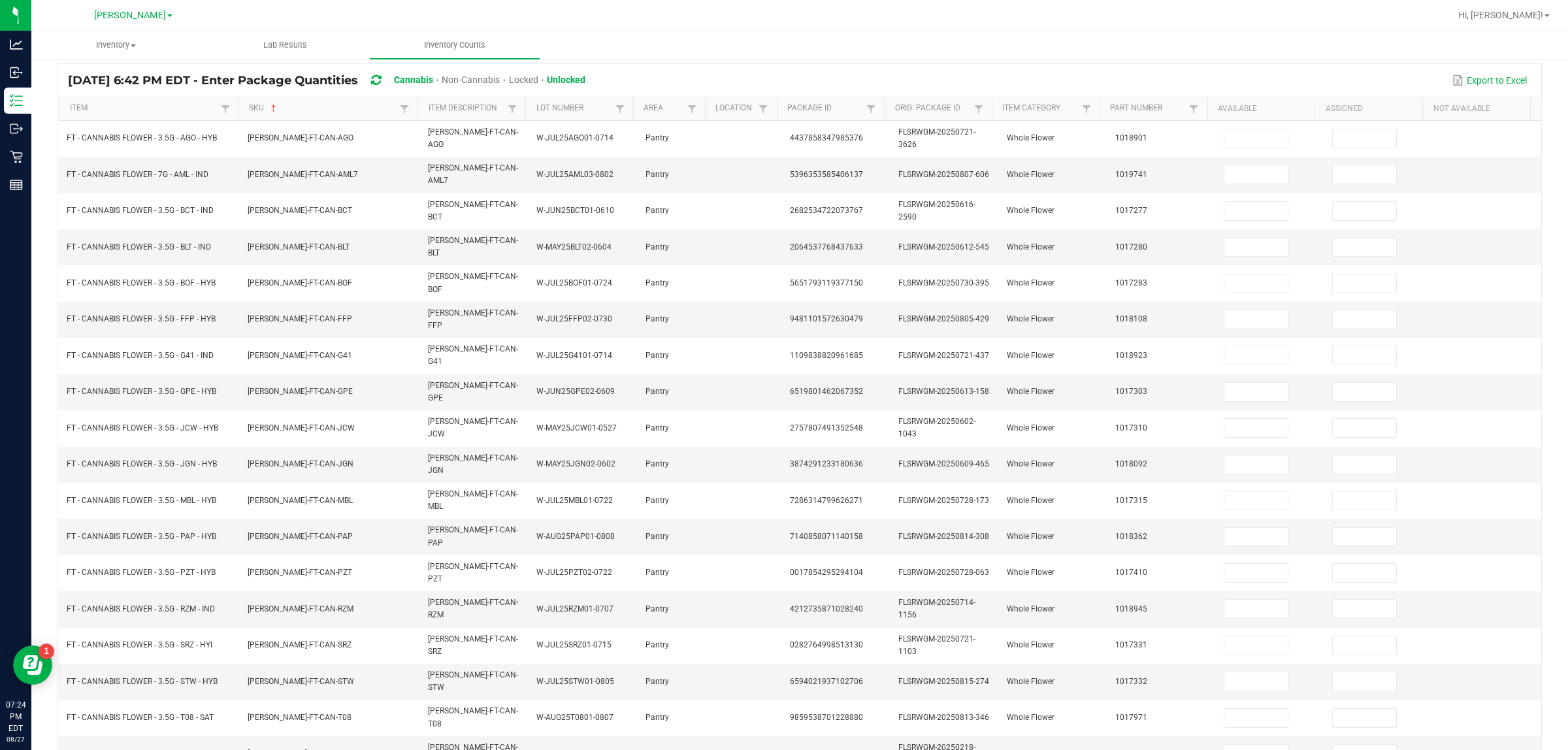
scroll to position [0, 0]
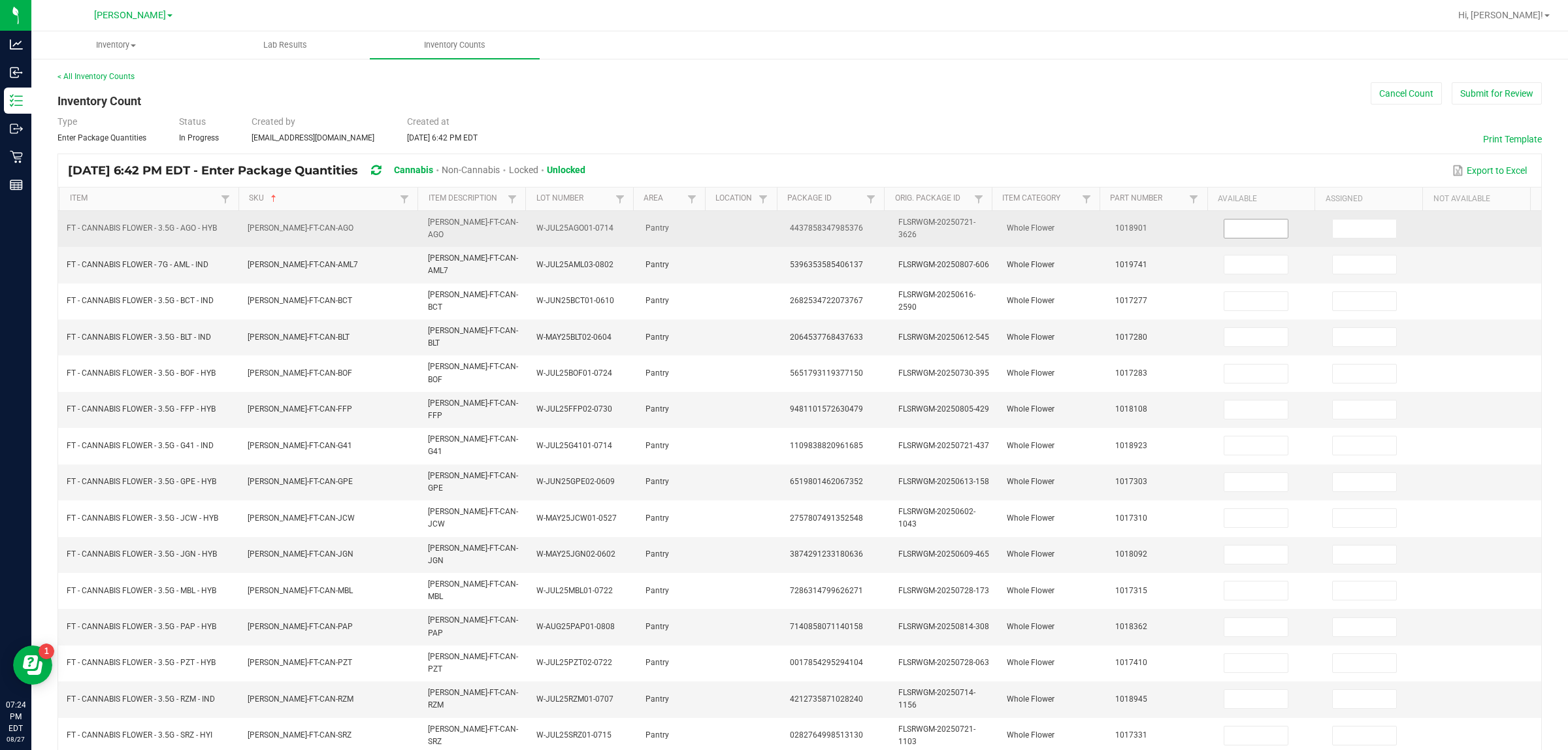
click at [784, 229] on input at bounding box center [1256, 229] width 64 height 18
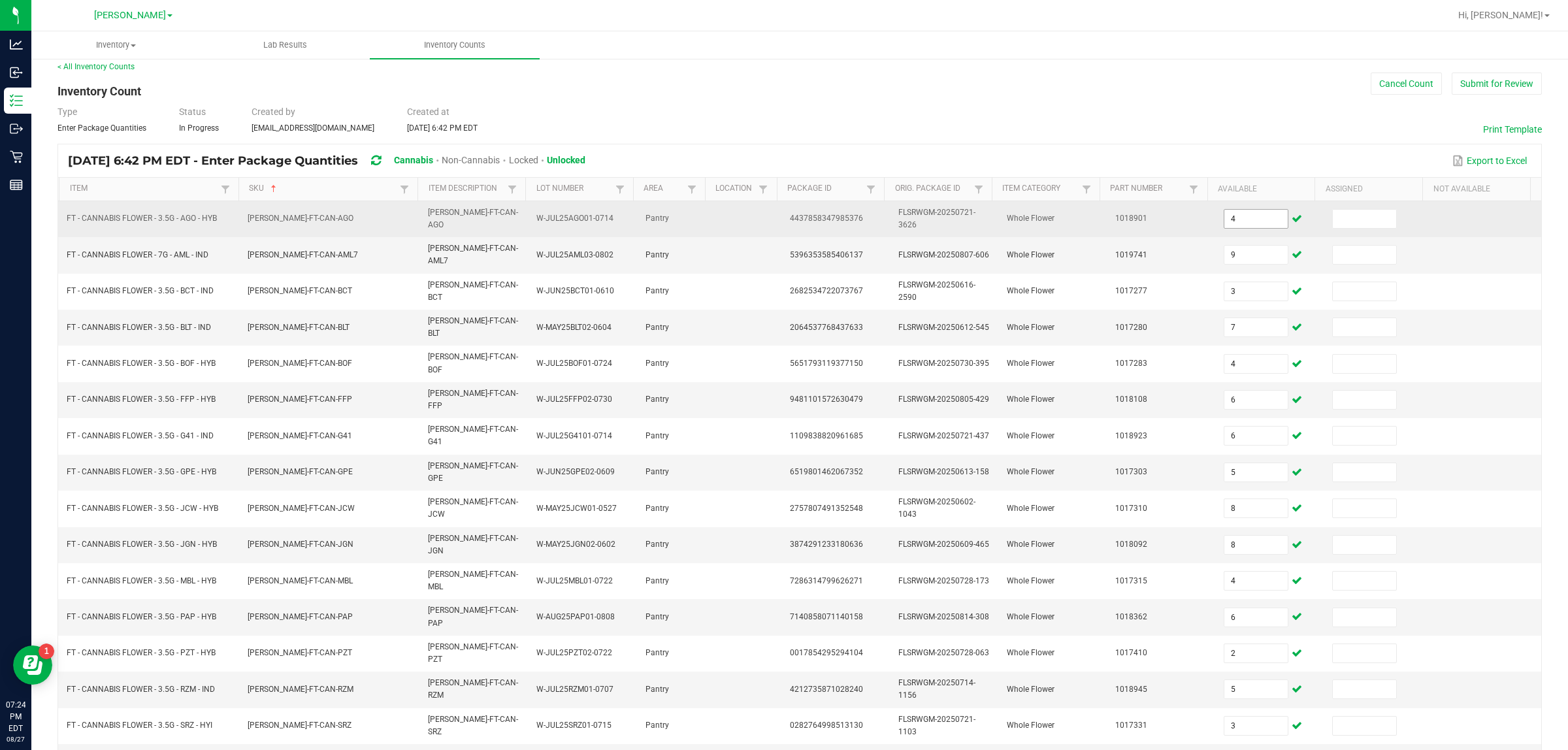
scroll to position [167, 0]
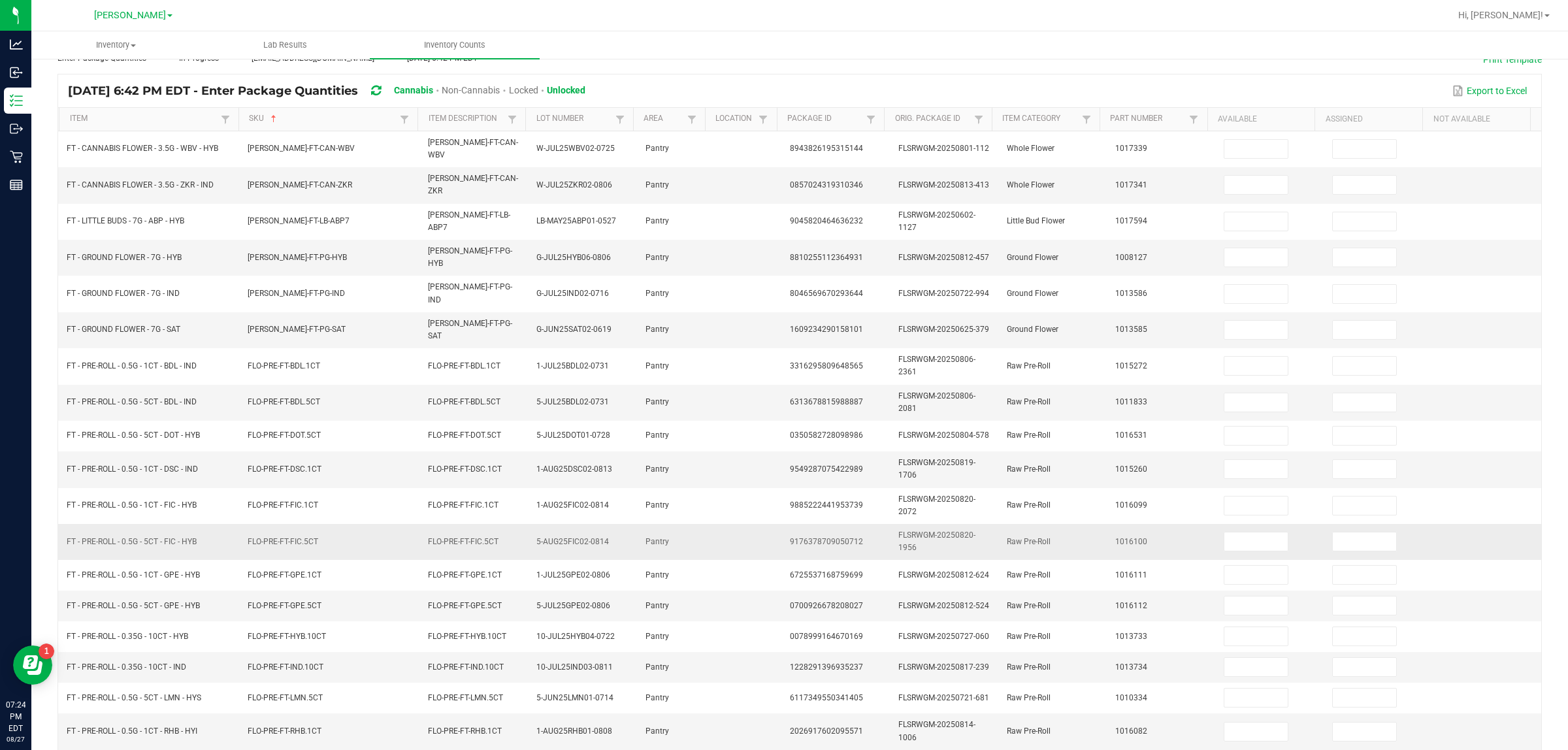
scroll to position [0, 0]
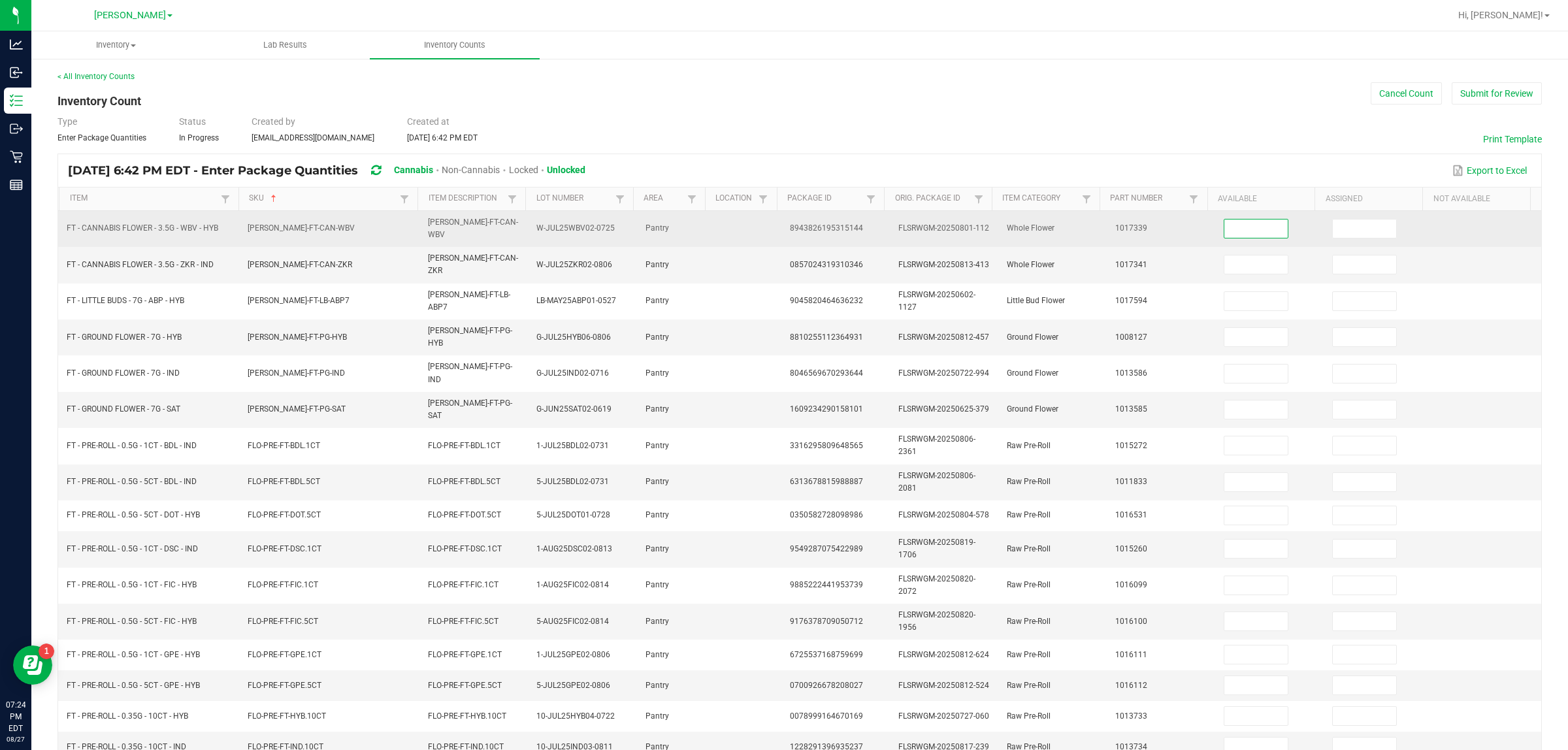
click at [784, 226] on input at bounding box center [1256, 229] width 64 height 18
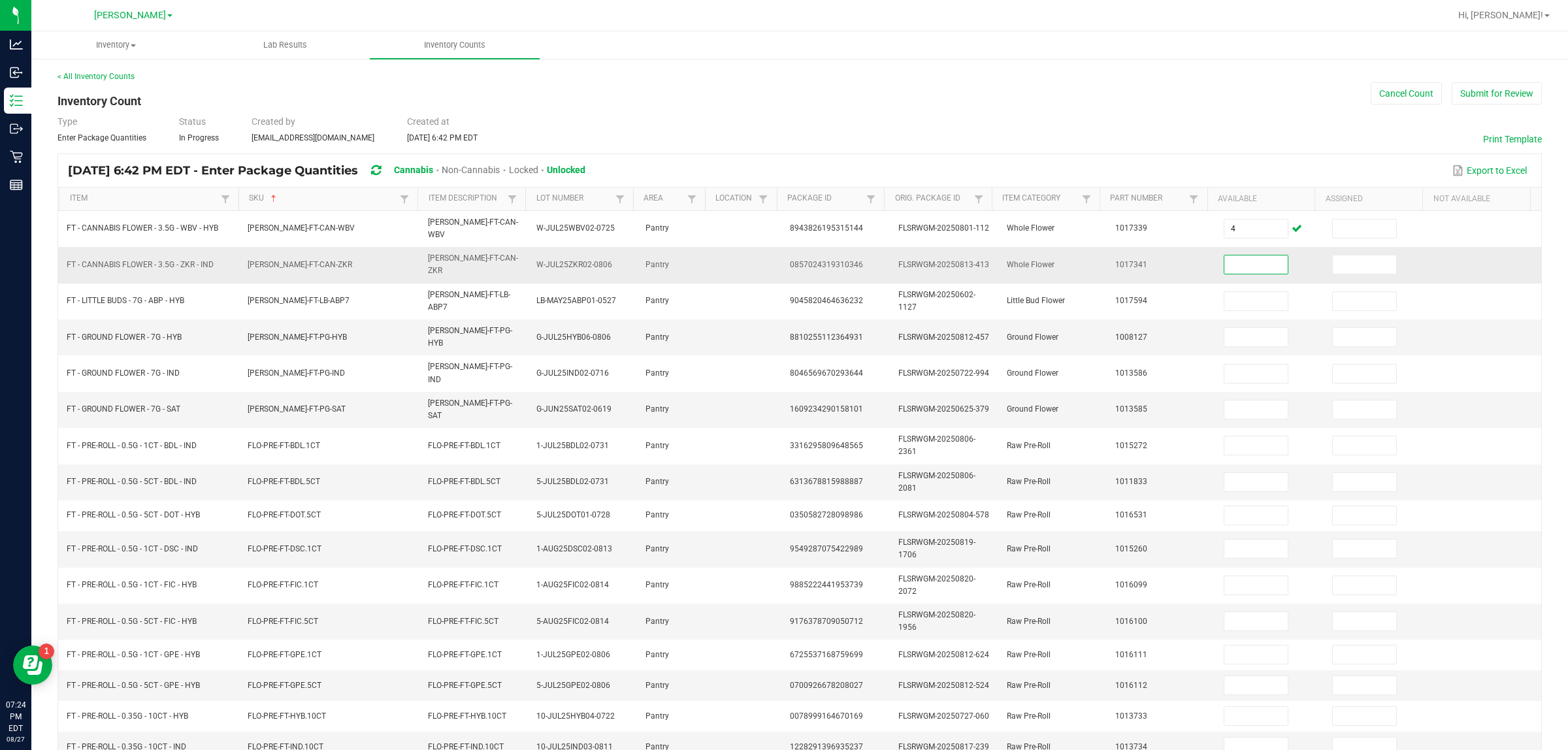
click at [784, 255] on input at bounding box center [1256, 264] width 64 height 18
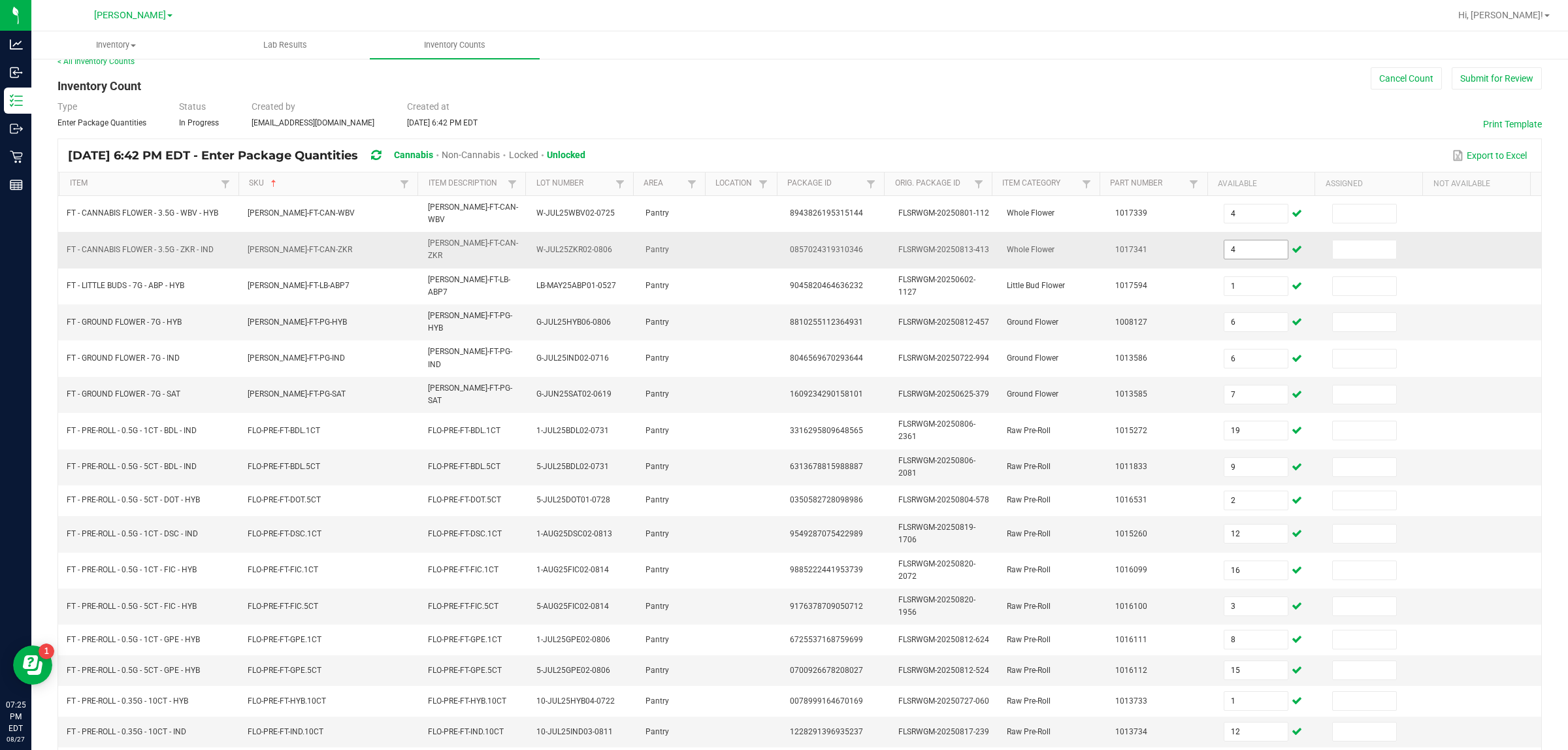
scroll to position [172, 0]
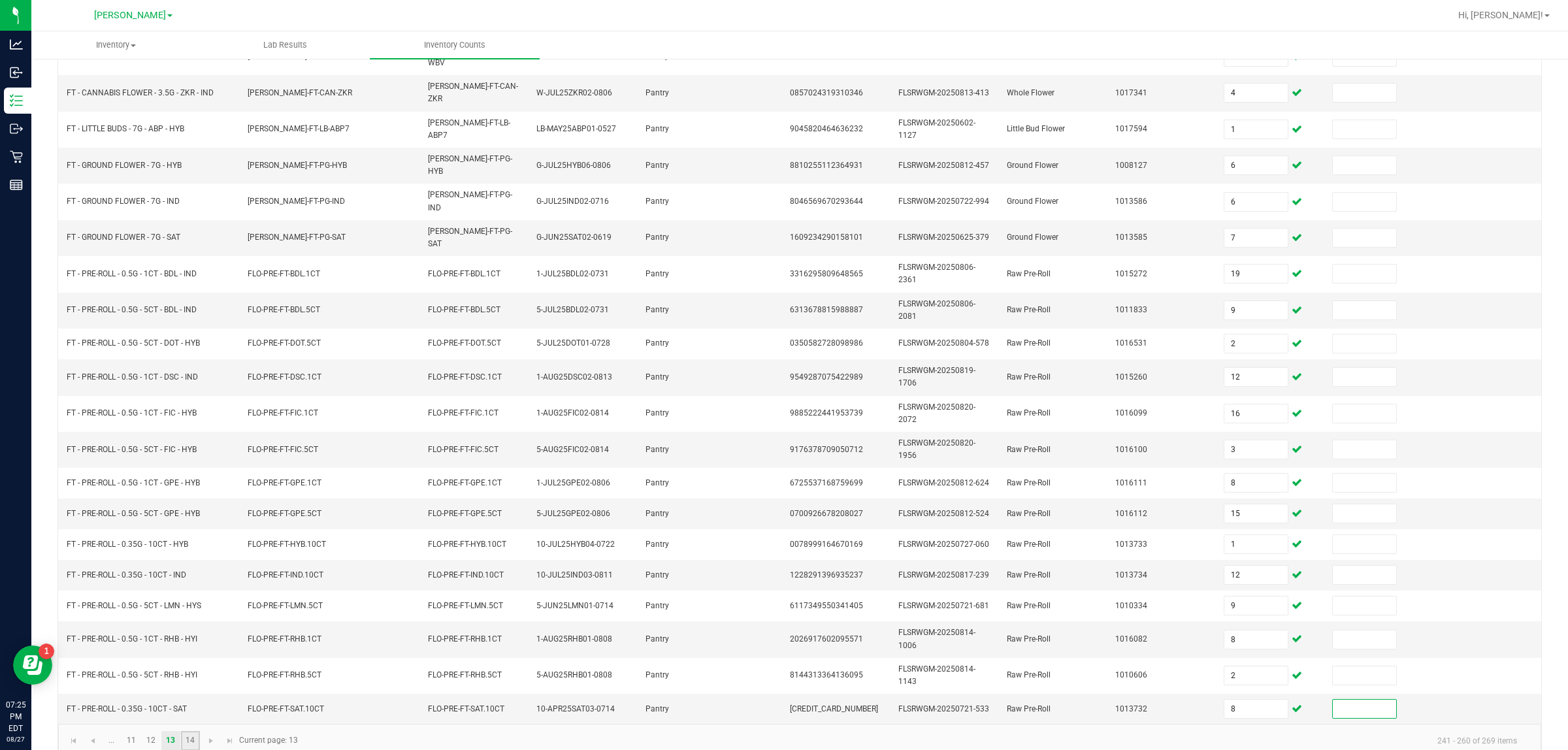
click at [190, 731] on link "14" at bounding box center [190, 741] width 19 height 19
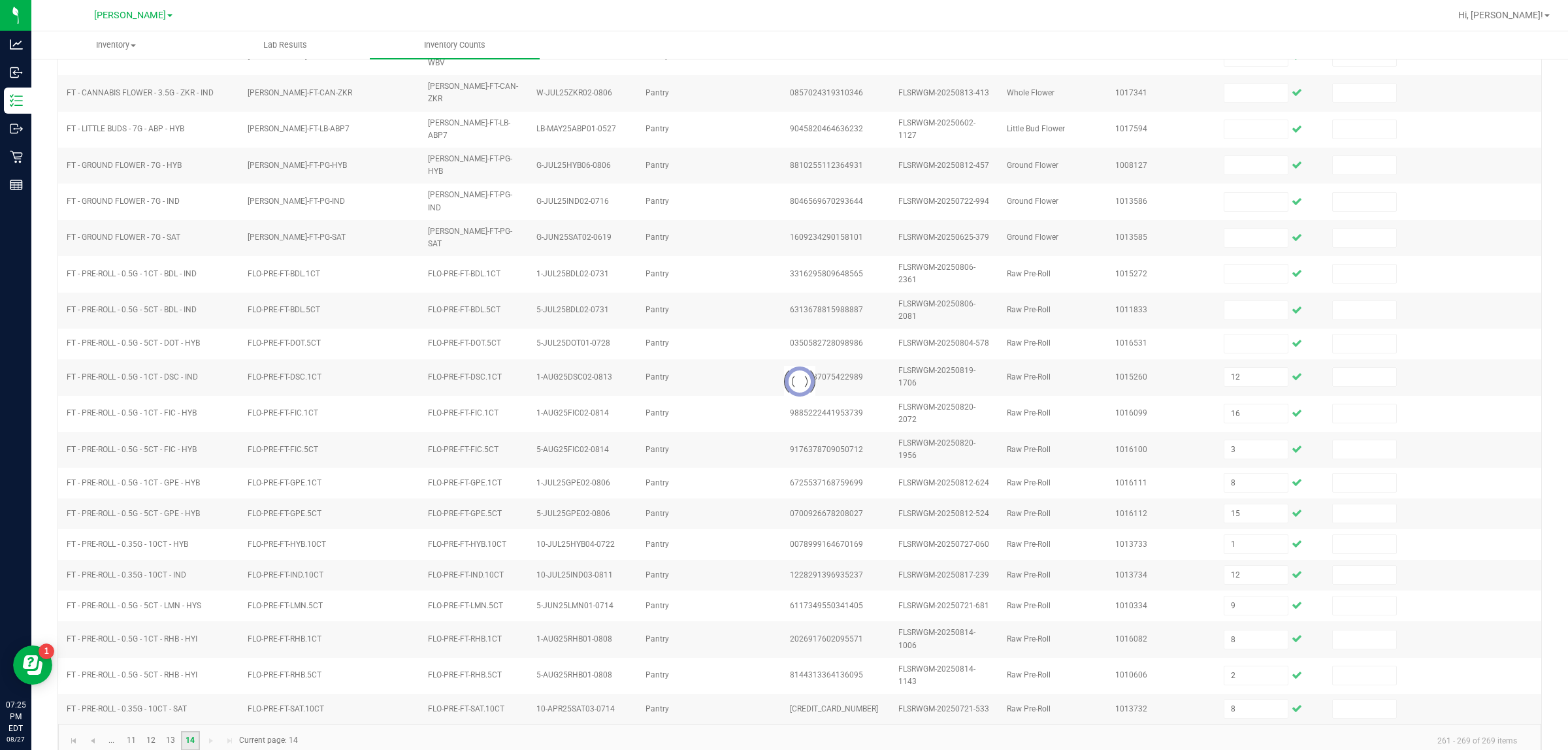
scroll to position [0, 0]
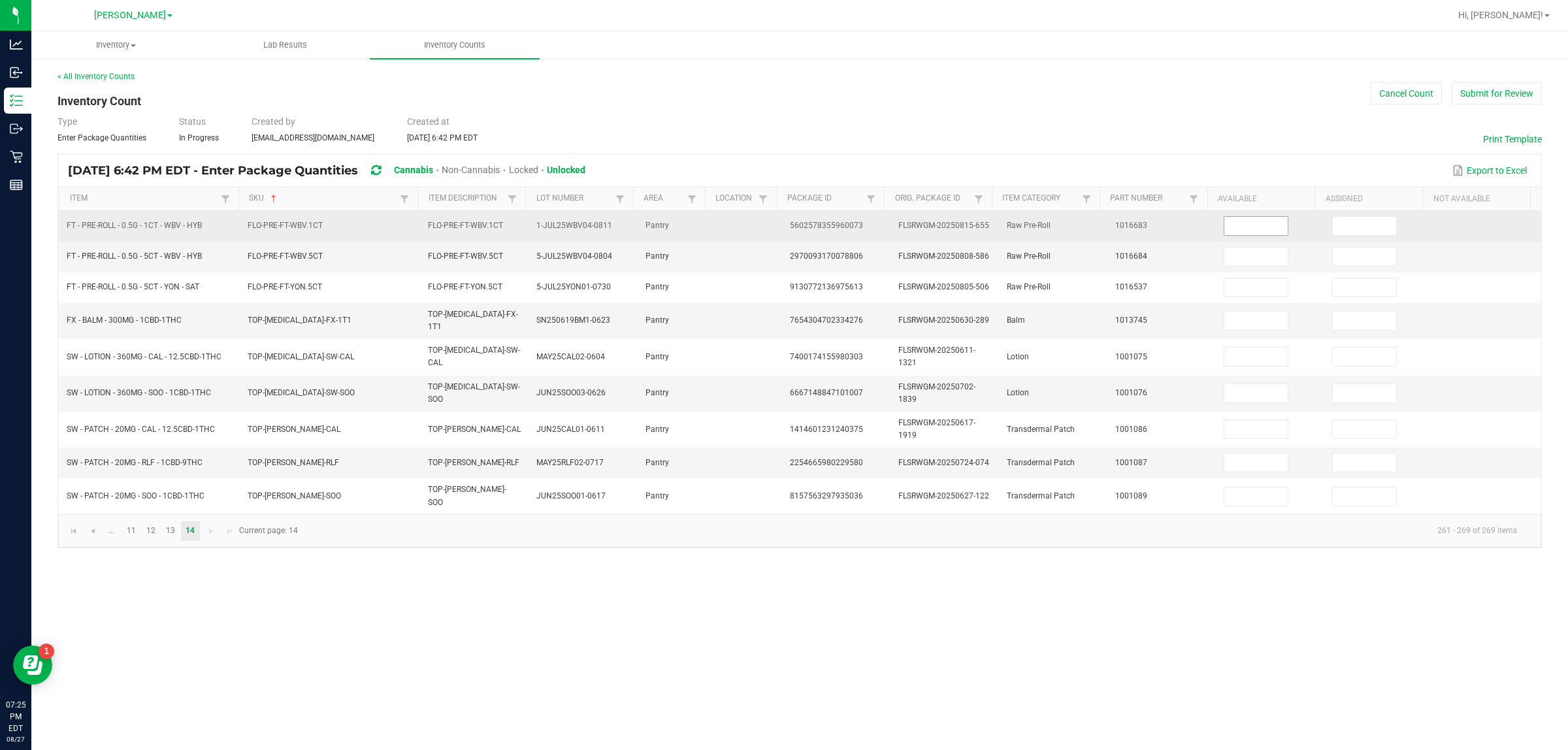
click at [784, 226] on input at bounding box center [1256, 226] width 64 height 18
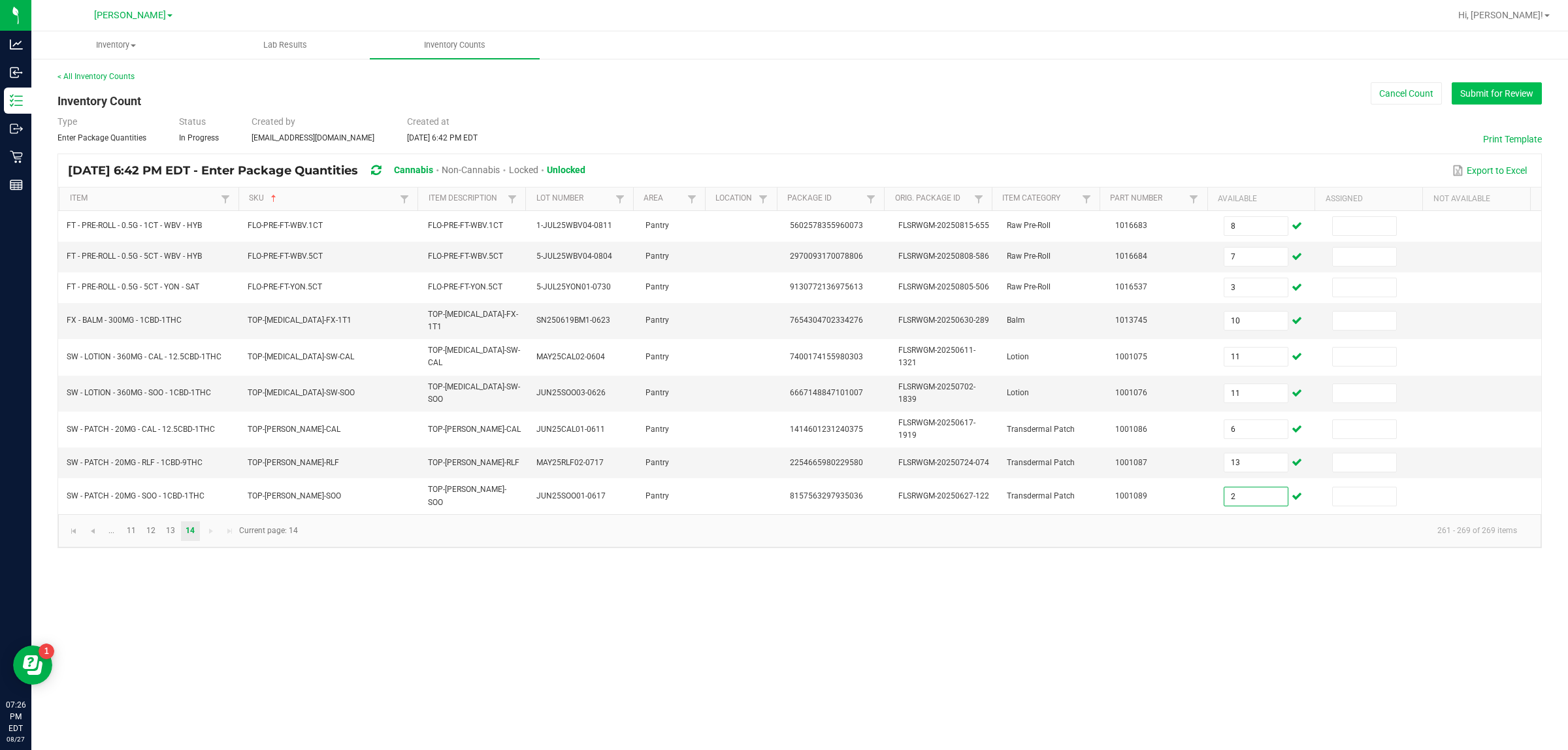
click at [784, 94] on button "Submit for Review" at bounding box center [1497, 94] width 90 height 22
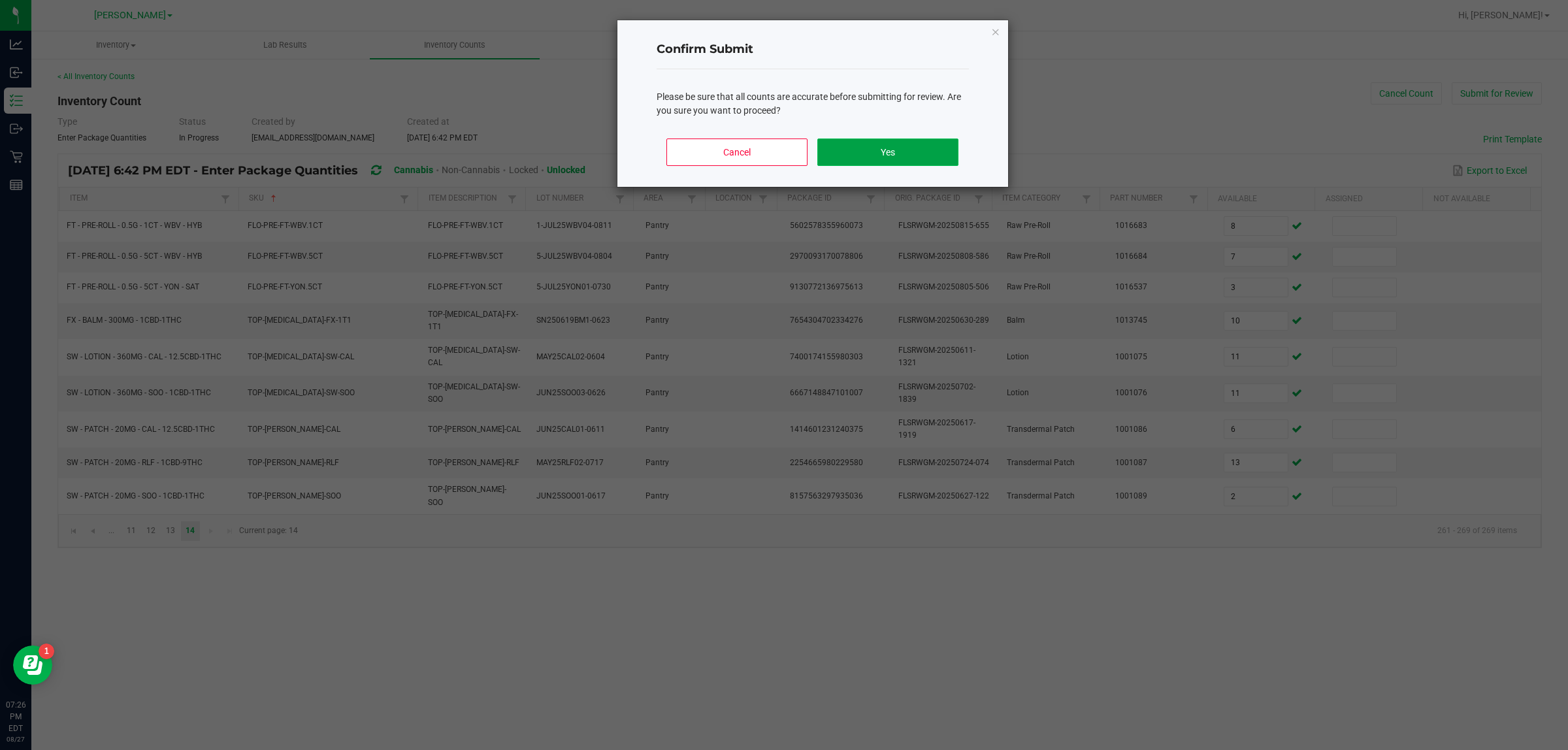
click at [784, 165] on button "Yes" at bounding box center [888, 152] width 141 height 28
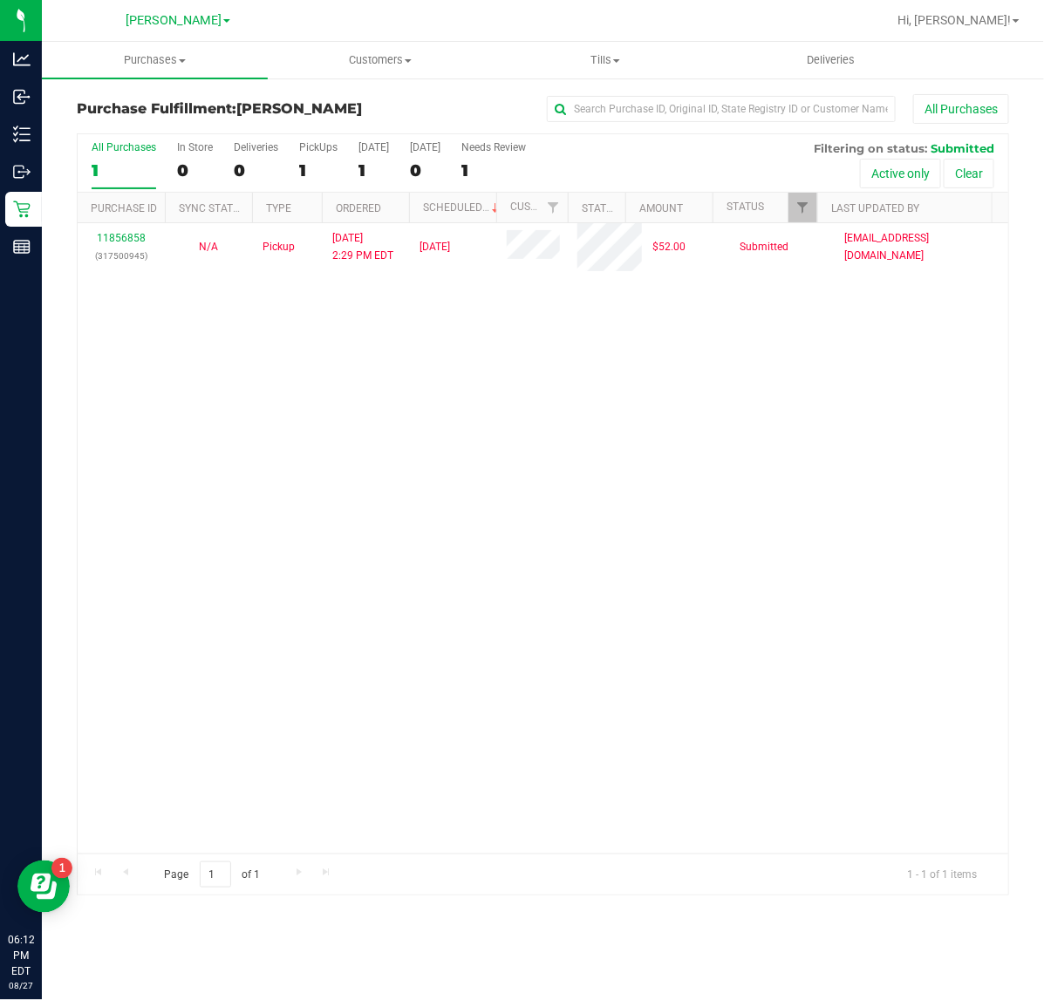
drag, startPoint x: 589, startPoint y: 694, endPoint x: 593, endPoint y: 680, distance: 14.6
click at [593, 681] on div "11856858 (317500945) N/A Pickup [DATE] 2:29 PM EDT 8/27/2025 $52.00 Submitted […" at bounding box center [543, 538] width 931 height 631
click at [372, 58] on span "Customers" at bounding box center [381, 60] width 224 height 16
click at [353, 116] on li "Add a new customer" at bounding box center [381, 126] width 226 height 21
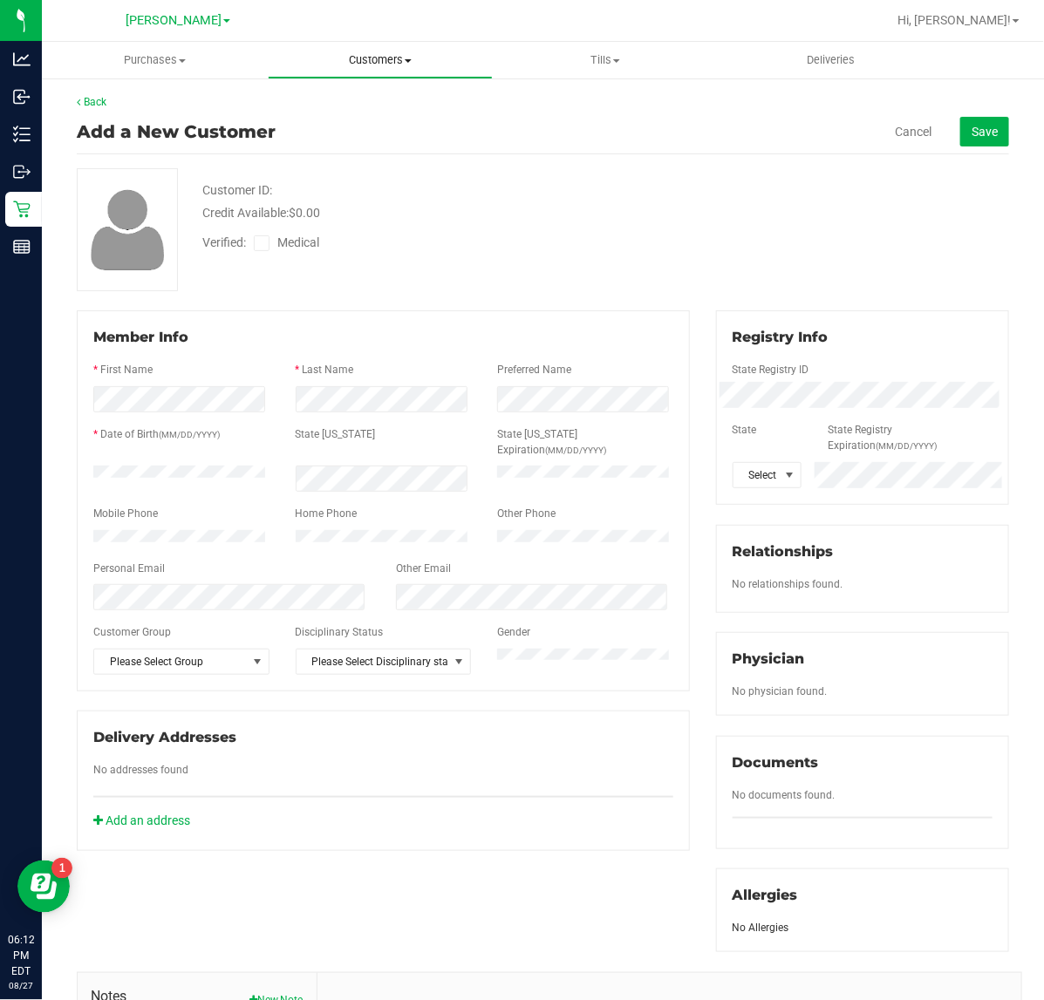
click at [380, 58] on span "Customers" at bounding box center [381, 60] width 224 height 16
click at [358, 101] on span "All customers" at bounding box center [331, 105] width 126 height 15
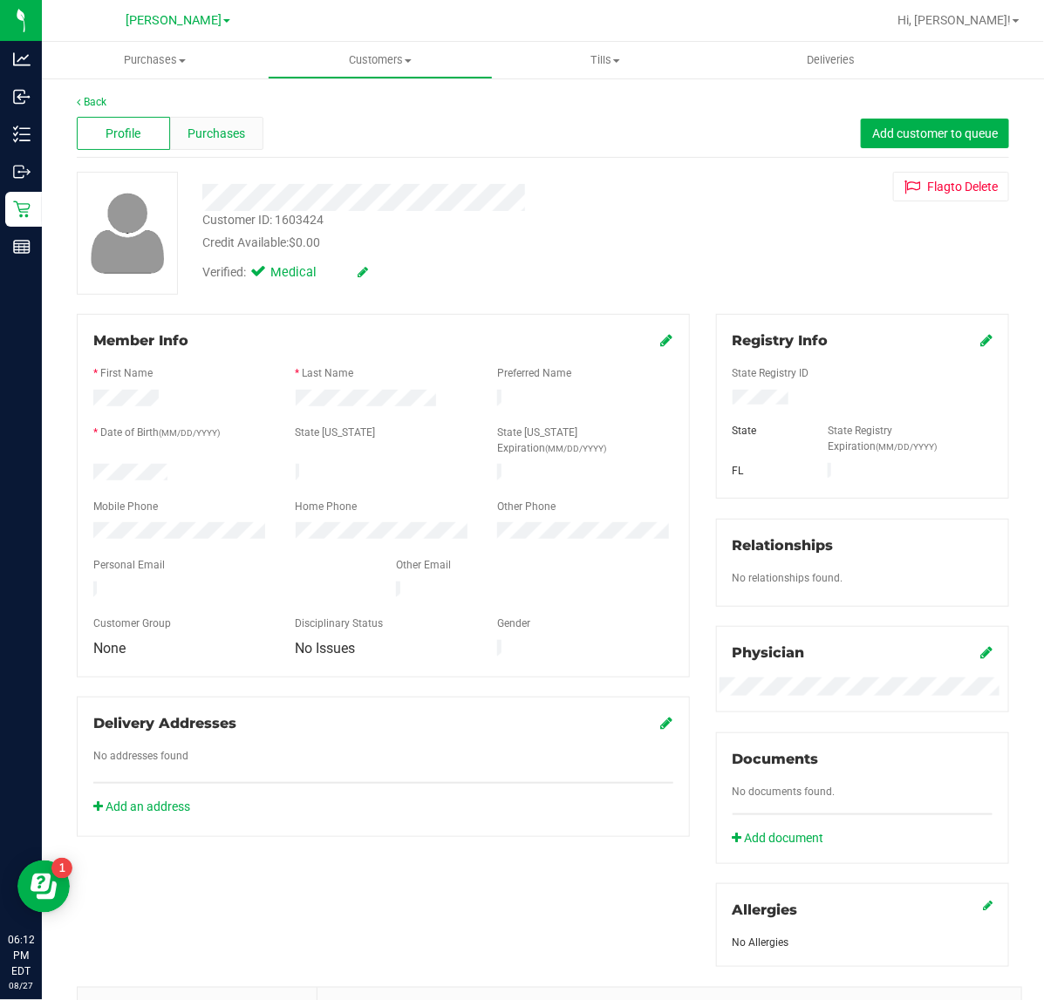
click at [205, 125] on span "Purchases" at bounding box center [217, 134] width 58 height 18
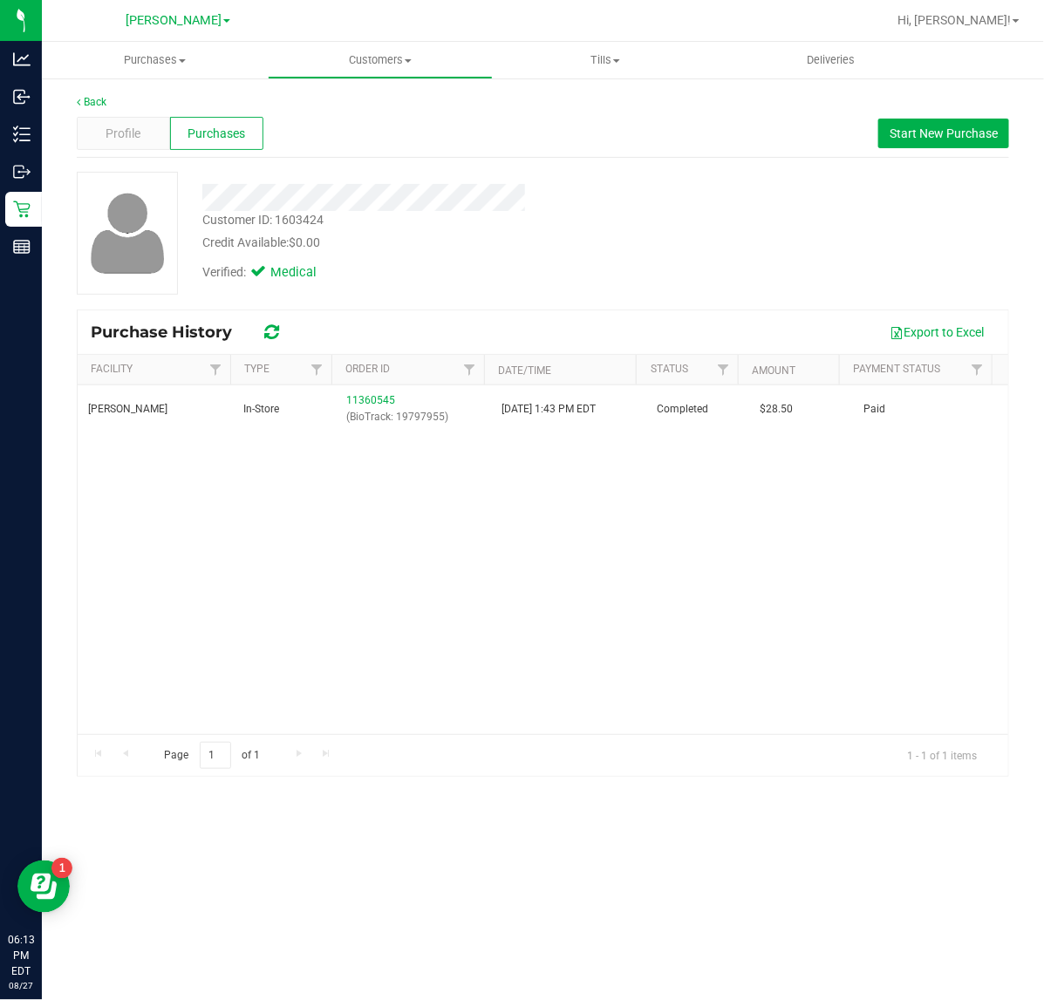
click at [468, 591] on div "[PERSON_NAME] In-Store 11360545 (BioTrack: 19797955) [DATE] 1:43 PM EDT Complet…" at bounding box center [543, 560] width 931 height 349
click at [96, 126] on div "Profile" at bounding box center [123, 133] width 93 height 33
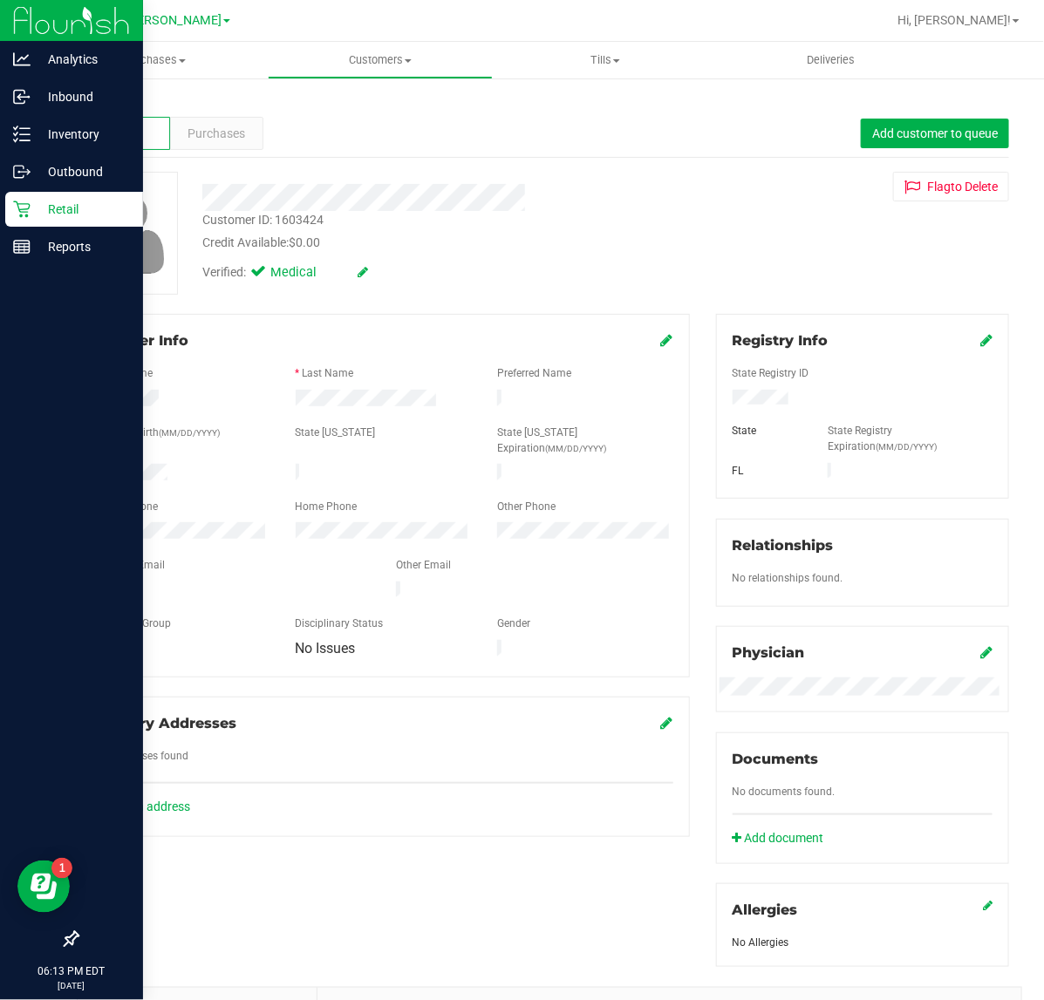
click at [85, 207] on p "Retail" at bounding box center [83, 209] width 105 height 21
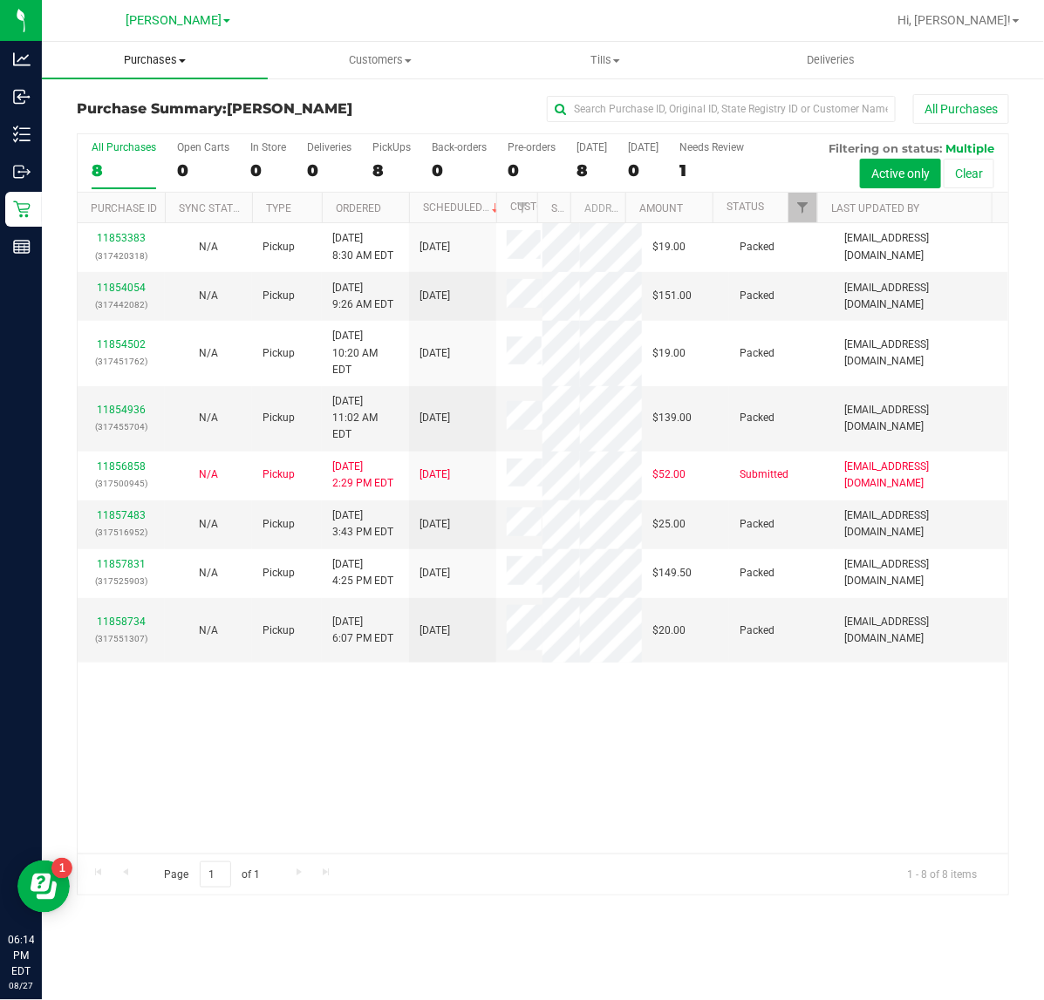
click at [155, 53] on span "Purchases" at bounding box center [155, 60] width 226 height 16
click at [145, 126] on span "Fulfillment" at bounding box center [96, 126] width 108 height 15
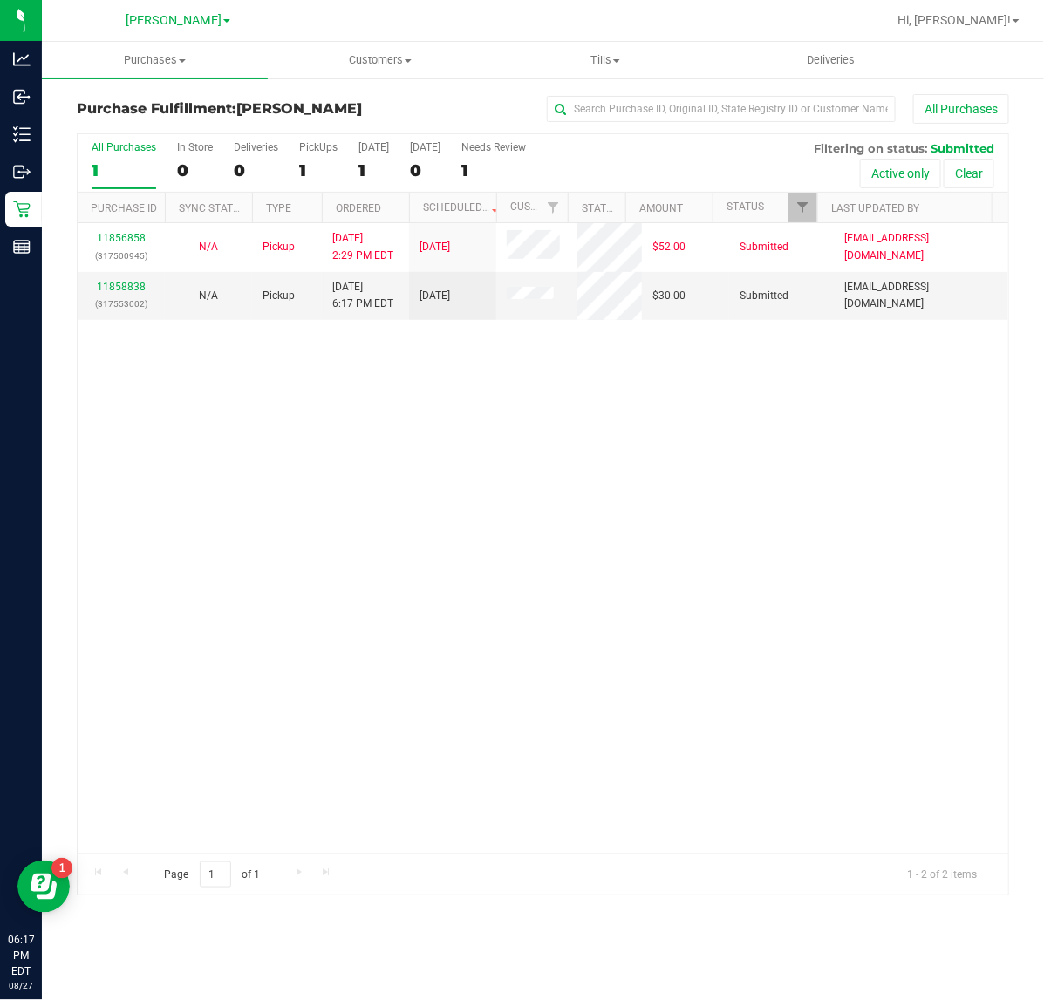
click at [441, 817] on div "11856858 (317500945) N/A Pickup [DATE] 2:29 PM EDT 8/27/2025 $52.00 Submitted […" at bounding box center [543, 538] width 931 height 631
click at [129, 288] on link "11858838" at bounding box center [121, 287] width 49 height 12
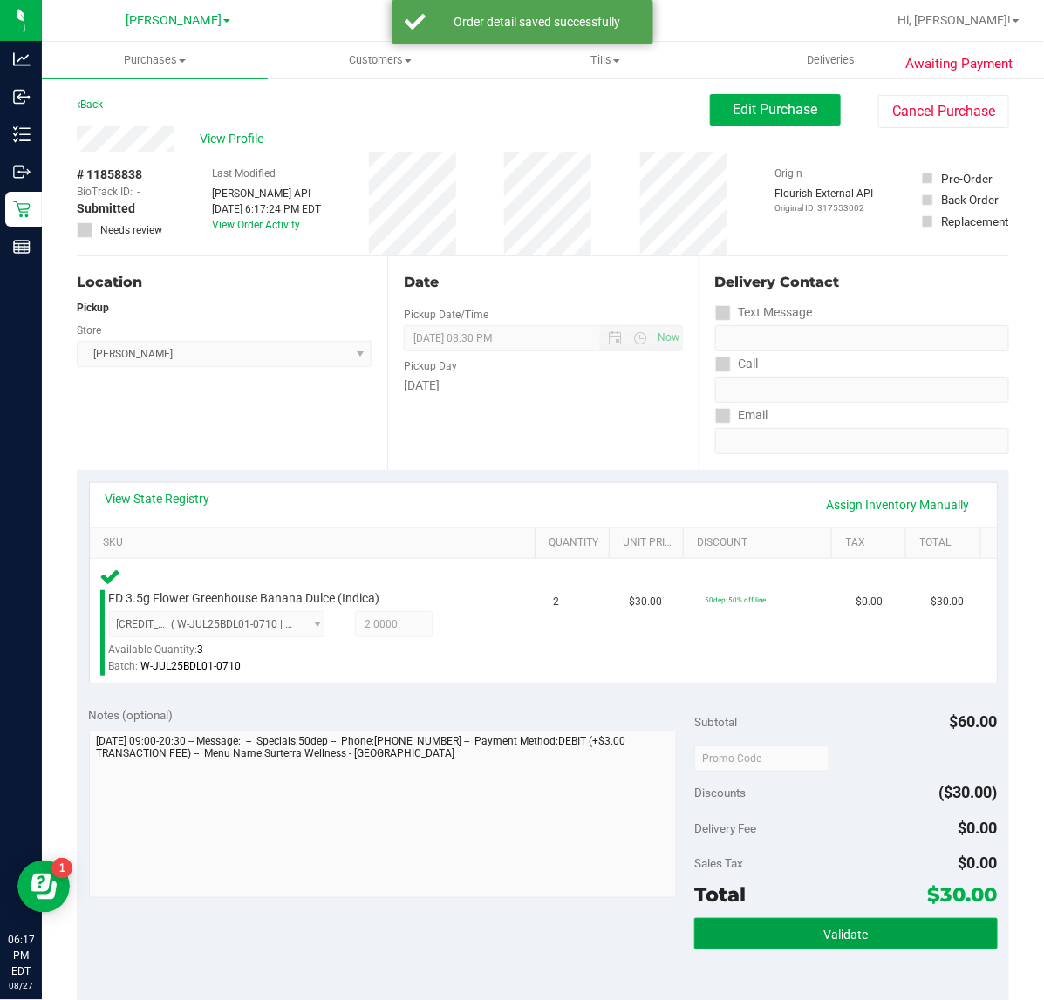
click at [864, 922] on button "Validate" at bounding box center [845, 933] width 303 height 31
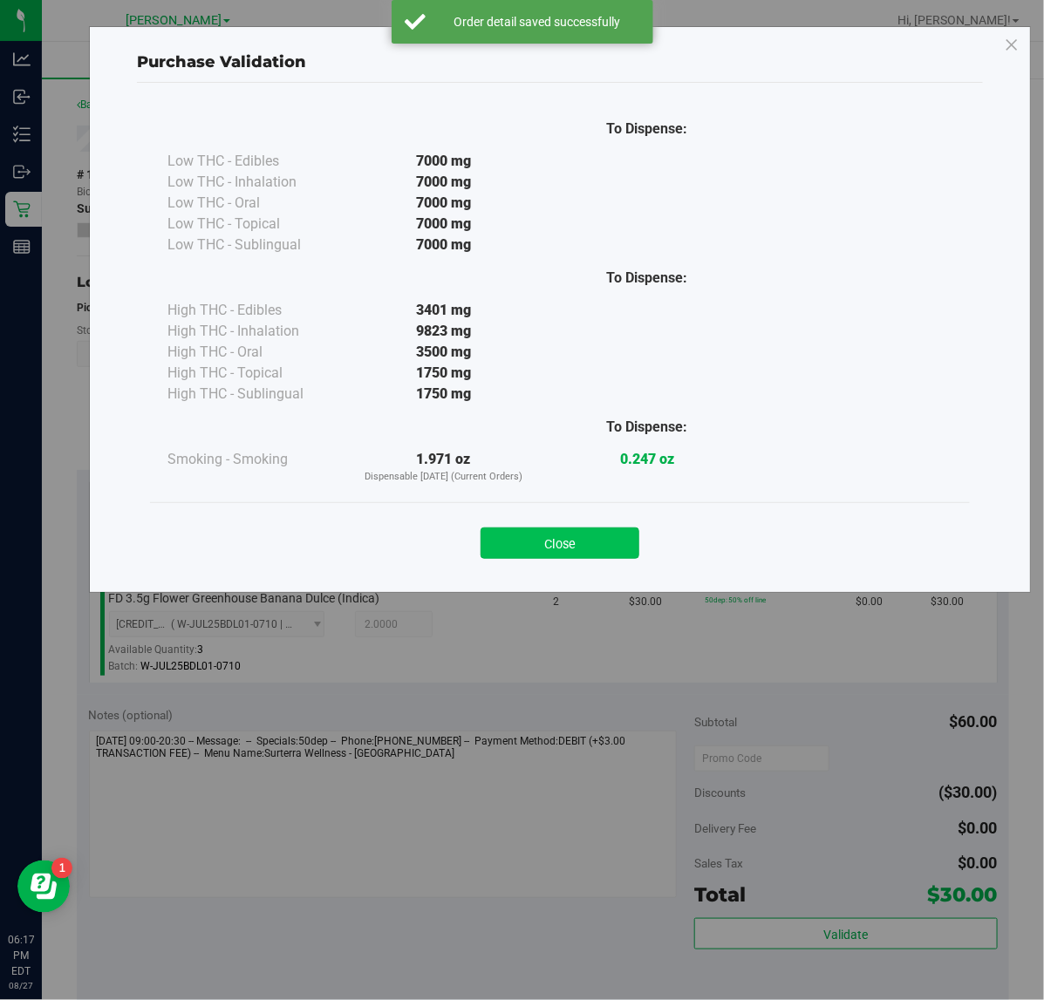
click at [571, 542] on button "Close" at bounding box center [560, 543] width 159 height 31
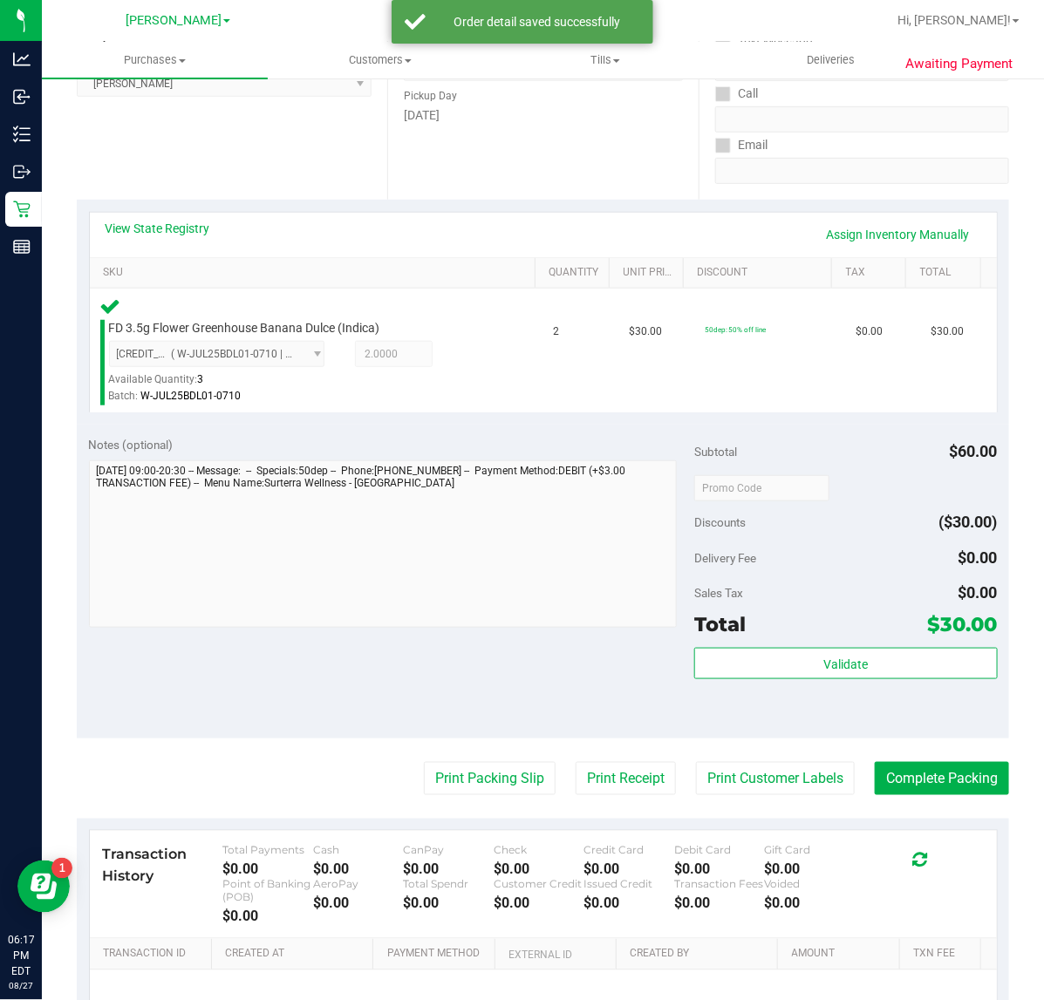
scroll to position [459, 0]
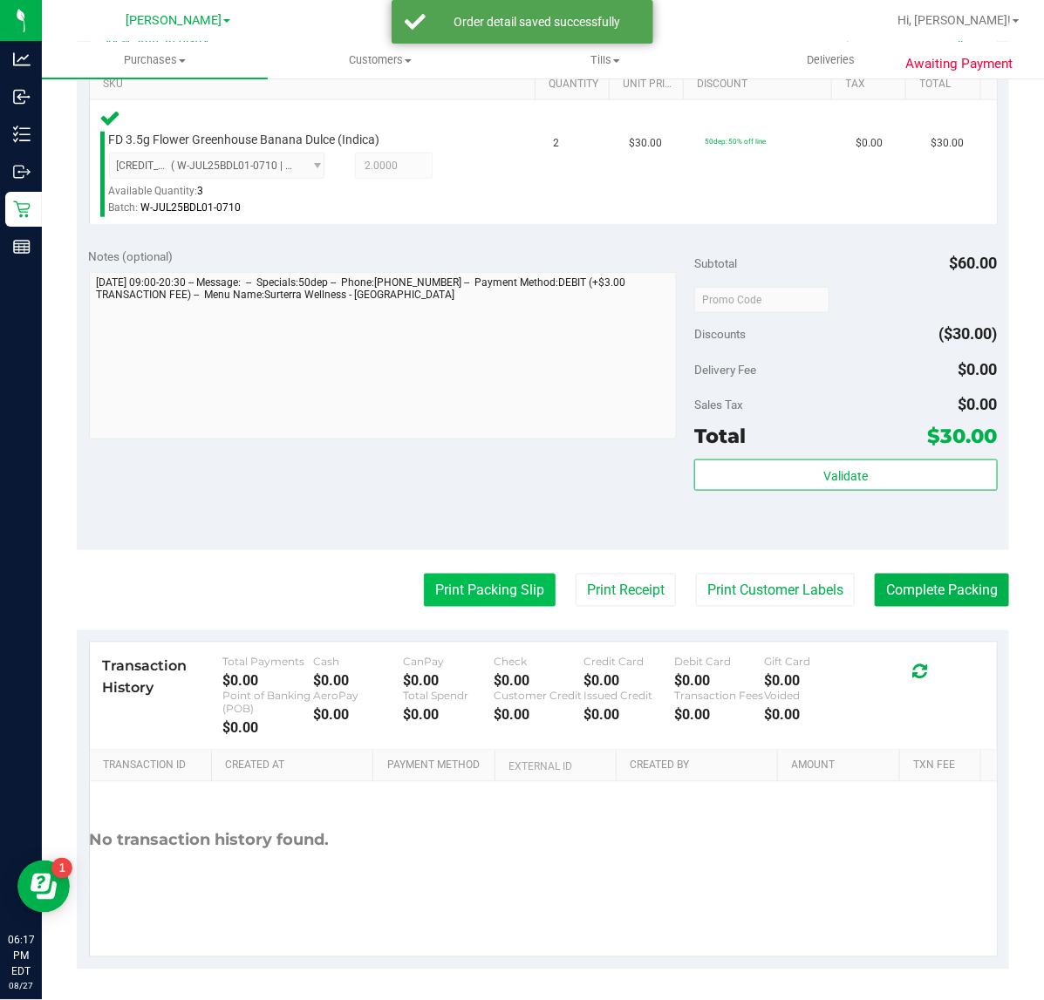
click at [476, 585] on button "Print Packing Slip" at bounding box center [490, 590] width 132 height 33
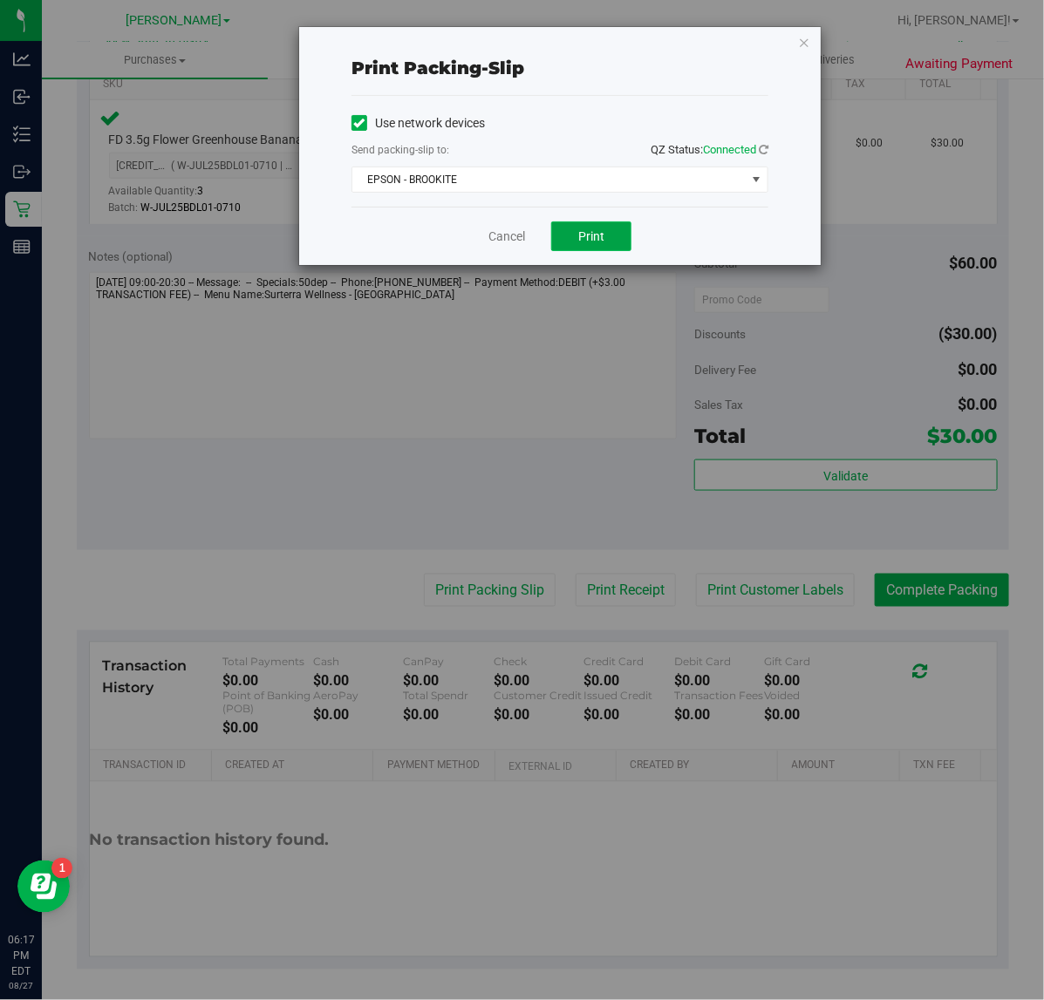
click at [613, 227] on button "Print" at bounding box center [591, 237] width 80 height 30
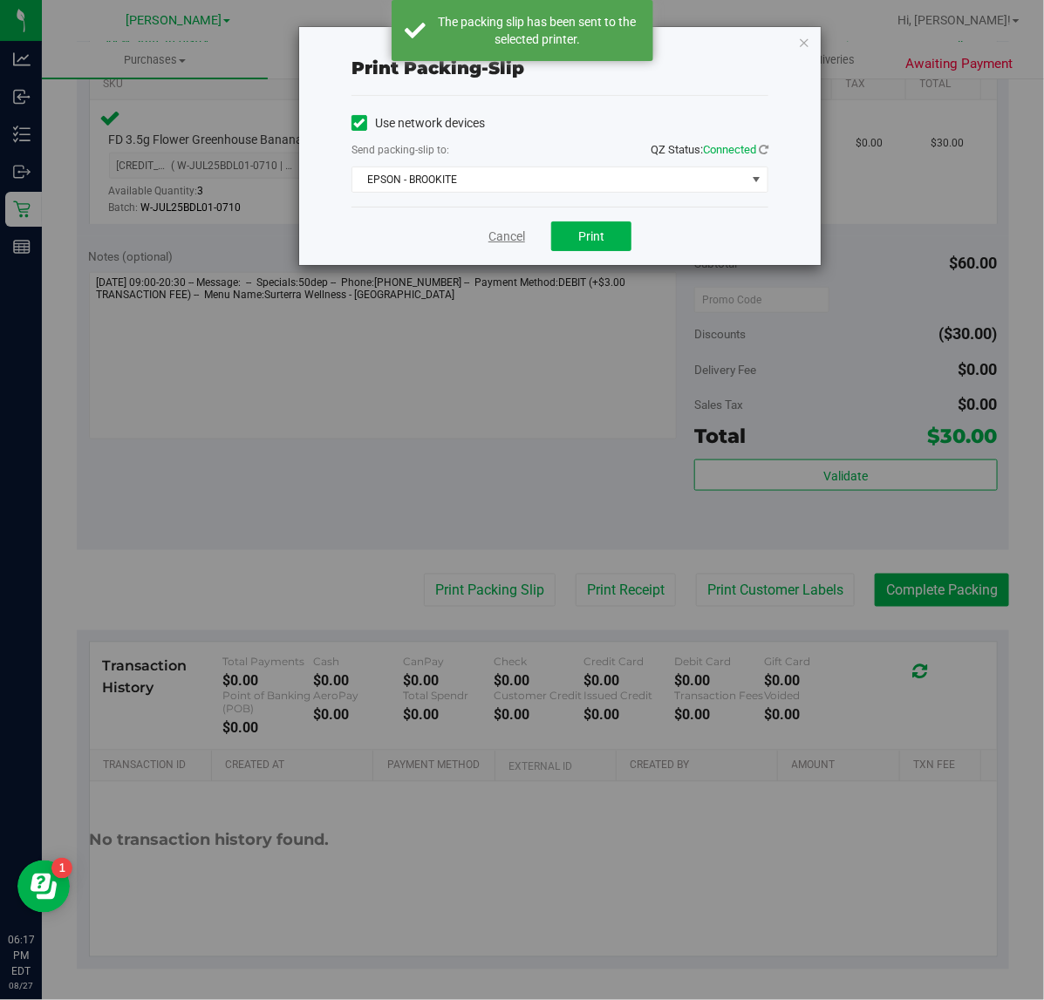
click at [502, 236] on link "Cancel" at bounding box center [506, 237] width 37 height 18
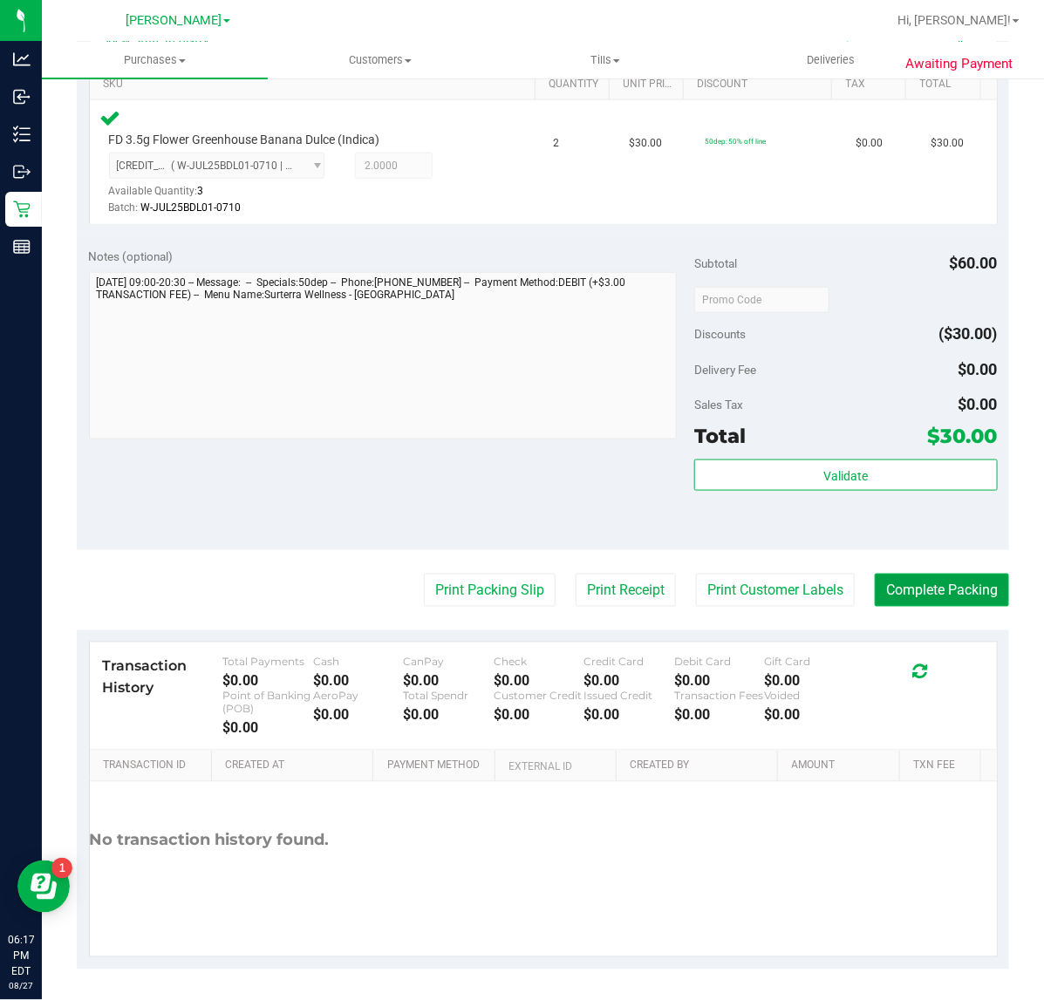
click at [938, 599] on button "Complete Packing" at bounding box center [942, 590] width 134 height 33
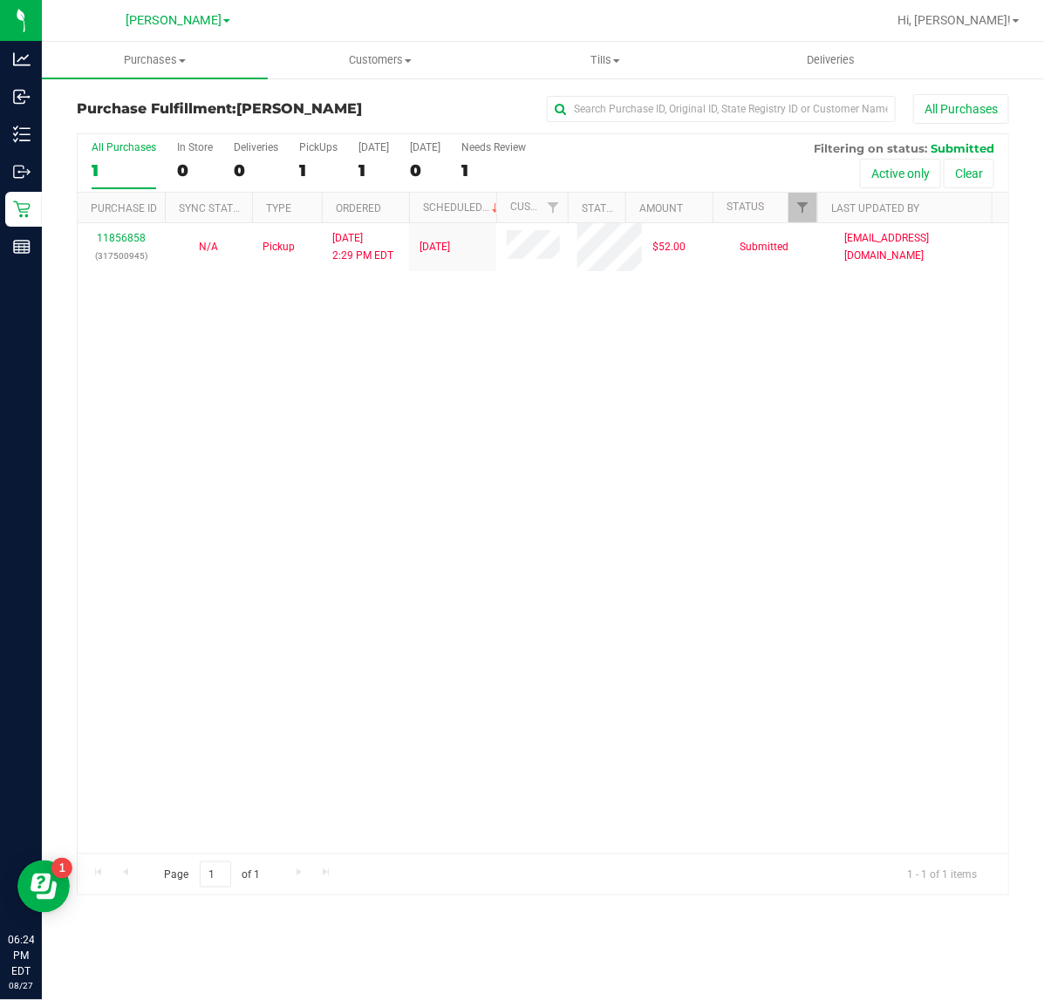
click at [612, 495] on div "11856858 (317500945) N/A Pickup [DATE] 2:29 PM EDT 8/27/2025 $52.00 Submitted […" at bounding box center [543, 538] width 931 height 631
click at [372, 390] on div "11856858 (317500945) N/A Pickup [DATE] 2:29 PM EDT 8/27/2025 $52.00 Submitted […" at bounding box center [543, 538] width 931 height 631
drag, startPoint x: 338, startPoint y: 543, endPoint x: 796, endPoint y: 426, distance: 472.6
click at [338, 543] on div "11856858 (317500945) N/A Pickup [DATE] 2:29 PM EDT 8/27/2025 $52.00 Submitted […" at bounding box center [543, 538] width 931 height 631
click at [659, 645] on div "11856858 (317500945) N/A Pickup [DATE] 2:29 PM EDT 8/27/2025 $52.00 Submitted […" at bounding box center [543, 538] width 931 height 631
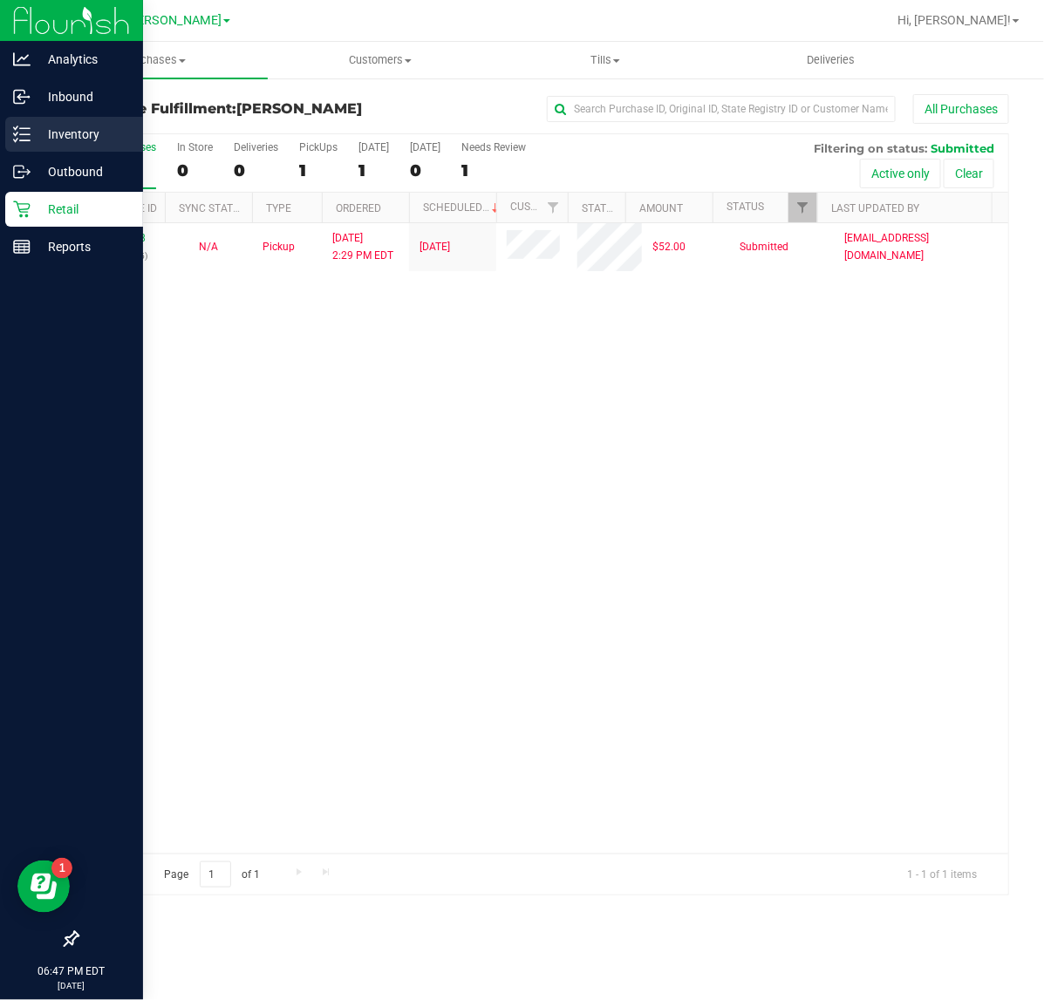
drag, startPoint x: 44, startPoint y: 132, endPoint x: 128, endPoint y: 133, distance: 84.6
click at [44, 132] on p "Inventory" at bounding box center [83, 134] width 105 height 21
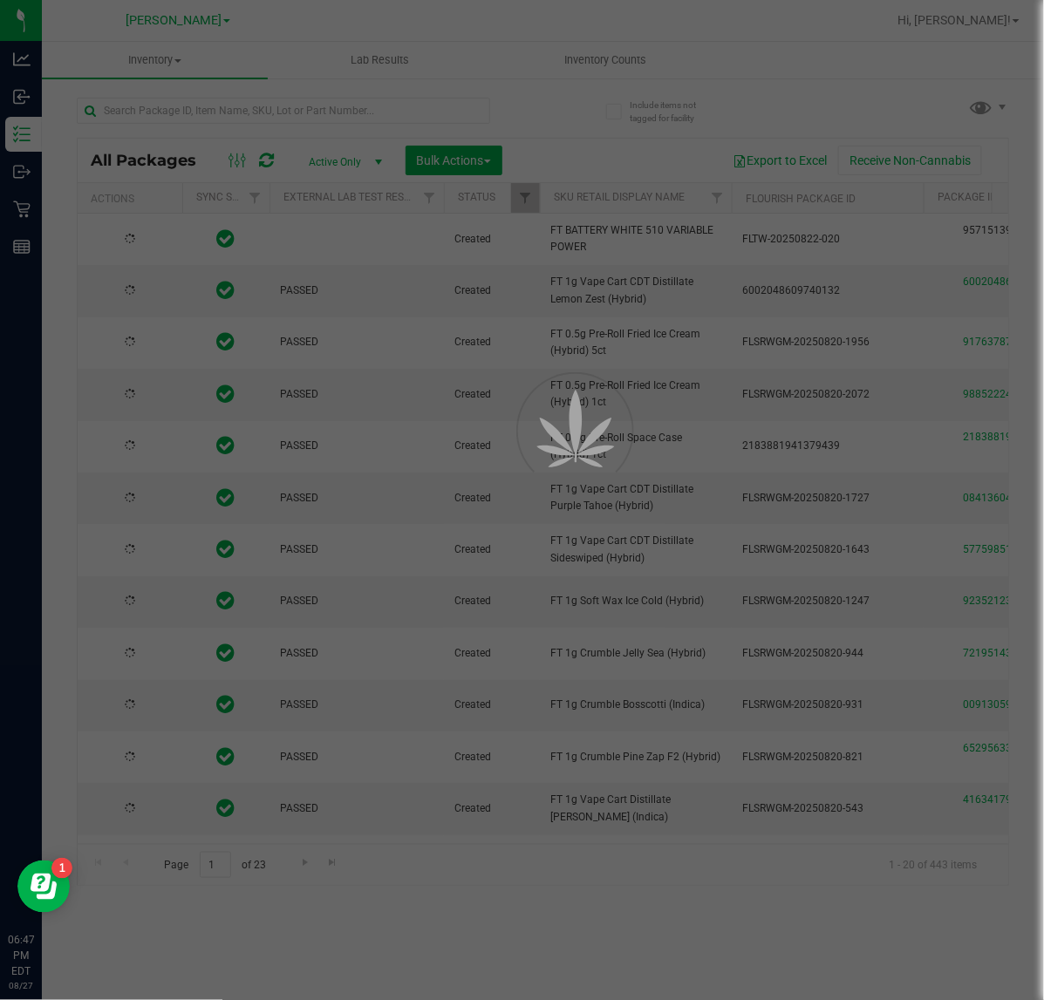
drag, startPoint x: 426, startPoint y: 111, endPoint x: 346, endPoint y: 111, distance: 79.4
click at [346, 111] on div at bounding box center [522, 500] width 1044 height 1000
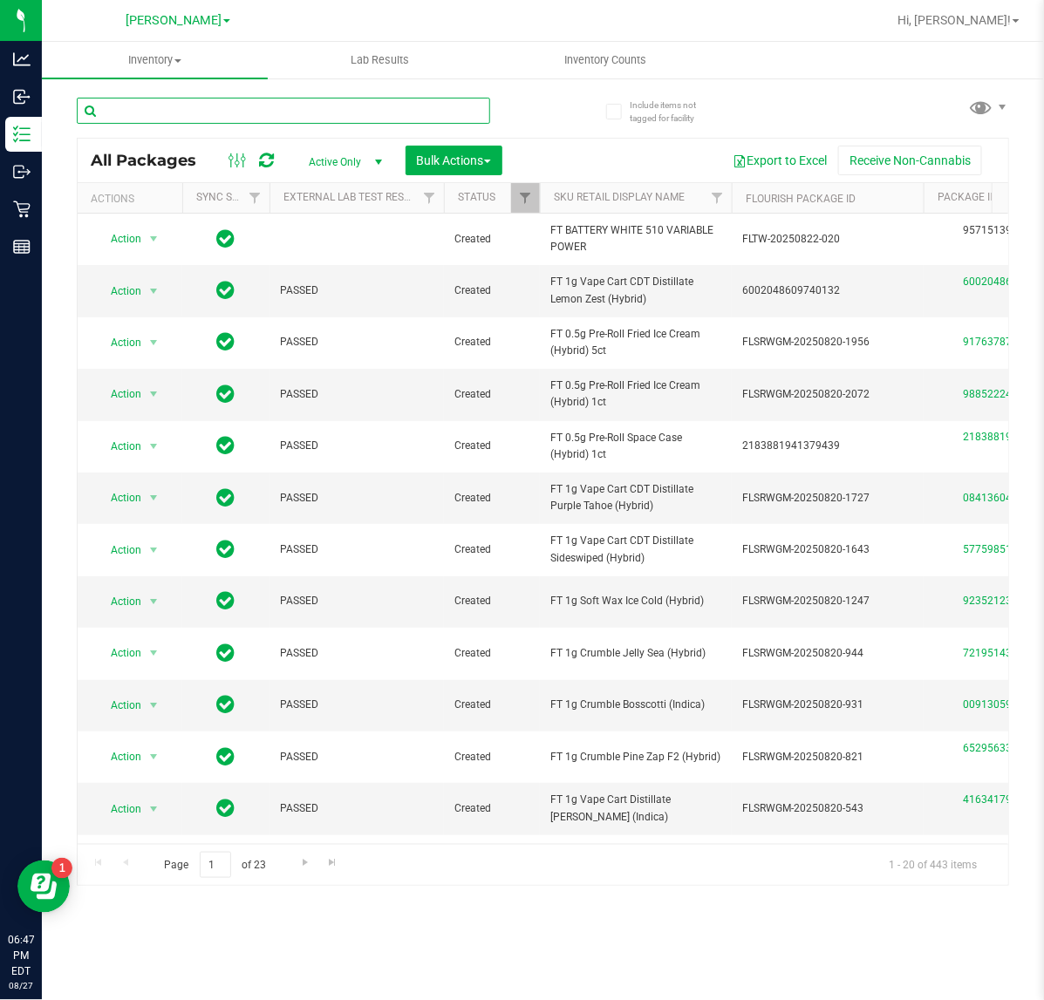
click at [346, 111] on input "text" at bounding box center [283, 111] width 413 height 26
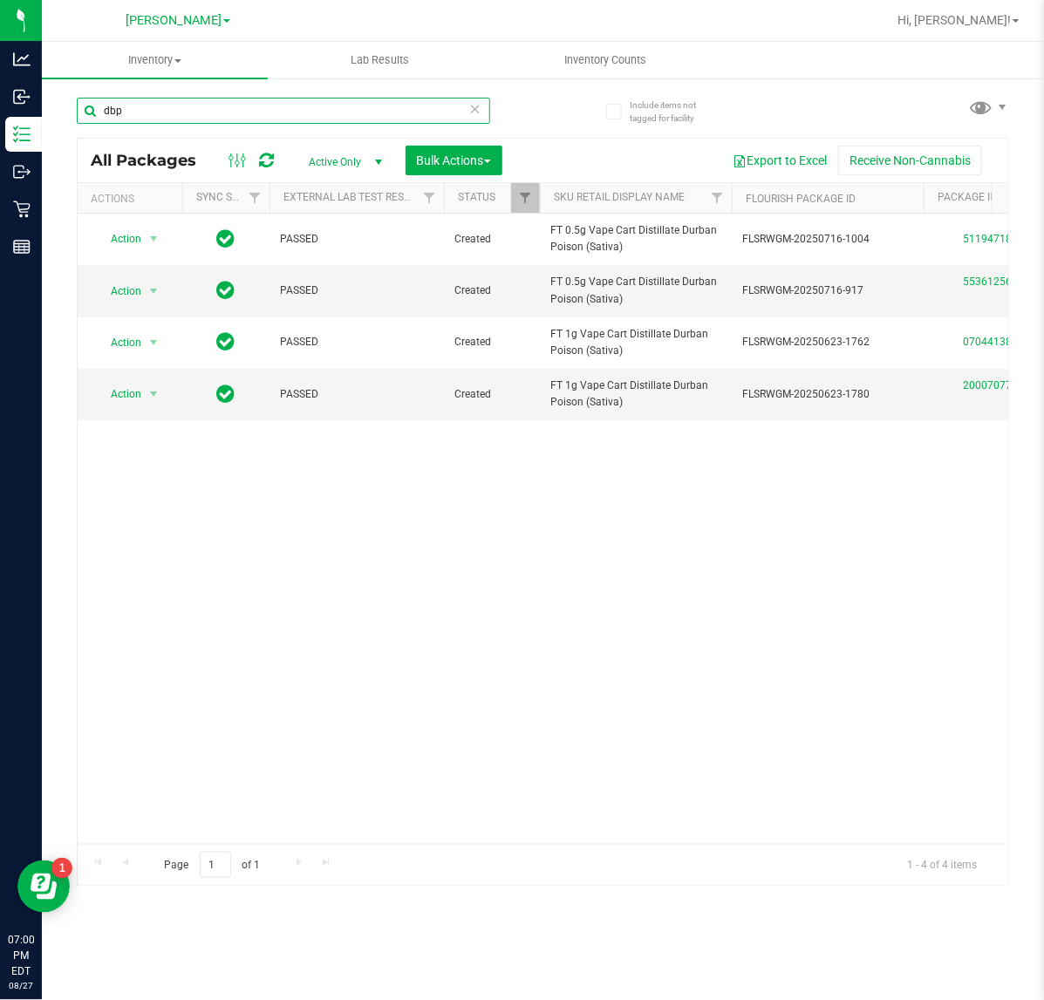
type input "dbp"
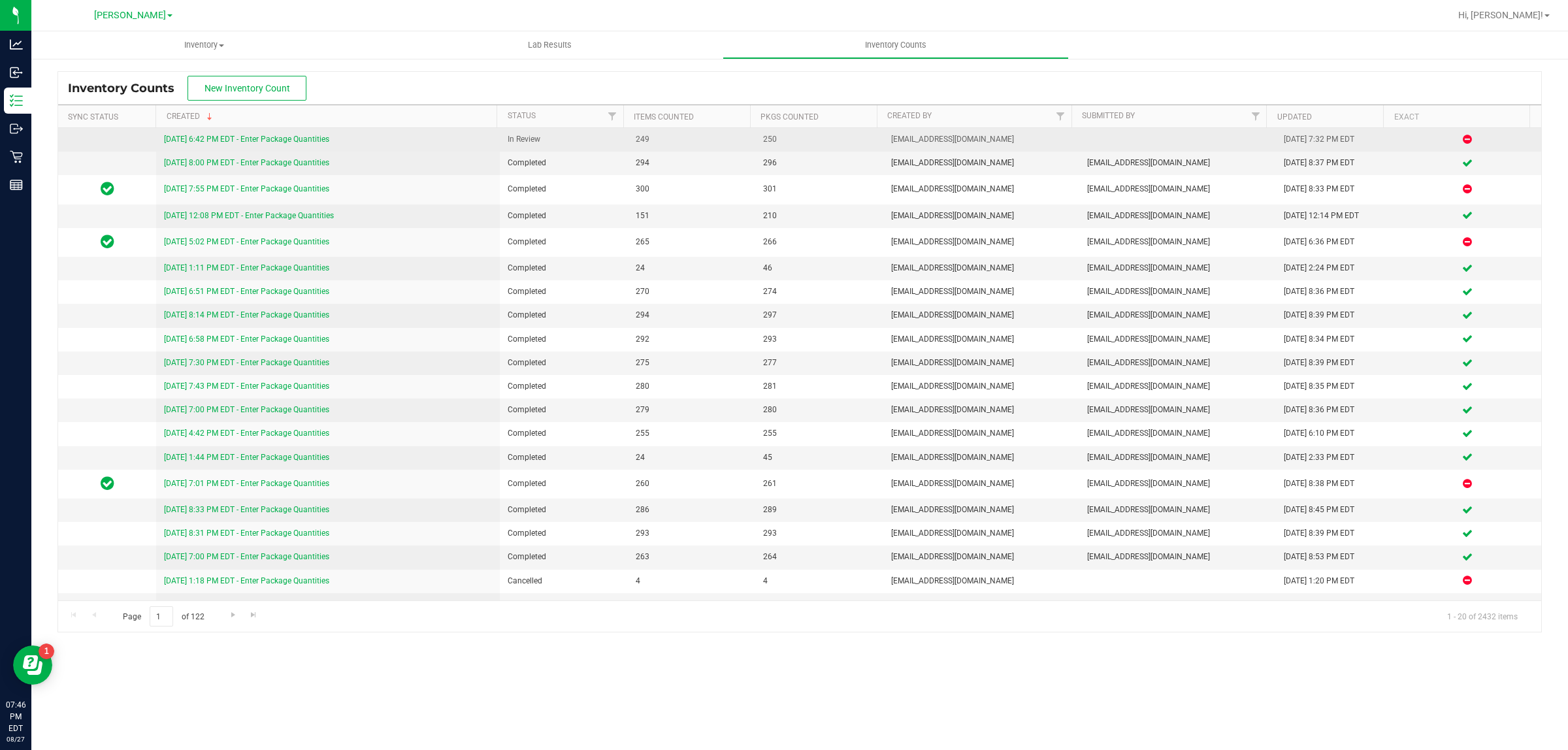
click at [235, 138] on link "[DATE] 6:42 PM EDT - Enter Package Quantities" at bounding box center [246, 139] width 166 height 9
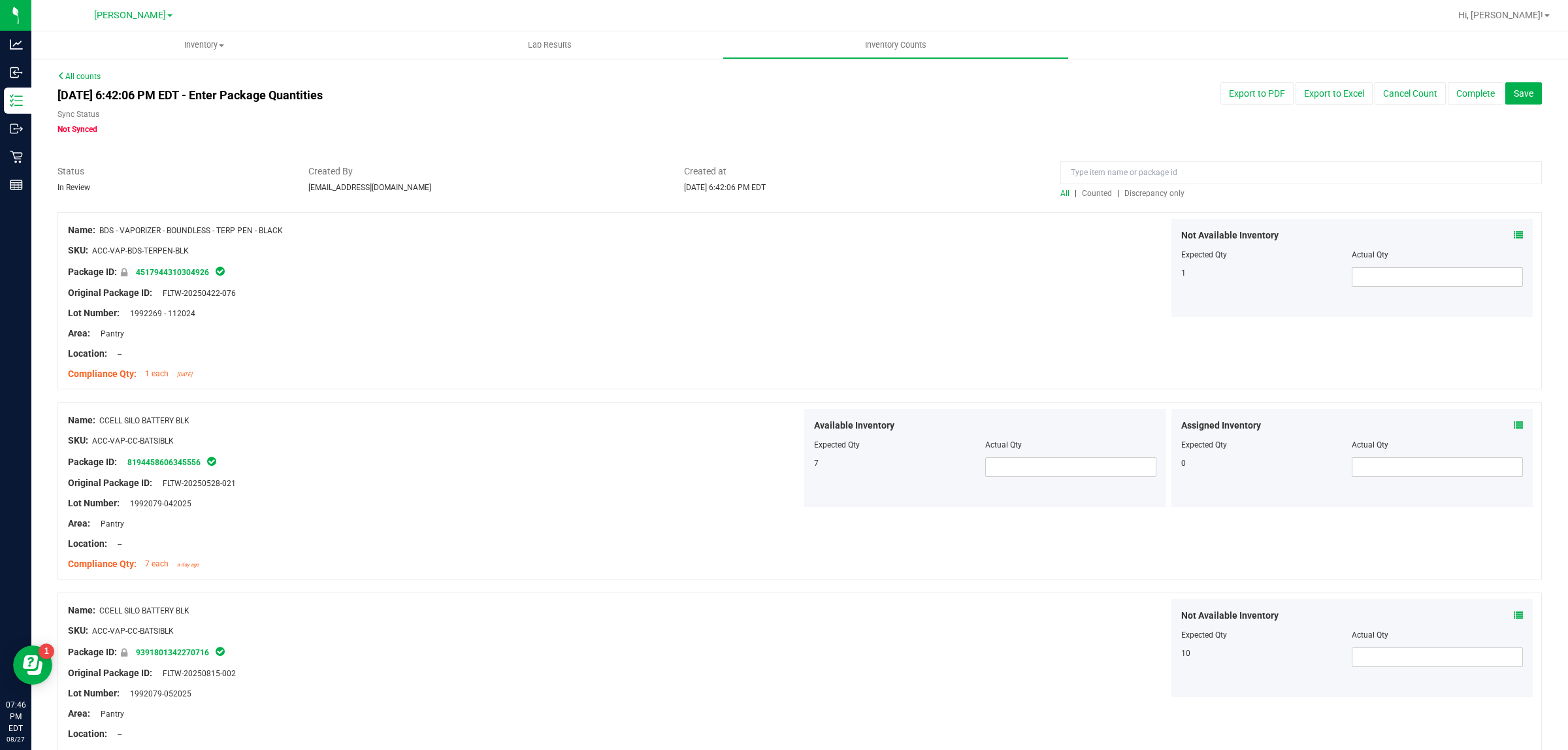
click at [1128, 193] on span "Discrepancy only" at bounding box center [1154, 193] width 60 height 9
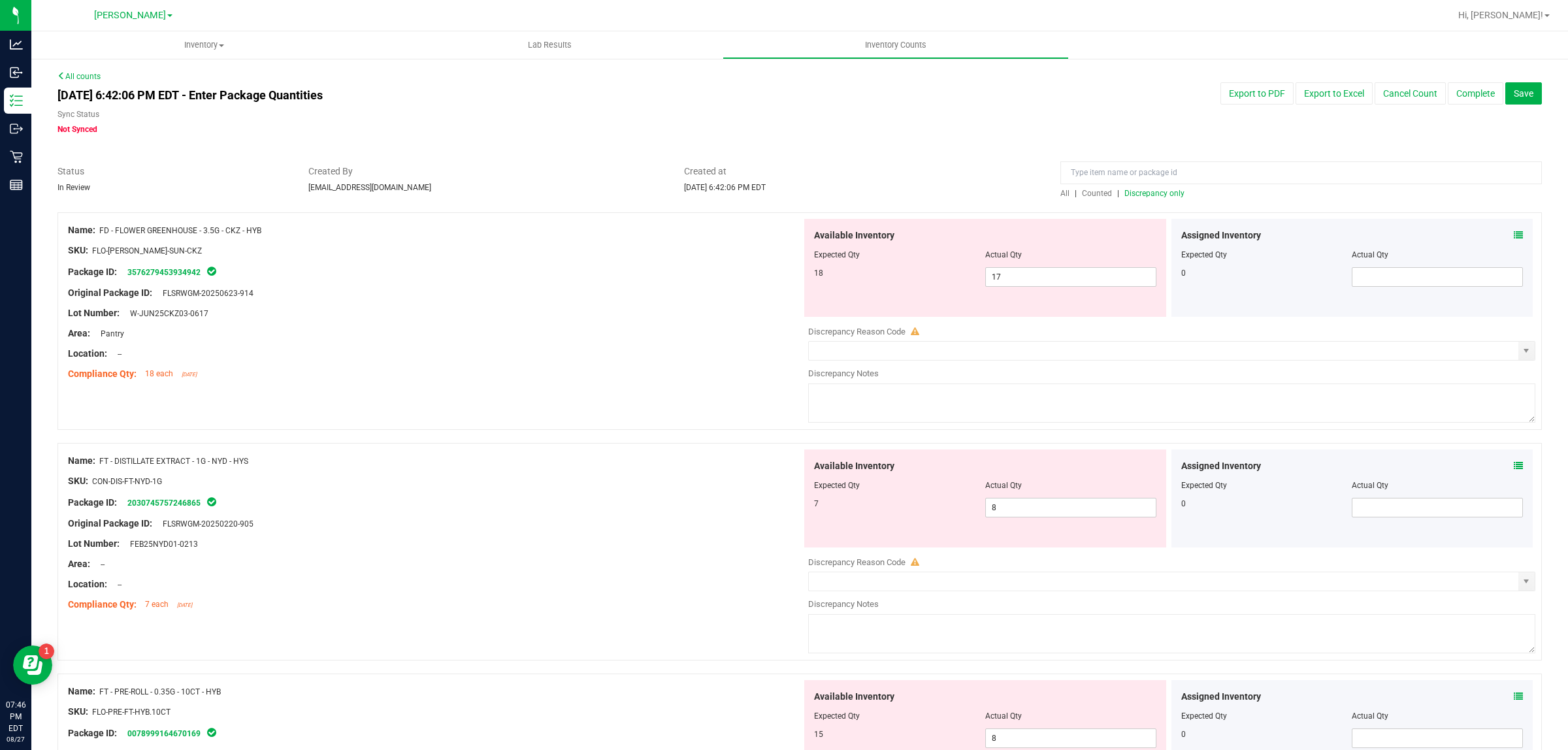
click at [638, 372] on div "Compliance Qty: 18 each [DATE]" at bounding box center [435, 374] width 734 height 13
click at [647, 375] on div "Compliance Qty: 18 each [DATE]" at bounding box center [435, 374] width 734 height 13
click at [647, 376] on div "Compliance Qty: 18 each [DATE]" at bounding box center [435, 374] width 734 height 13
click at [1031, 275] on span "17 17" at bounding box center [1071, 277] width 172 height 19
click at [1062, 498] on div at bounding box center [985, 495] width 342 height 7
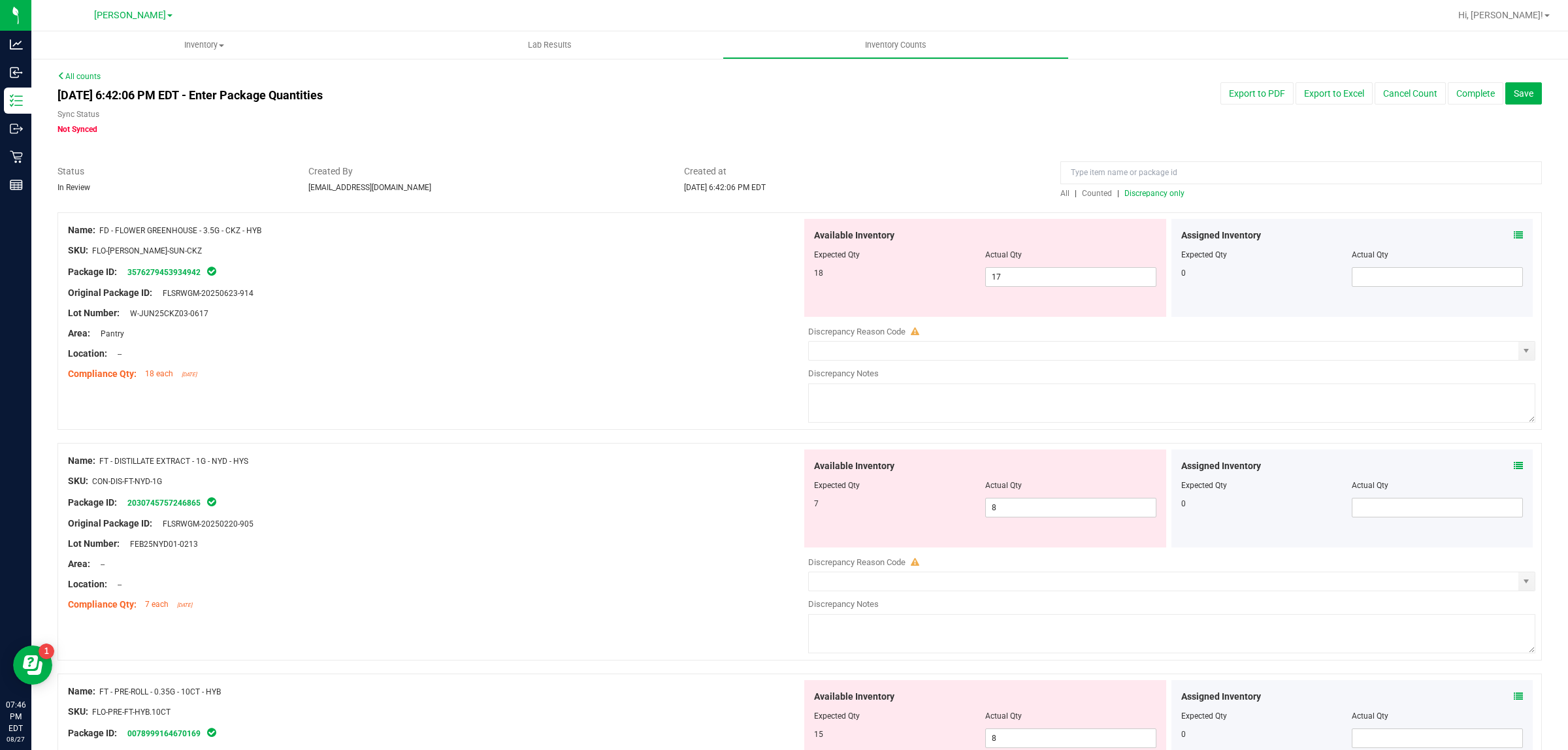
click at [1514, 465] on icon at bounding box center [1519, 466] width 9 height 9
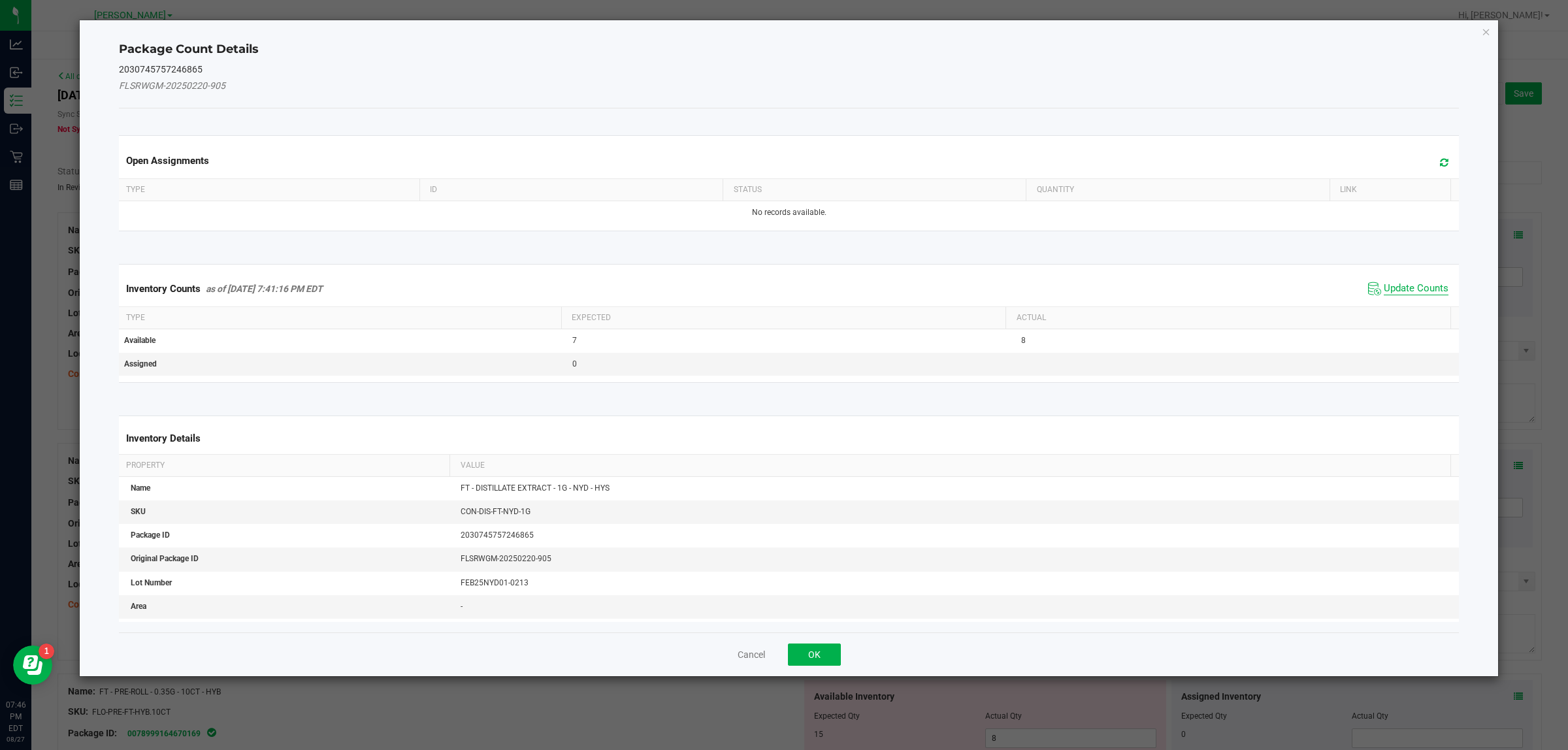
click at [1403, 285] on span "Update Counts" at bounding box center [1416, 288] width 64 height 13
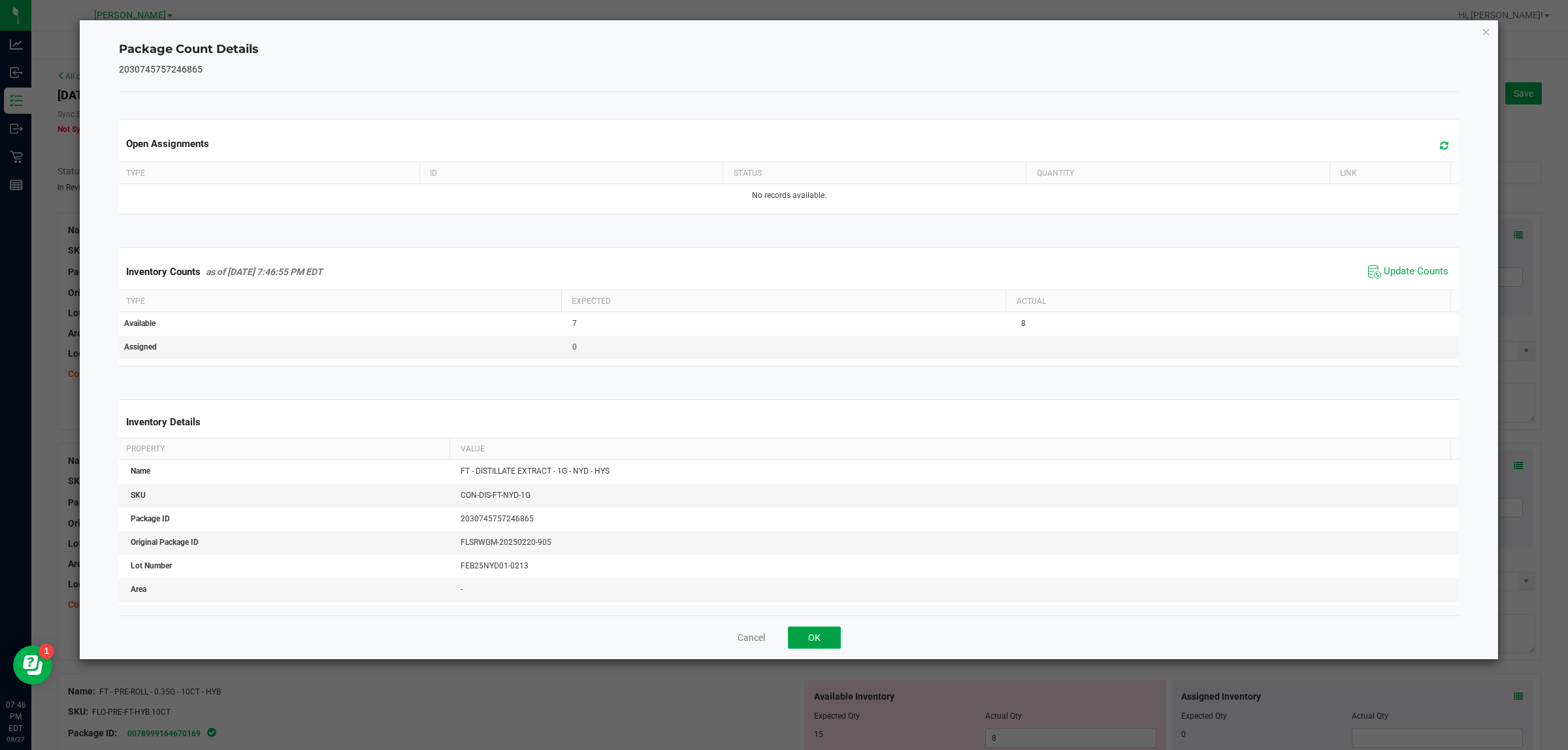
click at [838, 642] on button "OK" at bounding box center [814, 638] width 53 height 22
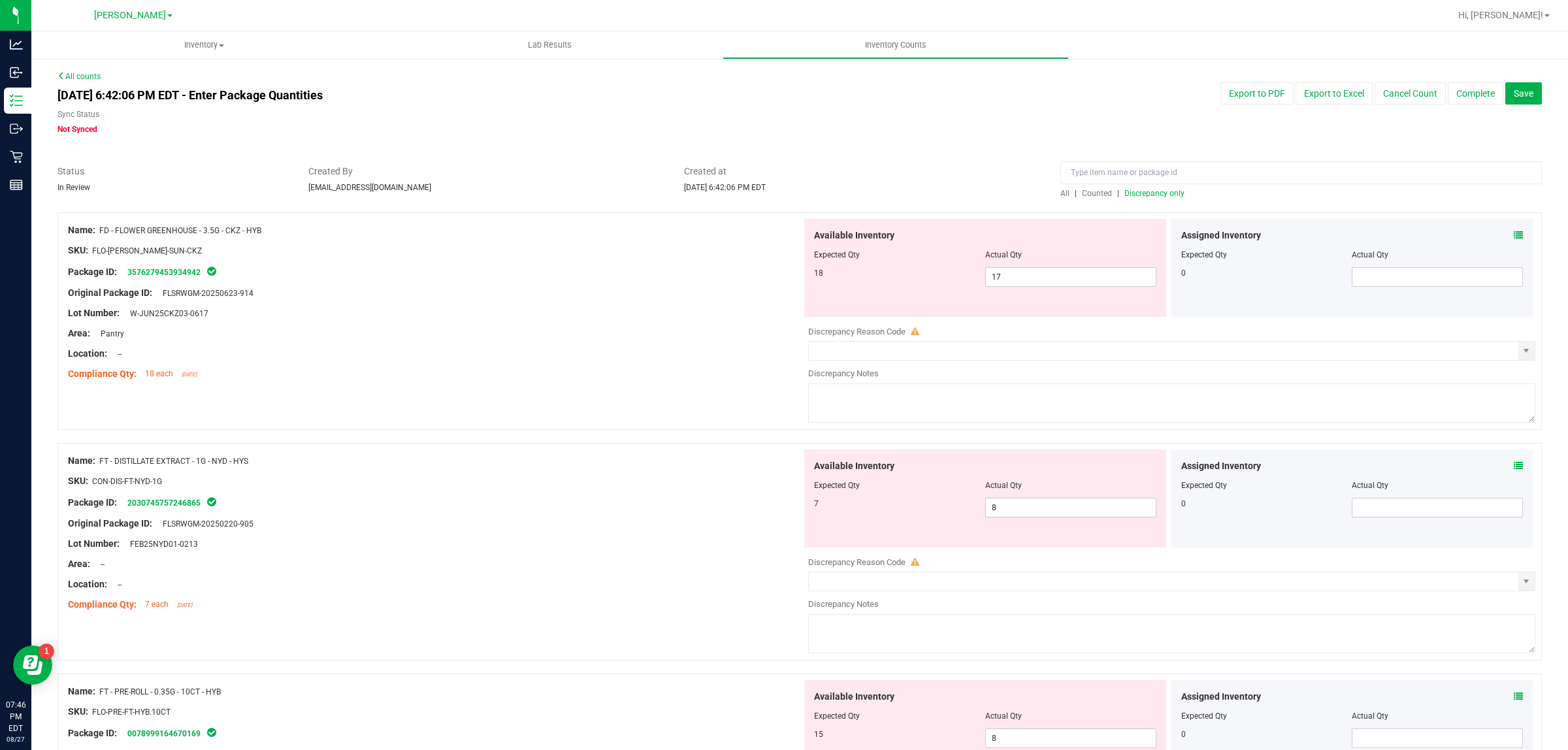
click at [629, 557] on div "Area: --" at bounding box center [435, 564] width 734 height 13
click at [1042, 513] on input "8" at bounding box center [1071, 508] width 170 height 18
type input "7"
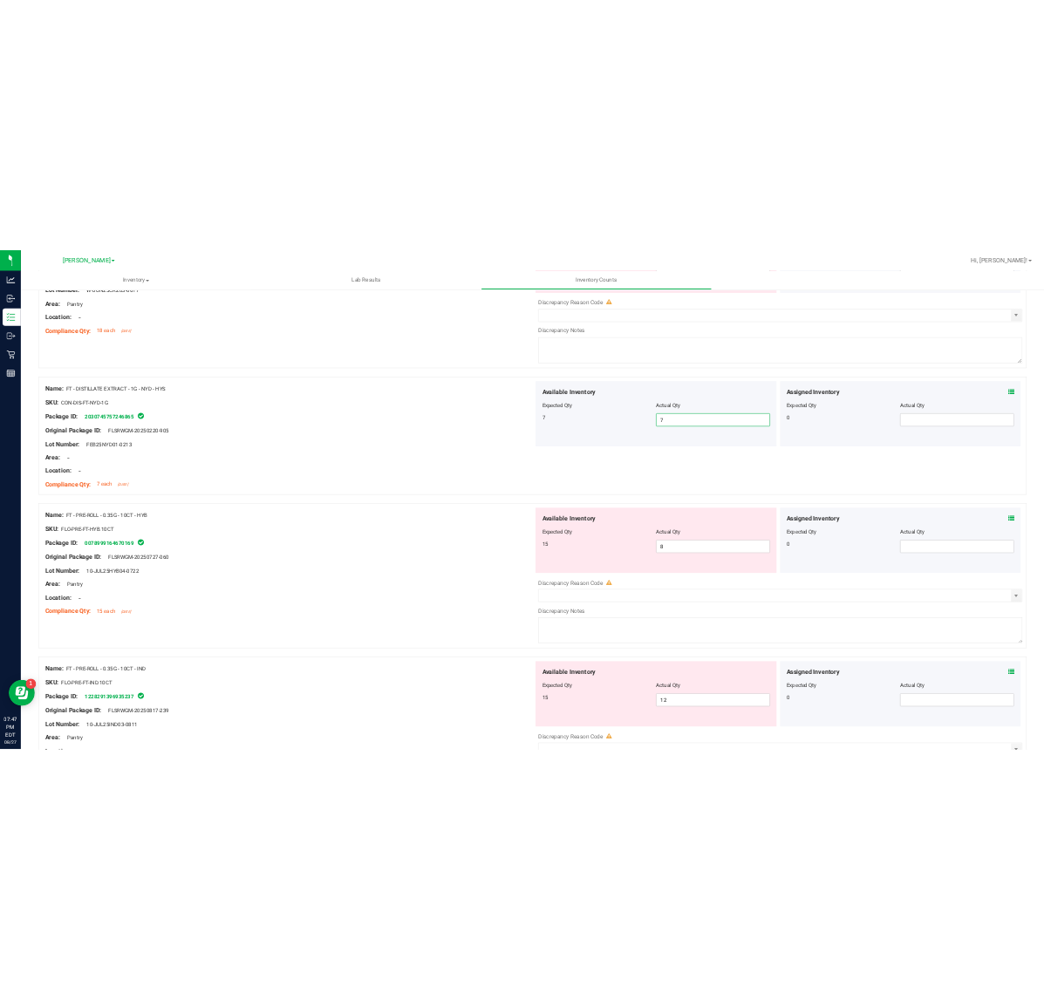
scroll to position [345, 0]
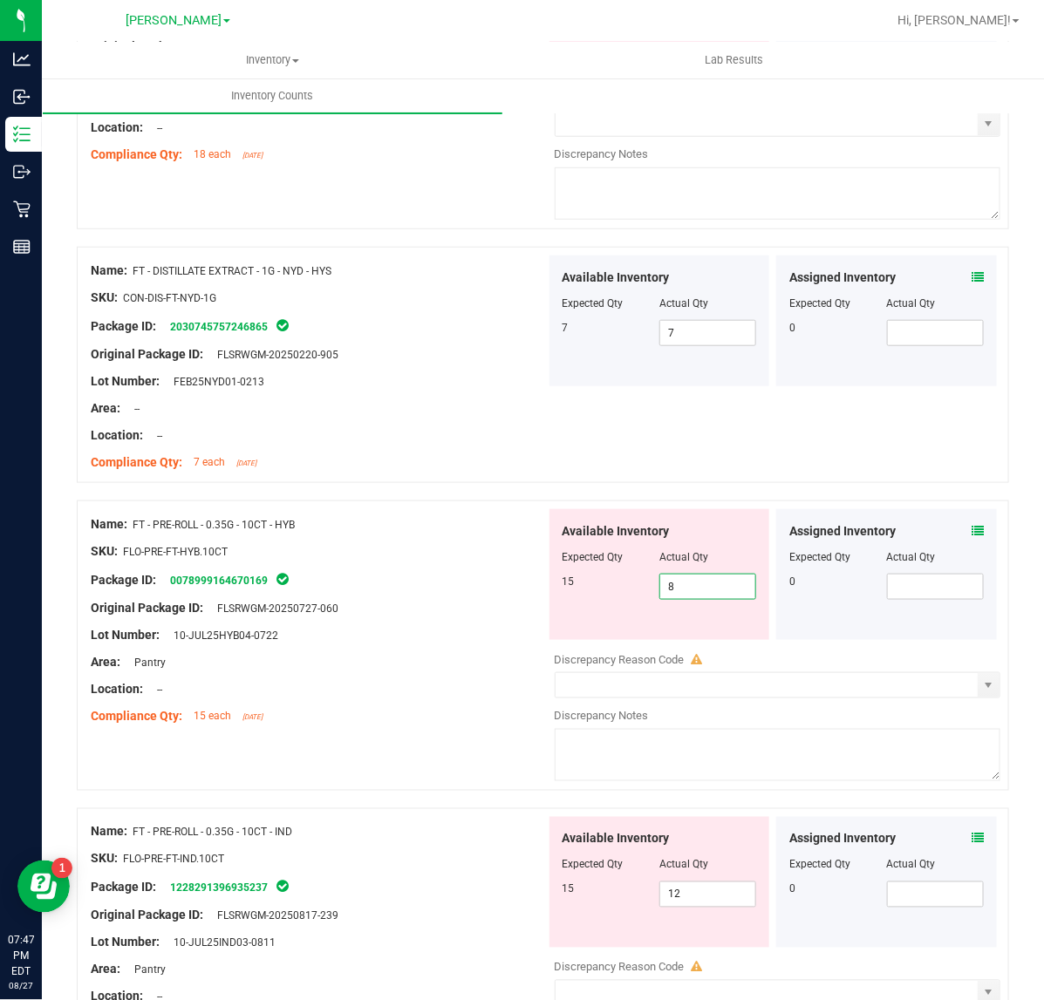
click at [707, 596] on span "8 8" at bounding box center [707, 587] width 97 height 26
type input "15"
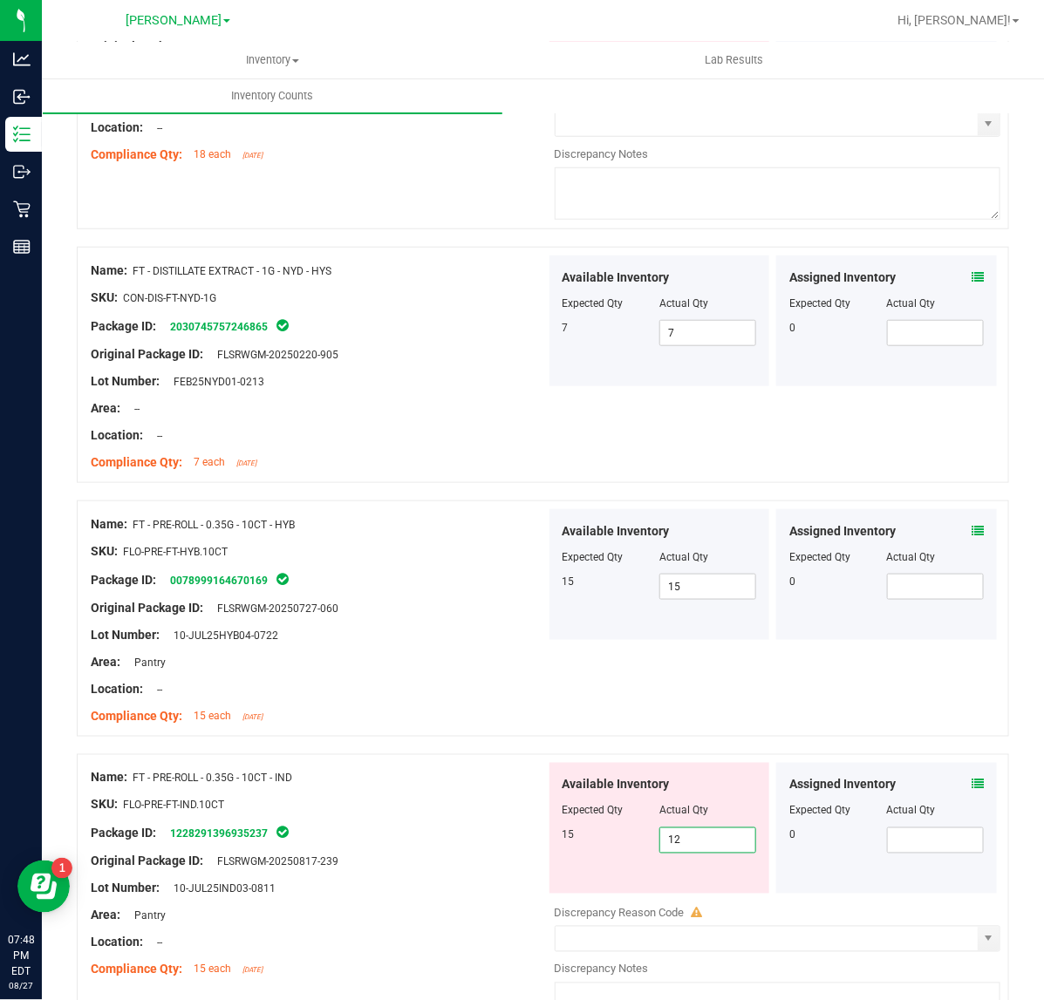
click at [700, 842] on span "12 12" at bounding box center [707, 841] width 97 height 26
type input "15"
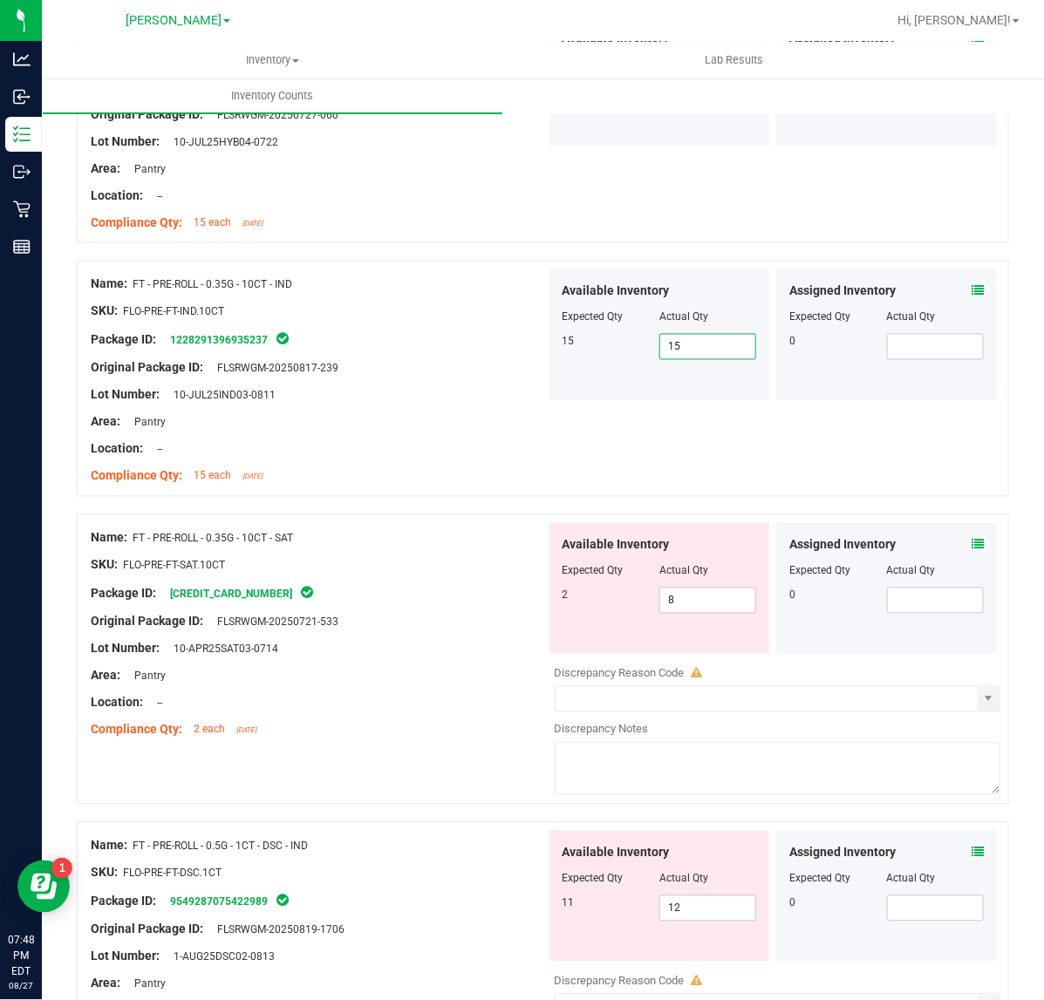
scroll to position [871, 0]
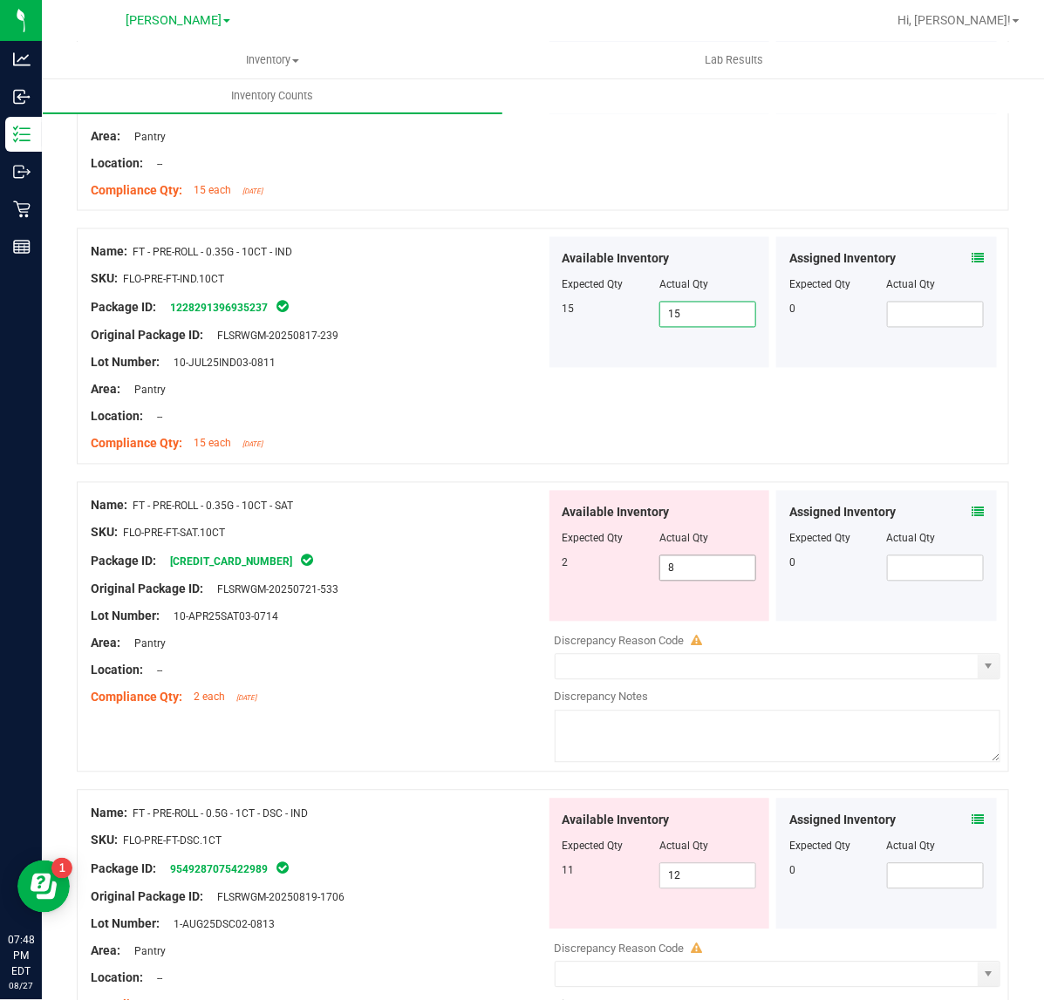
click at [709, 570] on input "8" at bounding box center [707, 569] width 95 height 24
type input "2"
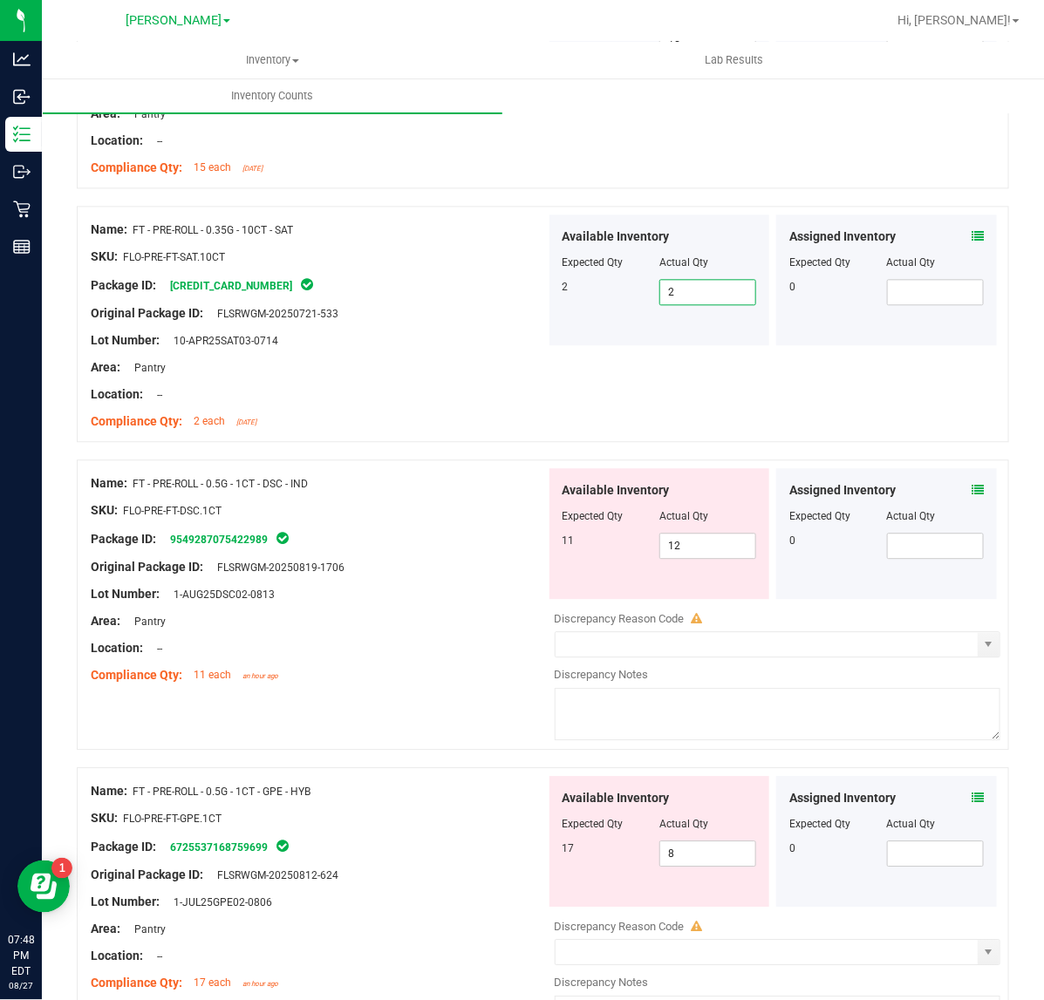
scroll to position [1149, 0]
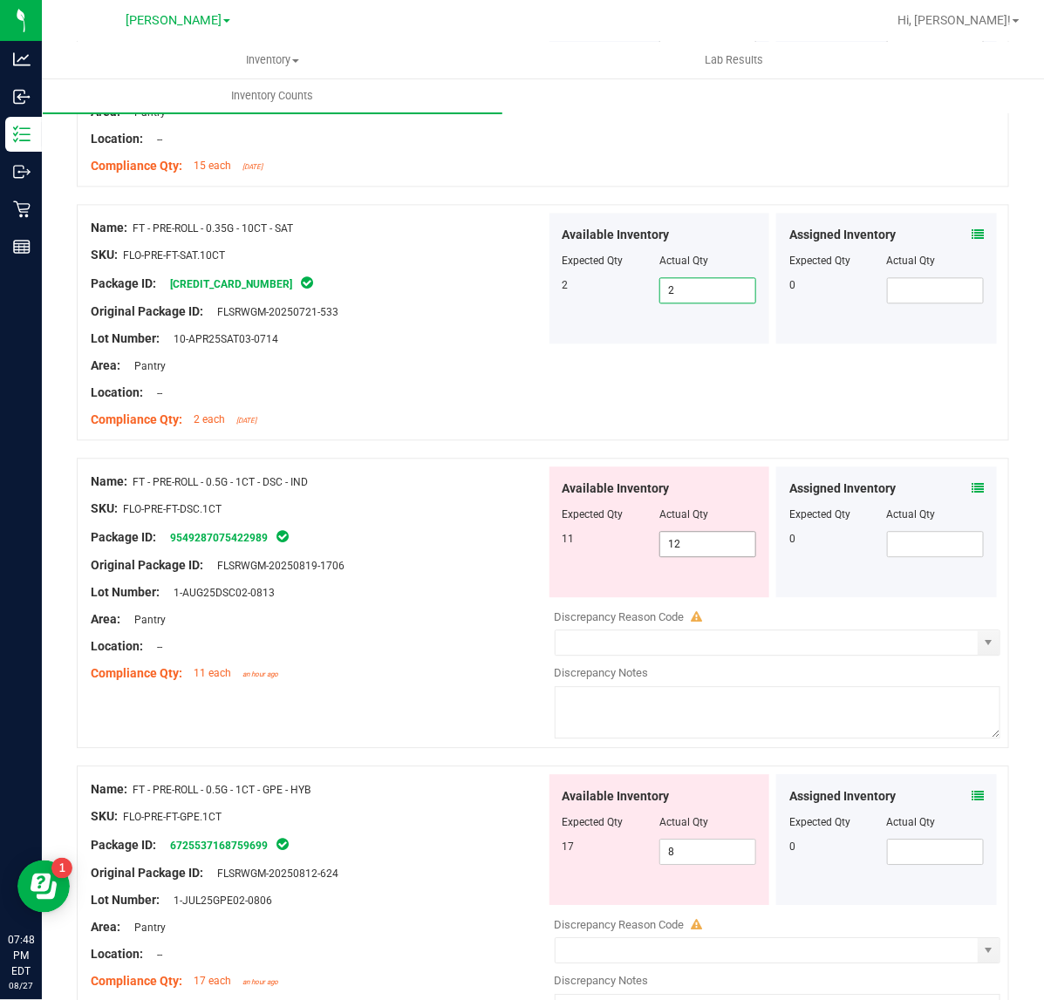
click at [714, 546] on input "12" at bounding box center [707, 544] width 95 height 24
type input "11"
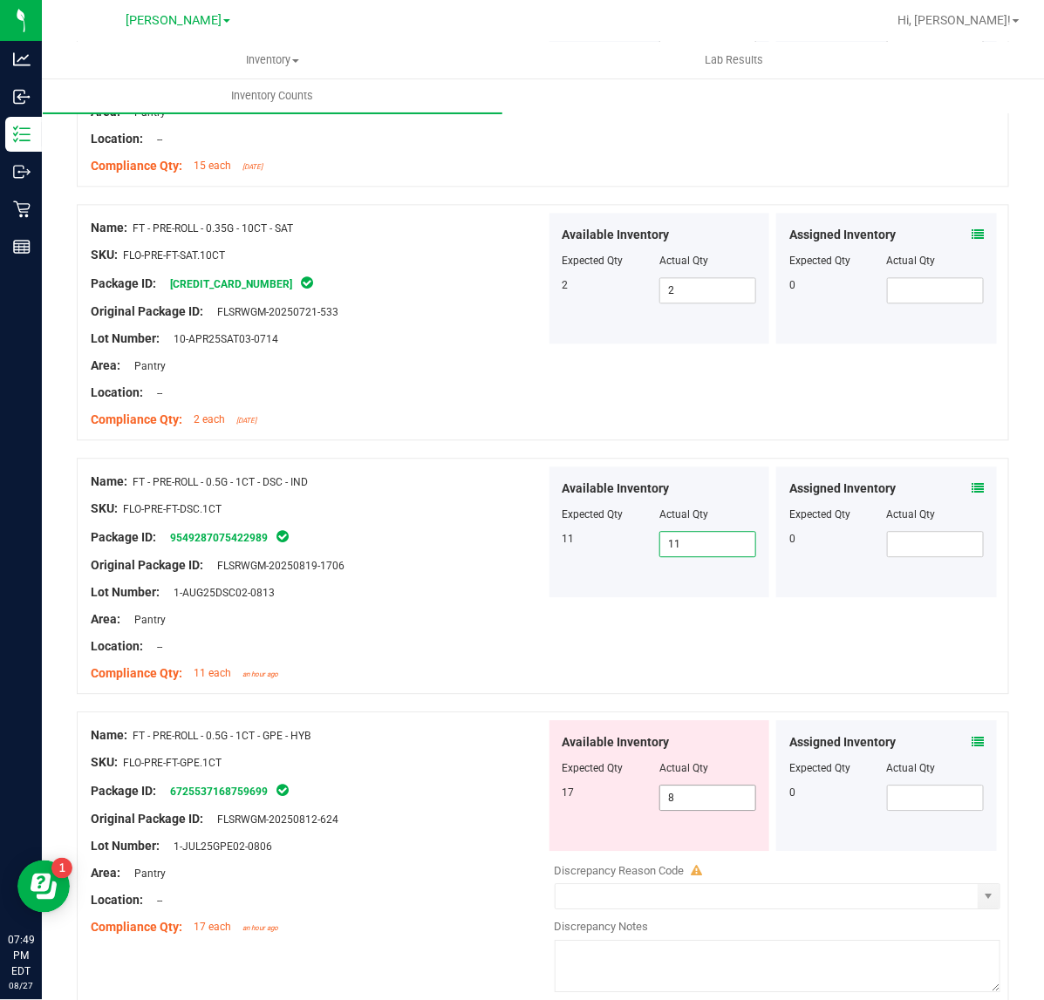
click at [716, 802] on input "8" at bounding box center [707, 798] width 95 height 24
type input "16"
click at [972, 738] on icon at bounding box center [978, 742] width 12 height 12
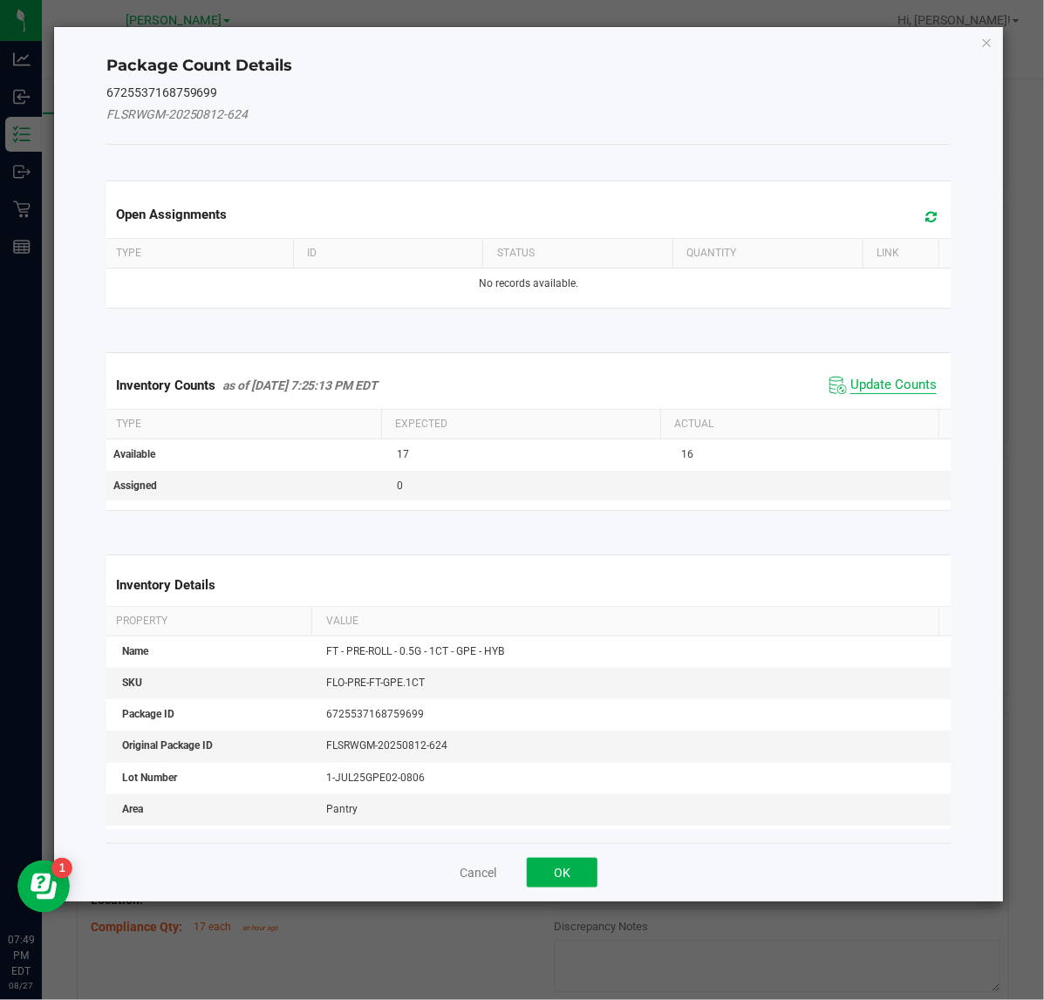
click at [887, 382] on span "Update Counts" at bounding box center [893, 385] width 86 height 17
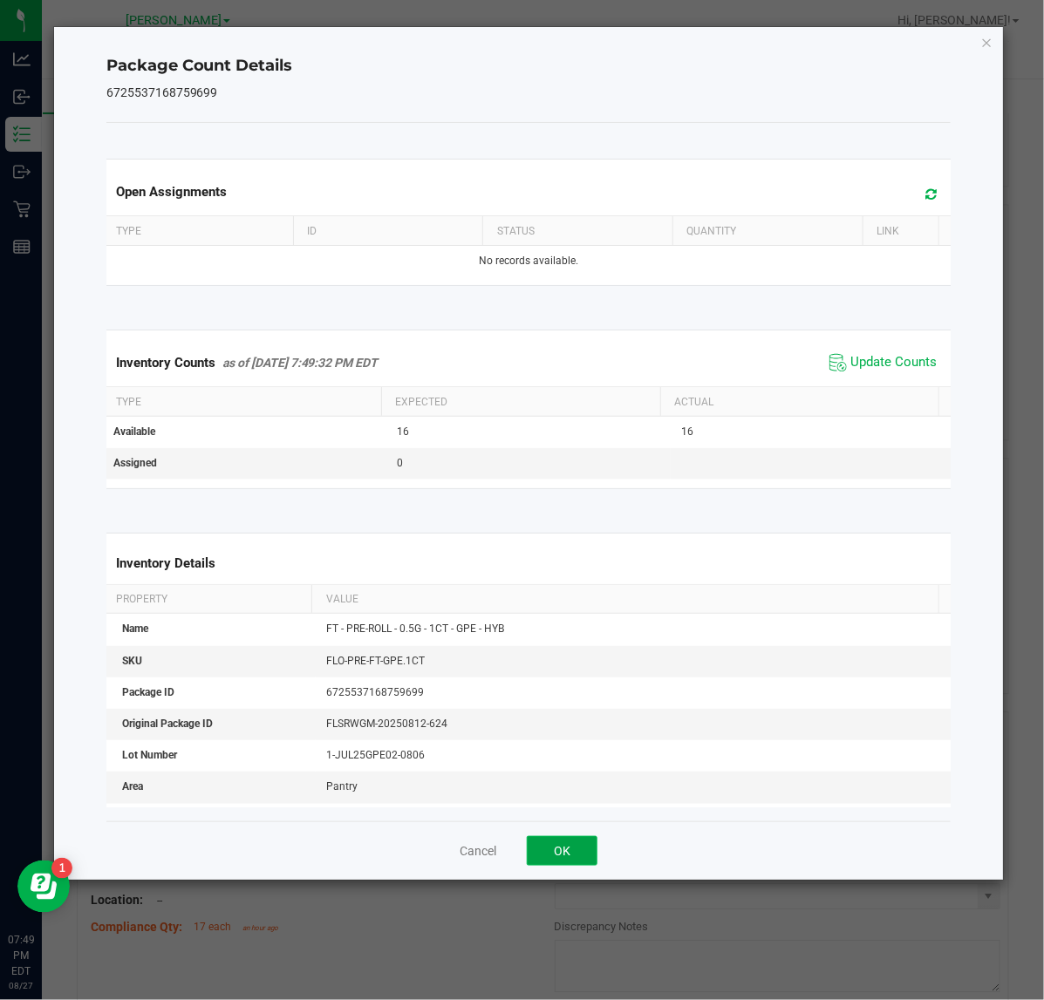
click at [563, 851] on button "OK" at bounding box center [562, 851] width 71 height 30
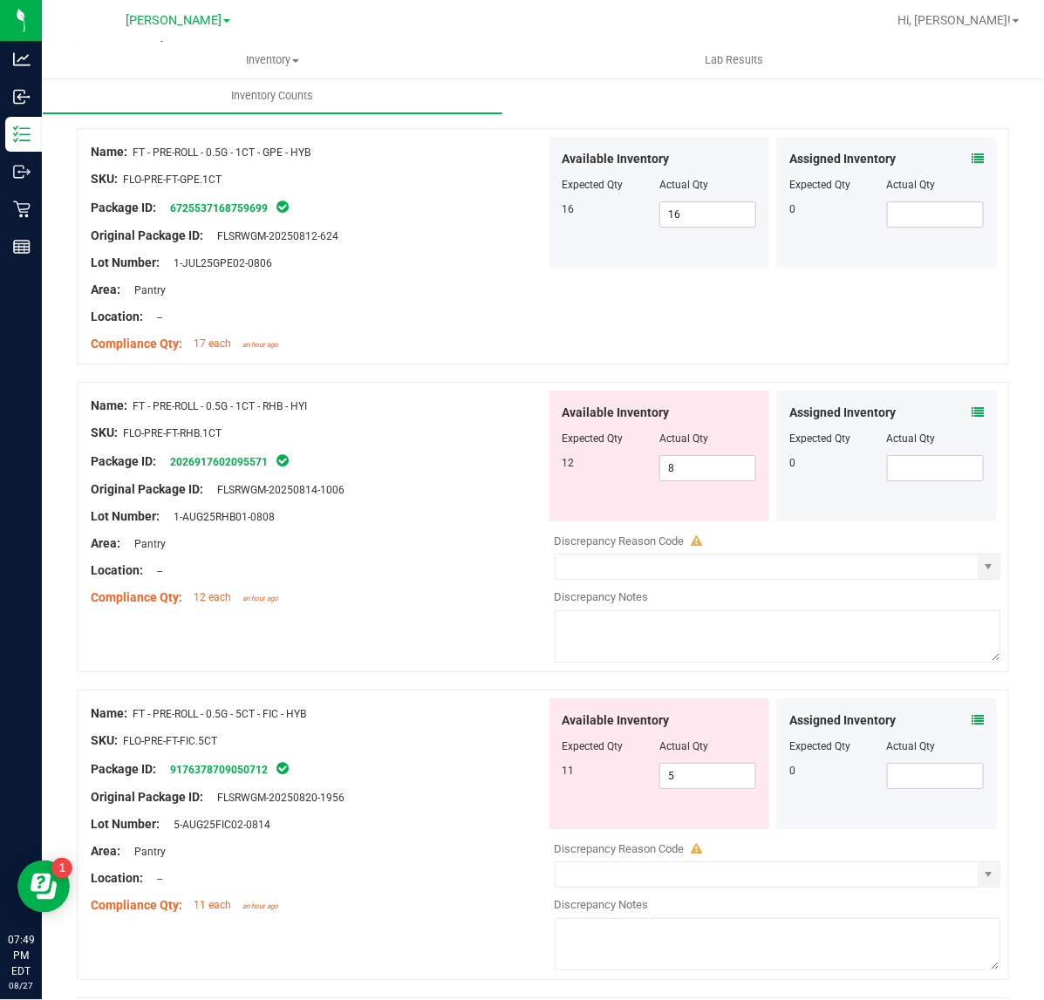
scroll to position [1778, 0]
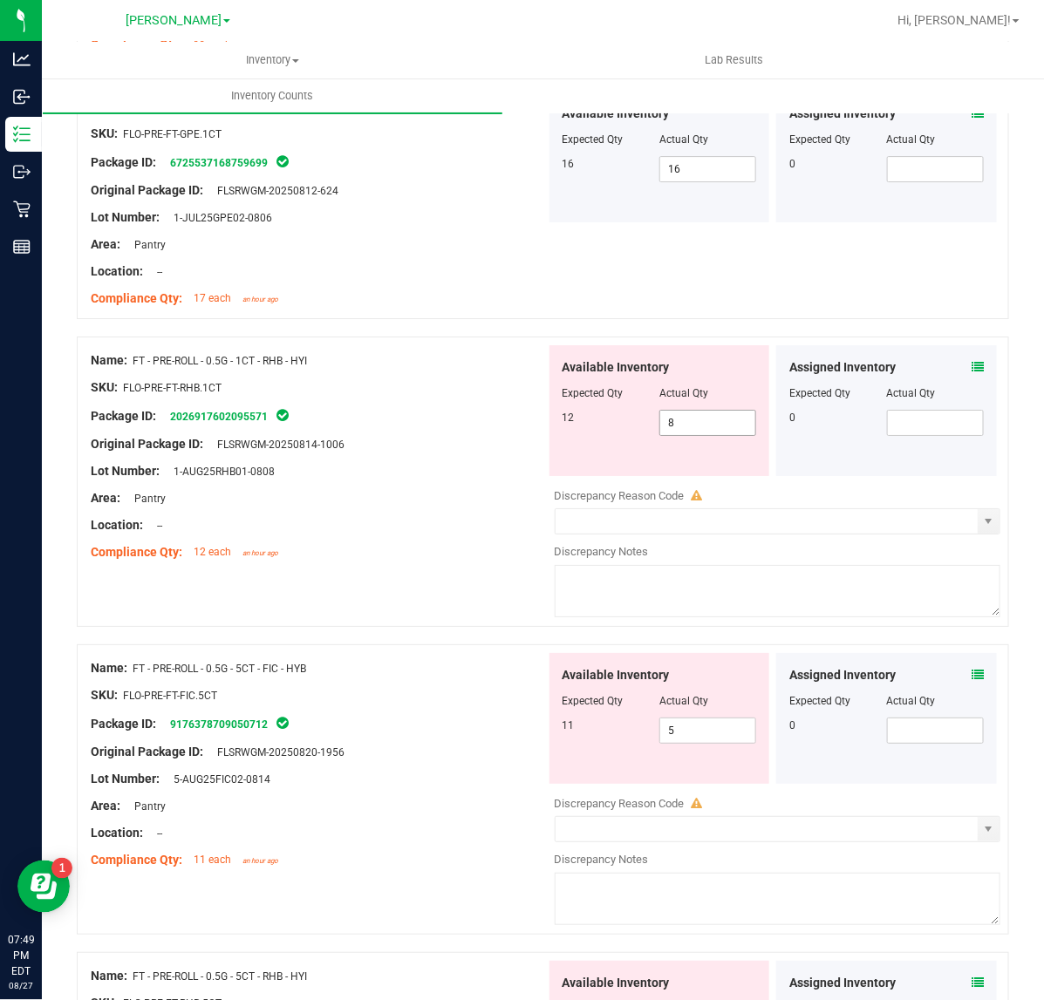
click at [718, 427] on input "8" at bounding box center [707, 423] width 95 height 24
type input "12"
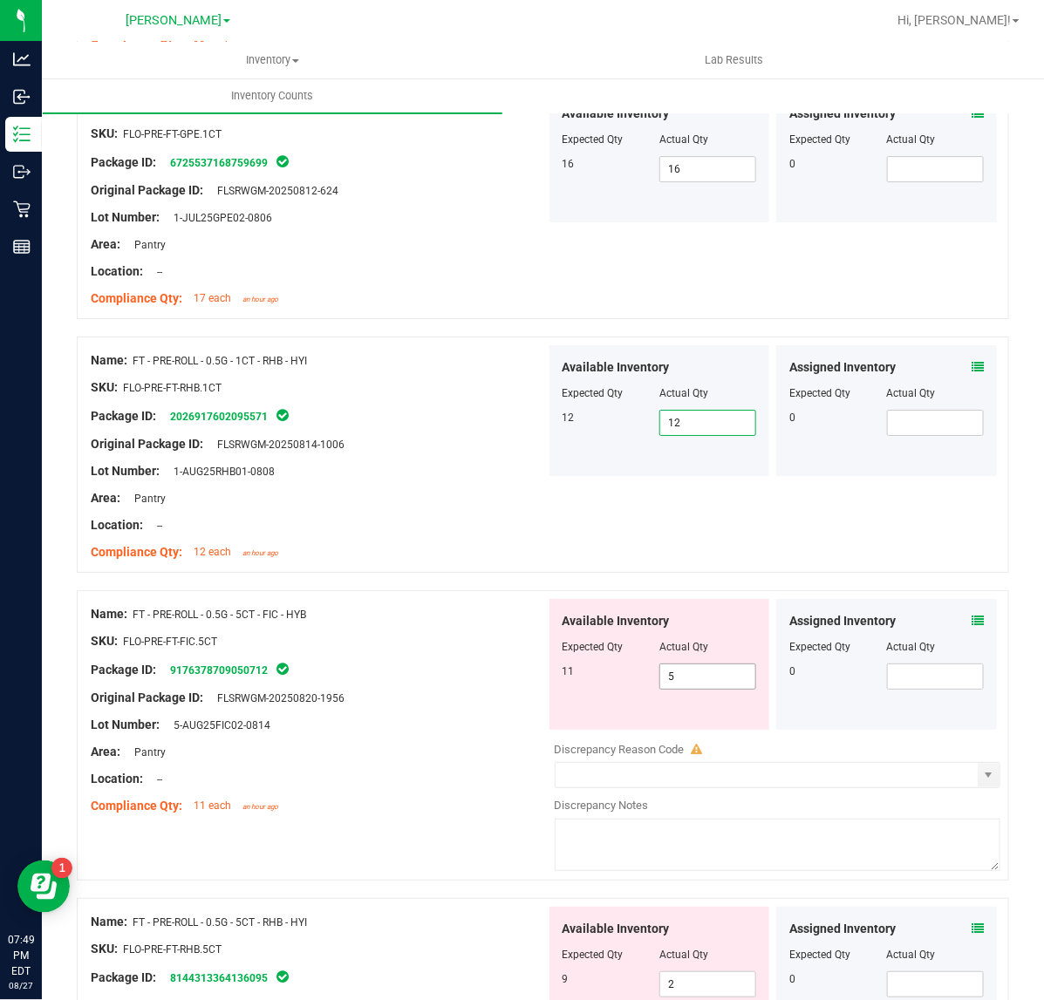
click at [713, 680] on input "5" at bounding box center [707, 677] width 95 height 24
type input "11"
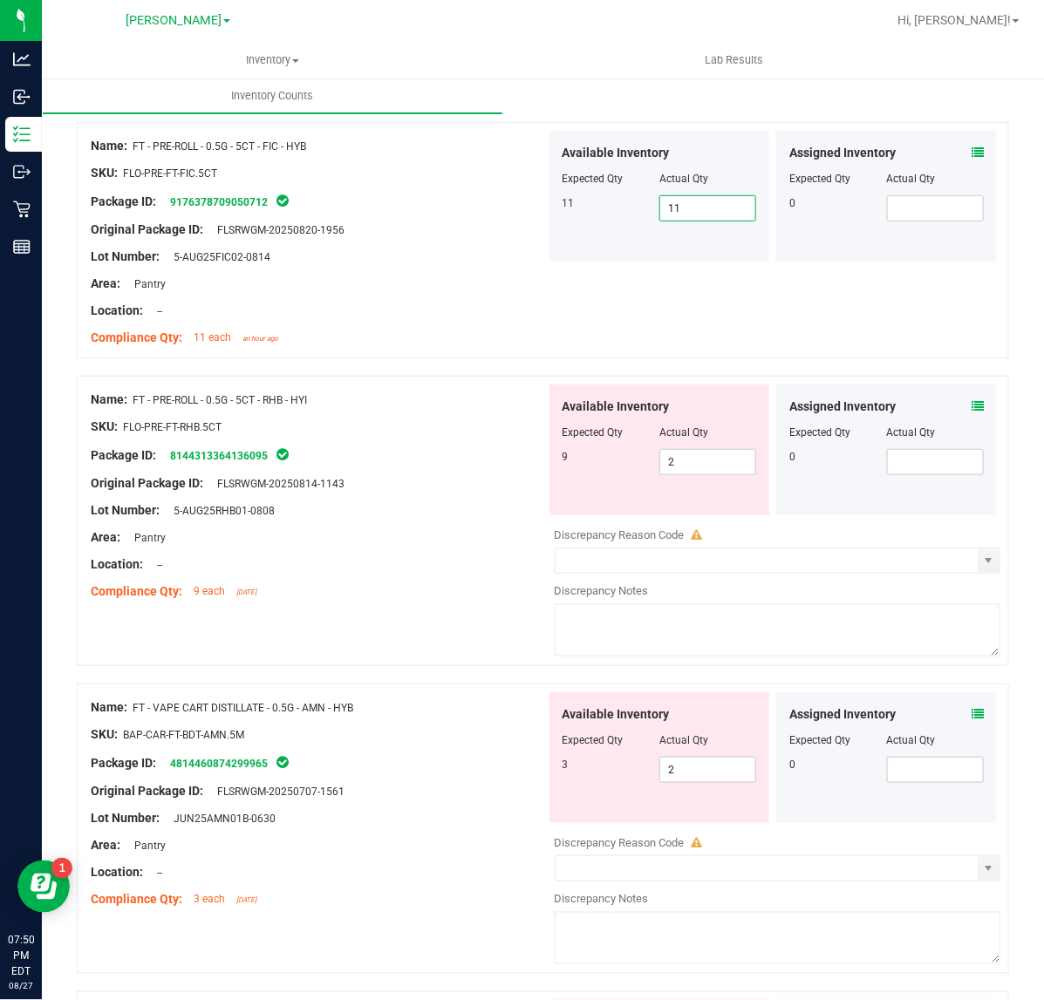
scroll to position [2247, 0]
click at [707, 465] on input "2" at bounding box center [707, 461] width 95 height 24
click at [712, 770] on div "Available Inventory Expected Qty Actual Qty 3 2 2" at bounding box center [660, 757] width 221 height 131
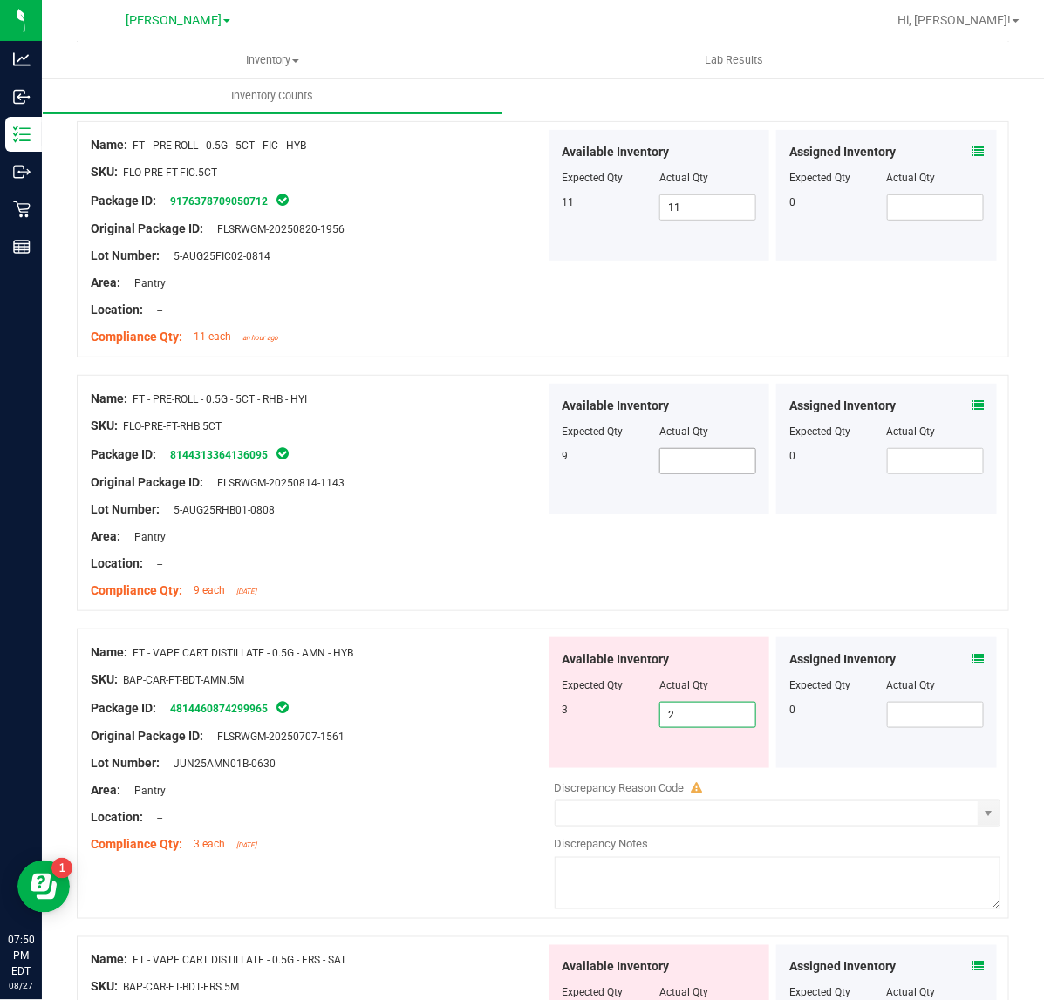
click at [678, 465] on input "text" at bounding box center [707, 461] width 95 height 24
type input "9"
click at [428, 800] on div "Area: Pantry" at bounding box center [318, 791] width 455 height 18
click at [679, 718] on input "2" at bounding box center [707, 715] width 95 height 24
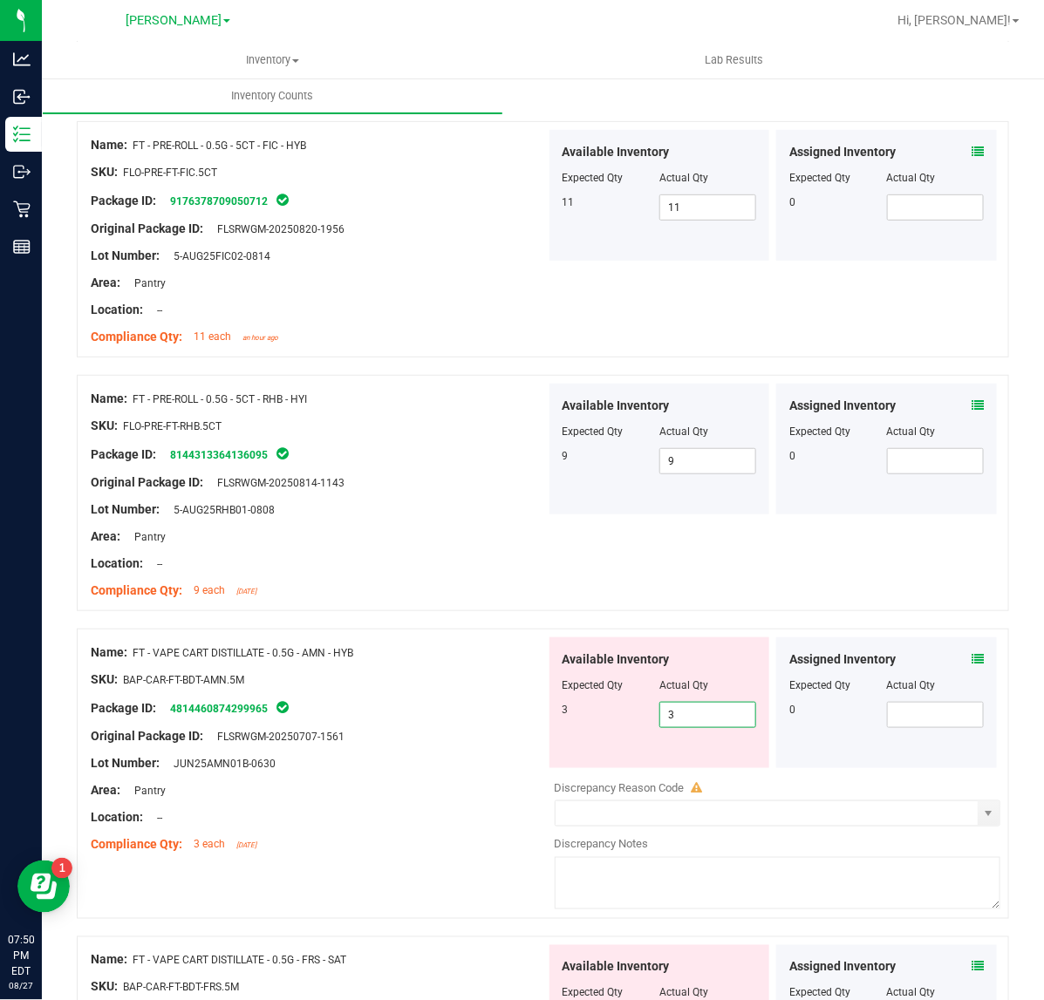
type input "3"
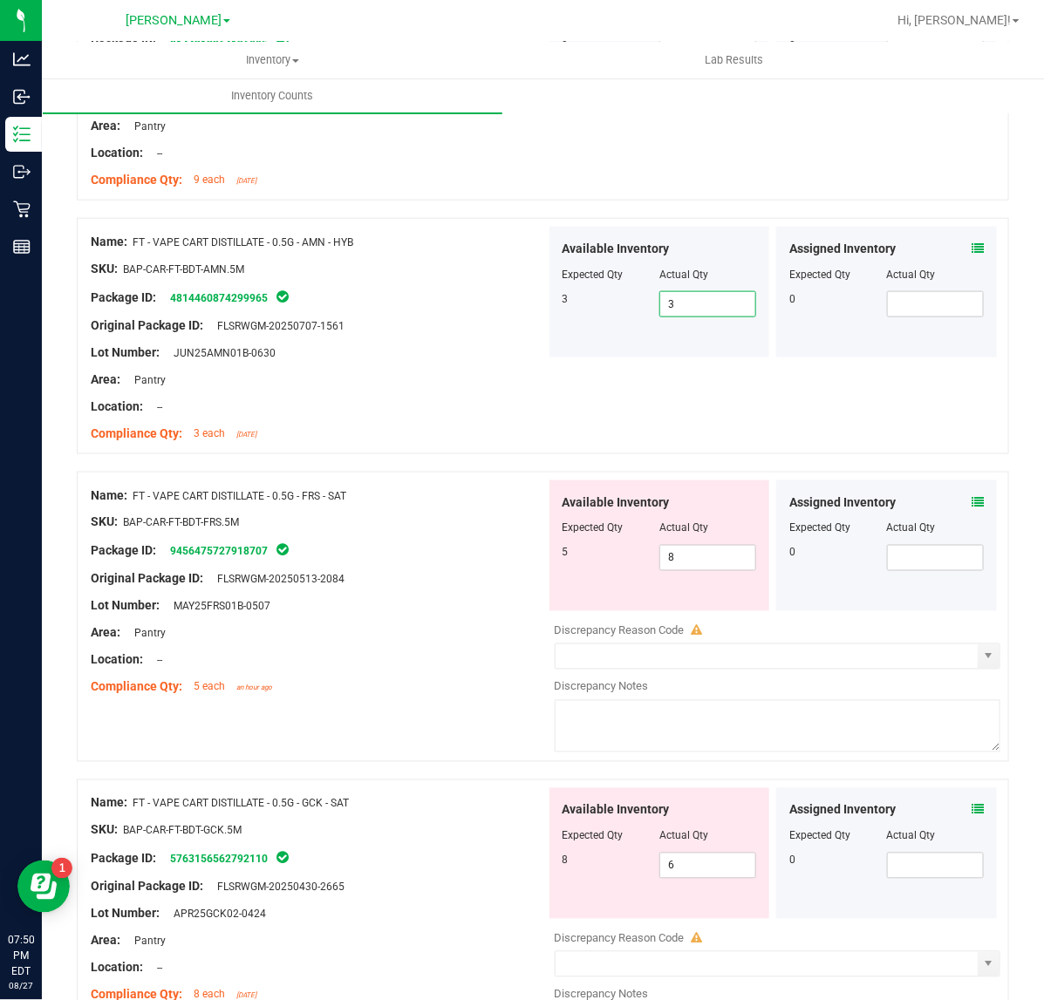
scroll to position [2659, 0]
click at [712, 563] on input "8" at bounding box center [707, 557] width 95 height 24
type input "5"
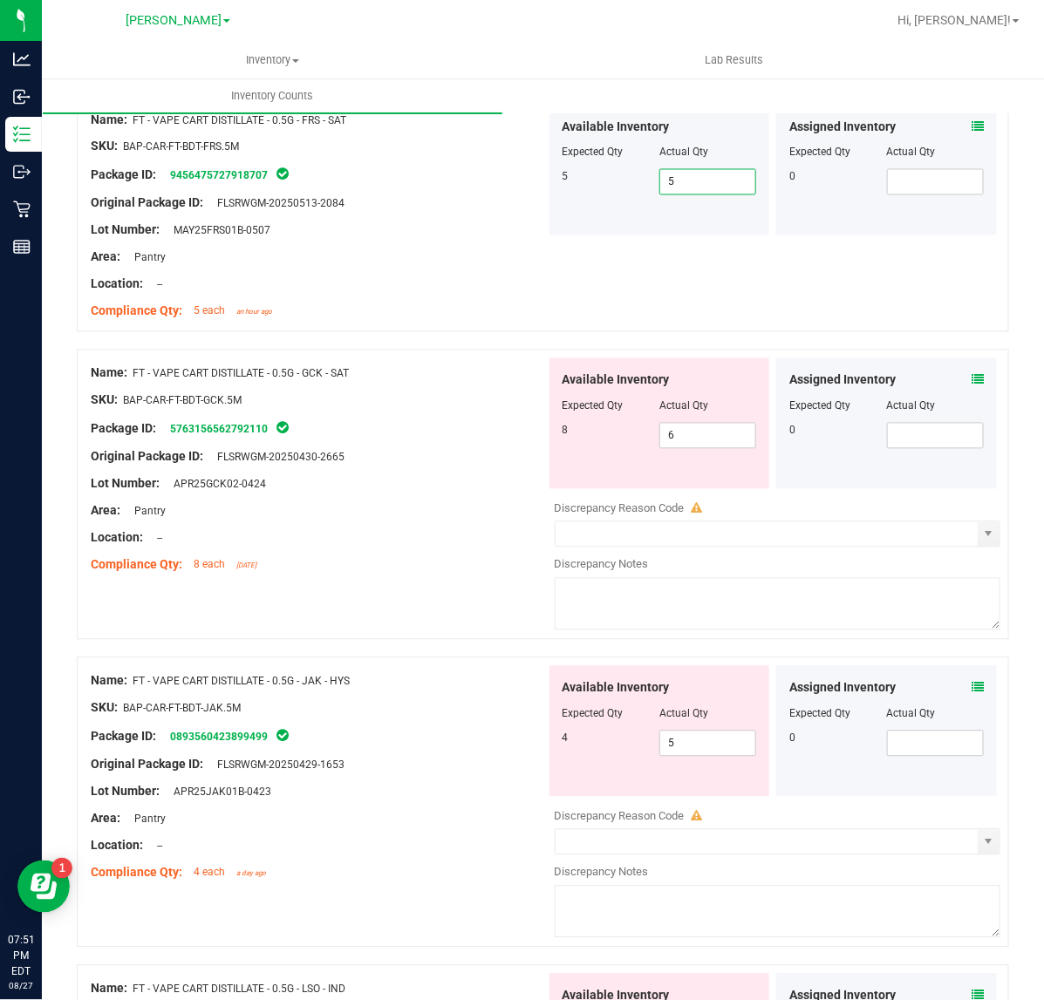
scroll to position [3035, 0]
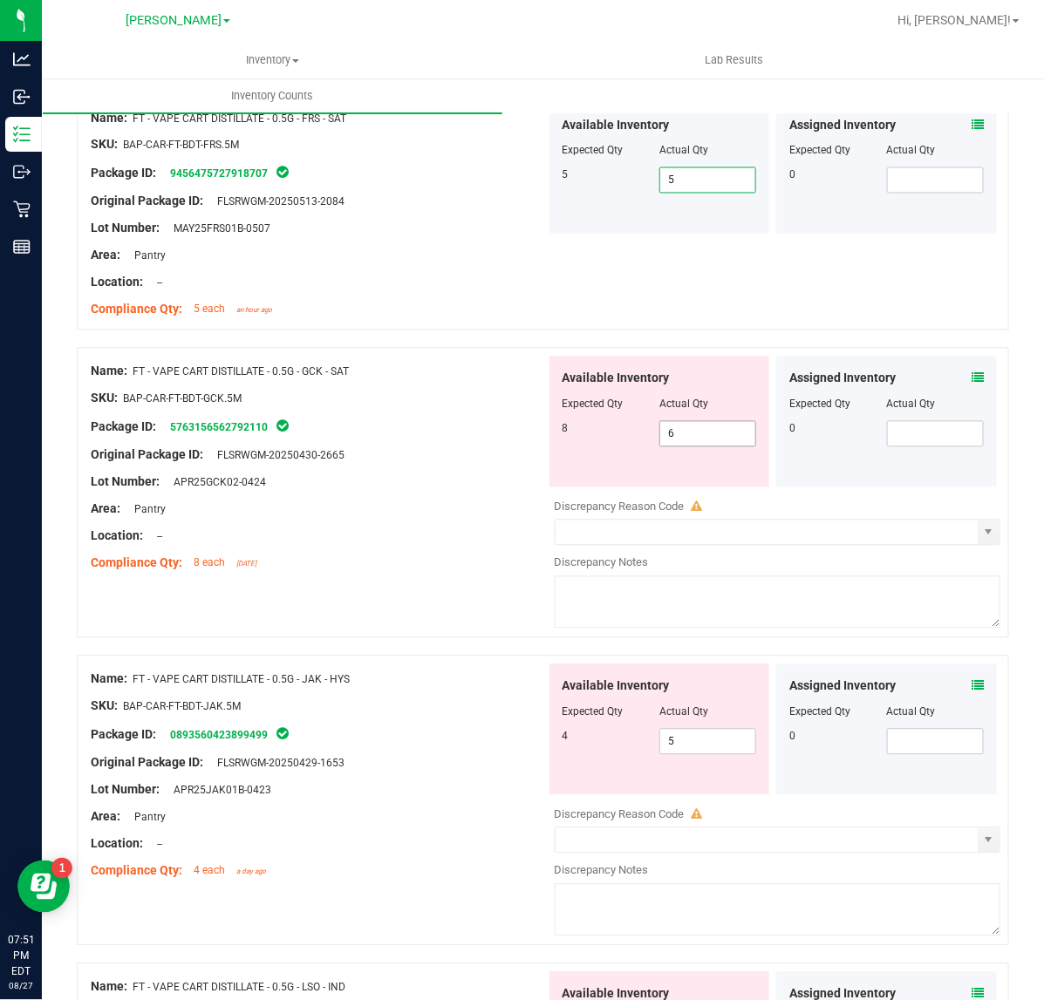
click at [721, 439] on input "6" at bounding box center [707, 434] width 95 height 24
type input "8"
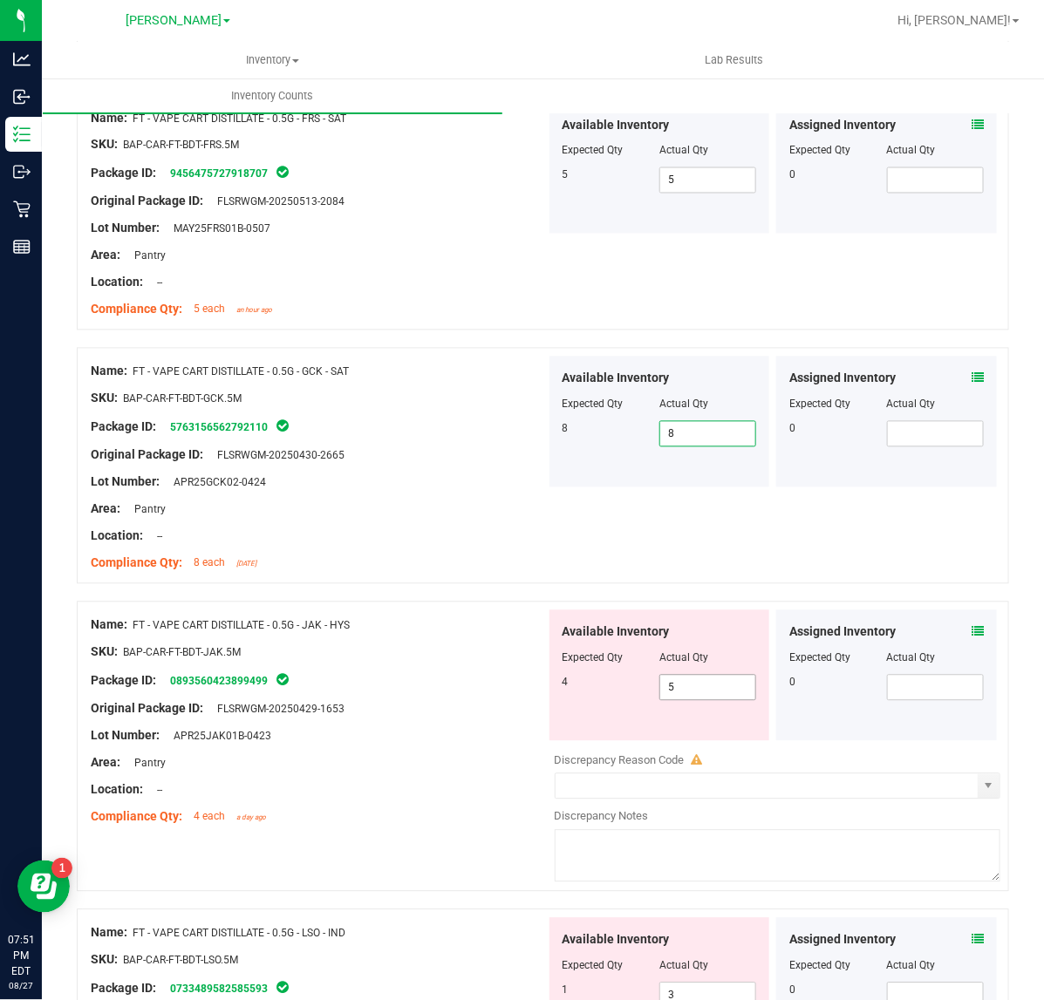
click at [700, 692] on input "5" at bounding box center [707, 688] width 95 height 24
type input "4"
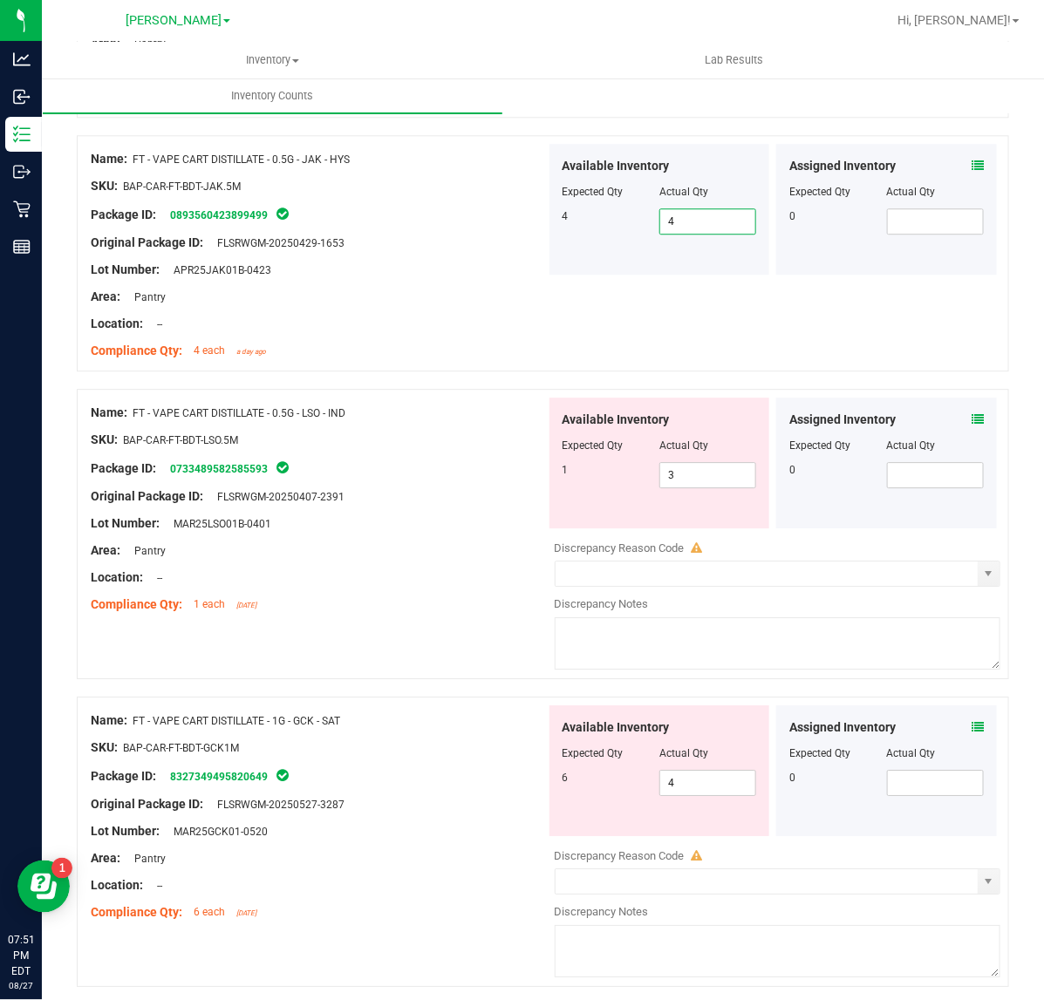
scroll to position [3527, 0]
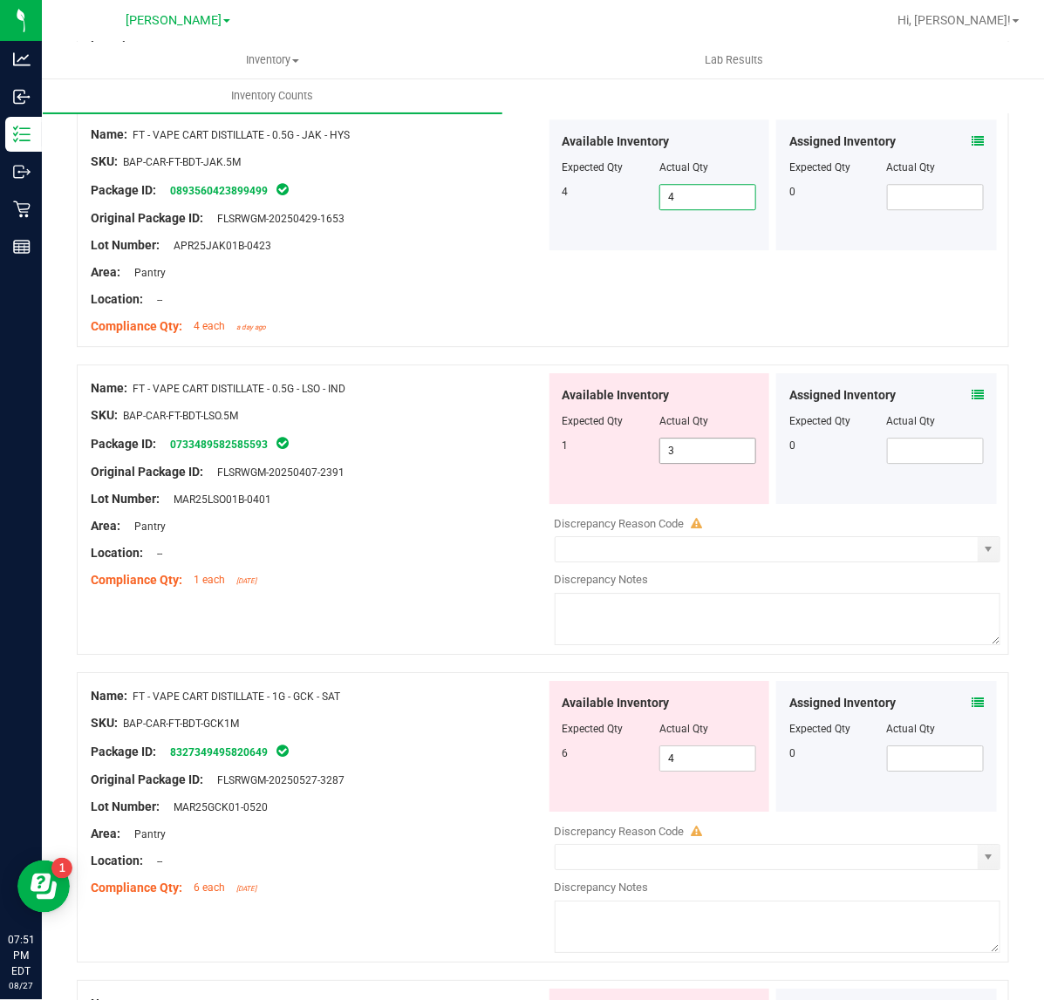
click at [700, 460] on input "3" at bounding box center [707, 451] width 95 height 24
type input "1"
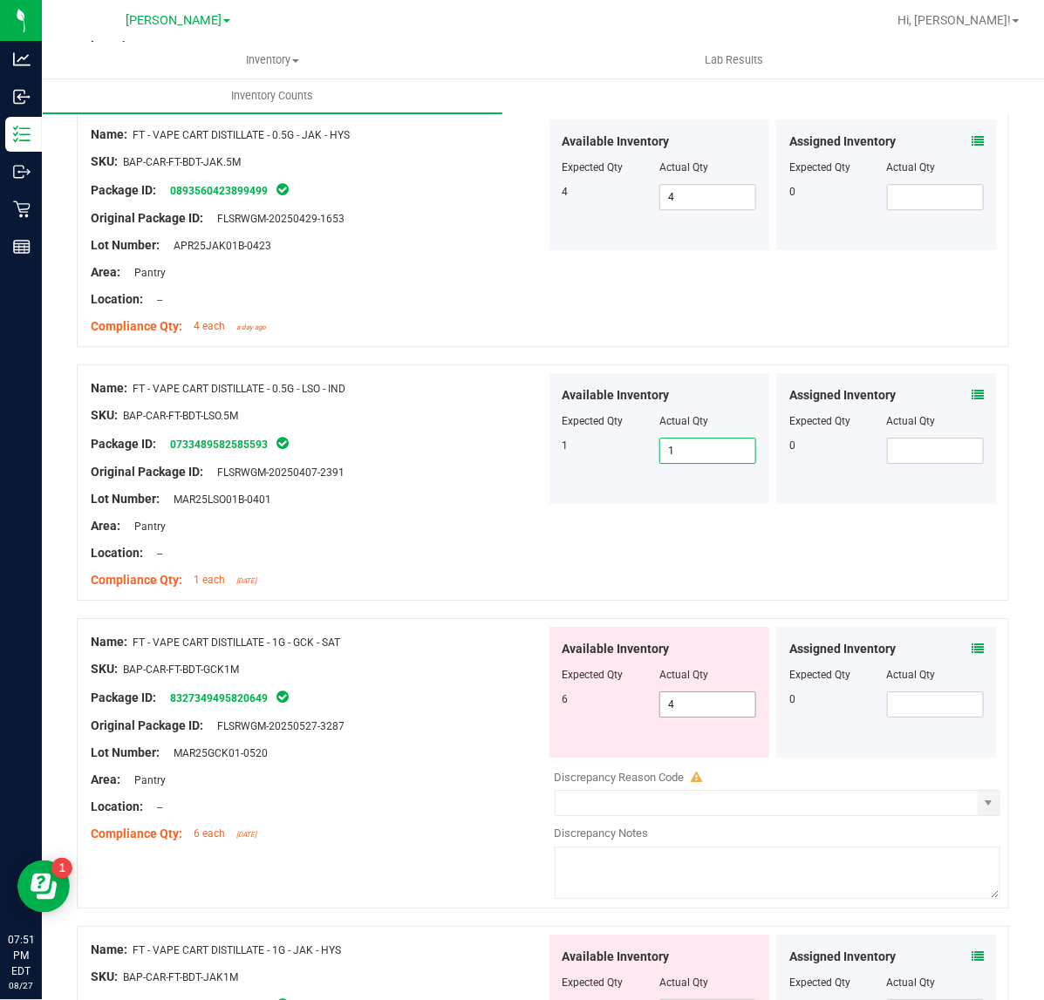
click at [692, 713] on span "4 4" at bounding box center [707, 705] width 97 height 26
type input "6"
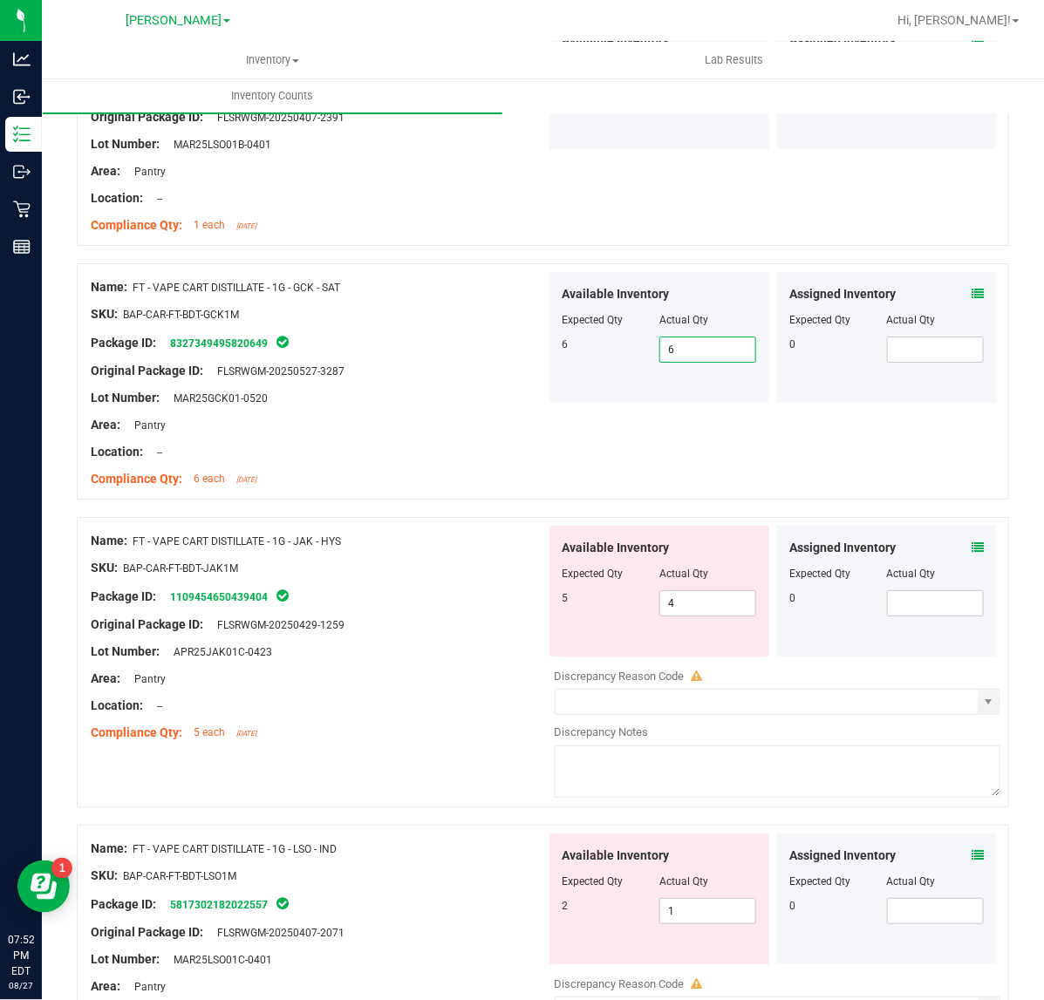
scroll to position [4032, 0]
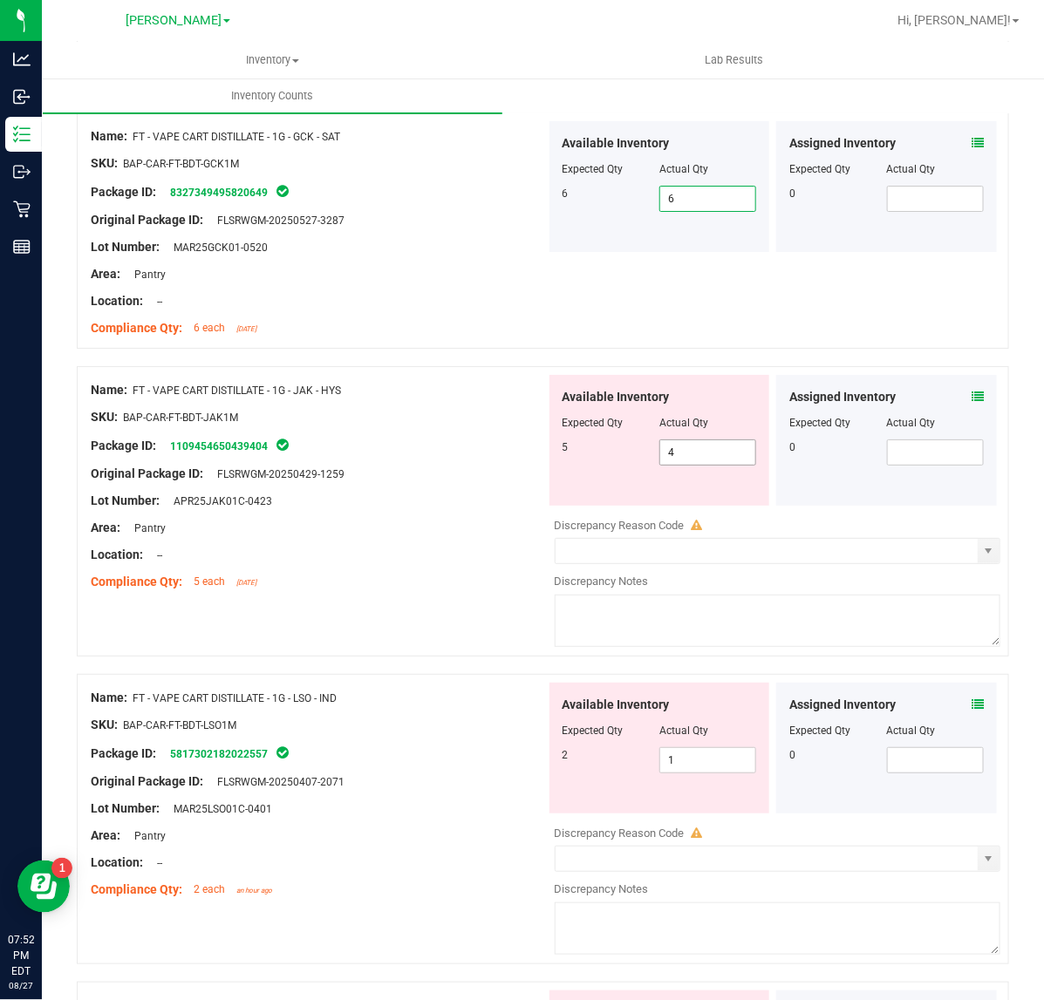
click at [711, 464] on input "4" at bounding box center [707, 452] width 95 height 24
type input "5"
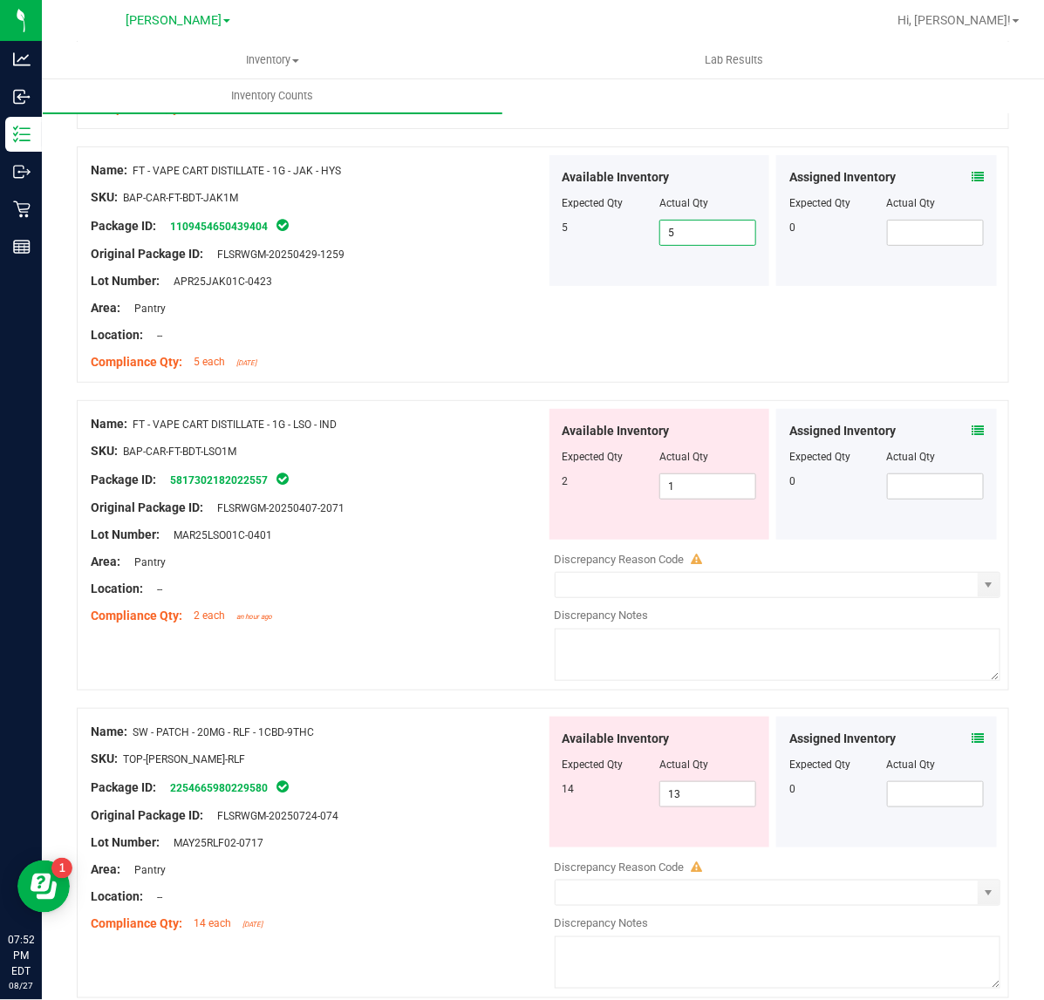
scroll to position [4255, 0]
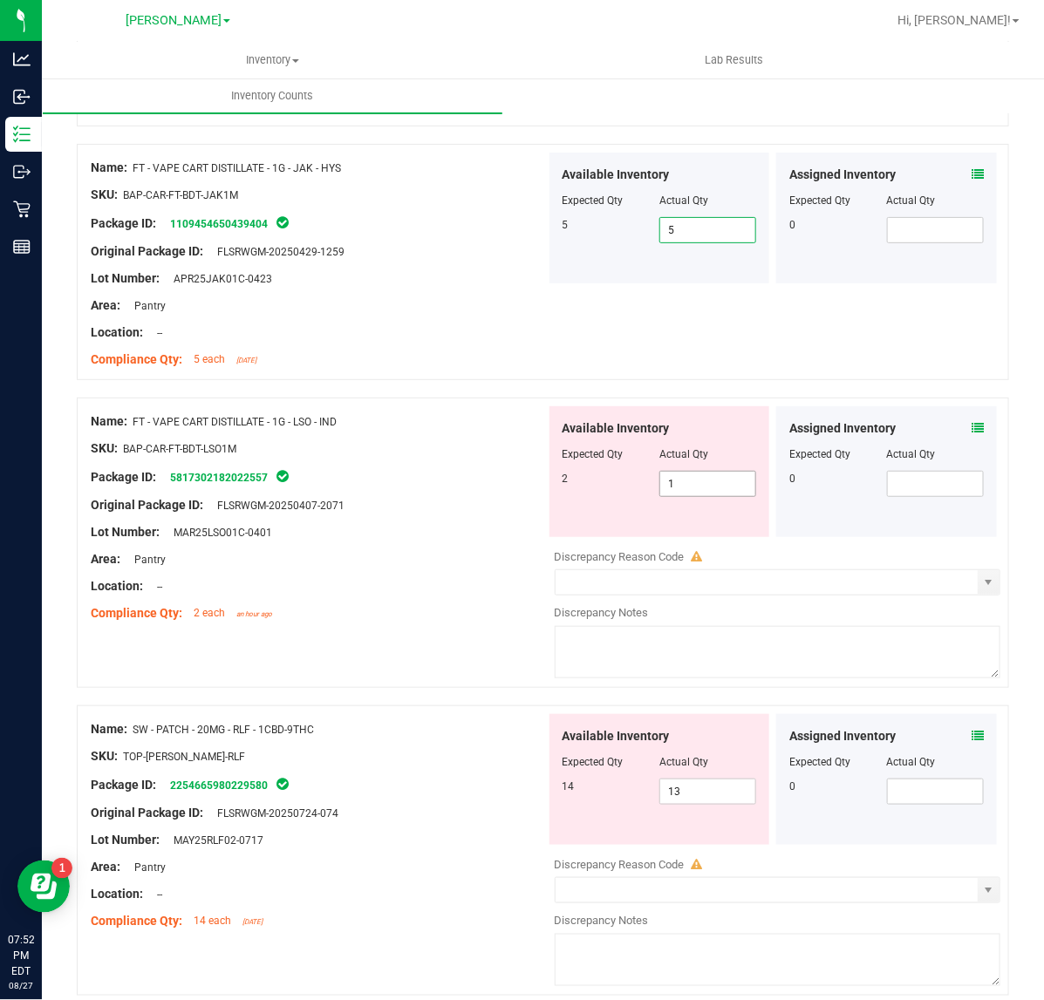
click at [705, 490] on input "1" at bounding box center [707, 484] width 95 height 24
type input "2"
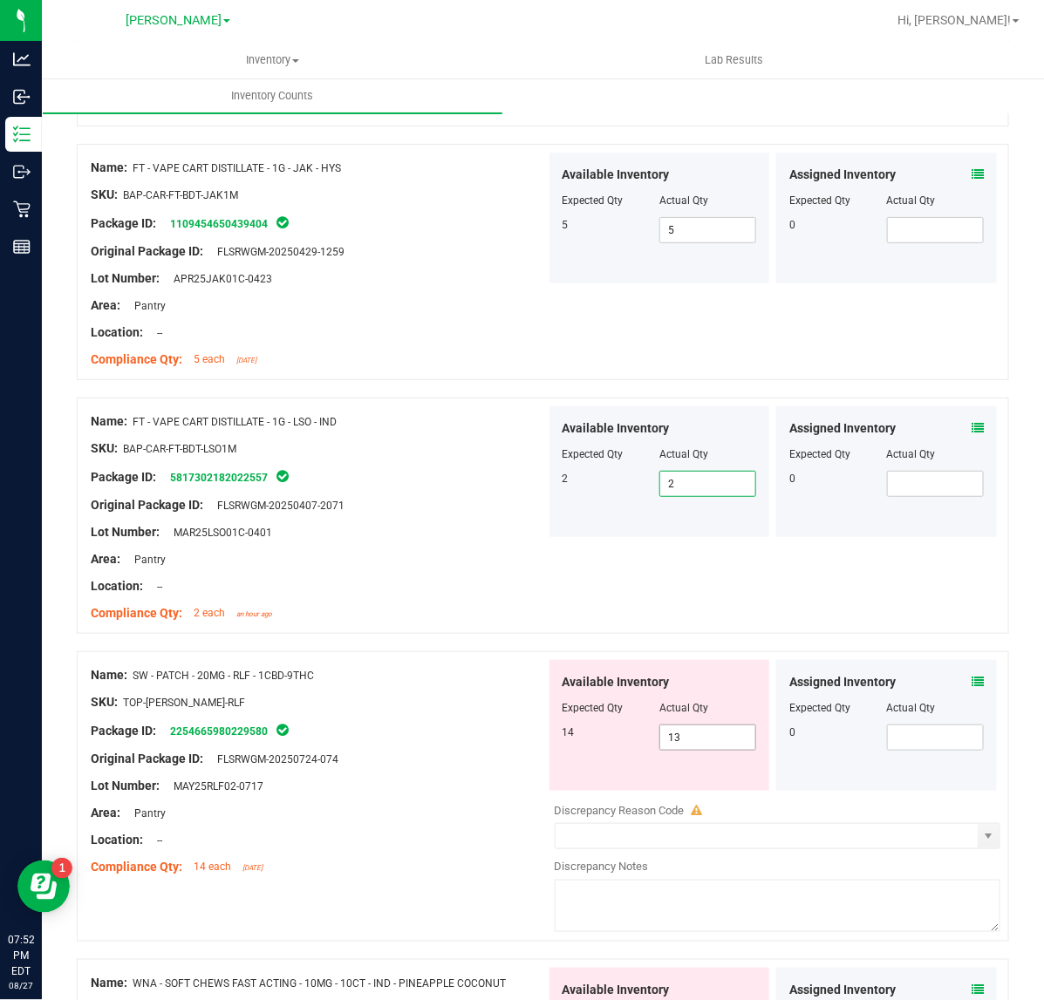
click at [718, 748] on input "13" at bounding box center [707, 738] width 95 height 24
type input "14"
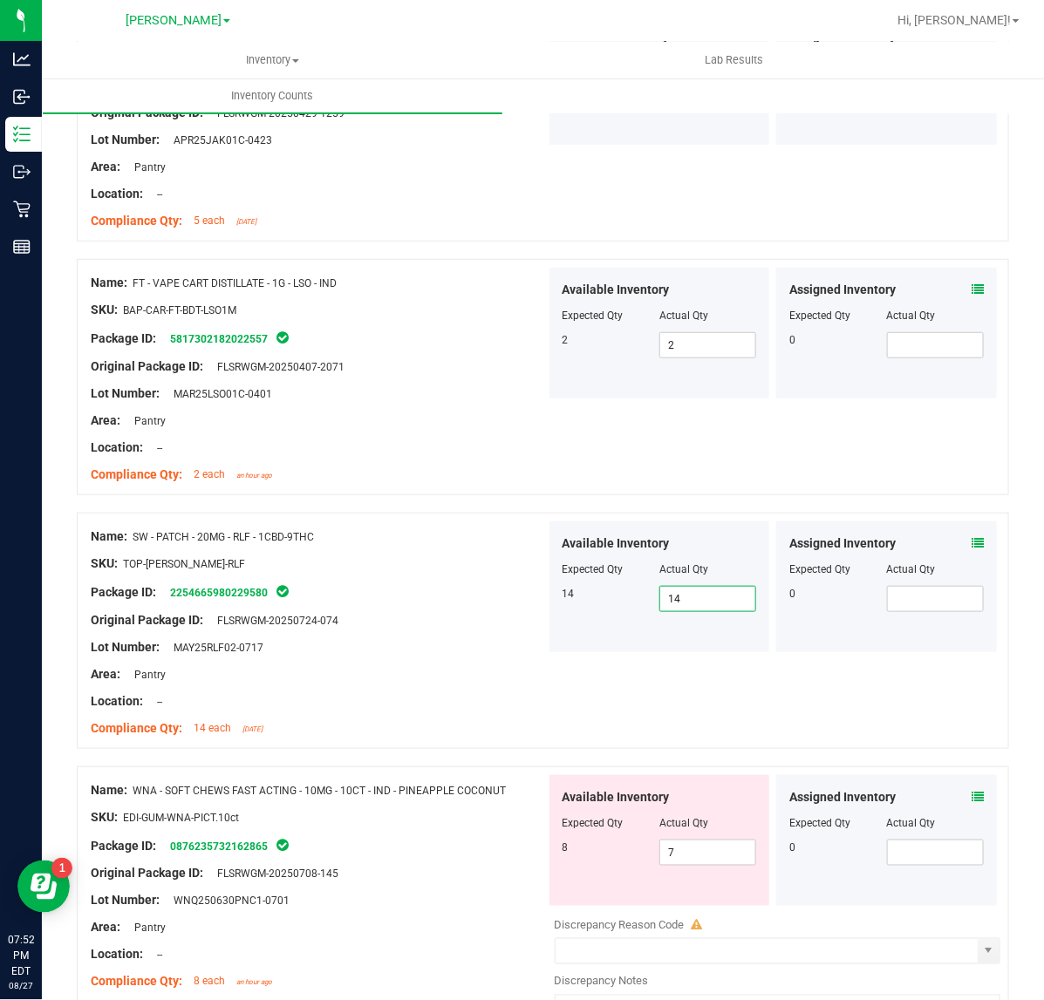
scroll to position [4534, 0]
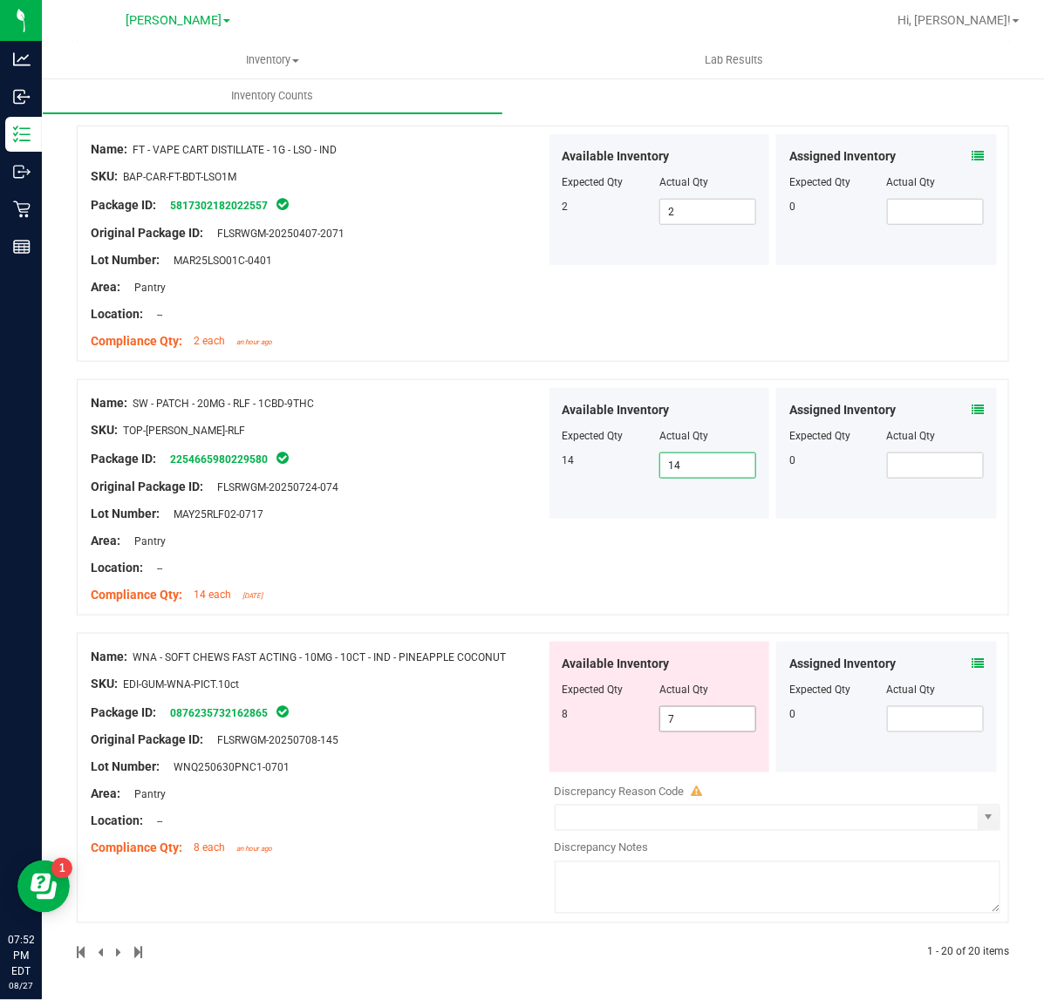
click at [721, 721] on input "7" at bounding box center [707, 719] width 95 height 24
click at [972, 664] on icon at bounding box center [978, 664] width 12 height 12
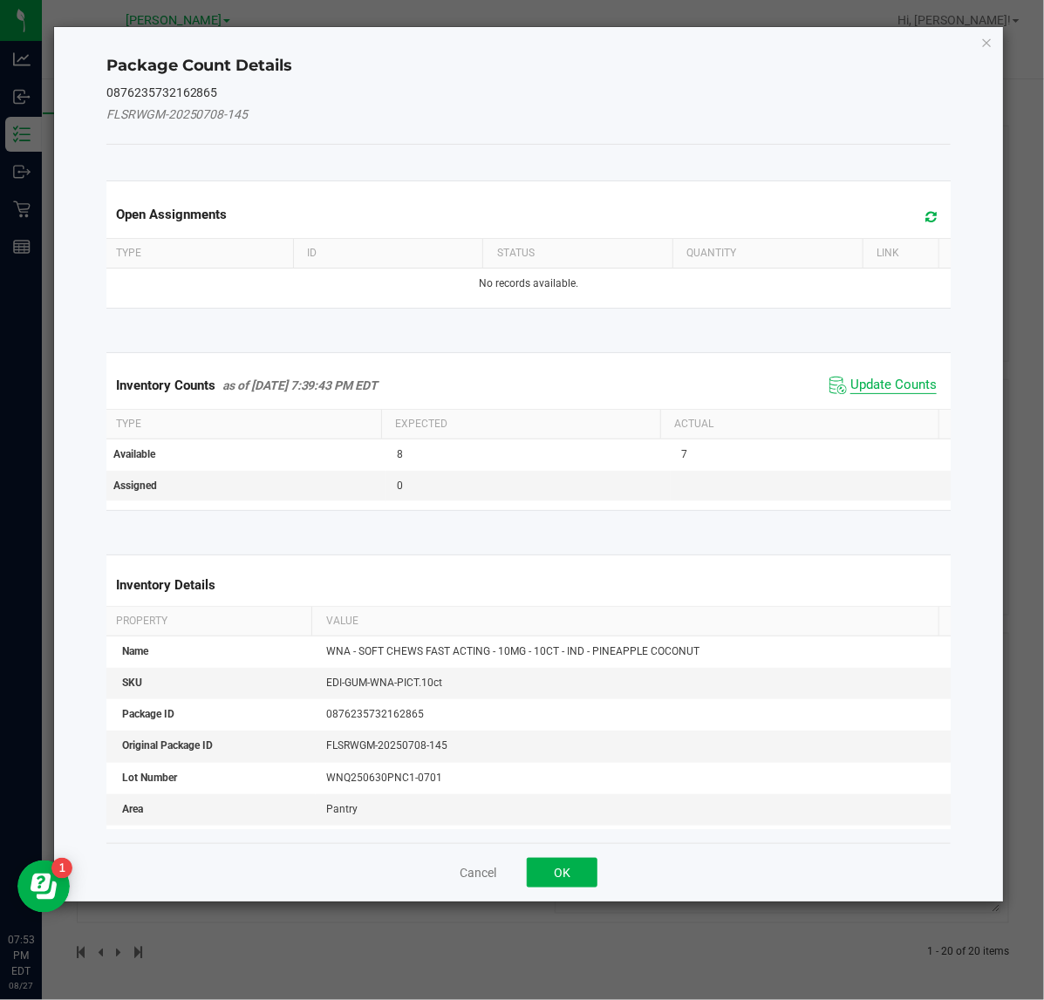
click at [882, 385] on span "Update Counts" at bounding box center [893, 385] width 86 height 17
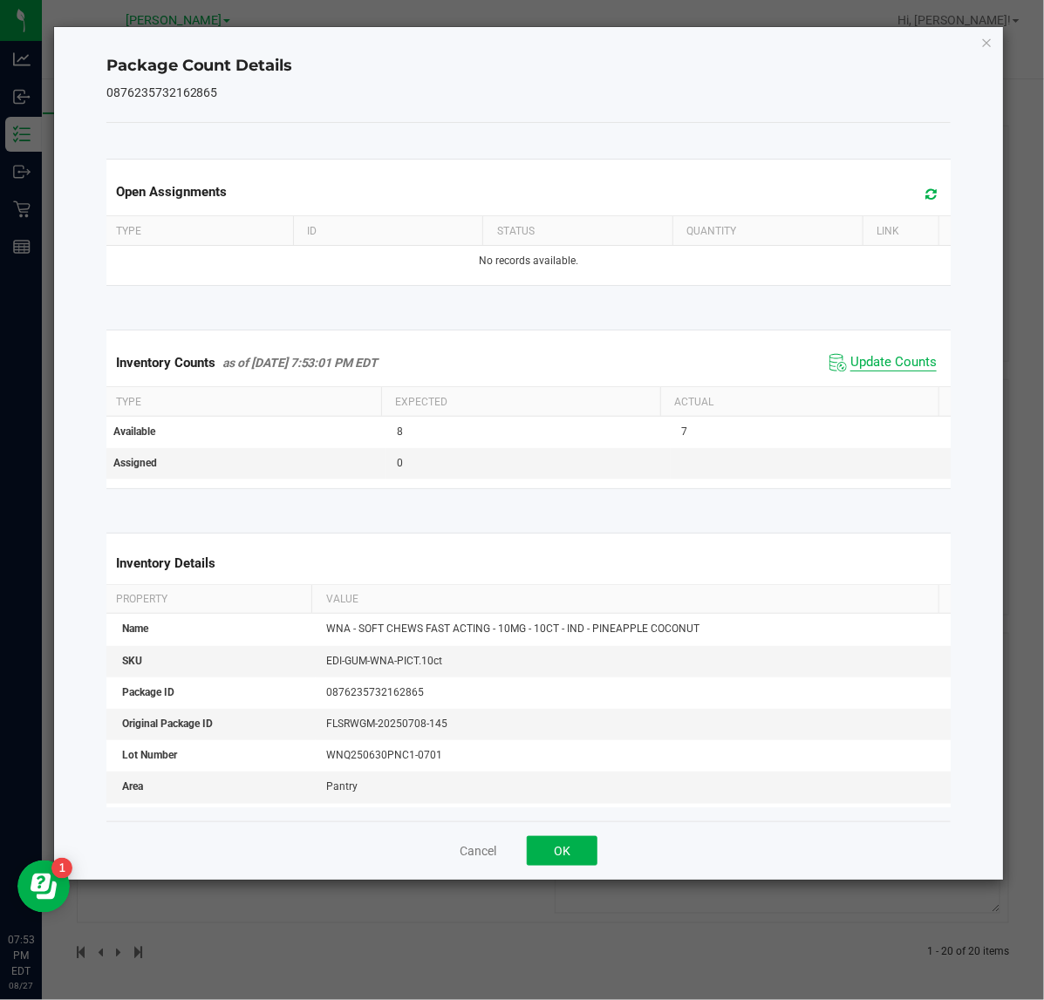
click at [861, 372] on span "Update Counts" at bounding box center [893, 362] width 86 height 17
click at [577, 850] on button "OK" at bounding box center [562, 851] width 71 height 30
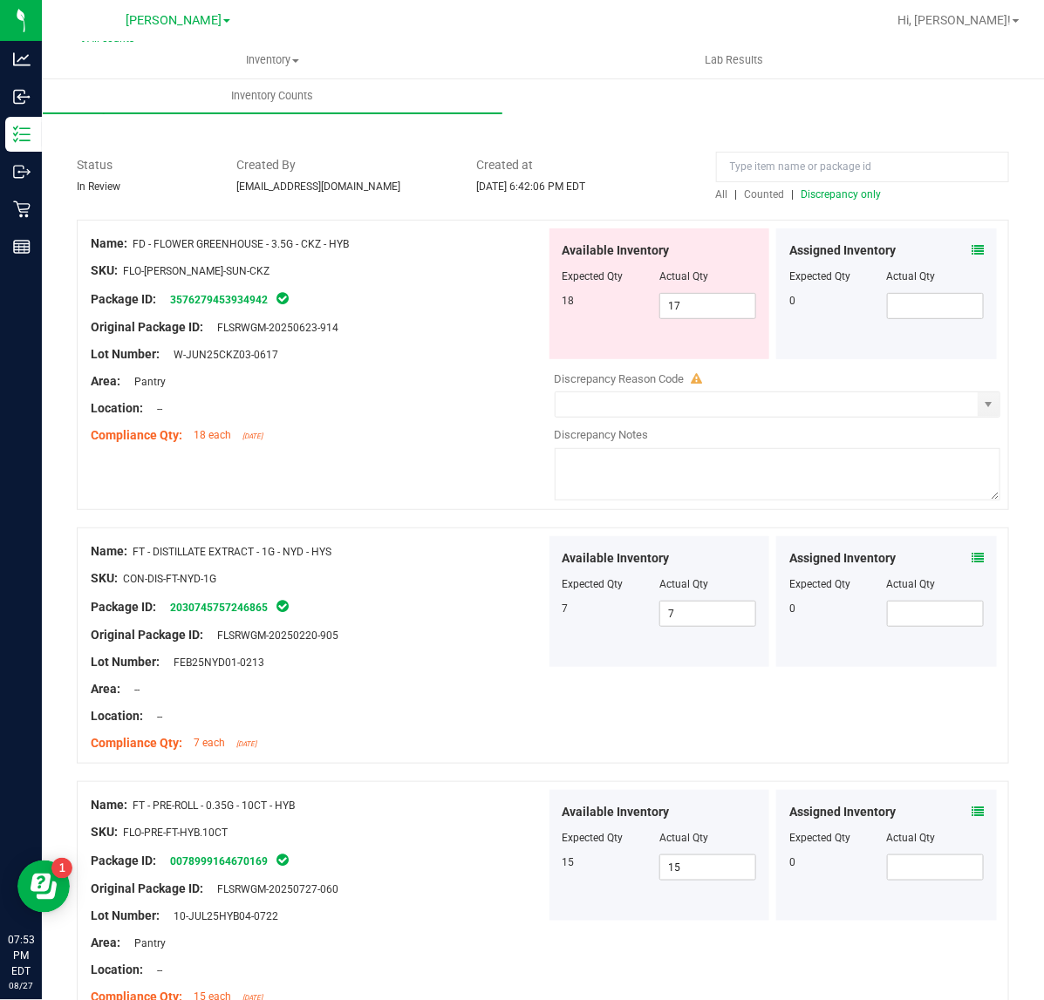
scroll to position [0, 0]
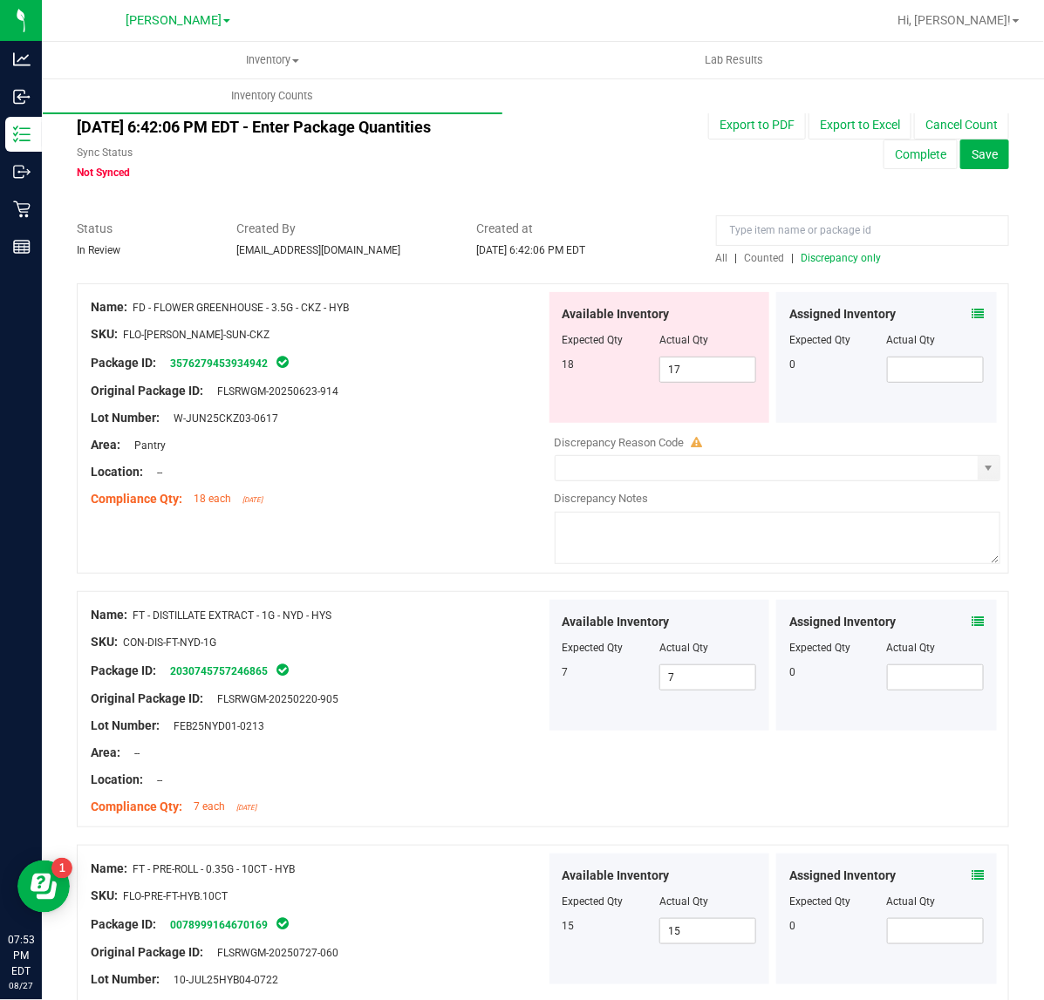
click at [823, 254] on span "Discrepancy only" at bounding box center [842, 258] width 80 height 12
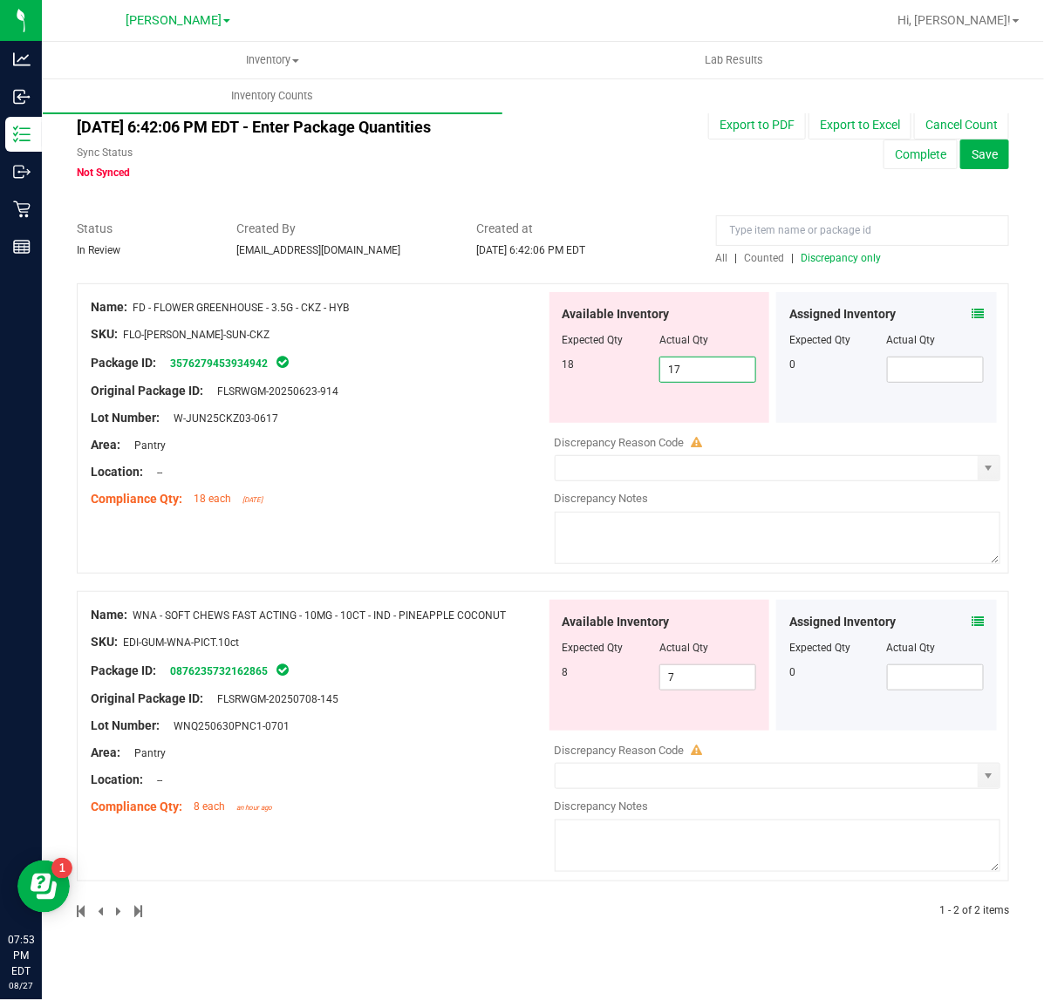
click at [713, 367] on span "17 17" at bounding box center [707, 370] width 97 height 26
click at [429, 507] on div "Compliance Qty: 18 each 2 days ago" at bounding box center [318, 499] width 455 height 18
click at [980, 312] on icon at bounding box center [978, 314] width 12 height 12
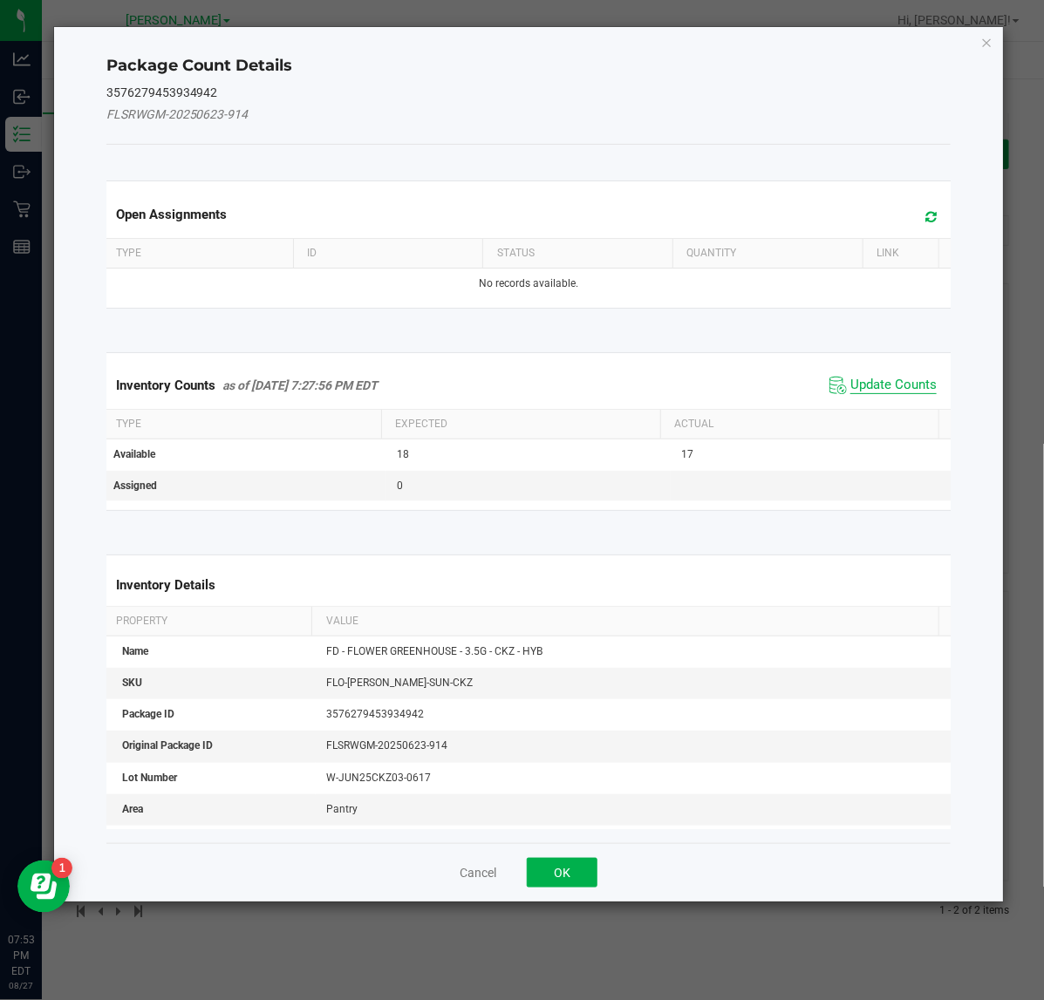
click at [888, 381] on span "Update Counts" at bounding box center [893, 385] width 86 height 17
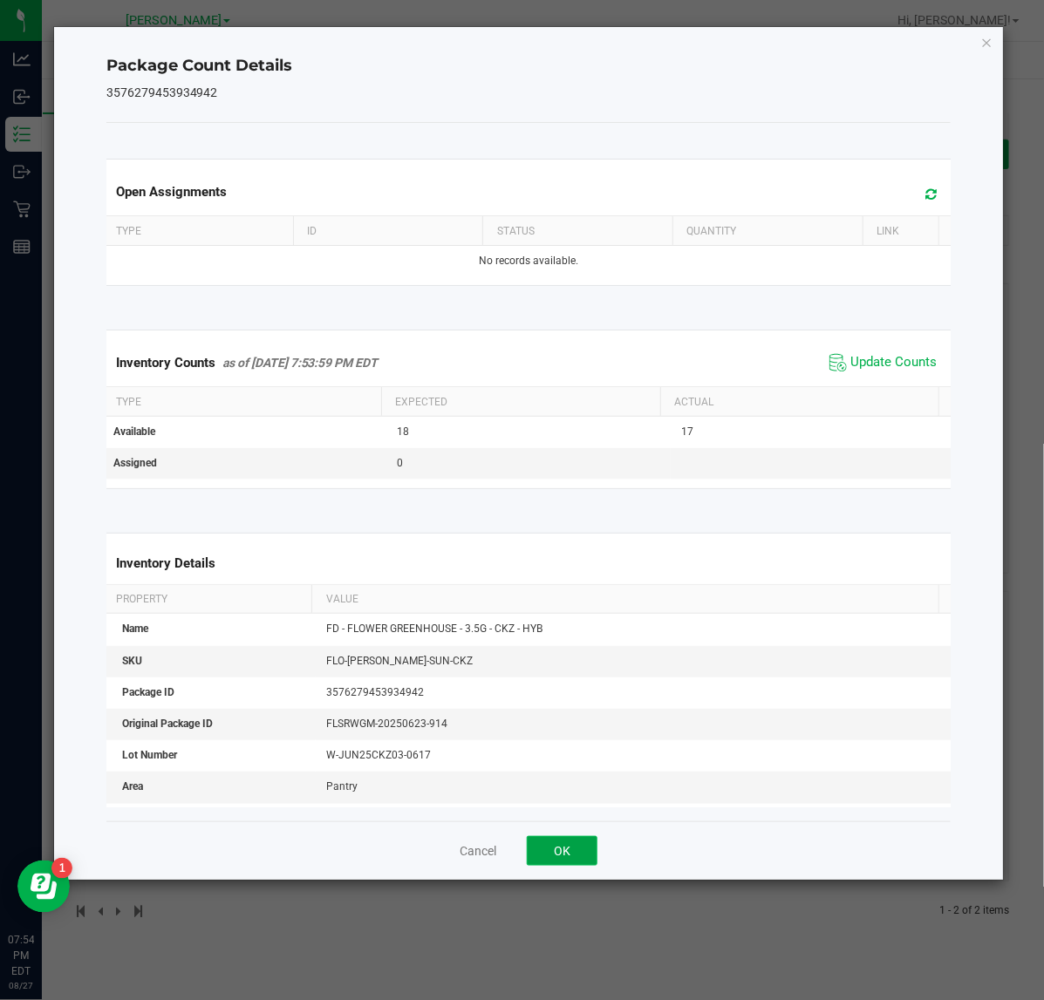
click at [567, 850] on button "OK" at bounding box center [562, 851] width 71 height 30
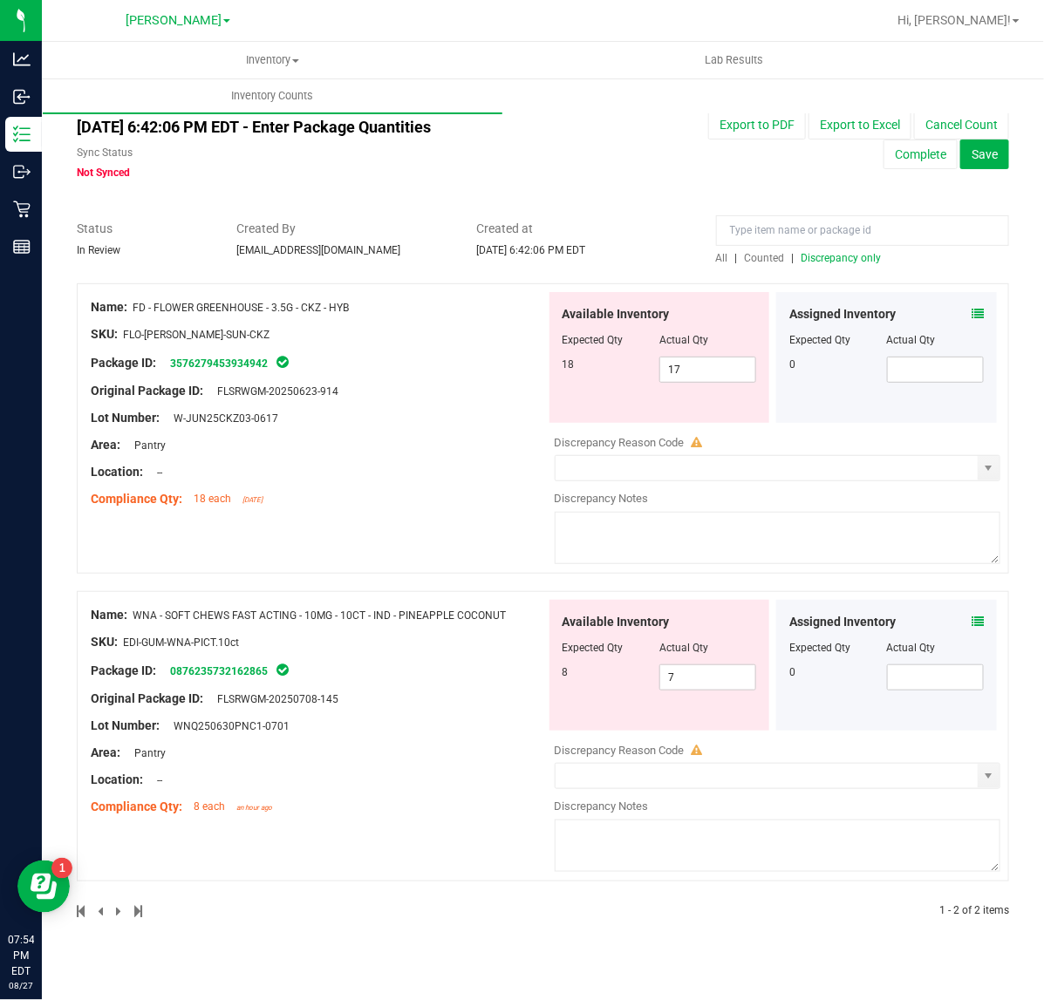
click at [432, 482] on div at bounding box center [318, 485] width 455 height 9
click at [782, 227] on input at bounding box center [862, 230] width 293 height 31
click at [850, 219] on input at bounding box center [862, 230] width 293 height 31
click at [812, 223] on input at bounding box center [862, 230] width 293 height 31
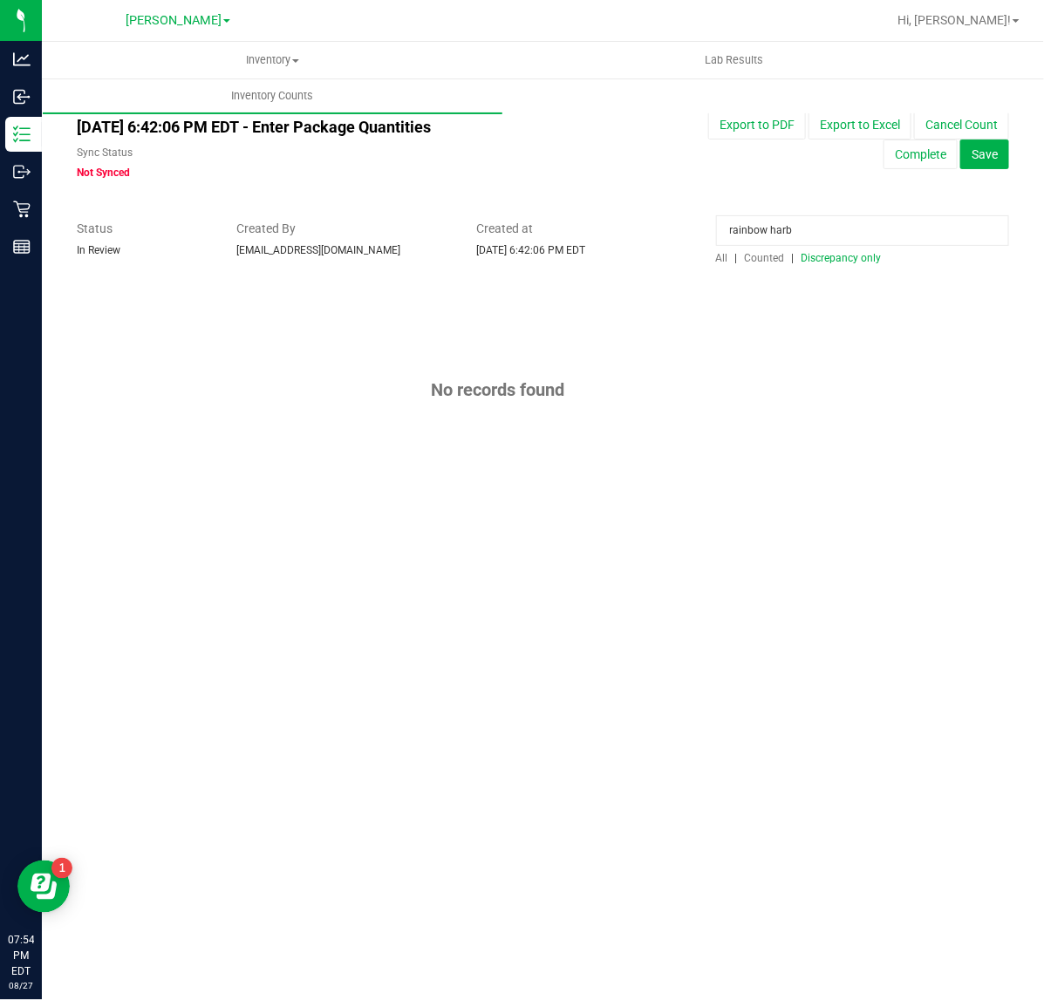
click at [720, 258] on span "All" at bounding box center [722, 258] width 12 height 12
click at [765, 259] on span "Counted" at bounding box center [765, 258] width 40 height 12
click at [837, 232] on input "rainbow harb" at bounding box center [862, 230] width 293 height 31
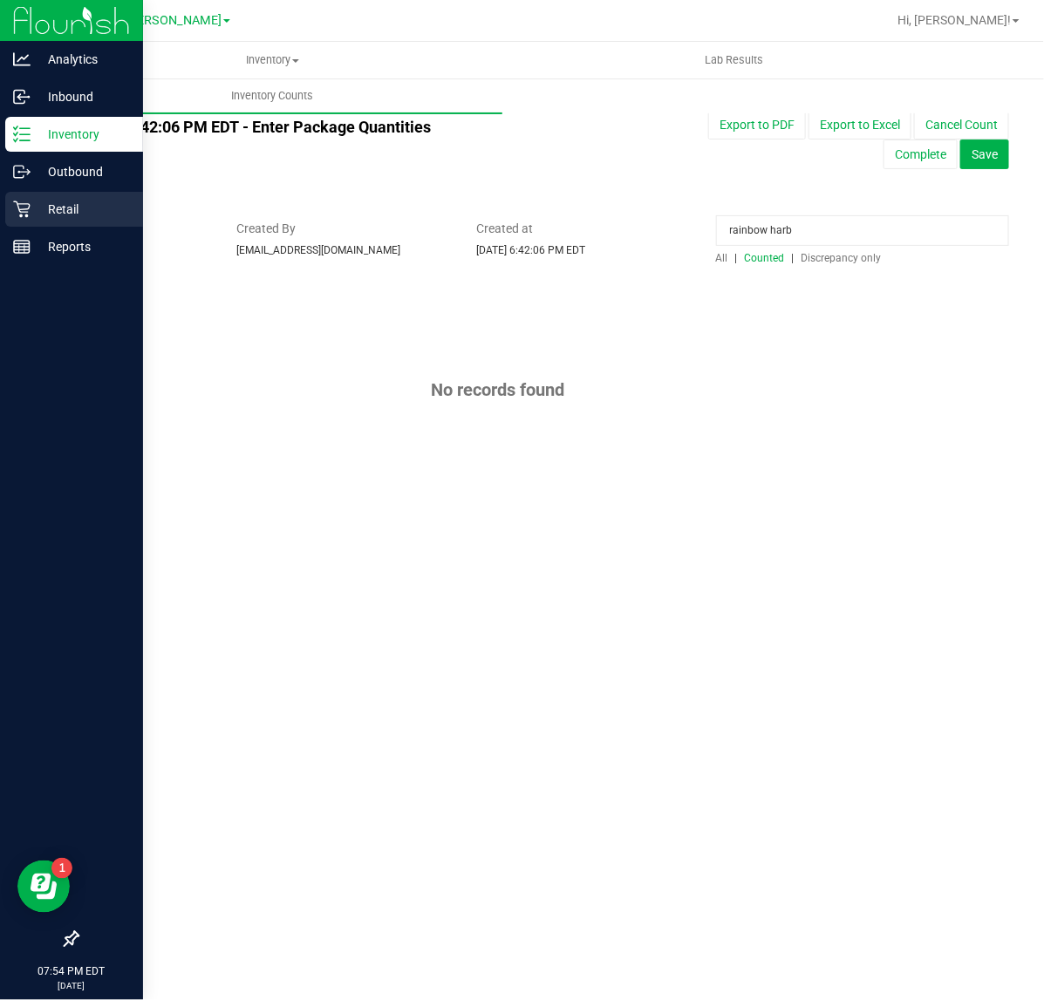
drag, startPoint x: 829, startPoint y: 227, endPoint x: 3, endPoint y: 228, distance: 826.0
click at [3, 228] on div "Analytics Inbound Inventory Outbound Retail Reports 07:54 PM EDT 08/27/2025 08/…" at bounding box center [522, 500] width 1044 height 1000
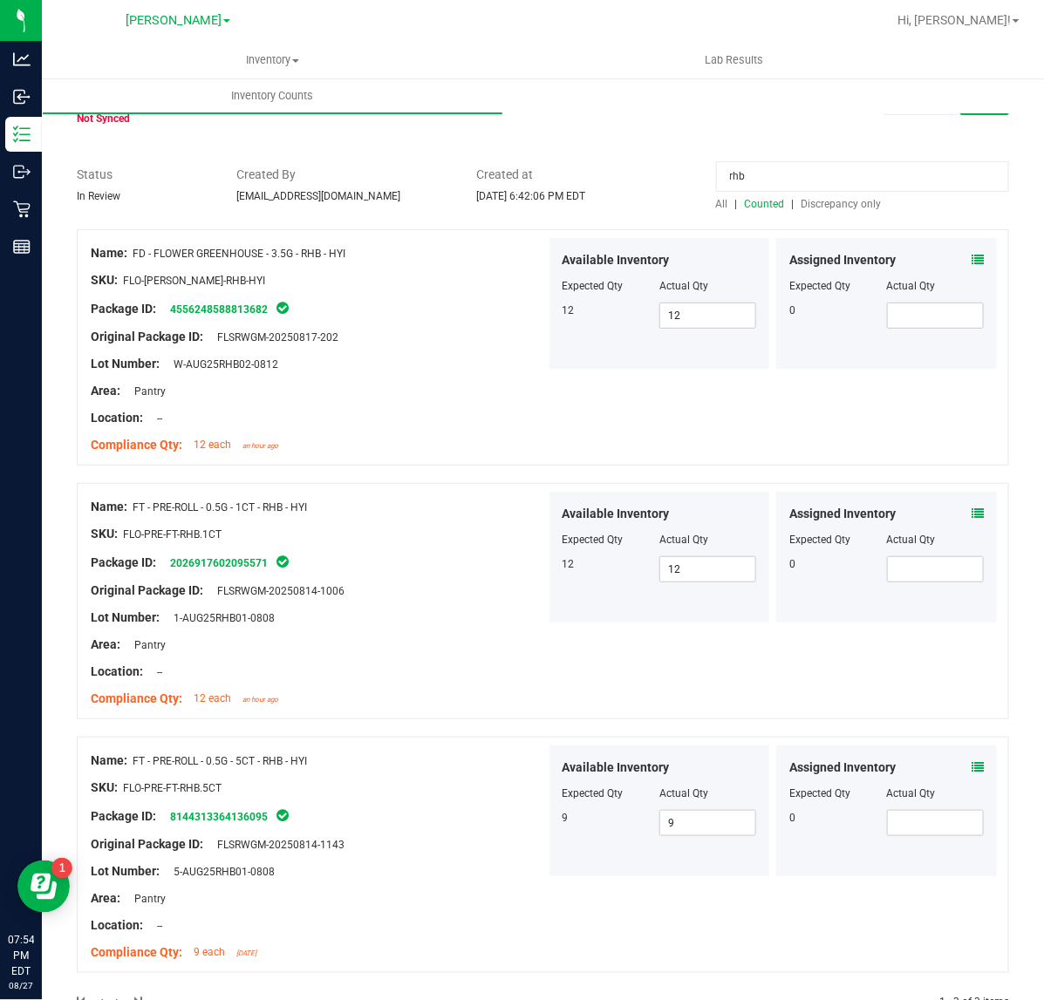
scroll to position [103, 0]
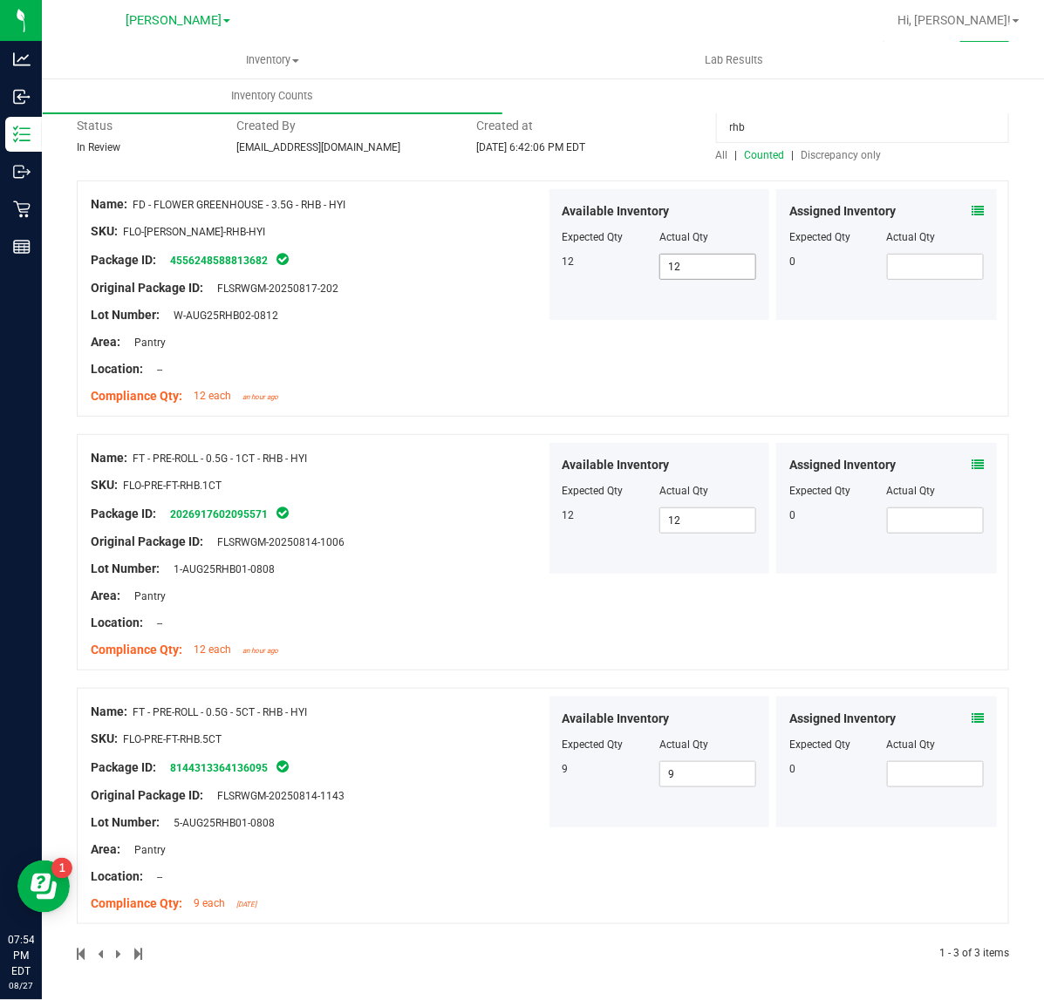
type input "rhb"
click at [727, 275] on span "12 12" at bounding box center [707, 267] width 97 height 26
type input "11"
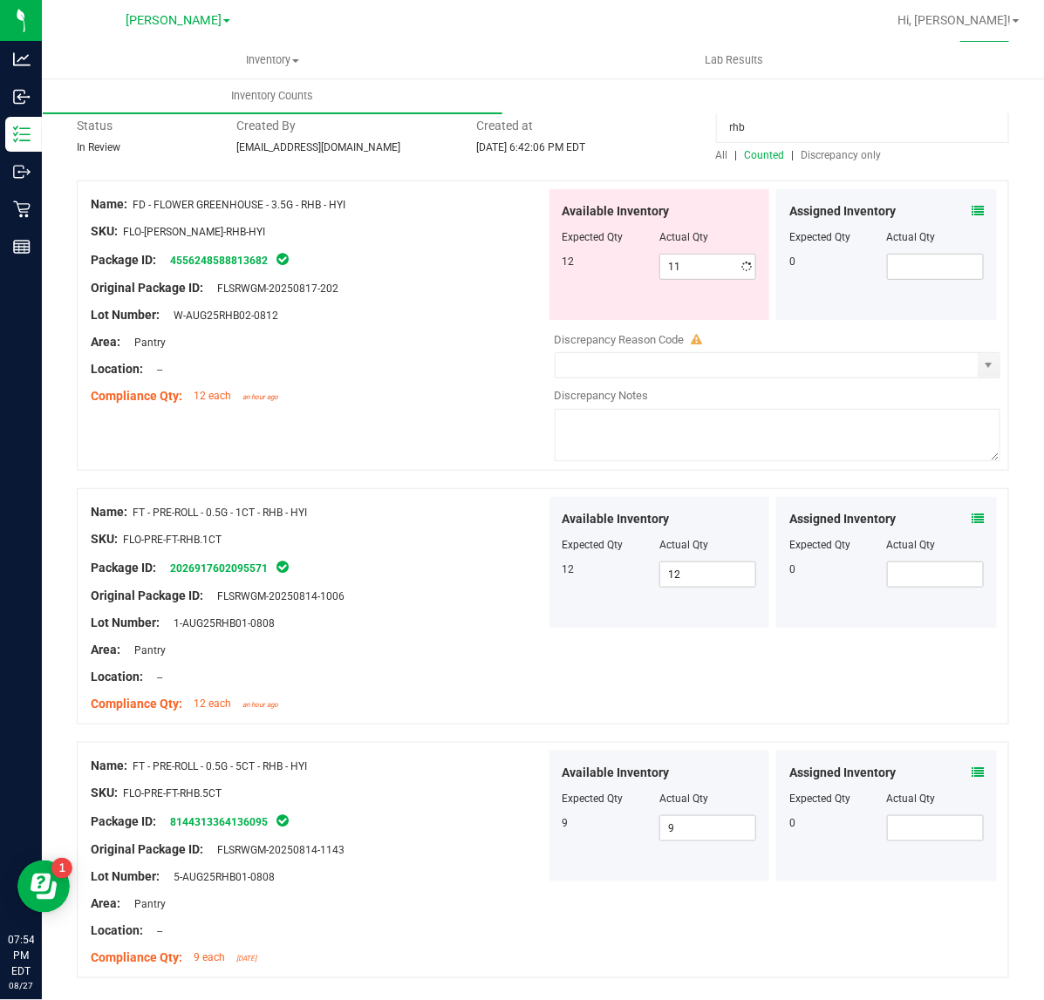
click at [972, 202] on span at bounding box center [978, 211] width 12 height 18
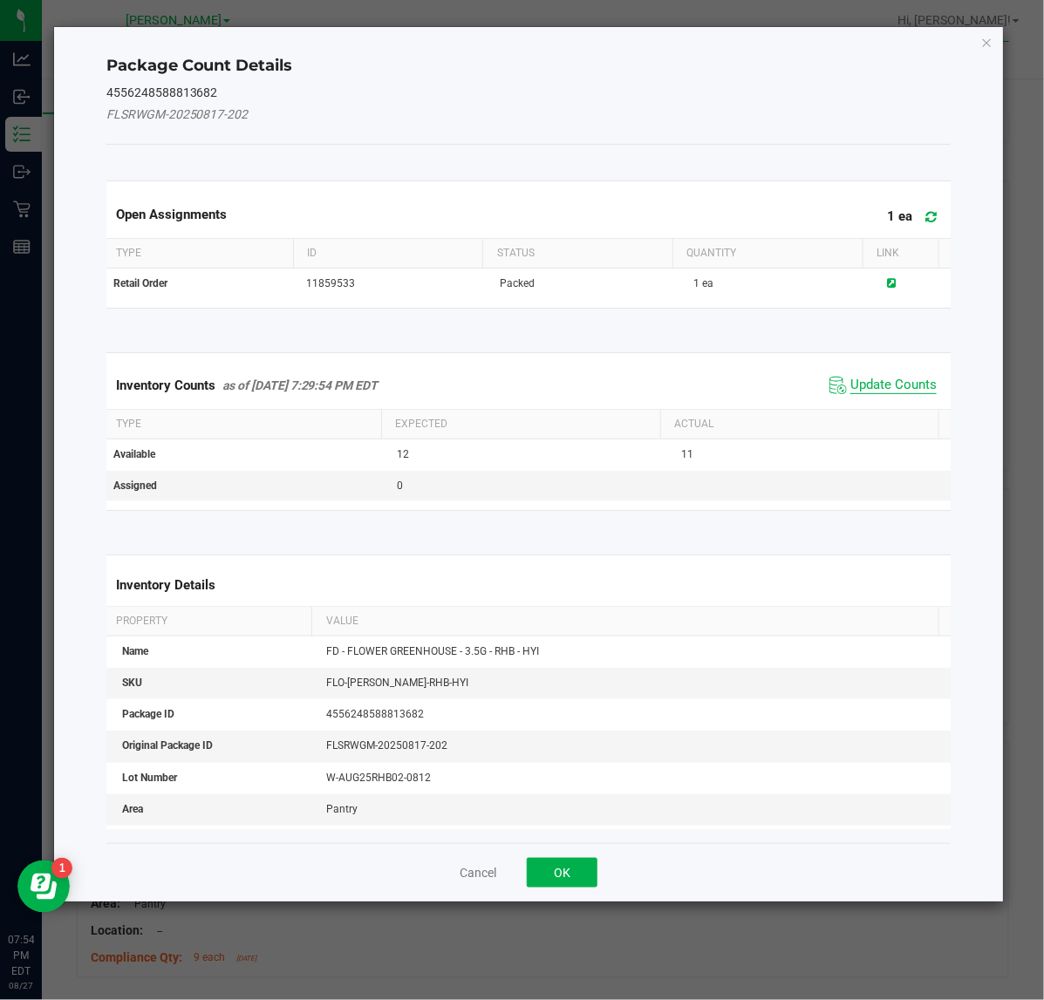
click at [853, 379] on span "Update Counts" at bounding box center [893, 385] width 86 height 17
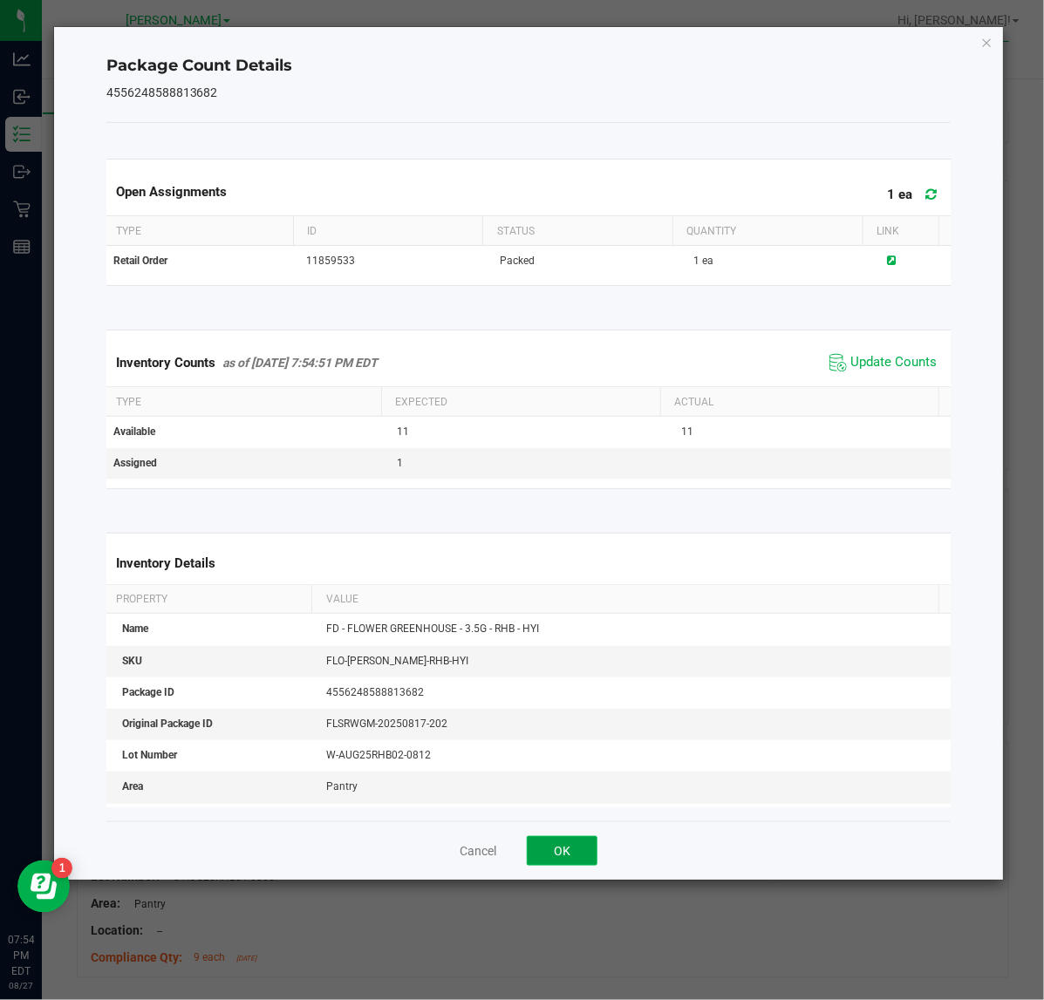
click at [558, 844] on button "OK" at bounding box center [562, 851] width 71 height 30
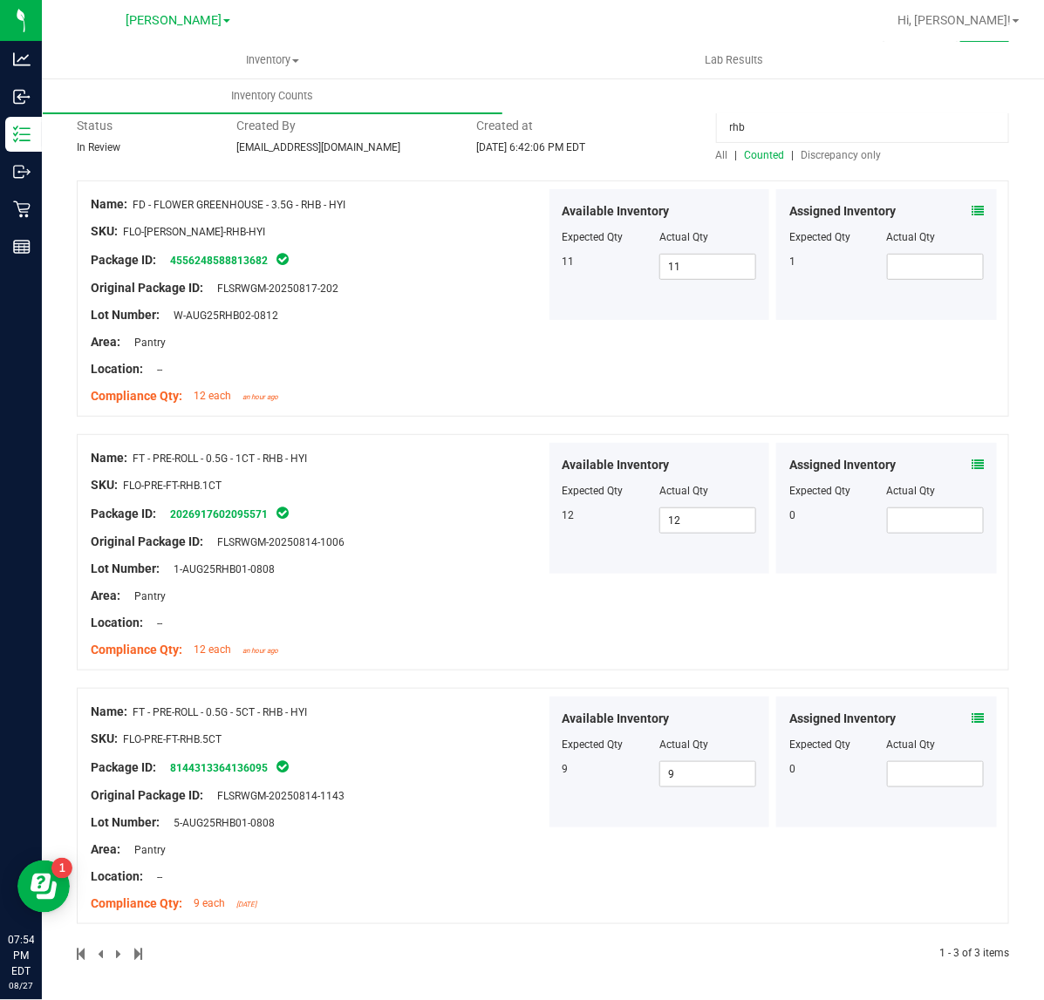
drag, startPoint x: 765, startPoint y: 128, endPoint x: 546, endPoint y: 106, distance: 220.0
click at [555, 112] on inventory "Inventory All packages All inventory Waste log Create inventory Lab Results Inv…" at bounding box center [543, 470] width 1002 height 1062
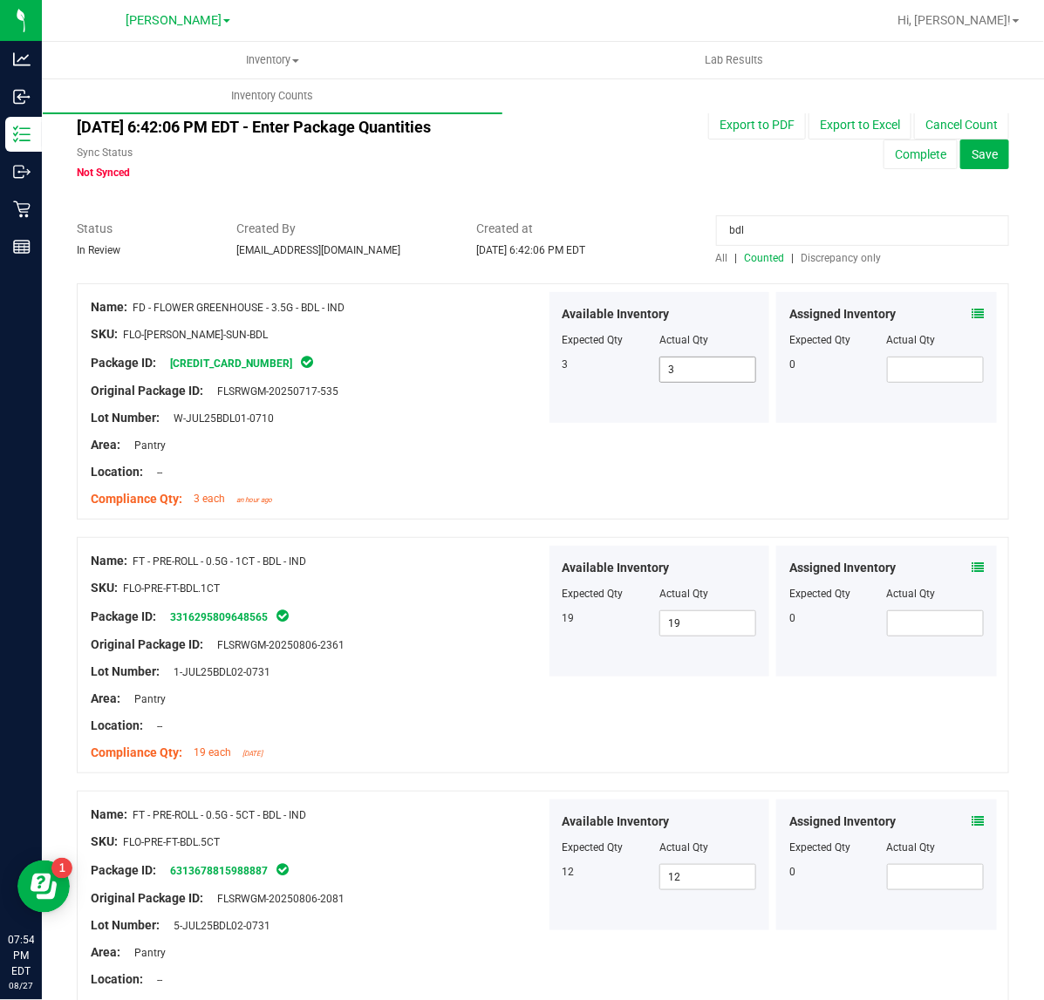
type input "bdl"
click at [686, 371] on span "3 3" at bounding box center [707, 370] width 97 height 26
type input "2"
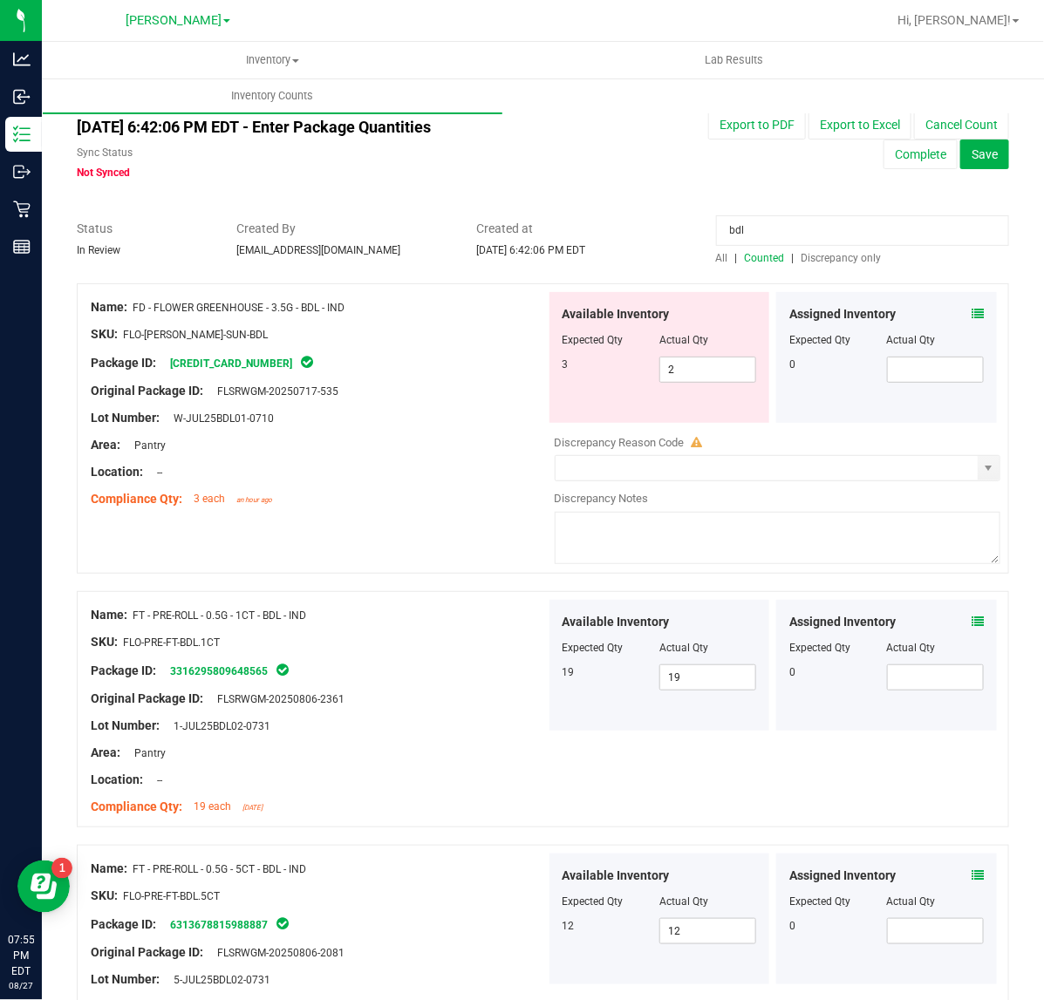
click at [972, 308] on icon at bounding box center [978, 314] width 12 height 12
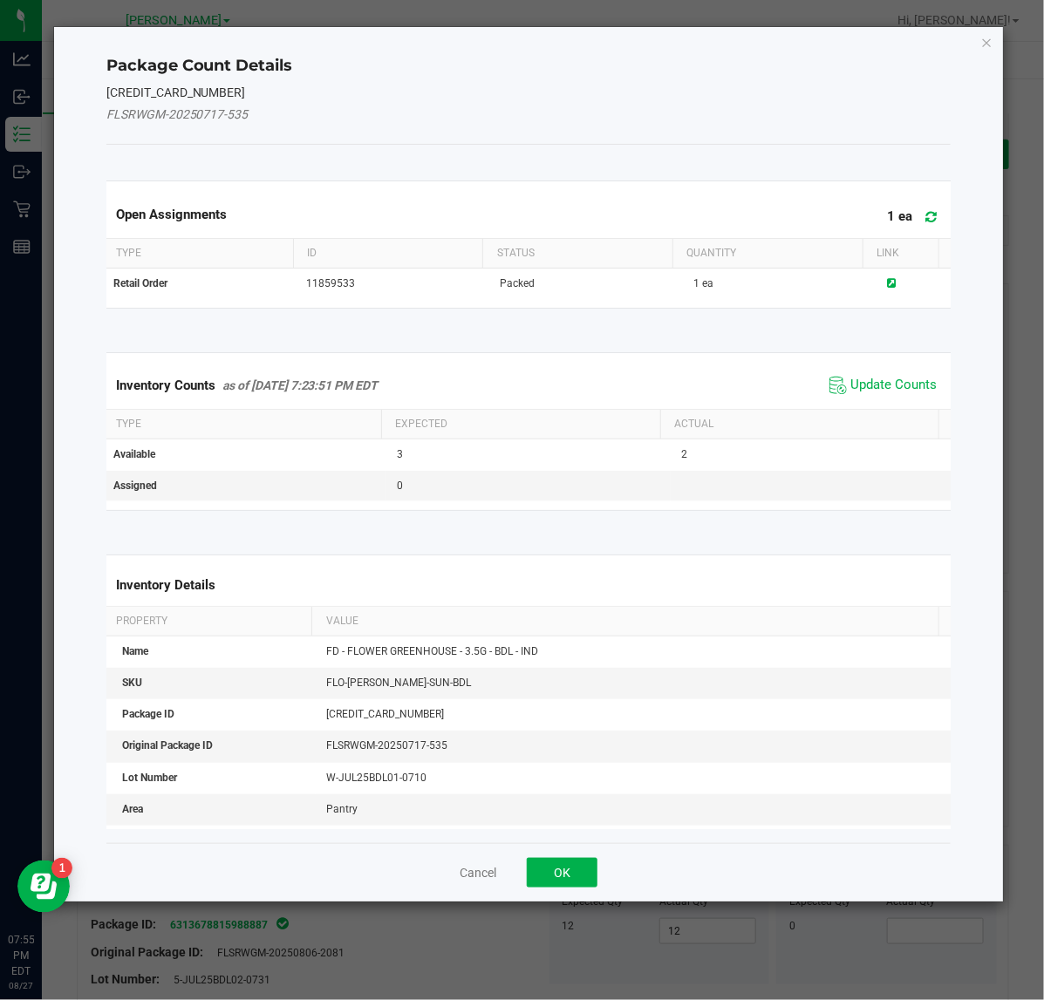
click at [884, 362] on div "Inventory Counts as of Aug 27, 2025 7:23:51 PM EDT Update Counts" at bounding box center [529, 385] width 852 height 47
click at [884, 386] on span "Update Counts" at bounding box center [893, 385] width 86 height 17
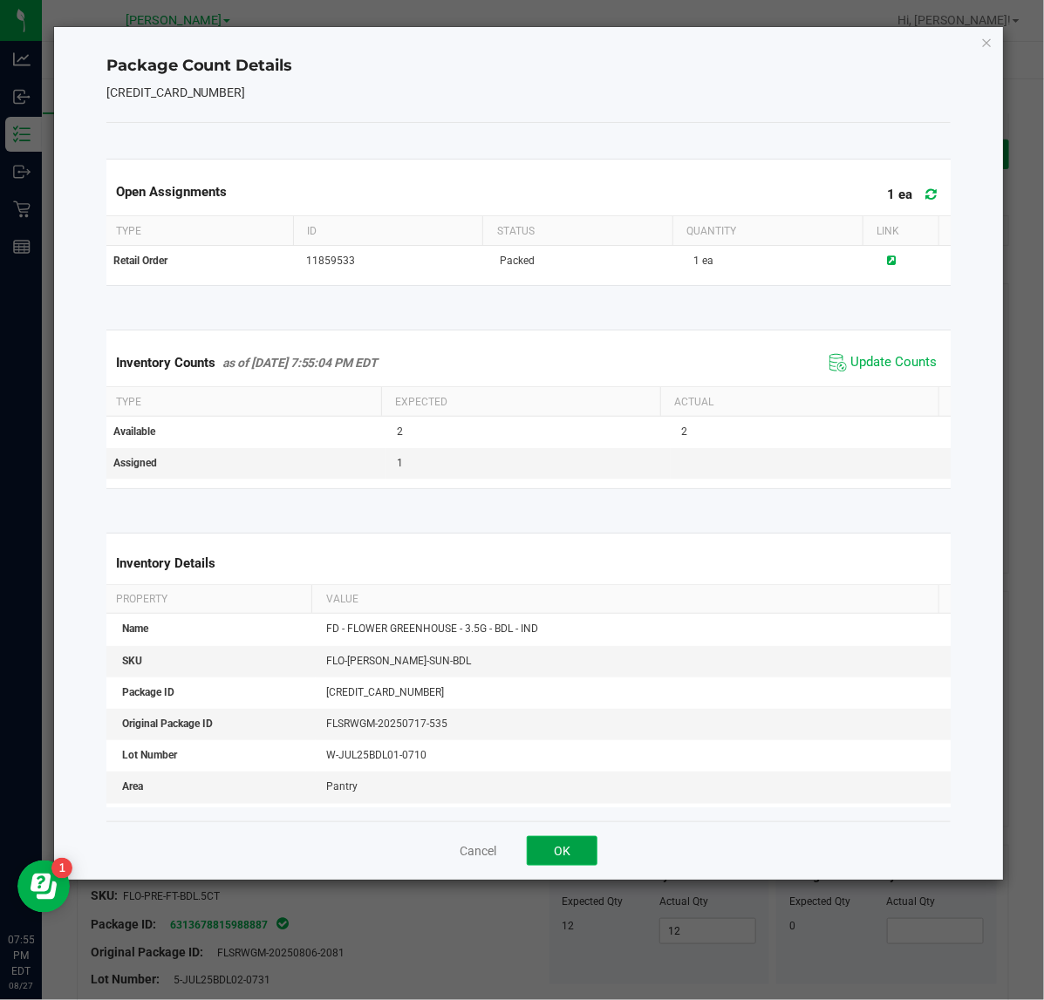
click at [564, 856] on button "OK" at bounding box center [562, 851] width 71 height 30
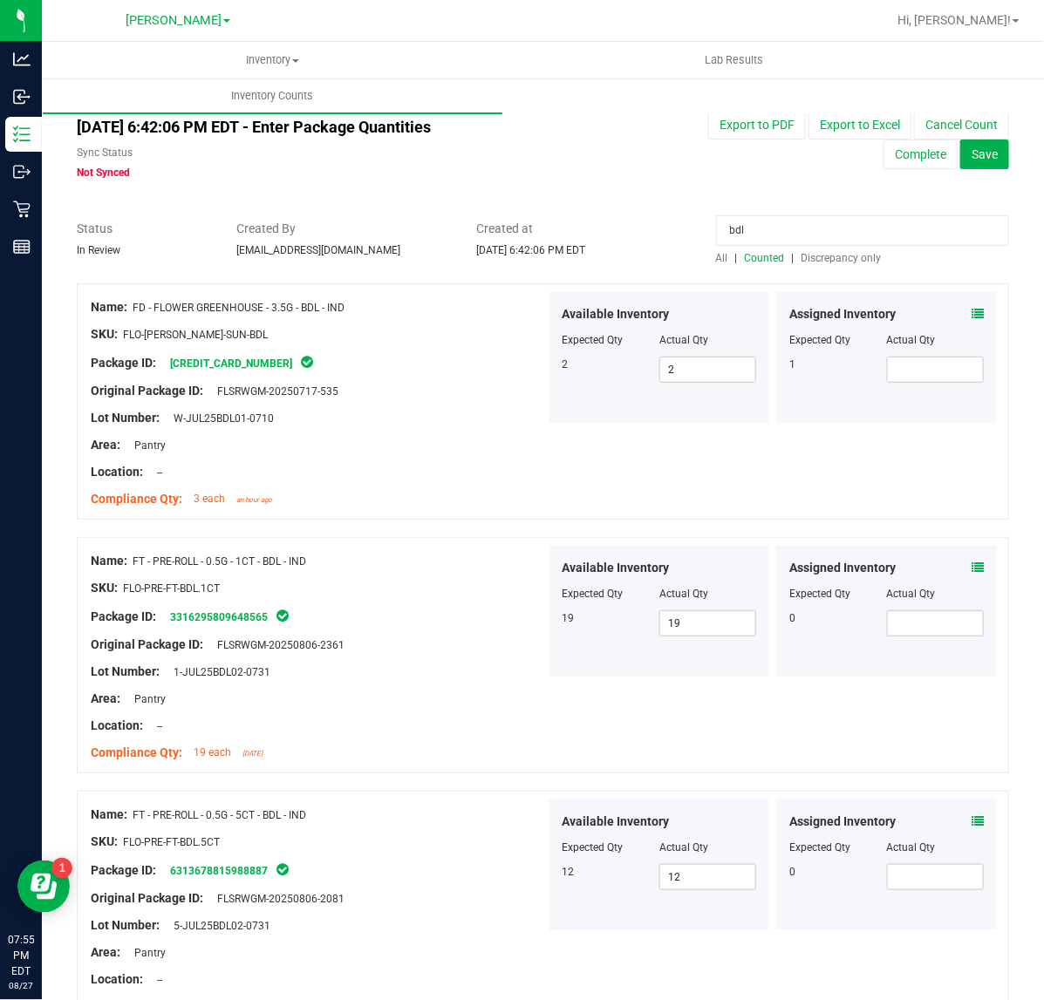
click at [427, 454] on div at bounding box center [318, 458] width 455 height 9
click at [398, 199] on div "All counts Aug 27, 2025 6:42:06 PM EDT - Enter Package Quantities Sync Status N…" at bounding box center [543, 717] width 932 height 1246
drag, startPoint x: 774, startPoint y: 231, endPoint x: 299, endPoint y: 181, distance: 477.1
click at [299, 181] on div "All counts Aug 27, 2025 6:42:06 PM EDT - Enter Package Quantities Sync Status N…" at bounding box center [543, 717] width 932 height 1246
drag, startPoint x: 366, startPoint y: 192, endPoint x: 639, endPoint y: 286, distance: 288.8
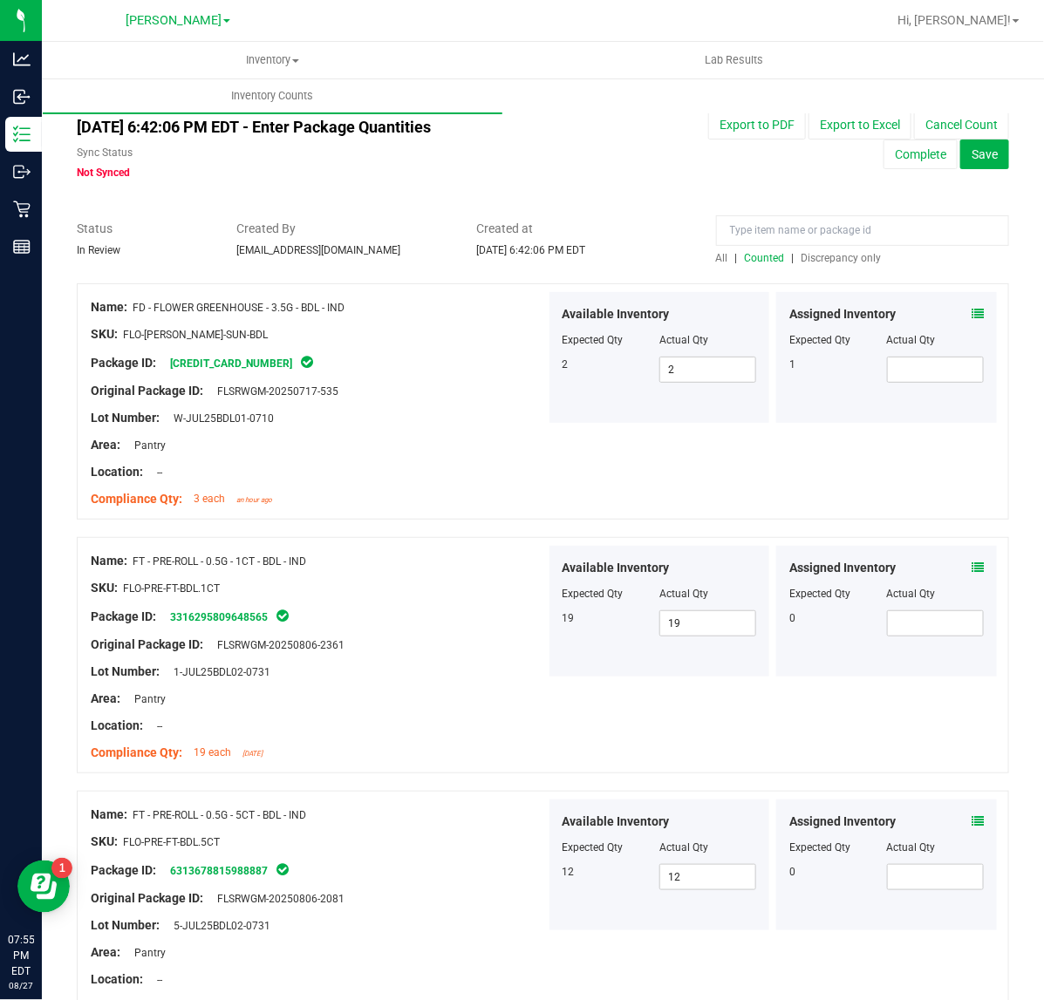
click at [366, 190] on div "All counts Aug 27, 2025 6:42:06 PM EDT - Enter Package Quantities Sync Status N…" at bounding box center [543, 717] width 932 height 1246
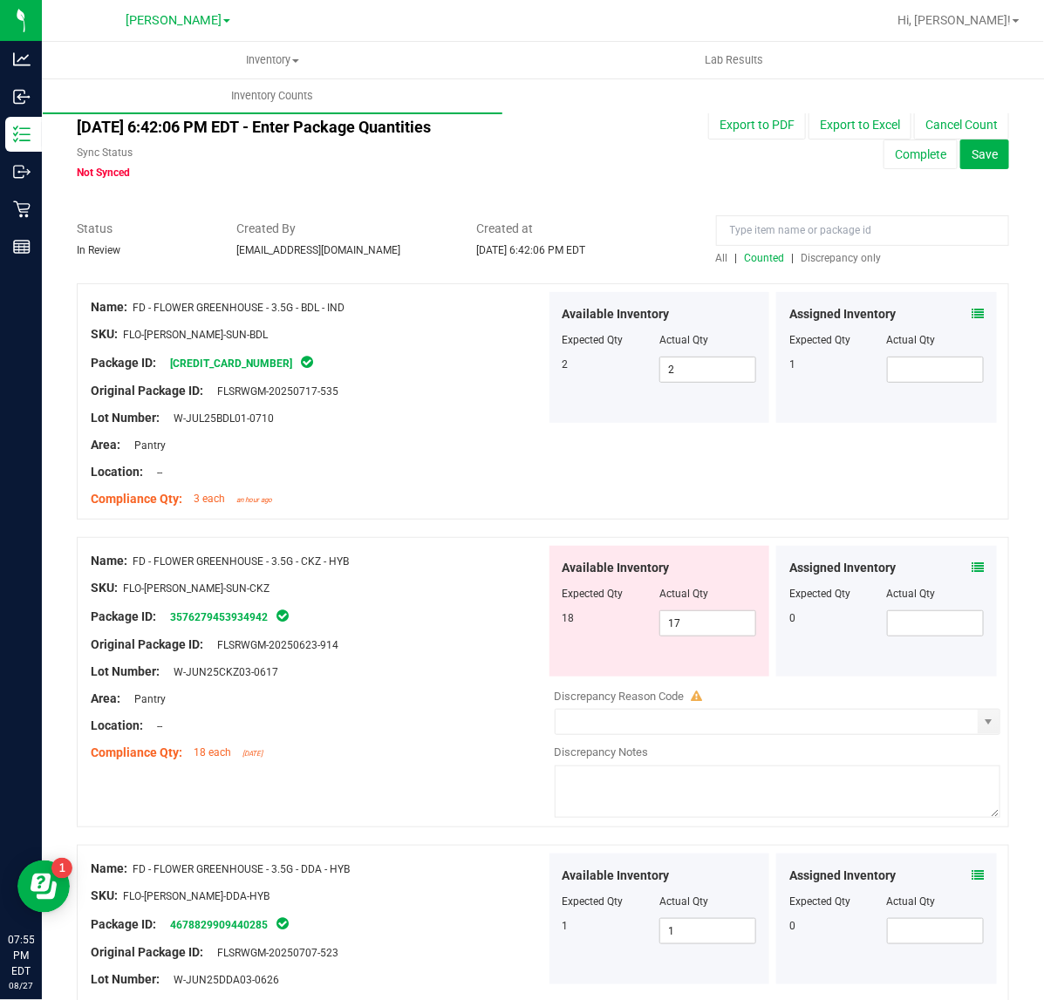
click at [827, 252] on span "Discrepancy only" at bounding box center [842, 258] width 80 height 12
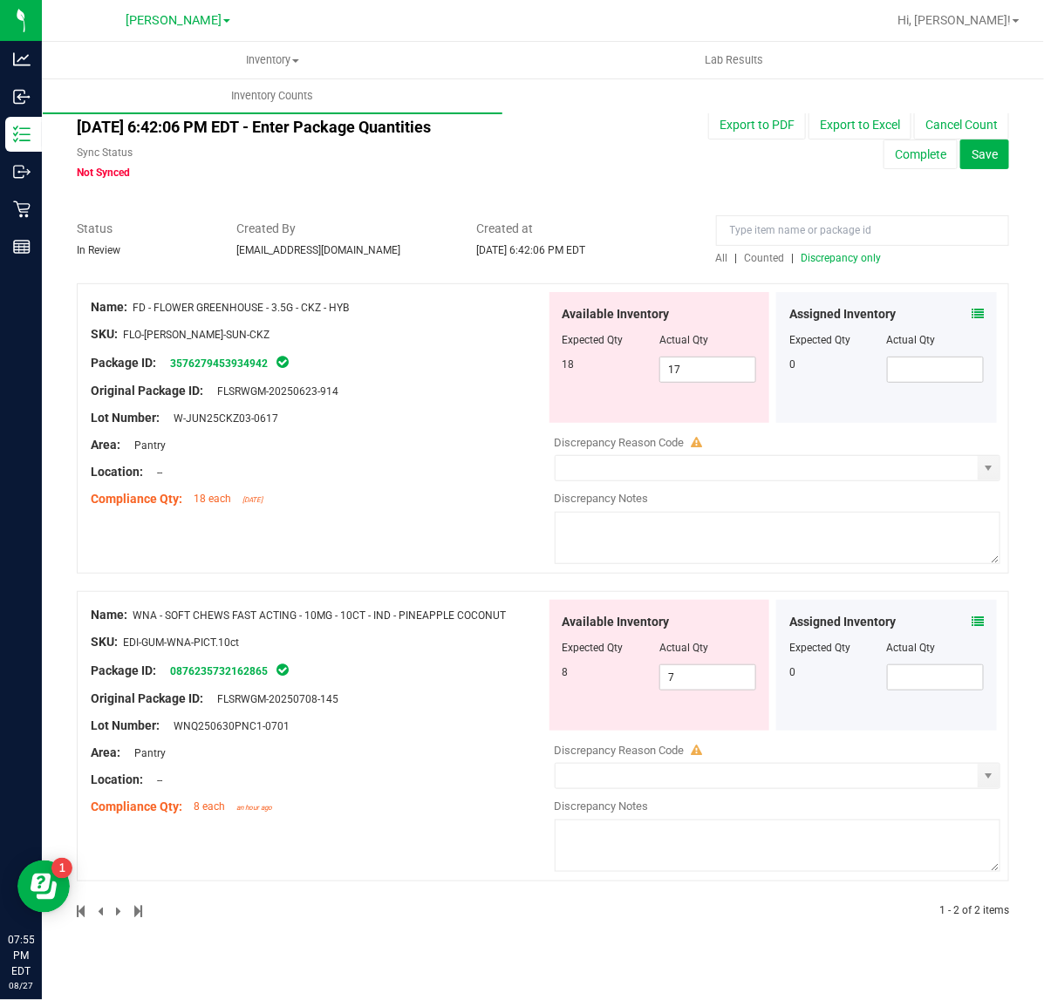
click at [516, 447] on div "Area: Pantry" at bounding box center [318, 445] width 455 height 18
click at [707, 678] on span "7 7" at bounding box center [707, 678] width 97 height 26
type input "8"
click at [454, 394] on div "Original Package ID: FLSRWGM-20250623-914" at bounding box center [318, 391] width 455 height 18
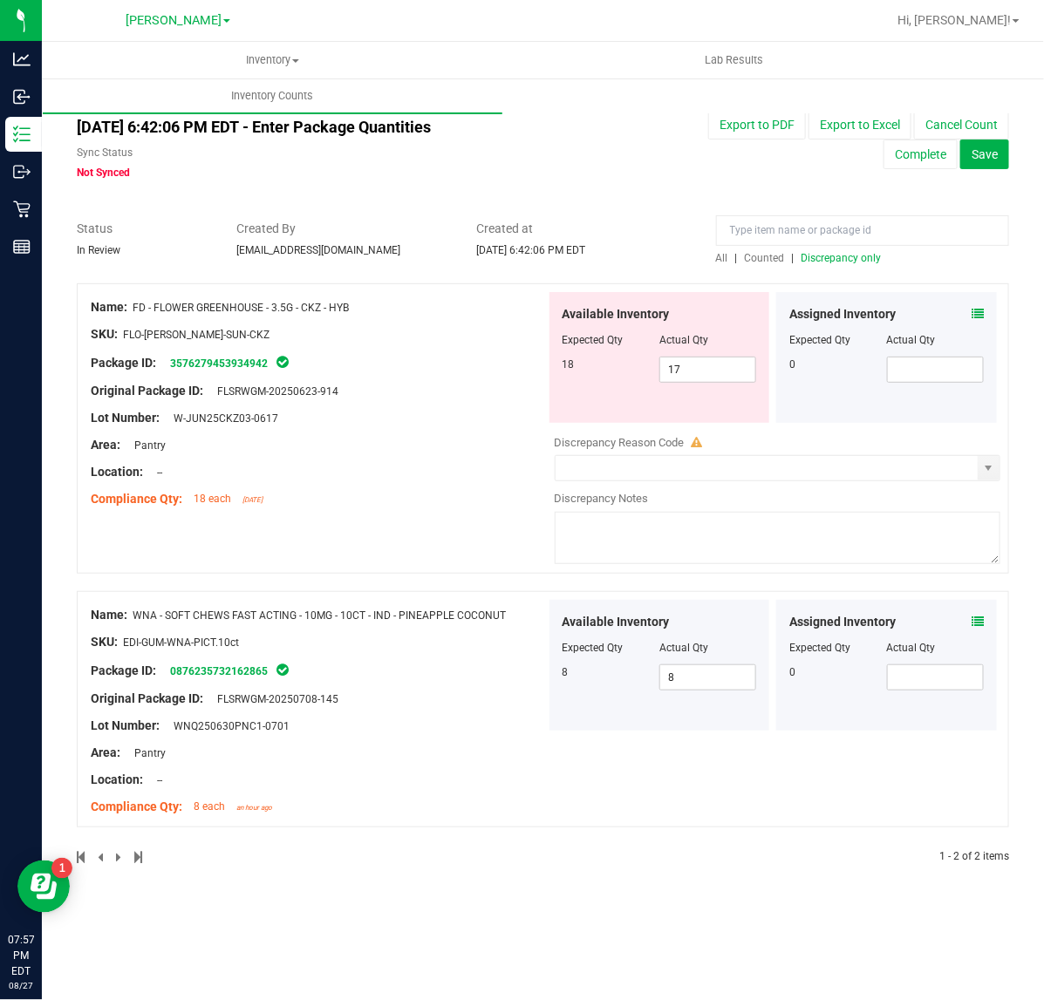
click at [850, 257] on span "Discrepancy only" at bounding box center [842, 258] width 80 height 12
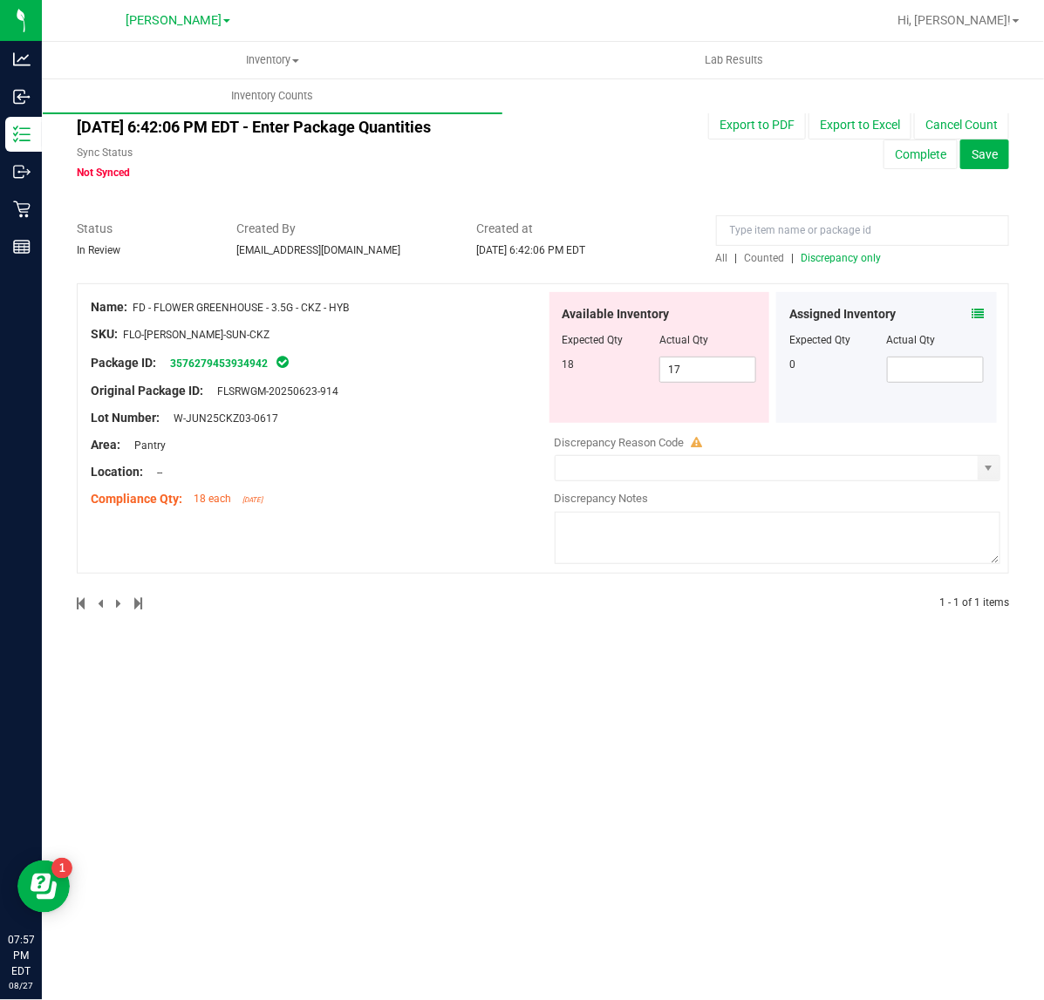
click at [587, 838] on div "Inventory All packages All inventory Waste log Create inventory Lab Results Inv…" at bounding box center [543, 521] width 1002 height 959
click at [844, 227] on input at bounding box center [862, 230] width 293 height 31
click at [752, 231] on input "el rancher" at bounding box center [862, 230] width 293 height 31
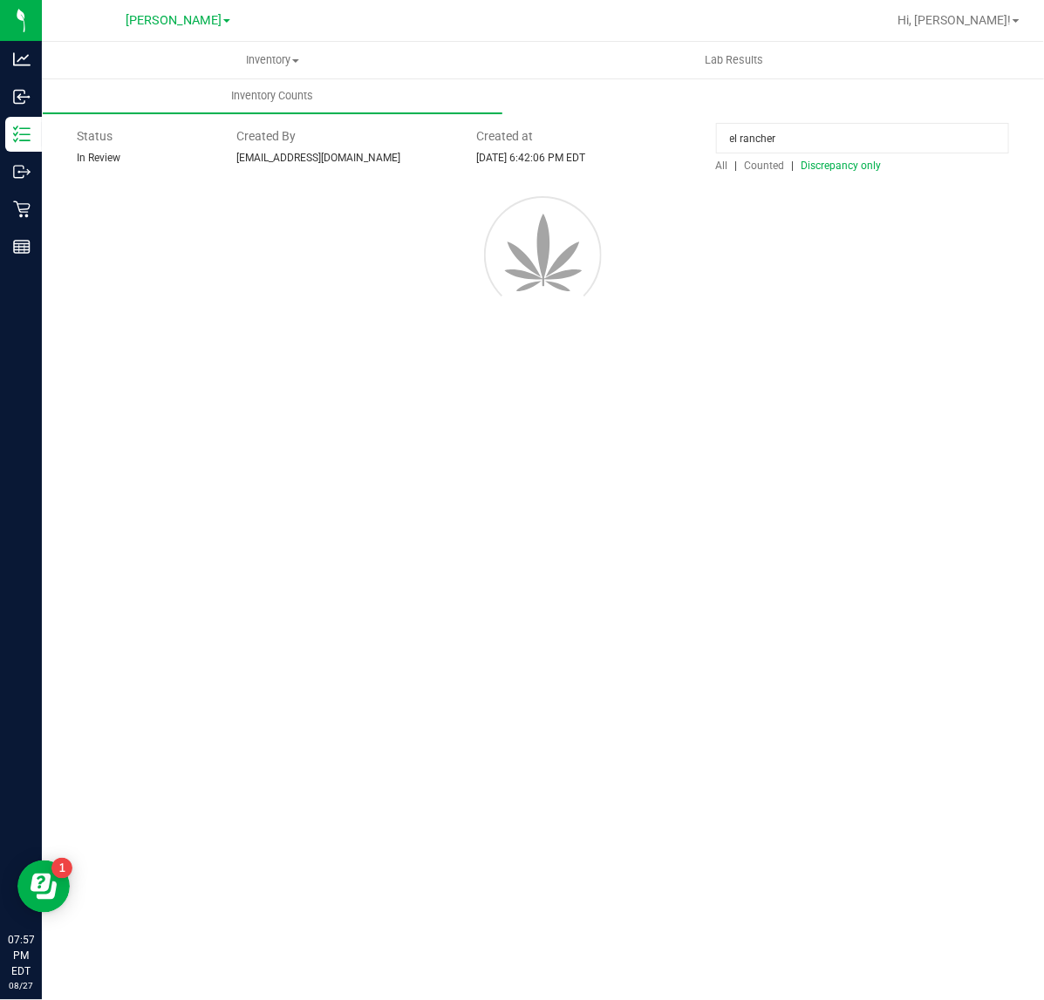
type input "el rancher"
click at [775, 331] on div at bounding box center [543, 339] width 932 height 17
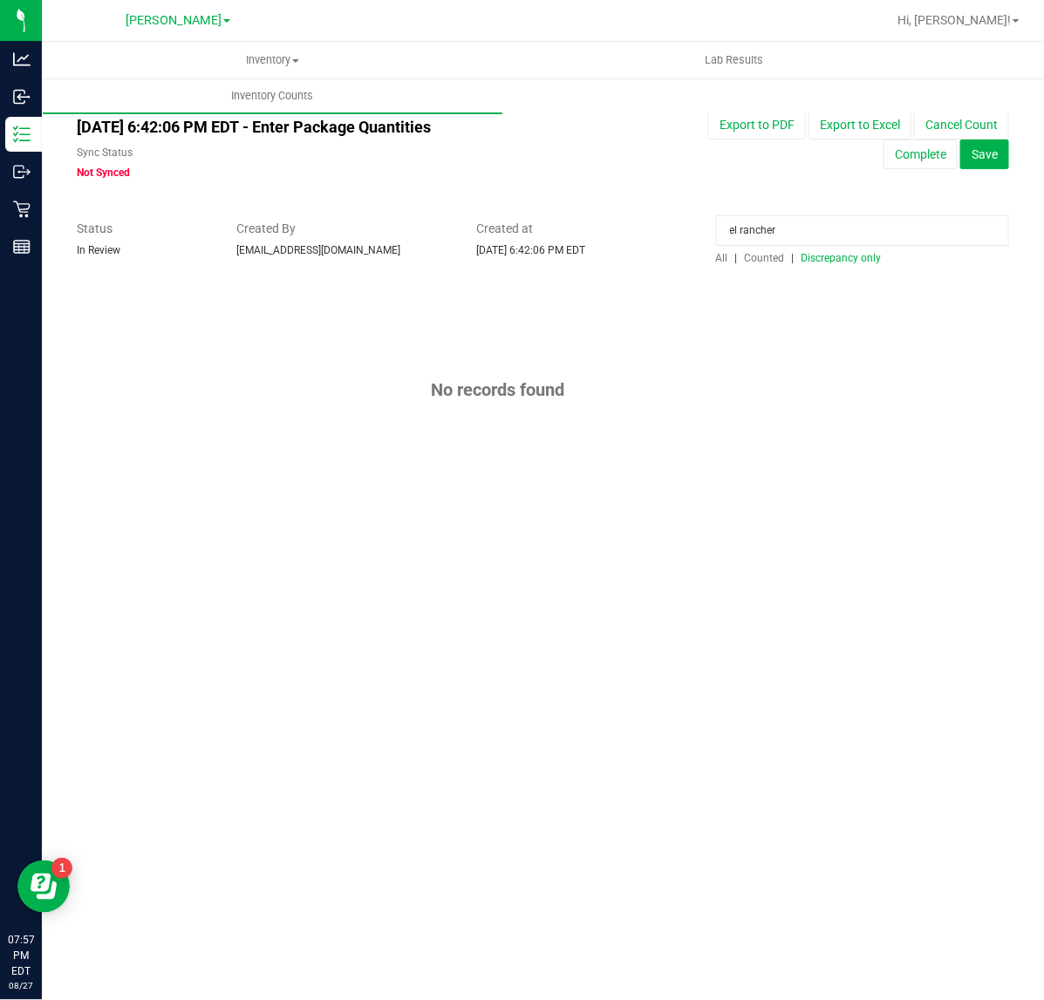
click at [766, 259] on span "Counted" at bounding box center [765, 258] width 40 height 12
click at [720, 257] on span "All" at bounding box center [722, 258] width 12 height 12
drag, startPoint x: 817, startPoint y: 233, endPoint x: 693, endPoint y: 227, distance: 124.0
click at [693, 227] on div "Status In Review Created By samadio@liveparallel.com Created at Aug 27, 2025 6:…" at bounding box center [543, 243] width 959 height 46
type input "el rancher"
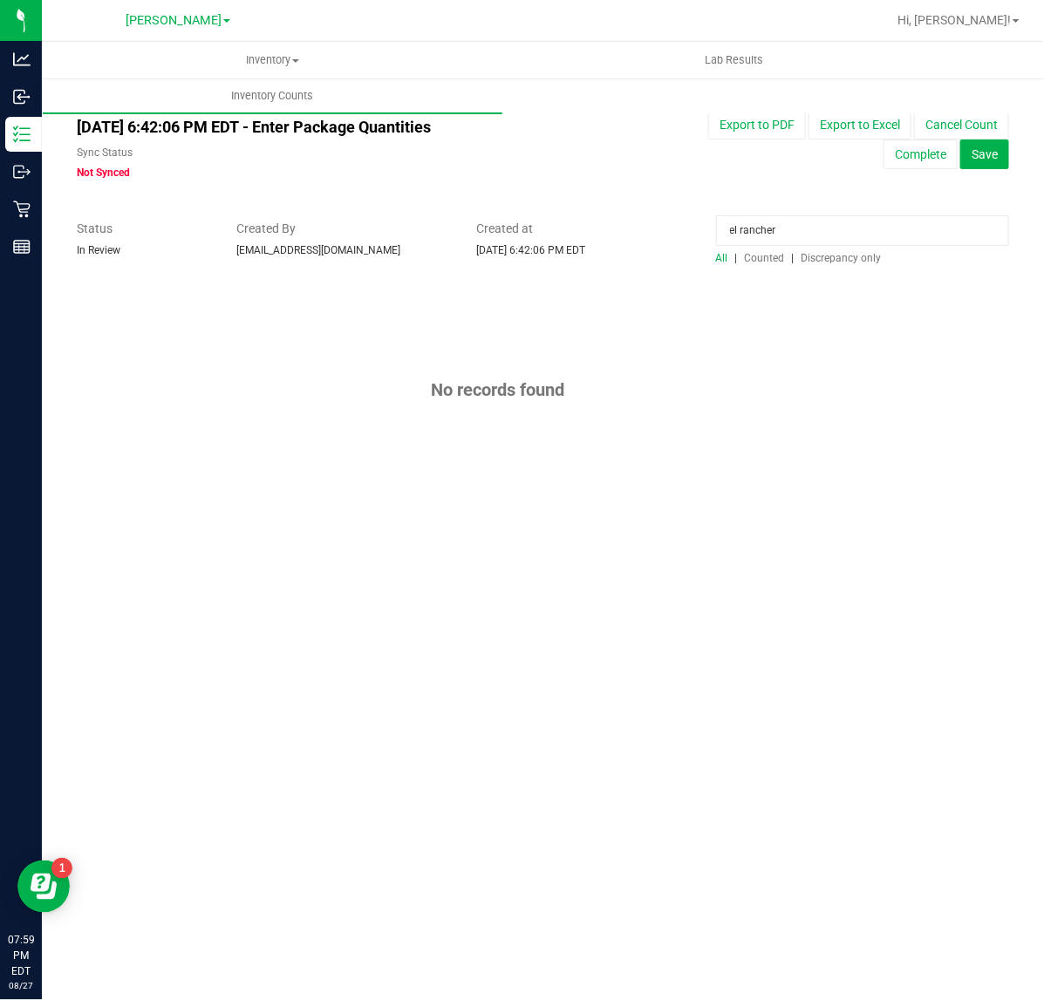
drag, startPoint x: 796, startPoint y: 236, endPoint x: 572, endPoint y: 236, distance: 224.2
click at [572, 236] on div "Status In Review Created By samadio@liveparallel.com Created at Aug 27, 2025 6:…" at bounding box center [543, 243] width 959 height 46
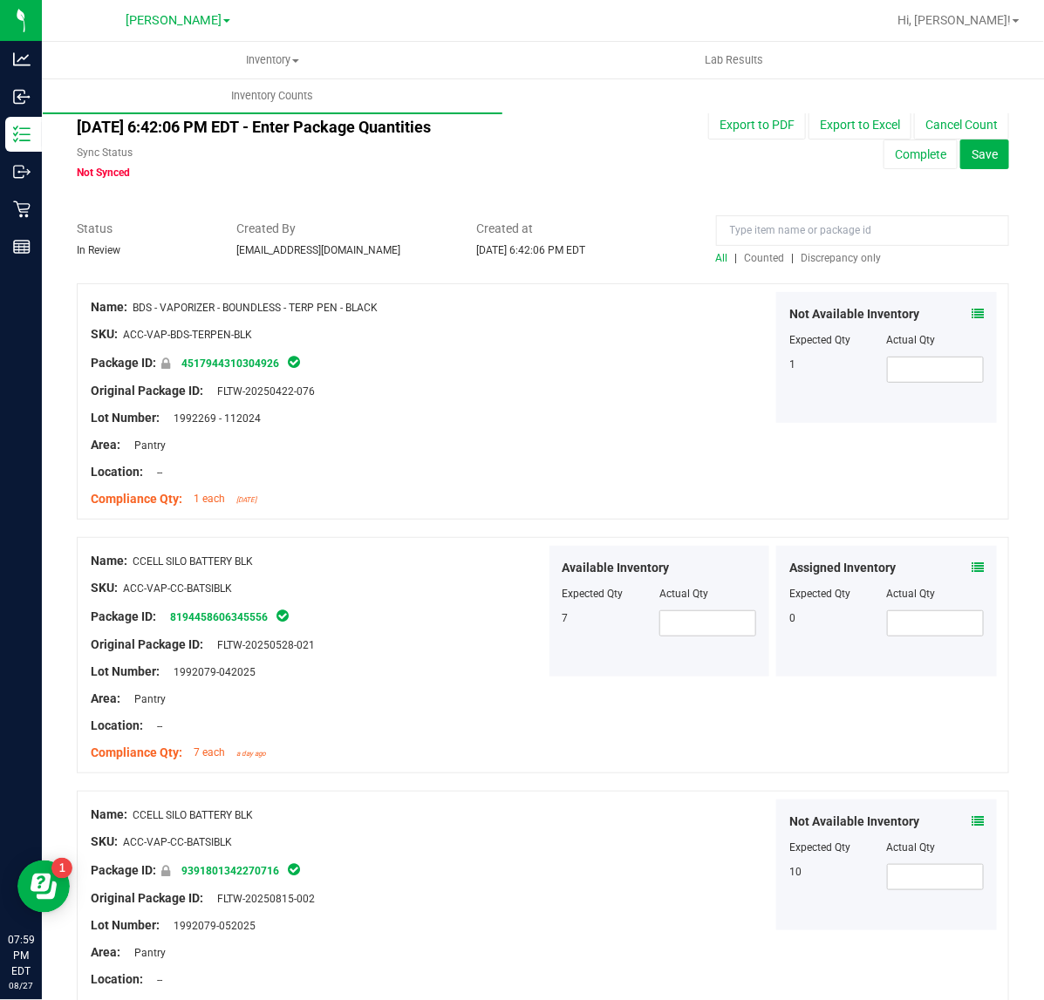
click at [805, 260] on span "Discrepancy only" at bounding box center [842, 258] width 80 height 12
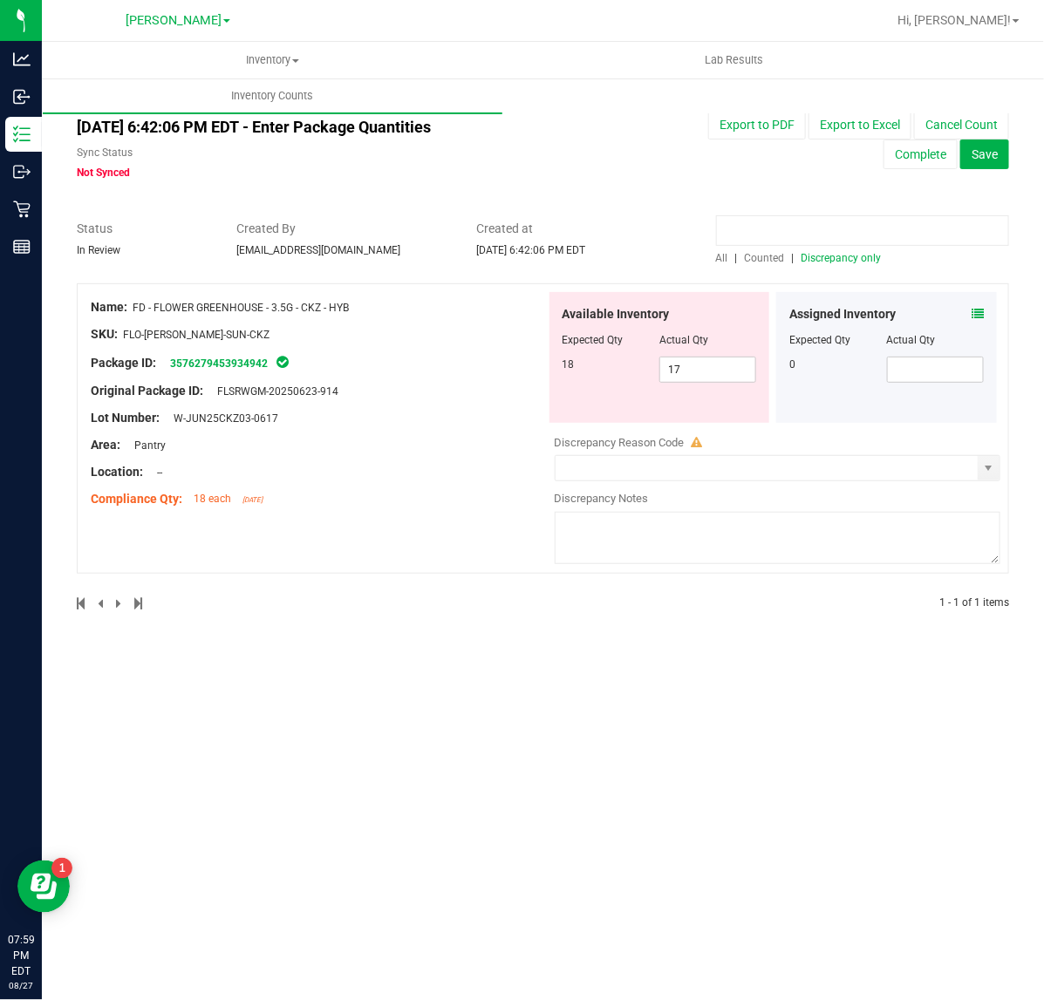
click at [790, 225] on input at bounding box center [862, 230] width 293 height 31
type input "elr"
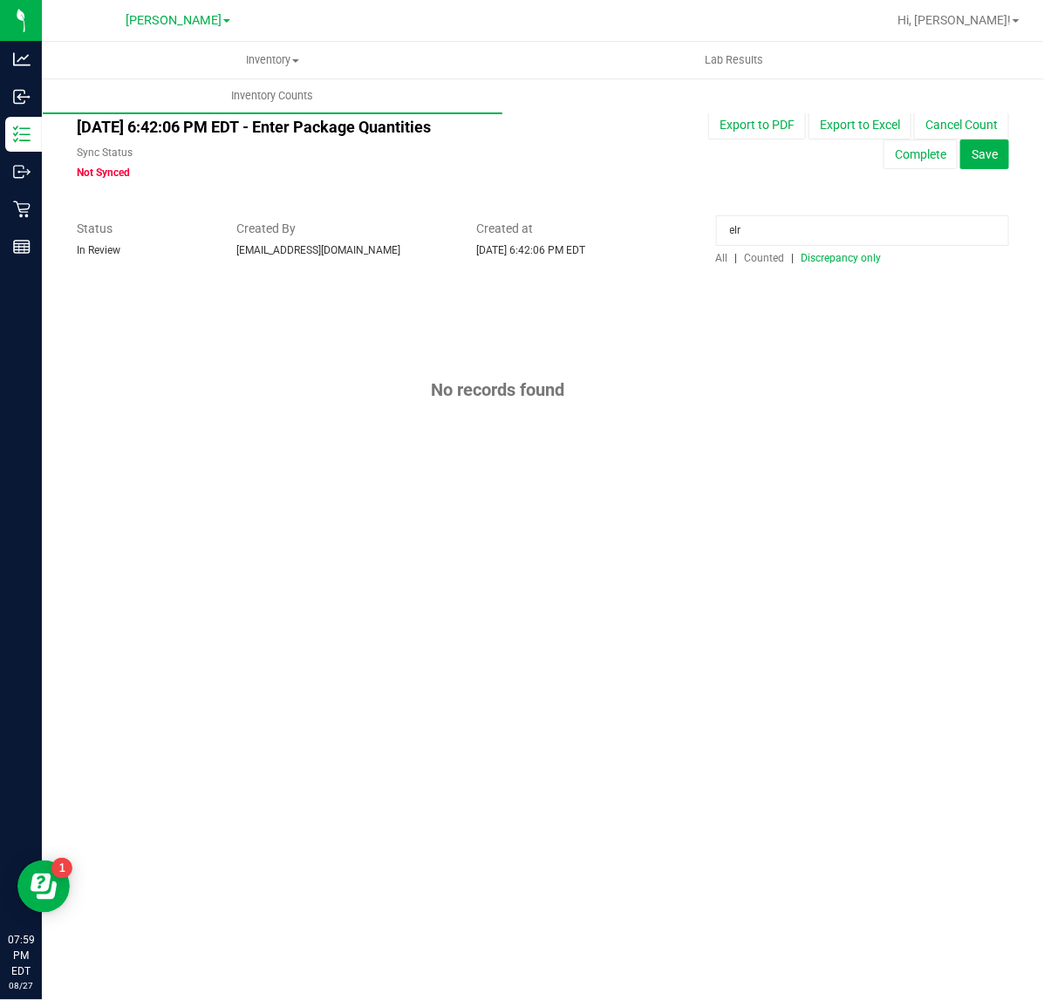
click at [766, 257] on span "Counted" at bounding box center [765, 258] width 40 height 12
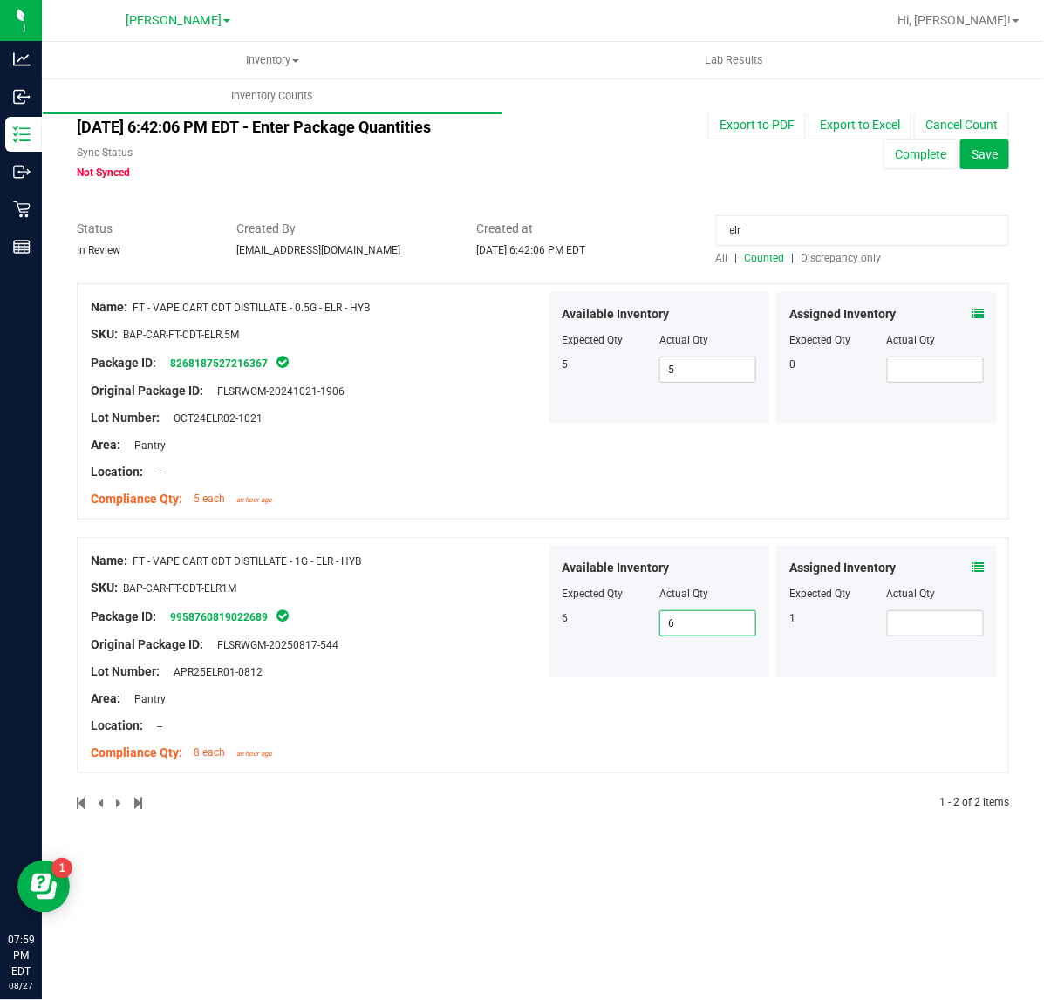
click at [716, 629] on span "6 6" at bounding box center [707, 624] width 97 height 26
click at [978, 563] on icon at bounding box center [978, 568] width 12 height 12
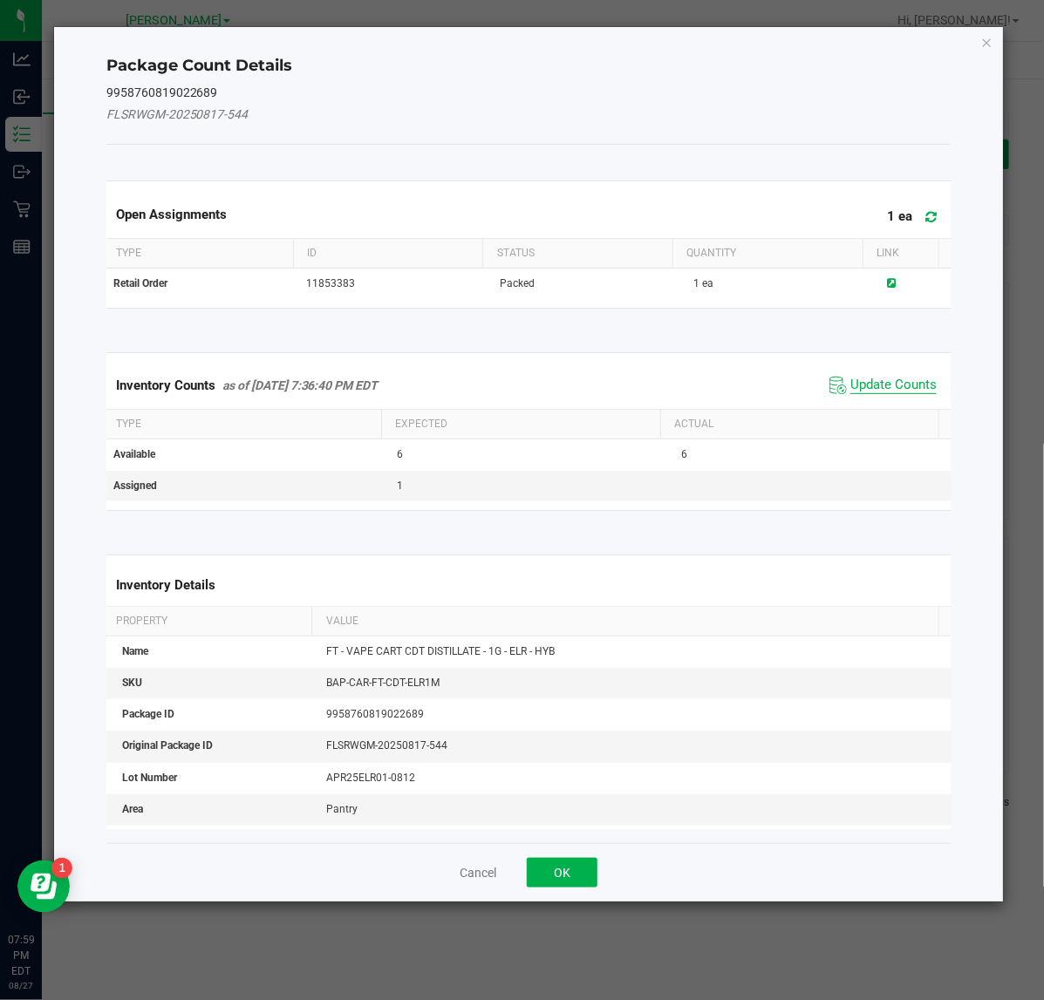
click at [884, 389] on span "Update Counts" at bounding box center [893, 385] width 86 height 17
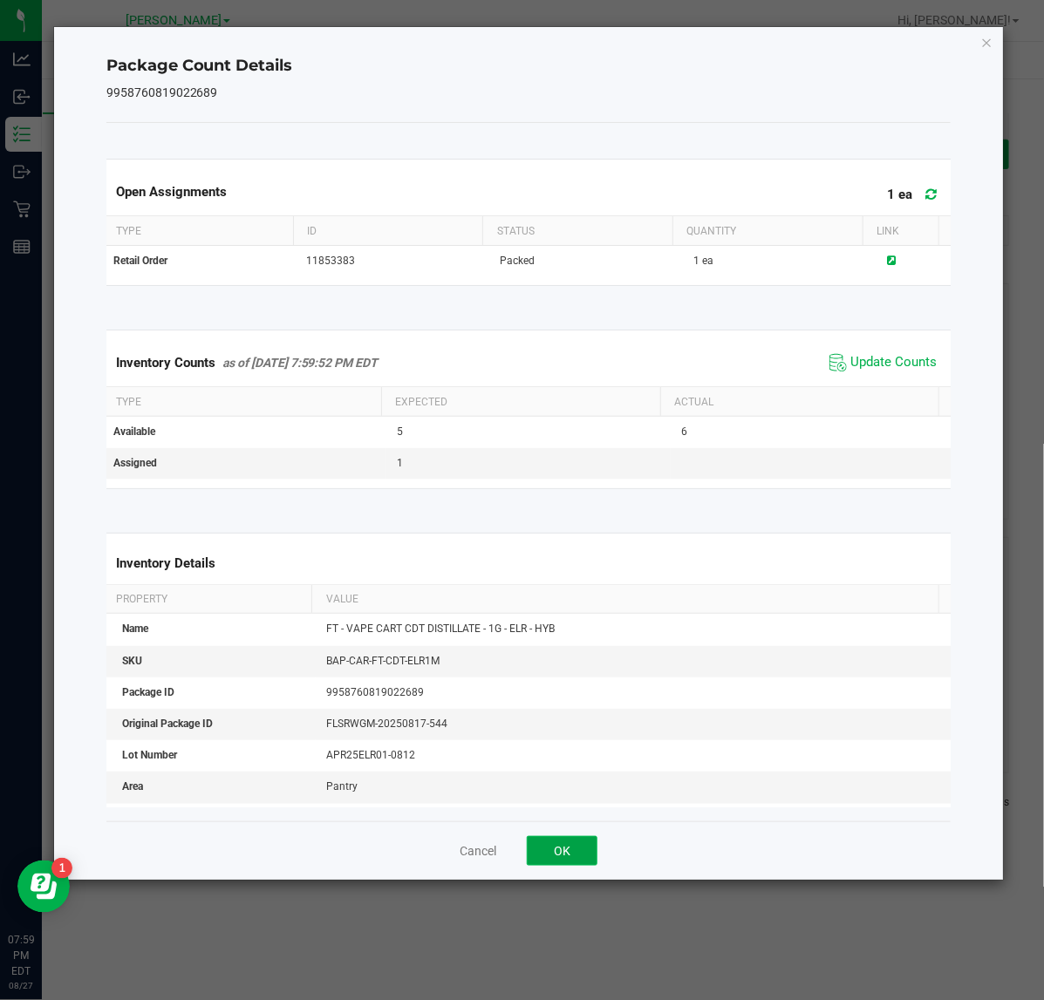
click at [585, 844] on button "OK" at bounding box center [562, 851] width 71 height 30
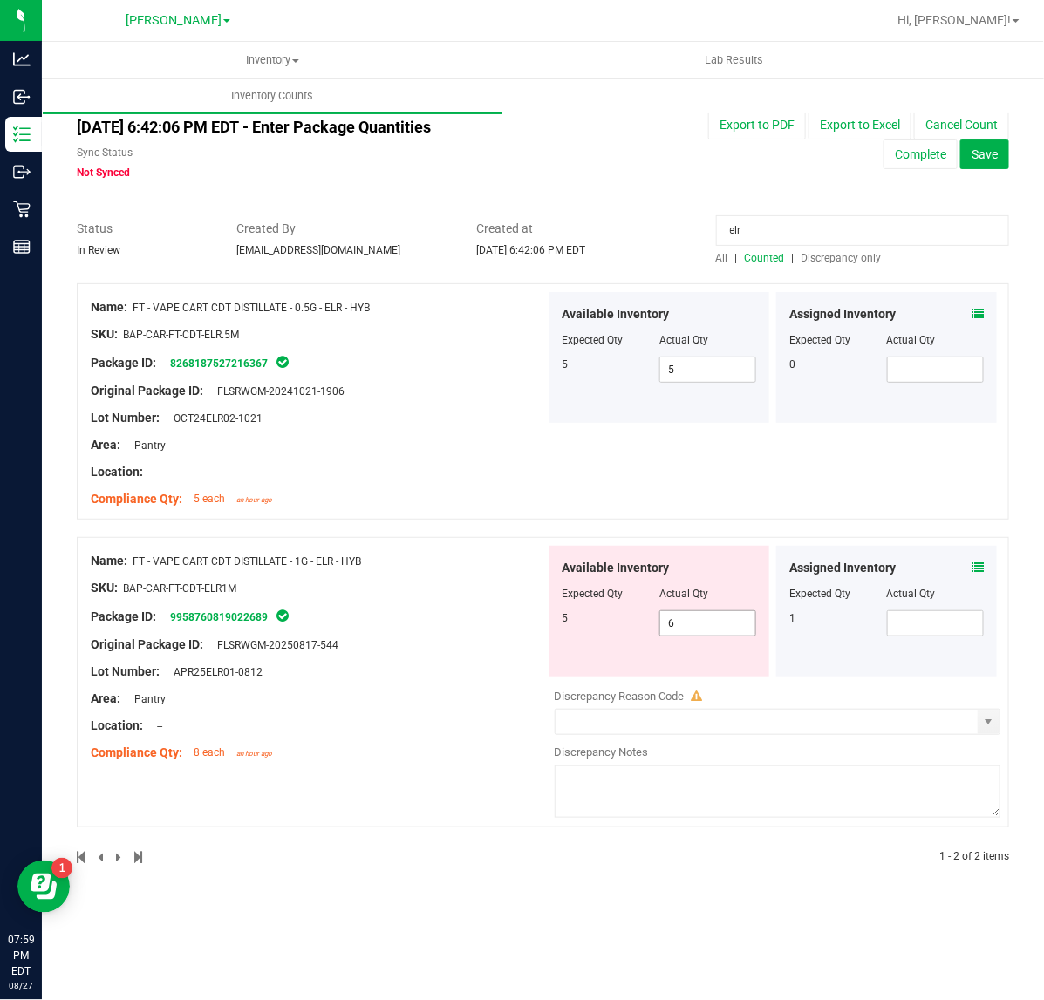
click at [713, 625] on input "6" at bounding box center [707, 623] width 95 height 24
type input "5"
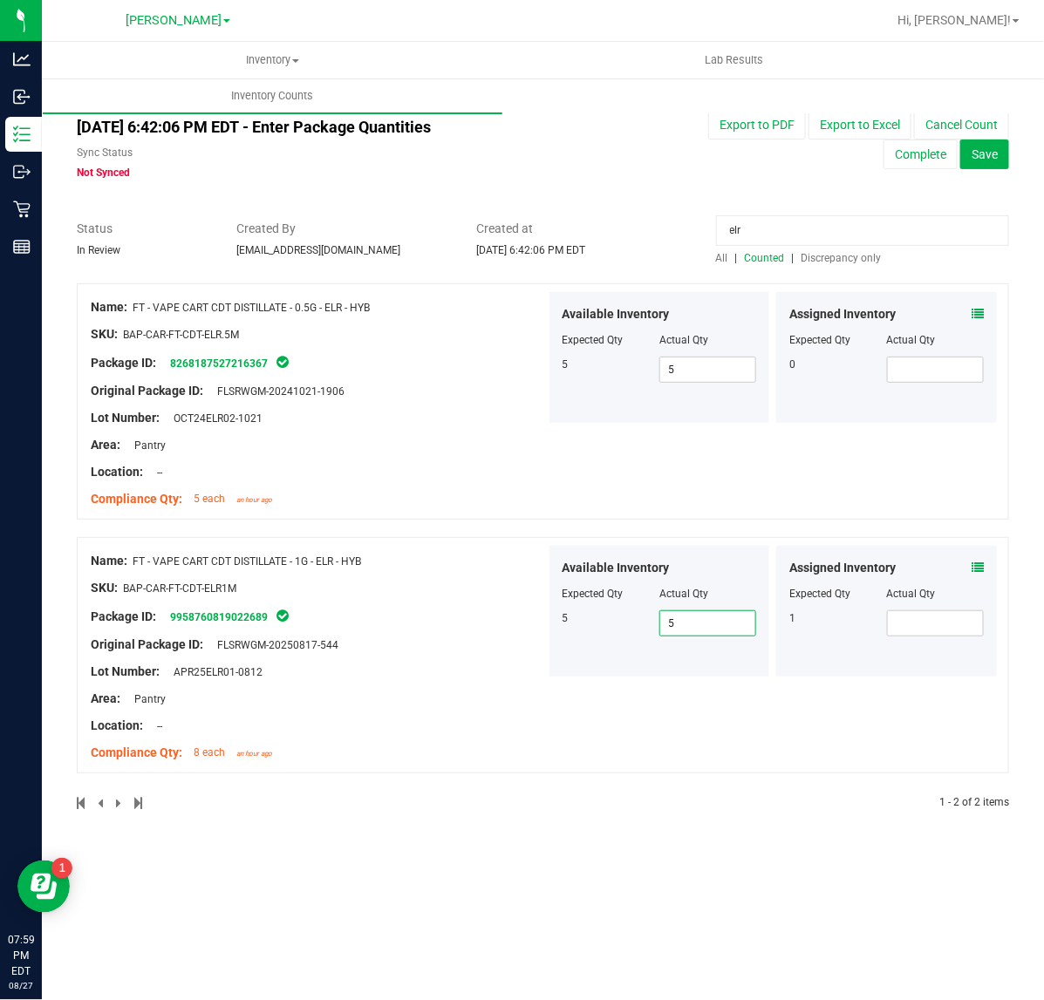
click at [820, 253] on span "Discrepancy only" at bounding box center [842, 258] width 80 height 12
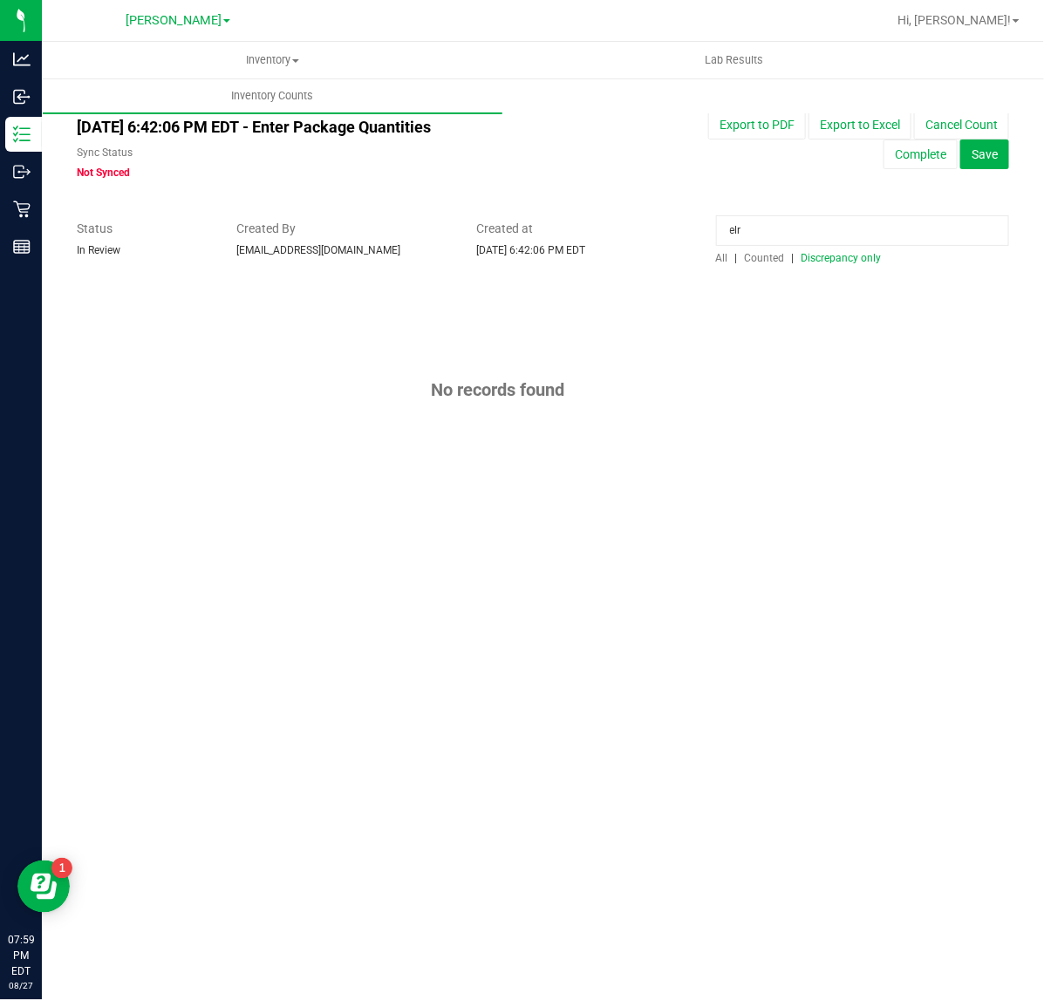
drag, startPoint x: 765, startPoint y: 237, endPoint x: 686, endPoint y: 232, distance: 78.7
click at [686, 232] on div "Status In Review Created By samadio@liveparallel.com Created at Aug 27, 2025 6:…" at bounding box center [543, 243] width 959 height 46
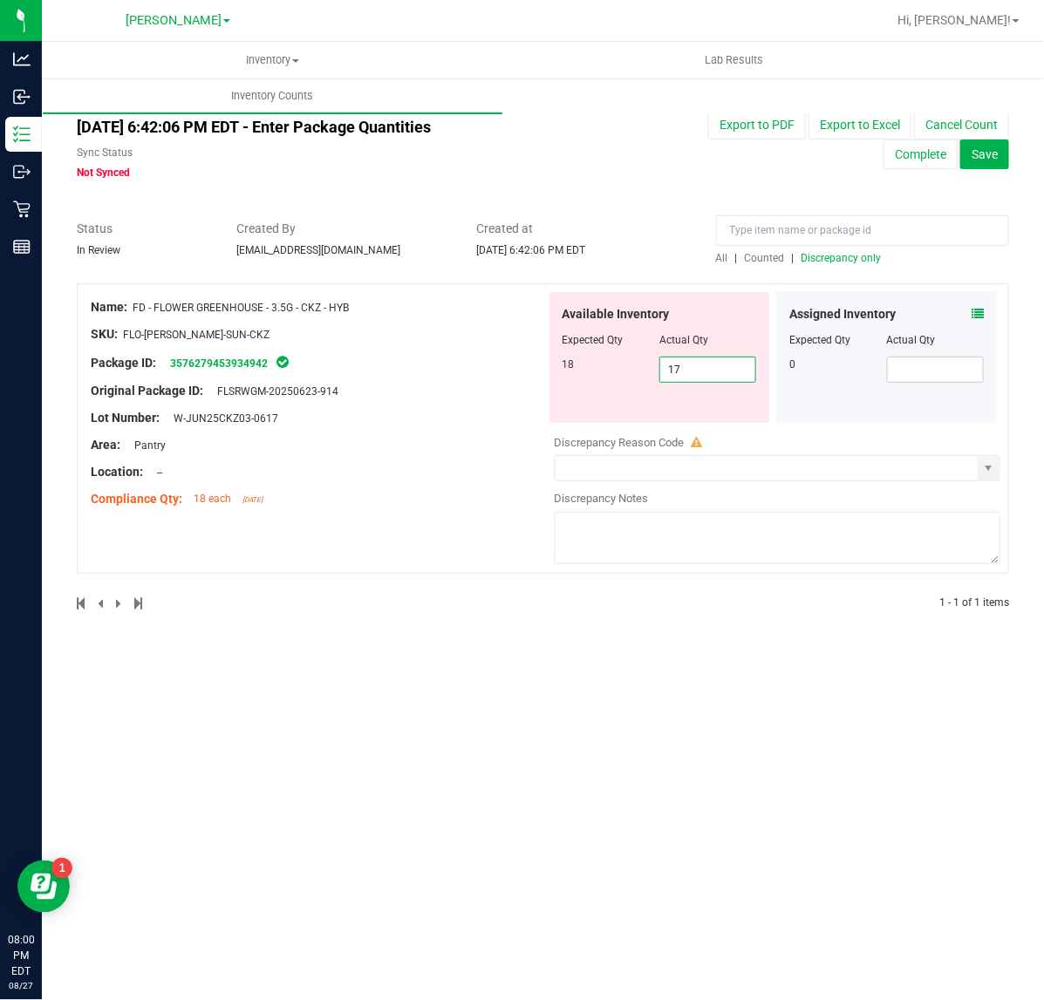
click at [709, 369] on span "17 17" at bounding box center [707, 370] width 97 height 26
type input "18"
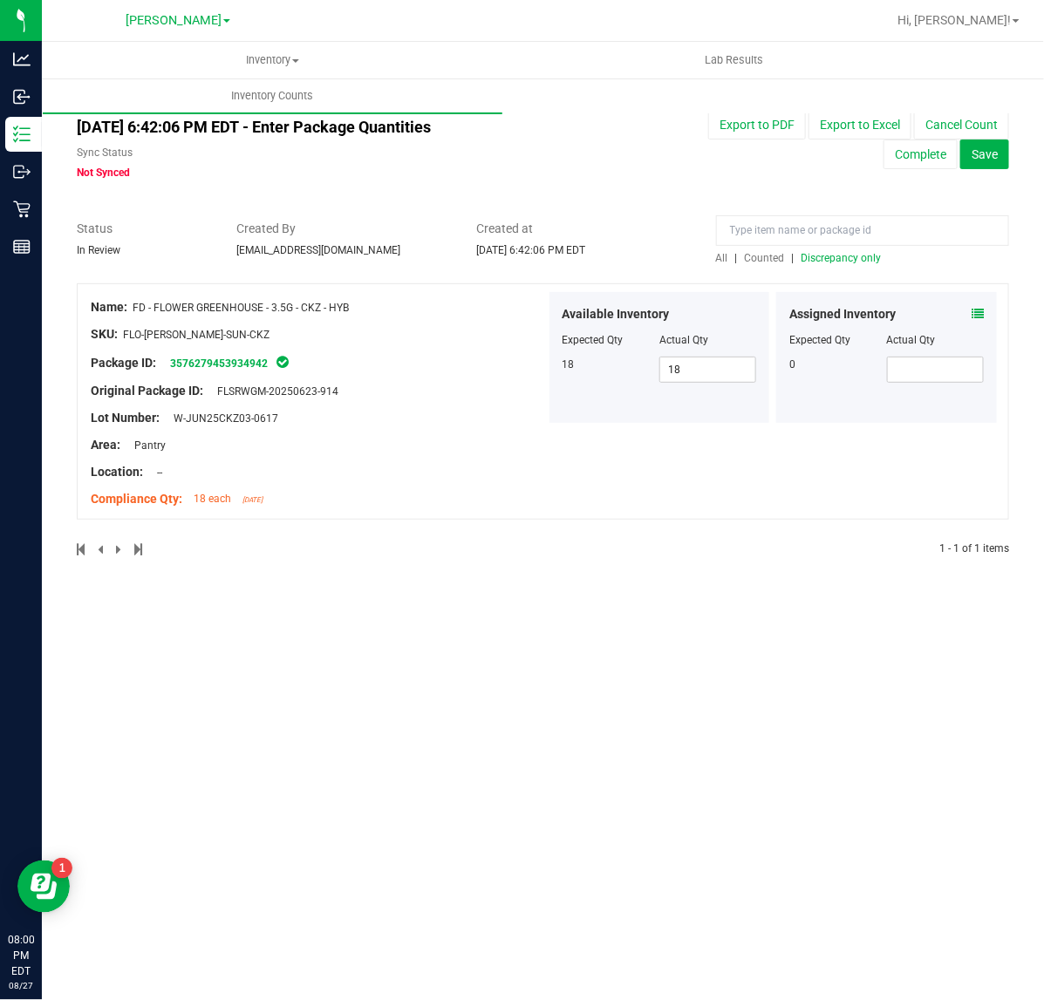
click at [410, 390] on div "Original Package ID: FLSRWGM-20250623-914" at bounding box center [318, 391] width 455 height 18
click at [822, 257] on span "Discrepancy only" at bounding box center [842, 258] width 80 height 12
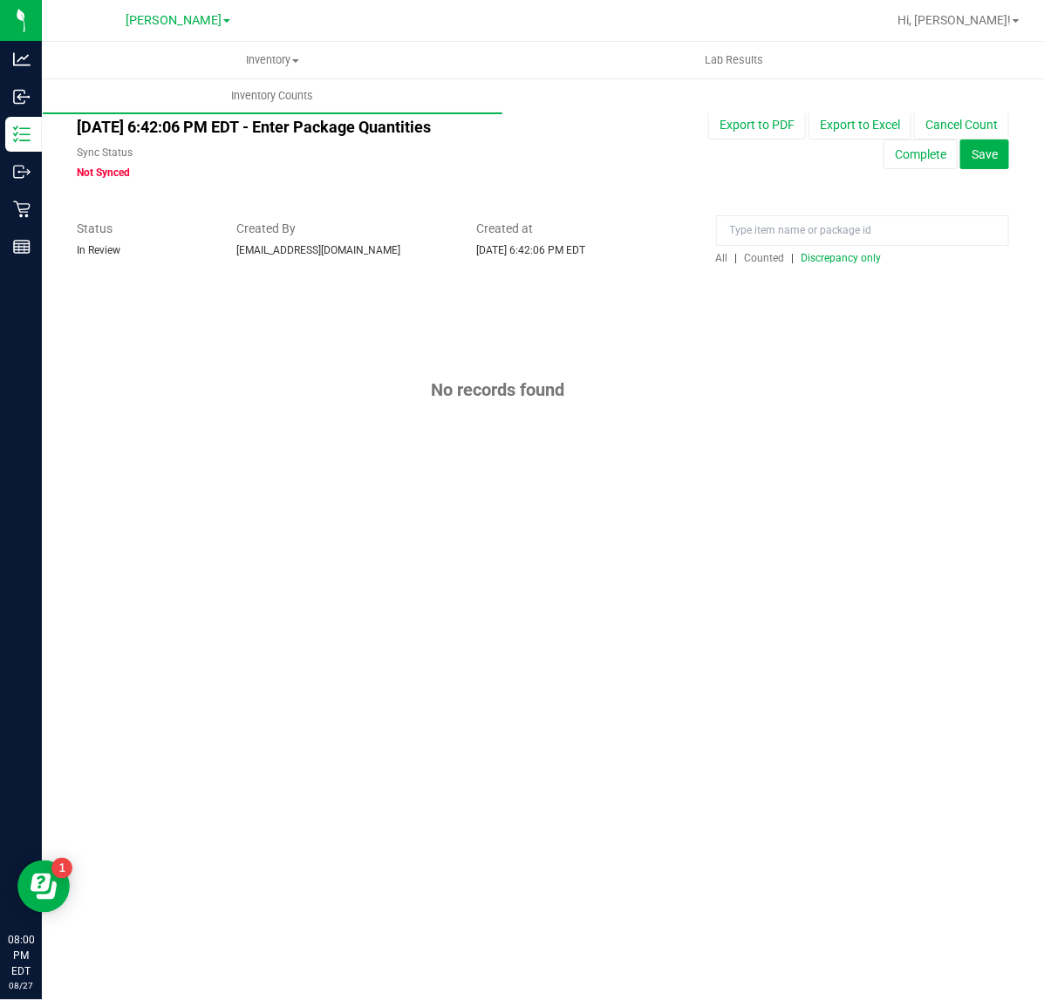
click at [550, 174] on div "Sync Status Not Synced" at bounding box center [343, 163] width 533 height 36
click at [264, 192] on div "All counts Aug 27, 2025 6:42:06 PM EDT - Enter Package Quantities Sync Status N…" at bounding box center [543, 304] width 932 height 420
click at [835, 255] on span "Discrepancy only" at bounding box center [842, 258] width 80 height 12
click at [764, 253] on span "Counted" at bounding box center [765, 258] width 40 height 12
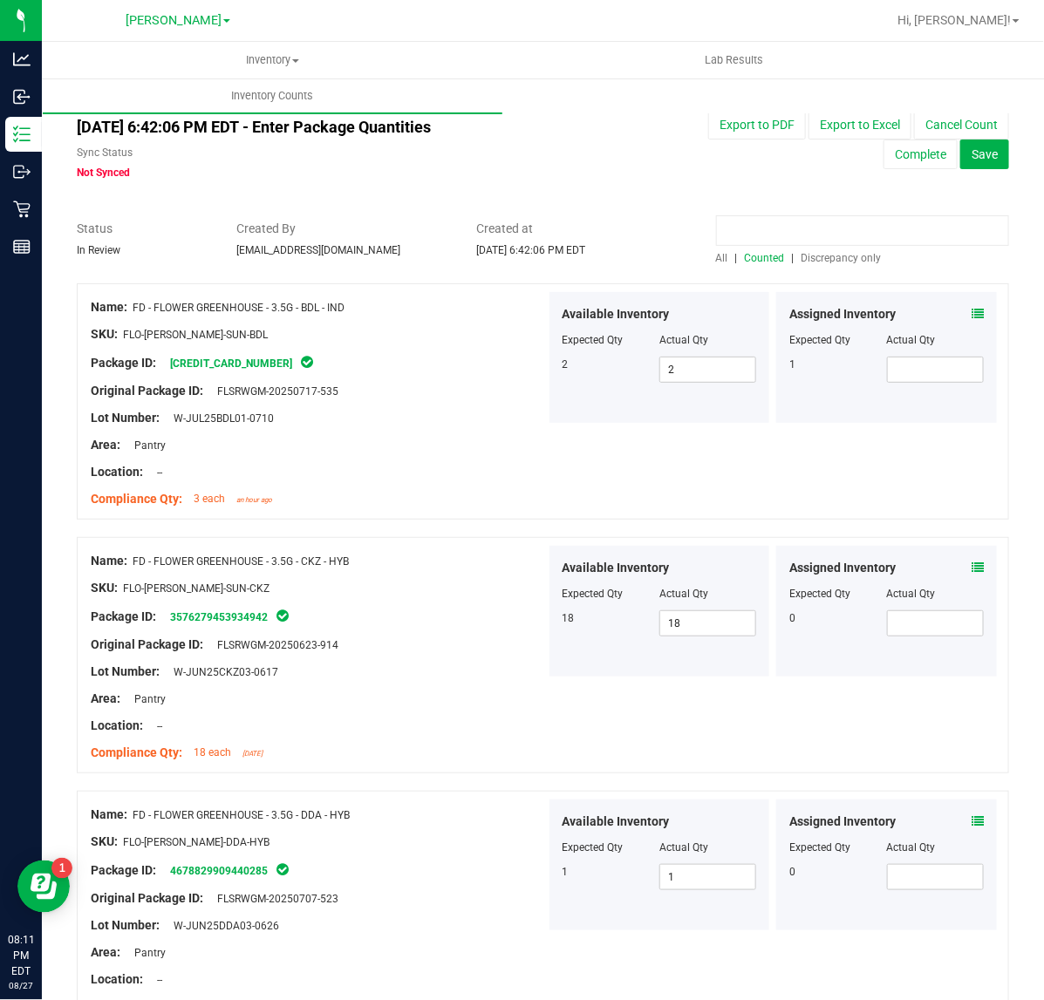
click at [872, 232] on input at bounding box center [862, 230] width 293 height 31
type input "cpz"
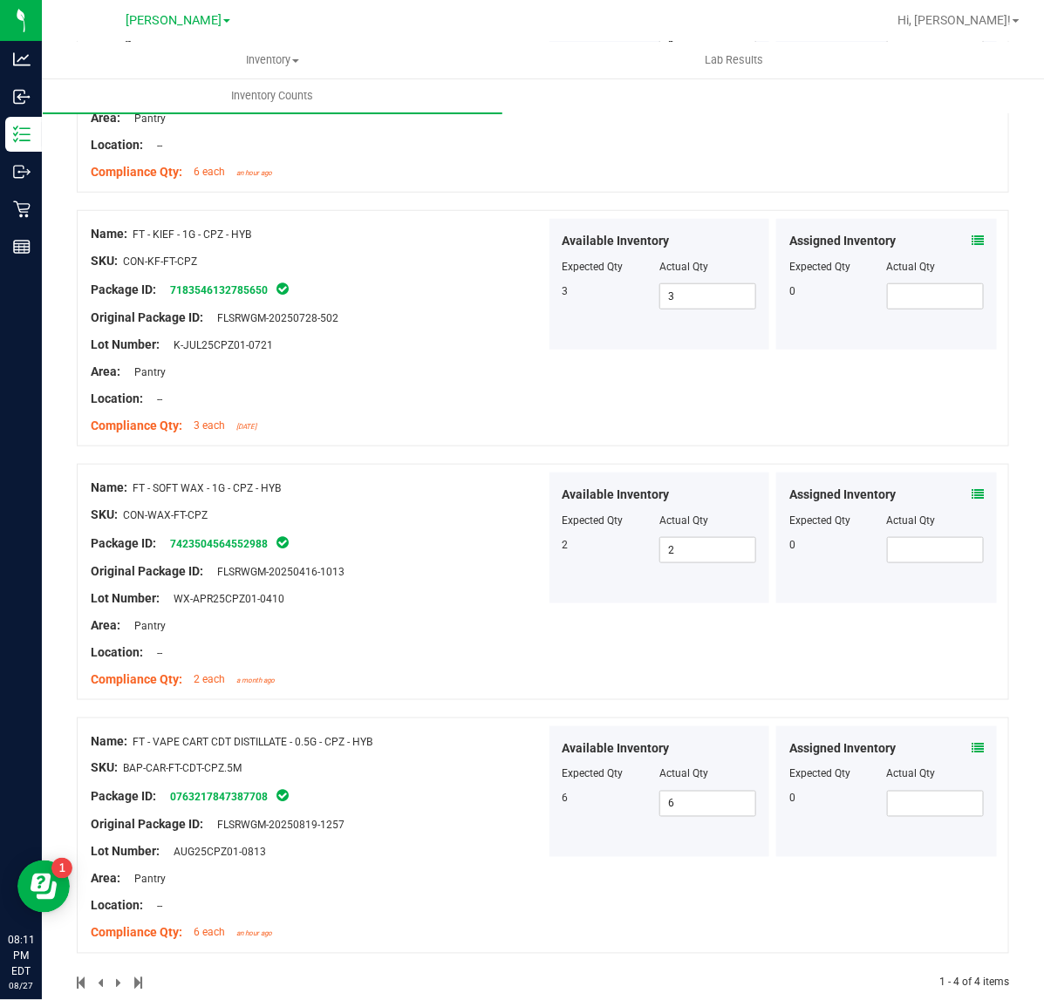
scroll to position [358, 0]
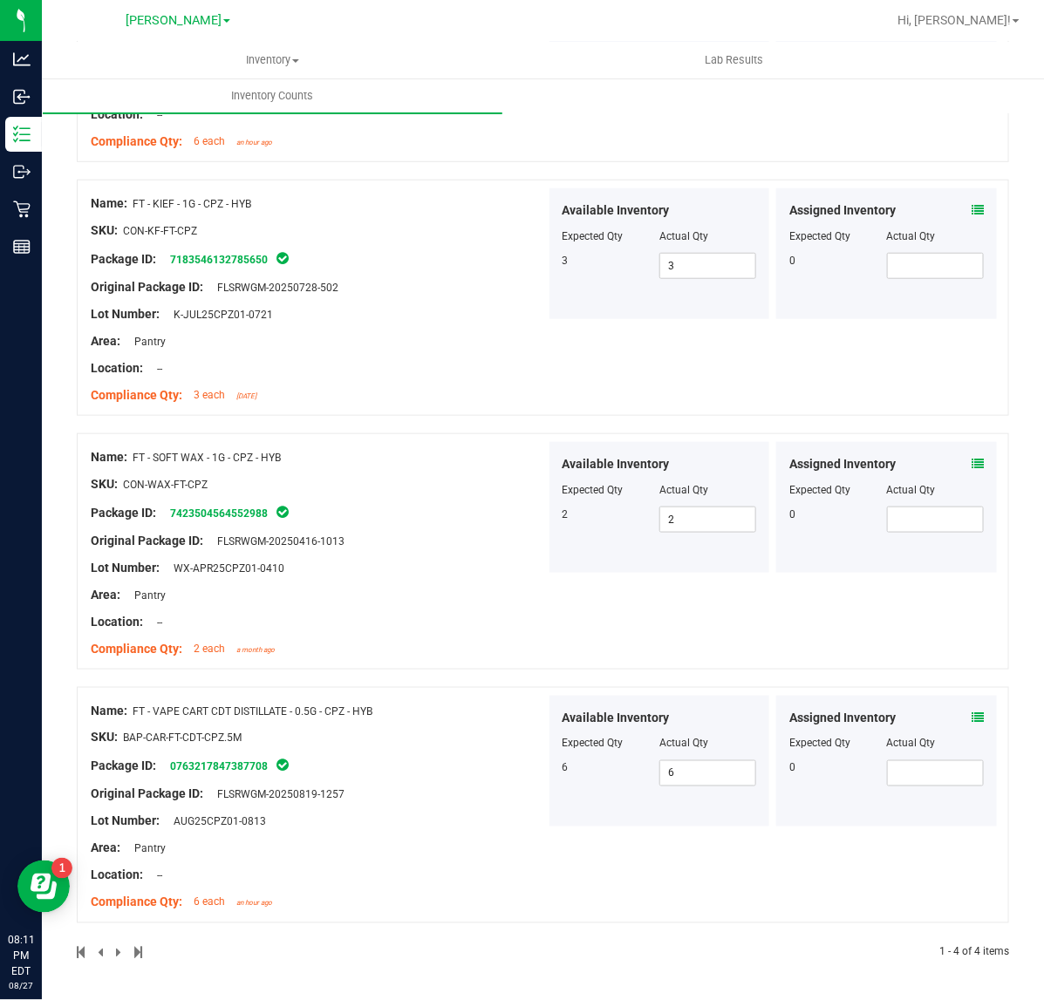
click at [972, 716] on icon at bounding box center [978, 718] width 12 height 12
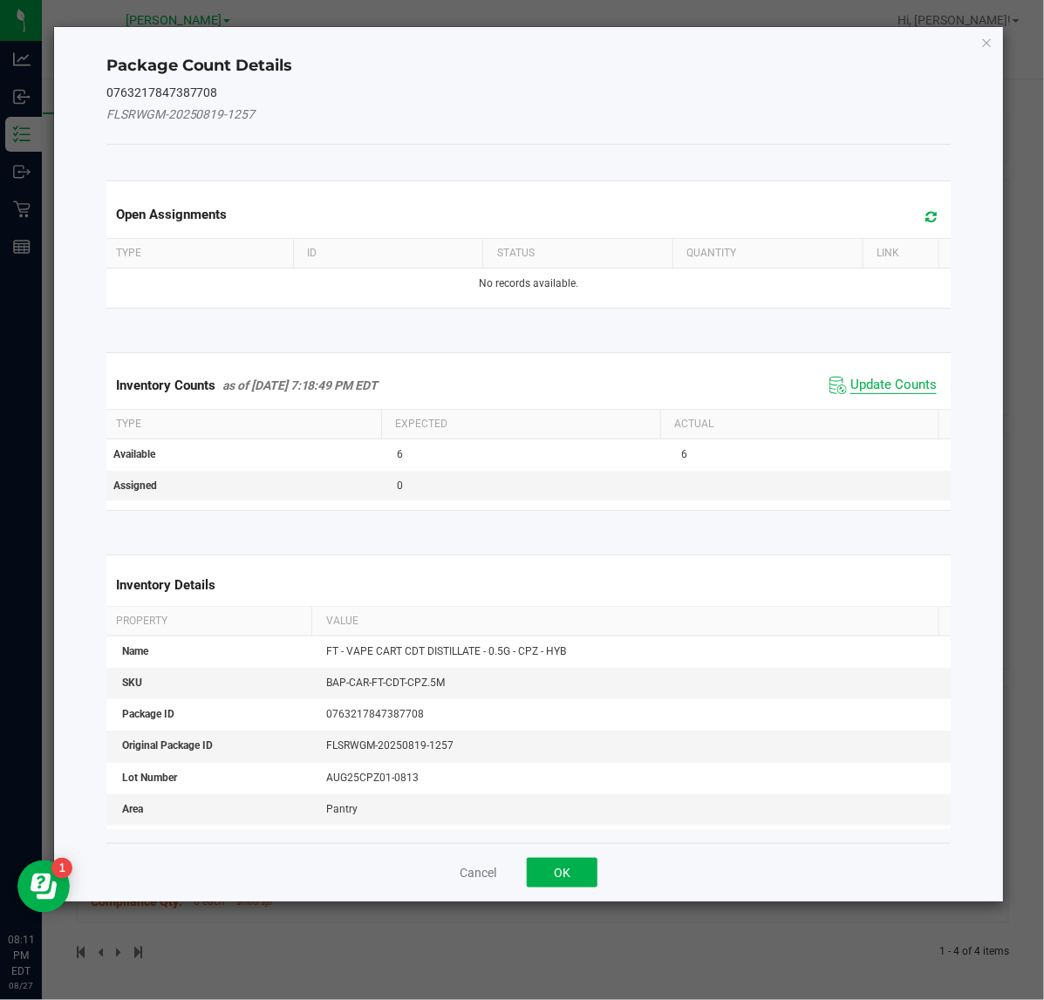
click at [850, 380] on span "Update Counts" at bounding box center [893, 385] width 86 height 17
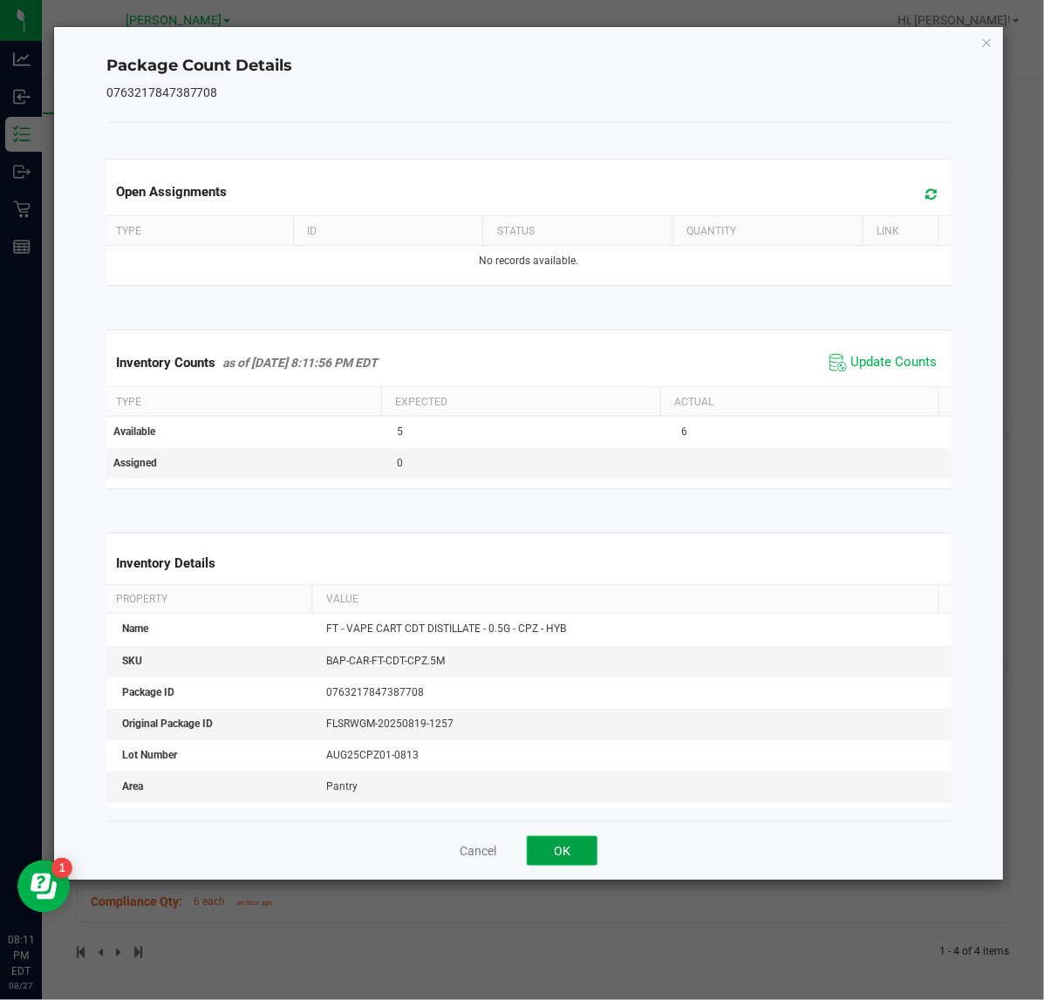
click at [558, 851] on button "OK" at bounding box center [562, 851] width 71 height 30
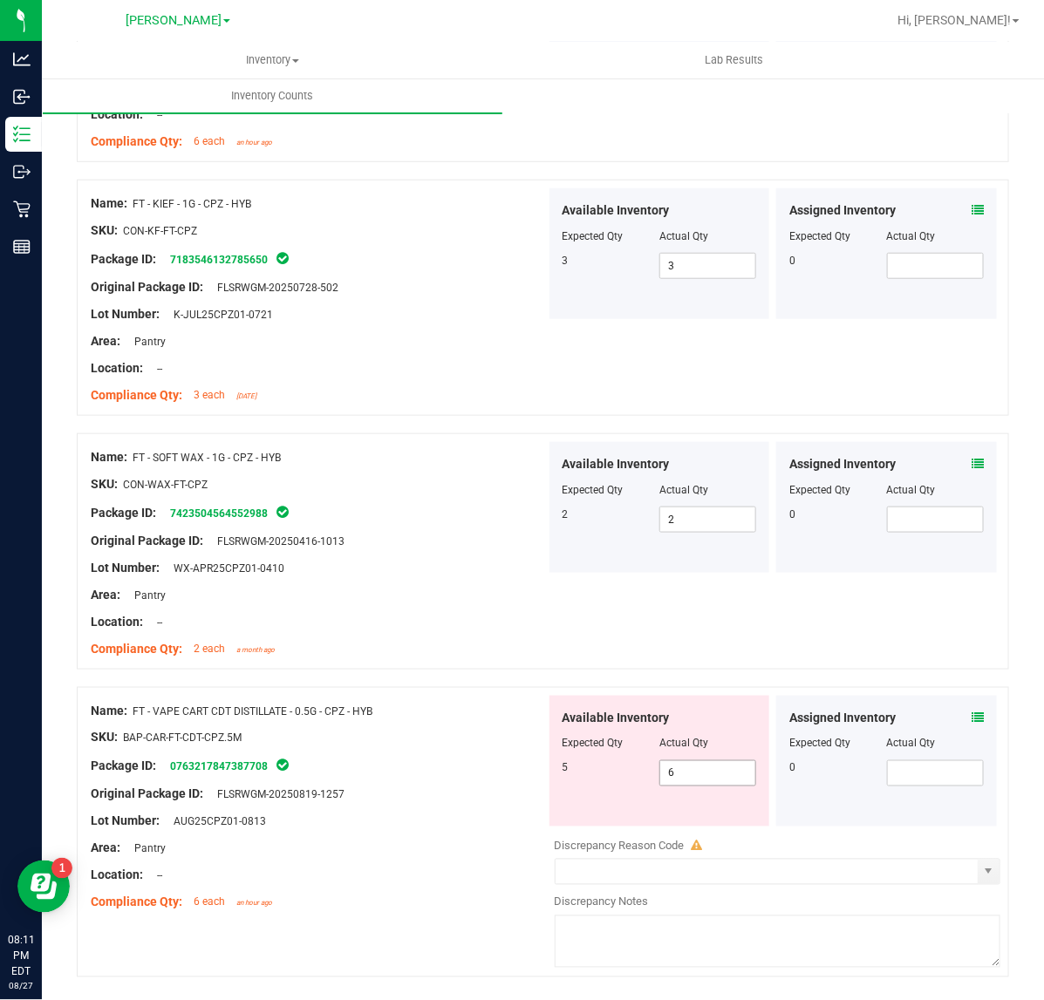
click at [714, 768] on span "6 6" at bounding box center [707, 774] width 97 height 26
type input "5"
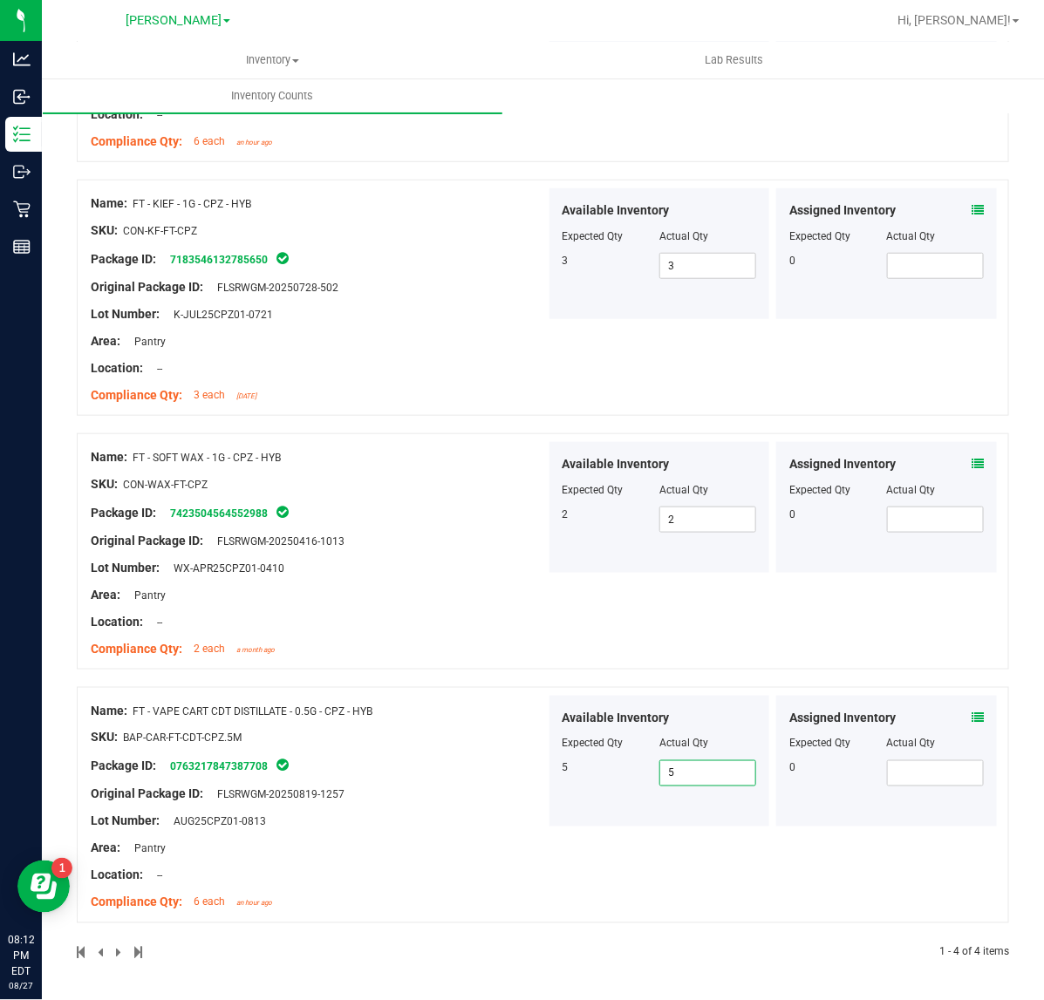
click at [471, 769] on div "Package ID: 0763217847387708" at bounding box center [318, 766] width 455 height 21
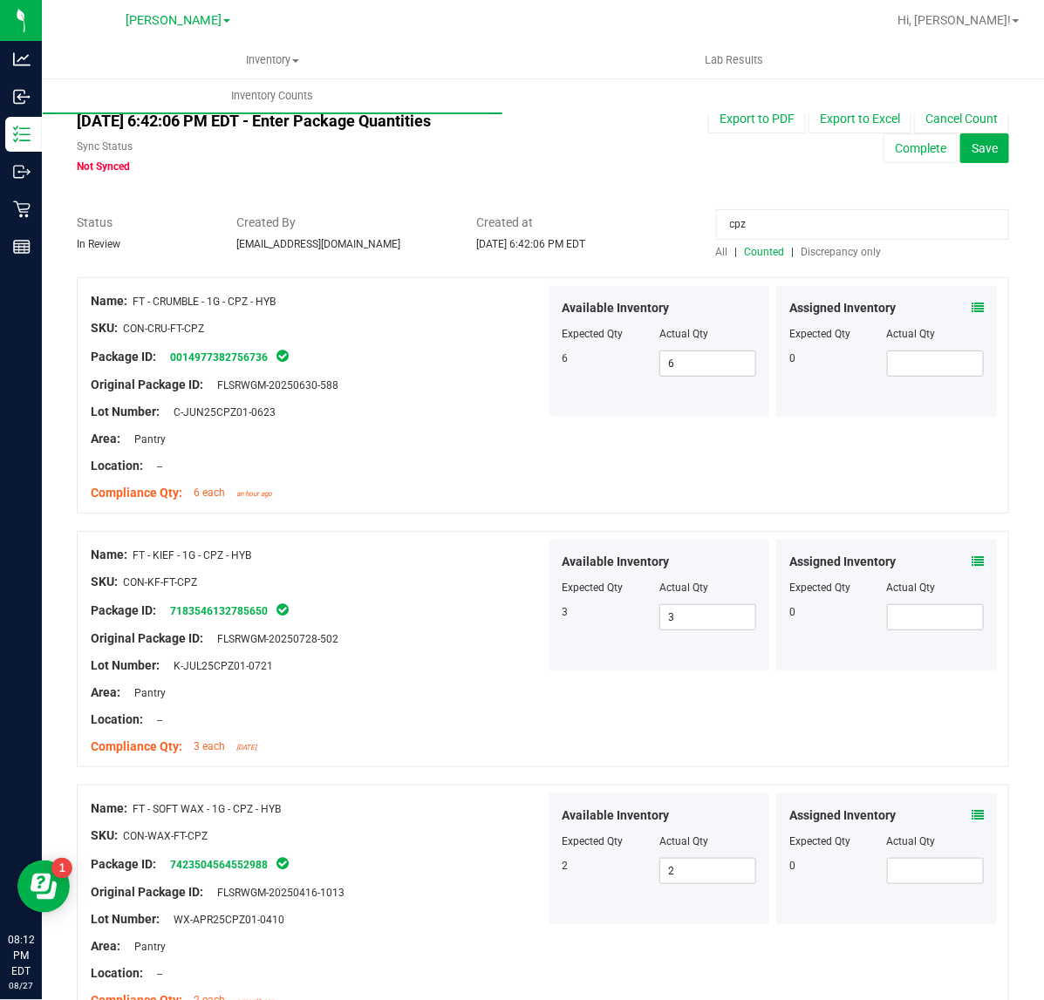
scroll to position [0, 0]
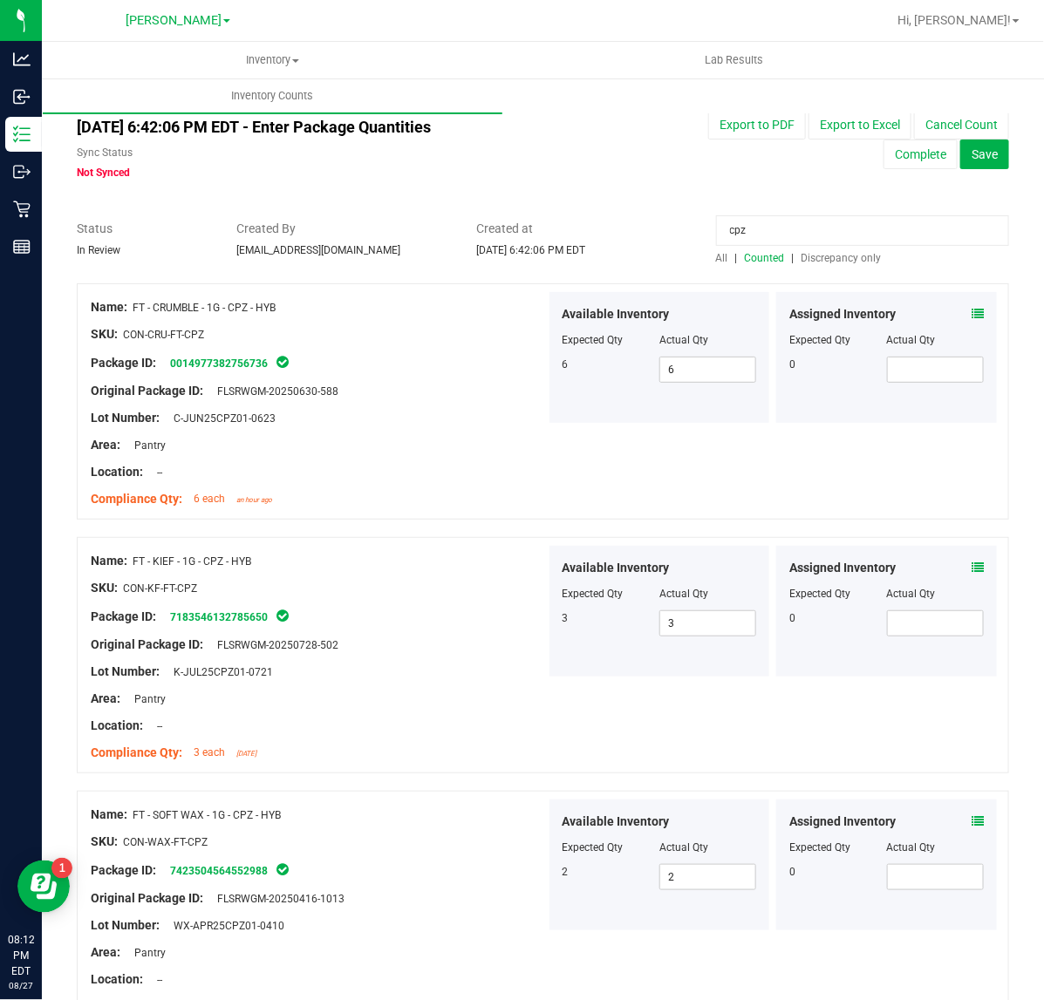
drag, startPoint x: 760, startPoint y: 228, endPoint x: 167, endPoint y: 264, distance: 594.3
click at [180, 260] on div "Status In Review Created By samadio@liveparallel.com Created at Aug 27, 2025 6:…" at bounding box center [543, 243] width 959 height 46
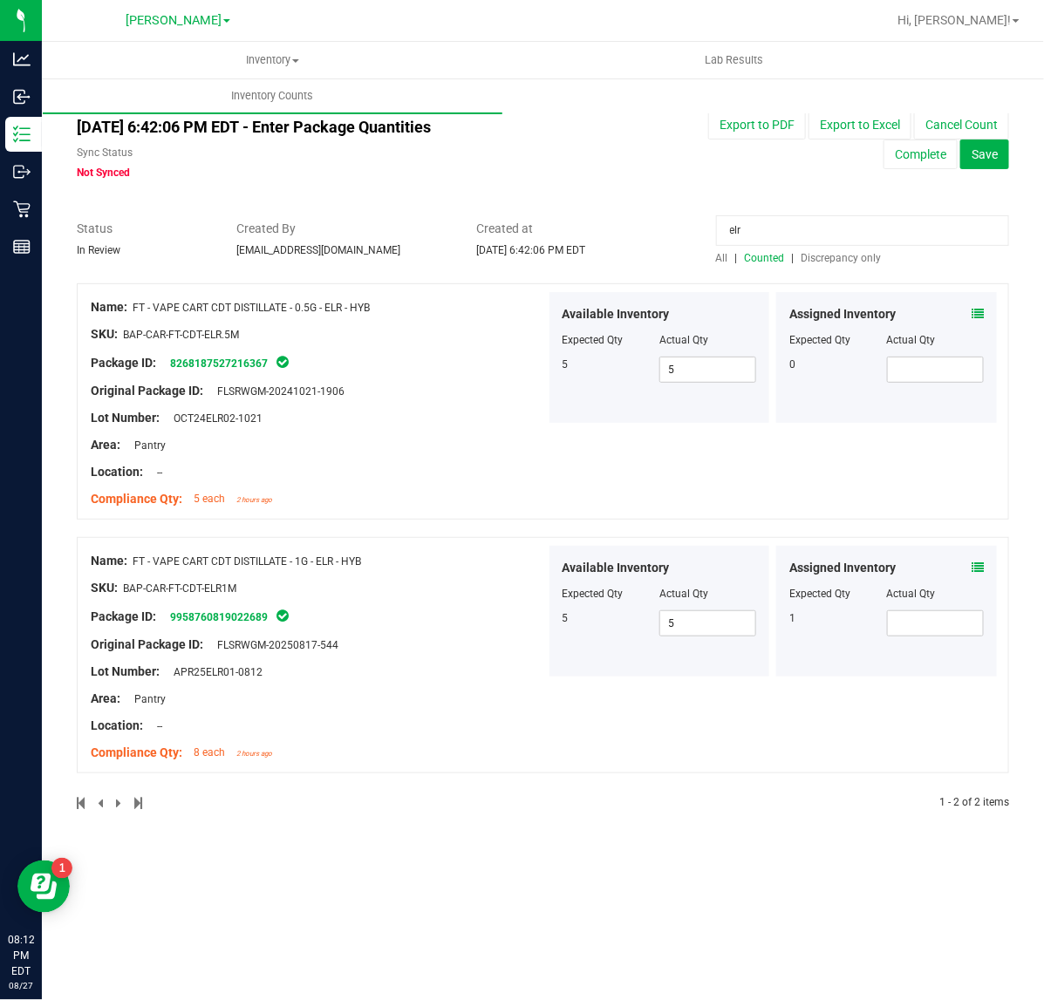
type input "elr"
click at [975, 318] on icon at bounding box center [978, 314] width 12 height 12
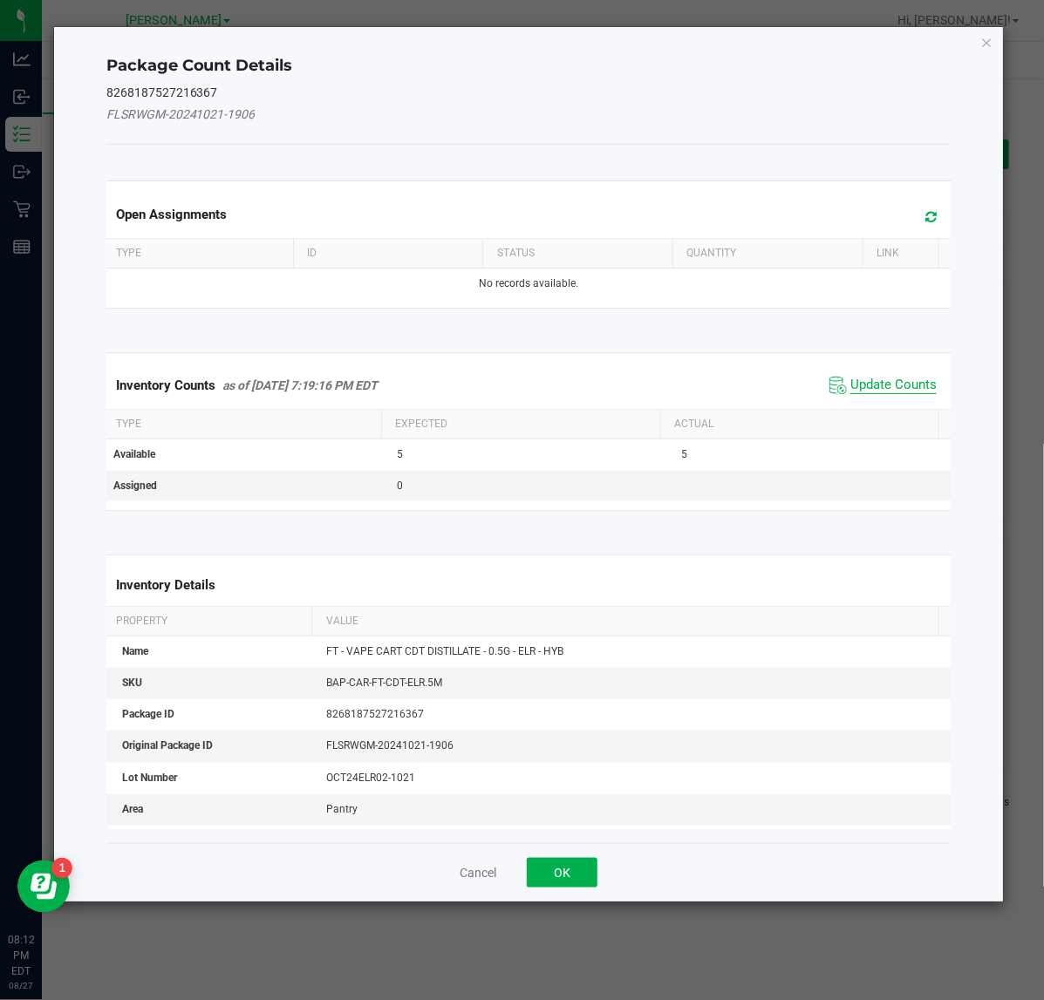
click at [882, 385] on span "Update Counts" at bounding box center [893, 385] width 86 height 17
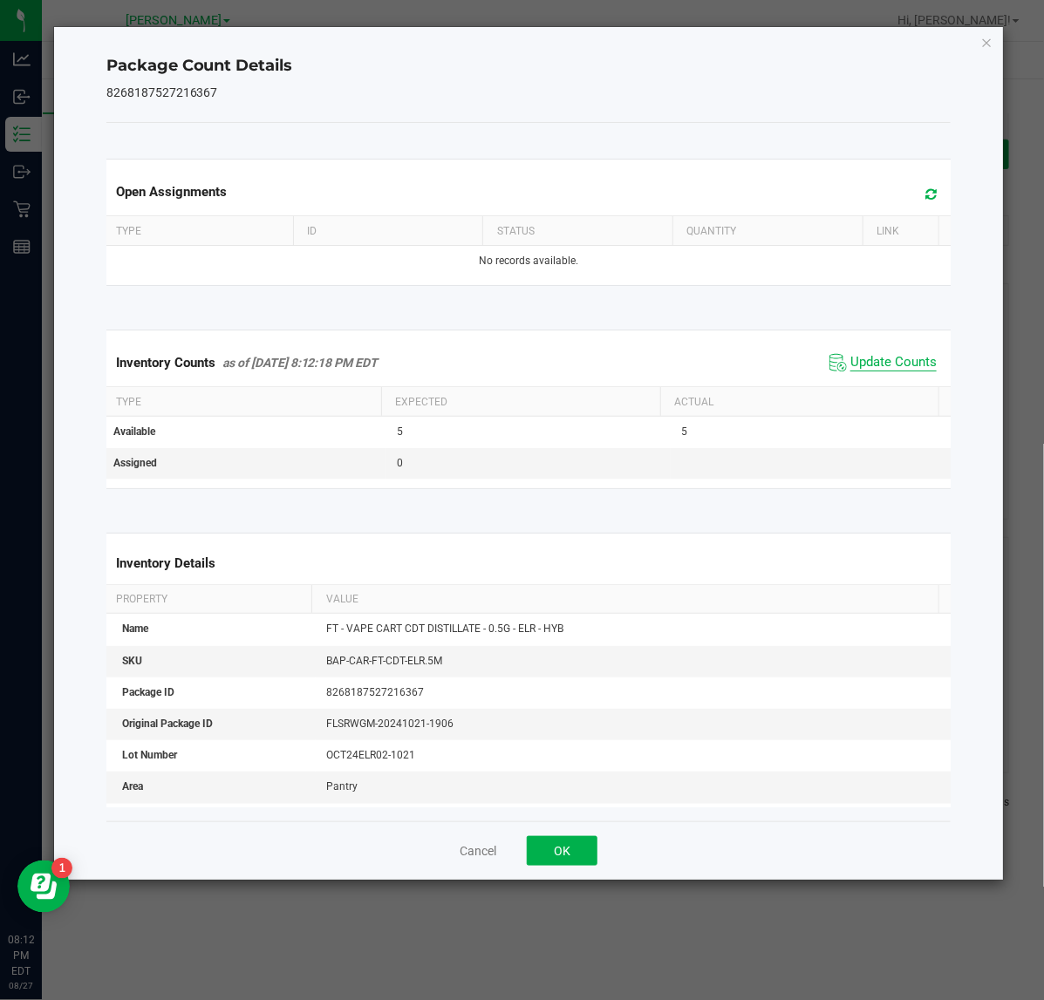
click at [865, 372] on span "Update Counts" at bounding box center [893, 362] width 86 height 17
click at [570, 853] on button "OK" at bounding box center [562, 851] width 71 height 30
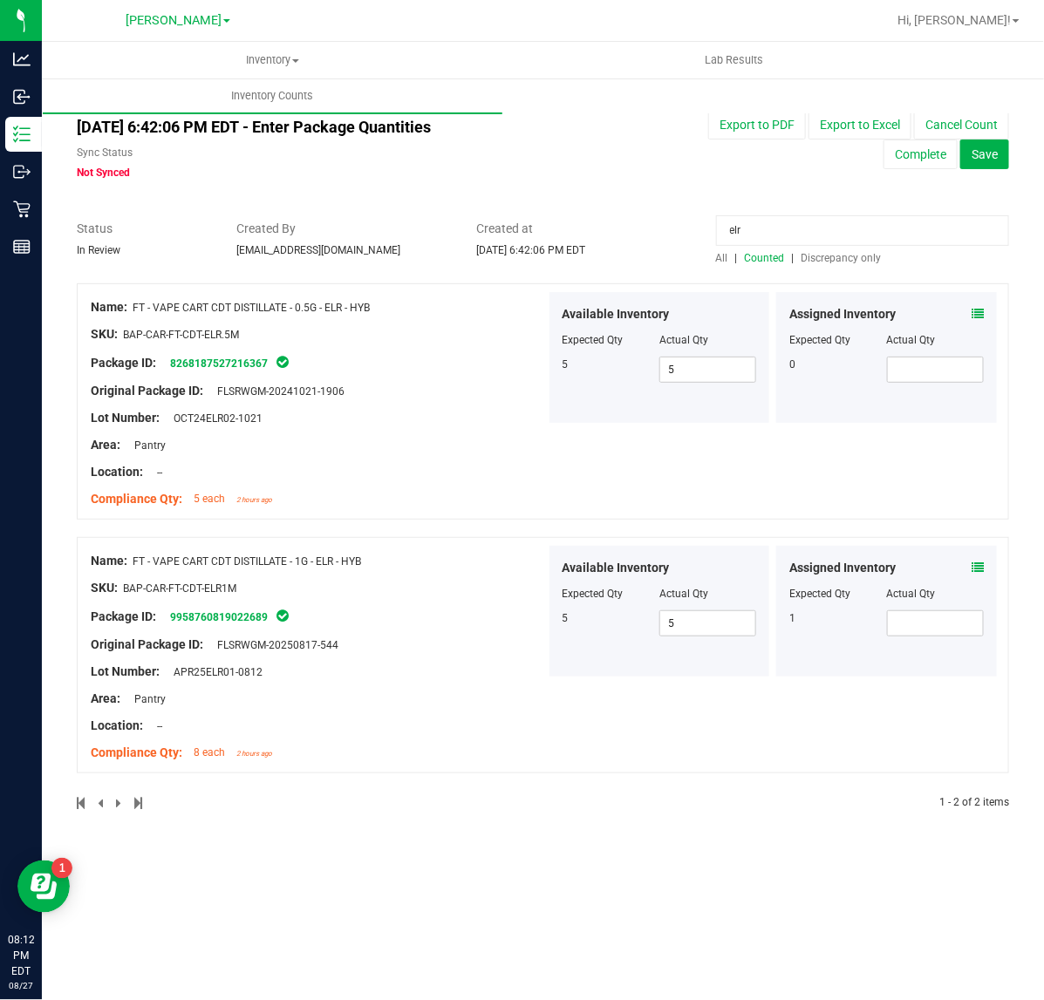
click at [975, 568] on icon at bounding box center [978, 568] width 12 height 12
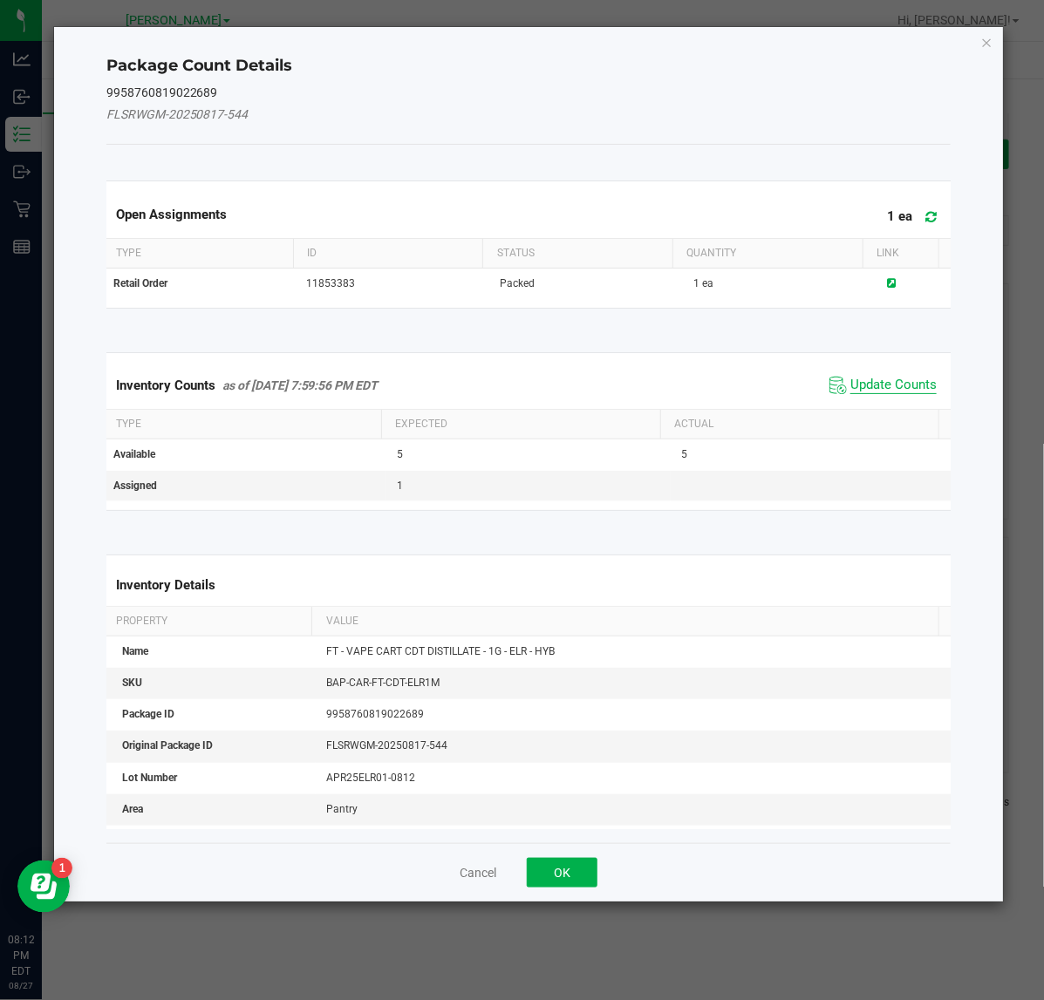
click at [873, 394] on span "Update Counts" at bounding box center [893, 385] width 86 height 17
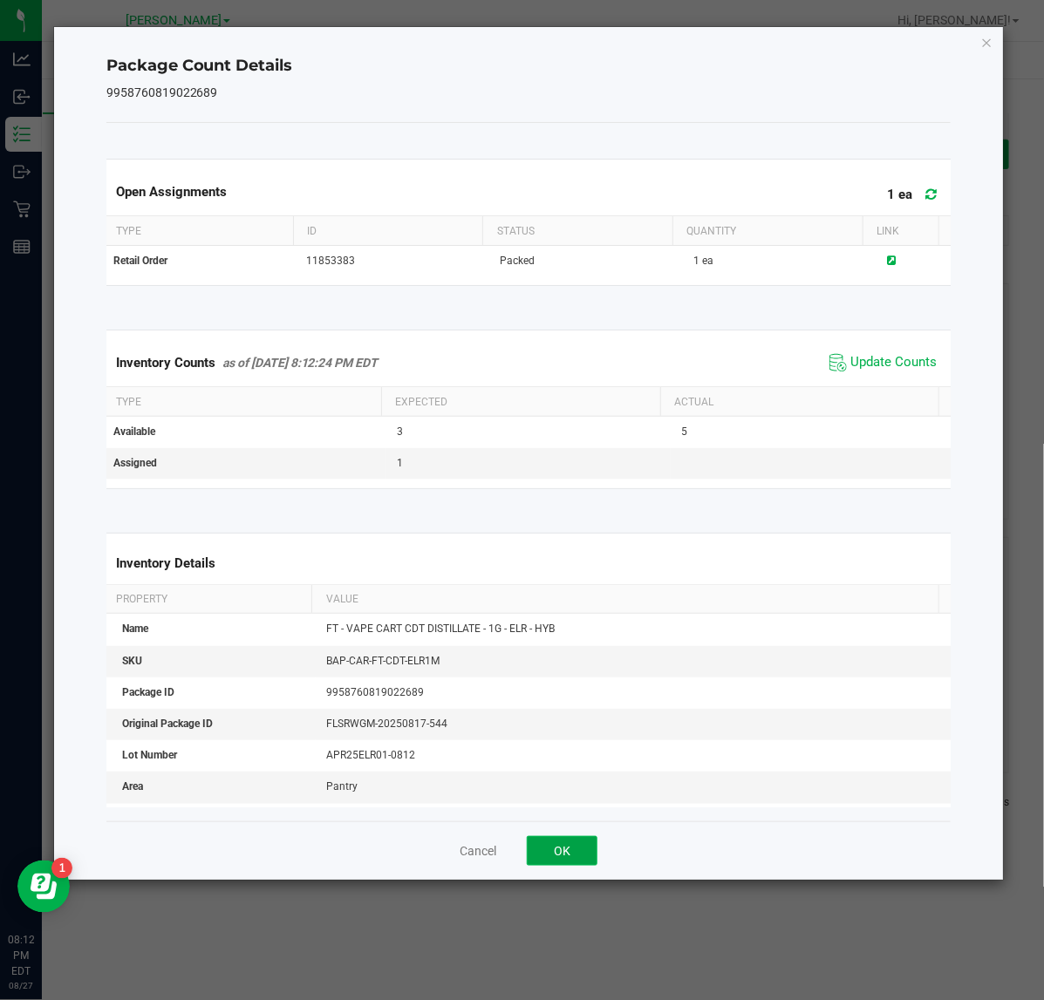
click at [563, 857] on button "OK" at bounding box center [562, 851] width 71 height 30
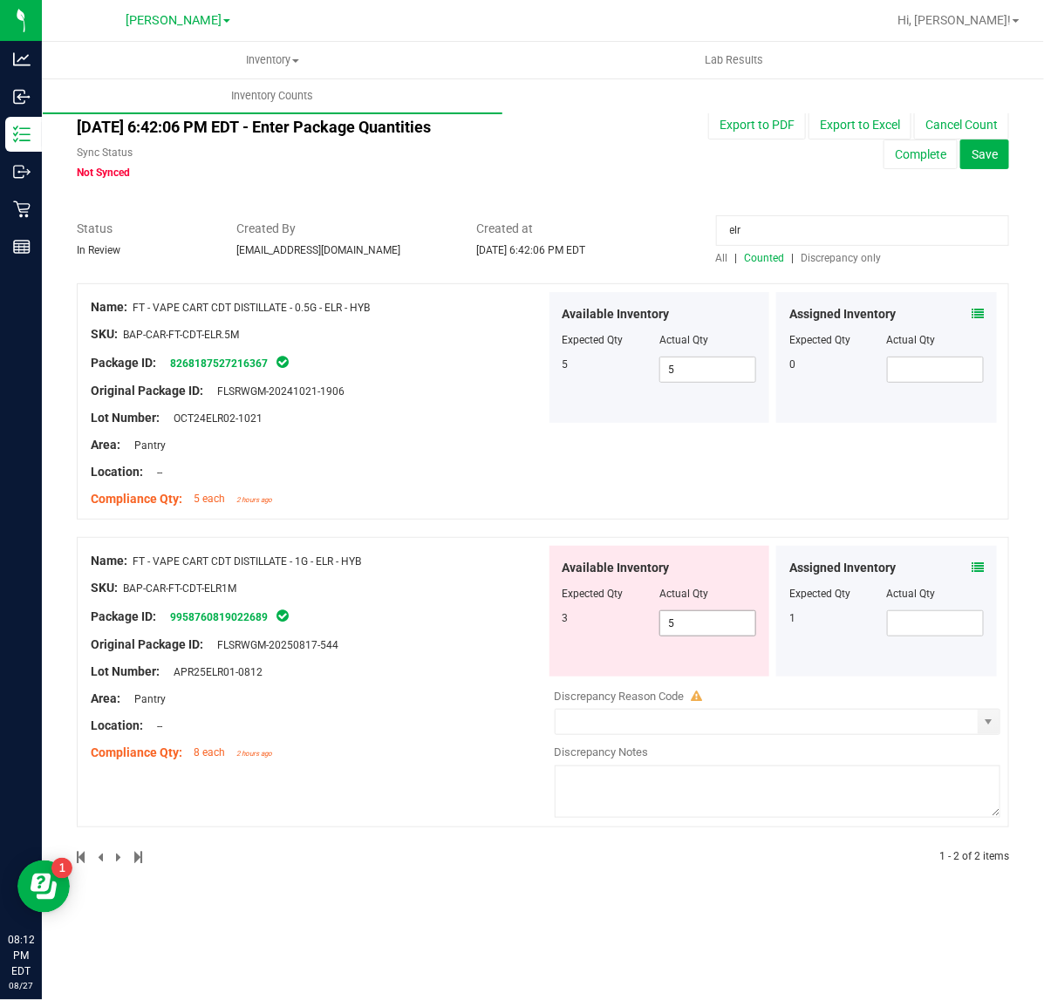
click at [714, 626] on input "5" at bounding box center [707, 623] width 95 height 24
type input "3"
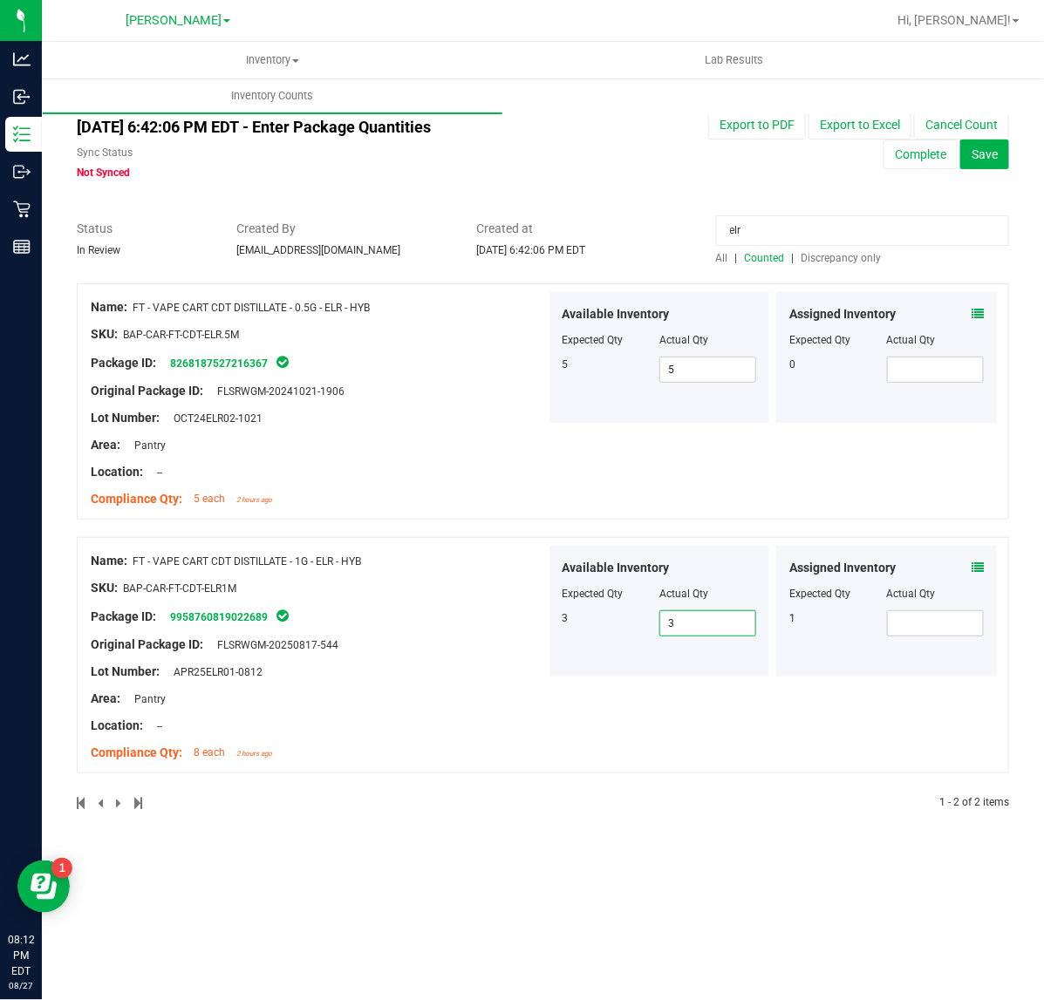
click at [823, 234] on input "elr" at bounding box center [862, 230] width 293 height 31
type input "e"
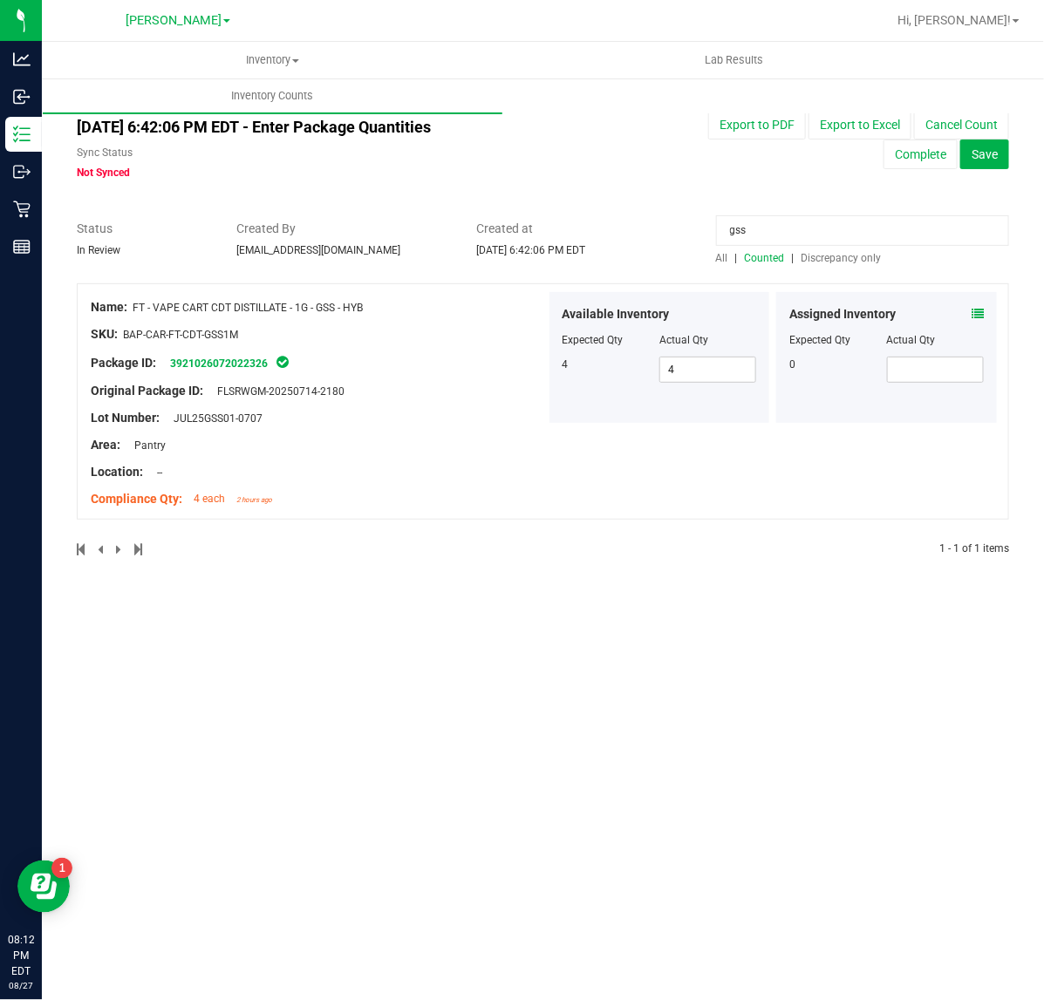
type input "gss"
click at [980, 319] on icon at bounding box center [978, 314] width 12 height 12
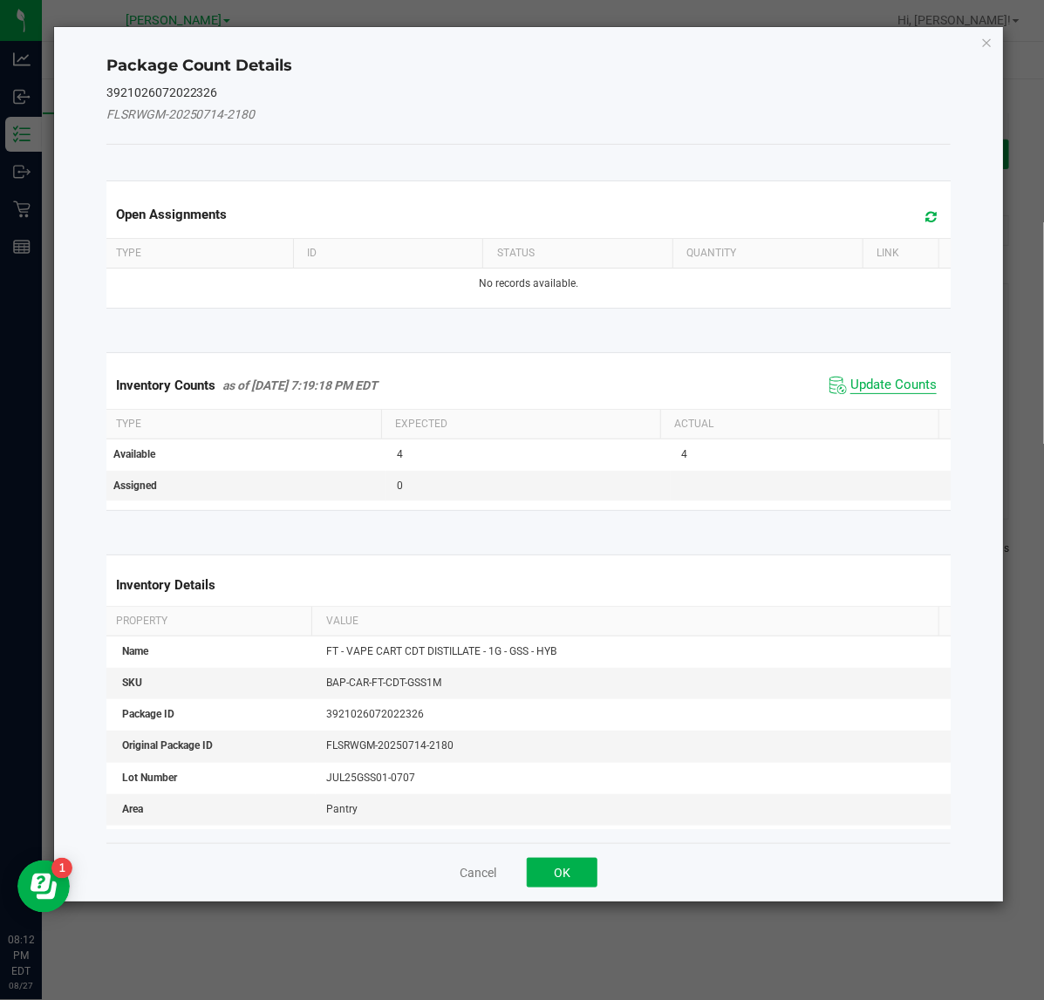
click at [894, 381] on span "Update Counts" at bounding box center [893, 385] width 86 height 17
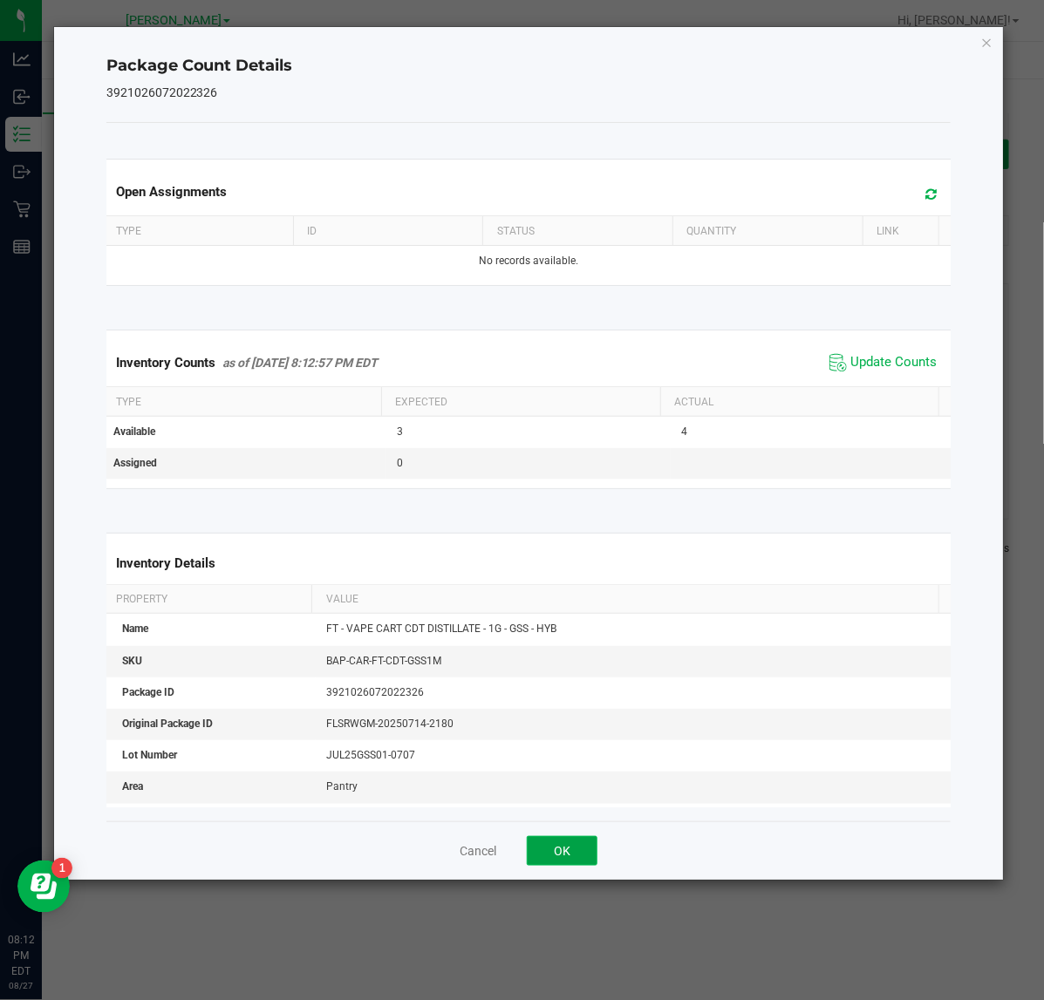
click at [568, 855] on button "OK" at bounding box center [562, 851] width 71 height 30
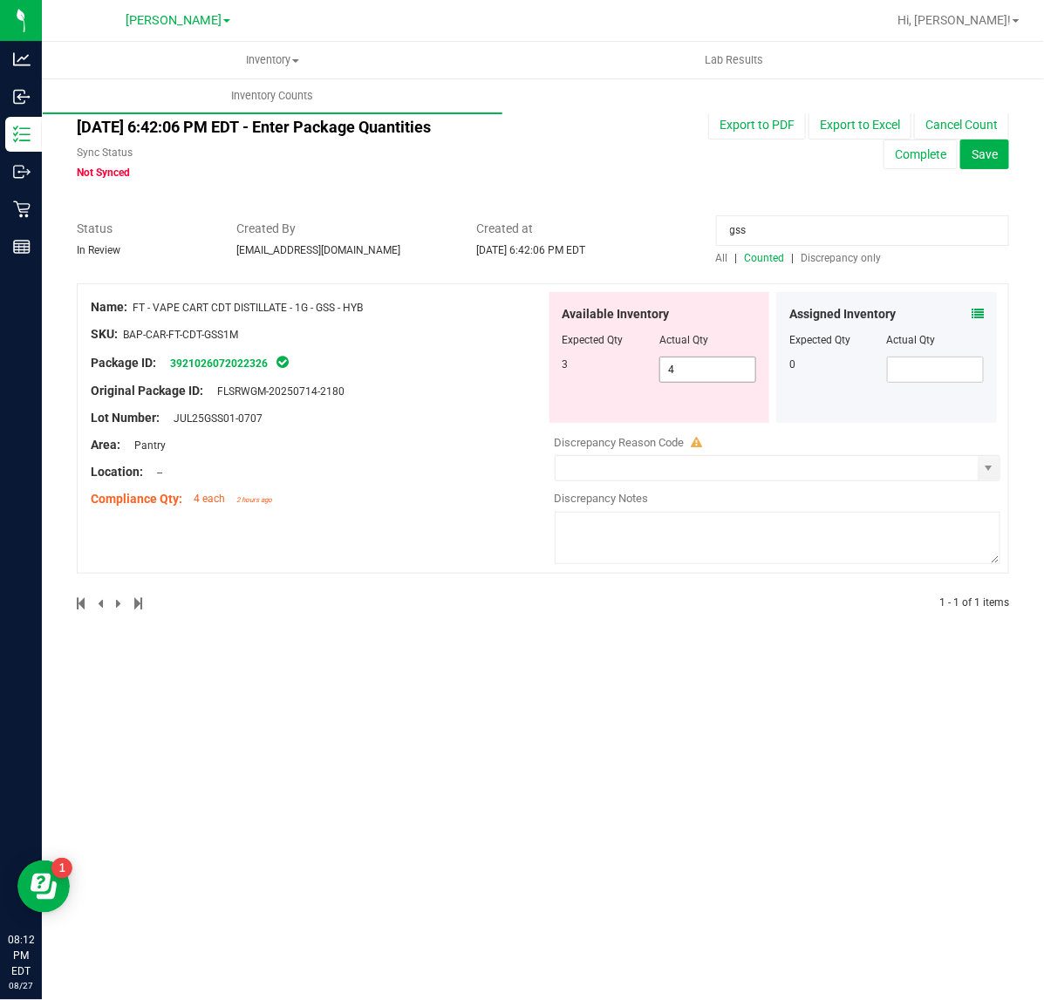
click at [707, 369] on input "4" at bounding box center [707, 370] width 95 height 24
type input "3"
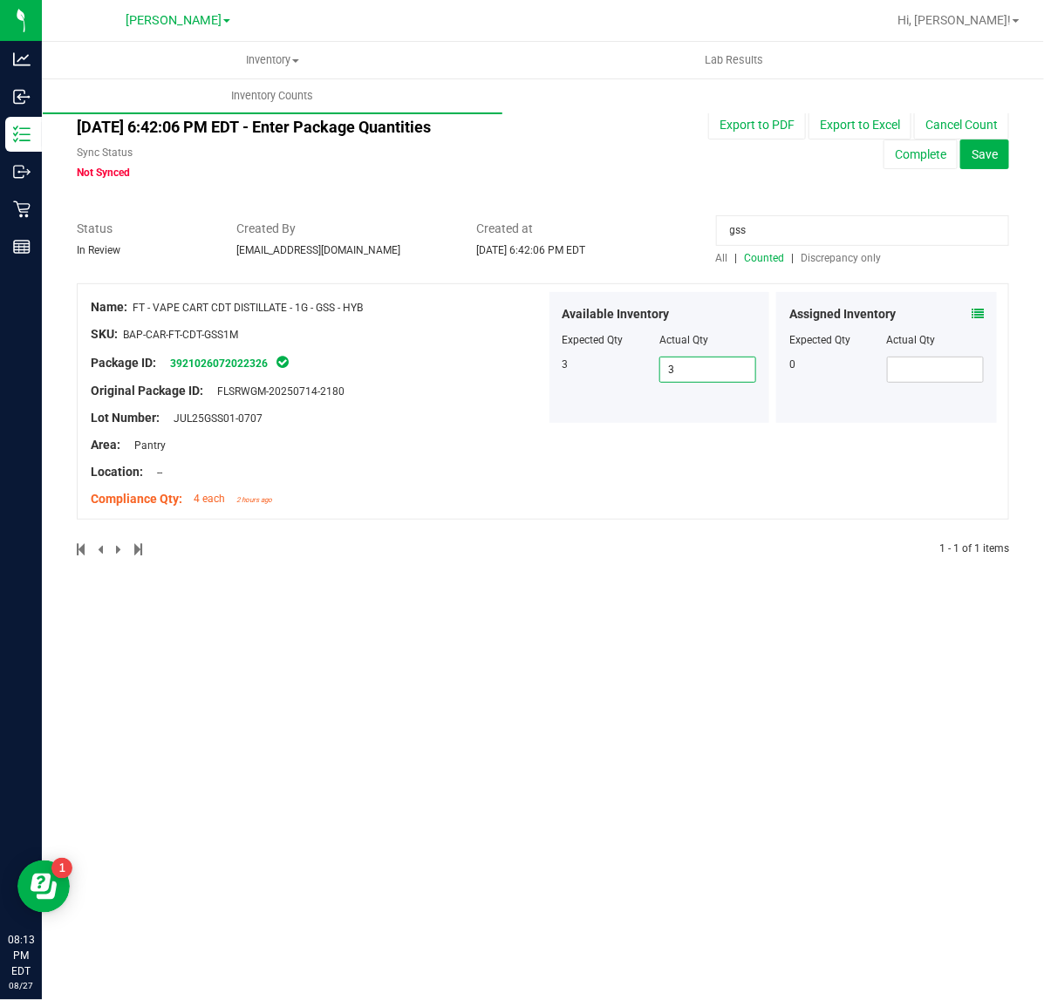
click at [836, 229] on input "gss" at bounding box center [862, 230] width 293 height 31
type input "g"
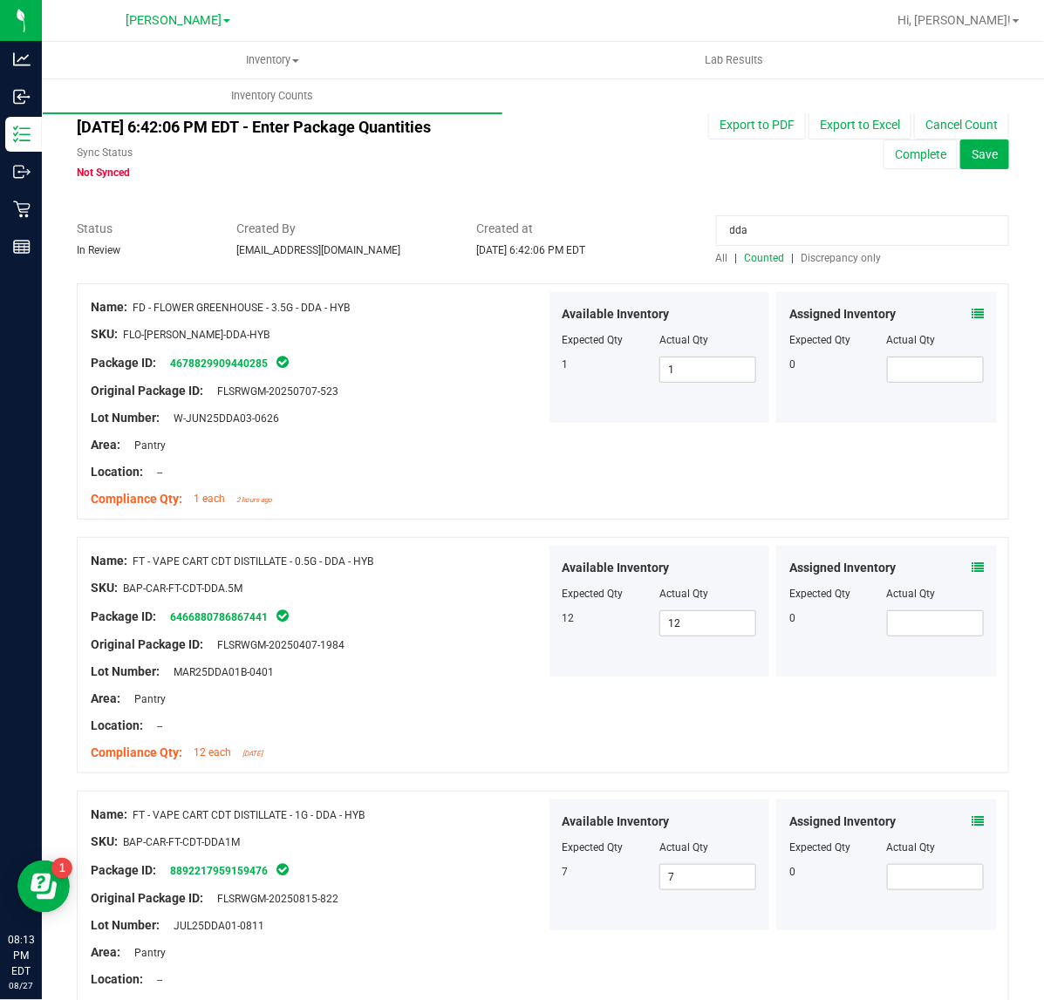
type input "dda"
click at [972, 816] on icon at bounding box center [978, 822] width 12 height 12
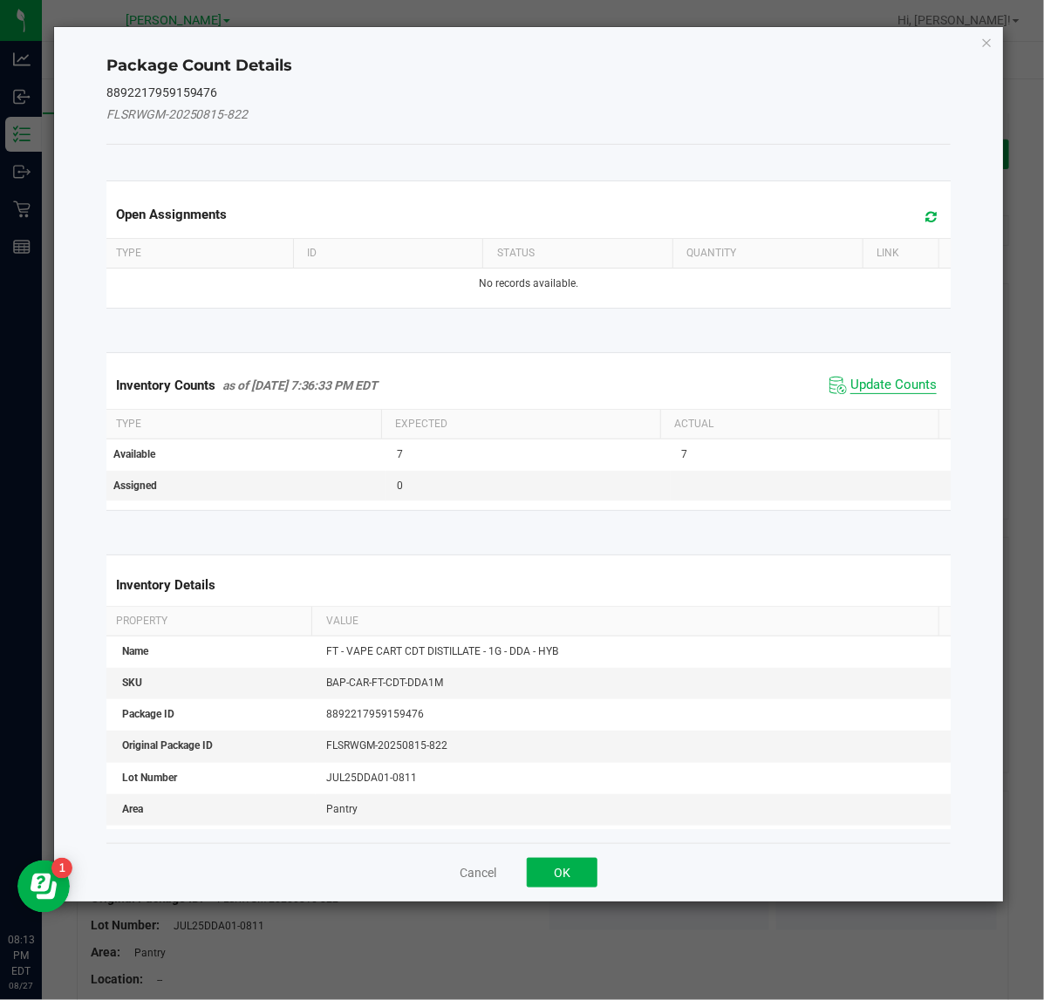
click at [882, 393] on span "Update Counts" at bounding box center [893, 385] width 86 height 17
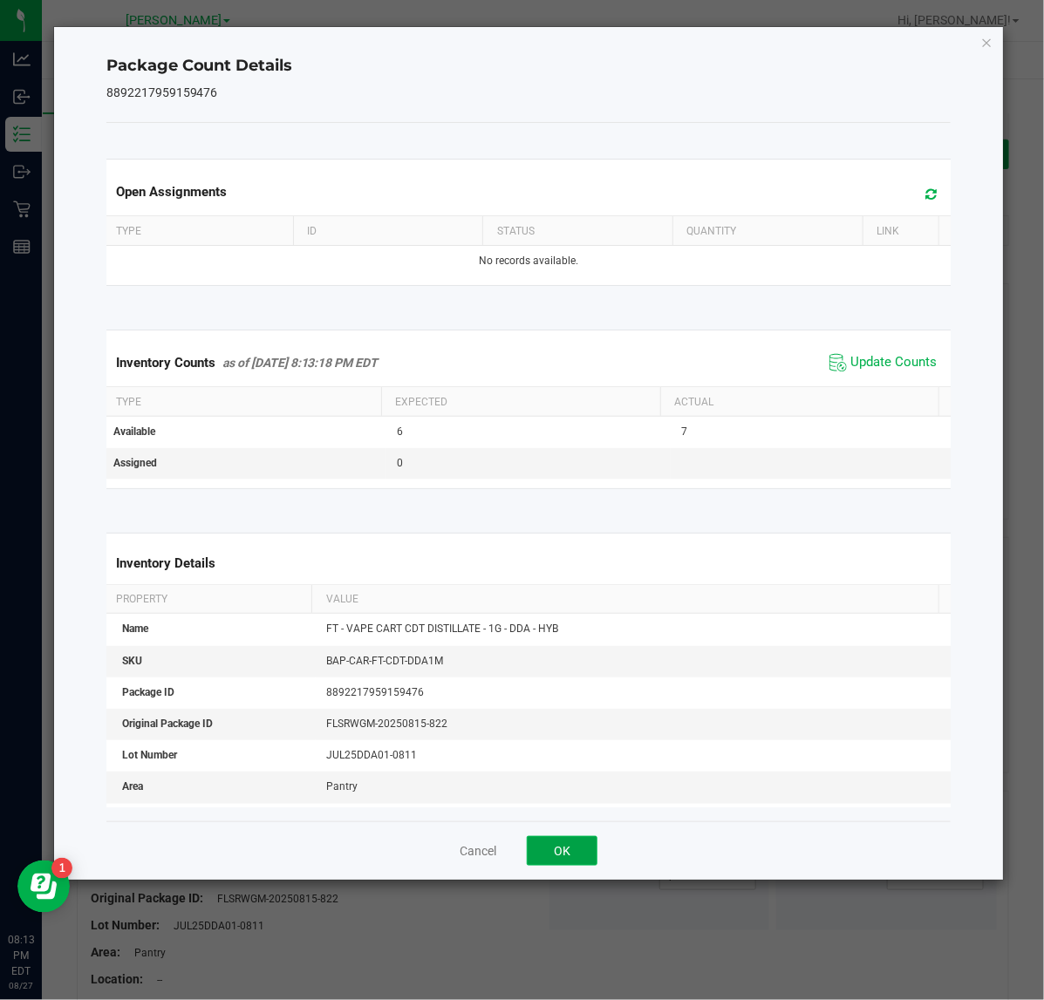
click at [586, 850] on button "OK" at bounding box center [562, 851] width 71 height 30
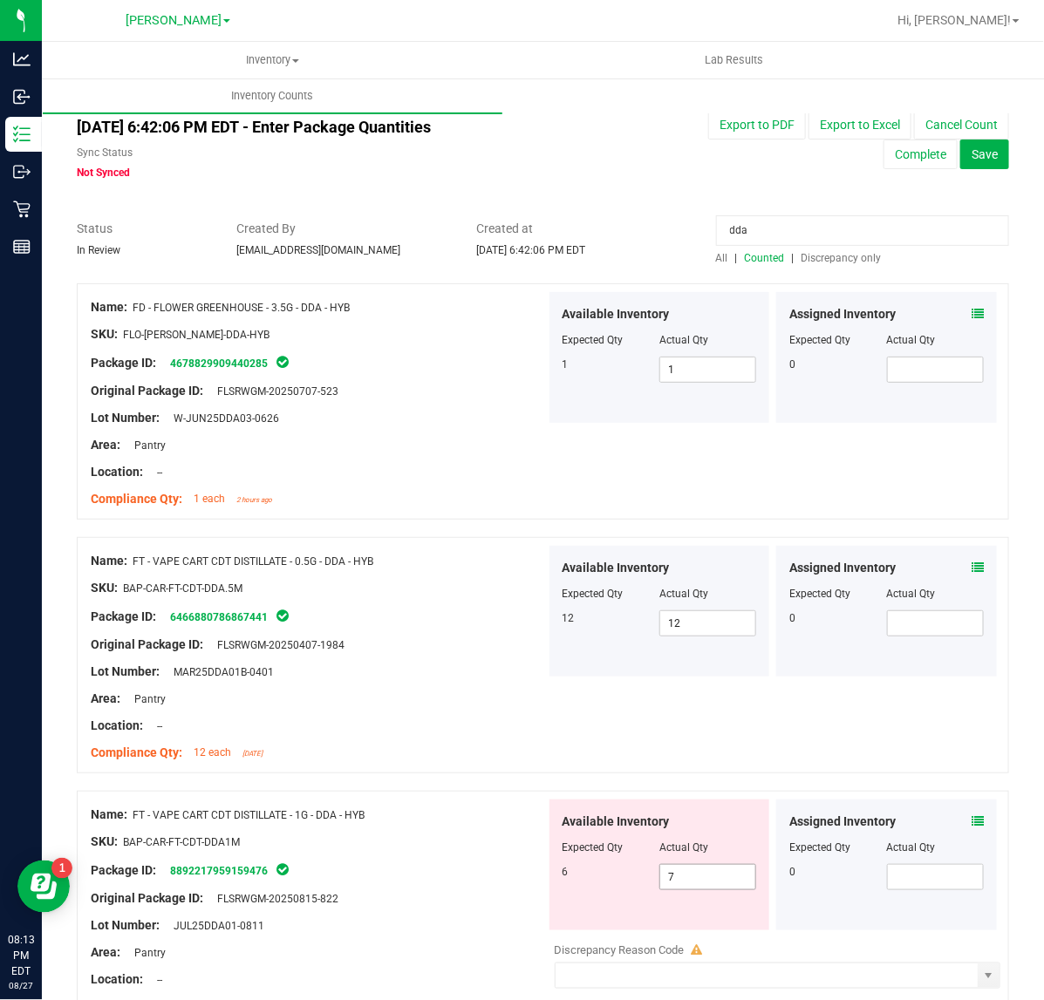
click at [714, 878] on input "7" at bounding box center [707, 877] width 95 height 24
type input "6"
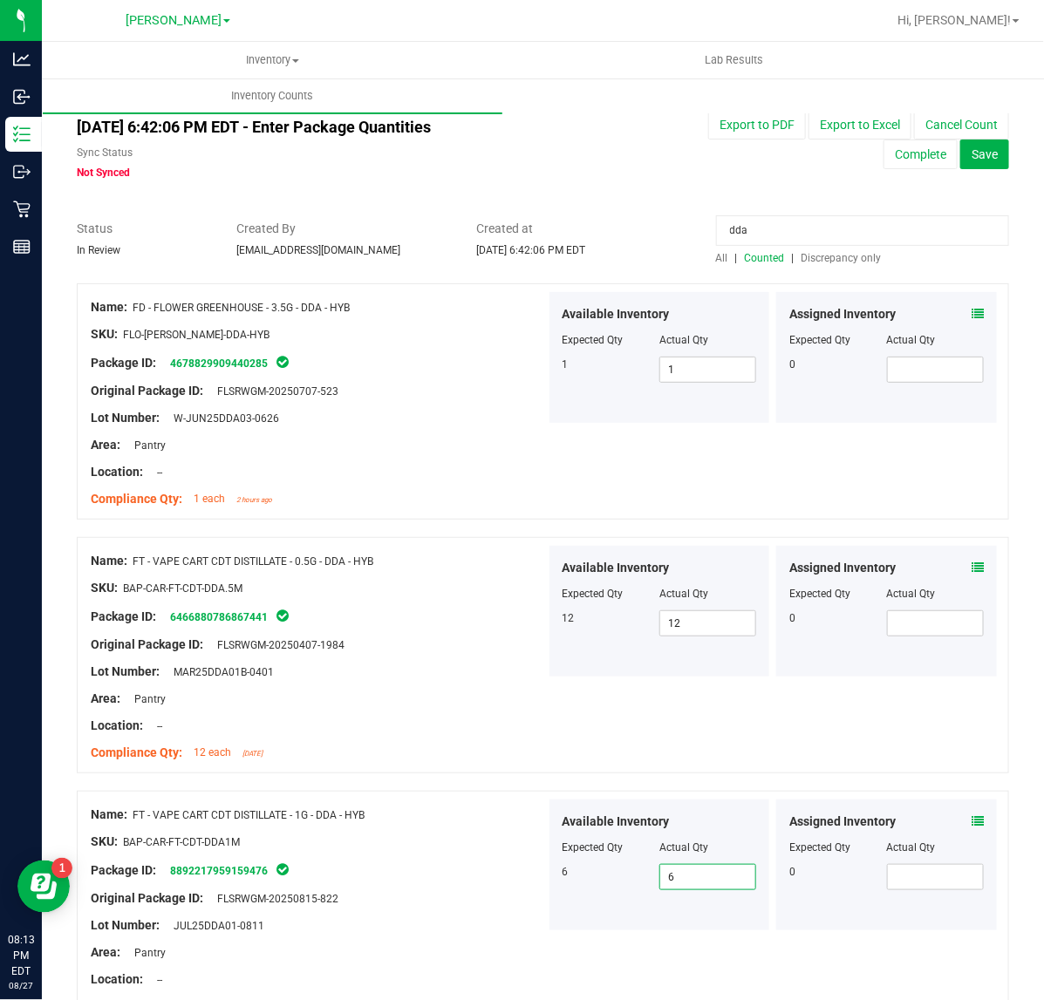
click at [805, 229] on input "dda" at bounding box center [862, 230] width 293 height 31
type input "ddf"
click at [972, 568] on icon at bounding box center [978, 568] width 12 height 12
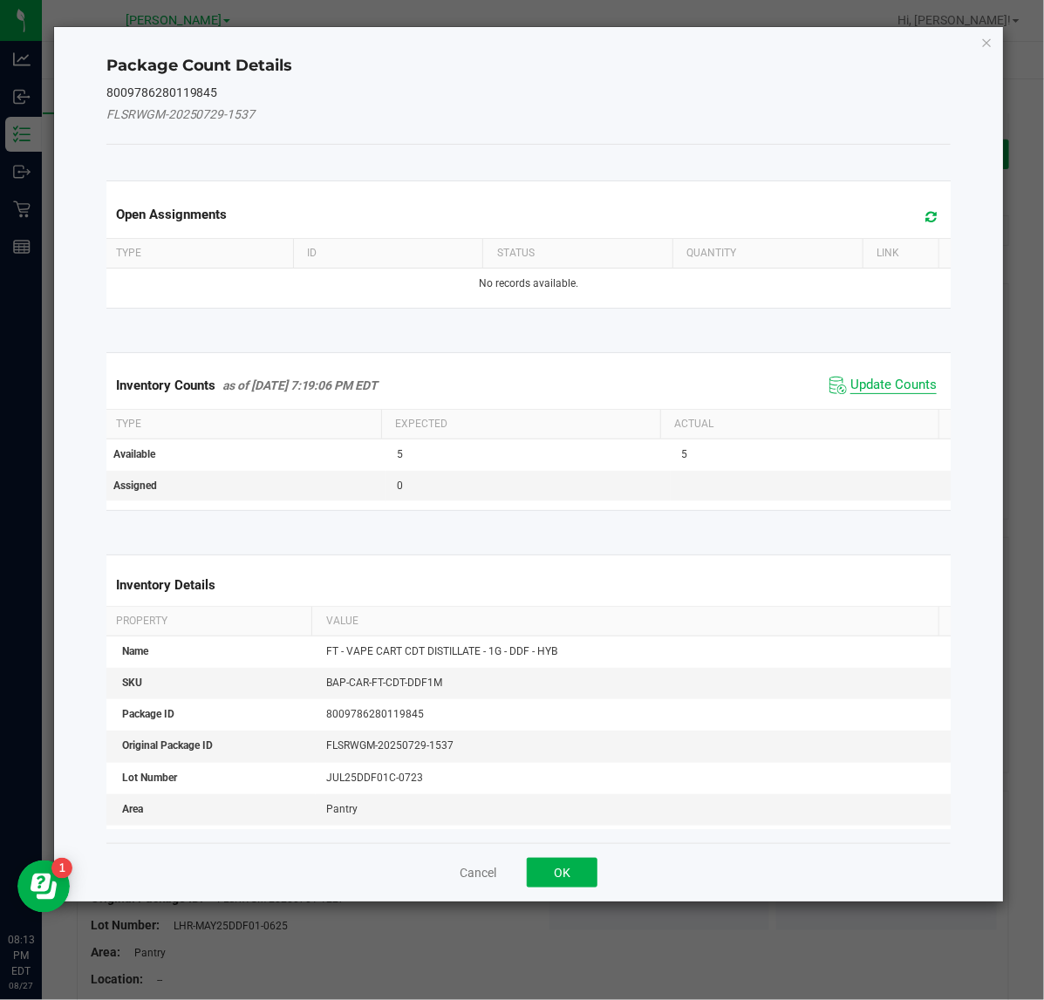
click at [868, 381] on span "Update Counts" at bounding box center [893, 385] width 86 height 17
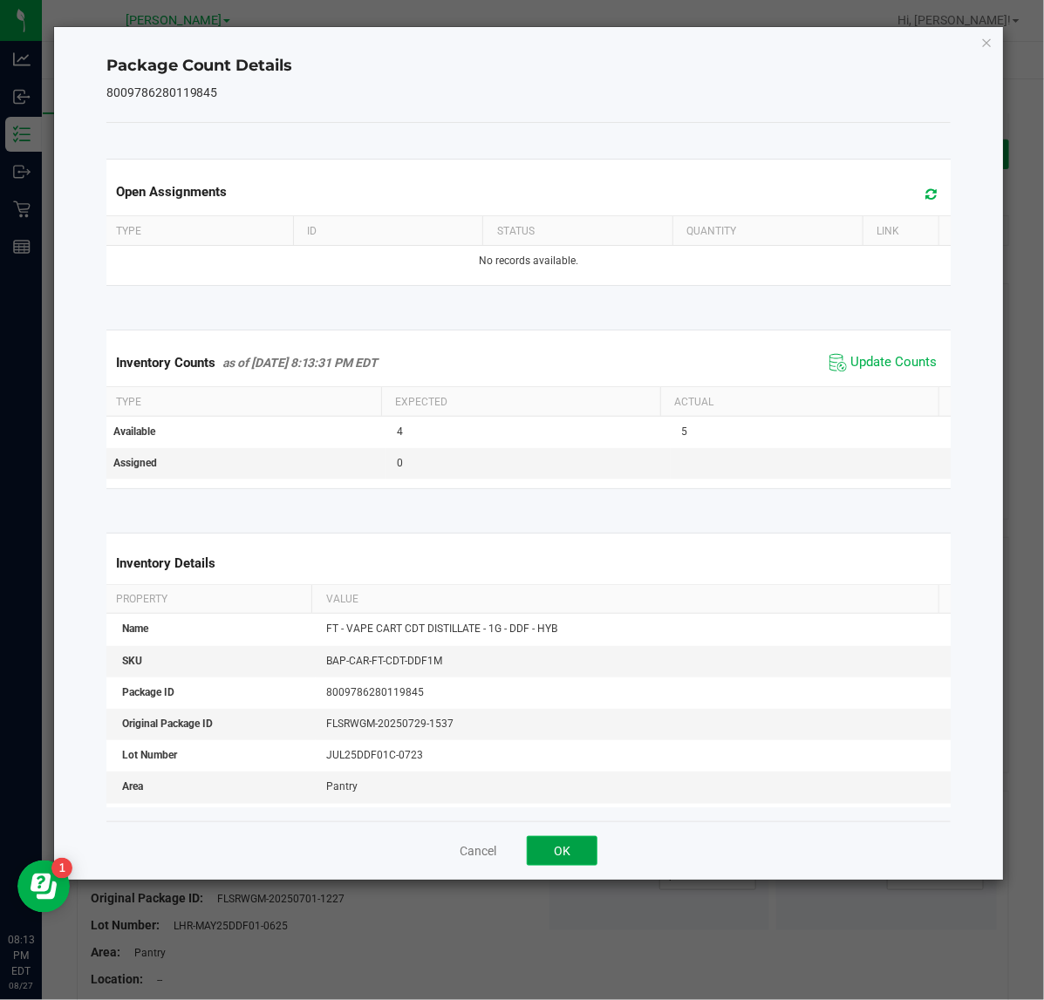
click at [595, 850] on button "OK" at bounding box center [562, 851] width 71 height 30
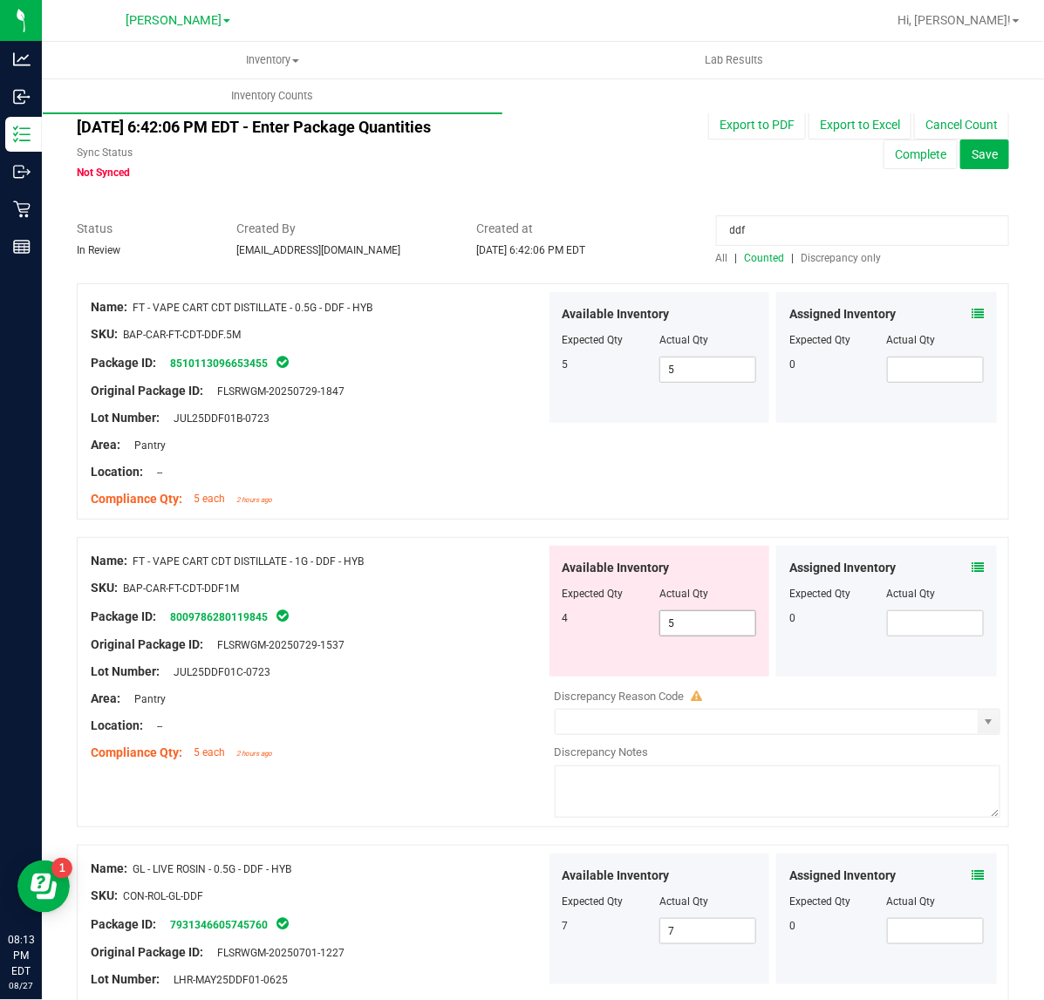
click at [720, 624] on input "5" at bounding box center [707, 623] width 95 height 24
type input "4"
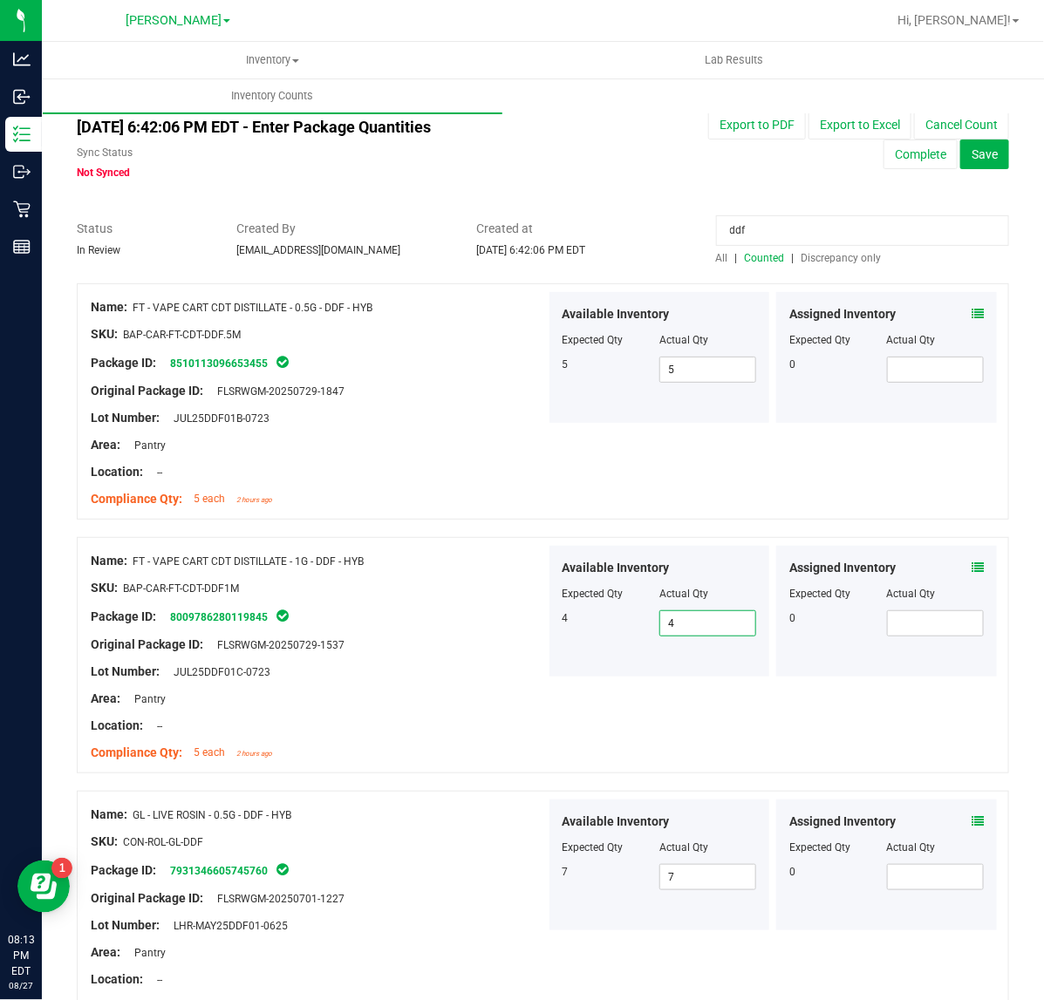
click at [835, 229] on input "ddf" at bounding box center [862, 230] width 293 height 31
type input "d"
type input "cc"
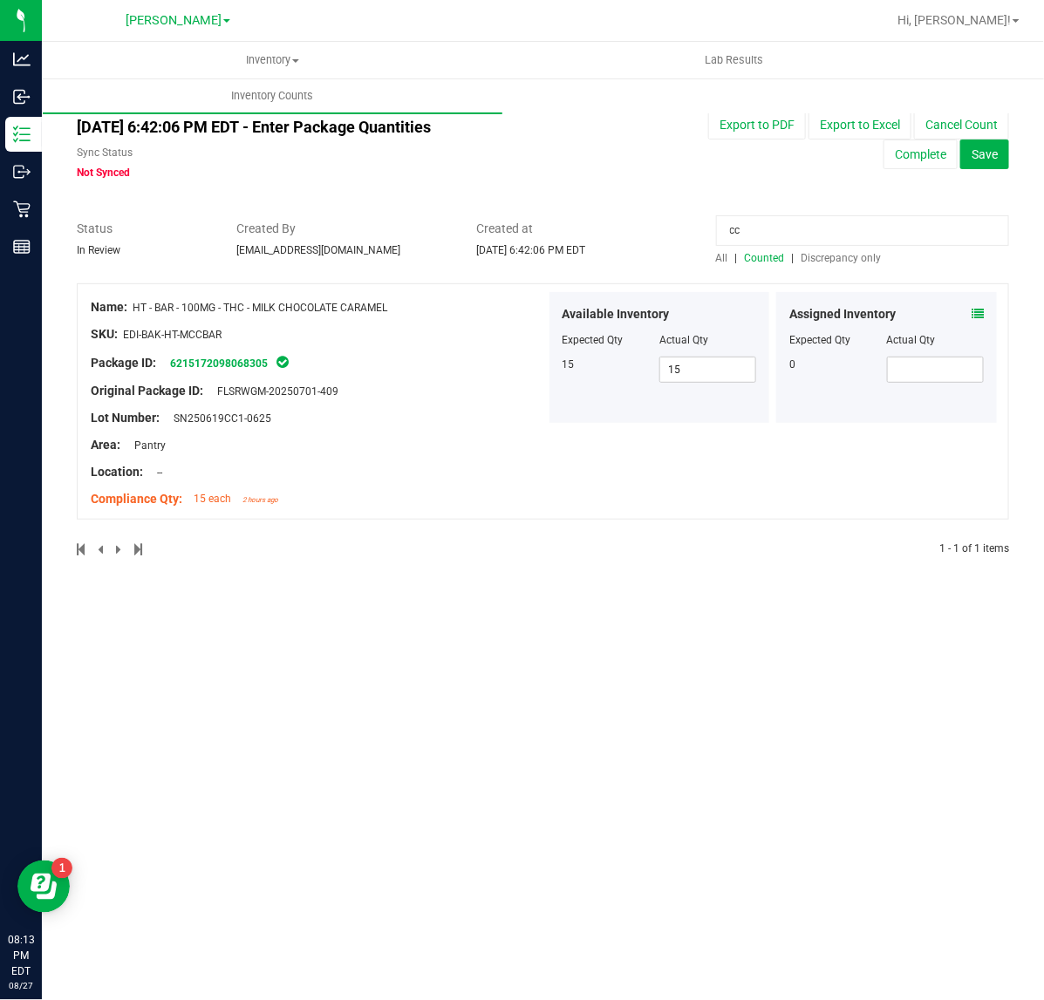
click at [978, 316] on icon at bounding box center [978, 314] width 12 height 12
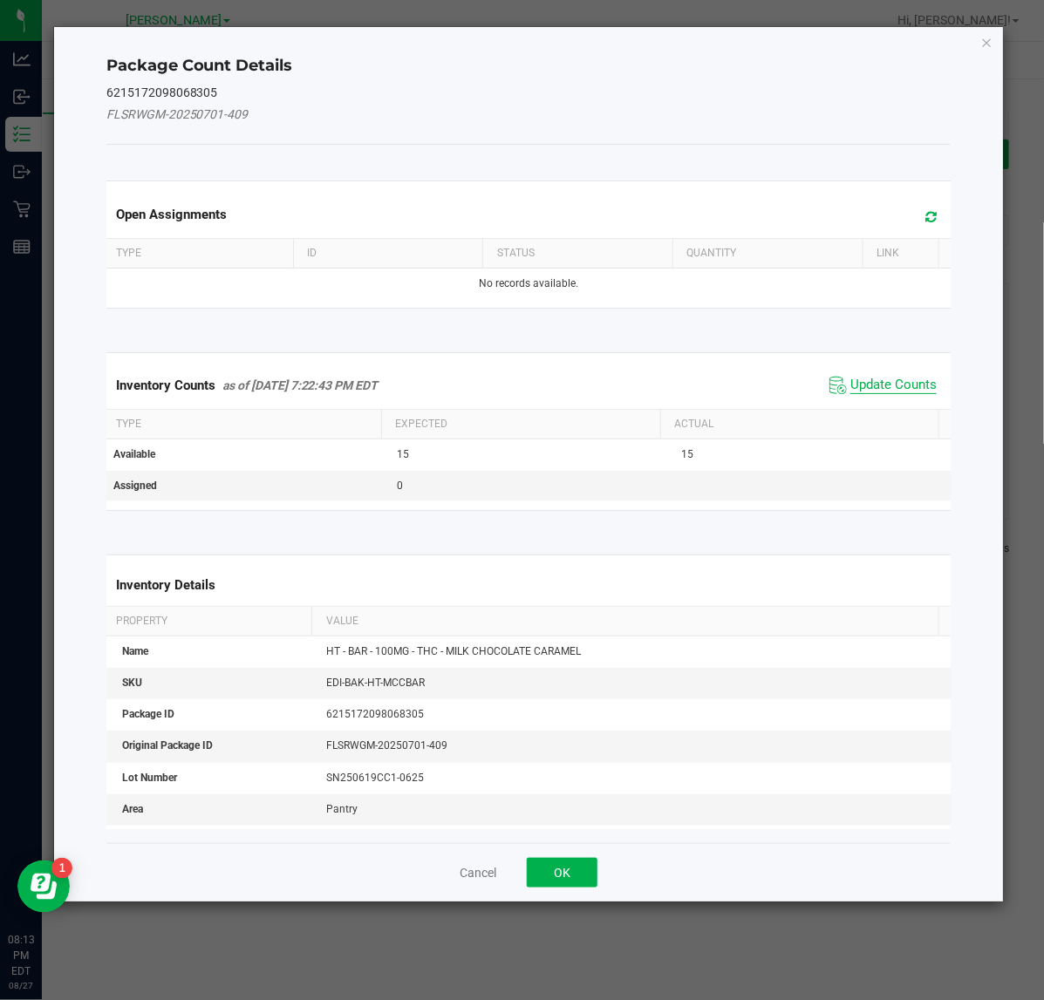
click at [870, 381] on span "Update Counts" at bounding box center [893, 385] width 86 height 17
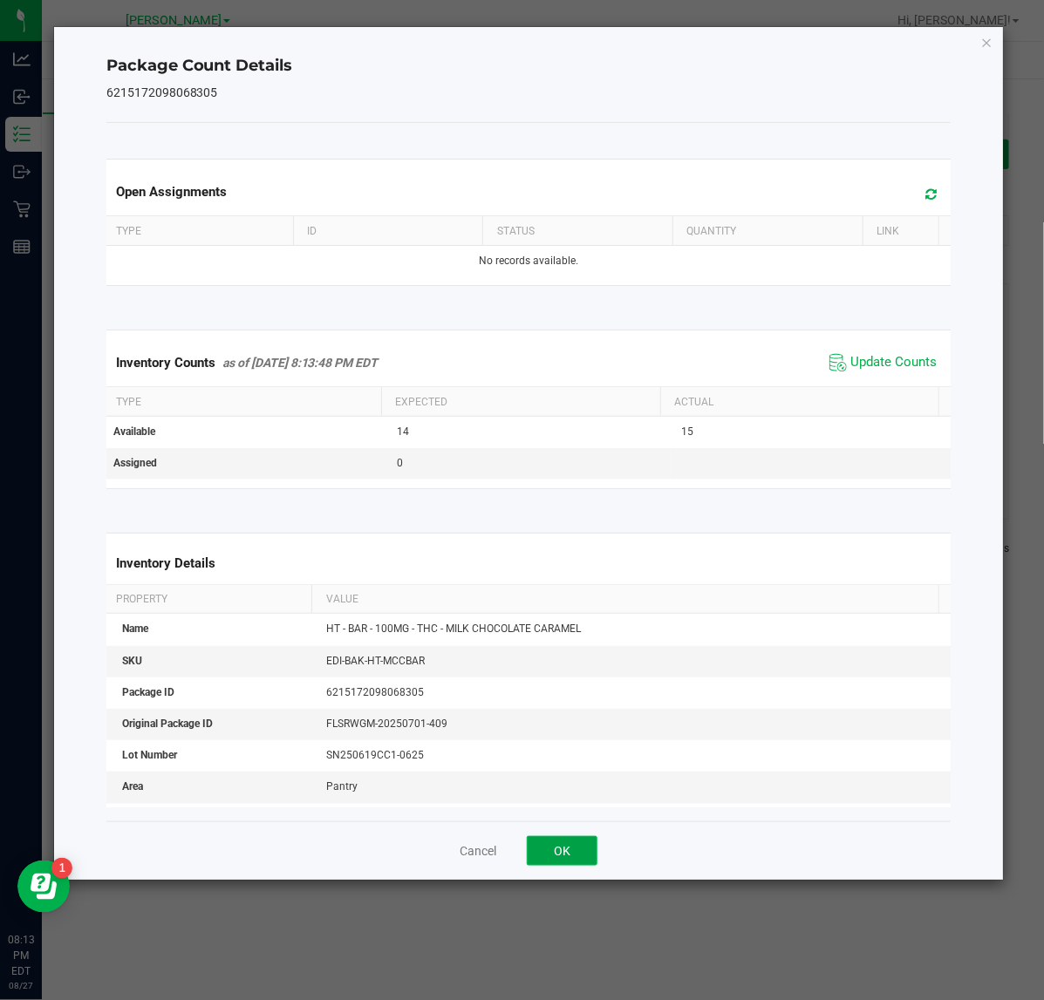
click at [574, 861] on button "OK" at bounding box center [562, 851] width 71 height 30
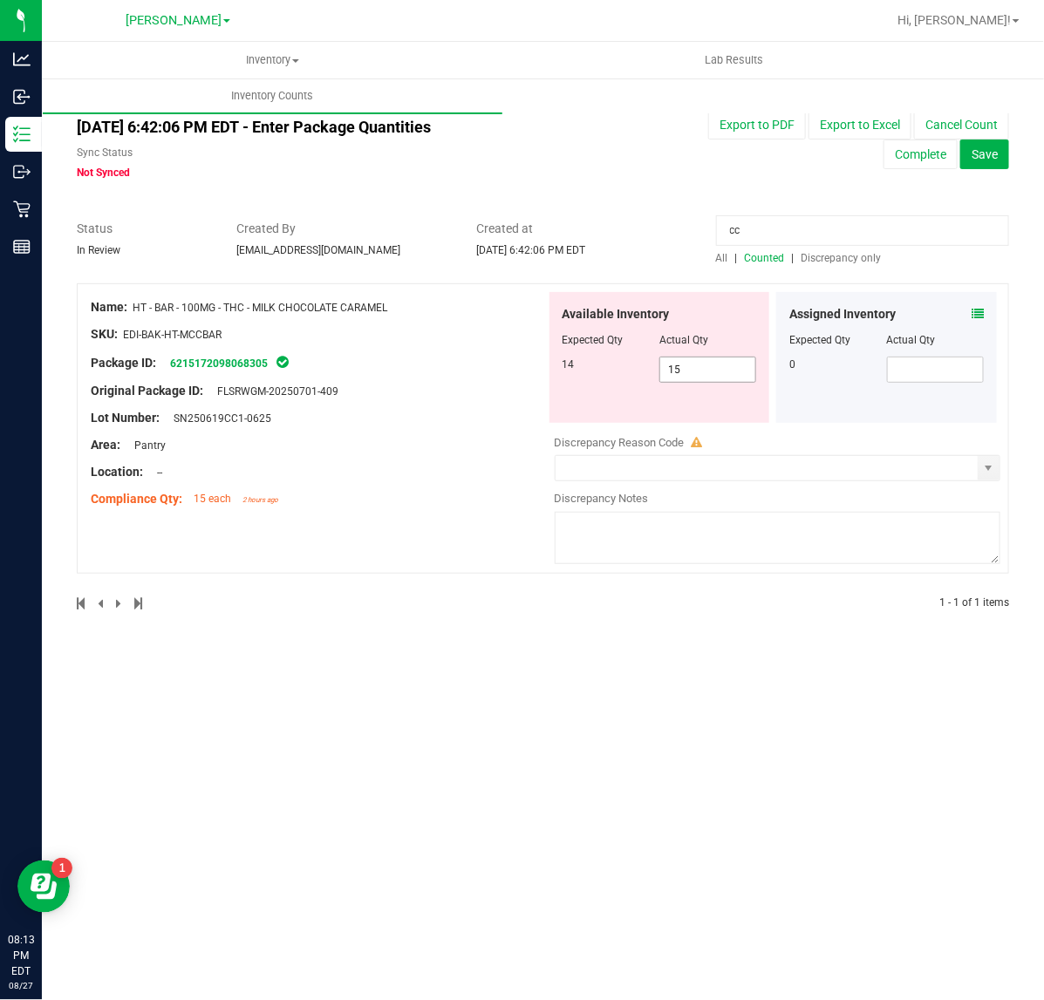
click at [717, 372] on input "15" at bounding box center [707, 370] width 95 height 24
type input "14"
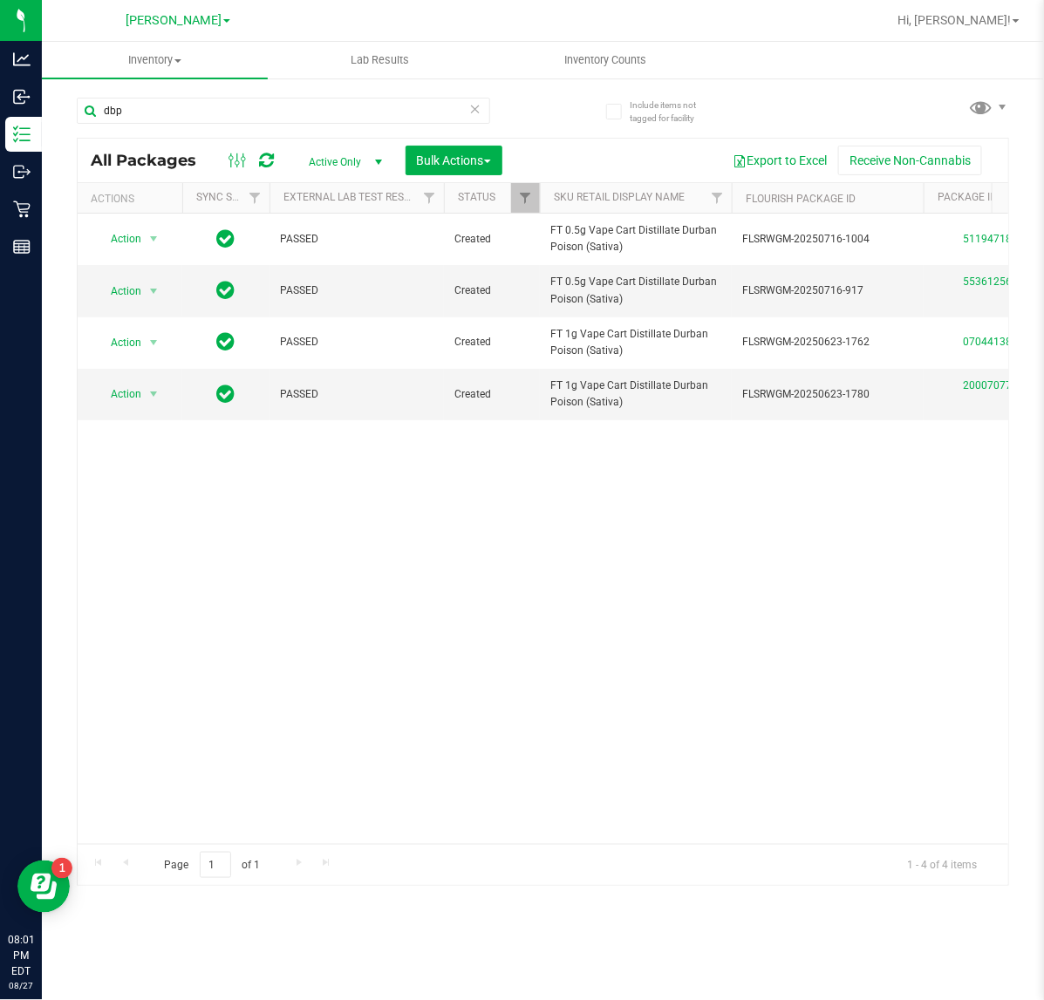
click at [477, 110] on icon at bounding box center [475, 108] width 12 height 21
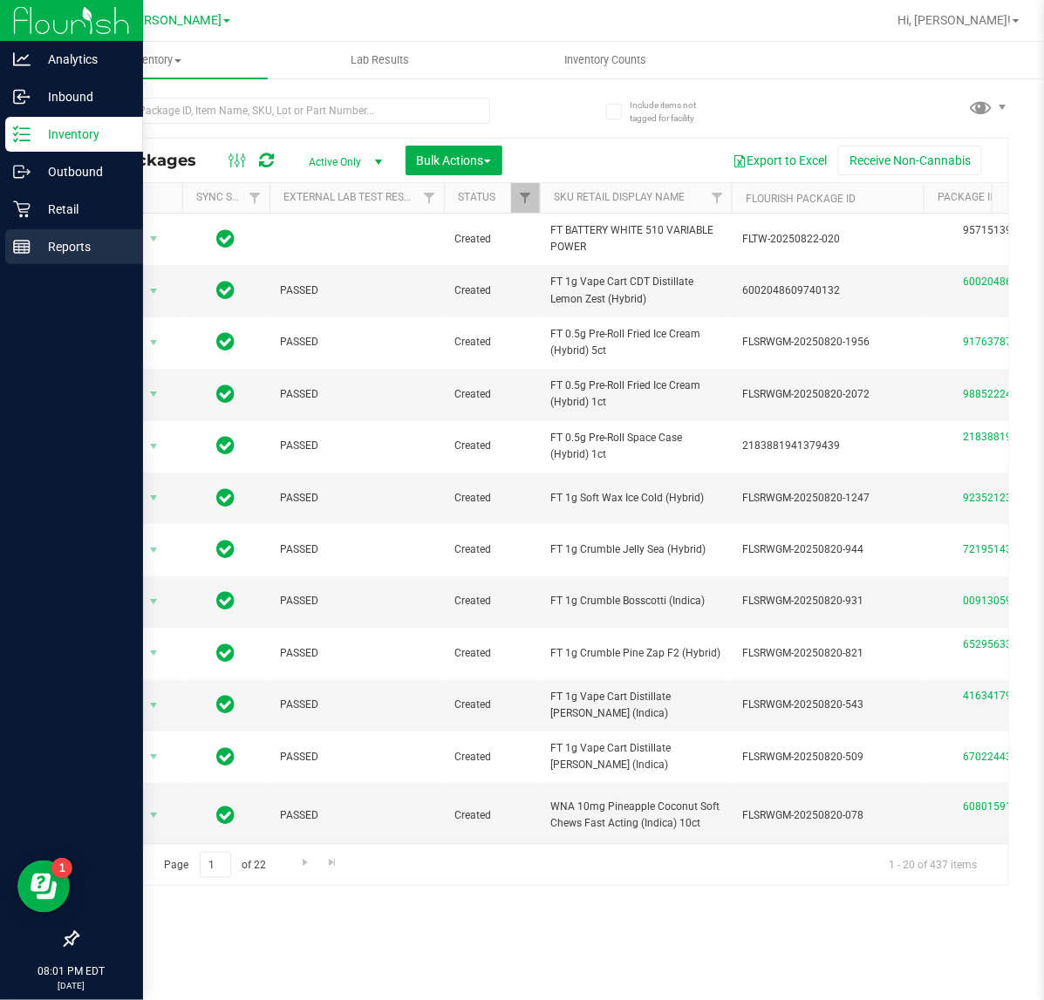
click at [28, 238] on icon at bounding box center [21, 246] width 17 height 17
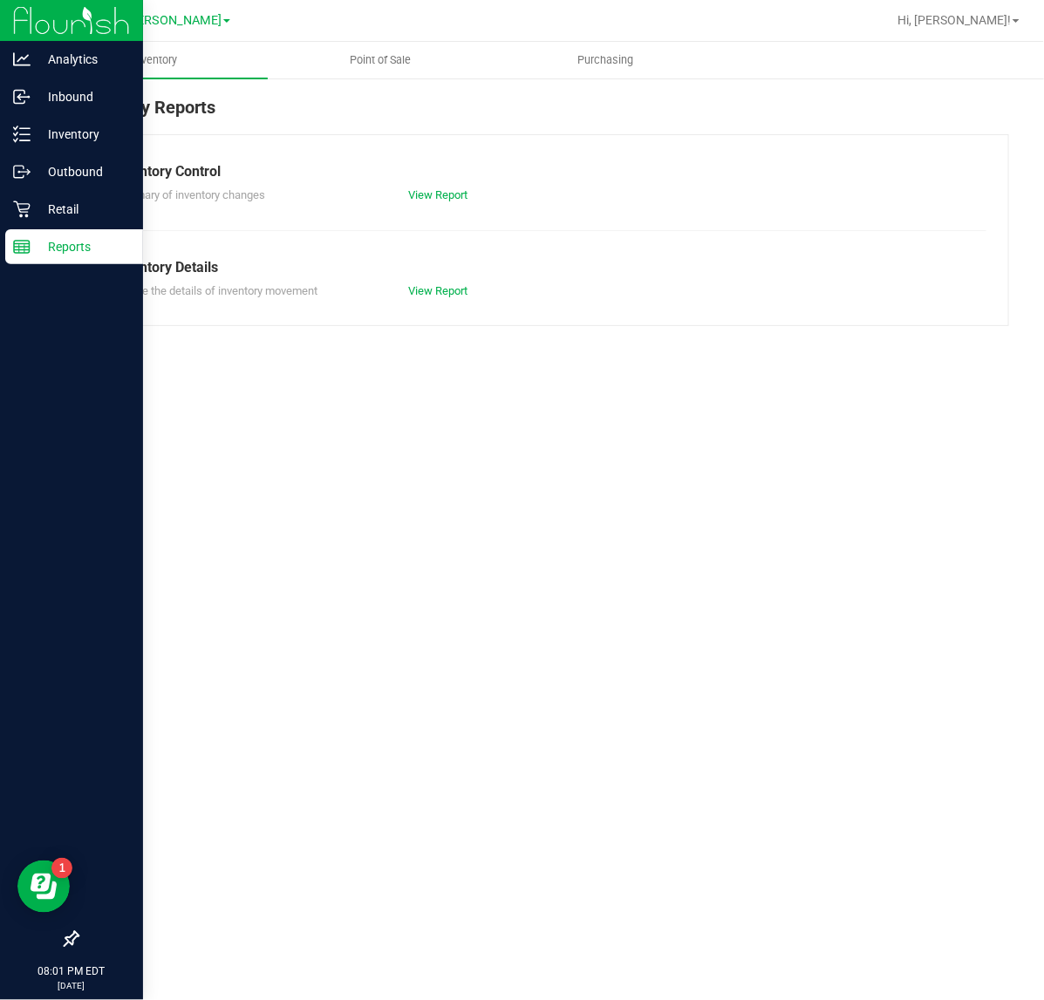
click at [389, 42] on link "Point of Sale" at bounding box center [381, 60] width 226 height 37
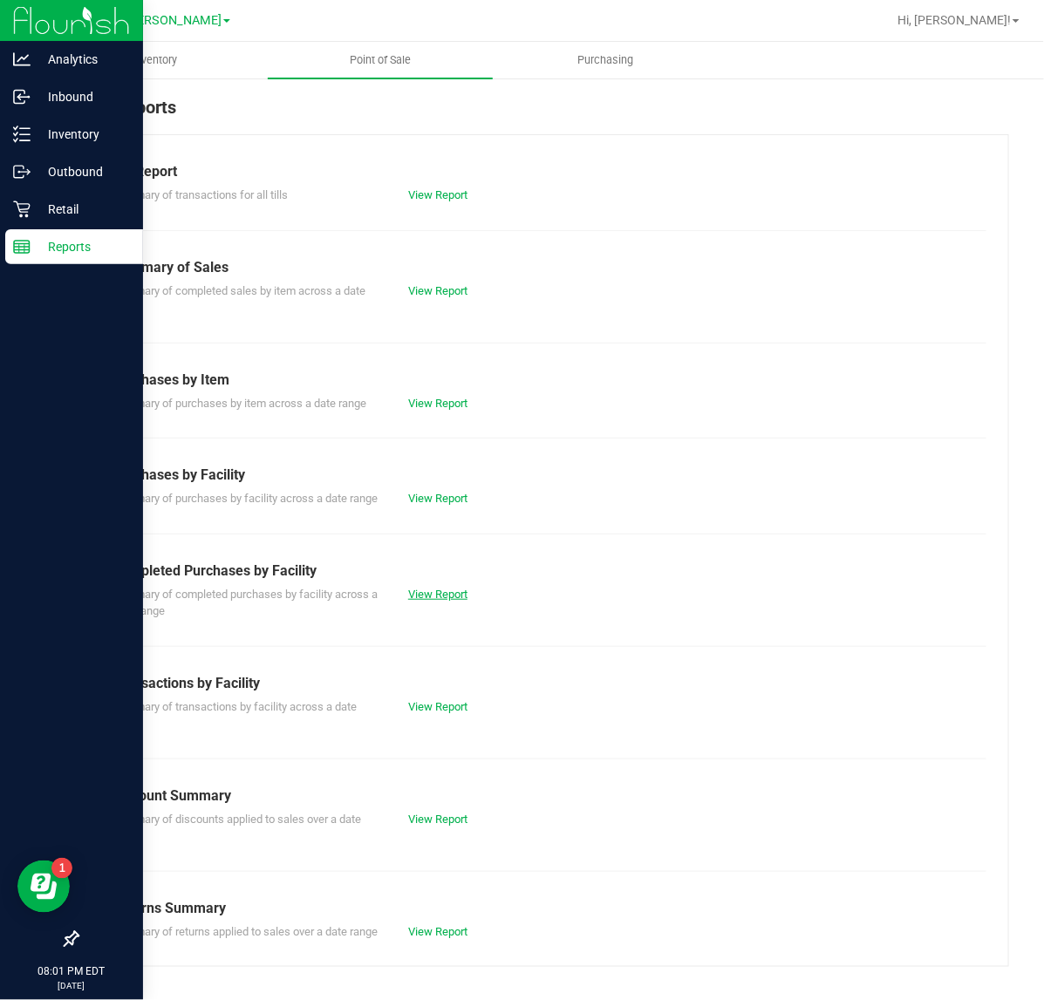
click at [414, 601] on link "View Report" at bounding box center [437, 594] width 59 height 13
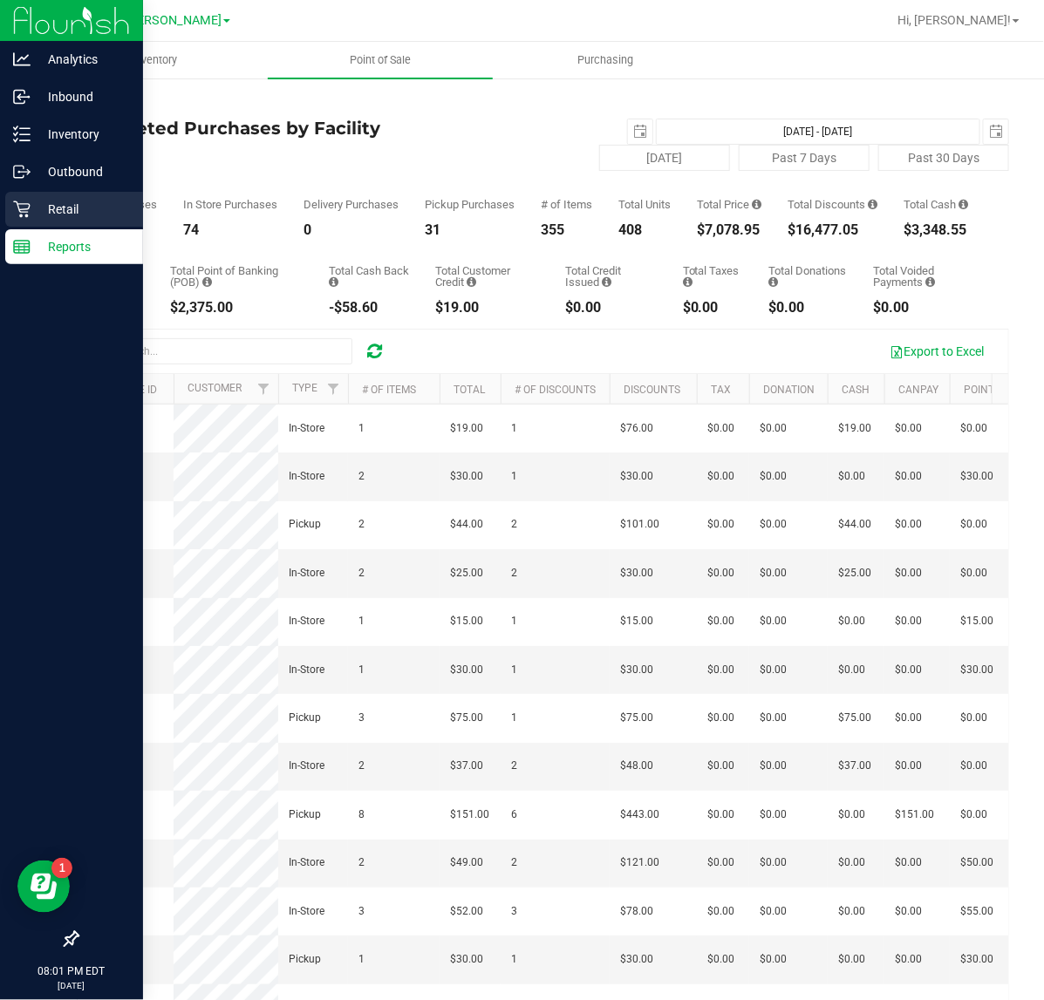
click at [53, 211] on p "Retail" at bounding box center [83, 209] width 105 height 21
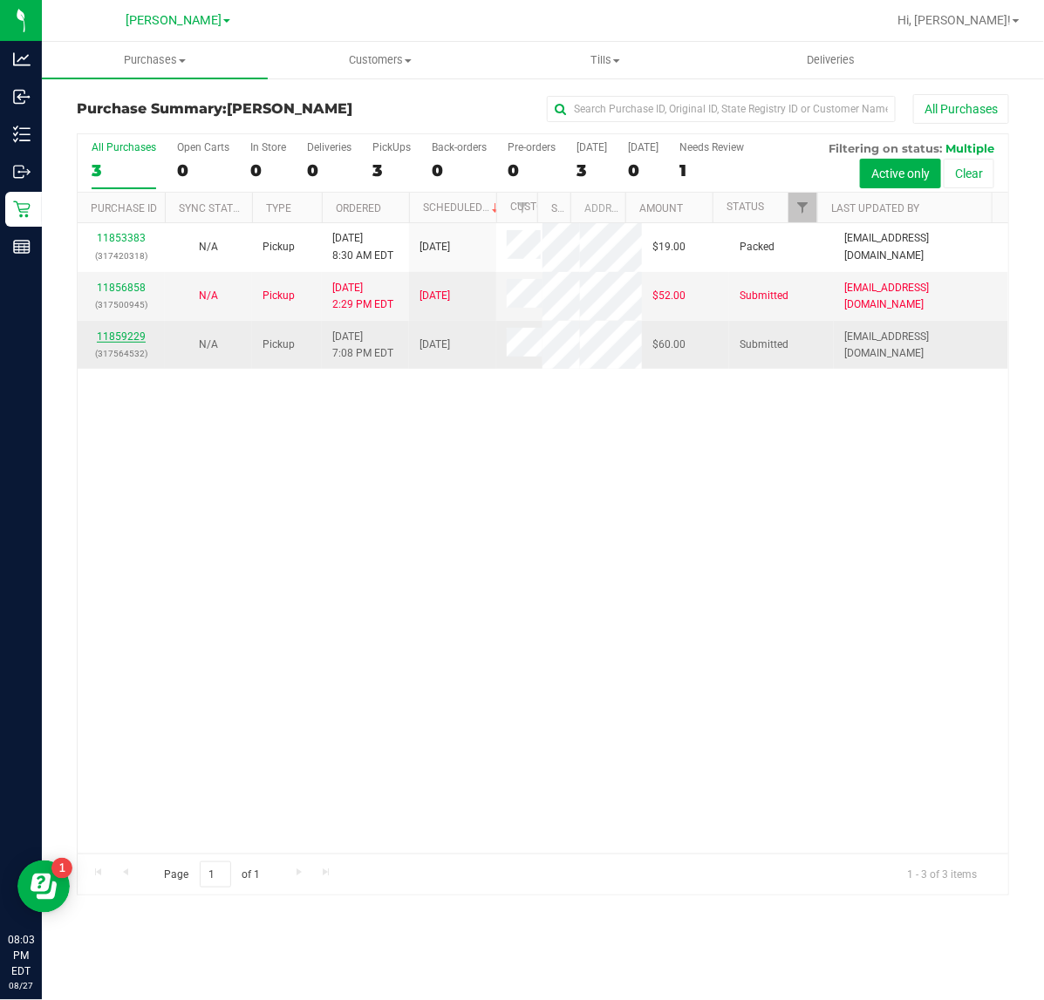
click at [125, 336] on link "11859229" at bounding box center [121, 337] width 49 height 12
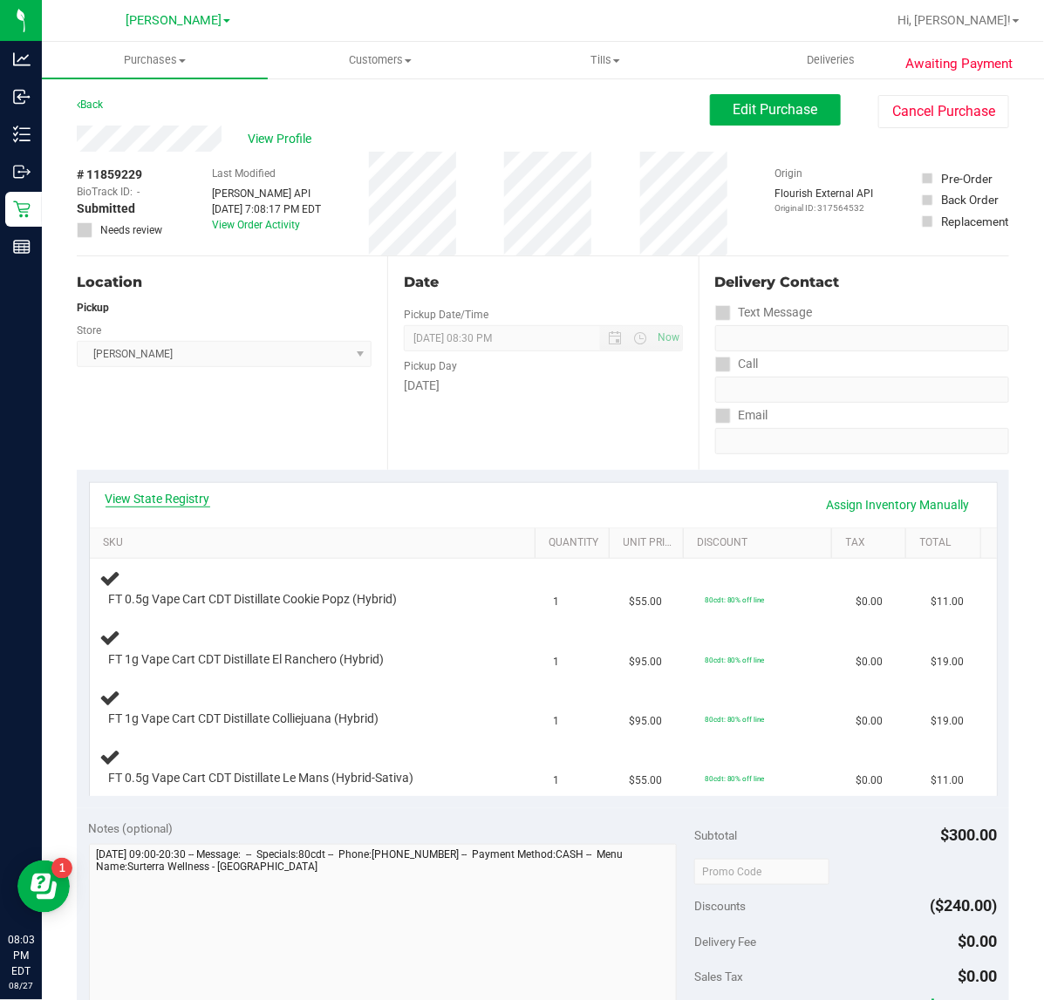
click at [119, 502] on link "View State Registry" at bounding box center [158, 498] width 105 height 17
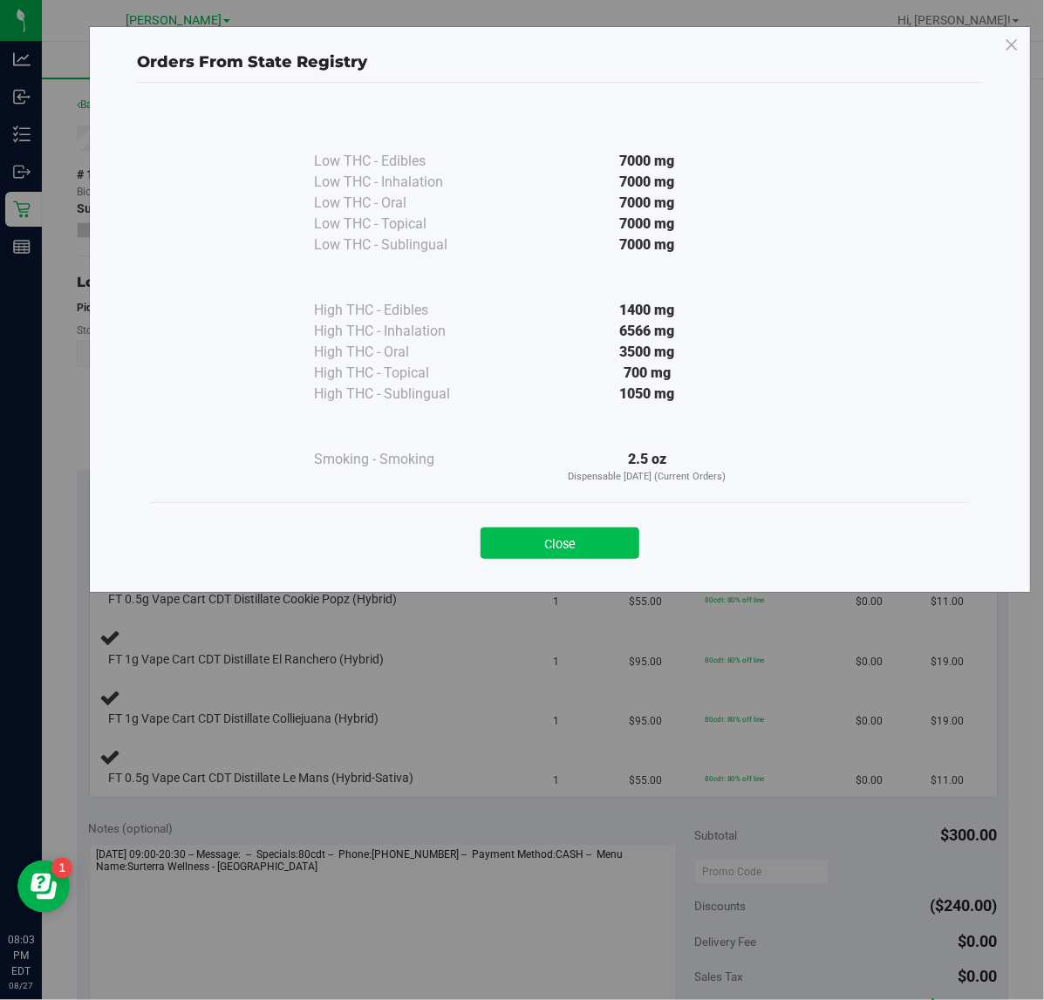
click at [571, 558] on button "Close" at bounding box center [560, 543] width 159 height 31
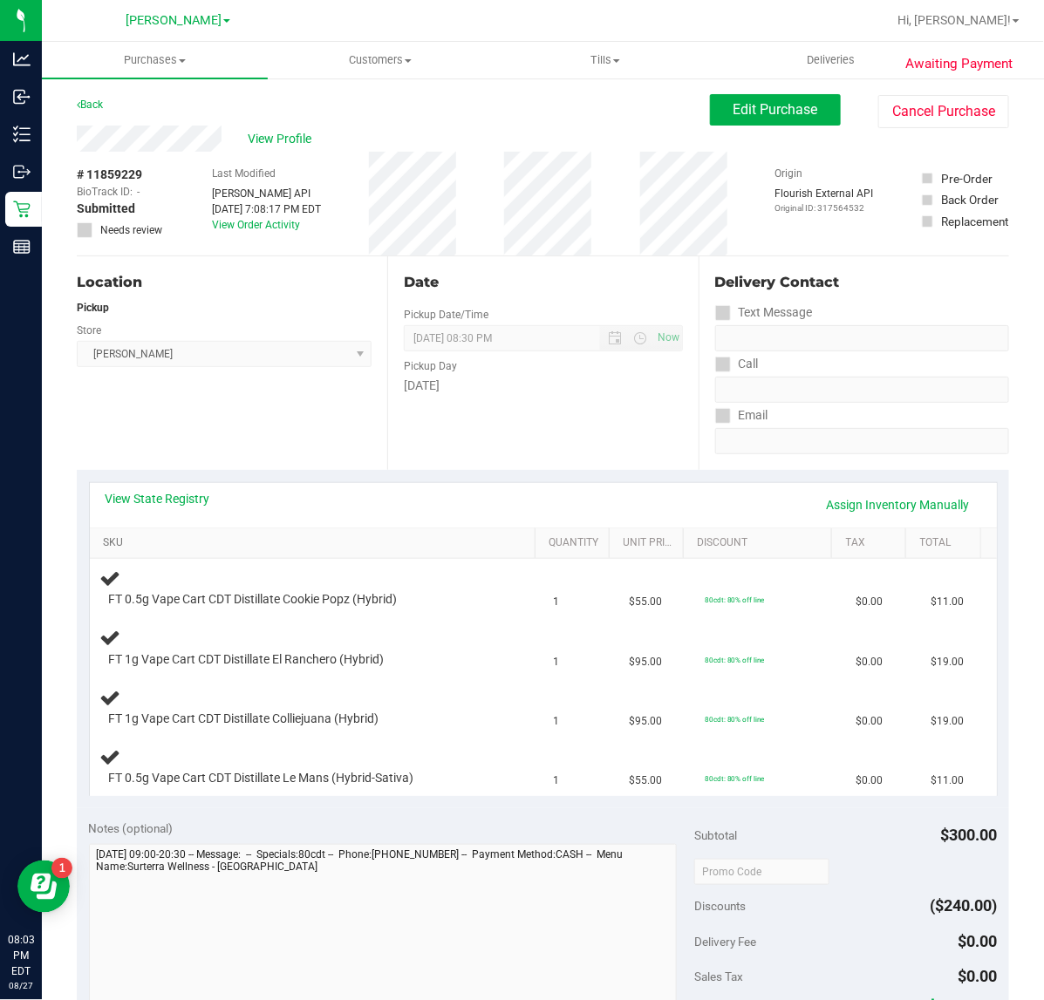
click at [120, 546] on link "SKU" at bounding box center [316, 543] width 426 height 14
click at [110, 543] on link "SKU" at bounding box center [316, 543] width 426 height 14
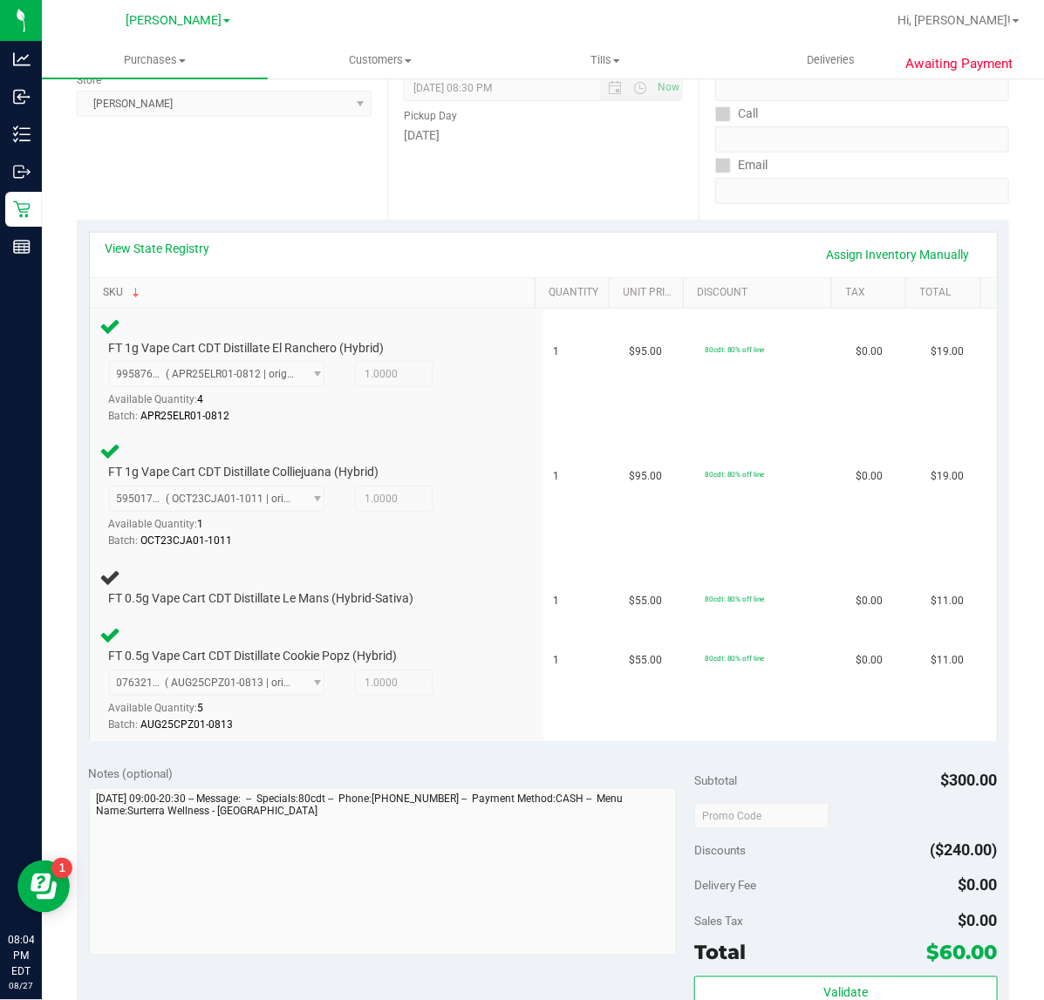
scroll to position [241, 0]
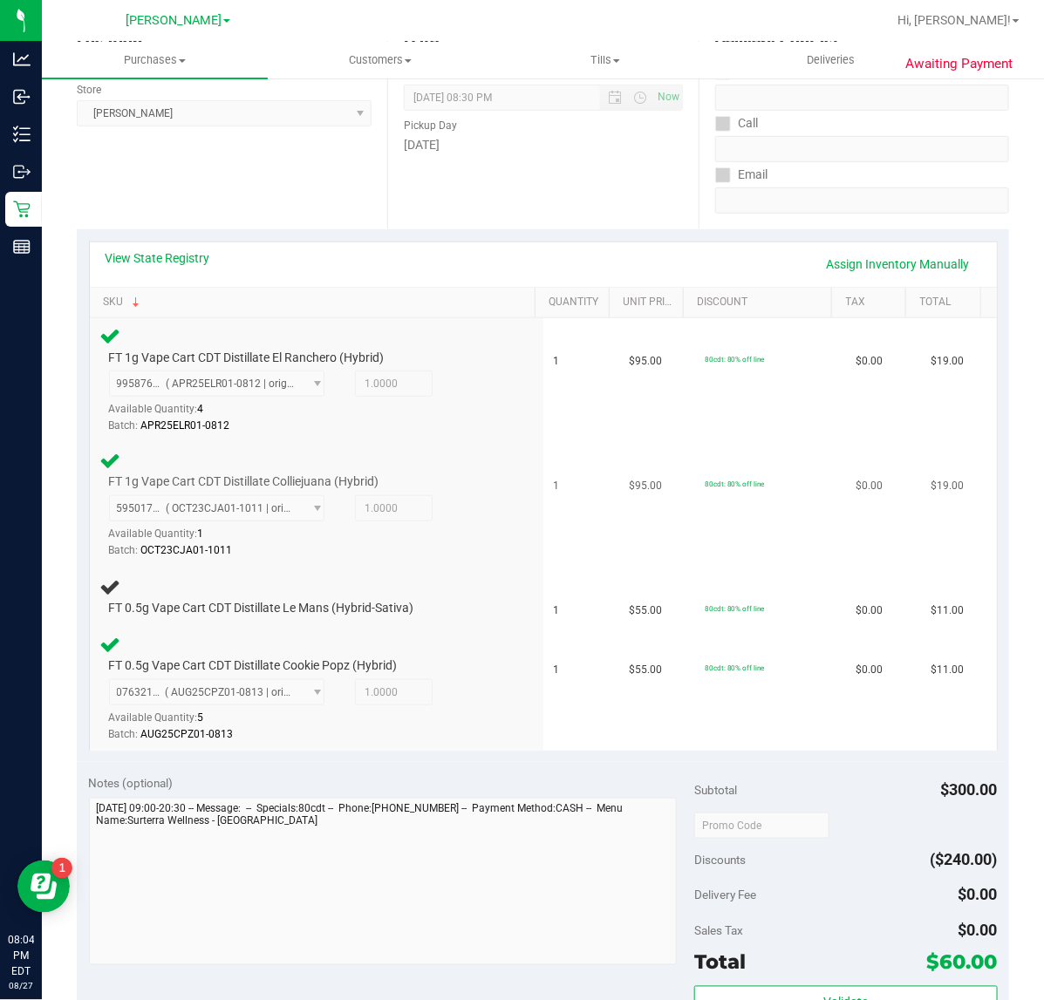
drag, startPoint x: 420, startPoint y: 567, endPoint x: 428, endPoint y: 559, distance: 11.7
click at [421, 568] on td "FT 0.5g Vape Cart CDT Distillate Le Mans (Hybrid-Sativa)" at bounding box center [317, 597] width 454 height 59
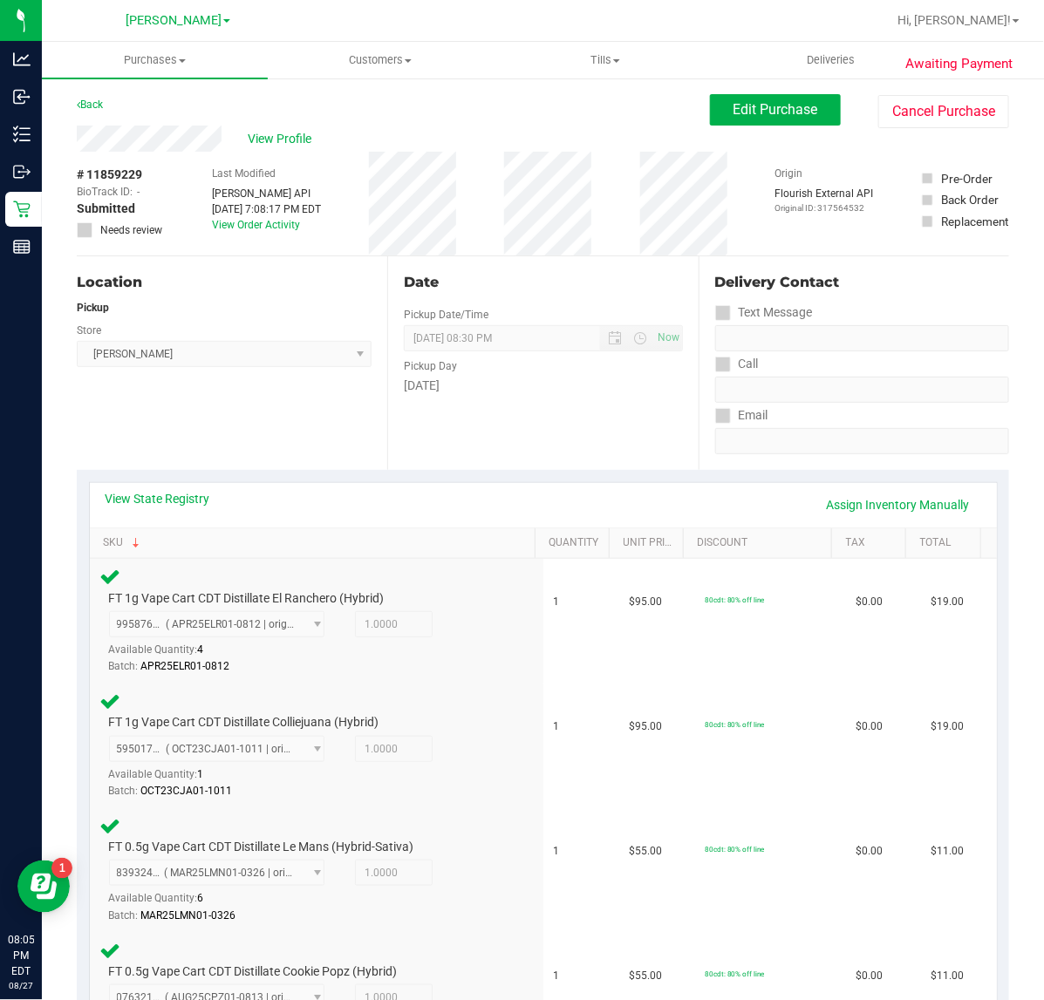
scroll to position [1, 0]
click at [760, 109] on span "Edit Purchase" at bounding box center [776, 108] width 85 height 17
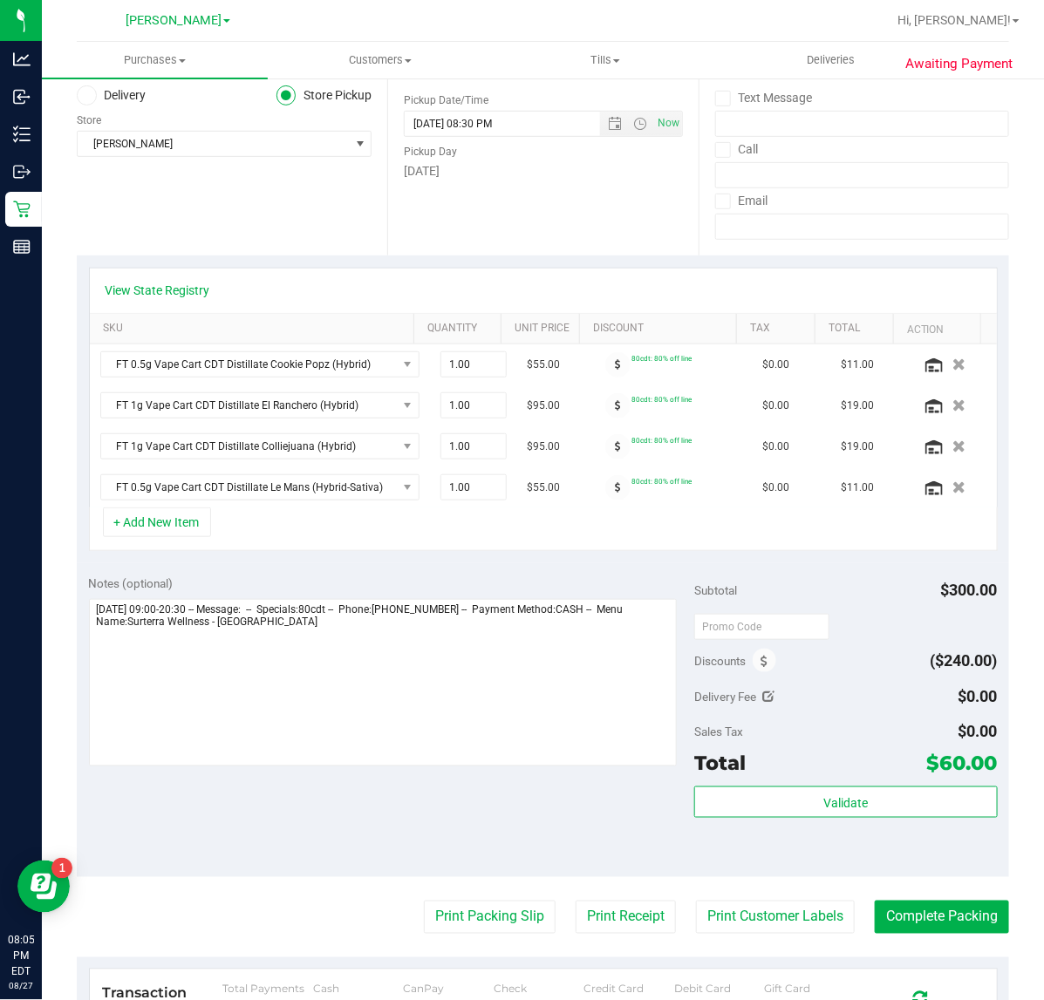
scroll to position [212, 0]
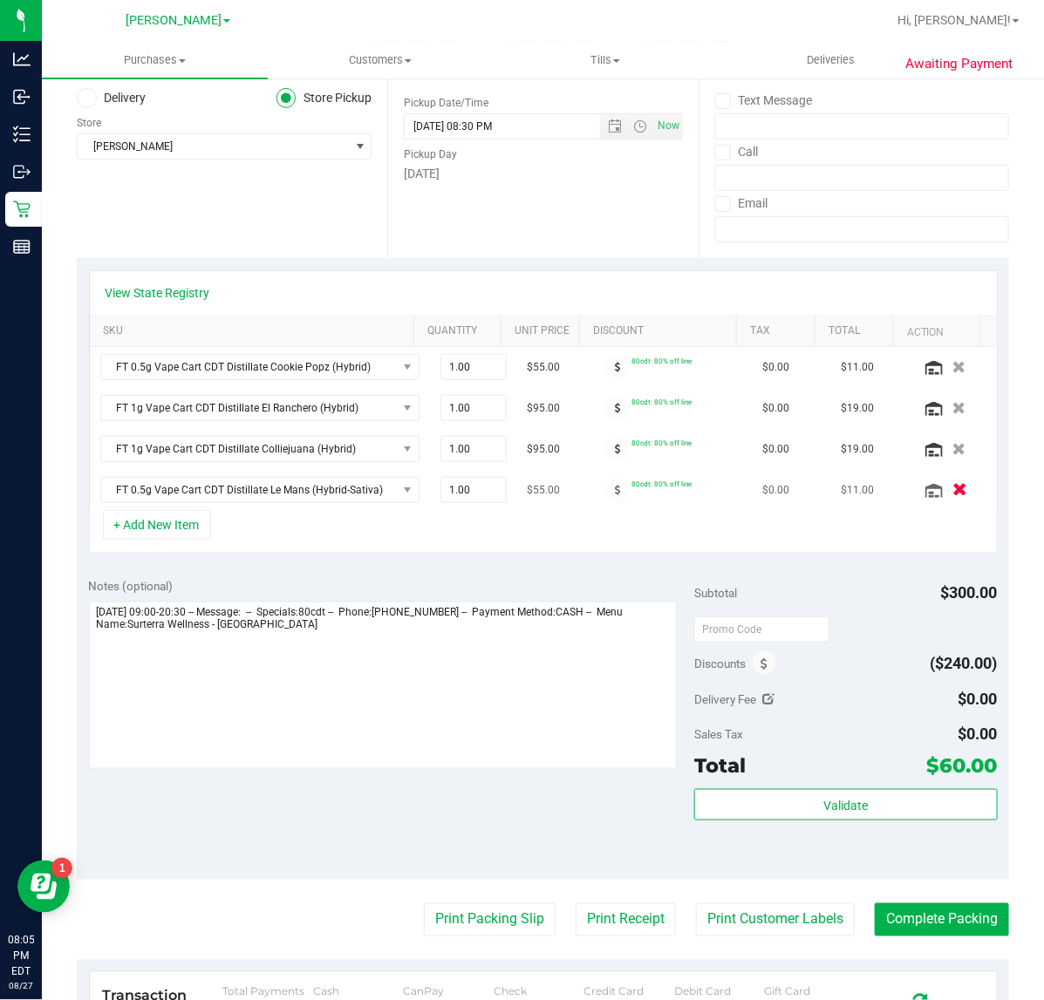
click at [953, 491] on icon "button" at bounding box center [960, 490] width 15 height 13
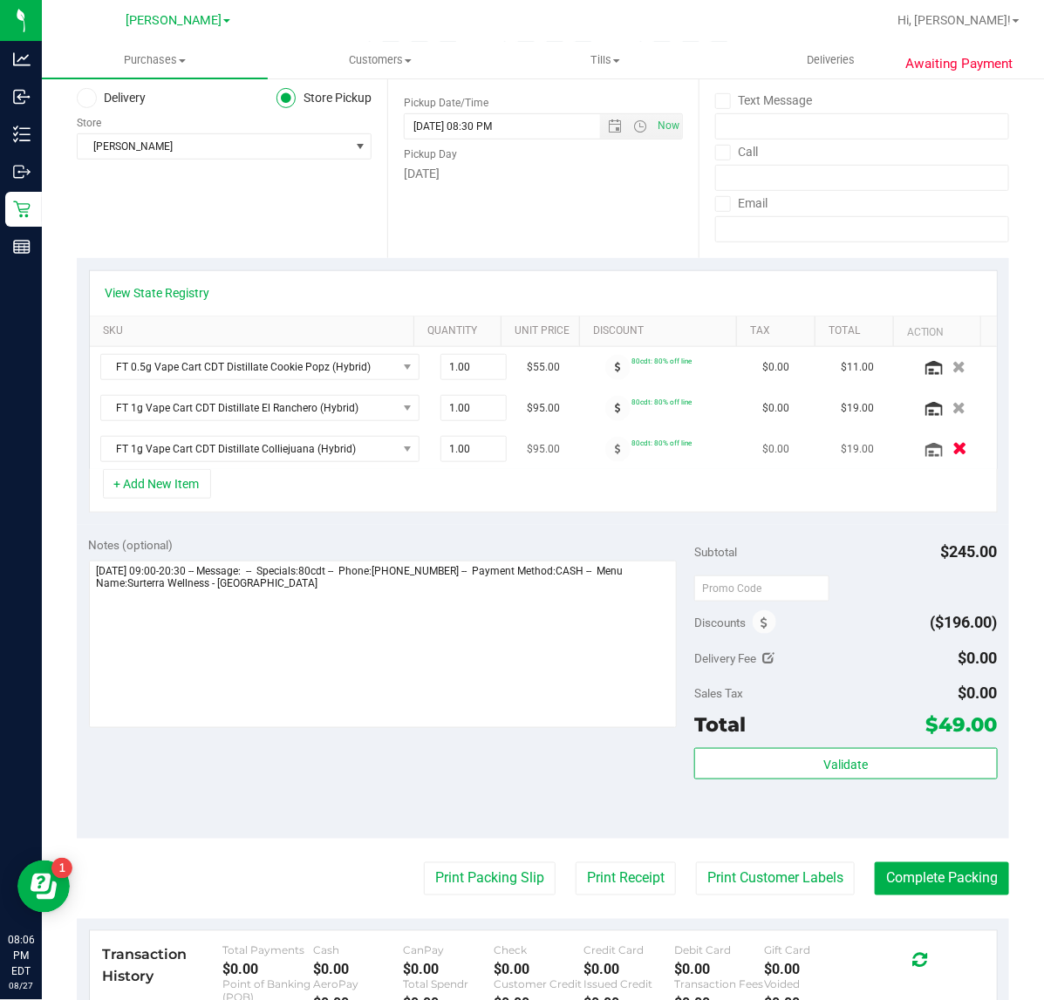
click at [953, 450] on icon "button" at bounding box center [960, 449] width 15 height 13
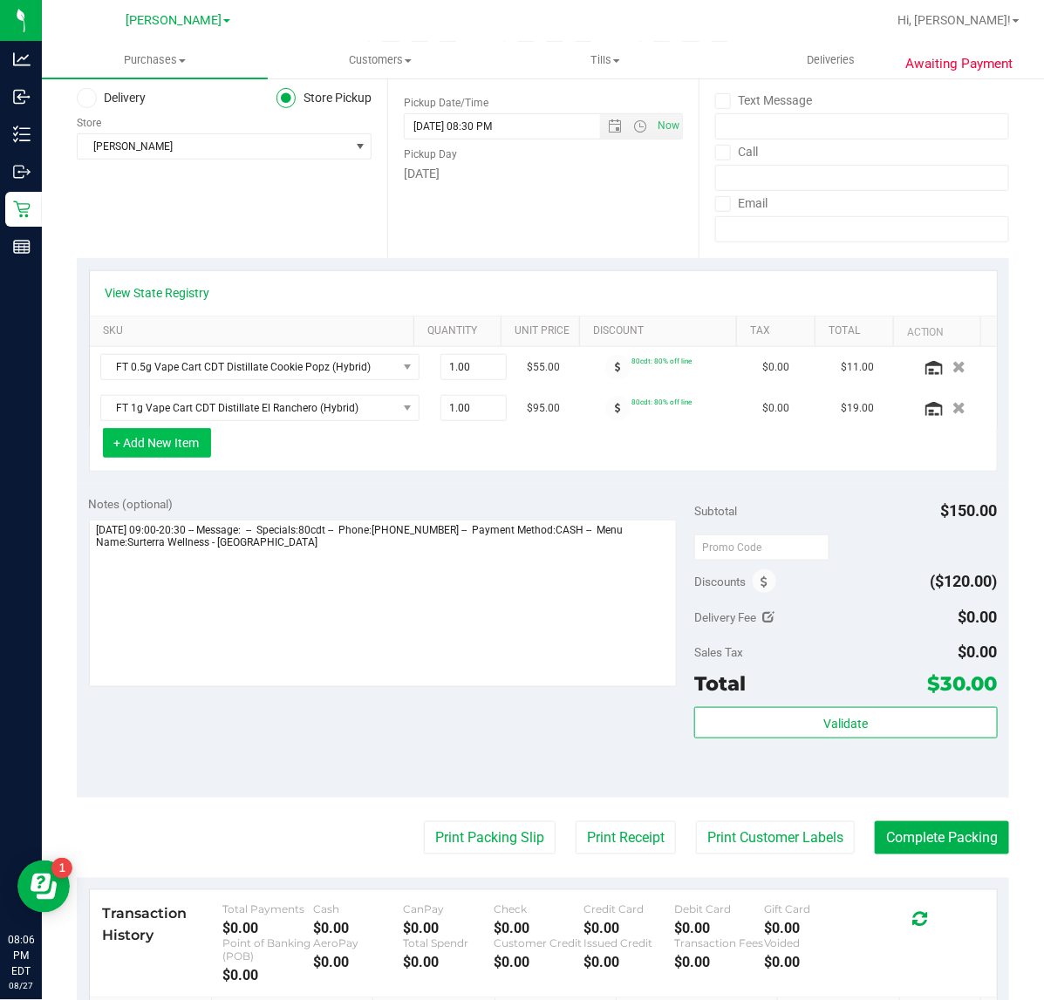
click at [172, 451] on button "+ Add New Item" at bounding box center [157, 443] width 108 height 30
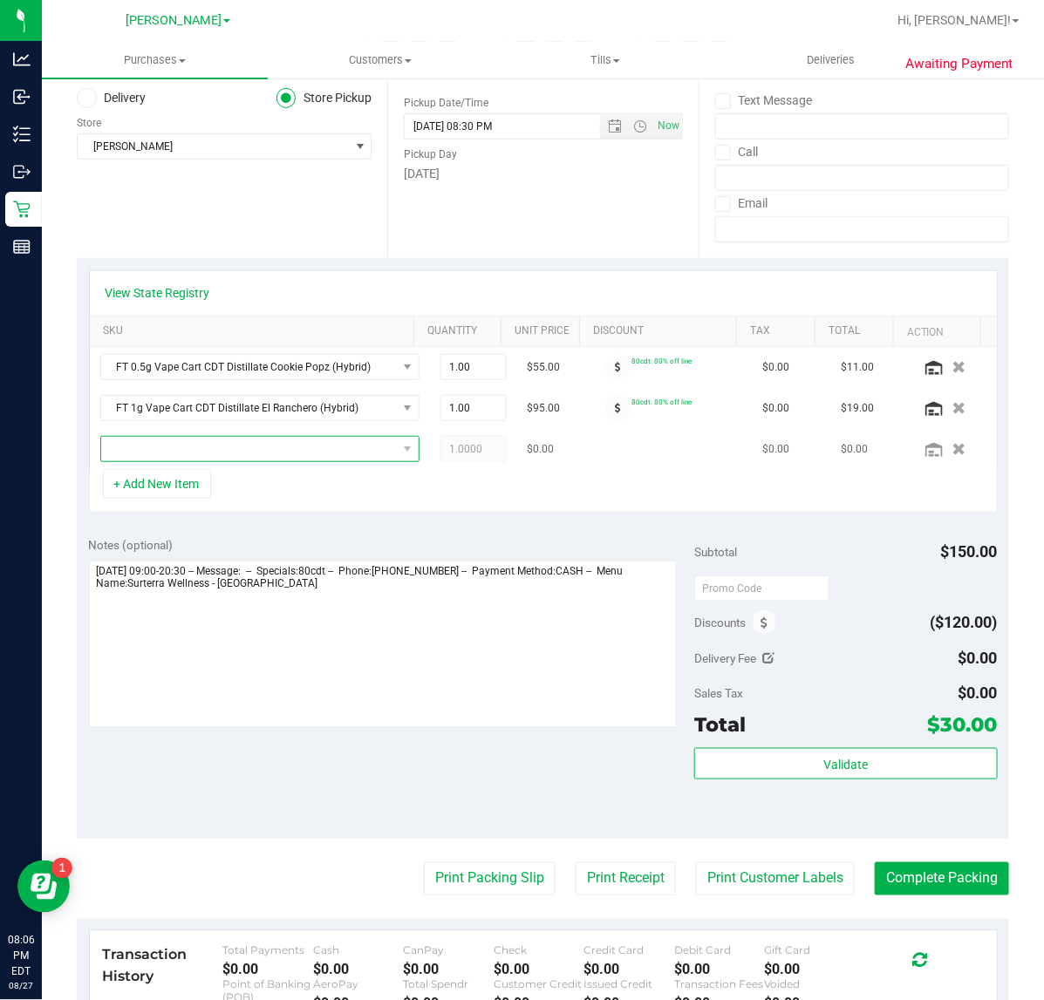
click at [317, 458] on span "NO DATA FOUND" at bounding box center [249, 449] width 296 height 24
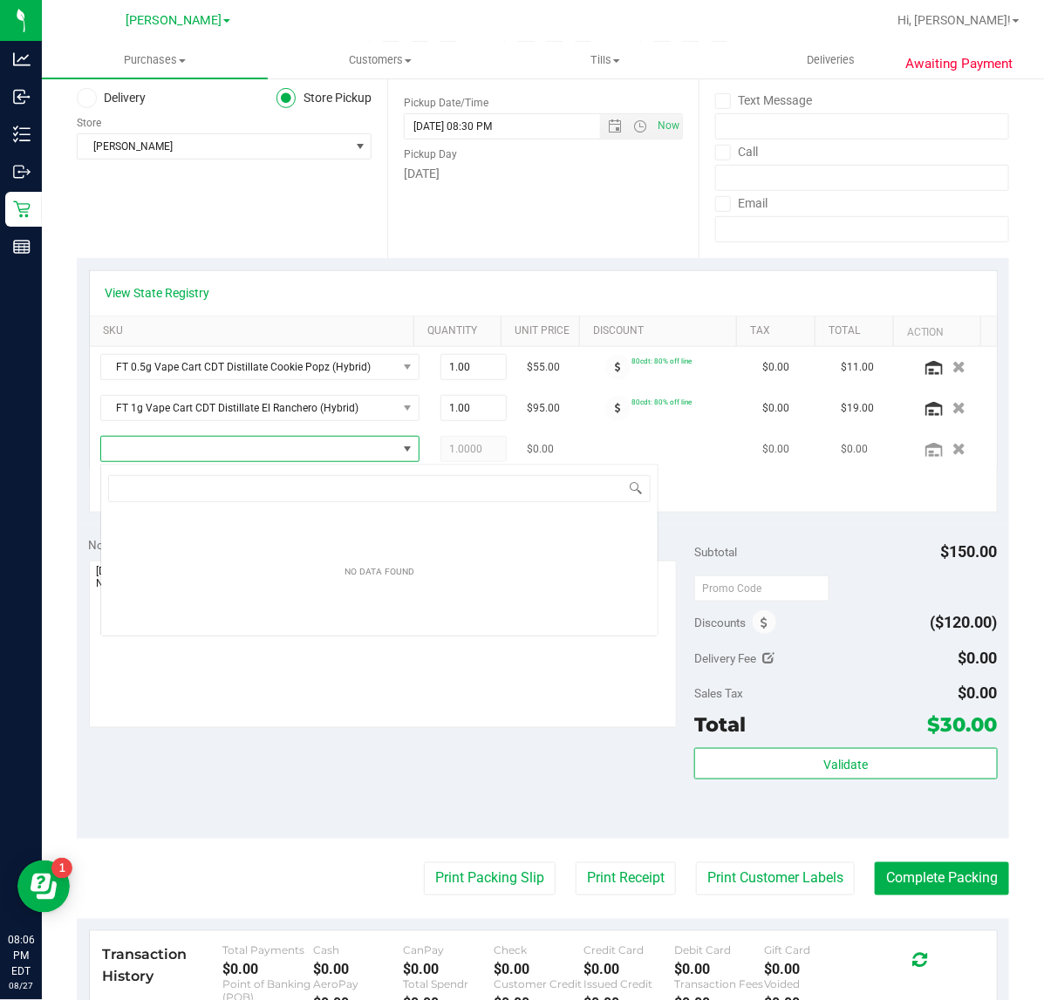
scroll to position [27, 286]
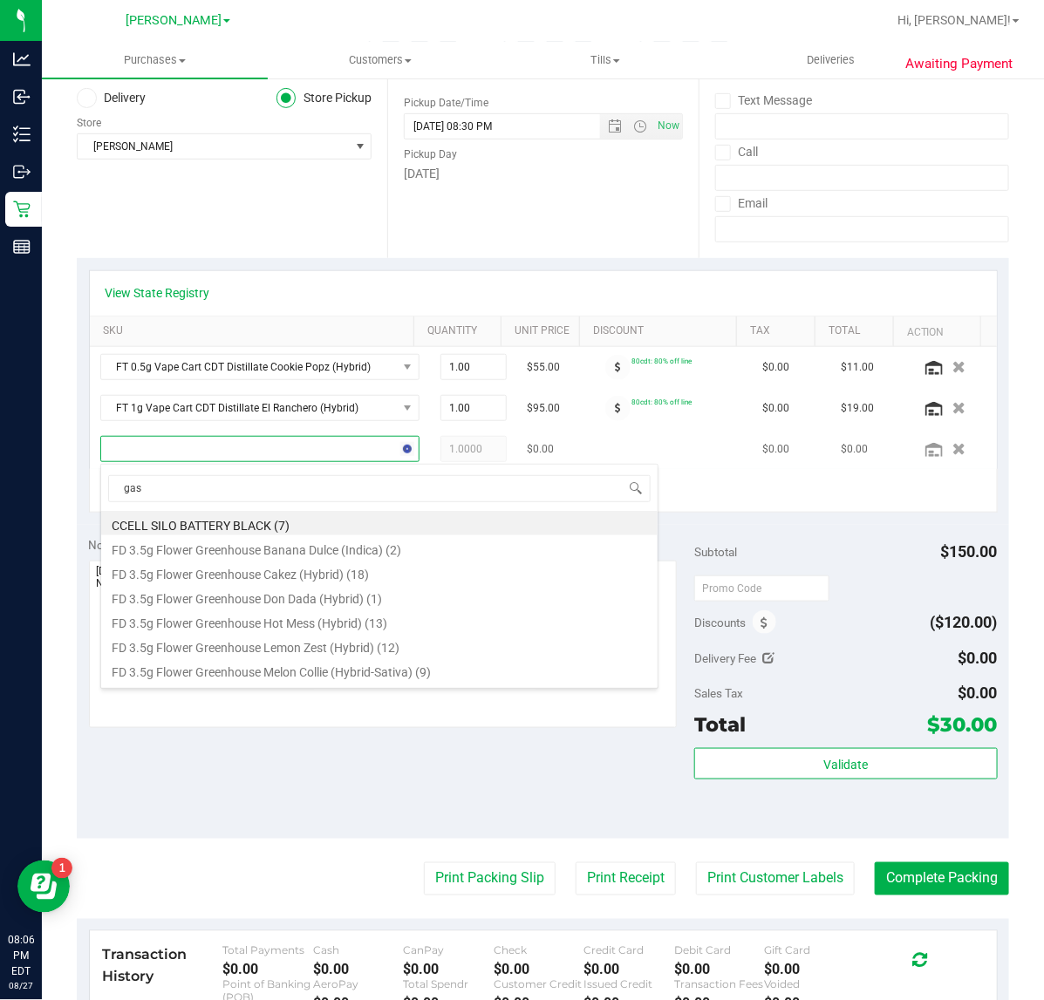
type input "[PERSON_NAME]"
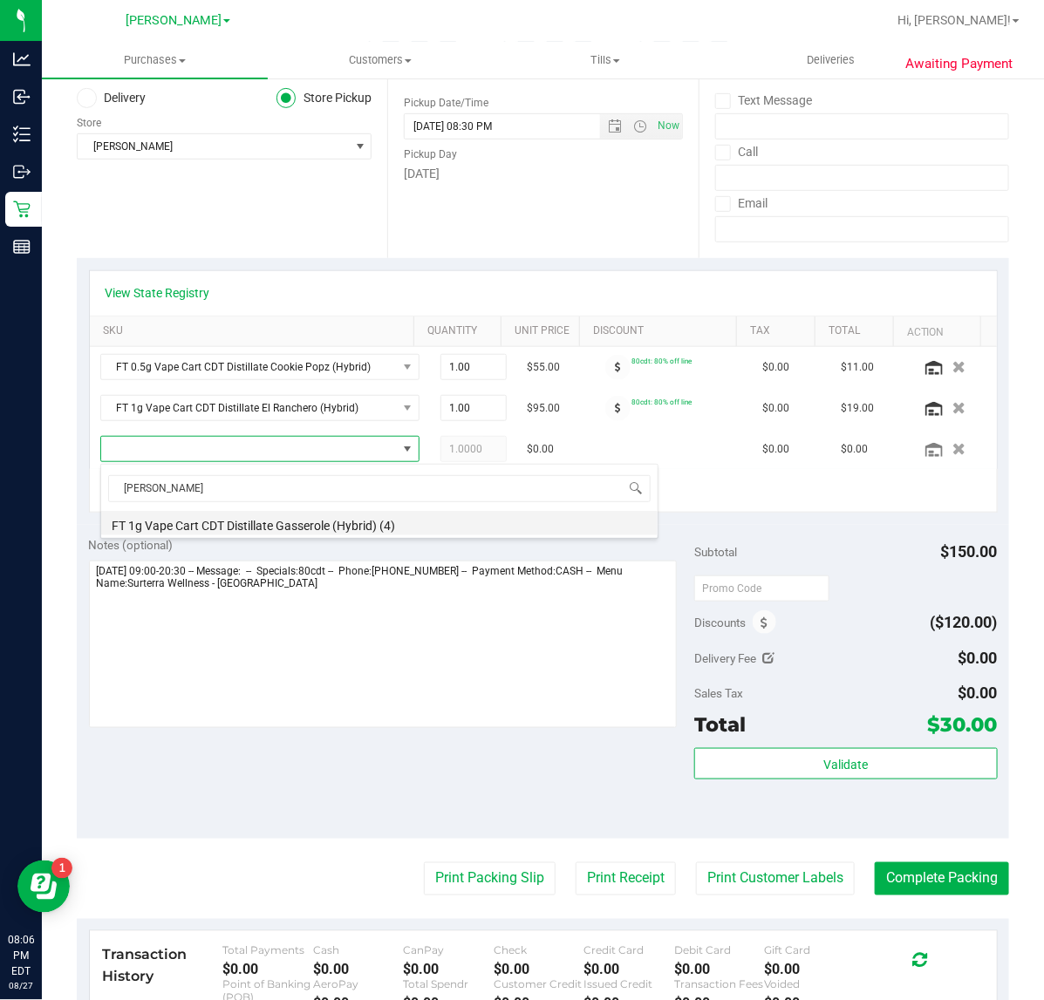
click at [295, 525] on li "FT 1g Vape Cart CDT Distillate Gasserole (Hybrid) (4)" at bounding box center [379, 523] width 557 height 24
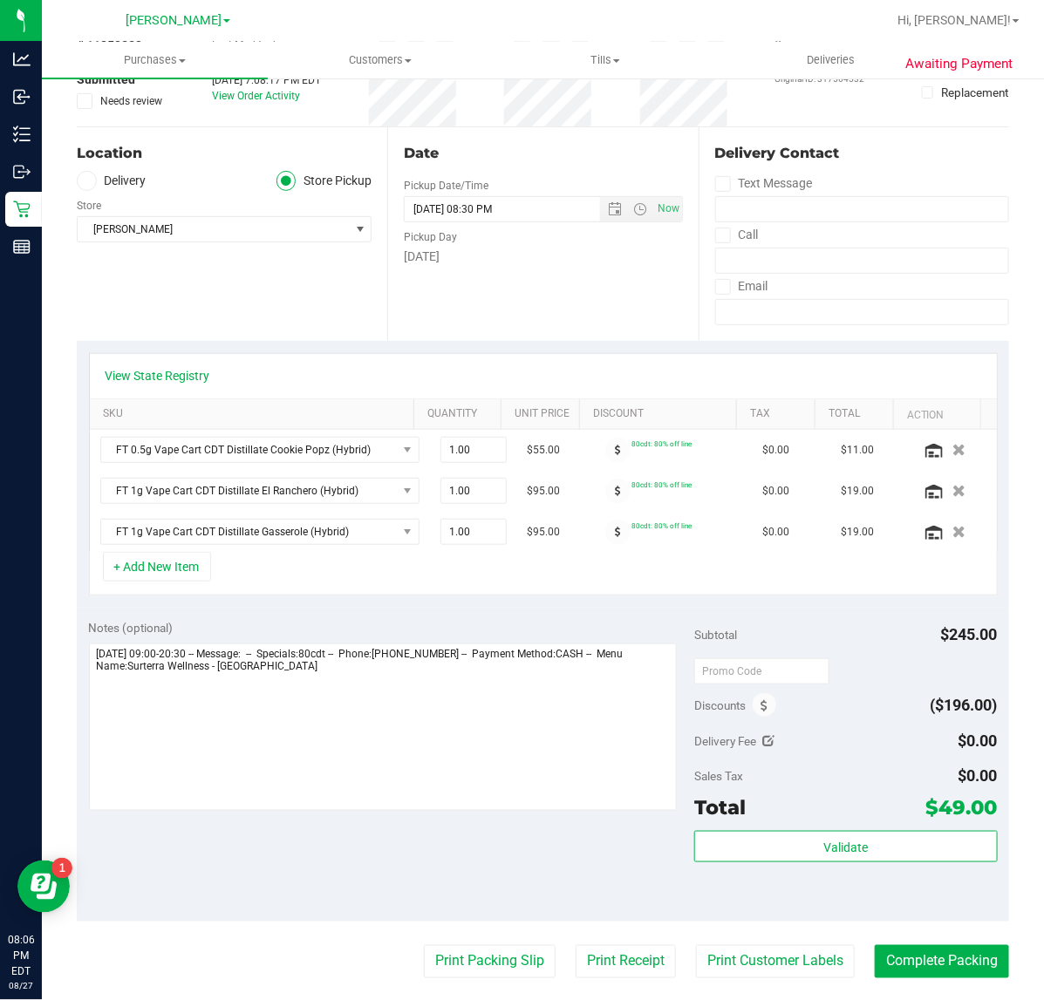
scroll to position [0, 0]
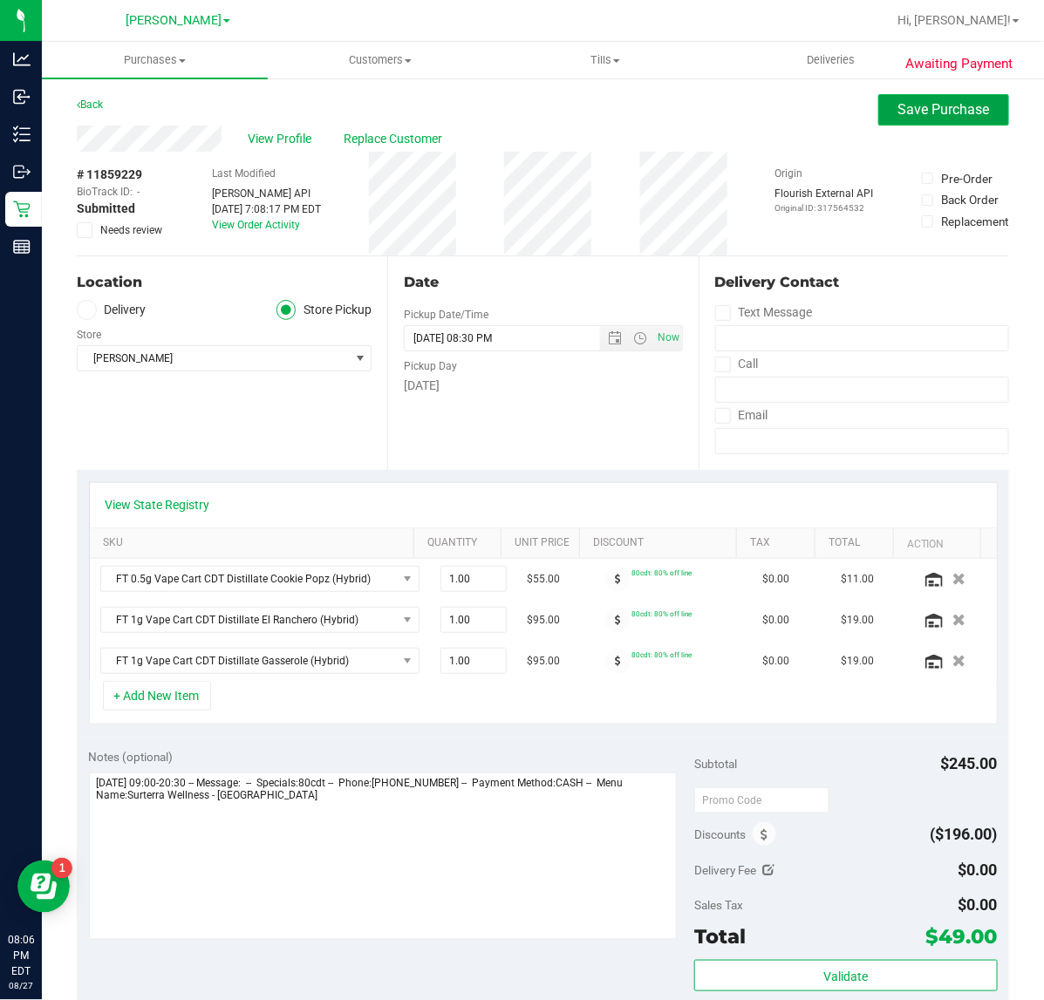
click at [955, 107] on span "Save Purchase" at bounding box center [944, 109] width 92 height 17
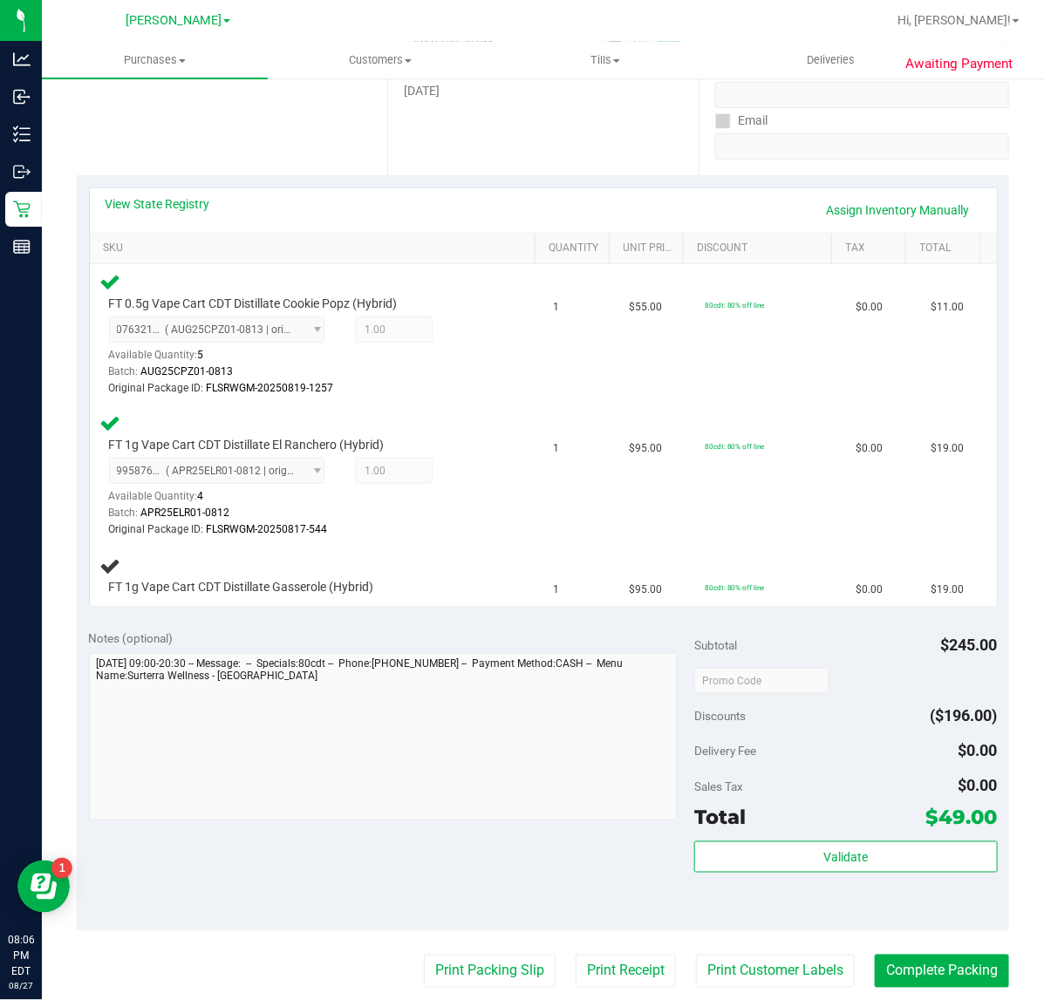
scroll to position [327, 0]
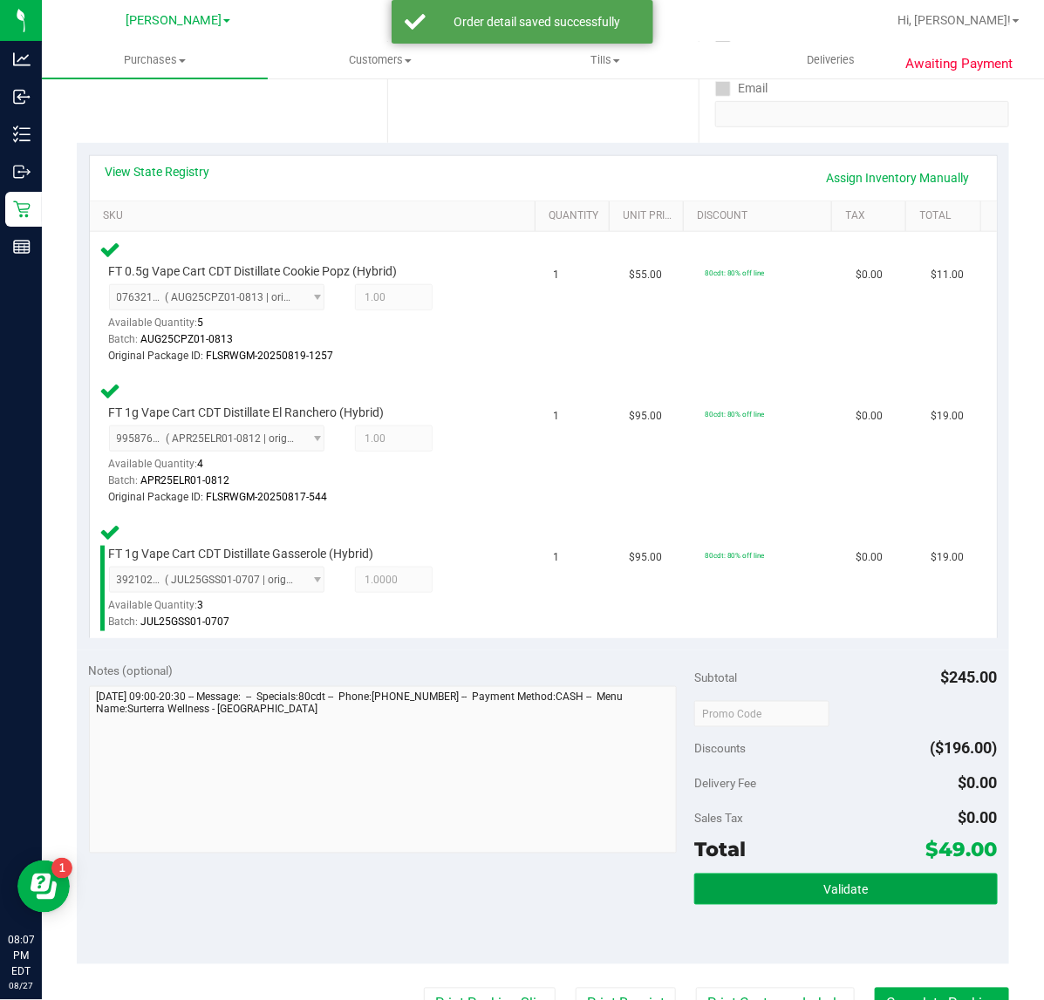
click at [850, 890] on span "Validate" at bounding box center [845, 891] width 44 height 14
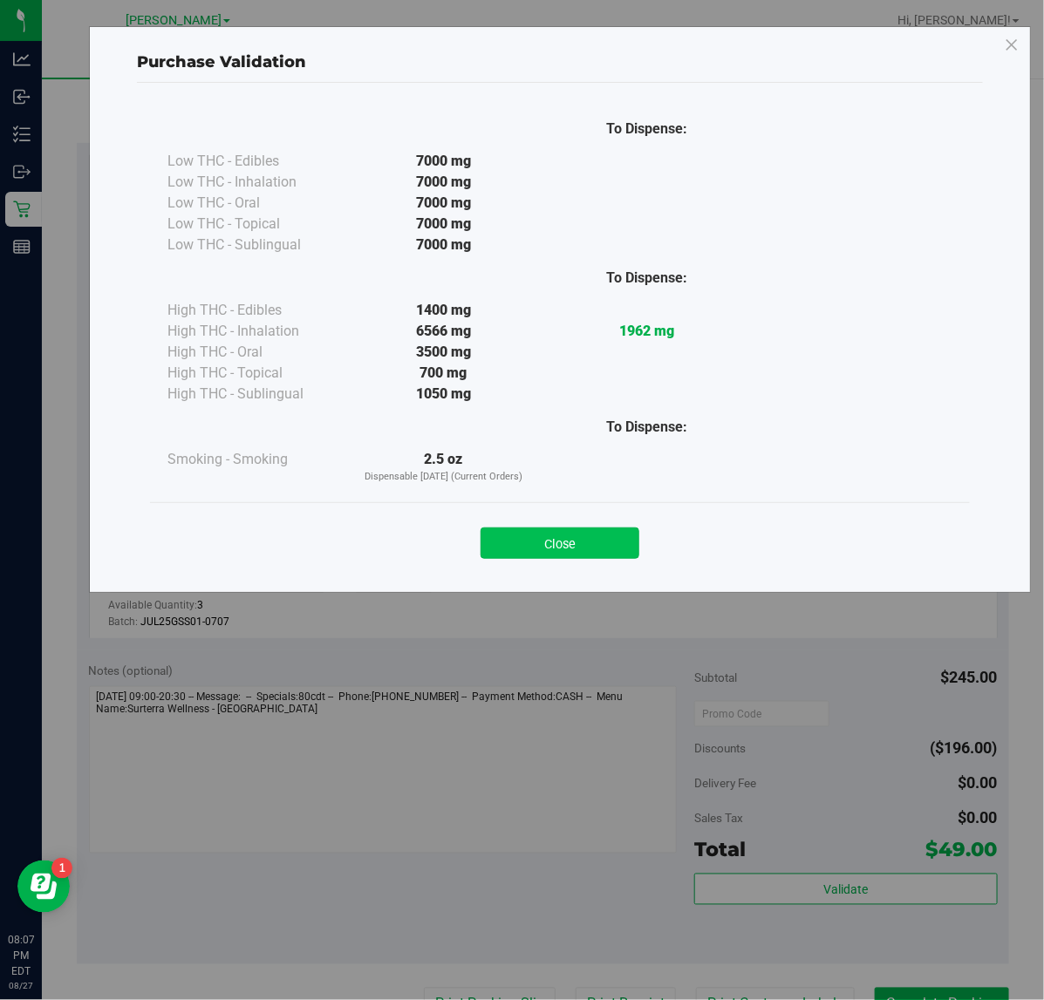
click at [586, 548] on button "Close" at bounding box center [560, 543] width 159 height 31
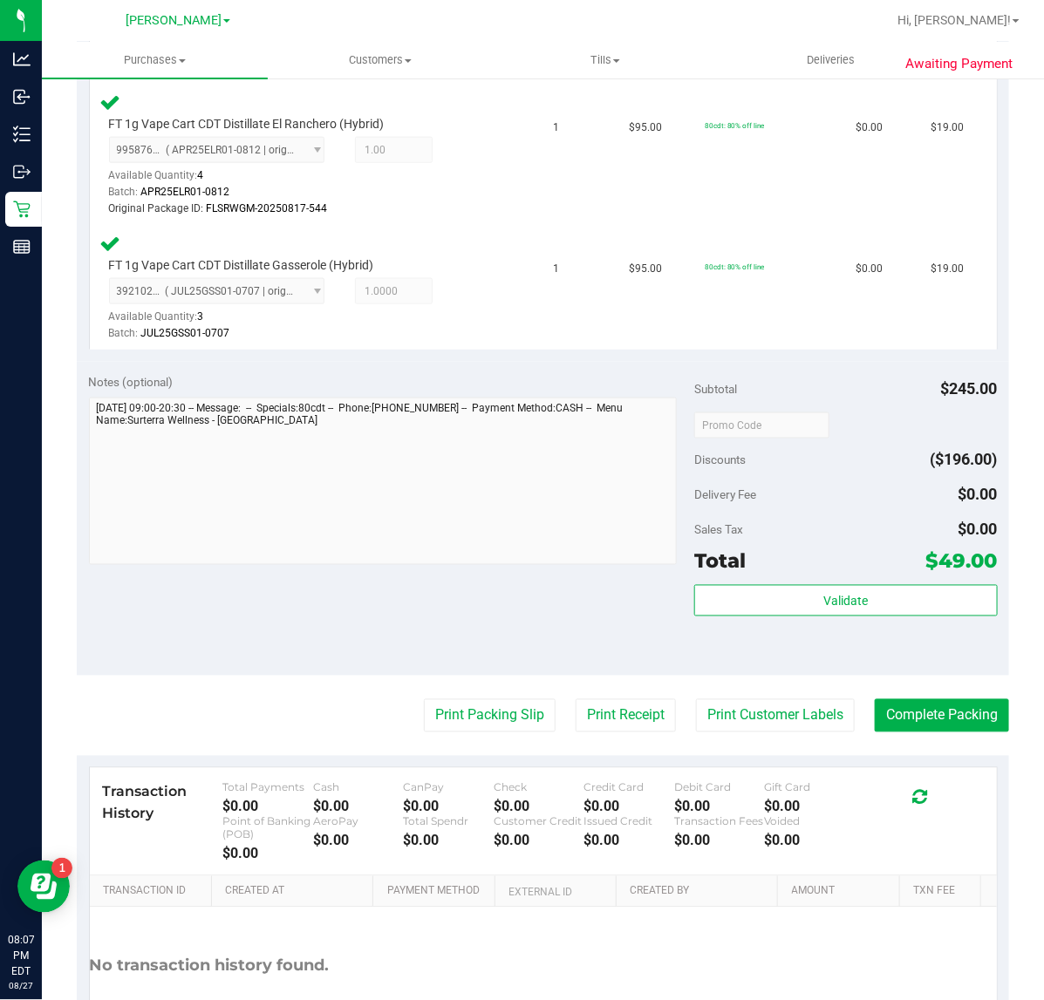
scroll to position [740, 0]
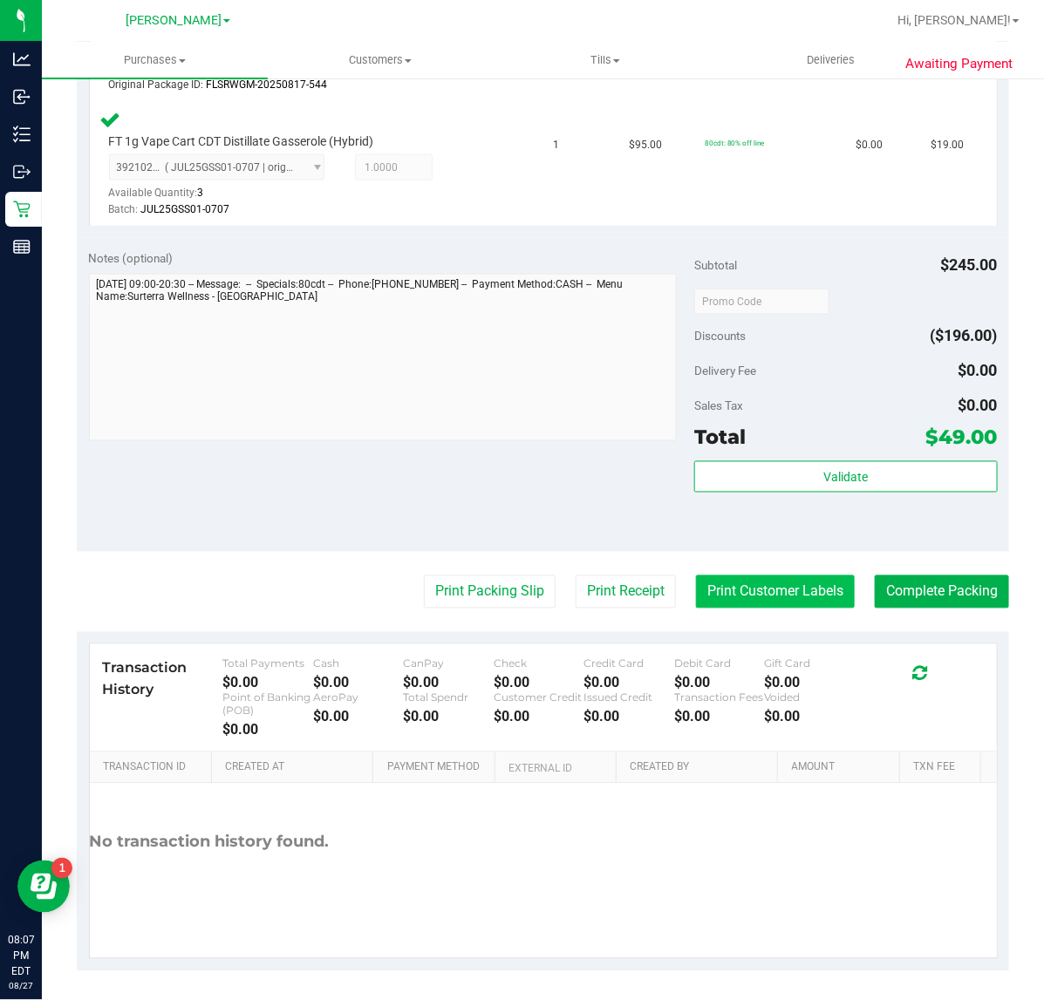
click at [781, 585] on button "Print Customer Labels" at bounding box center [775, 592] width 159 height 33
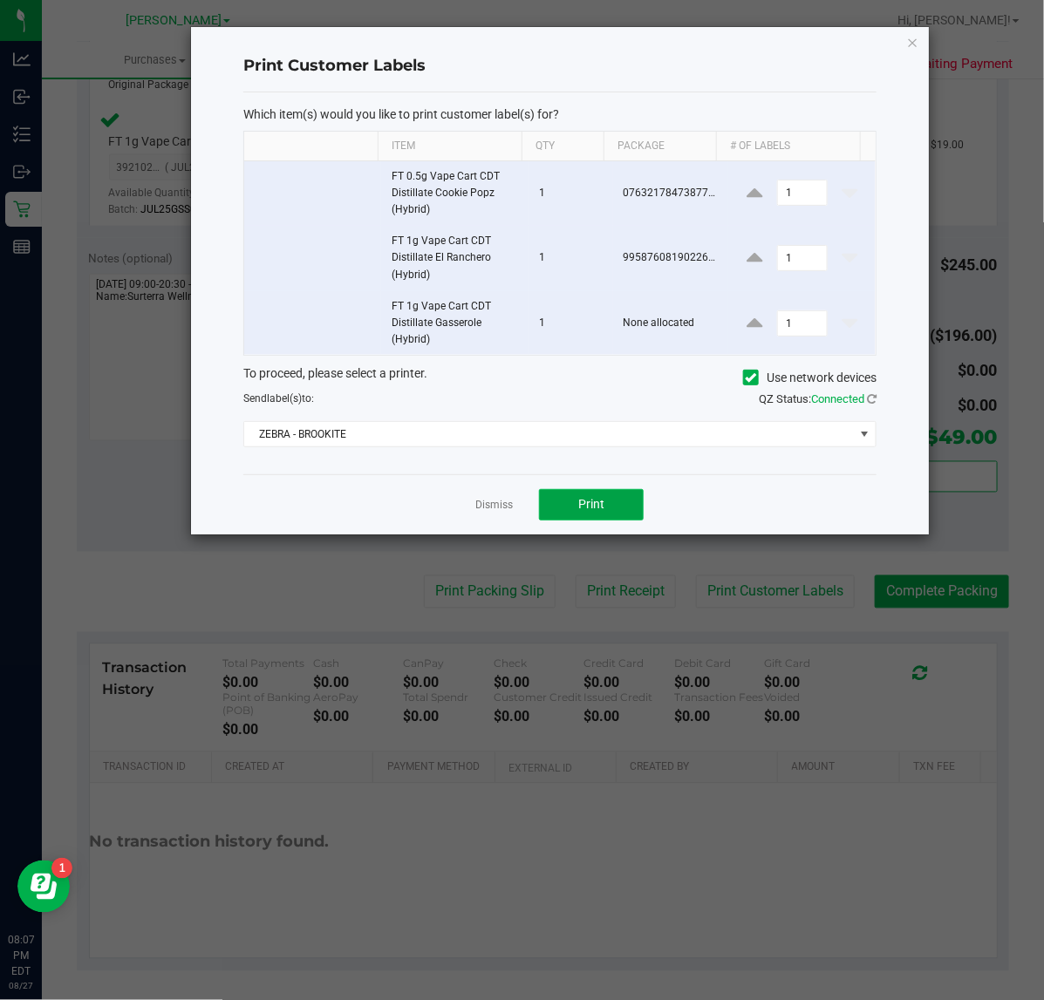
click at [606, 493] on button "Print" at bounding box center [591, 504] width 105 height 31
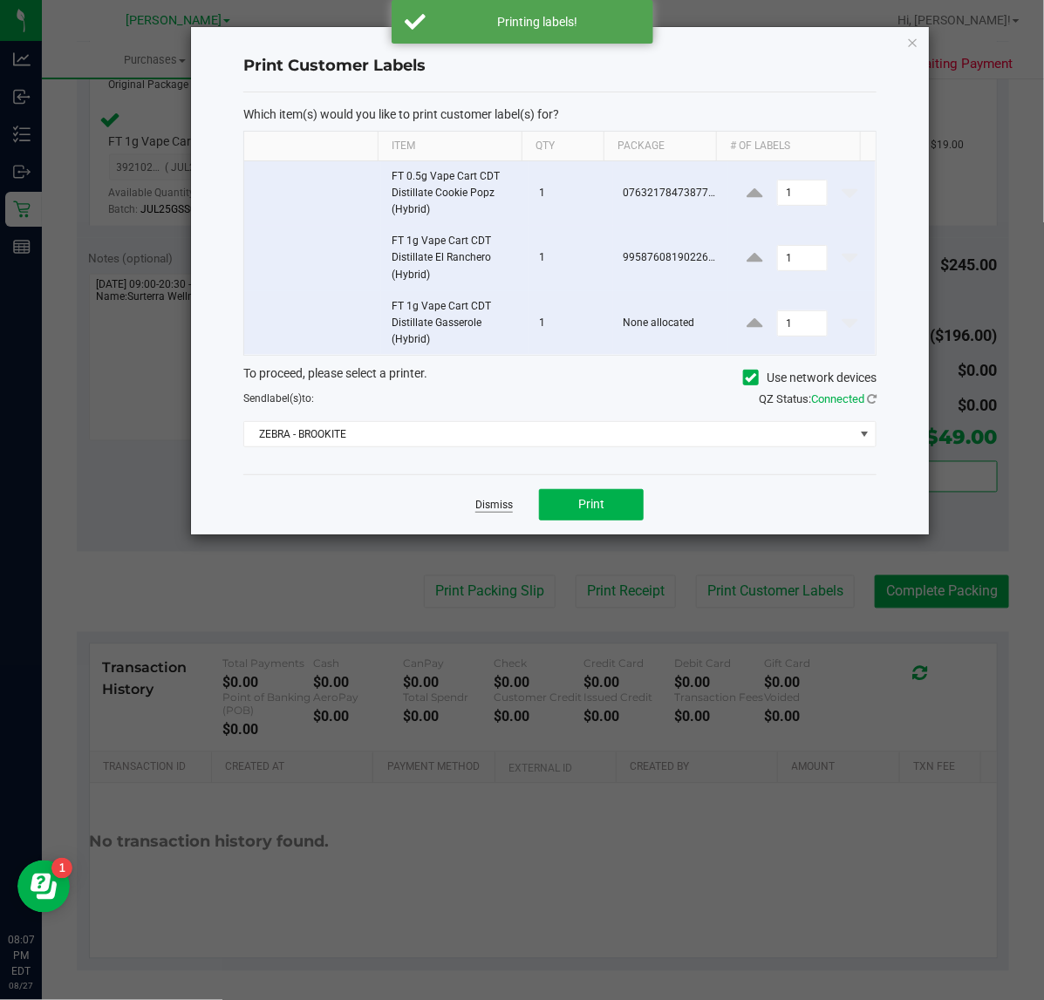
click at [498, 504] on link "Dismiss" at bounding box center [494, 505] width 38 height 15
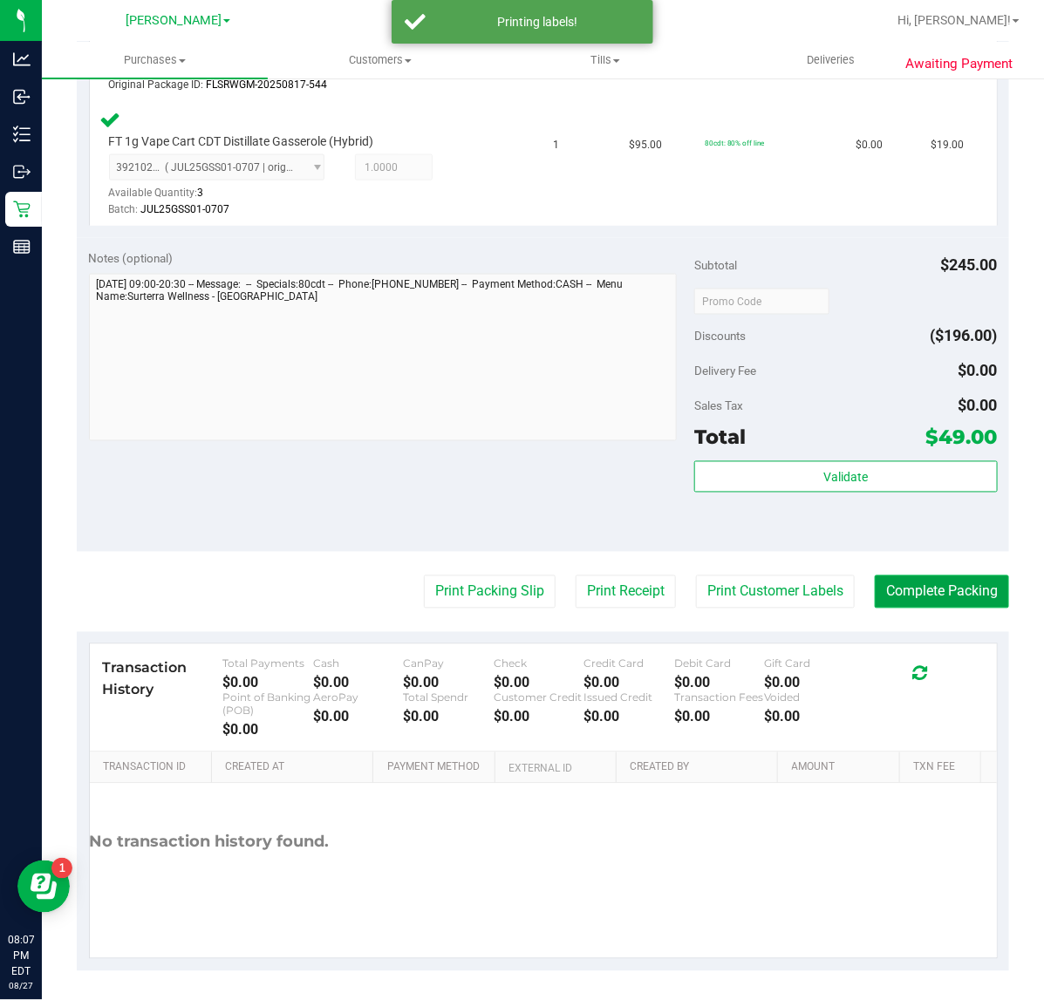
click at [935, 603] on button "Complete Packing" at bounding box center [942, 592] width 134 height 33
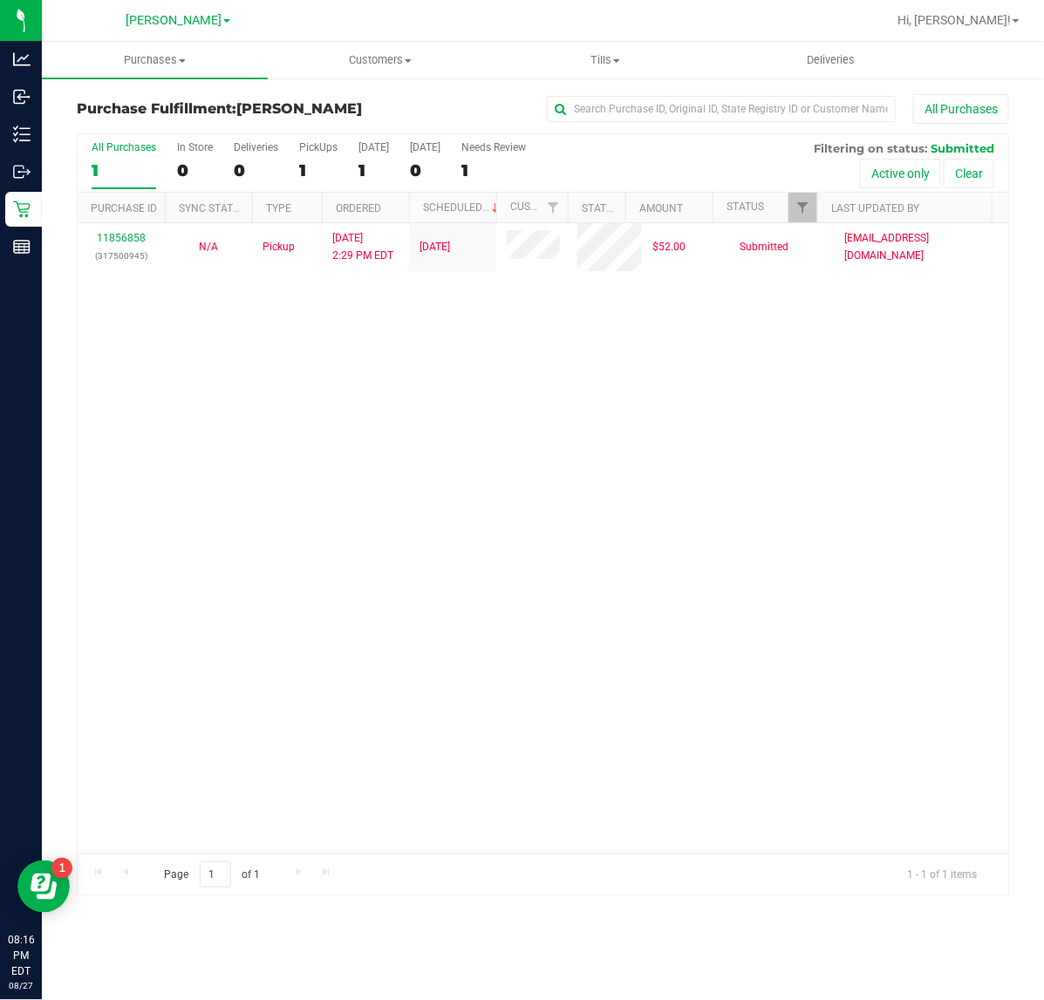
click at [464, 603] on div "11856858 (317500945) N/A Pickup [DATE] 2:29 PM EDT 8/27/2025 $52.00 Submitted […" at bounding box center [543, 538] width 931 height 631
click at [163, 59] on span "Purchases" at bounding box center [155, 60] width 226 height 16
click at [167, 122] on li "Fulfillment" at bounding box center [155, 126] width 226 height 21
click at [176, 58] on span "Purchases" at bounding box center [155, 60] width 226 height 16
click at [183, 109] on span "Summary of purchases" at bounding box center [131, 105] width 179 height 15
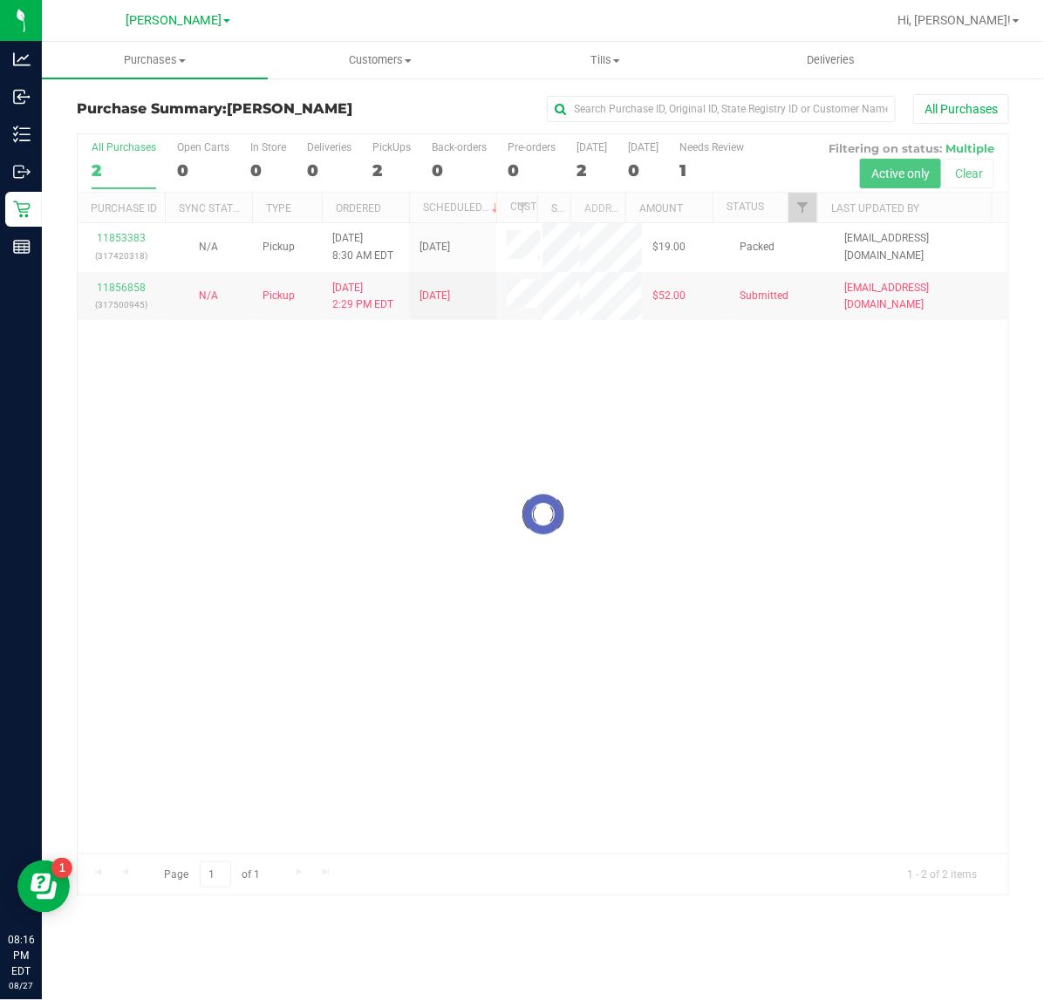
click at [533, 455] on div at bounding box center [543, 514] width 931 height 761
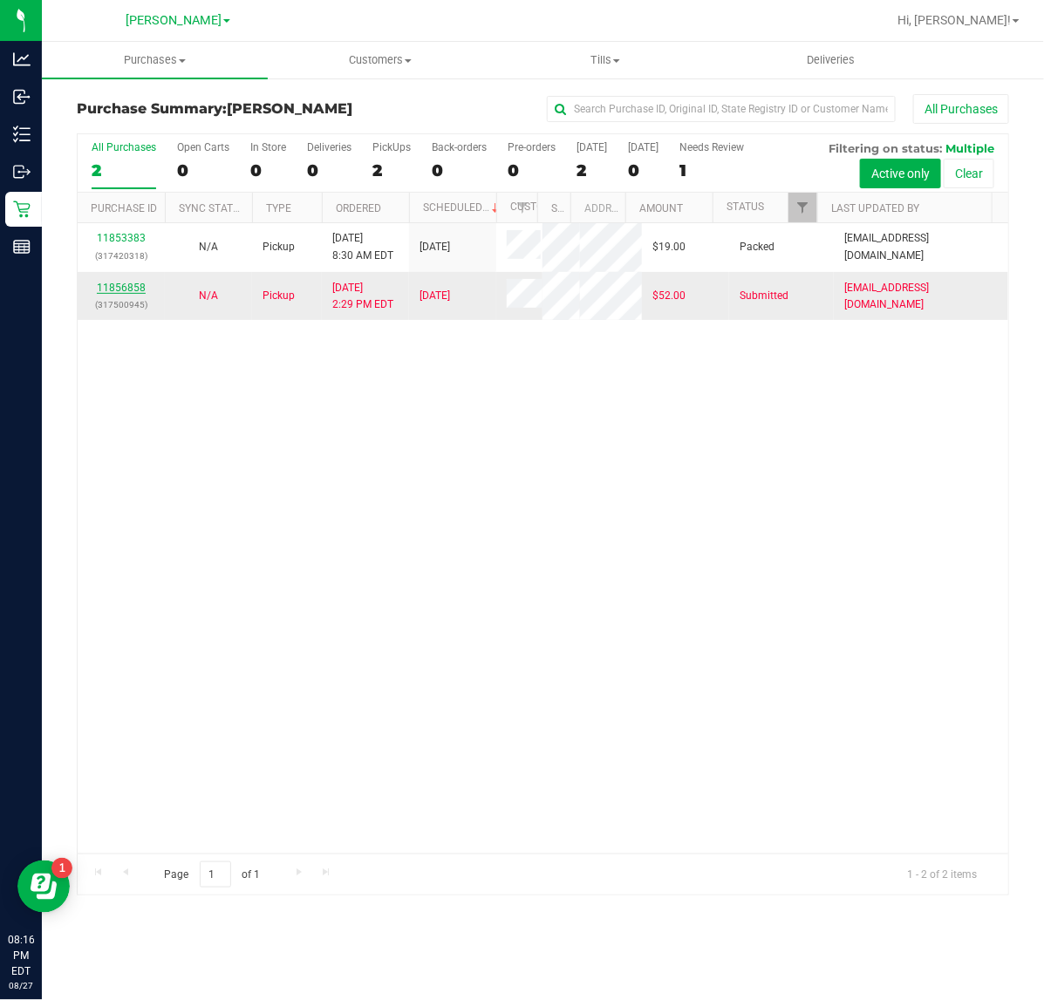
click at [126, 288] on link "11856858" at bounding box center [121, 288] width 49 height 12
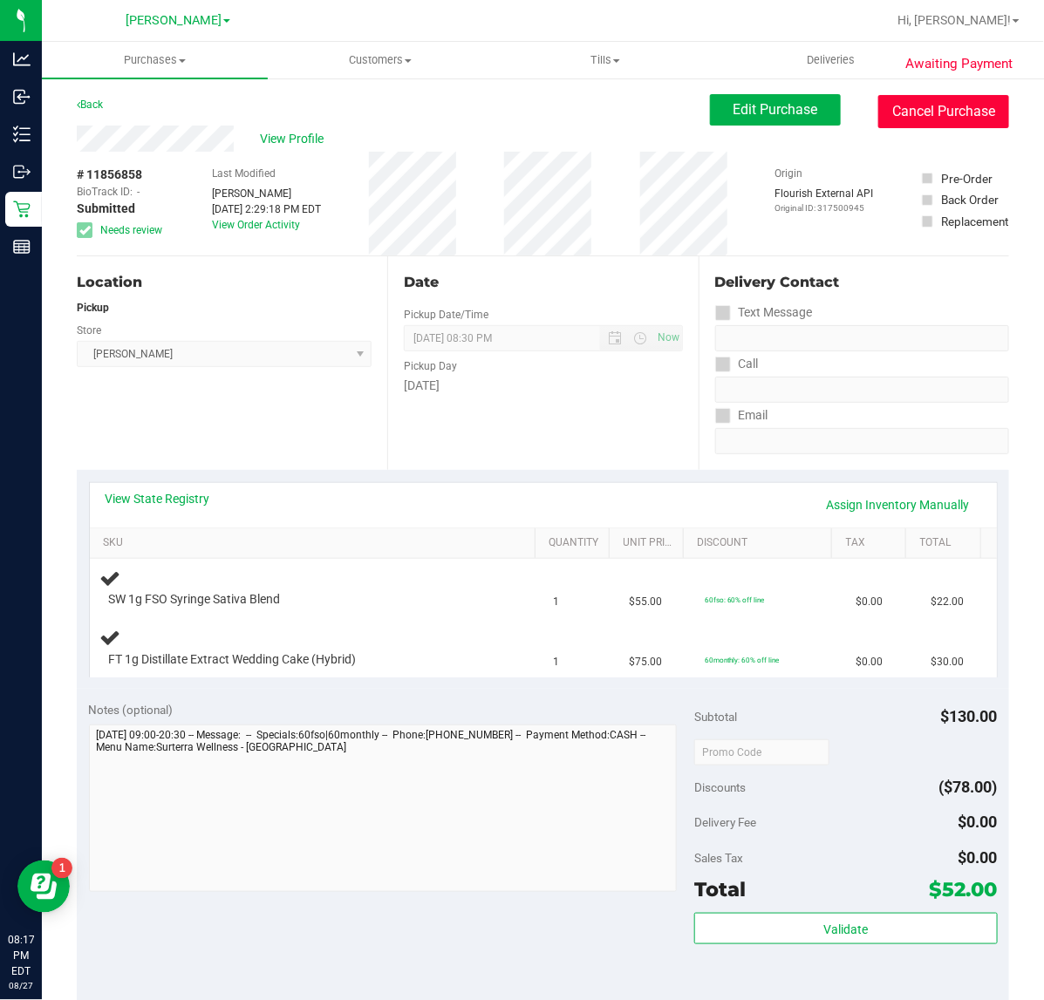
click at [923, 114] on button "Cancel Purchase" at bounding box center [943, 111] width 131 height 33
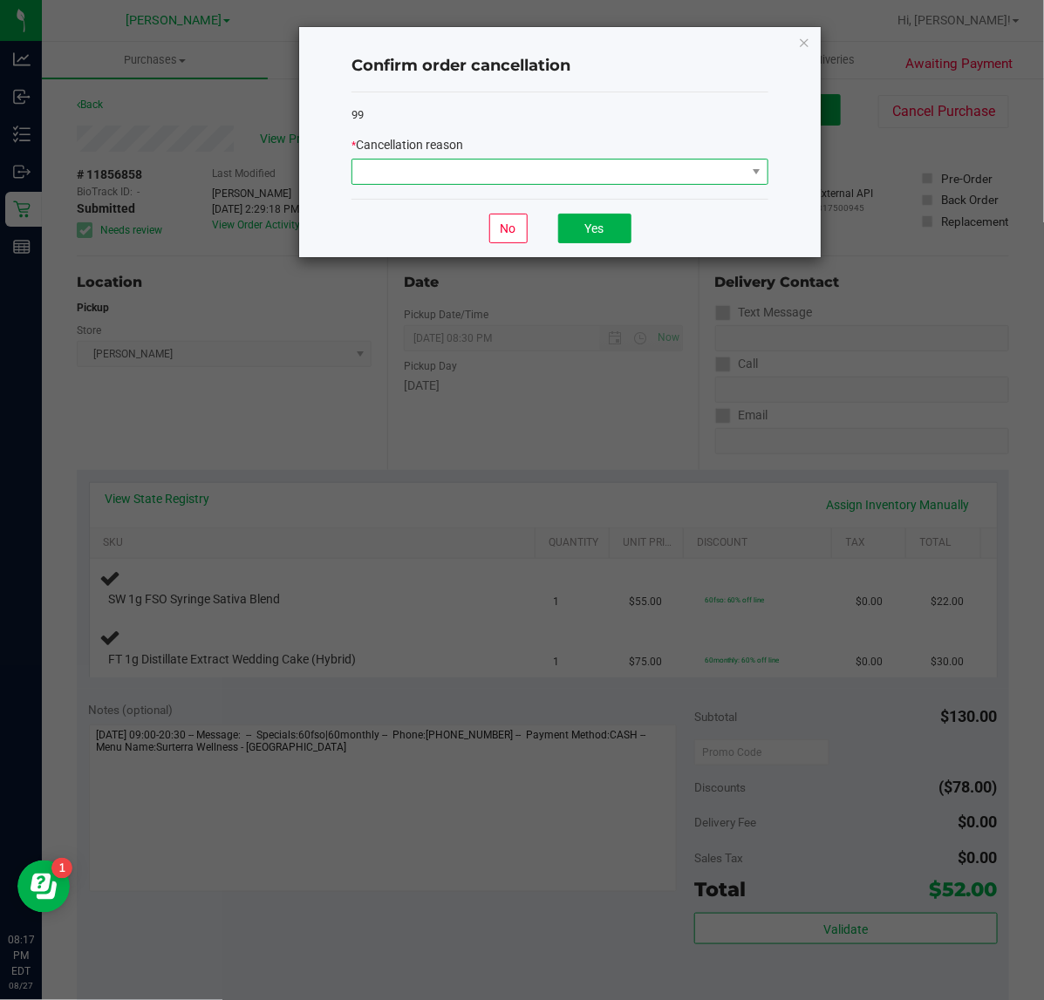
click at [570, 181] on span at bounding box center [548, 172] width 393 height 24
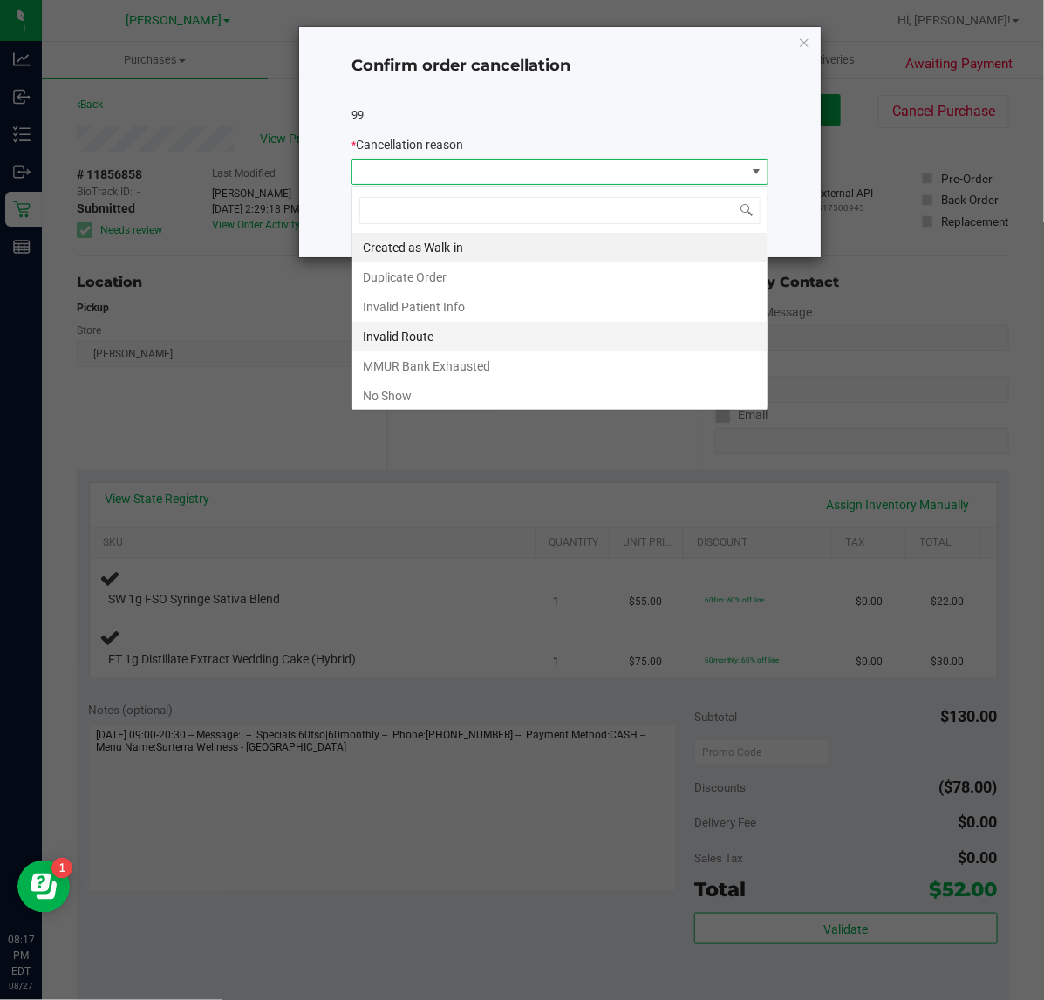
scroll to position [27, 416]
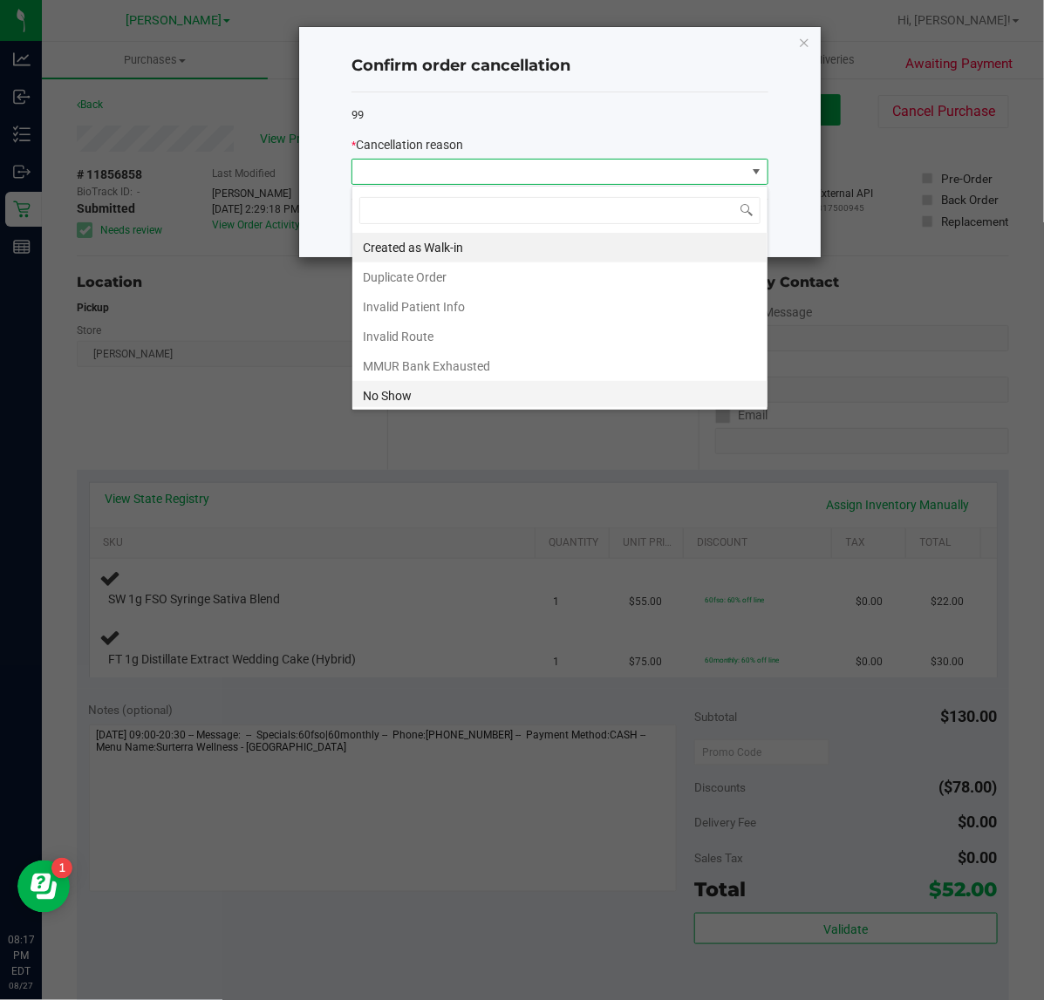
click at [519, 391] on li "No Show" at bounding box center [559, 396] width 415 height 30
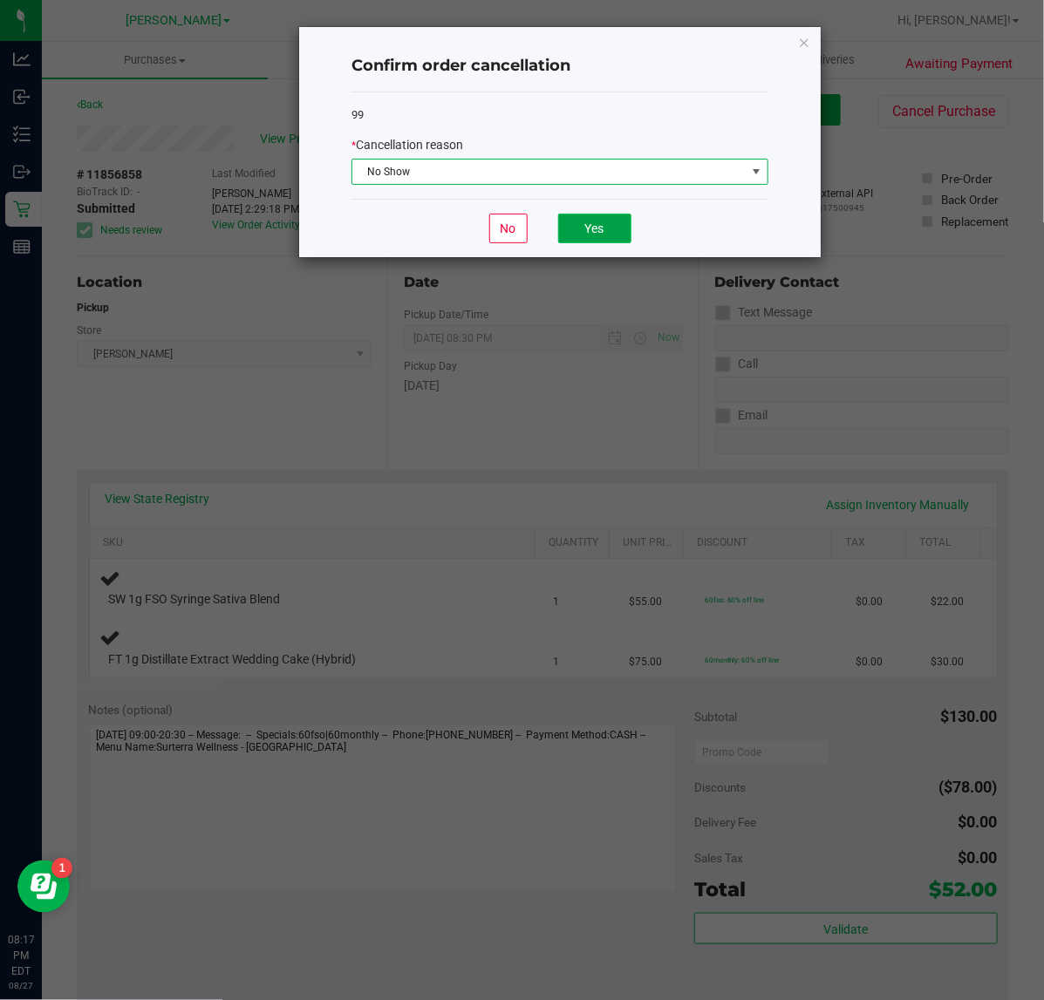
click at [582, 236] on button "Yes" at bounding box center [594, 229] width 73 height 30
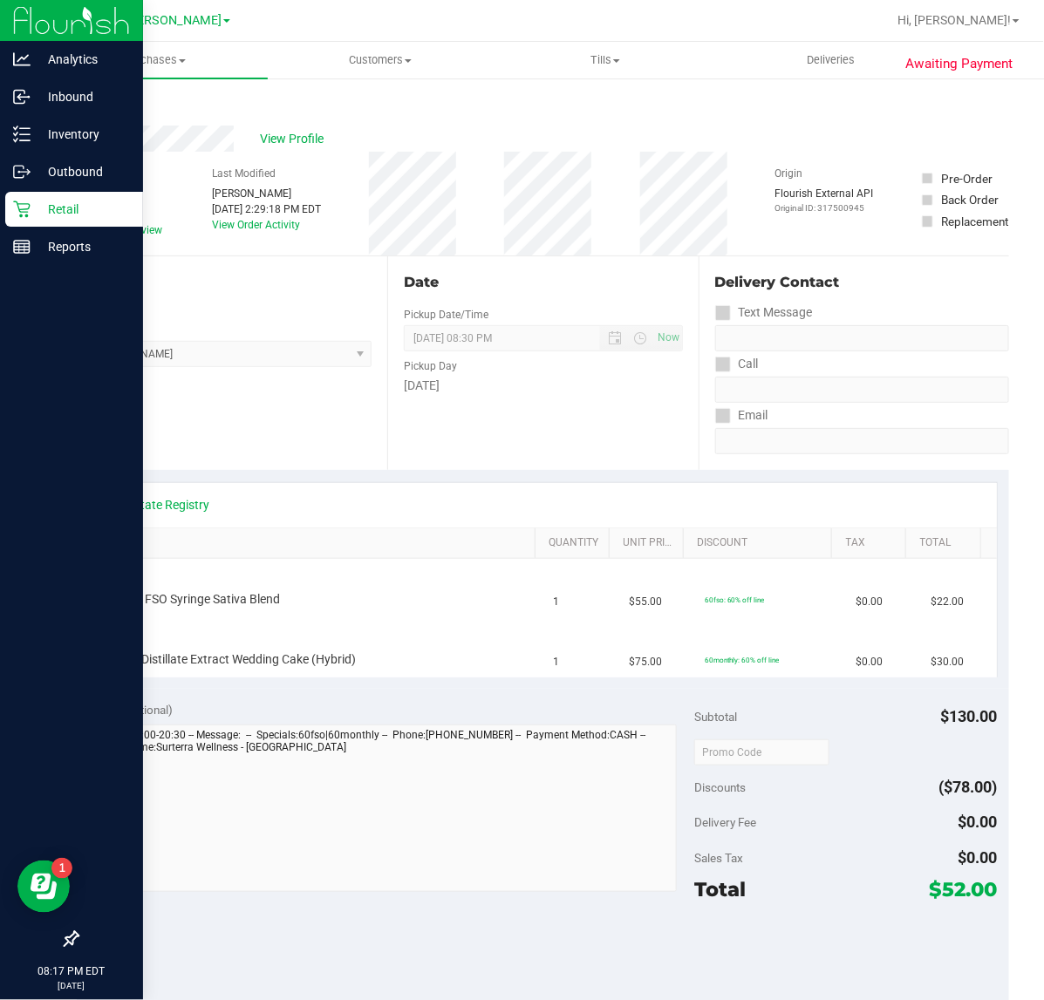
click at [41, 222] on div "Retail" at bounding box center [74, 209] width 138 height 35
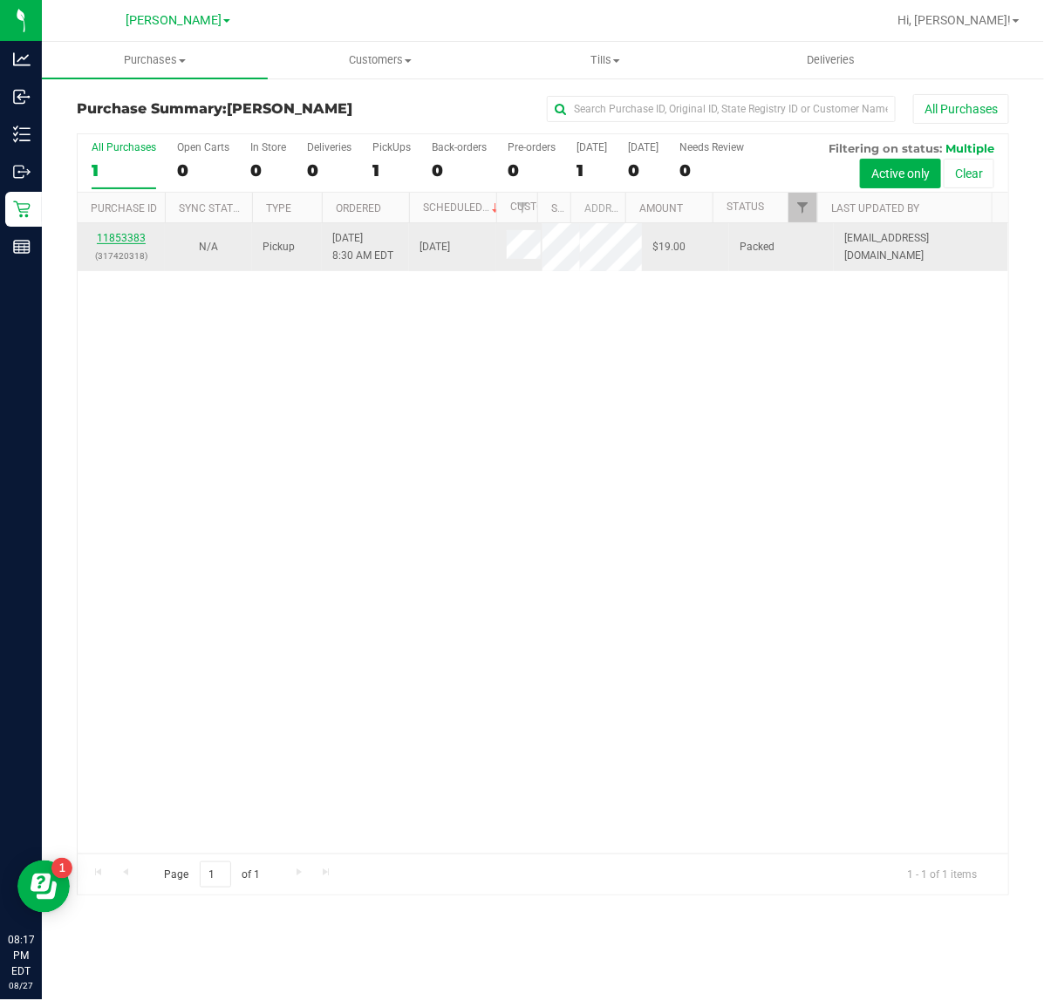
click at [116, 242] on link "11853383" at bounding box center [121, 238] width 49 height 12
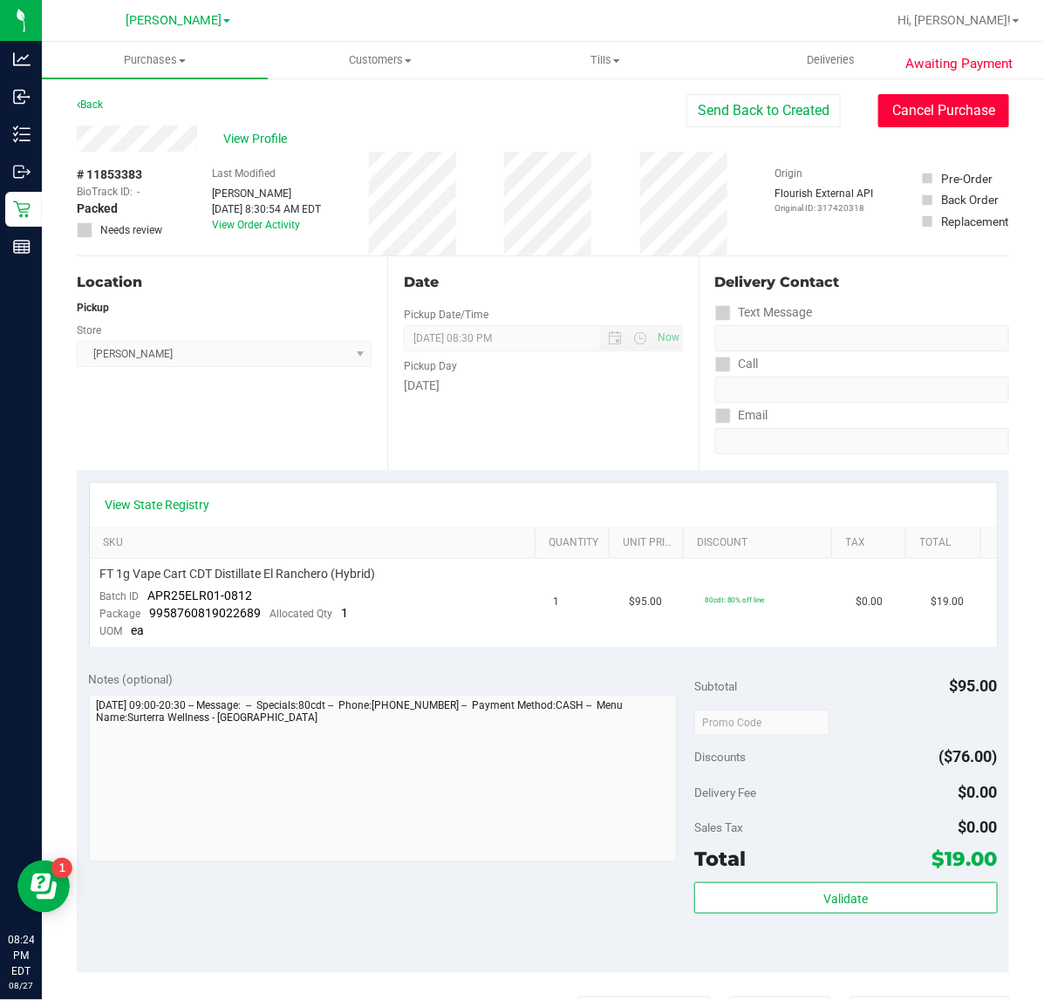
click at [918, 111] on button "Cancel Purchase" at bounding box center [943, 110] width 131 height 33
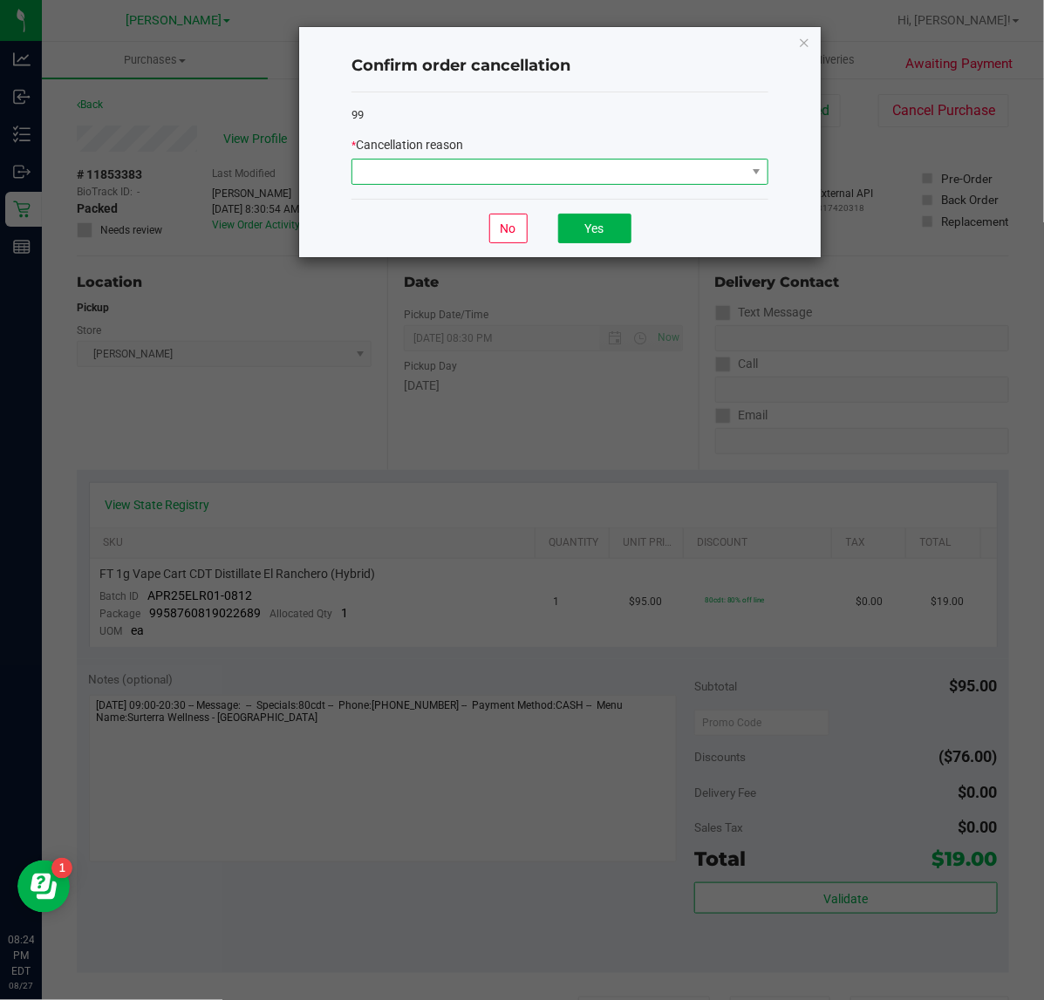
click at [690, 166] on span at bounding box center [548, 172] width 393 height 24
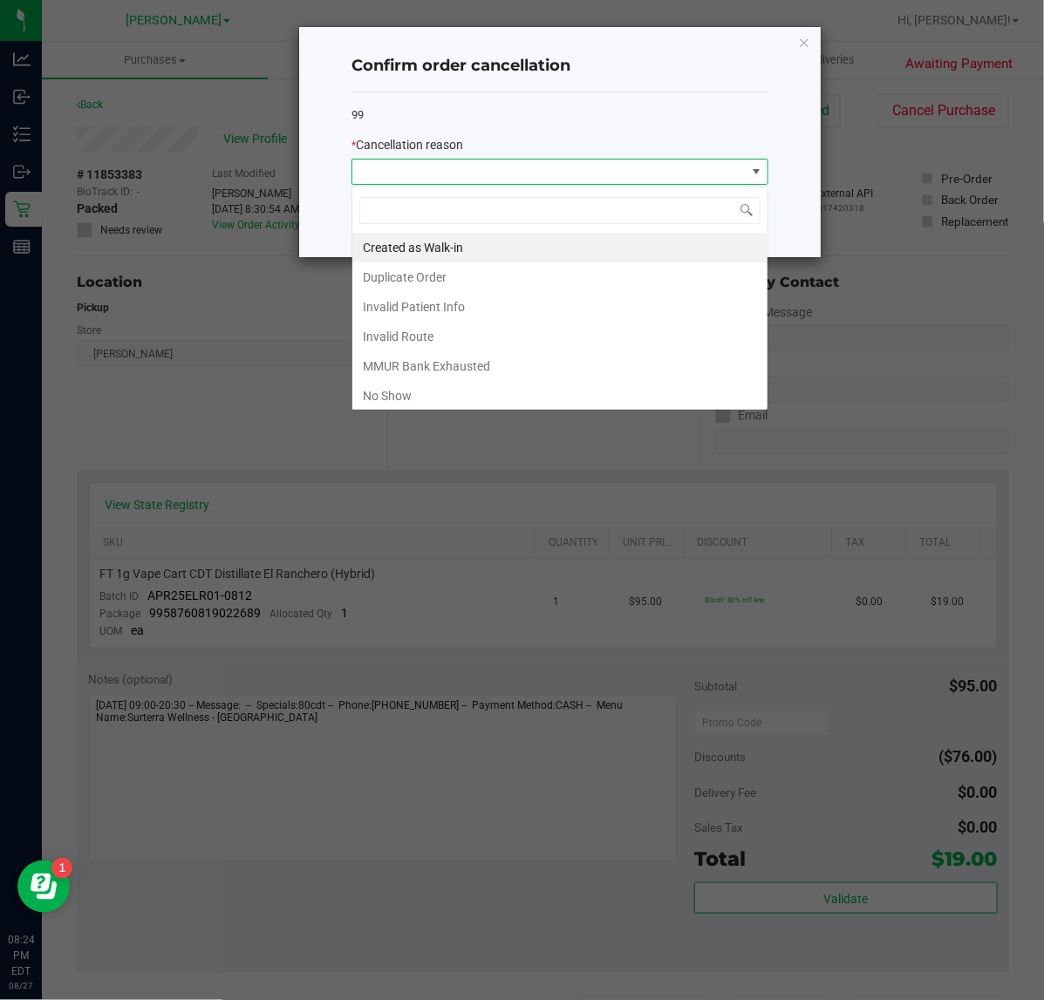
scroll to position [27, 416]
click at [517, 393] on li "No Show" at bounding box center [559, 396] width 415 height 30
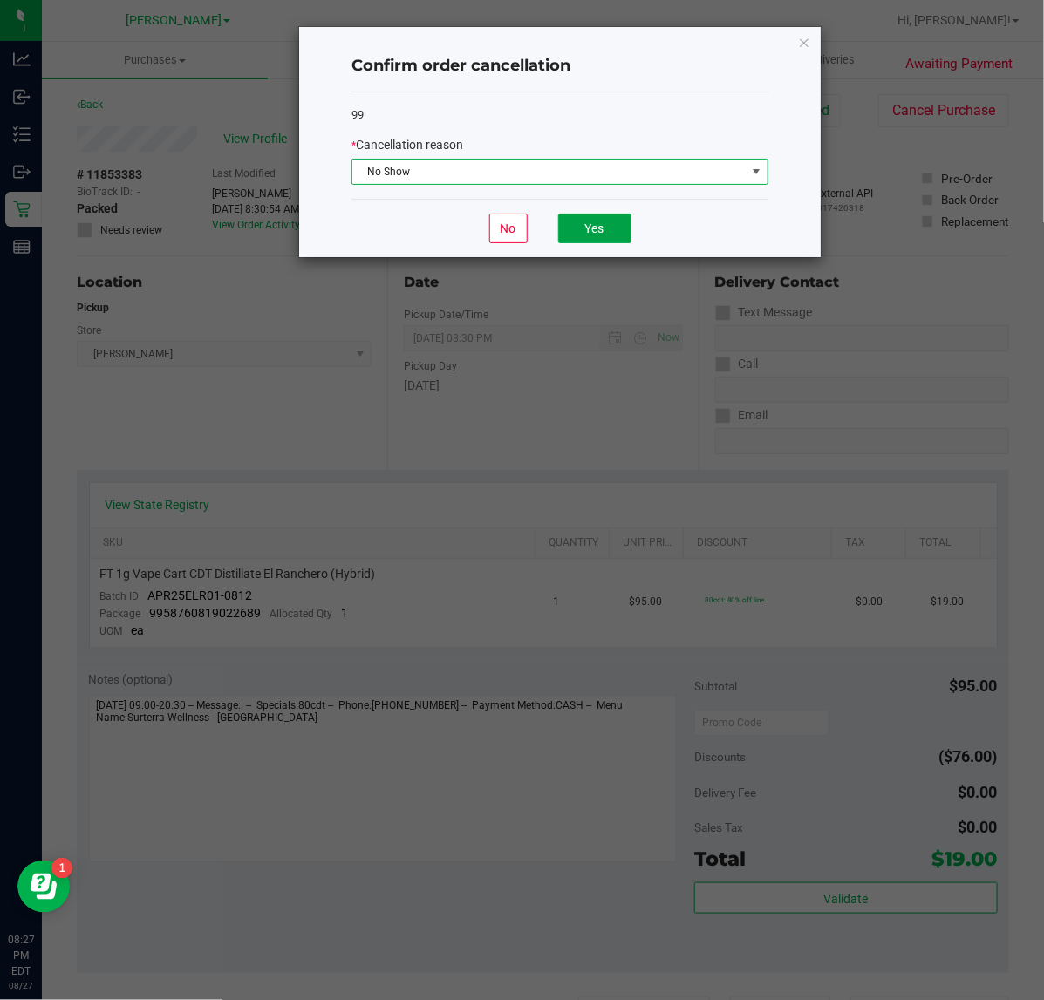
click at [607, 232] on button "Yes" at bounding box center [594, 229] width 73 height 30
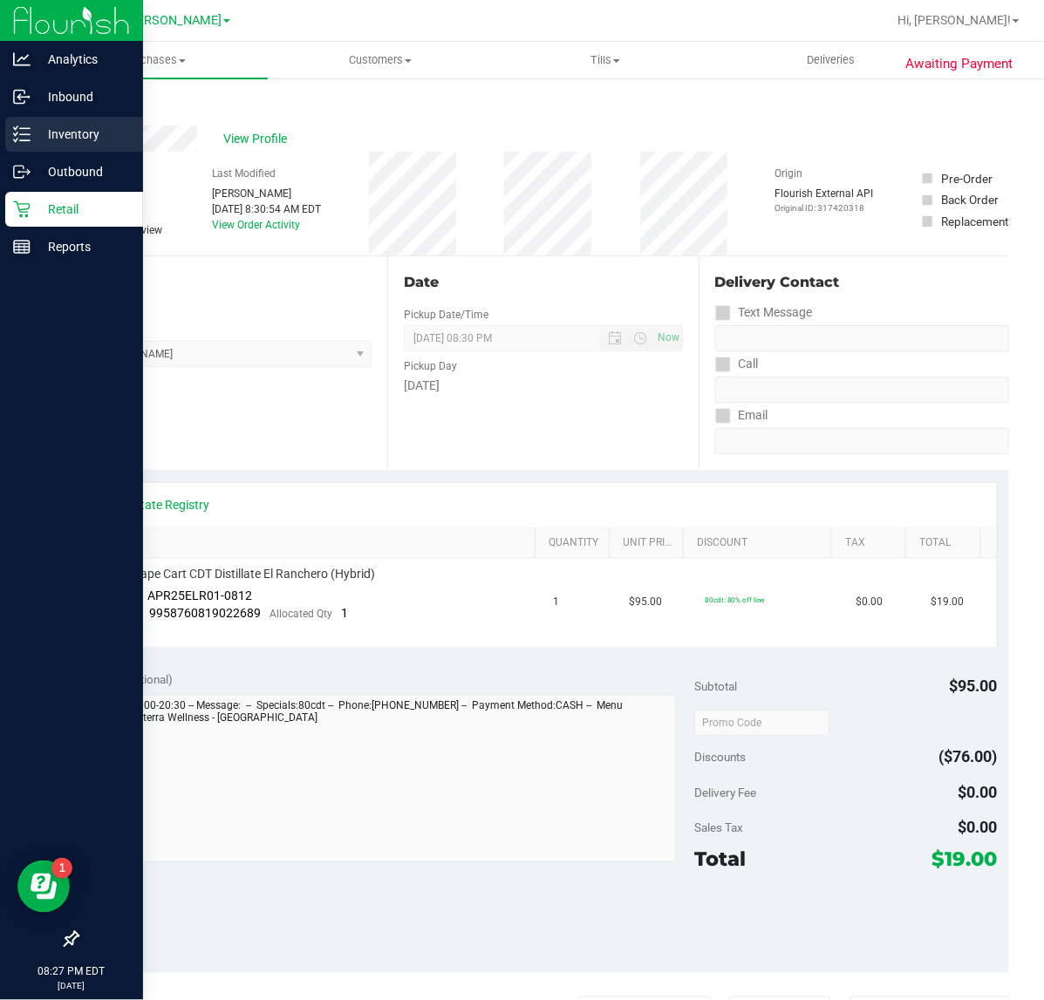
click at [33, 122] on div "Inventory" at bounding box center [74, 134] width 138 height 35
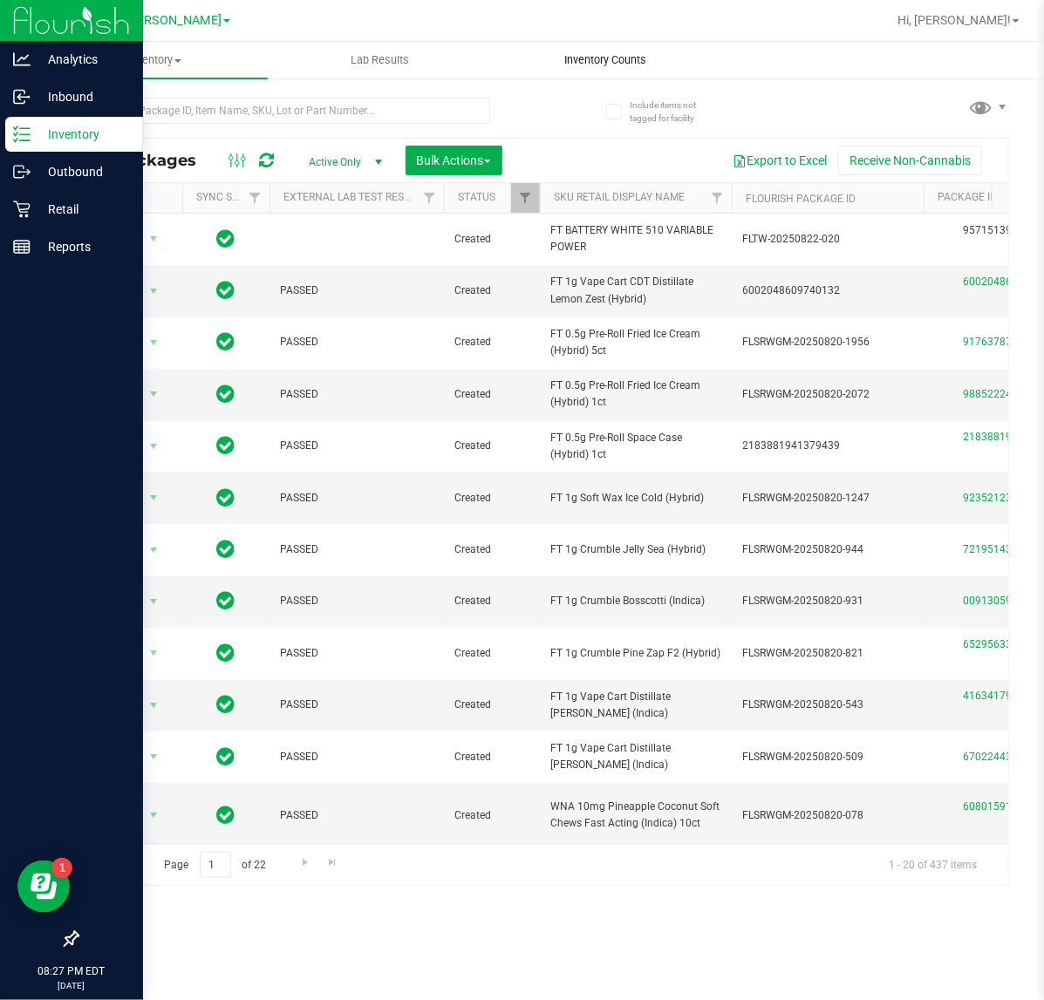
click at [590, 64] on span "Inventory Counts" at bounding box center [605, 60] width 129 height 16
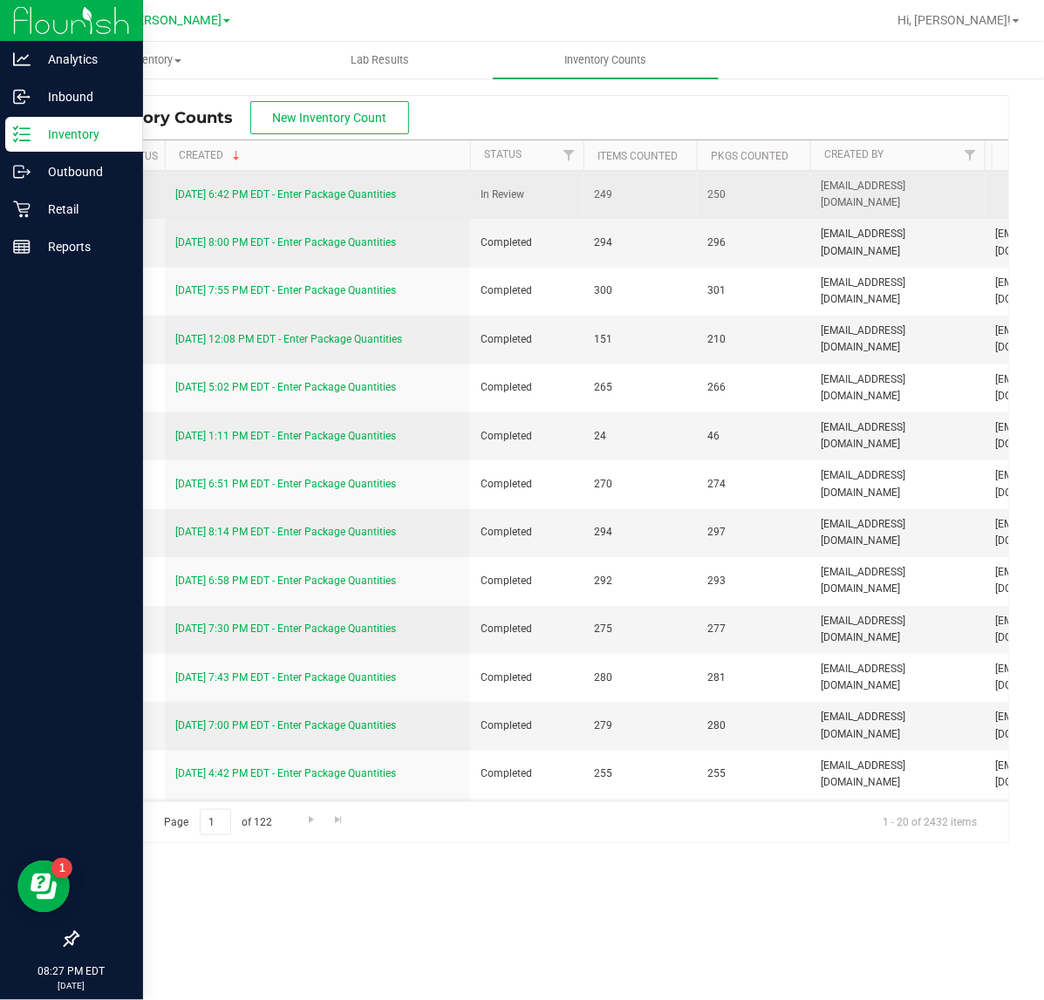
click at [367, 198] on link "[DATE] 6:42 PM EDT - Enter Package Quantities" at bounding box center [285, 194] width 221 height 12
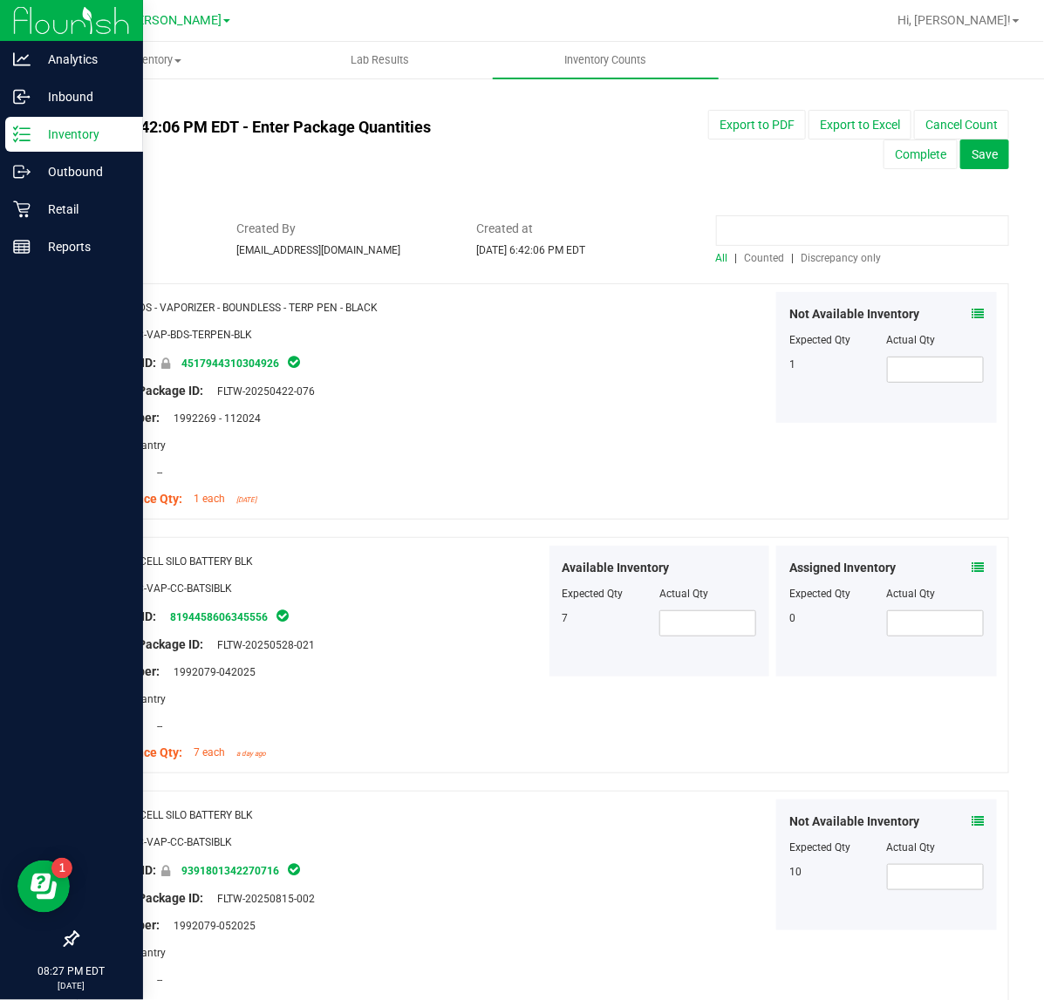
click at [847, 227] on input at bounding box center [862, 230] width 293 height 31
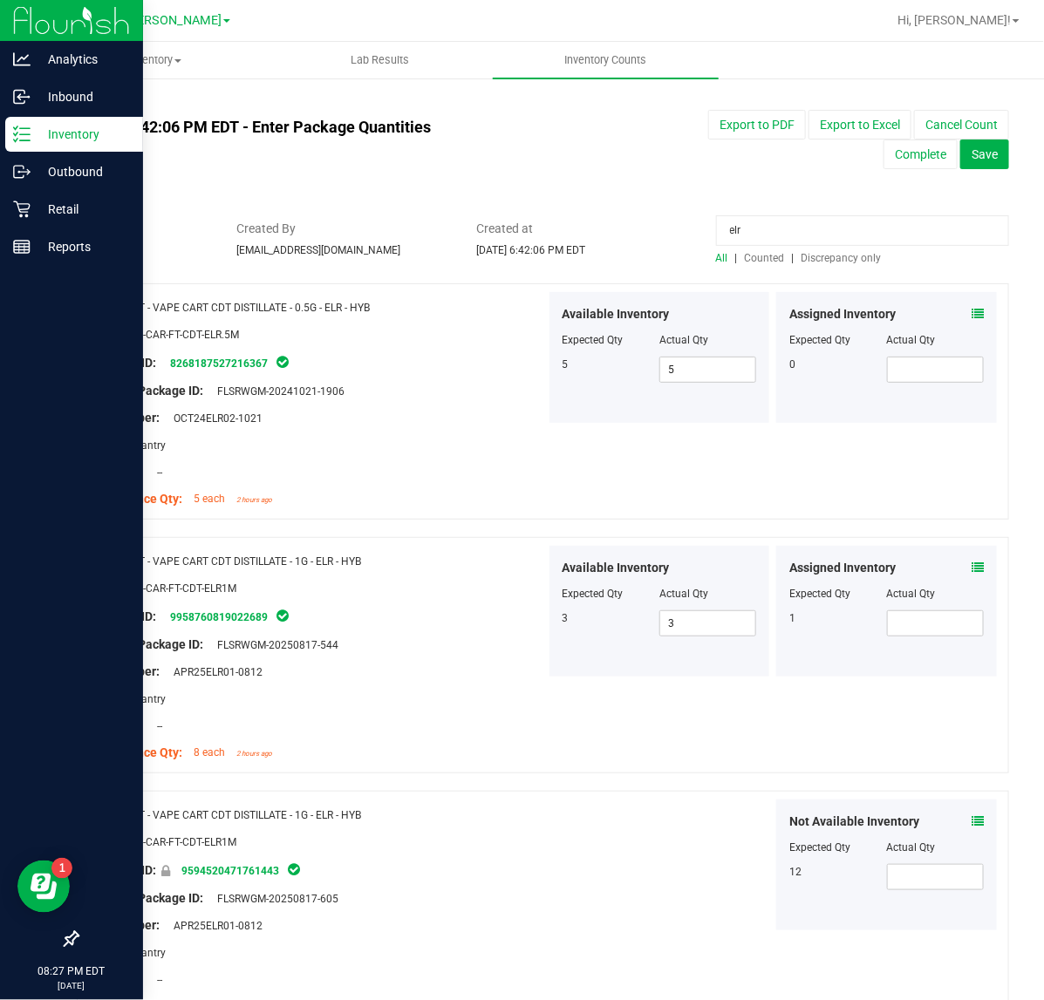
type input "elr"
click at [972, 567] on icon at bounding box center [978, 568] width 12 height 12
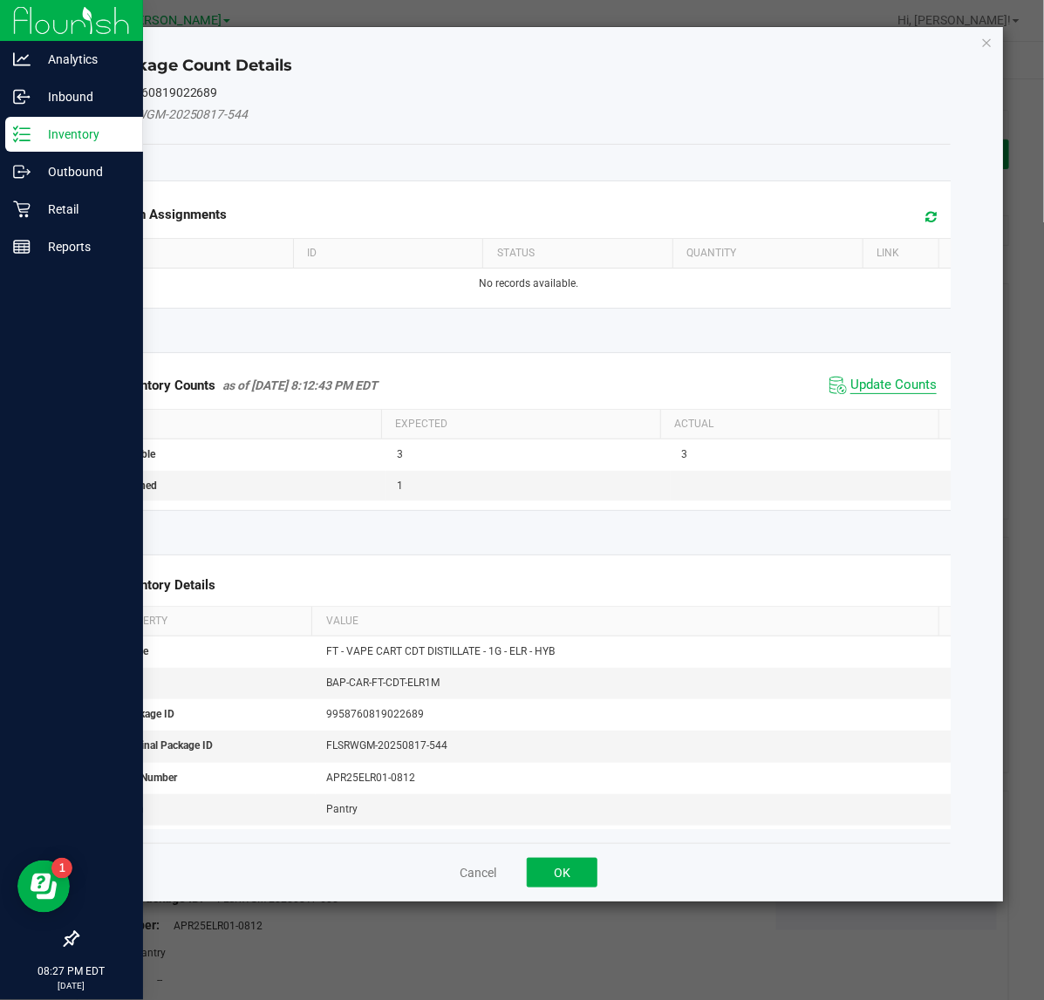
click at [883, 386] on span "Update Counts" at bounding box center [893, 385] width 86 height 17
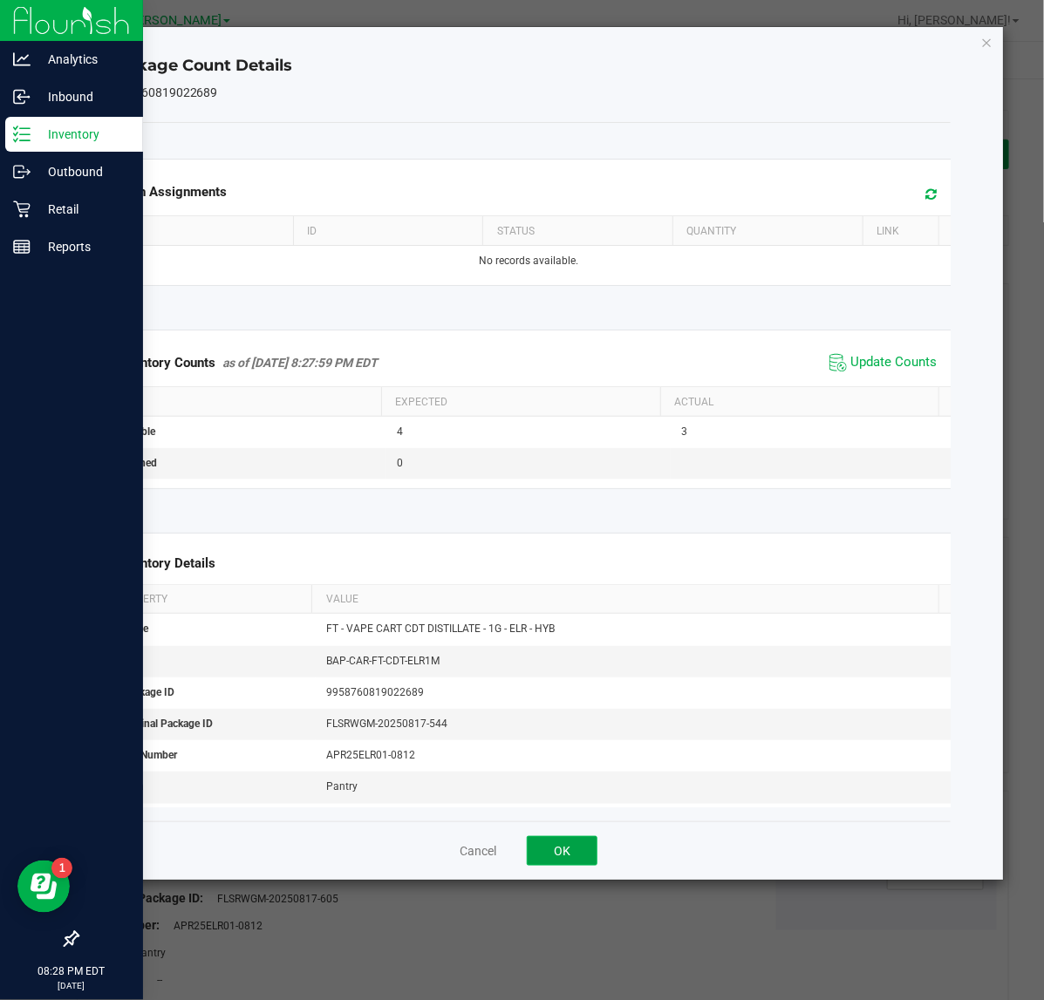
click at [565, 859] on button "OK" at bounding box center [562, 851] width 71 height 30
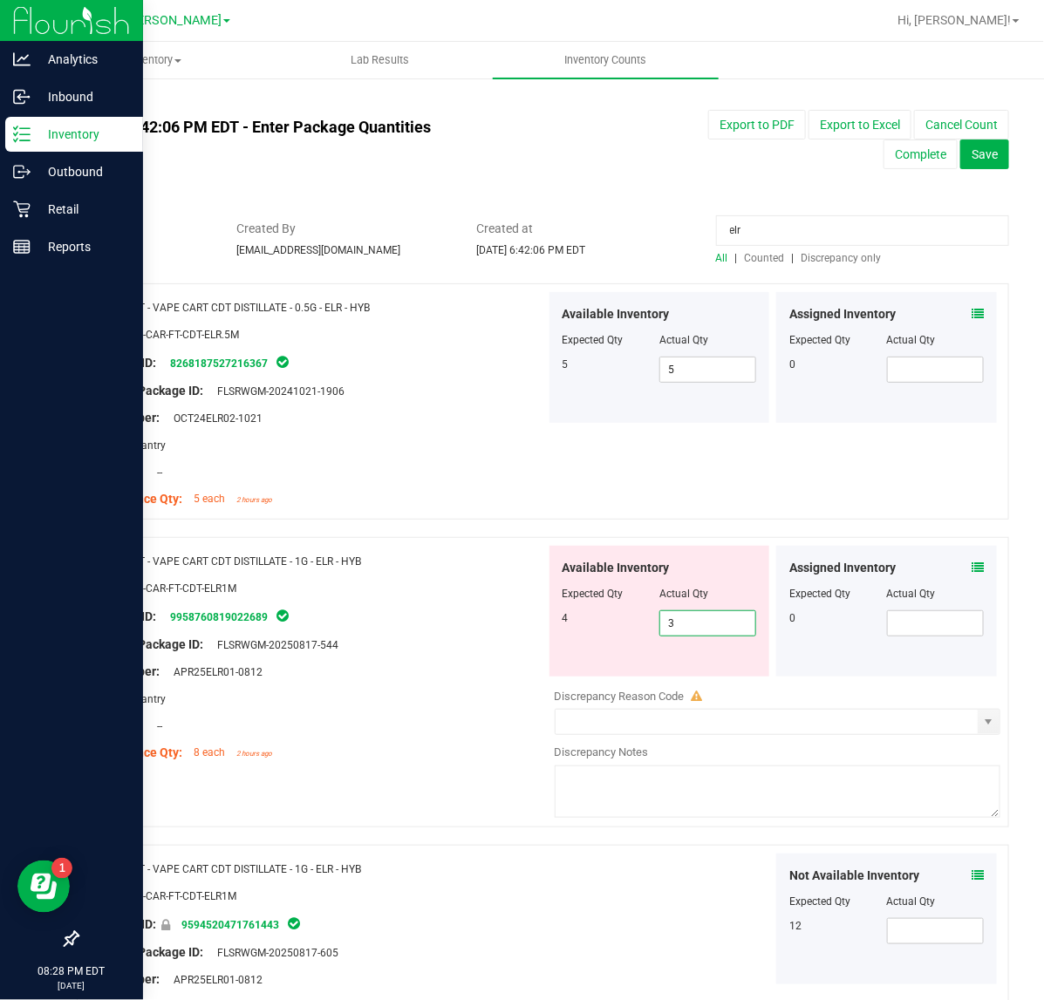
click at [704, 626] on span "3 3" at bounding box center [707, 624] width 97 height 26
type input "4"
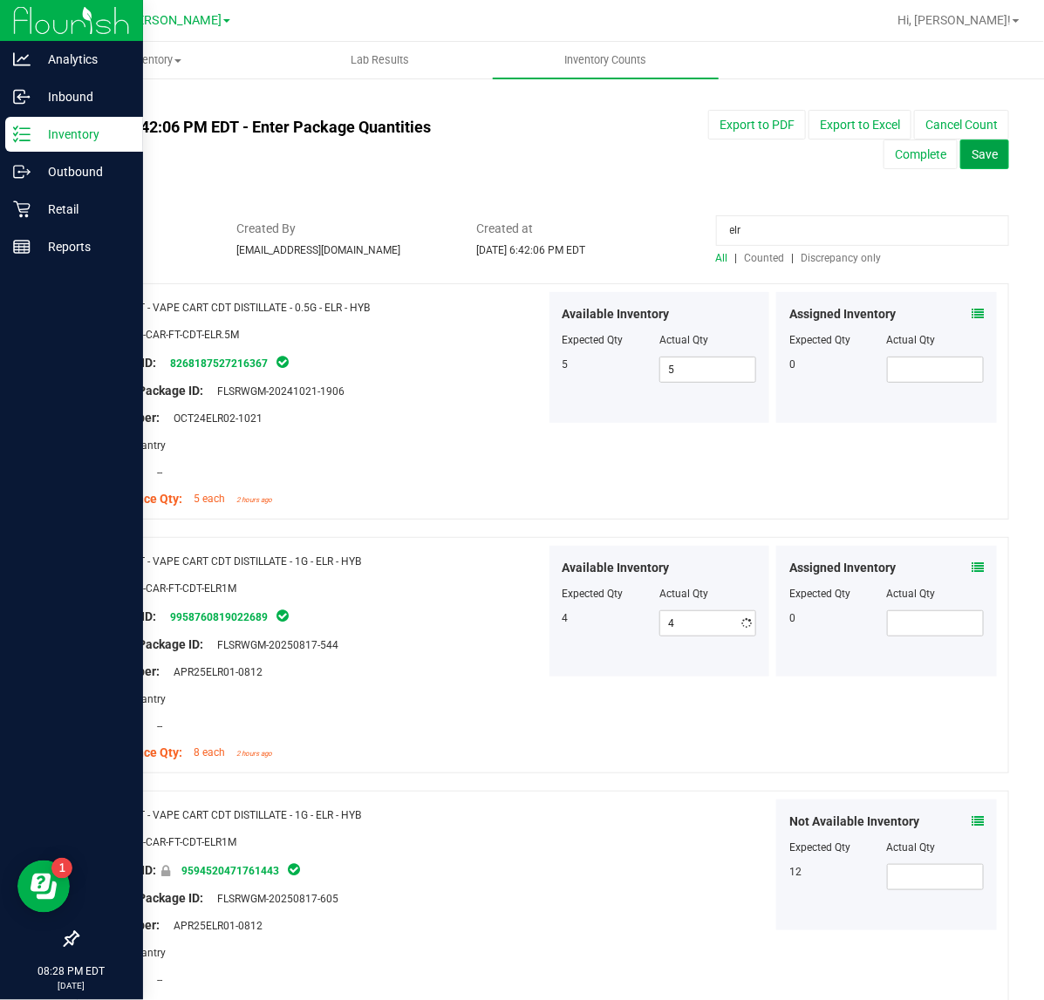
click at [984, 159] on button "Save" at bounding box center [984, 155] width 49 height 30
